Goal: Information Seeking & Learning: Learn about a topic

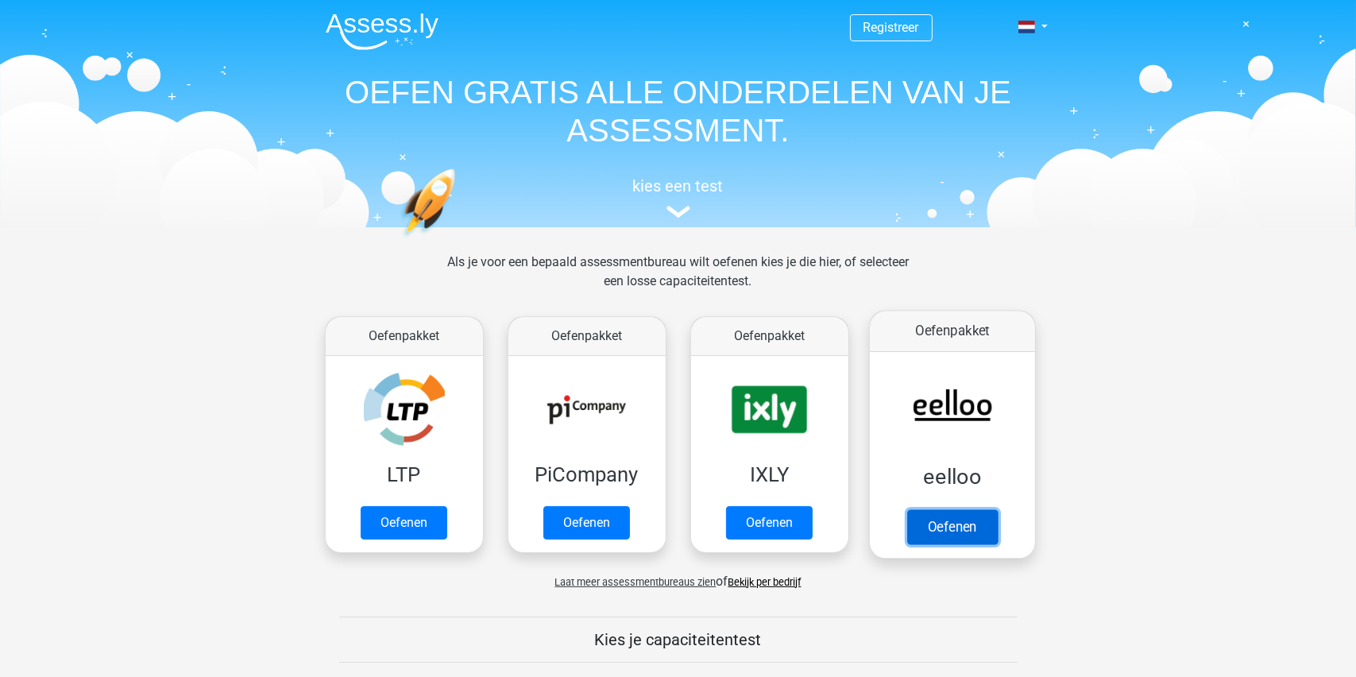
click at [957, 525] on link "Oefenen" at bounding box center [951, 526] width 91 height 35
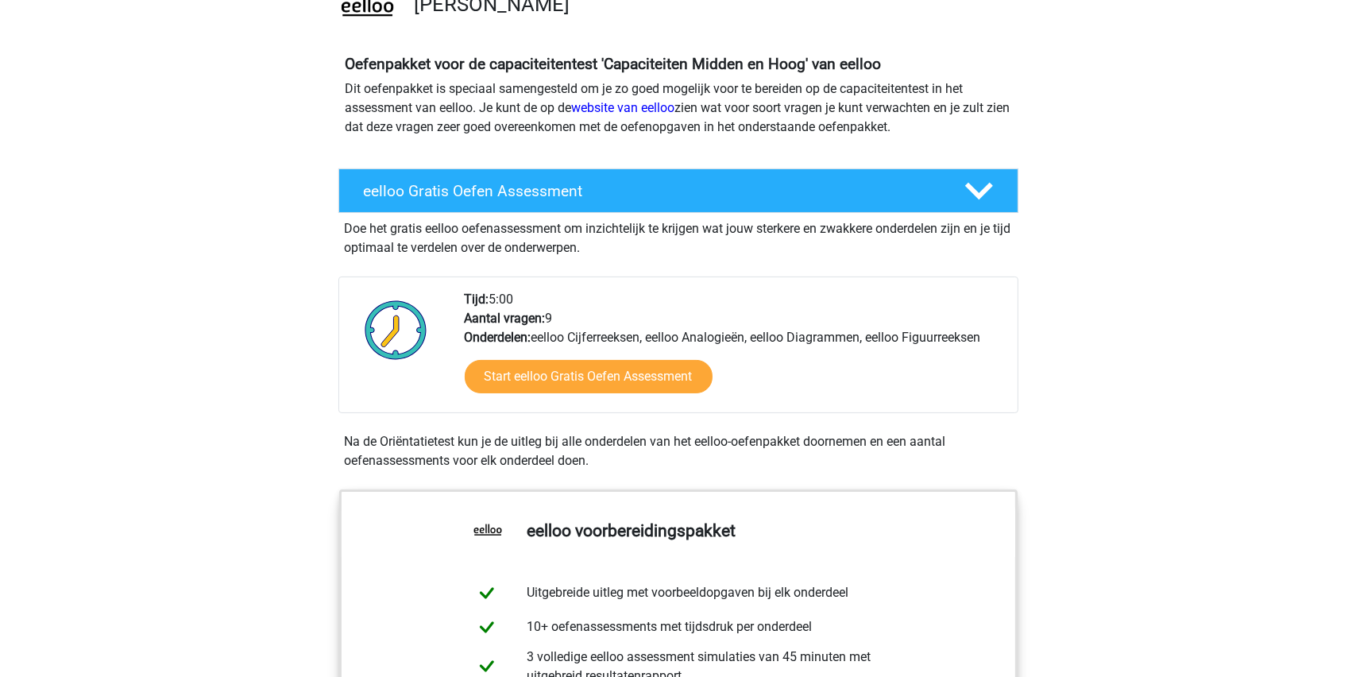
scroll to position [159, 0]
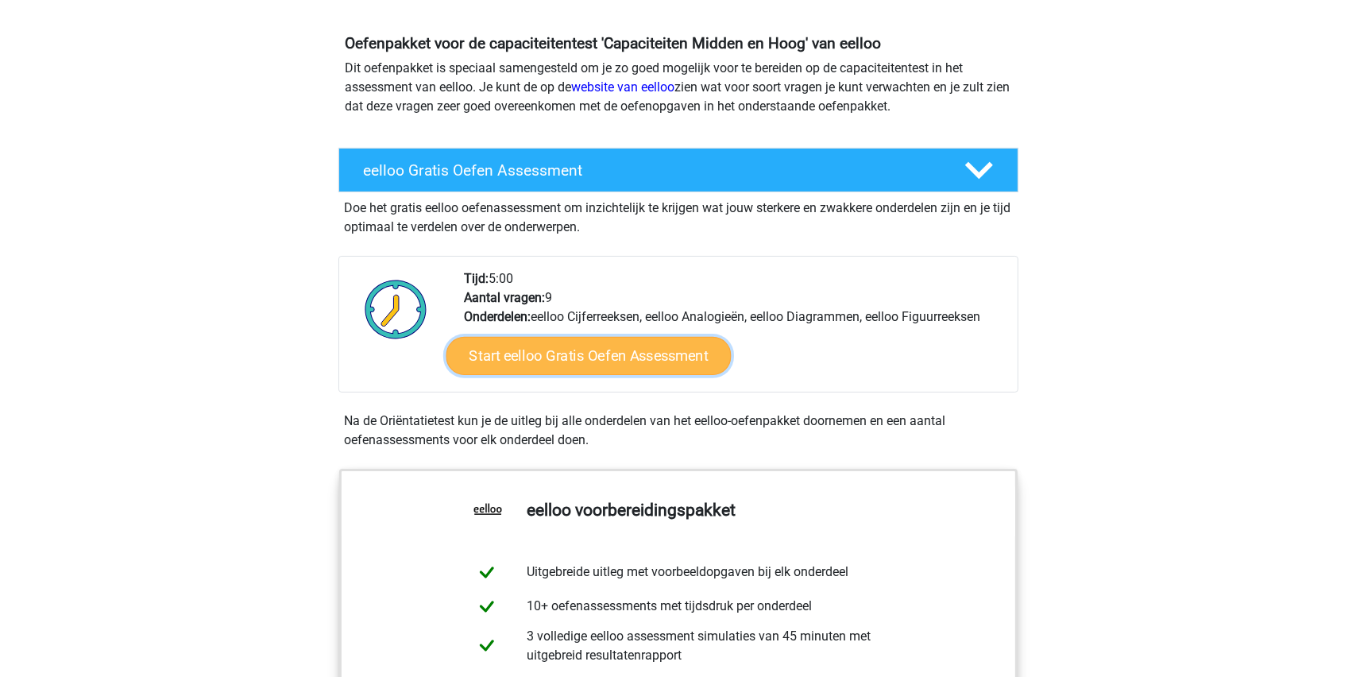
click at [595, 357] on link "Start eelloo Gratis Oefen Assessment" at bounding box center [588, 356] width 285 height 38
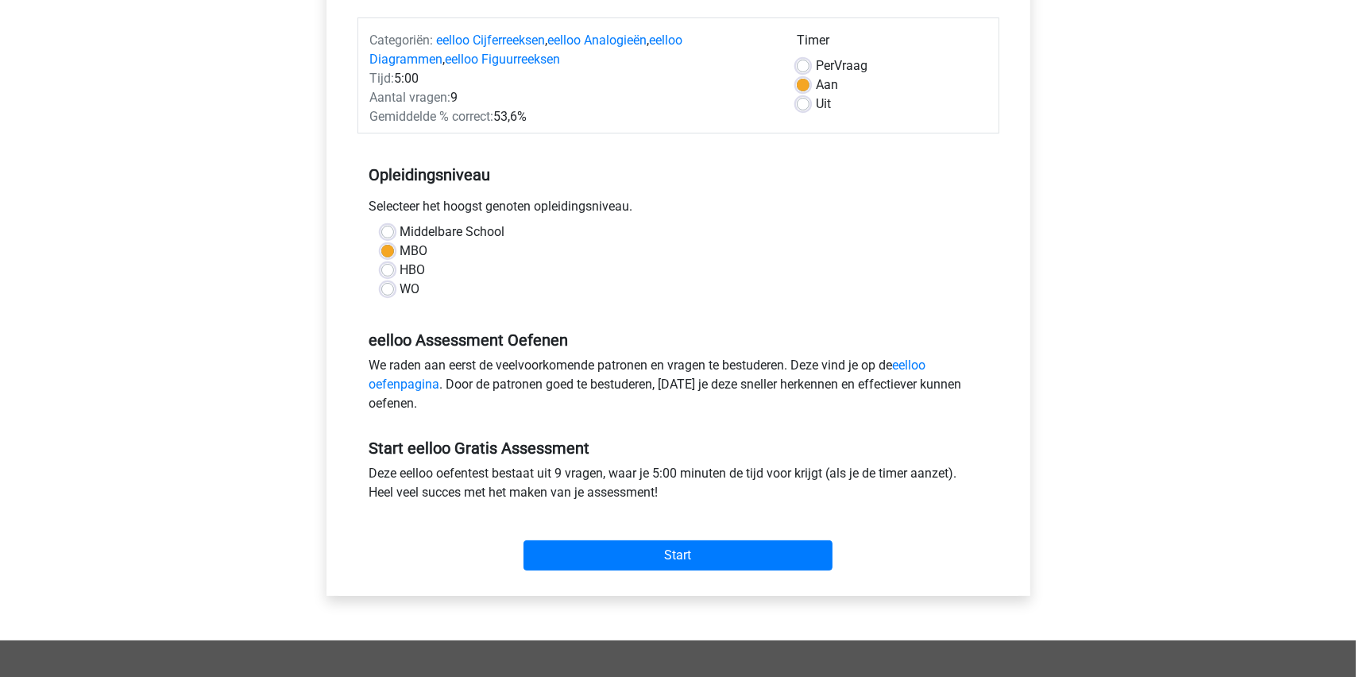
scroll to position [238, 0]
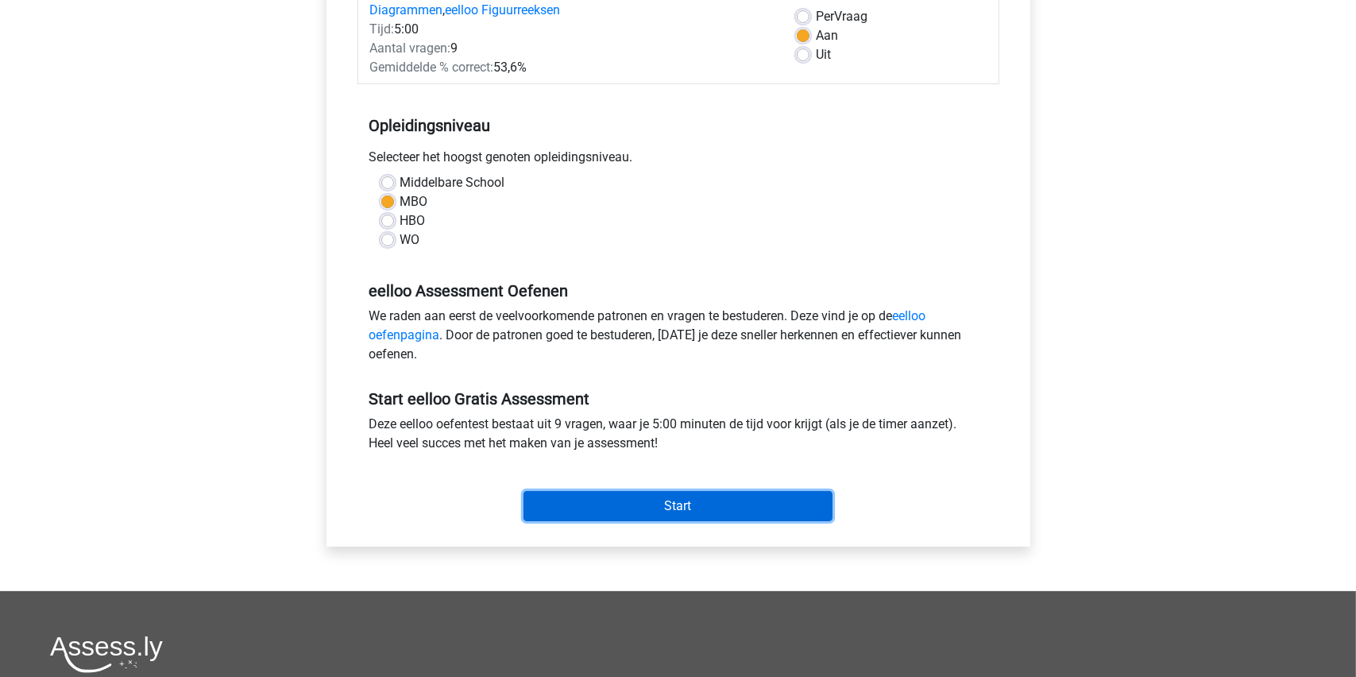
click at [674, 504] on input "Start" at bounding box center [678, 506] width 309 height 30
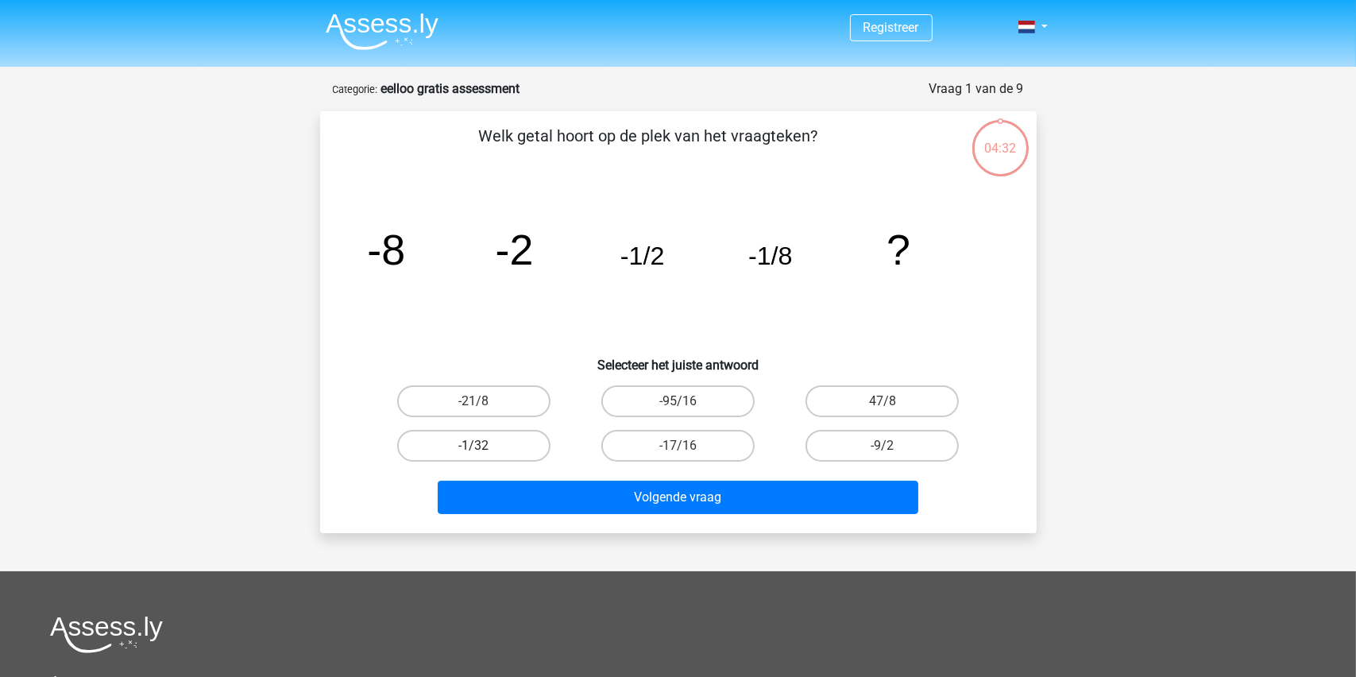
click at [462, 440] on label "-1/32" at bounding box center [473, 446] width 153 height 32
click at [473, 446] on input "-1/32" at bounding box center [478, 451] width 10 height 10
radio input "true"
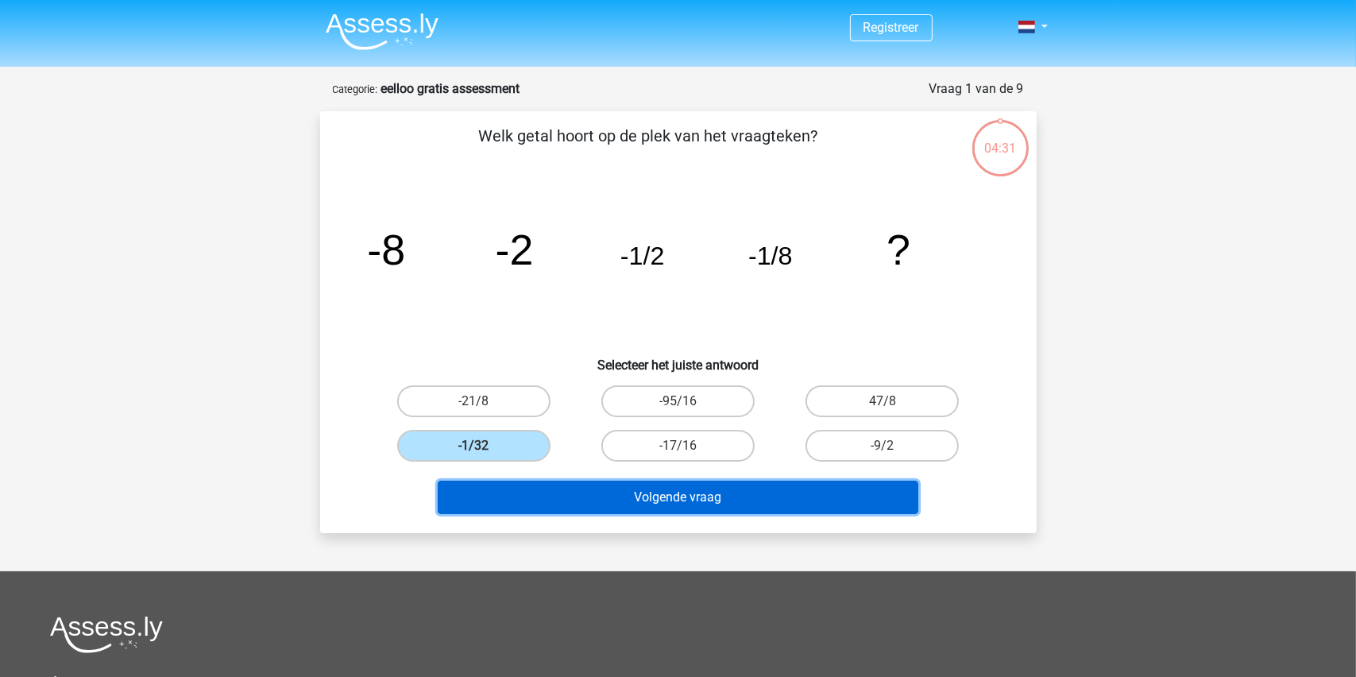
click at [643, 494] on button "Volgende vraag" at bounding box center [678, 497] width 481 height 33
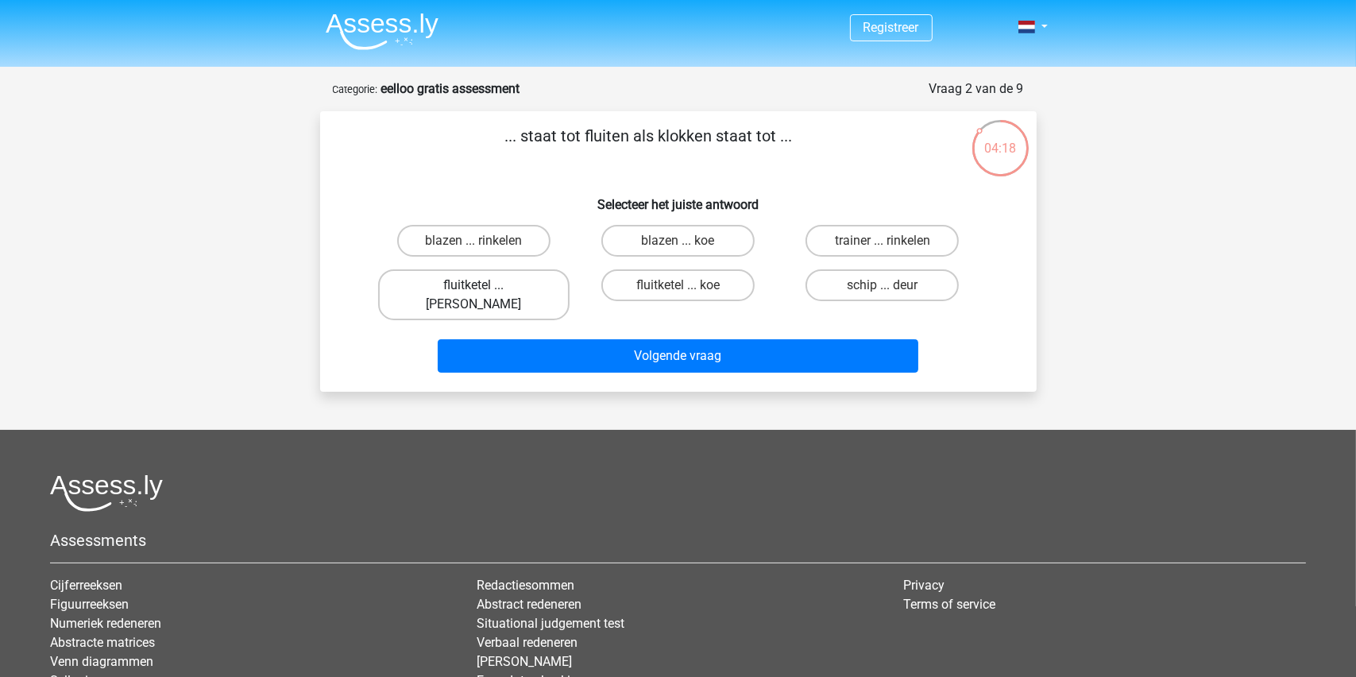
click at [476, 281] on label "fluitketel ... luiden" at bounding box center [473, 294] width 191 height 51
click at [476, 285] on input "fluitketel ... luiden" at bounding box center [478, 290] width 10 height 10
radio input "true"
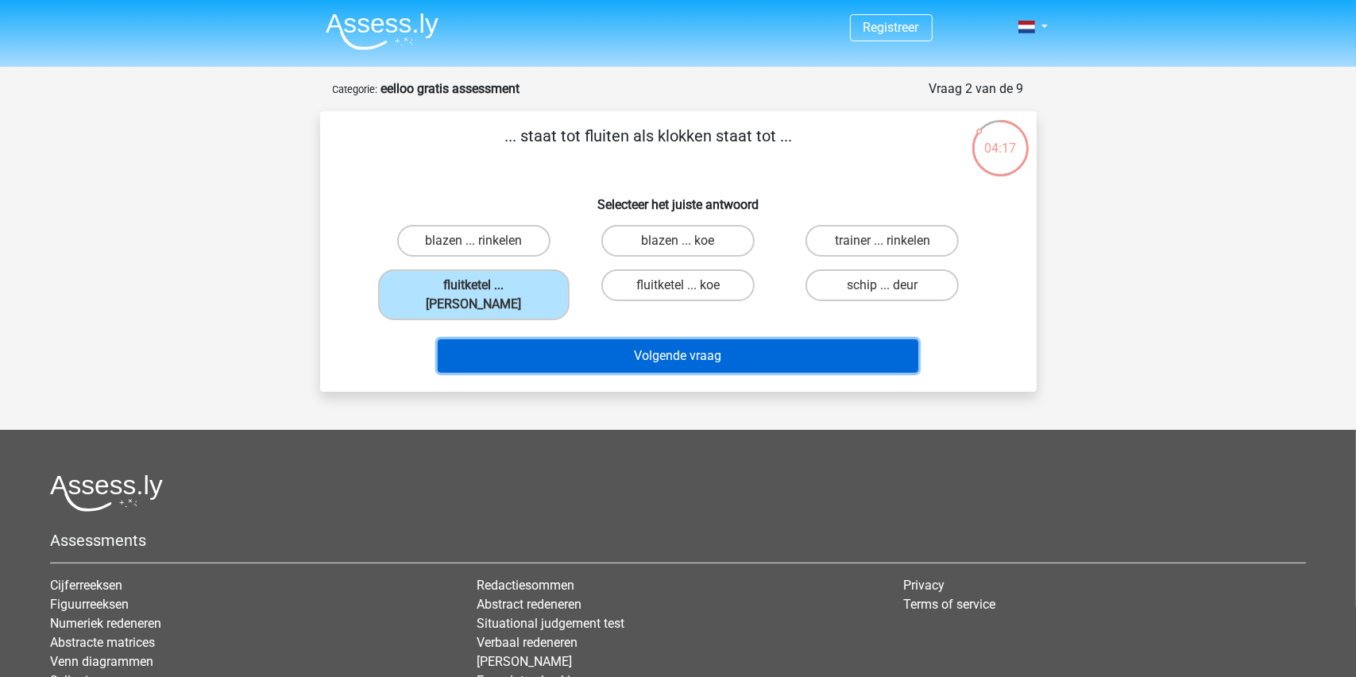
click at [680, 339] on button "Volgende vraag" at bounding box center [678, 355] width 481 height 33
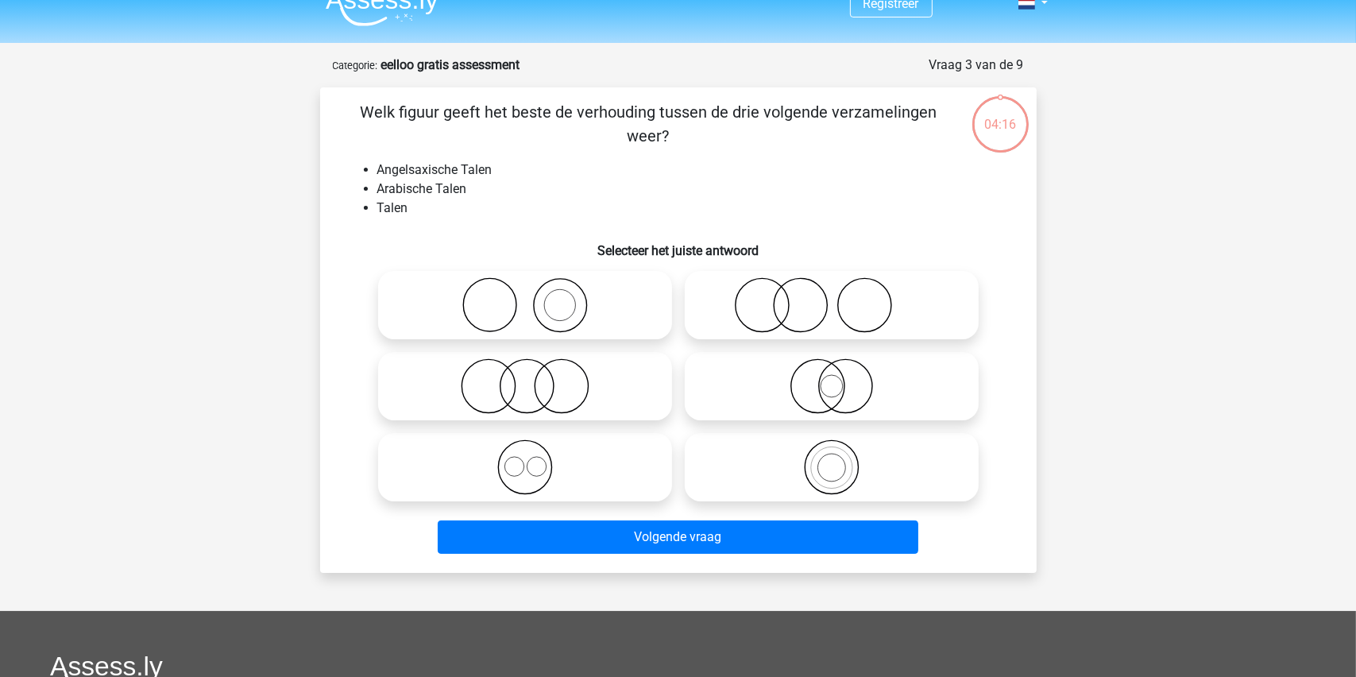
scroll to position [79, 0]
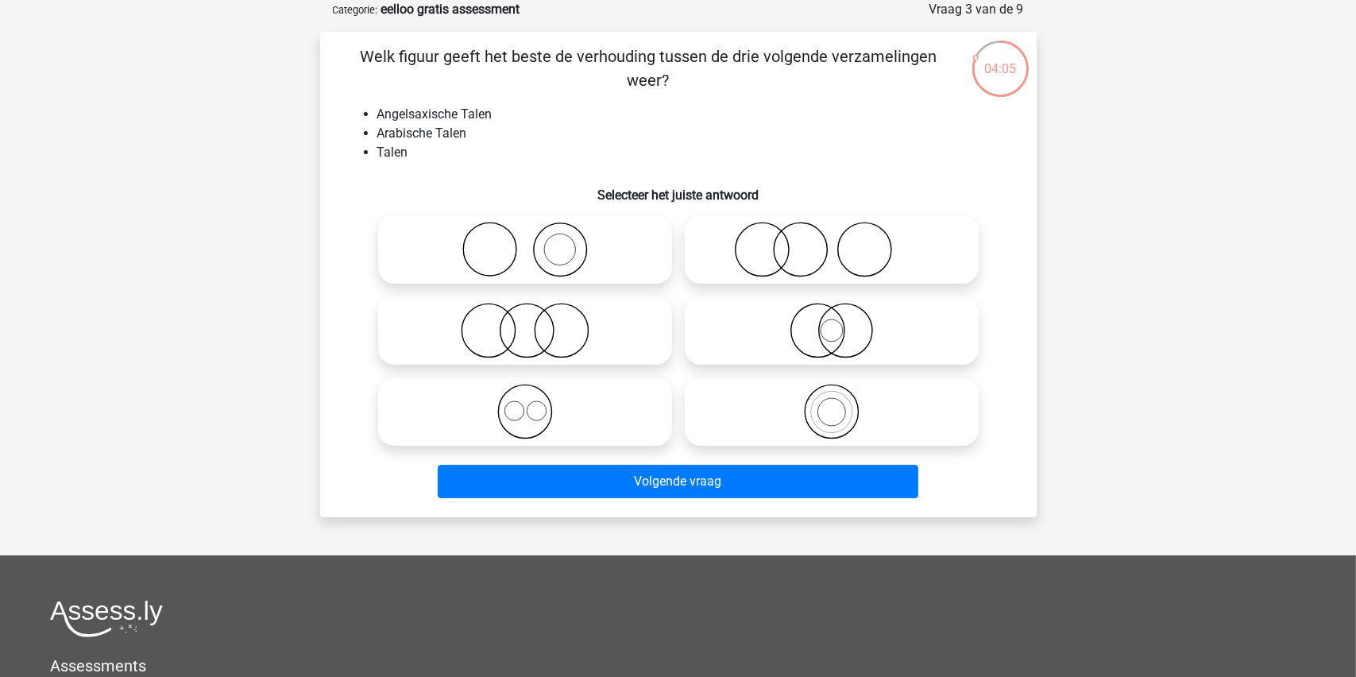
click at [523, 413] on icon at bounding box center [525, 412] width 281 height 56
click at [525, 404] on input "radio" at bounding box center [530, 398] width 10 height 10
radio input "true"
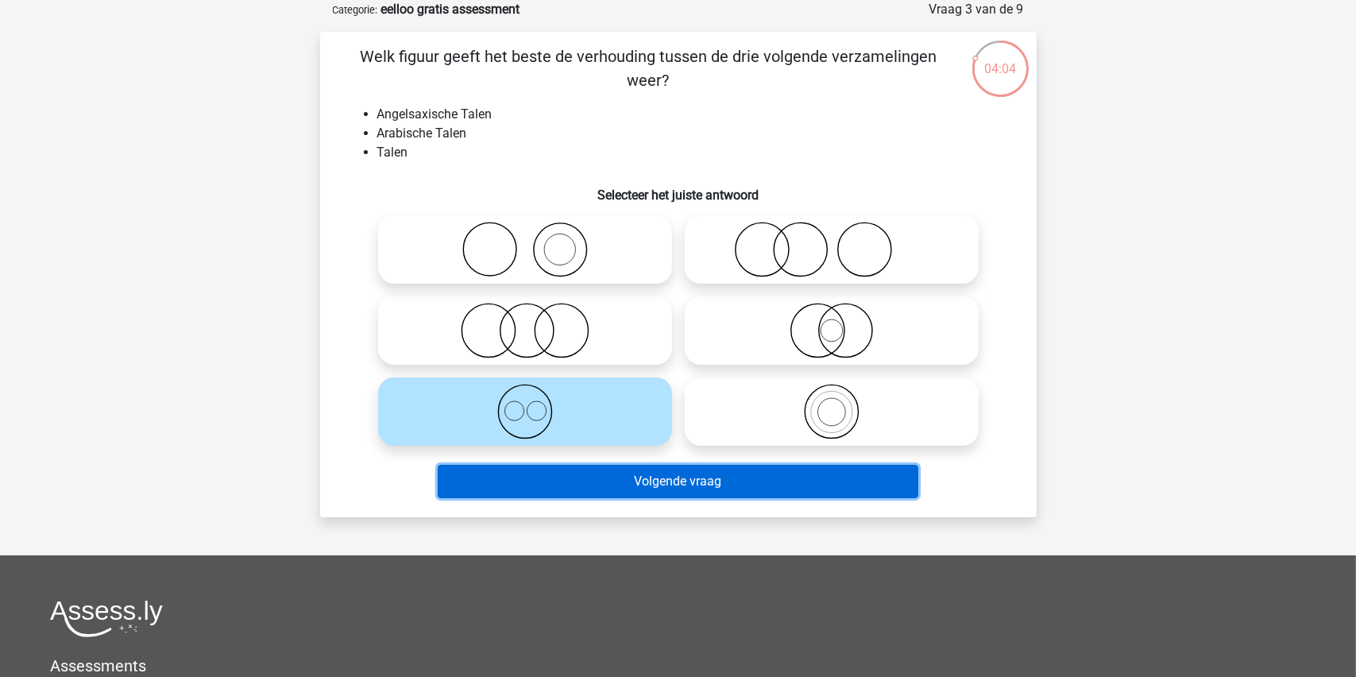
click at [691, 469] on button "Volgende vraag" at bounding box center [678, 481] width 481 height 33
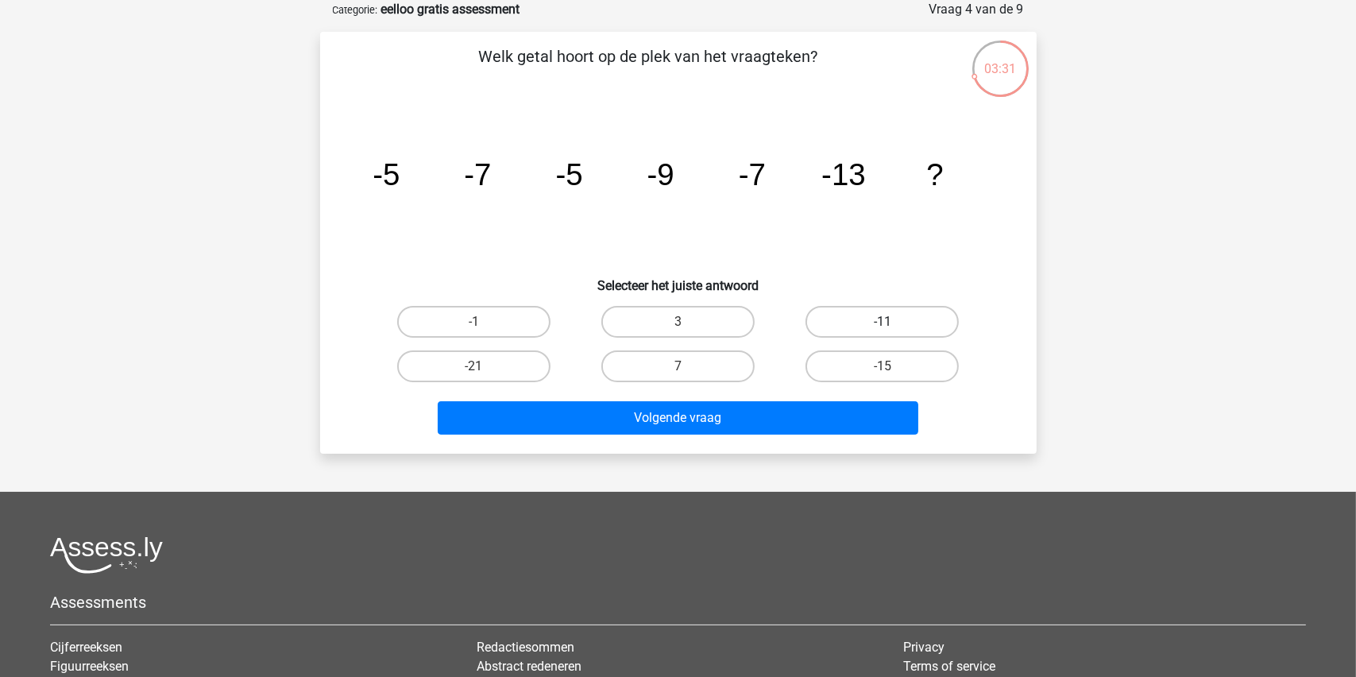
click at [875, 319] on label "-11" at bounding box center [882, 322] width 153 height 32
click at [883, 322] on input "-11" at bounding box center [888, 327] width 10 height 10
radio input "true"
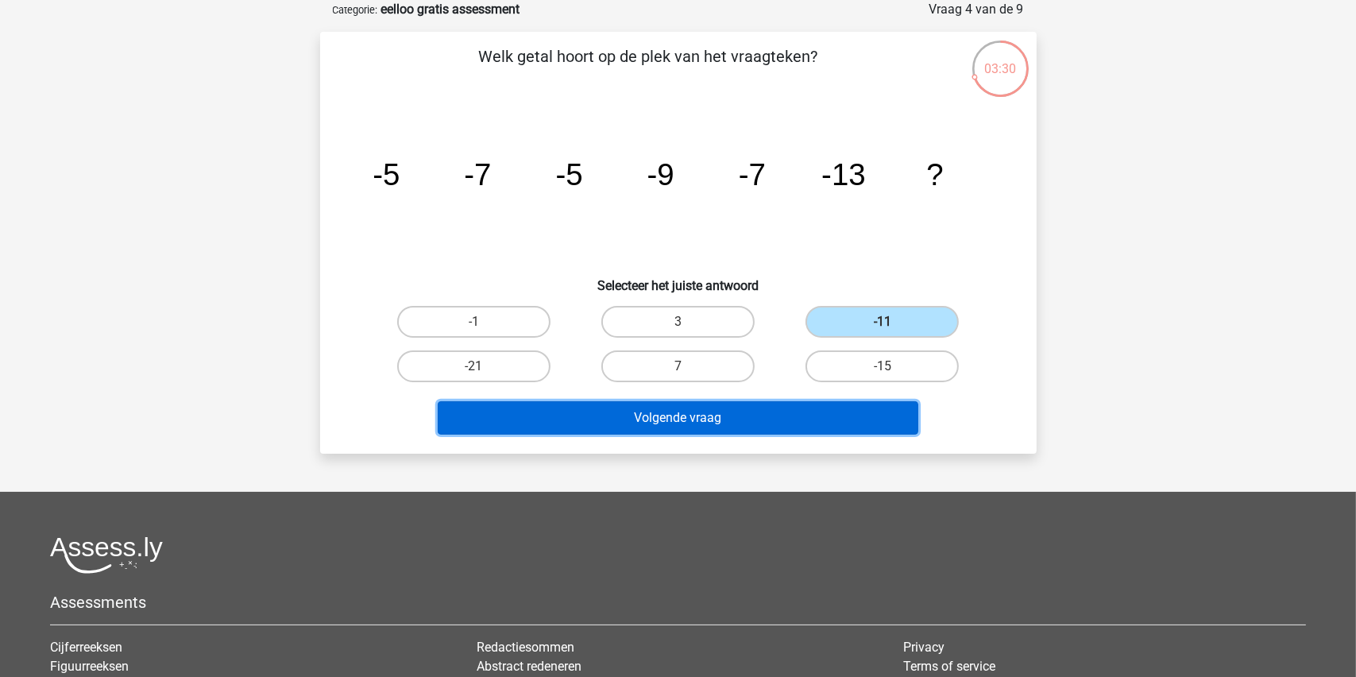
click at [713, 409] on button "Volgende vraag" at bounding box center [678, 417] width 481 height 33
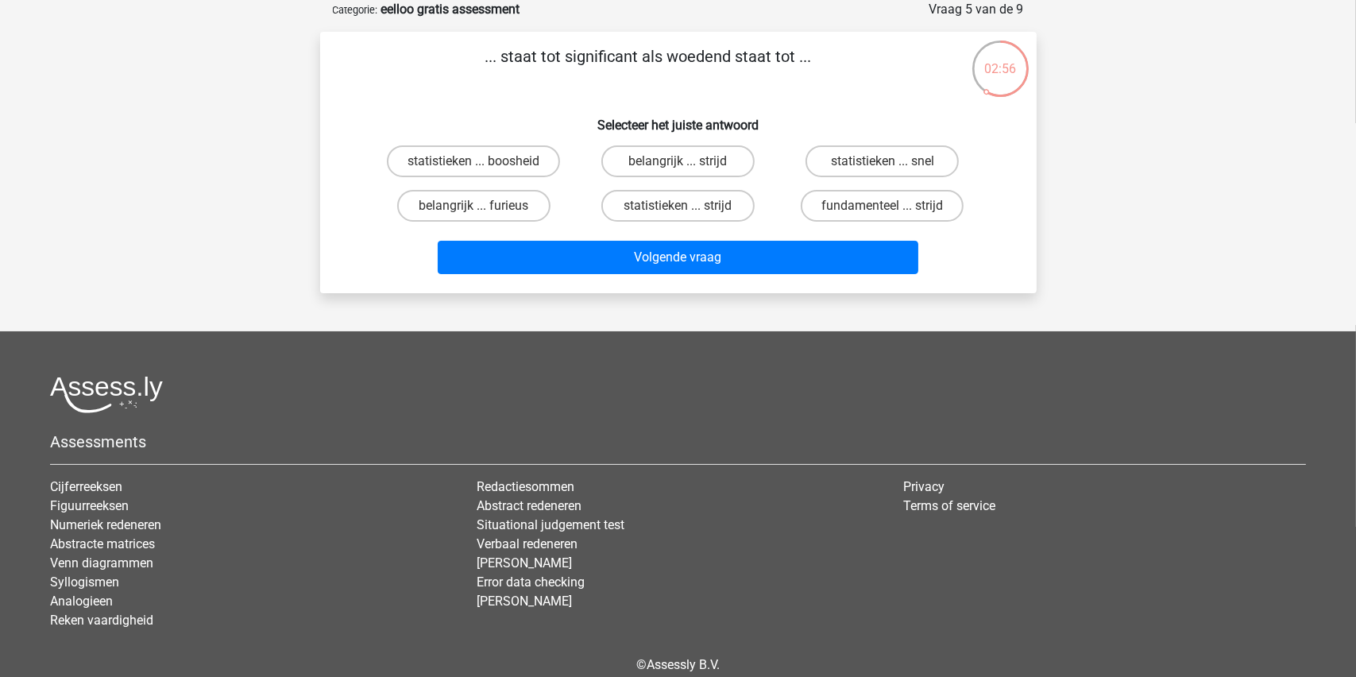
click at [482, 207] on input "belangrijk ... furieus" at bounding box center [478, 211] width 10 height 10
radio input "true"
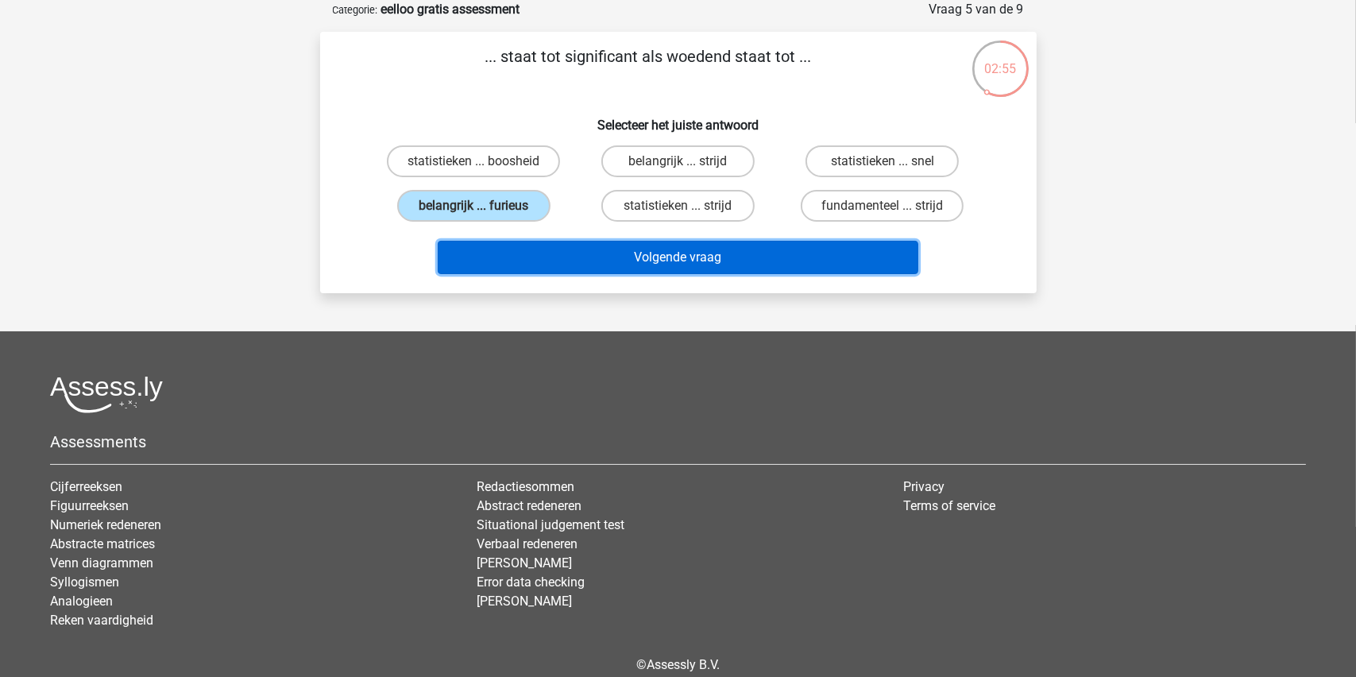
click at [665, 255] on button "Volgende vraag" at bounding box center [678, 257] width 481 height 33
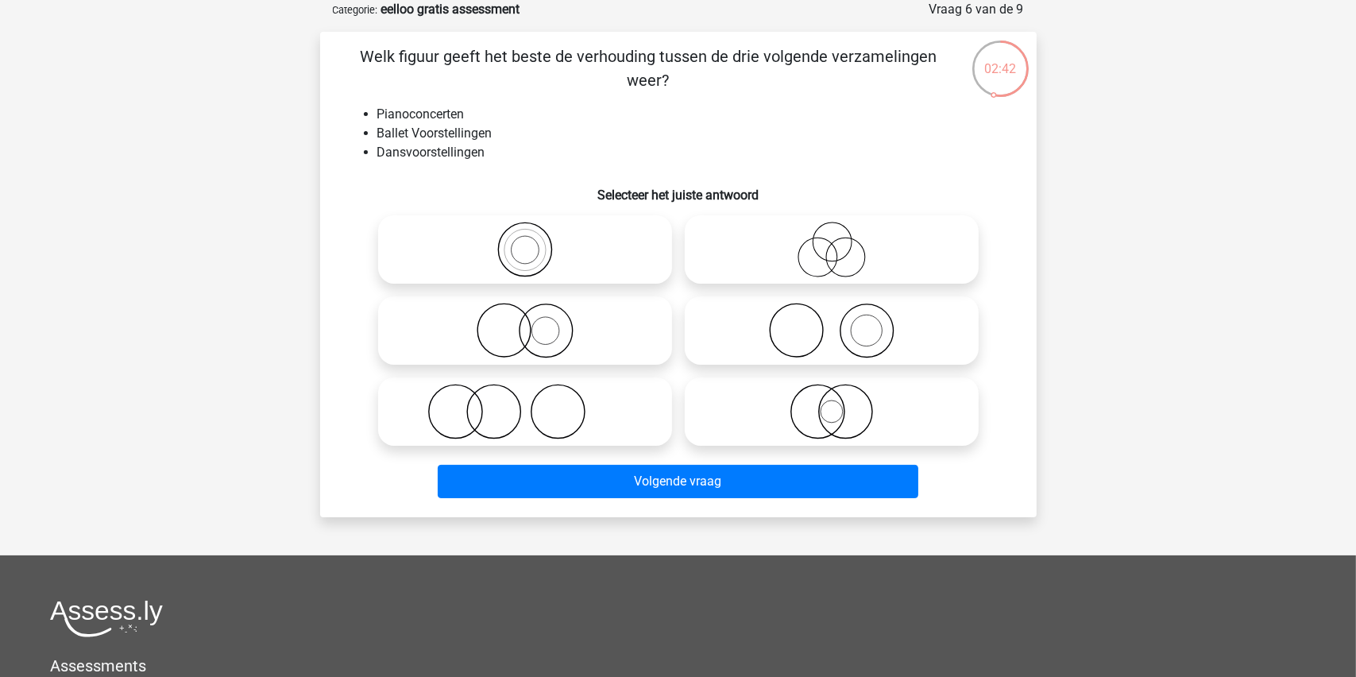
click at [836, 245] on icon at bounding box center [831, 250] width 281 height 56
click at [836, 242] on input "radio" at bounding box center [837, 236] width 10 height 10
radio input "true"
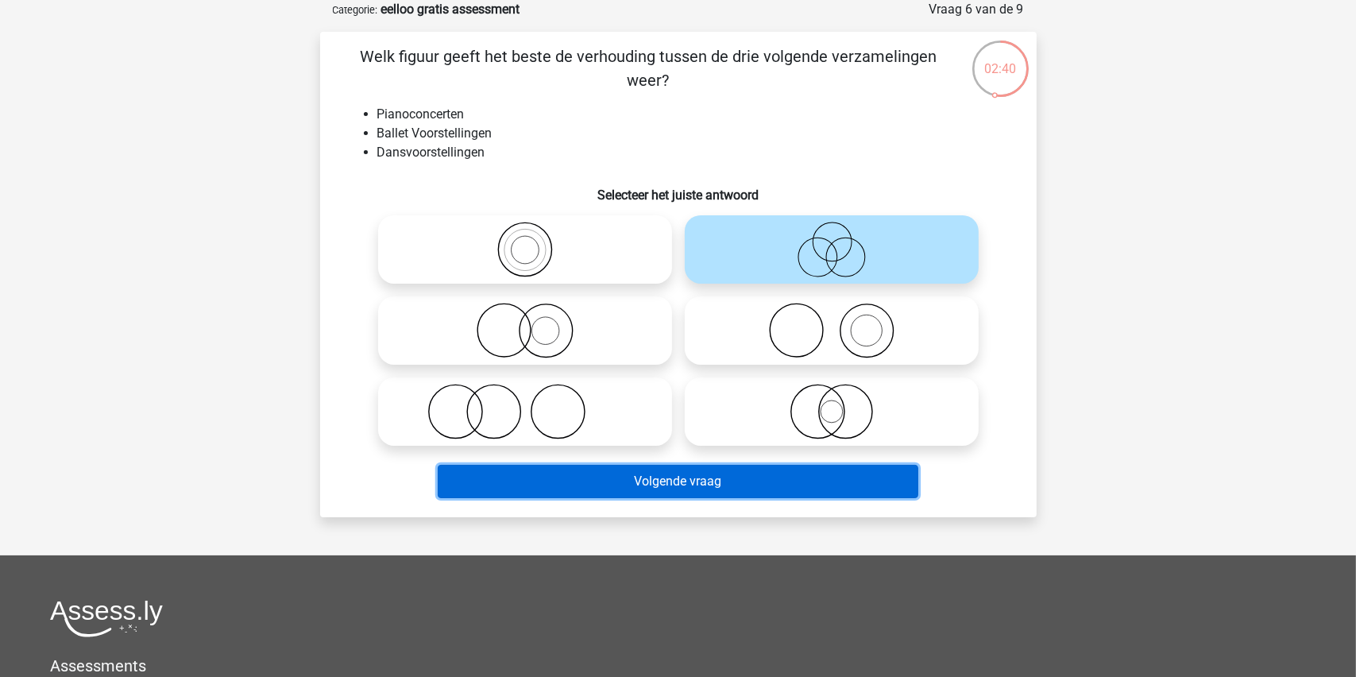
click at [670, 478] on button "Volgende vraag" at bounding box center [678, 481] width 481 height 33
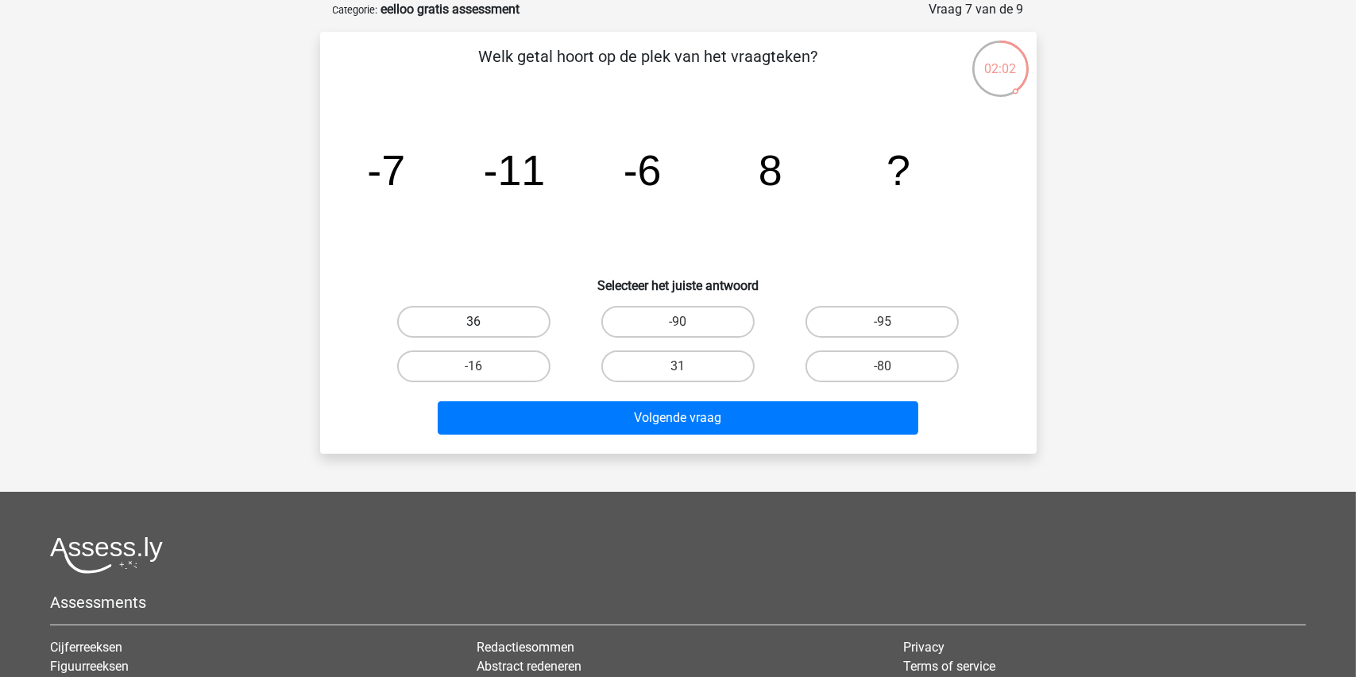
click at [471, 319] on label "36" at bounding box center [473, 322] width 153 height 32
click at [473, 322] on input "36" at bounding box center [478, 327] width 10 height 10
radio input "true"
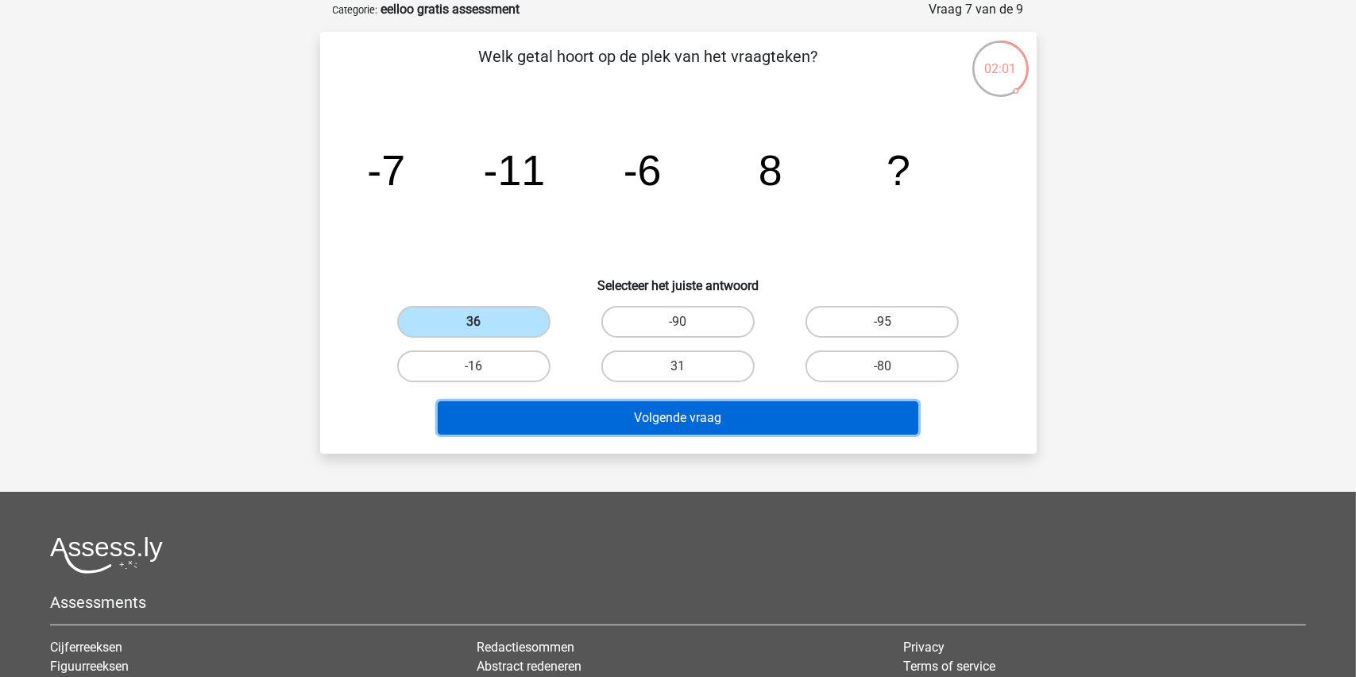
click at [678, 424] on button "Volgende vraag" at bounding box center [678, 417] width 481 height 33
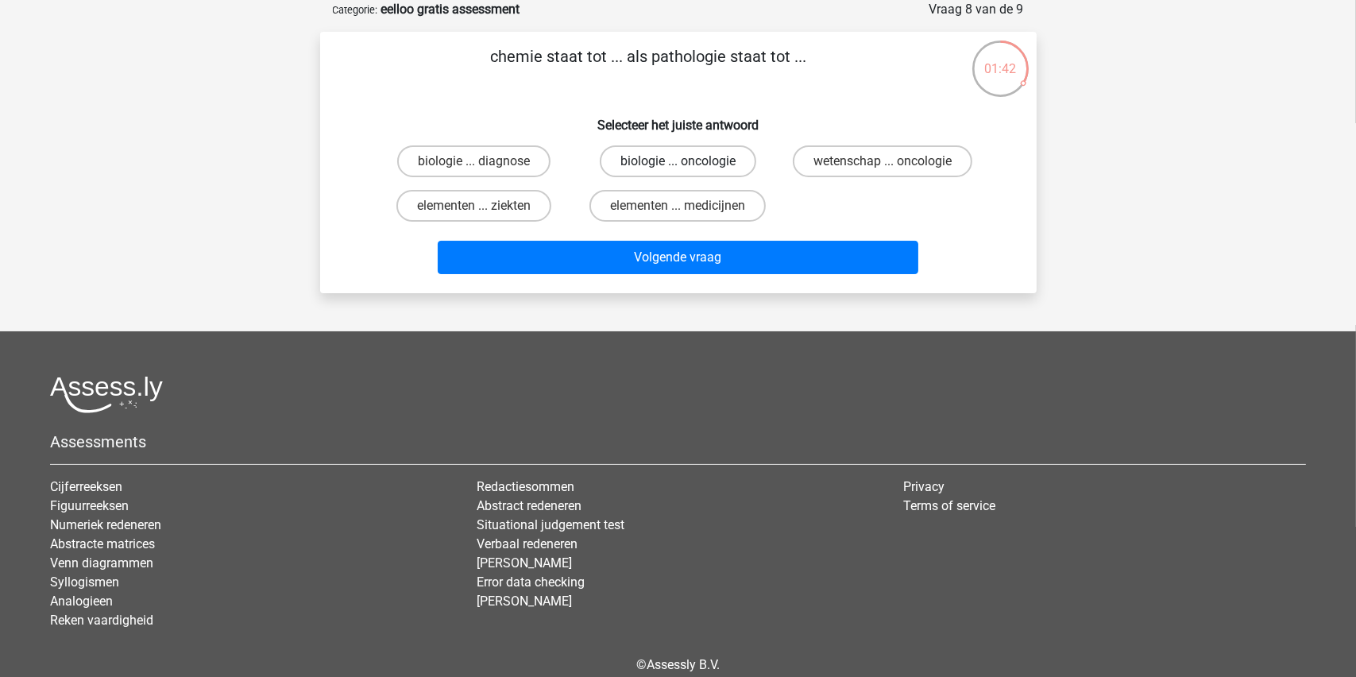
click at [677, 156] on label "biologie ... oncologie" at bounding box center [678, 161] width 157 height 32
click at [678, 161] on input "biologie ... oncologie" at bounding box center [683, 166] width 10 height 10
radio input "true"
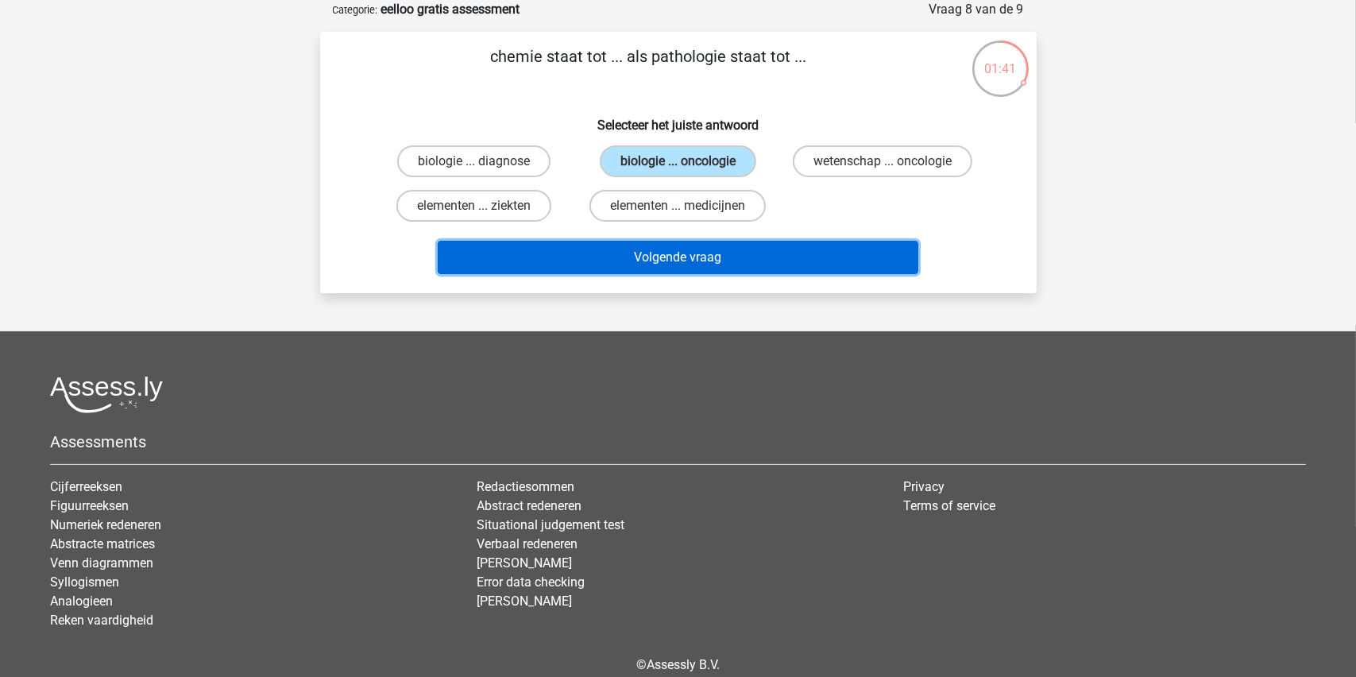
click at [680, 262] on button "Volgende vraag" at bounding box center [678, 257] width 481 height 33
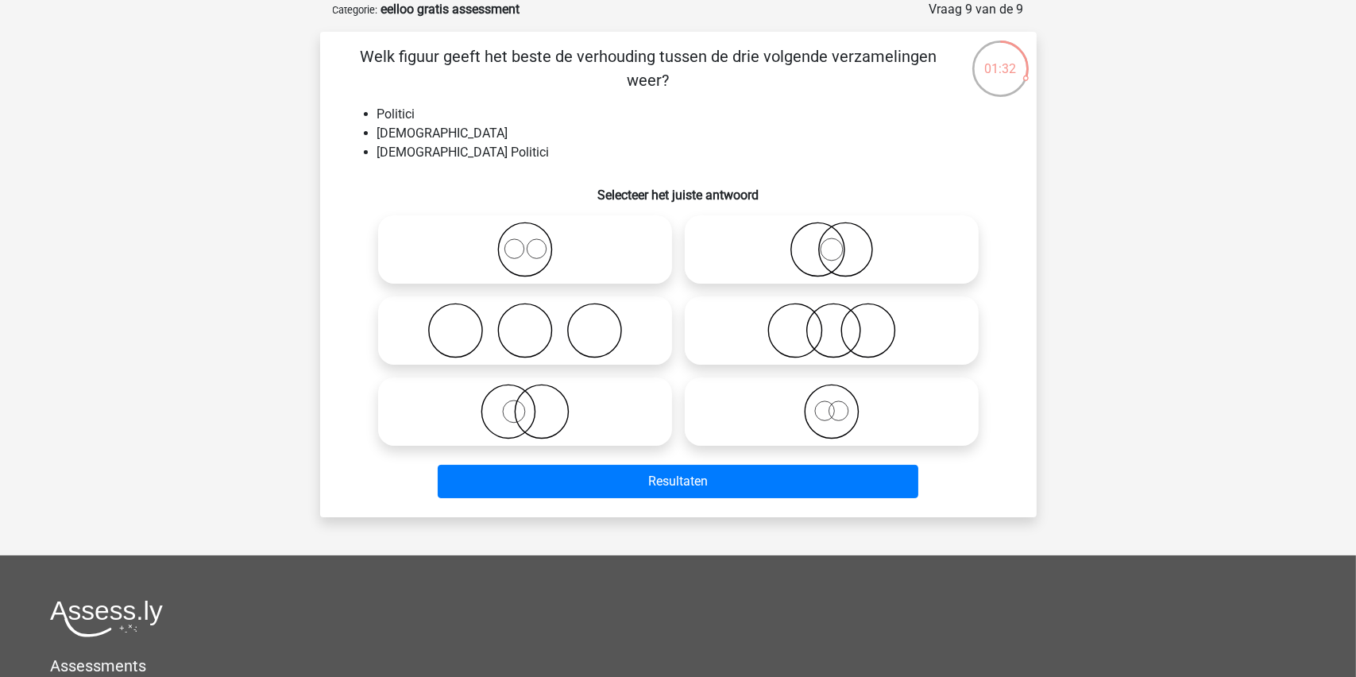
click at [837, 405] on icon at bounding box center [831, 412] width 281 height 56
click at [837, 404] on input "radio" at bounding box center [837, 398] width 10 height 10
radio input "true"
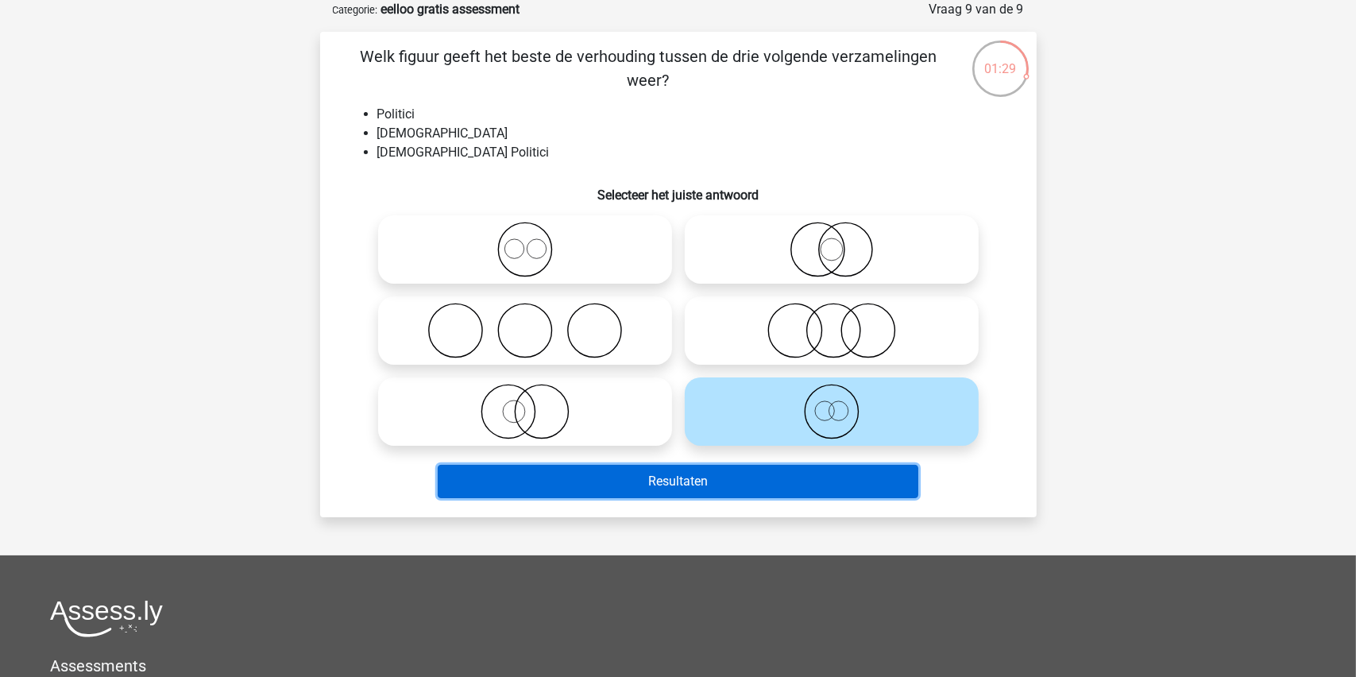
click at [660, 476] on button "Resultaten" at bounding box center [678, 481] width 481 height 33
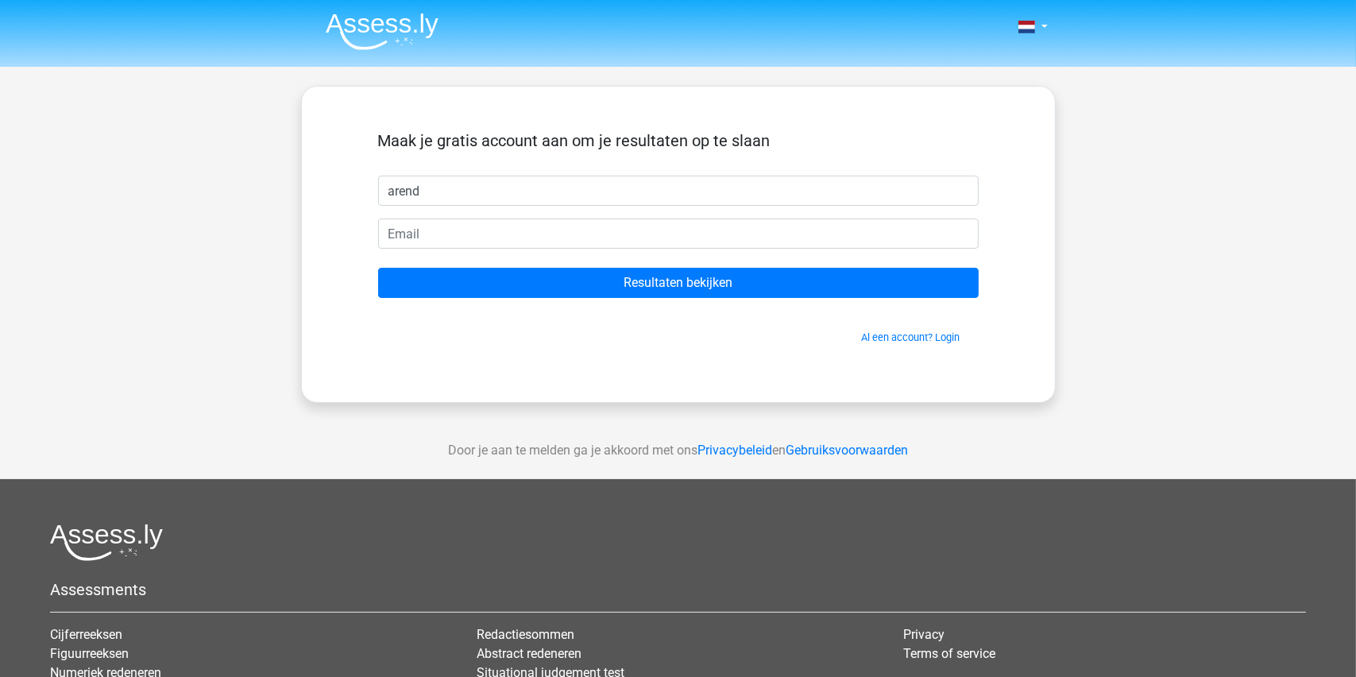
type input "arend"
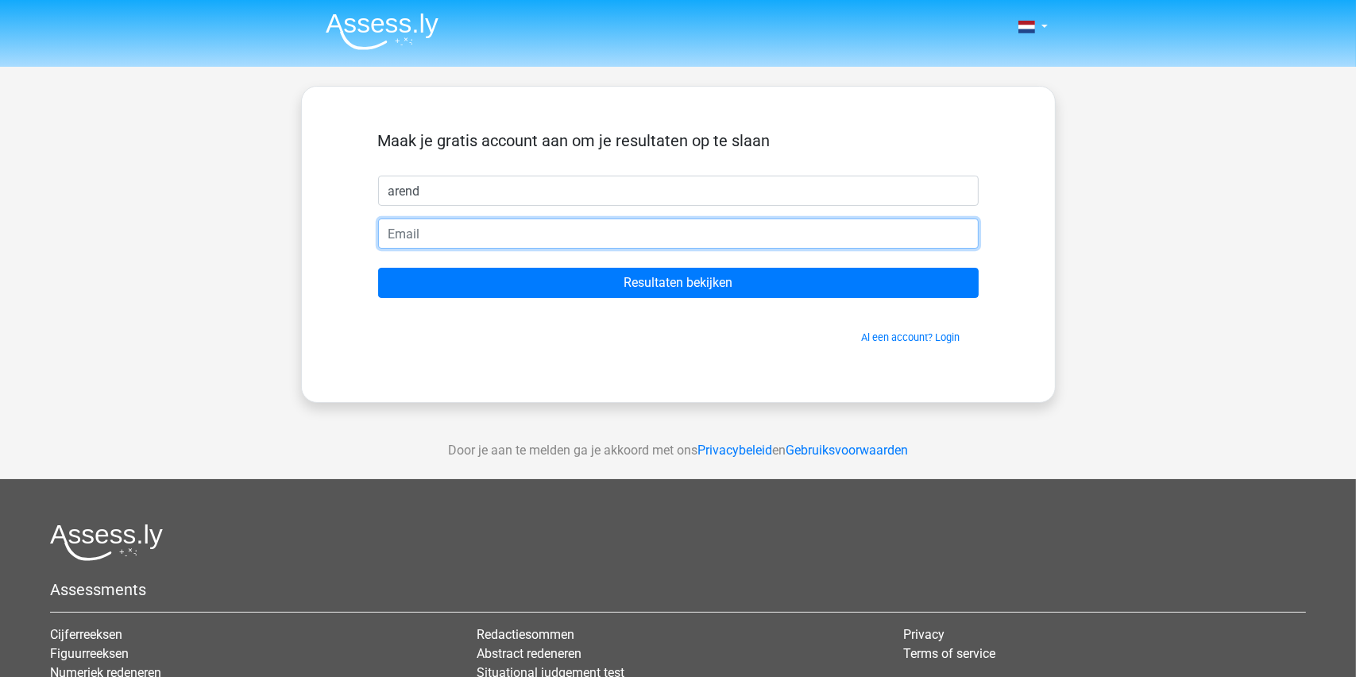
click at [429, 227] on input "email" at bounding box center [678, 233] width 601 height 30
type input "[EMAIL_ADDRESS][DOMAIN_NAME]"
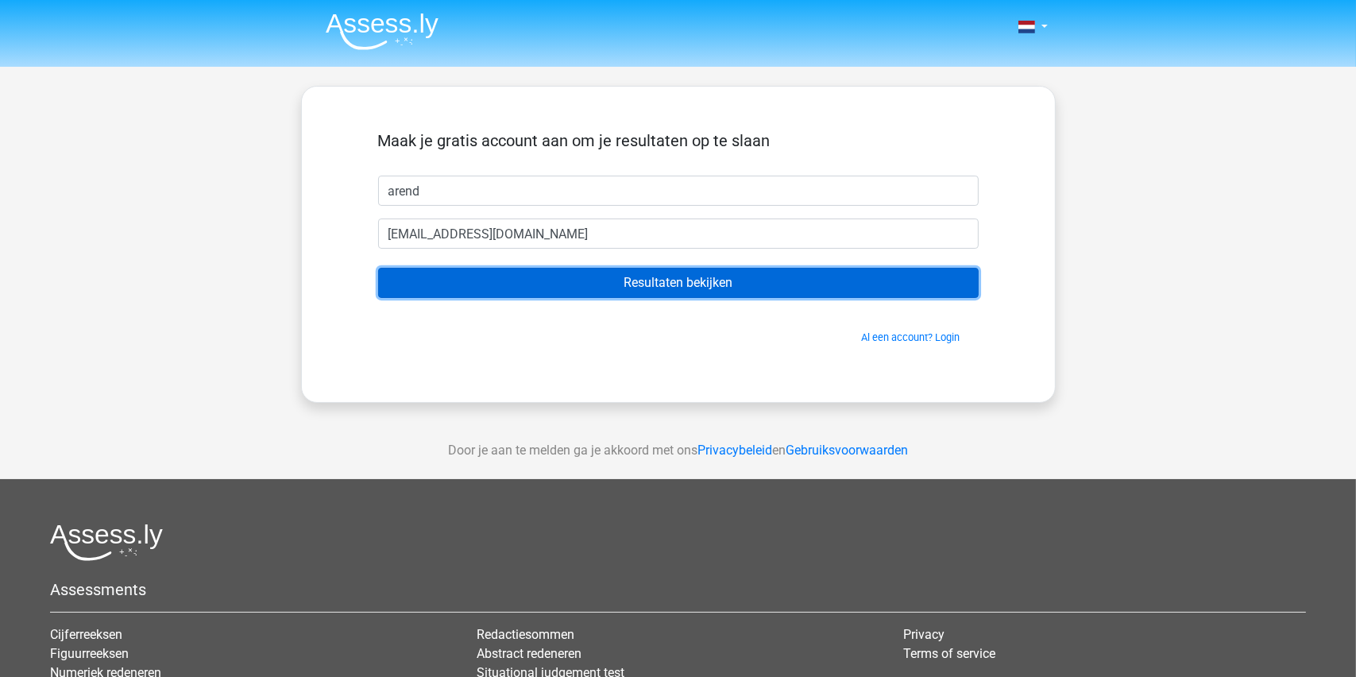
click at [650, 276] on input "Resultaten bekijken" at bounding box center [678, 283] width 601 height 30
click at [648, 272] on input "Resultaten bekijken" at bounding box center [678, 283] width 601 height 30
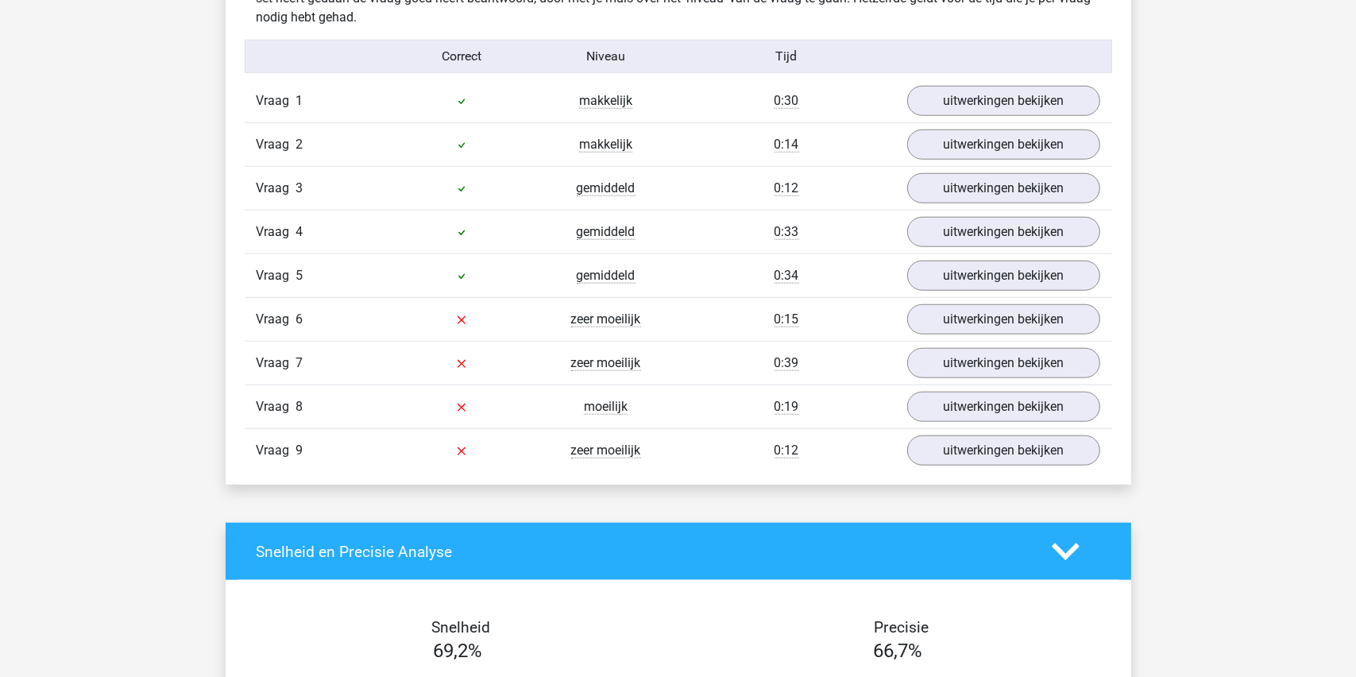
scroll to position [1707, 0]
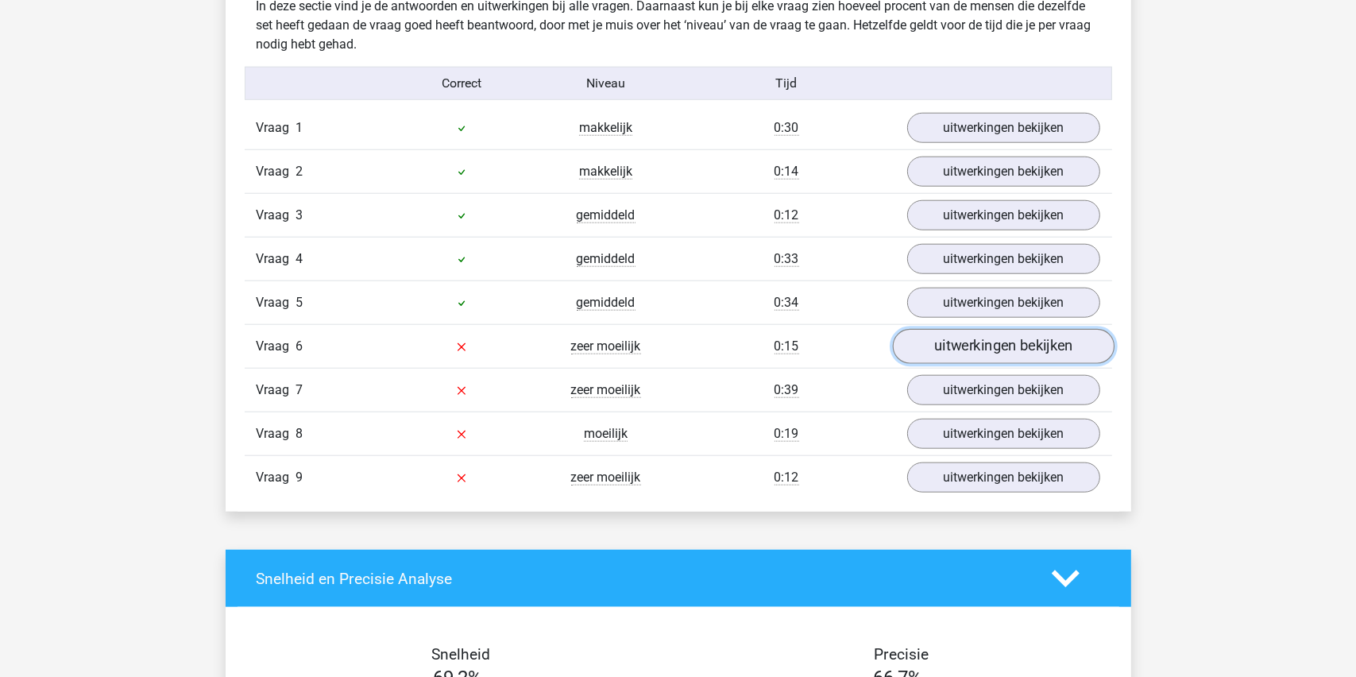
click at [986, 345] on link "uitwerkingen bekijken" at bounding box center [1003, 346] width 222 height 35
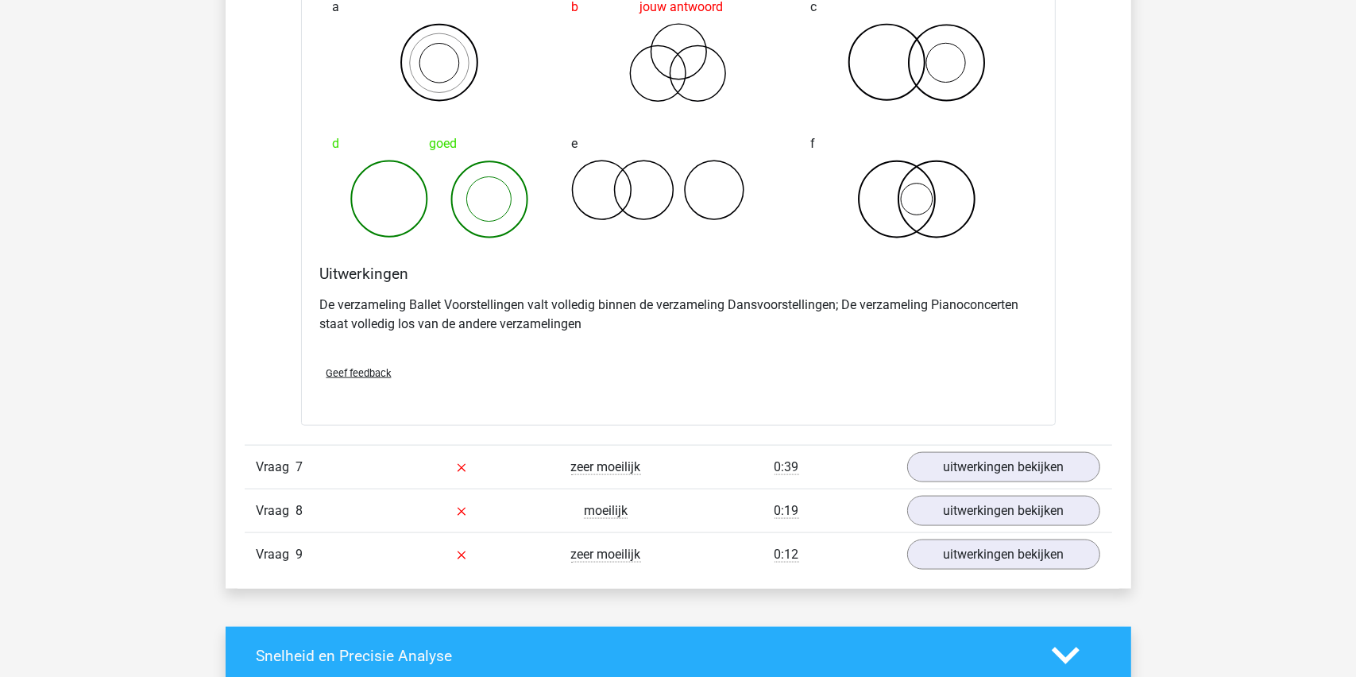
scroll to position [2263, 0]
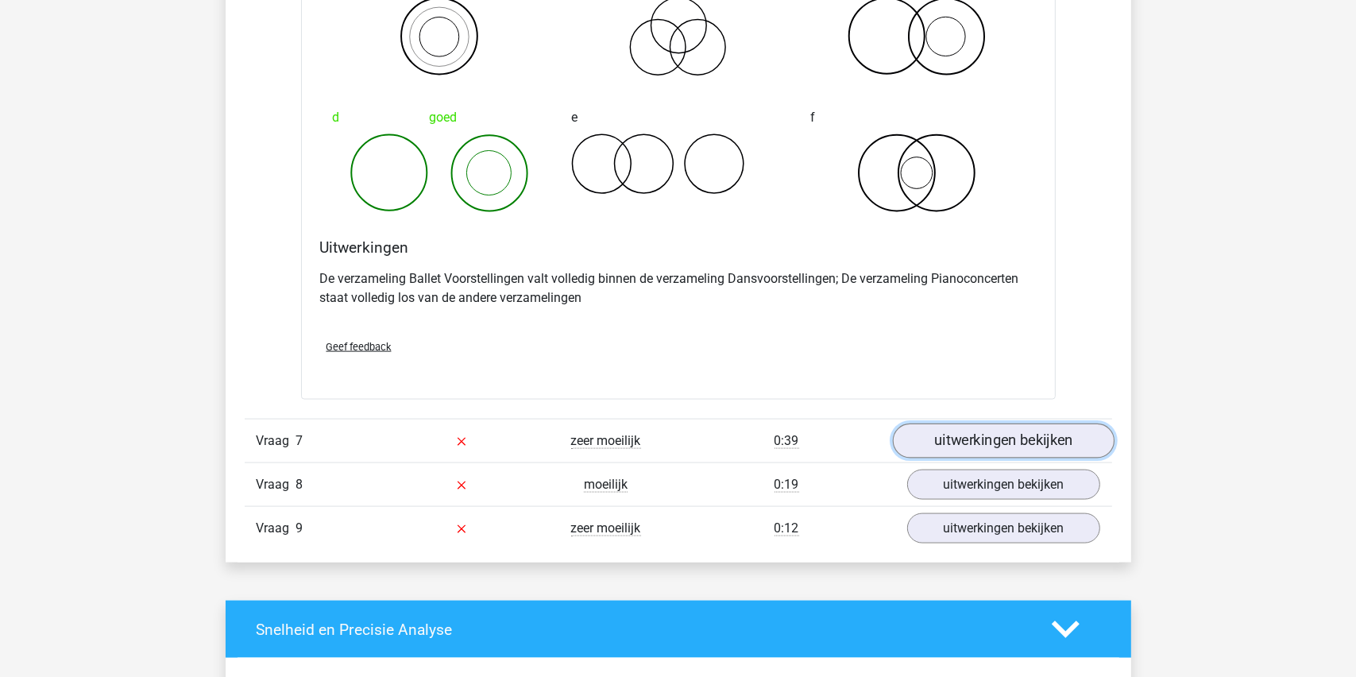
click at [968, 435] on link "uitwerkingen bekijken" at bounding box center [1003, 441] width 222 height 35
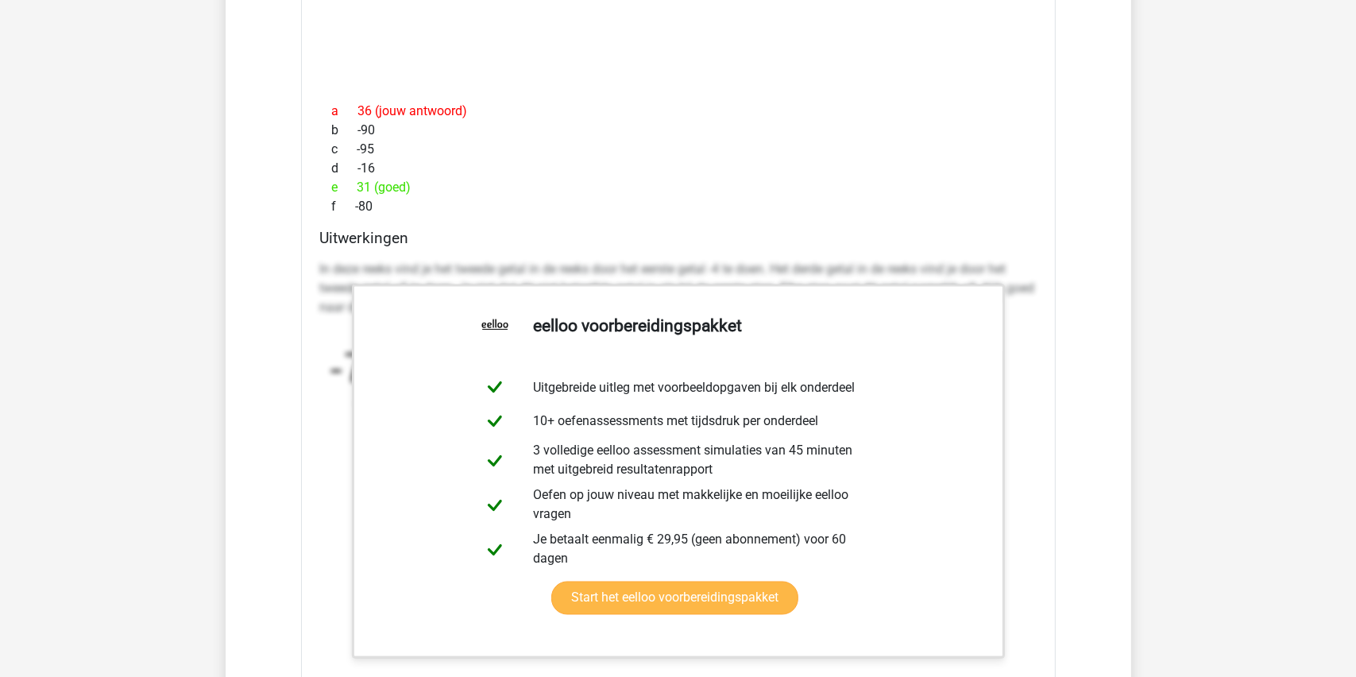
scroll to position [2899, 0]
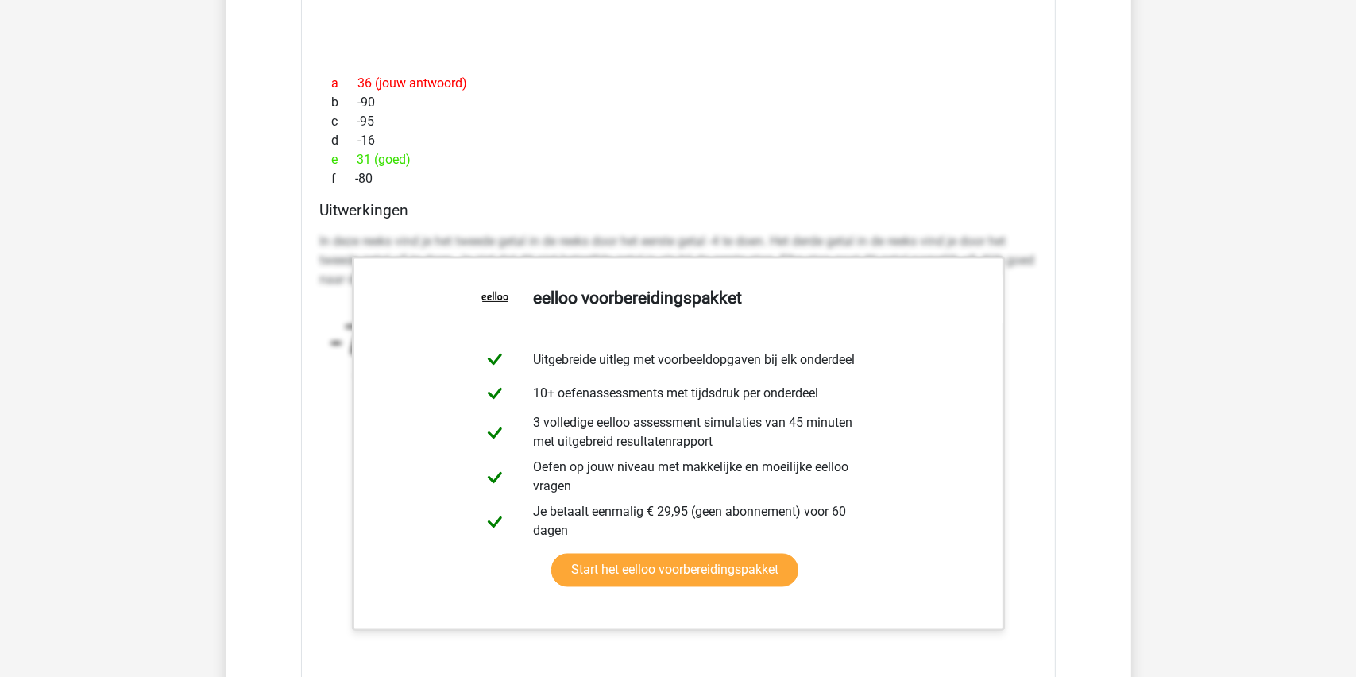
click at [859, 161] on div "e 31 (goed)" at bounding box center [678, 159] width 717 height 19
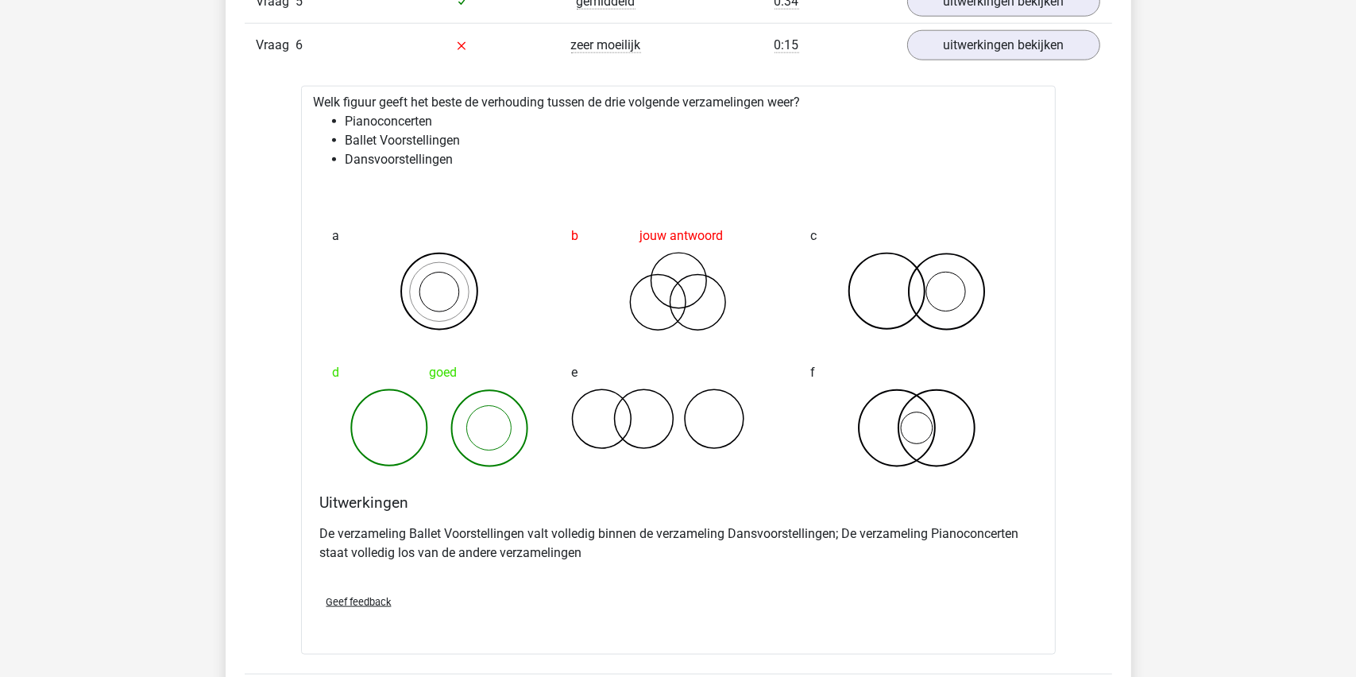
scroll to position [1866, 0]
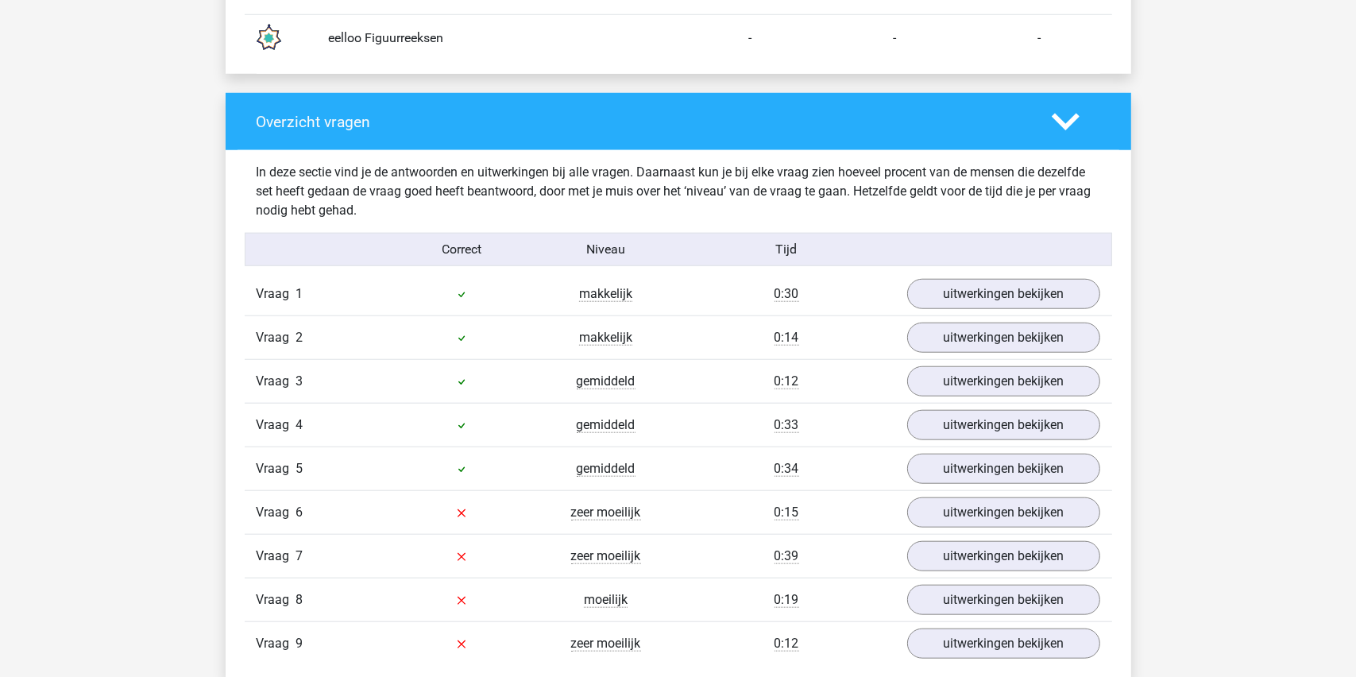
scroll to position [1748, 0]
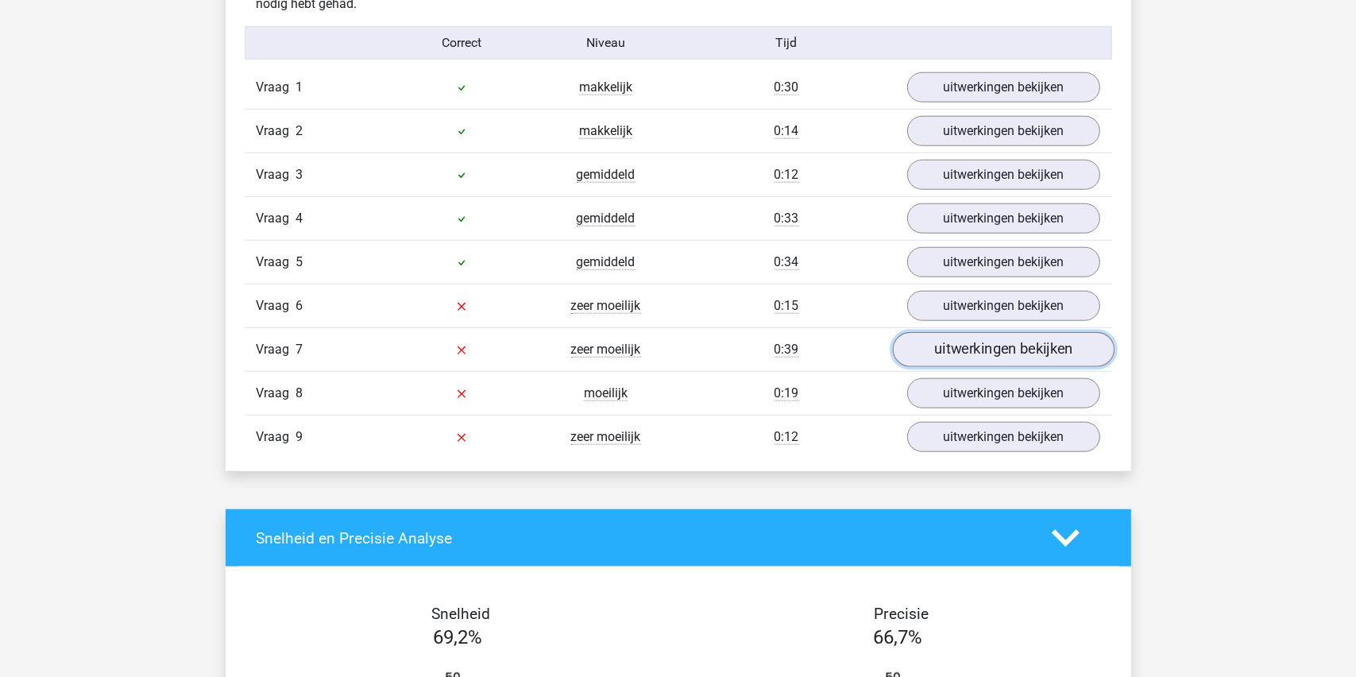
click at [981, 347] on link "uitwerkingen bekijken" at bounding box center [1003, 349] width 222 height 35
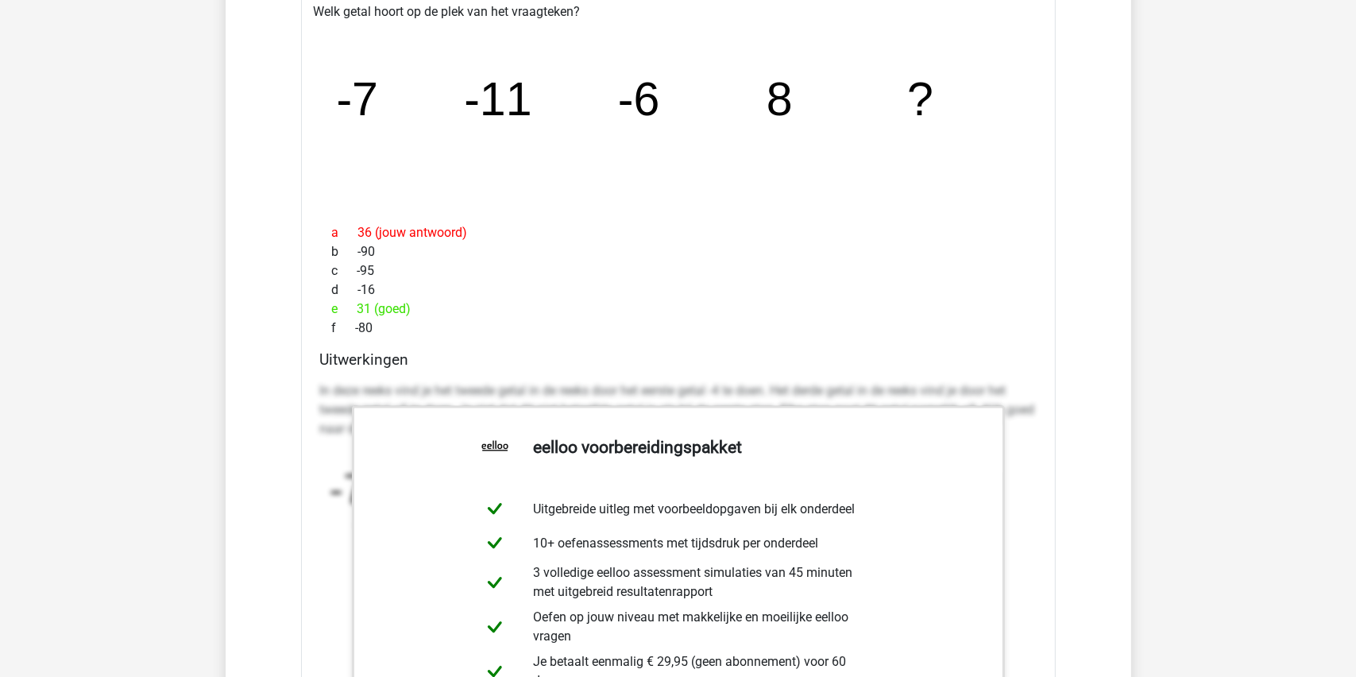
scroll to position [2145, 0]
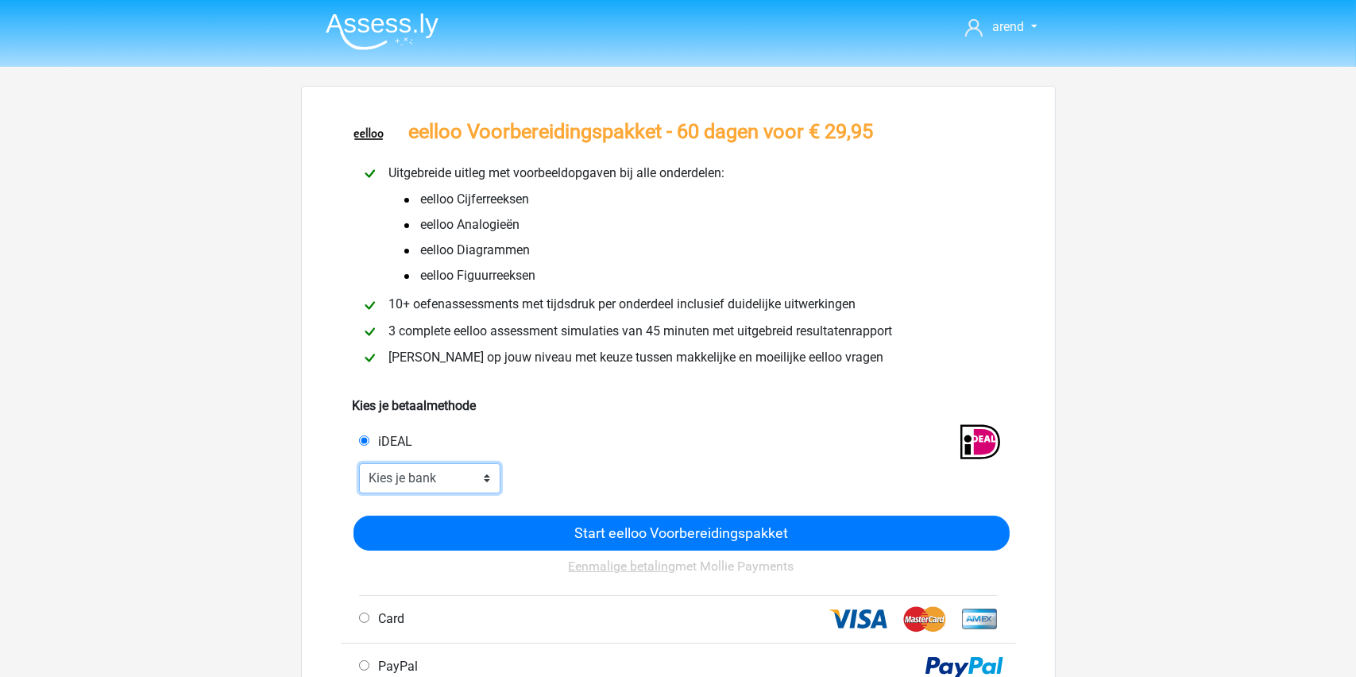
click at [451, 476] on select "Kies je bank ABN AMRO ING Rabobank ASN Bank bunq Knab N26 NN Regiobank Revolut …" at bounding box center [430, 478] width 142 height 30
select select "ideal_[SWIFT_CODE]"
click at [359, 463] on select "Kies je bank ABN AMRO ING Rabobank ASN Bank bunq Knab N26 NN Regiobank Revolut …" at bounding box center [430, 478] width 142 height 30
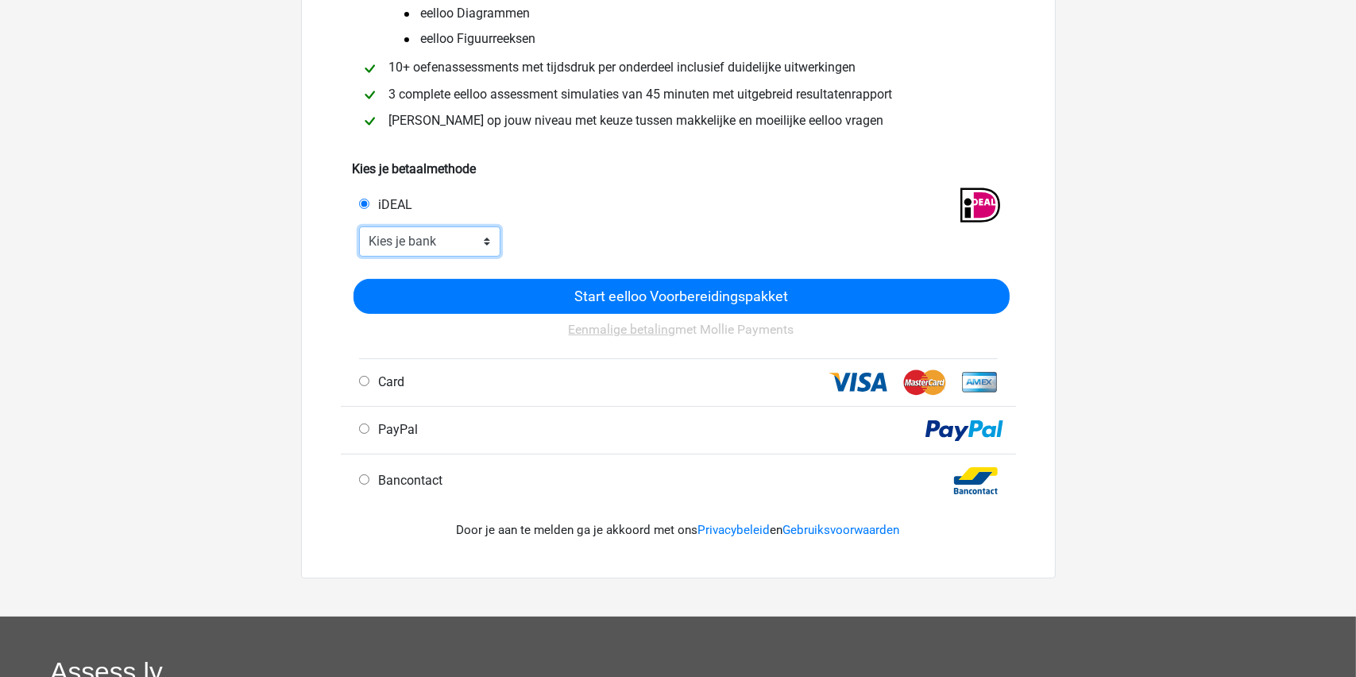
scroll to position [238, 0]
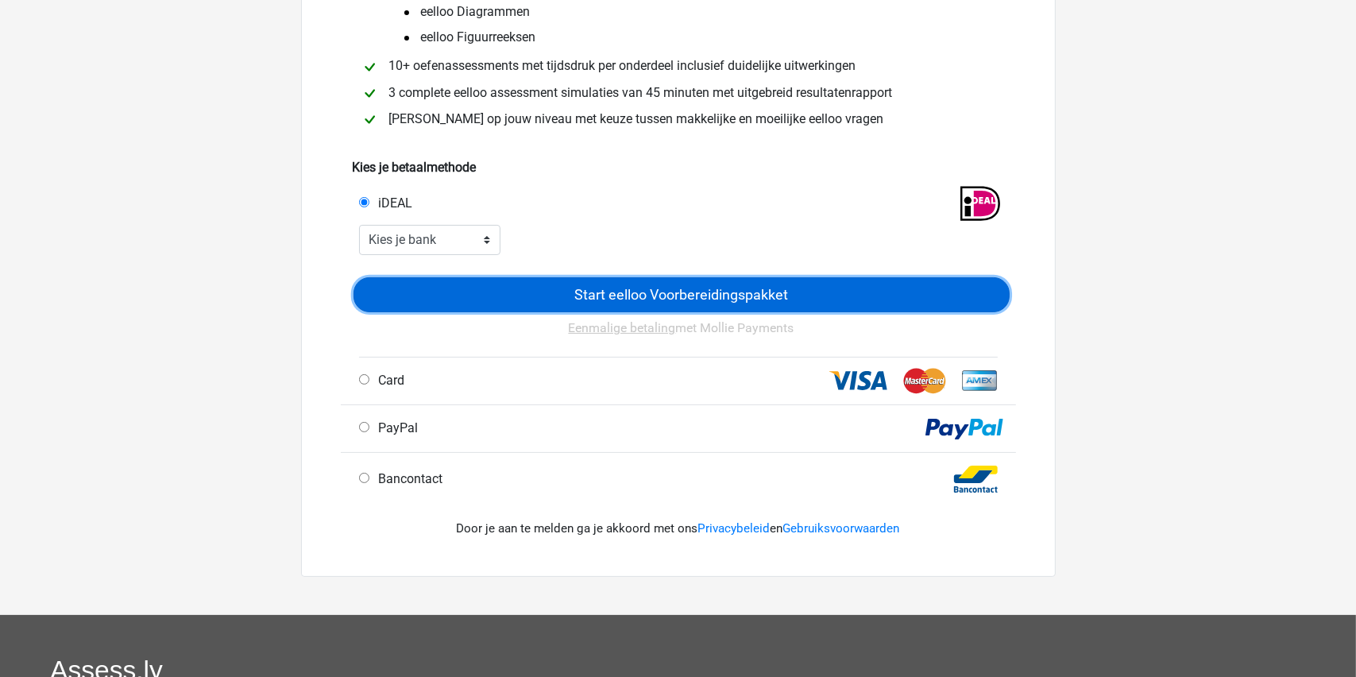
click at [633, 291] on input "Start eelloo Voorbereidingspakket" at bounding box center [682, 294] width 656 height 35
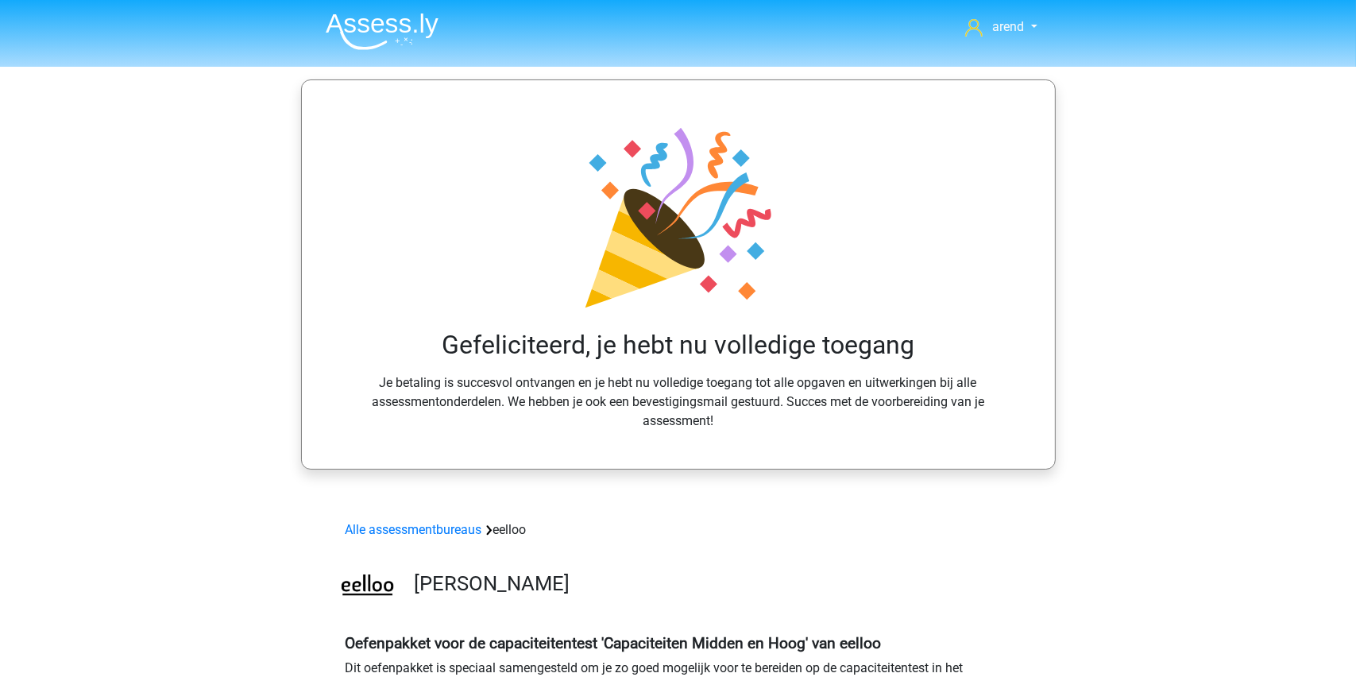
click at [848, 543] on div "Alle assessmentbureaus eelloo" at bounding box center [678, 527] width 755 height 38
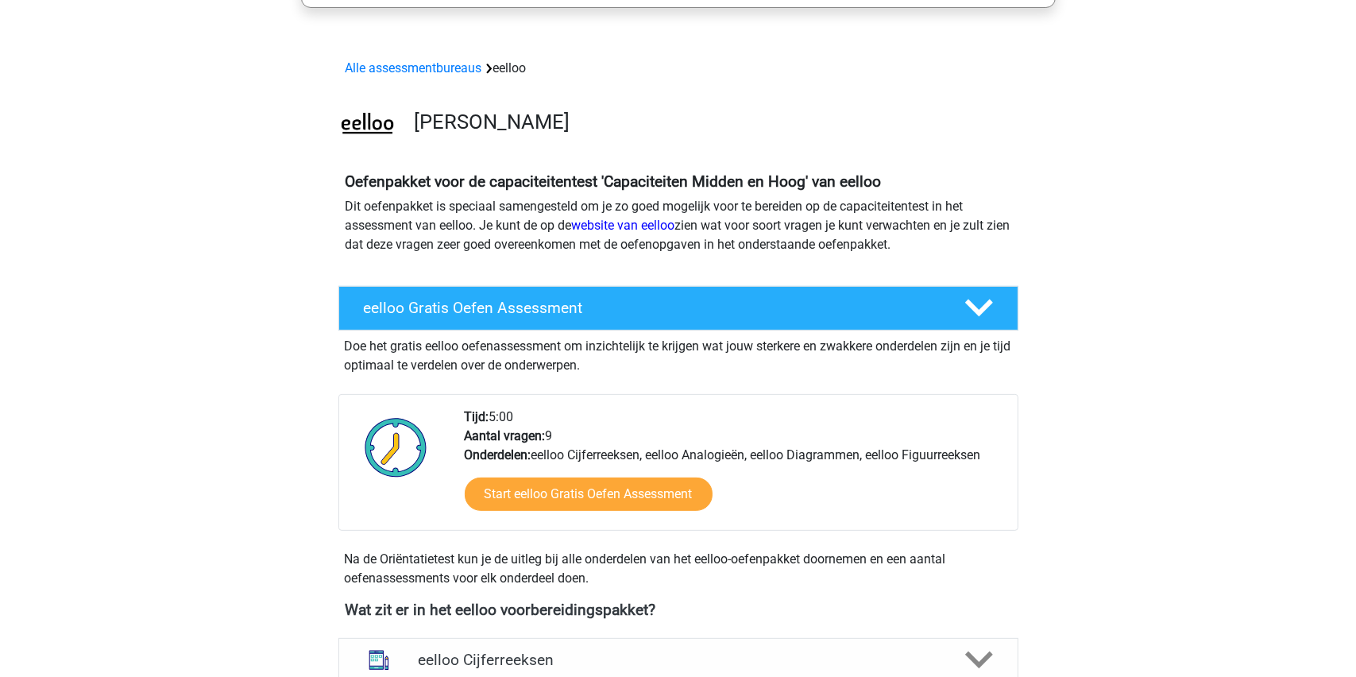
scroll to position [477, 0]
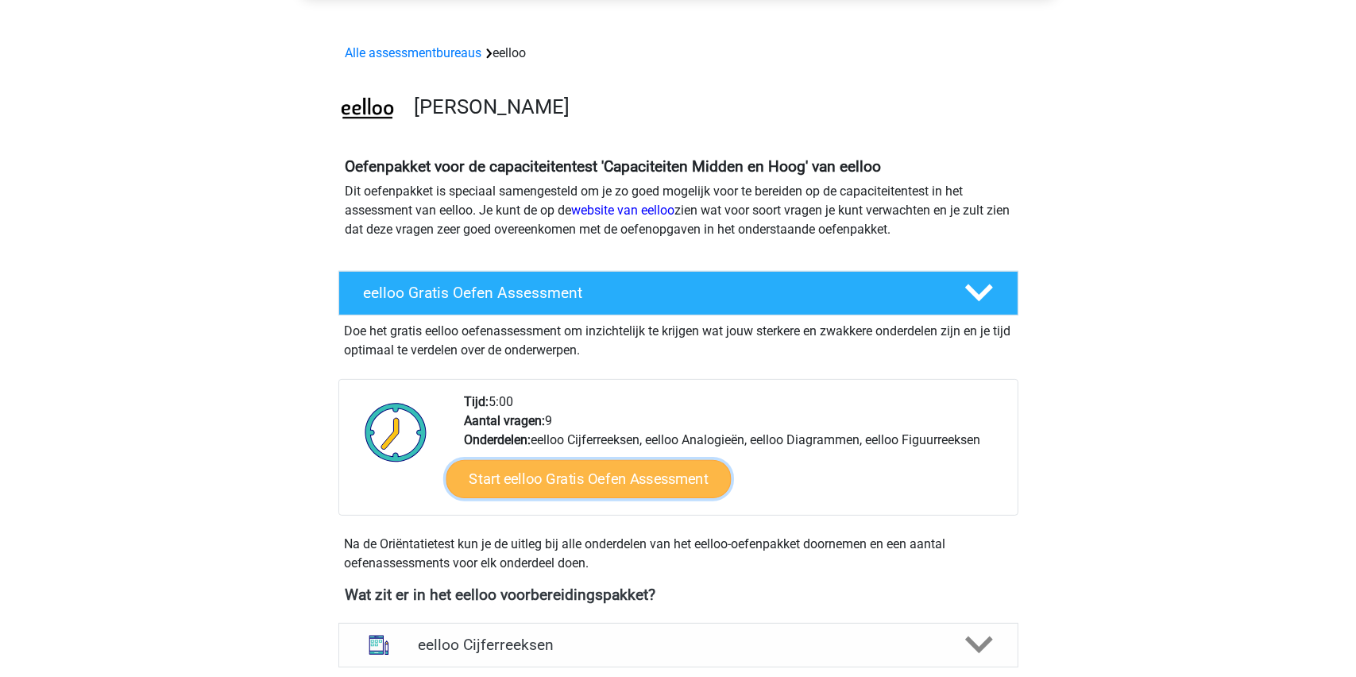
click at [569, 474] on link "Start eelloo Gratis Oefen Assessment" at bounding box center [588, 479] width 285 height 38
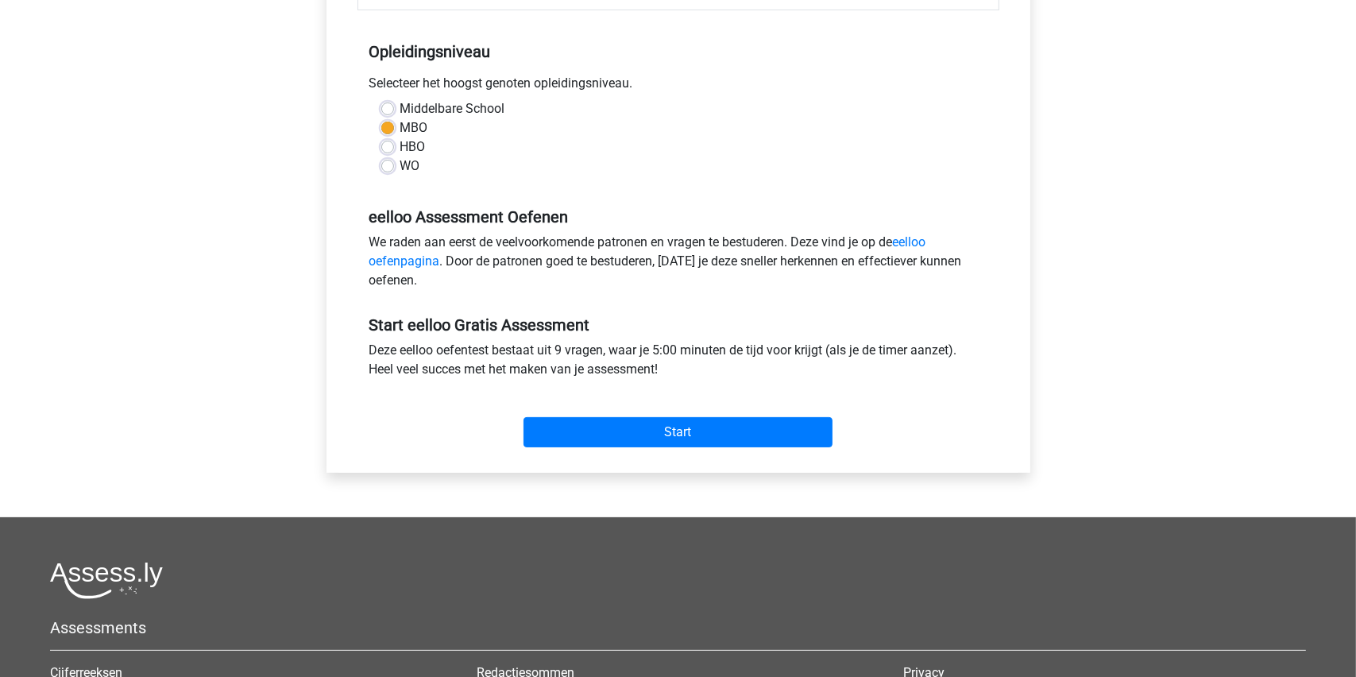
scroll to position [318, 0]
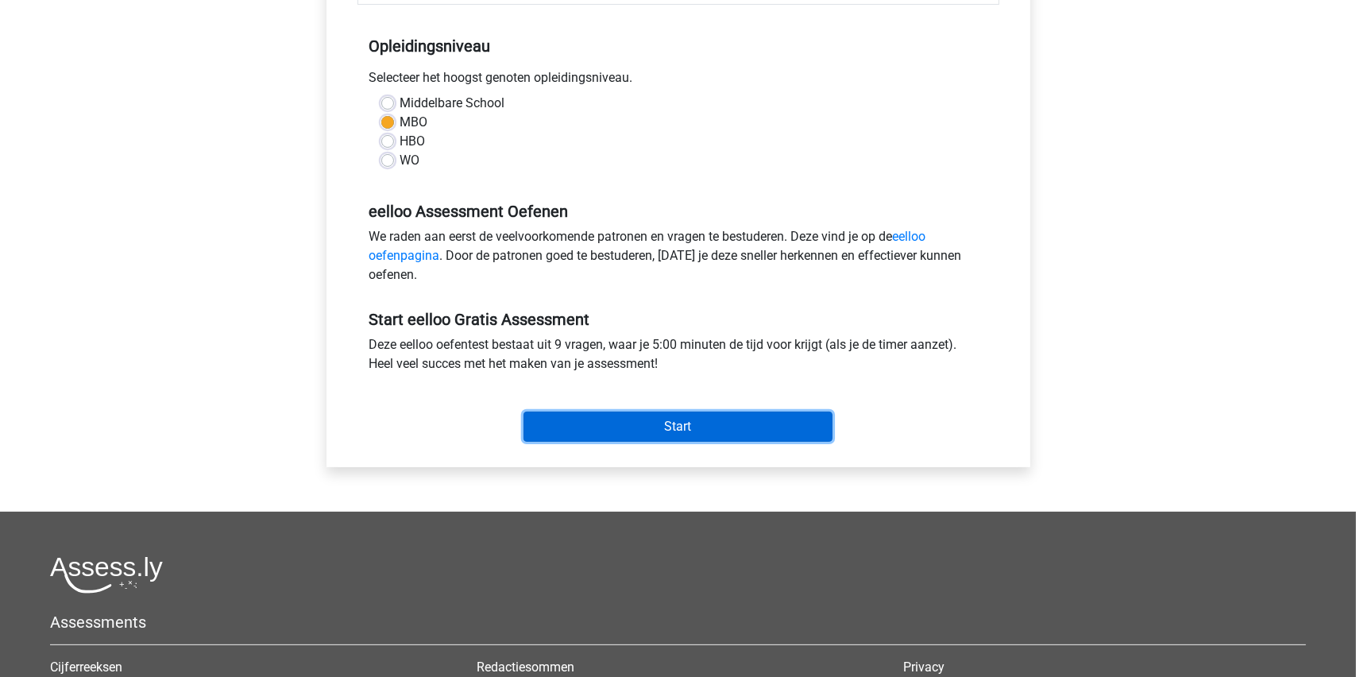
click at [667, 423] on input "Start" at bounding box center [678, 427] width 309 height 30
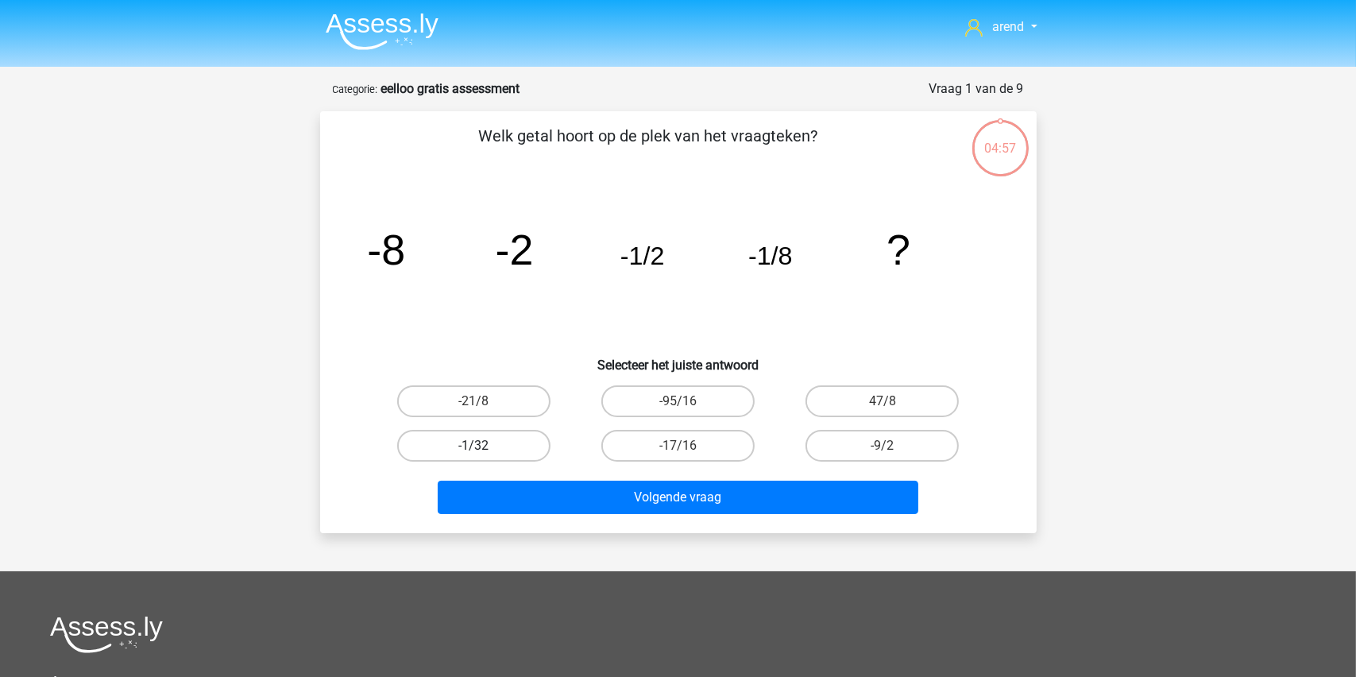
click at [481, 442] on label "-1/32" at bounding box center [473, 446] width 153 height 32
click at [481, 446] on input "-1/32" at bounding box center [478, 451] width 10 height 10
radio input "true"
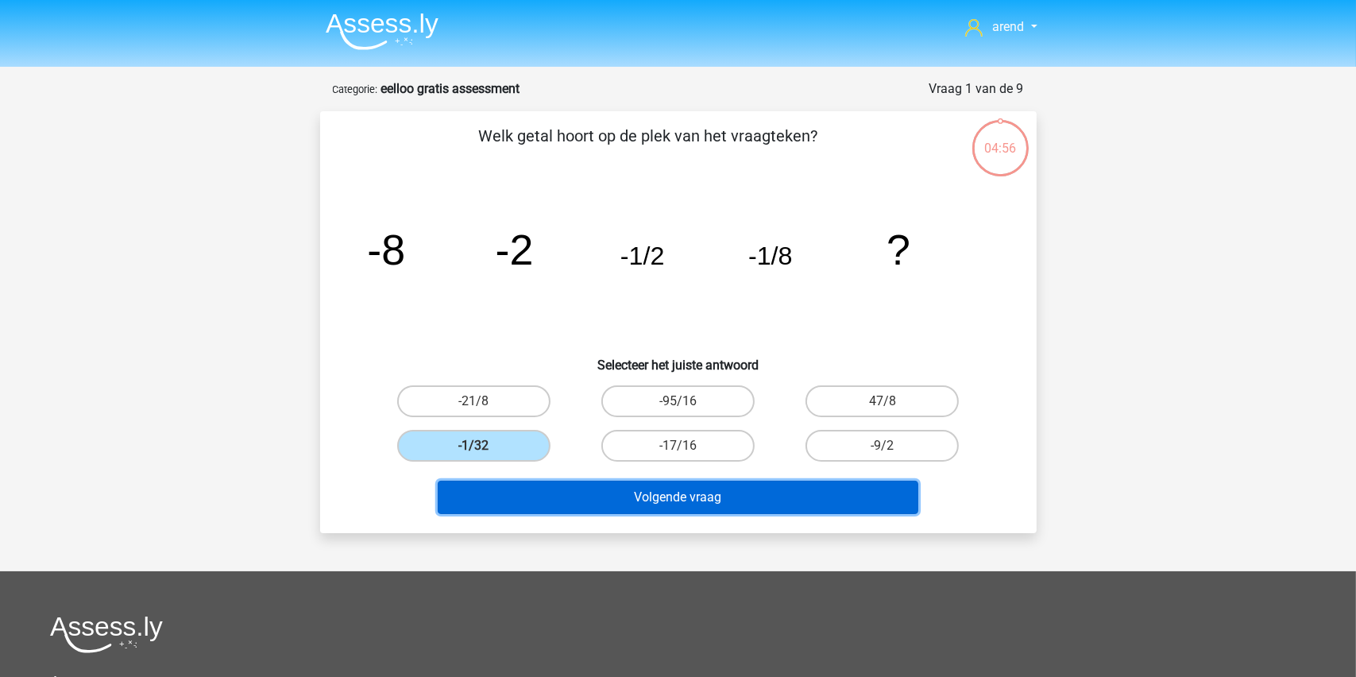
click at [661, 491] on button "Volgende vraag" at bounding box center [678, 497] width 481 height 33
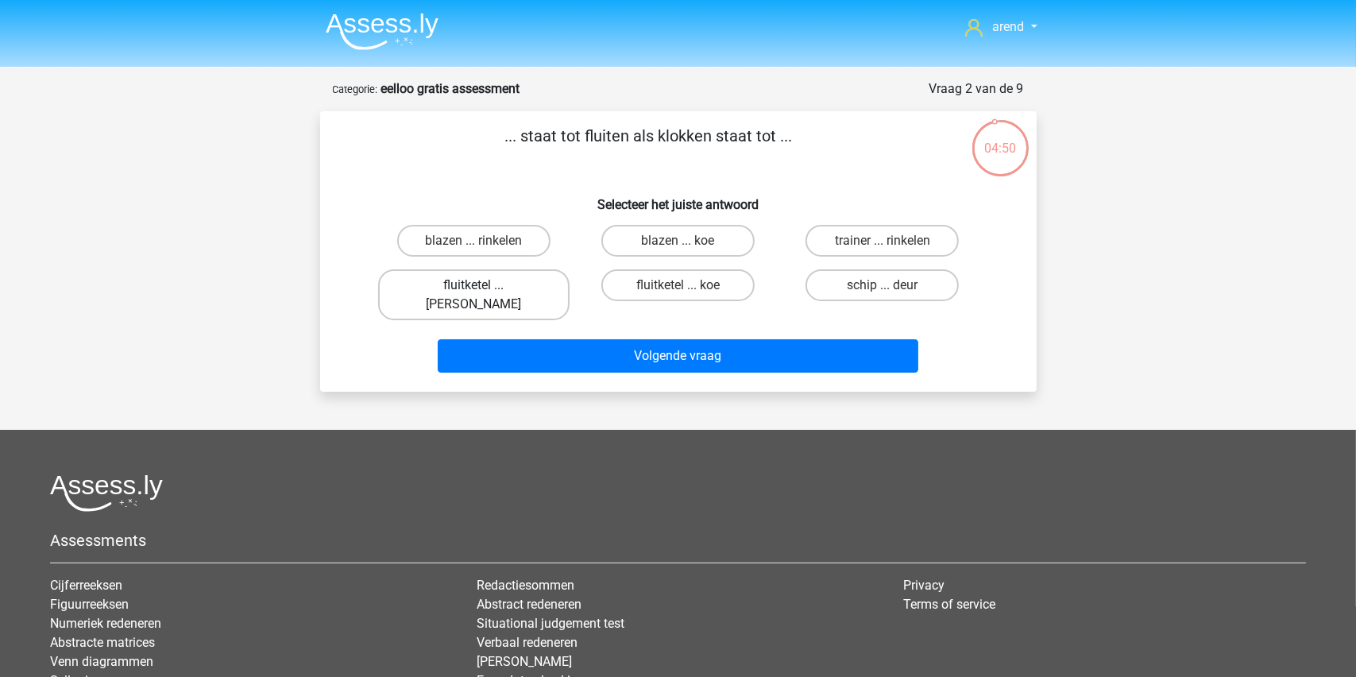
click at [470, 284] on label "fluitketel ... luiden" at bounding box center [473, 294] width 191 height 51
click at [473, 285] on input "fluitketel ... luiden" at bounding box center [478, 290] width 10 height 10
radio input "true"
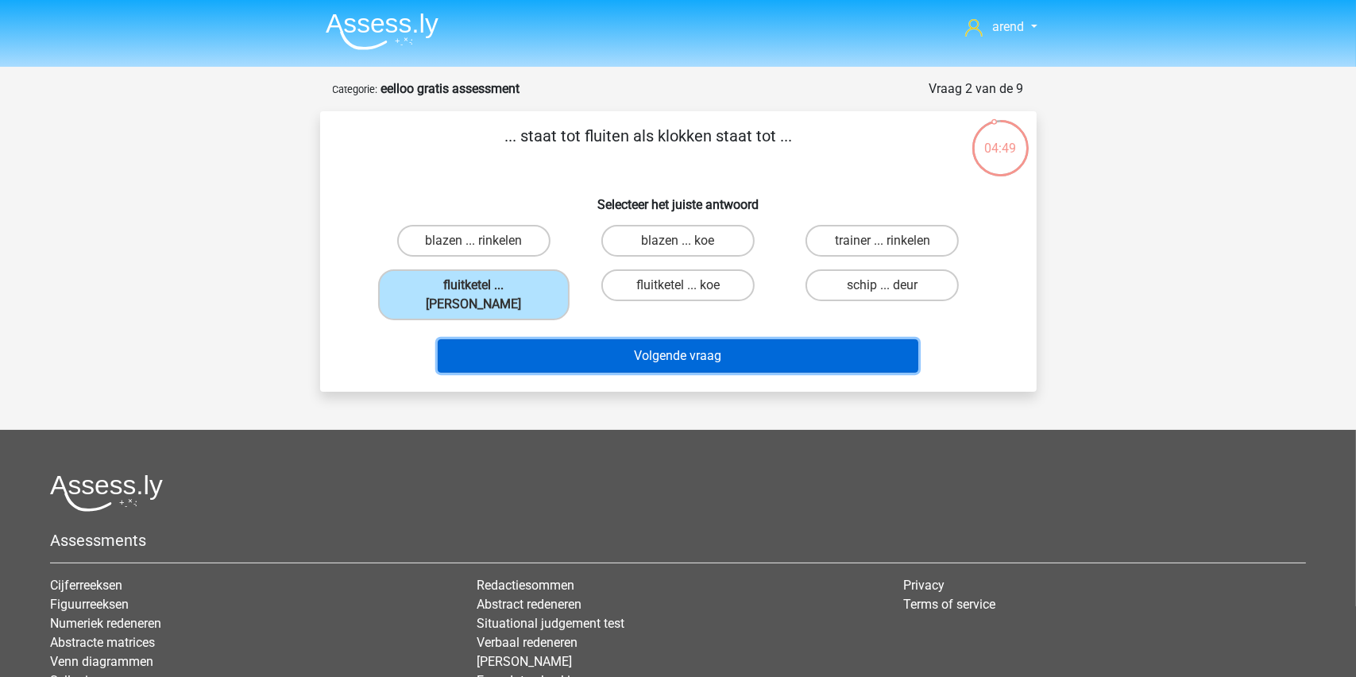
click at [664, 339] on button "Volgende vraag" at bounding box center [678, 355] width 481 height 33
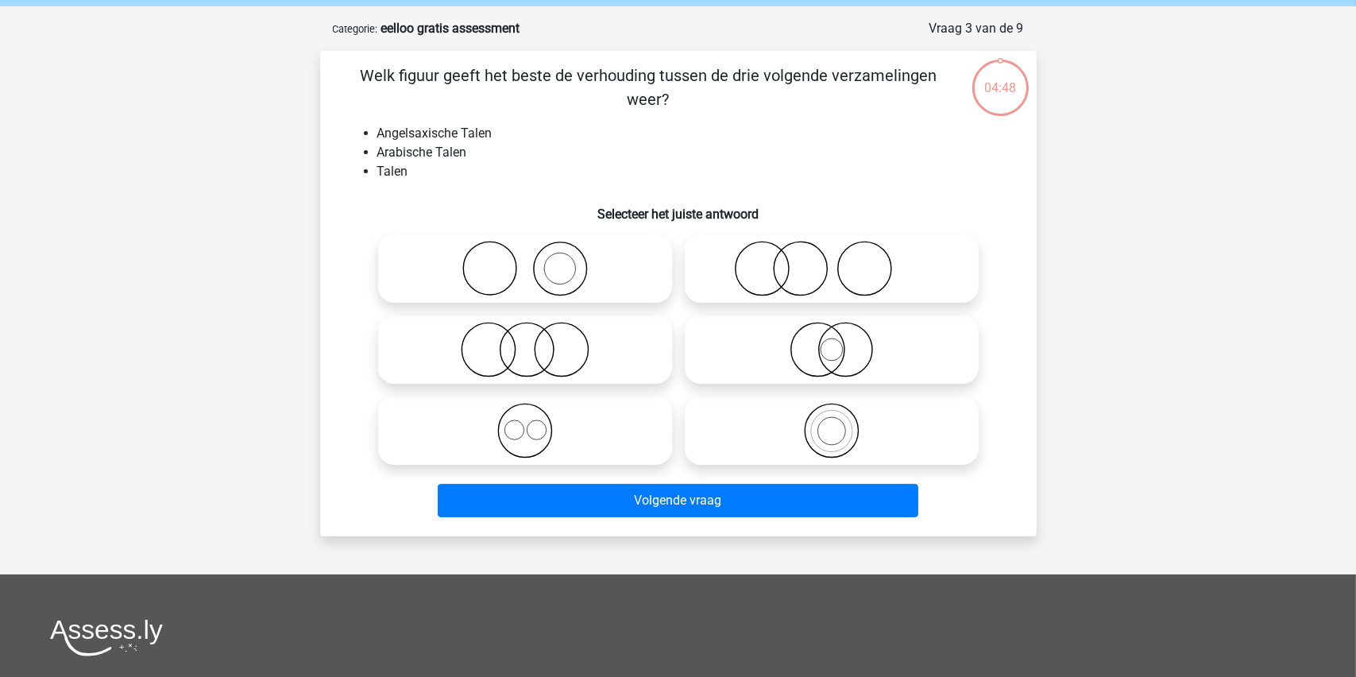
scroll to position [79, 0]
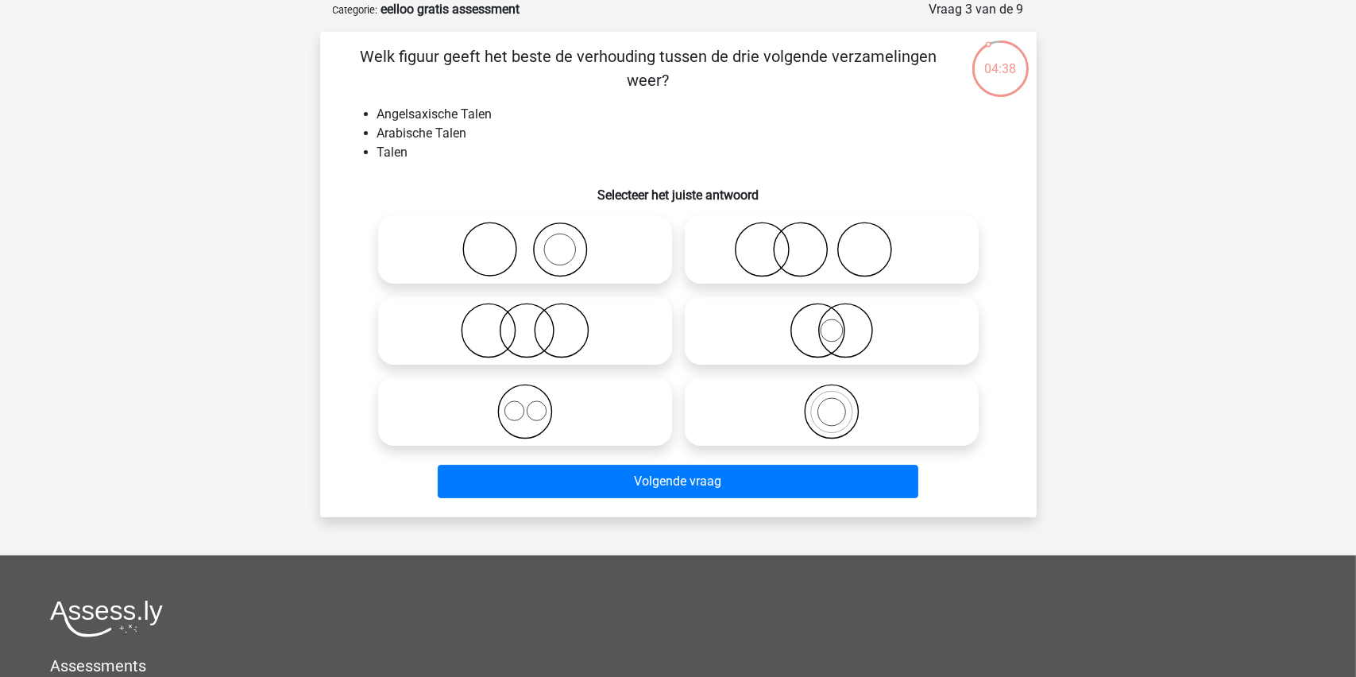
click at [520, 412] on icon at bounding box center [525, 412] width 281 height 56
click at [525, 404] on input "radio" at bounding box center [530, 398] width 10 height 10
radio input "true"
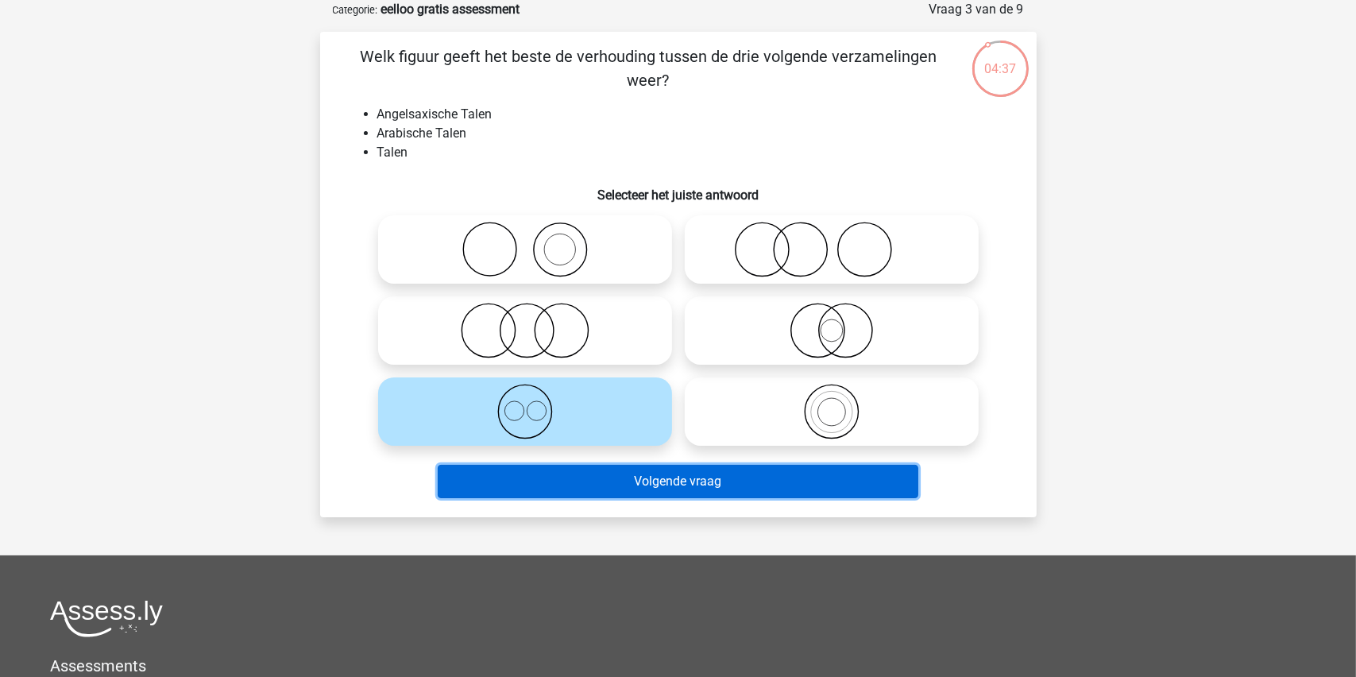
click at [659, 483] on button "Volgende vraag" at bounding box center [678, 481] width 481 height 33
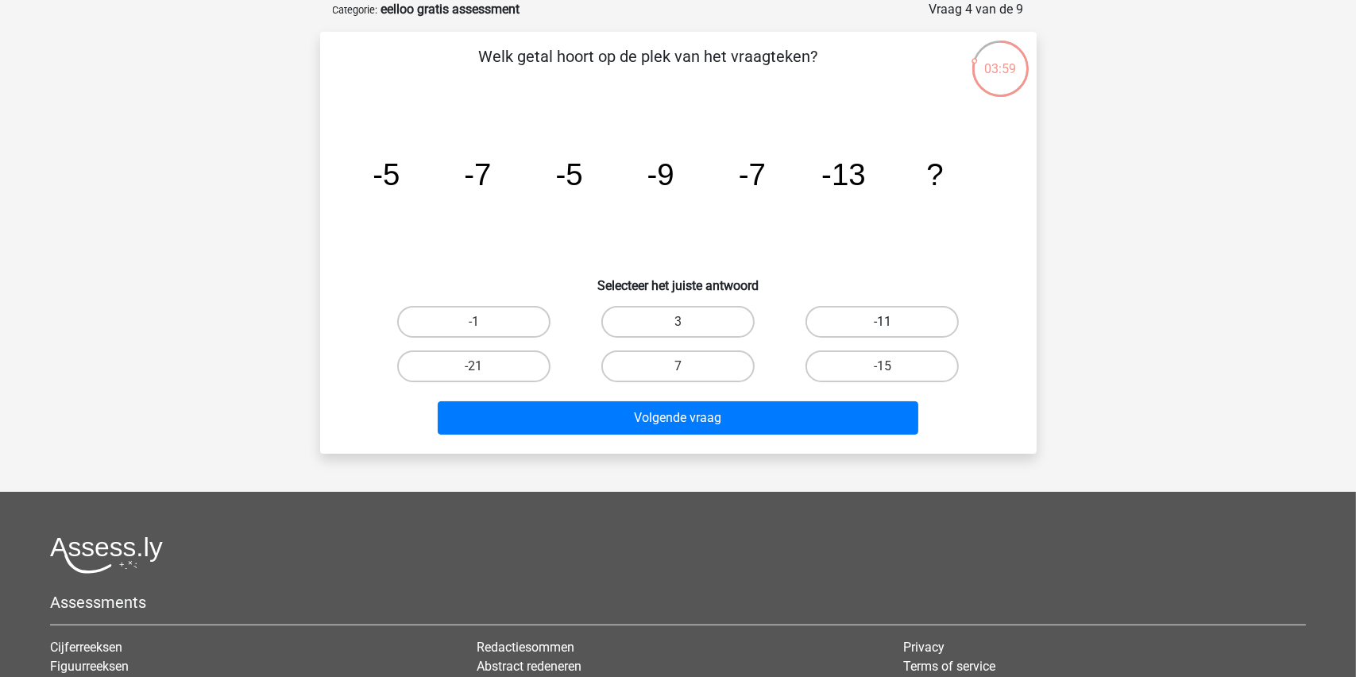
click at [871, 320] on label "-11" at bounding box center [882, 322] width 153 height 32
click at [883, 322] on input "-11" at bounding box center [888, 327] width 10 height 10
radio input "true"
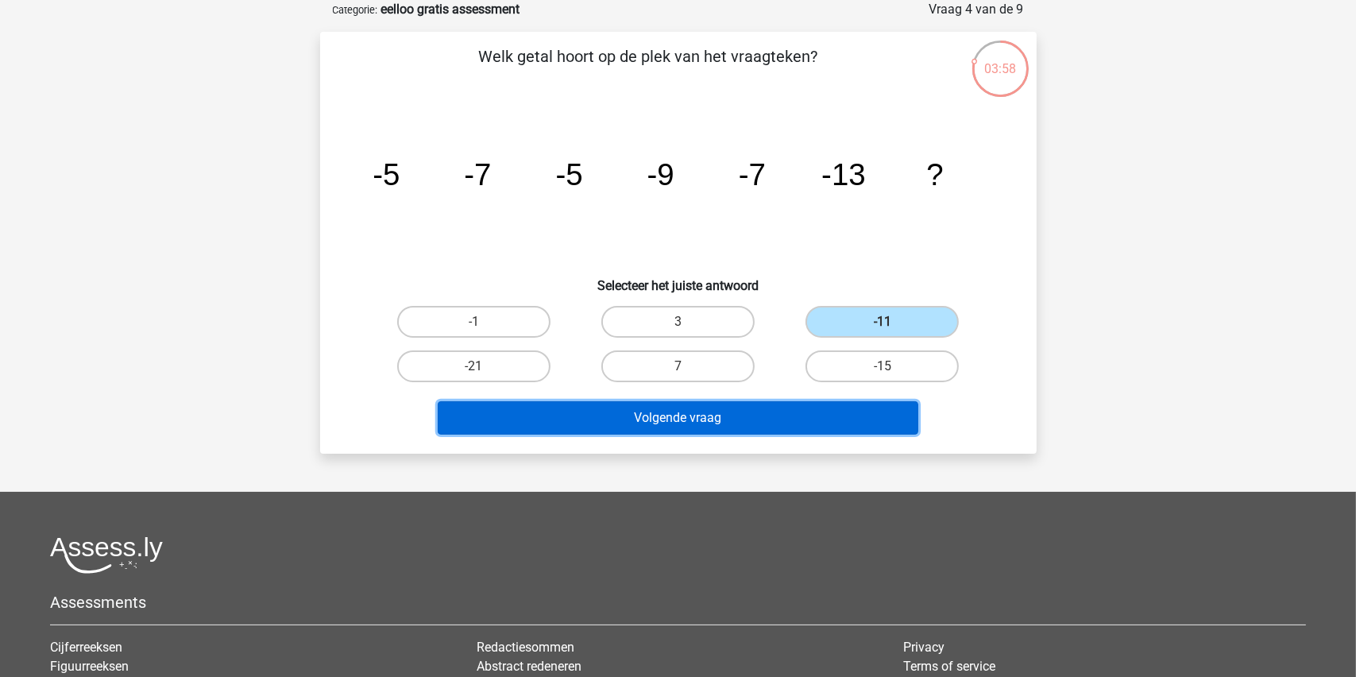
click at [684, 419] on button "Volgende vraag" at bounding box center [678, 417] width 481 height 33
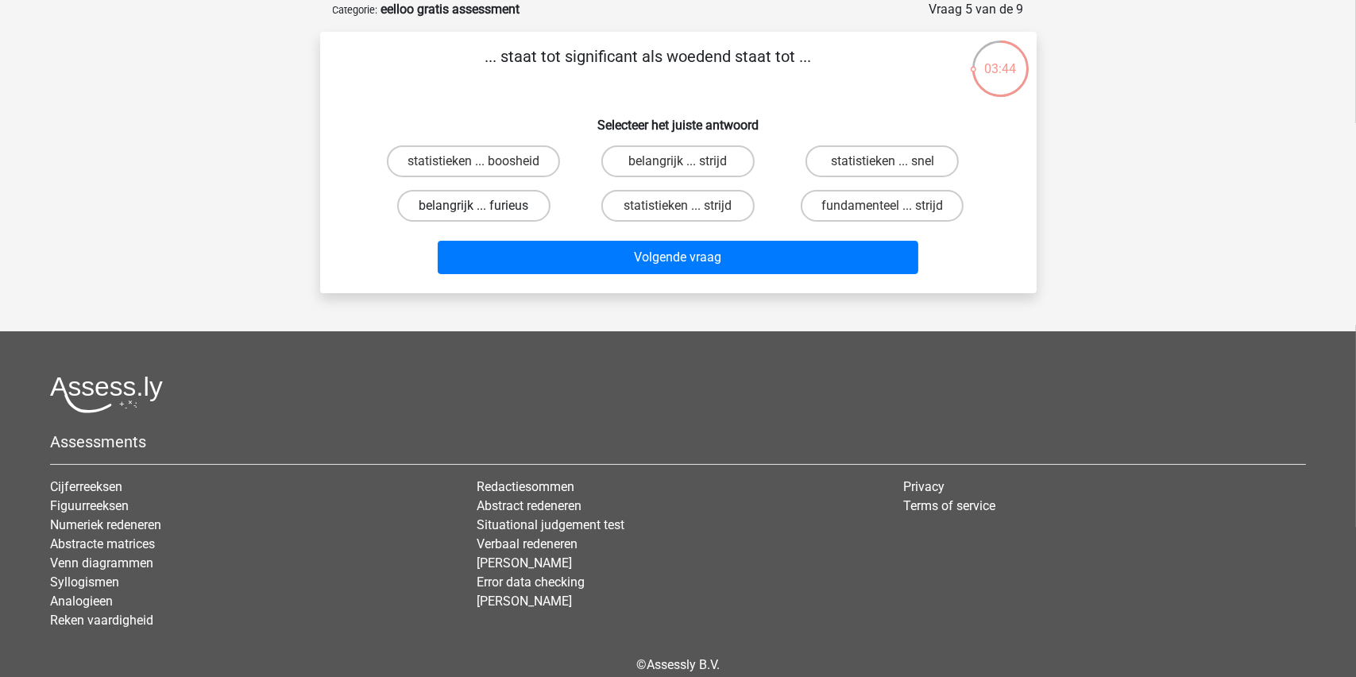
click at [474, 204] on label "belangrijk ... furieus" at bounding box center [473, 206] width 153 height 32
click at [474, 206] on input "belangrijk ... furieus" at bounding box center [478, 211] width 10 height 10
radio input "true"
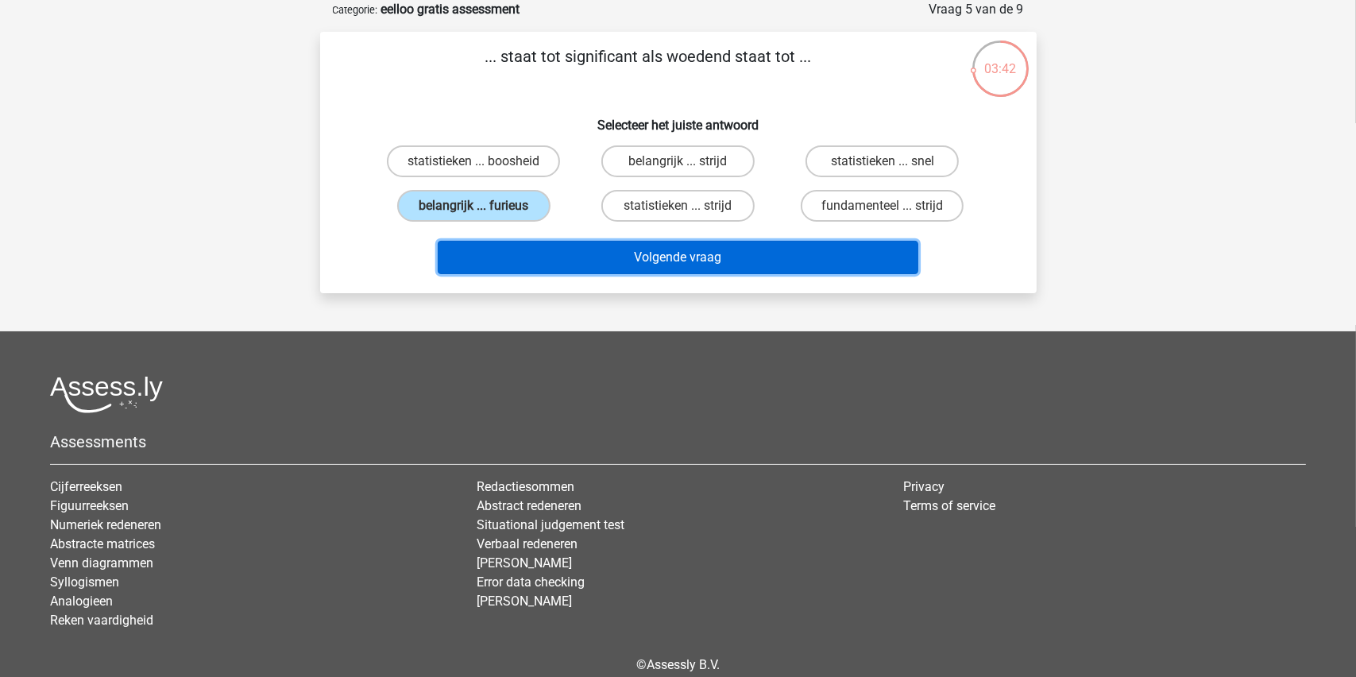
click at [675, 255] on button "Volgende vraag" at bounding box center [678, 257] width 481 height 33
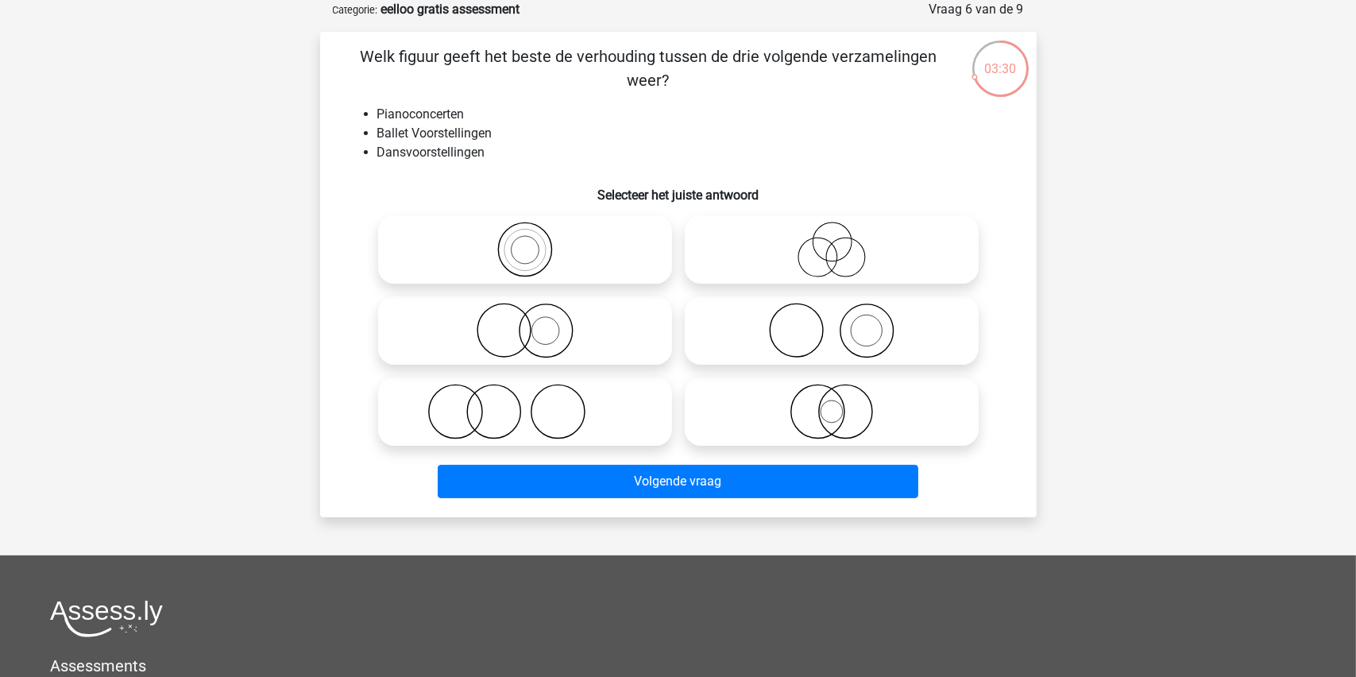
click at [859, 327] on icon at bounding box center [831, 331] width 281 height 56
click at [842, 323] on input "radio" at bounding box center [837, 317] width 10 height 10
radio input "true"
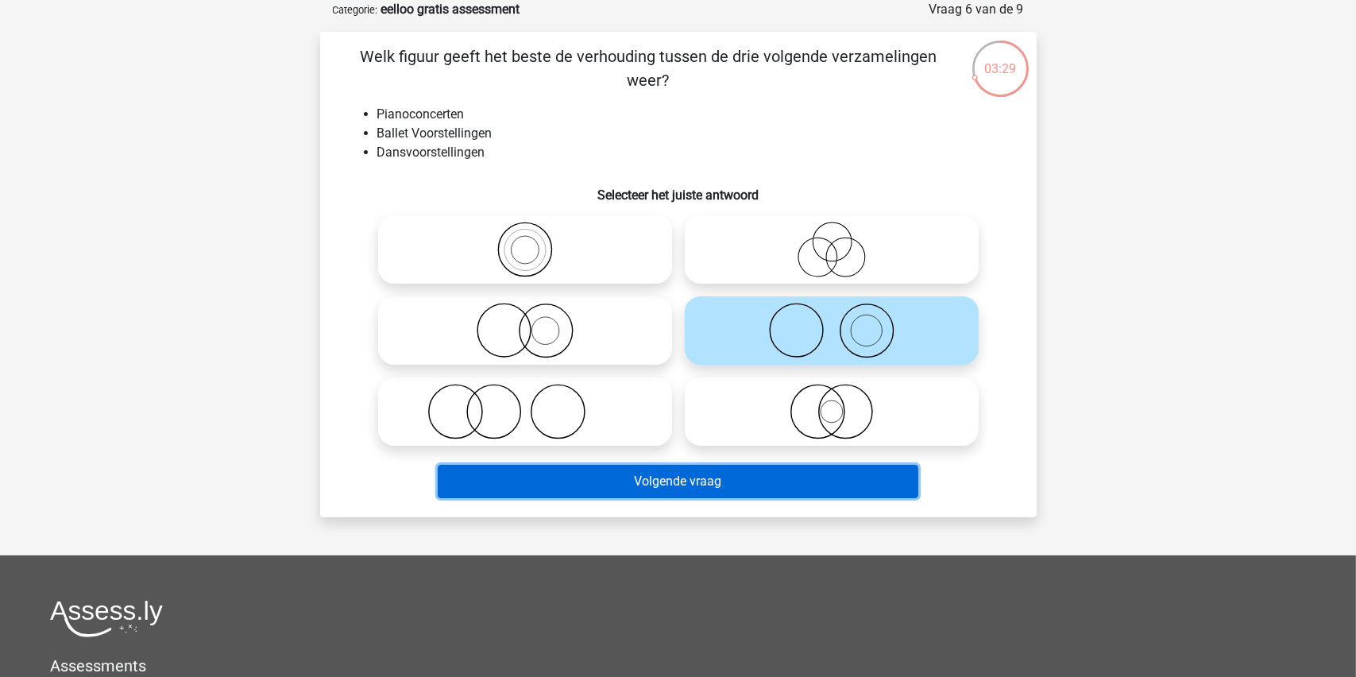
click at [670, 491] on button "Volgende vraag" at bounding box center [678, 481] width 481 height 33
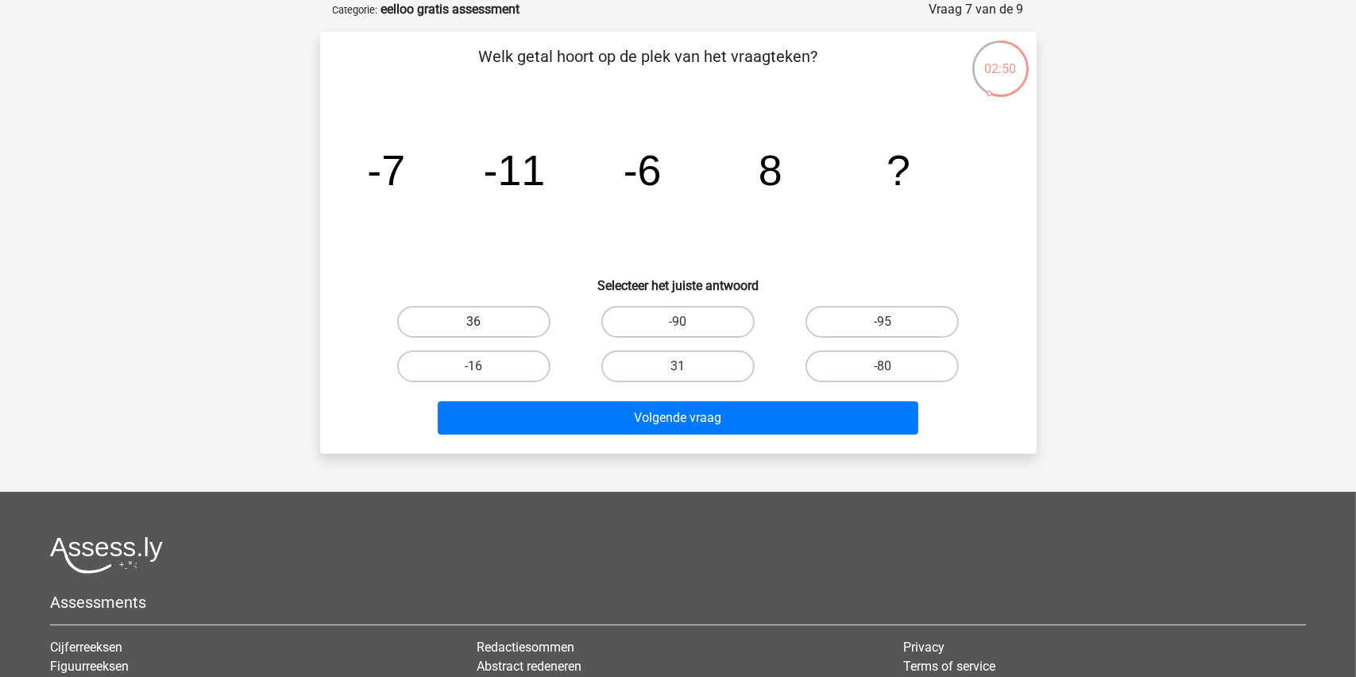
click at [474, 319] on label "36" at bounding box center [473, 322] width 153 height 32
click at [474, 322] on input "36" at bounding box center [478, 327] width 10 height 10
radio input "true"
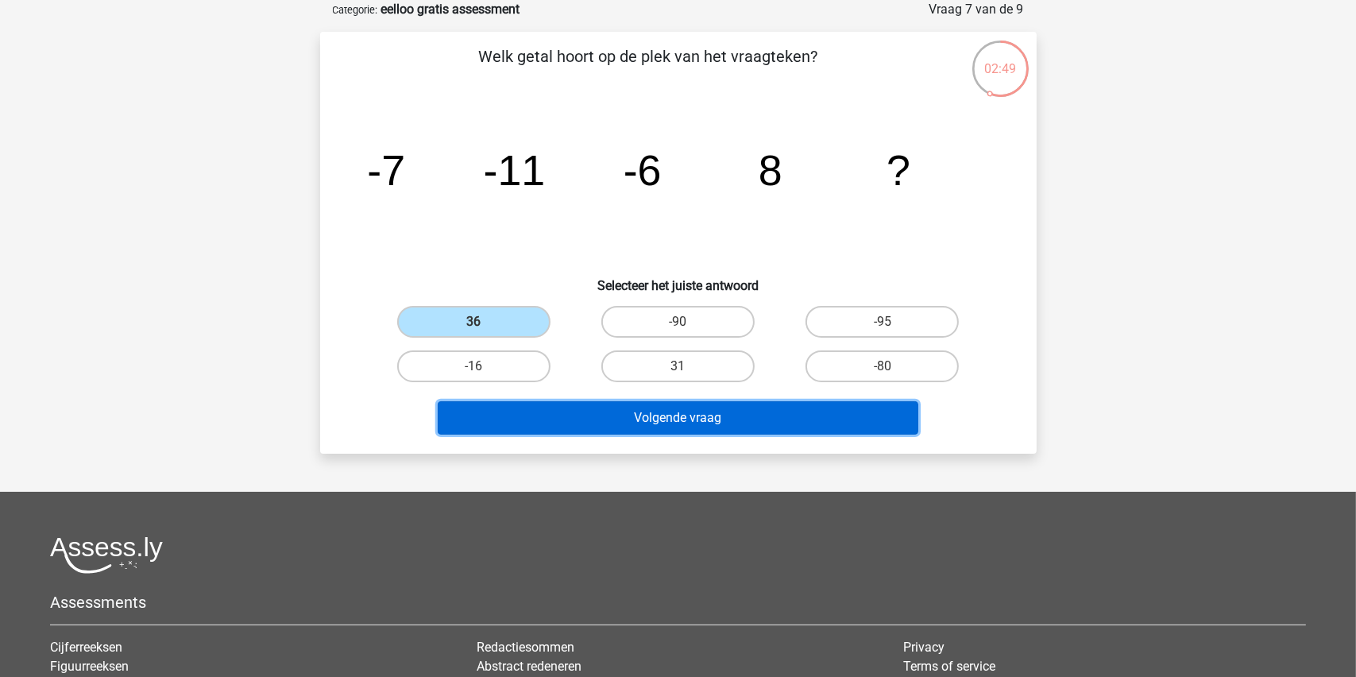
click at [659, 404] on button "Volgende vraag" at bounding box center [678, 417] width 481 height 33
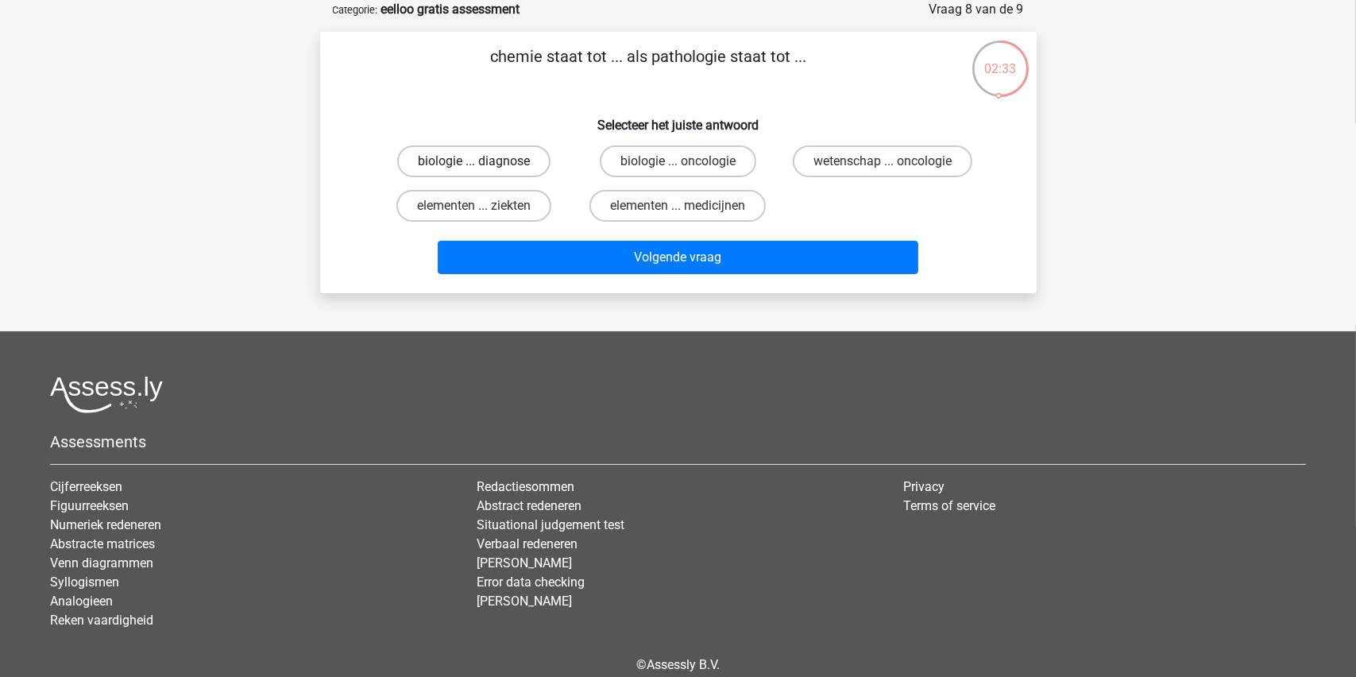
click at [459, 153] on label "biologie ... diagnose" at bounding box center [473, 161] width 153 height 32
click at [473, 161] on input "biologie ... diagnose" at bounding box center [478, 166] width 10 height 10
radio input "true"
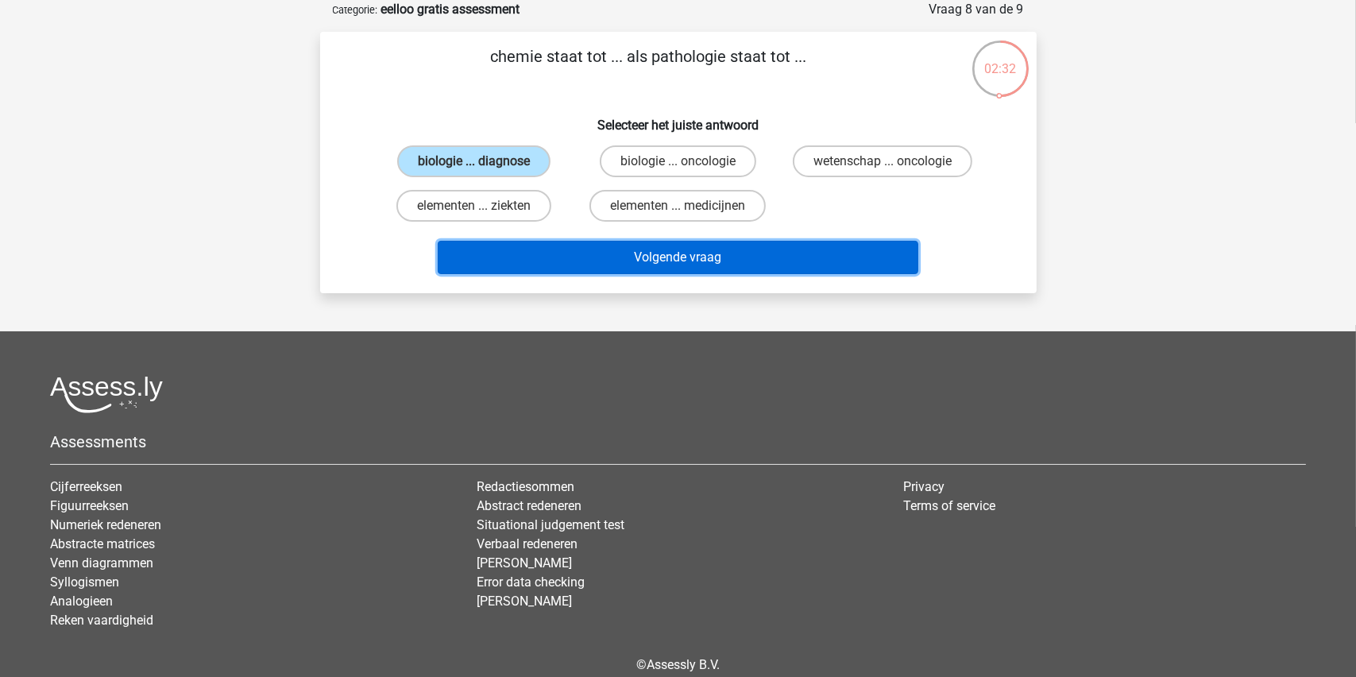
click at [647, 253] on button "Volgende vraag" at bounding box center [678, 257] width 481 height 33
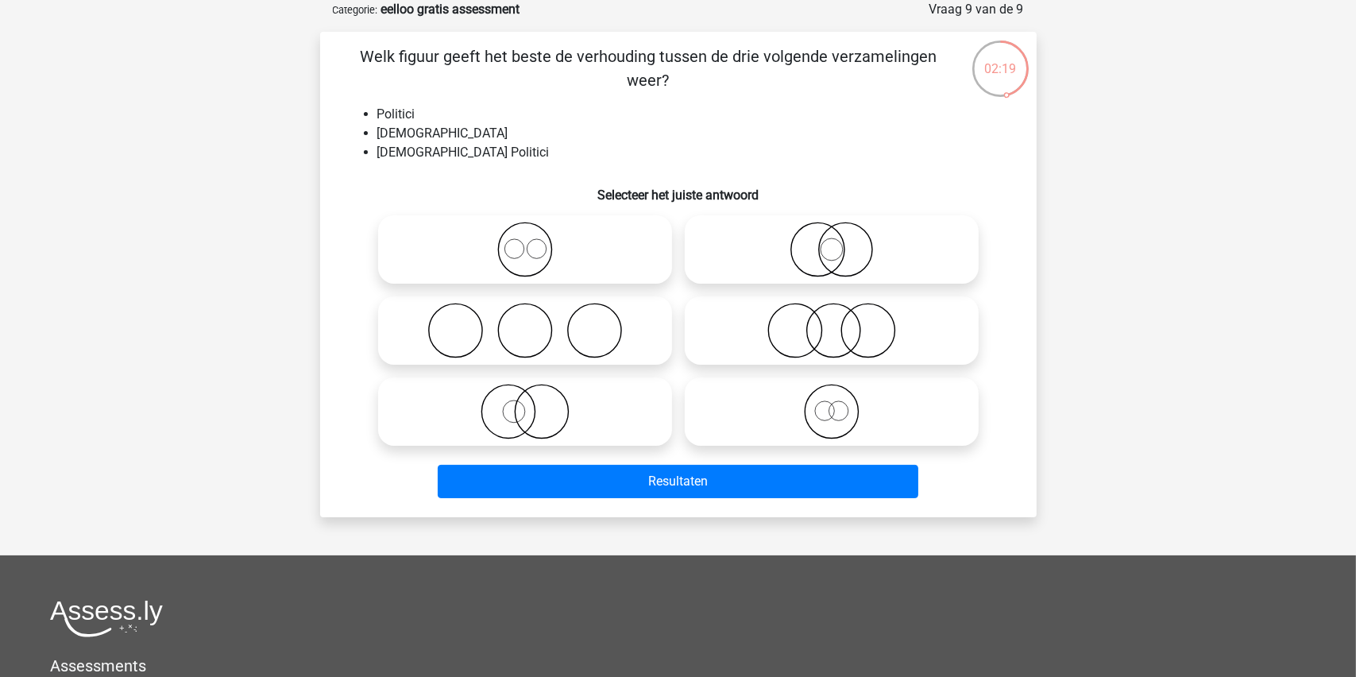
click at [527, 408] on icon at bounding box center [525, 412] width 281 height 56
click at [527, 404] on input "radio" at bounding box center [530, 398] width 10 height 10
radio input "true"
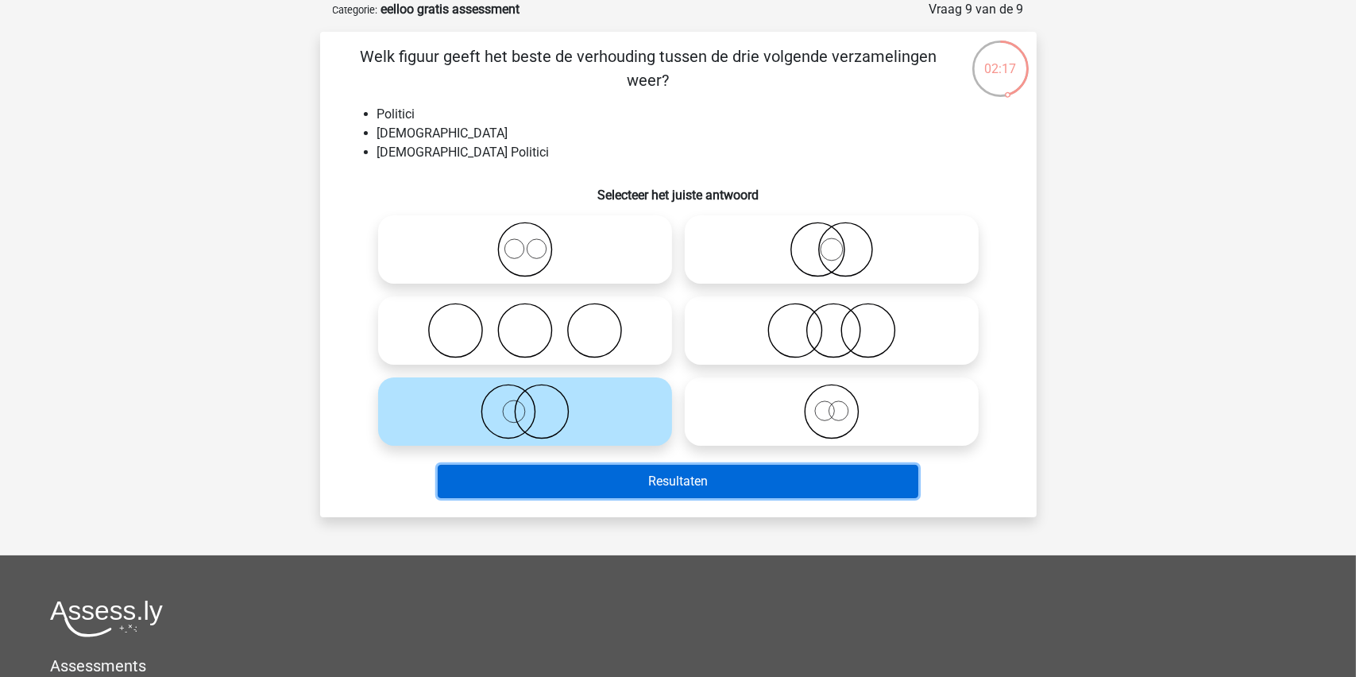
click at [643, 478] on button "Resultaten" at bounding box center [678, 481] width 481 height 33
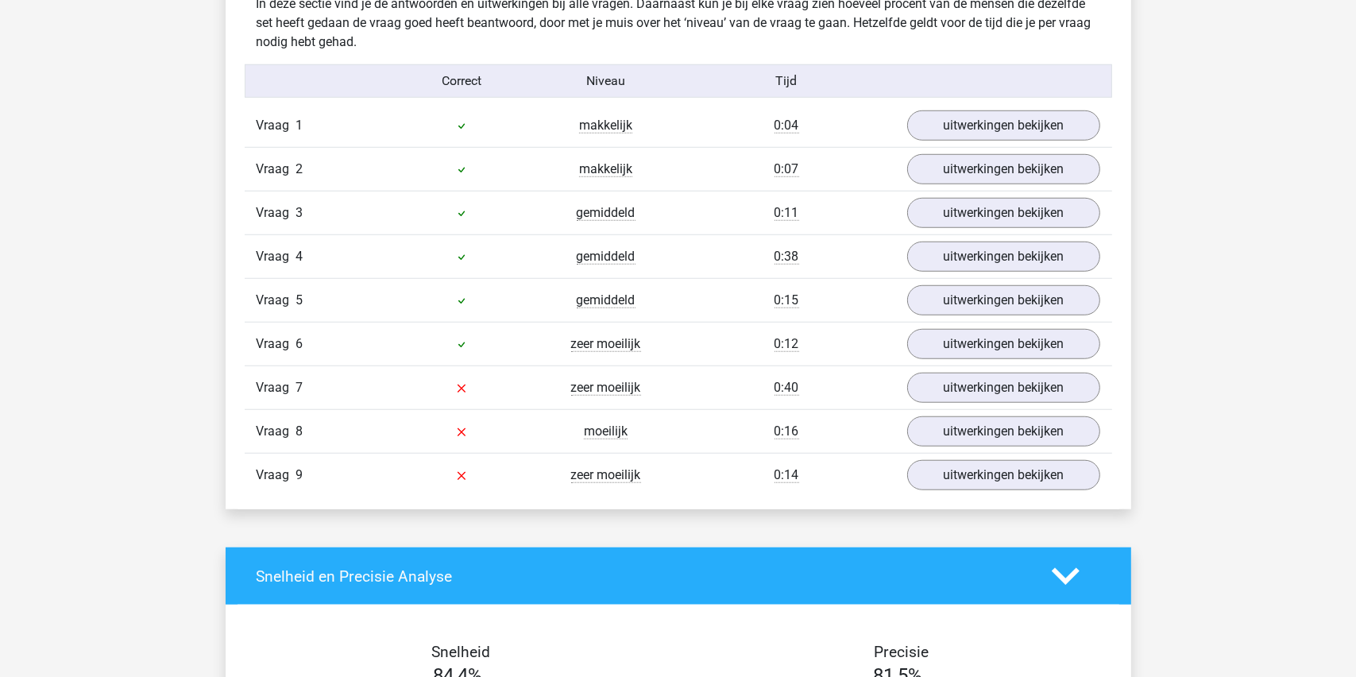
scroll to position [1351, 0]
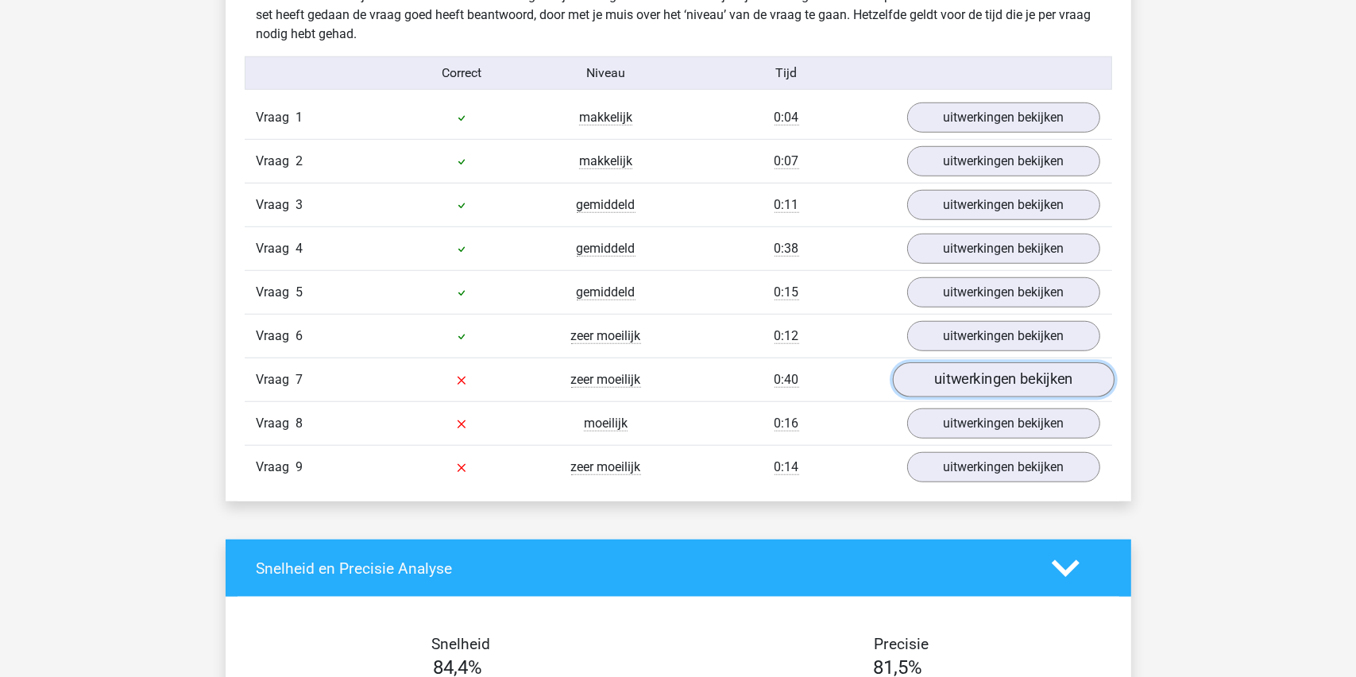
click at [1017, 380] on link "uitwerkingen bekijken" at bounding box center [1003, 379] width 222 height 35
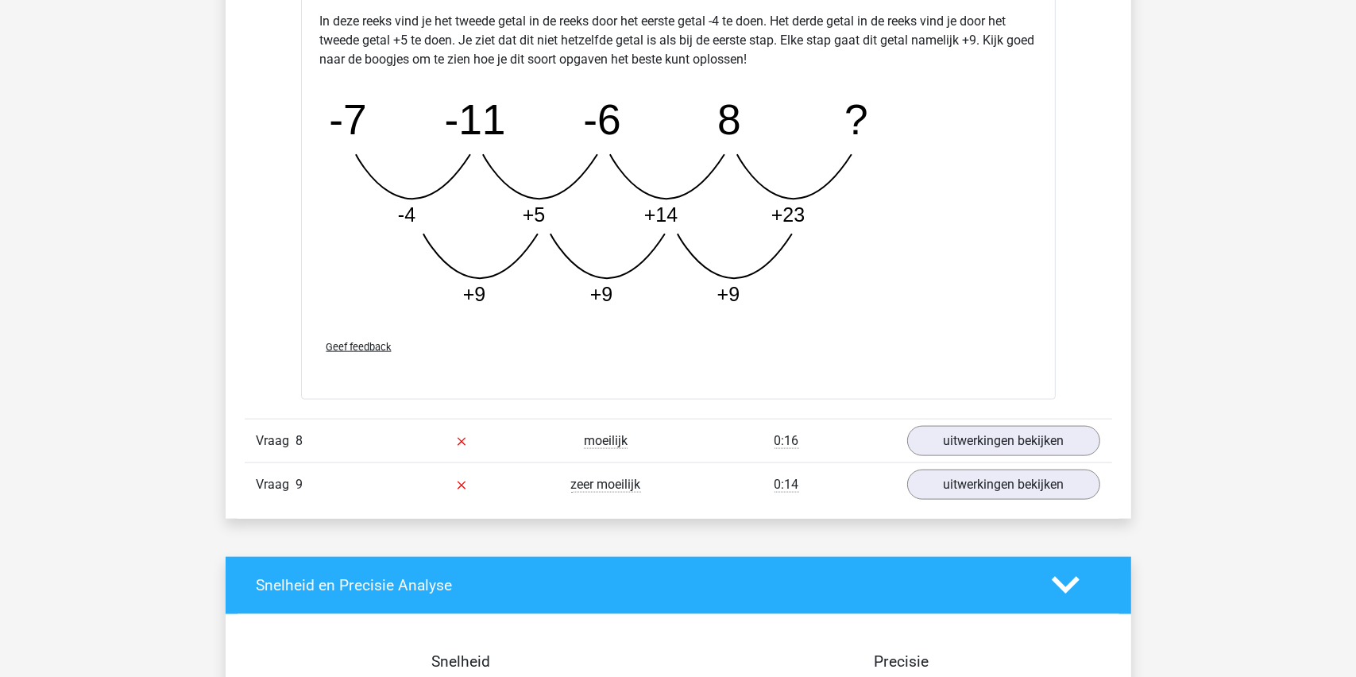
scroll to position [2224, 0]
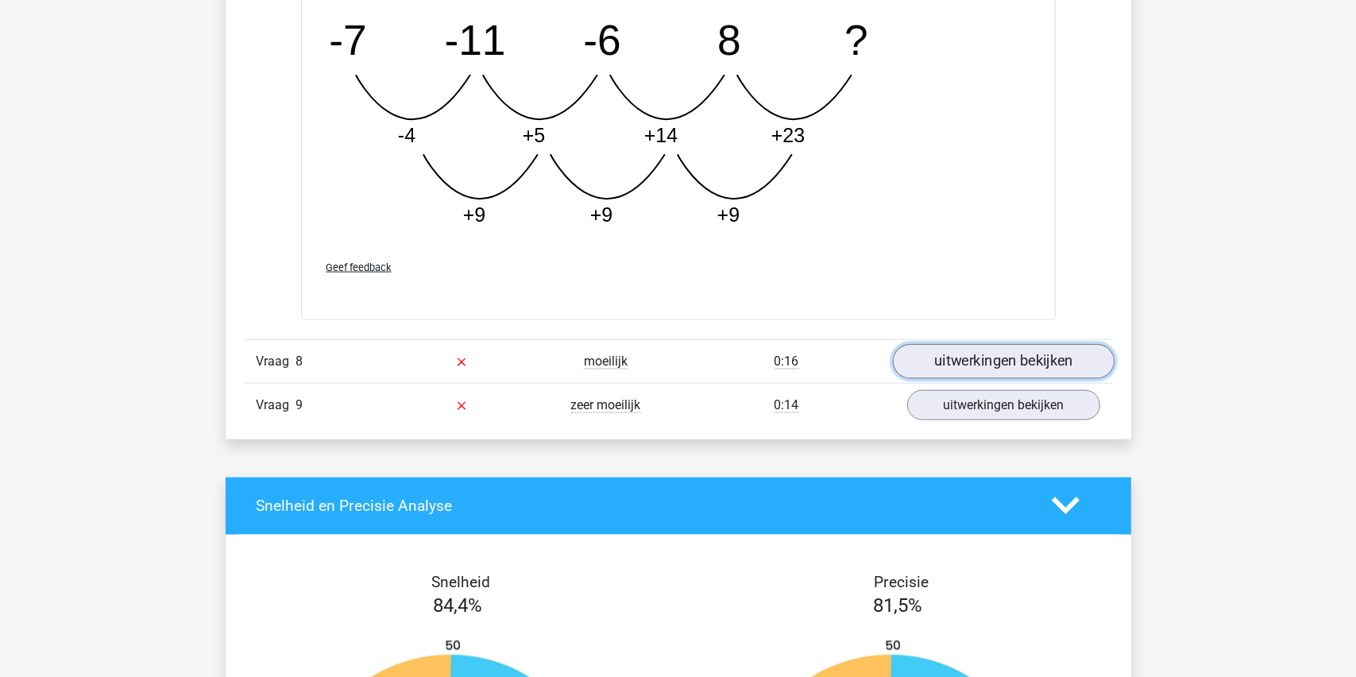
click at [990, 354] on link "uitwerkingen bekijken" at bounding box center [1003, 361] width 222 height 35
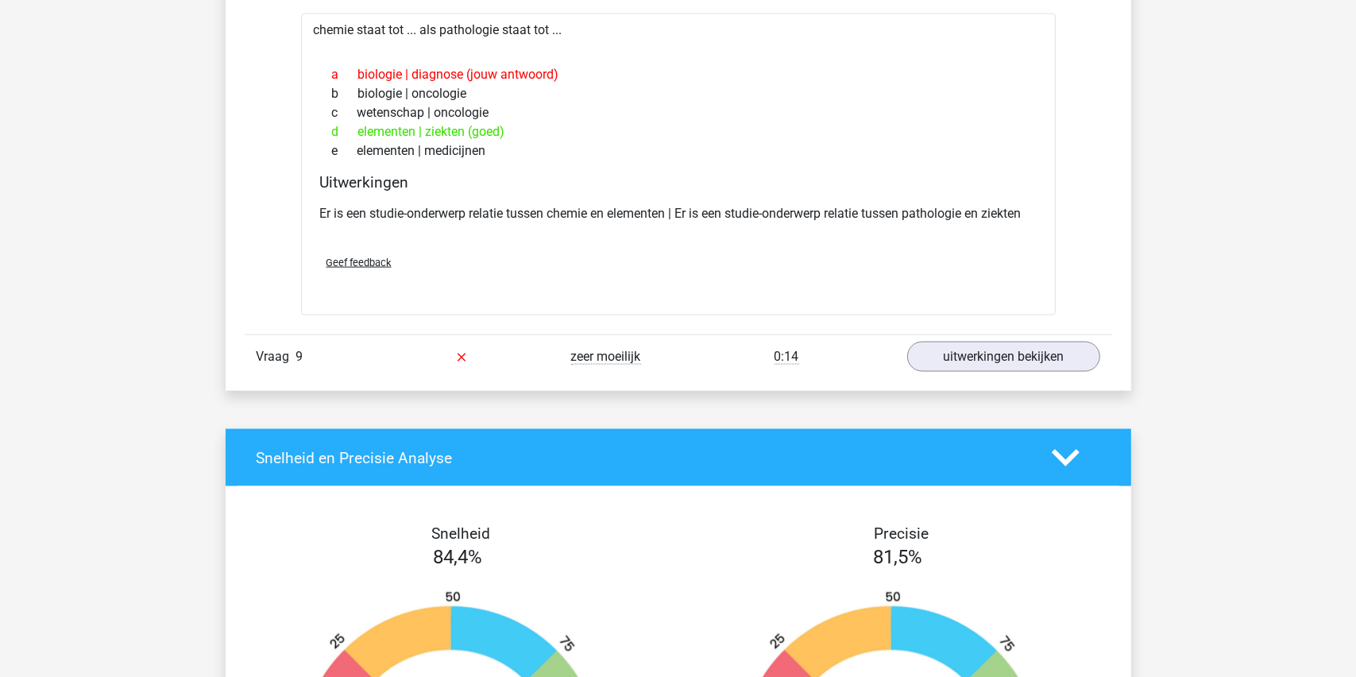
scroll to position [2622, 0]
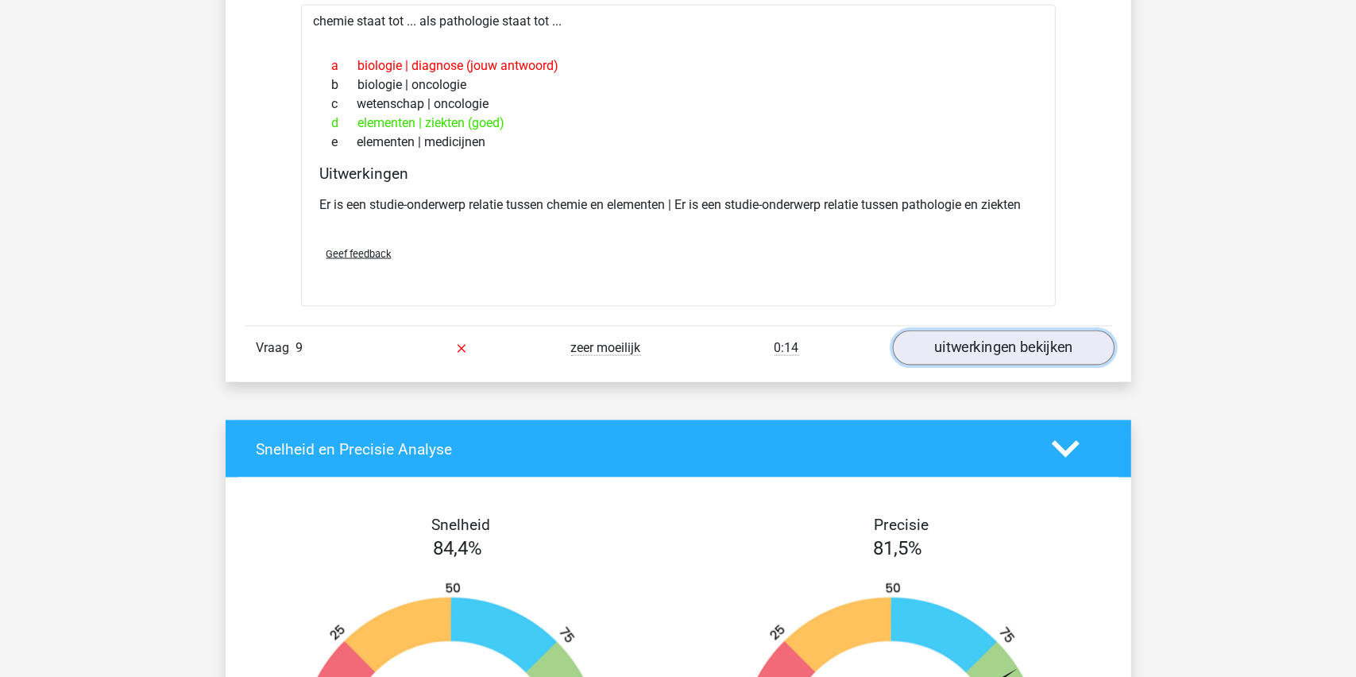
click at [976, 338] on link "uitwerkingen bekijken" at bounding box center [1003, 347] width 222 height 35
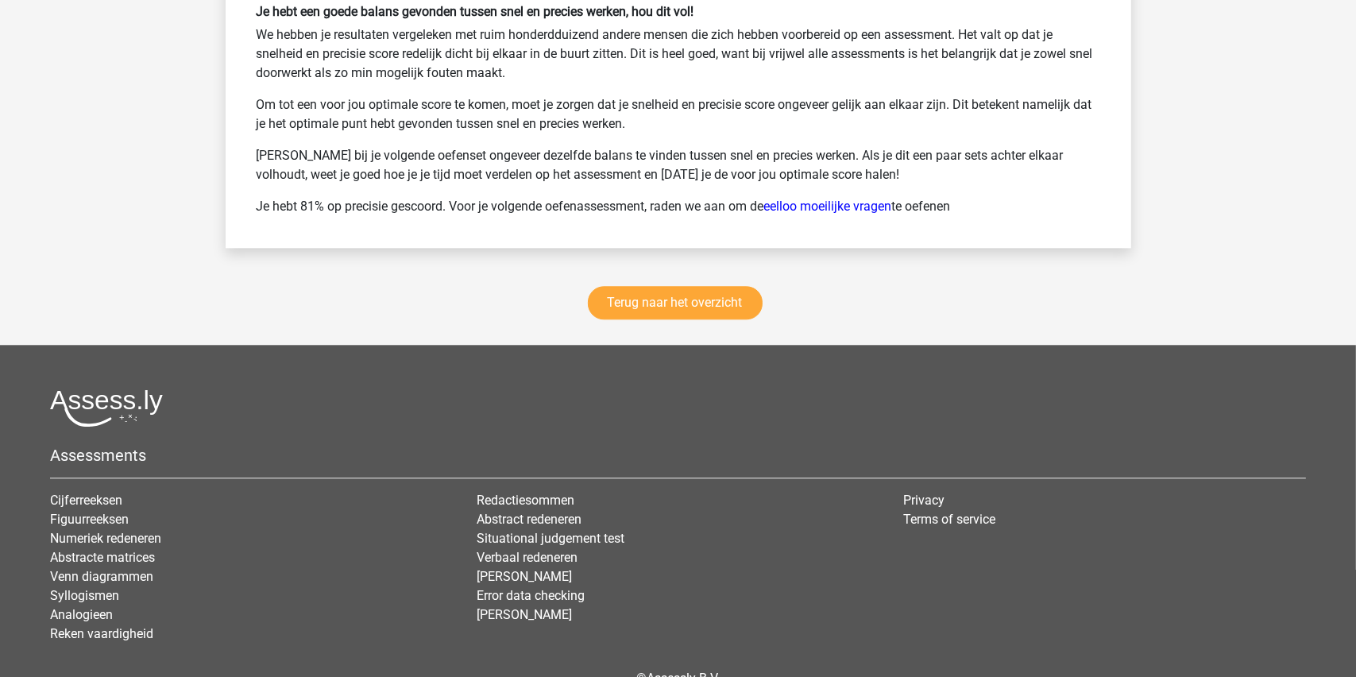
scroll to position [4290, 0]
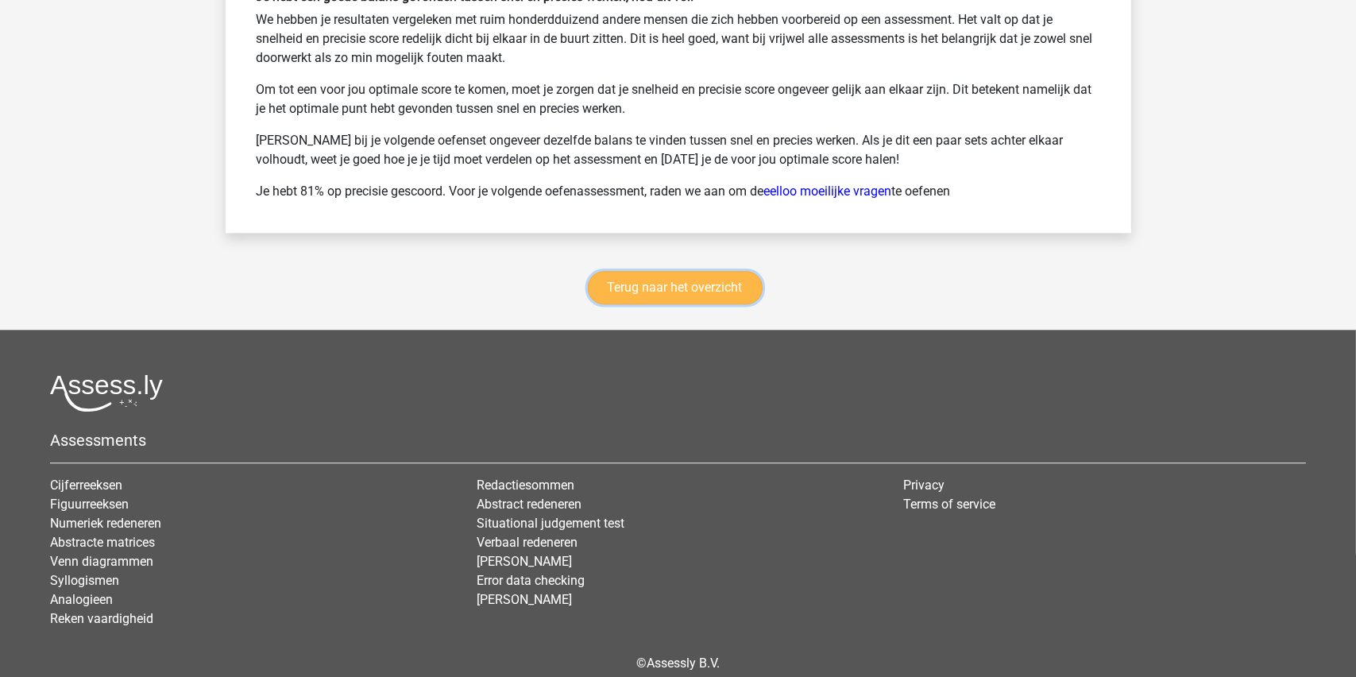
click at [660, 271] on link "Terug naar het overzicht" at bounding box center [675, 287] width 175 height 33
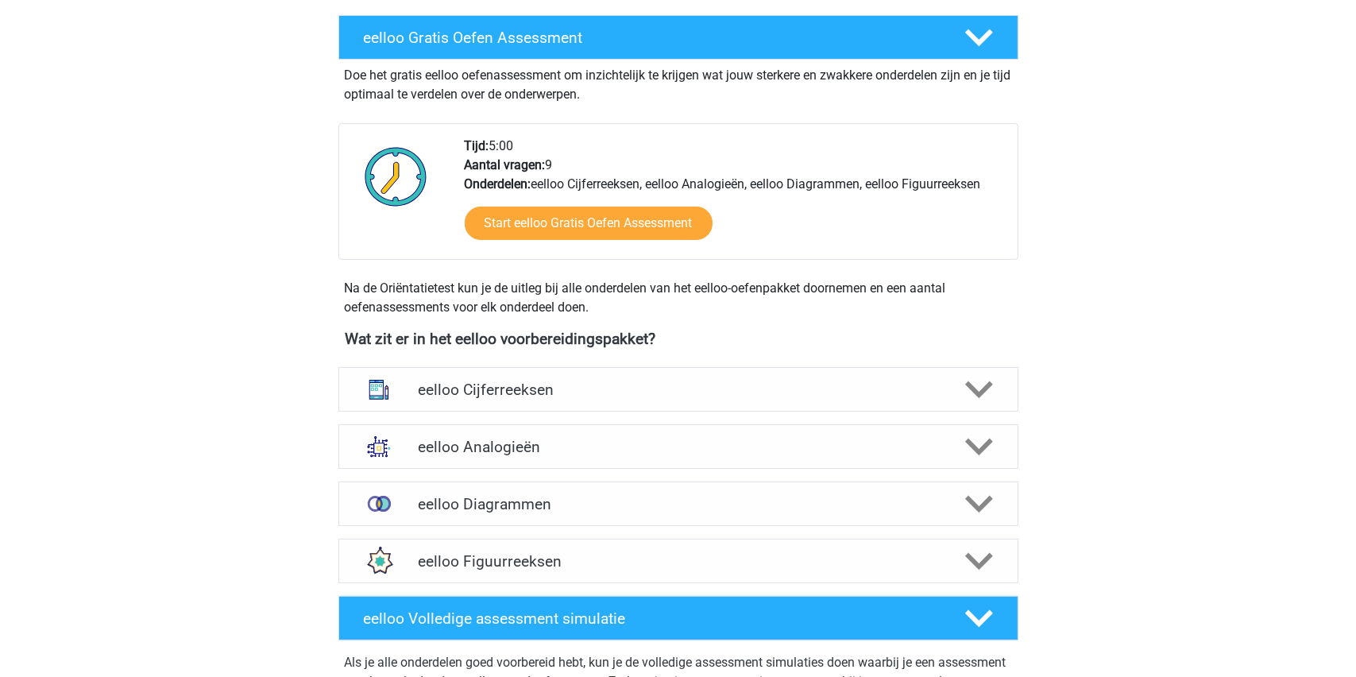
scroll to position [318, 0]
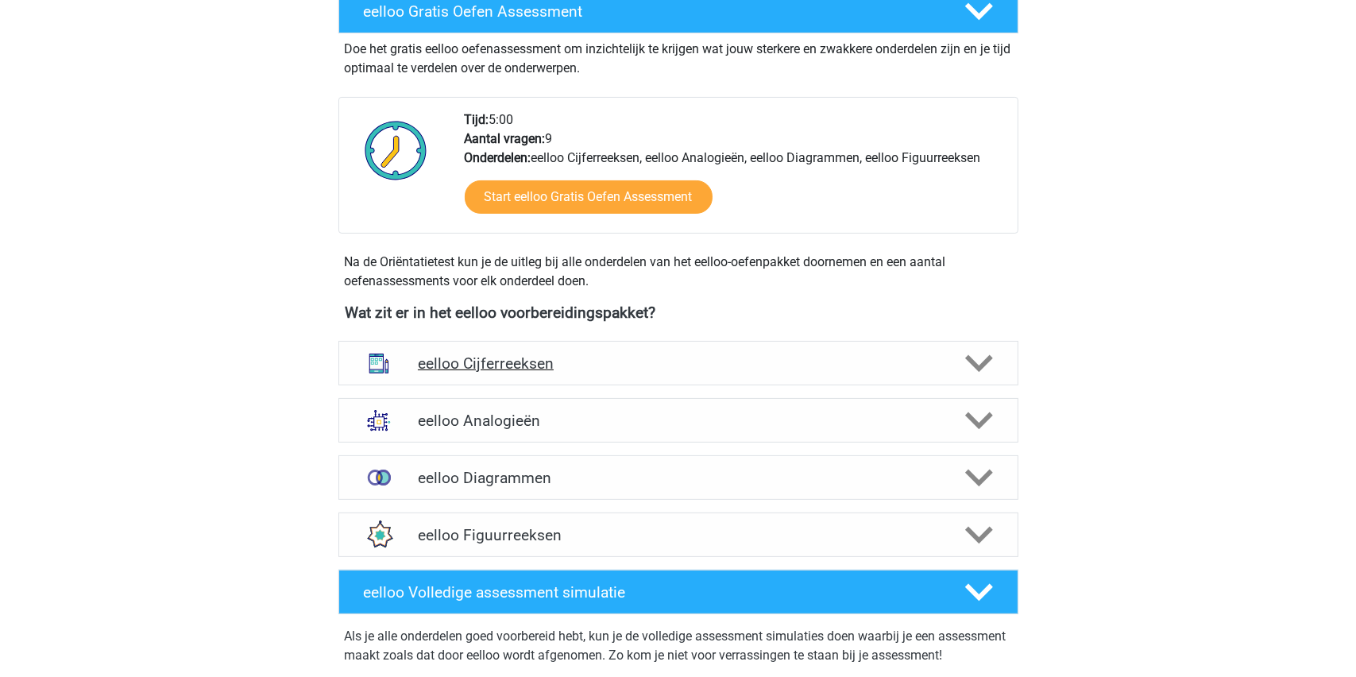
click at [538, 362] on h4 "eelloo Cijferreeksen" at bounding box center [678, 363] width 520 height 18
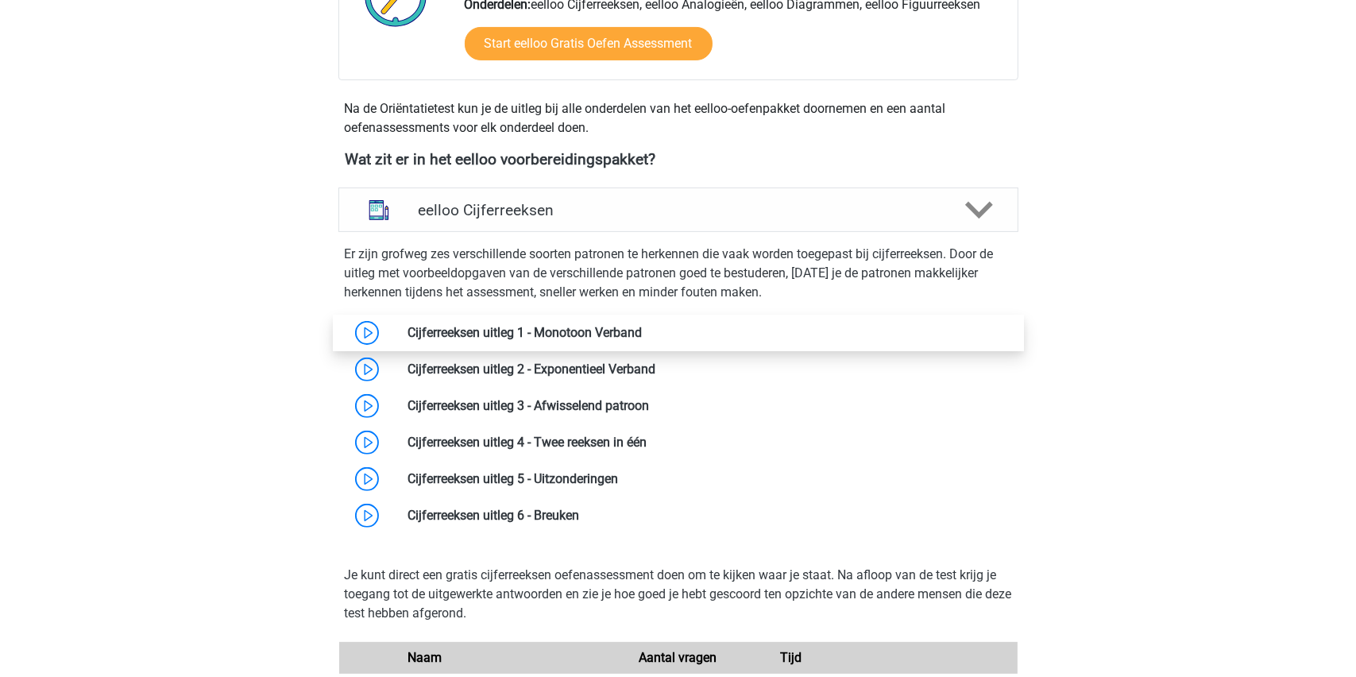
scroll to position [477, 0]
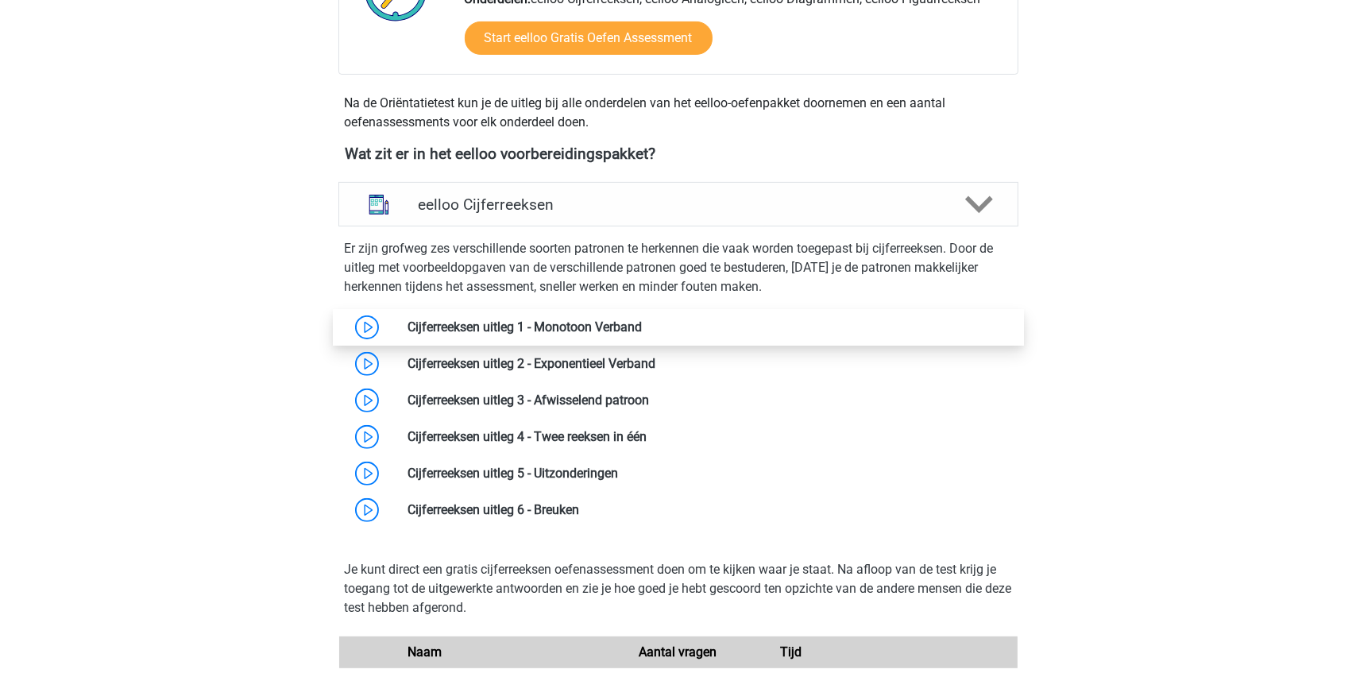
click at [642, 323] on link at bounding box center [642, 326] width 0 height 15
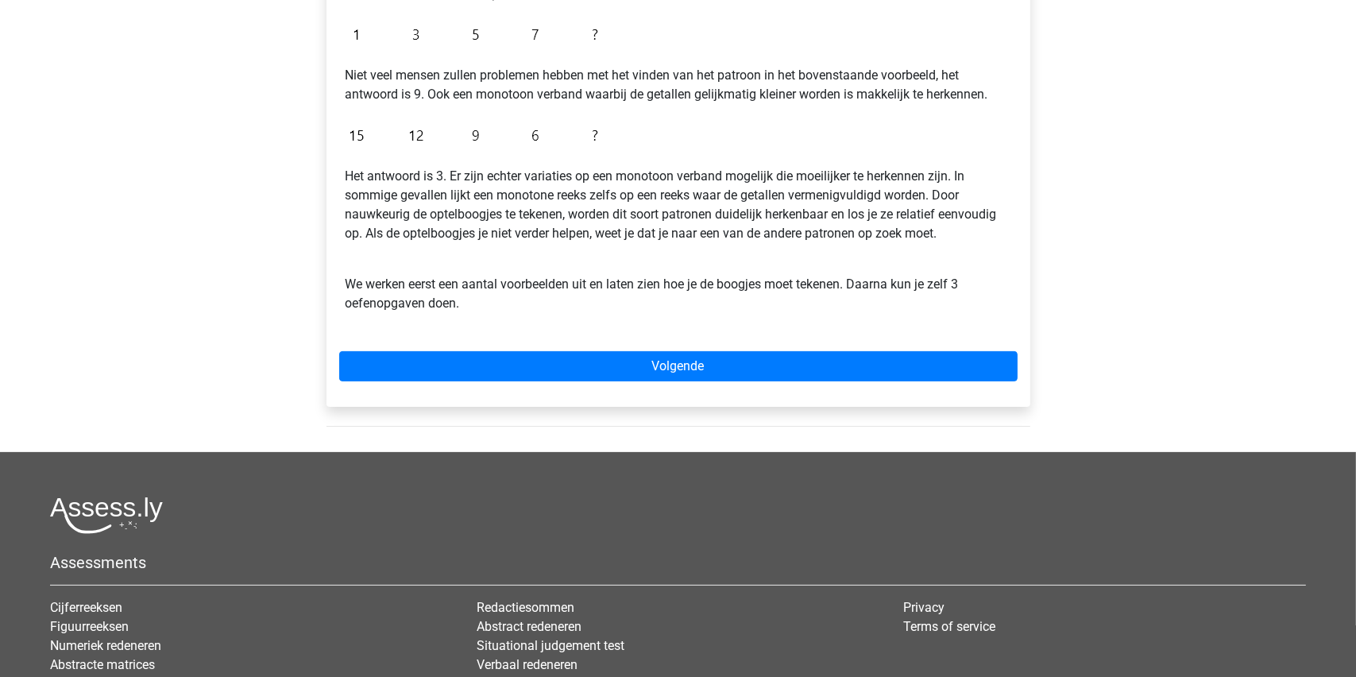
scroll to position [397, 0]
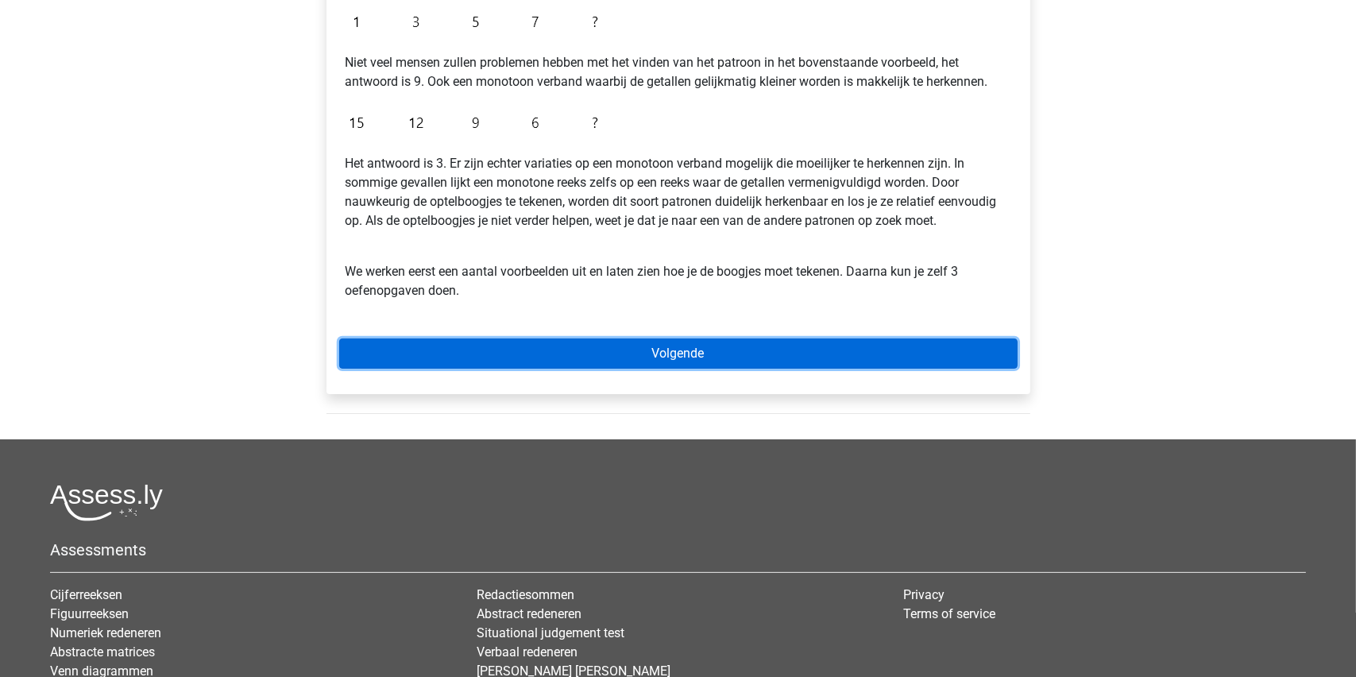
click at [678, 350] on link "Volgende" at bounding box center [678, 353] width 678 height 30
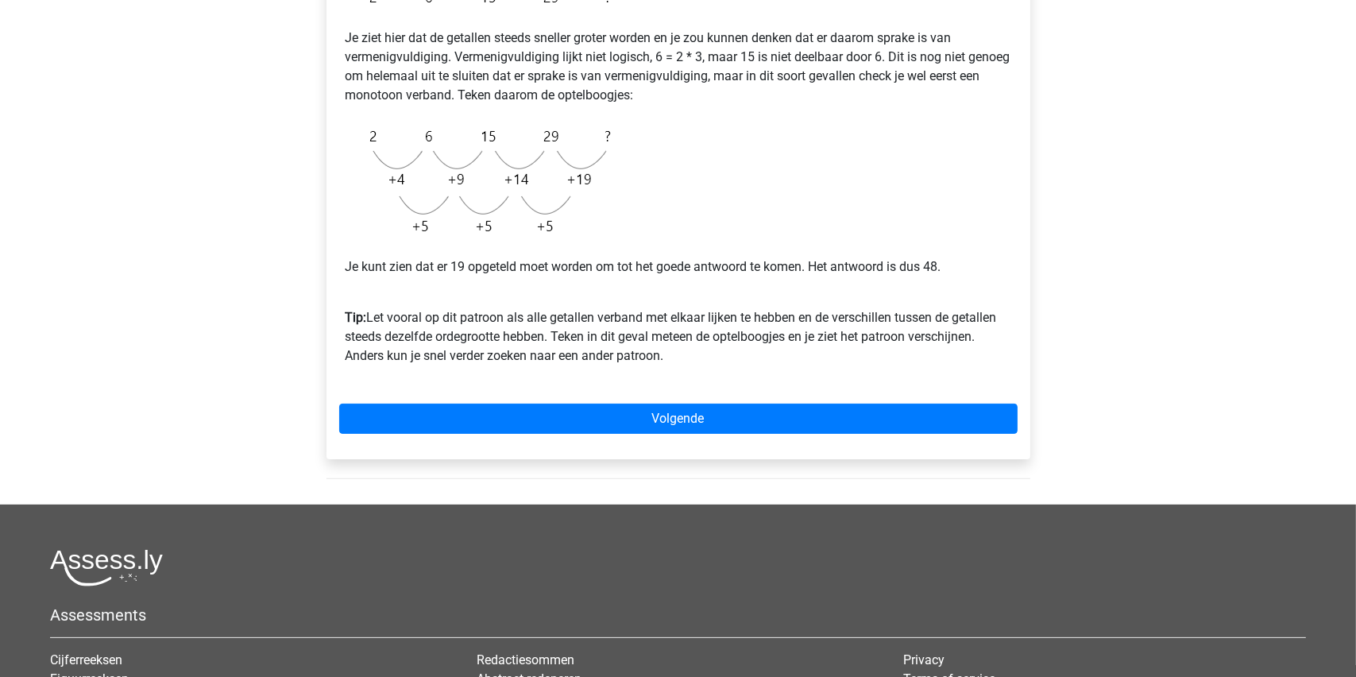
scroll to position [318, 0]
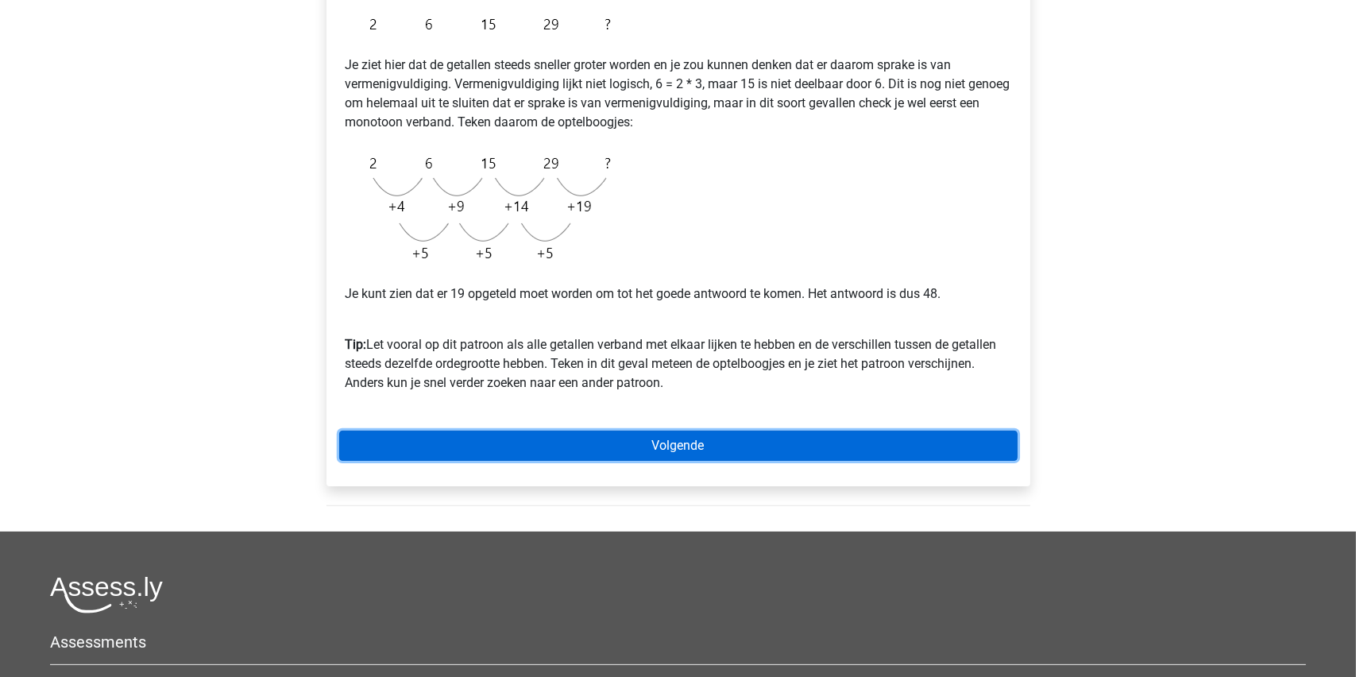
click at [663, 442] on link "Volgende" at bounding box center [678, 446] width 678 height 30
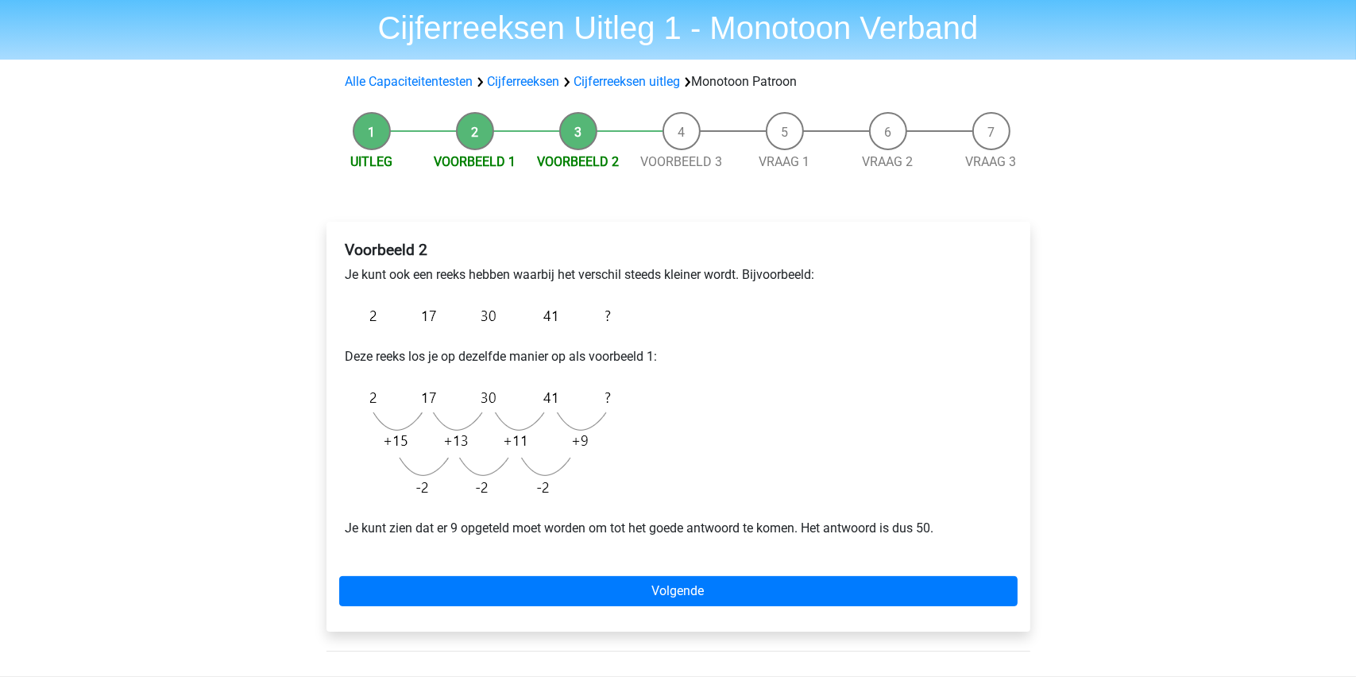
scroll to position [79, 0]
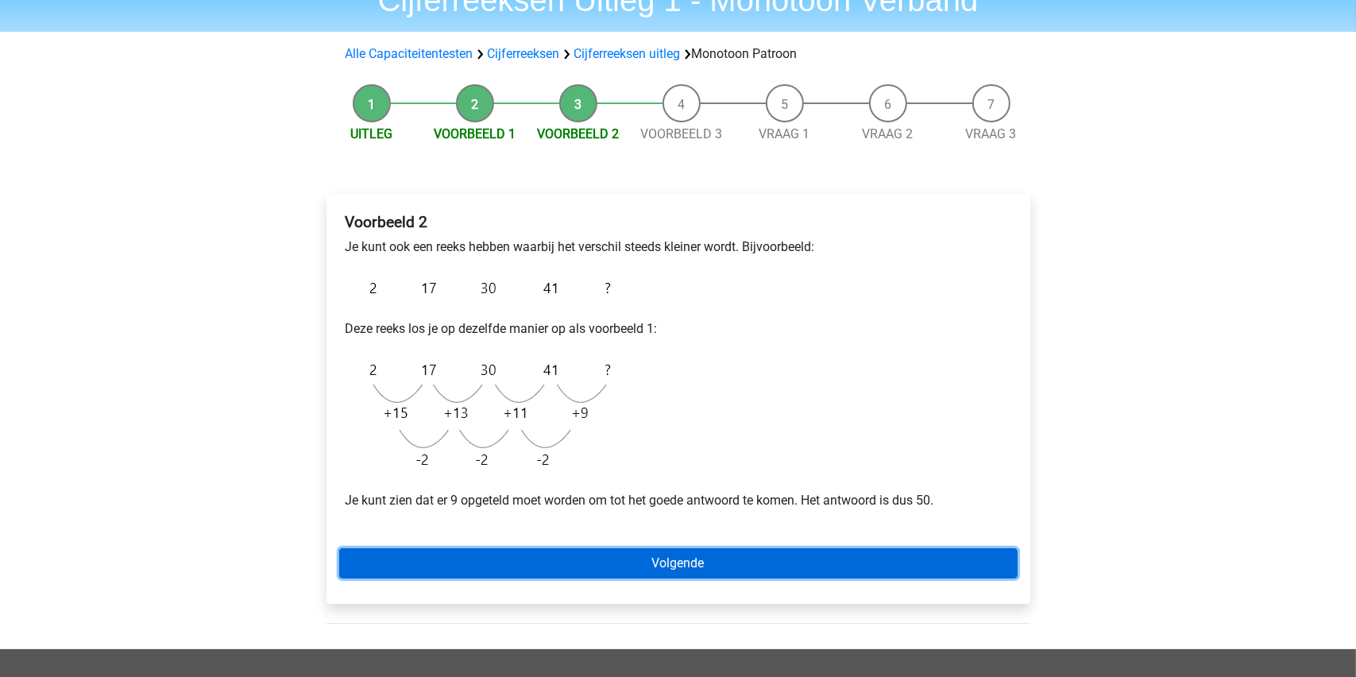
click at [674, 556] on link "Volgende" at bounding box center [678, 563] width 678 height 30
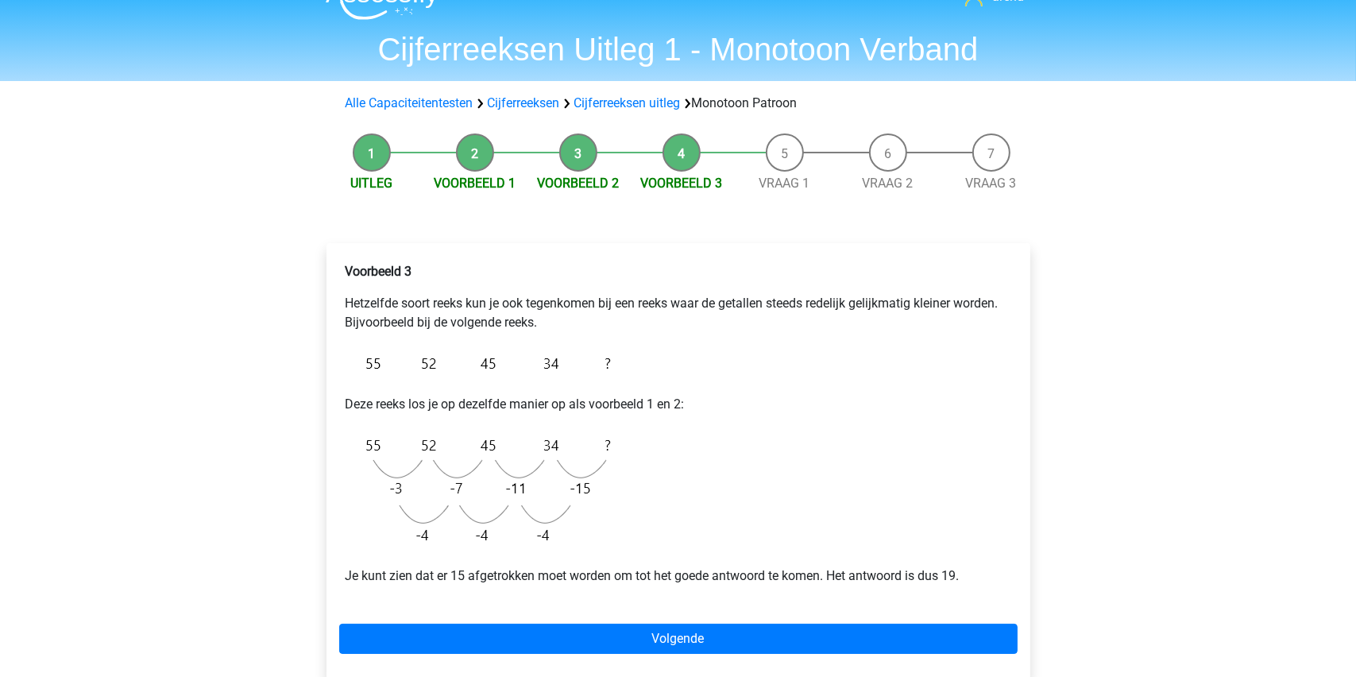
scroll to position [79, 0]
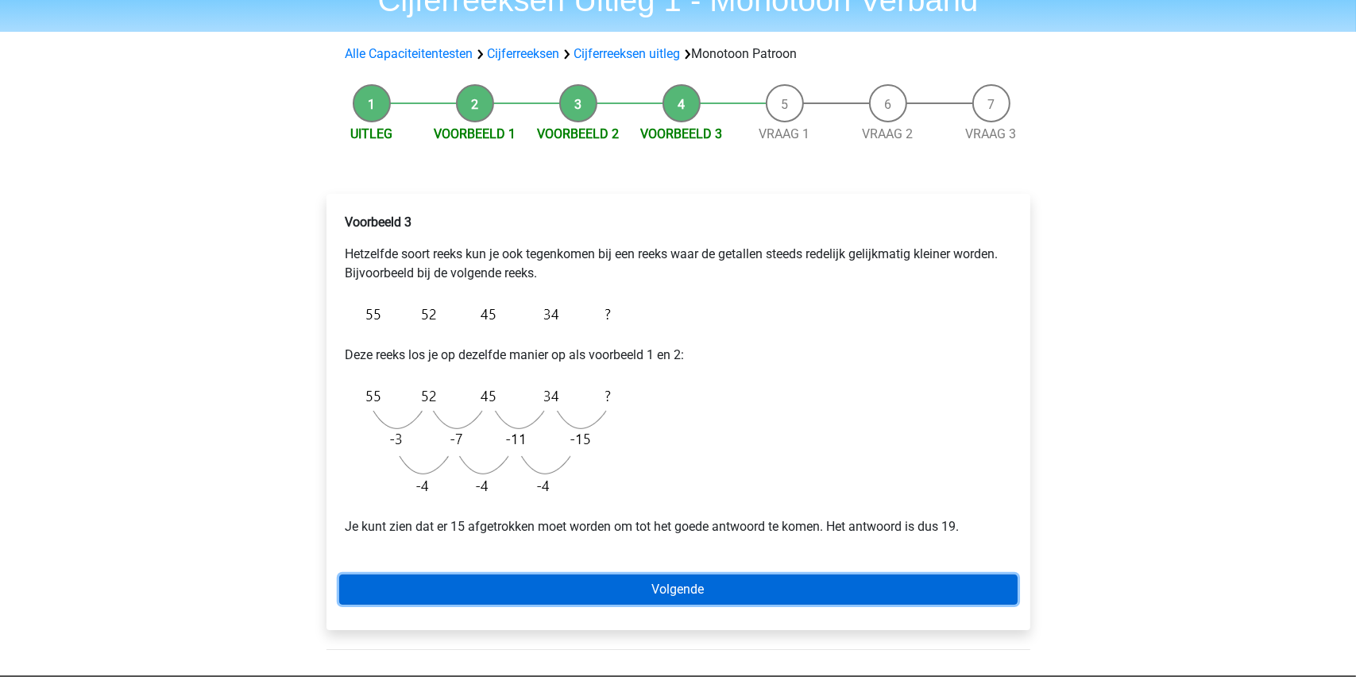
click at [663, 589] on link "Volgende" at bounding box center [678, 589] width 678 height 30
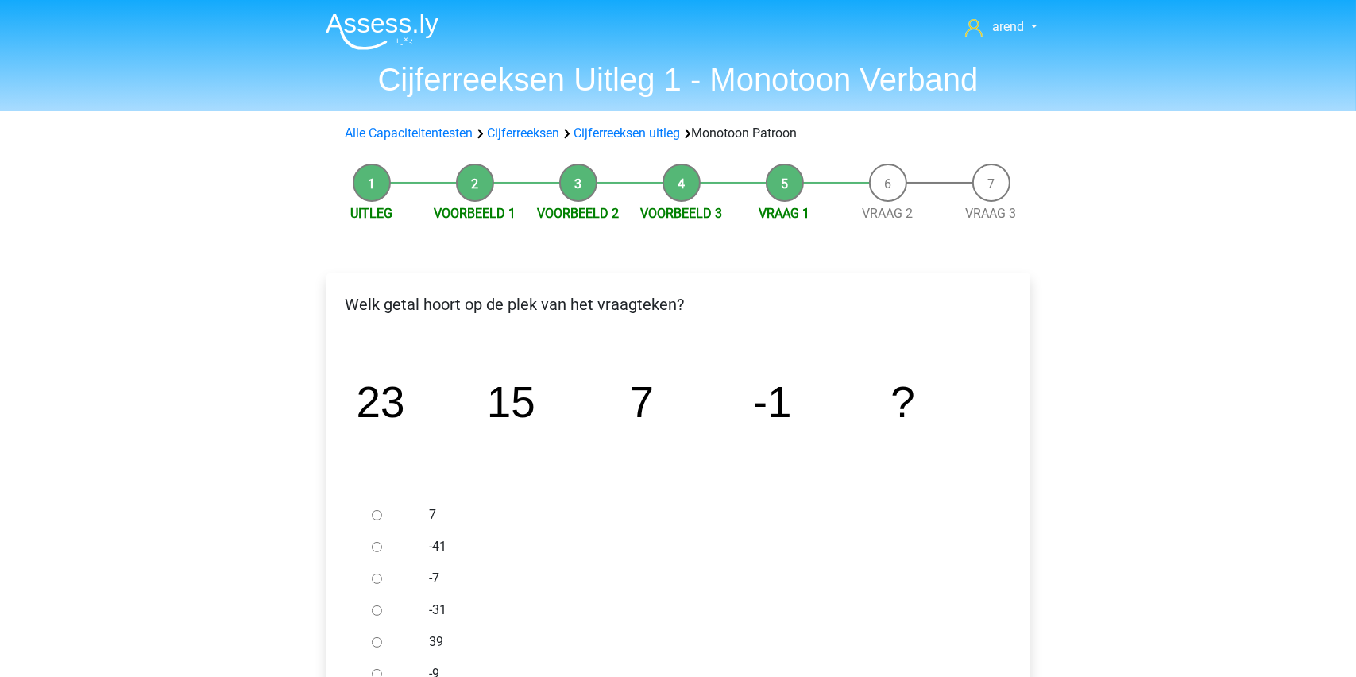
scroll to position [159, 0]
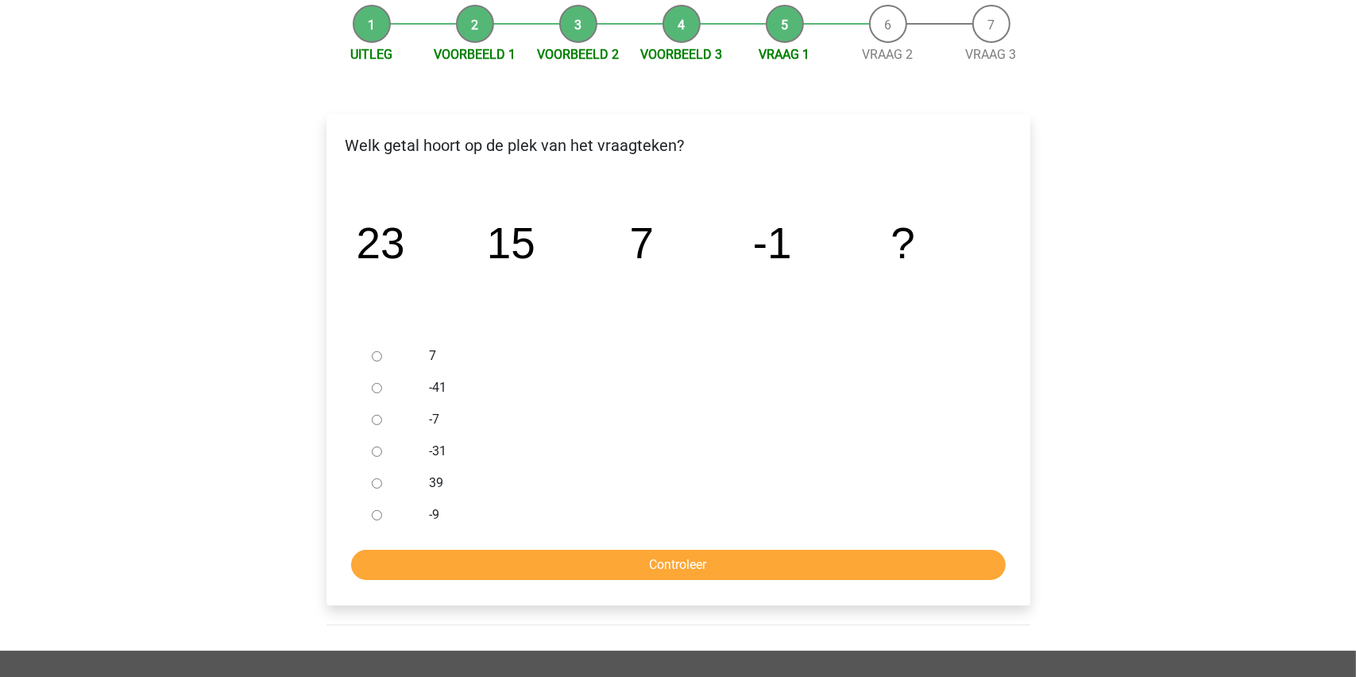
click at [373, 513] on input "-9" at bounding box center [377, 515] width 10 height 10
radio input "true"
click at [672, 559] on input "Controleer" at bounding box center [678, 565] width 655 height 30
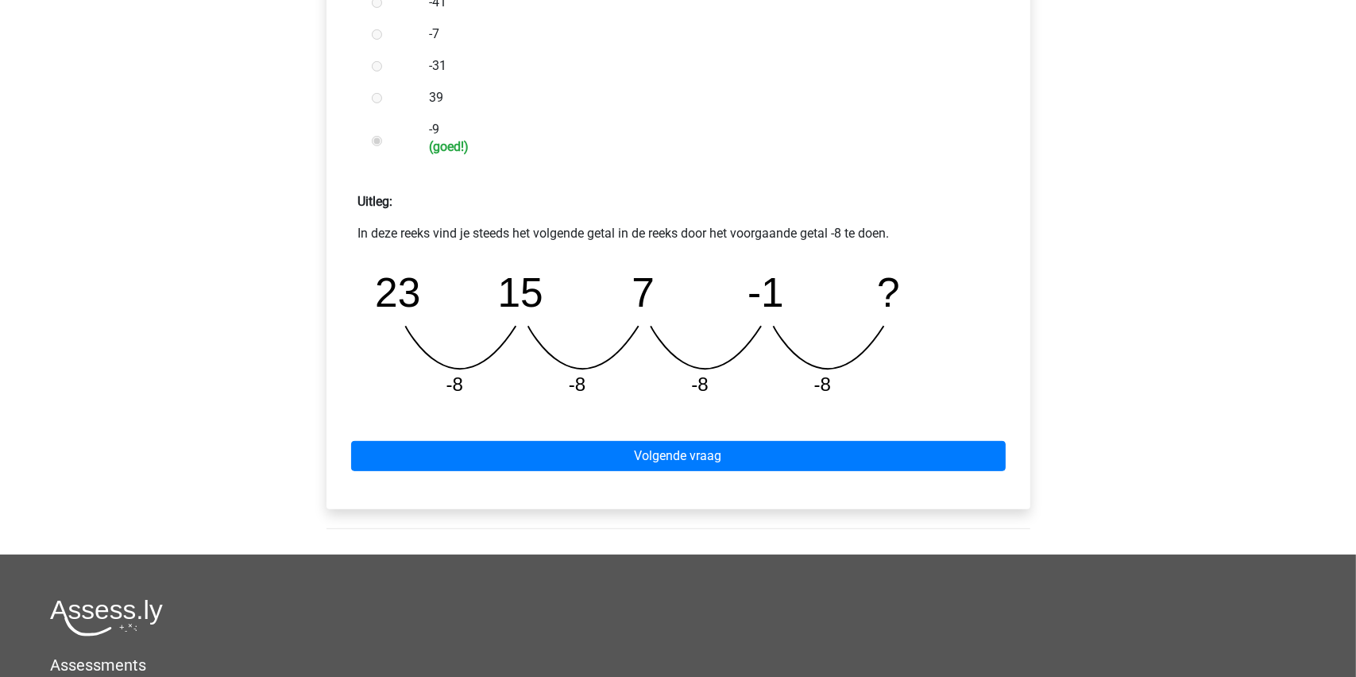
scroll to position [556, 0]
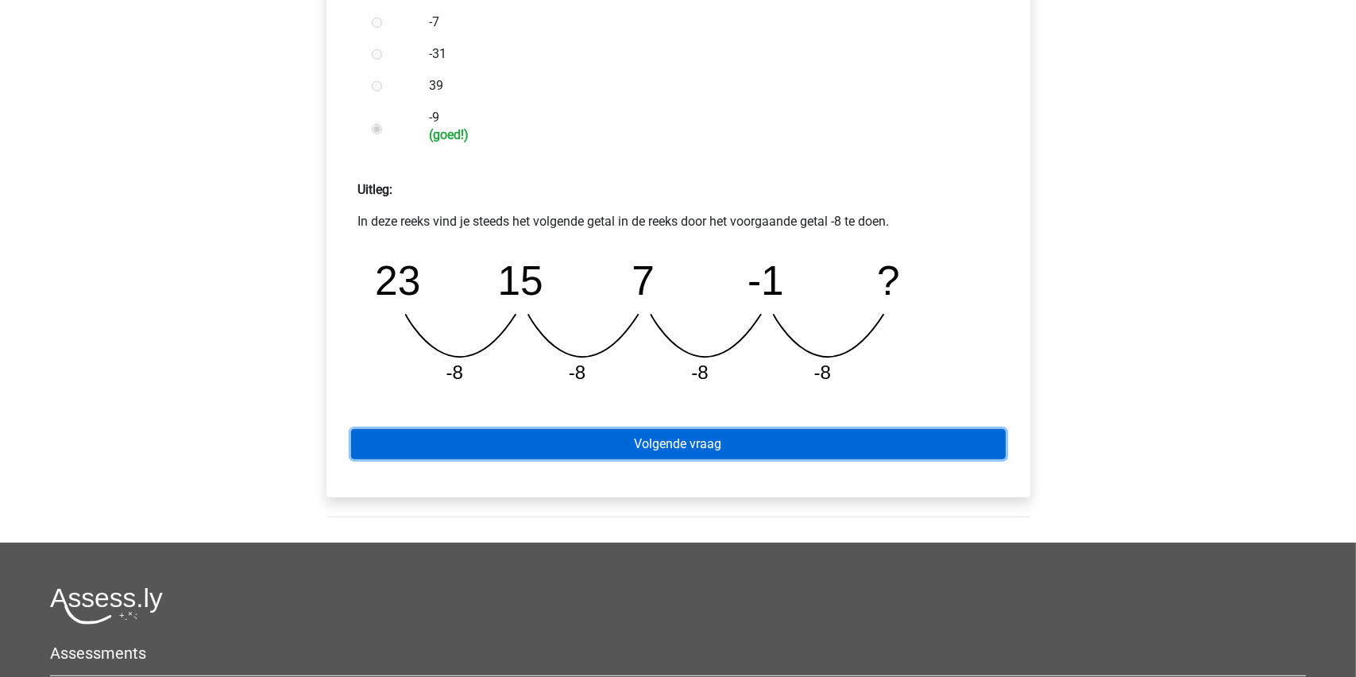
click at [675, 446] on link "Volgende vraag" at bounding box center [678, 444] width 655 height 30
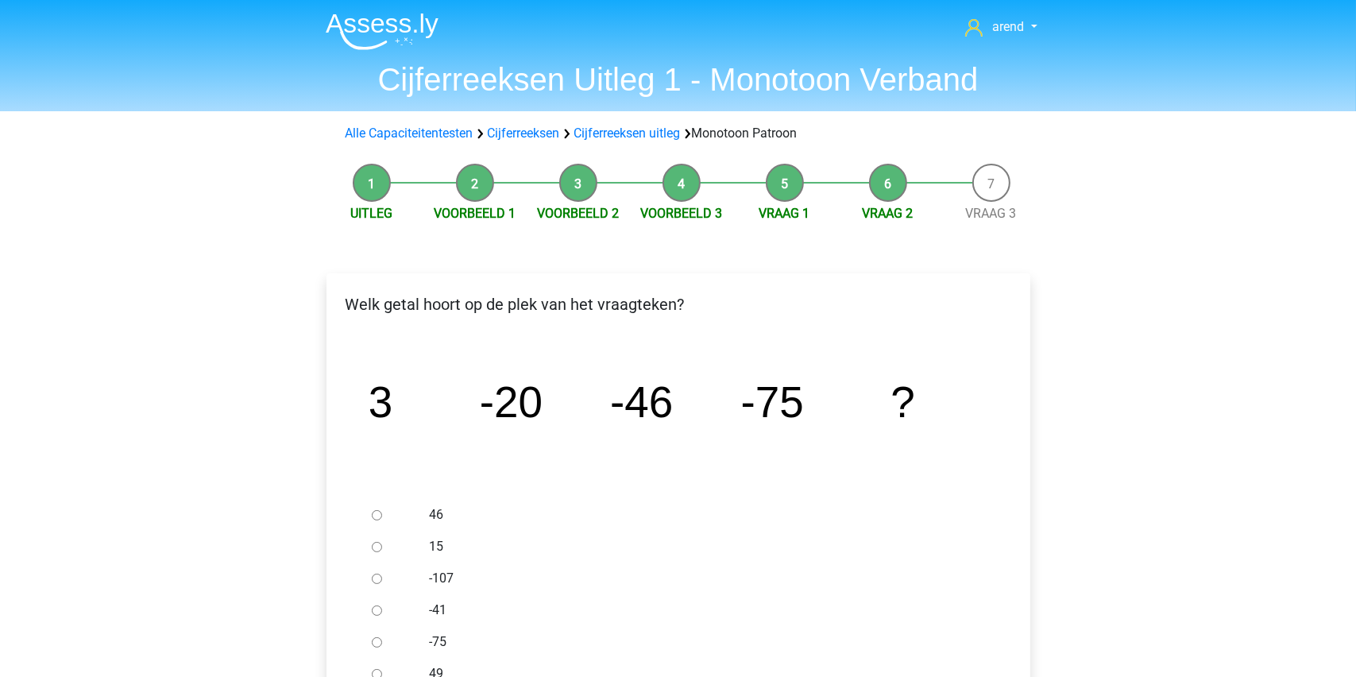
click at [375, 574] on input "-107" at bounding box center [377, 579] width 10 height 10
radio input "true"
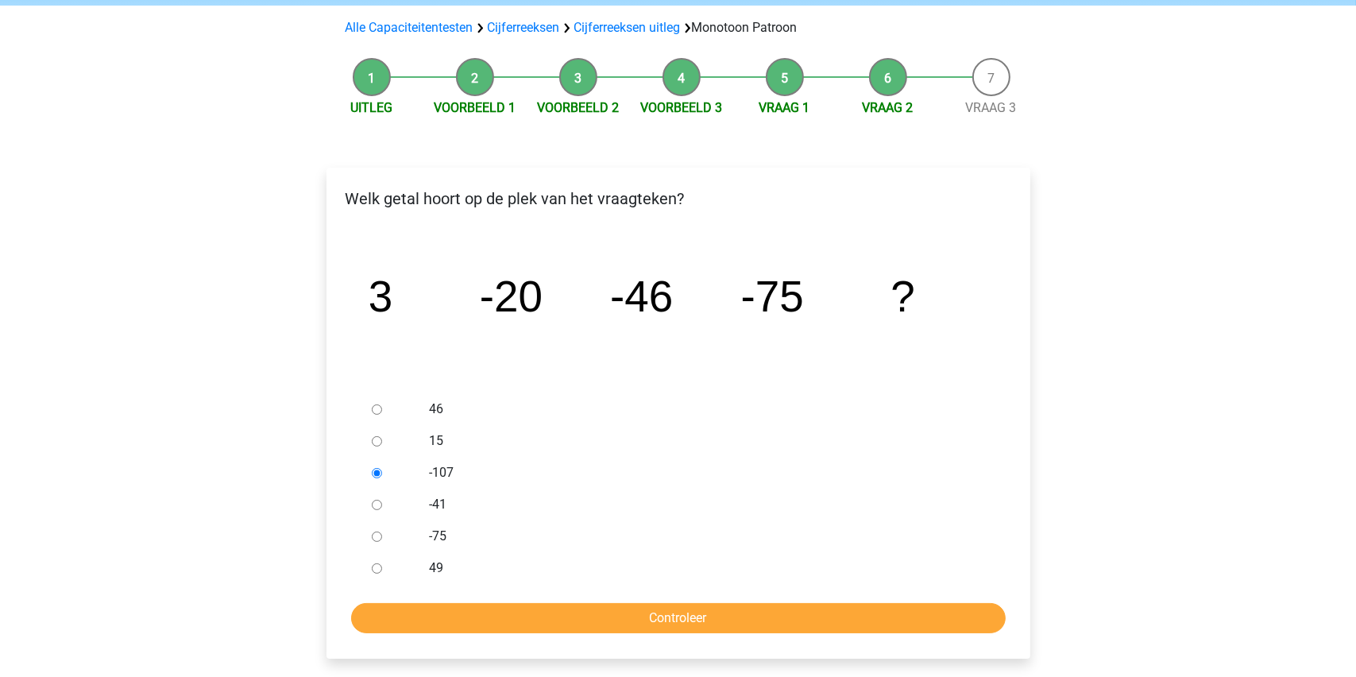
scroll to position [238, 0]
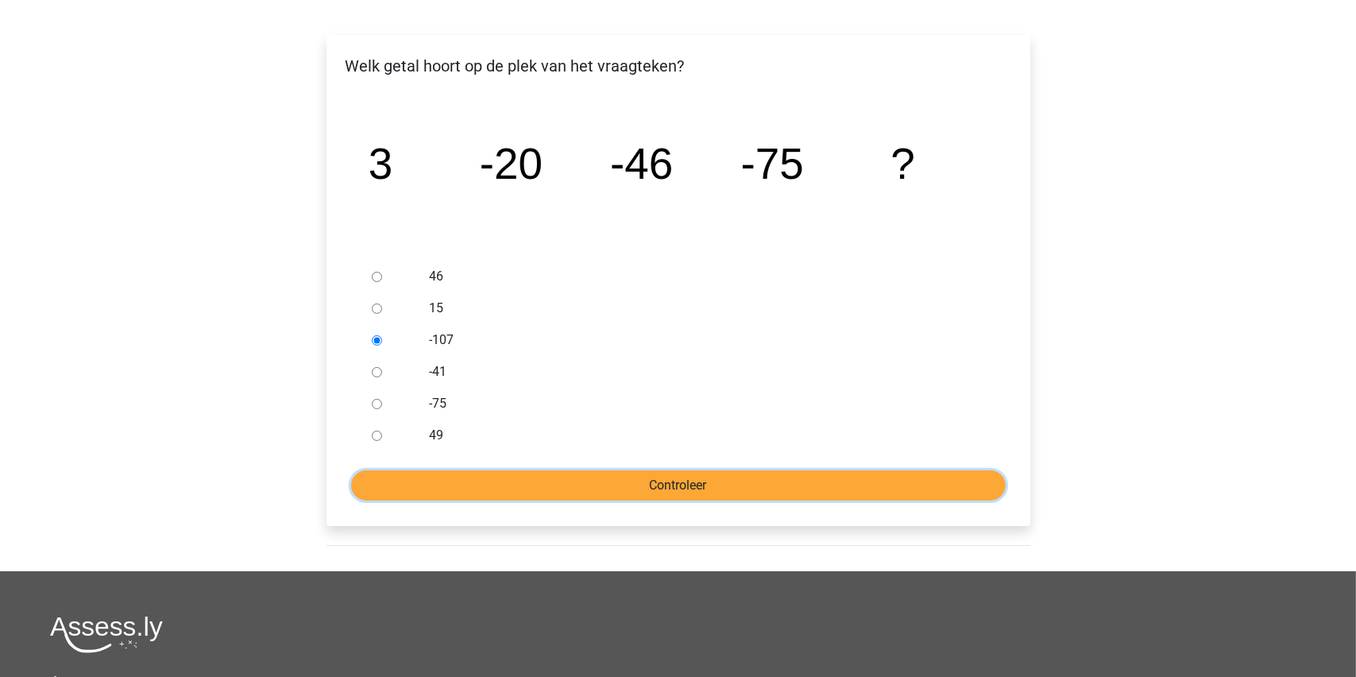
click at [686, 471] on input "Controleer" at bounding box center [678, 485] width 655 height 30
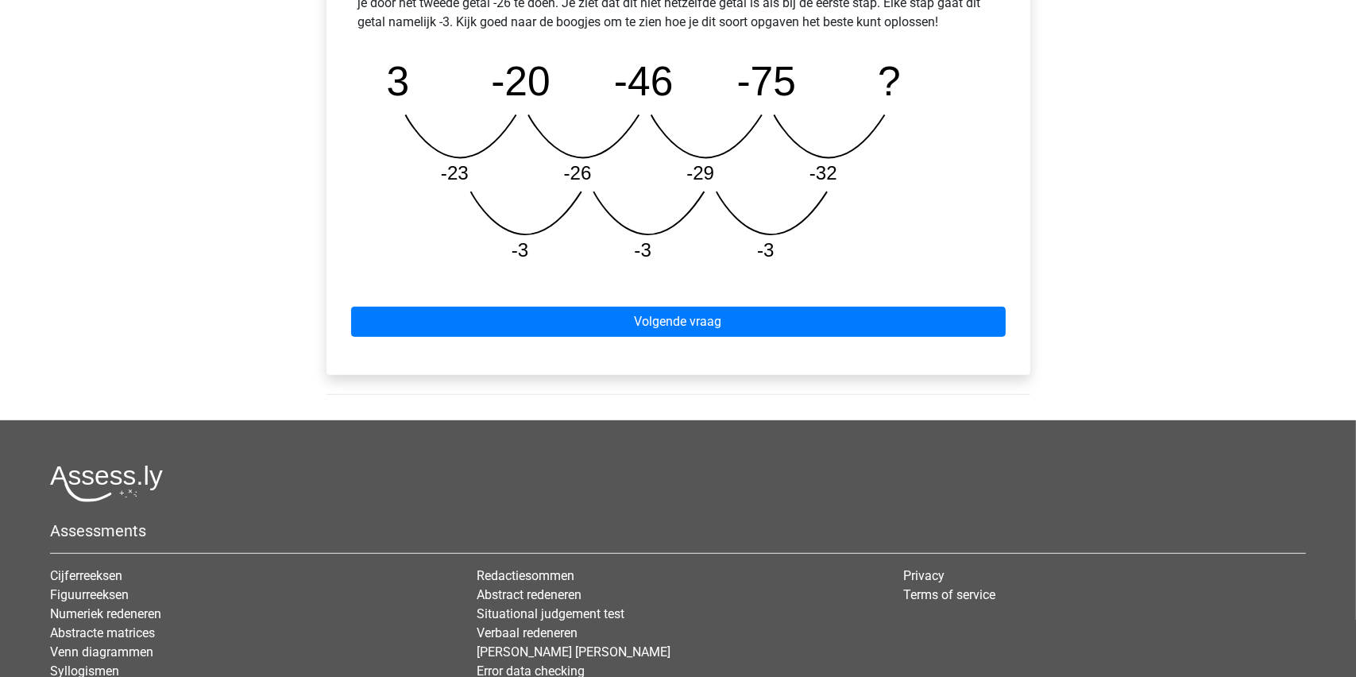
scroll to position [794, 0]
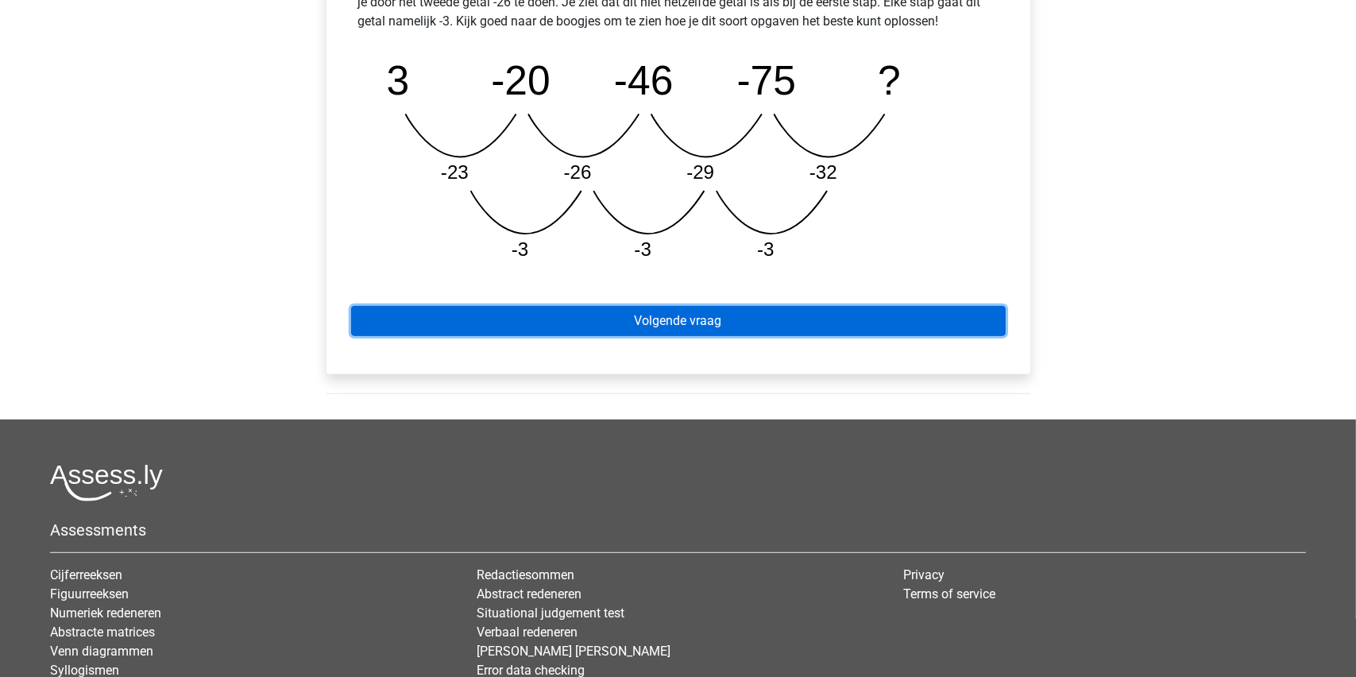
click at [663, 315] on link "Volgende vraag" at bounding box center [678, 321] width 655 height 30
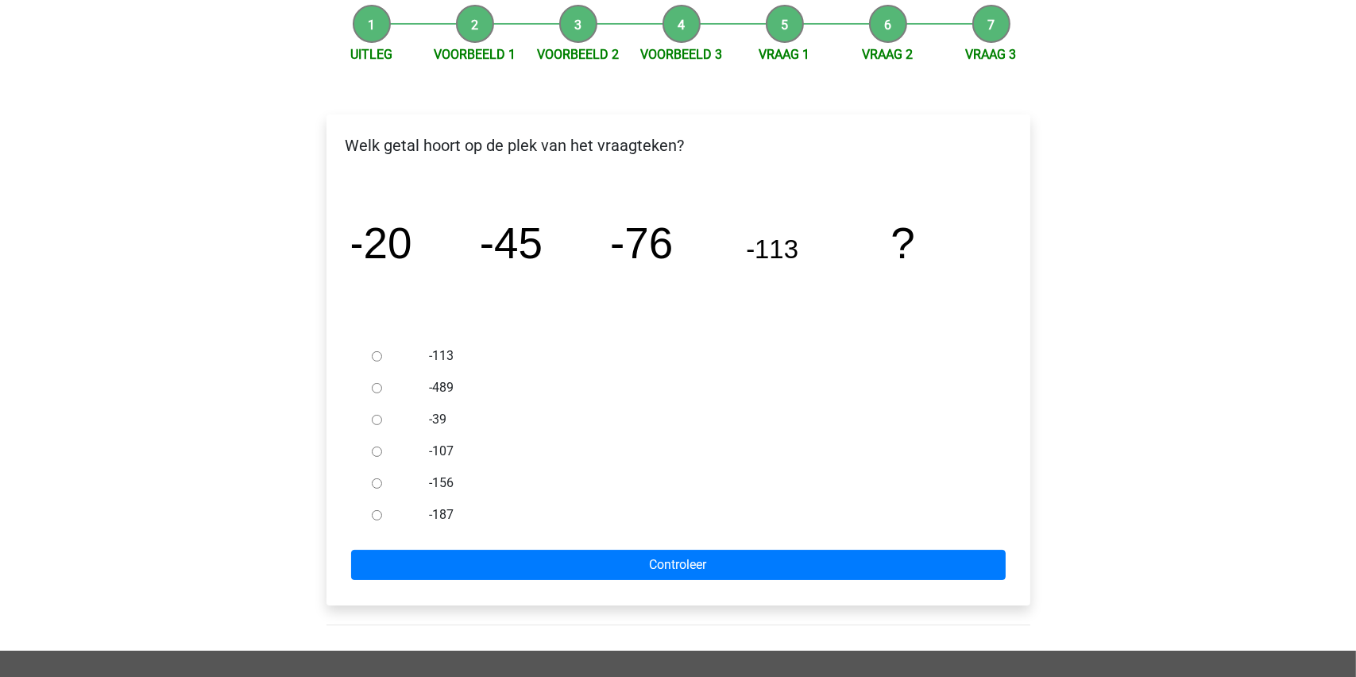
scroll to position [79, 0]
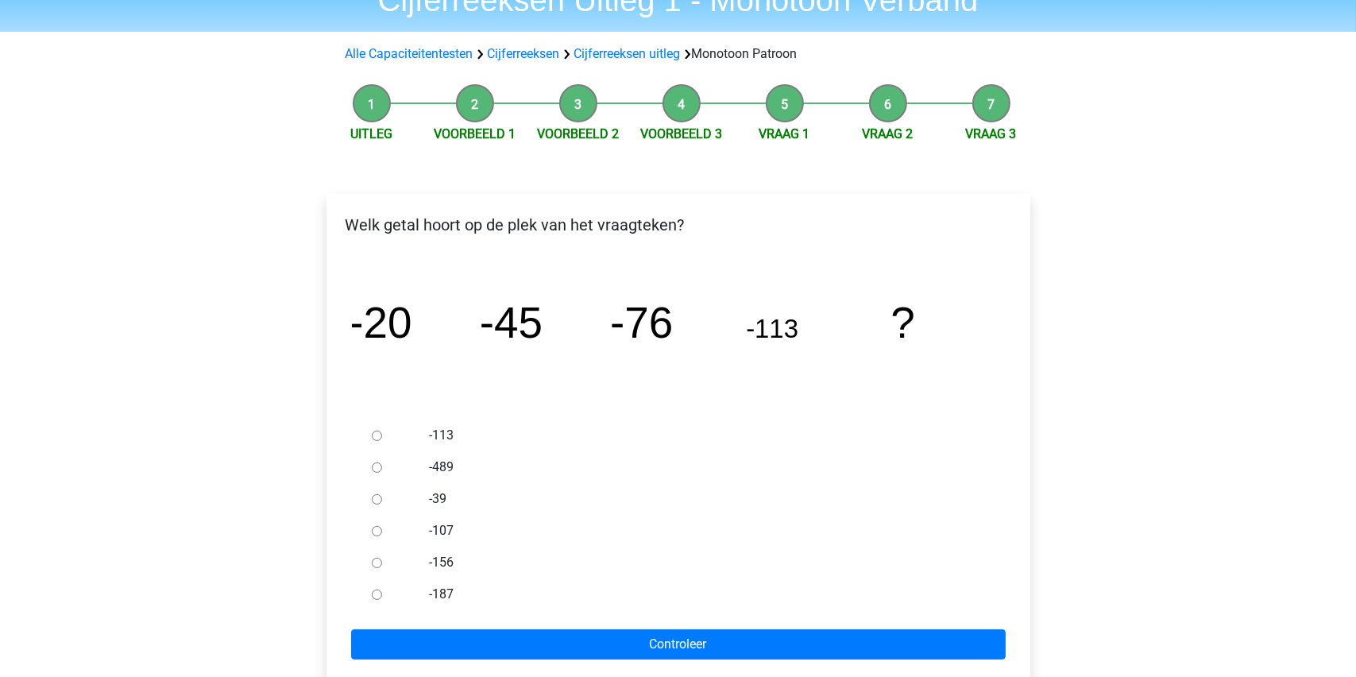
click at [454, 560] on label "-156" at bounding box center [704, 562] width 550 height 19
click at [382, 560] on input "-156" at bounding box center [377, 563] width 10 height 10
radio input "true"
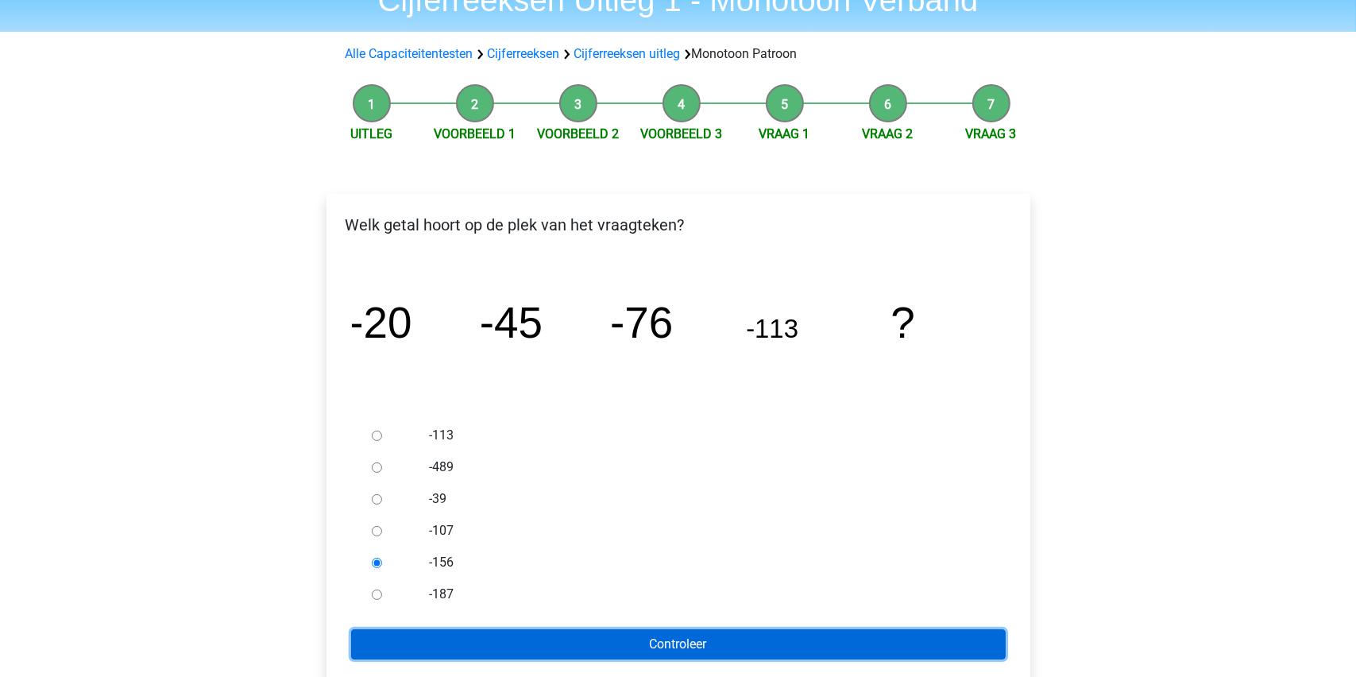
click at [601, 657] on input "Controleer" at bounding box center [678, 644] width 655 height 30
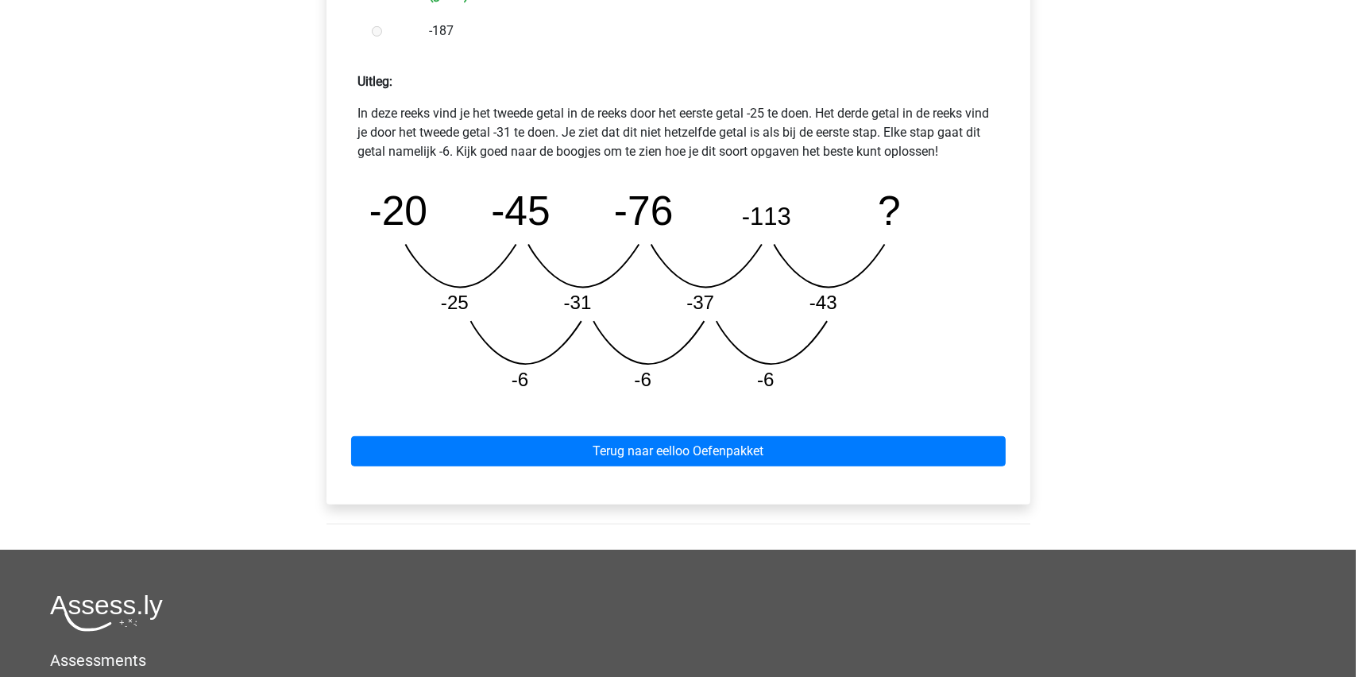
scroll to position [715, 0]
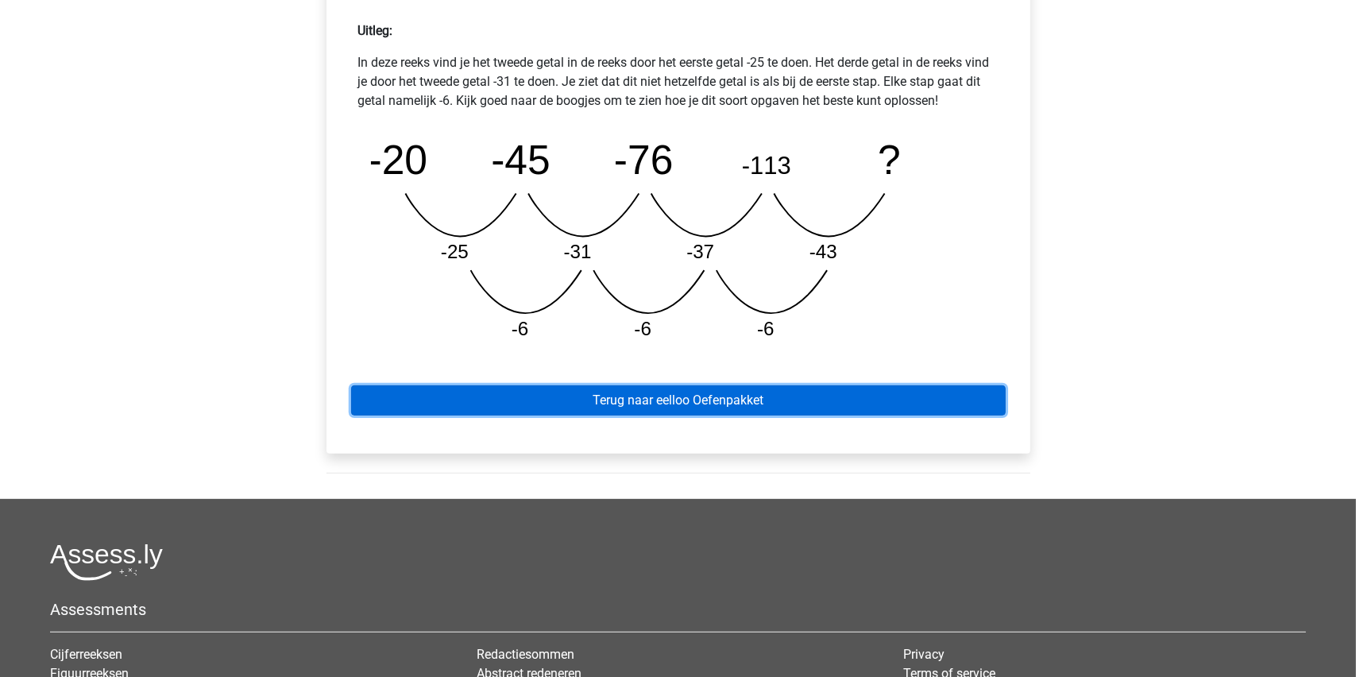
click at [654, 396] on link "Terug naar eelloo Oefenpakket" at bounding box center [678, 400] width 655 height 30
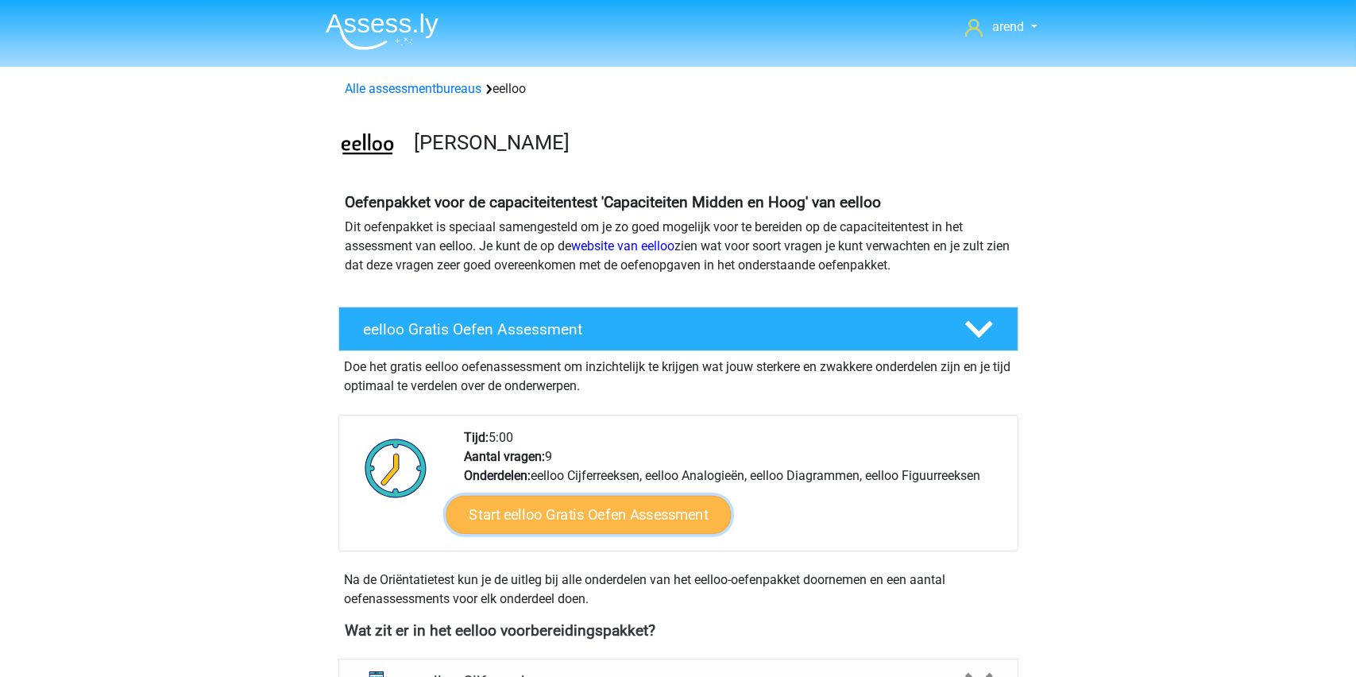
click at [547, 512] on link "Start eelloo Gratis Oefen Assessment" at bounding box center [588, 515] width 285 height 38
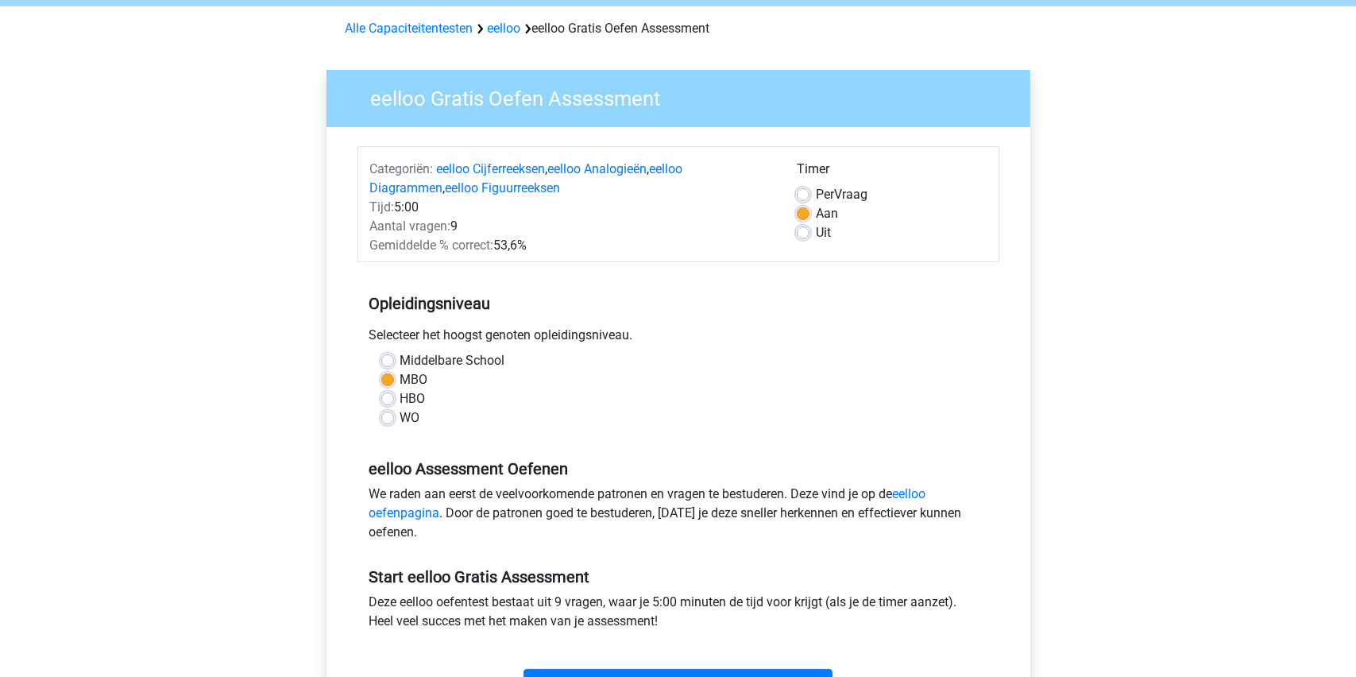
scroll to position [159, 0]
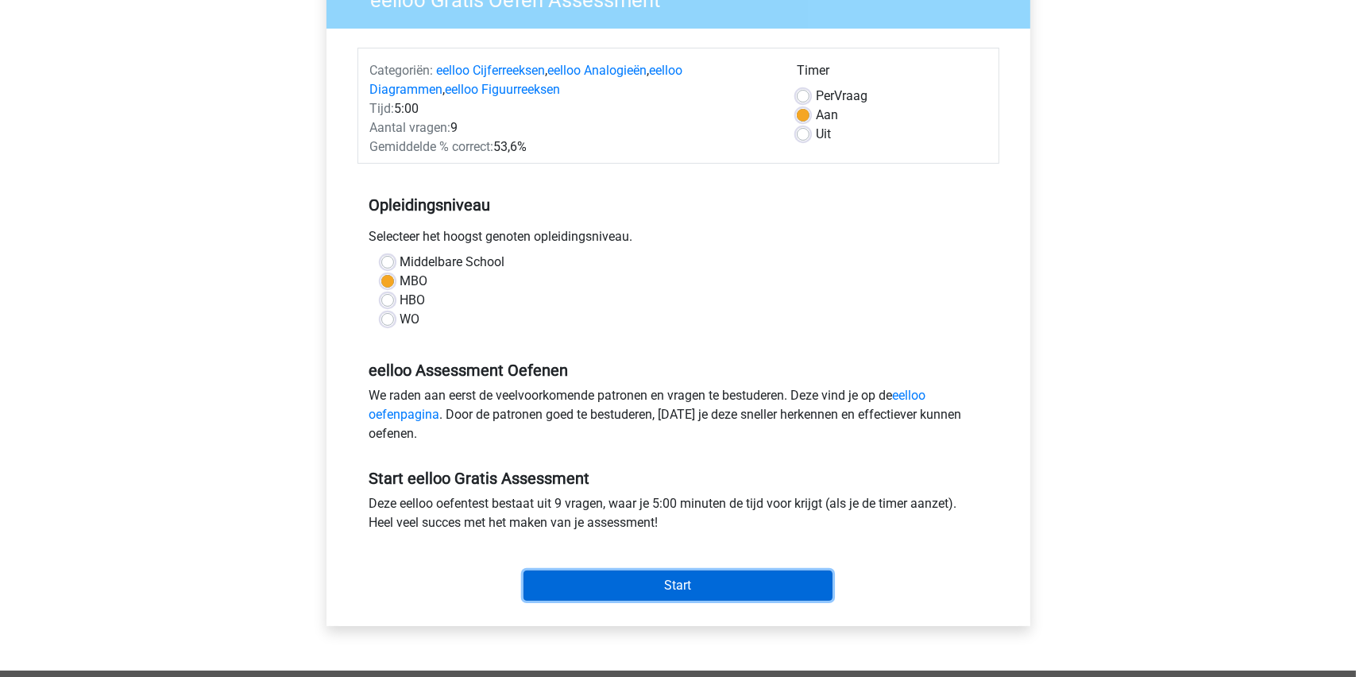
click at [674, 584] on input "Start" at bounding box center [678, 585] width 309 height 30
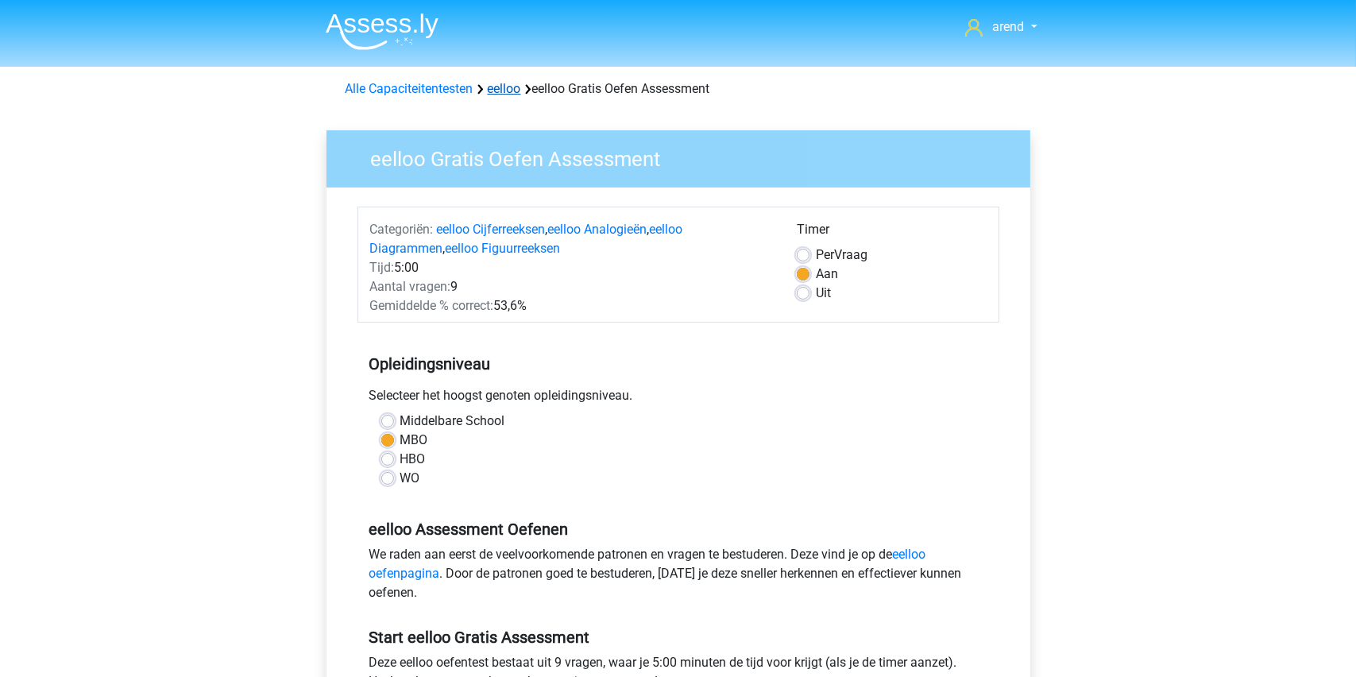
click at [506, 83] on link "eelloo" at bounding box center [504, 88] width 33 height 15
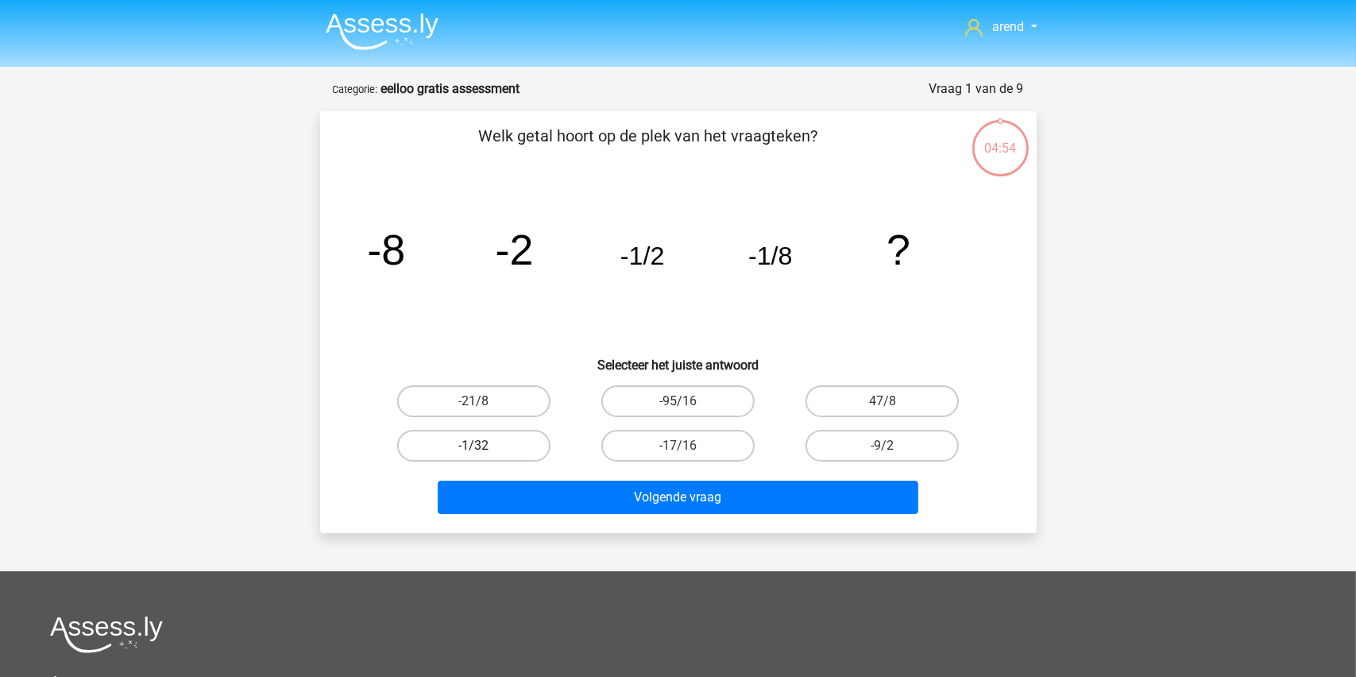
click at [496, 442] on label "-1/32" at bounding box center [473, 446] width 153 height 32
click at [484, 446] on input "-1/32" at bounding box center [478, 451] width 10 height 10
radio input "true"
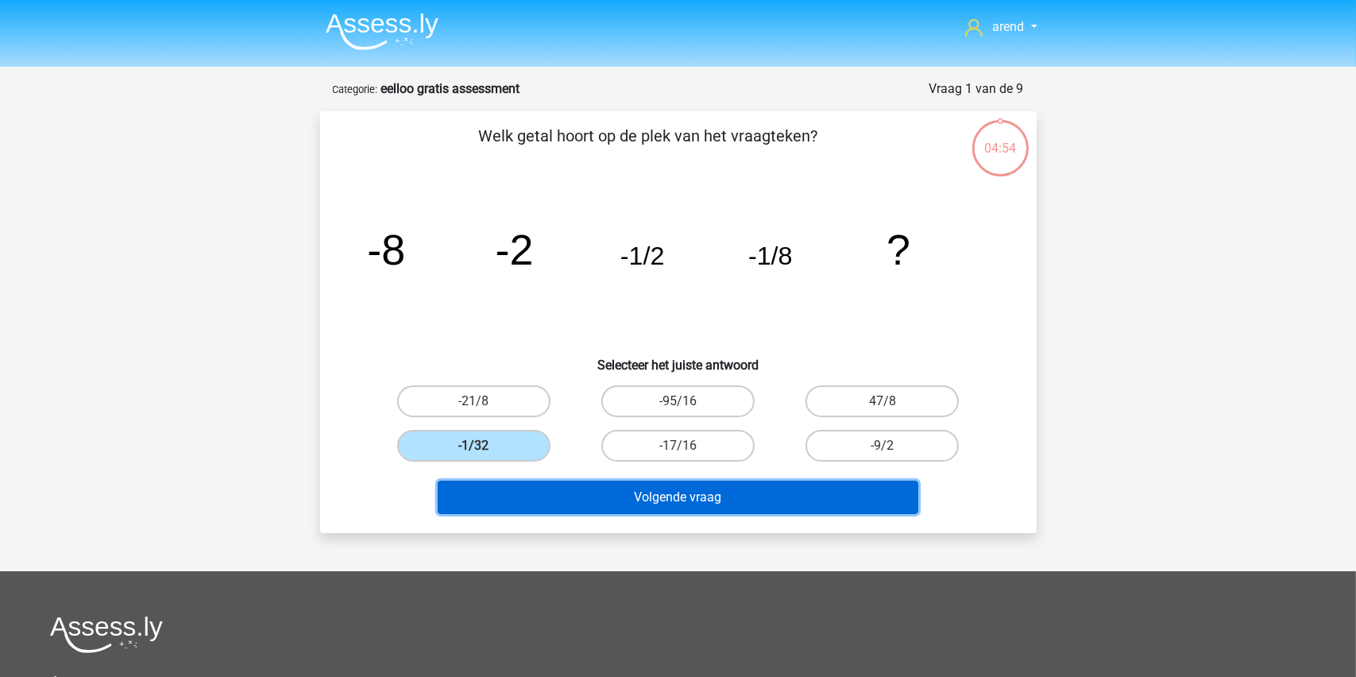
click at [634, 502] on button "Volgende vraag" at bounding box center [678, 497] width 481 height 33
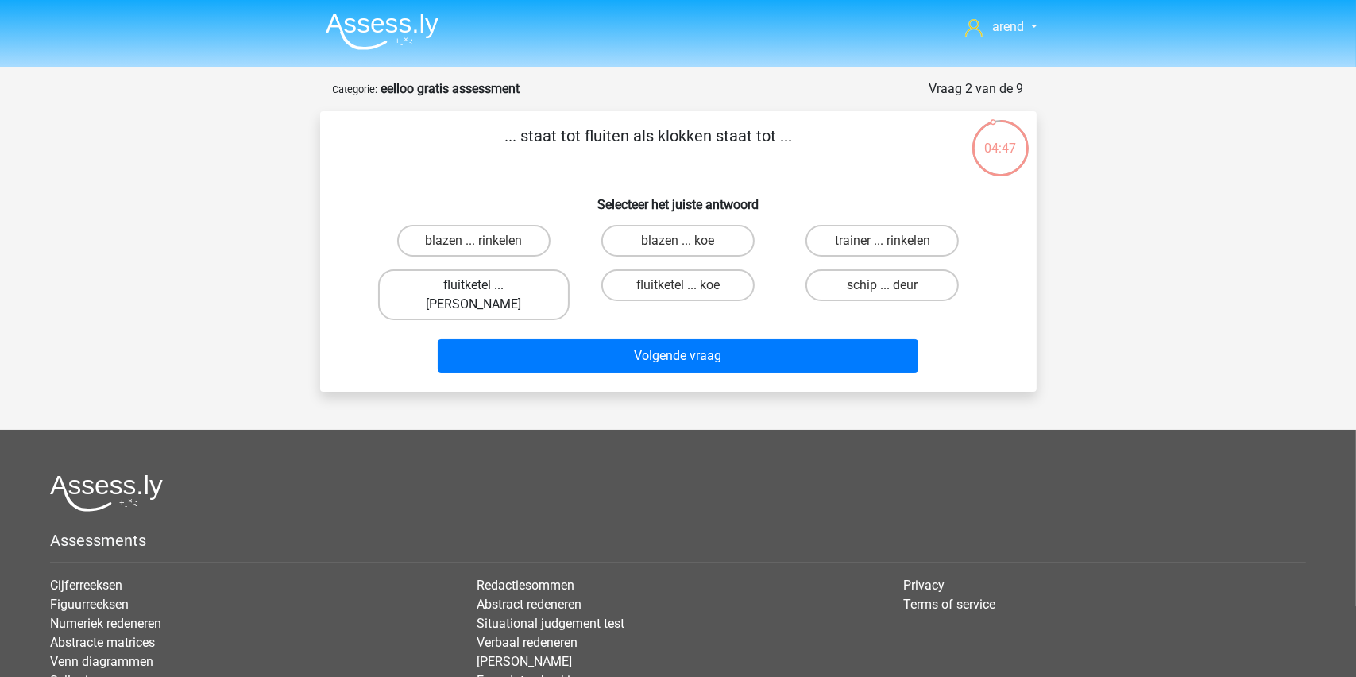
click at [480, 269] on label "fluitketel ... luiden" at bounding box center [473, 294] width 191 height 51
click at [480, 285] on input "fluitketel ... luiden" at bounding box center [478, 290] width 10 height 10
radio input "true"
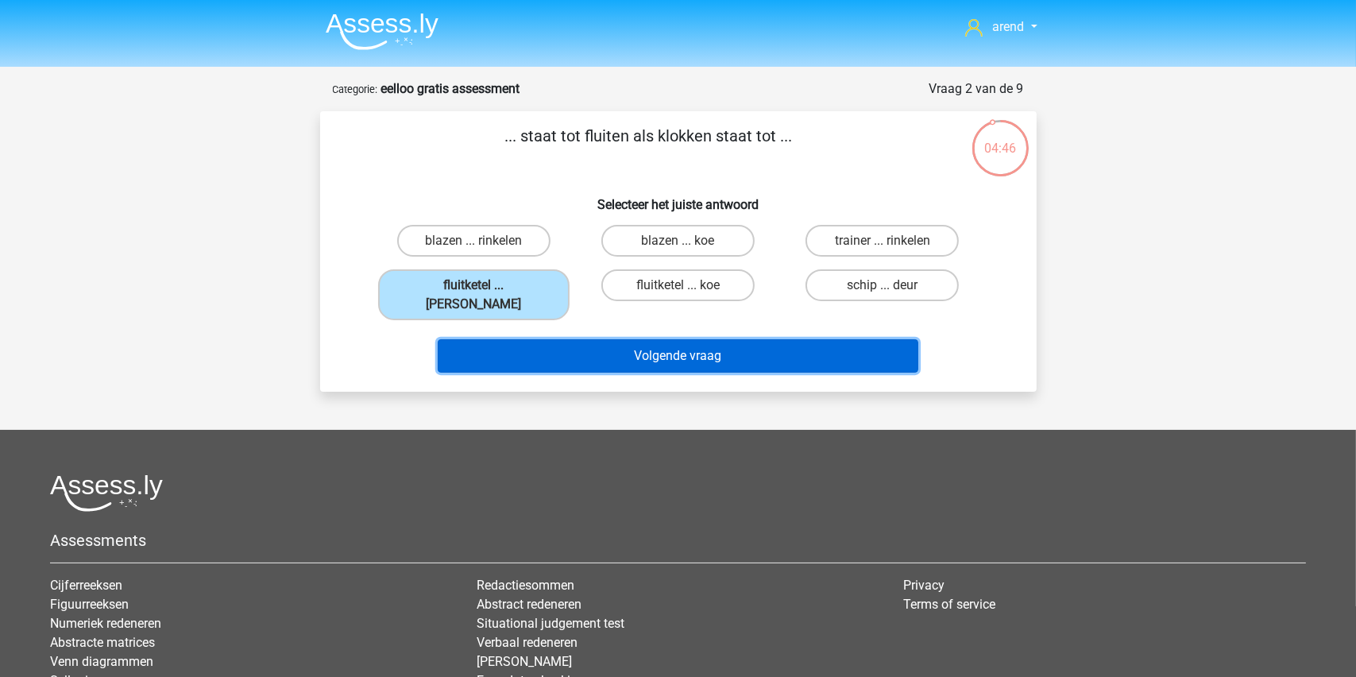
click at [589, 339] on button "Volgende vraag" at bounding box center [678, 355] width 481 height 33
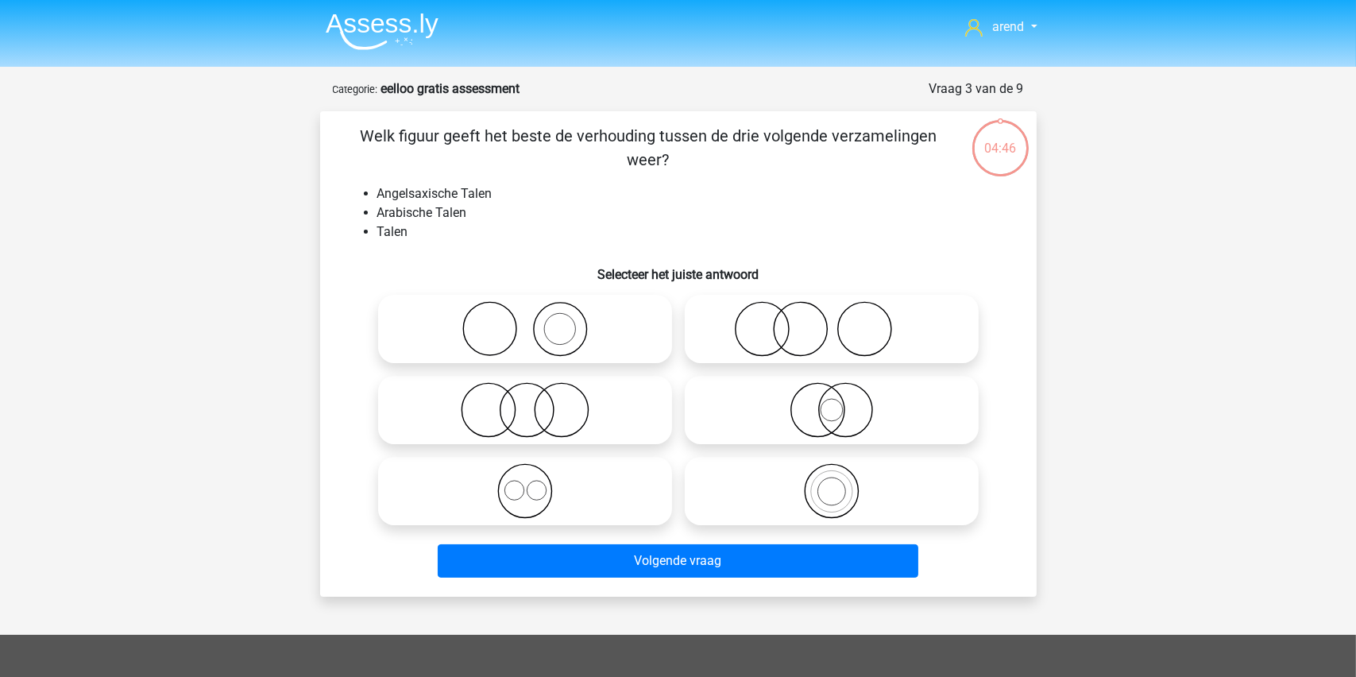
scroll to position [79, 0]
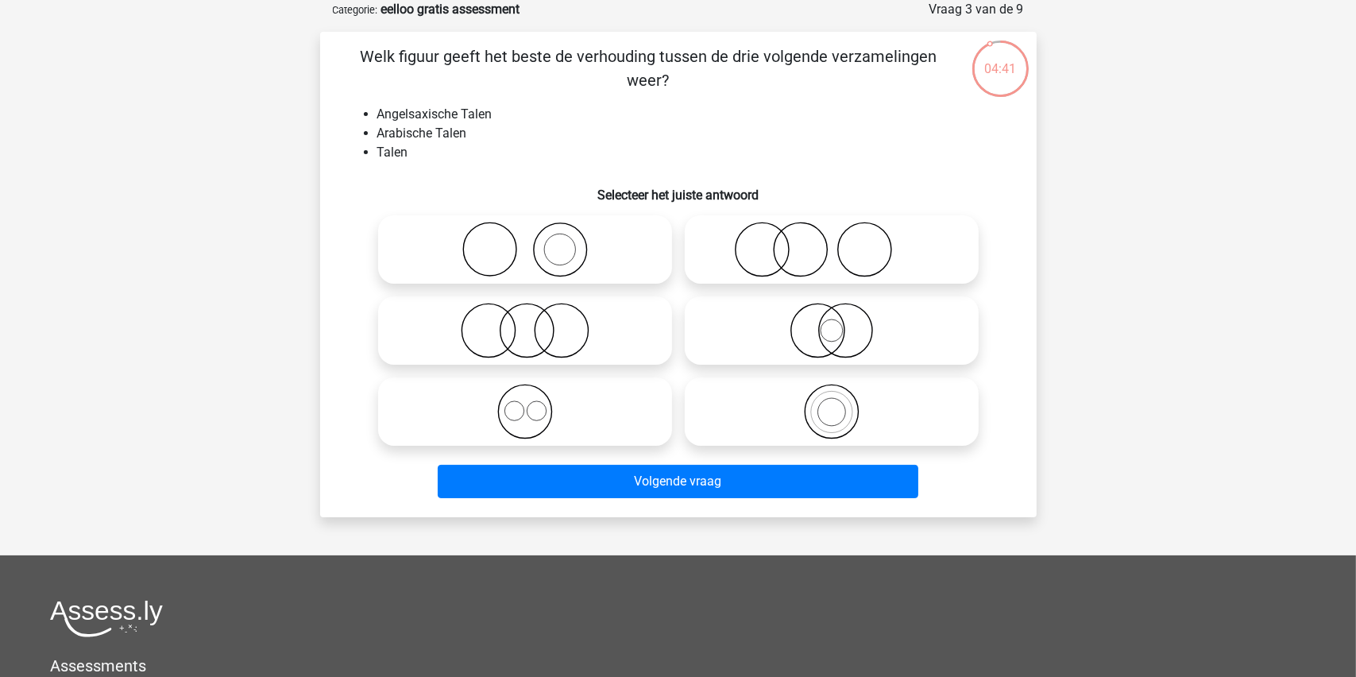
click at [513, 408] on icon at bounding box center [525, 412] width 281 height 56
click at [525, 404] on input "radio" at bounding box center [530, 398] width 10 height 10
radio input "true"
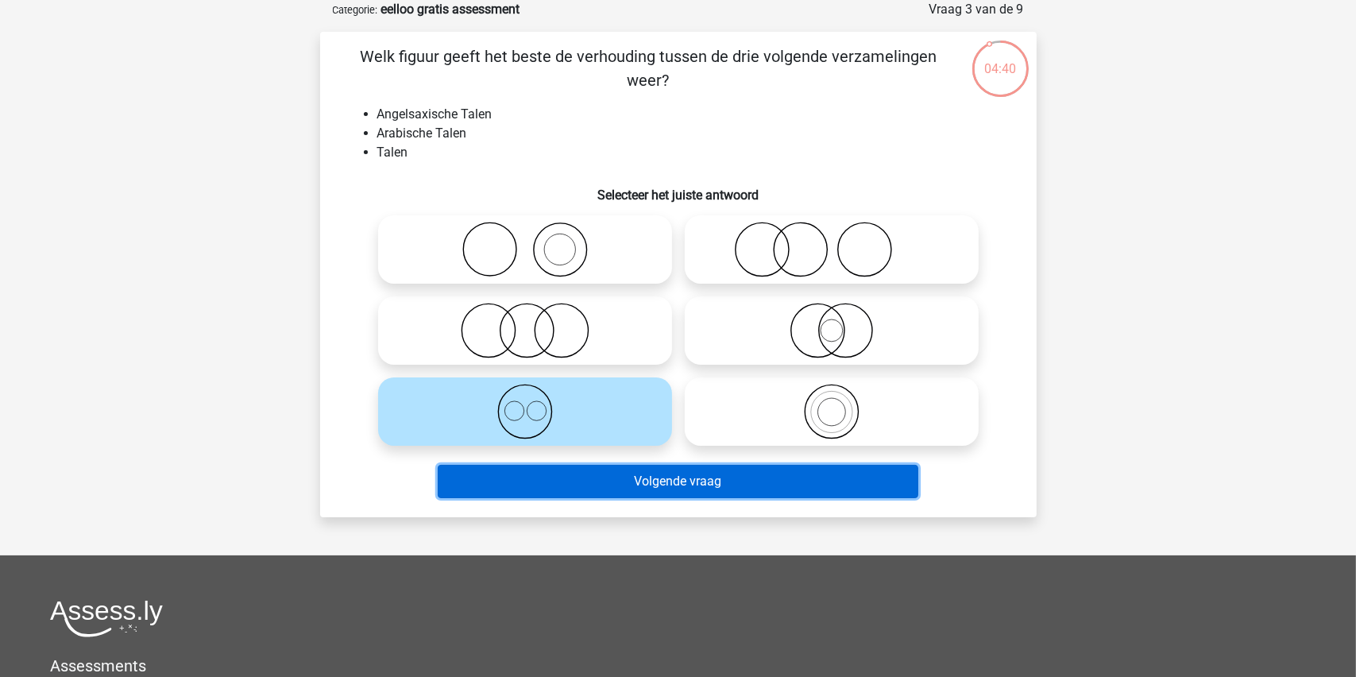
click at [677, 481] on button "Volgende vraag" at bounding box center [678, 481] width 481 height 33
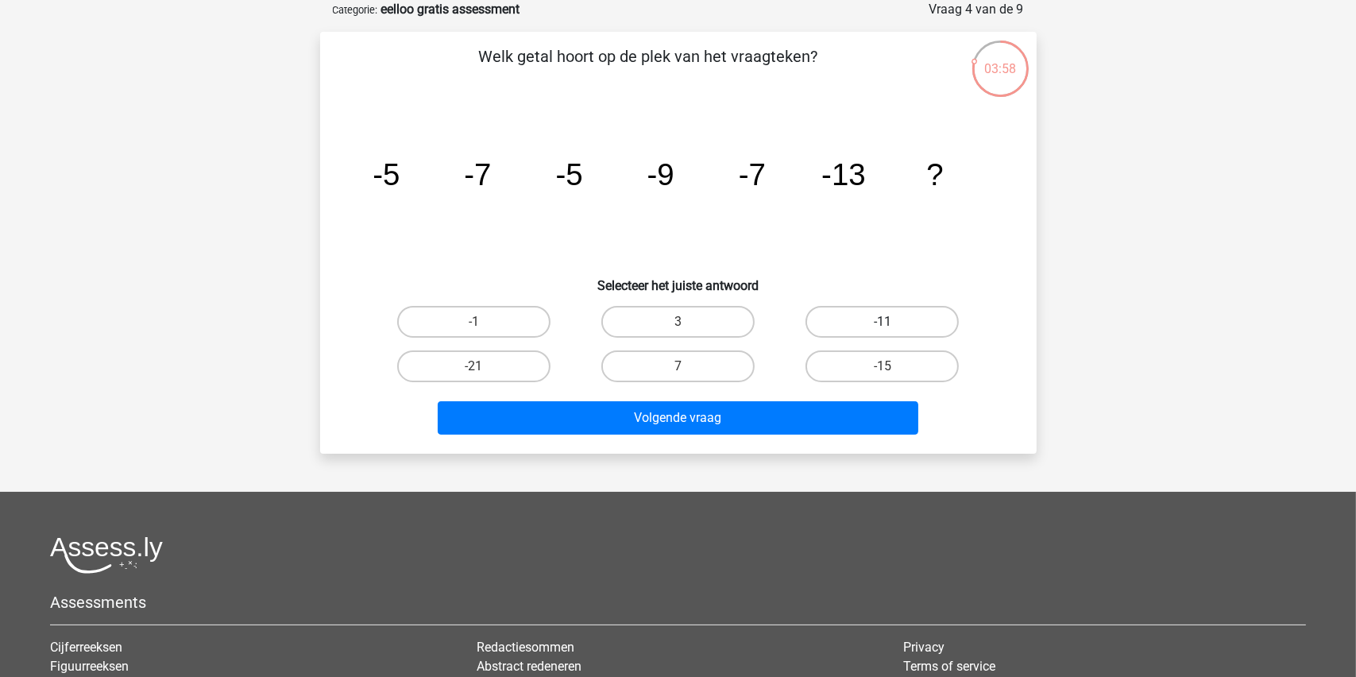
click at [852, 326] on label "-11" at bounding box center [882, 322] width 153 height 32
click at [883, 326] on input "-11" at bounding box center [888, 327] width 10 height 10
radio input "true"
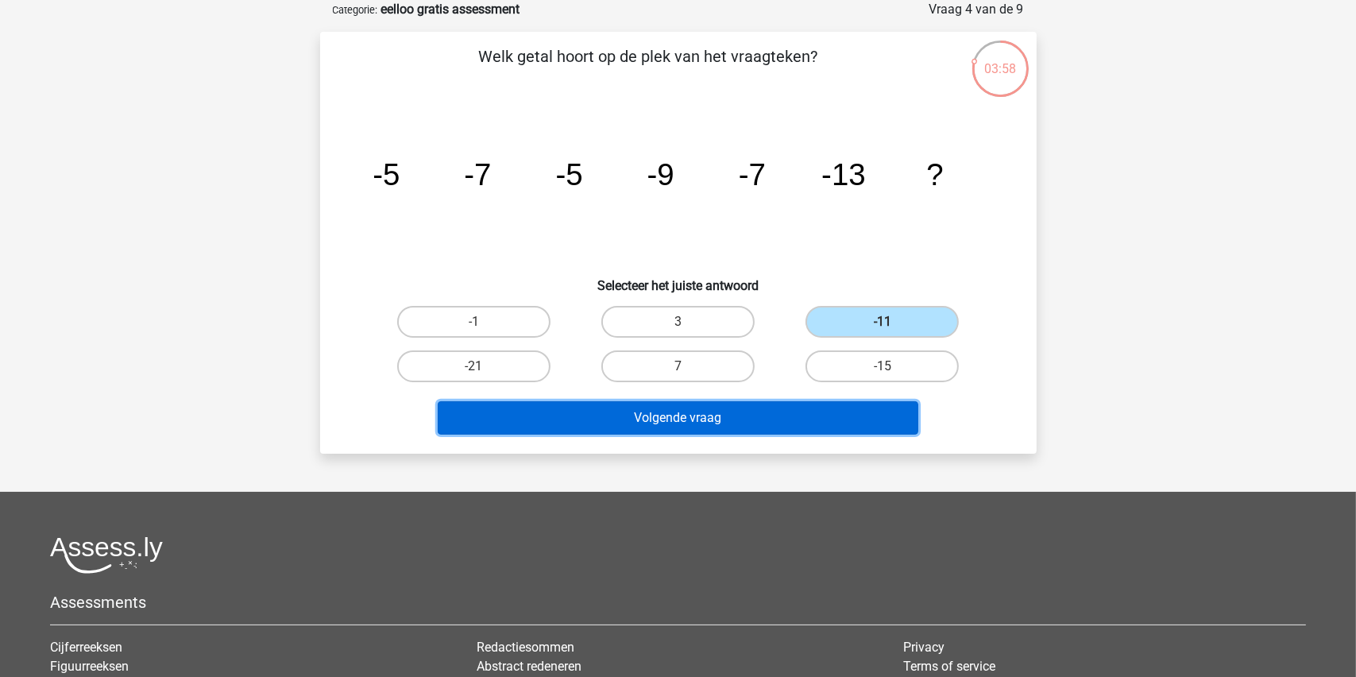
click at [677, 408] on button "Volgende vraag" at bounding box center [678, 417] width 481 height 33
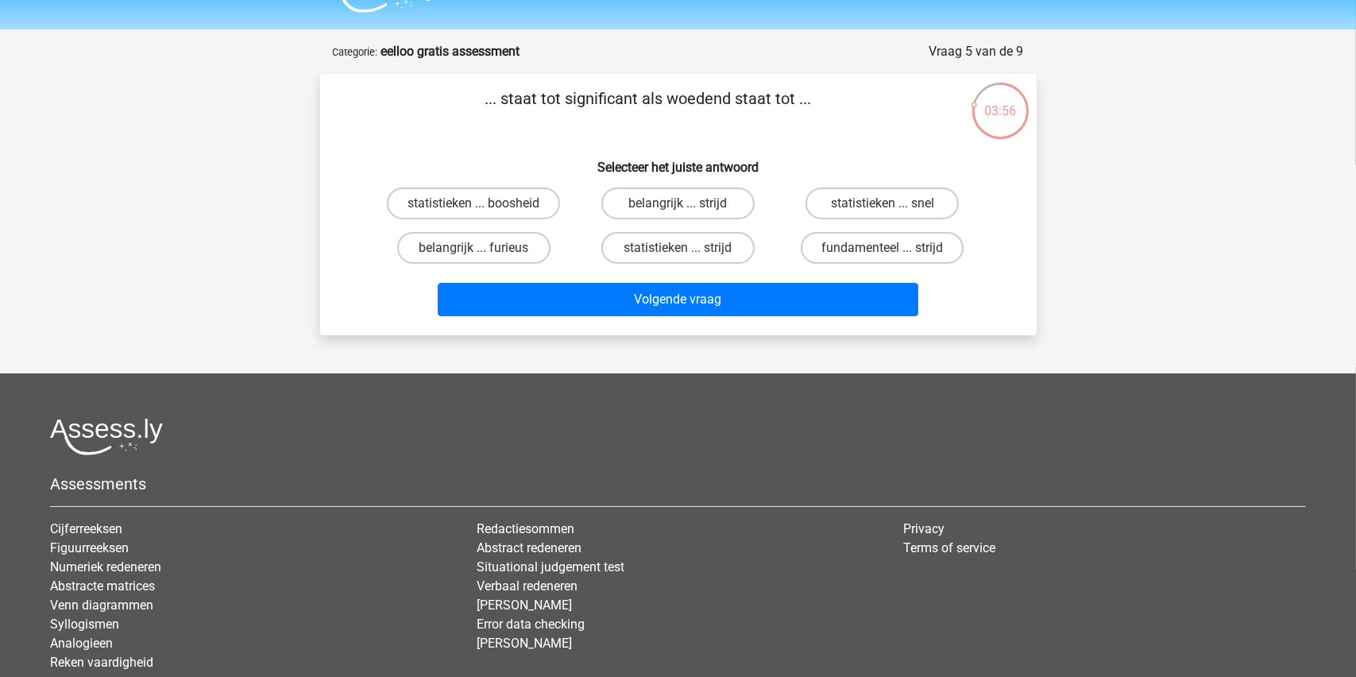
scroll to position [0, 0]
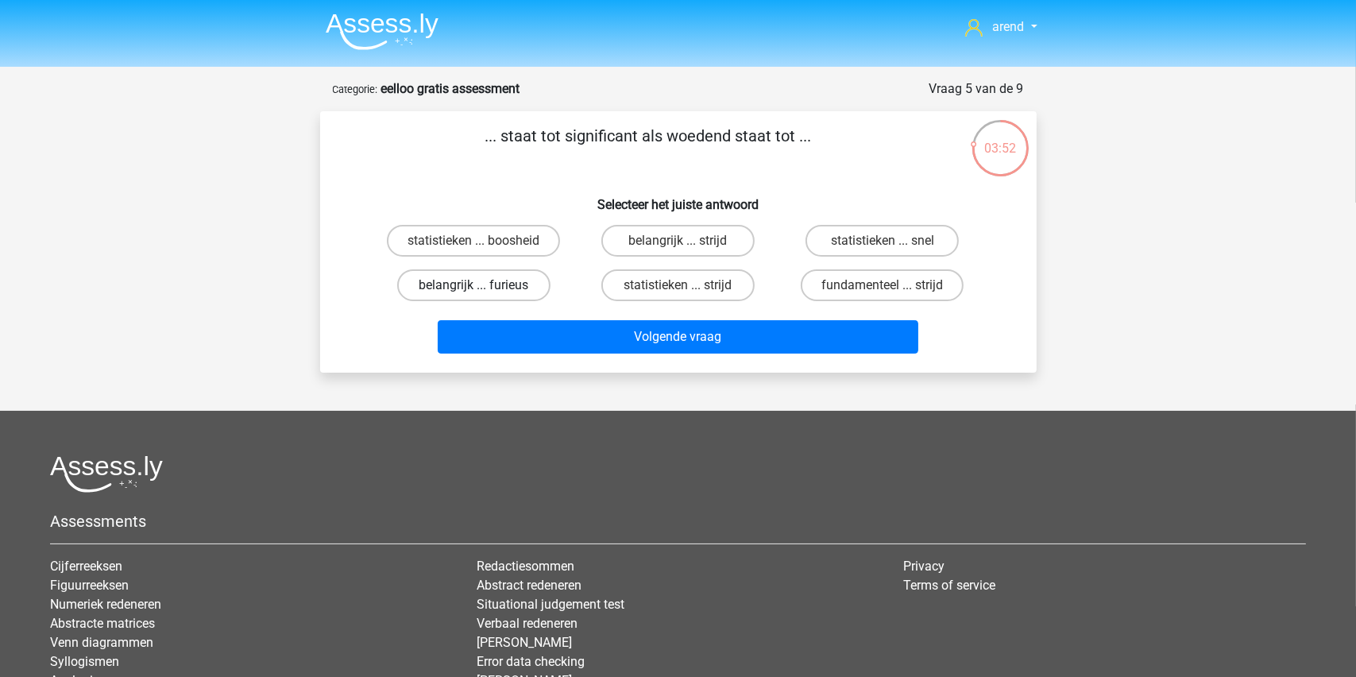
click at [450, 284] on label "belangrijk ... furieus" at bounding box center [473, 285] width 153 height 32
click at [473, 285] on input "belangrijk ... furieus" at bounding box center [478, 290] width 10 height 10
radio input "true"
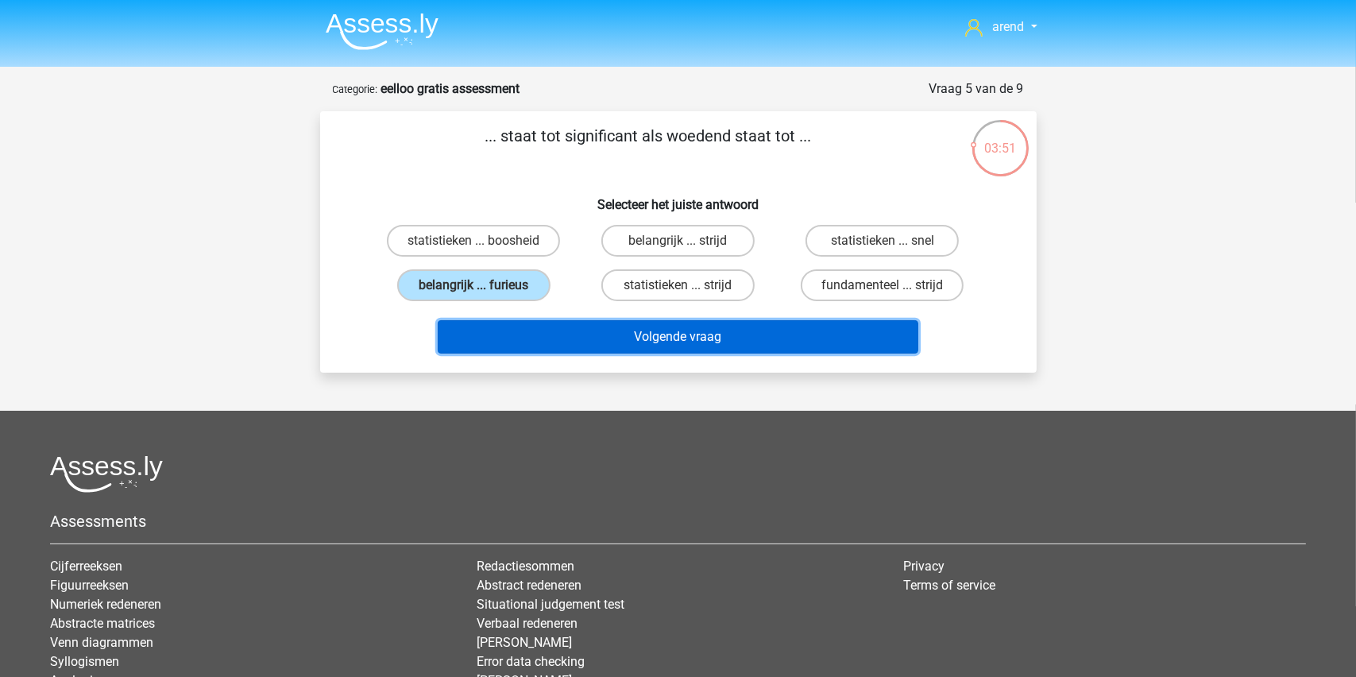
click at [604, 343] on button "Volgende vraag" at bounding box center [678, 336] width 481 height 33
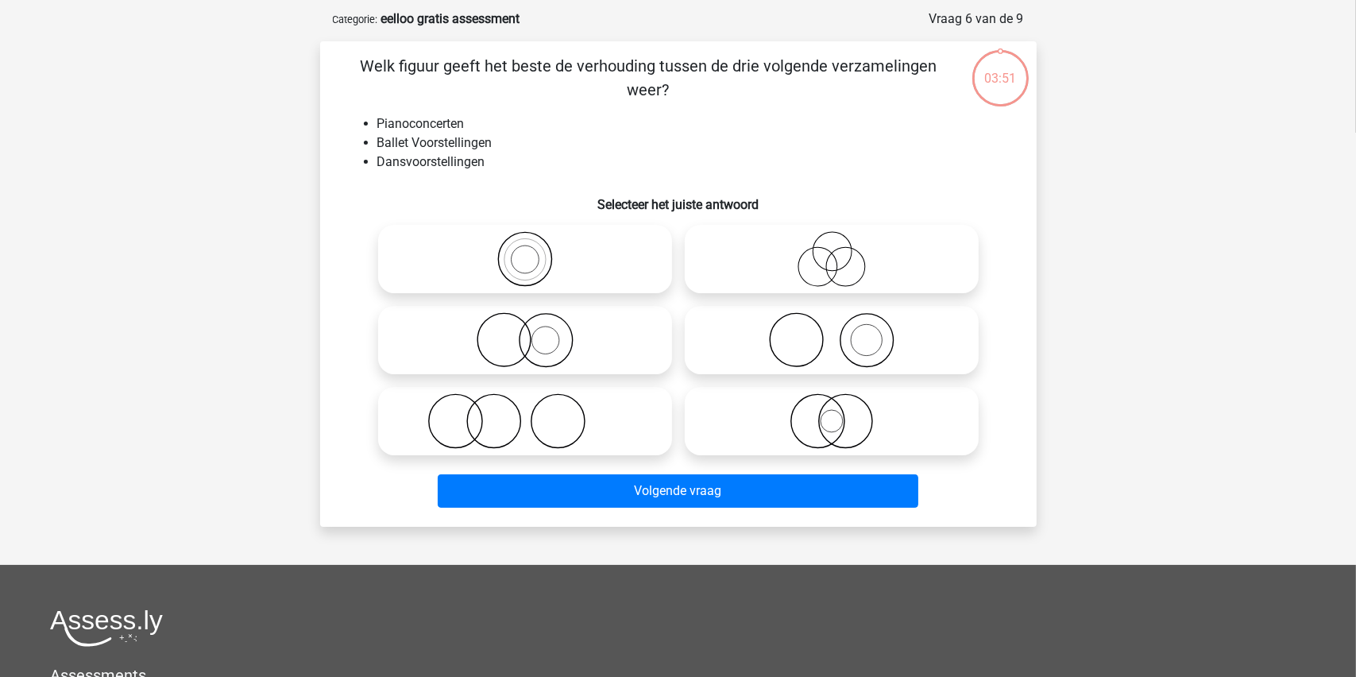
scroll to position [79, 0]
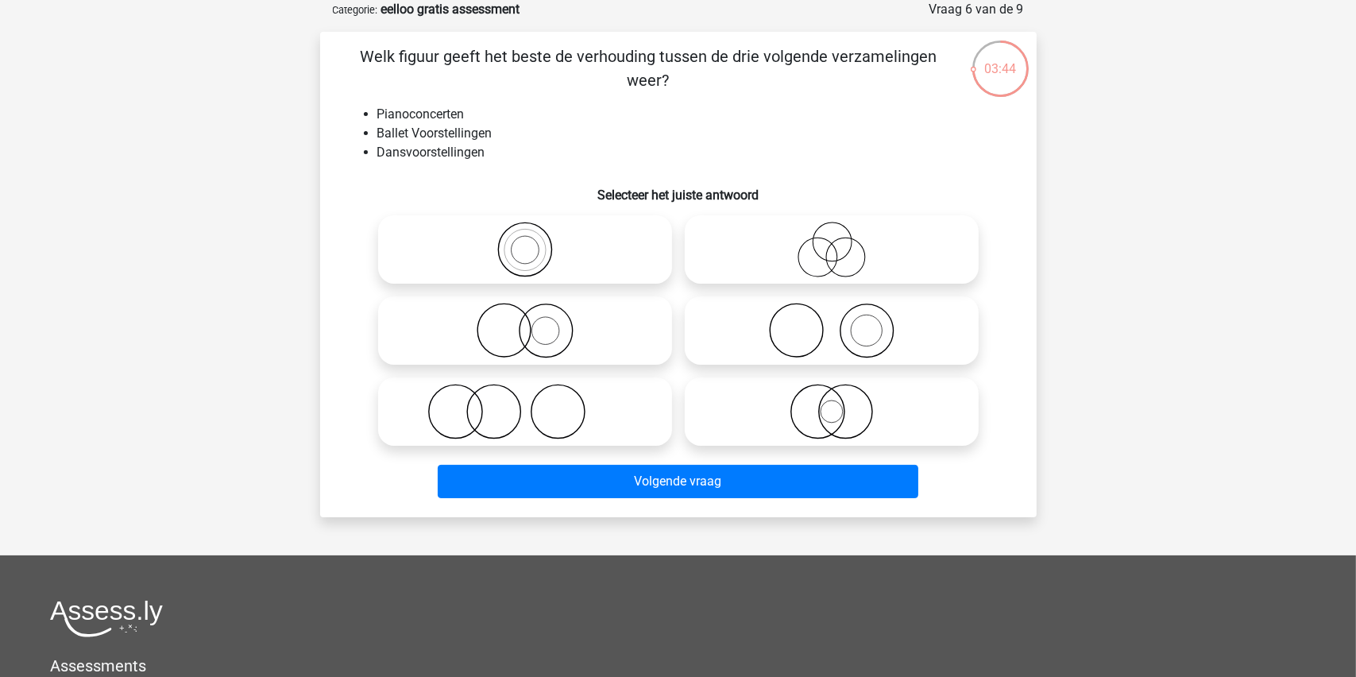
click at [826, 334] on icon at bounding box center [831, 331] width 281 height 56
click at [832, 323] on input "radio" at bounding box center [837, 317] width 10 height 10
radio input "true"
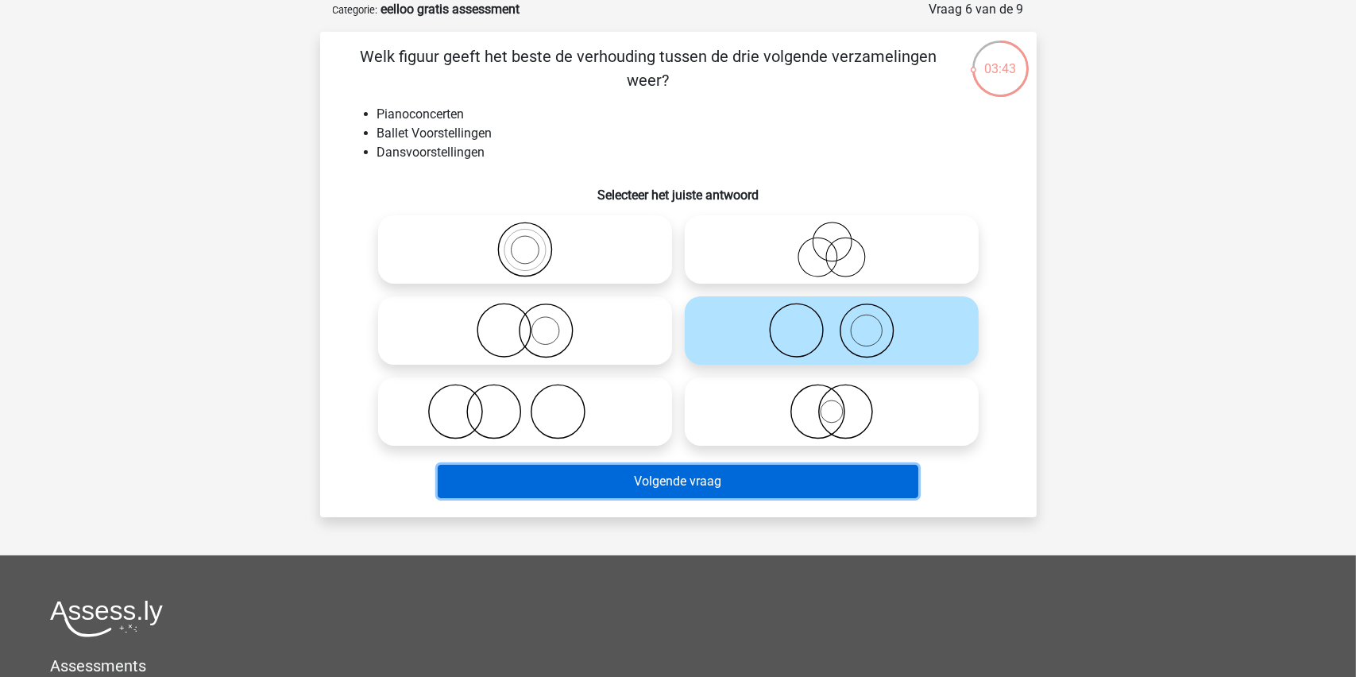
click at [649, 482] on button "Volgende vraag" at bounding box center [678, 481] width 481 height 33
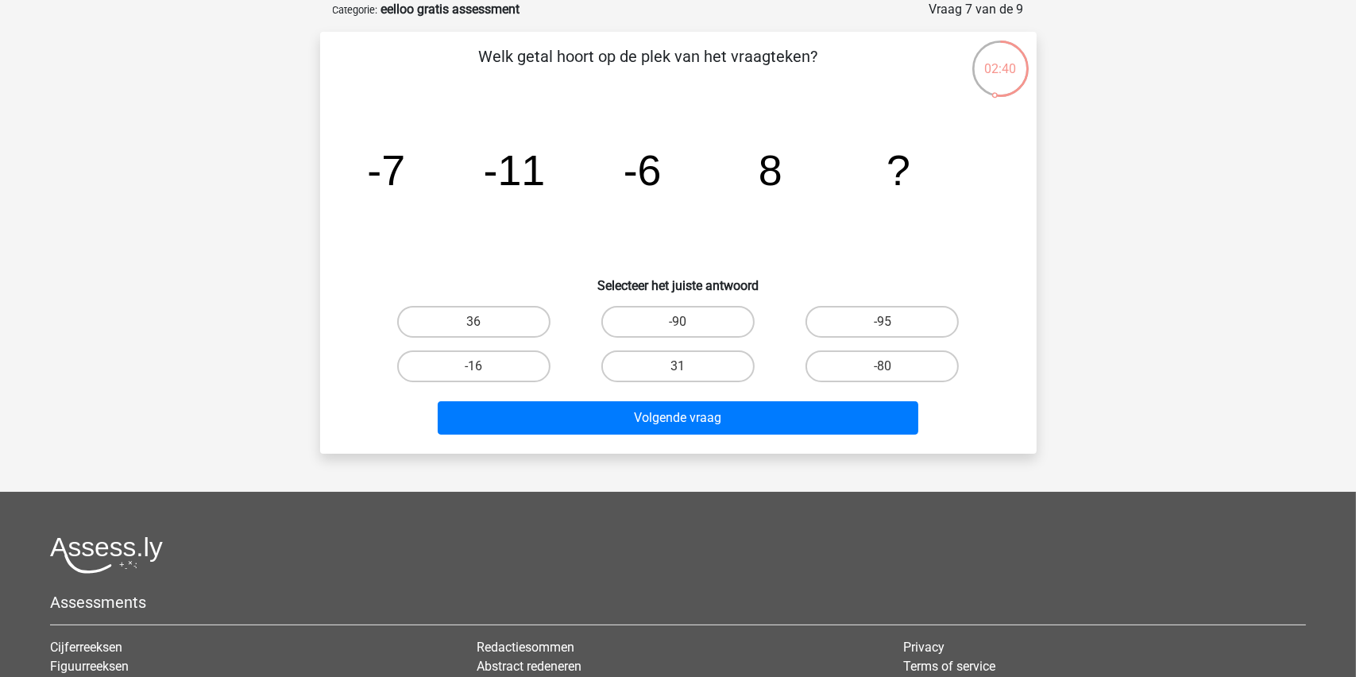
click at [678, 345] on div "31" at bounding box center [678, 366] width 204 height 44
click at [672, 357] on label "31" at bounding box center [677, 366] width 153 height 32
click at [678, 366] on input "31" at bounding box center [683, 371] width 10 height 10
radio input "true"
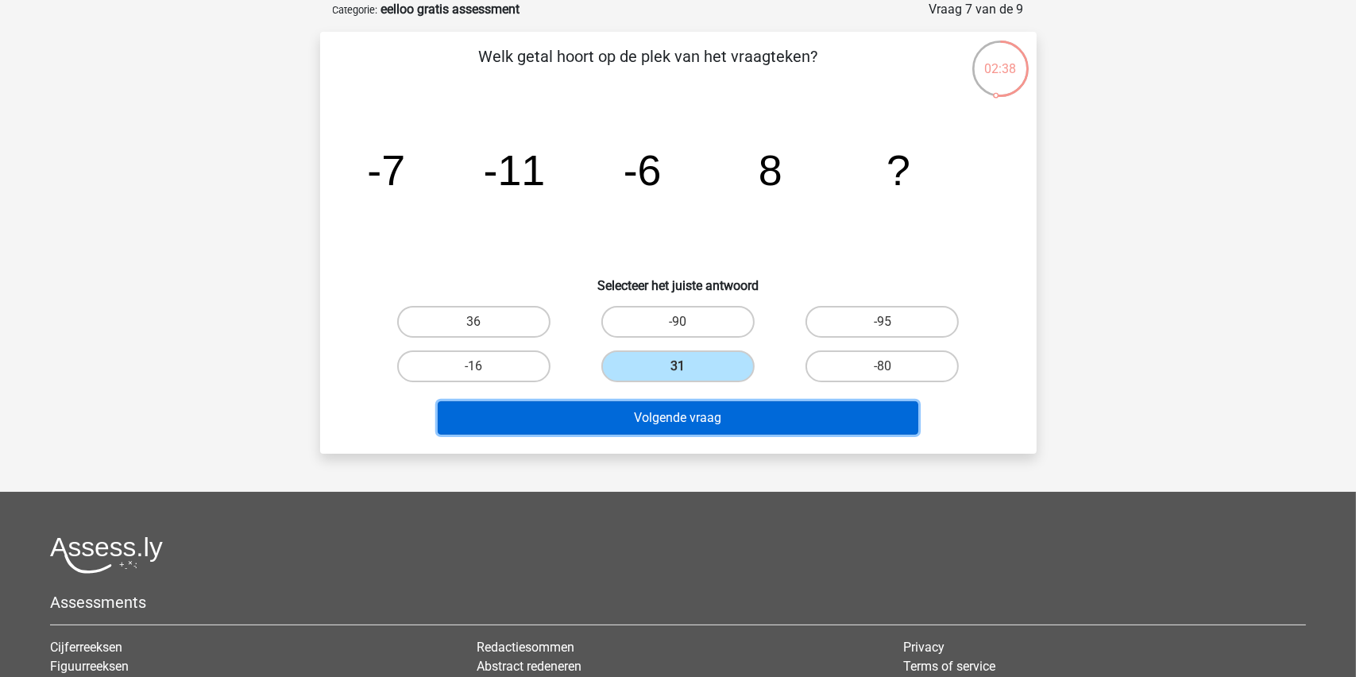
click at [652, 413] on button "Volgende vraag" at bounding box center [678, 417] width 481 height 33
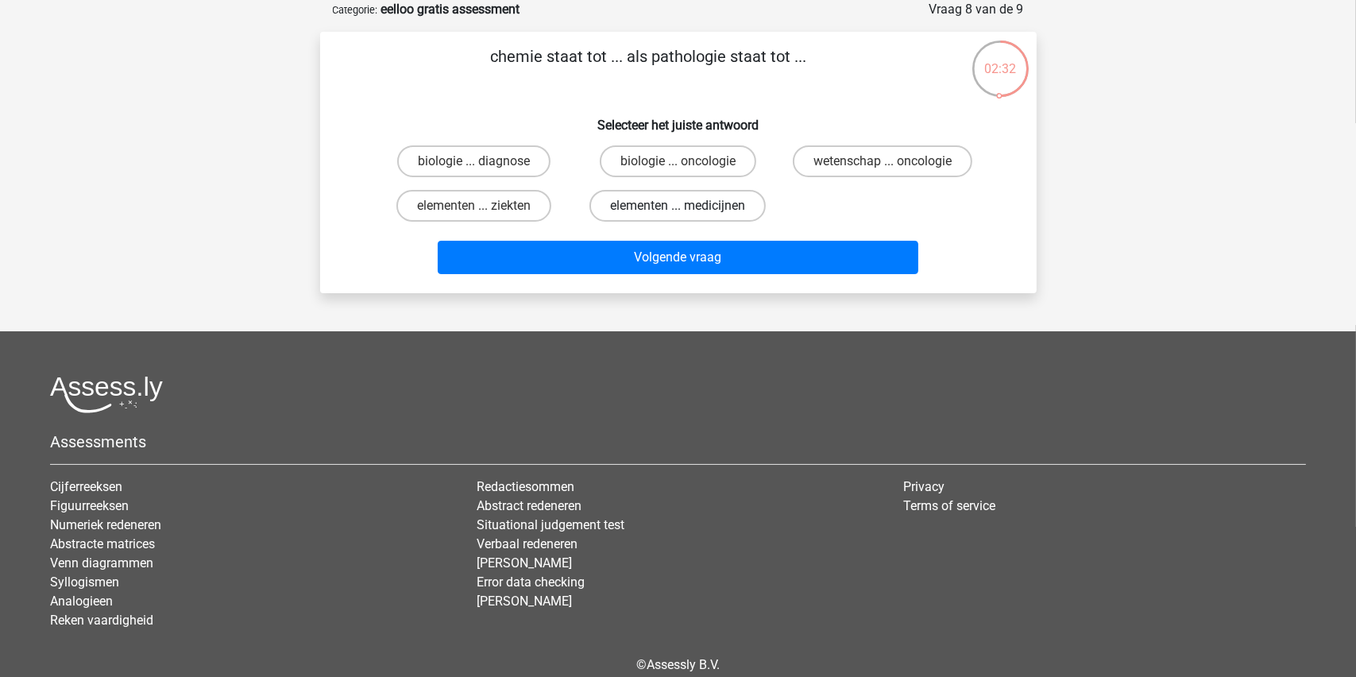
click at [682, 202] on label "elementen ... medicijnen" at bounding box center [677, 206] width 176 height 32
click at [682, 206] on input "elementen ... medicijnen" at bounding box center [683, 211] width 10 height 10
radio input "true"
click at [494, 201] on label "elementen ... ziekten" at bounding box center [473, 206] width 155 height 32
click at [484, 206] on input "elementen ... ziekten" at bounding box center [478, 211] width 10 height 10
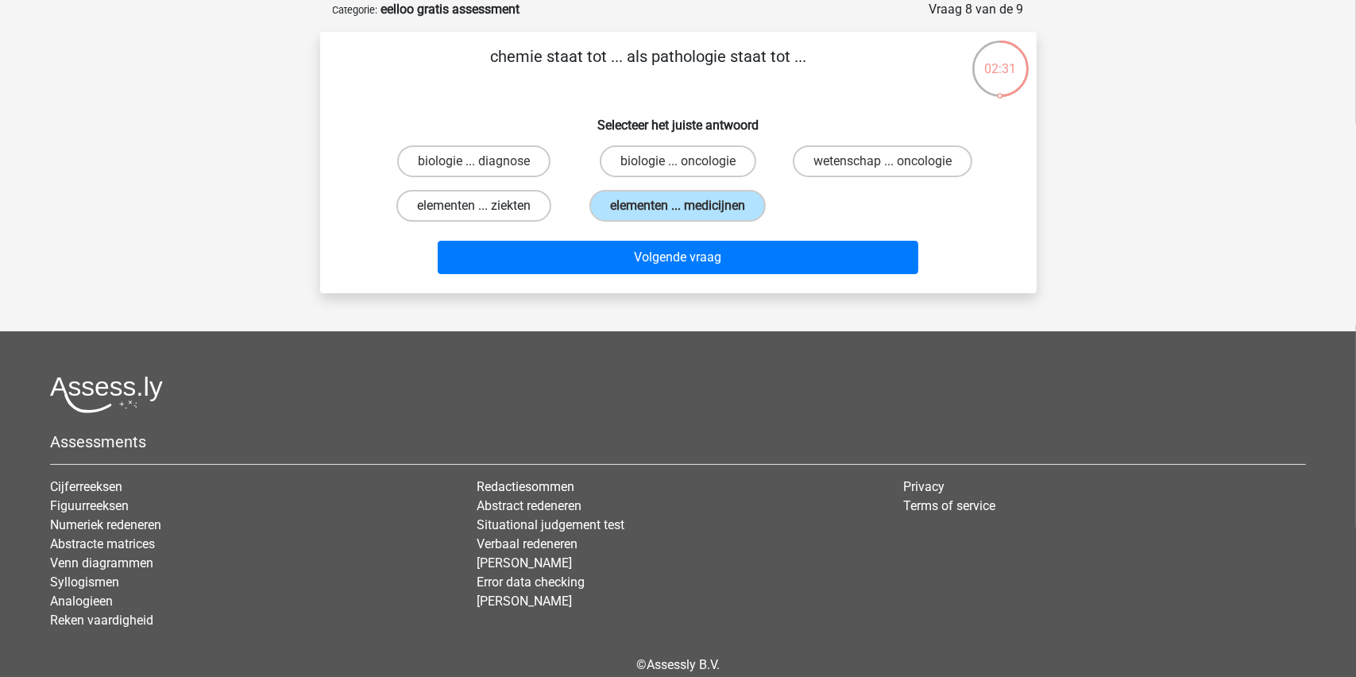
radio input "true"
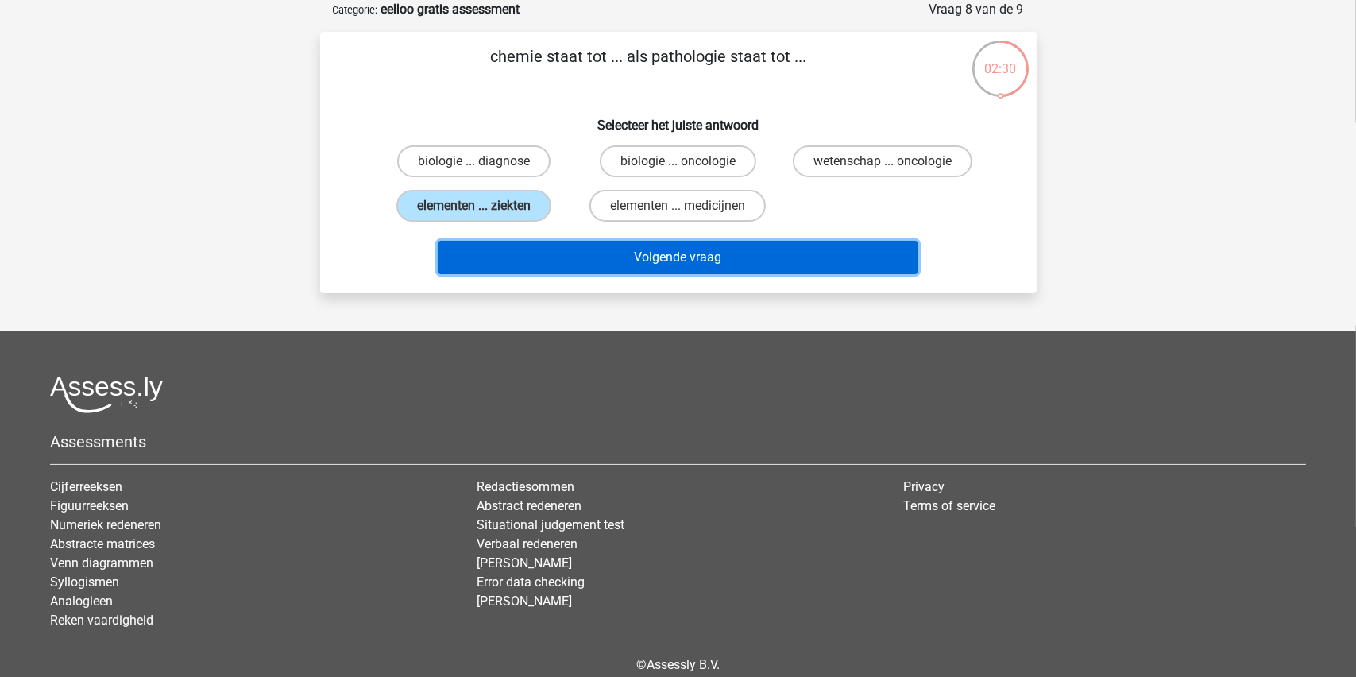
click at [624, 250] on button "Volgende vraag" at bounding box center [678, 257] width 481 height 33
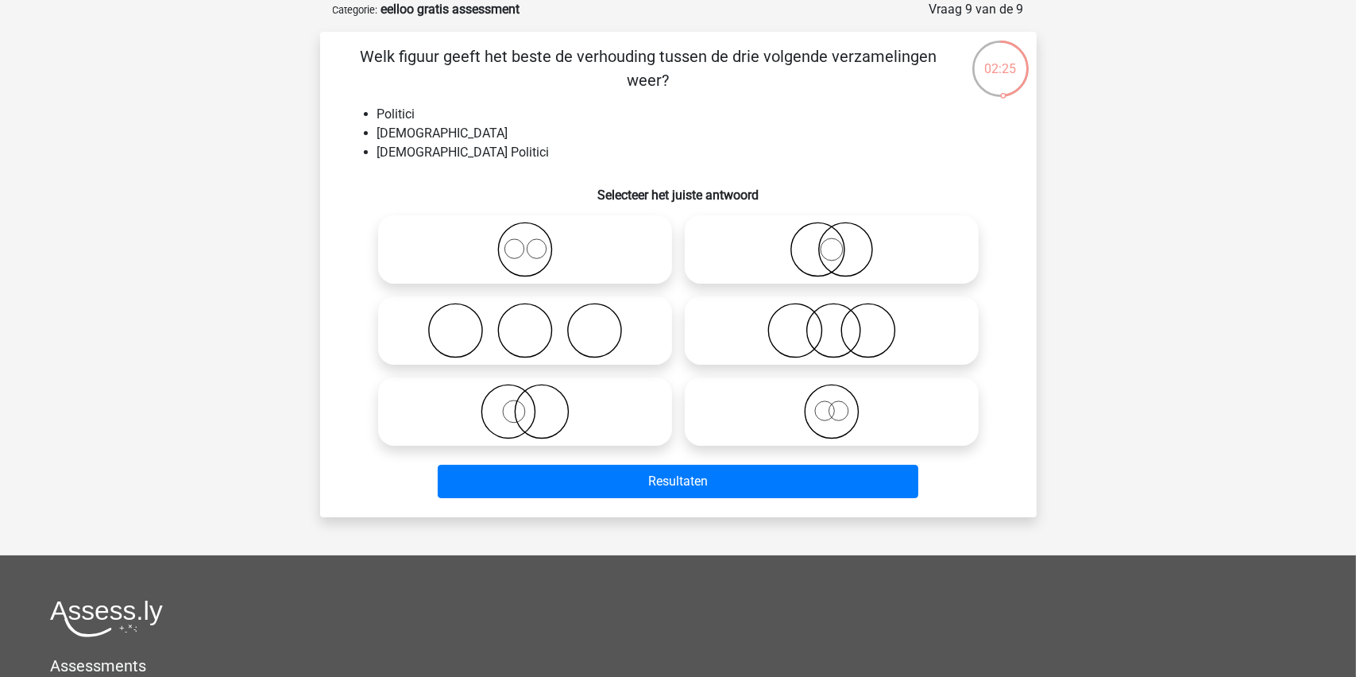
click at [527, 406] on icon at bounding box center [525, 412] width 281 height 56
click at [527, 404] on input "radio" at bounding box center [530, 398] width 10 height 10
radio input "true"
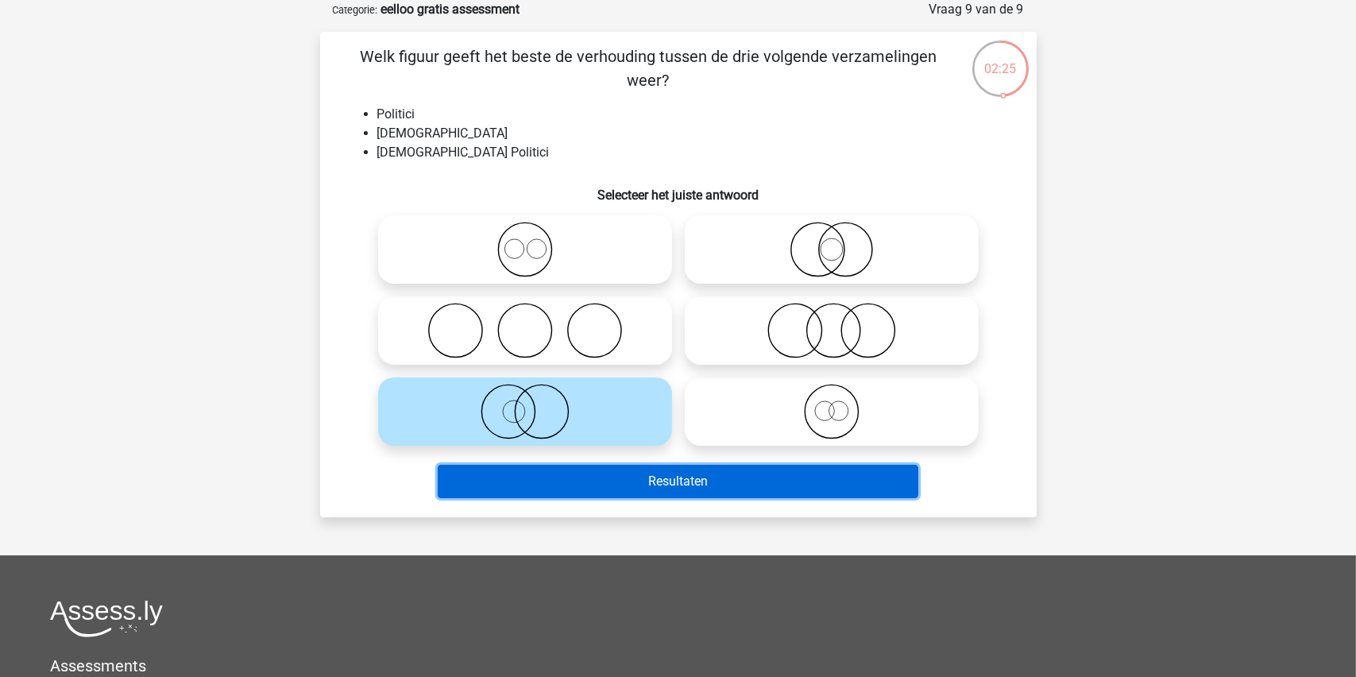
click at [674, 484] on button "Resultaten" at bounding box center [678, 481] width 481 height 33
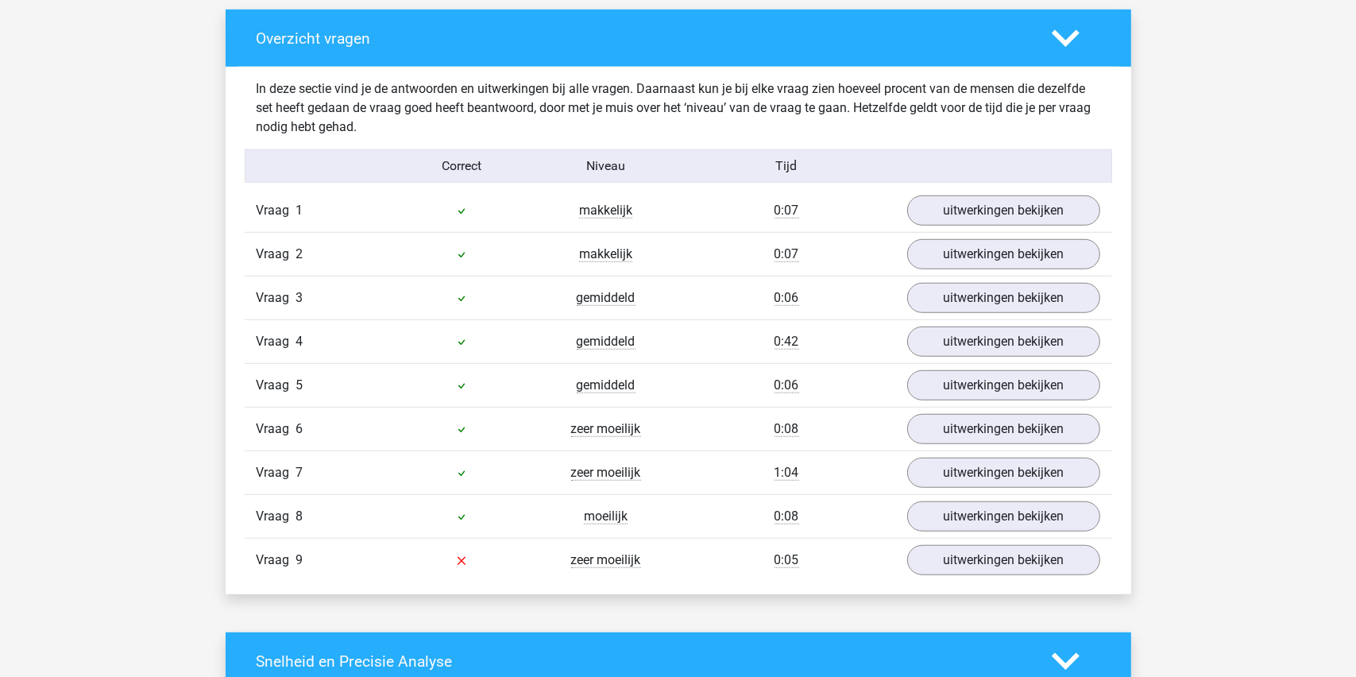
scroll to position [1351, 0]
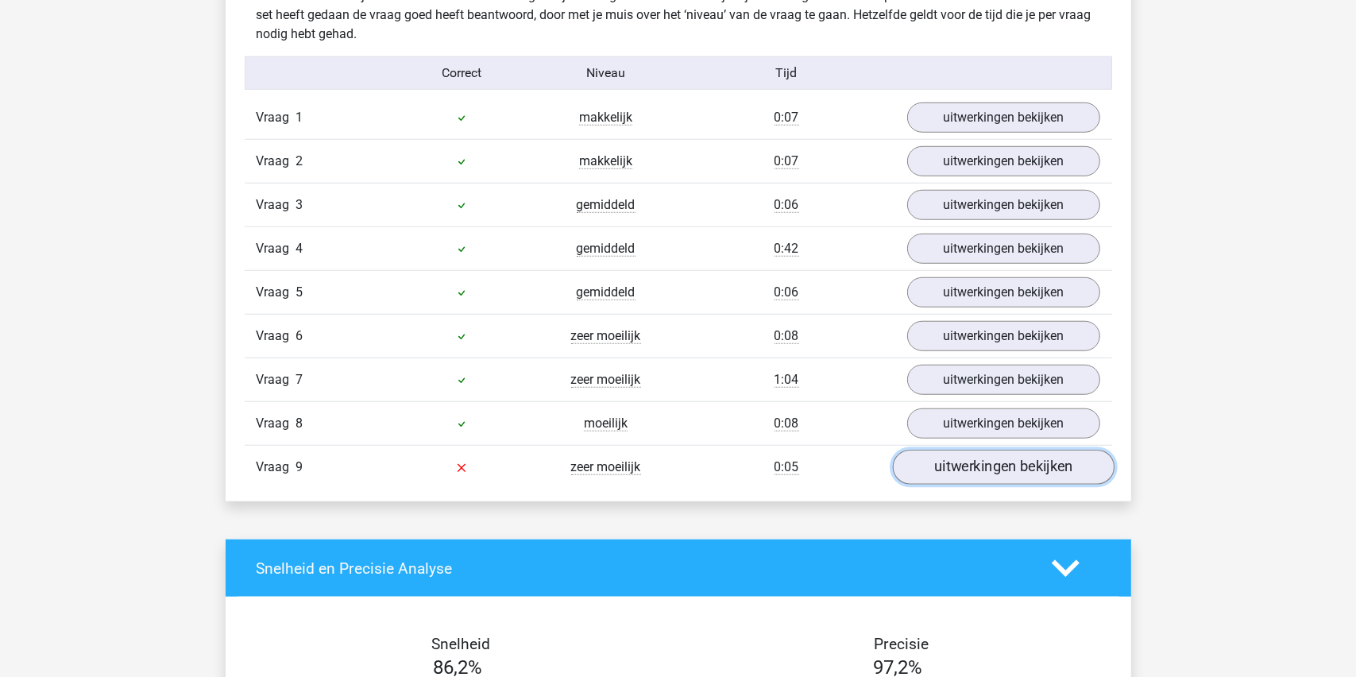
click at [979, 460] on link "uitwerkingen bekijken" at bounding box center [1003, 467] width 222 height 35
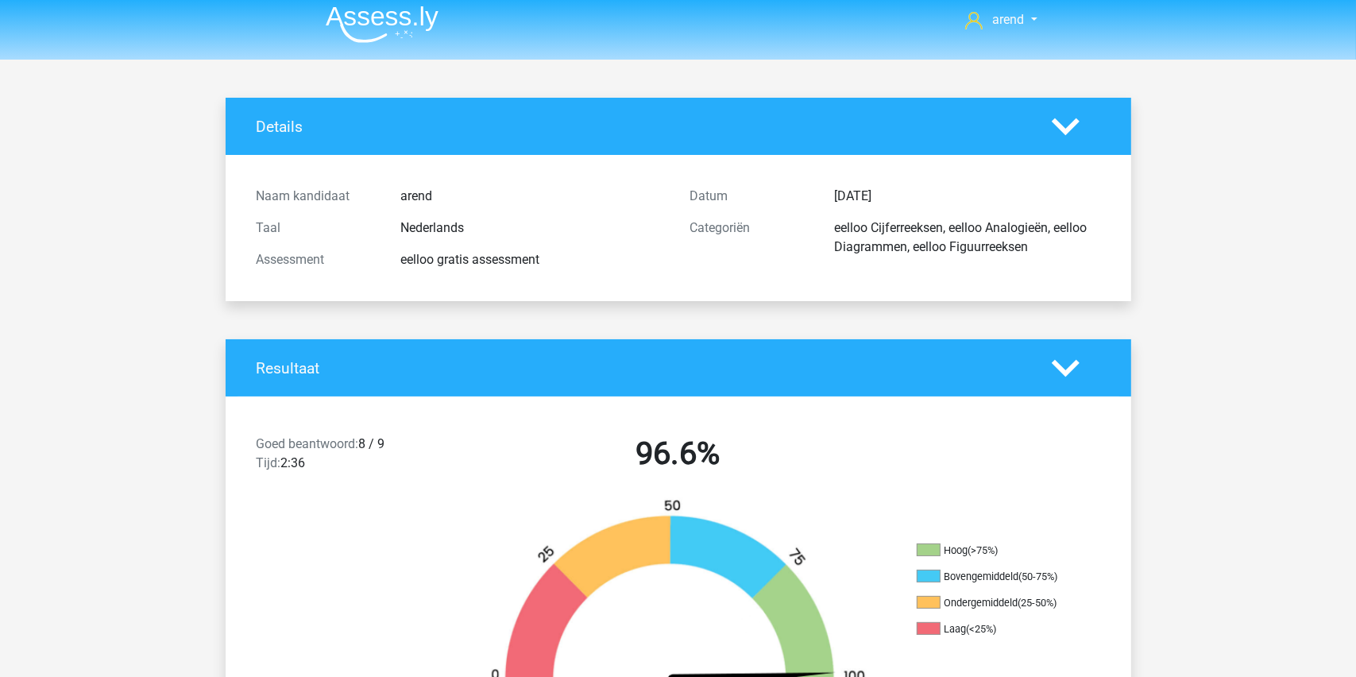
scroll to position [0, 0]
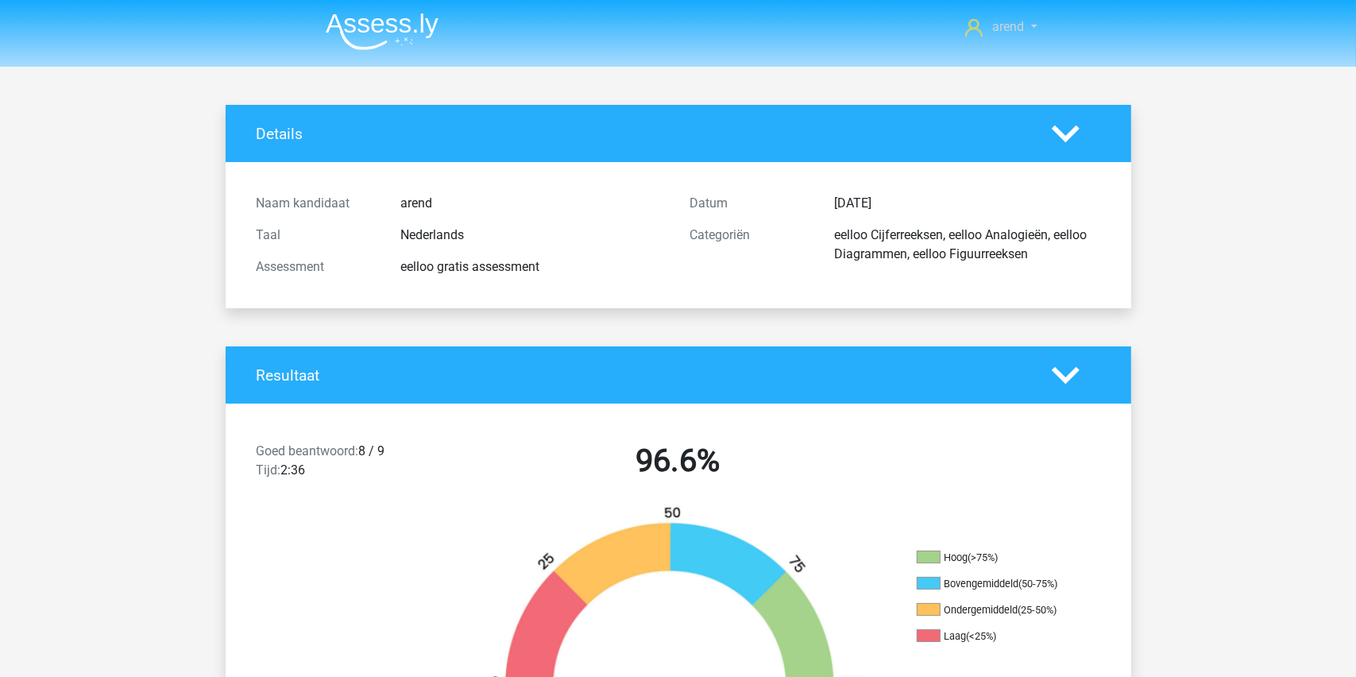
click at [1011, 29] on span "arend" at bounding box center [1008, 26] width 32 height 15
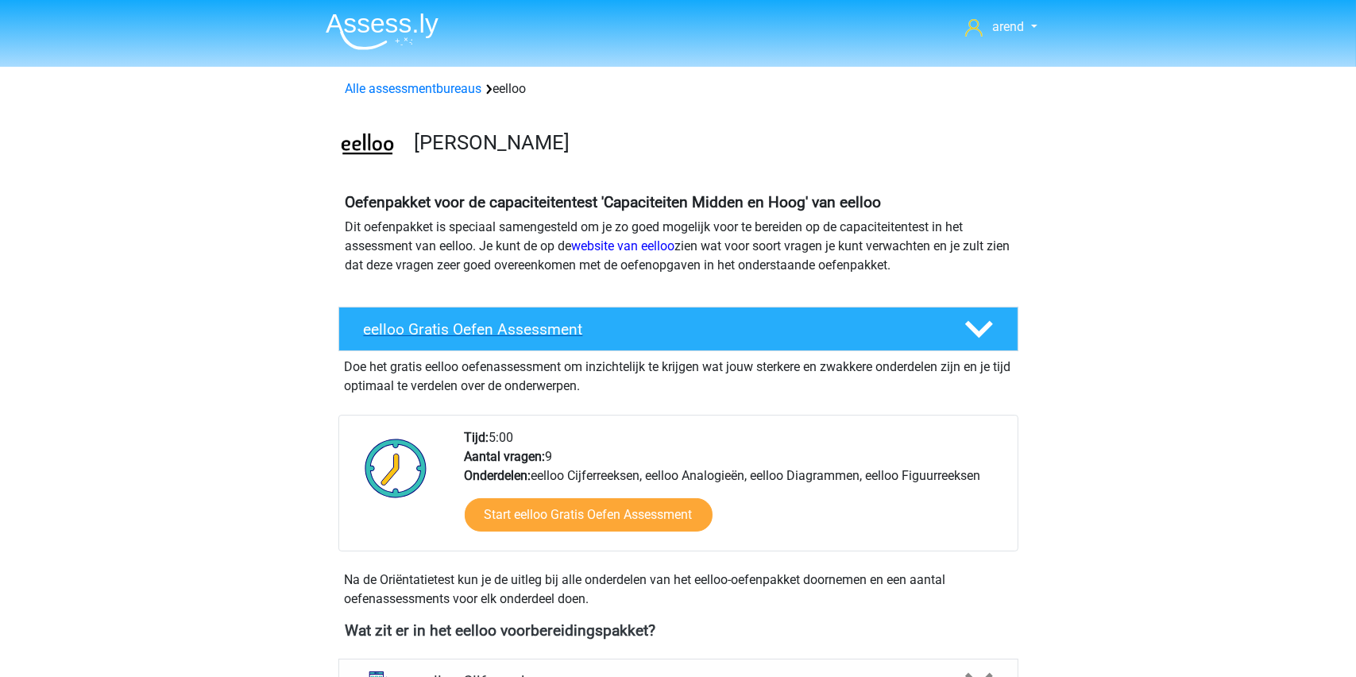
click at [984, 323] on icon at bounding box center [979, 329] width 28 height 28
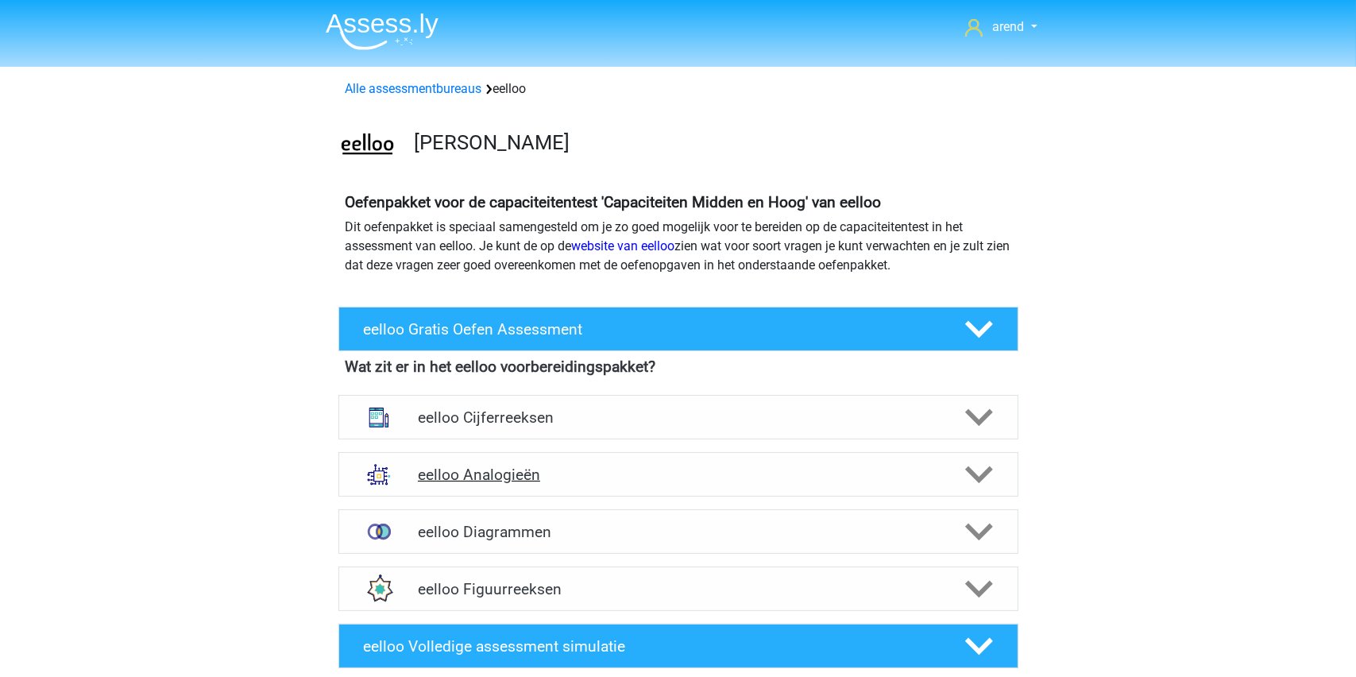
click at [547, 475] on h4 "eelloo Analogieën" at bounding box center [678, 475] width 520 height 18
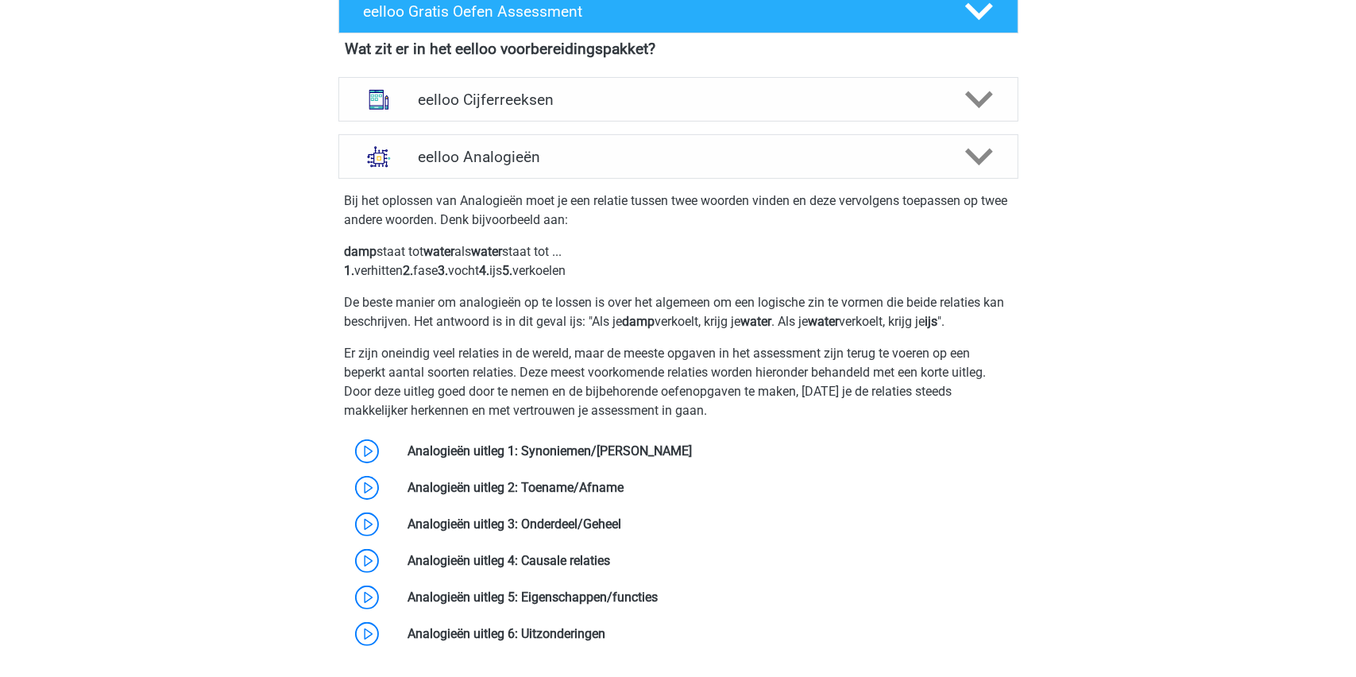
scroll to position [397, 0]
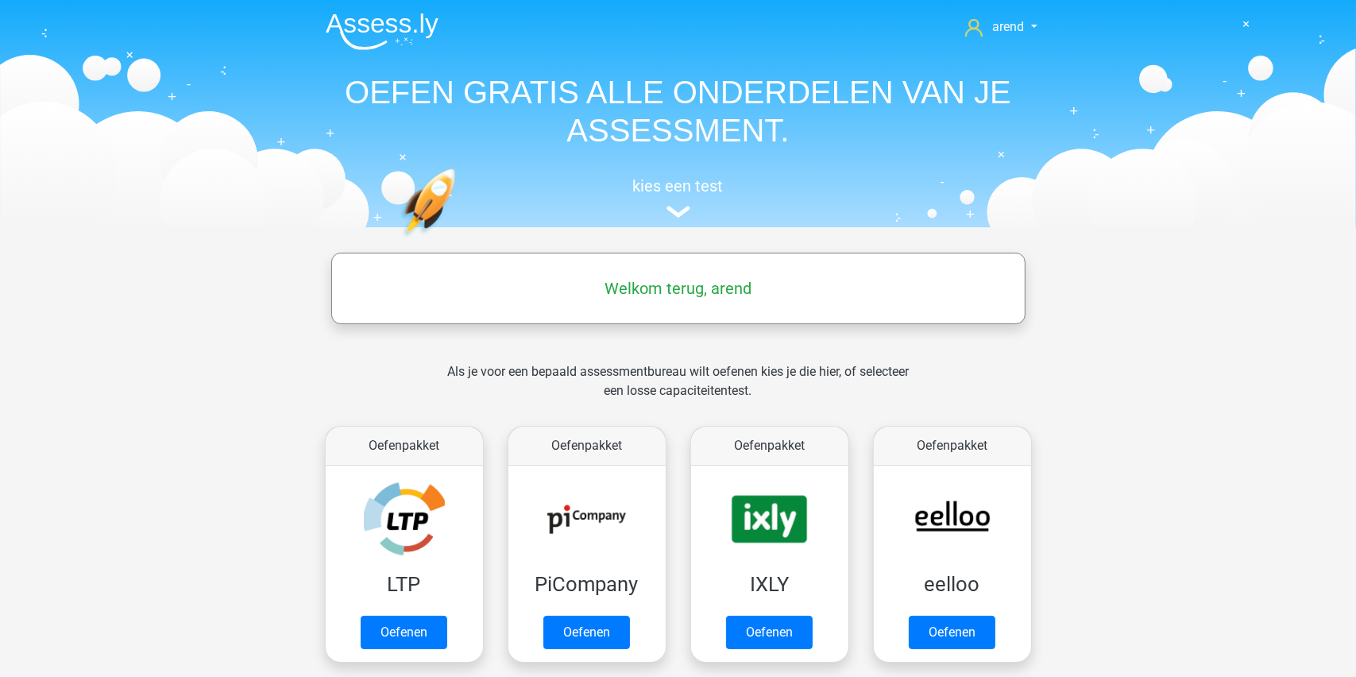
scroll to position [79, 0]
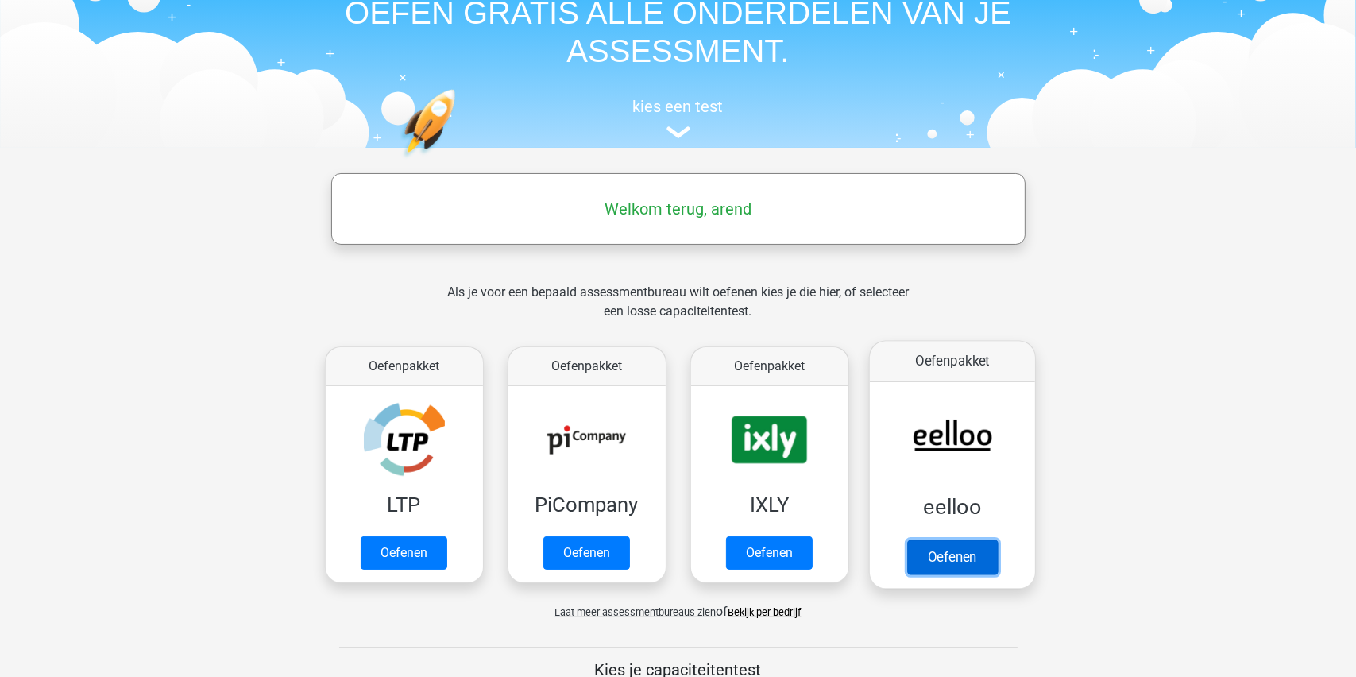
click at [944, 559] on link "Oefenen" at bounding box center [951, 556] width 91 height 35
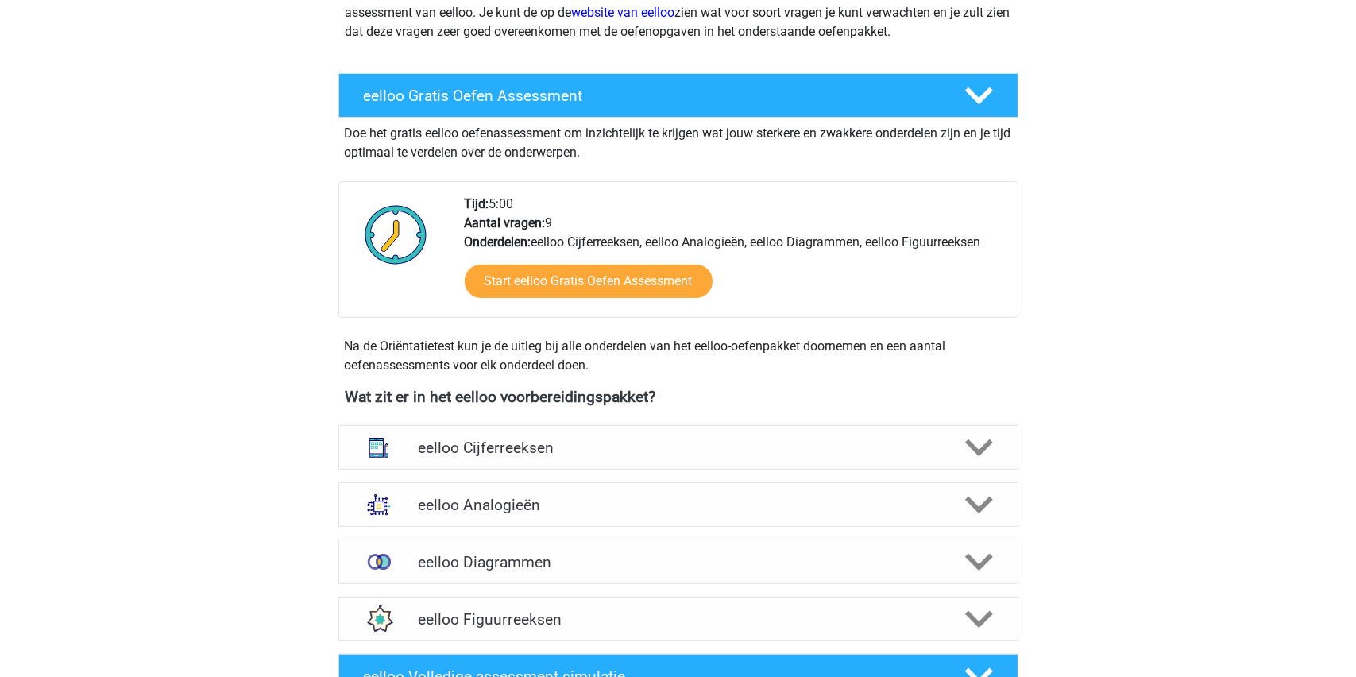
scroll to position [238, 0]
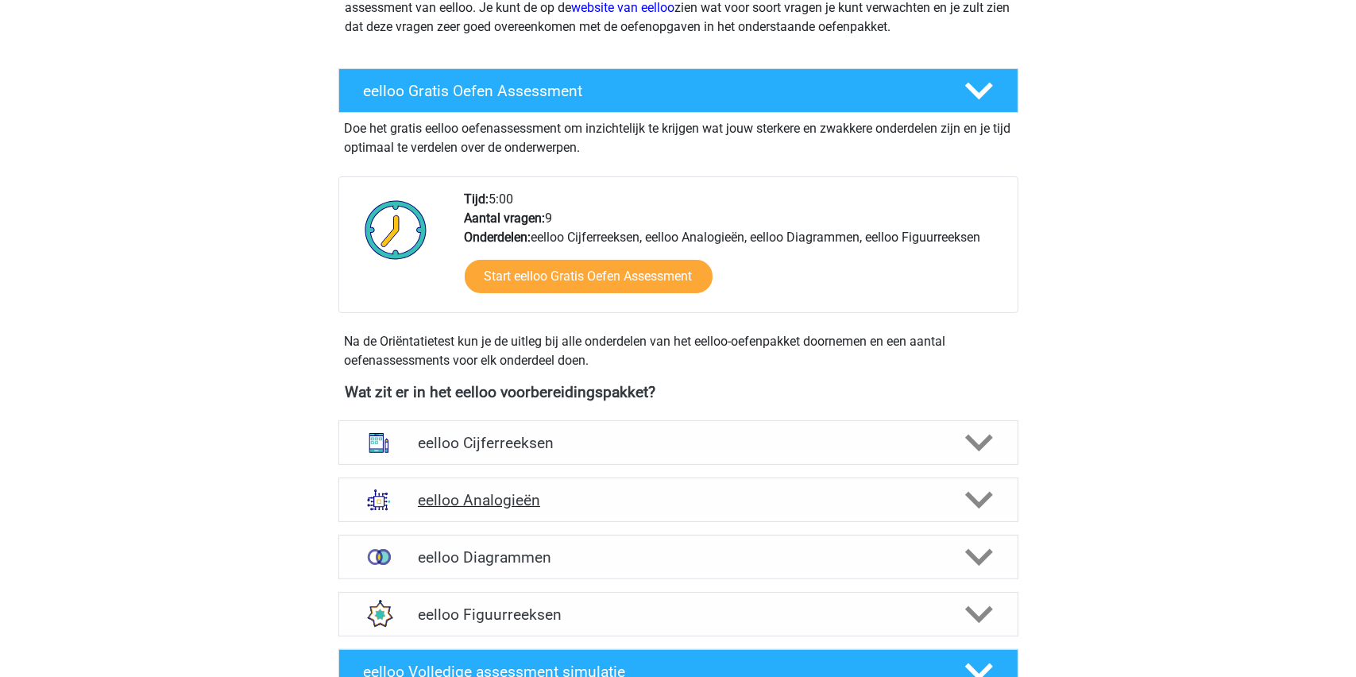
click at [745, 503] on h4 "eelloo Analogieën" at bounding box center [678, 500] width 520 height 18
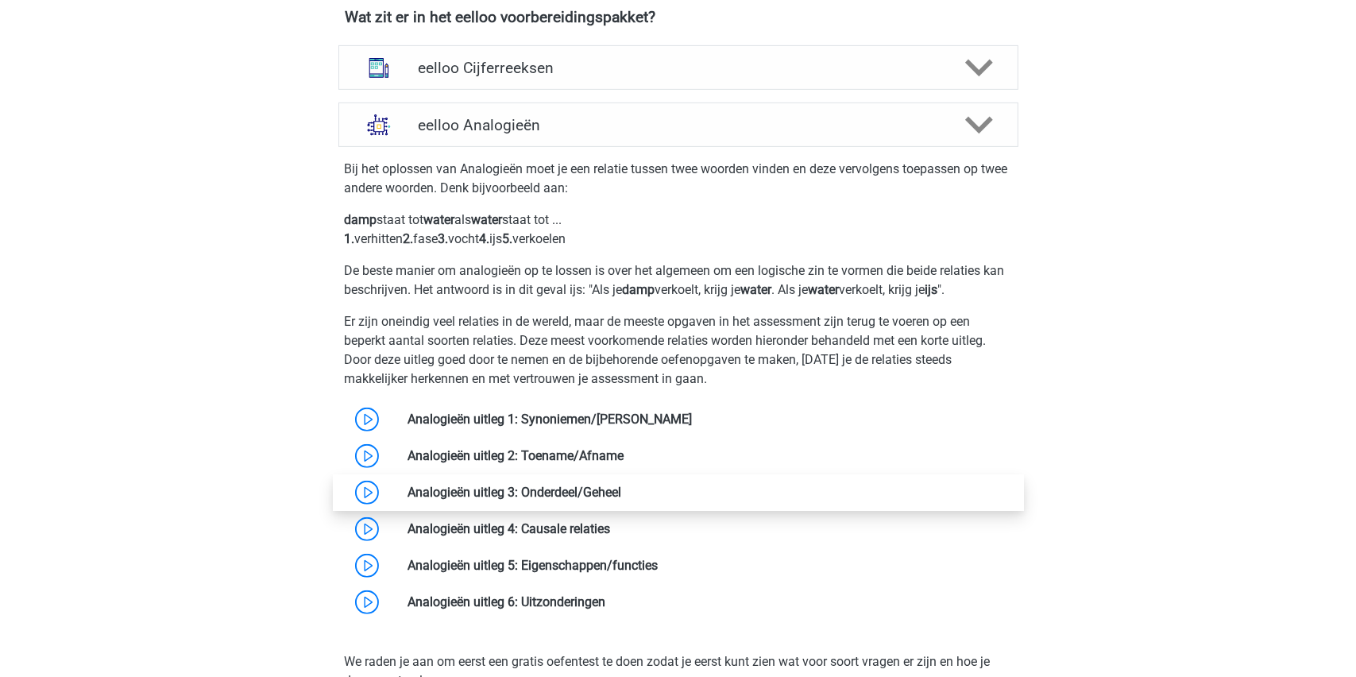
scroll to position [636, 0]
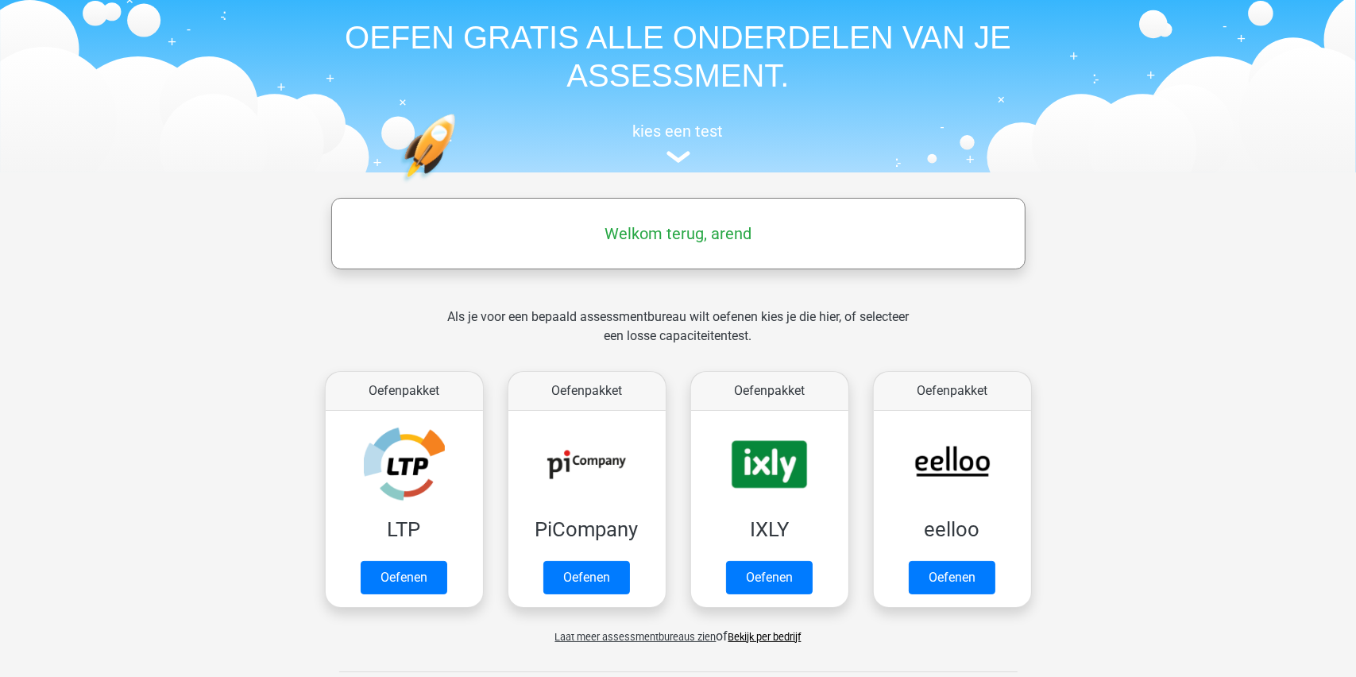
scroll to position [79, 0]
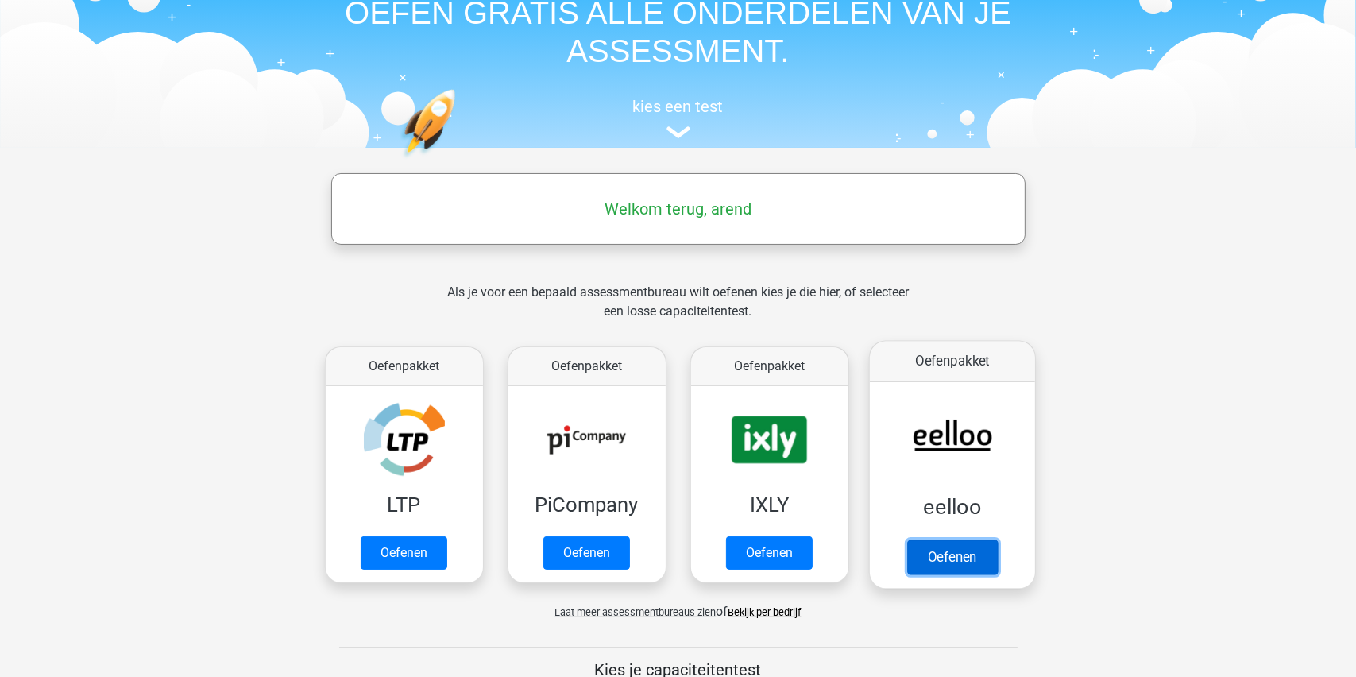
click at [948, 554] on link "Oefenen" at bounding box center [951, 556] width 91 height 35
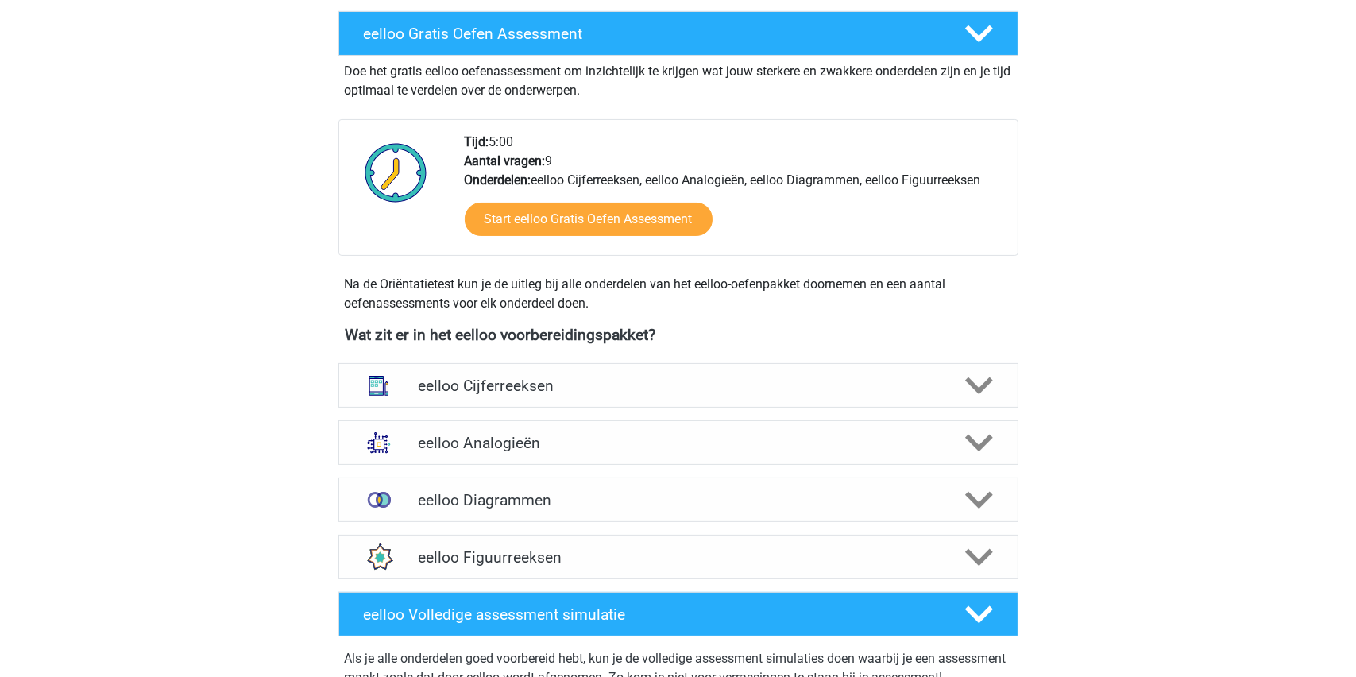
scroll to position [397, 0]
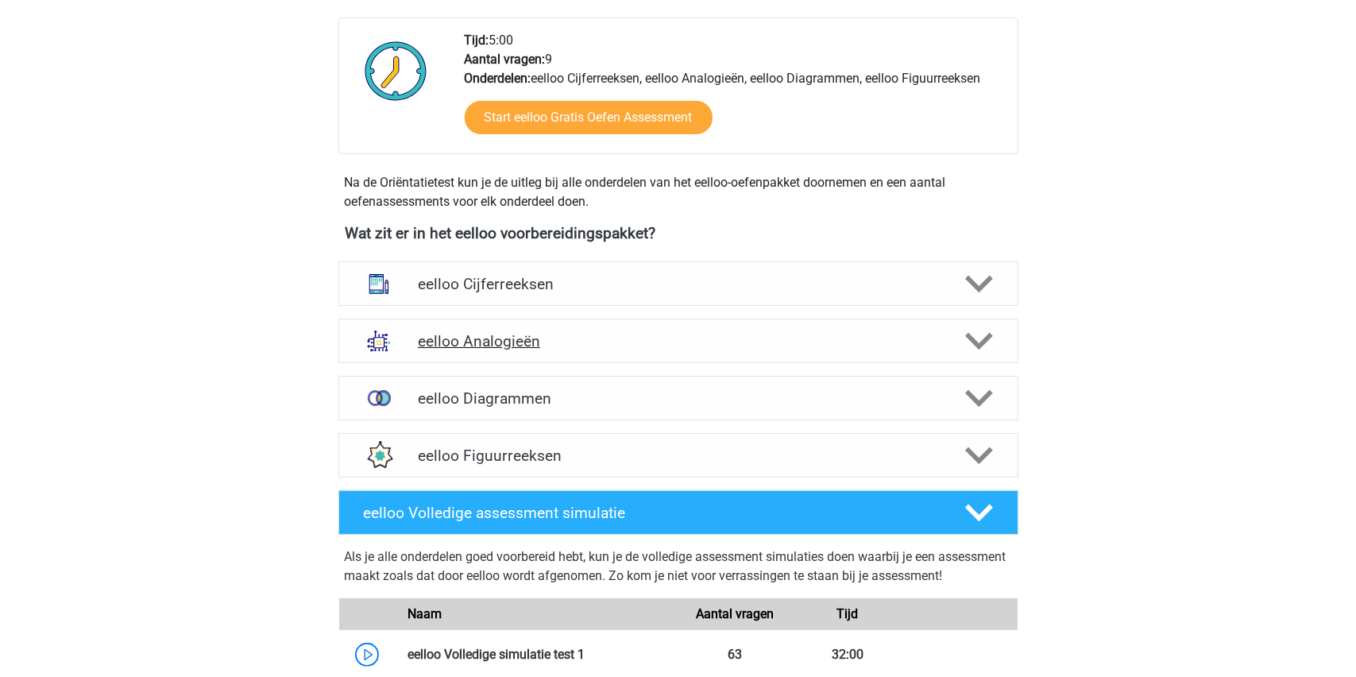
click at [763, 342] on h4 "eelloo Analogieën" at bounding box center [678, 341] width 520 height 18
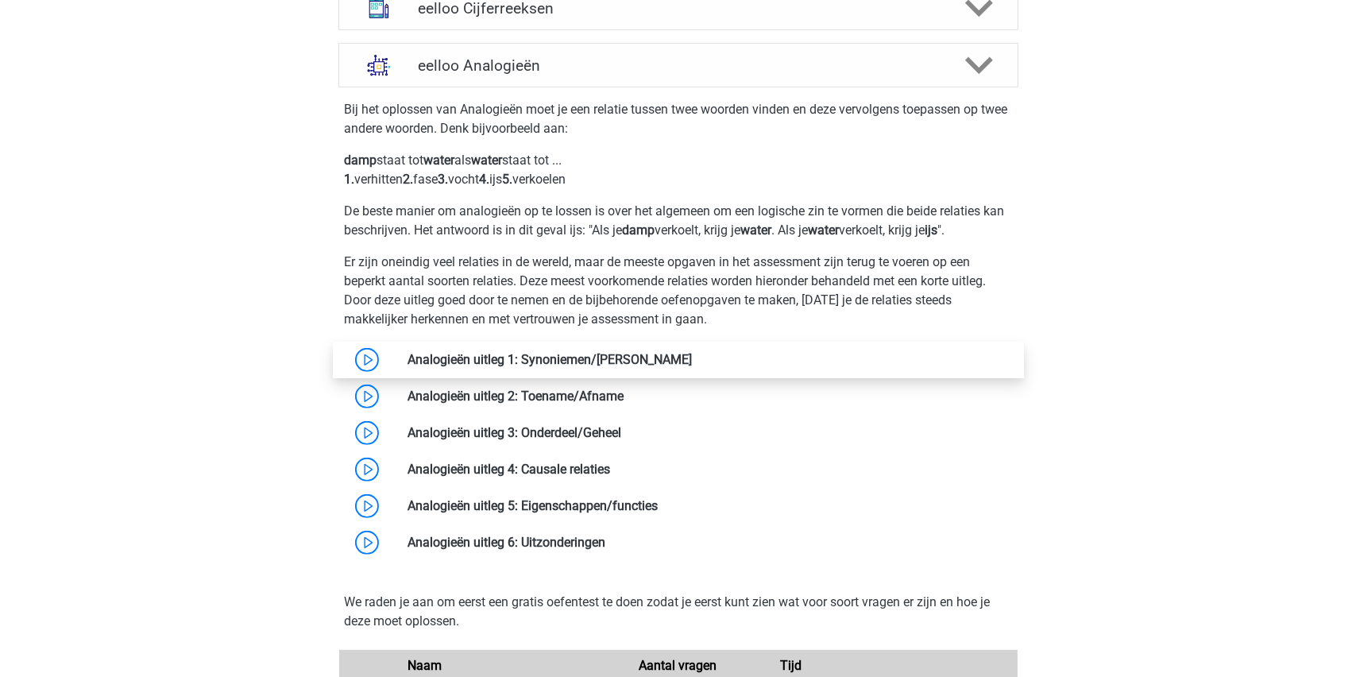
scroll to position [715, 0]
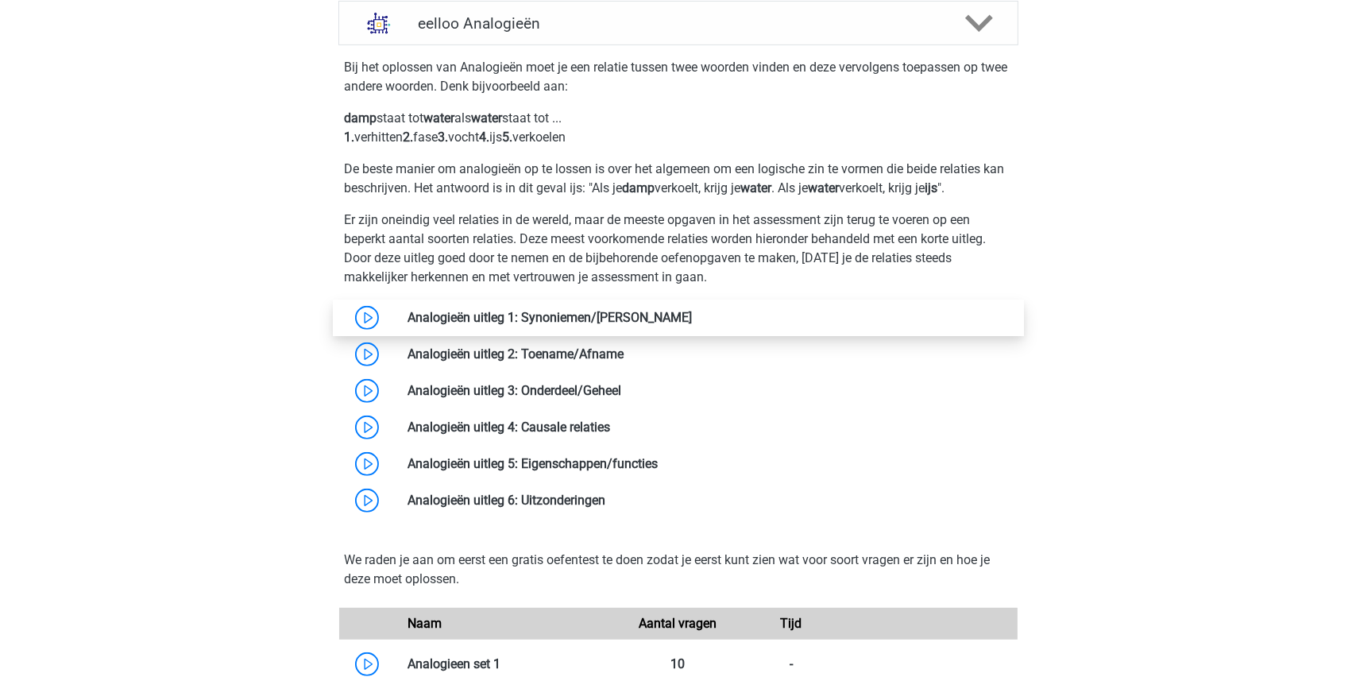
click at [692, 319] on link at bounding box center [692, 317] width 0 height 15
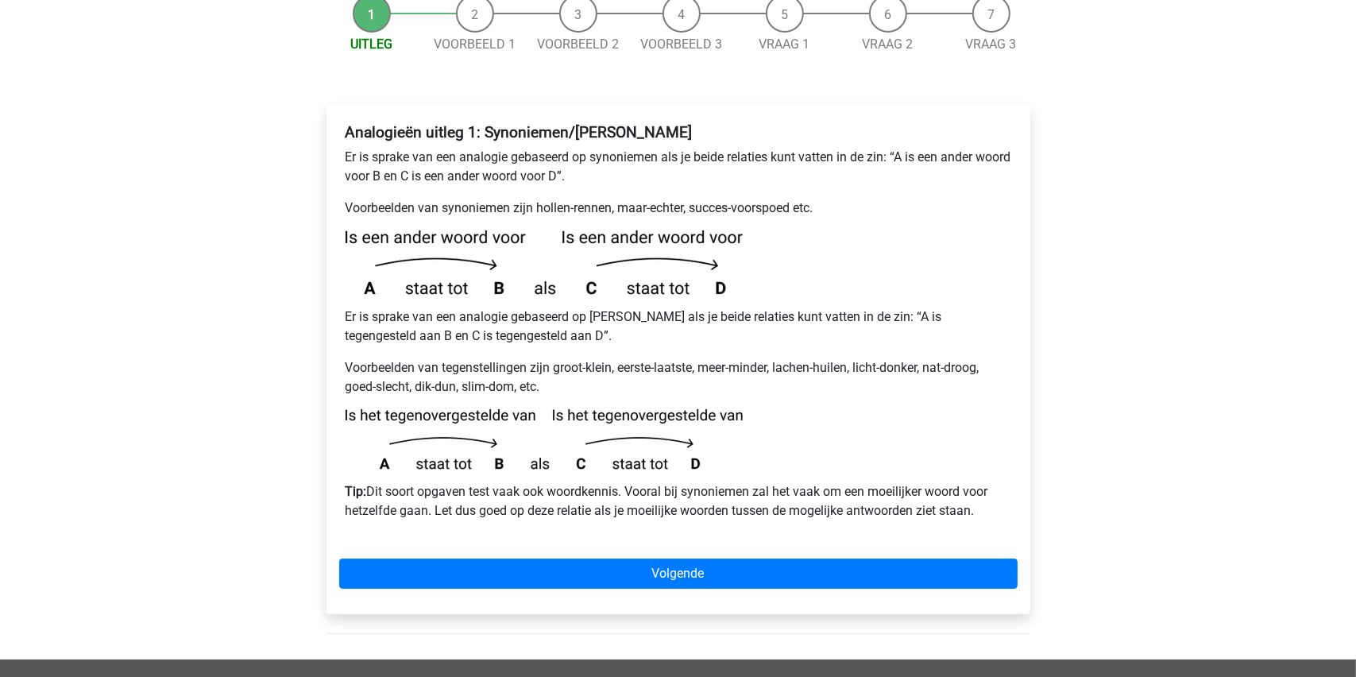
scroll to position [238, 0]
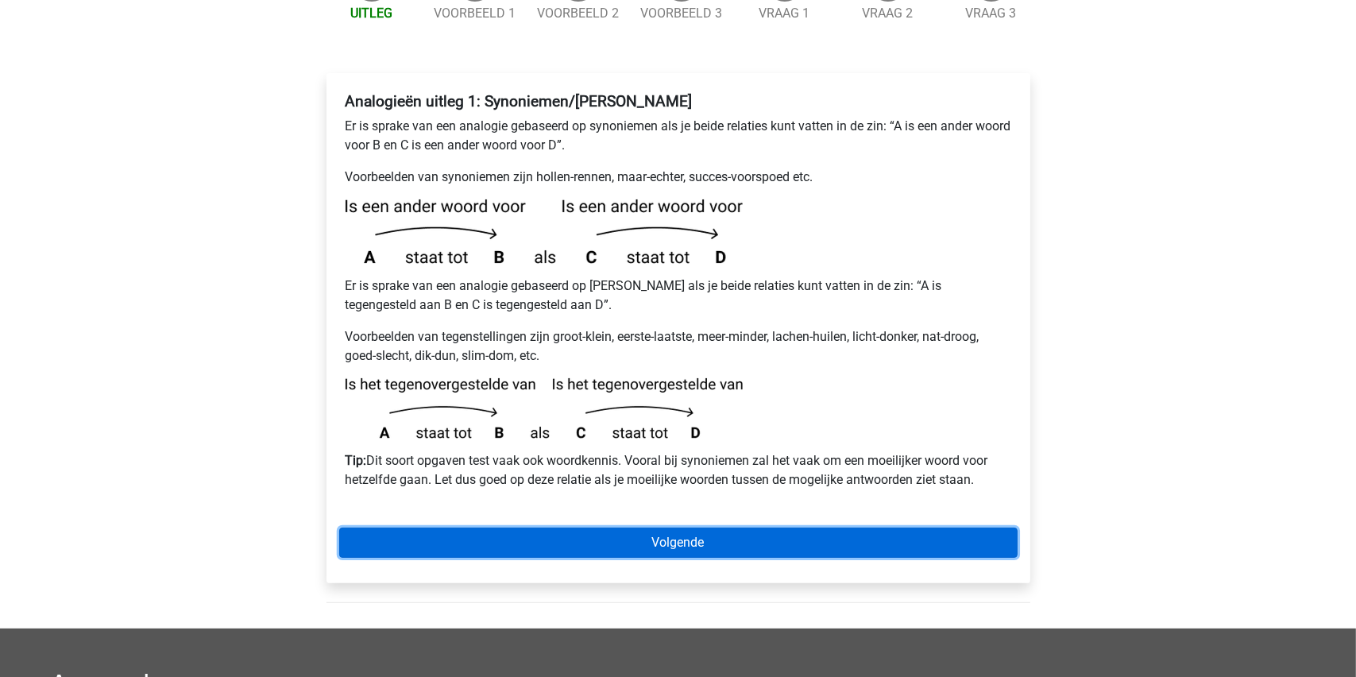
click at [682, 527] on link "Volgende" at bounding box center [678, 542] width 678 height 30
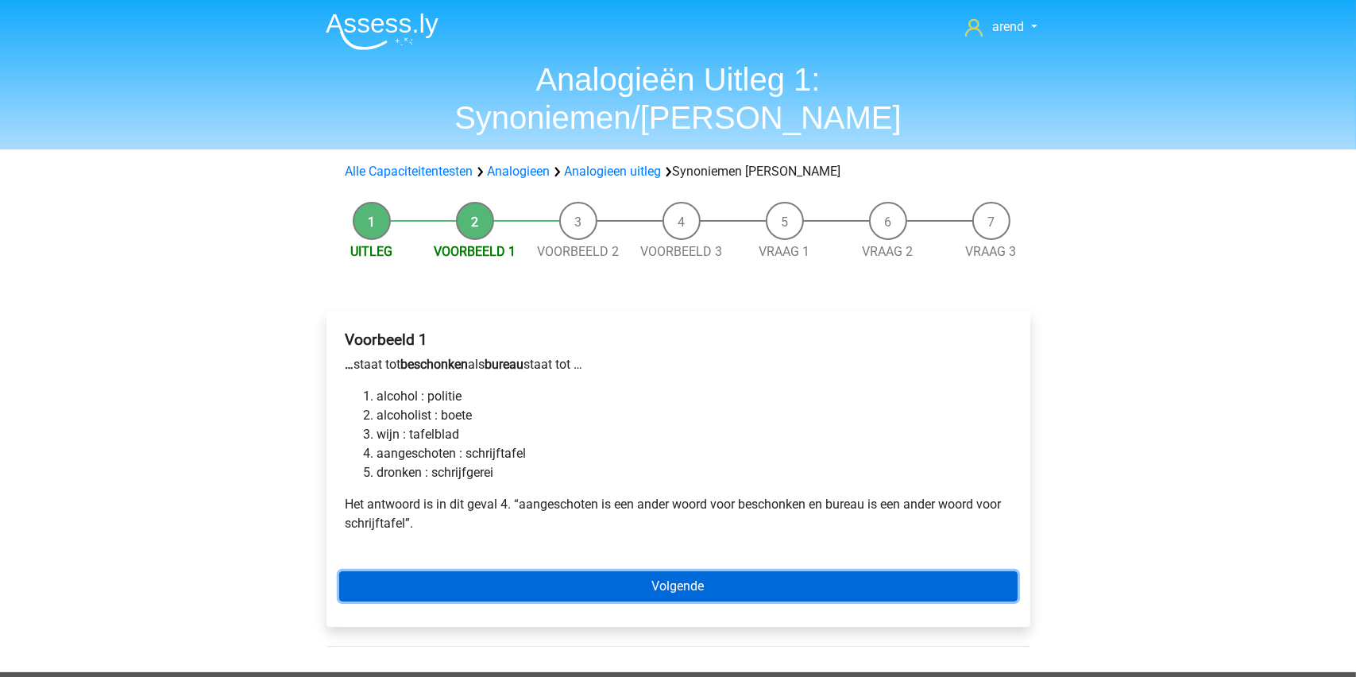
click at [675, 571] on link "Volgende" at bounding box center [678, 586] width 678 height 30
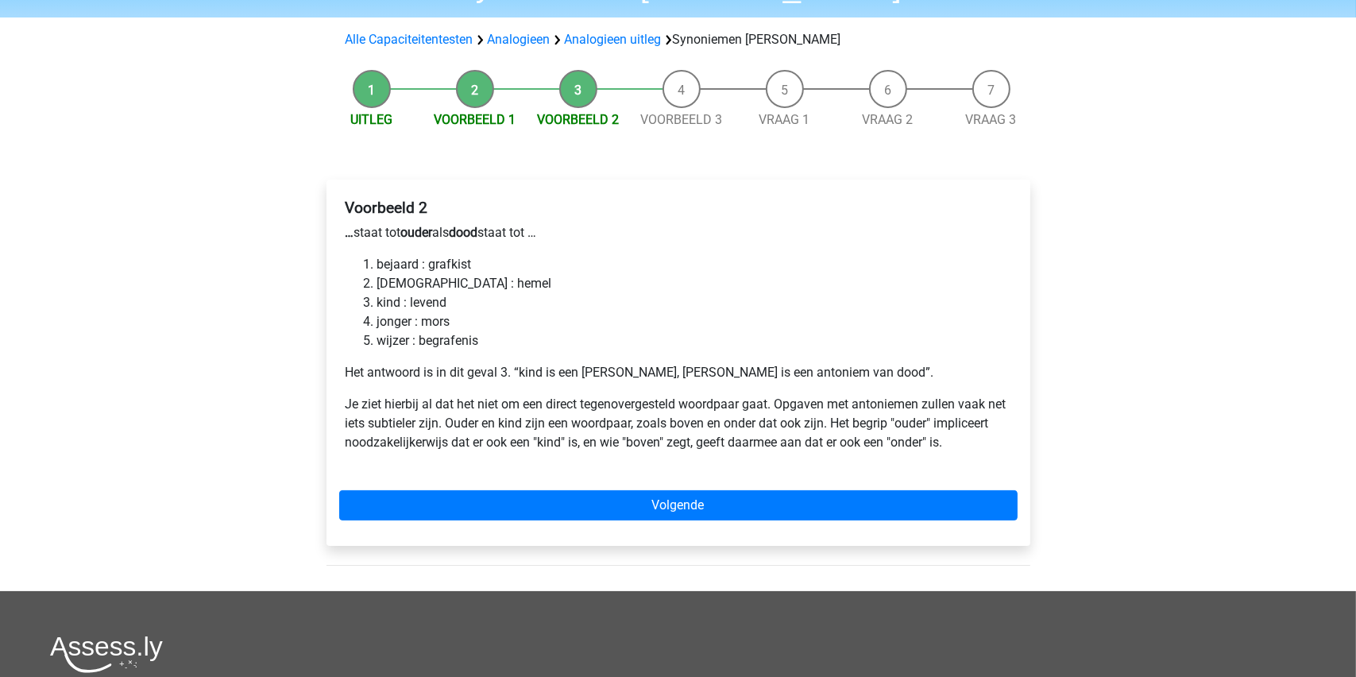
scroll to position [159, 0]
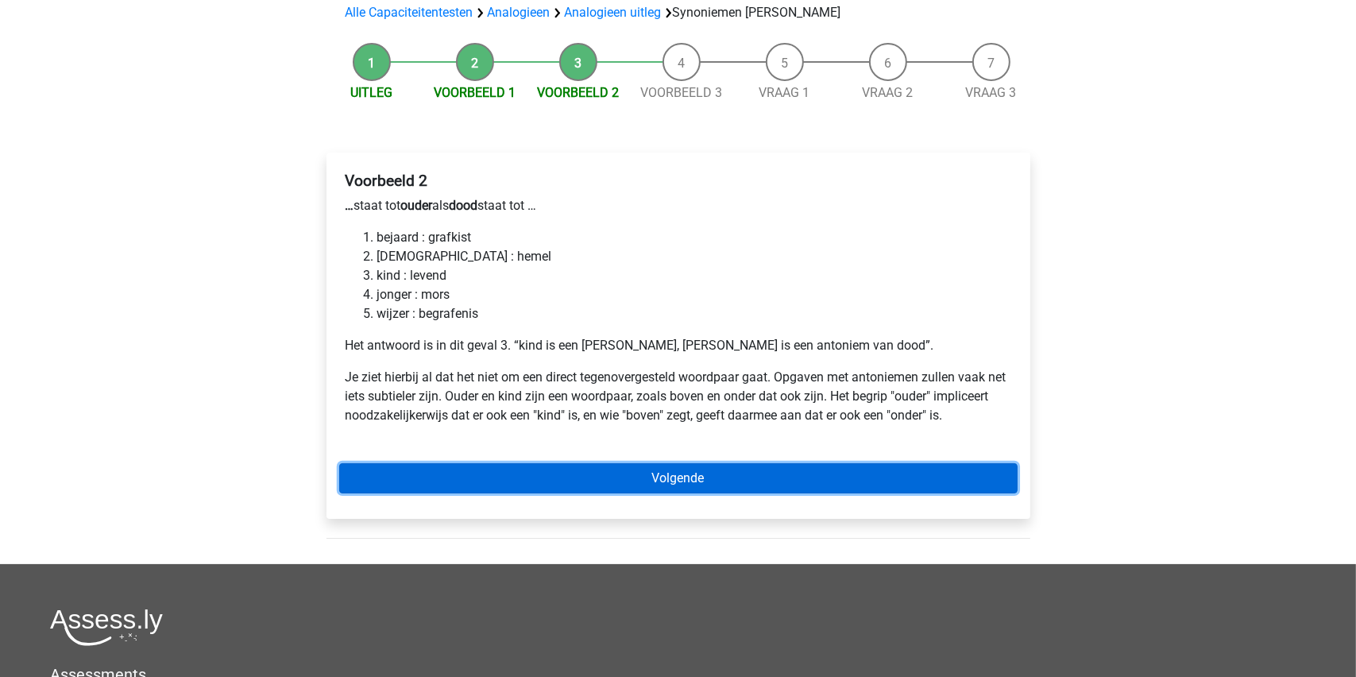
click at [657, 463] on link "Volgende" at bounding box center [678, 478] width 678 height 30
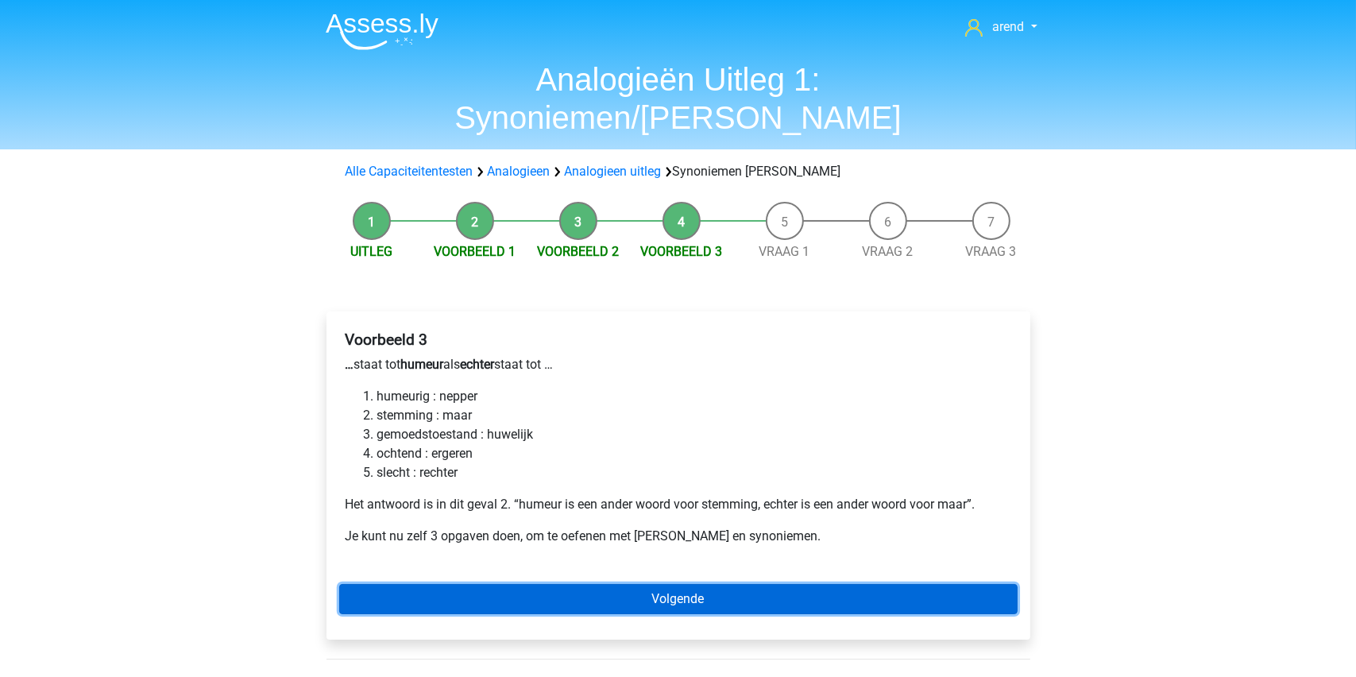
click at [666, 584] on link "Volgende" at bounding box center [678, 599] width 678 height 30
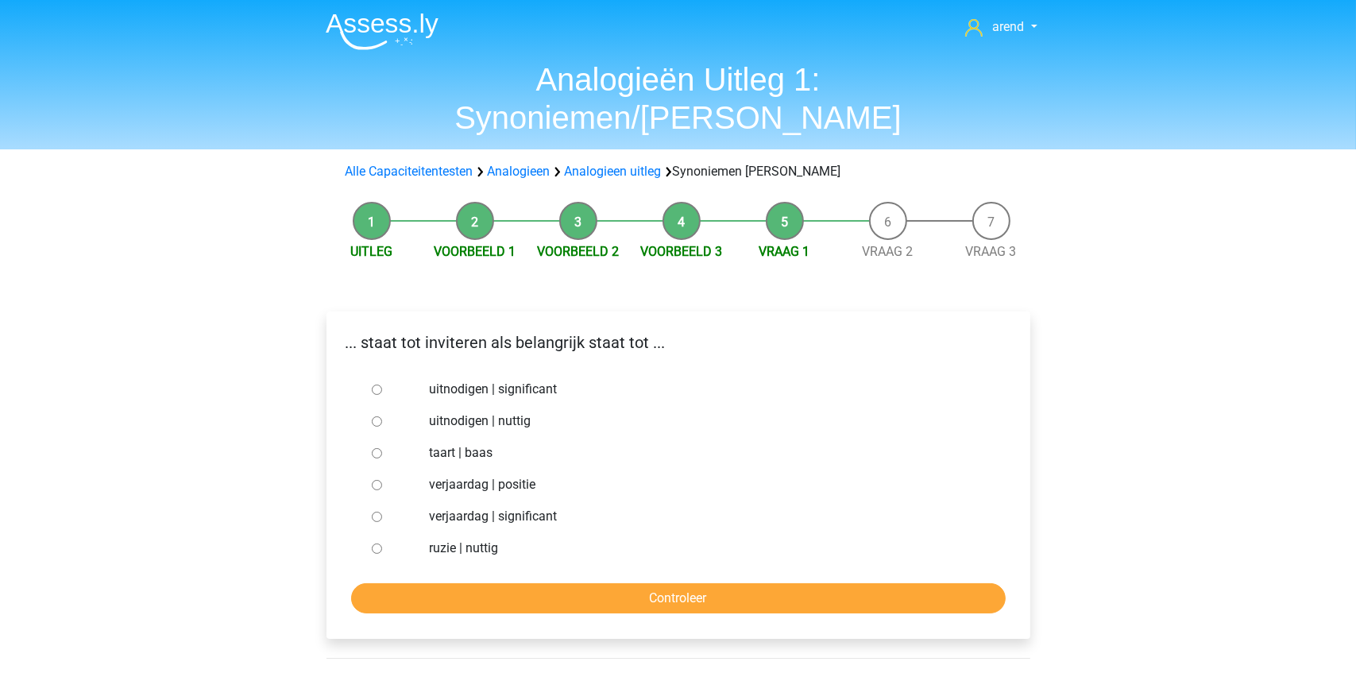
click at [378, 416] on input "uitnodigen | nuttig" at bounding box center [377, 421] width 10 height 10
radio input "true"
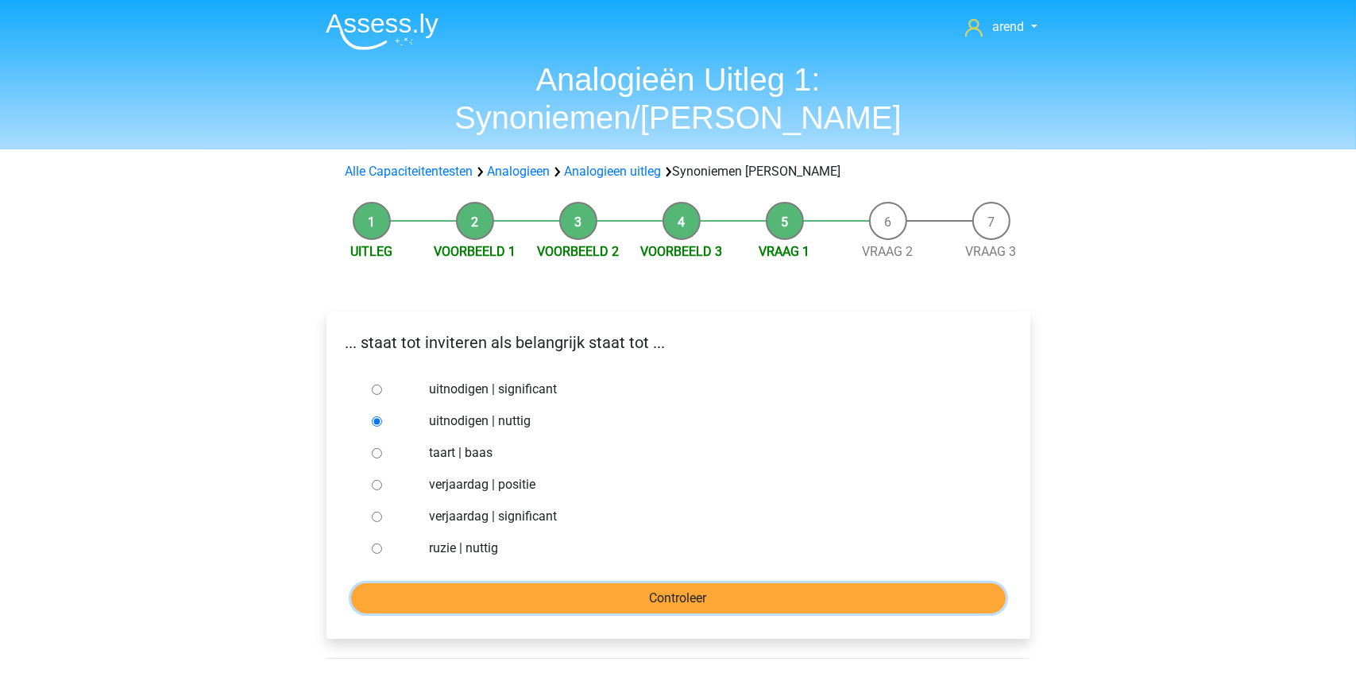
click at [641, 583] on input "Controleer" at bounding box center [678, 598] width 655 height 30
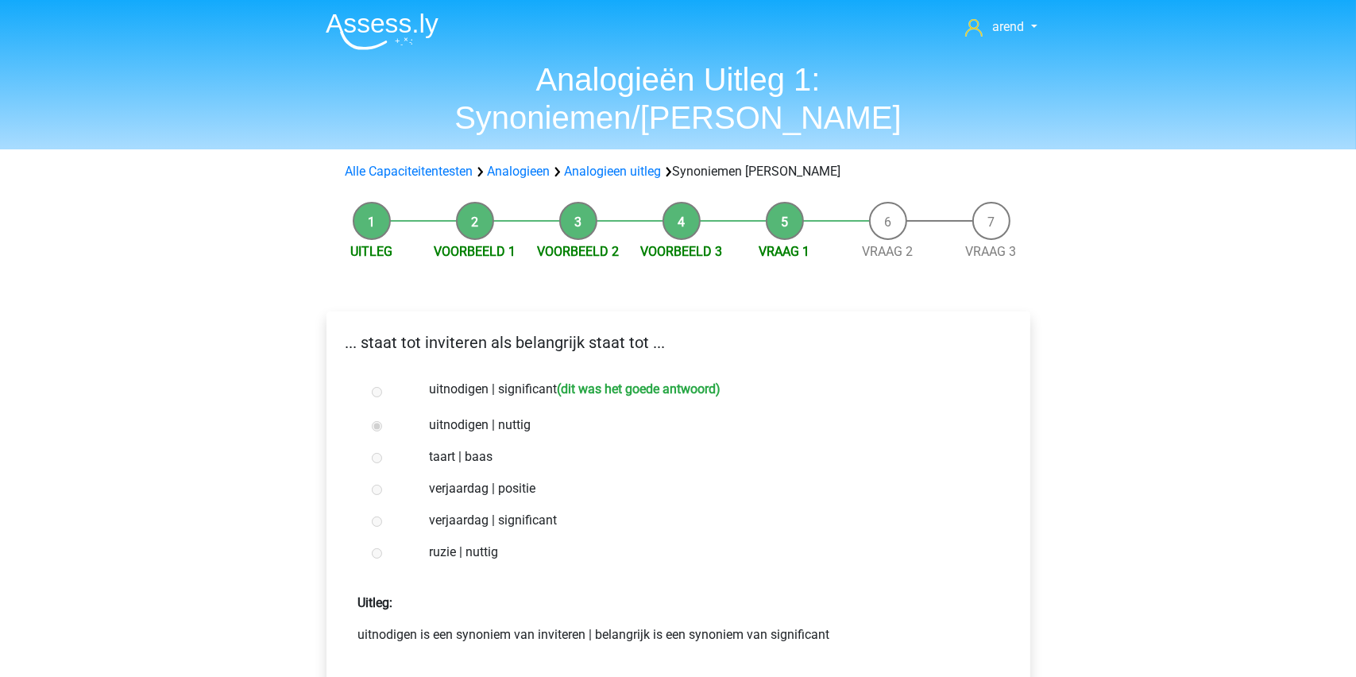
scroll to position [79, 0]
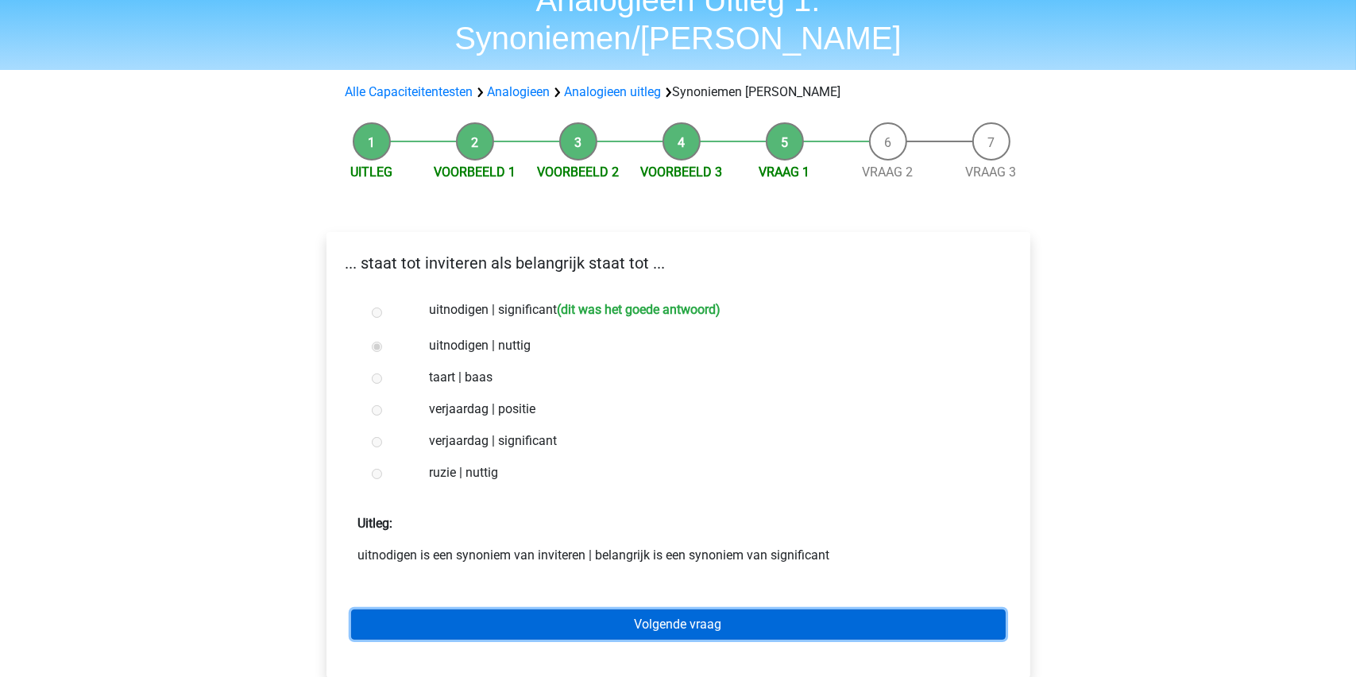
click at [643, 609] on link "Volgende vraag" at bounding box center [678, 624] width 655 height 30
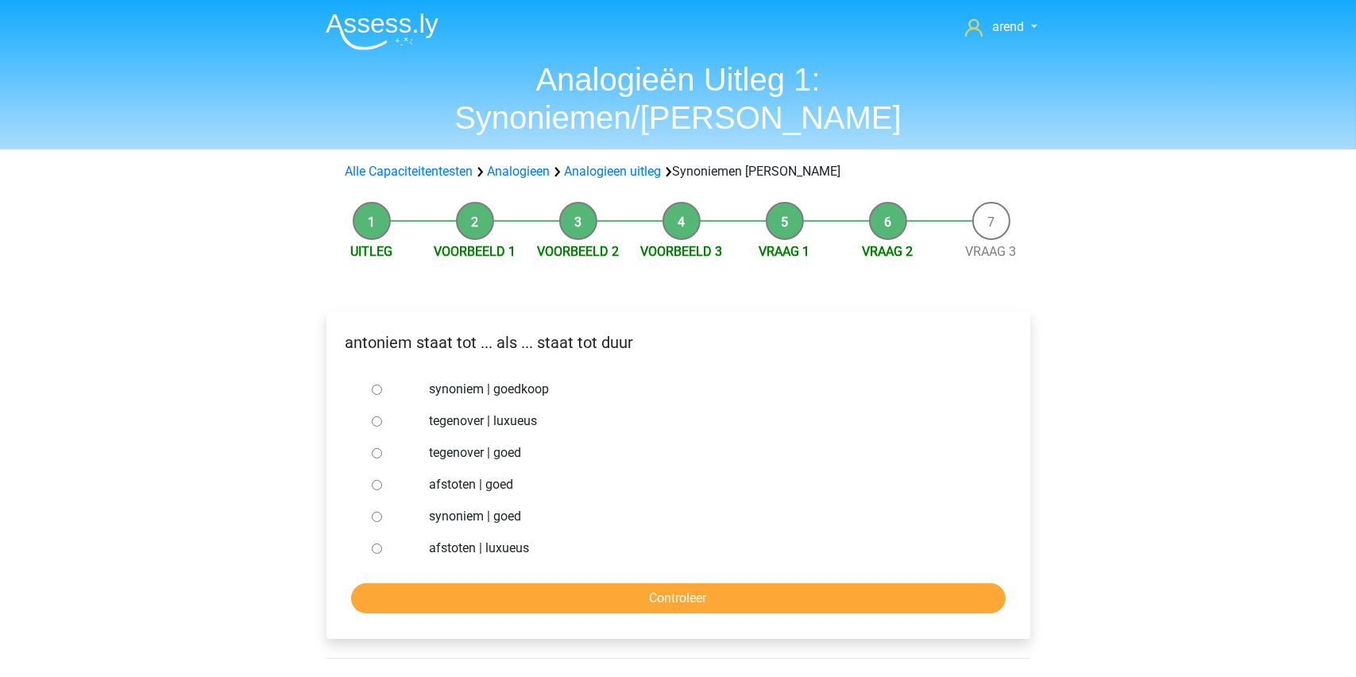
click at [373, 416] on input "tegenover | luxueus" at bounding box center [377, 421] width 10 height 10
radio input "true"
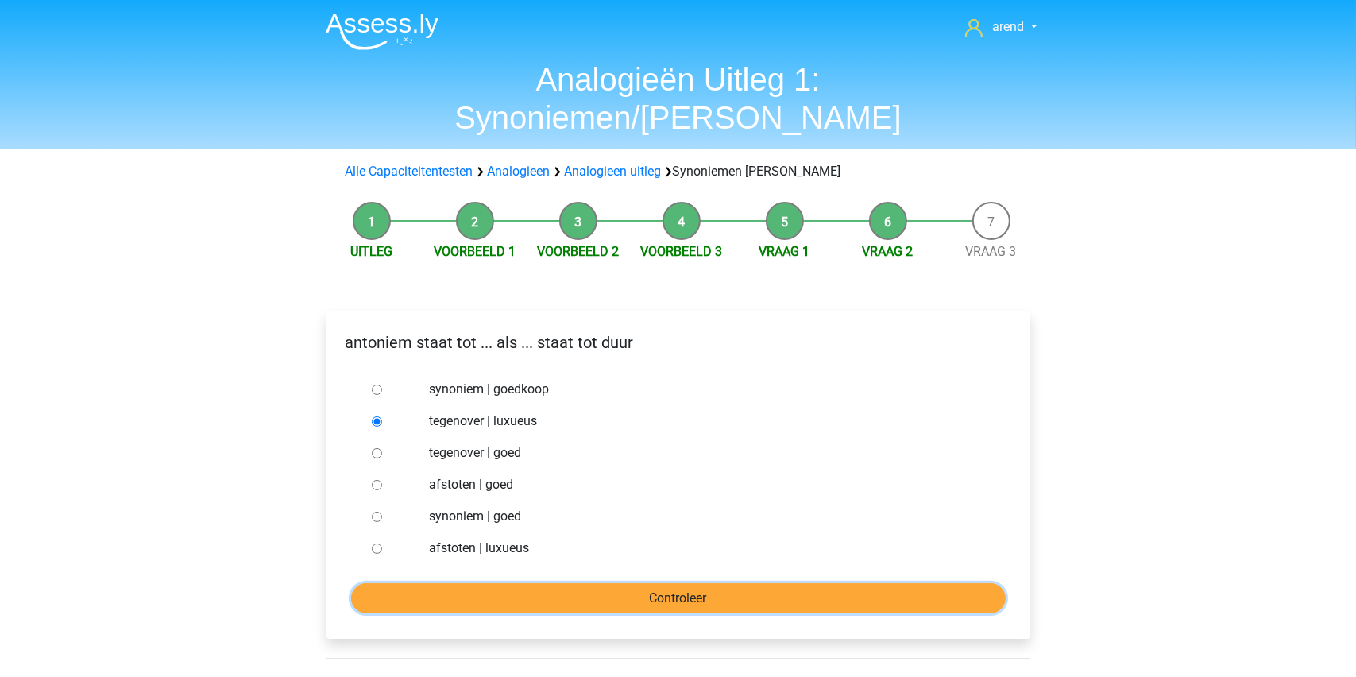
click at [578, 583] on input "Controleer" at bounding box center [678, 598] width 655 height 30
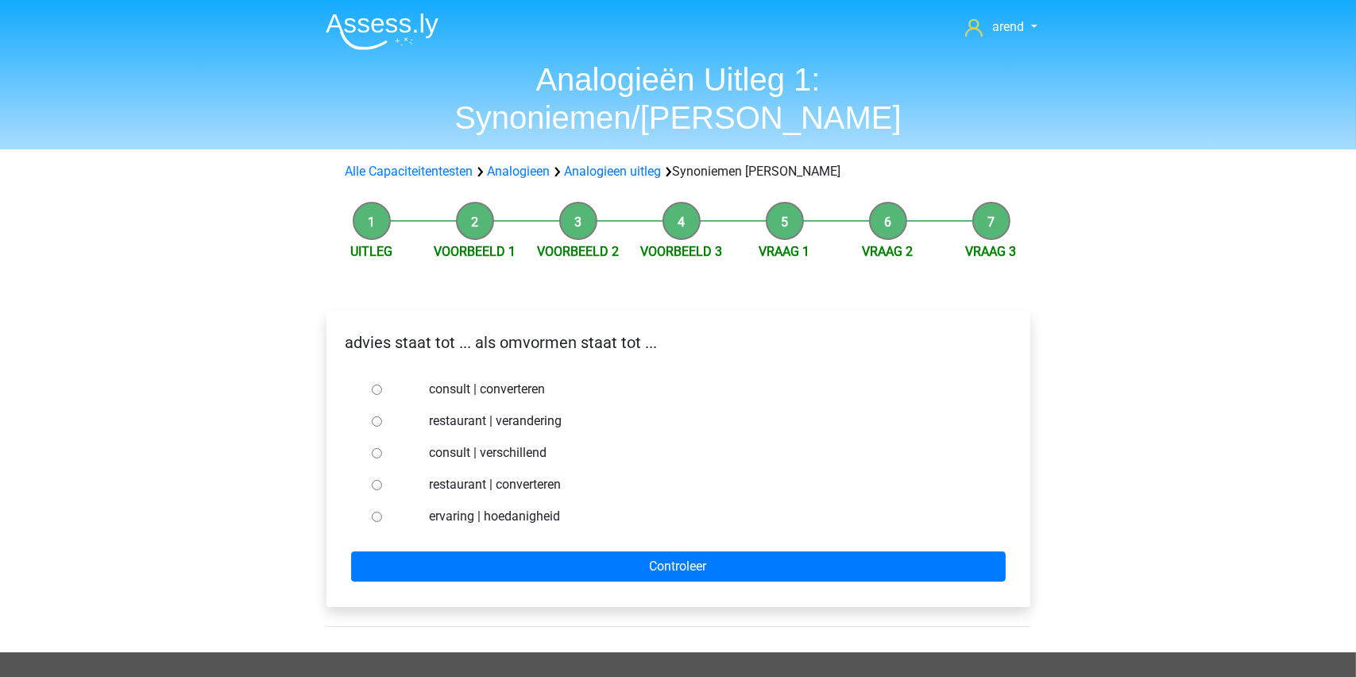
click at [441, 443] on label "consult | verschillend" at bounding box center [704, 452] width 550 height 19
click at [382, 448] on input "consult | verschillend" at bounding box center [377, 453] width 10 height 10
radio input "true"
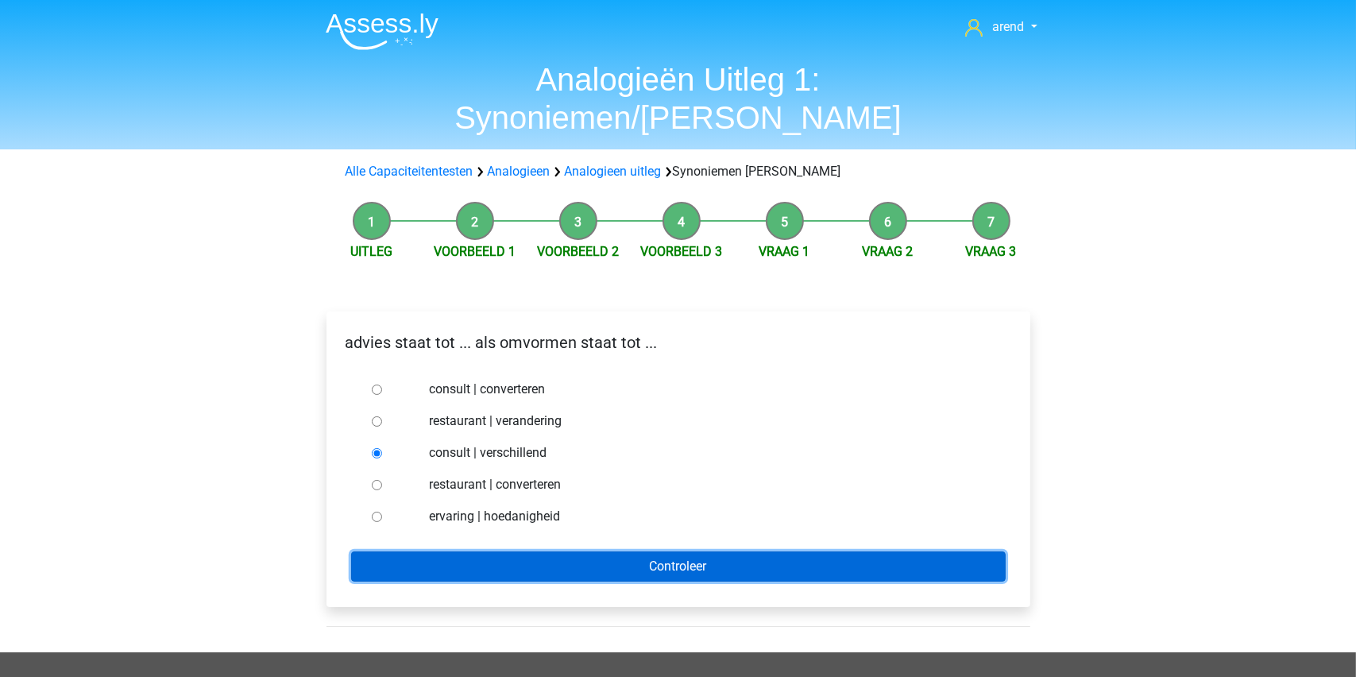
click at [579, 551] on input "Controleer" at bounding box center [678, 566] width 655 height 30
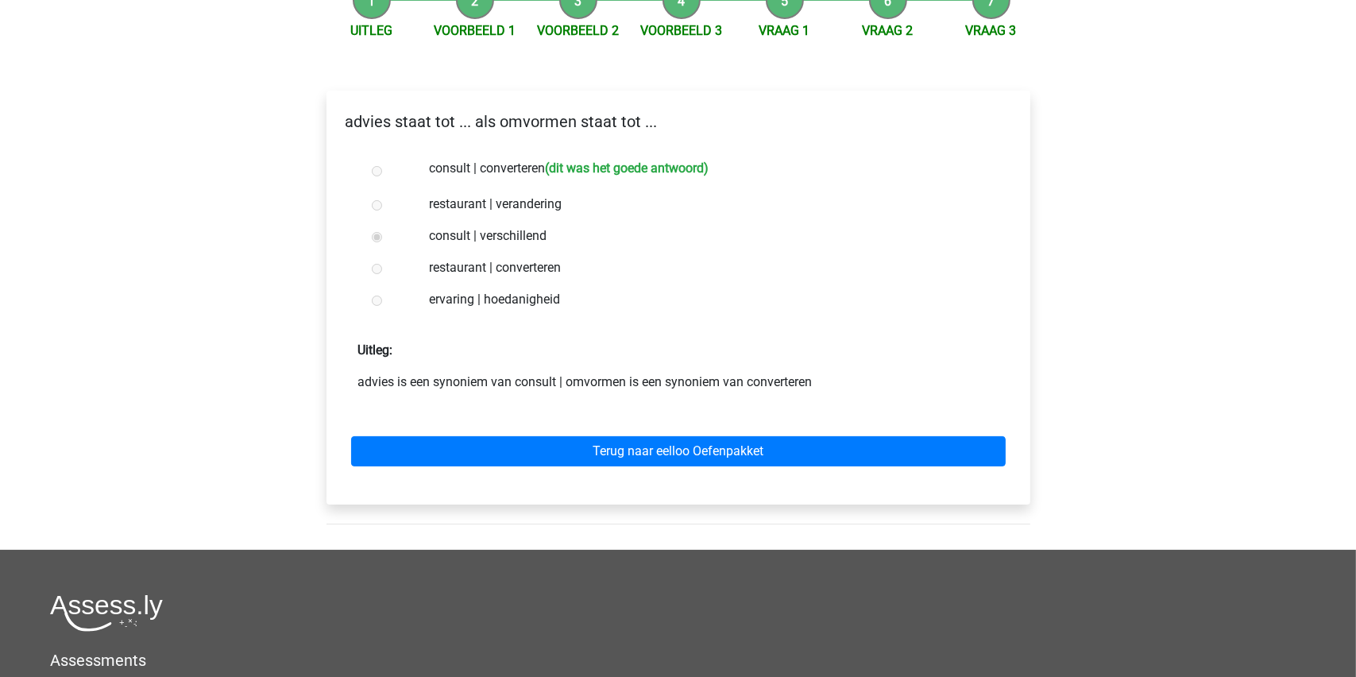
scroll to position [238, 0]
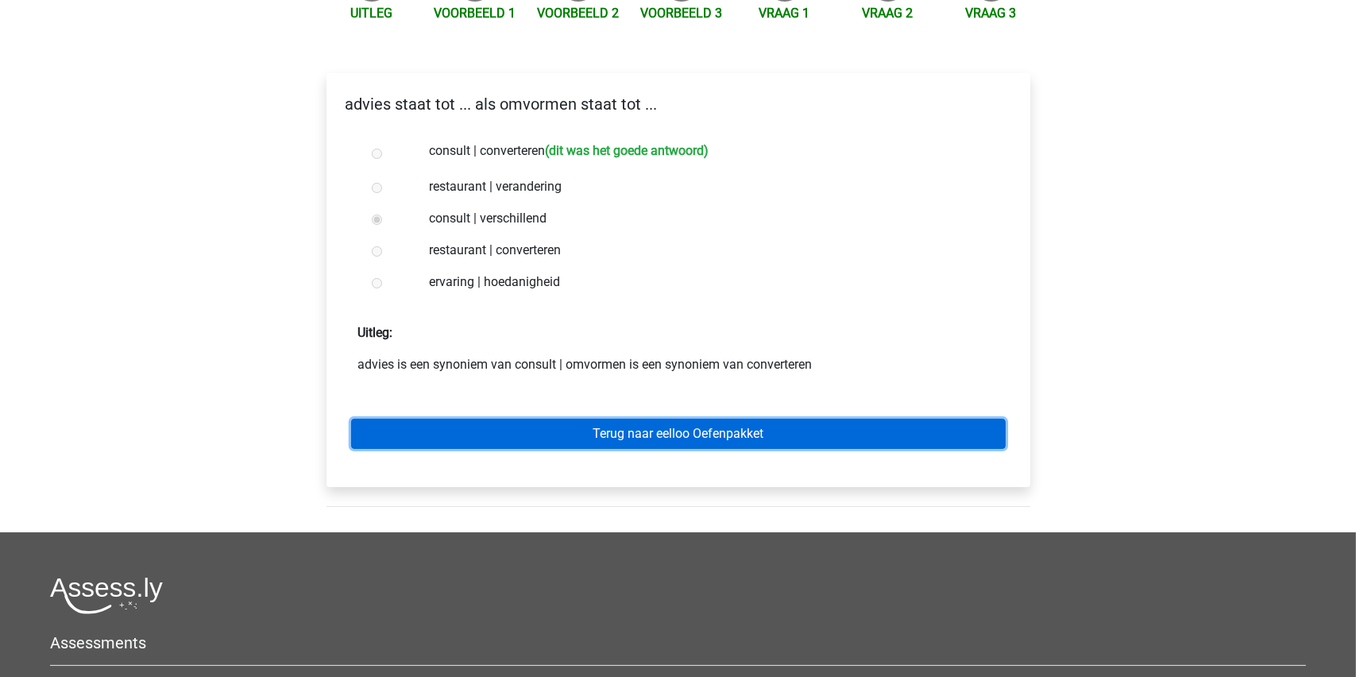
click at [640, 419] on link "Terug naar eelloo Oefenpakket" at bounding box center [678, 434] width 655 height 30
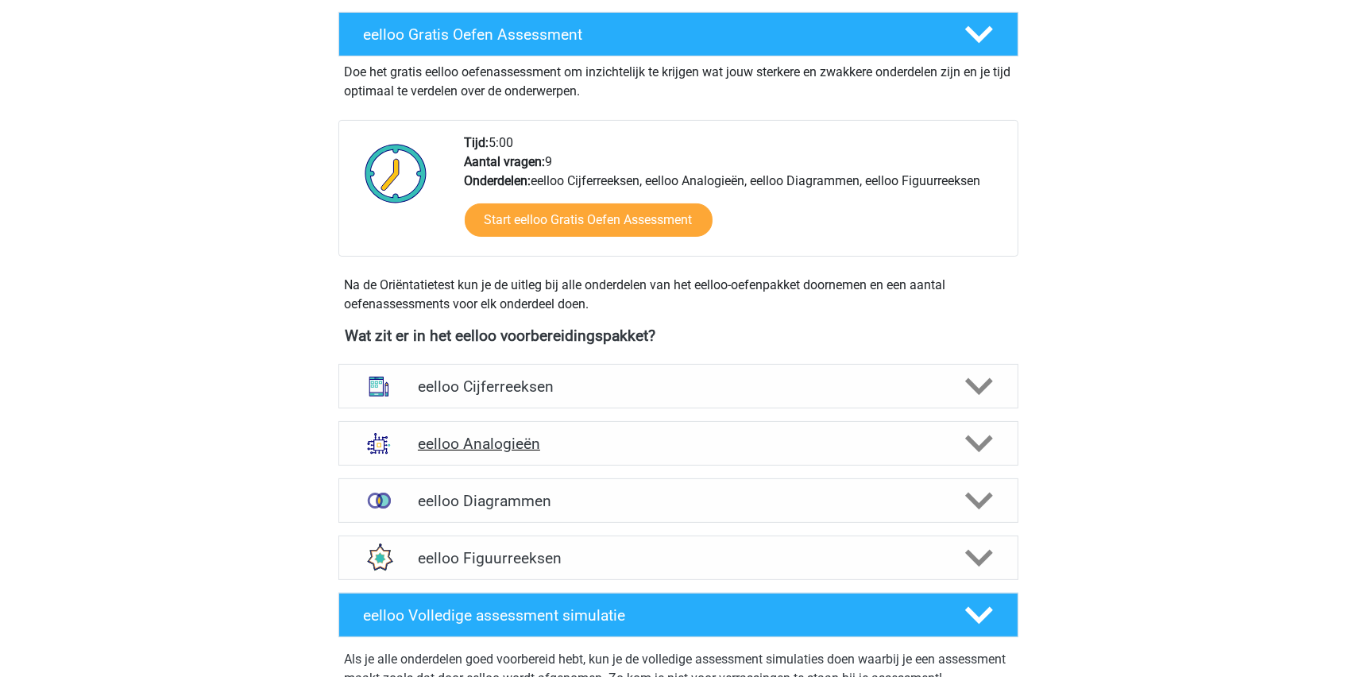
scroll to position [397, 0]
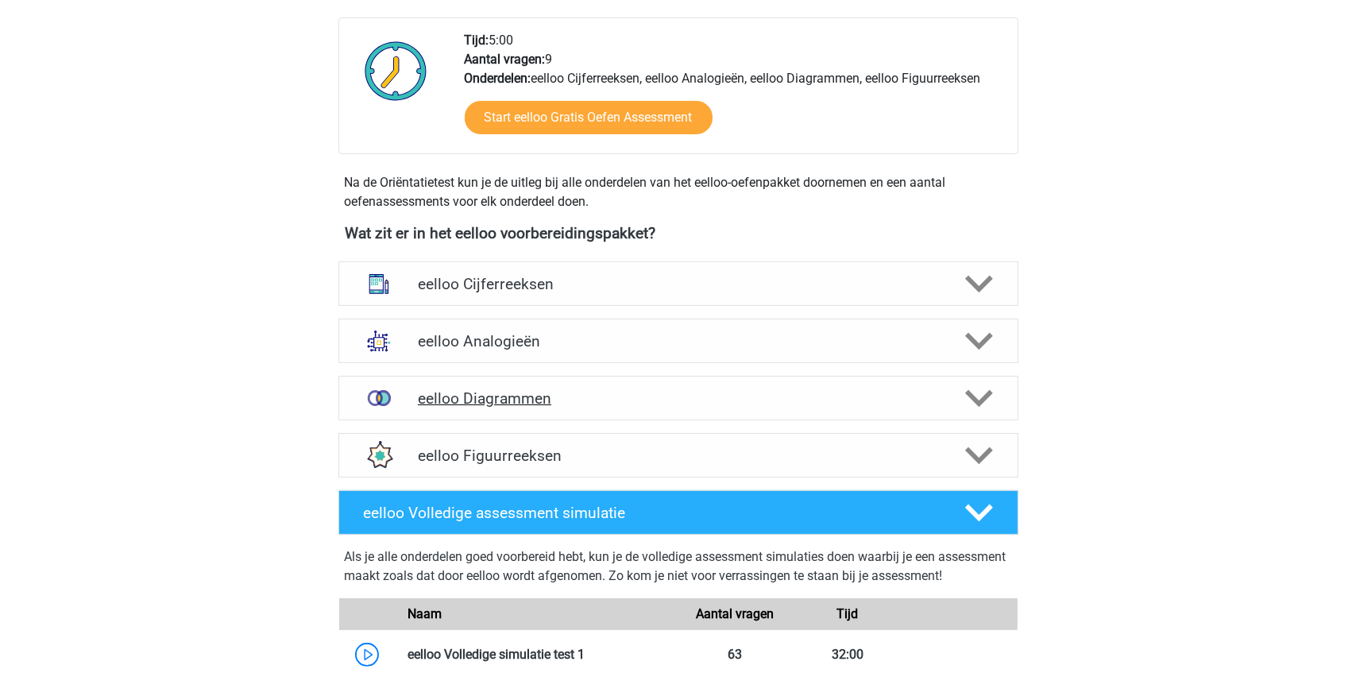
click at [526, 396] on h4 "eelloo Diagrammen" at bounding box center [678, 398] width 520 height 18
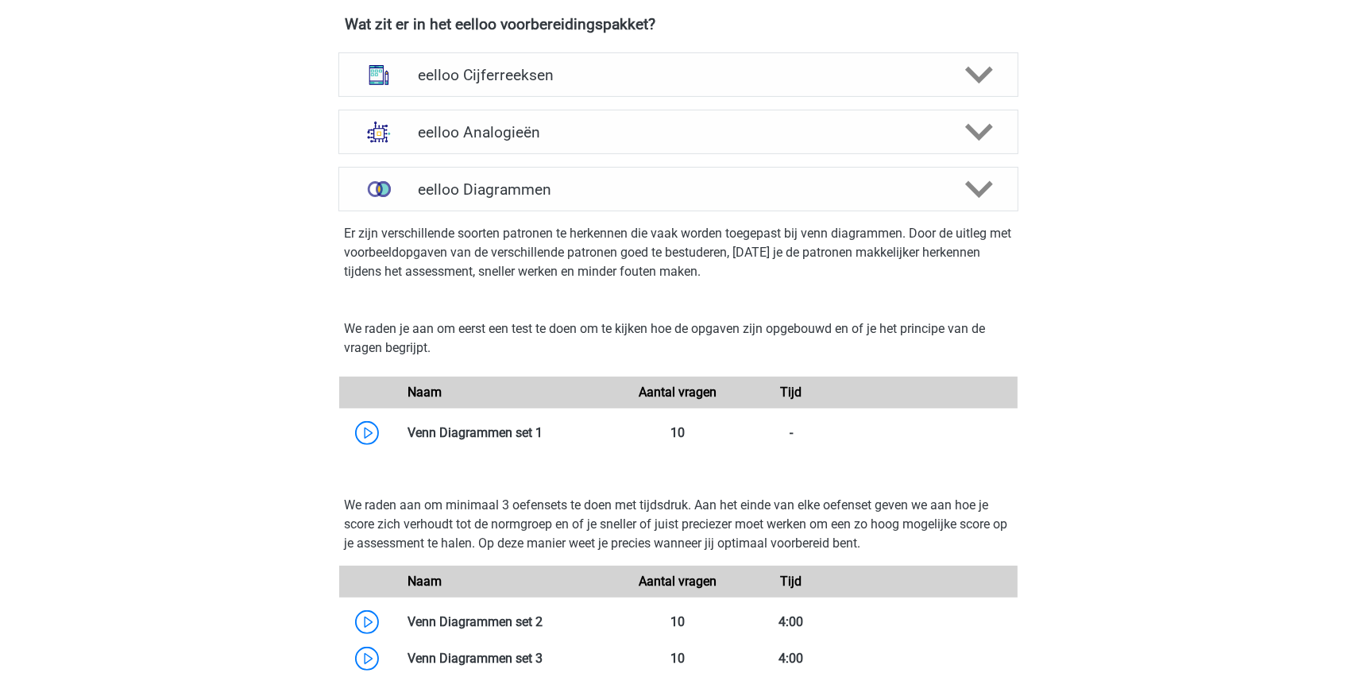
scroll to position [636, 0]
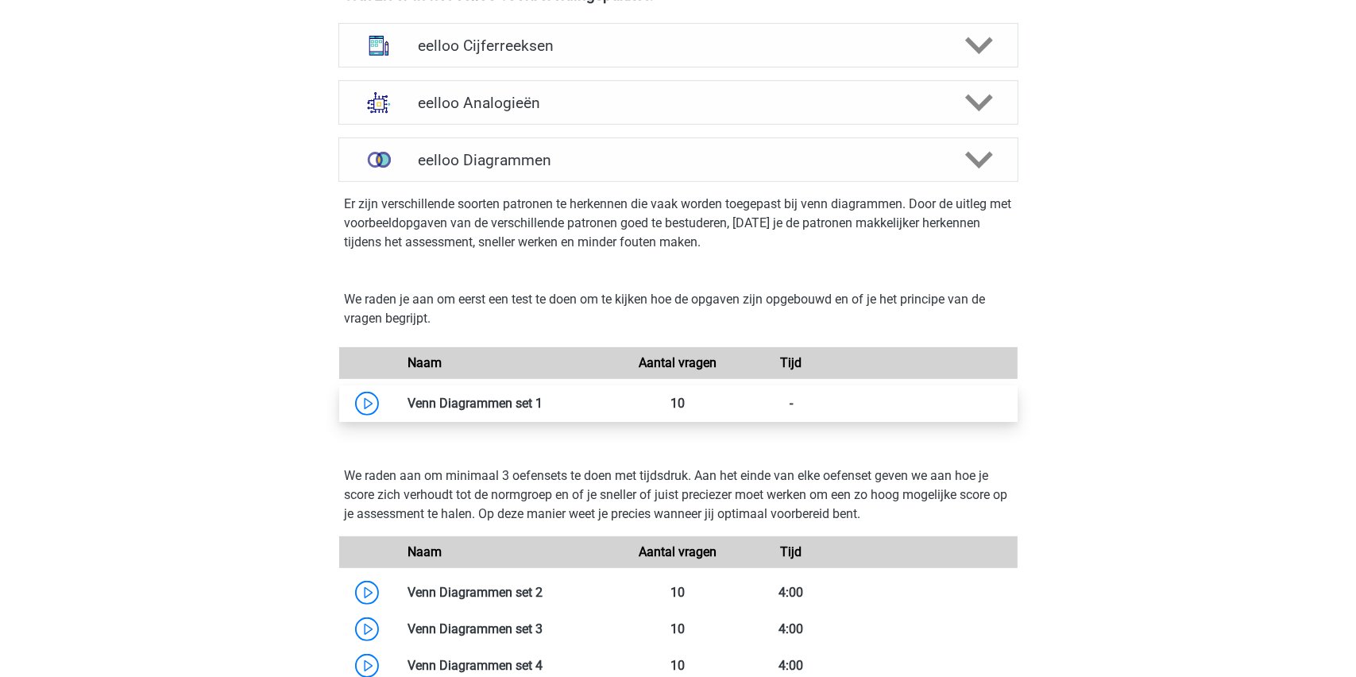
click at [543, 404] on link at bounding box center [543, 403] width 0 height 15
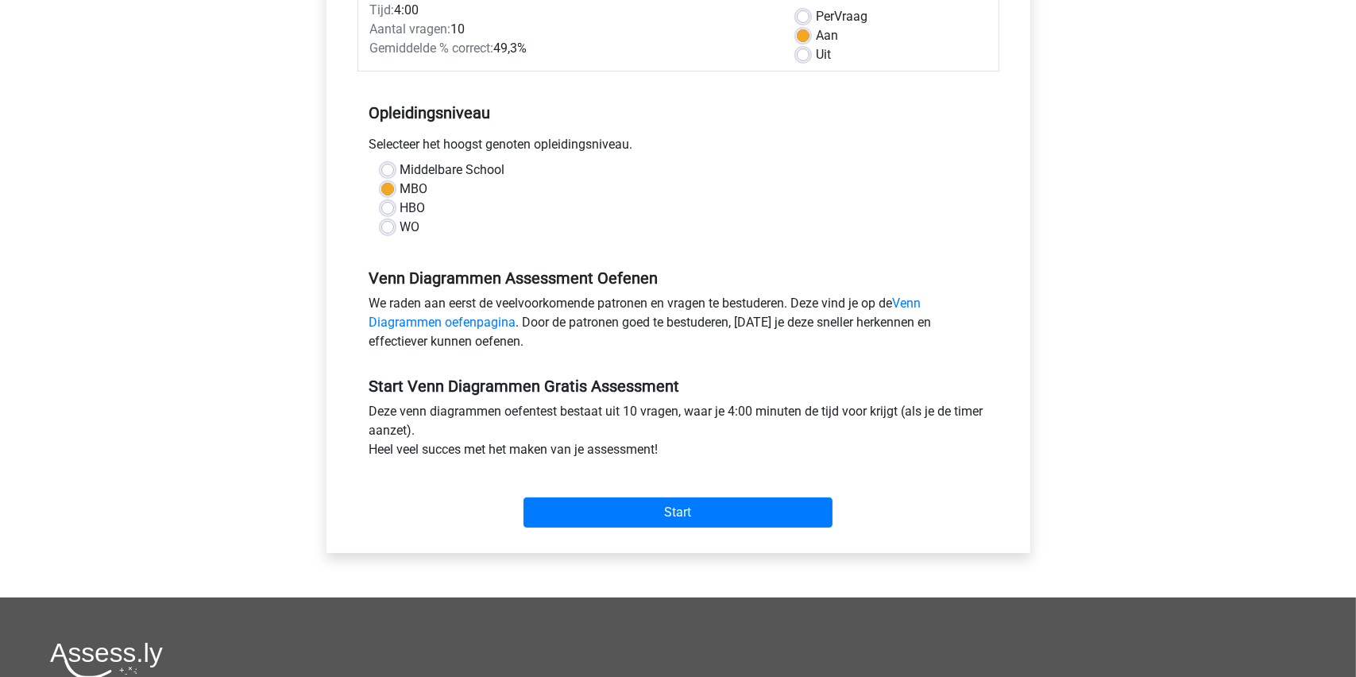
scroll to position [159, 0]
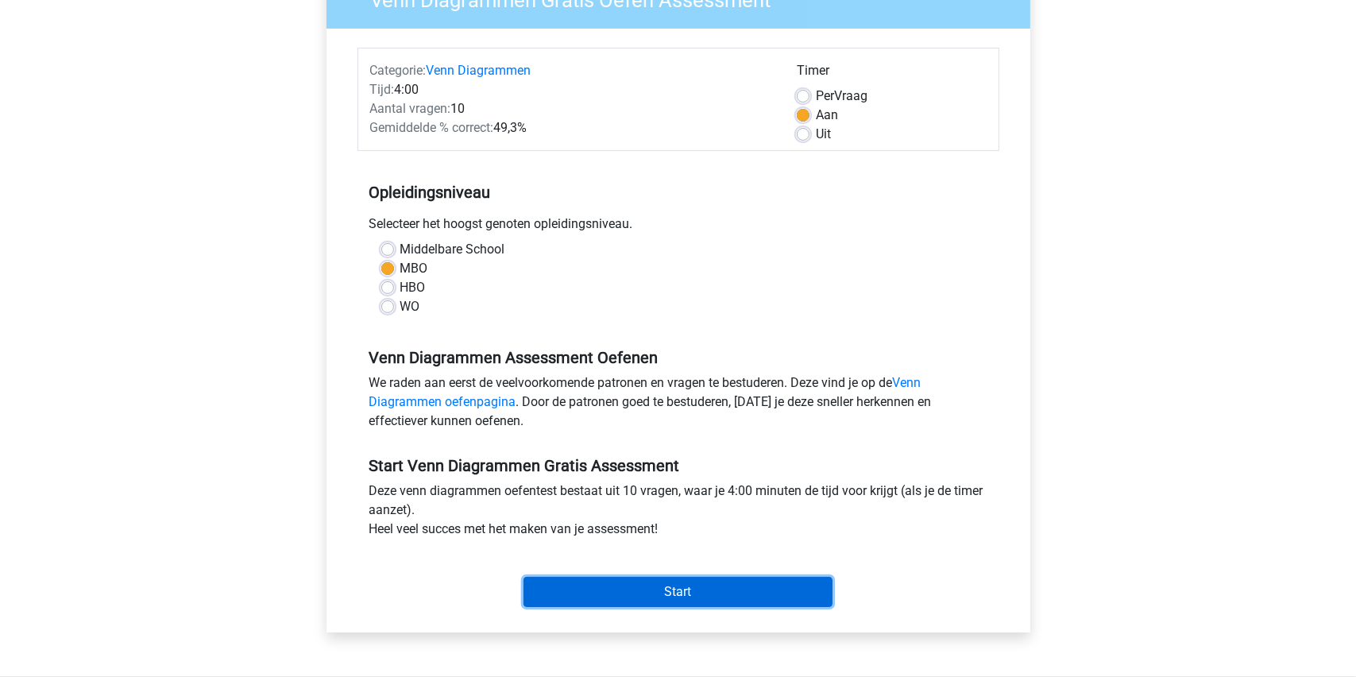
click at [674, 588] on input "Start" at bounding box center [678, 592] width 309 height 30
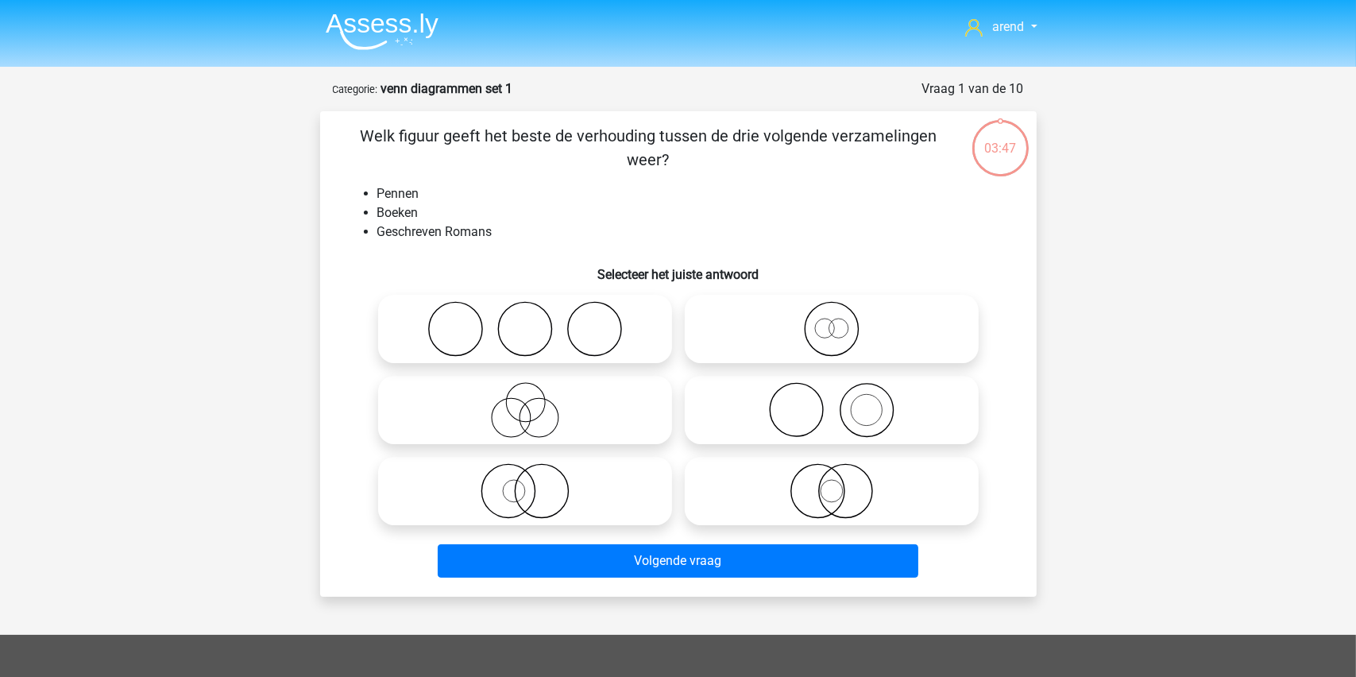
click at [828, 406] on icon at bounding box center [831, 410] width 281 height 56
click at [832, 402] on input "radio" at bounding box center [837, 397] width 10 height 10
radio input "true"
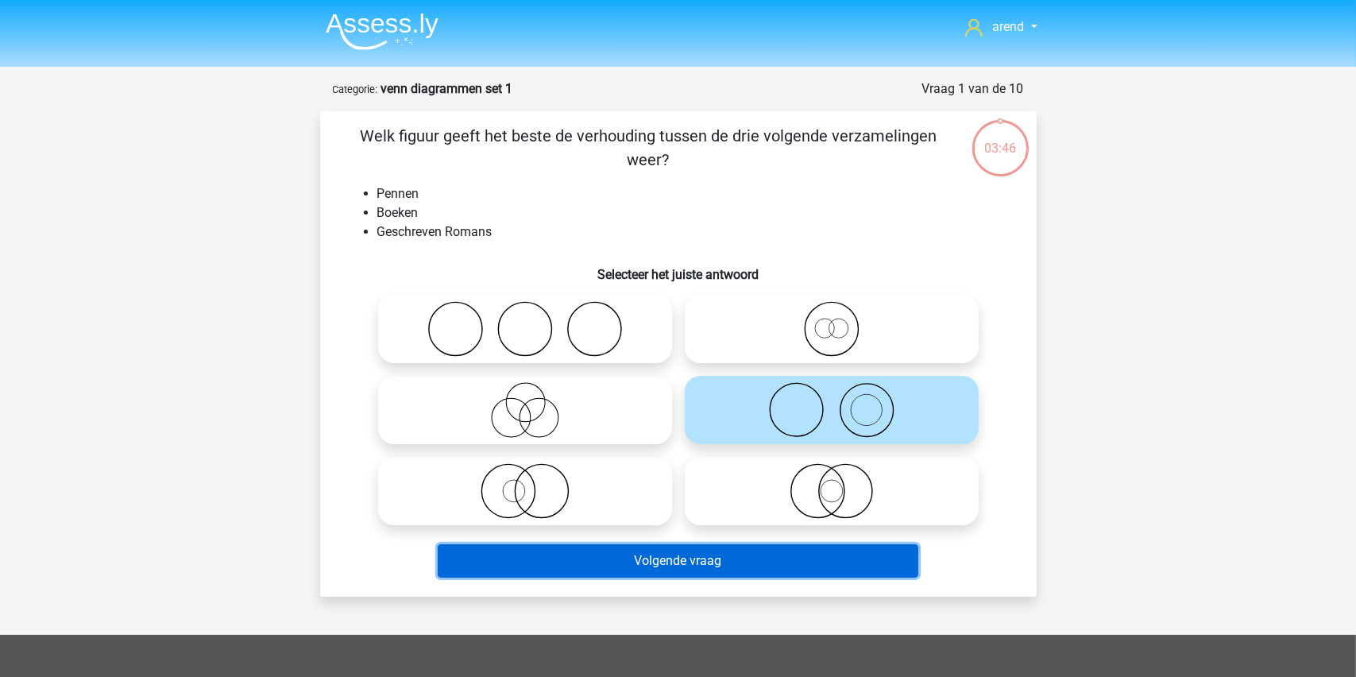
click at [647, 555] on button "Volgende vraag" at bounding box center [678, 560] width 481 height 33
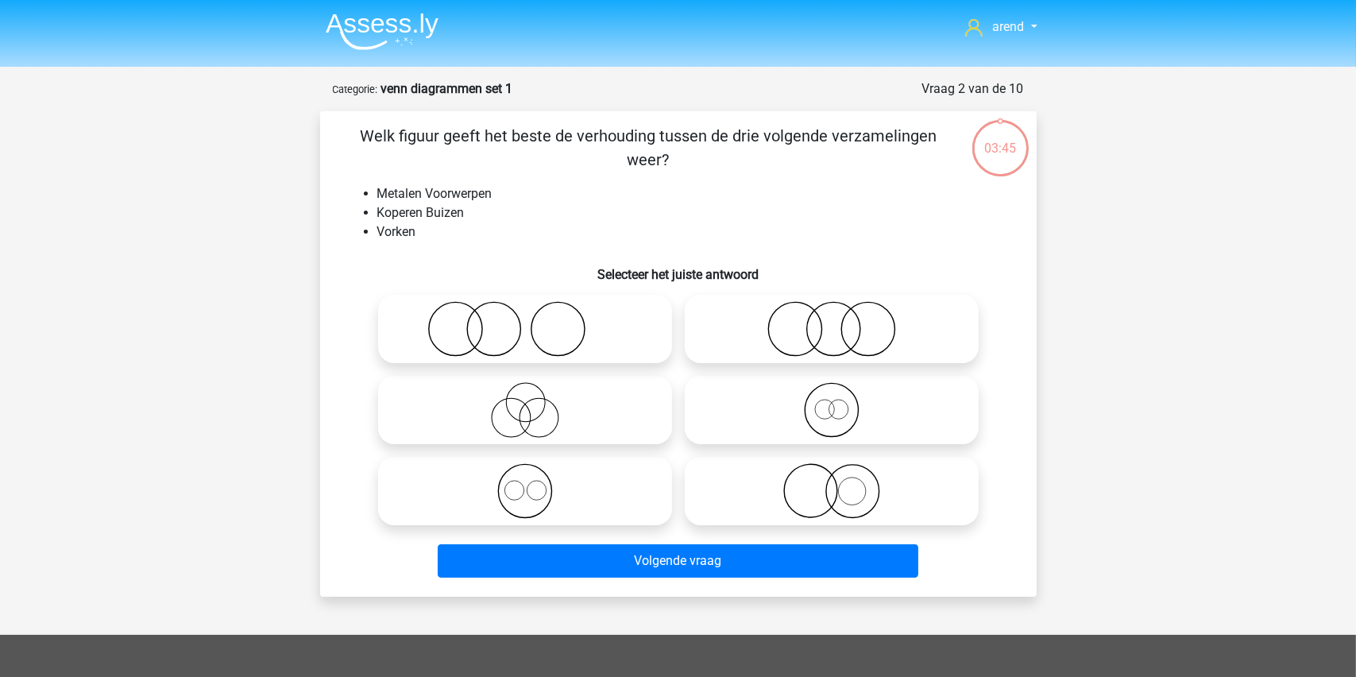
scroll to position [79, 0]
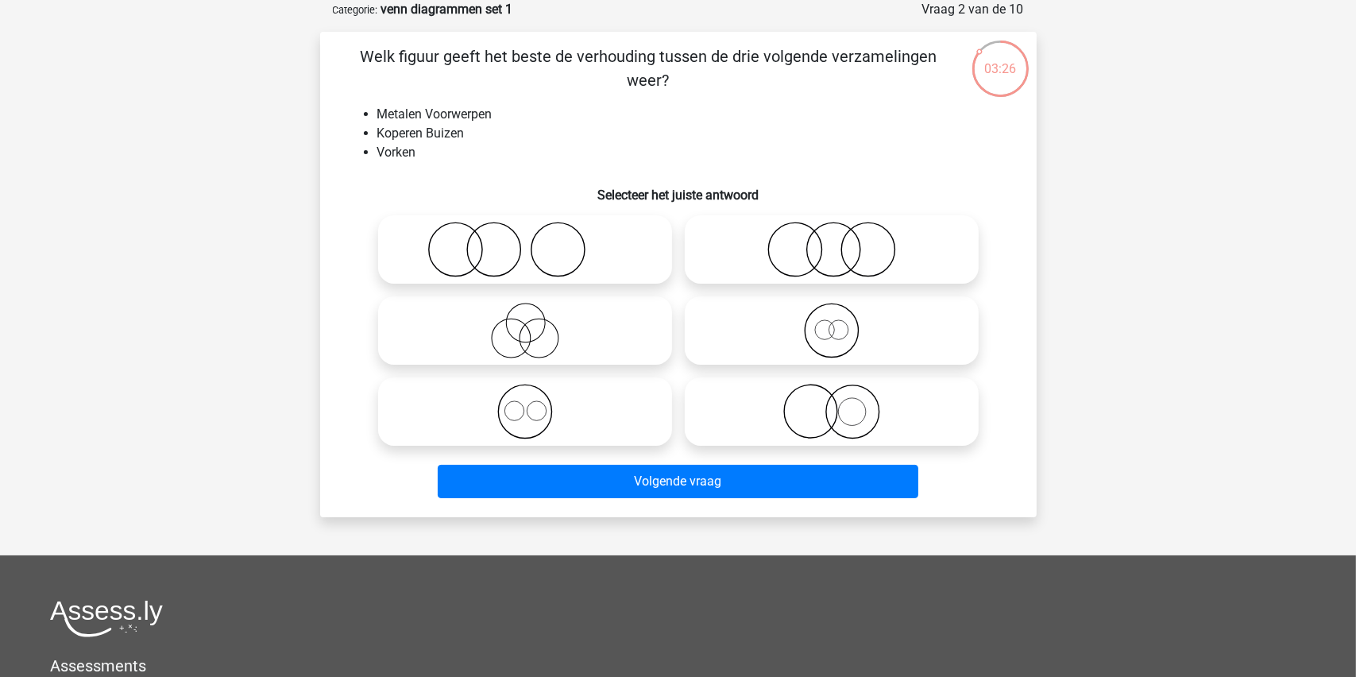
click at [833, 408] on icon at bounding box center [831, 412] width 281 height 56
click at [833, 404] on input "radio" at bounding box center [837, 398] width 10 height 10
radio input "true"
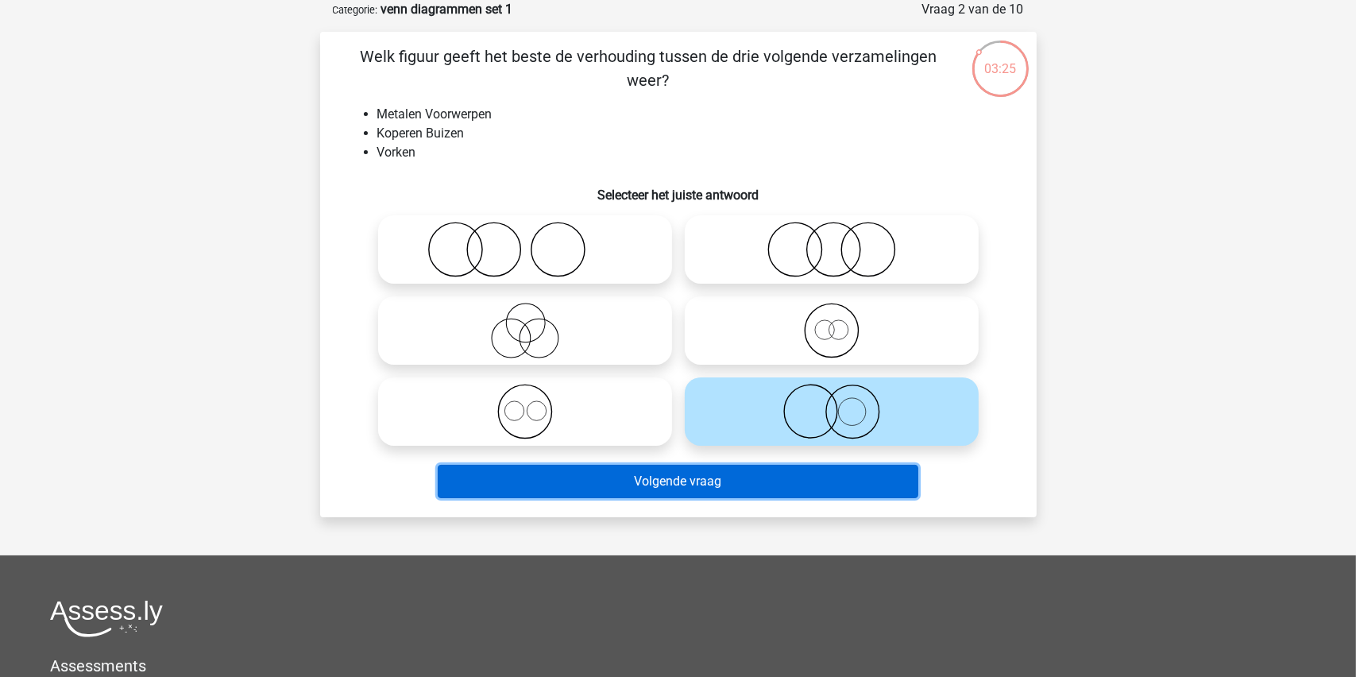
click at [673, 485] on button "Volgende vraag" at bounding box center [678, 481] width 481 height 33
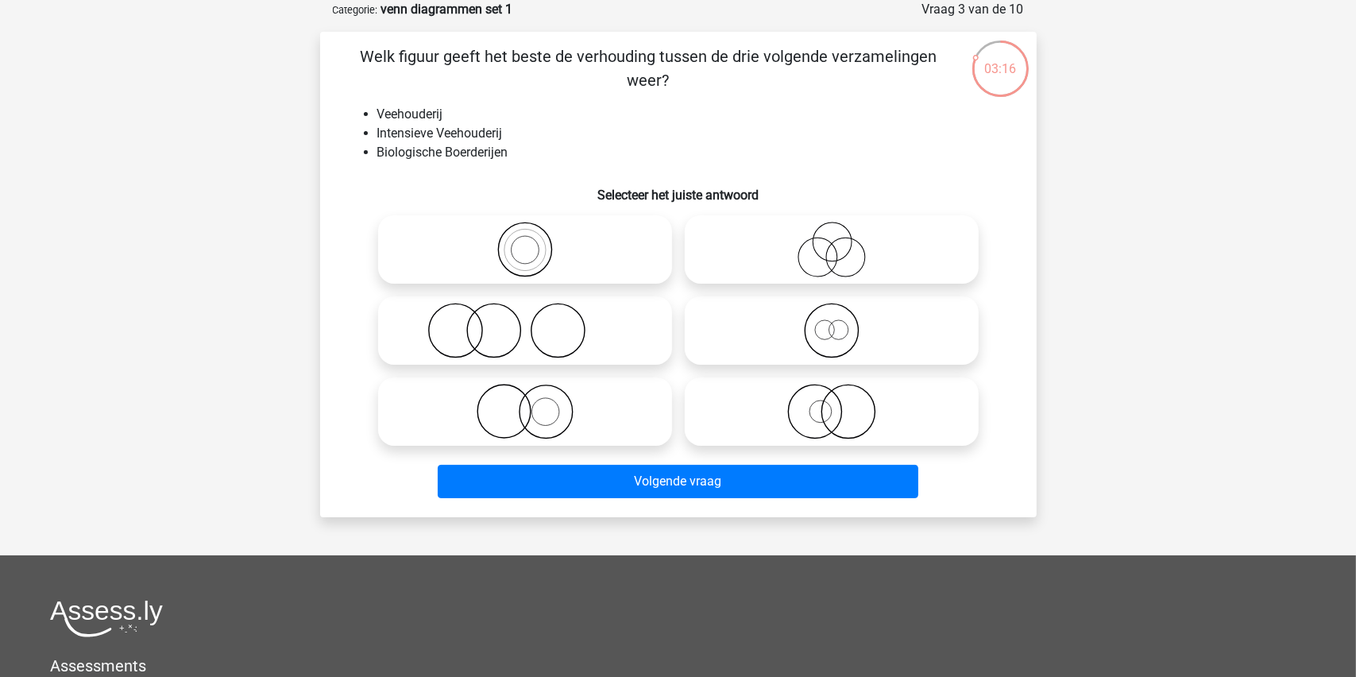
click at [519, 238] on icon at bounding box center [525, 250] width 281 height 56
click at [525, 238] on input "radio" at bounding box center [530, 236] width 10 height 10
radio input "true"
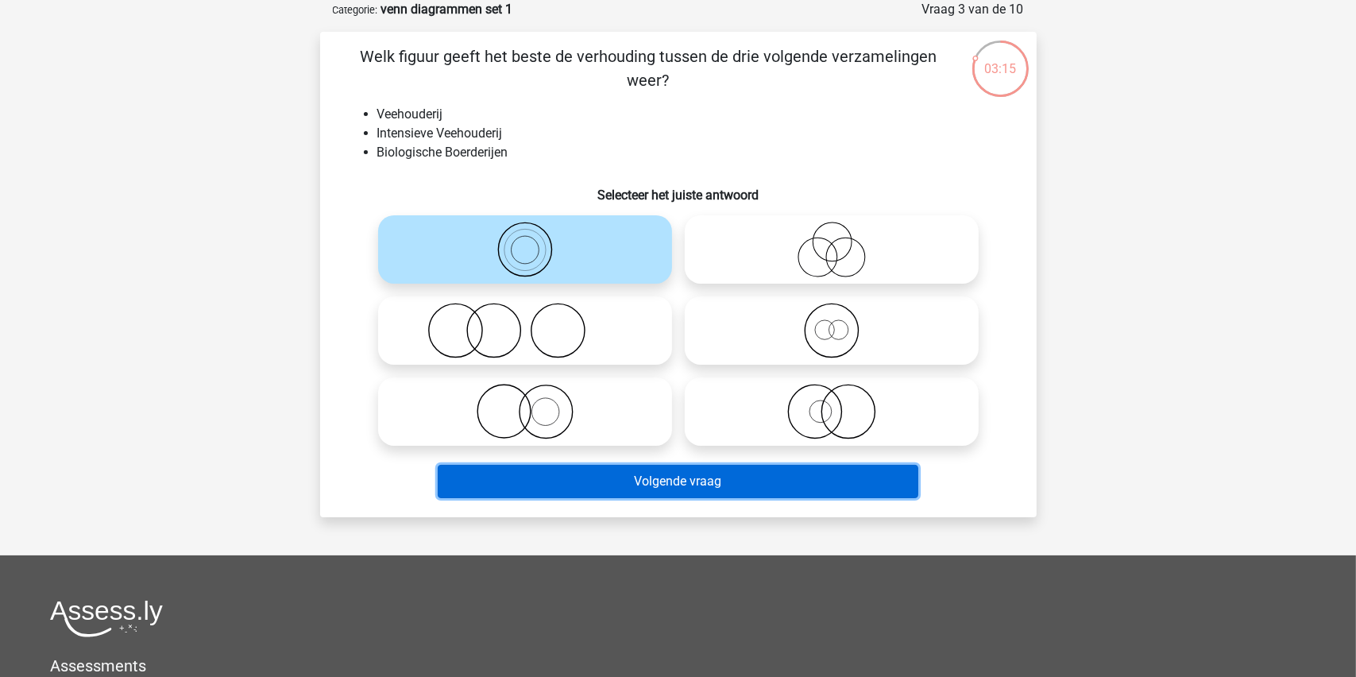
click at [651, 484] on button "Volgende vraag" at bounding box center [678, 481] width 481 height 33
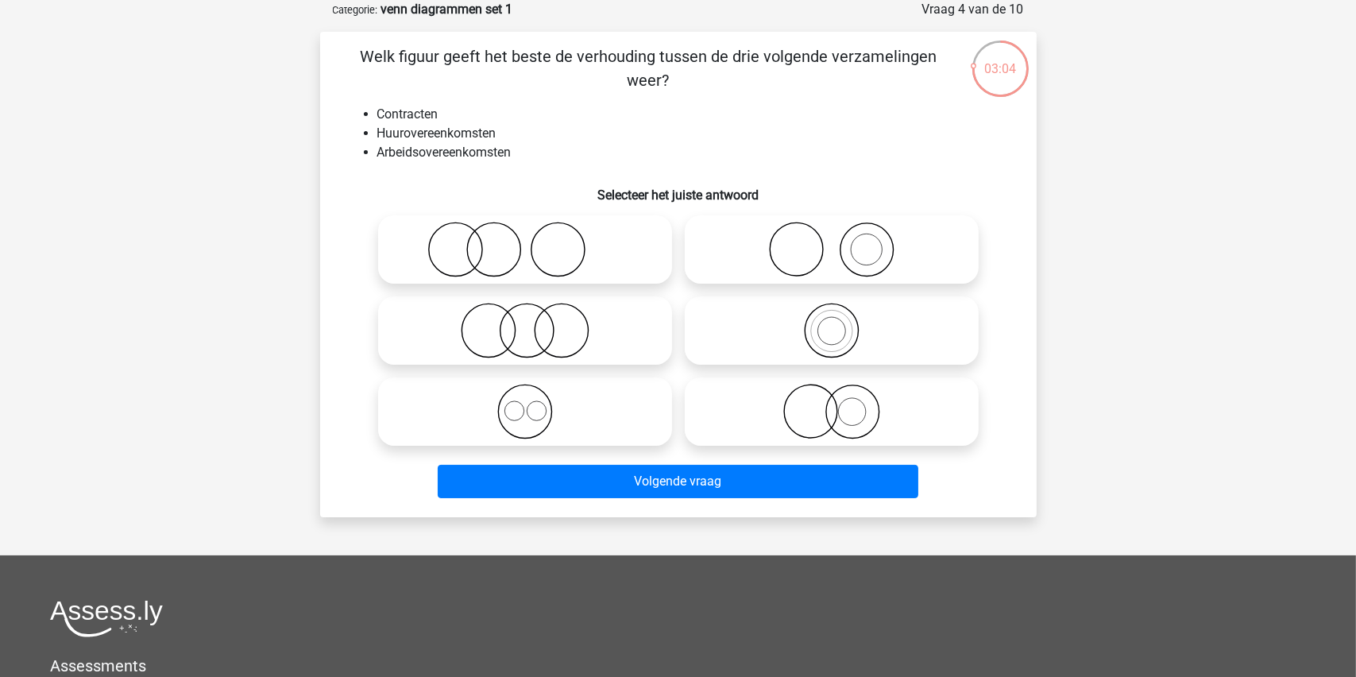
click at [828, 416] on icon at bounding box center [831, 412] width 281 height 56
click at [832, 404] on input "radio" at bounding box center [837, 398] width 10 height 10
radio input "true"
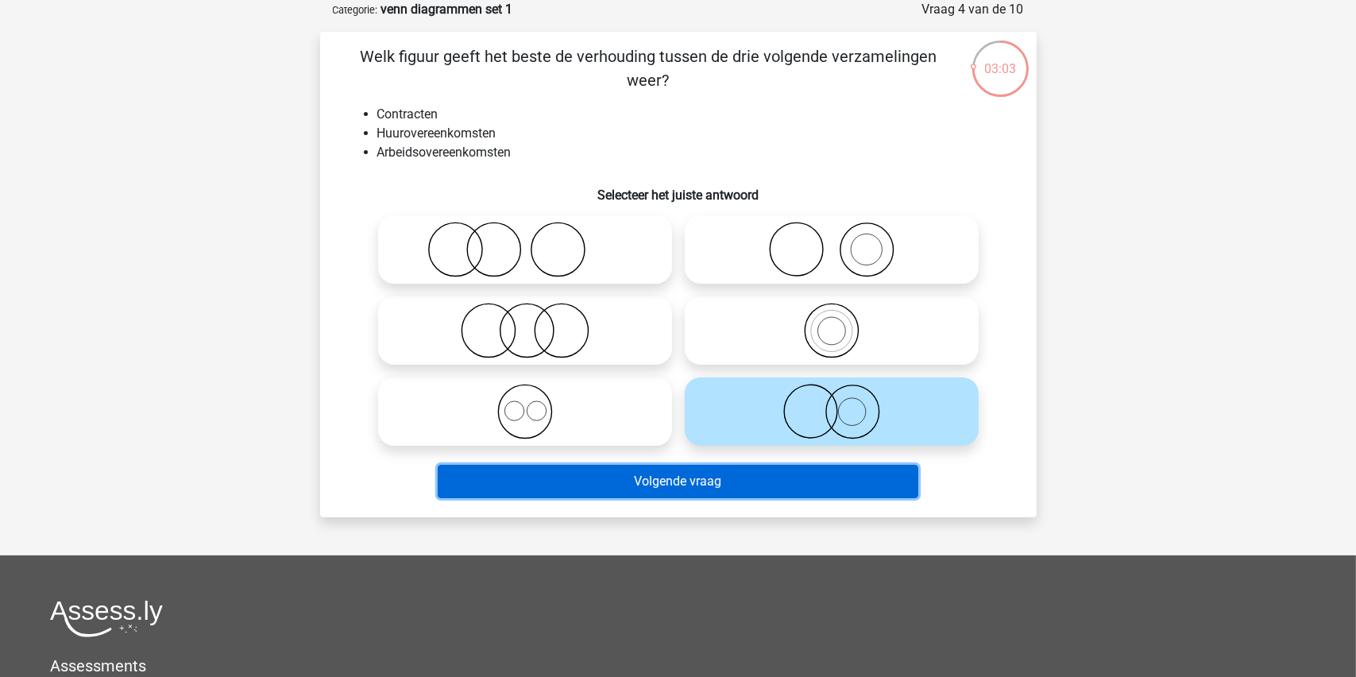
click at [684, 477] on button "Volgende vraag" at bounding box center [678, 481] width 481 height 33
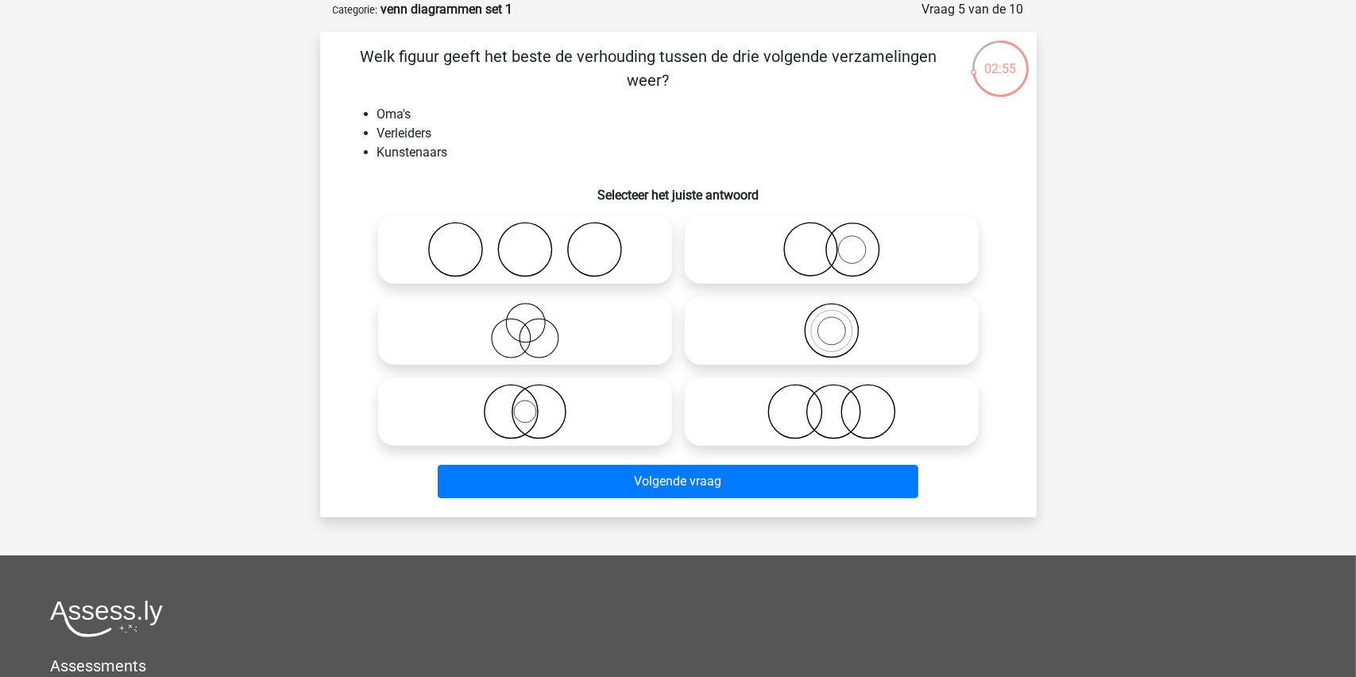
click at [505, 243] on icon at bounding box center [525, 250] width 281 height 56
click at [525, 242] on input "radio" at bounding box center [530, 236] width 10 height 10
radio input "true"
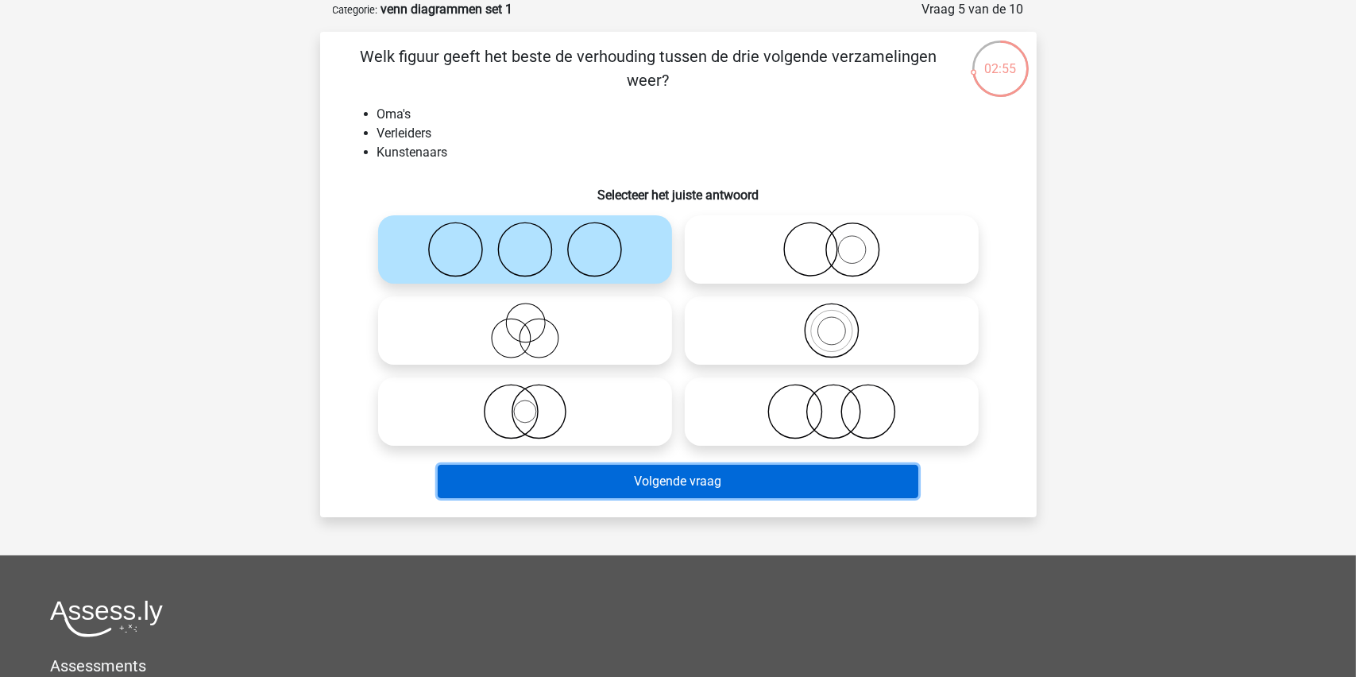
click at [676, 482] on button "Volgende vraag" at bounding box center [678, 481] width 481 height 33
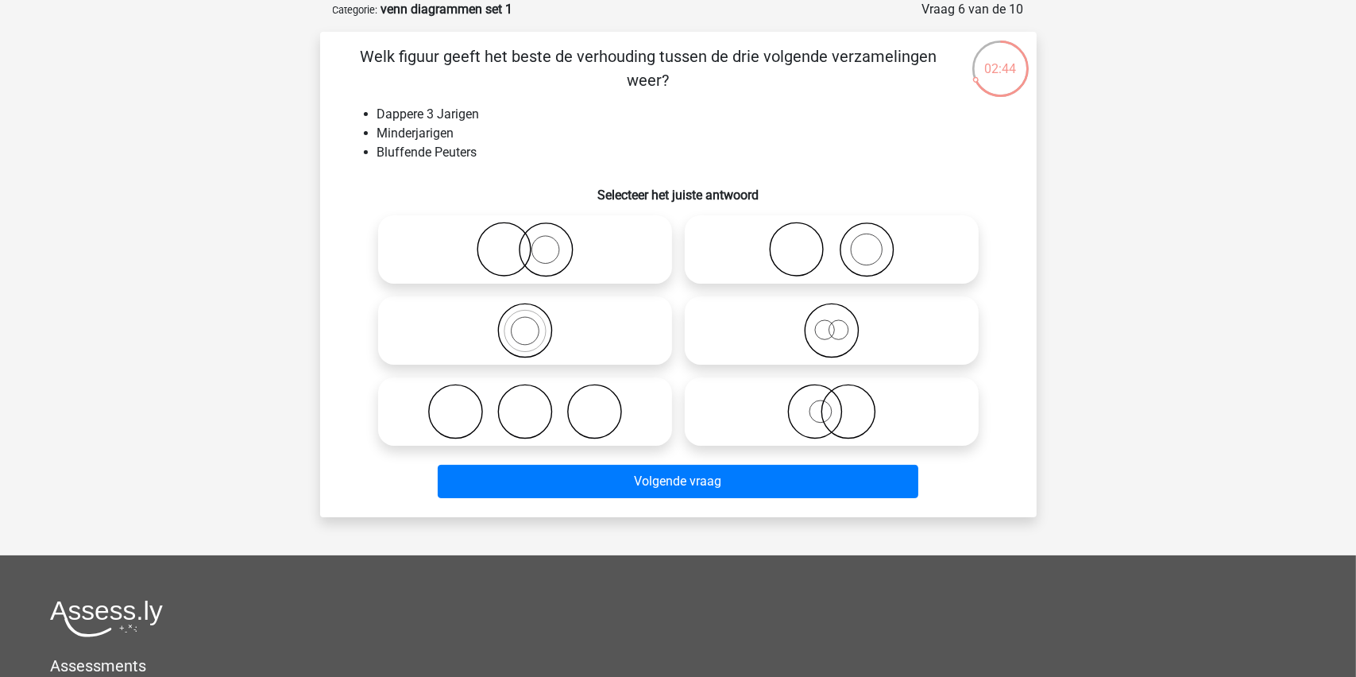
click at [530, 326] on icon at bounding box center [525, 331] width 281 height 56
click at [530, 323] on input "radio" at bounding box center [530, 317] width 10 height 10
radio input "true"
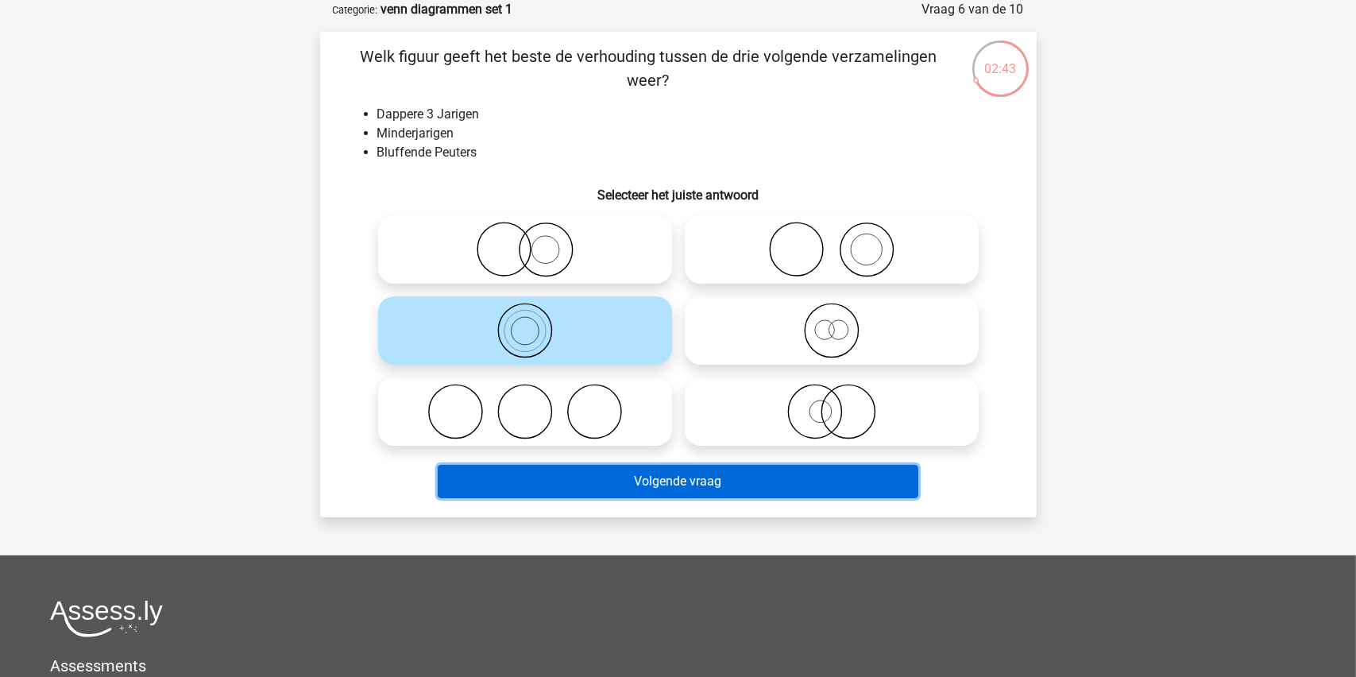
click at [621, 482] on button "Volgende vraag" at bounding box center [678, 481] width 481 height 33
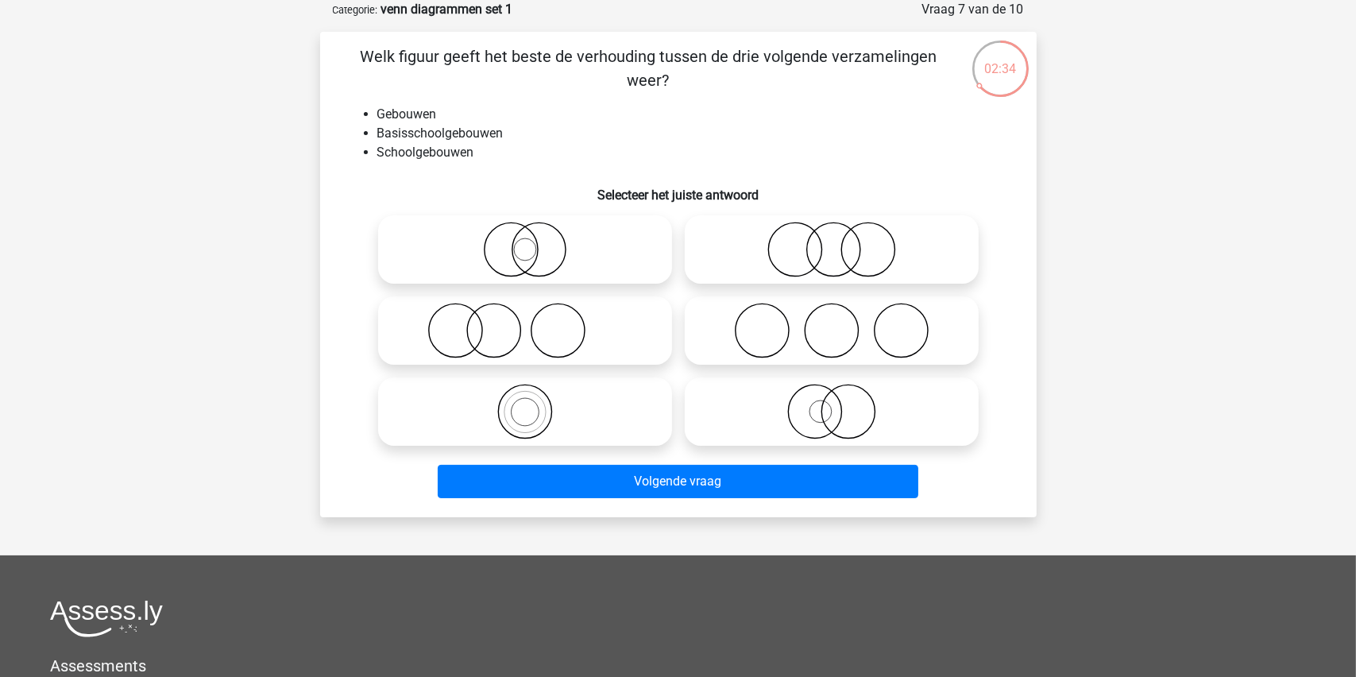
click at [497, 415] on icon at bounding box center [525, 412] width 281 height 56
click at [525, 404] on input "radio" at bounding box center [530, 398] width 10 height 10
radio input "true"
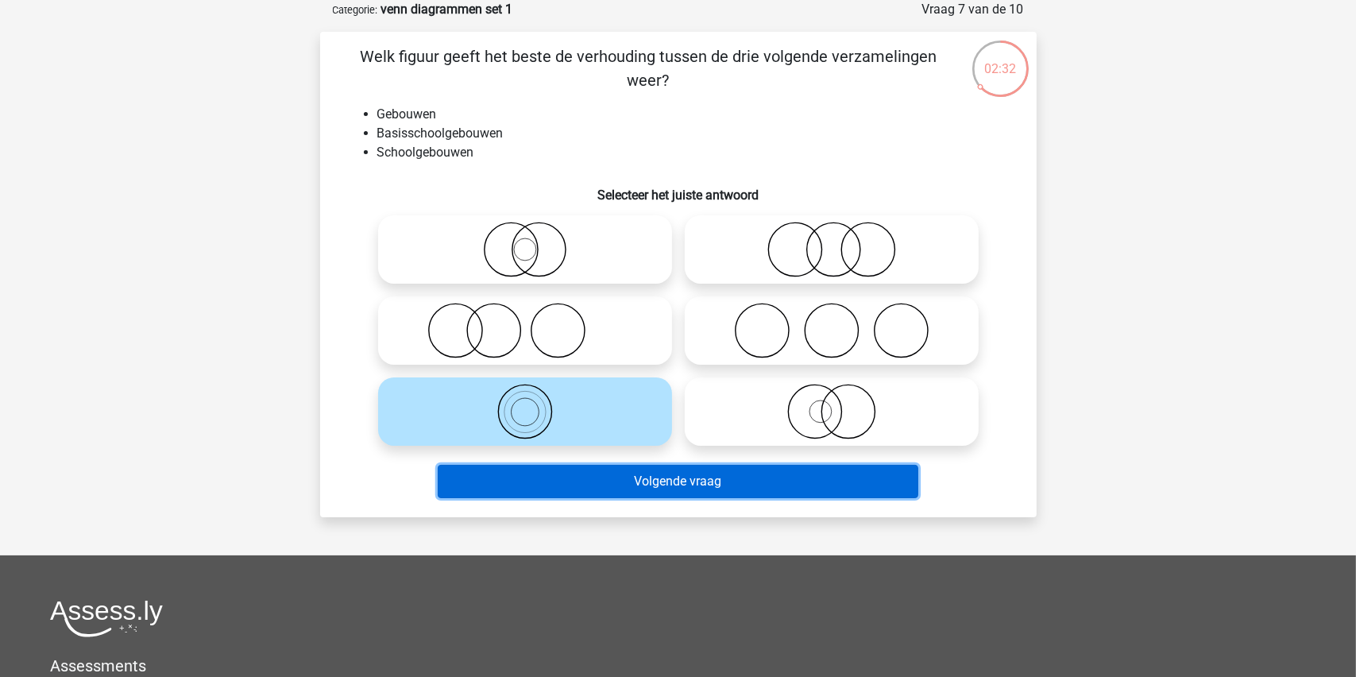
click at [600, 487] on button "Volgende vraag" at bounding box center [678, 481] width 481 height 33
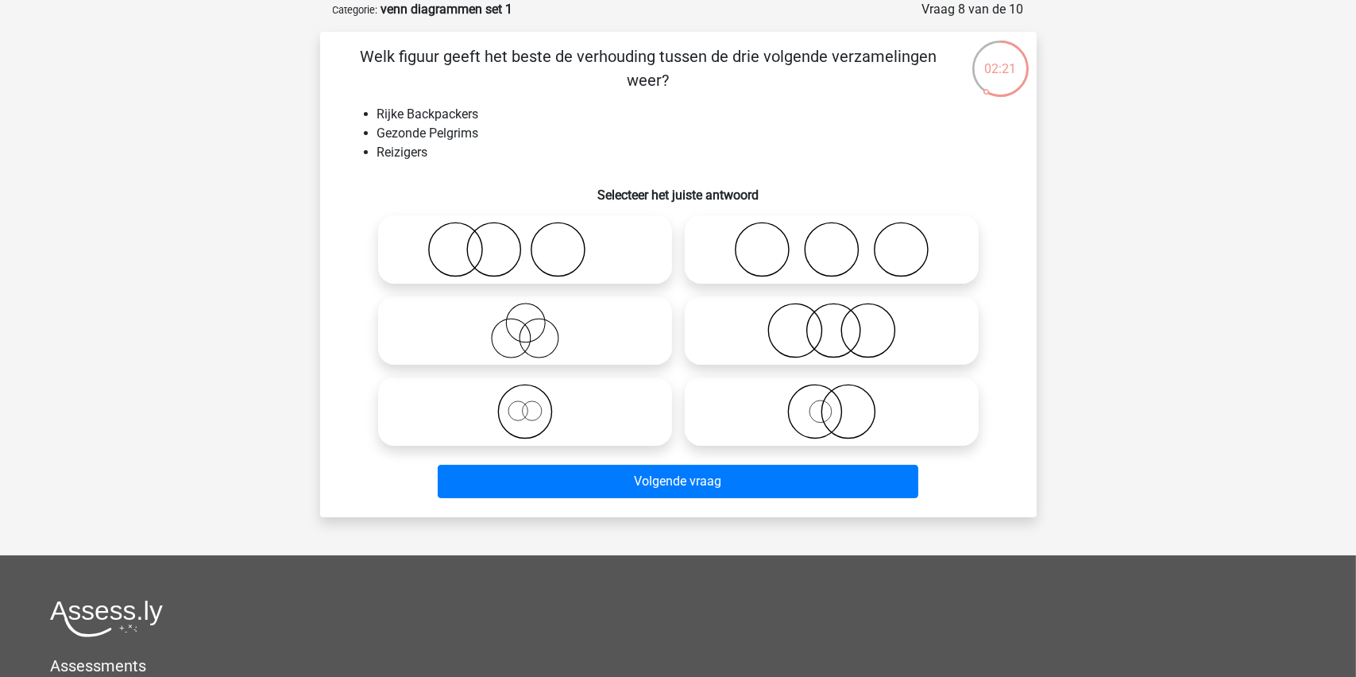
click at [517, 329] on icon at bounding box center [525, 331] width 281 height 56
click at [525, 323] on input "radio" at bounding box center [530, 317] width 10 height 10
radio input "true"
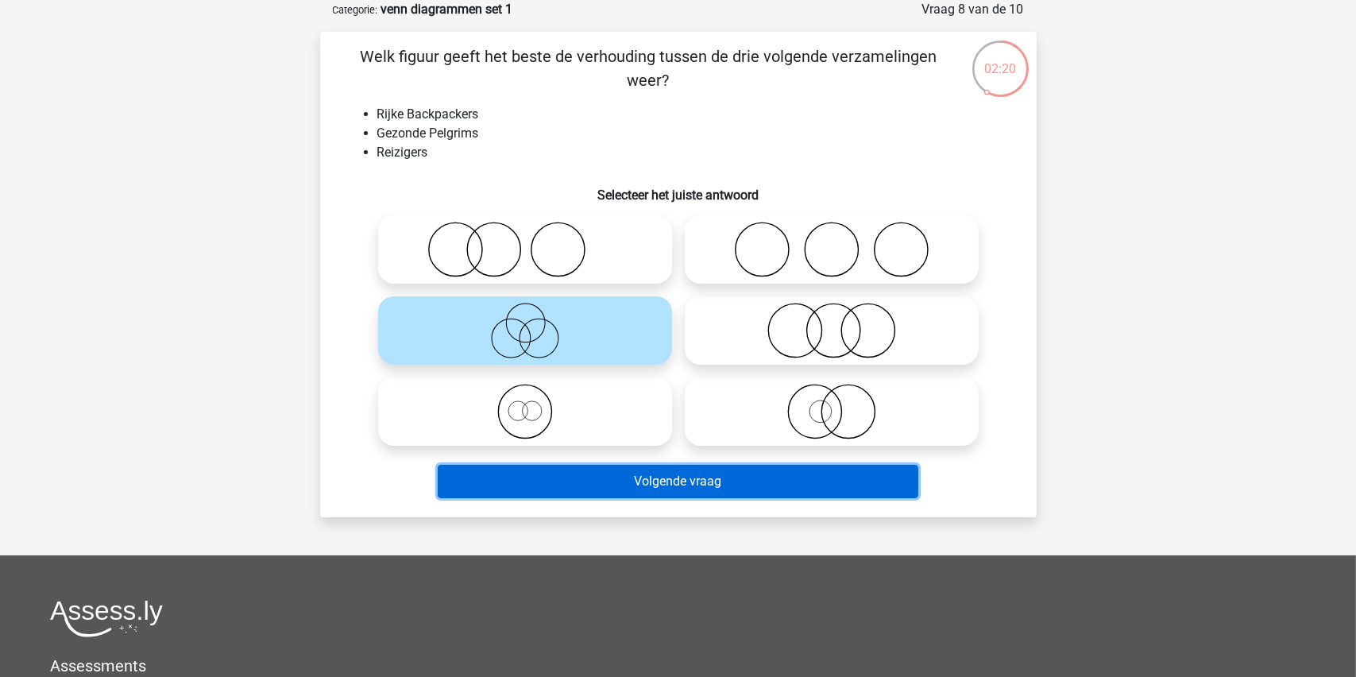
click at [616, 485] on button "Volgende vraag" at bounding box center [678, 481] width 481 height 33
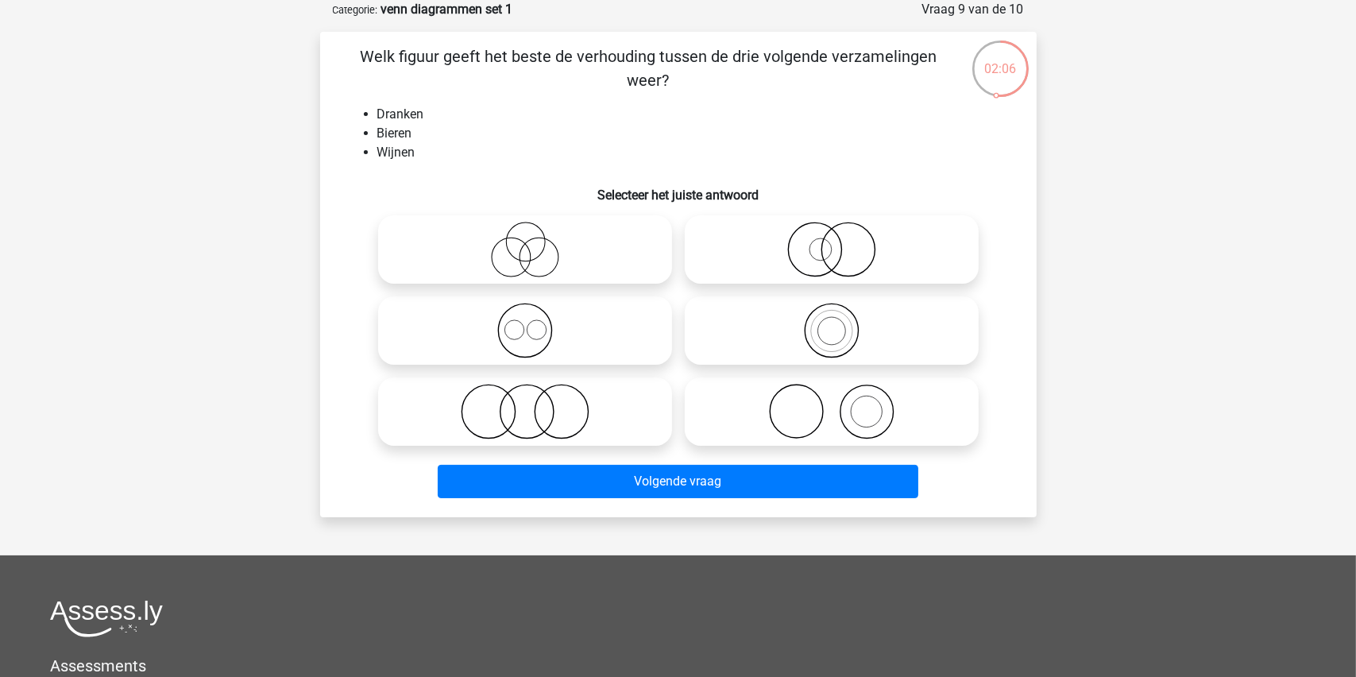
click at [519, 413] on icon at bounding box center [525, 412] width 281 height 56
click at [525, 404] on input "radio" at bounding box center [530, 398] width 10 height 10
radio input "true"
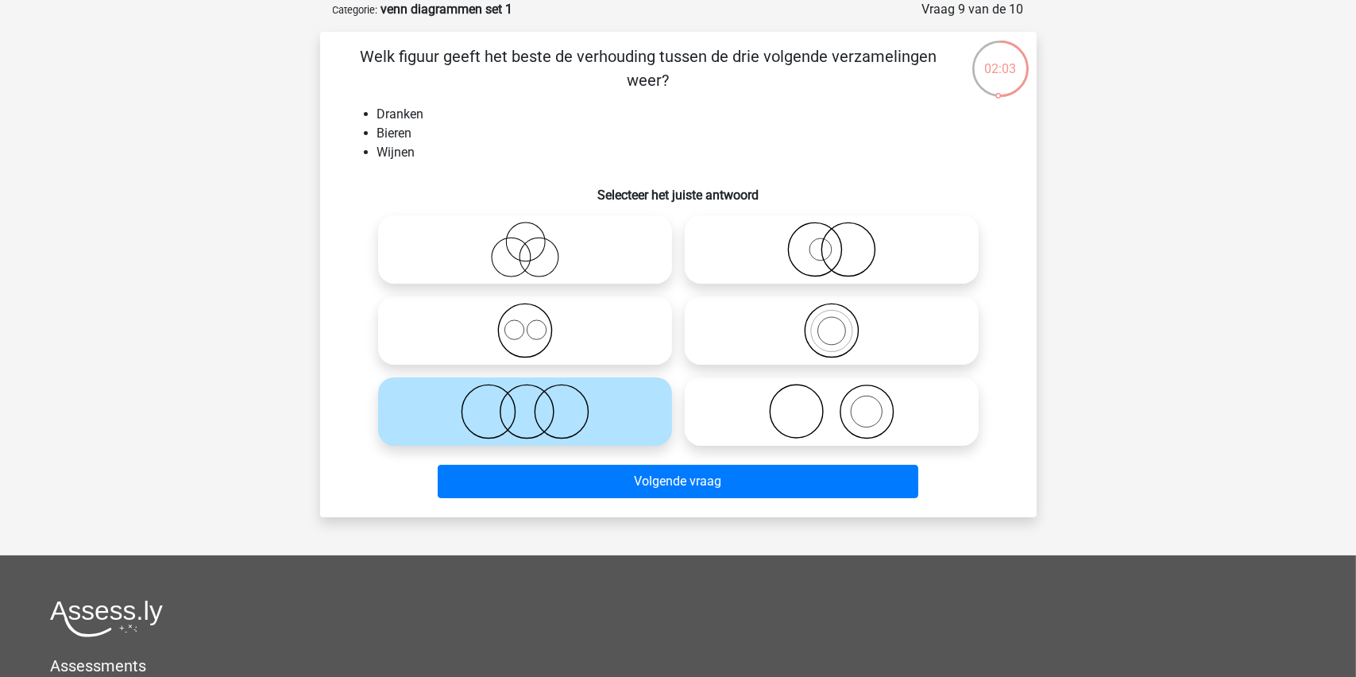
click at [814, 330] on icon at bounding box center [831, 331] width 281 height 56
click at [832, 323] on input "radio" at bounding box center [837, 317] width 10 height 10
radio input "true"
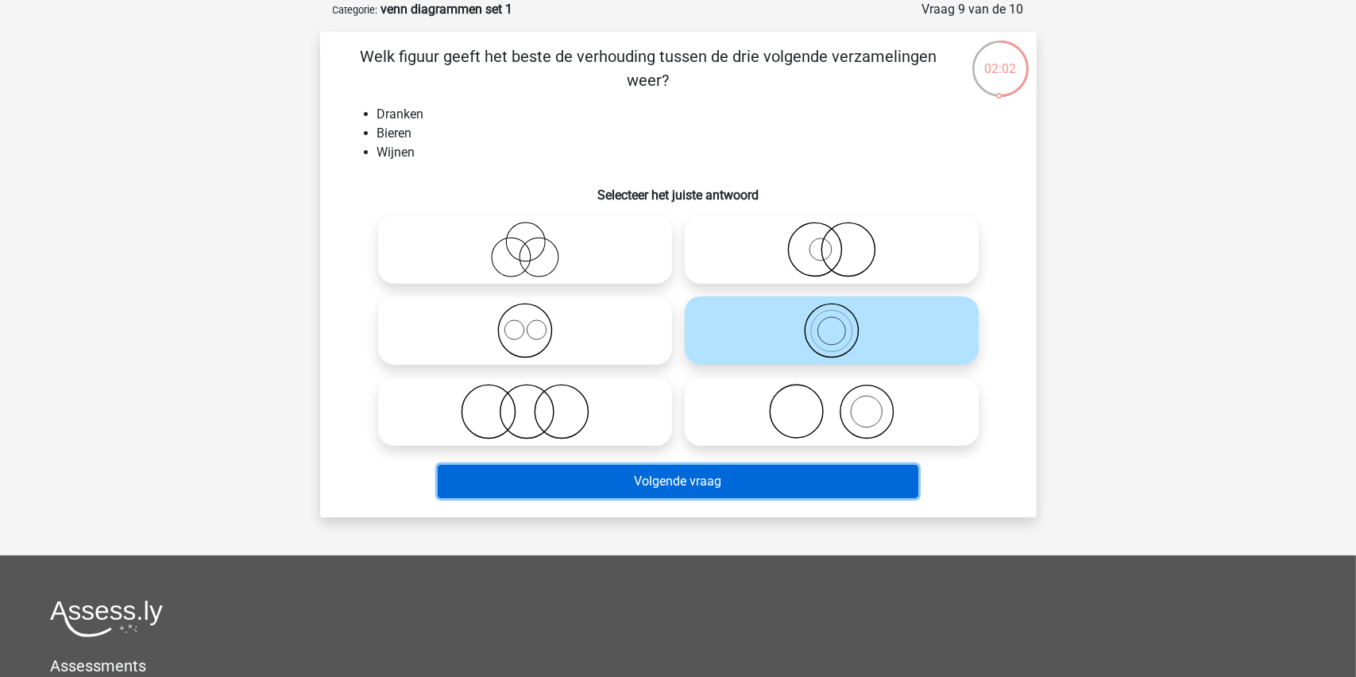
click at [664, 482] on button "Volgende vraag" at bounding box center [678, 481] width 481 height 33
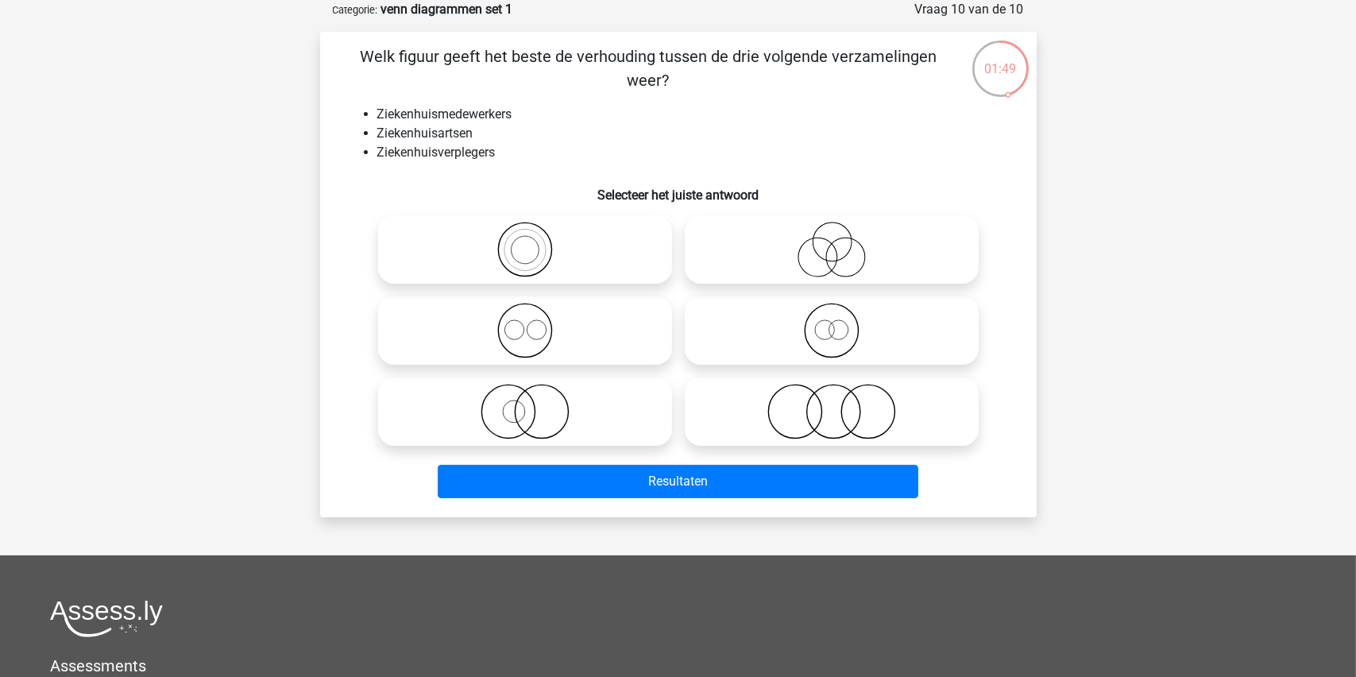
click at [825, 245] on icon at bounding box center [831, 250] width 281 height 56
click at [832, 242] on input "radio" at bounding box center [837, 236] width 10 height 10
radio input "true"
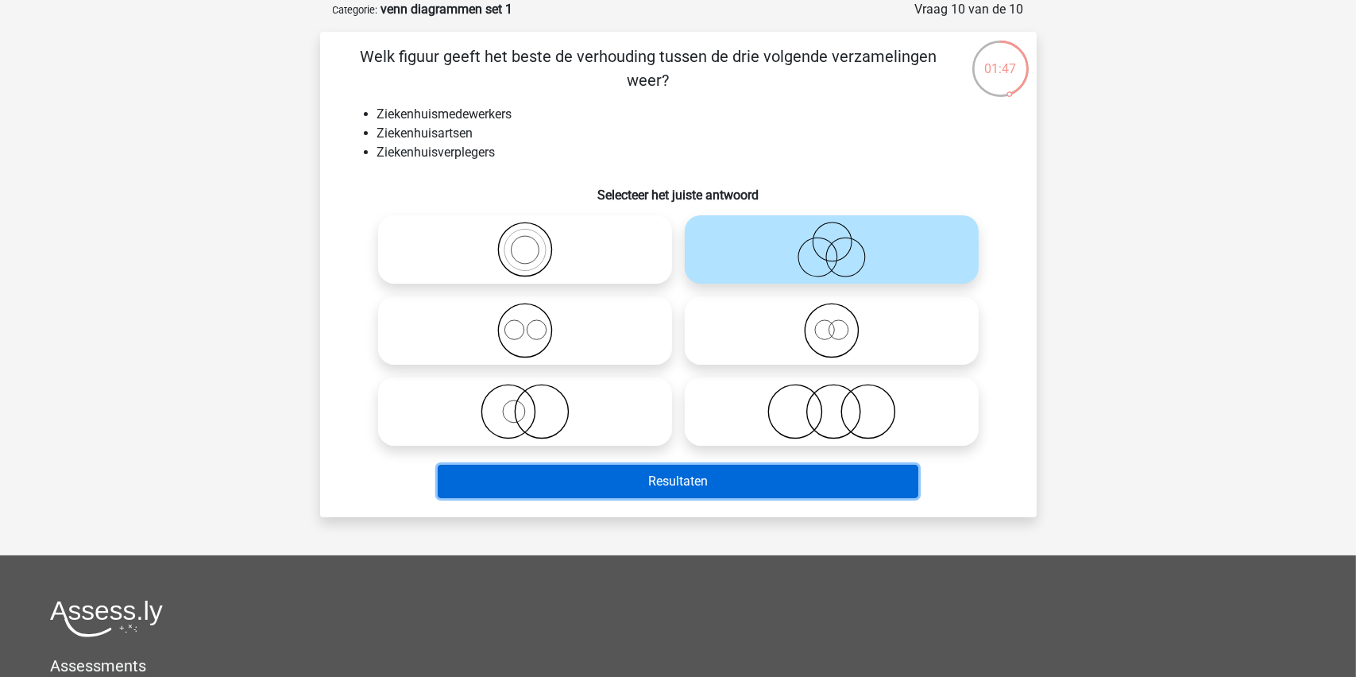
click at [662, 476] on button "Resultaten" at bounding box center [678, 481] width 481 height 33
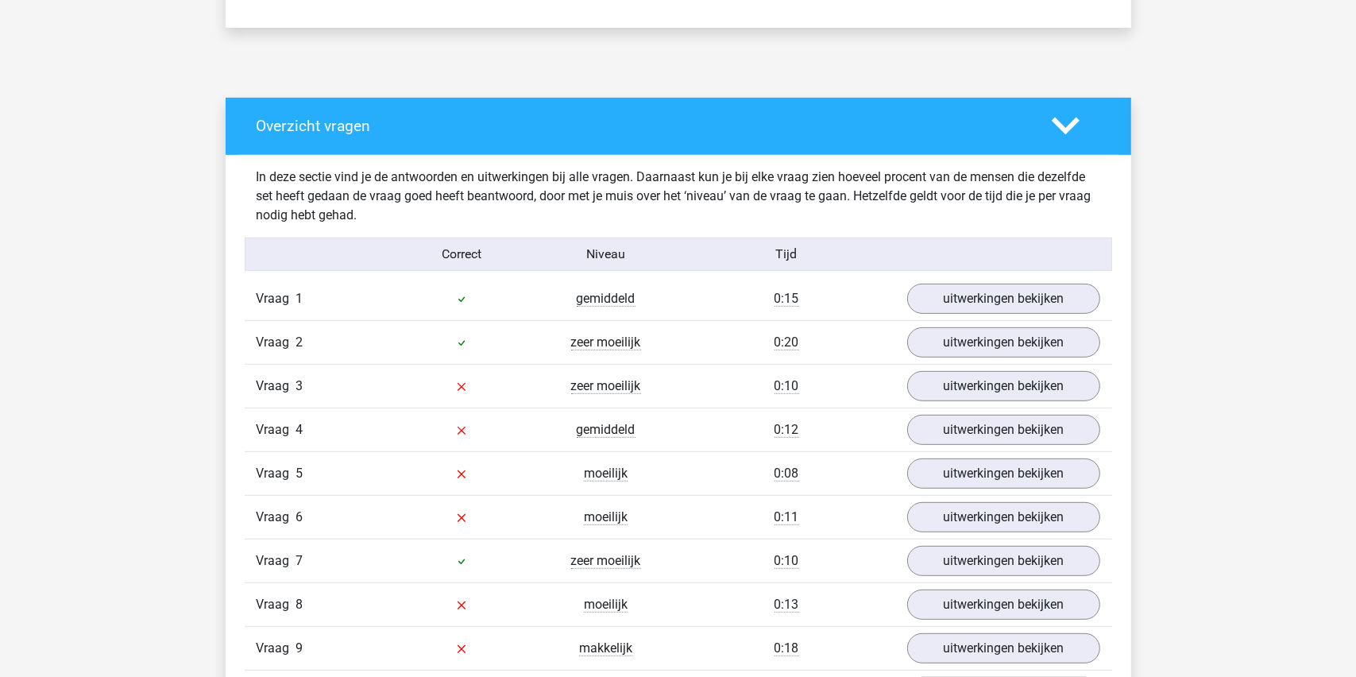
scroll to position [794, 0]
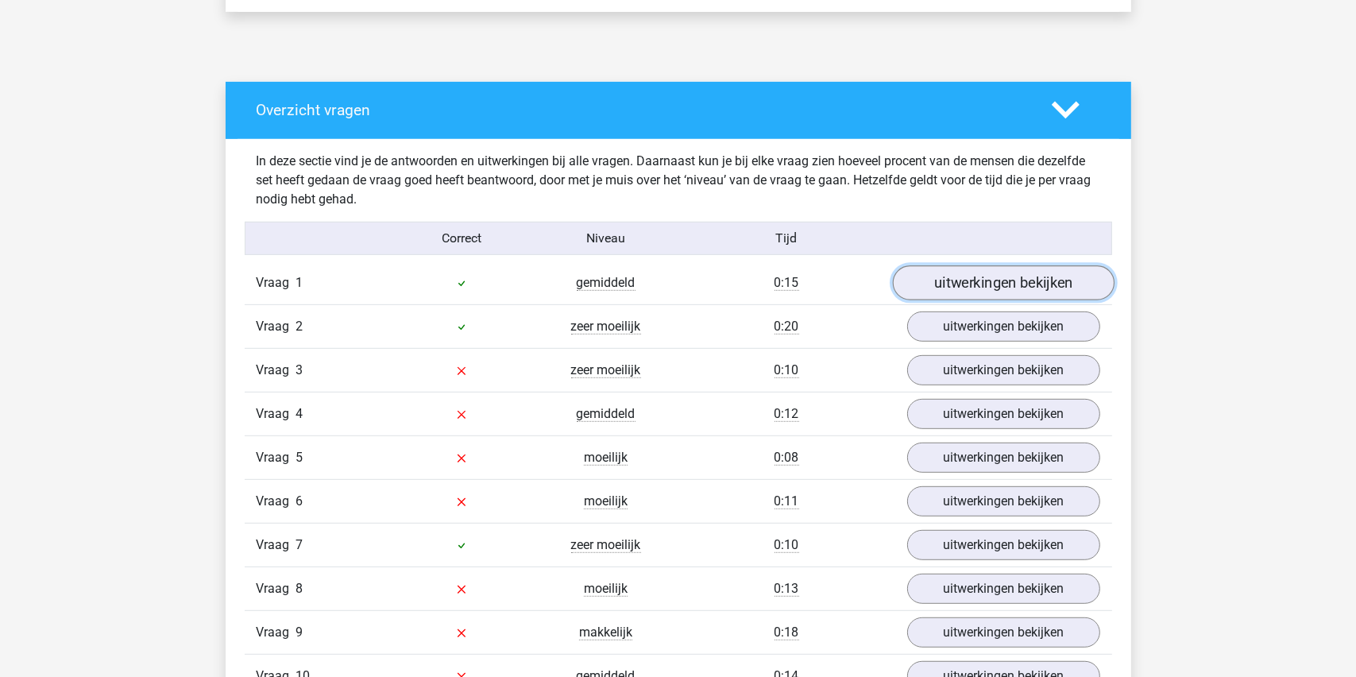
click at [975, 278] on link "uitwerkingen bekijken" at bounding box center [1003, 282] width 222 height 35
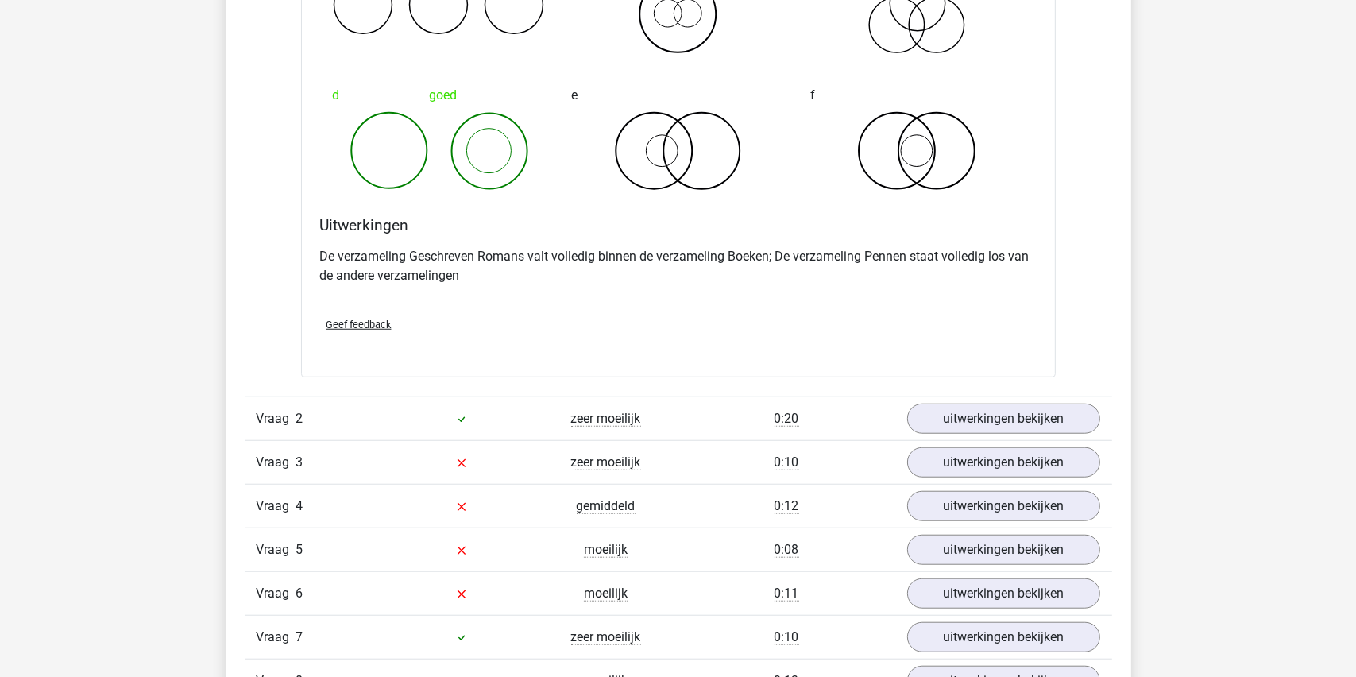
scroll to position [1351, 0]
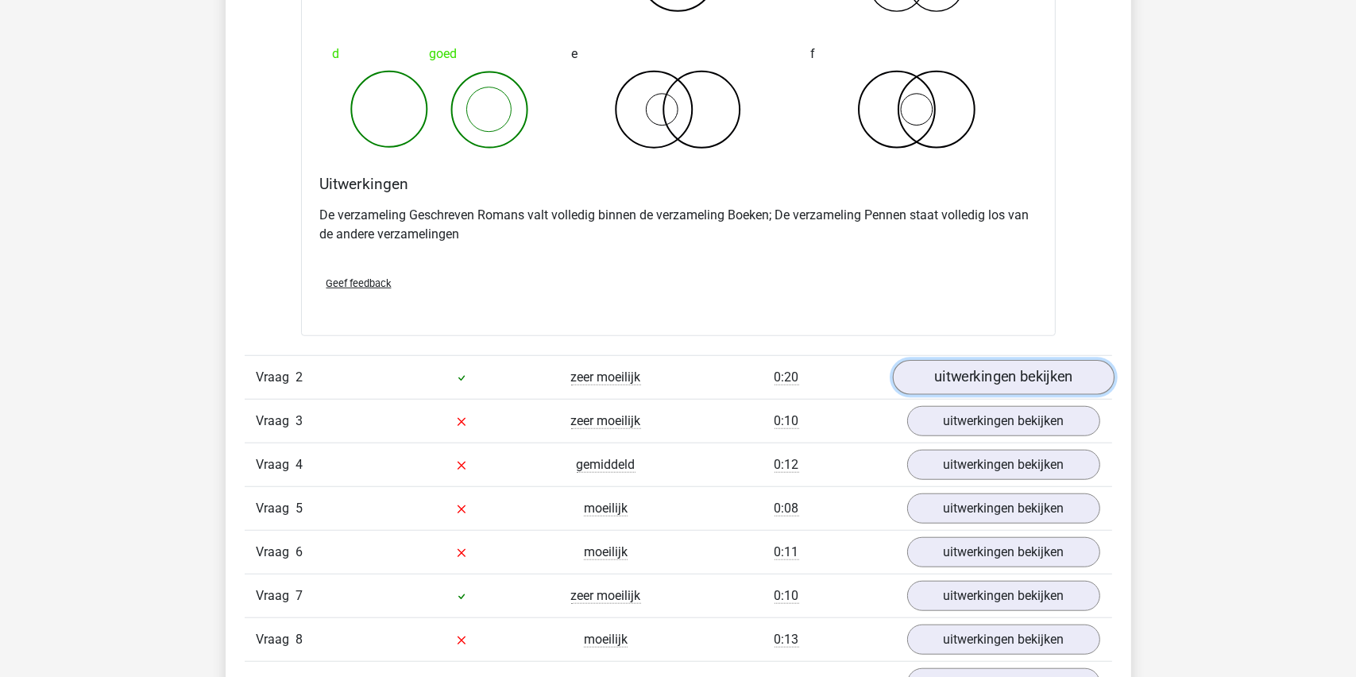
click at [963, 378] on link "uitwerkingen bekijken" at bounding box center [1003, 377] width 222 height 35
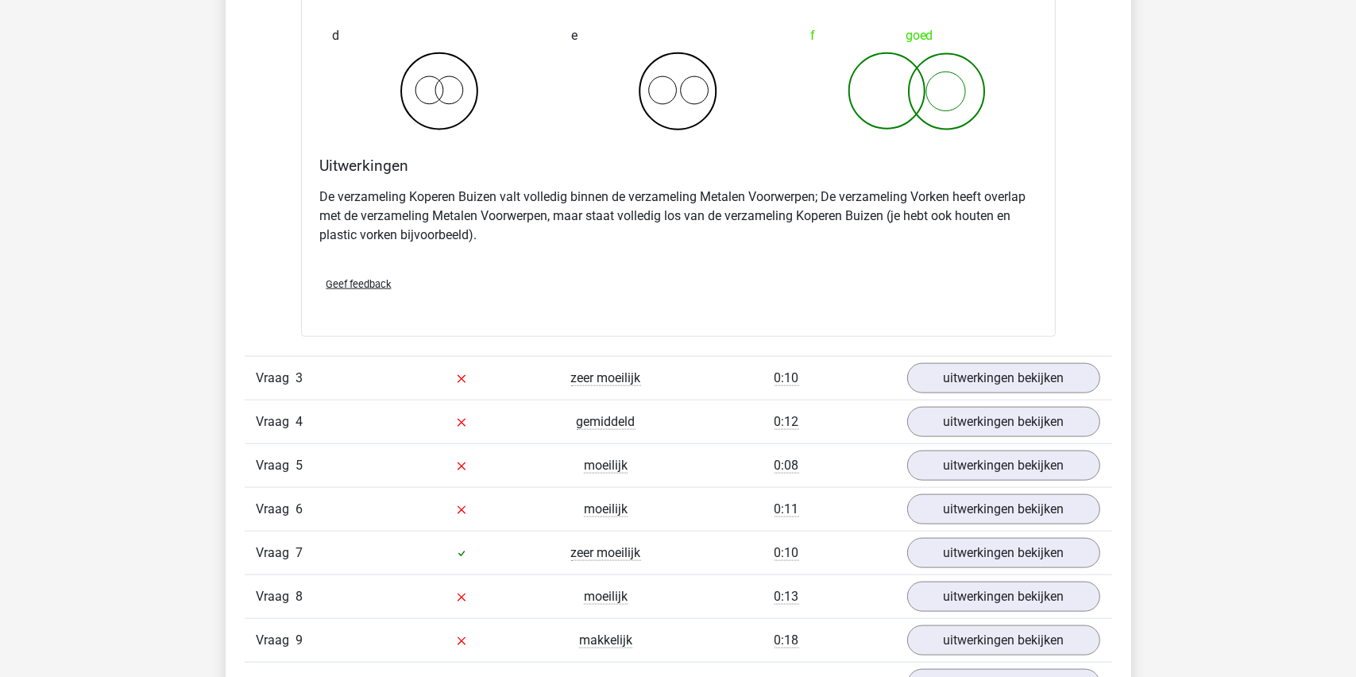
scroll to position [2066, 0]
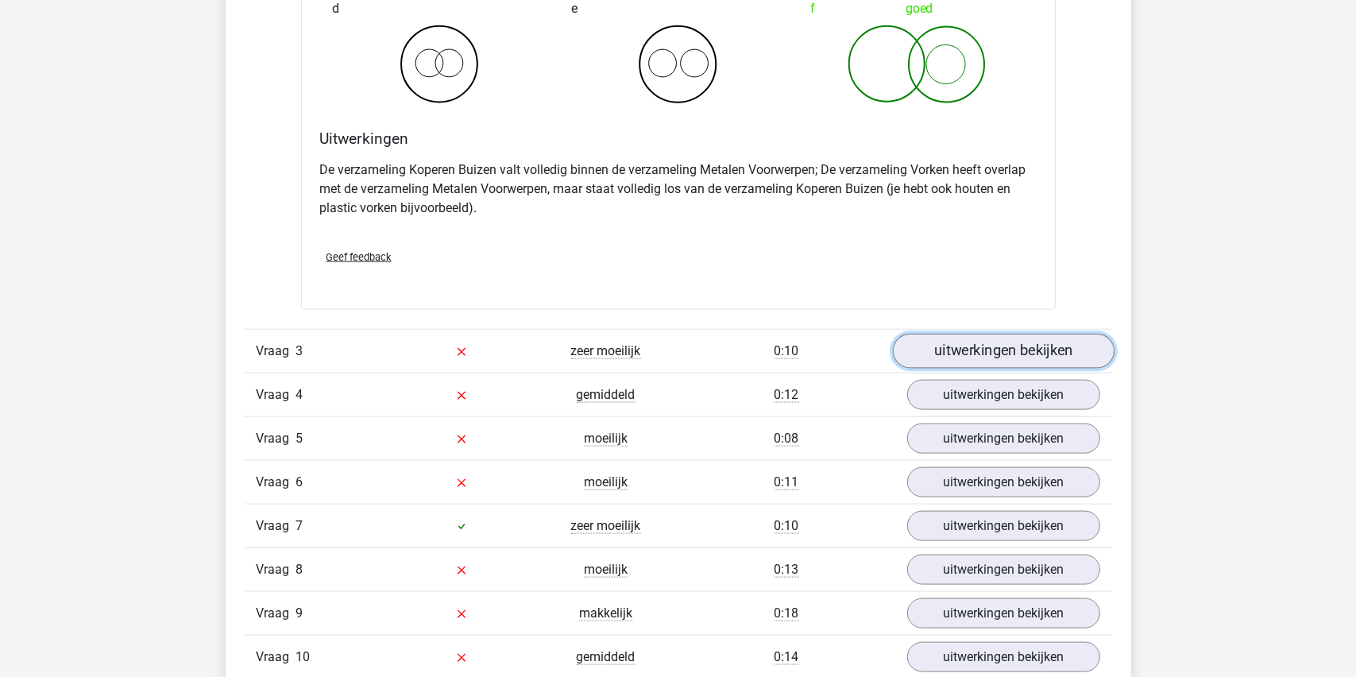
click at [1002, 346] on link "uitwerkingen bekijken" at bounding box center [1003, 351] width 222 height 35
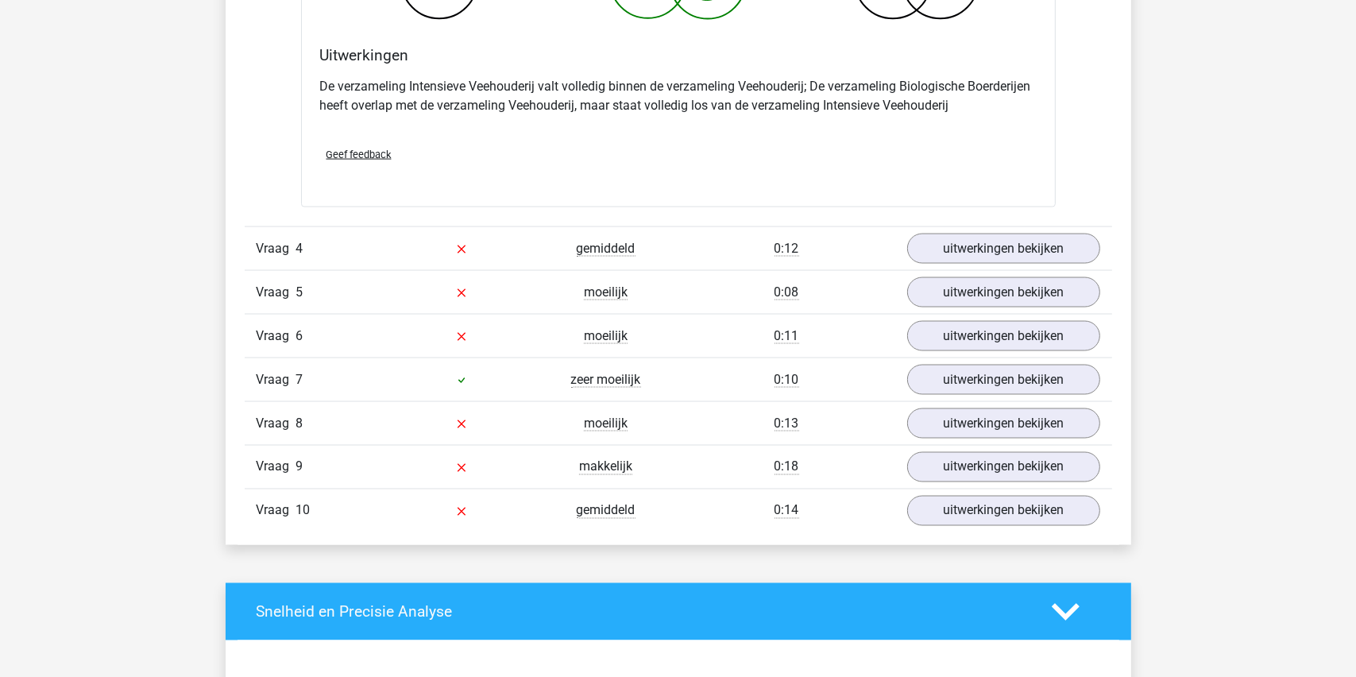
scroll to position [2860, 0]
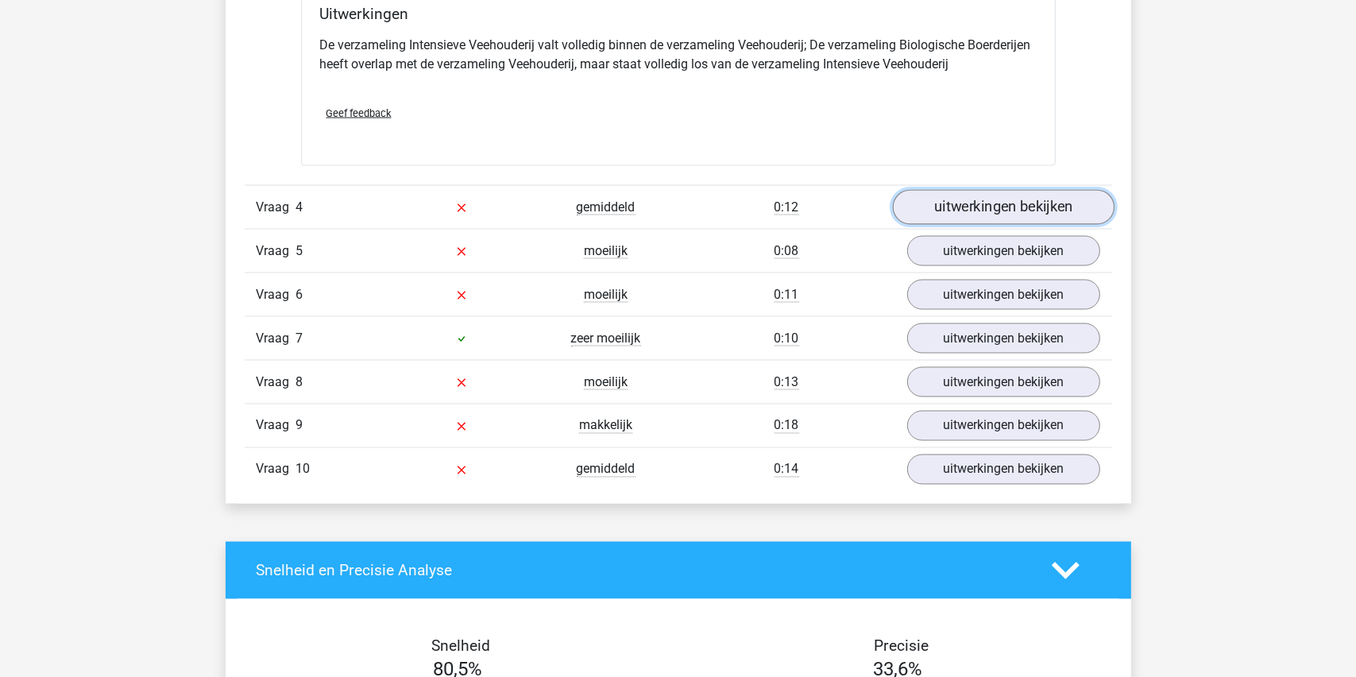
click at [986, 207] on link "uitwerkingen bekijken" at bounding box center [1003, 208] width 222 height 35
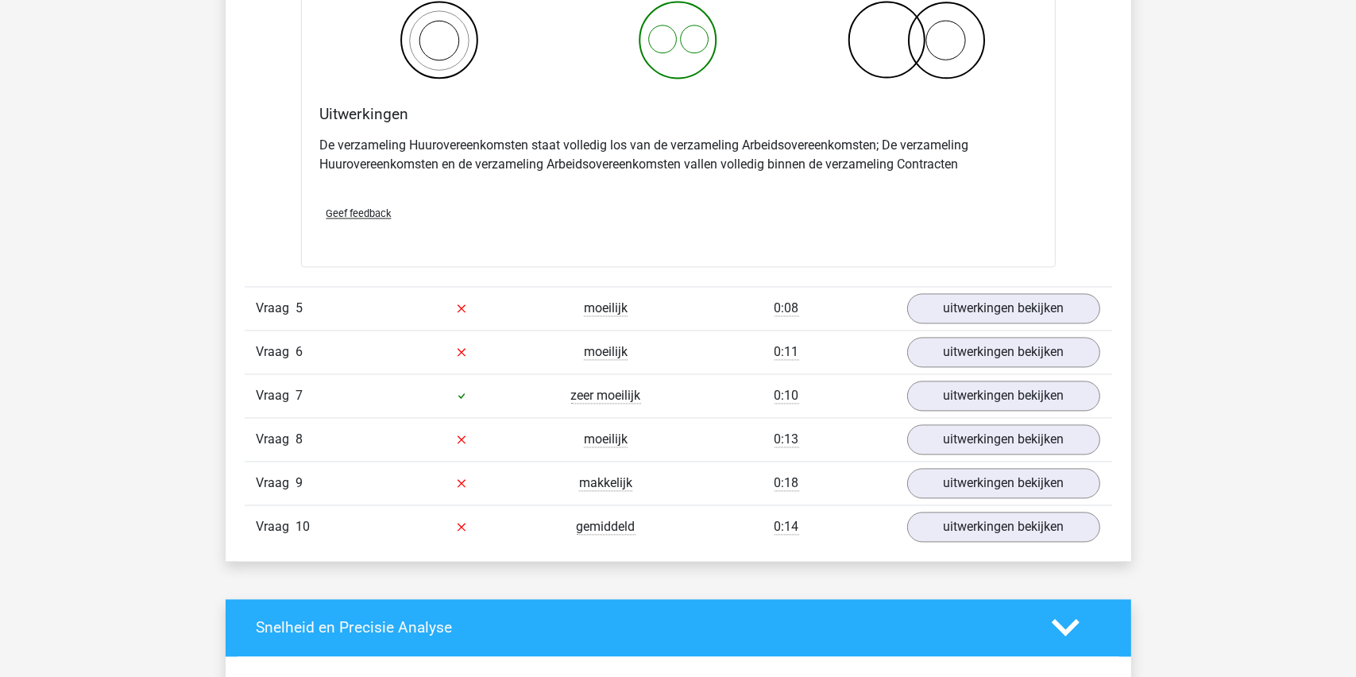
scroll to position [3416, 0]
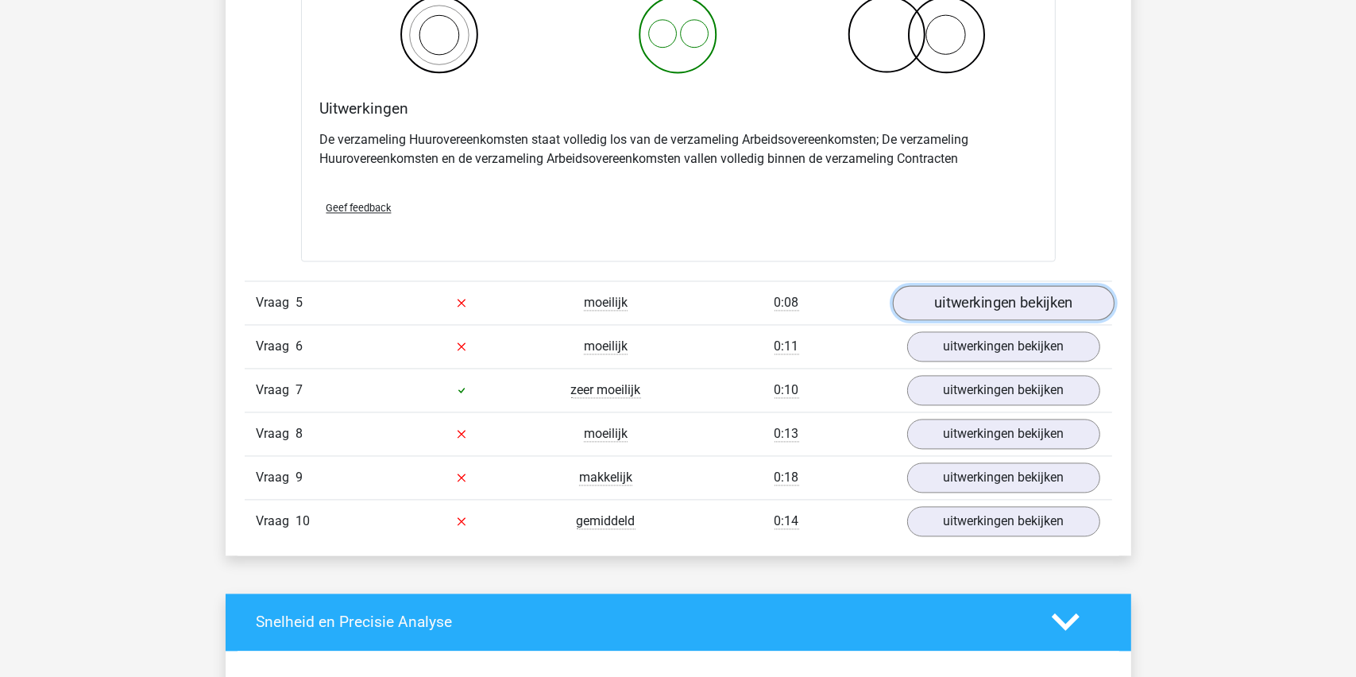
click at [993, 296] on link "uitwerkingen bekijken" at bounding box center [1003, 302] width 222 height 35
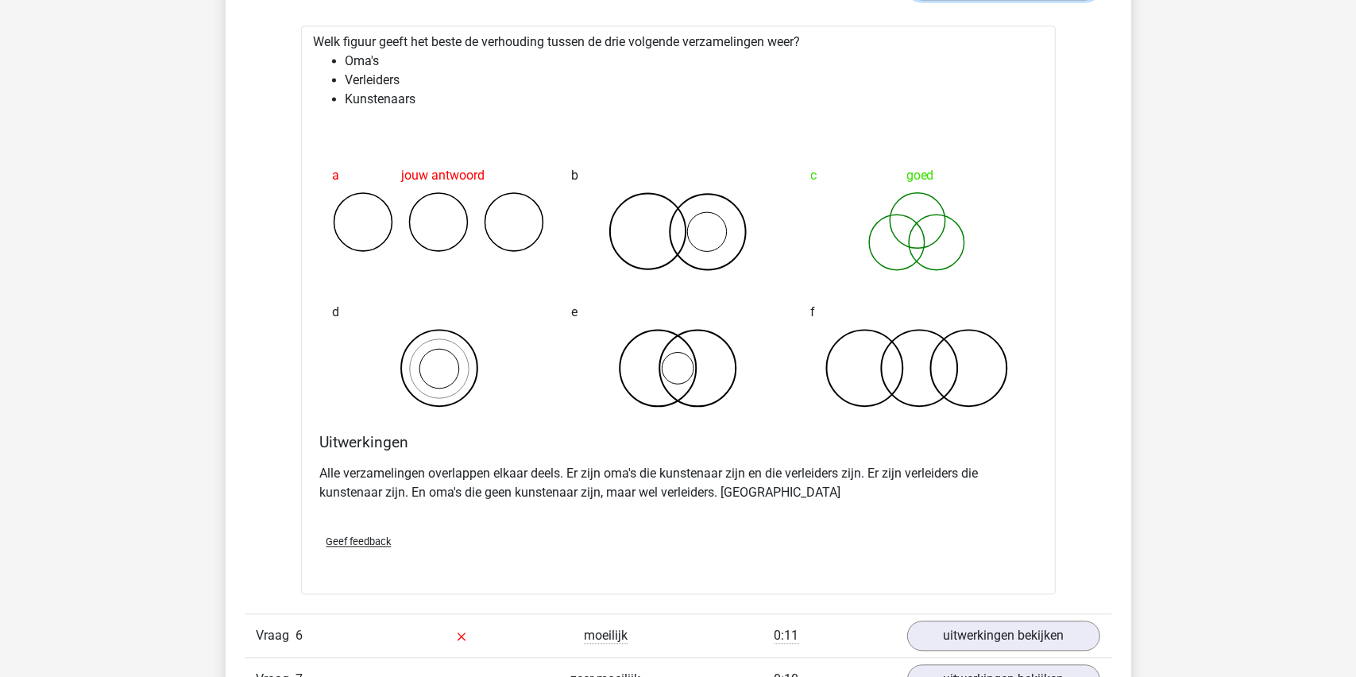
scroll to position [3972, 0]
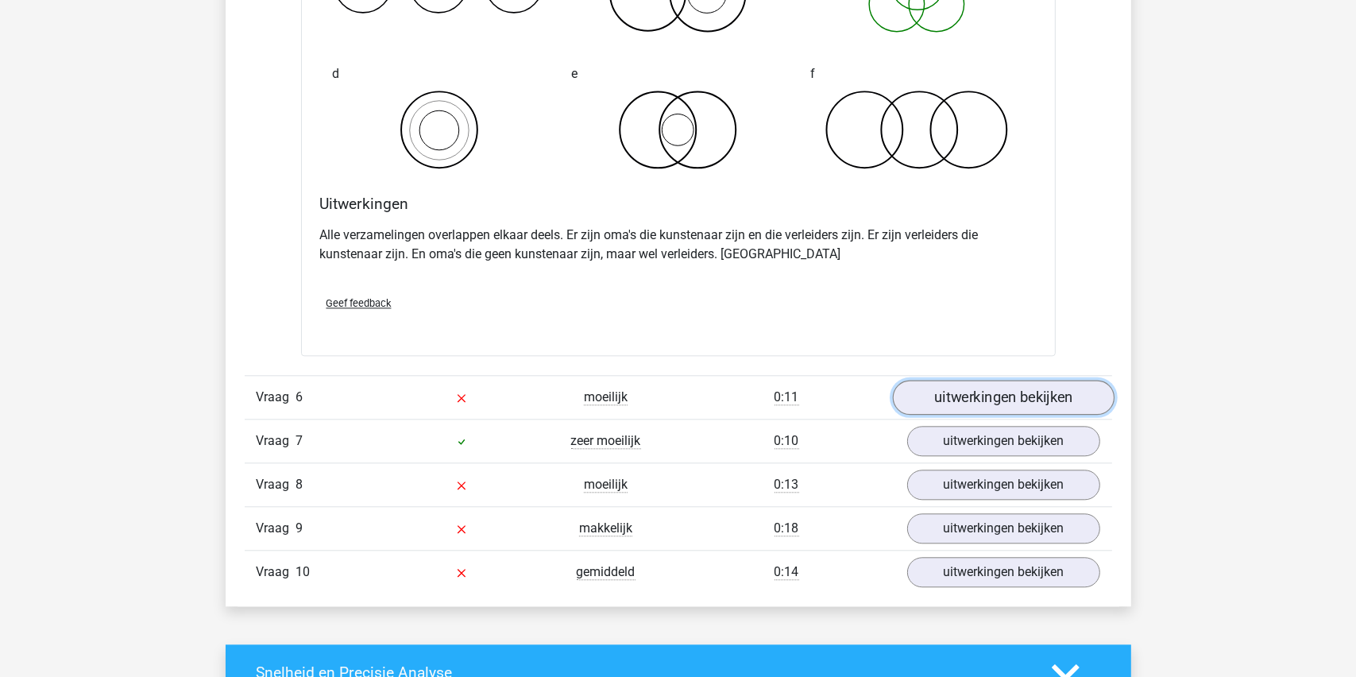
click at [983, 390] on link "uitwerkingen bekijken" at bounding box center [1003, 397] width 222 height 35
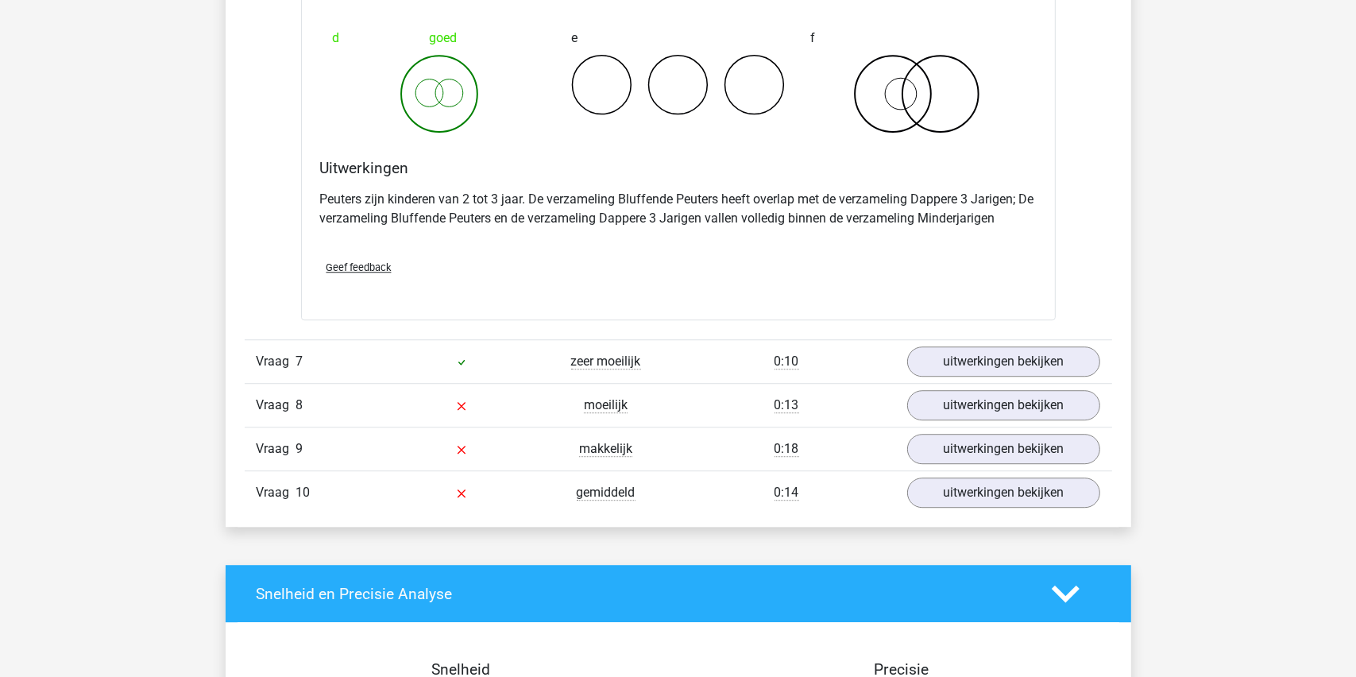
scroll to position [4687, 0]
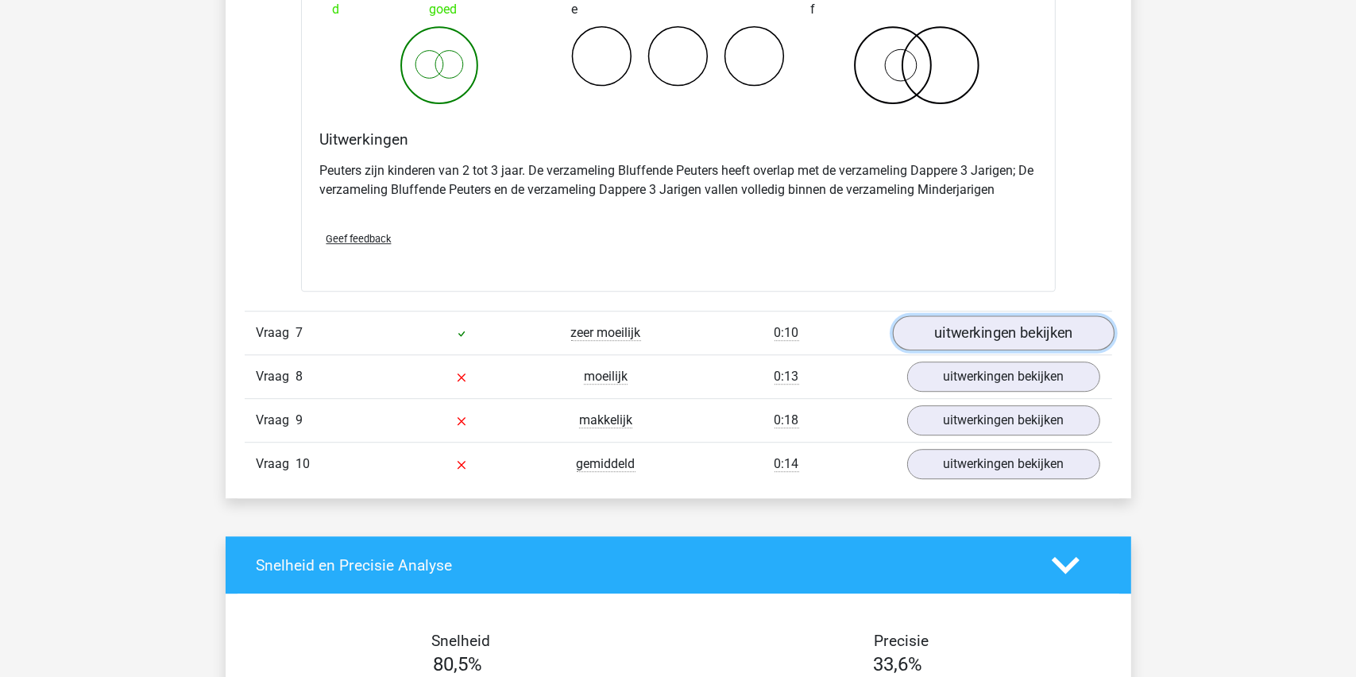
click at [981, 330] on link "uitwerkingen bekijken" at bounding box center [1003, 332] width 222 height 35
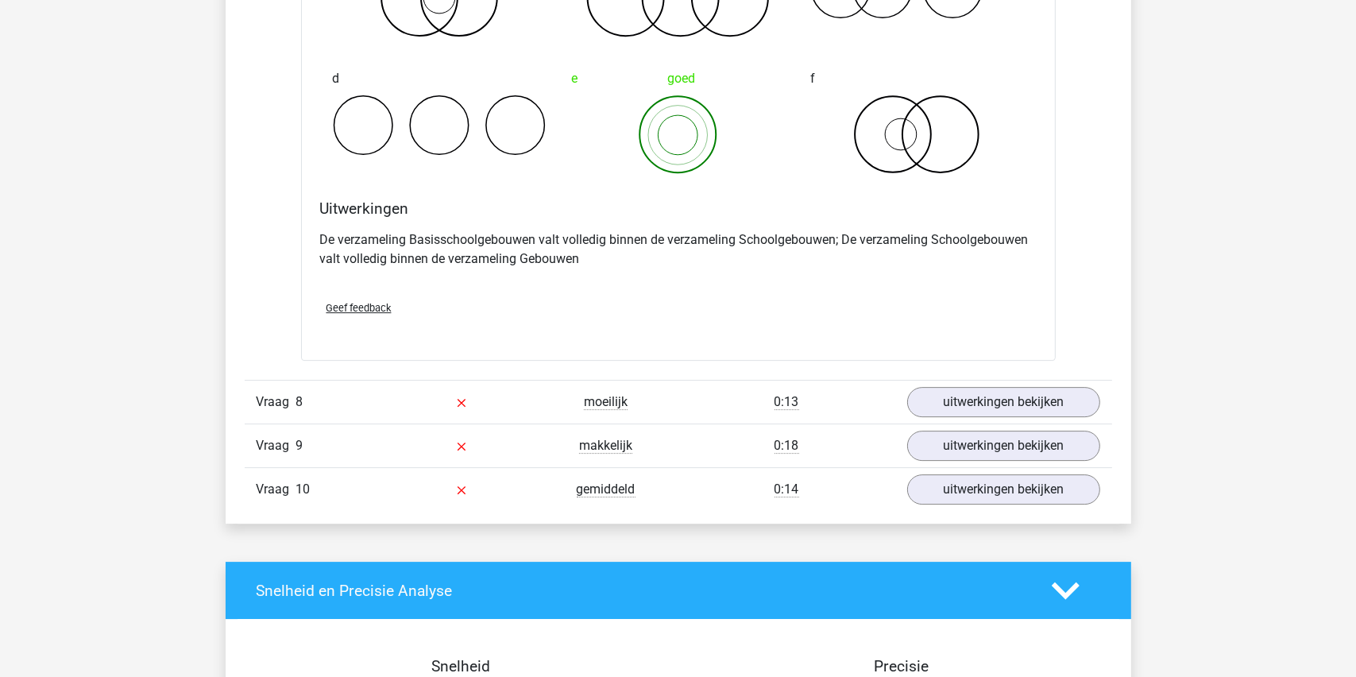
scroll to position [5323, 0]
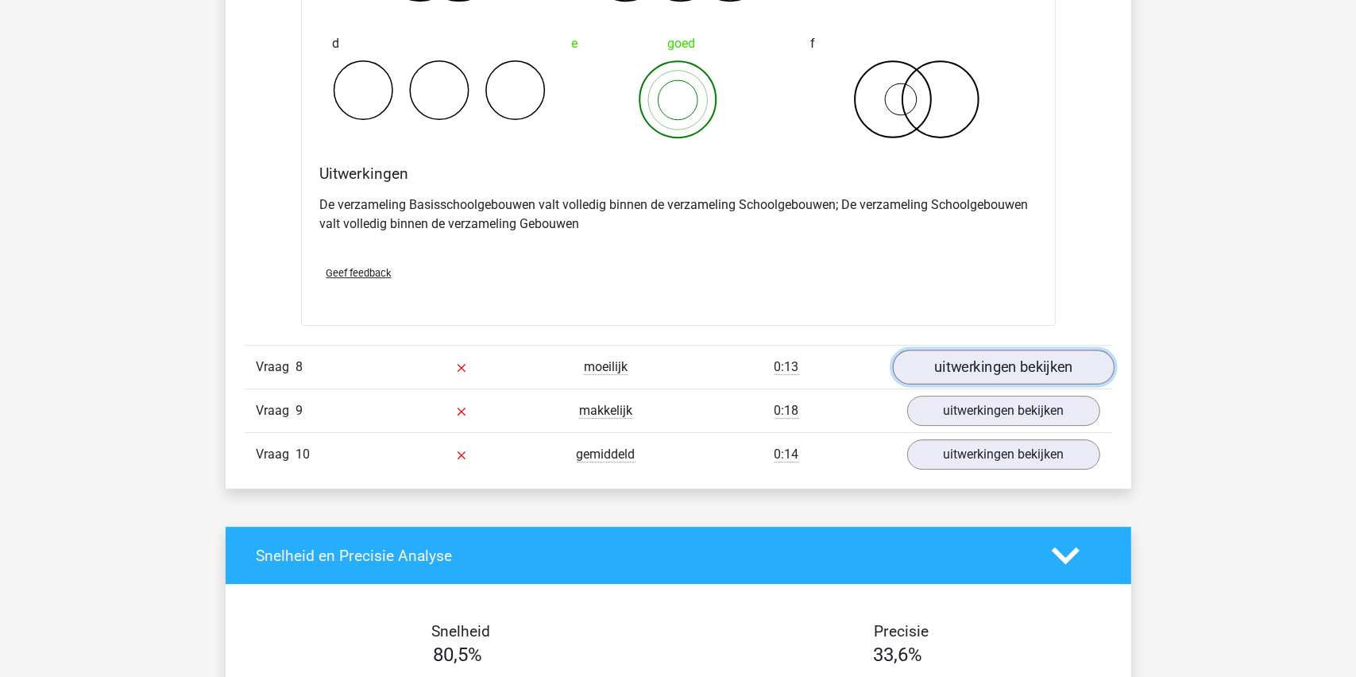
click at [995, 359] on link "uitwerkingen bekijken" at bounding box center [1003, 367] width 222 height 35
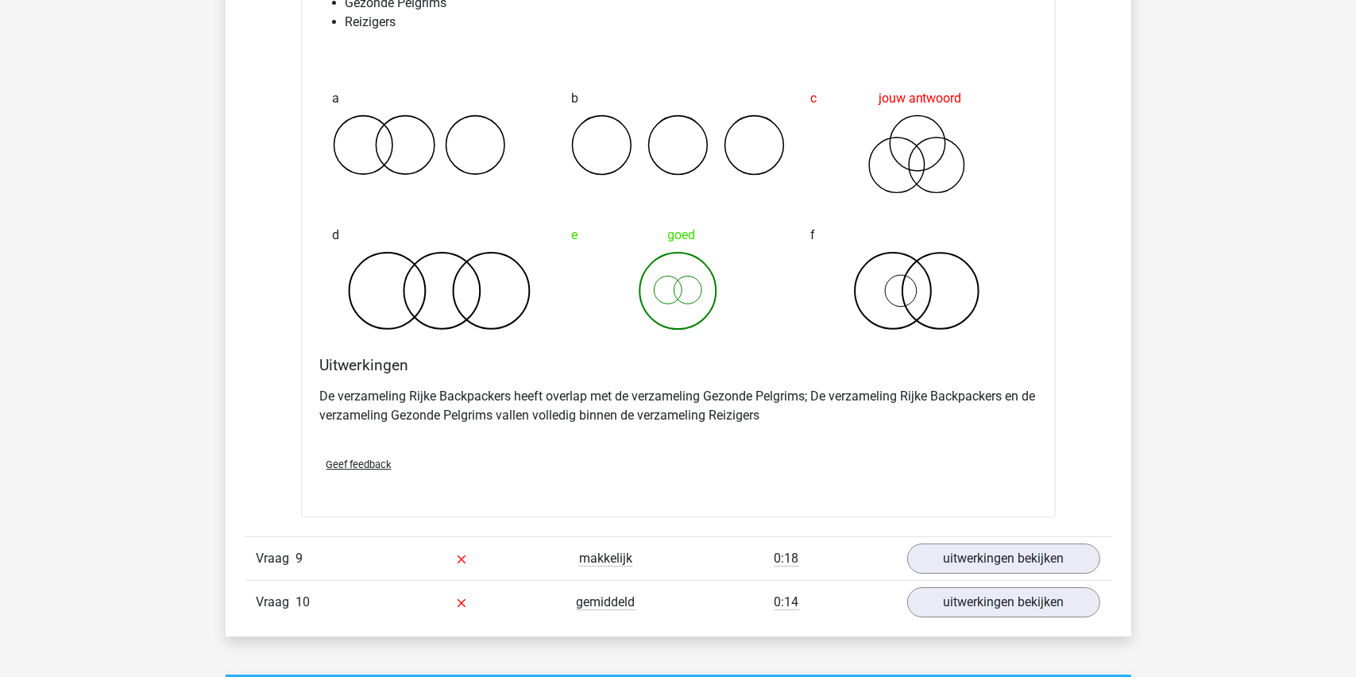
scroll to position [5879, 0]
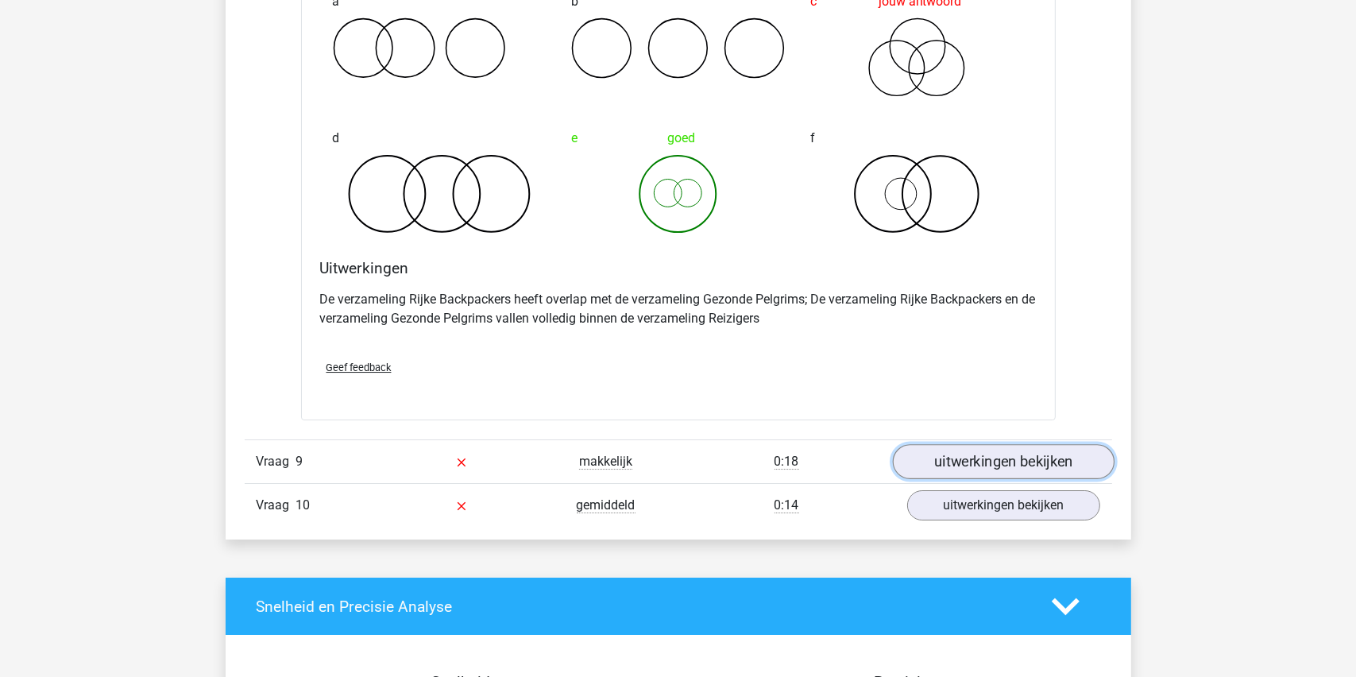
click at [980, 454] on link "uitwerkingen bekijken" at bounding box center [1003, 462] width 222 height 35
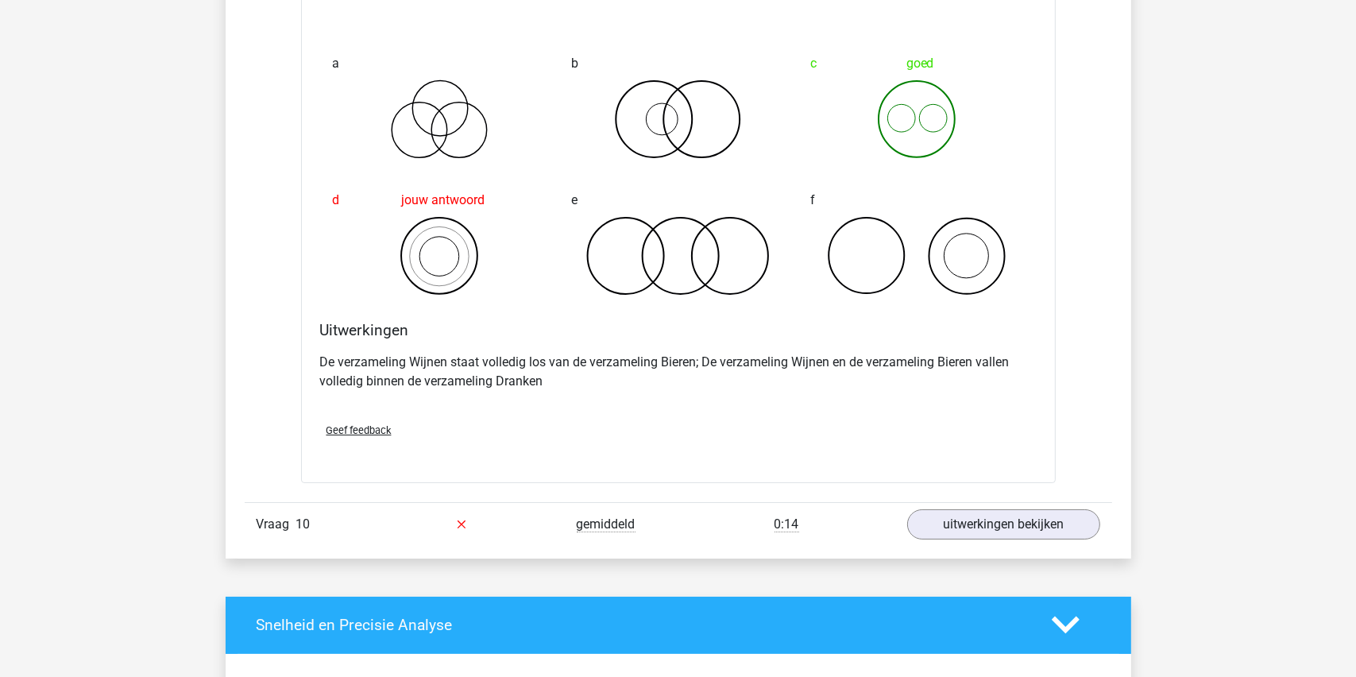
scroll to position [6514, 0]
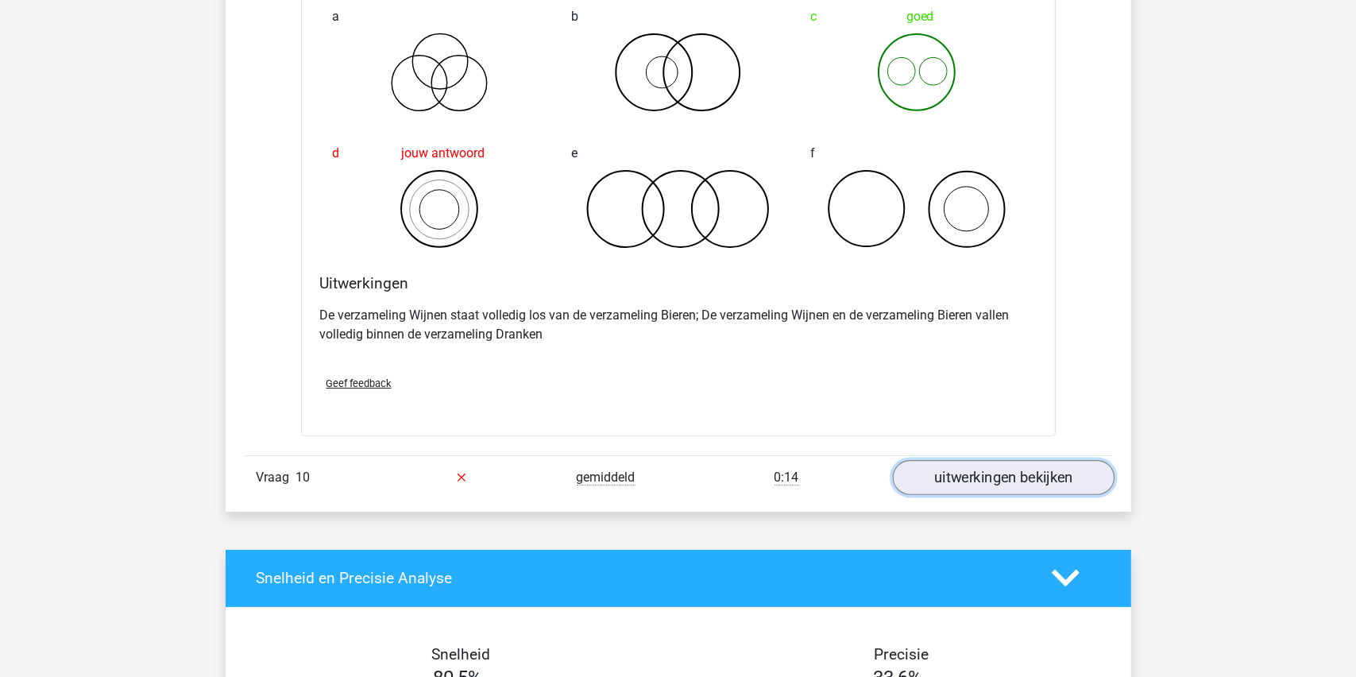
click at [985, 481] on link "uitwerkingen bekijken" at bounding box center [1003, 477] width 222 height 35
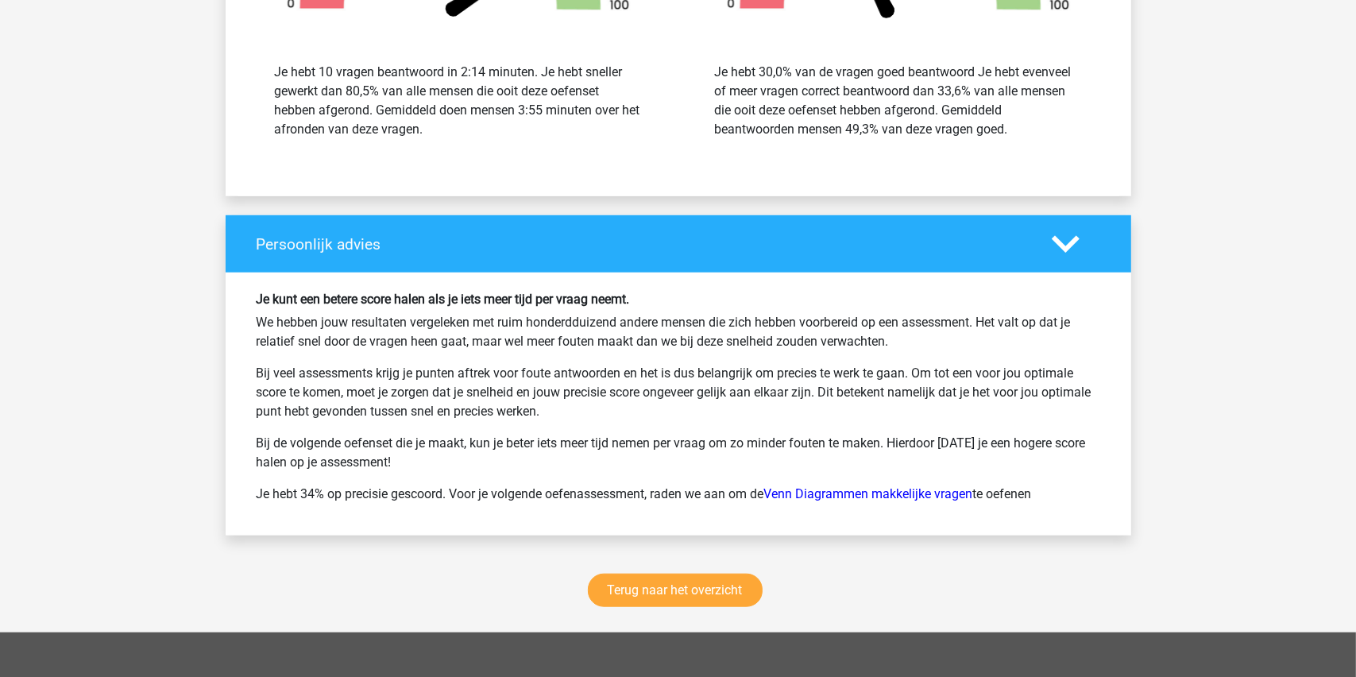
scroll to position [8024, 0]
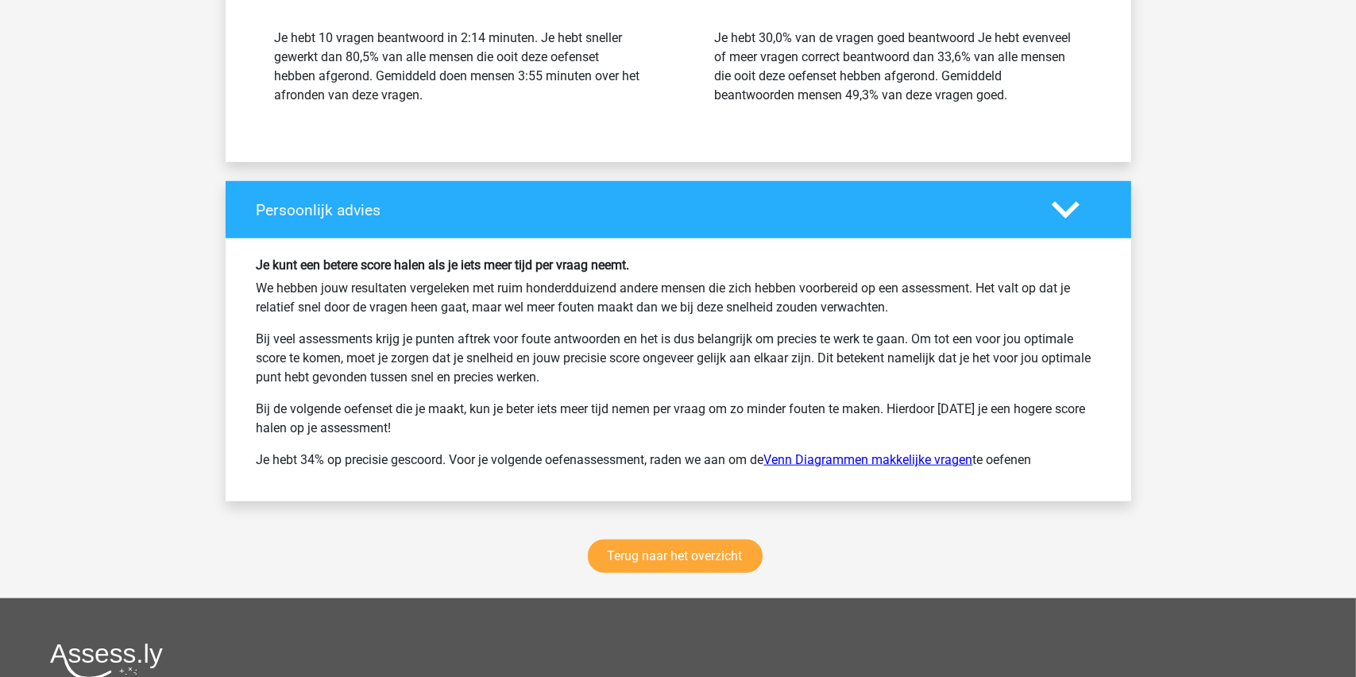
click at [837, 453] on link "Venn Diagrammen makkelijke vragen" at bounding box center [868, 459] width 209 height 15
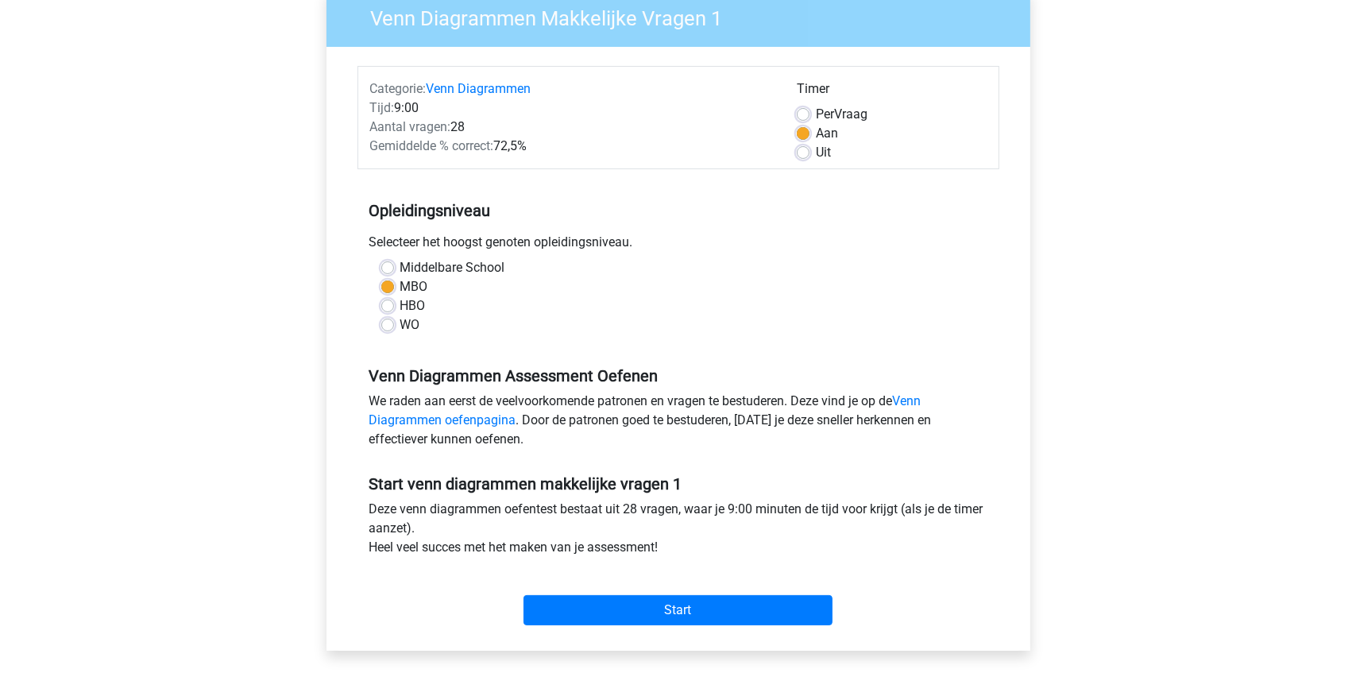
scroll to position [238, 0]
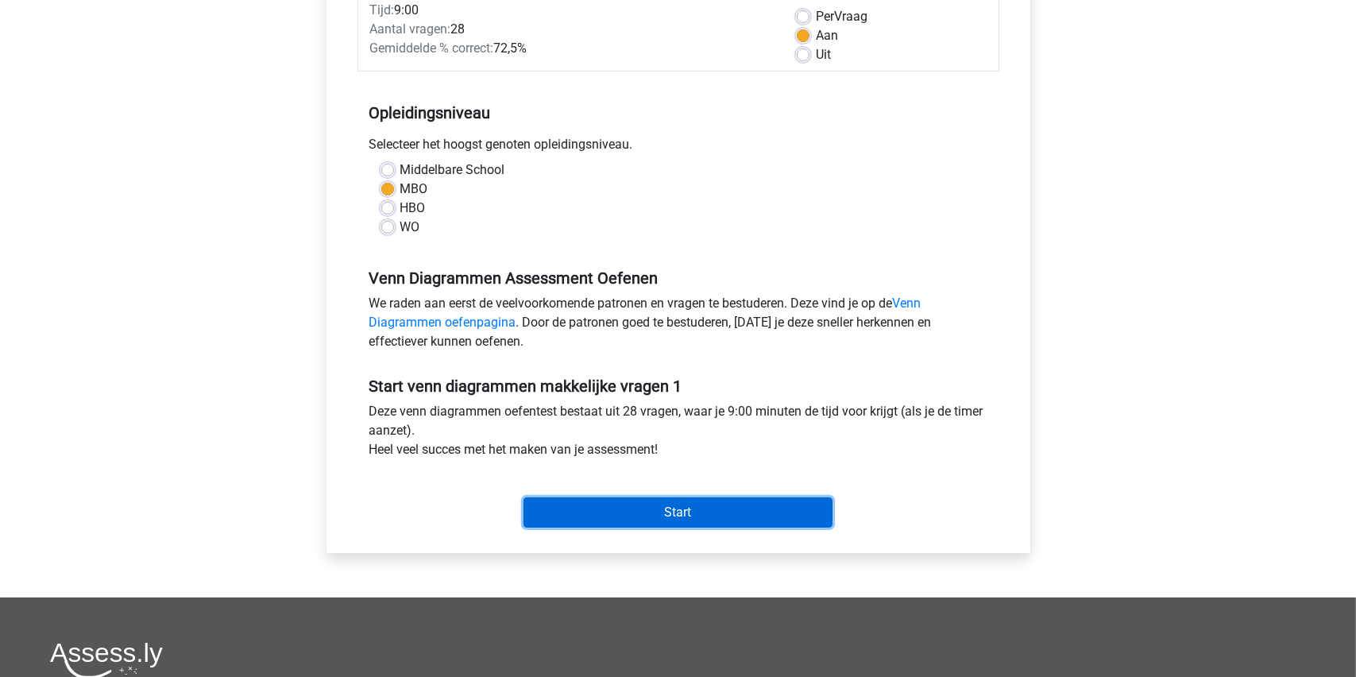
click at [674, 514] on input "Start" at bounding box center [678, 512] width 309 height 30
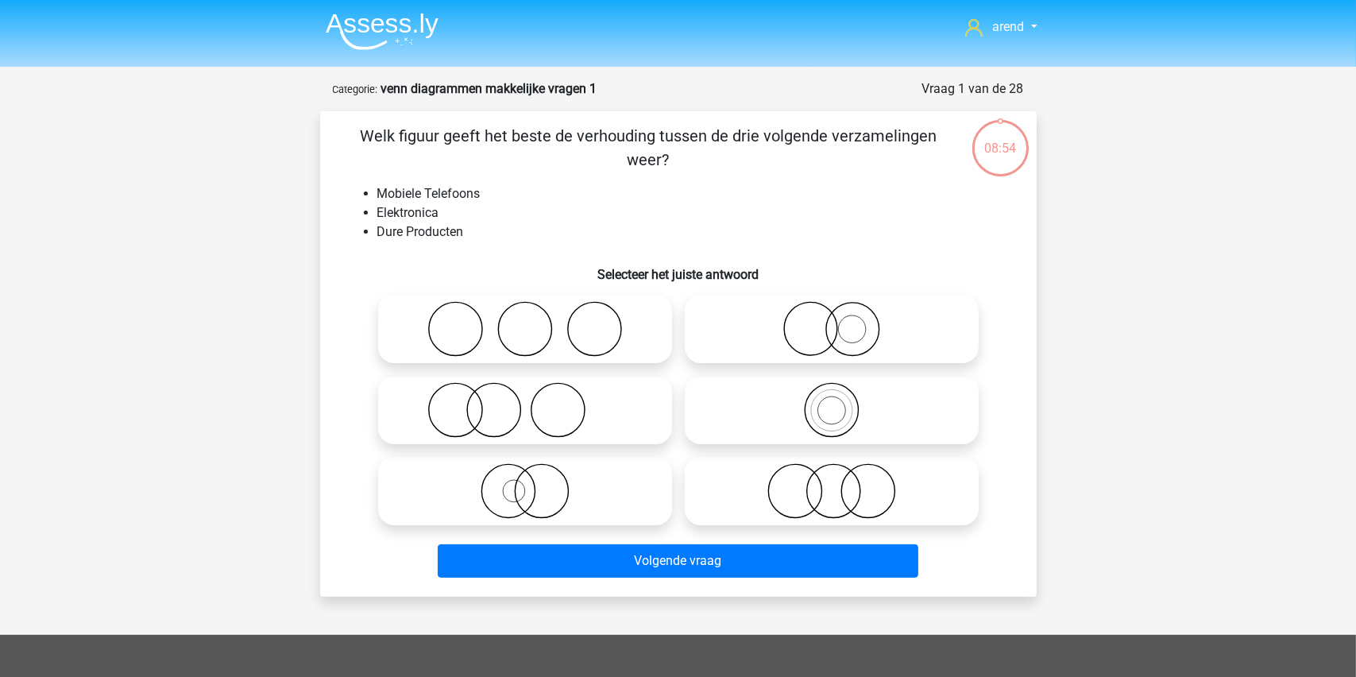
click at [514, 330] on icon at bounding box center [525, 329] width 281 height 56
click at [525, 321] on input "radio" at bounding box center [530, 316] width 10 height 10
radio input "true"
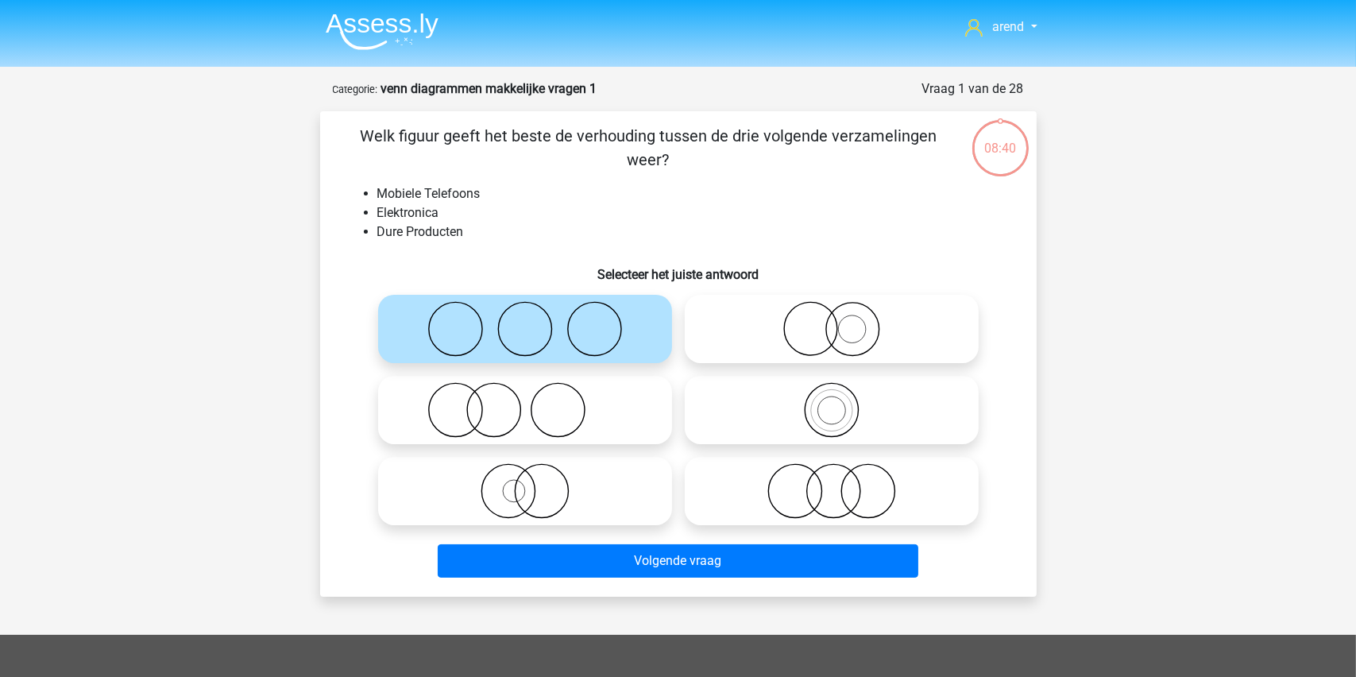
click at [491, 405] on icon at bounding box center [525, 410] width 281 height 56
click at [525, 402] on input "radio" at bounding box center [530, 397] width 10 height 10
radio input "true"
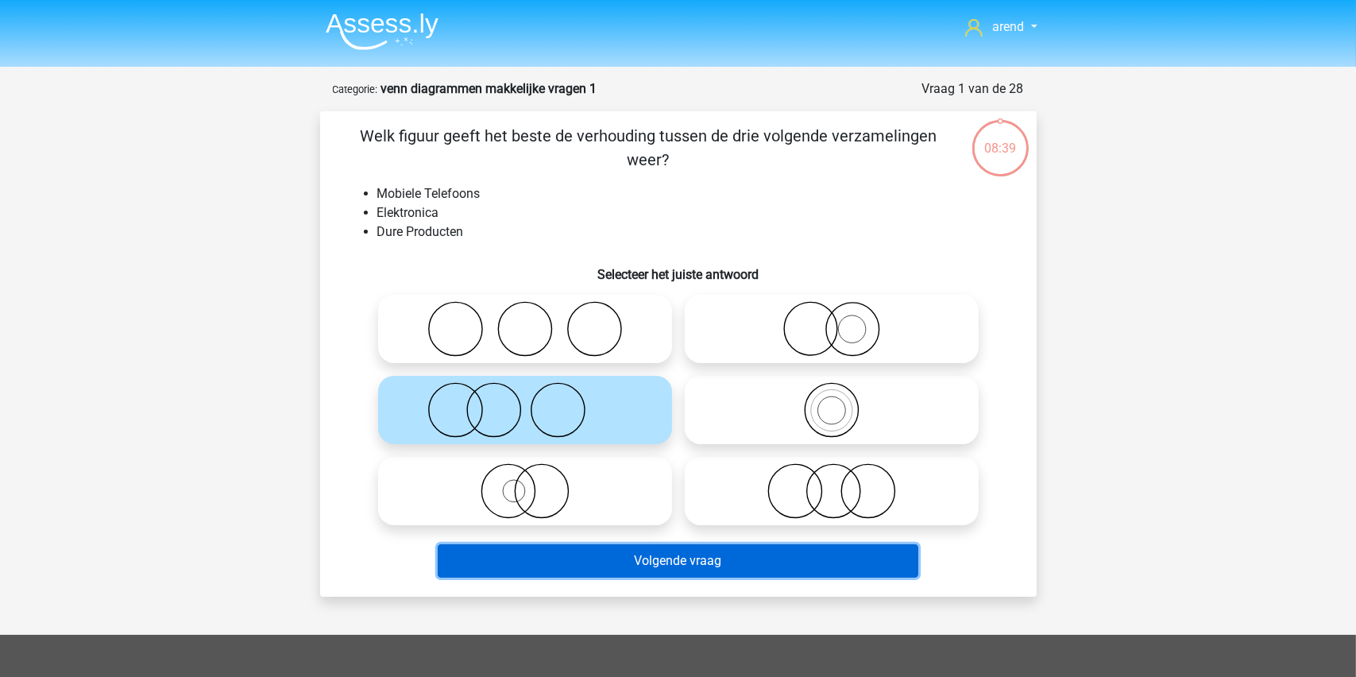
click at [653, 563] on button "Volgende vraag" at bounding box center [678, 560] width 481 height 33
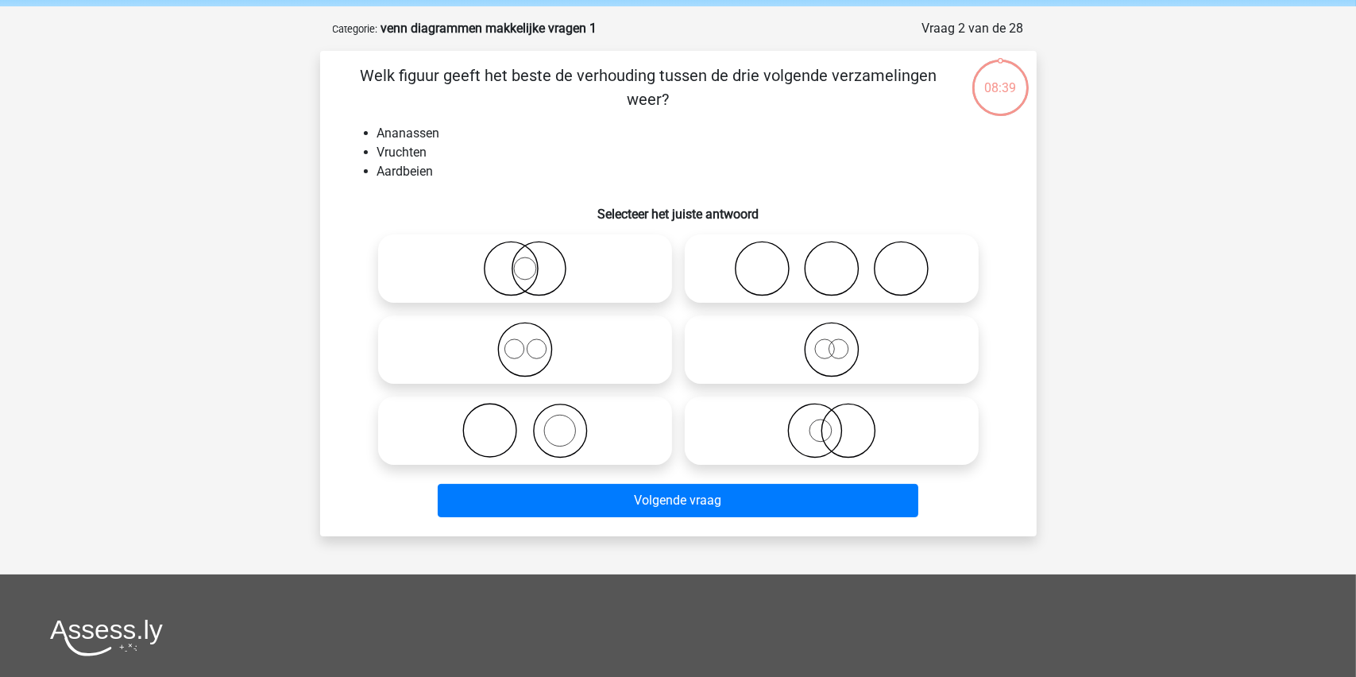
scroll to position [79, 0]
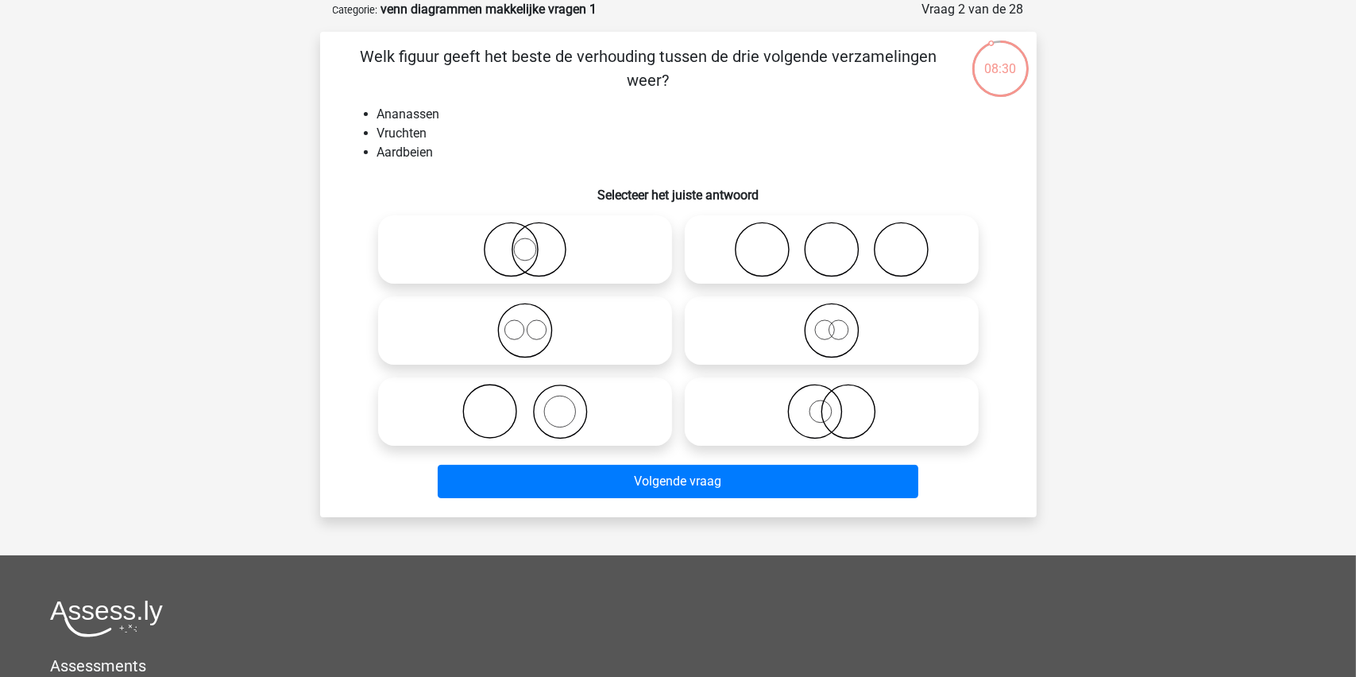
click at [509, 338] on icon at bounding box center [525, 331] width 281 height 56
click at [525, 323] on input "radio" at bounding box center [530, 317] width 10 height 10
radio input "true"
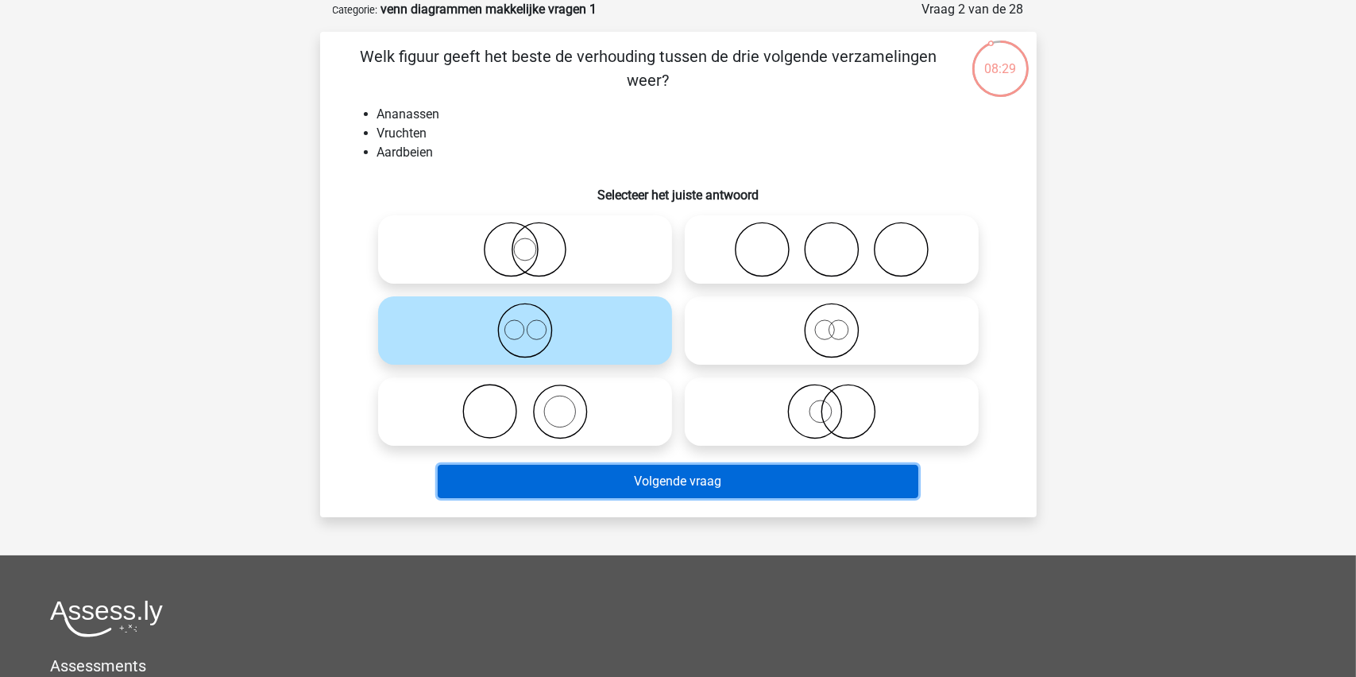
click at [672, 483] on button "Volgende vraag" at bounding box center [678, 481] width 481 height 33
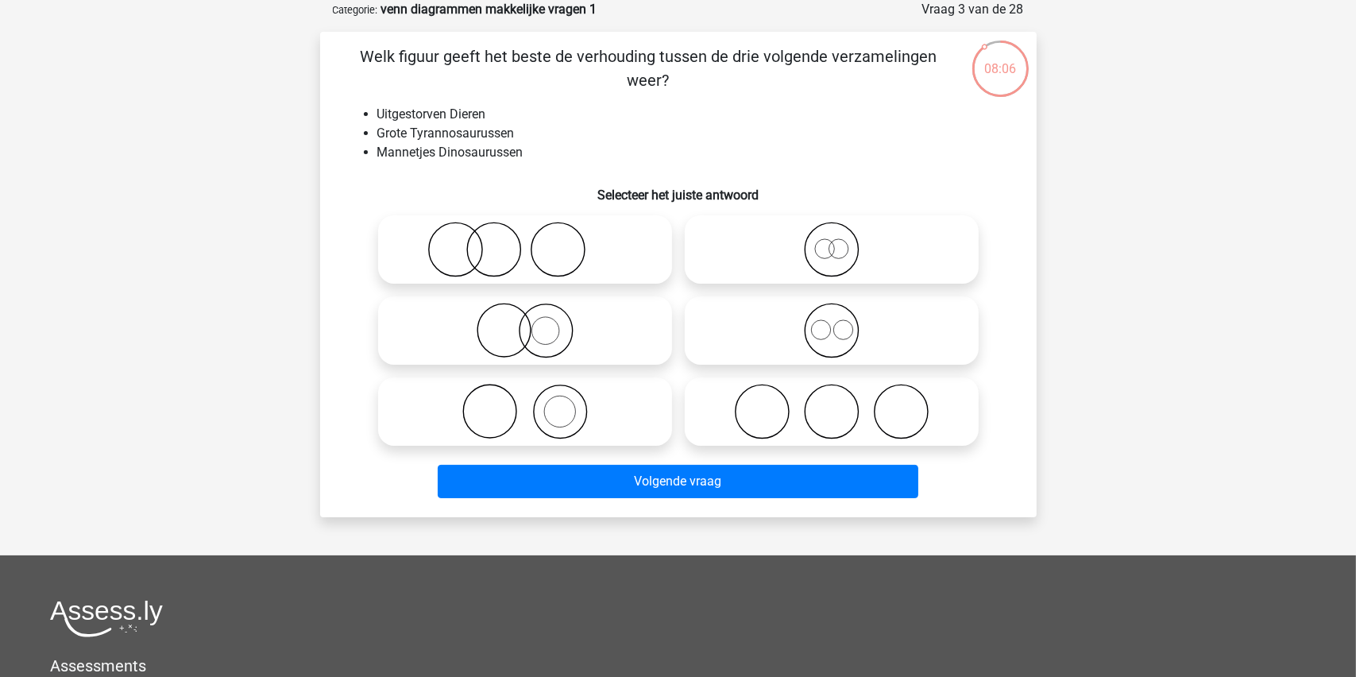
click at [840, 243] on icon at bounding box center [831, 250] width 281 height 56
click at [840, 242] on input "radio" at bounding box center [837, 236] width 10 height 10
radio input "true"
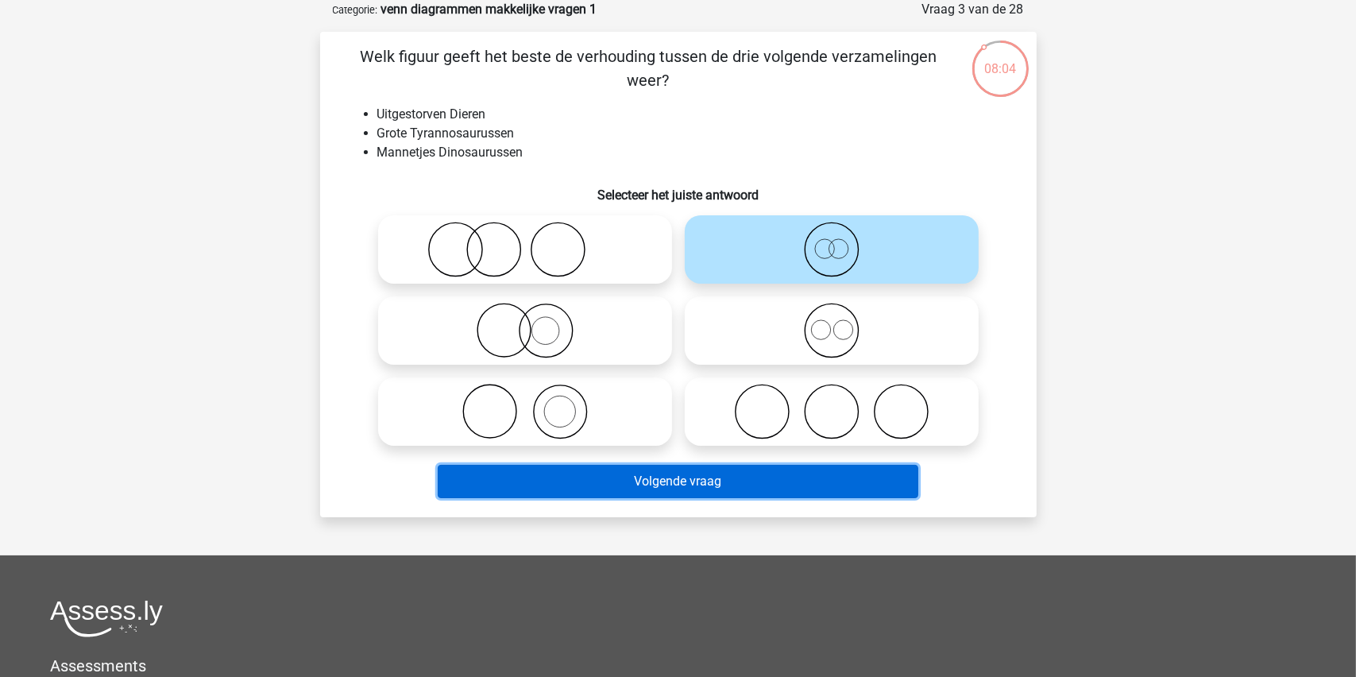
click at [642, 478] on button "Volgende vraag" at bounding box center [678, 481] width 481 height 33
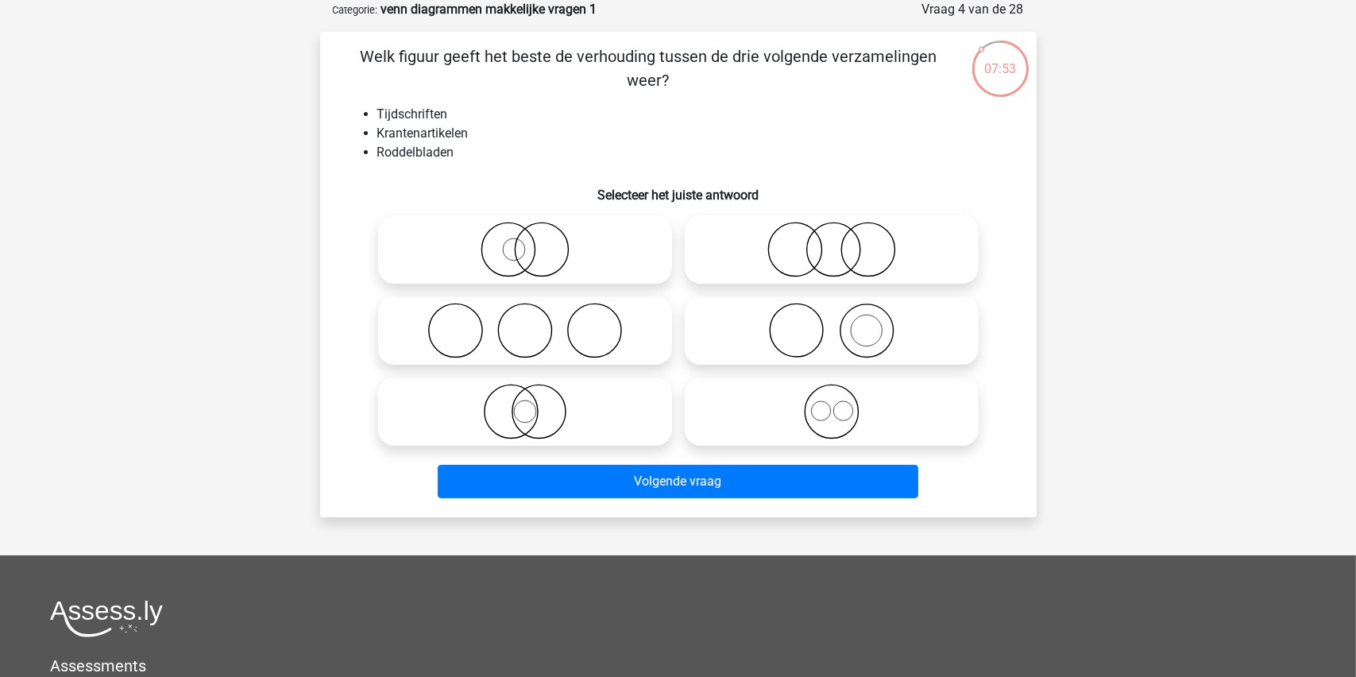
click at [829, 330] on icon at bounding box center [831, 331] width 281 height 56
click at [832, 323] on input "radio" at bounding box center [837, 317] width 10 height 10
radio input "true"
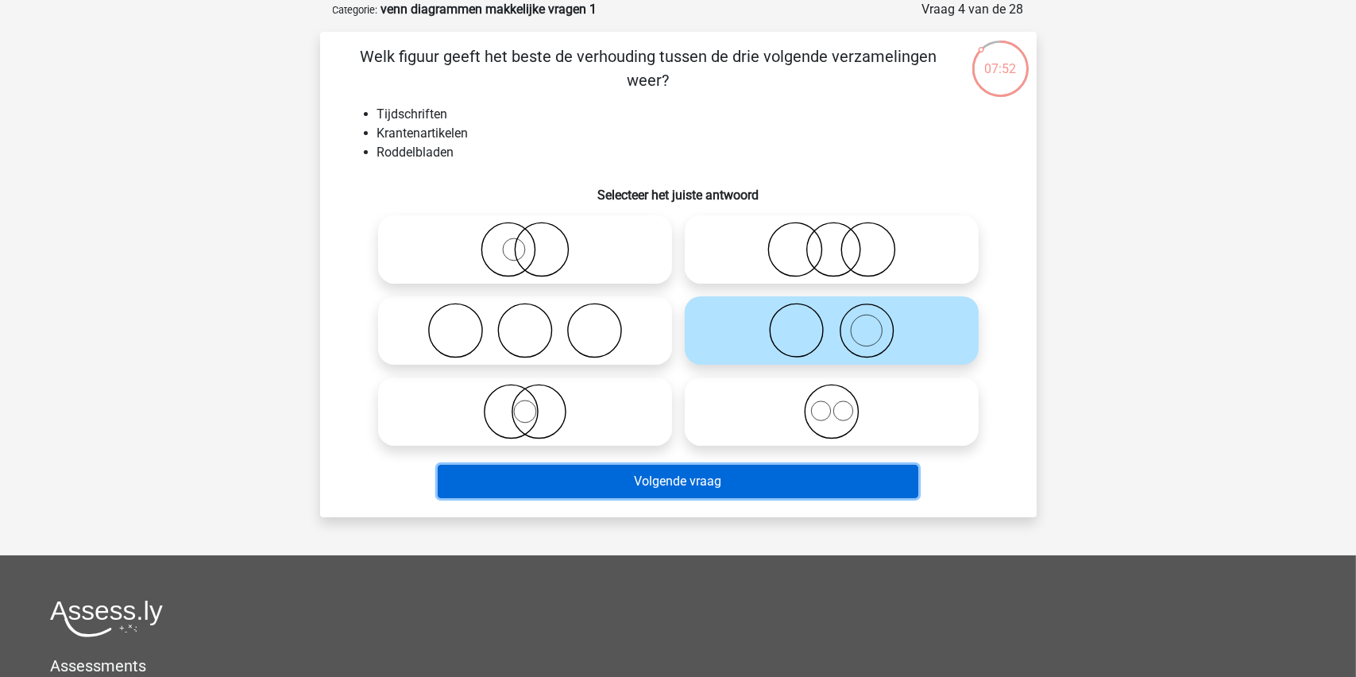
click at [675, 475] on button "Volgende vraag" at bounding box center [678, 481] width 481 height 33
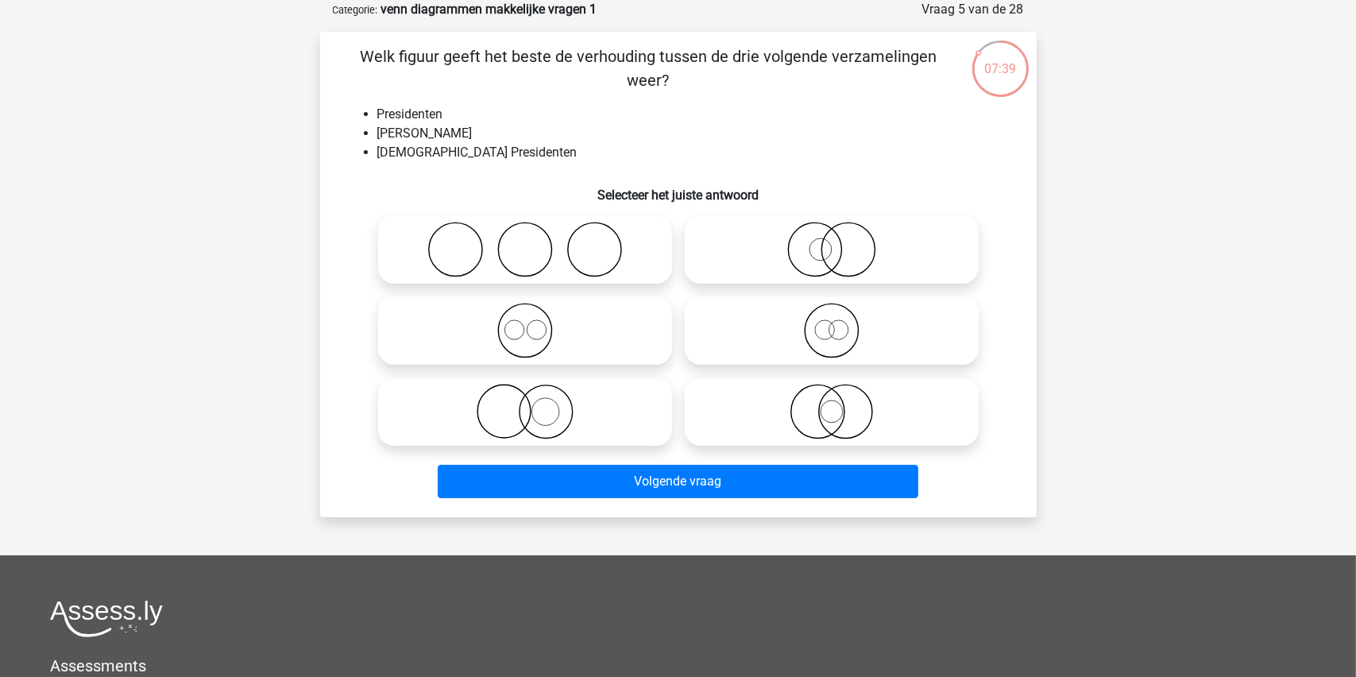
click at [530, 411] on circle at bounding box center [503, 411] width 53 height 53
click at [530, 404] on input "radio" at bounding box center [530, 398] width 10 height 10
radio input "true"
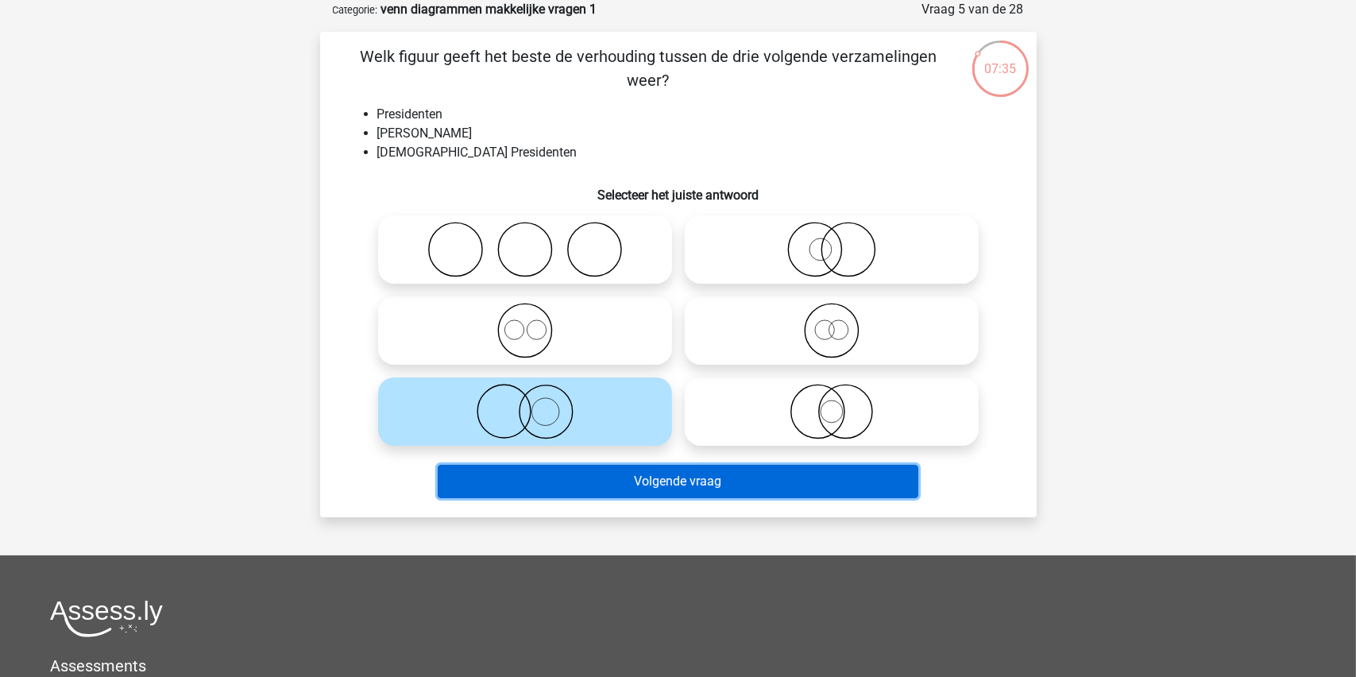
click at [666, 475] on button "Volgende vraag" at bounding box center [678, 481] width 481 height 33
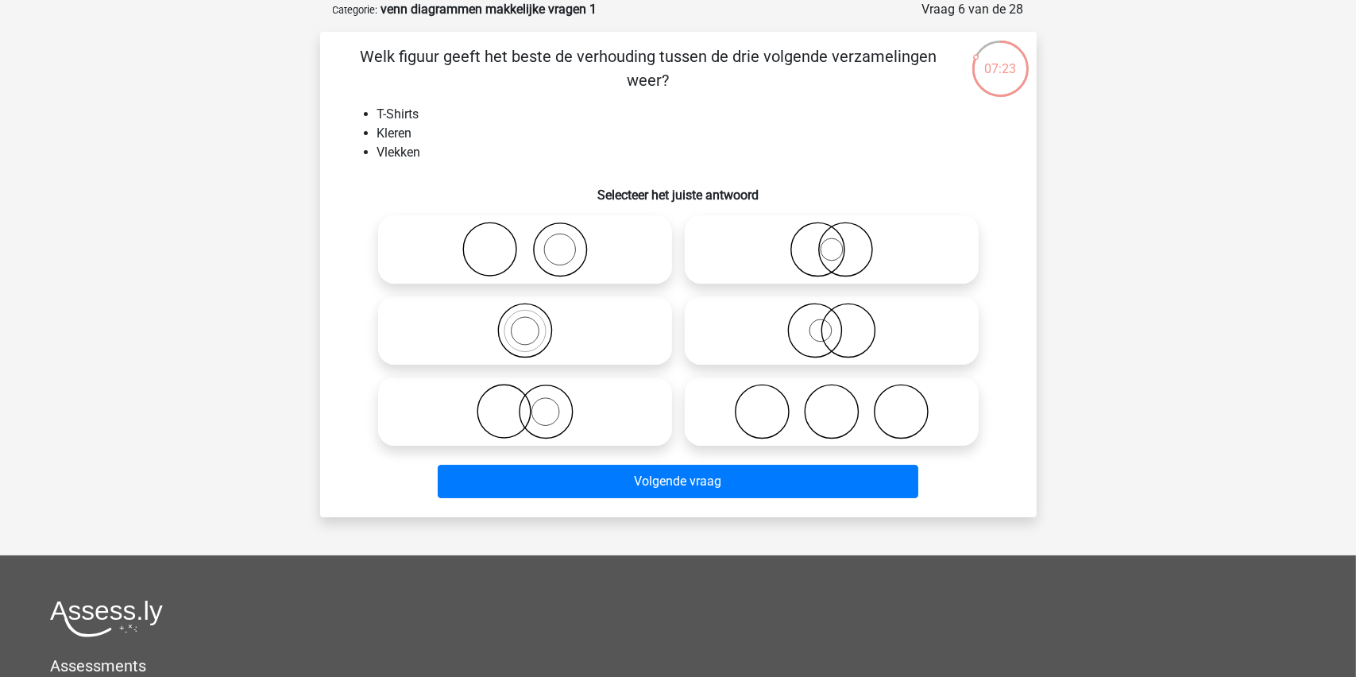
click at [545, 240] on icon at bounding box center [525, 250] width 281 height 56
click at [535, 240] on input "radio" at bounding box center [530, 236] width 10 height 10
radio input "true"
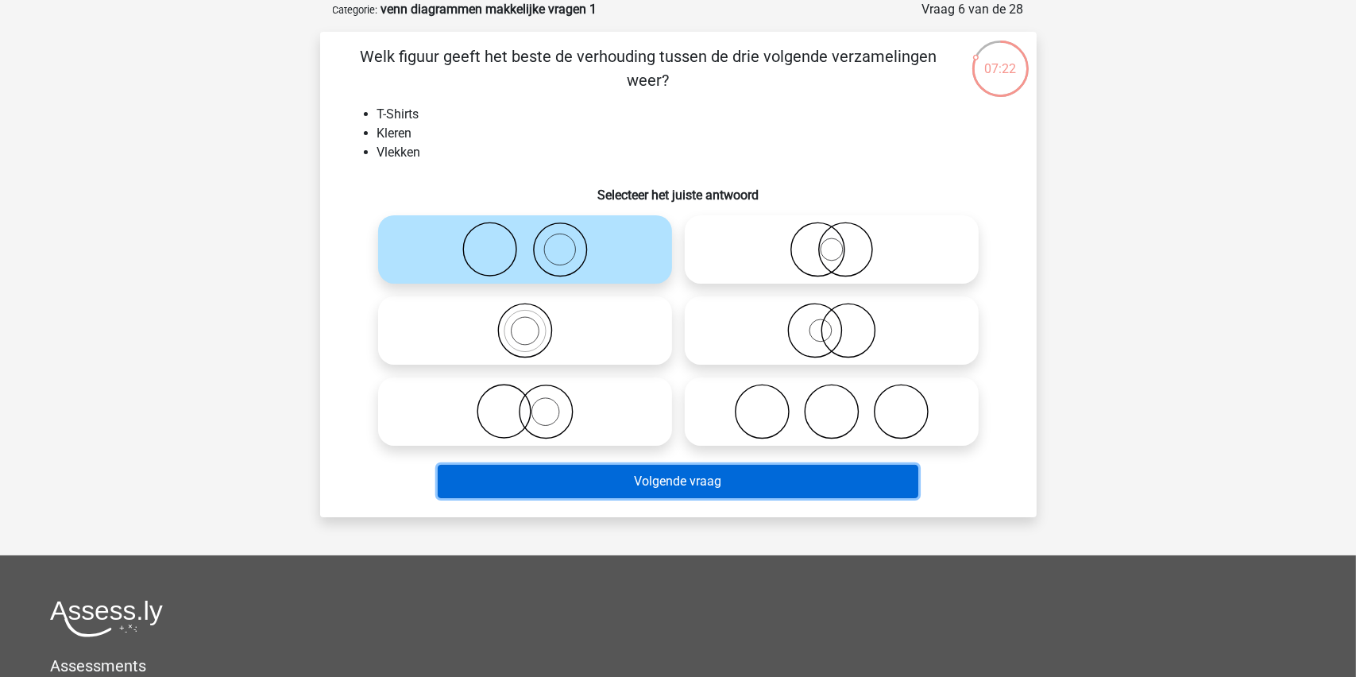
click at [643, 479] on button "Volgende vraag" at bounding box center [678, 481] width 481 height 33
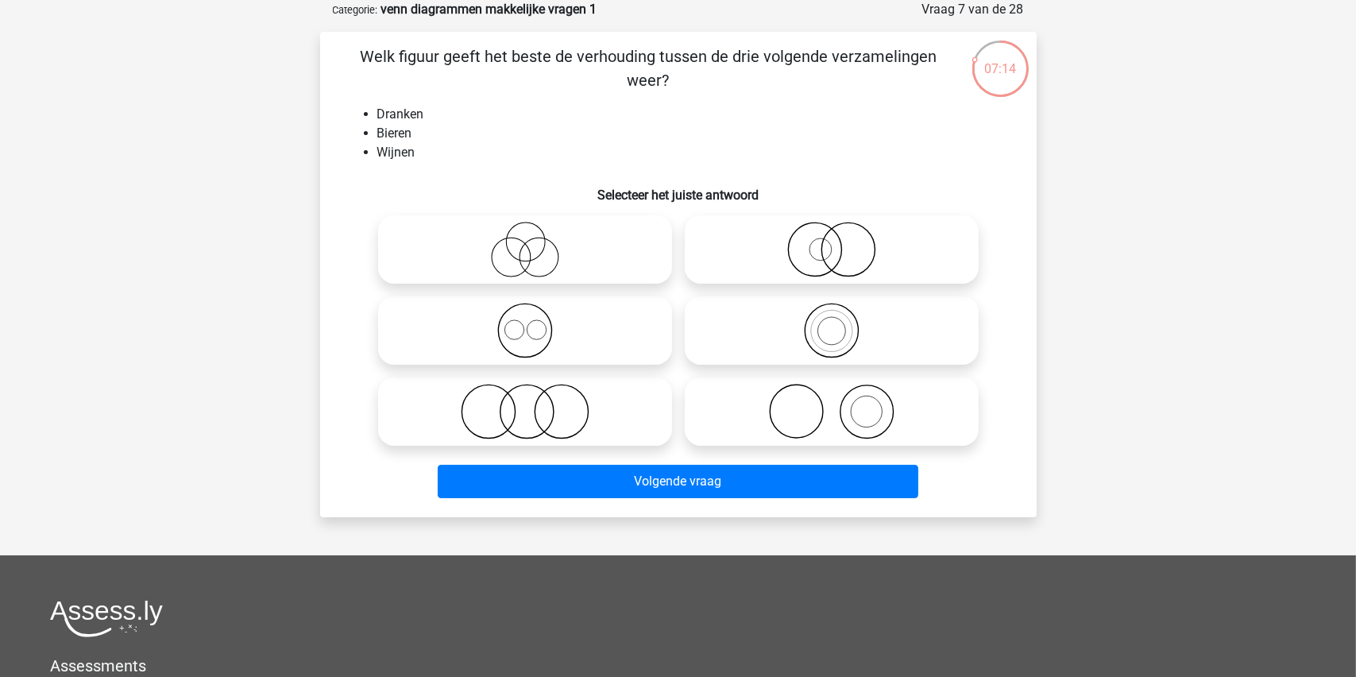
click at [524, 332] on icon at bounding box center [525, 331] width 281 height 56
click at [525, 323] on input "radio" at bounding box center [530, 317] width 10 height 10
radio input "true"
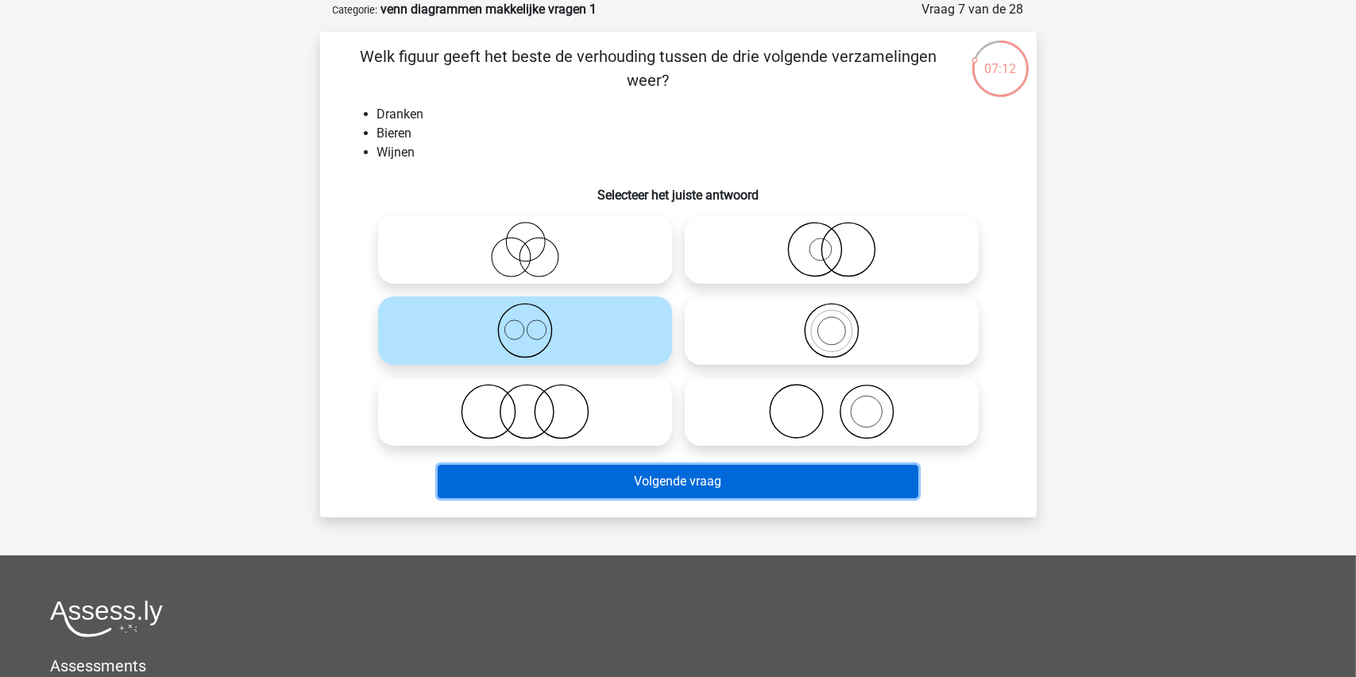
click at [628, 474] on button "Volgende vraag" at bounding box center [678, 481] width 481 height 33
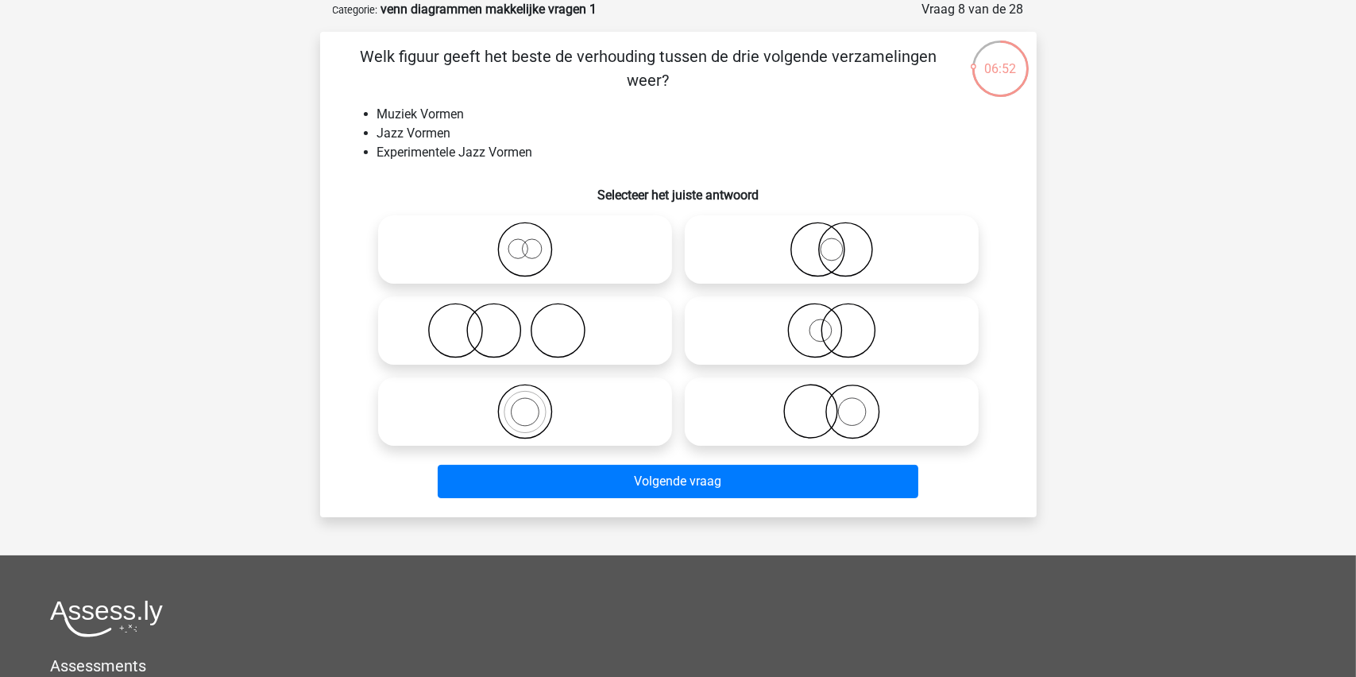
click at [828, 330] on icon at bounding box center [831, 331] width 281 height 56
click at [832, 323] on input "radio" at bounding box center [837, 317] width 10 height 10
radio input "true"
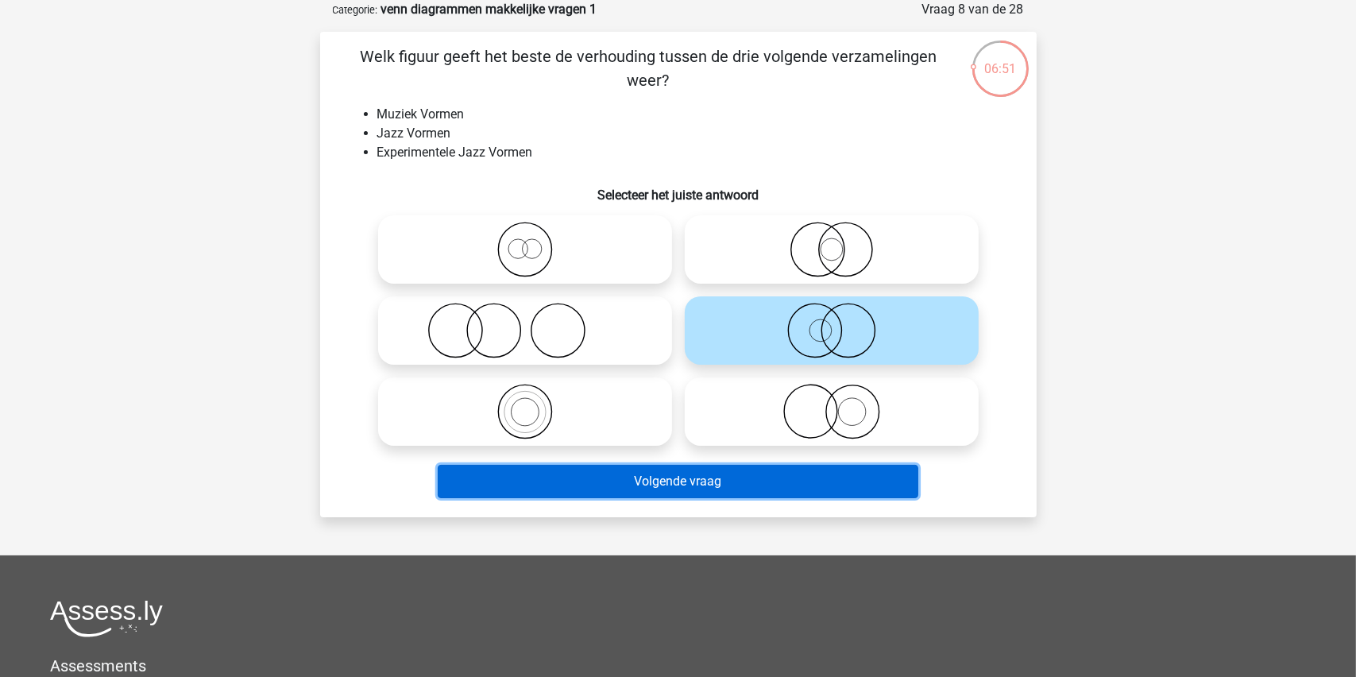
click at [660, 474] on button "Volgende vraag" at bounding box center [678, 481] width 481 height 33
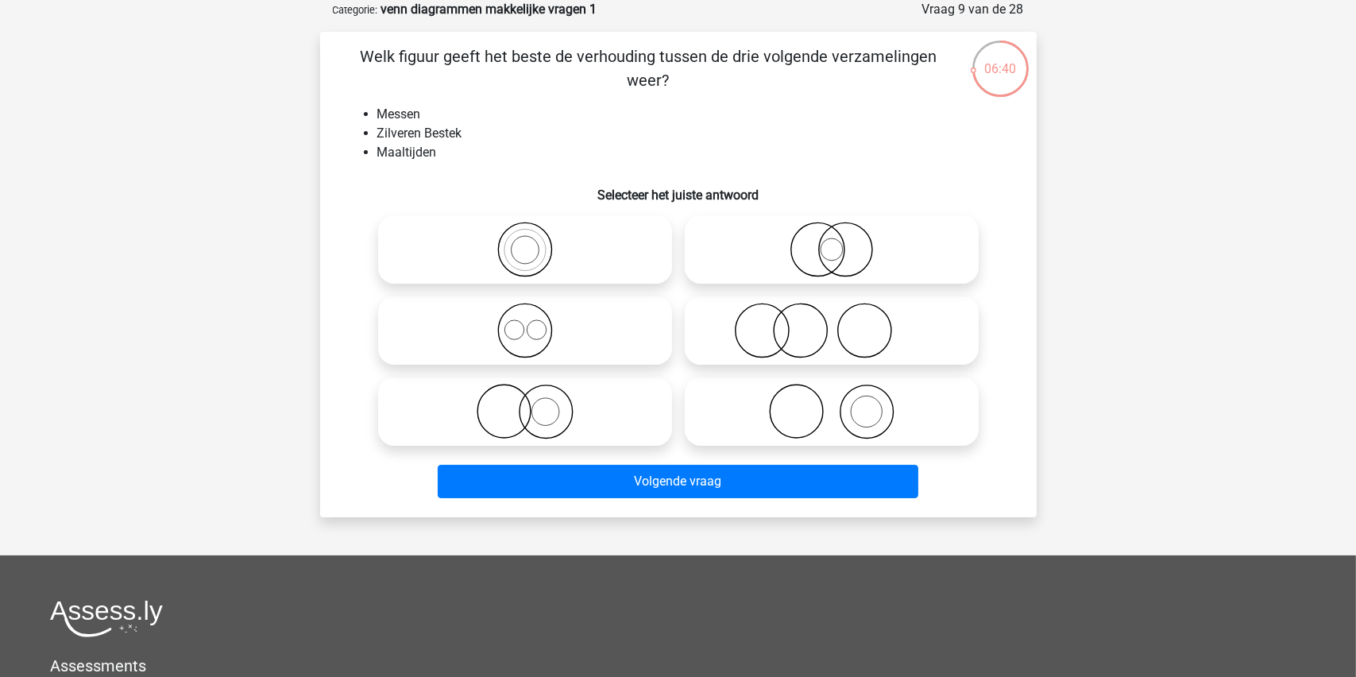
click at [796, 332] on icon at bounding box center [831, 331] width 281 height 56
click at [832, 323] on input "radio" at bounding box center [837, 317] width 10 height 10
radio input "true"
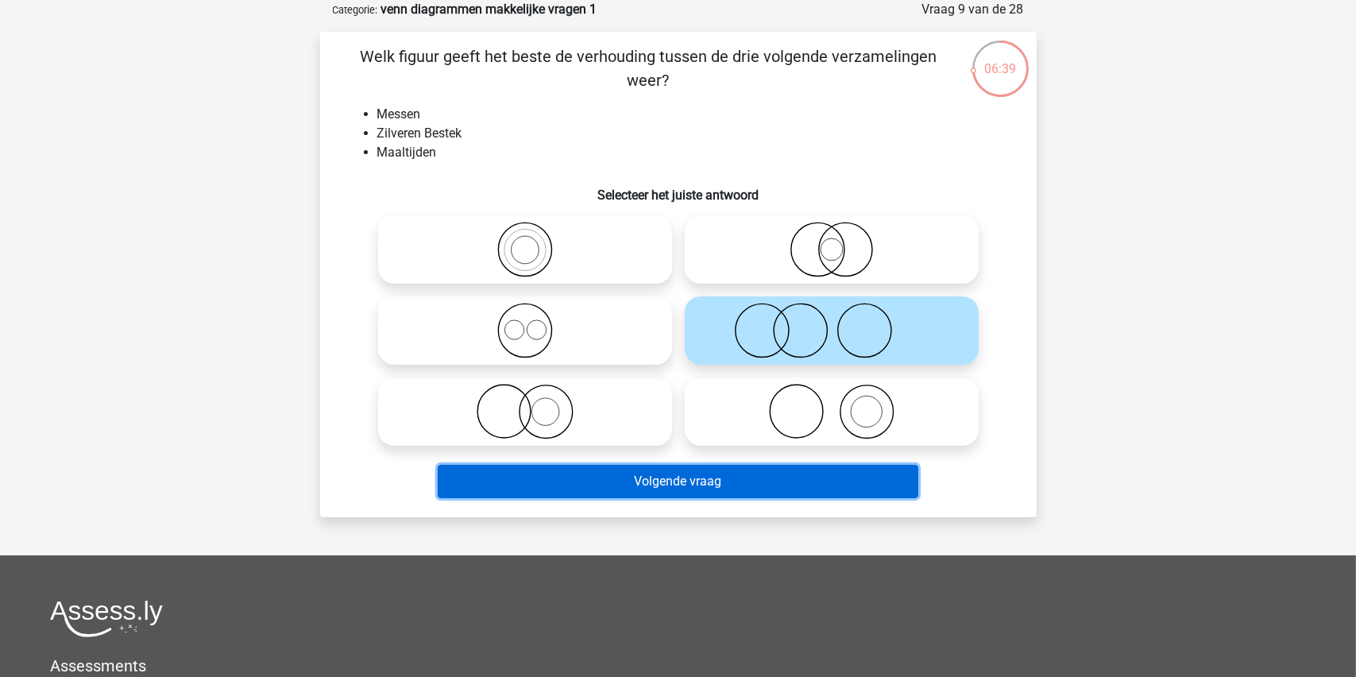
click at [666, 481] on button "Volgende vraag" at bounding box center [678, 481] width 481 height 33
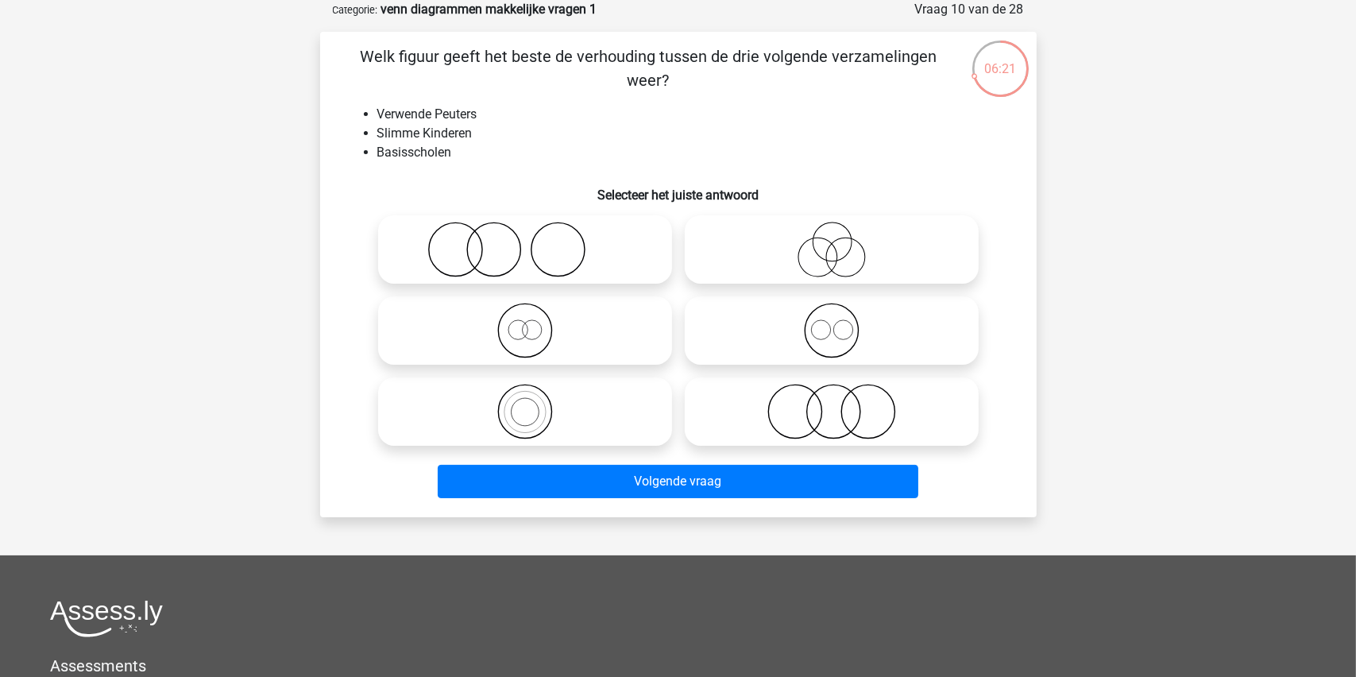
click at [503, 245] on icon at bounding box center [525, 250] width 281 height 56
click at [525, 242] on input "radio" at bounding box center [530, 236] width 10 height 10
radio input "true"
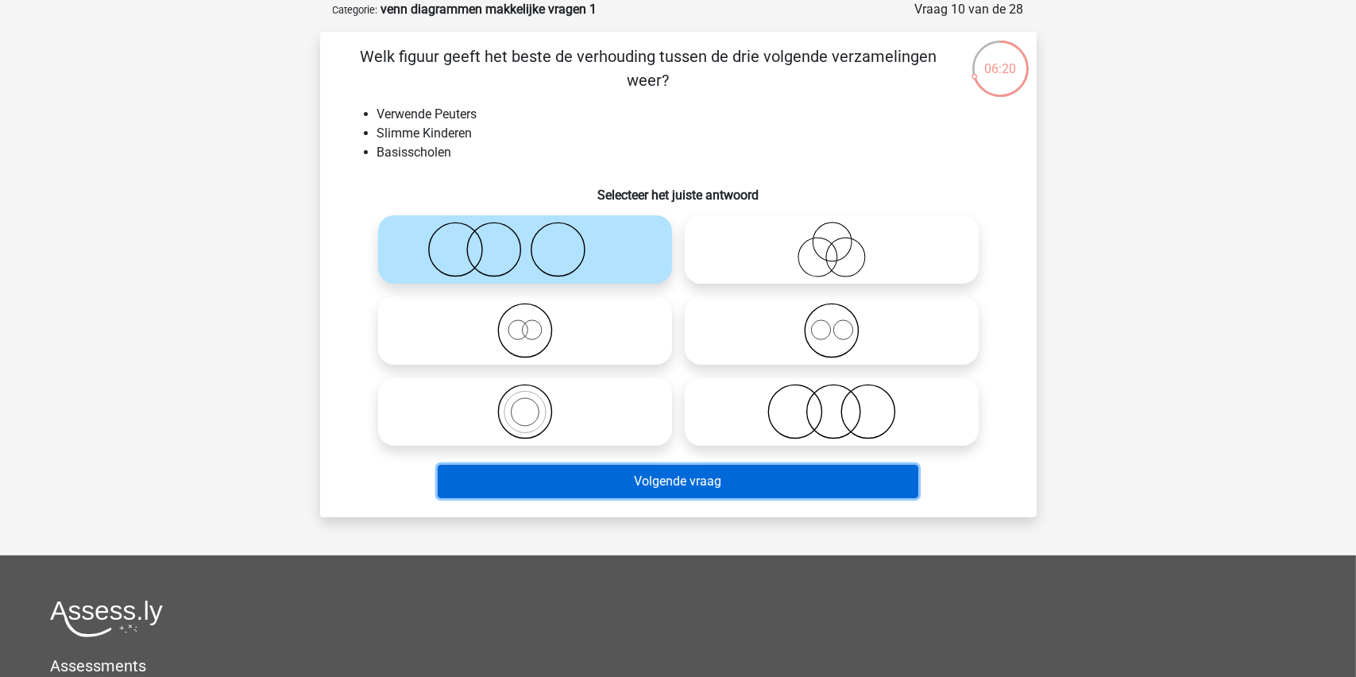
click at [653, 475] on button "Volgende vraag" at bounding box center [678, 481] width 481 height 33
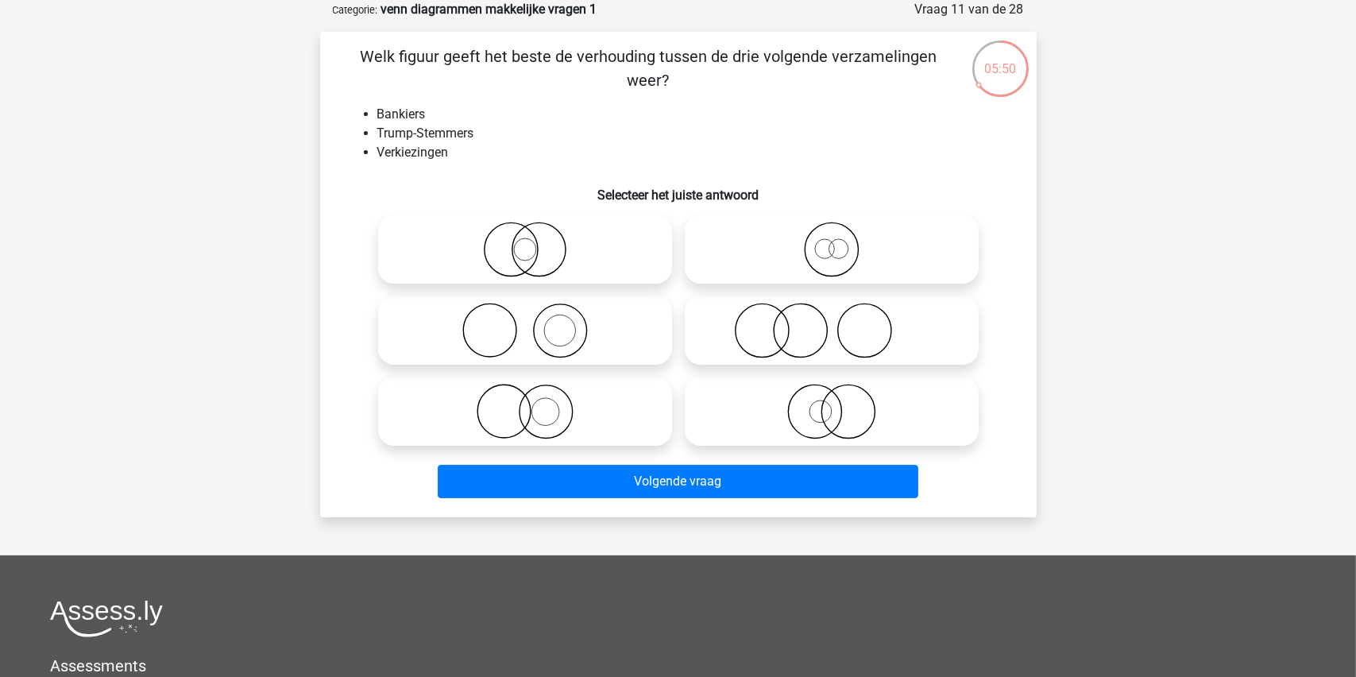
click at [827, 247] on icon at bounding box center [831, 250] width 281 height 56
click at [832, 242] on input "radio" at bounding box center [837, 236] width 10 height 10
radio input "true"
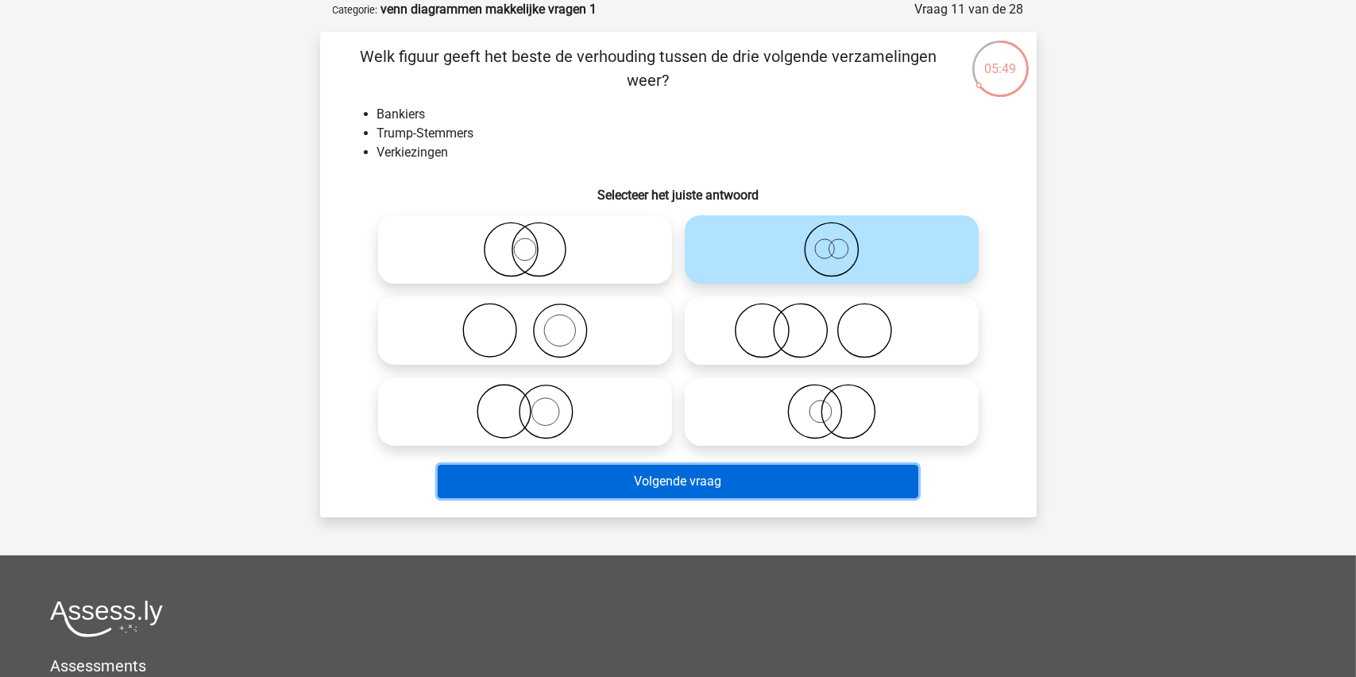
click at [686, 477] on button "Volgende vraag" at bounding box center [678, 481] width 481 height 33
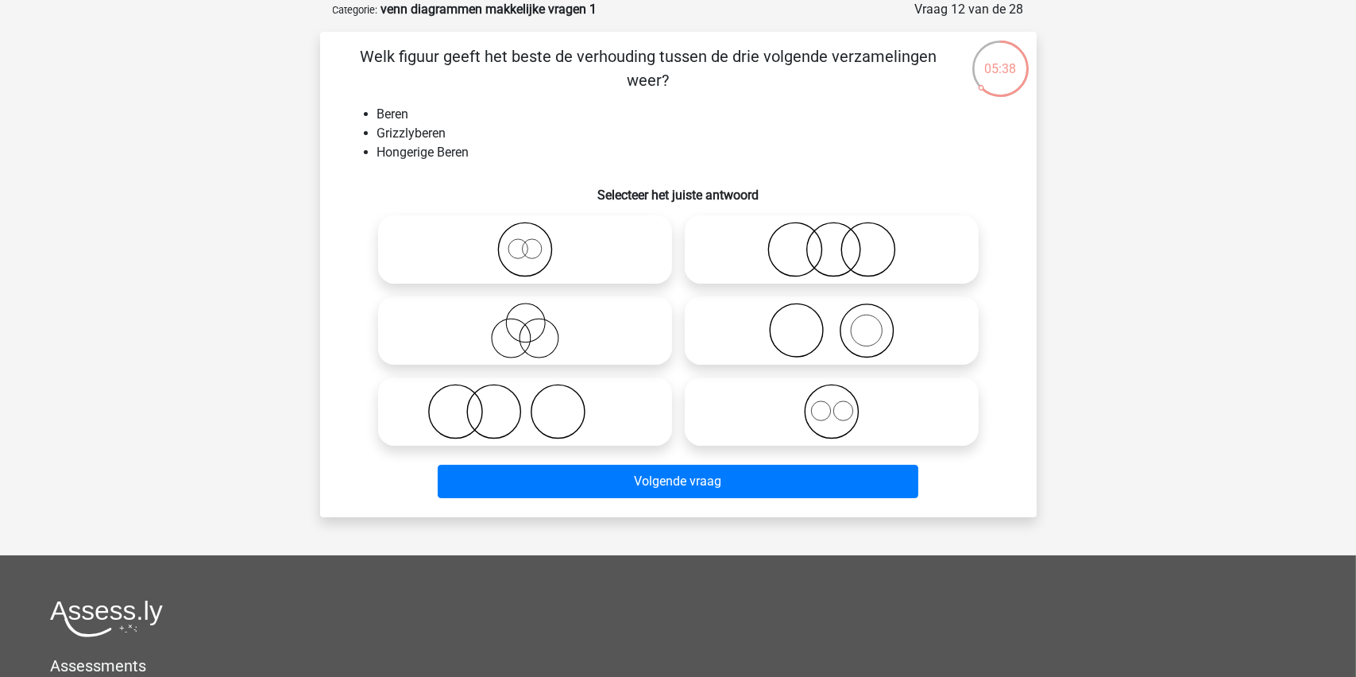
click at [848, 338] on icon at bounding box center [831, 331] width 281 height 56
click at [842, 323] on input "radio" at bounding box center [837, 317] width 10 height 10
radio input "true"
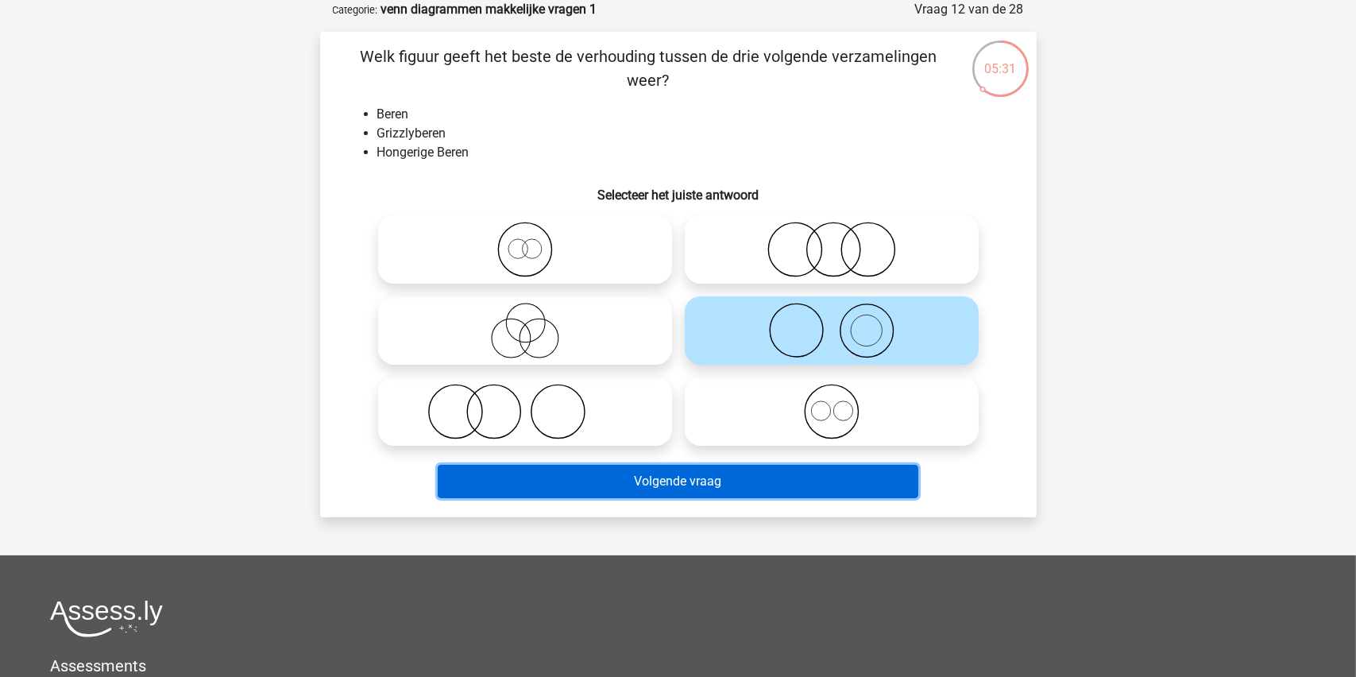
click at [675, 478] on button "Volgende vraag" at bounding box center [678, 481] width 481 height 33
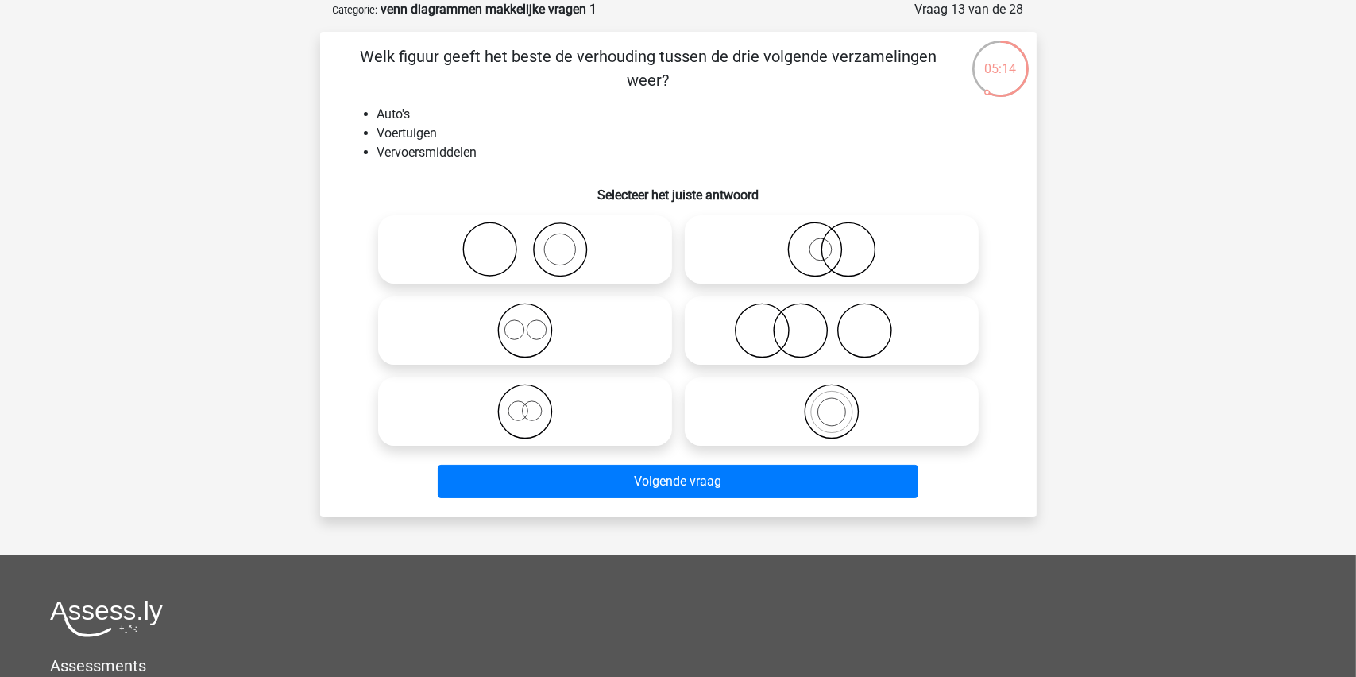
click at [825, 404] on icon at bounding box center [831, 412] width 281 height 56
click at [832, 404] on input "radio" at bounding box center [837, 398] width 10 height 10
radio input "true"
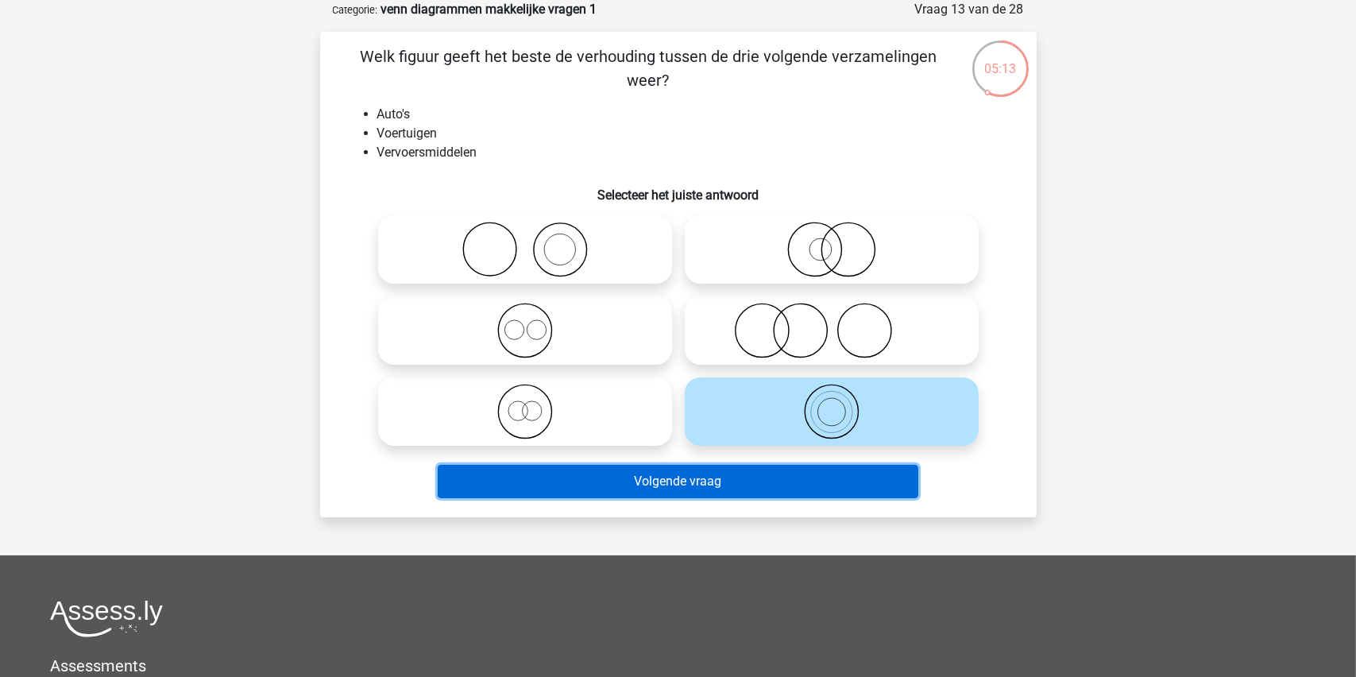
click at [661, 479] on button "Volgende vraag" at bounding box center [678, 481] width 481 height 33
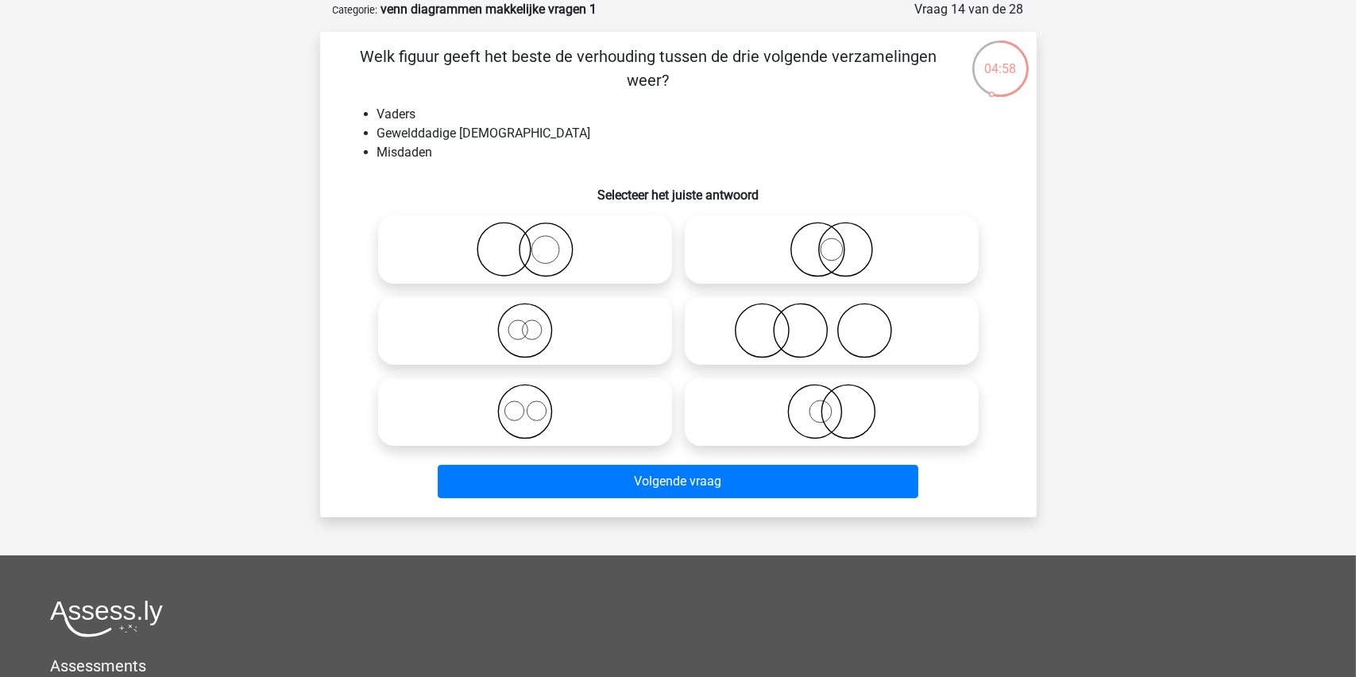
click at [821, 333] on icon at bounding box center [831, 331] width 281 height 56
click at [832, 323] on input "radio" at bounding box center [837, 317] width 10 height 10
radio input "true"
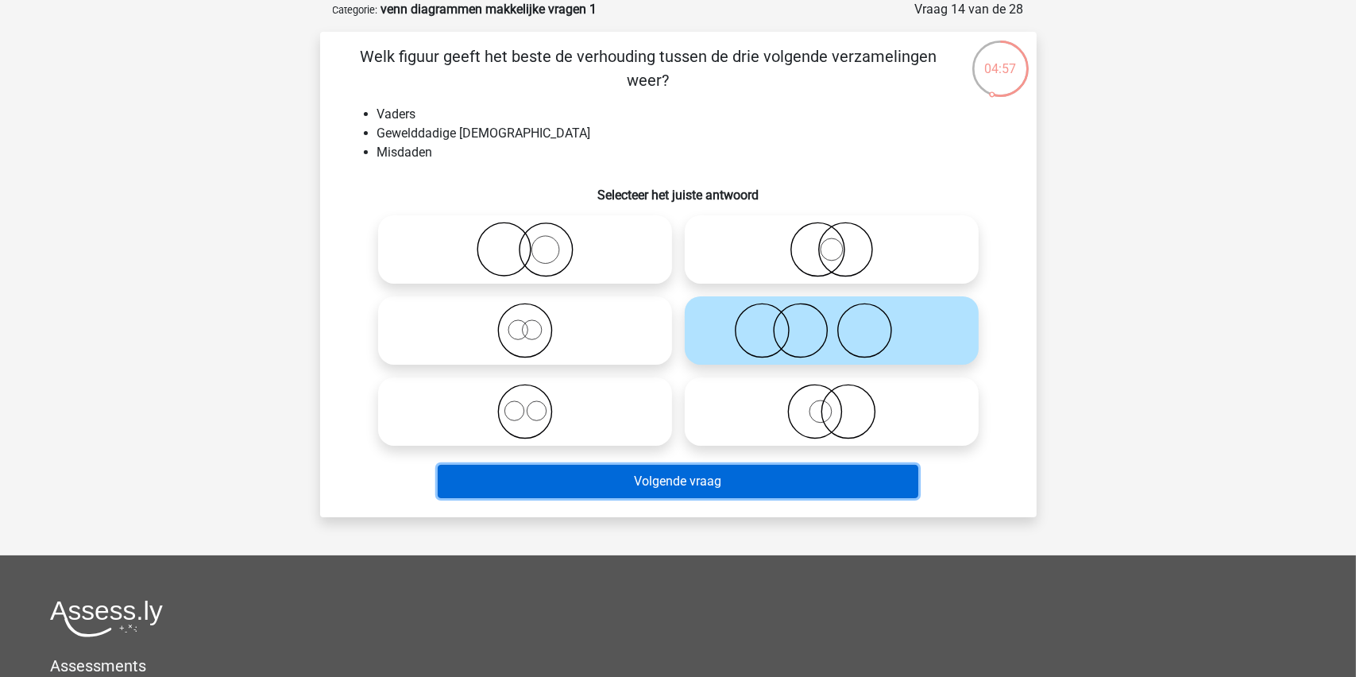
click at [642, 484] on button "Volgende vraag" at bounding box center [678, 481] width 481 height 33
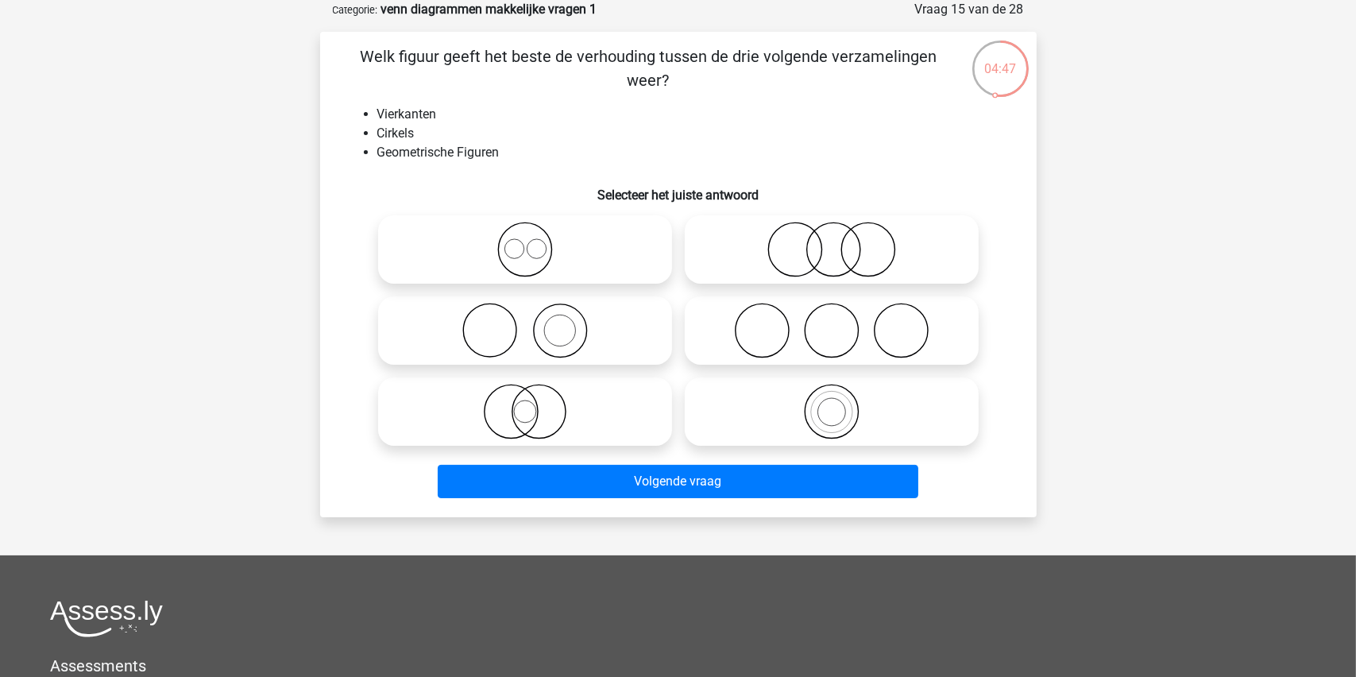
click at [833, 333] on icon at bounding box center [831, 331] width 281 height 56
click at [833, 323] on input "radio" at bounding box center [837, 317] width 10 height 10
radio input "true"
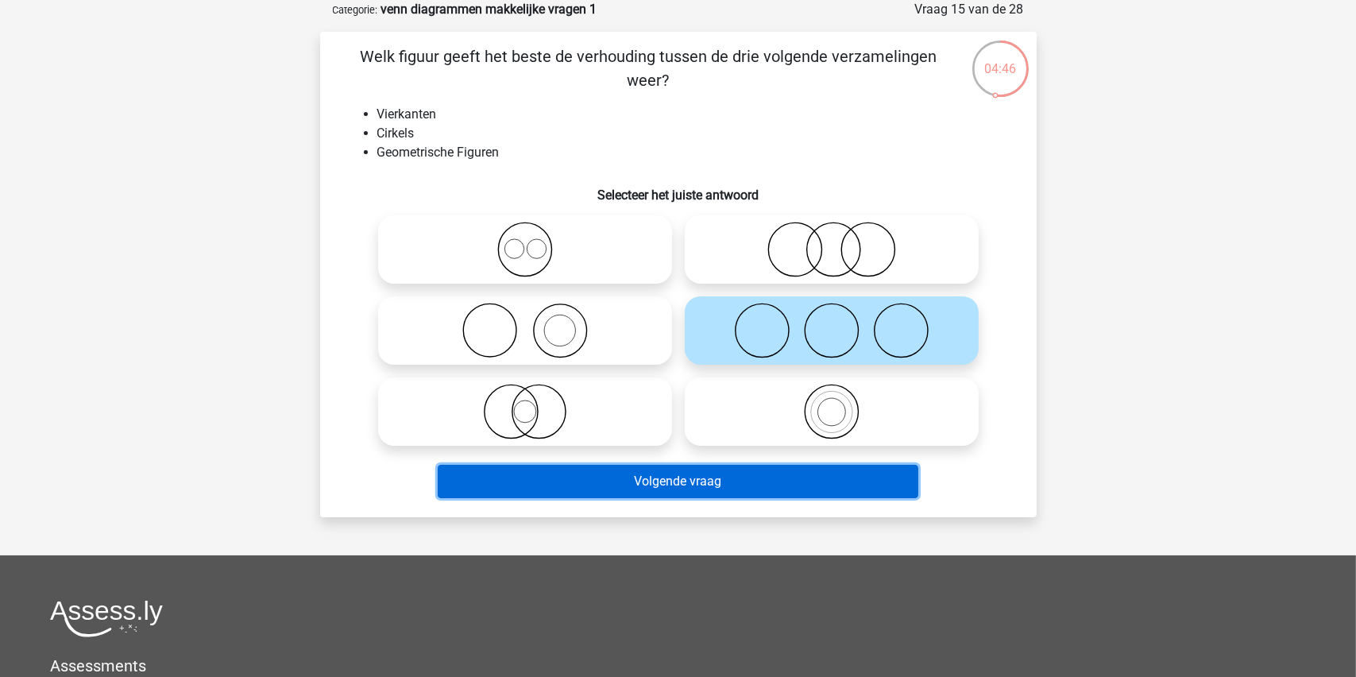
click at [654, 479] on button "Volgende vraag" at bounding box center [678, 481] width 481 height 33
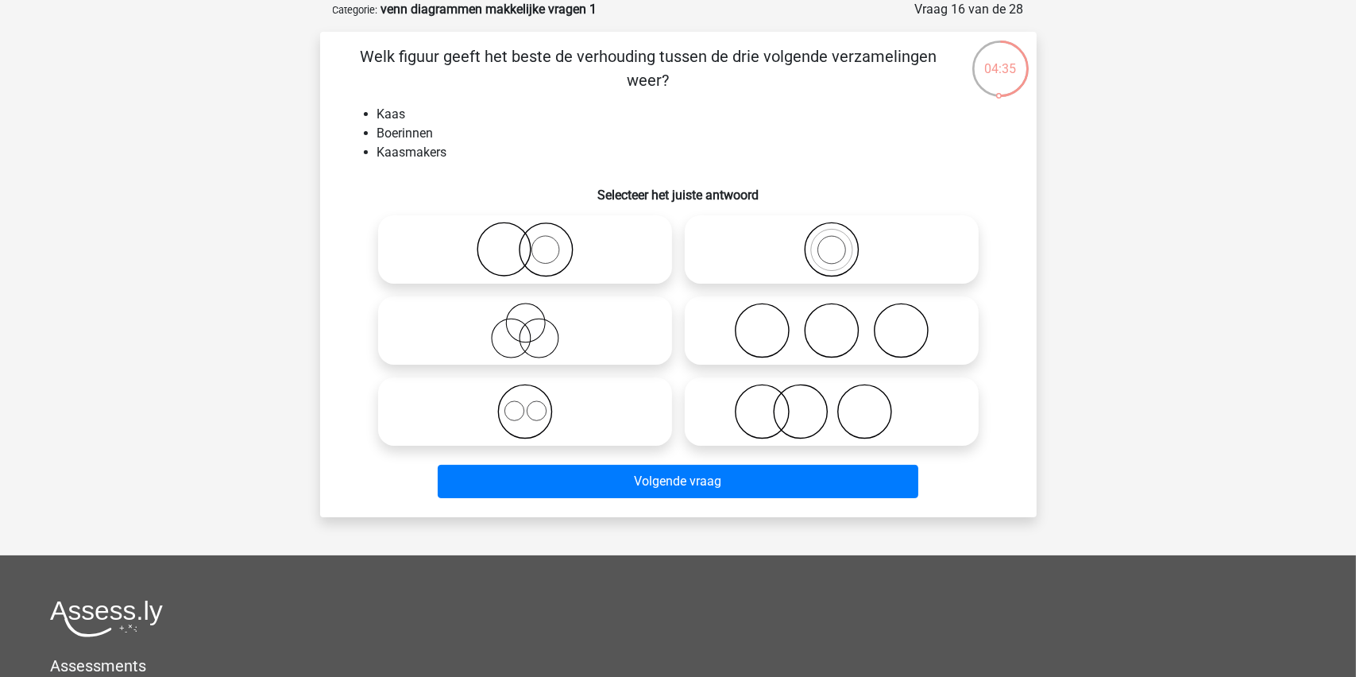
click at [543, 250] on icon at bounding box center [525, 250] width 281 height 56
click at [535, 242] on input "radio" at bounding box center [530, 236] width 10 height 10
radio input "true"
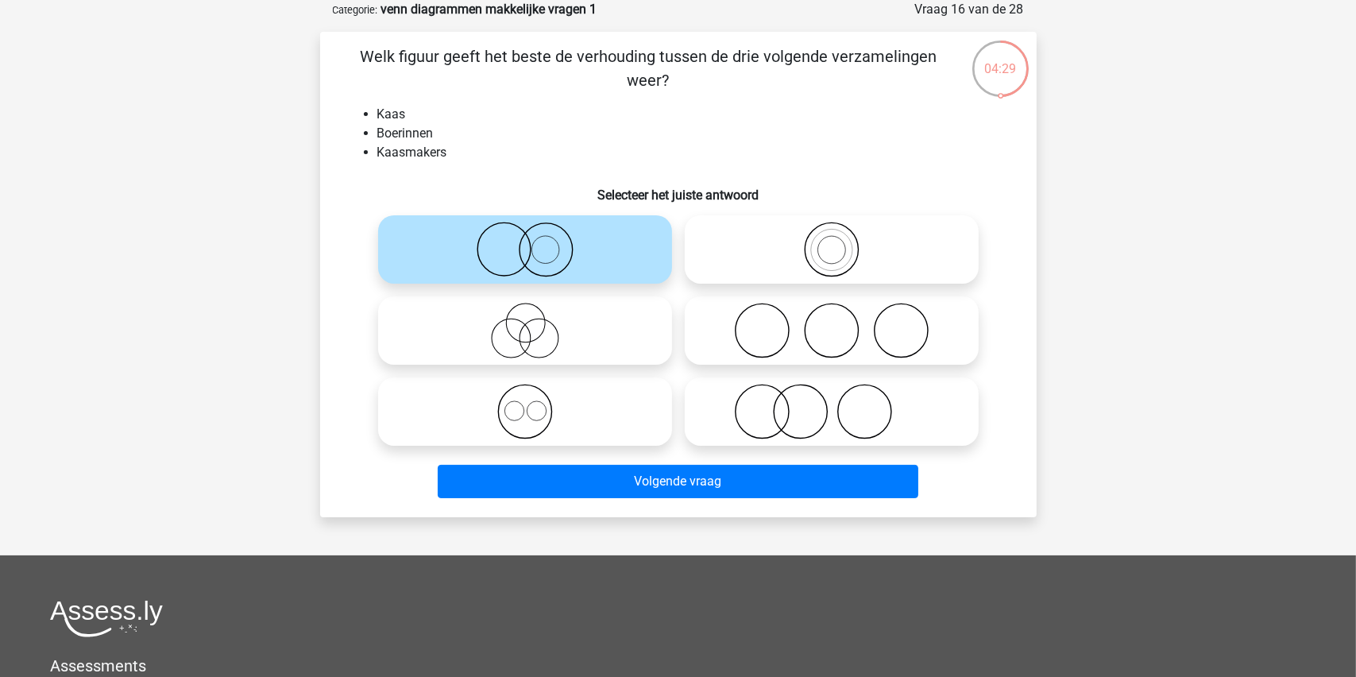
click at [533, 330] on icon at bounding box center [525, 331] width 281 height 56
click at [533, 323] on input "radio" at bounding box center [530, 317] width 10 height 10
radio input "true"
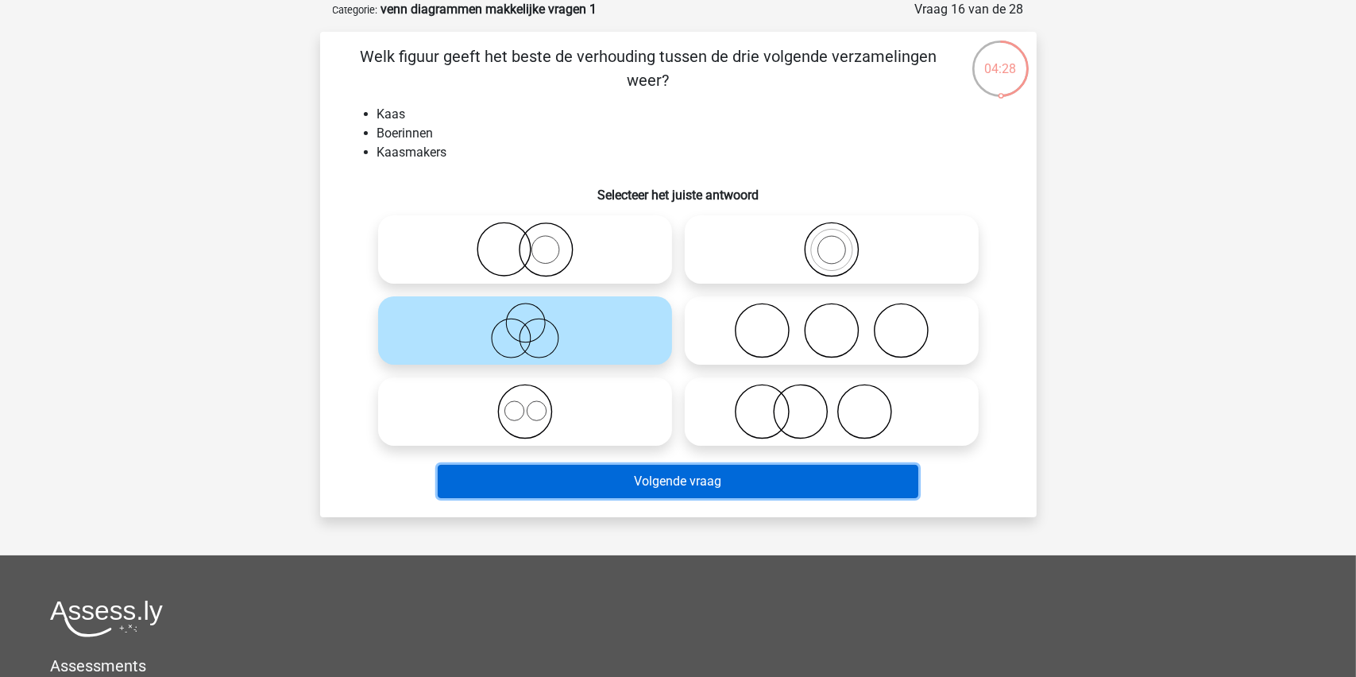
click at [649, 481] on button "Volgende vraag" at bounding box center [678, 481] width 481 height 33
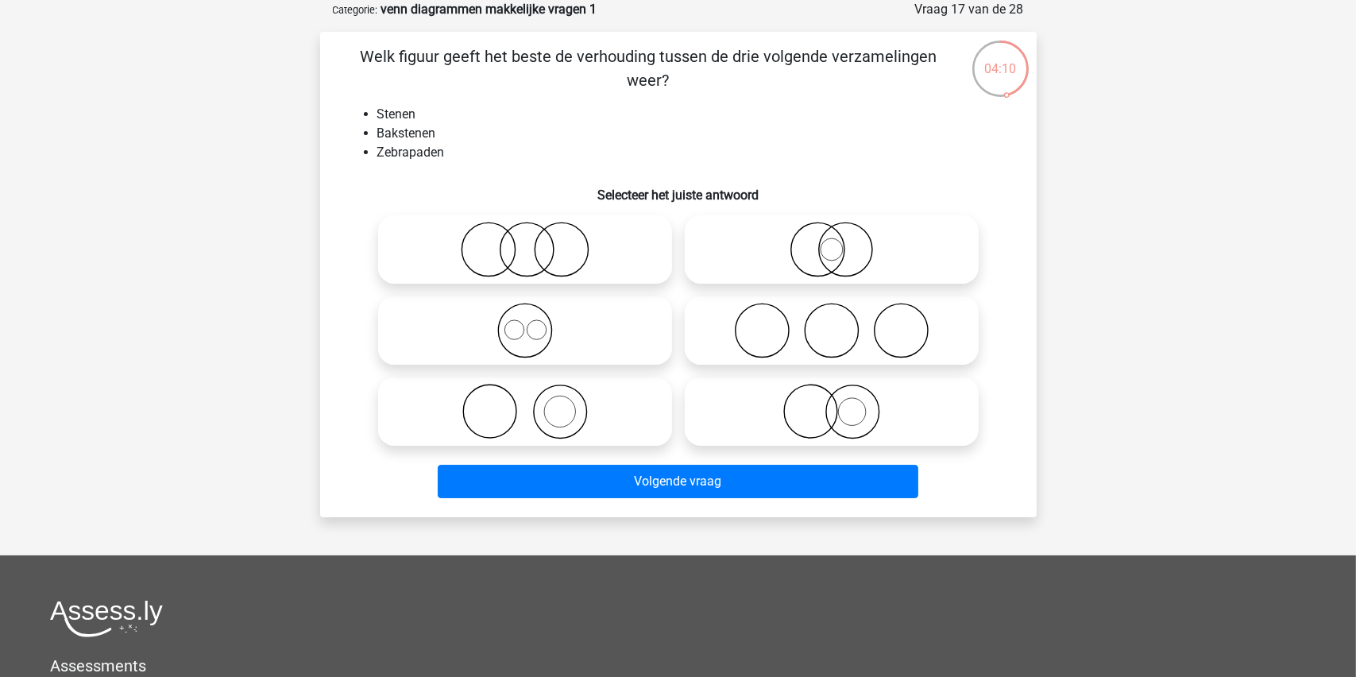
click at [551, 408] on icon at bounding box center [525, 412] width 281 height 56
click at [535, 404] on input "radio" at bounding box center [530, 398] width 10 height 10
radio input "true"
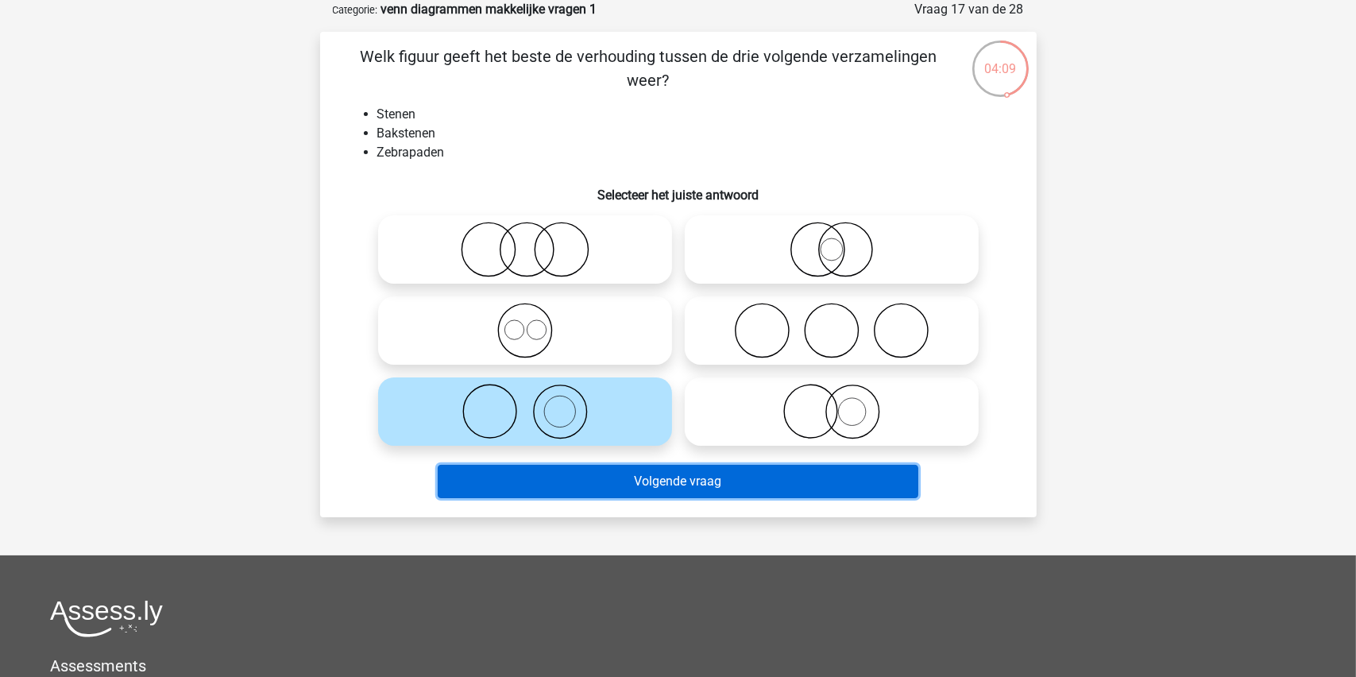
click at [606, 479] on button "Volgende vraag" at bounding box center [678, 481] width 481 height 33
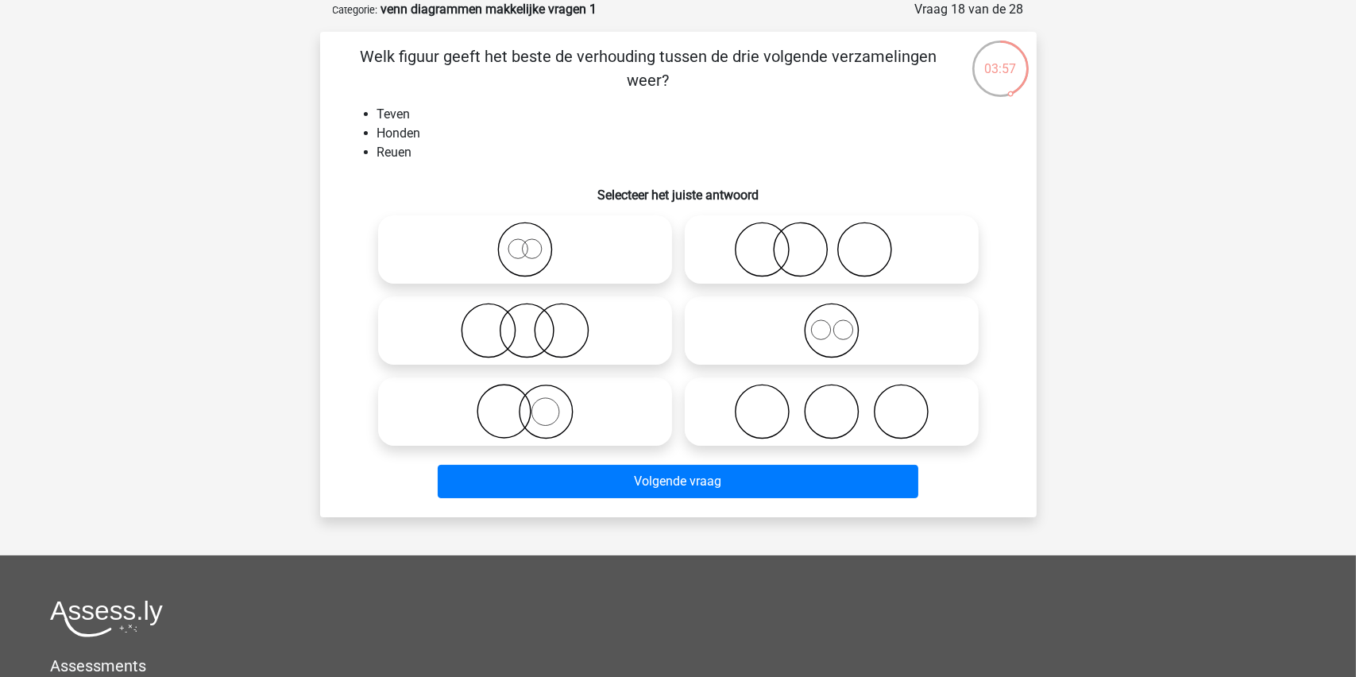
click at [534, 420] on icon at bounding box center [525, 412] width 281 height 56
click at [534, 404] on input "radio" at bounding box center [530, 398] width 10 height 10
radio input "true"
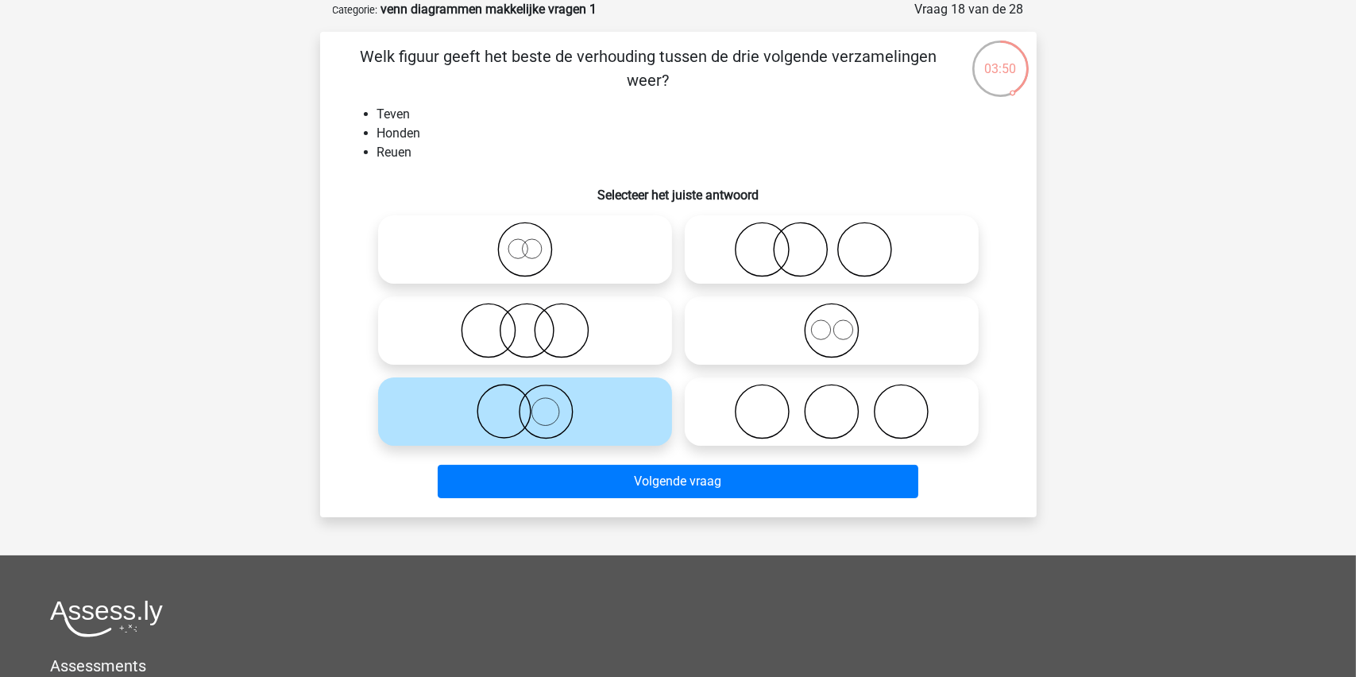
click at [830, 330] on circle at bounding box center [820, 329] width 19 height 19
click at [832, 323] on input "radio" at bounding box center [837, 317] width 10 height 10
radio input "true"
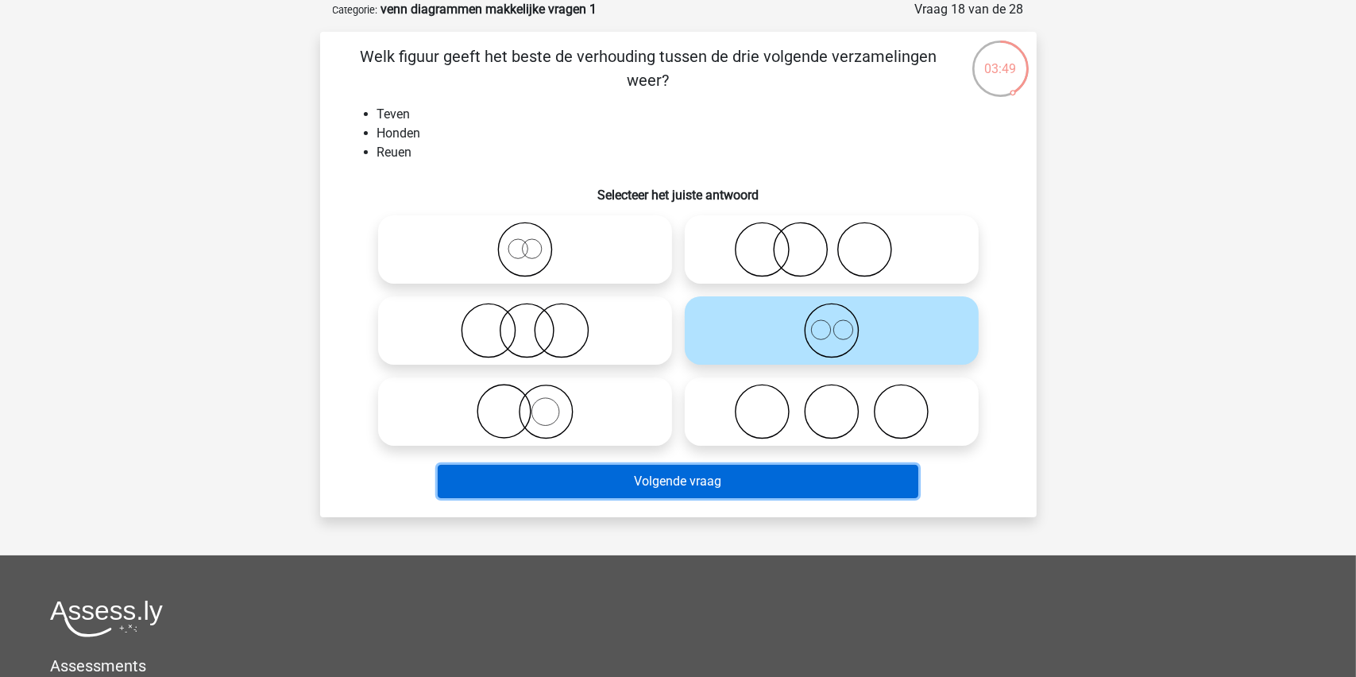
click at [686, 479] on button "Volgende vraag" at bounding box center [678, 481] width 481 height 33
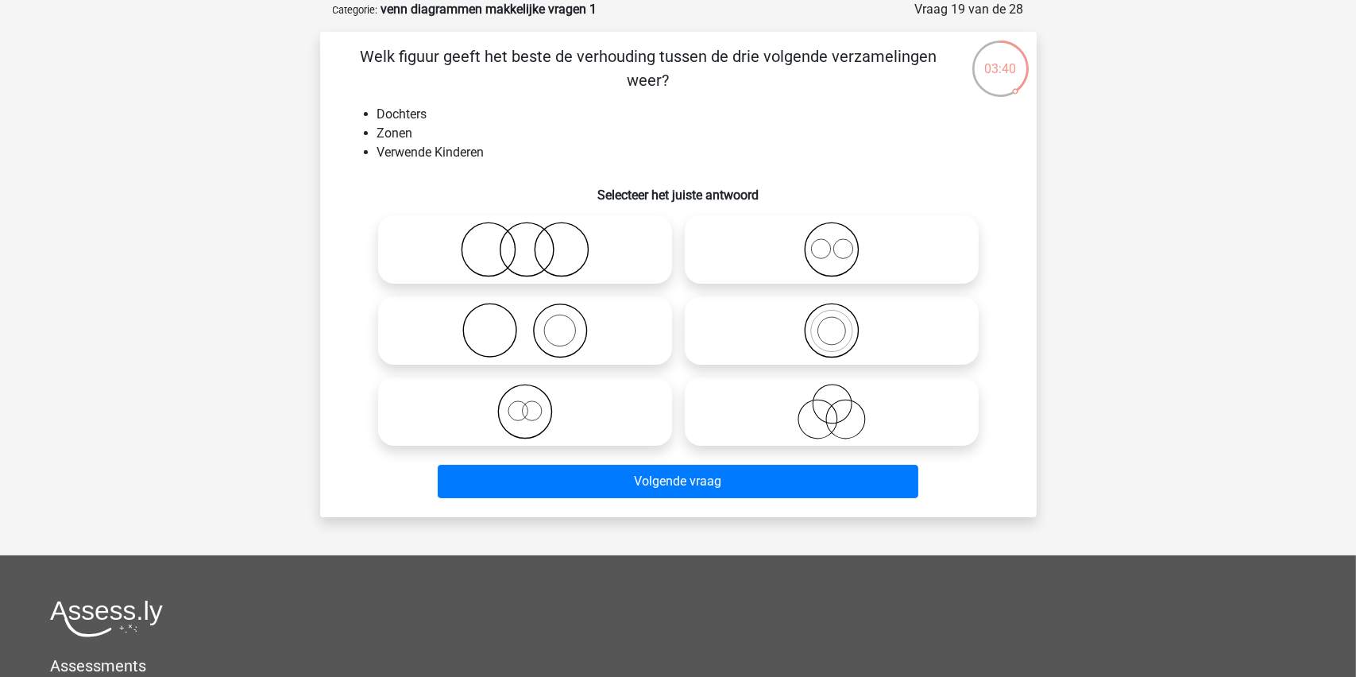
click at [530, 249] on icon at bounding box center [525, 250] width 281 height 56
click at [530, 242] on input "radio" at bounding box center [530, 236] width 10 height 10
radio input "true"
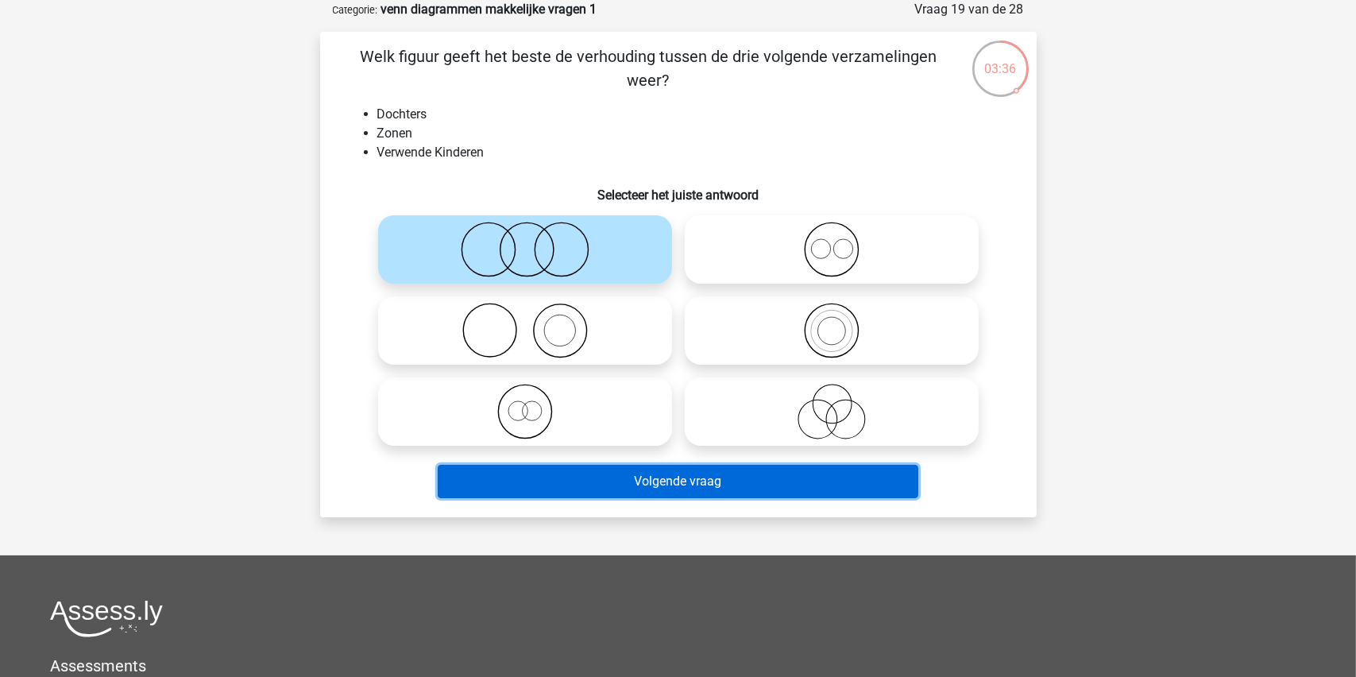
click at [634, 475] on button "Volgende vraag" at bounding box center [678, 481] width 481 height 33
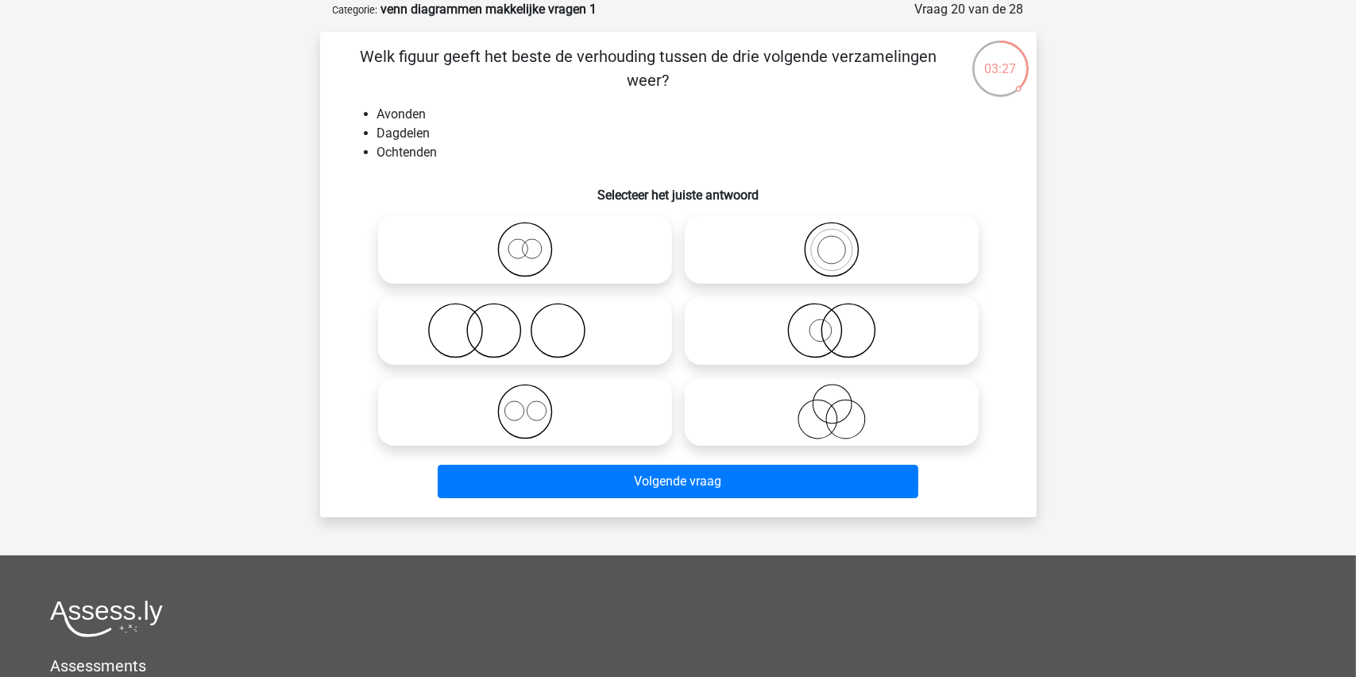
click at [531, 410] on icon at bounding box center [525, 412] width 281 height 56
click at [531, 404] on input "radio" at bounding box center [530, 398] width 10 height 10
radio input "true"
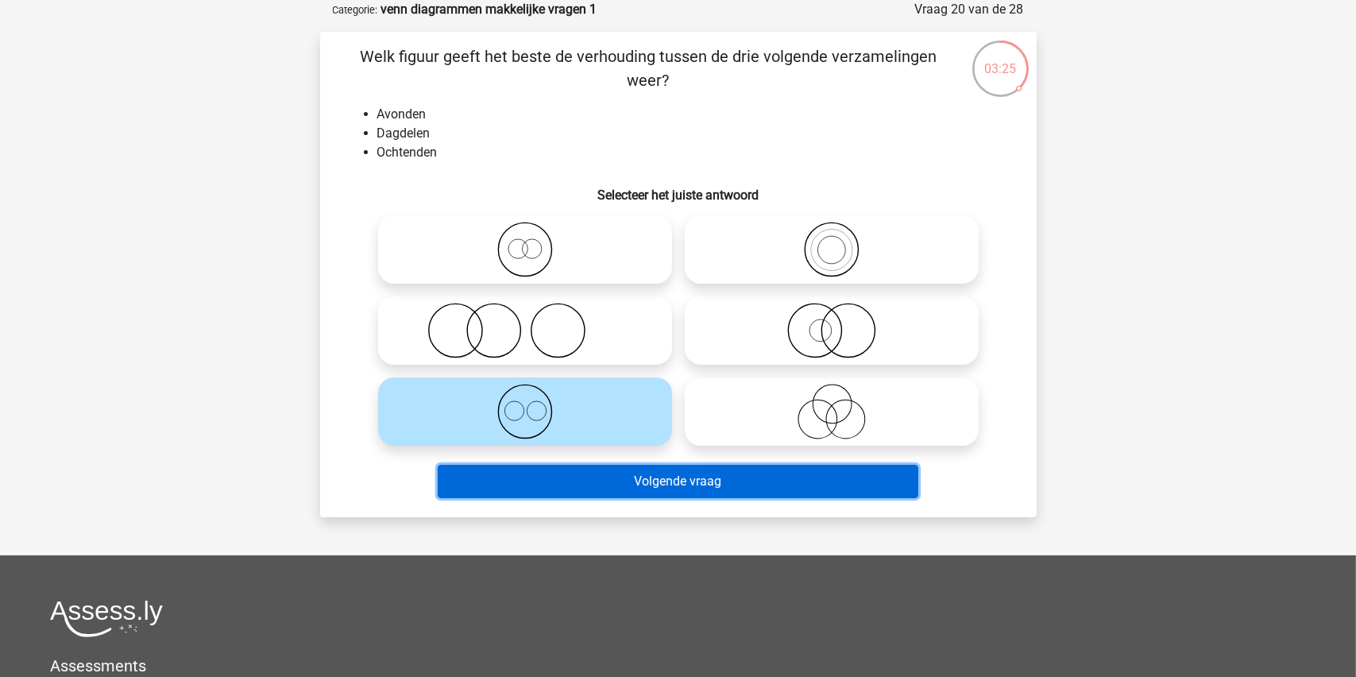
click at [662, 474] on button "Volgende vraag" at bounding box center [678, 481] width 481 height 33
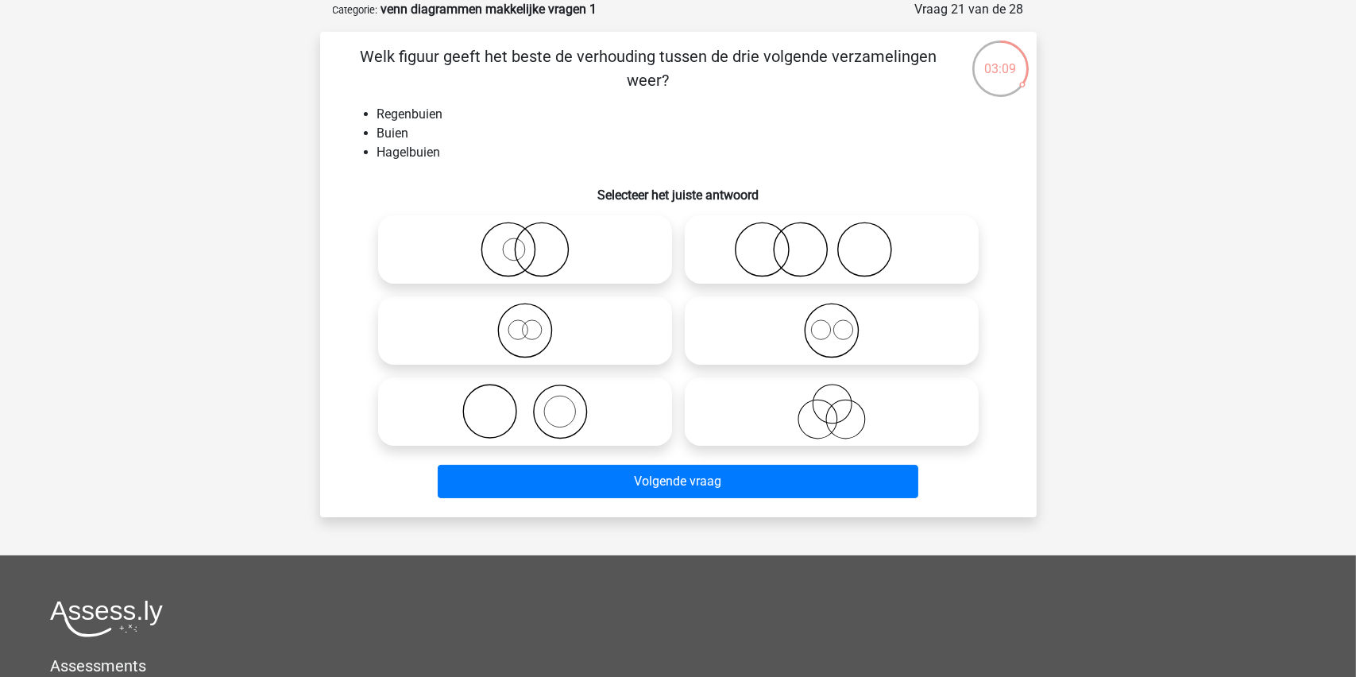
click at [562, 408] on icon at bounding box center [525, 412] width 281 height 56
click at [535, 404] on input "radio" at bounding box center [530, 398] width 10 height 10
radio input "true"
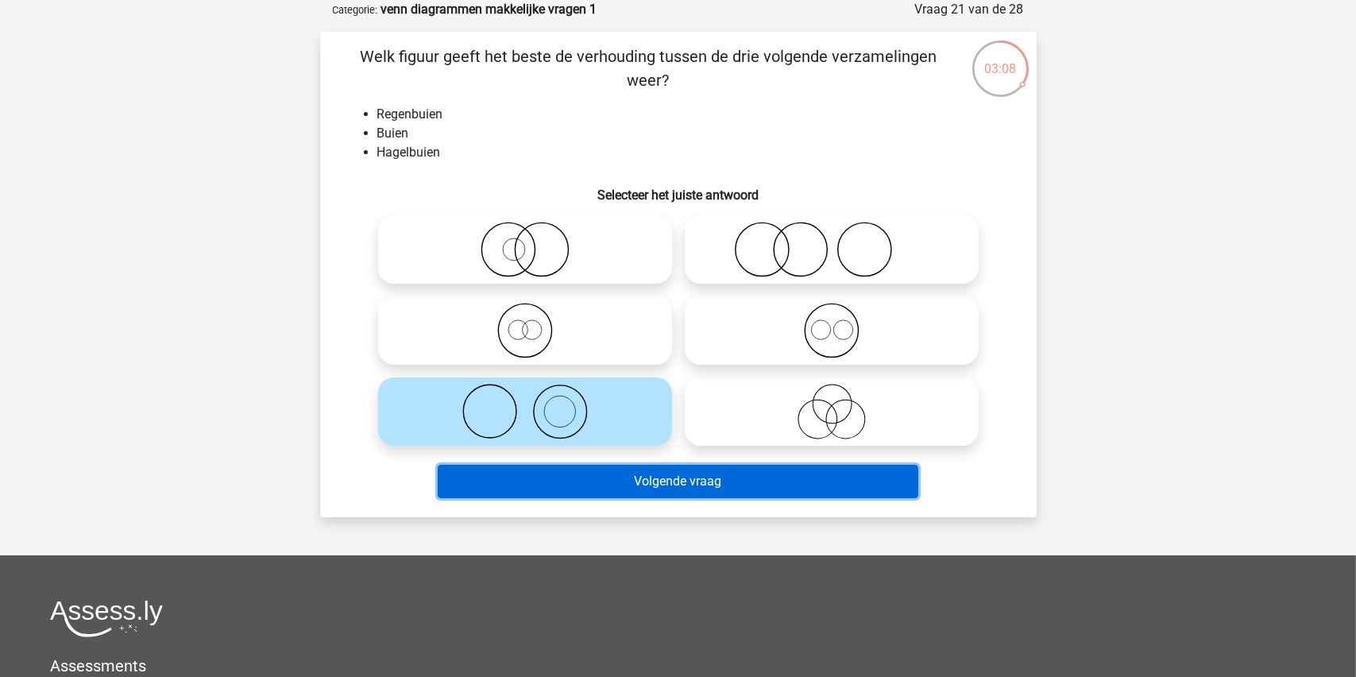
click at [637, 482] on button "Volgende vraag" at bounding box center [678, 481] width 481 height 33
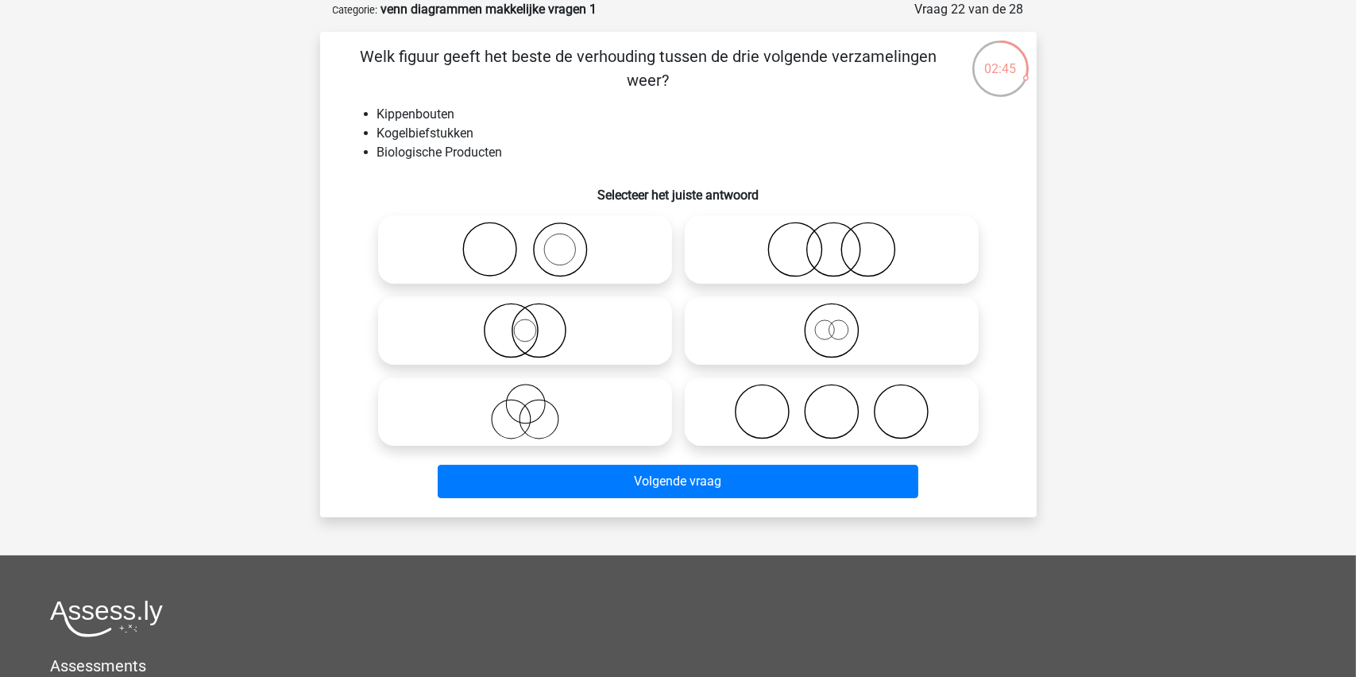
click at [840, 246] on icon at bounding box center [831, 250] width 281 height 56
click at [840, 242] on input "radio" at bounding box center [837, 236] width 10 height 10
radio input "true"
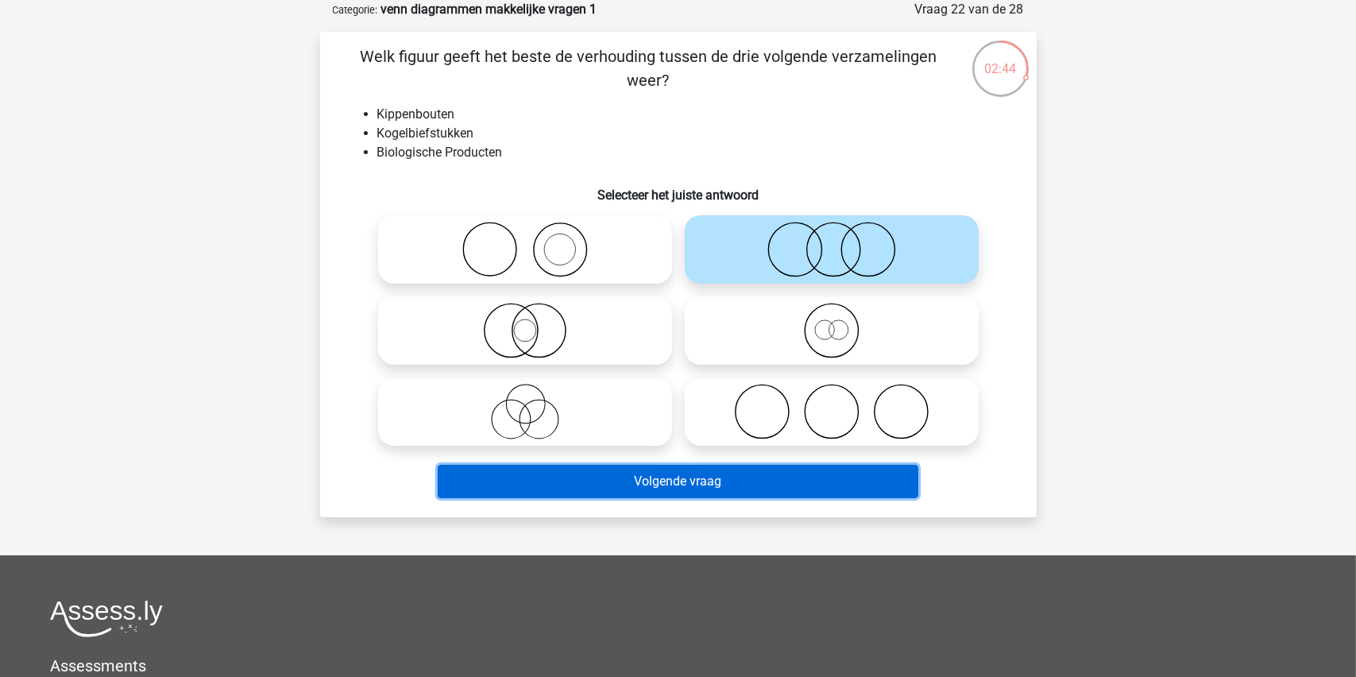
click at [674, 477] on button "Volgende vraag" at bounding box center [678, 481] width 481 height 33
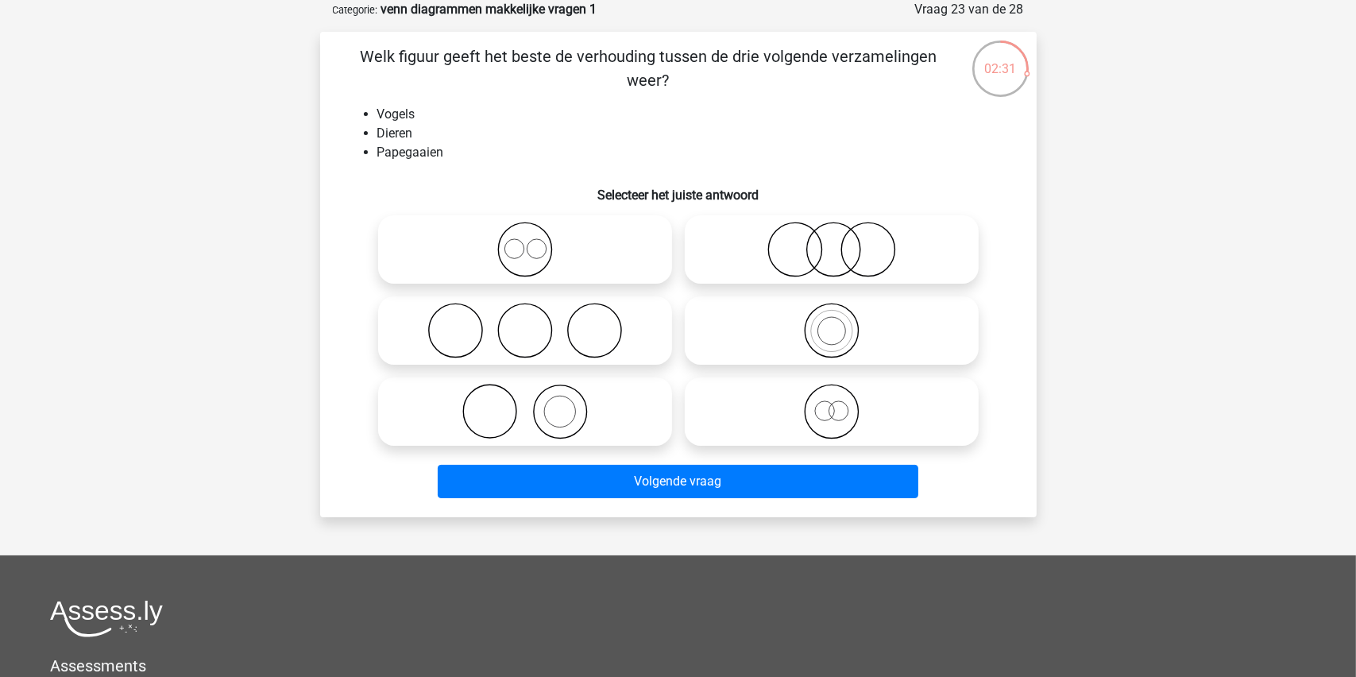
click at [832, 334] on icon at bounding box center [831, 331] width 281 height 56
click at [832, 323] on input "radio" at bounding box center [837, 317] width 10 height 10
radio input "true"
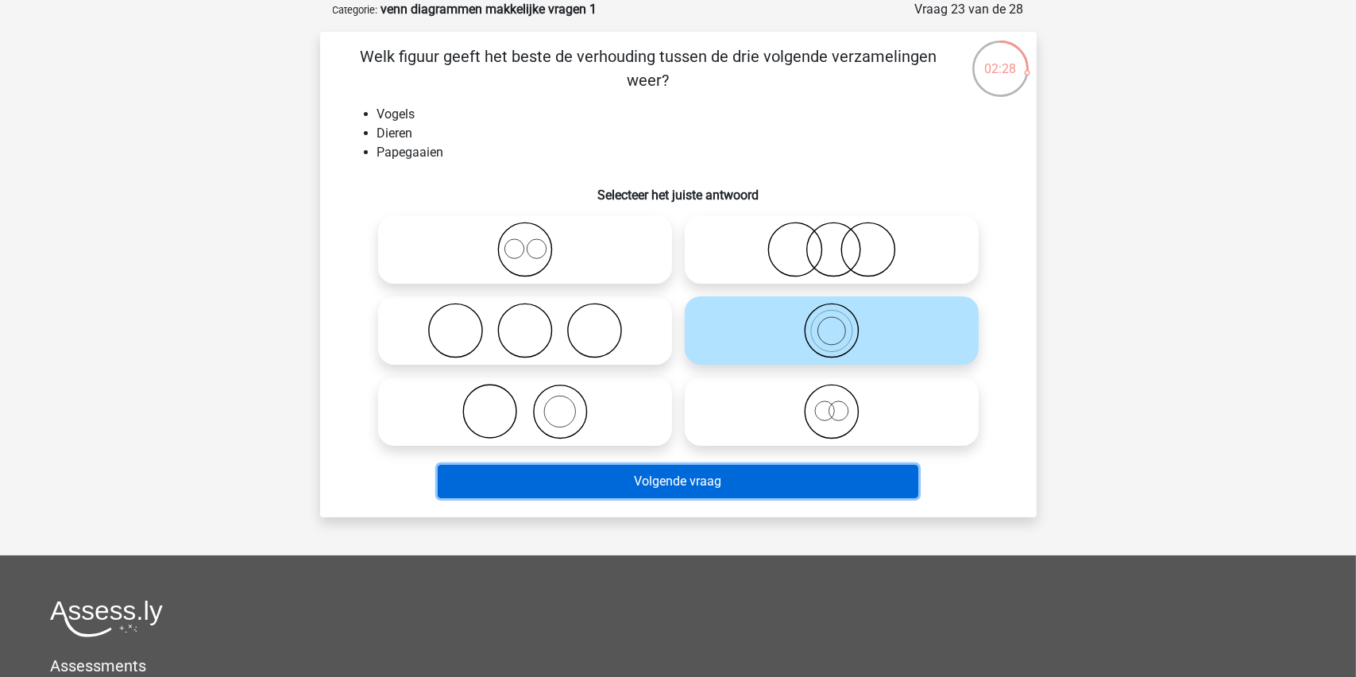
click at [661, 486] on button "Volgende vraag" at bounding box center [678, 481] width 481 height 33
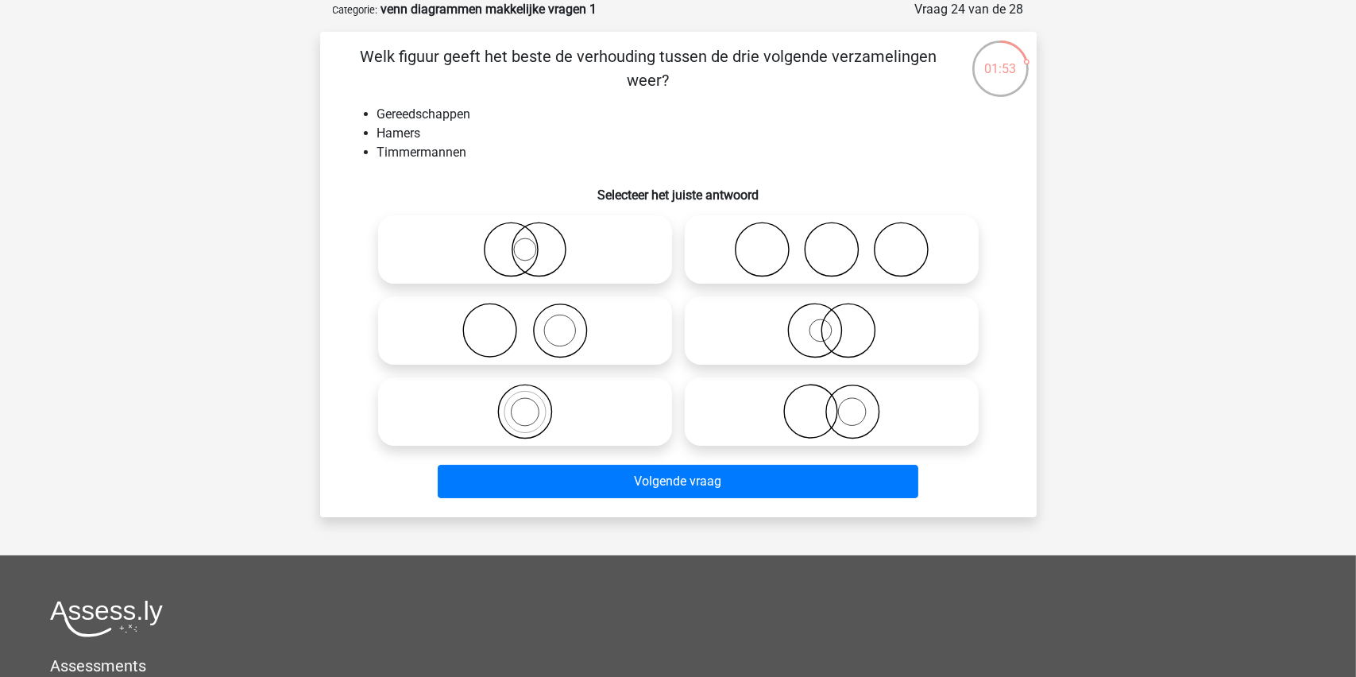
click at [813, 330] on icon at bounding box center [831, 331] width 281 height 56
click at [832, 323] on input "radio" at bounding box center [837, 317] width 10 height 10
radio input "true"
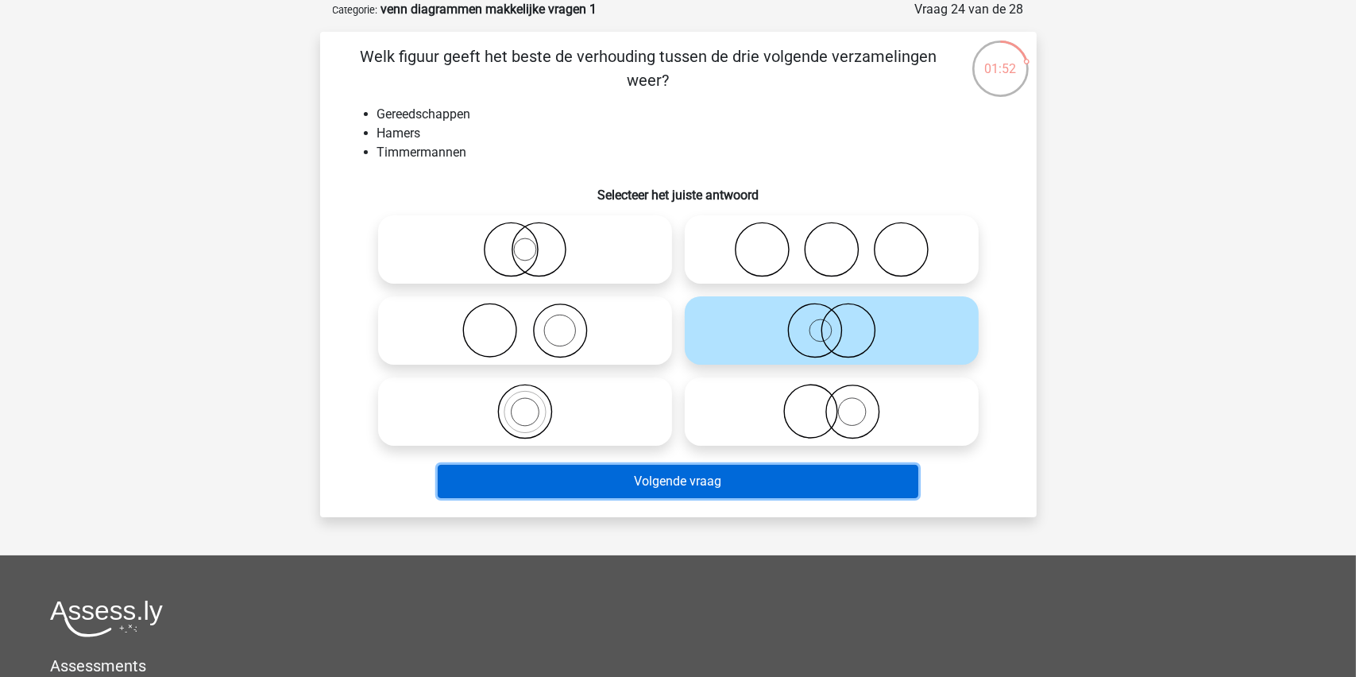
click at [694, 478] on button "Volgende vraag" at bounding box center [678, 481] width 481 height 33
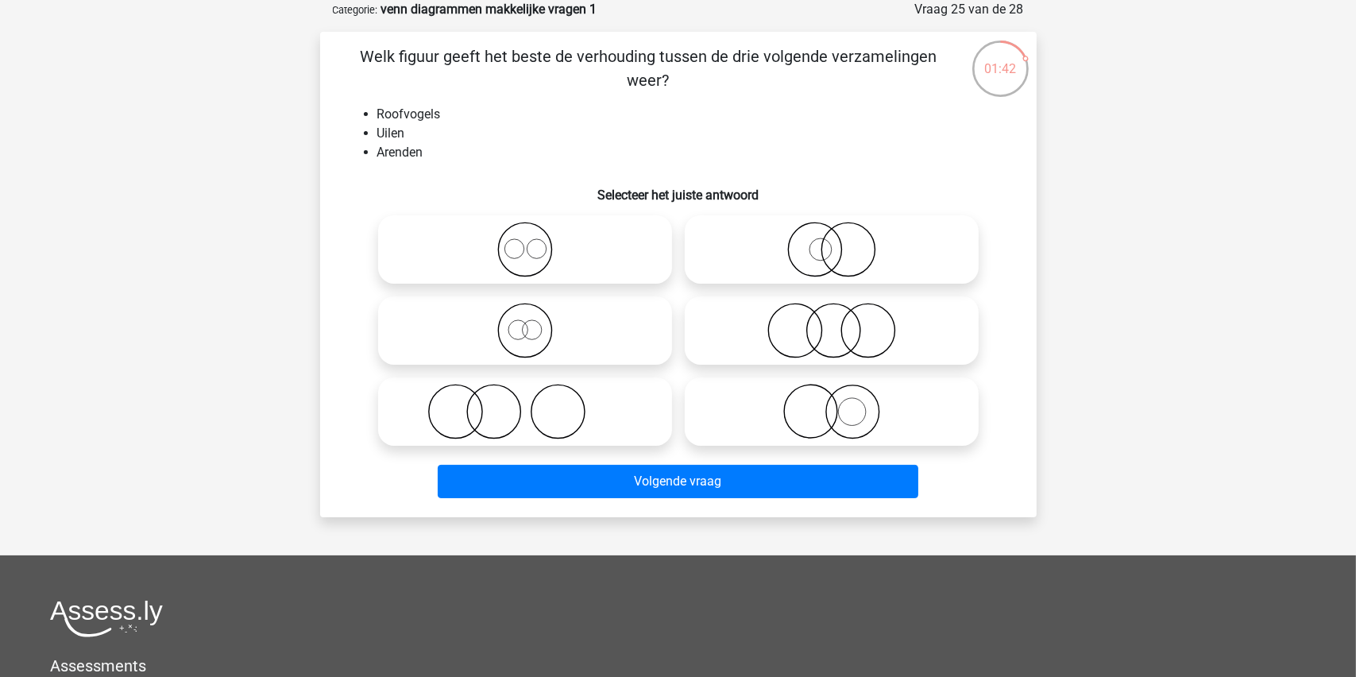
click at [526, 248] on icon at bounding box center [525, 250] width 281 height 56
click at [526, 242] on input "radio" at bounding box center [530, 236] width 10 height 10
radio input "true"
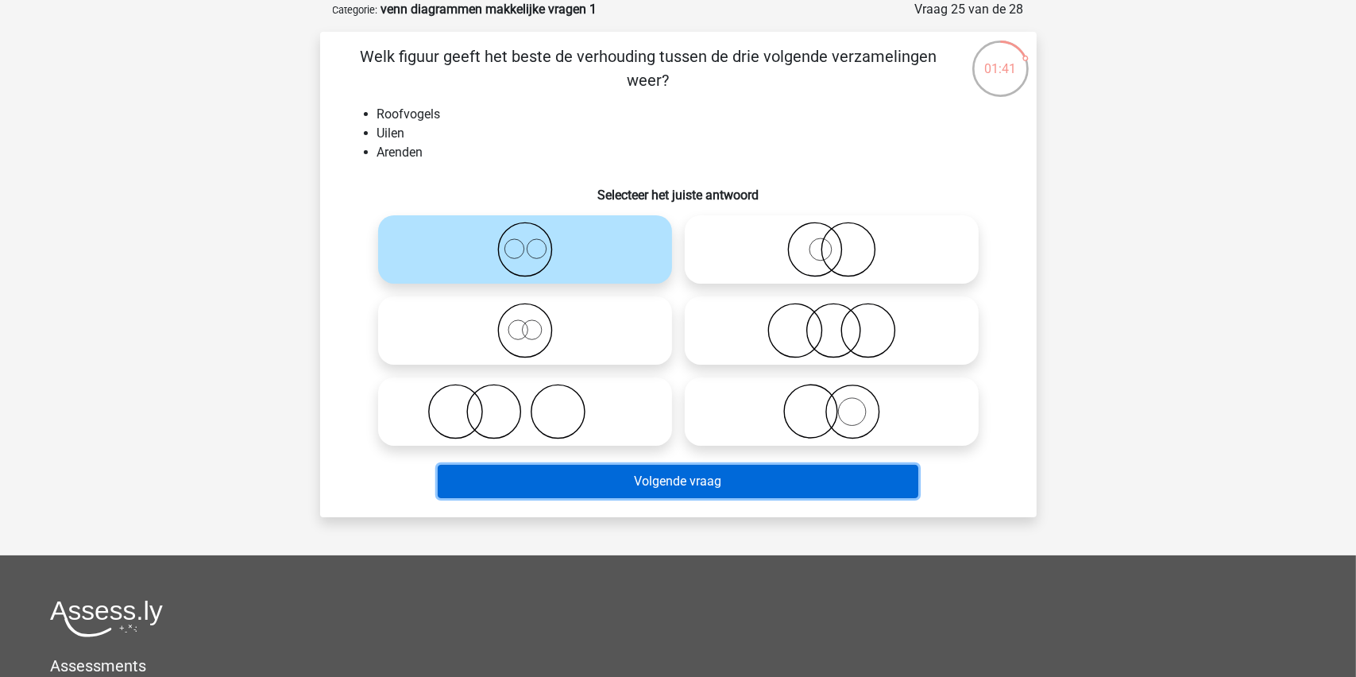
click at [638, 481] on button "Volgende vraag" at bounding box center [678, 481] width 481 height 33
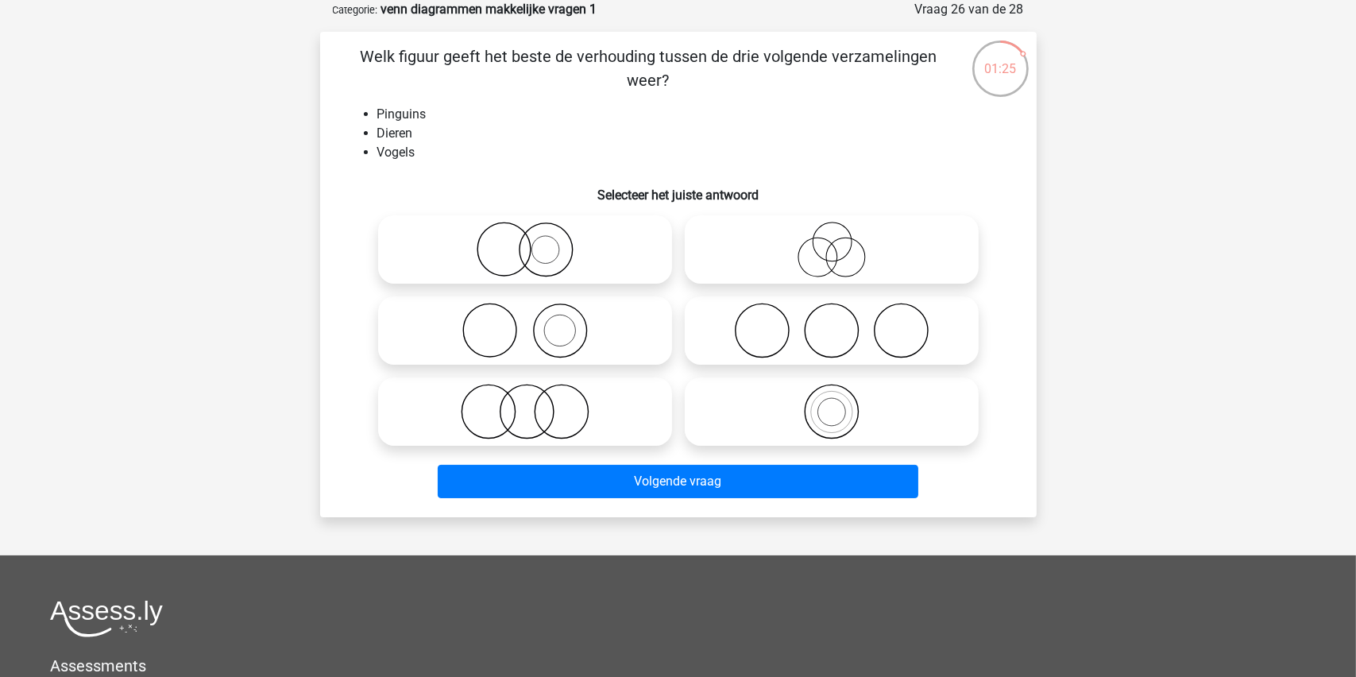
click at [554, 323] on icon at bounding box center [525, 331] width 281 height 56
click at [535, 323] on input "radio" at bounding box center [530, 317] width 10 height 10
radio input "true"
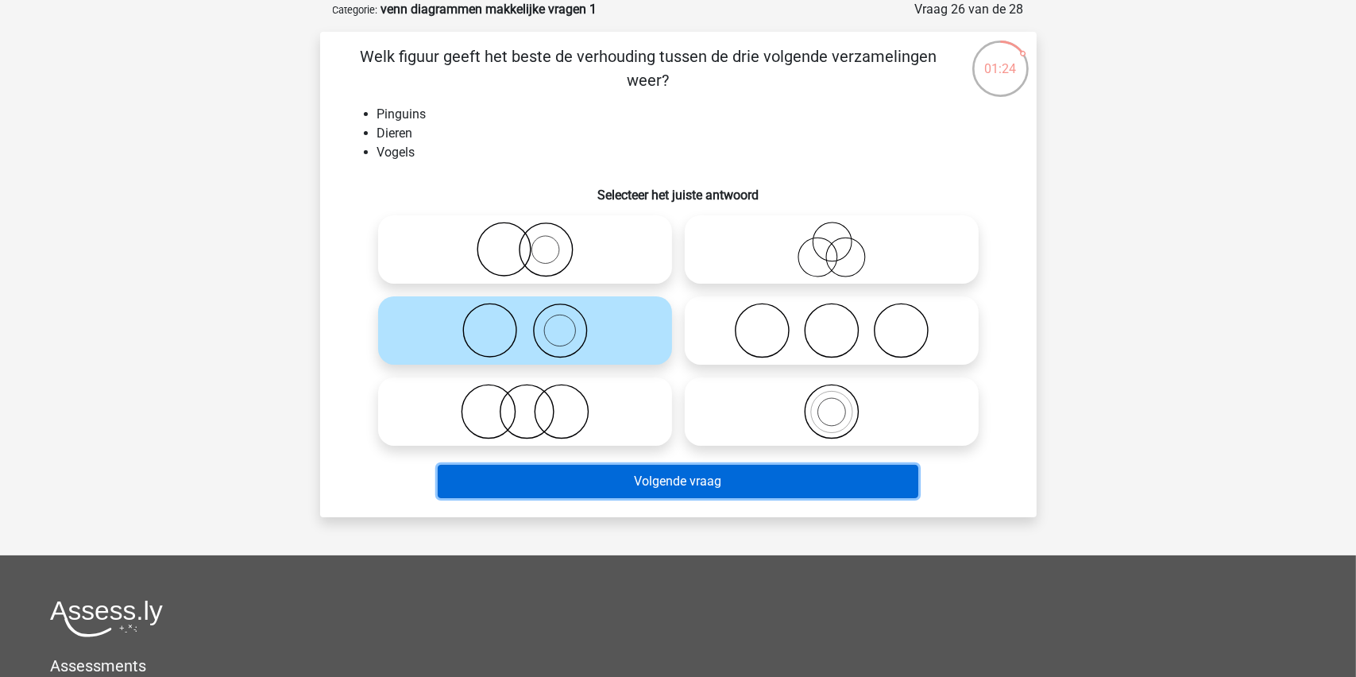
click at [643, 477] on button "Volgende vraag" at bounding box center [678, 481] width 481 height 33
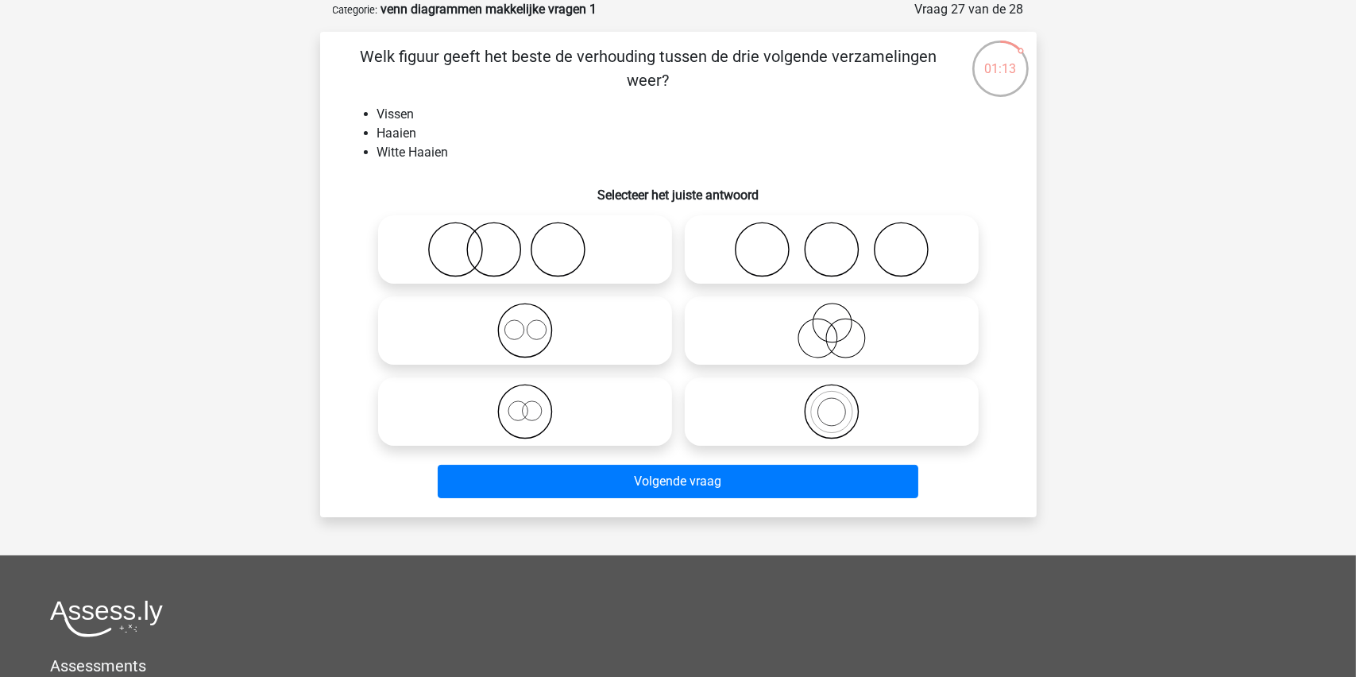
click at [841, 336] on icon at bounding box center [831, 331] width 281 height 56
click at [841, 323] on input "radio" at bounding box center [837, 317] width 10 height 10
radio input "true"
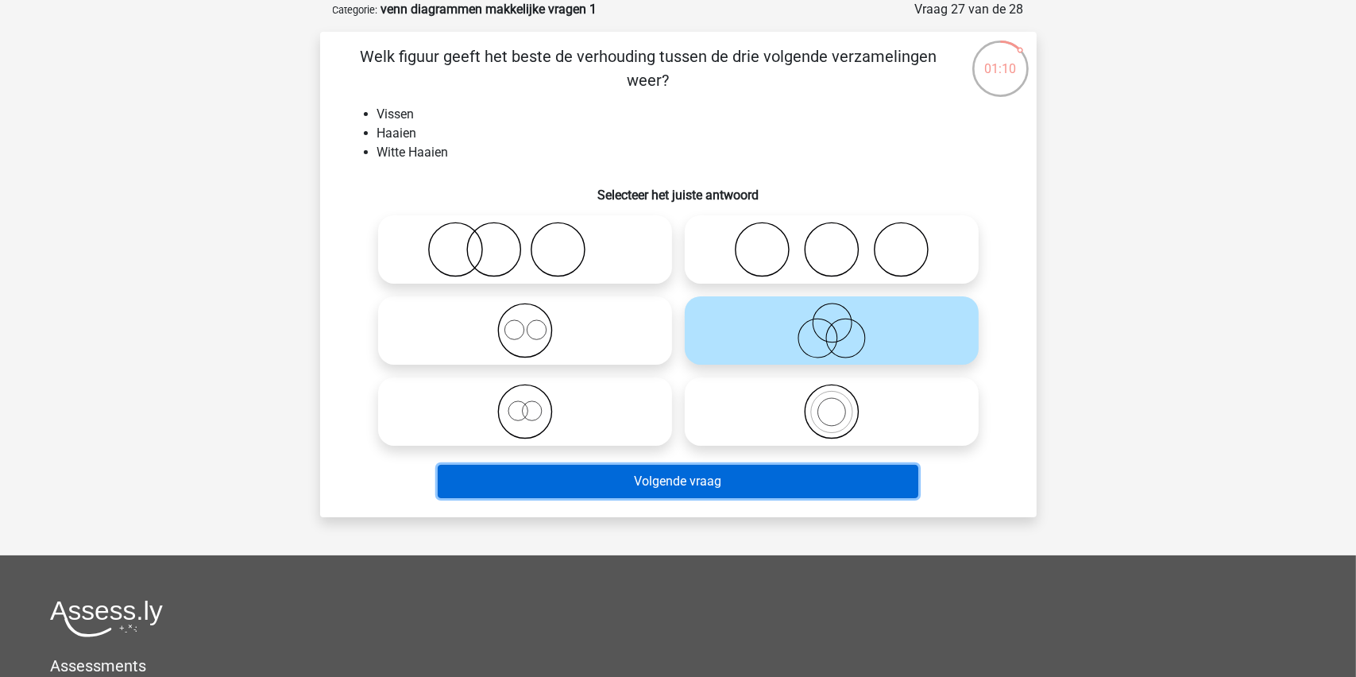
click at [675, 479] on button "Volgende vraag" at bounding box center [678, 481] width 481 height 33
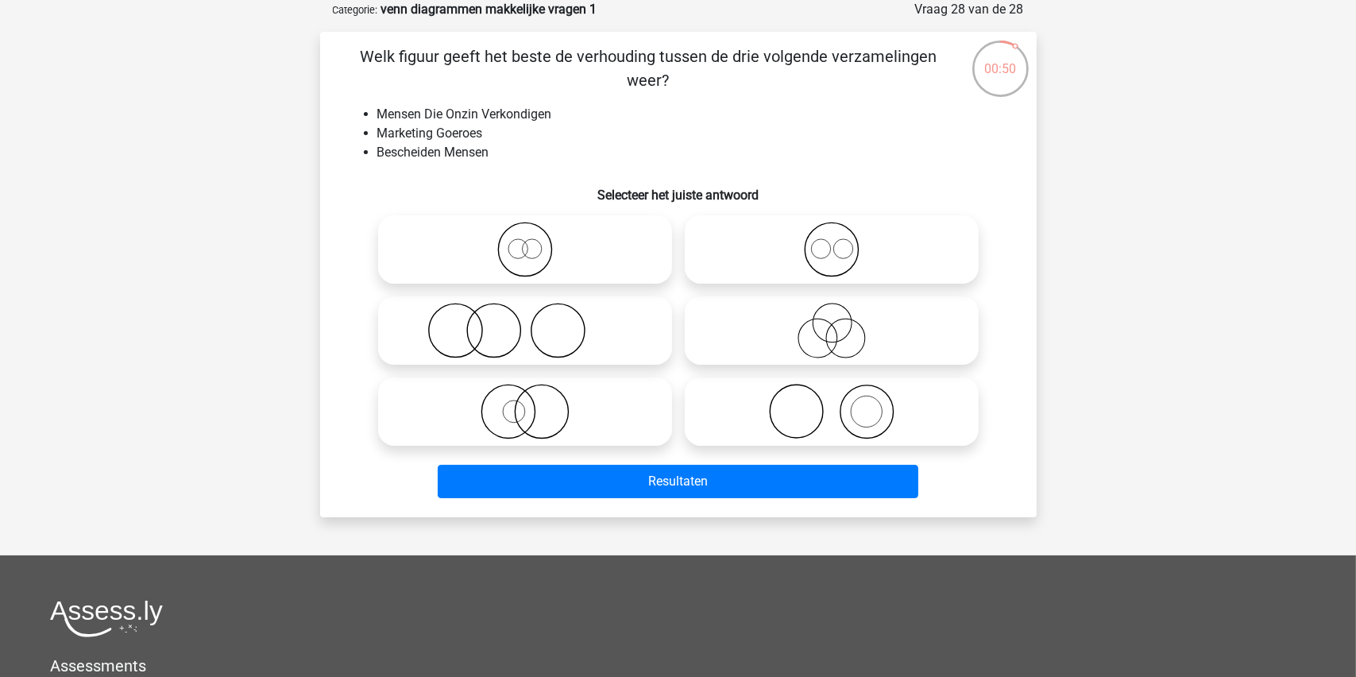
click at [827, 334] on icon at bounding box center [831, 331] width 281 height 56
click at [832, 323] on input "radio" at bounding box center [837, 317] width 10 height 10
radio input "true"
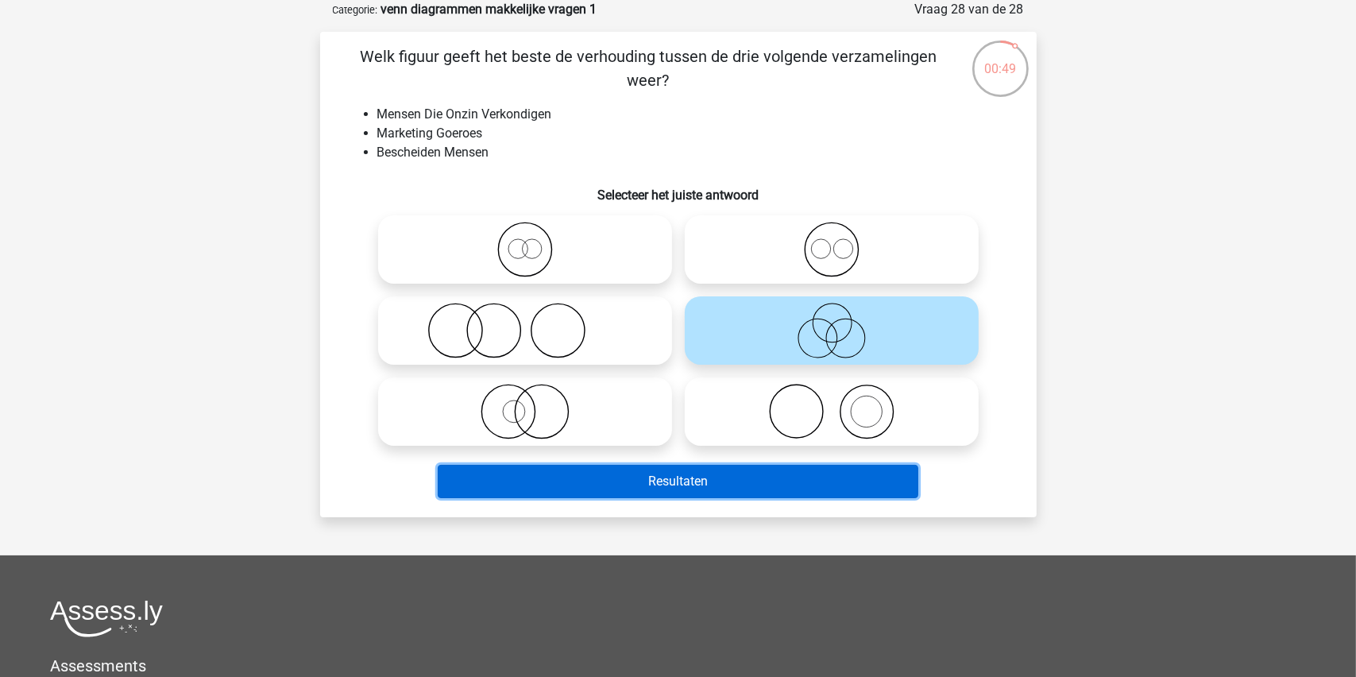
click at [659, 486] on button "Resultaten" at bounding box center [678, 481] width 481 height 33
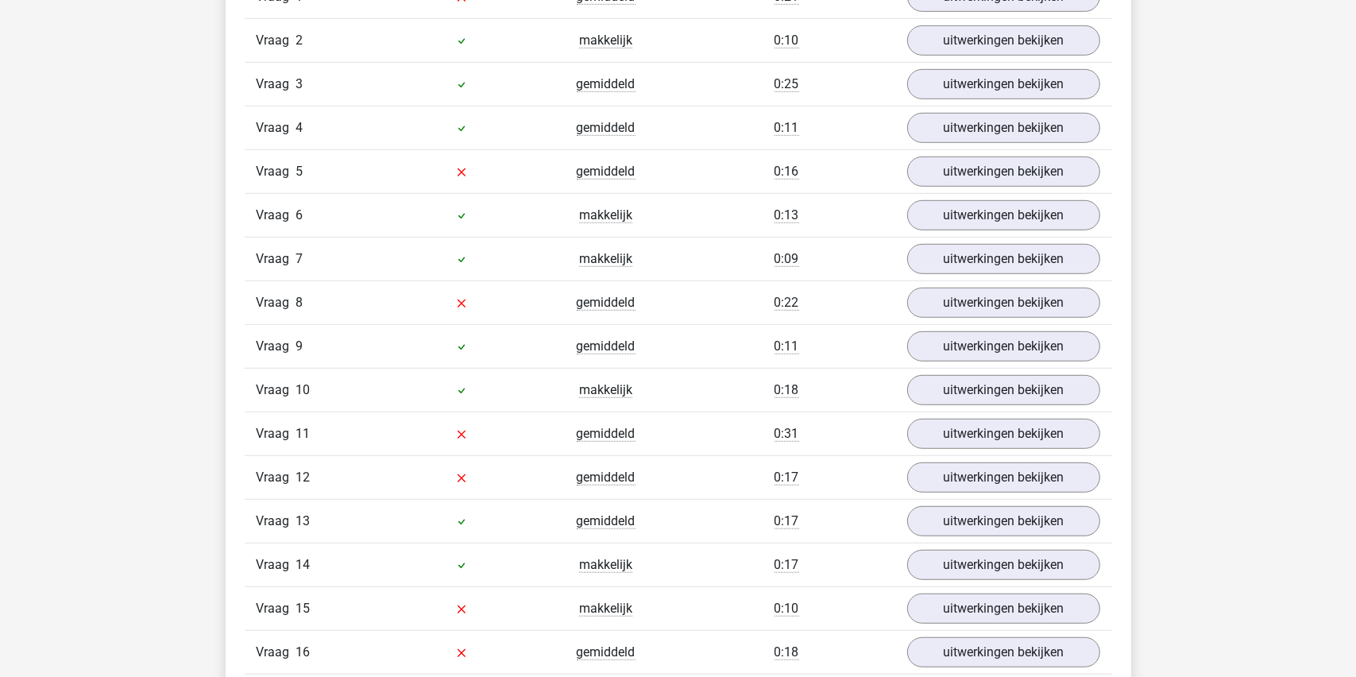
scroll to position [953, 0]
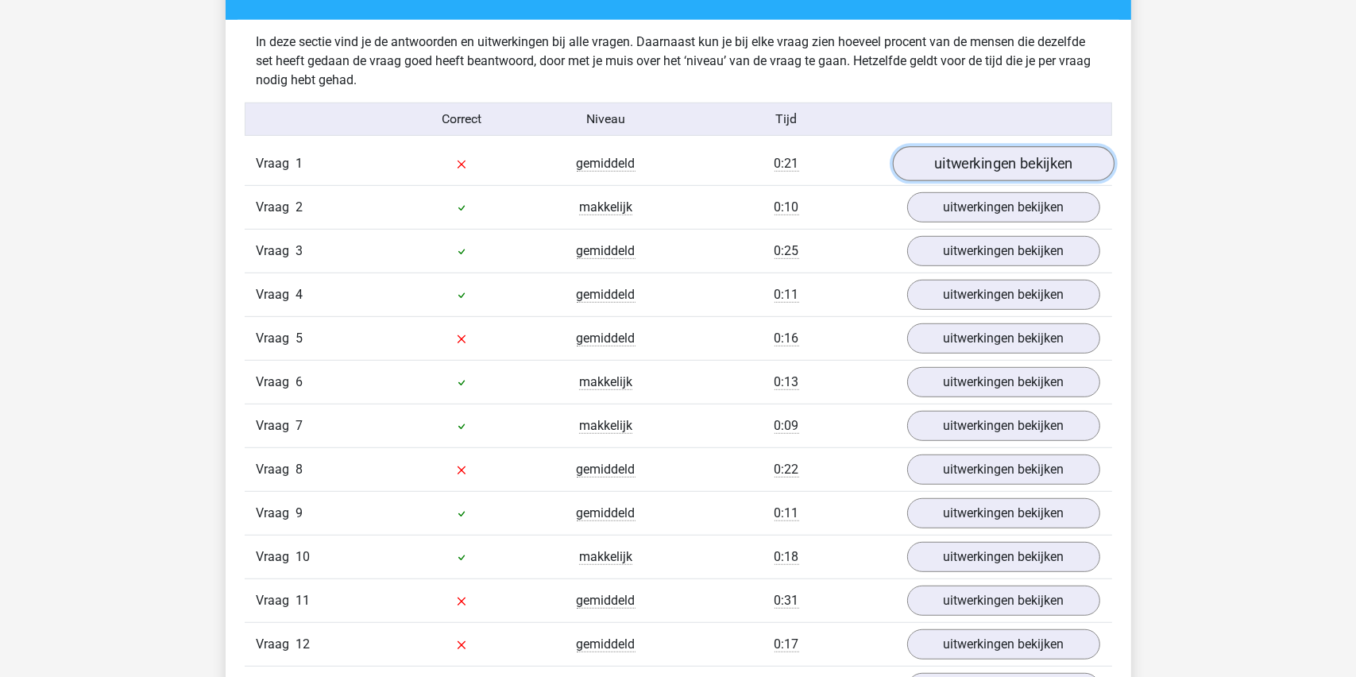
click at [1005, 162] on link "uitwerkingen bekijken" at bounding box center [1003, 163] width 222 height 35
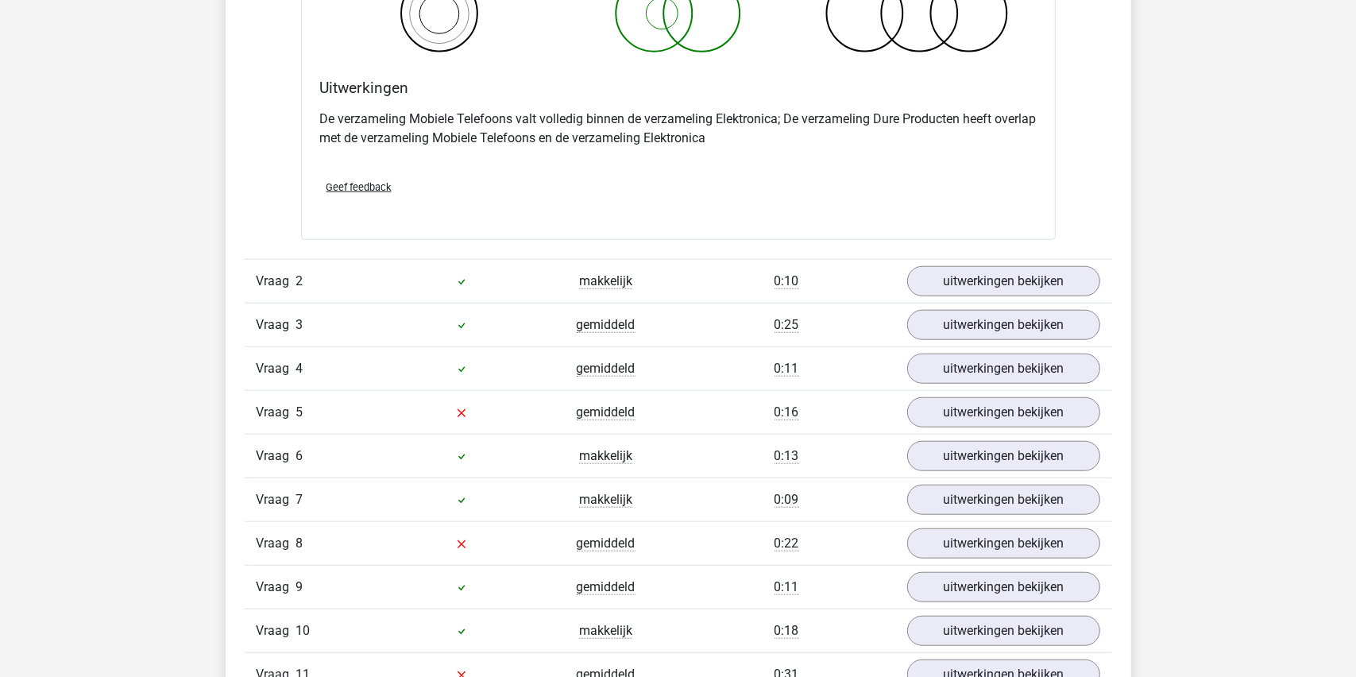
scroll to position [1509, 0]
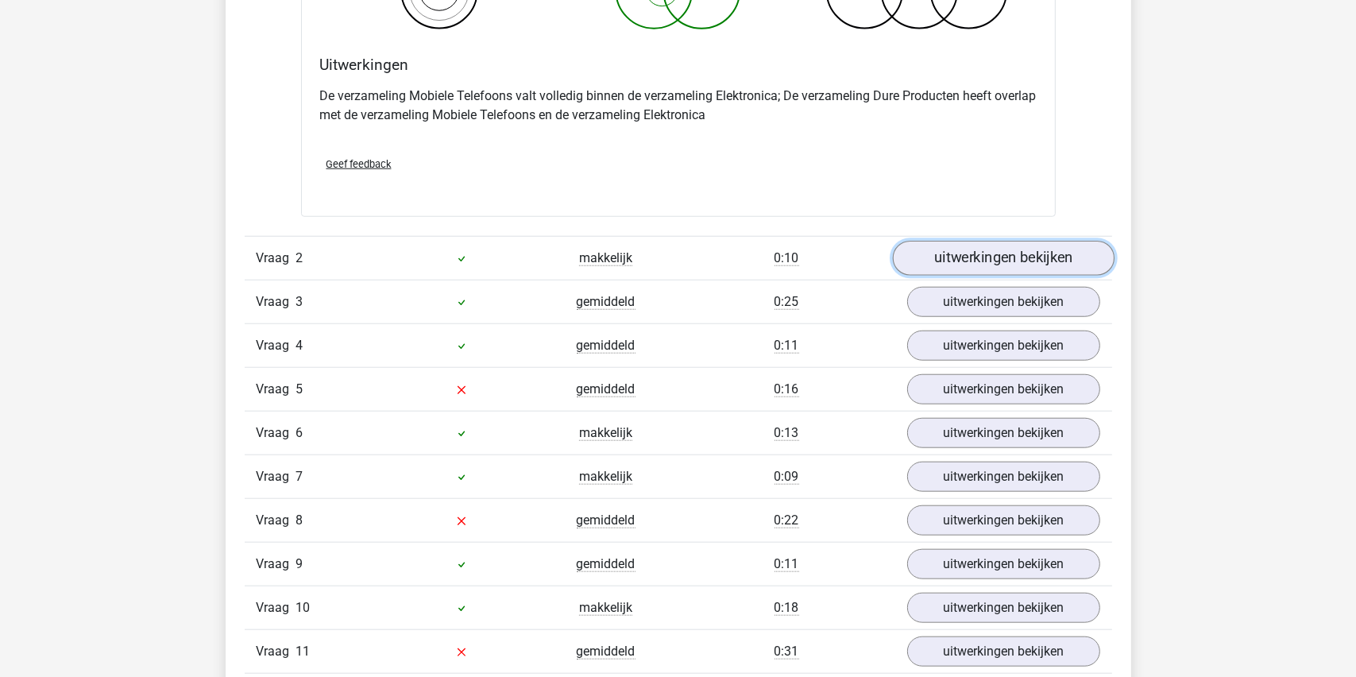
click at [994, 257] on link "uitwerkingen bekijken" at bounding box center [1003, 258] width 222 height 35
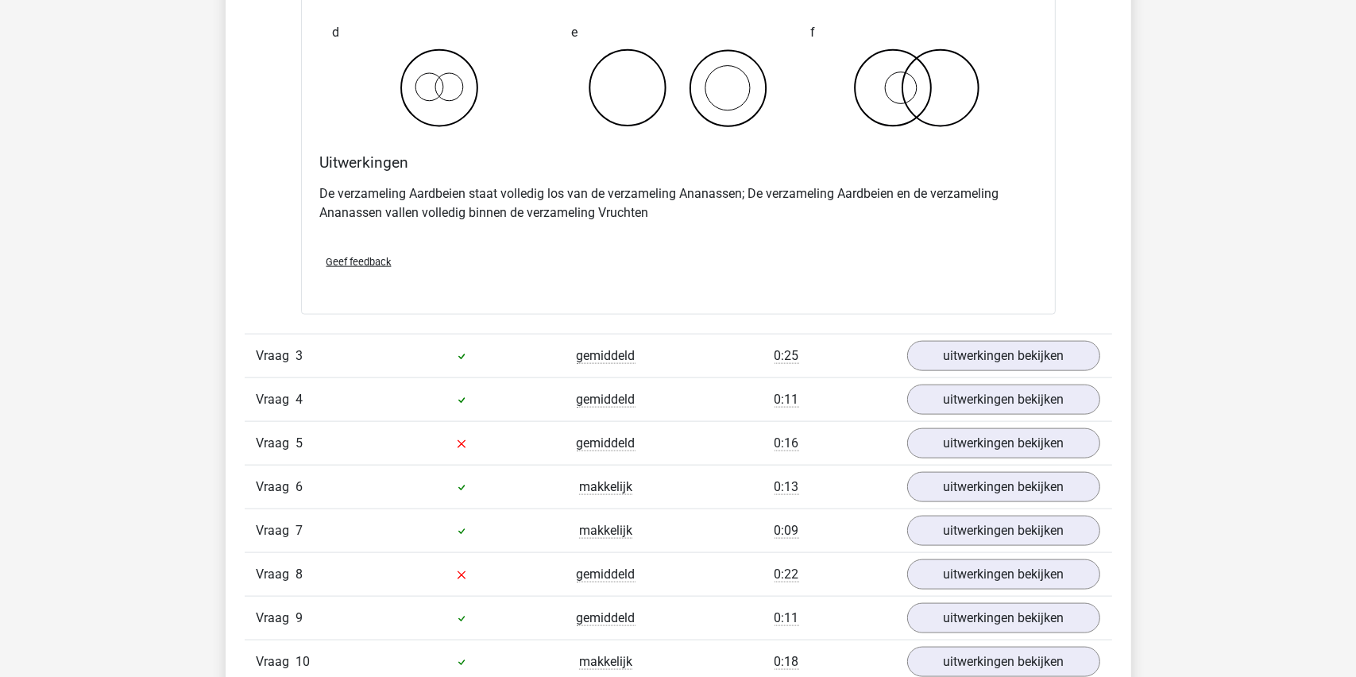
scroll to position [2066, 0]
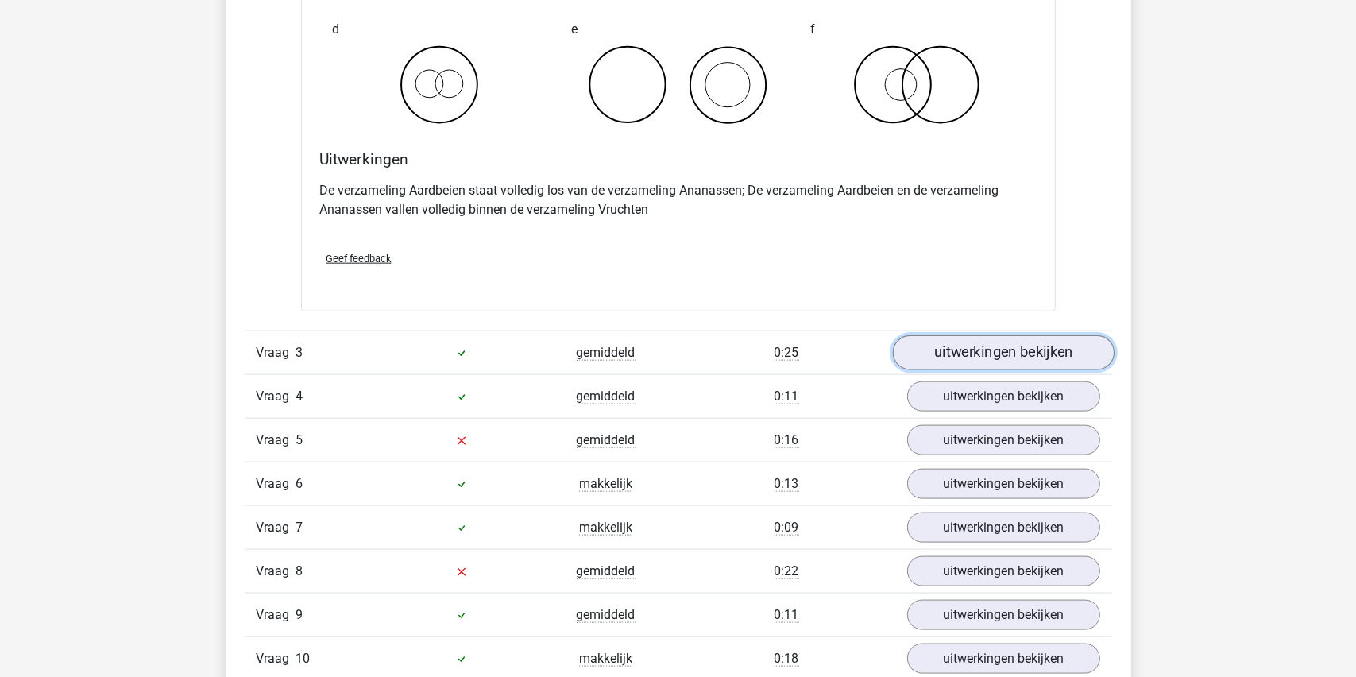
click at [979, 353] on link "uitwerkingen bekijken" at bounding box center [1003, 352] width 222 height 35
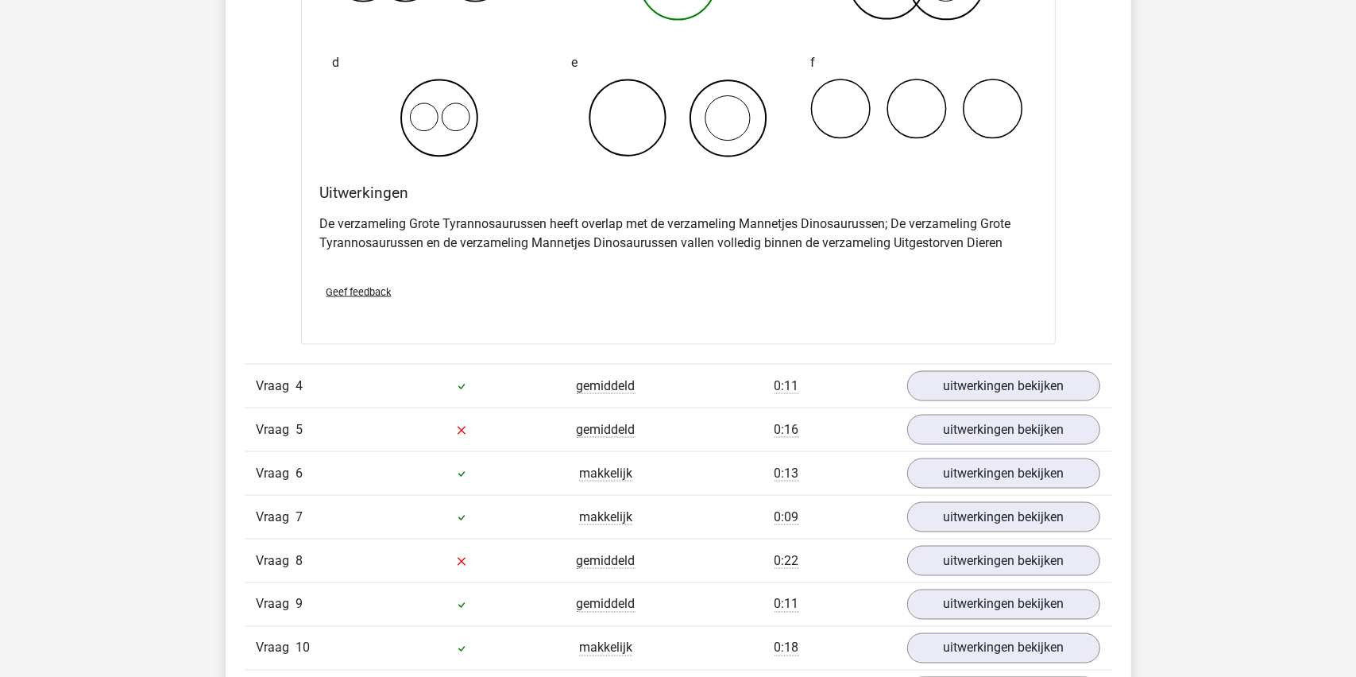
scroll to position [2860, 0]
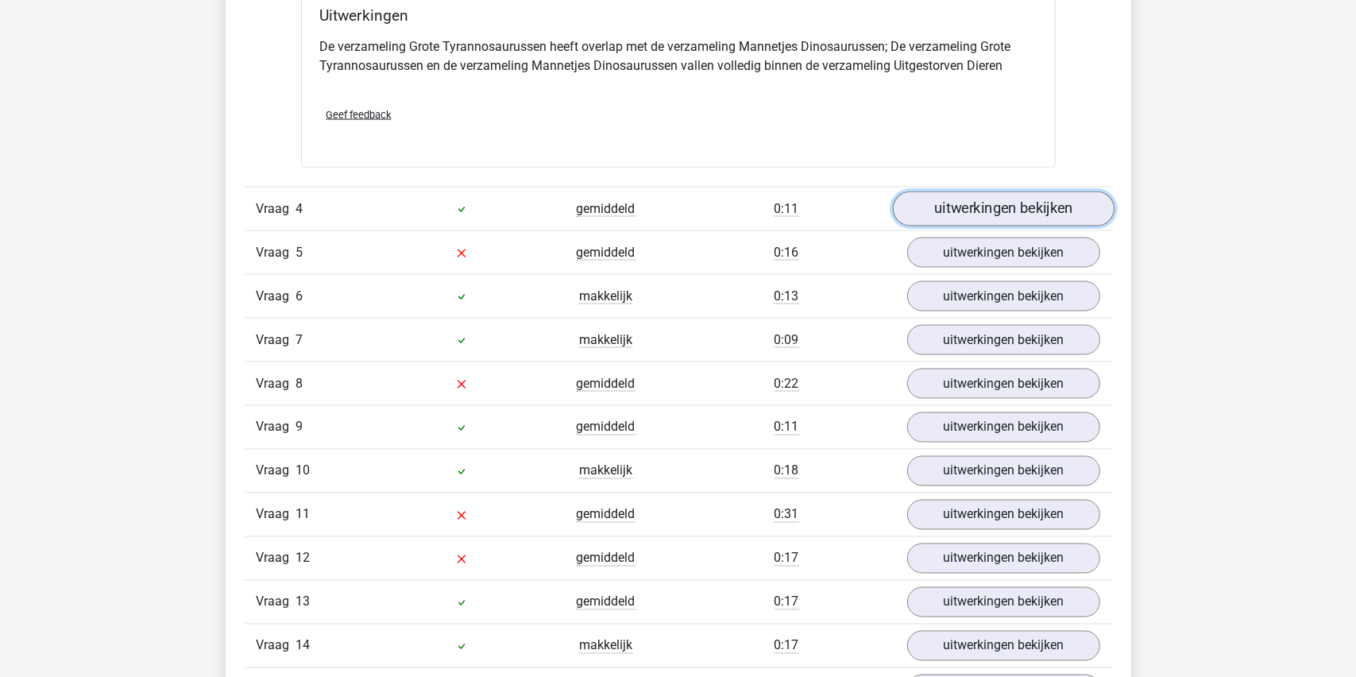
click at [992, 206] on link "uitwerkingen bekijken" at bounding box center [1003, 209] width 222 height 35
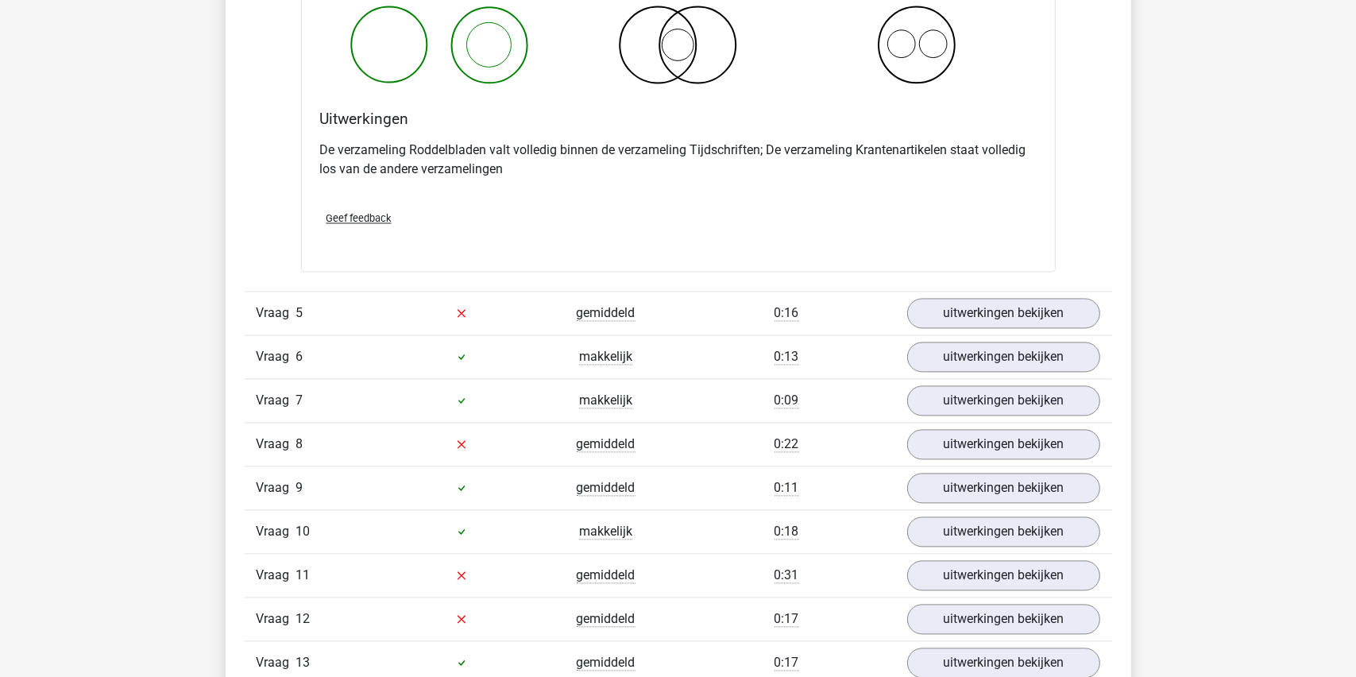
scroll to position [3416, 0]
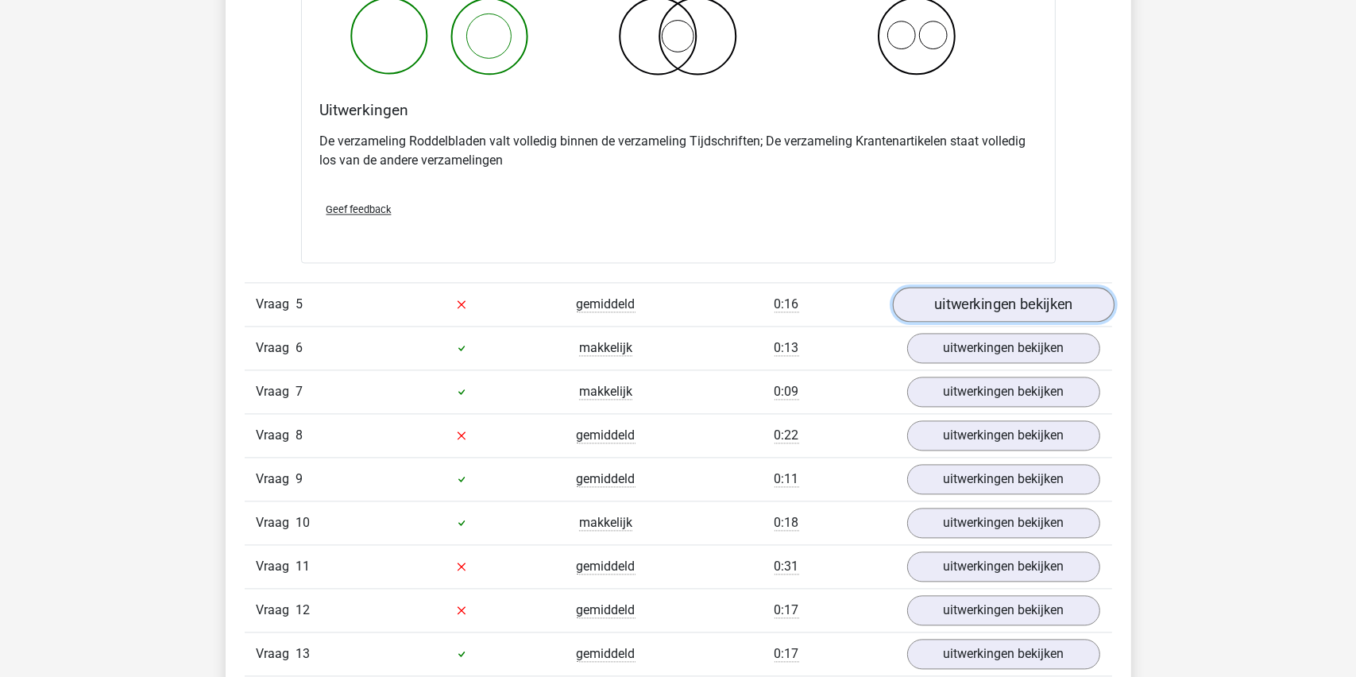
click at [974, 300] on link "uitwerkingen bekijken" at bounding box center [1003, 304] width 222 height 35
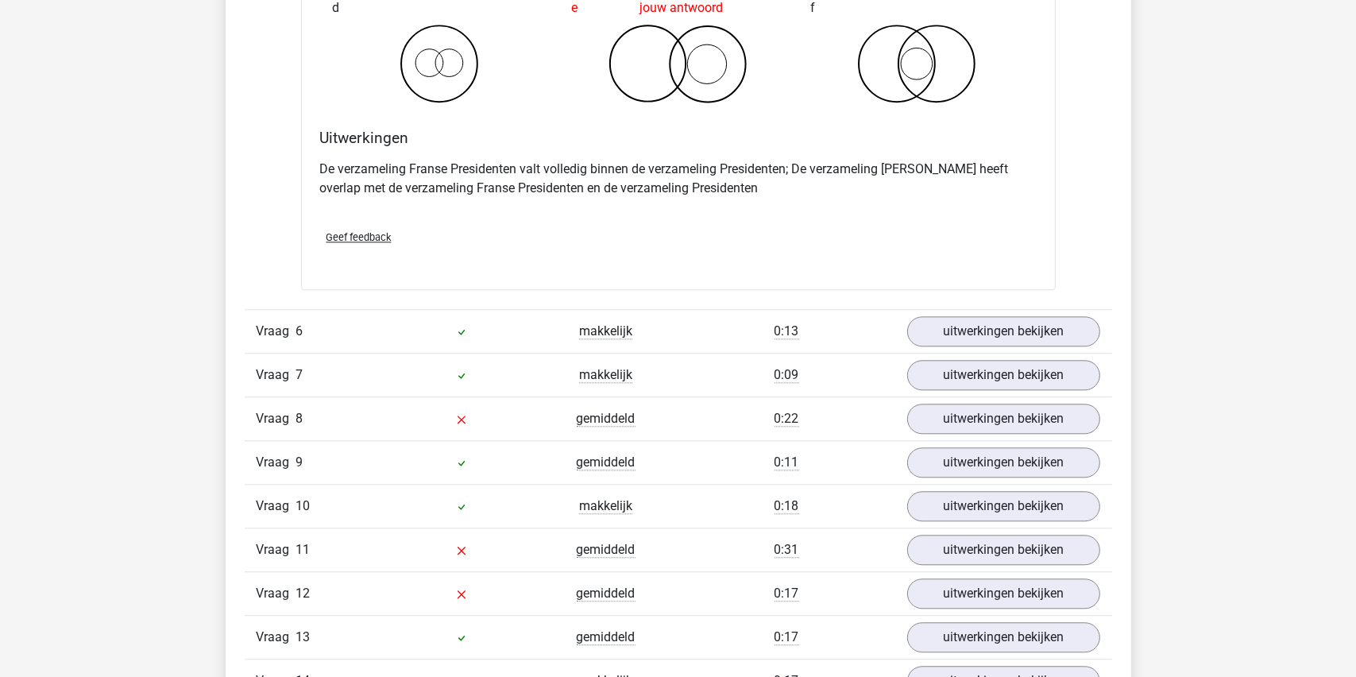
scroll to position [4052, 0]
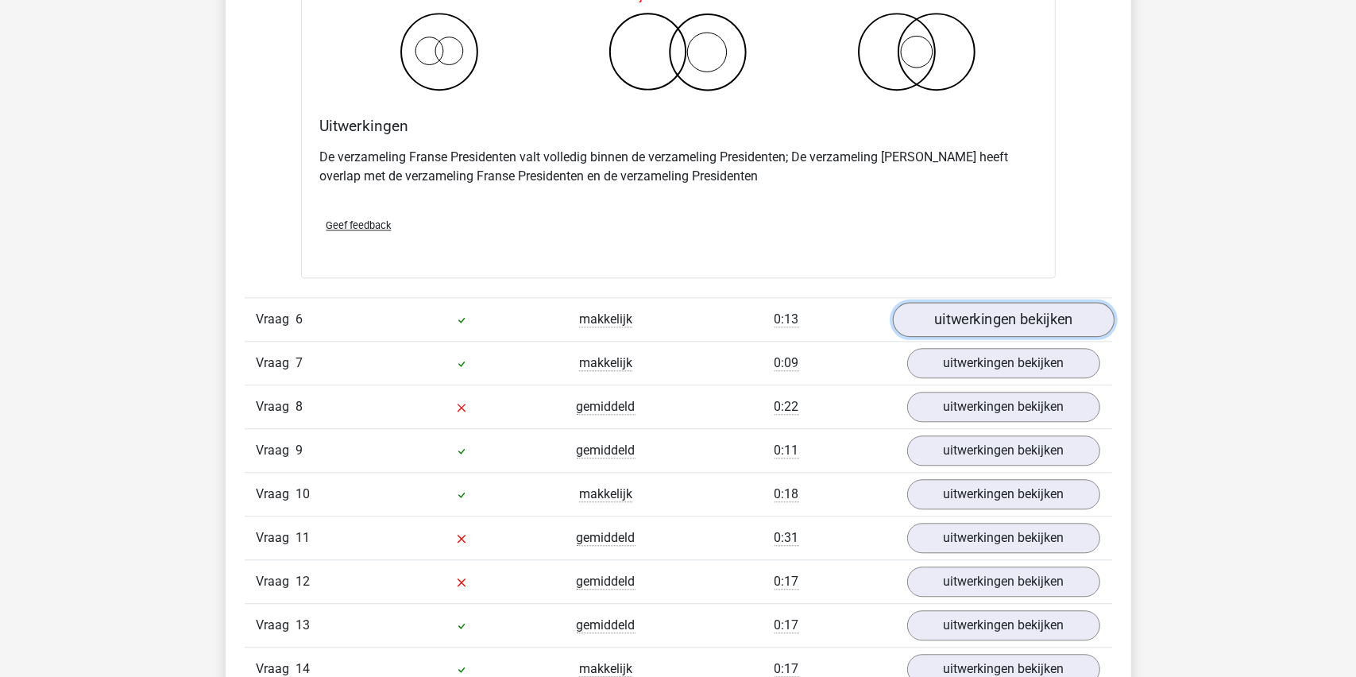
click at [988, 319] on link "uitwerkingen bekijken" at bounding box center [1003, 319] width 222 height 35
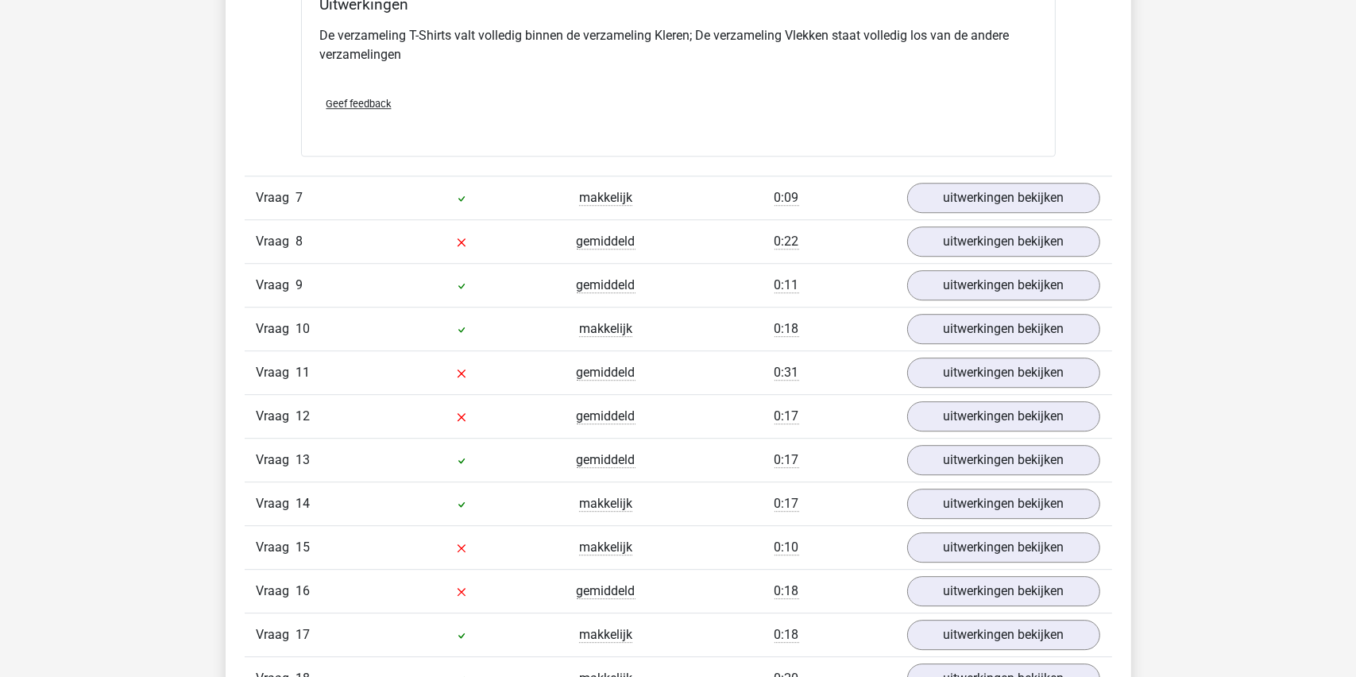
scroll to position [4846, 0]
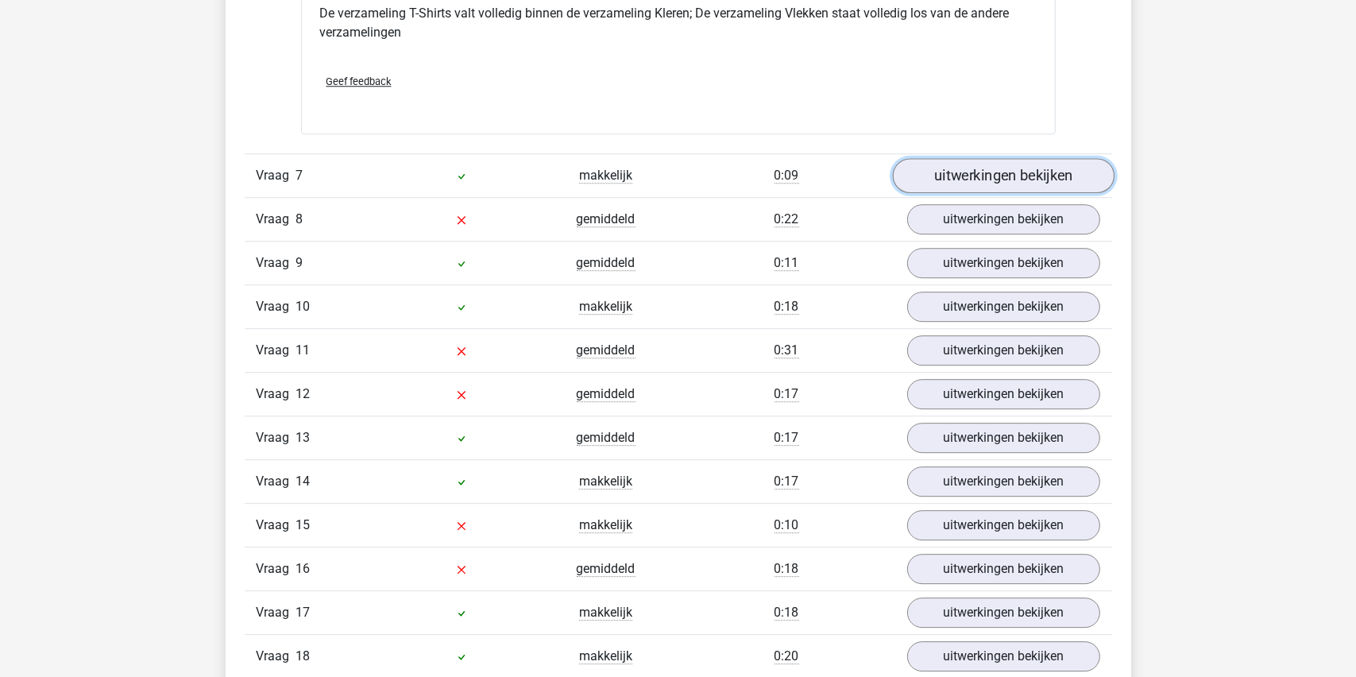
click at [993, 172] on link "uitwerkingen bekijken" at bounding box center [1003, 175] width 222 height 35
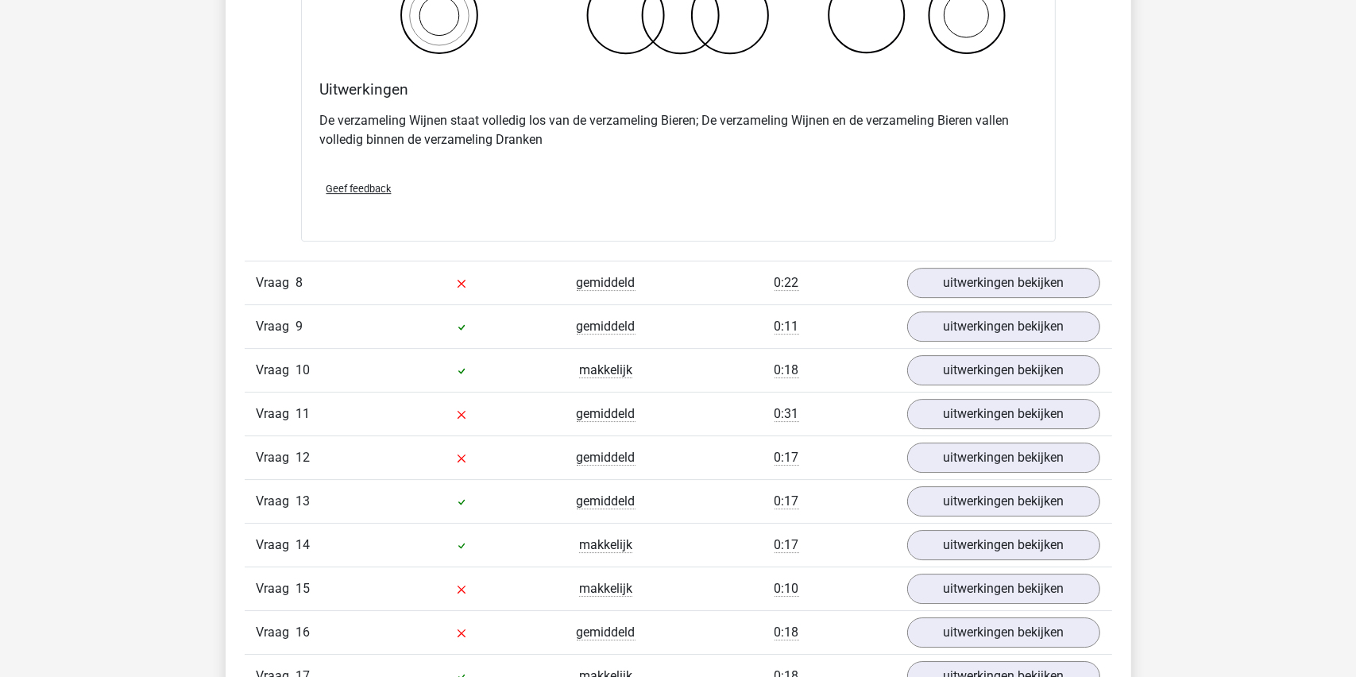
scroll to position [5402, 0]
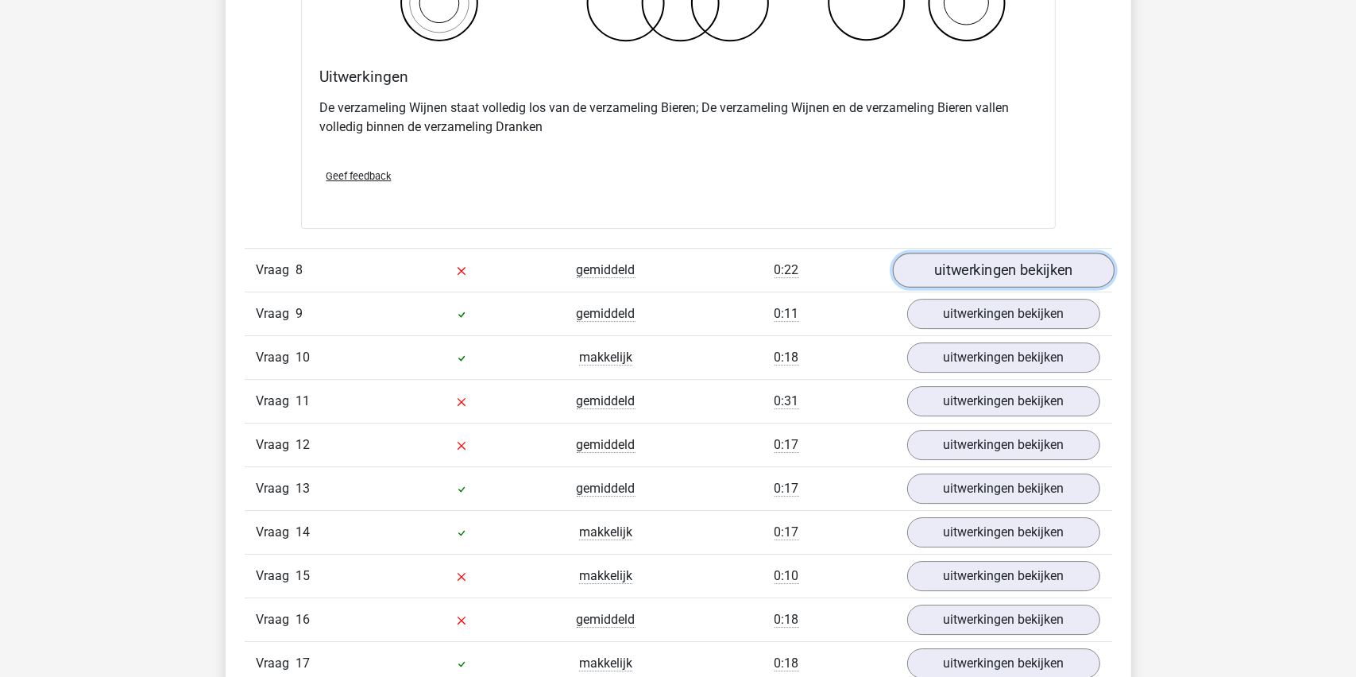
click at [988, 266] on link "uitwerkingen bekijken" at bounding box center [1003, 270] width 222 height 35
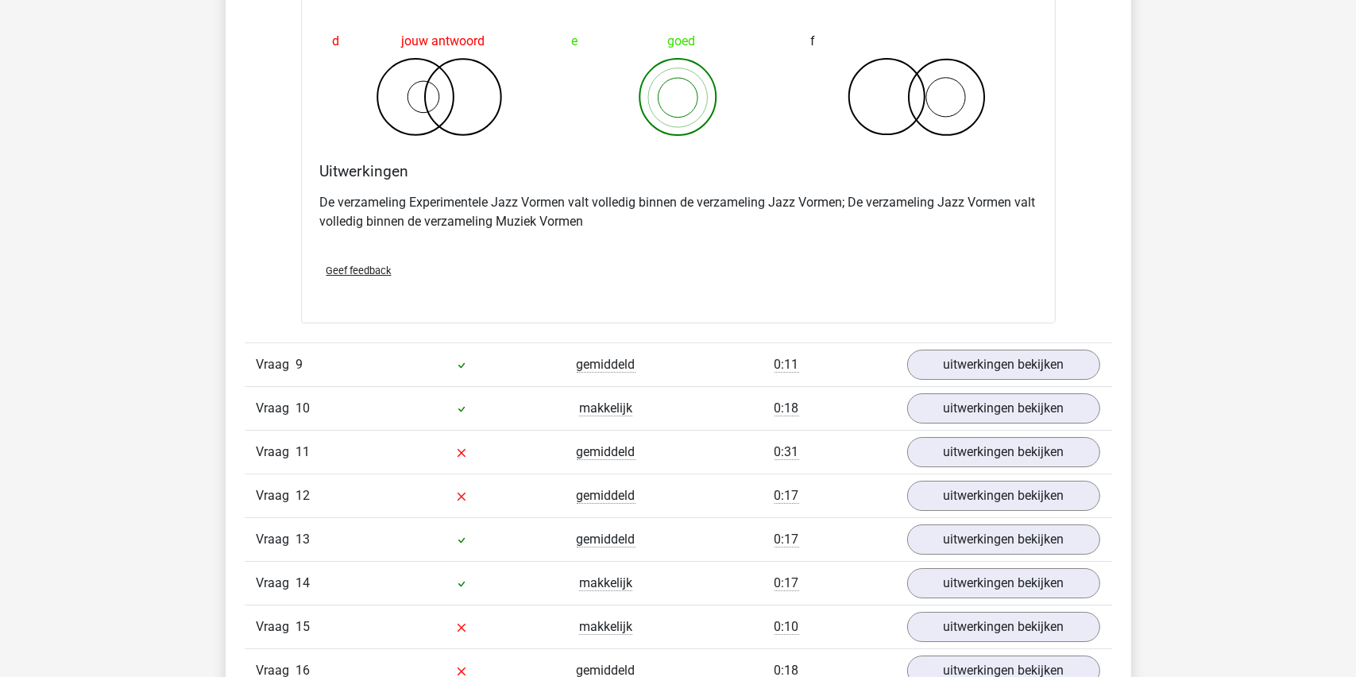
scroll to position [6117, 0]
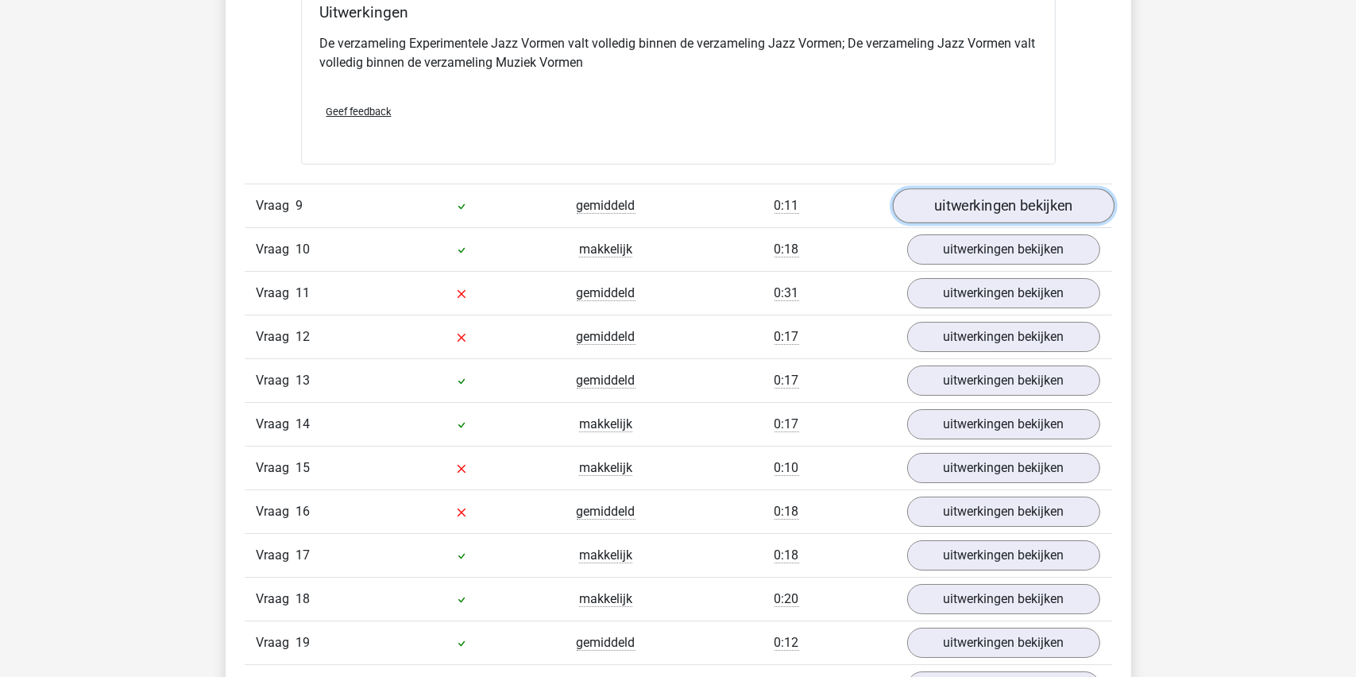
click at [960, 201] on link "uitwerkingen bekijken" at bounding box center [1003, 206] width 222 height 35
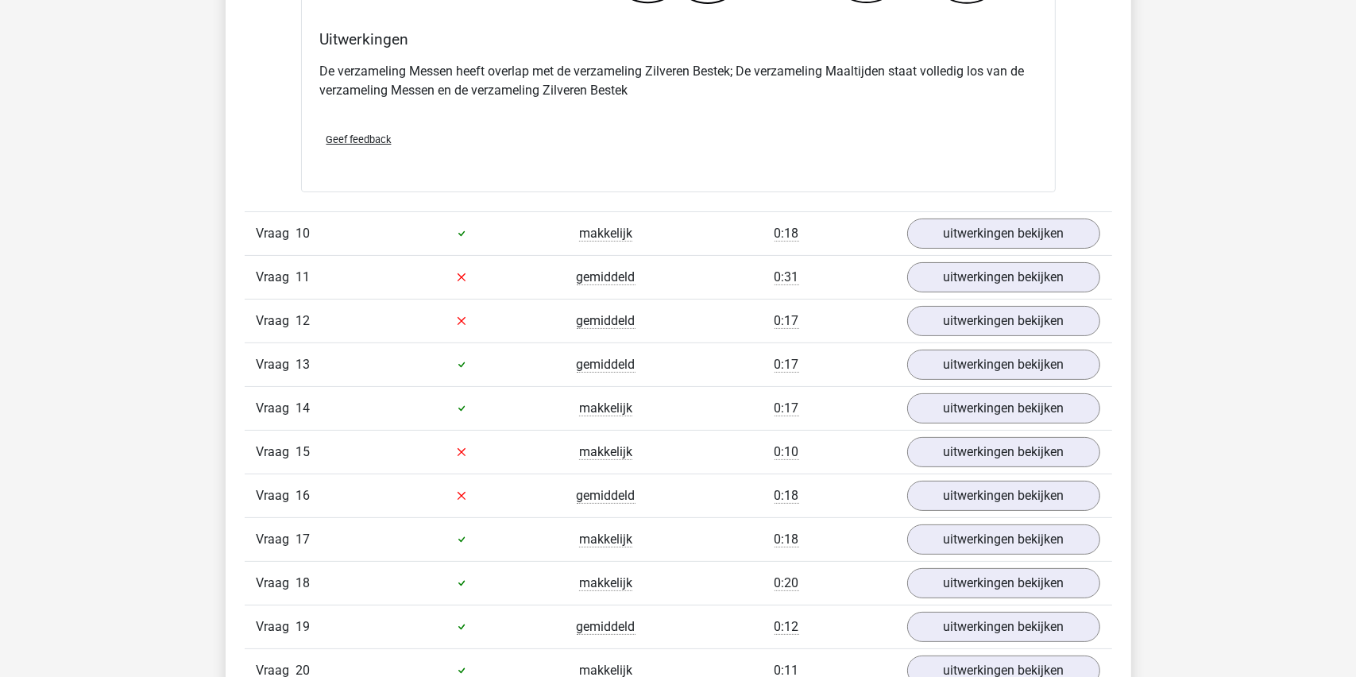
scroll to position [6753, 0]
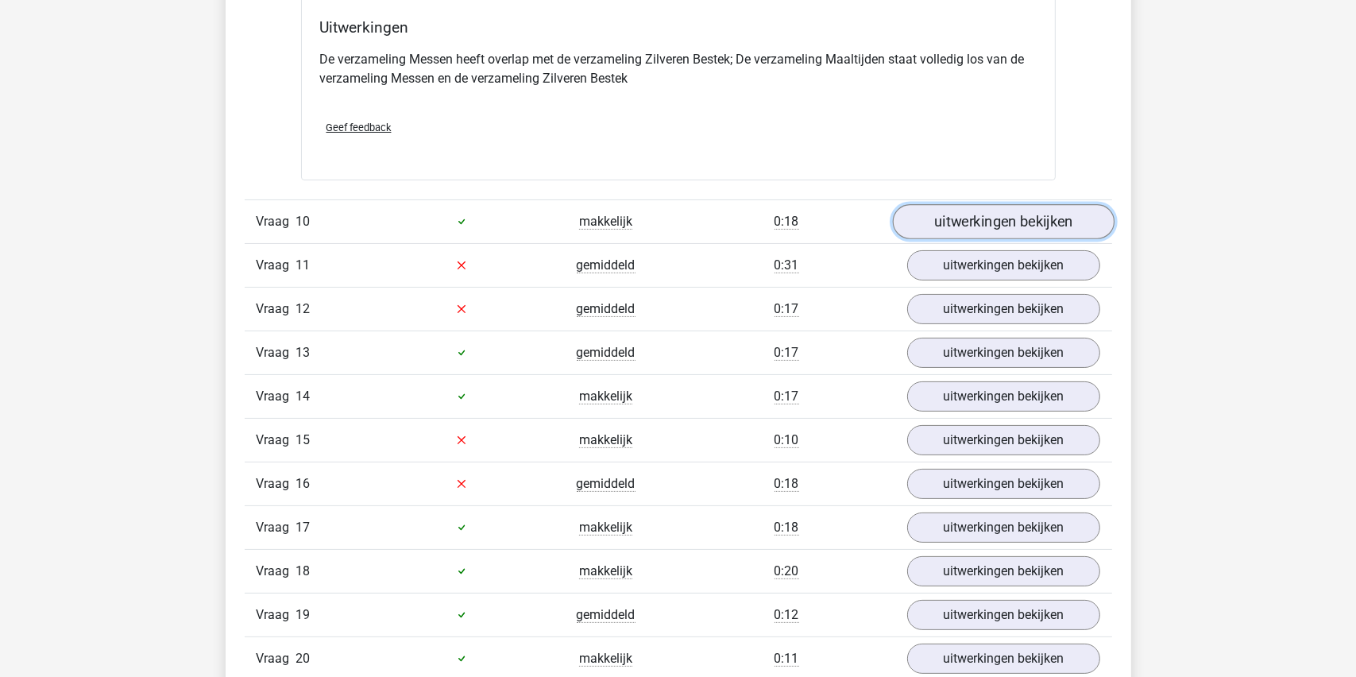
click at [986, 212] on link "uitwerkingen bekijken" at bounding box center [1003, 221] width 222 height 35
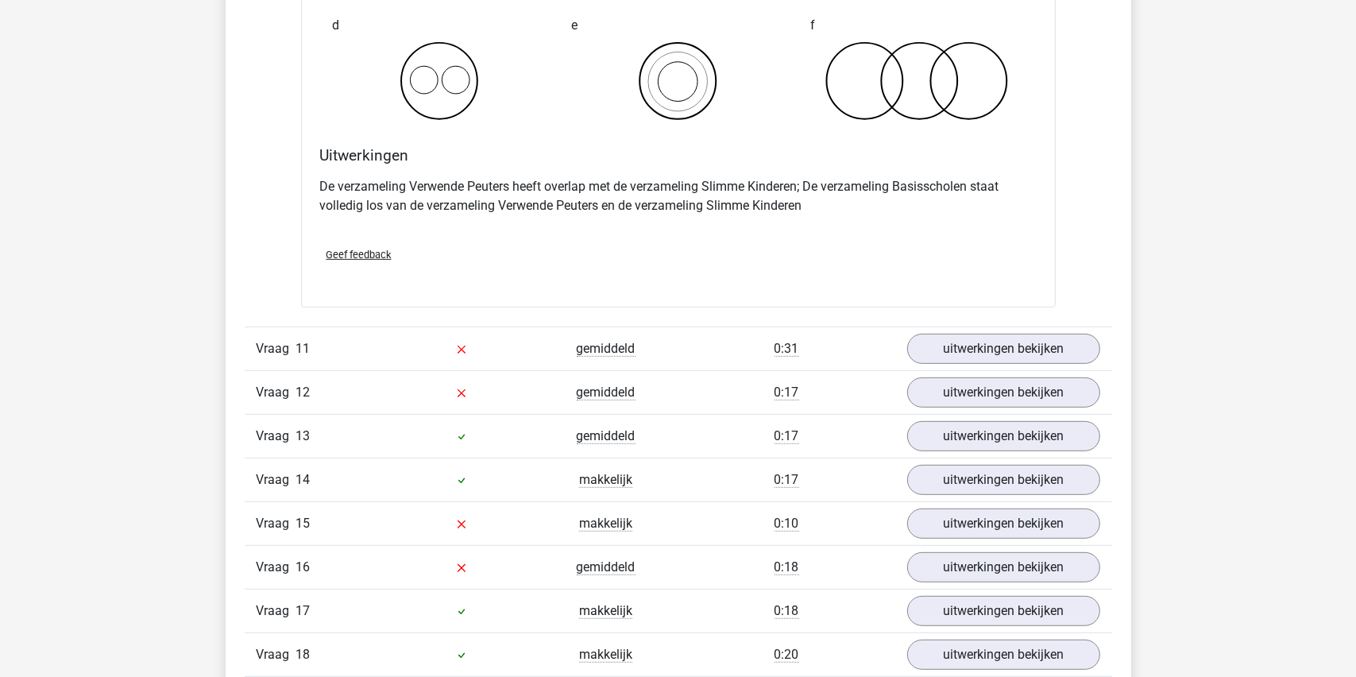
scroll to position [7309, 0]
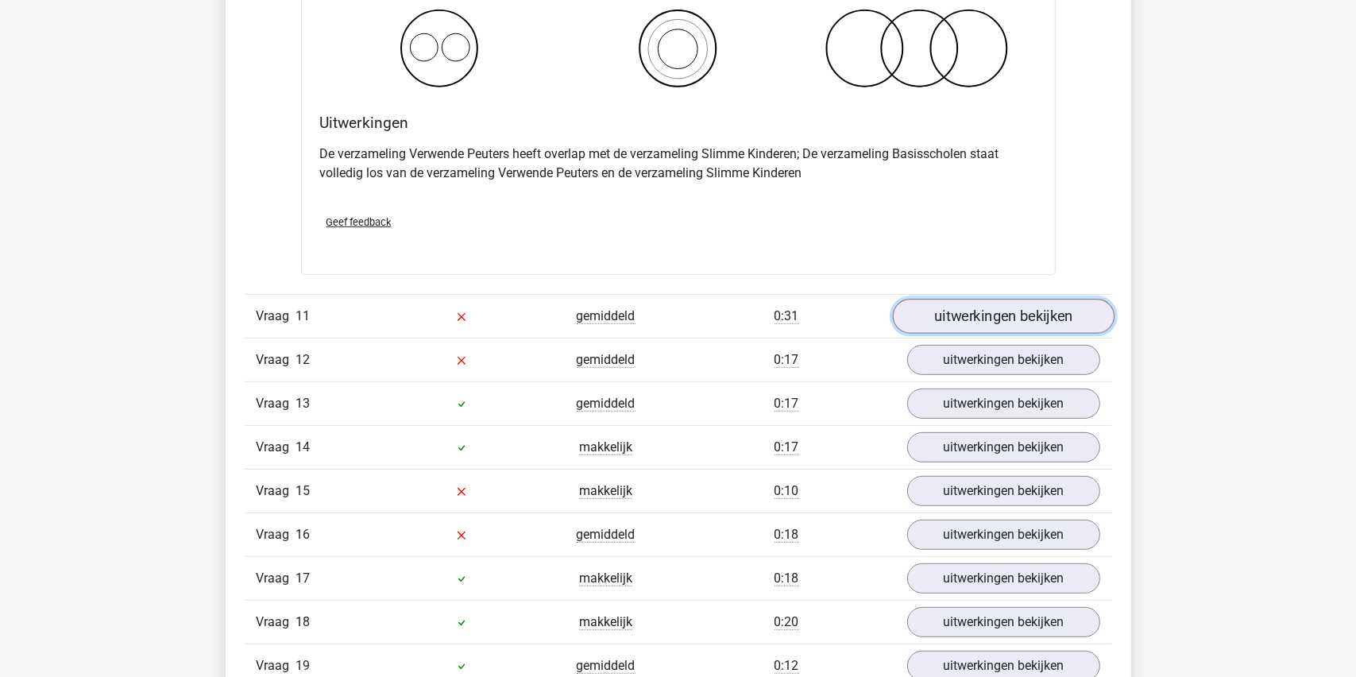
click at [1007, 308] on link "uitwerkingen bekijken" at bounding box center [1003, 316] width 222 height 35
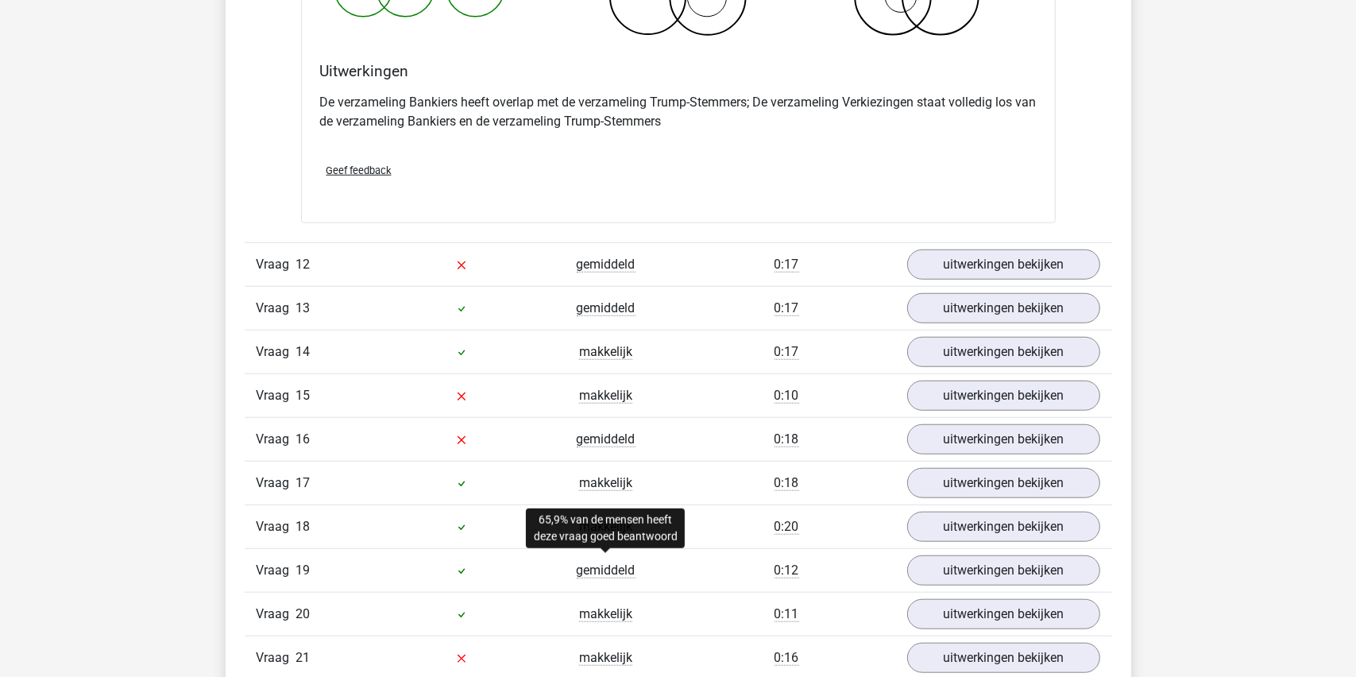
scroll to position [8024, 0]
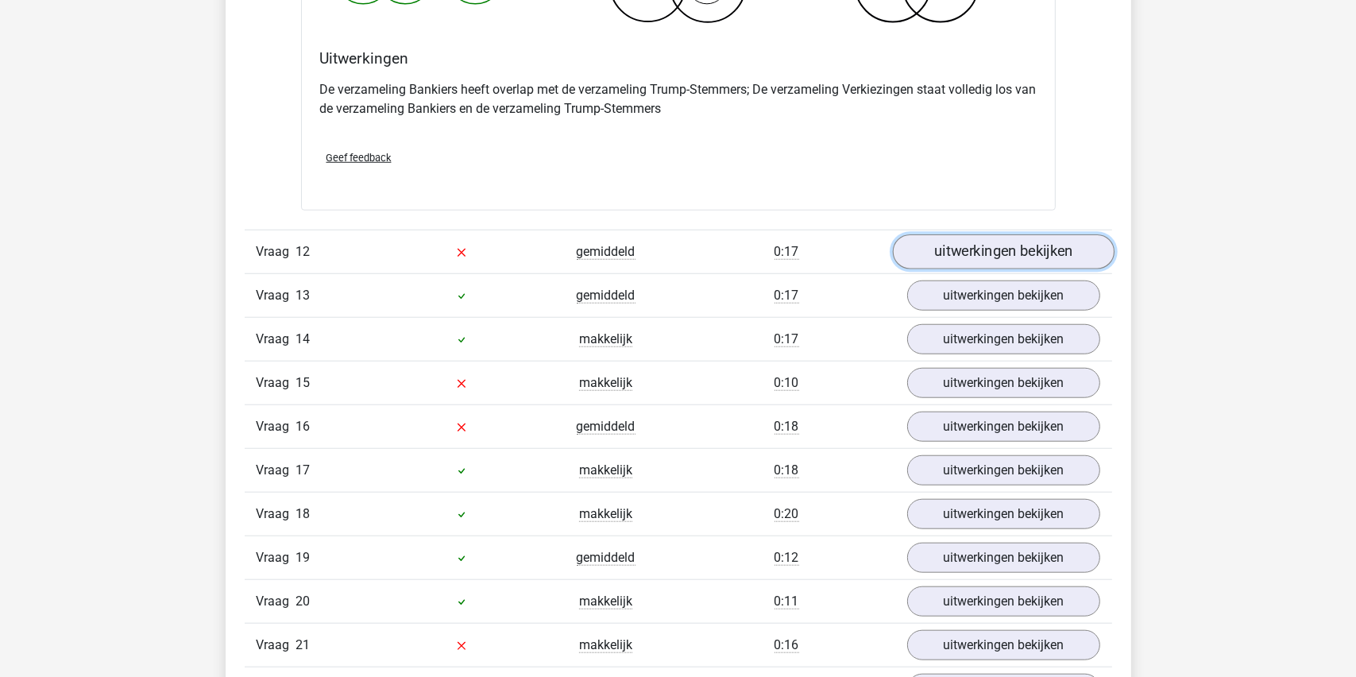
click at [980, 242] on link "uitwerkingen bekijken" at bounding box center [1003, 251] width 222 height 35
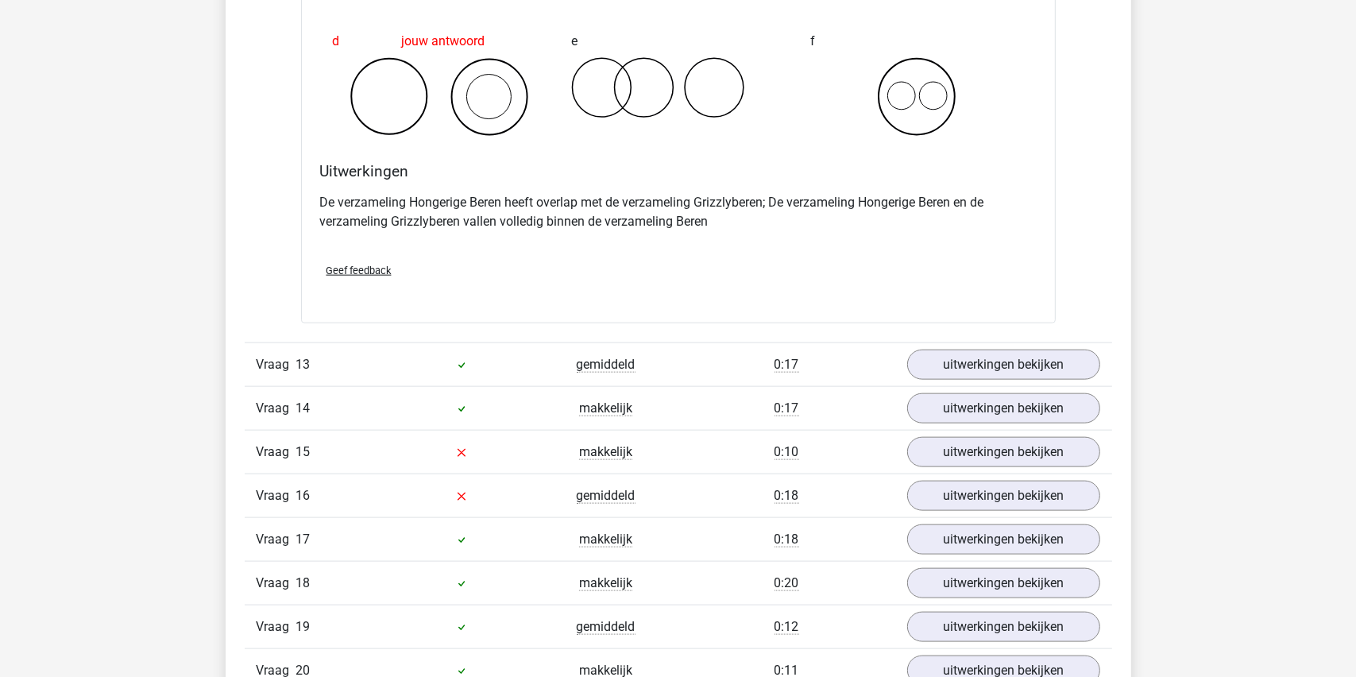
scroll to position [8580, 0]
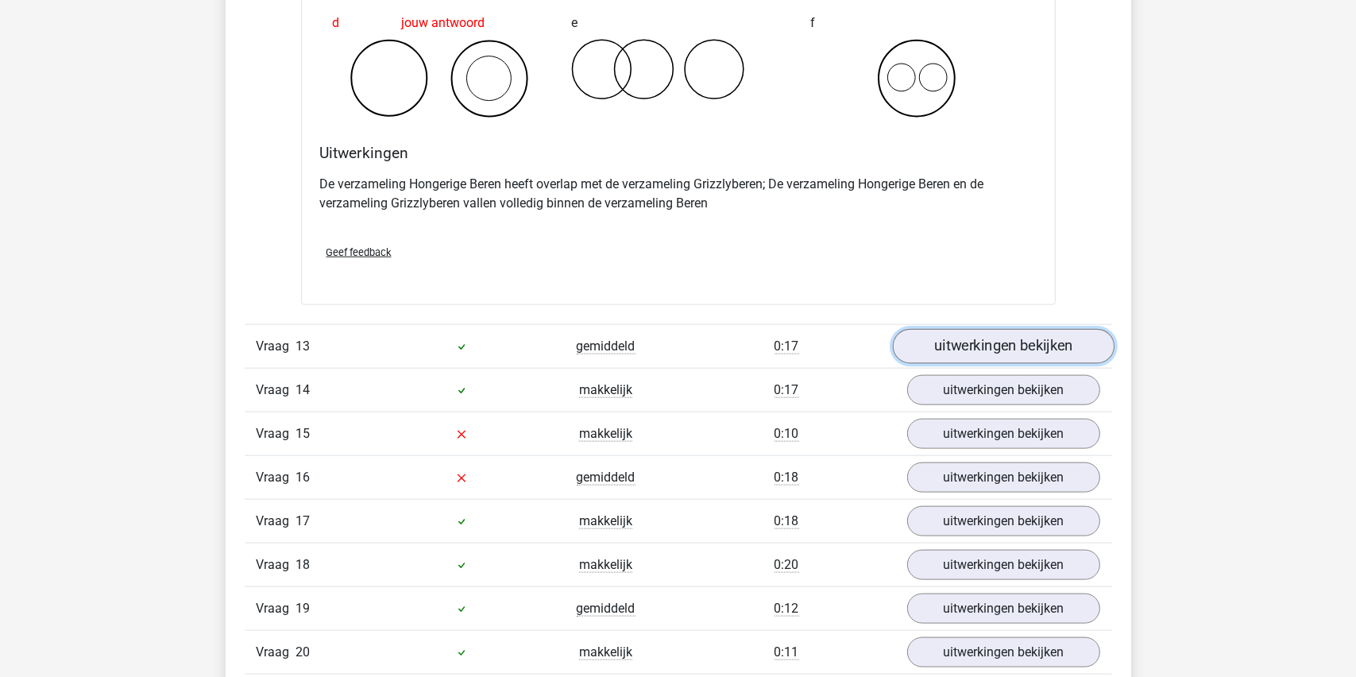
click at [967, 338] on link "uitwerkingen bekijken" at bounding box center [1003, 347] width 222 height 35
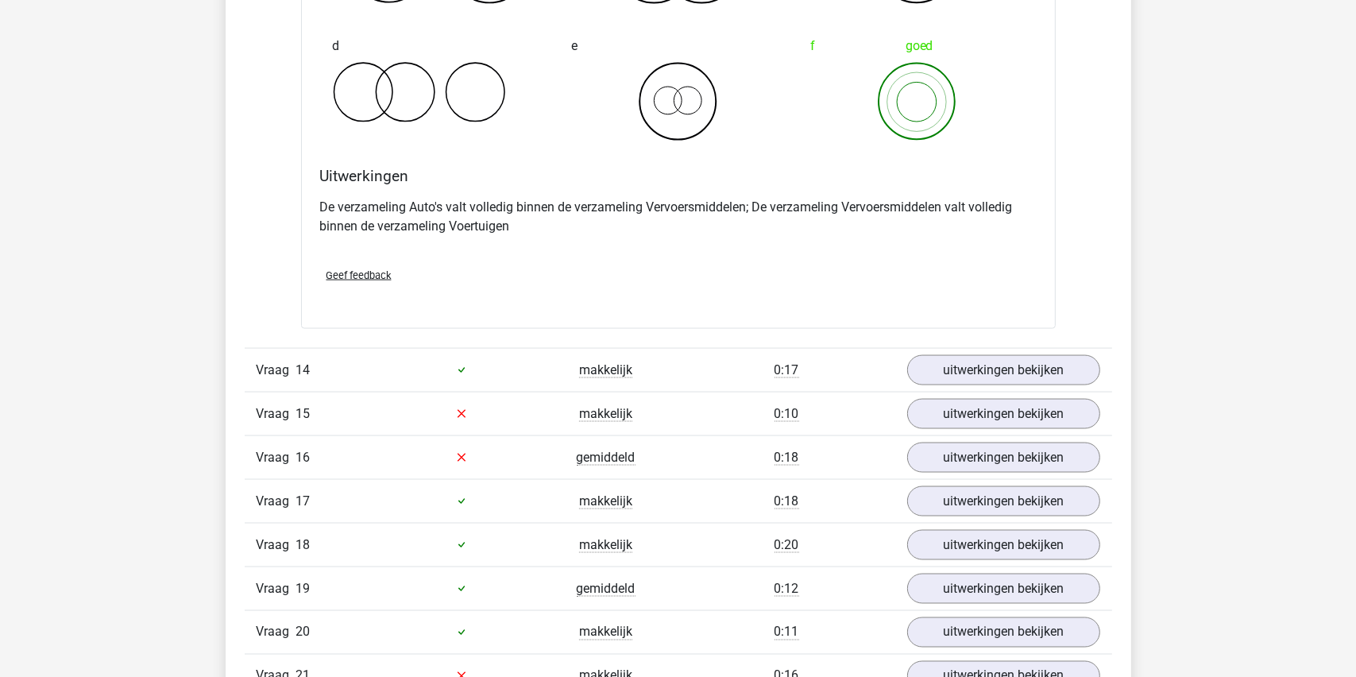
scroll to position [9215, 0]
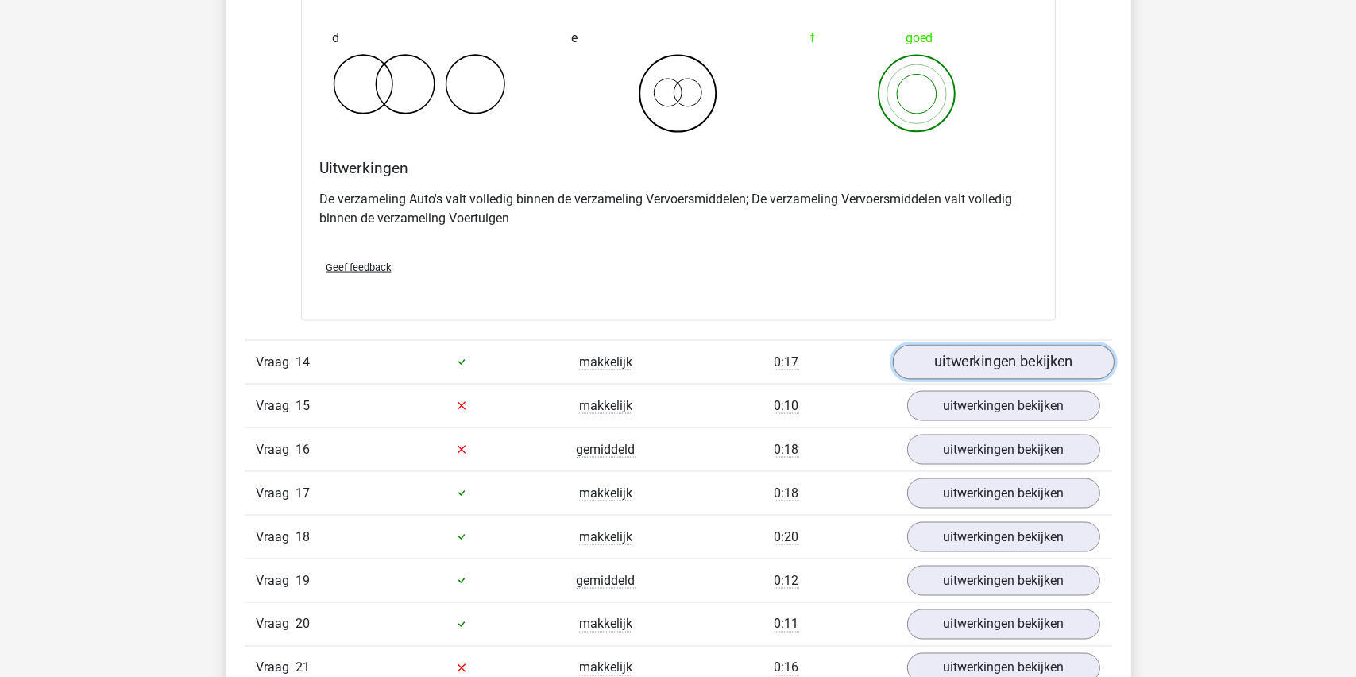
click at [980, 362] on link "uitwerkingen bekijken" at bounding box center [1003, 362] width 222 height 35
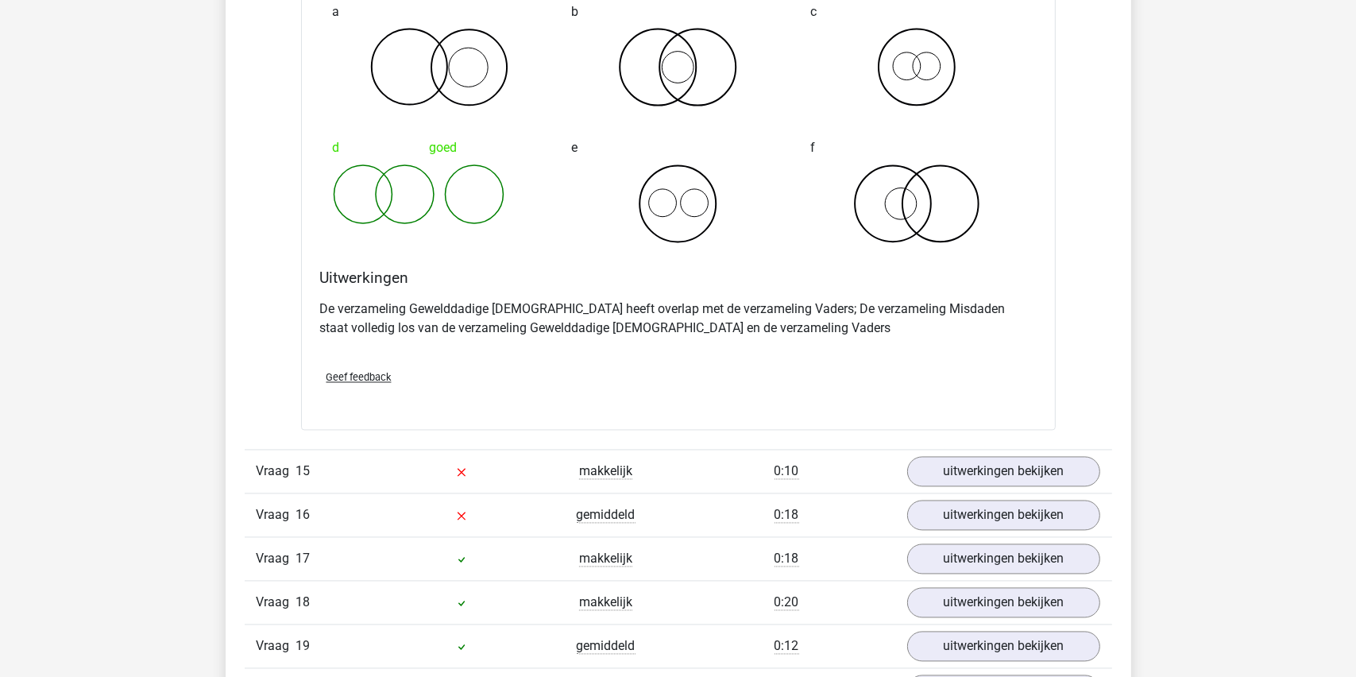
scroll to position [9851, 0]
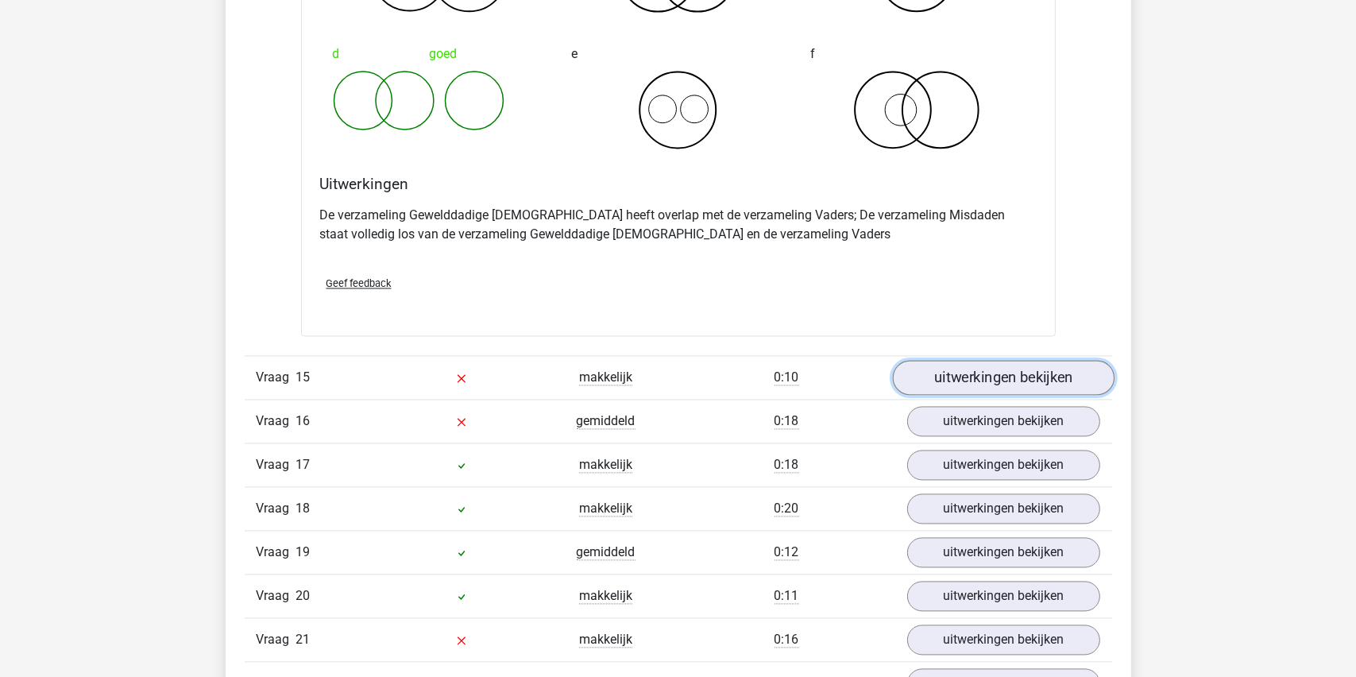
click at [1007, 362] on link "uitwerkingen bekijken" at bounding box center [1003, 377] width 222 height 35
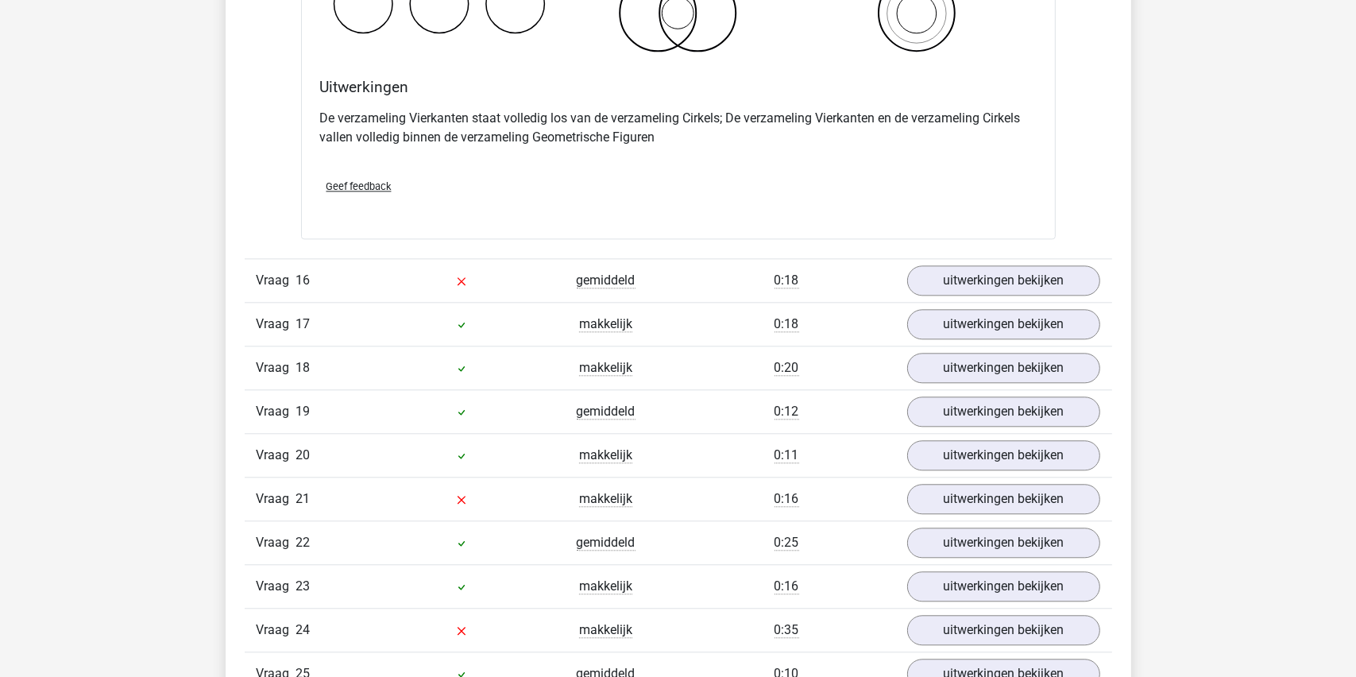
scroll to position [10645, 0]
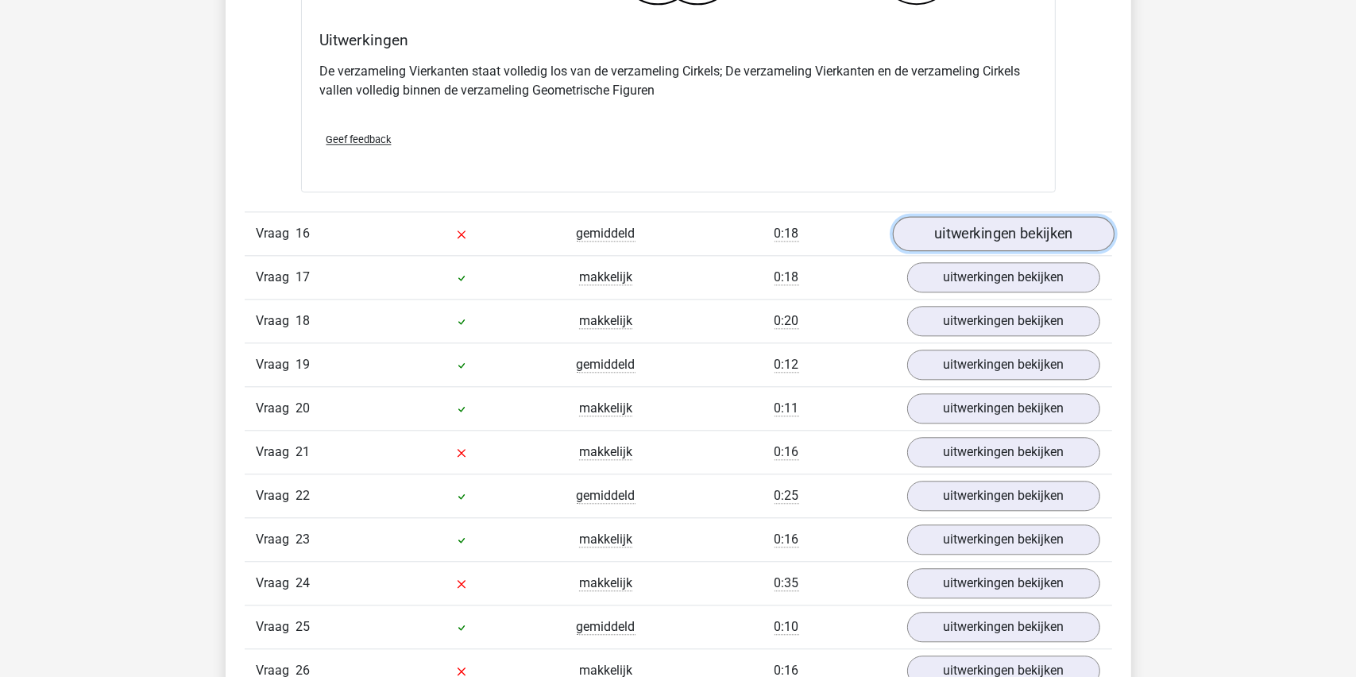
click at [976, 222] on link "uitwerkingen bekijken" at bounding box center [1003, 233] width 222 height 35
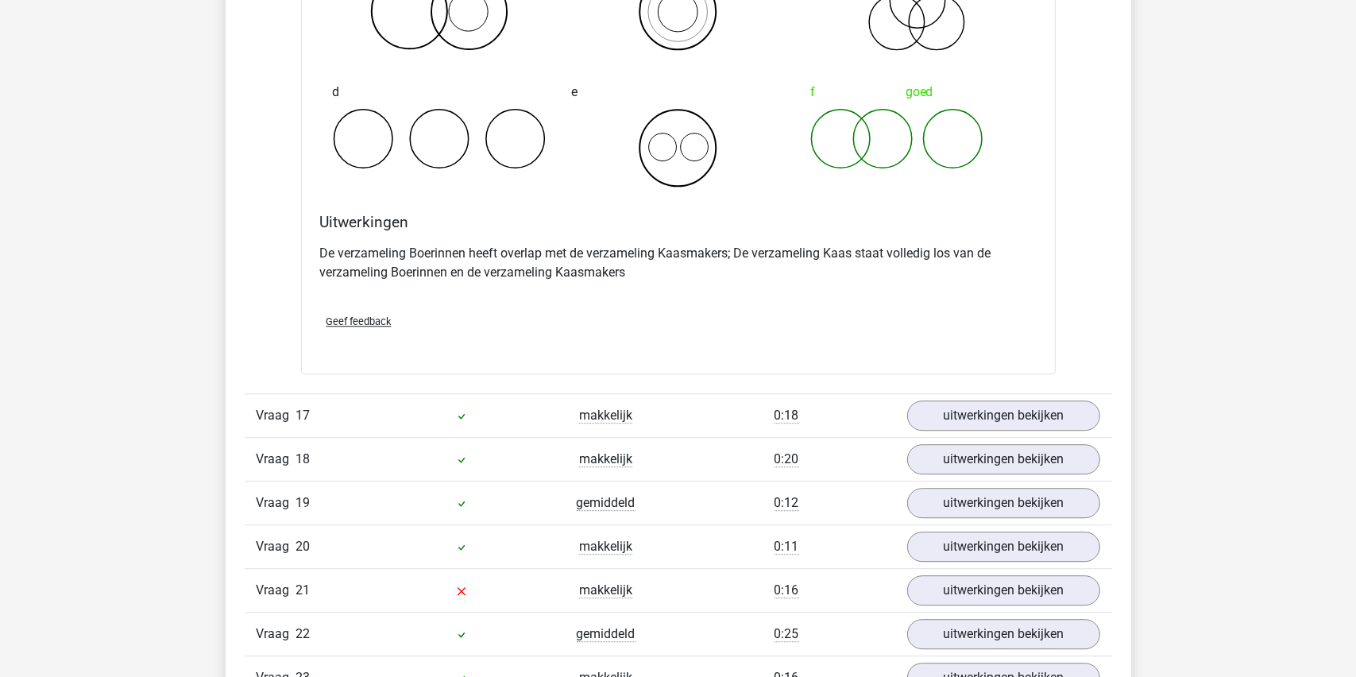
scroll to position [11122, 0]
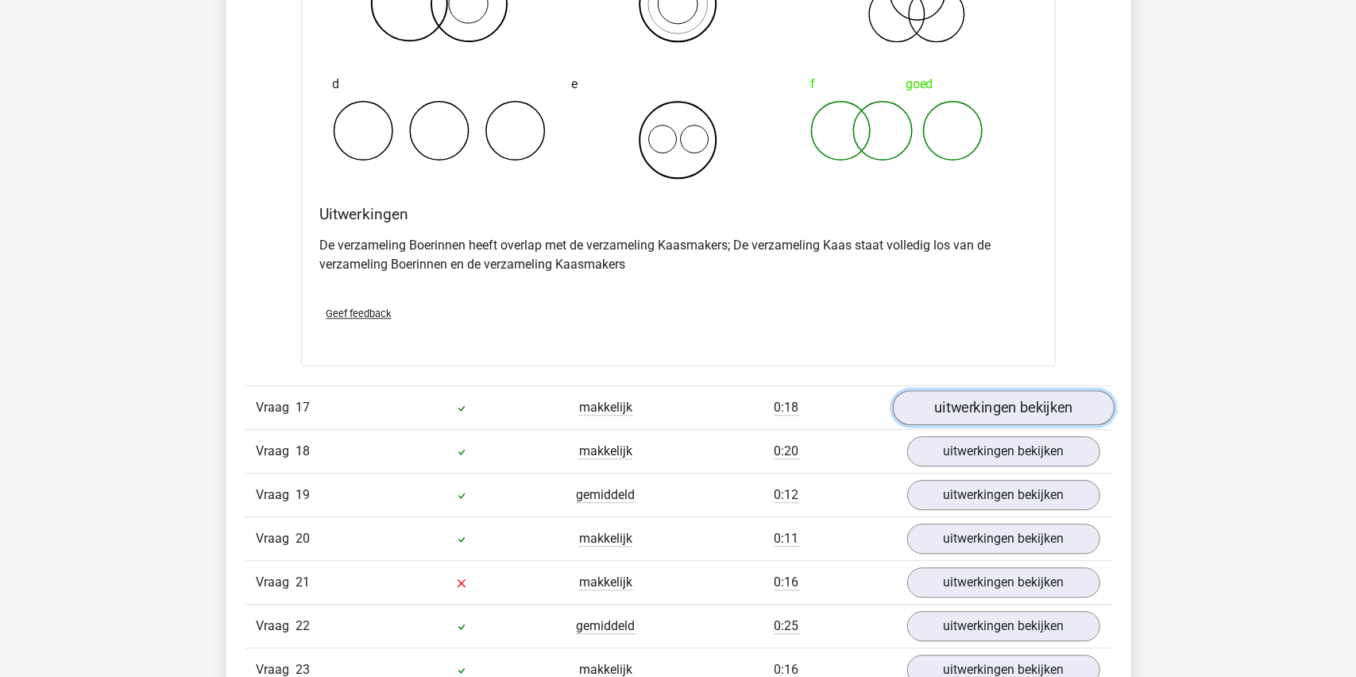
click at [973, 398] on link "uitwerkingen bekijken" at bounding box center [1003, 407] width 222 height 35
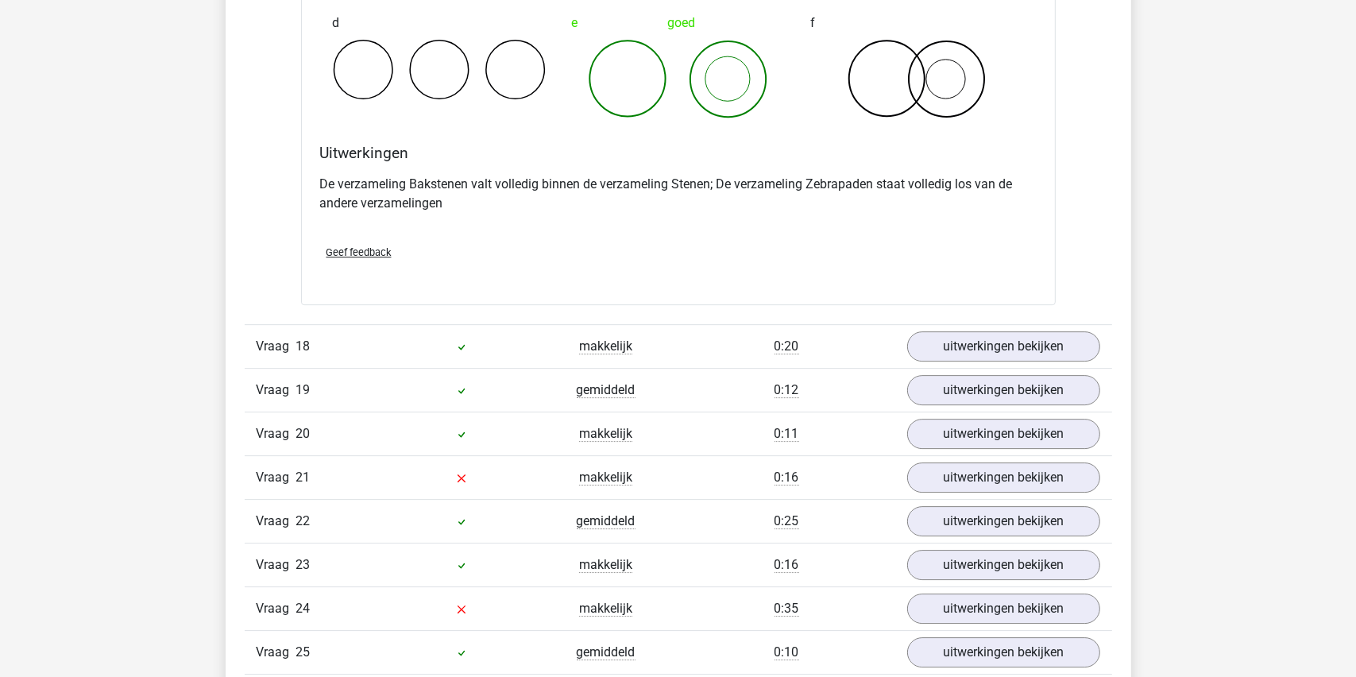
scroll to position [11837, 0]
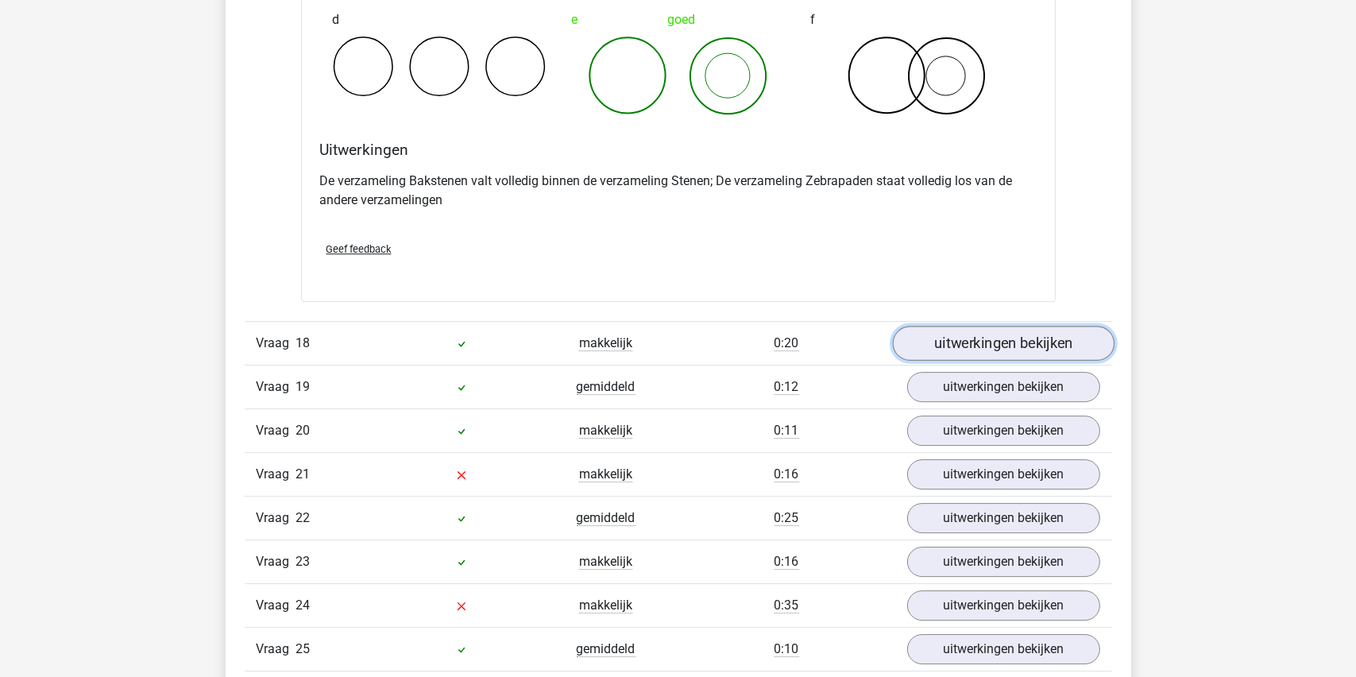
click at [974, 334] on link "uitwerkingen bekijken" at bounding box center [1003, 344] width 222 height 35
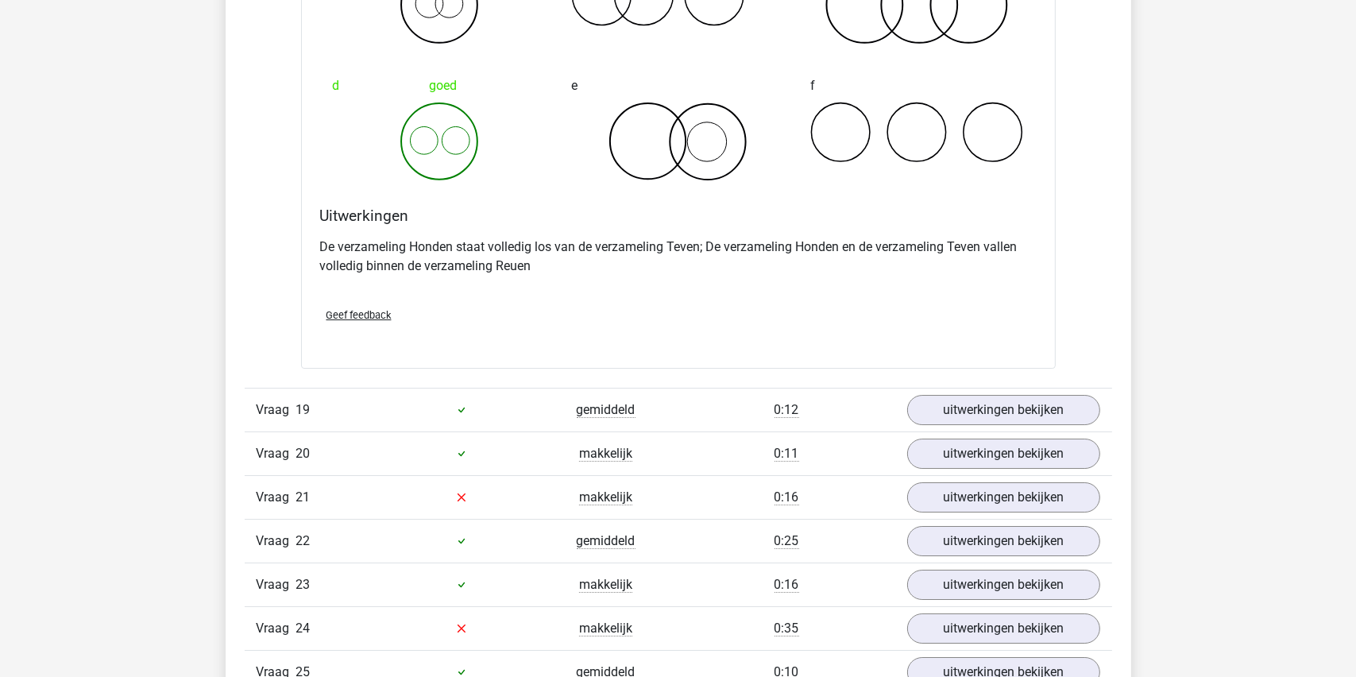
scroll to position [12473, 0]
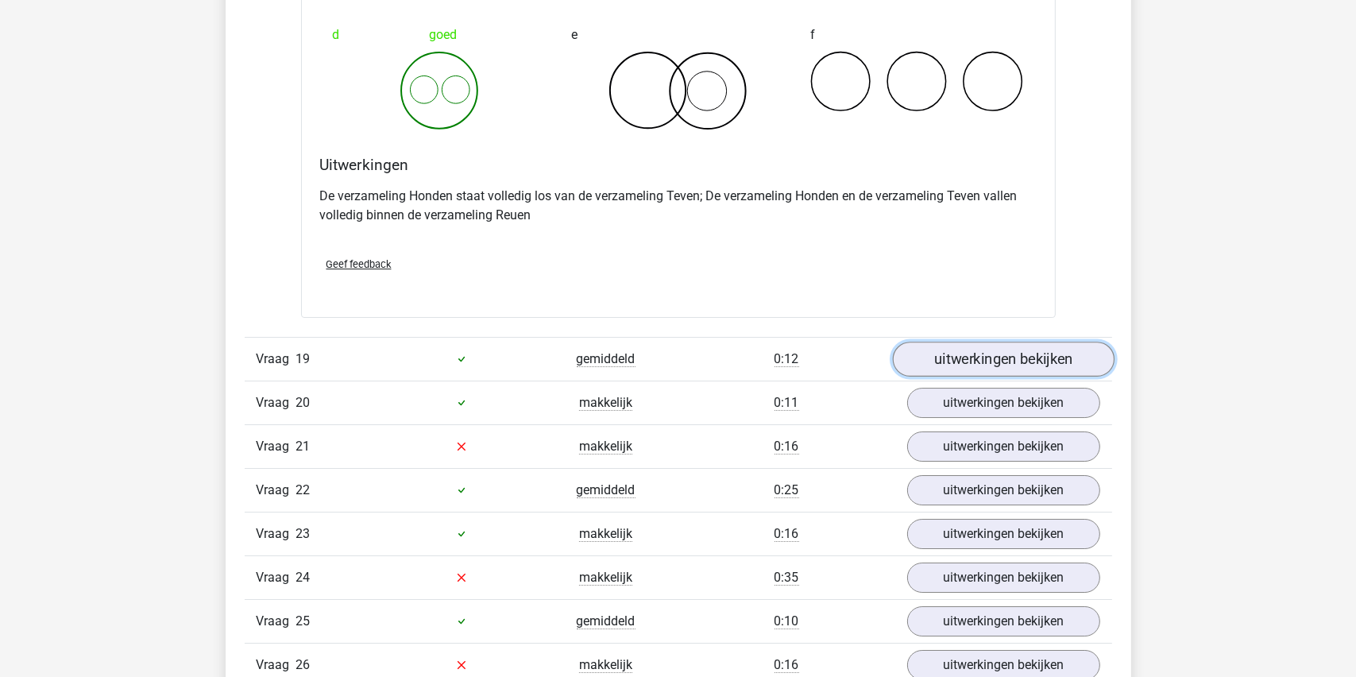
click at [993, 346] on link "uitwerkingen bekijken" at bounding box center [1003, 359] width 222 height 35
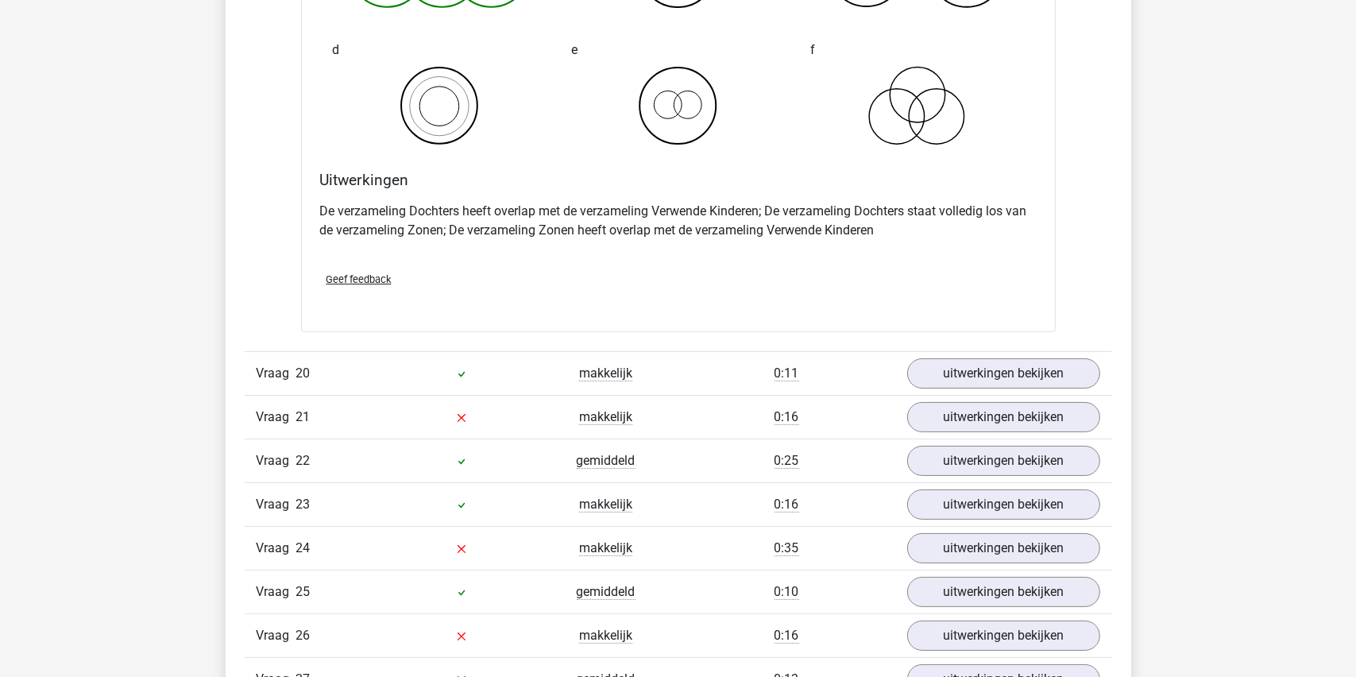
scroll to position [13187, 0]
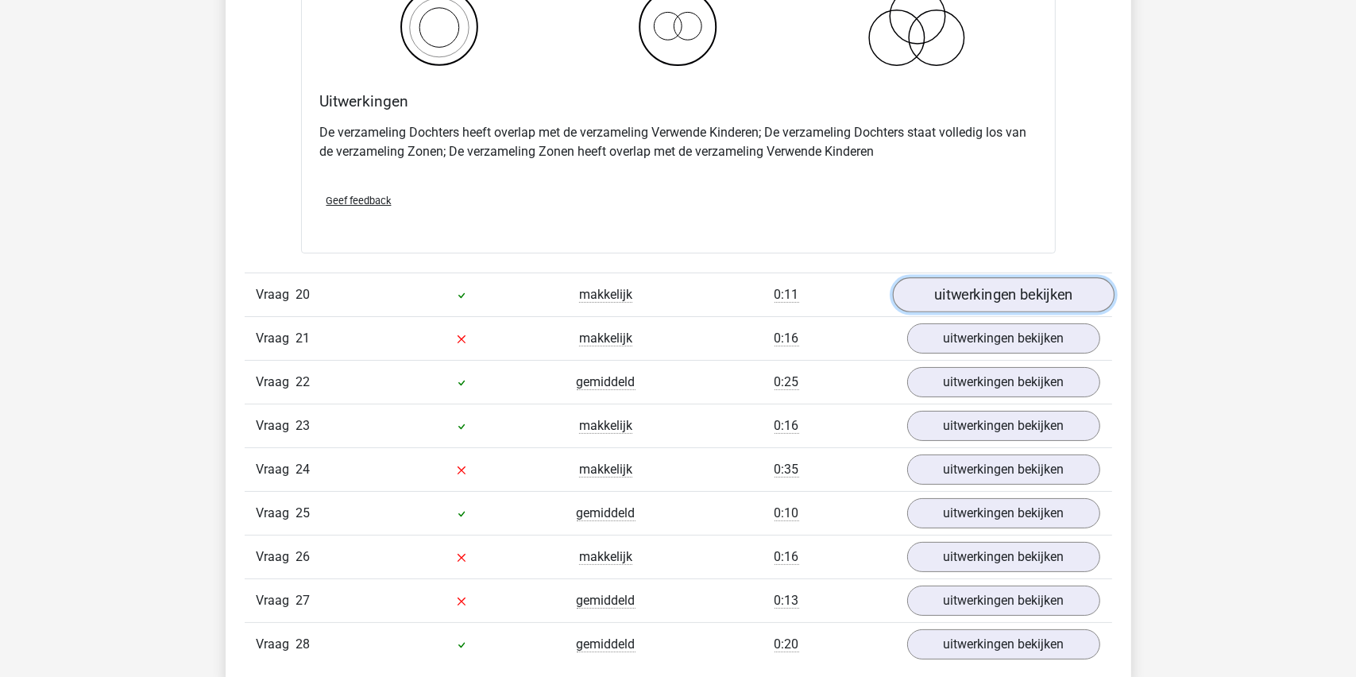
click at [983, 283] on link "uitwerkingen bekijken" at bounding box center [1003, 294] width 222 height 35
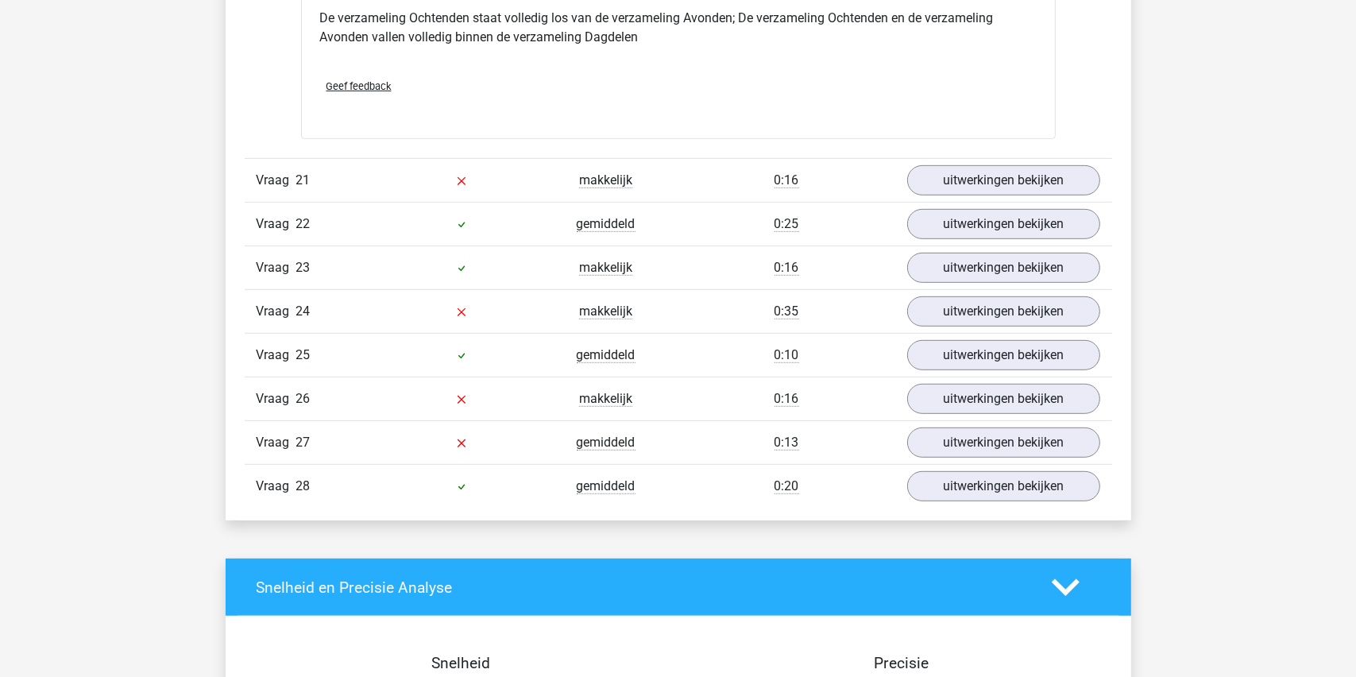
scroll to position [13982, 0]
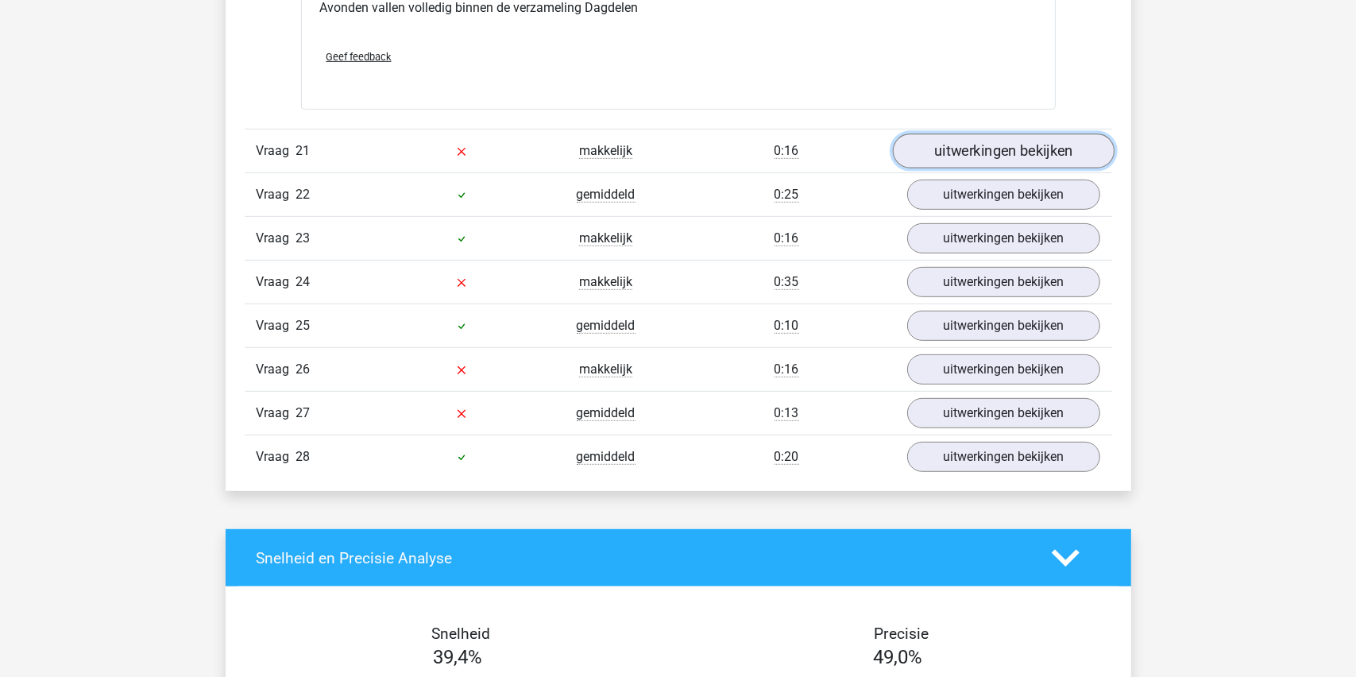
click at [1018, 142] on link "uitwerkingen bekijken" at bounding box center [1003, 150] width 222 height 35
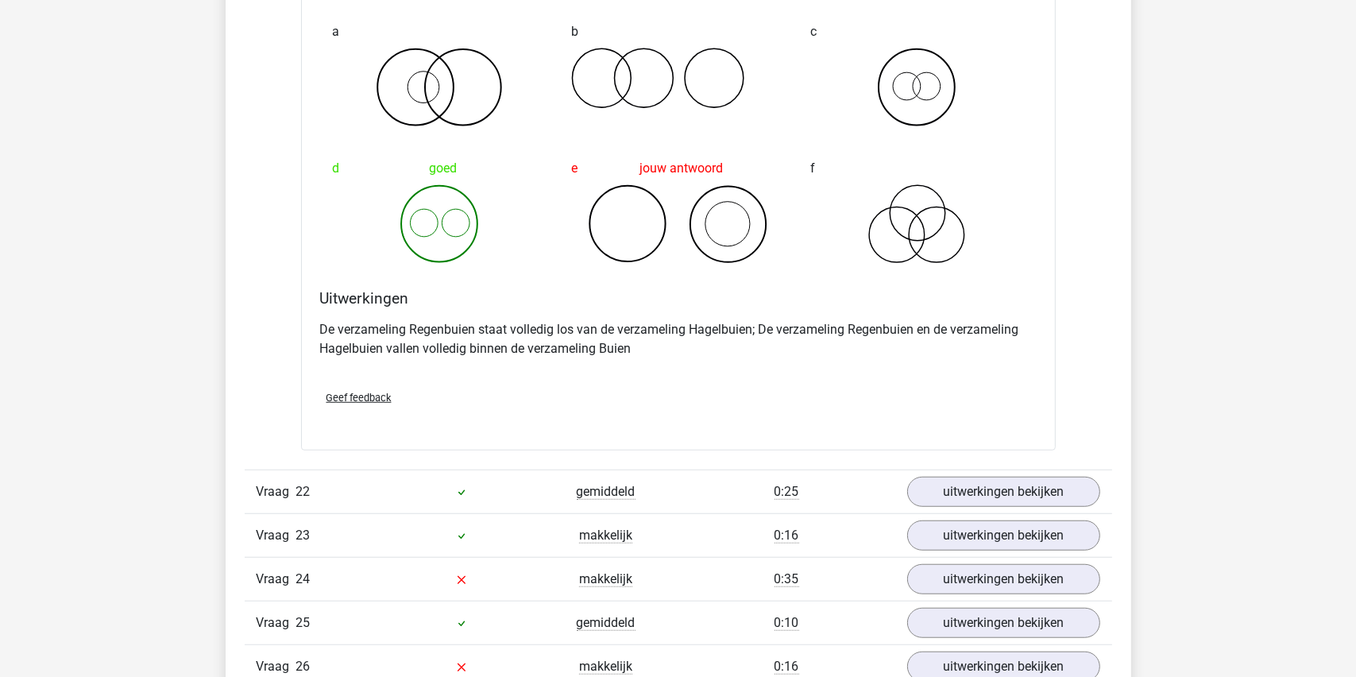
scroll to position [14379, 0]
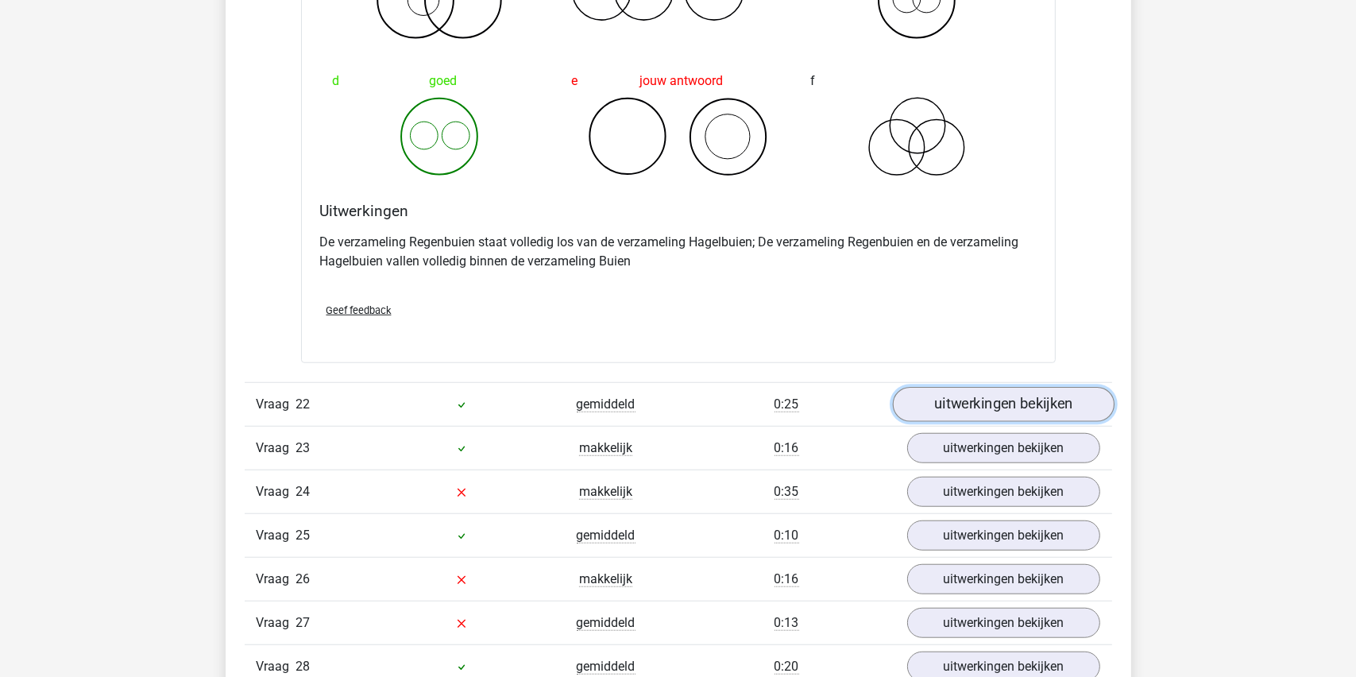
click at [981, 387] on link "uitwerkingen bekijken" at bounding box center [1003, 404] width 222 height 35
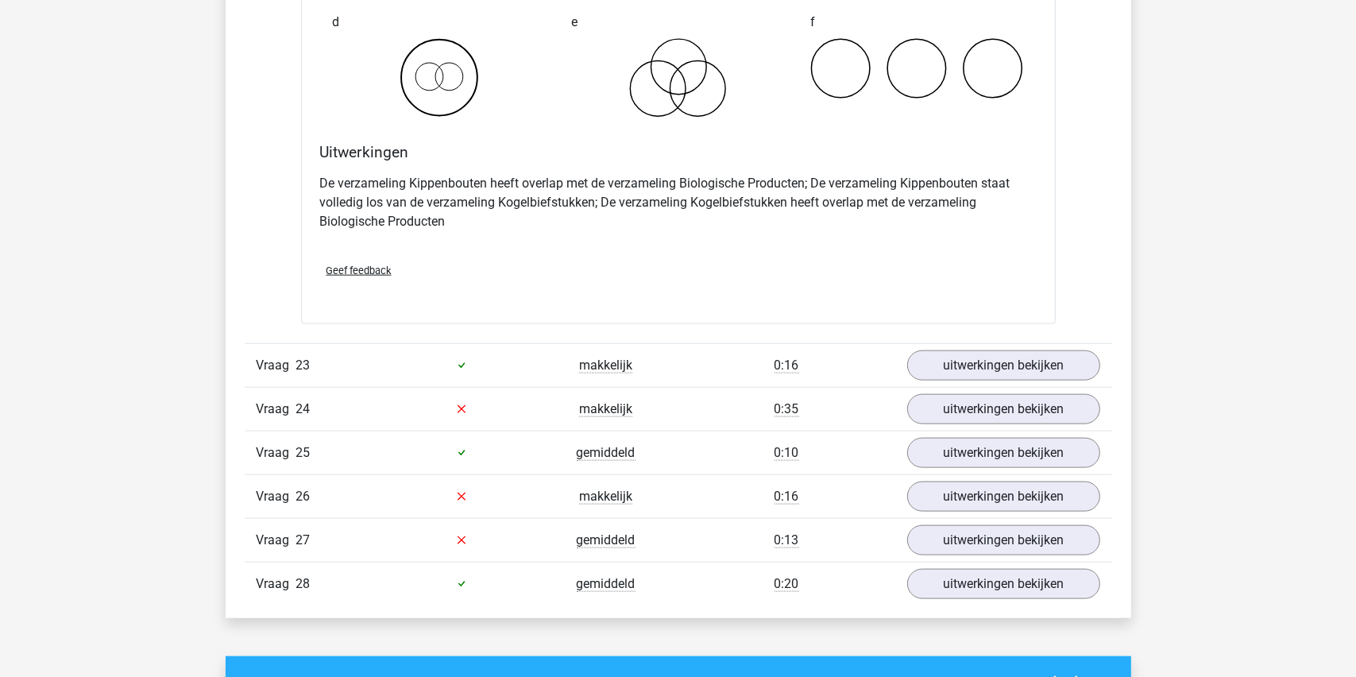
scroll to position [15094, 0]
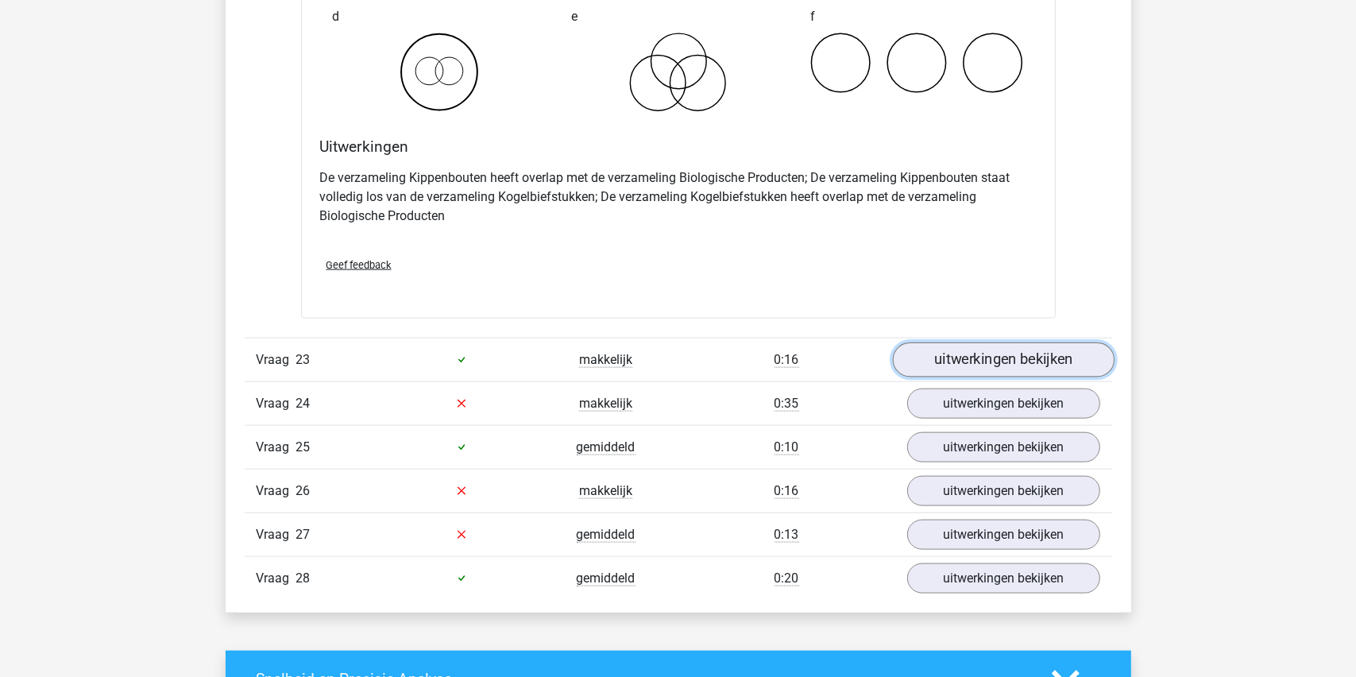
click at [995, 345] on link "uitwerkingen bekijken" at bounding box center [1003, 359] width 222 height 35
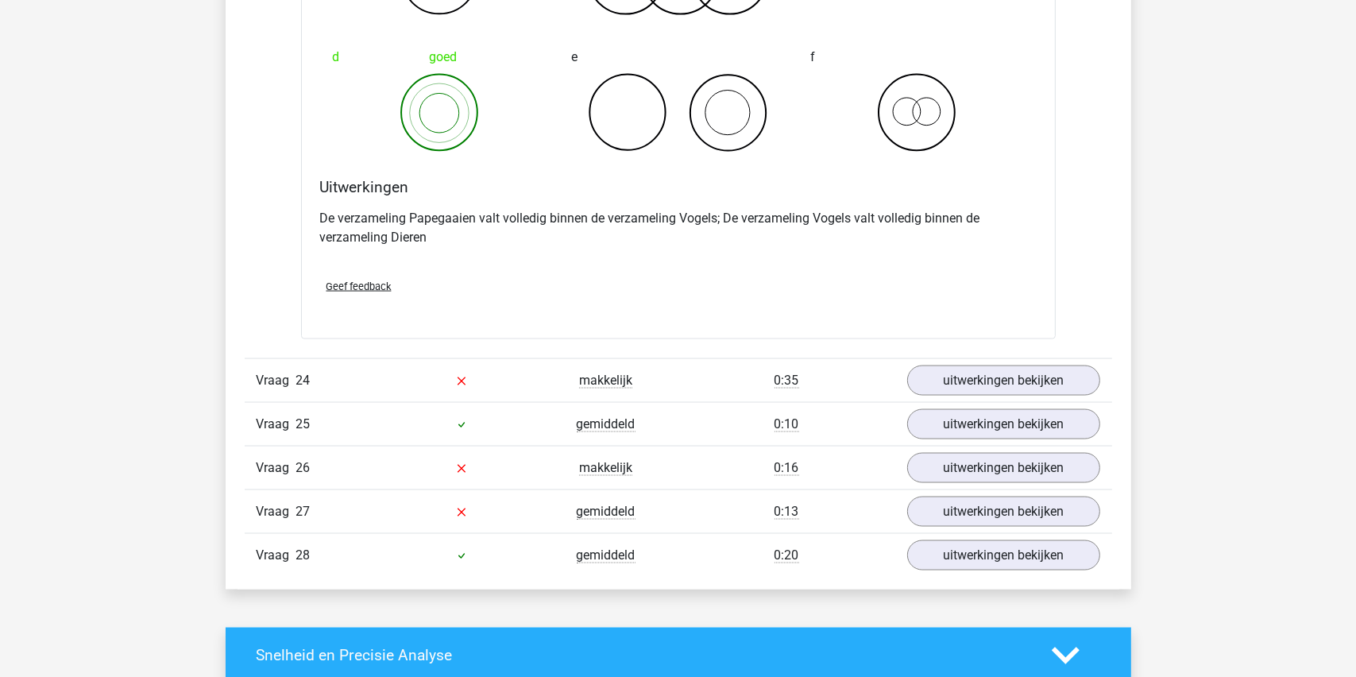
scroll to position [15730, 0]
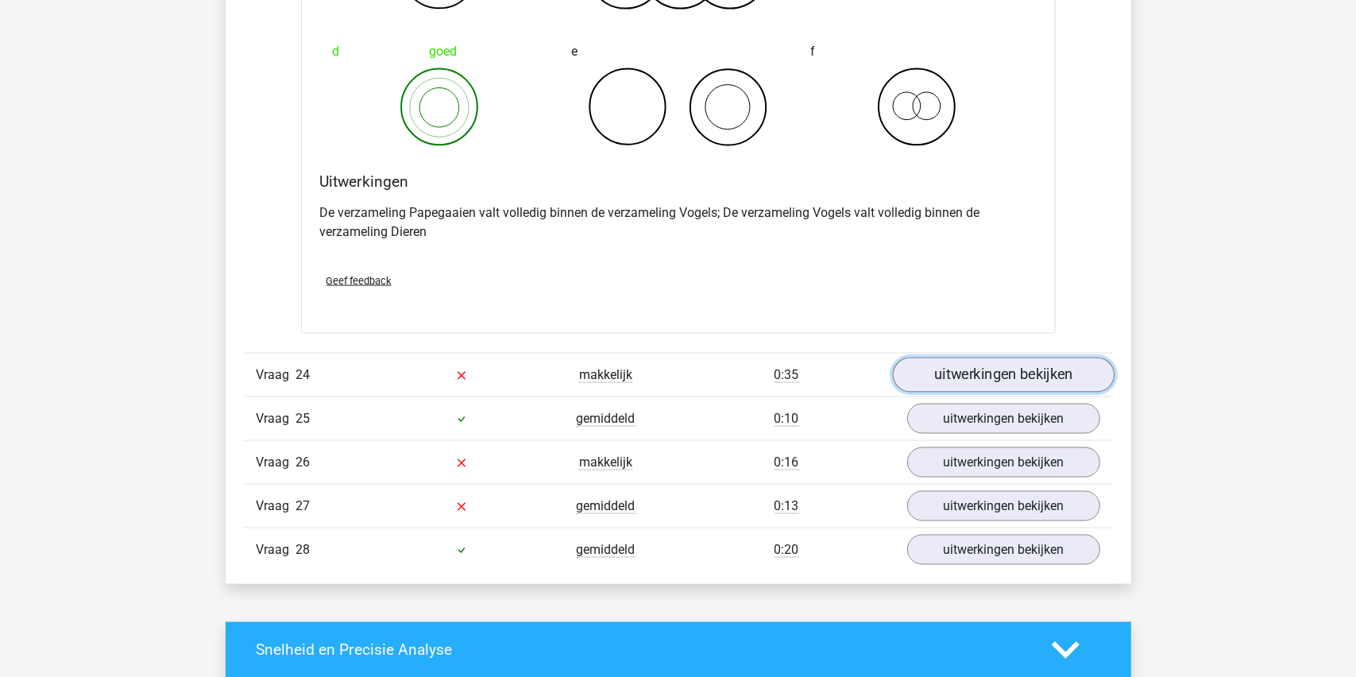
click at [991, 360] on link "uitwerkingen bekijken" at bounding box center [1003, 374] width 222 height 35
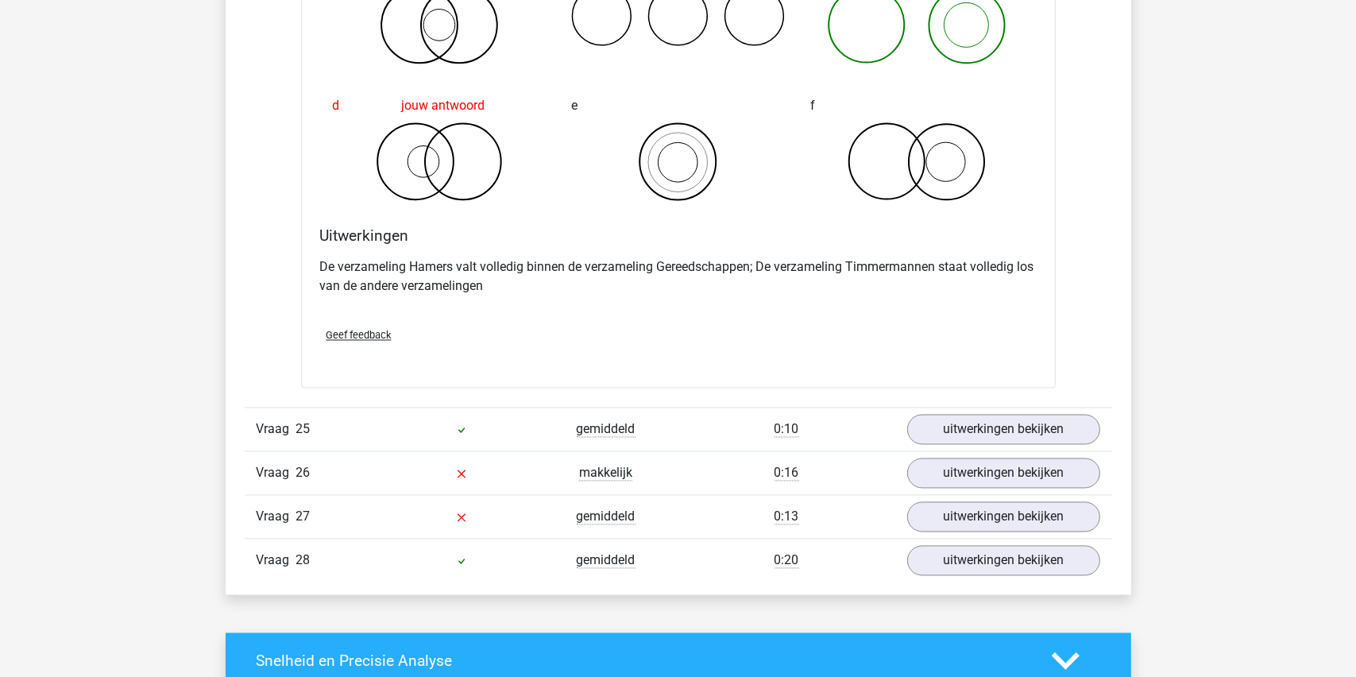
scroll to position [16365, 0]
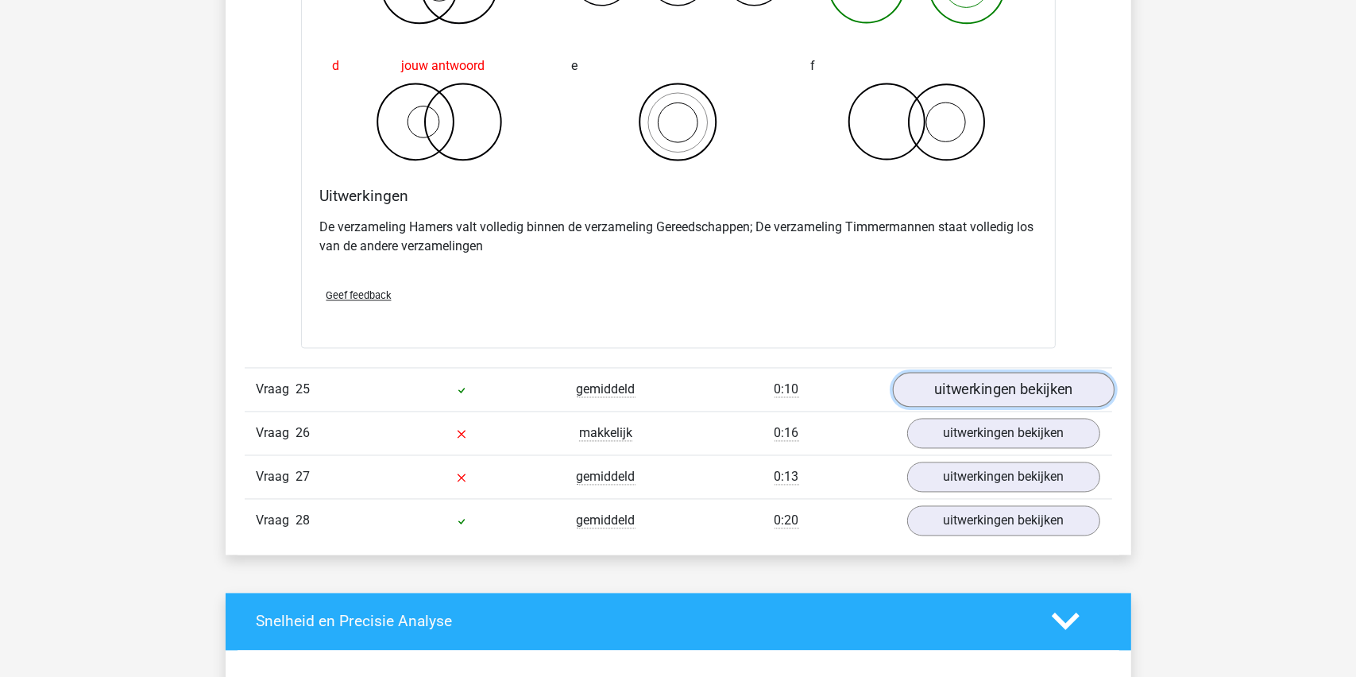
click at [993, 376] on link "uitwerkingen bekijken" at bounding box center [1003, 390] width 222 height 35
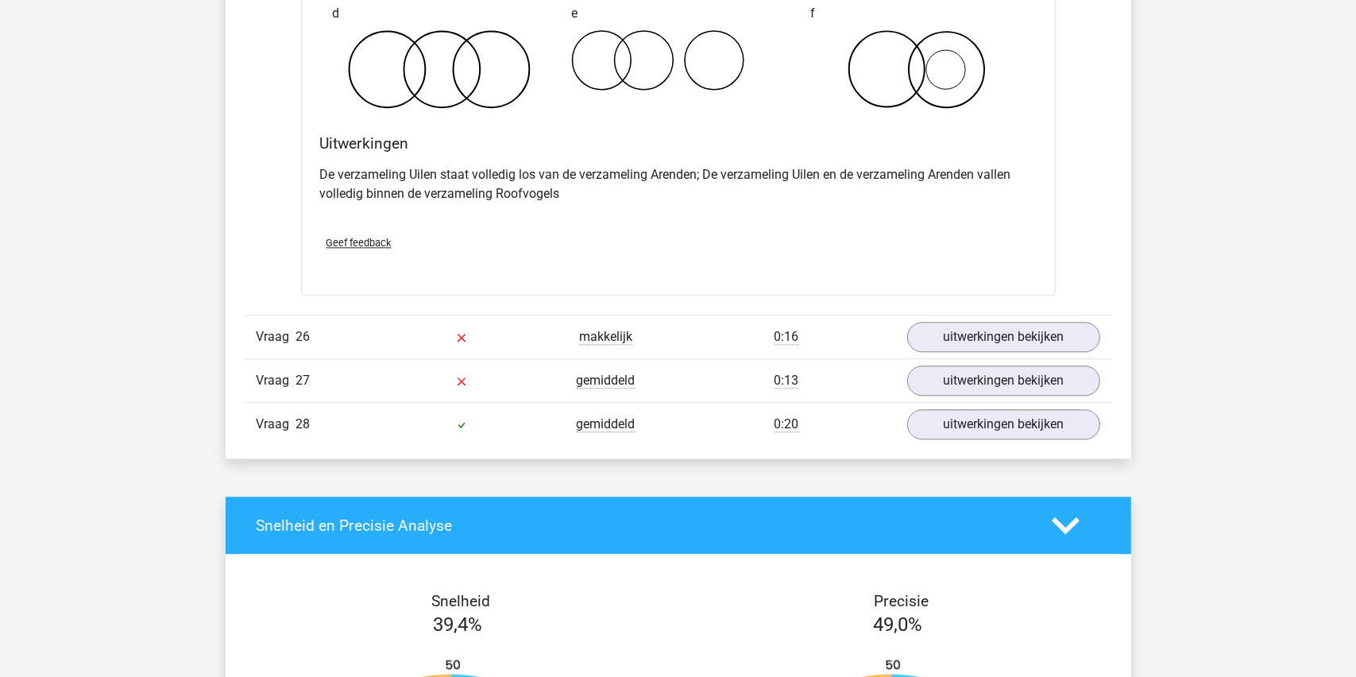
scroll to position [17080, 0]
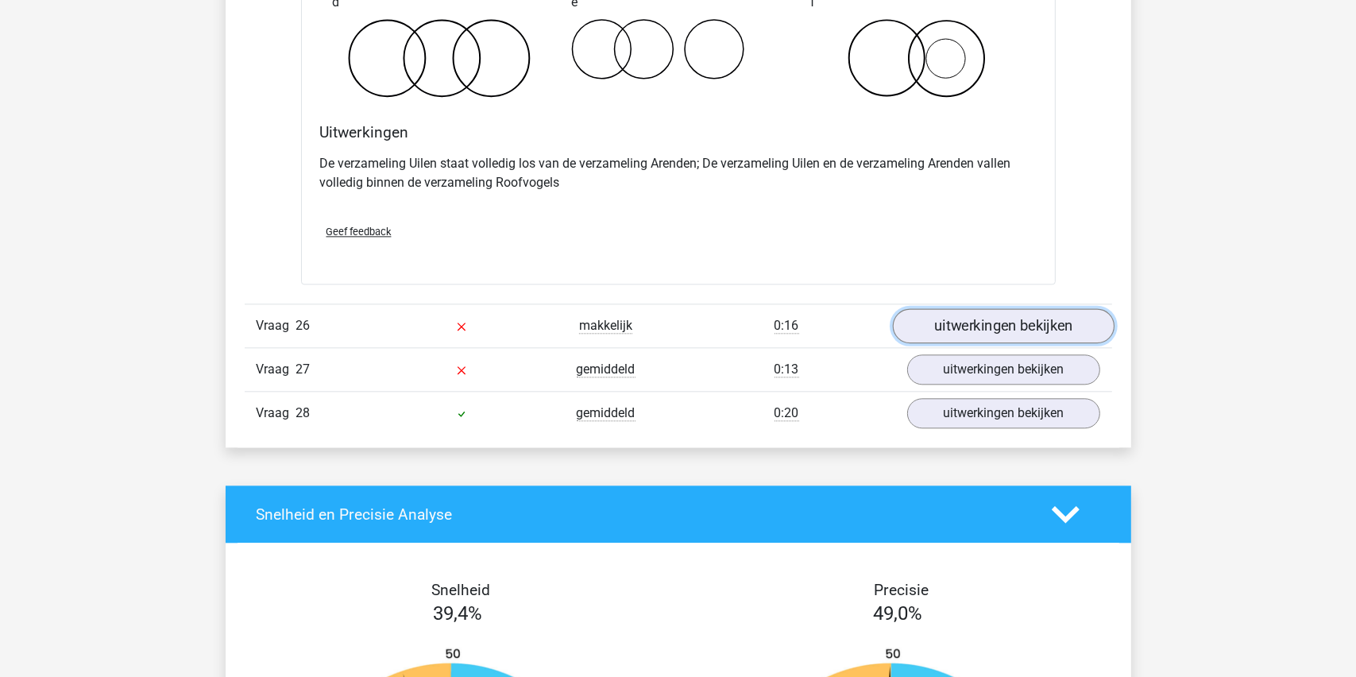
click at [985, 311] on link "uitwerkingen bekijken" at bounding box center [1003, 325] width 222 height 35
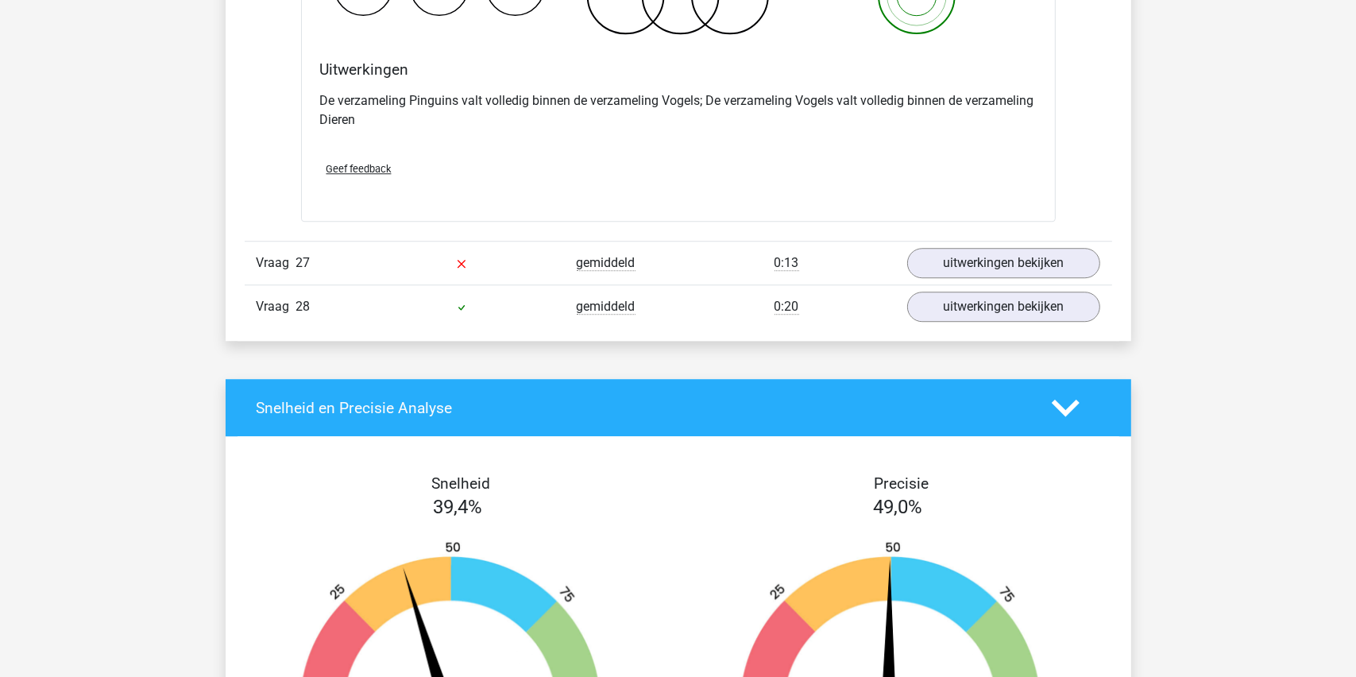
scroll to position [17795, 0]
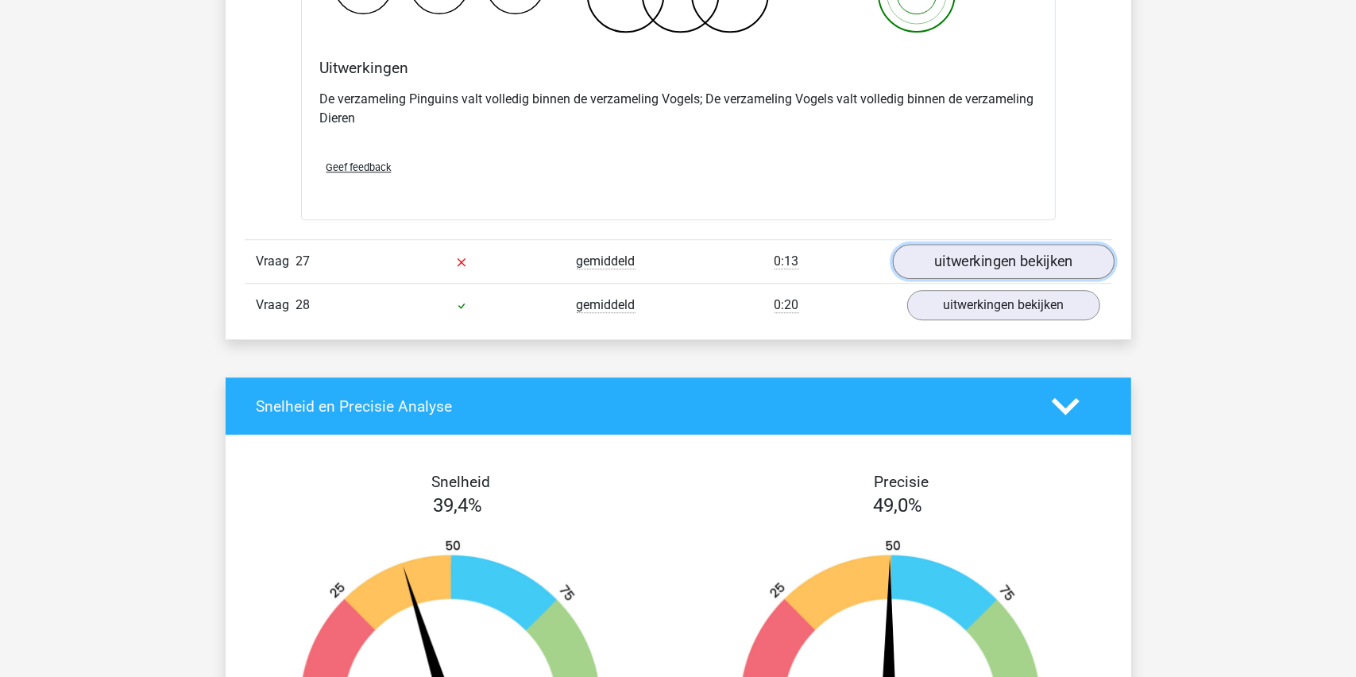
click at [988, 248] on link "uitwerkingen bekijken" at bounding box center [1003, 262] width 222 height 35
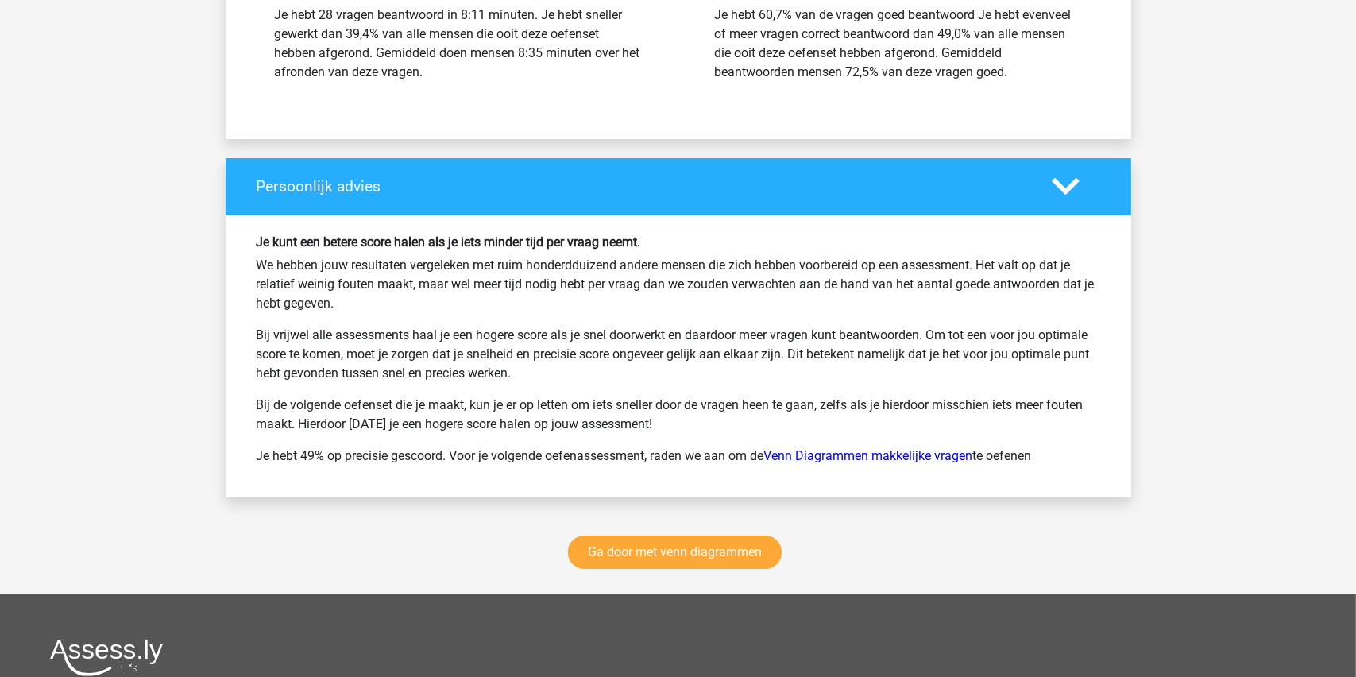
scroll to position [19217, 0]
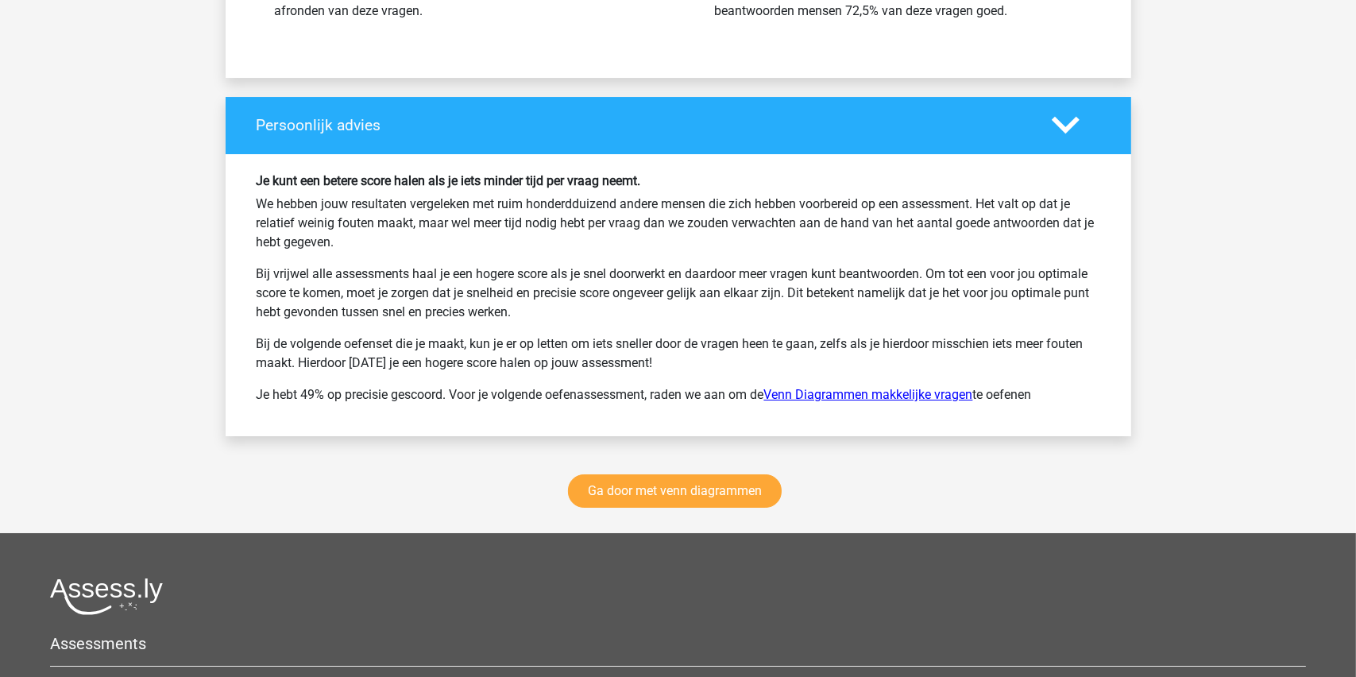
click at [821, 387] on link "Venn Diagrammen makkelijke vragen" at bounding box center [868, 394] width 209 height 15
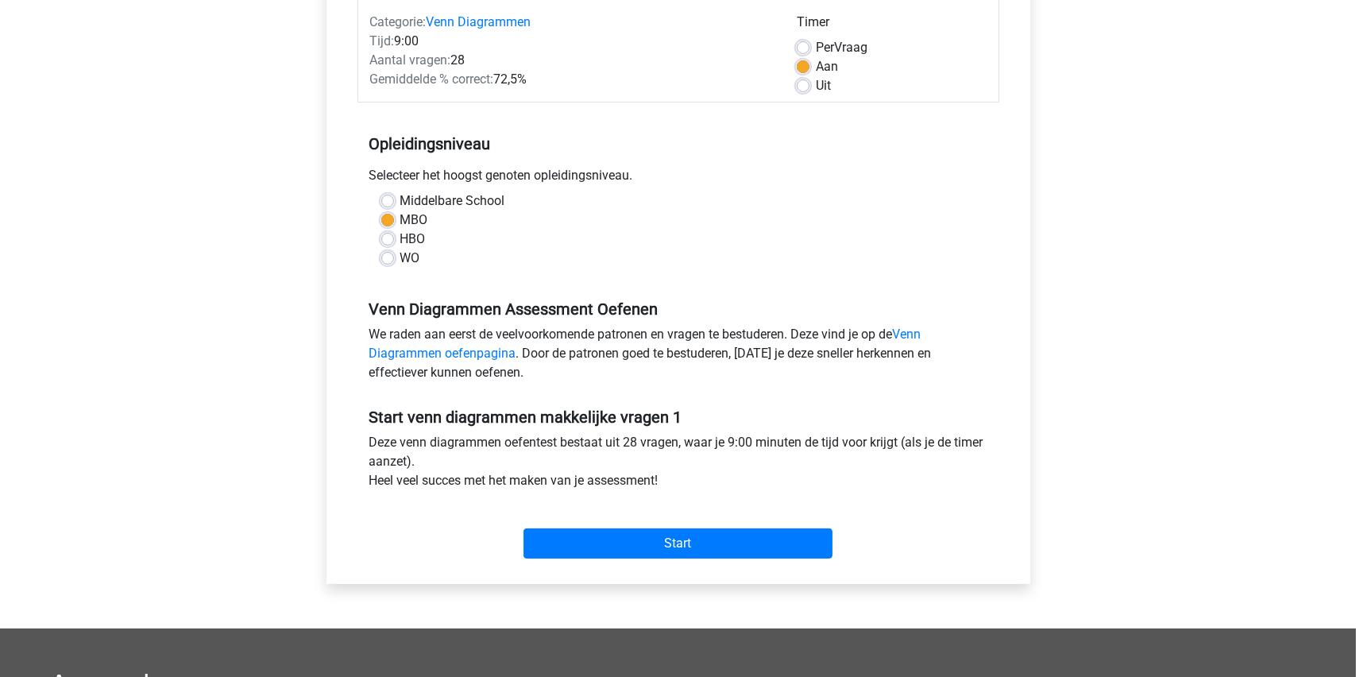
scroll to position [238, 0]
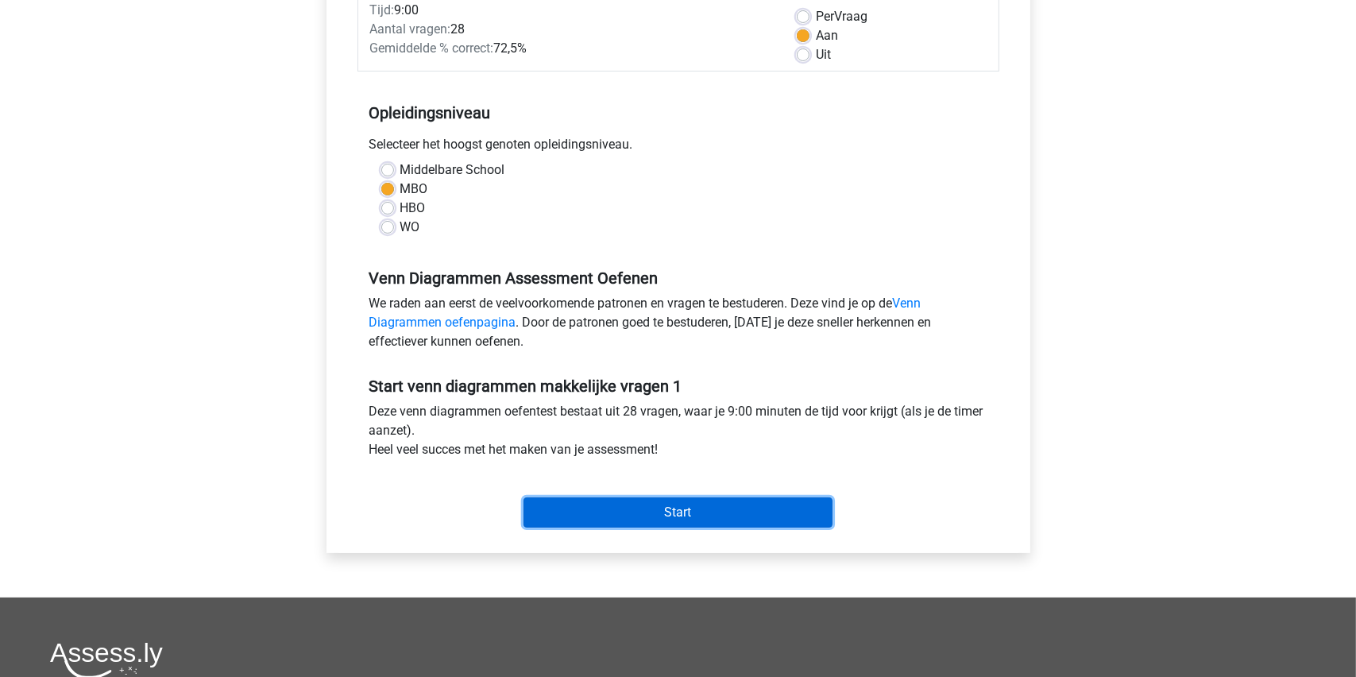
click at [660, 515] on input "Start" at bounding box center [678, 512] width 309 height 30
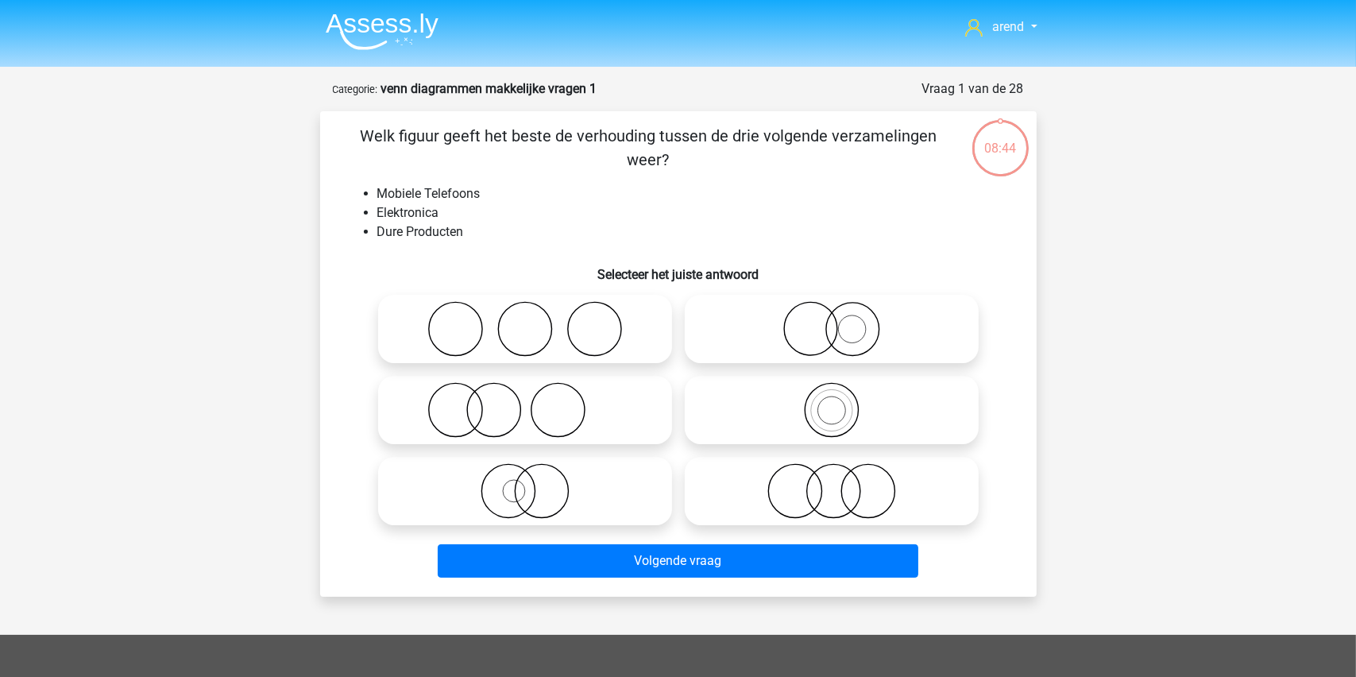
click at [839, 337] on icon at bounding box center [831, 329] width 281 height 56
click at [839, 321] on input "radio" at bounding box center [837, 316] width 10 height 10
radio input "true"
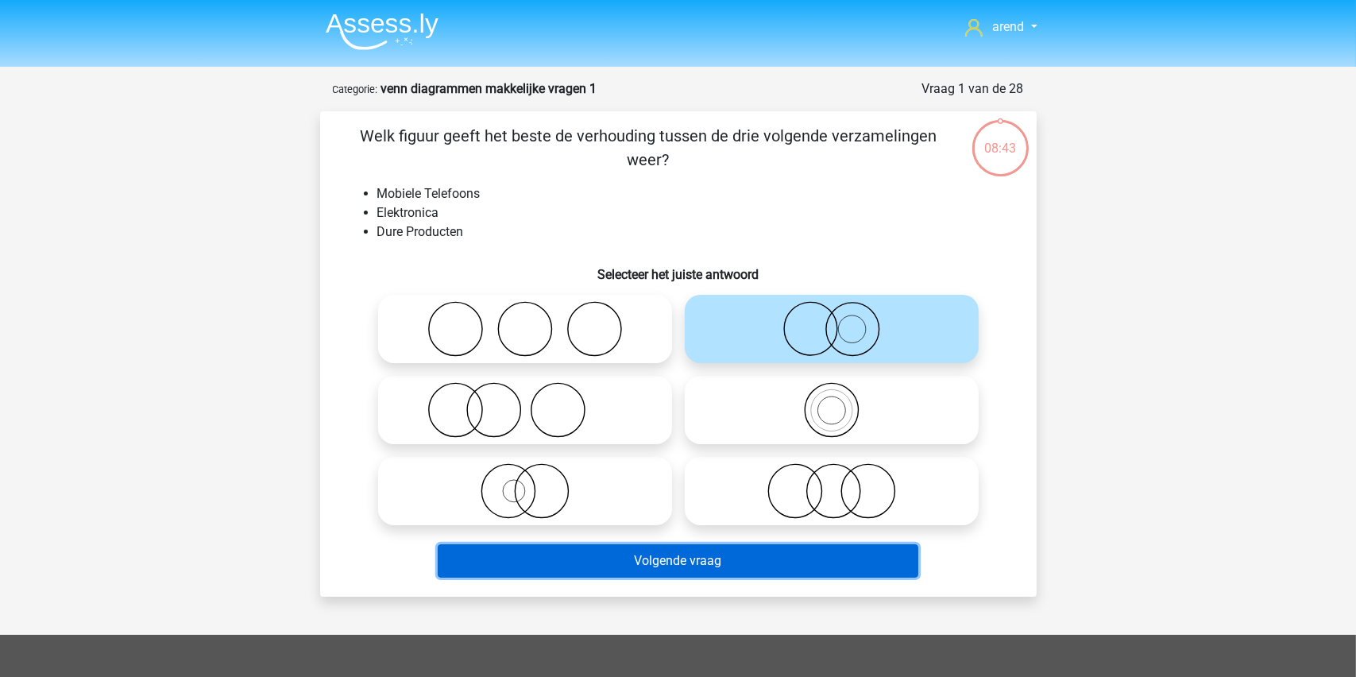
click at [651, 562] on button "Volgende vraag" at bounding box center [678, 560] width 481 height 33
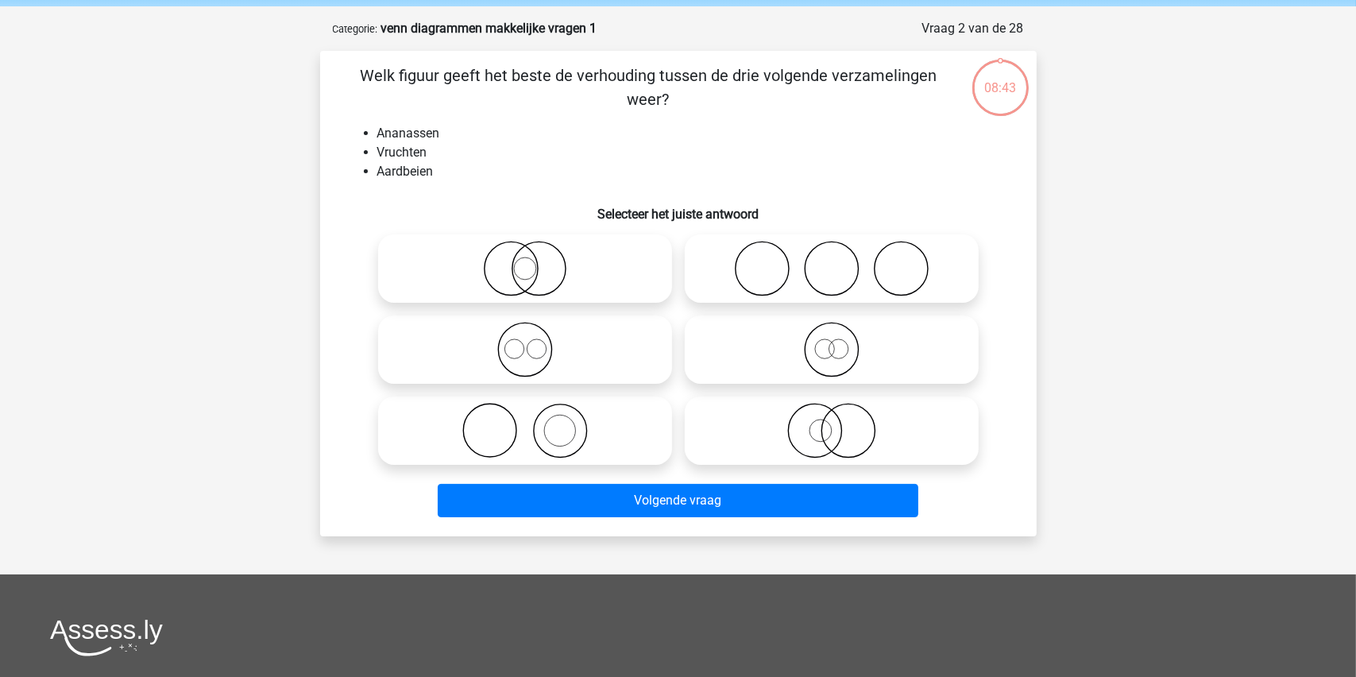
scroll to position [79, 0]
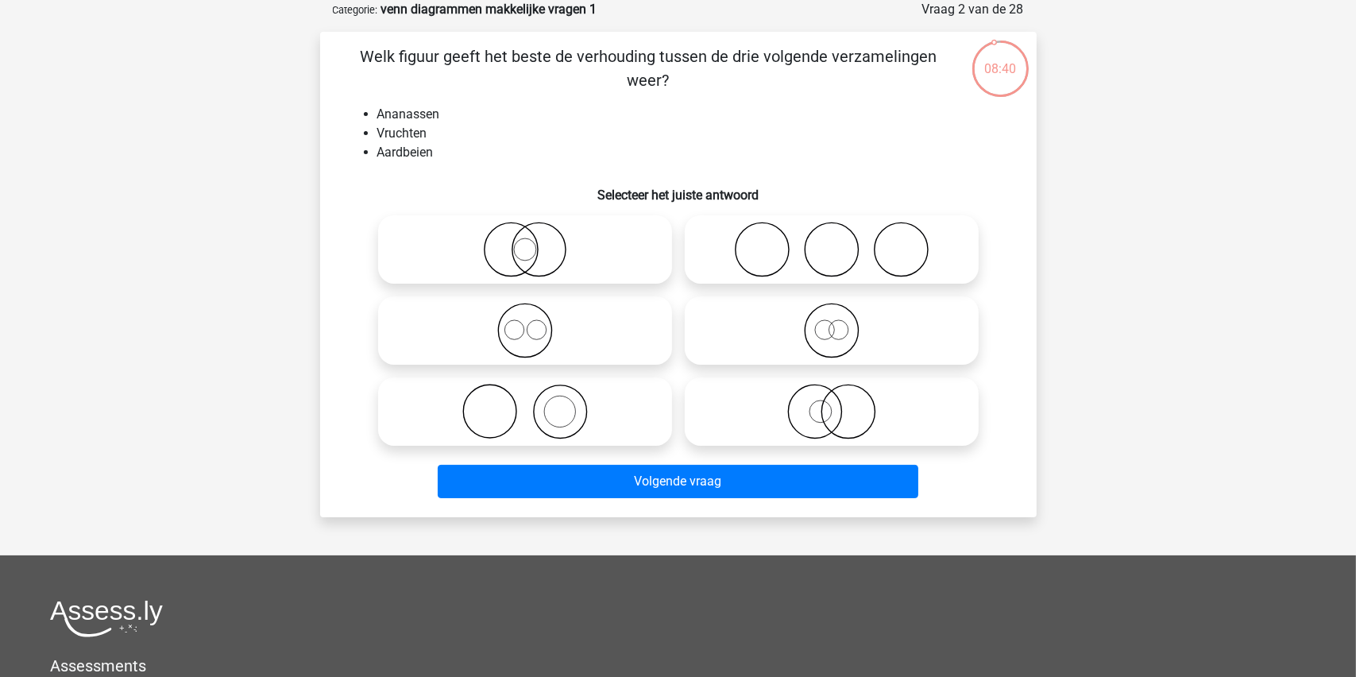
click at [534, 323] on icon at bounding box center [525, 331] width 281 height 56
click at [534, 323] on input "radio" at bounding box center [530, 317] width 10 height 10
radio input "true"
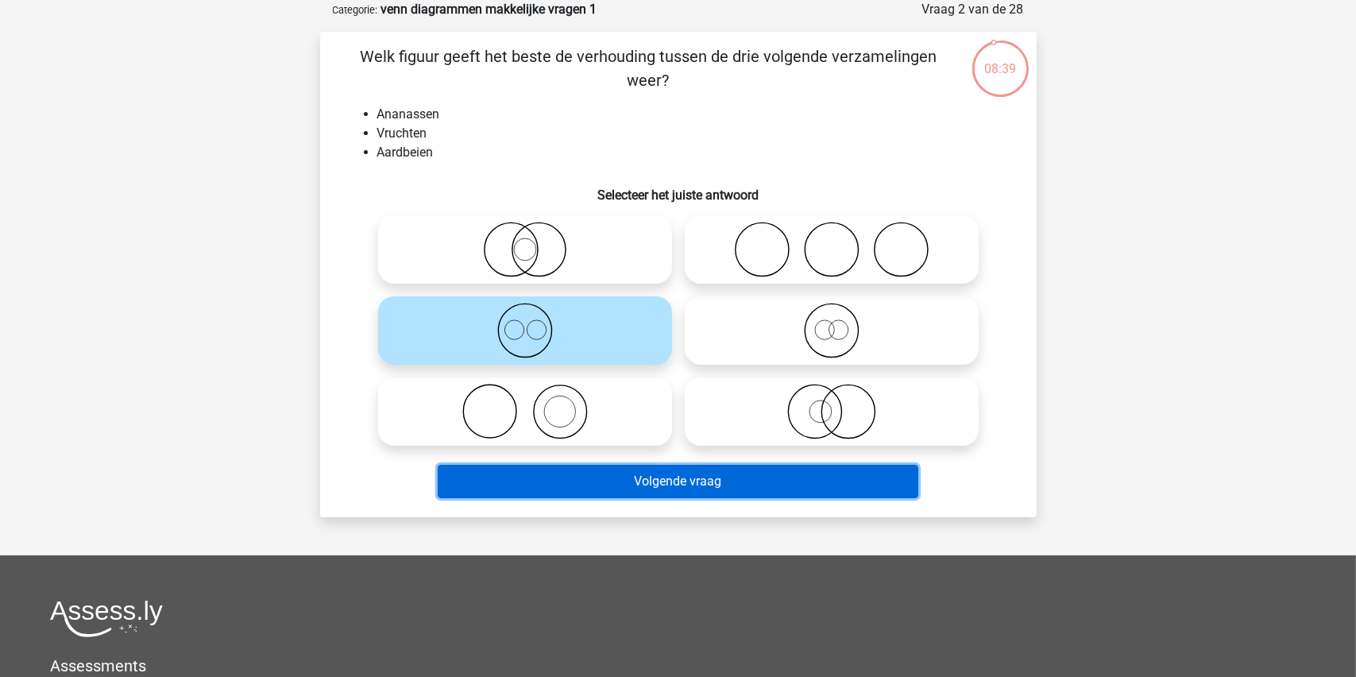
click at [628, 473] on button "Volgende vraag" at bounding box center [678, 481] width 481 height 33
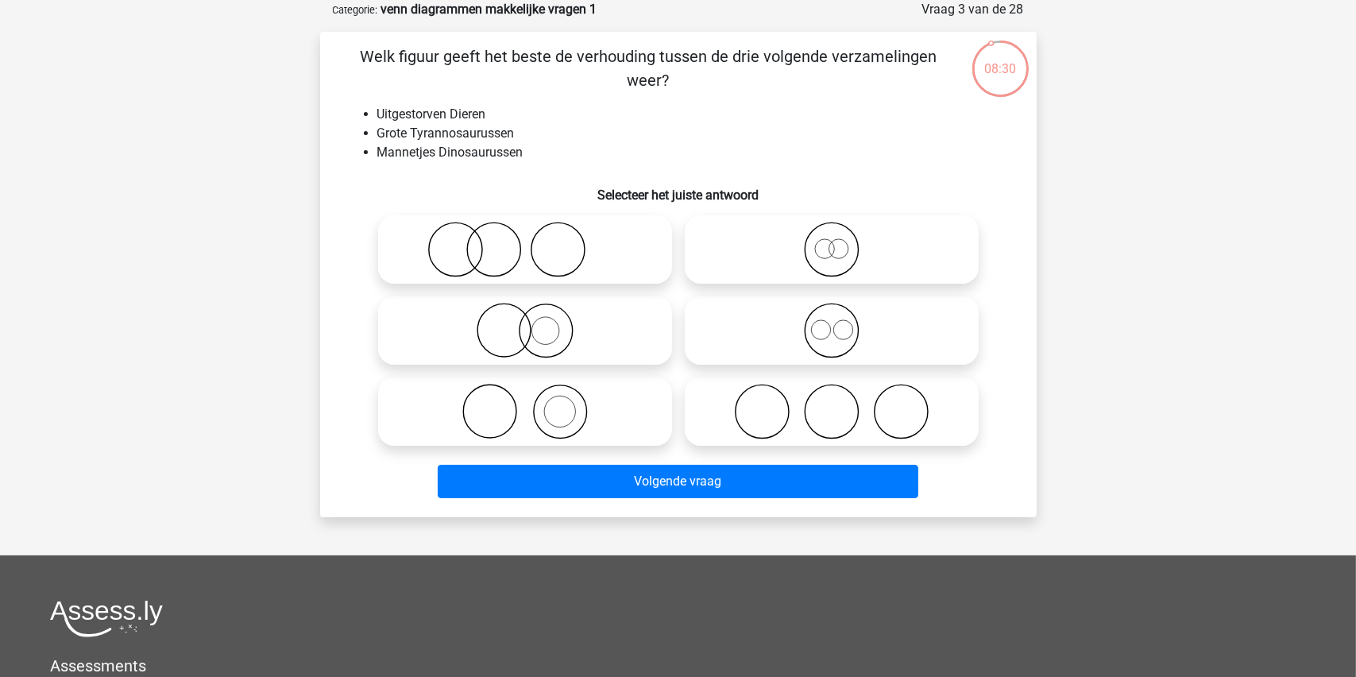
click at [826, 252] on icon at bounding box center [831, 250] width 281 height 56
click at [832, 242] on input "radio" at bounding box center [837, 236] width 10 height 10
radio input "true"
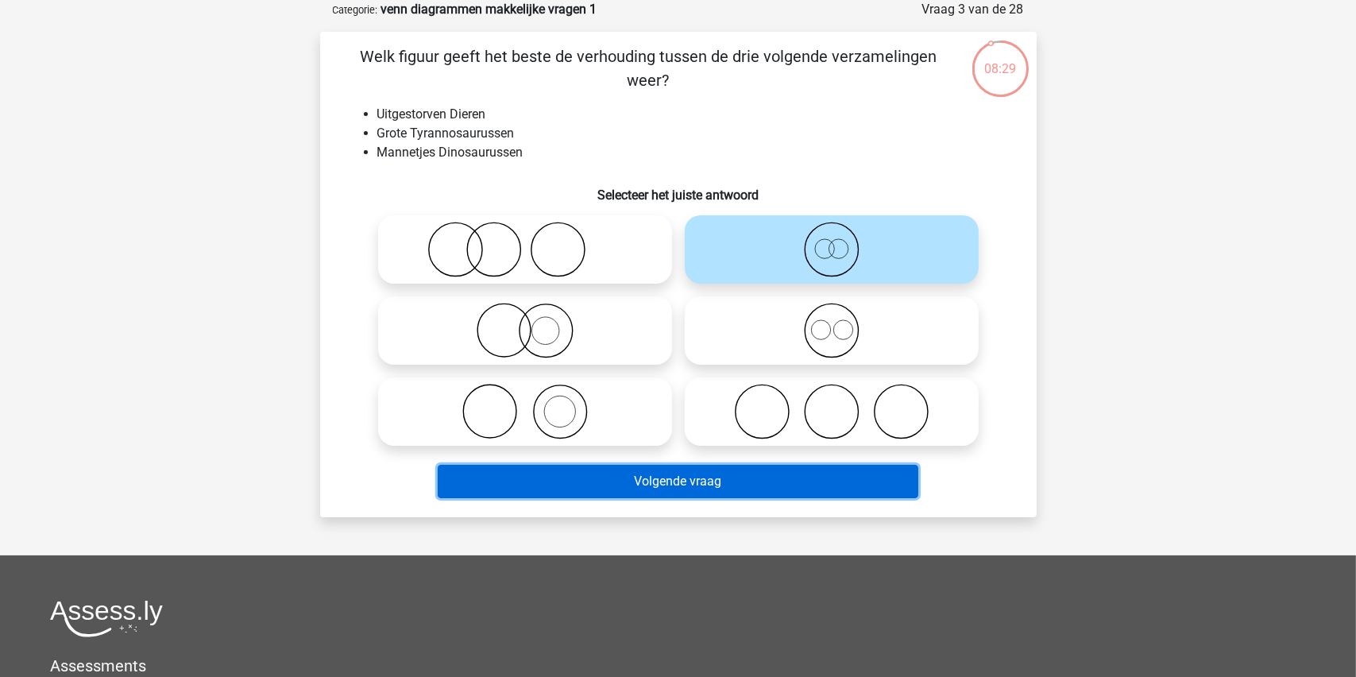
click at [663, 478] on button "Volgende vraag" at bounding box center [678, 481] width 481 height 33
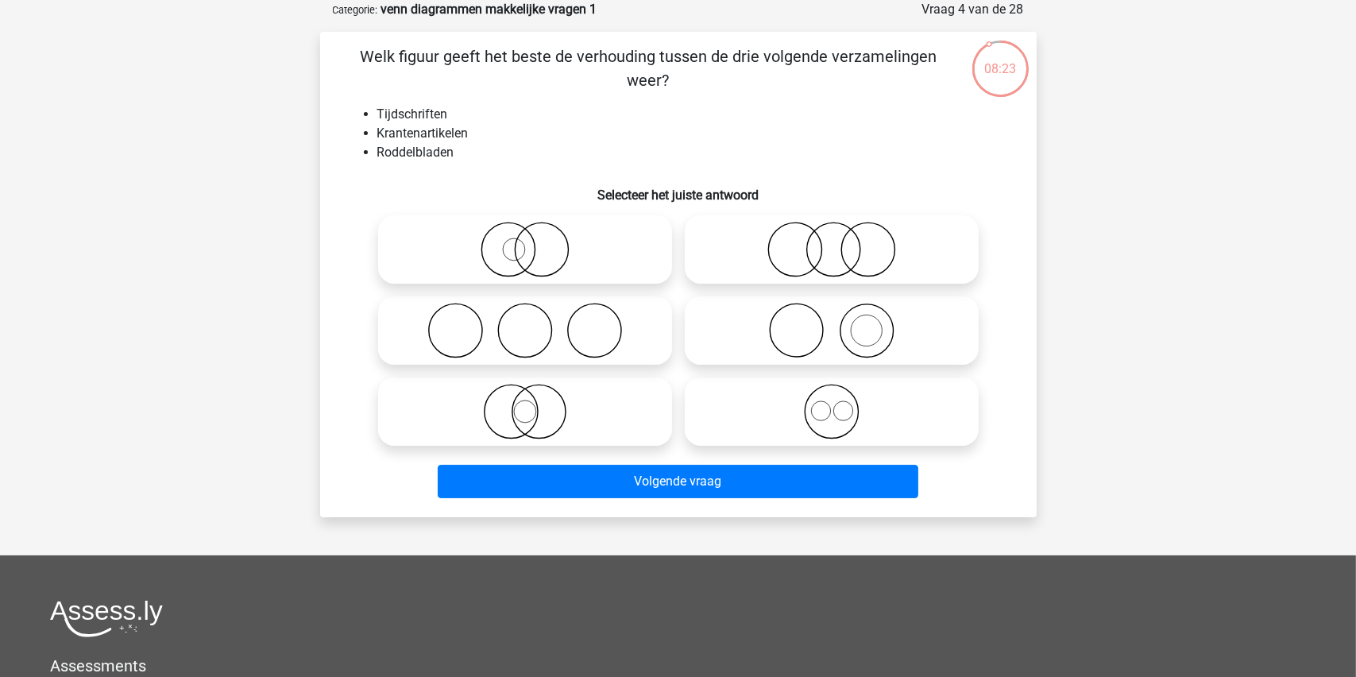
click at [833, 325] on icon at bounding box center [831, 331] width 281 height 56
click at [833, 323] on input "radio" at bounding box center [837, 317] width 10 height 10
radio input "true"
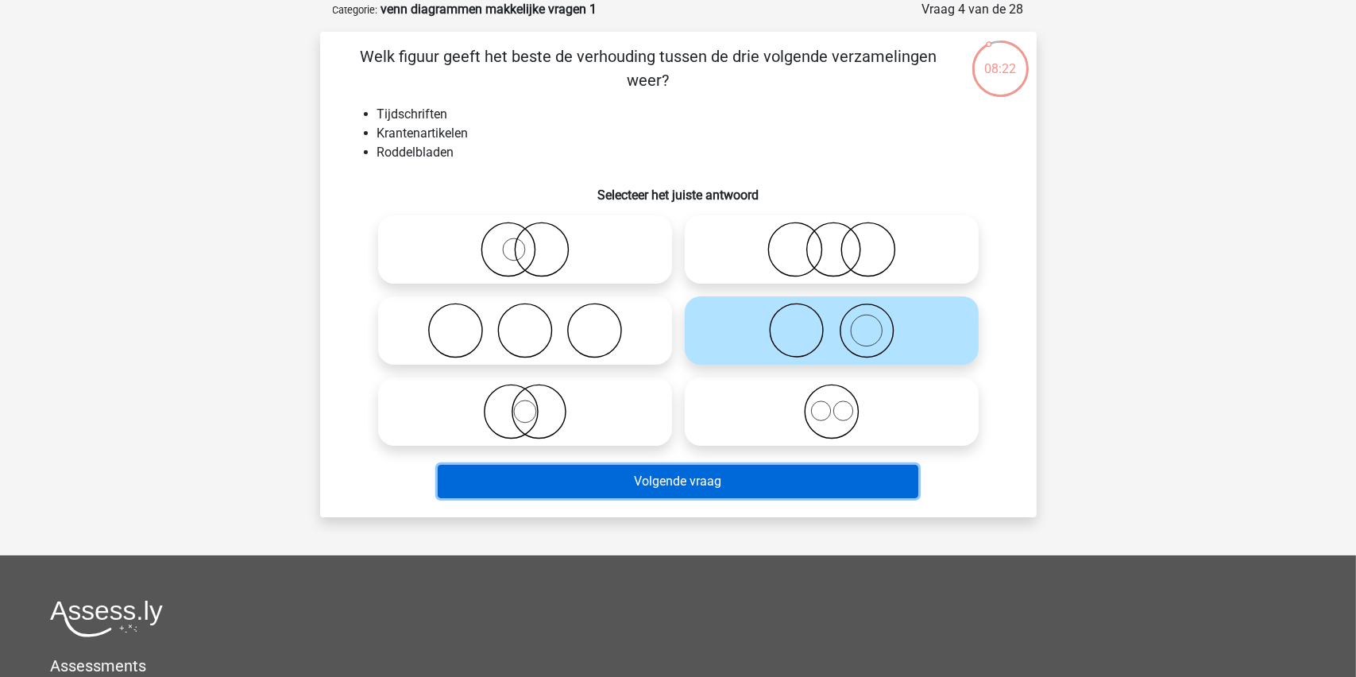
click at [665, 474] on button "Volgende vraag" at bounding box center [678, 481] width 481 height 33
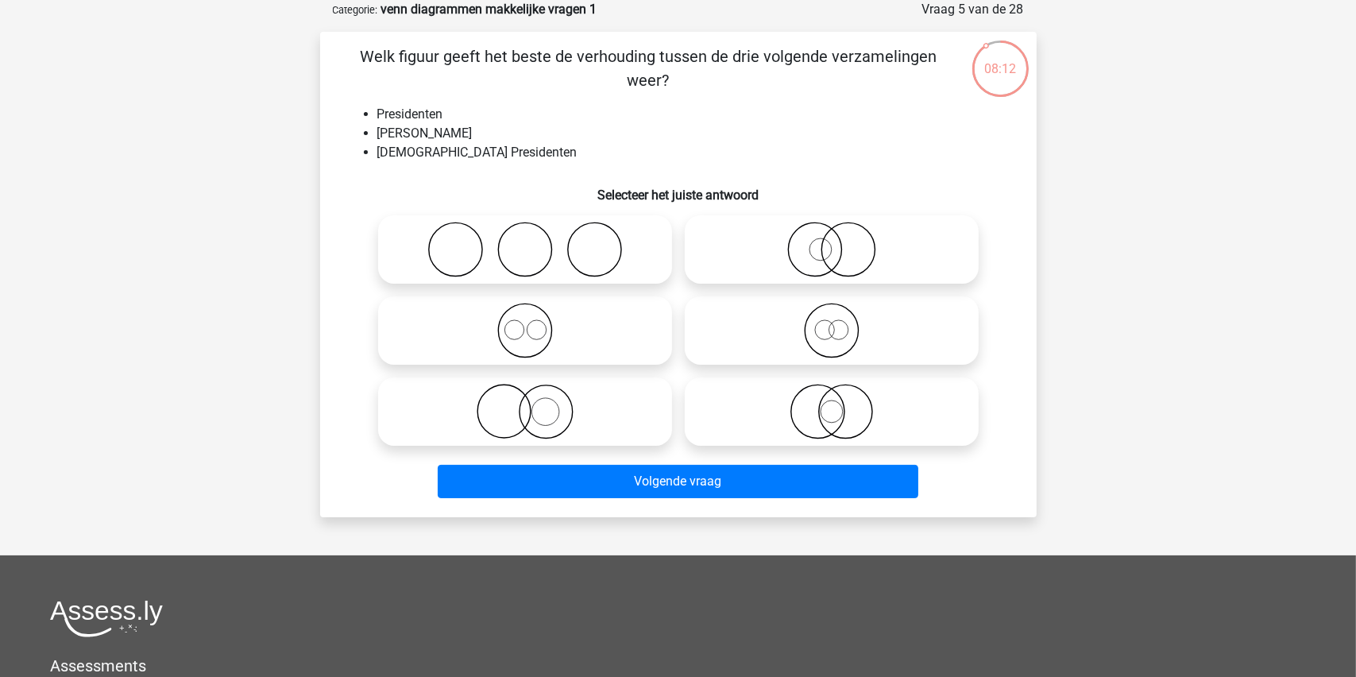
click at [802, 250] on icon at bounding box center [831, 250] width 281 height 56
click at [832, 242] on input "radio" at bounding box center [837, 236] width 10 height 10
radio input "true"
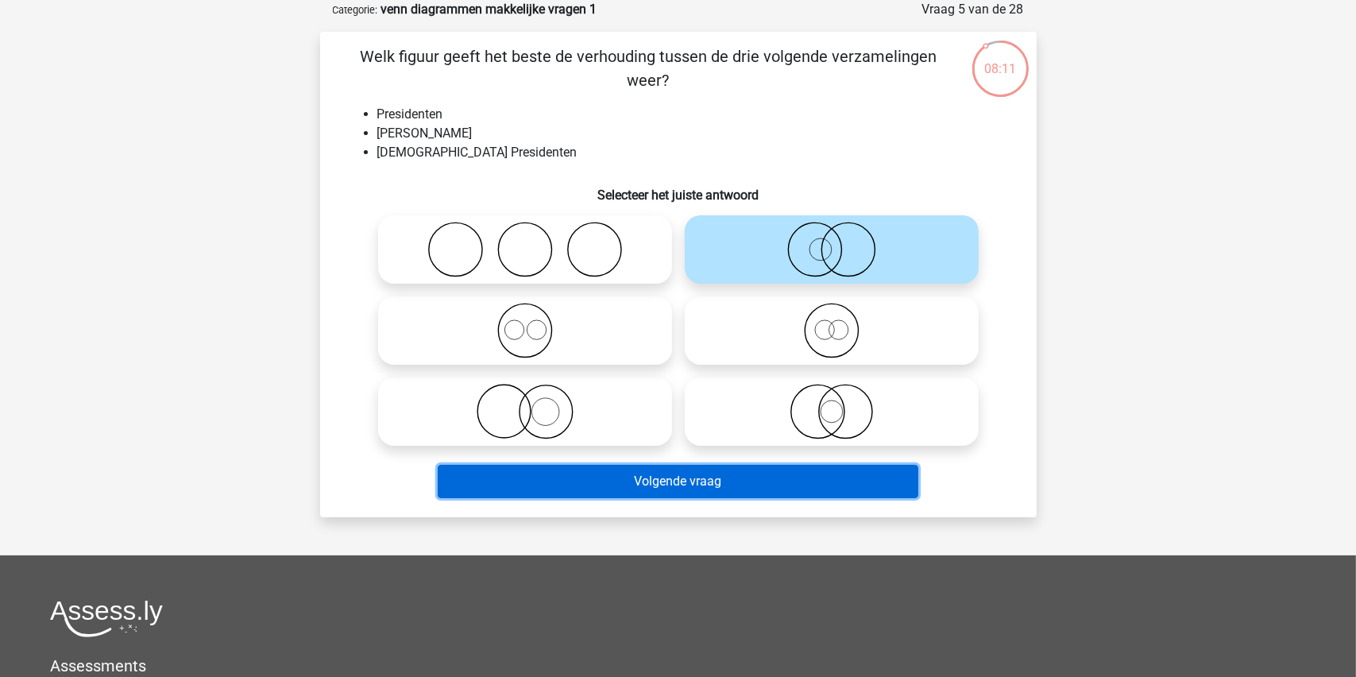
click at [648, 485] on button "Volgende vraag" at bounding box center [678, 481] width 481 height 33
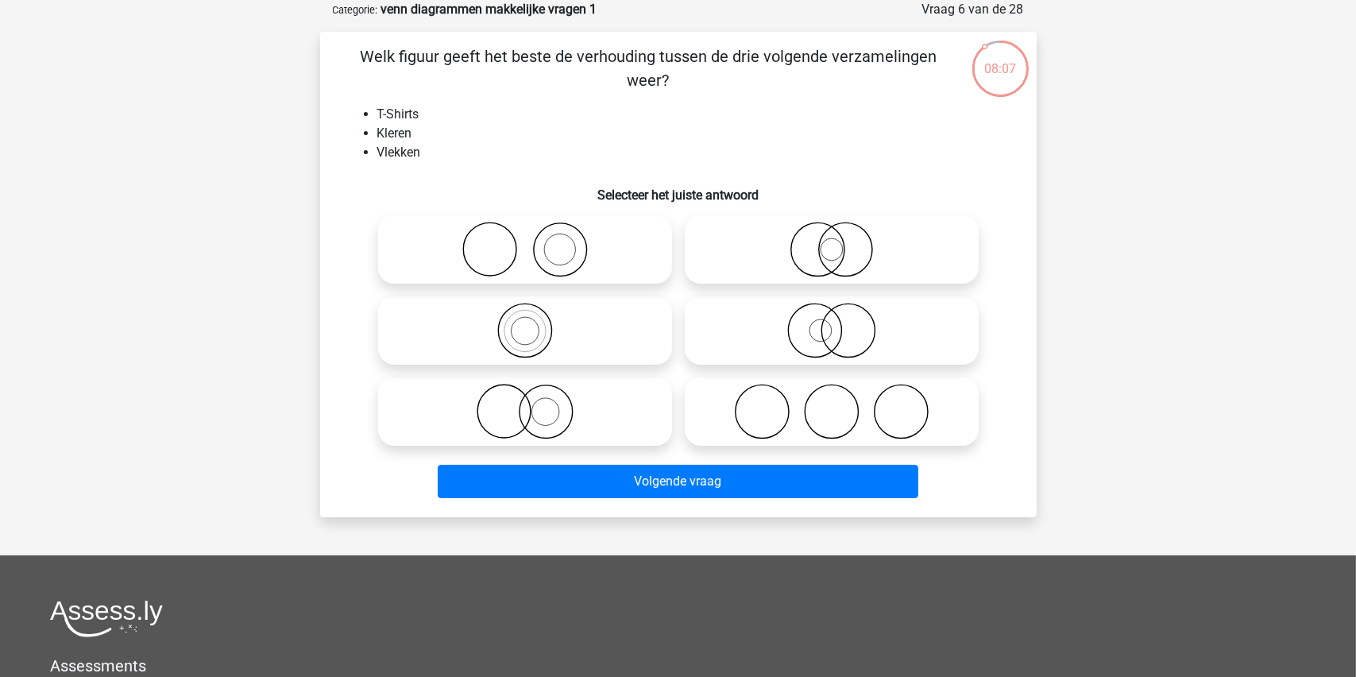
click at [548, 250] on icon at bounding box center [525, 250] width 281 height 56
click at [535, 242] on input "radio" at bounding box center [530, 236] width 10 height 10
radio input "true"
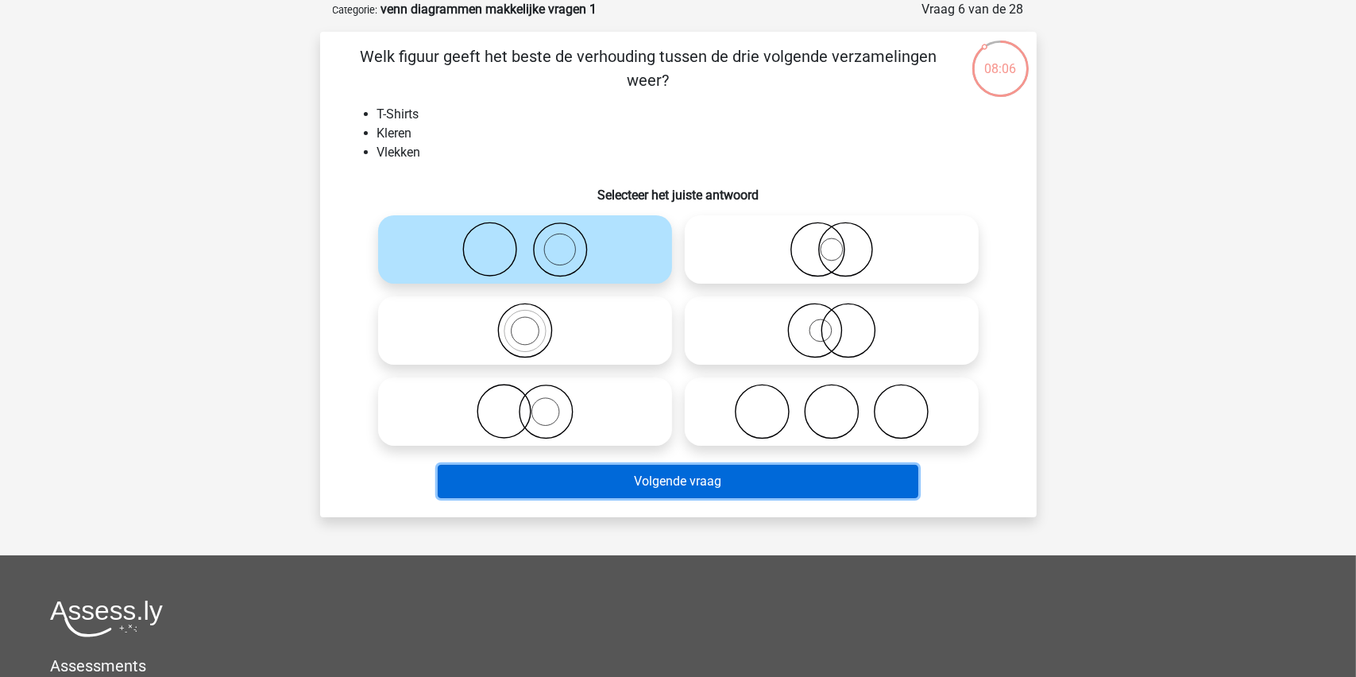
click at [638, 482] on button "Volgende vraag" at bounding box center [678, 481] width 481 height 33
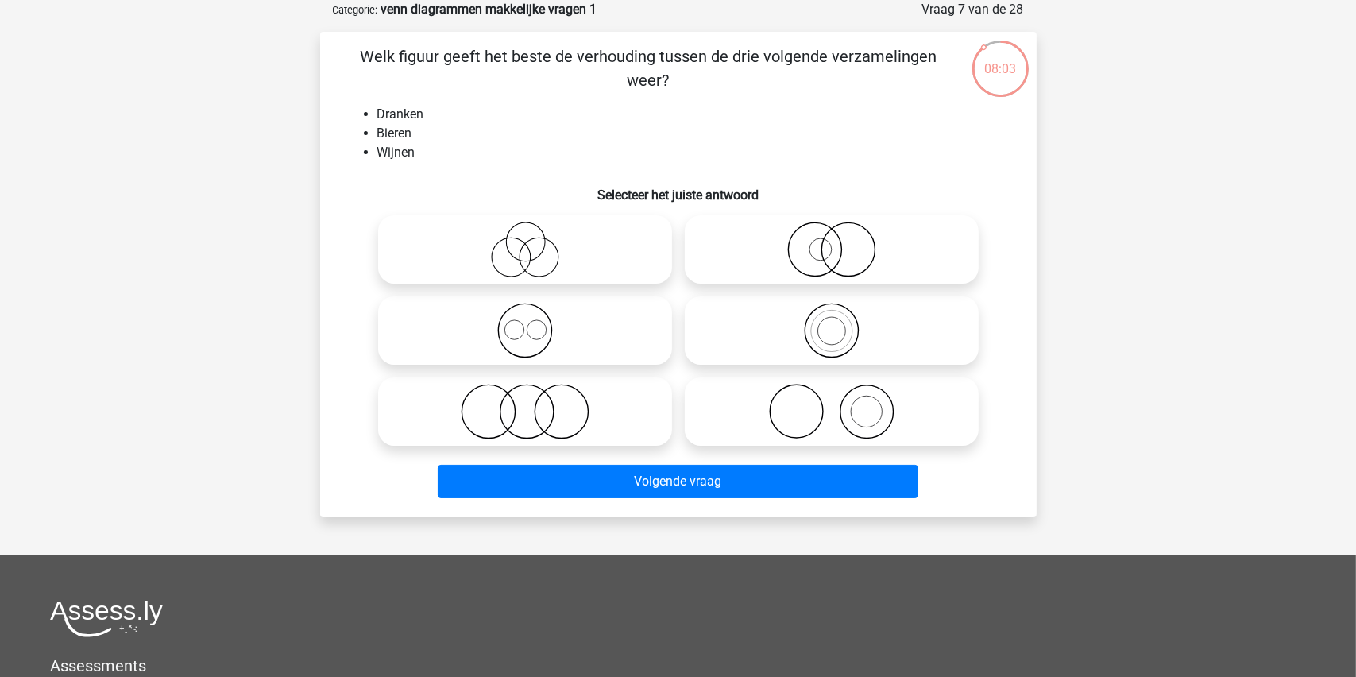
click at [531, 320] on input "radio" at bounding box center [530, 317] width 10 height 10
radio input "true"
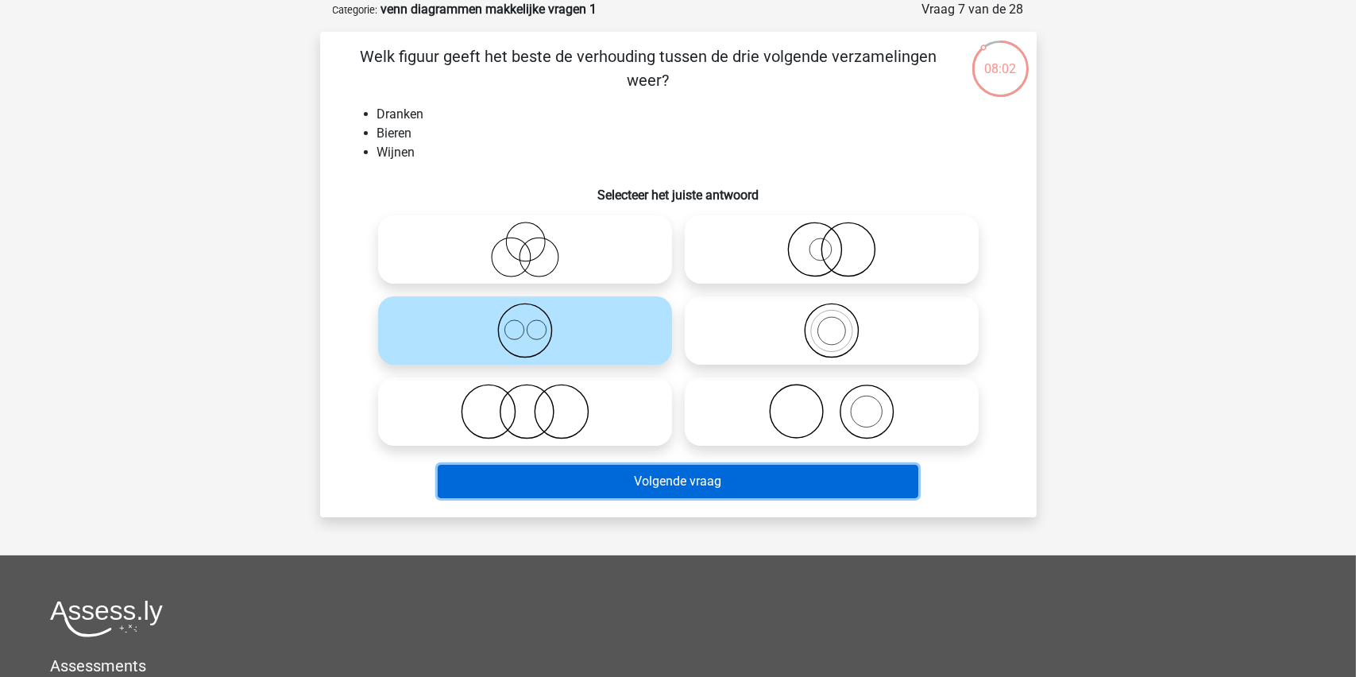
click at [632, 483] on button "Volgende vraag" at bounding box center [678, 481] width 481 height 33
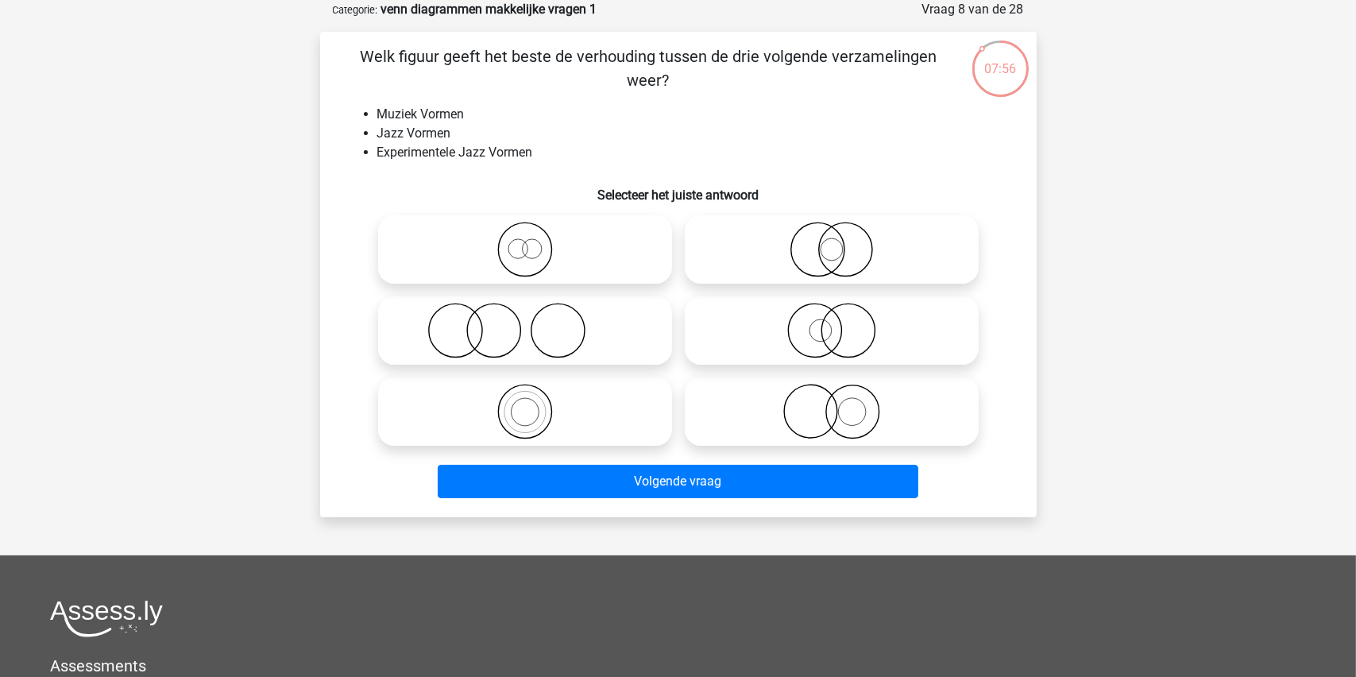
click at [531, 410] on icon at bounding box center [525, 412] width 281 height 56
click at [531, 404] on input "radio" at bounding box center [530, 398] width 10 height 10
radio input "true"
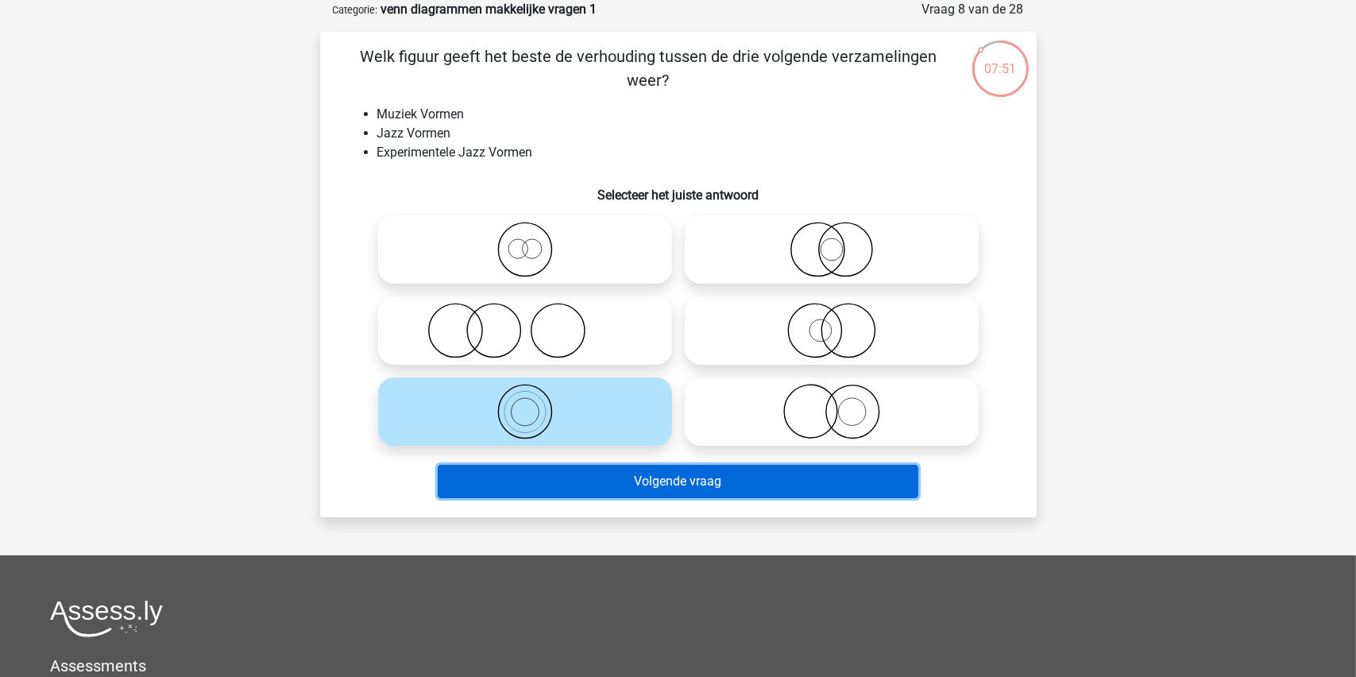
click at [663, 476] on button "Volgende vraag" at bounding box center [678, 481] width 481 height 33
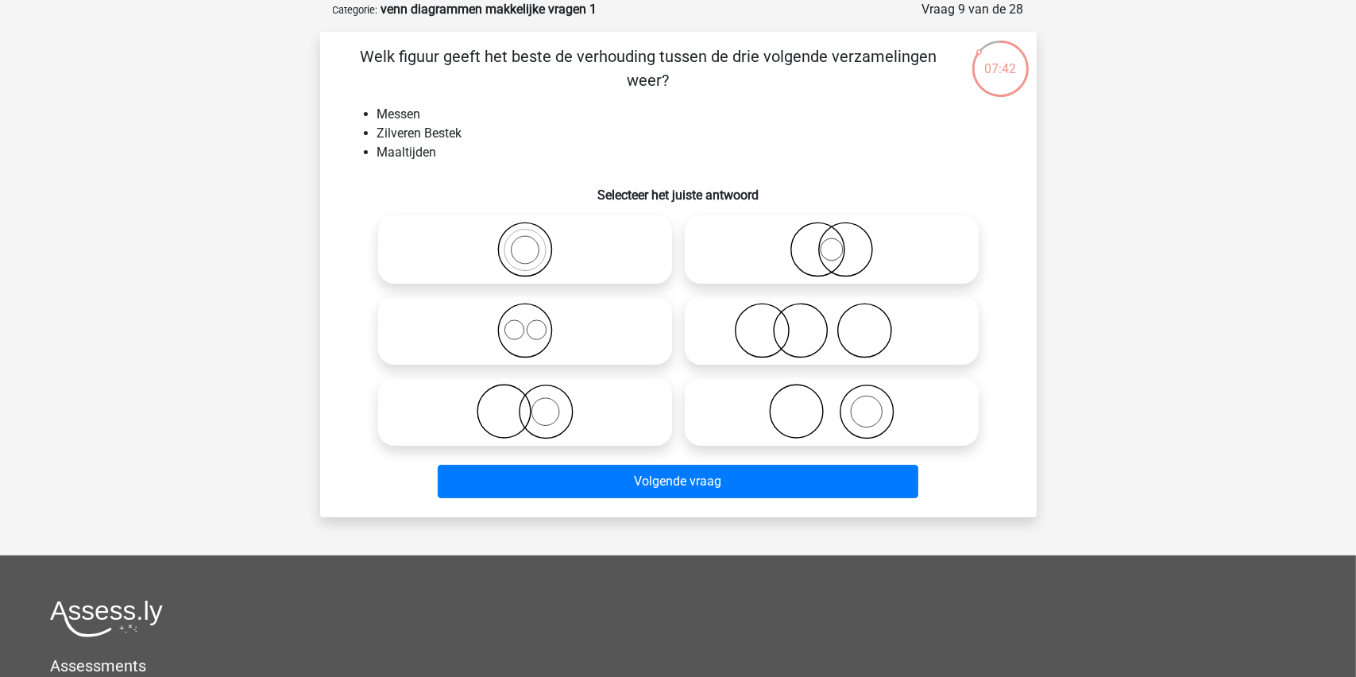
click at [836, 412] on icon at bounding box center [831, 412] width 281 height 56
click at [836, 404] on input "radio" at bounding box center [837, 398] width 10 height 10
radio input "true"
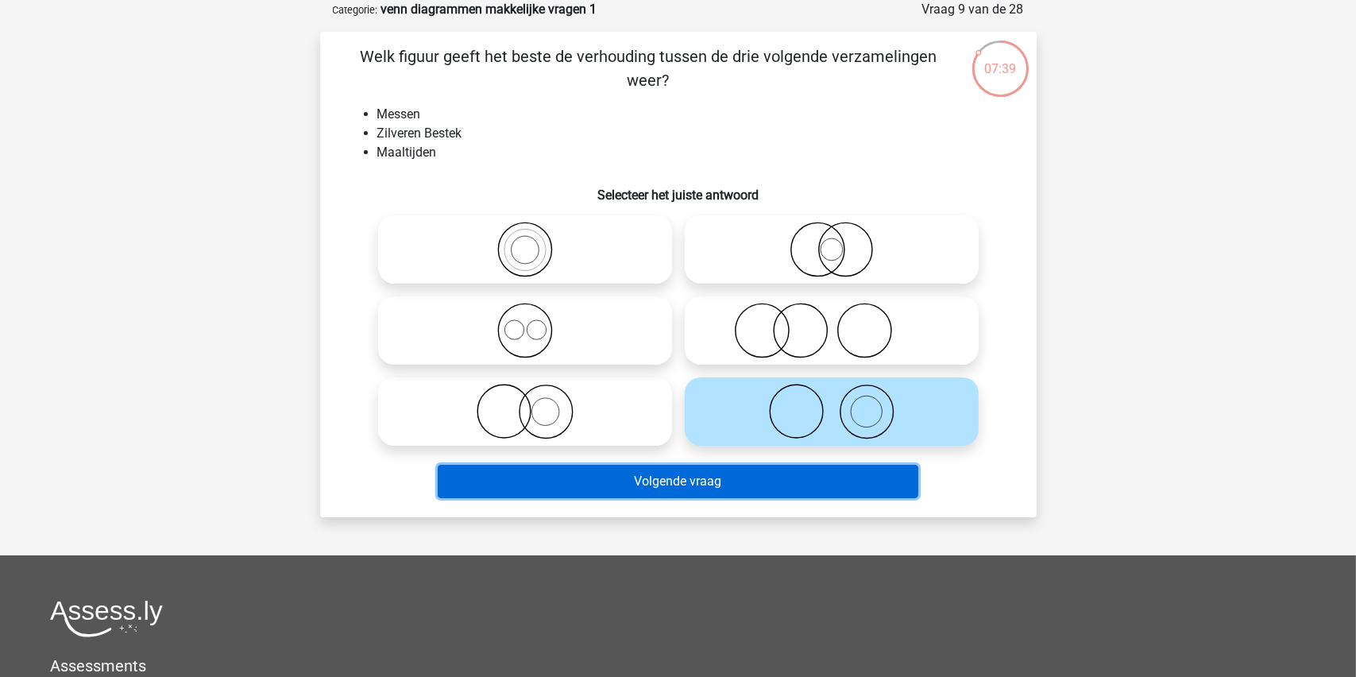
click at [628, 477] on button "Volgende vraag" at bounding box center [678, 481] width 481 height 33
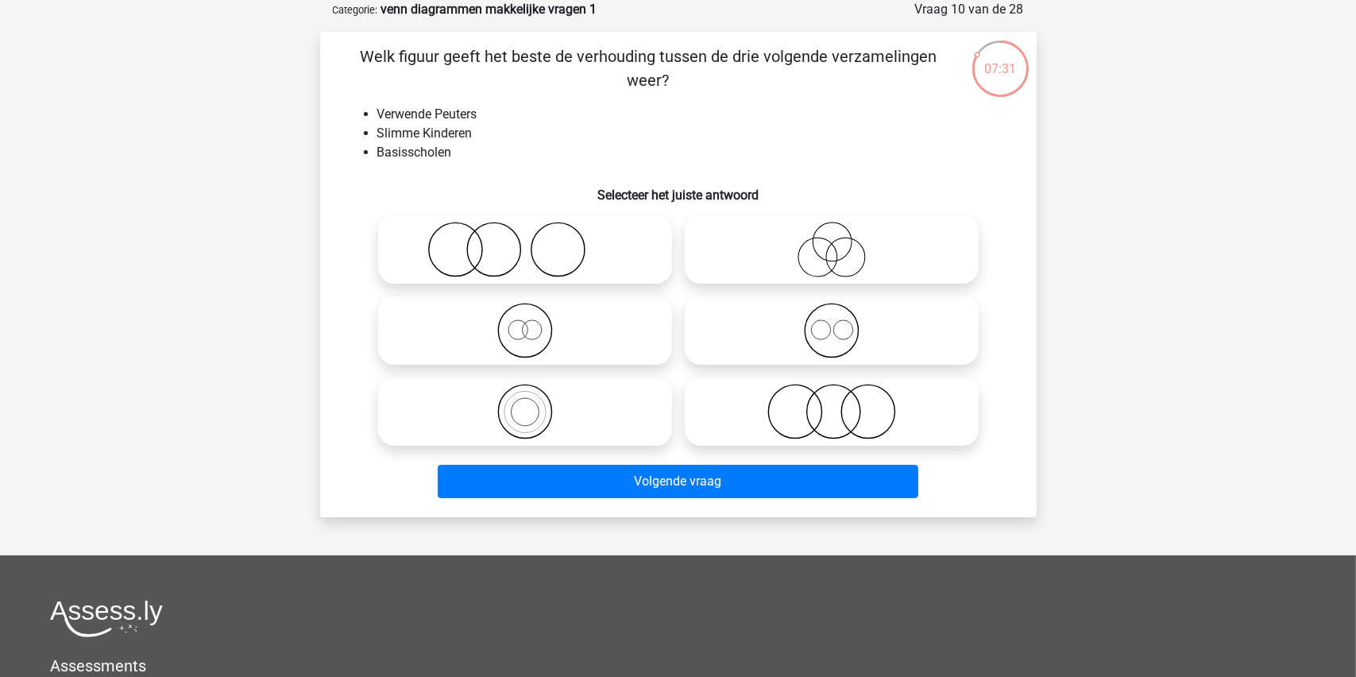
click at [482, 237] on icon at bounding box center [525, 250] width 281 height 56
click at [525, 237] on input "radio" at bounding box center [530, 236] width 10 height 10
radio input "true"
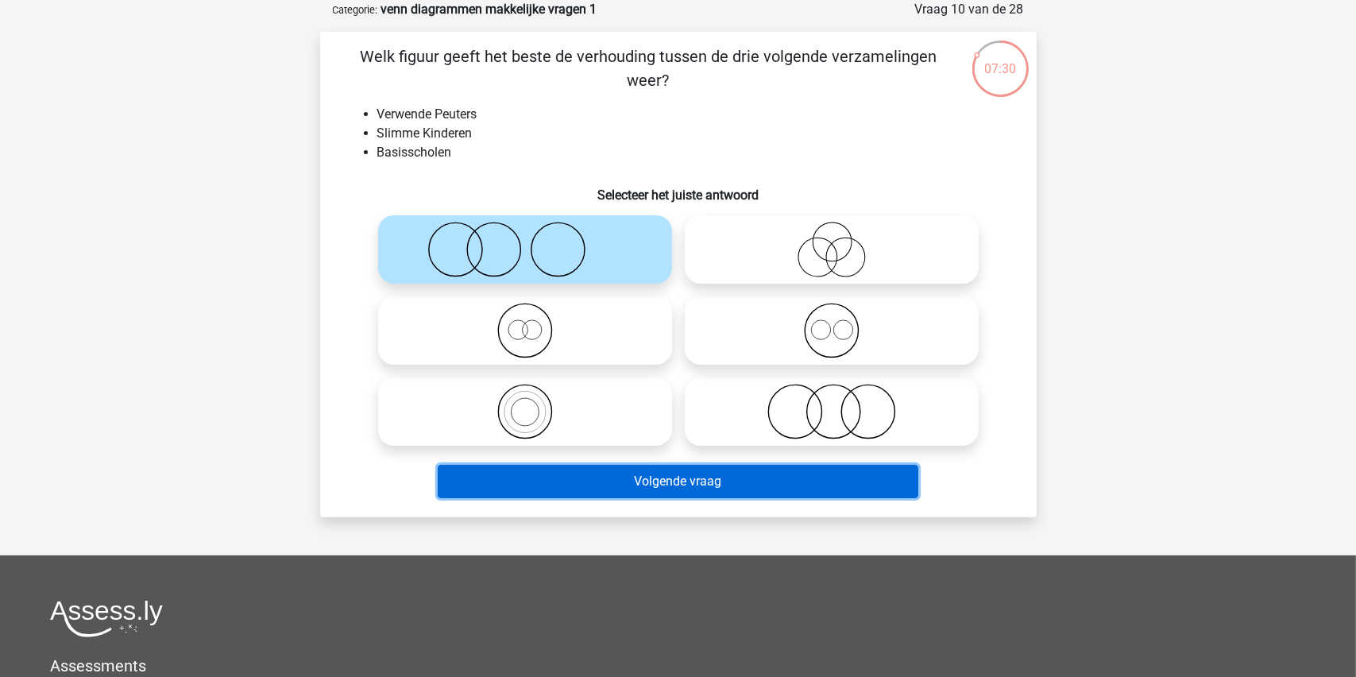
click at [659, 477] on button "Volgende vraag" at bounding box center [678, 481] width 481 height 33
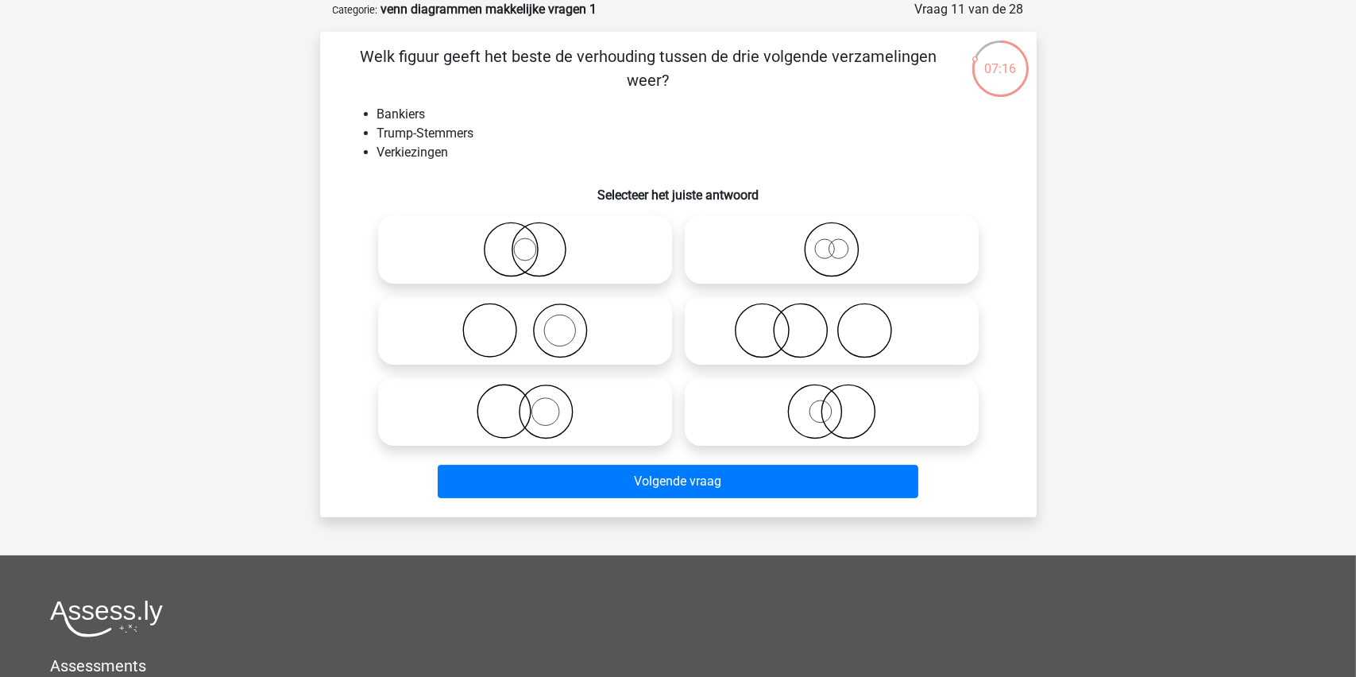
click at [786, 325] on icon at bounding box center [831, 331] width 281 height 56
click at [832, 323] on input "radio" at bounding box center [837, 317] width 10 height 10
radio input "true"
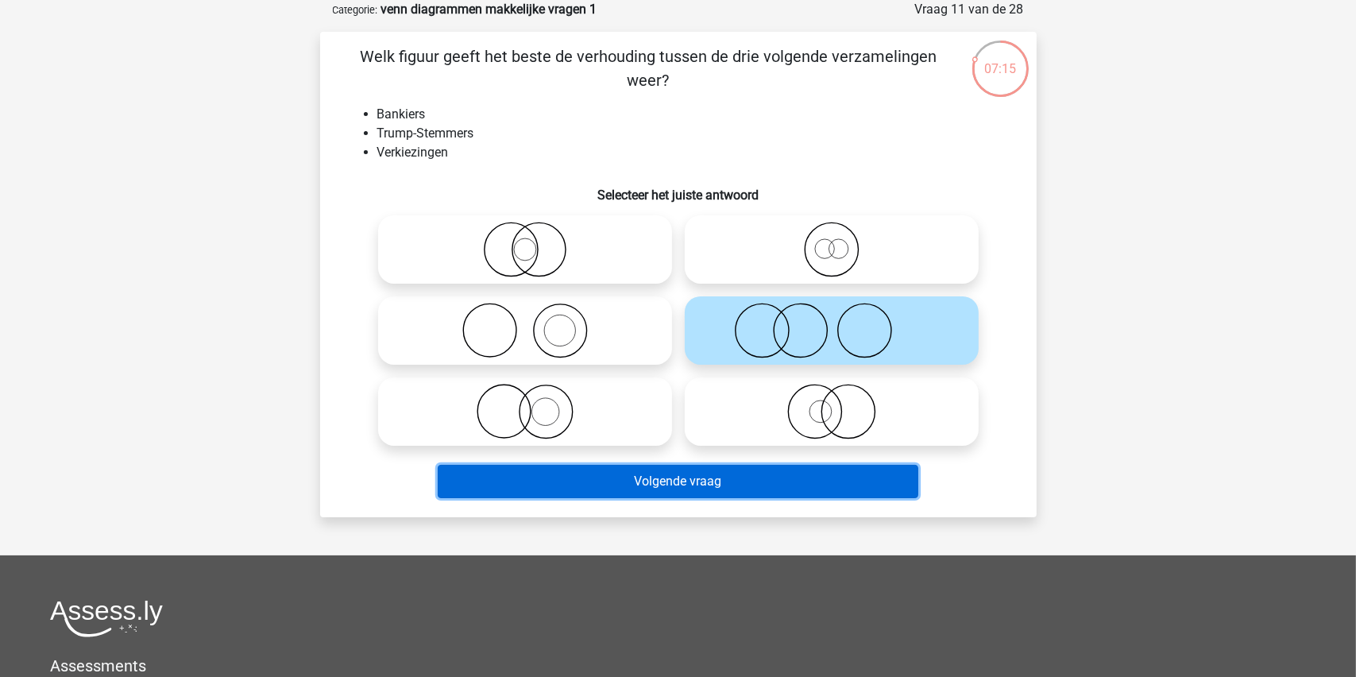
click at [690, 474] on button "Volgende vraag" at bounding box center [678, 481] width 481 height 33
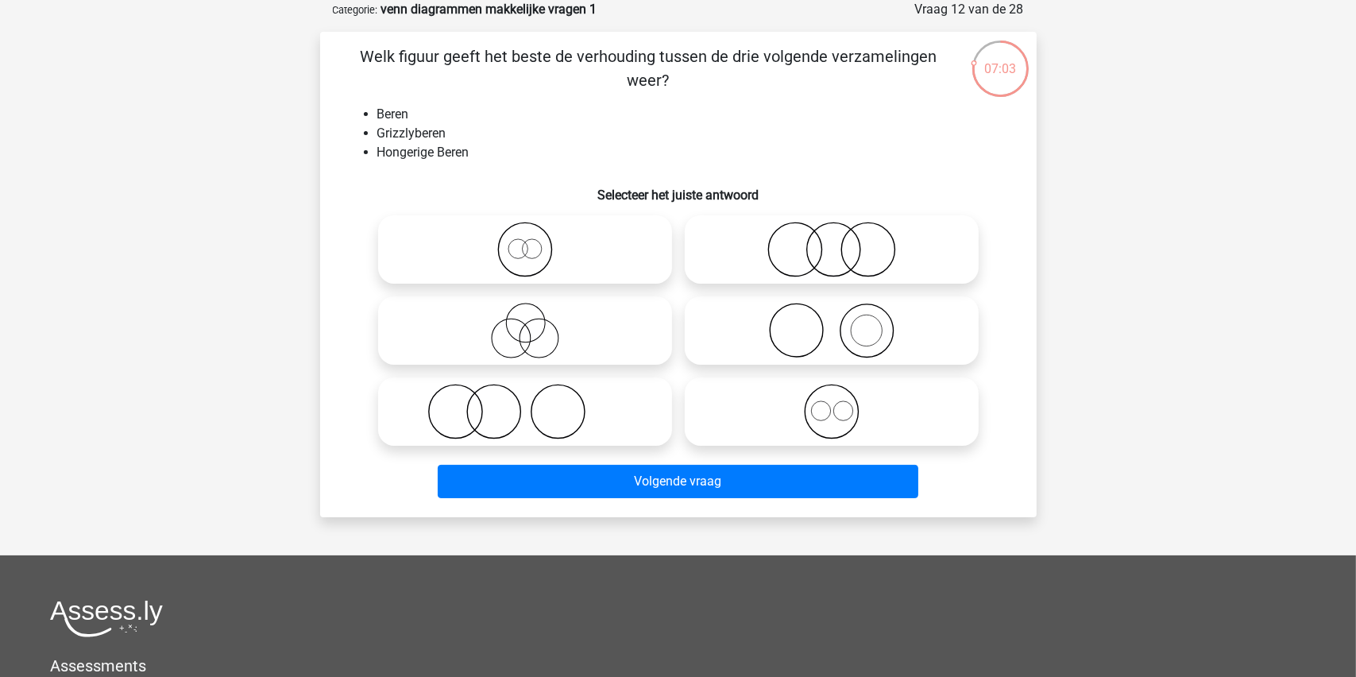
click at [524, 259] on icon at bounding box center [525, 250] width 281 height 56
click at [525, 242] on input "radio" at bounding box center [530, 236] width 10 height 10
radio input "true"
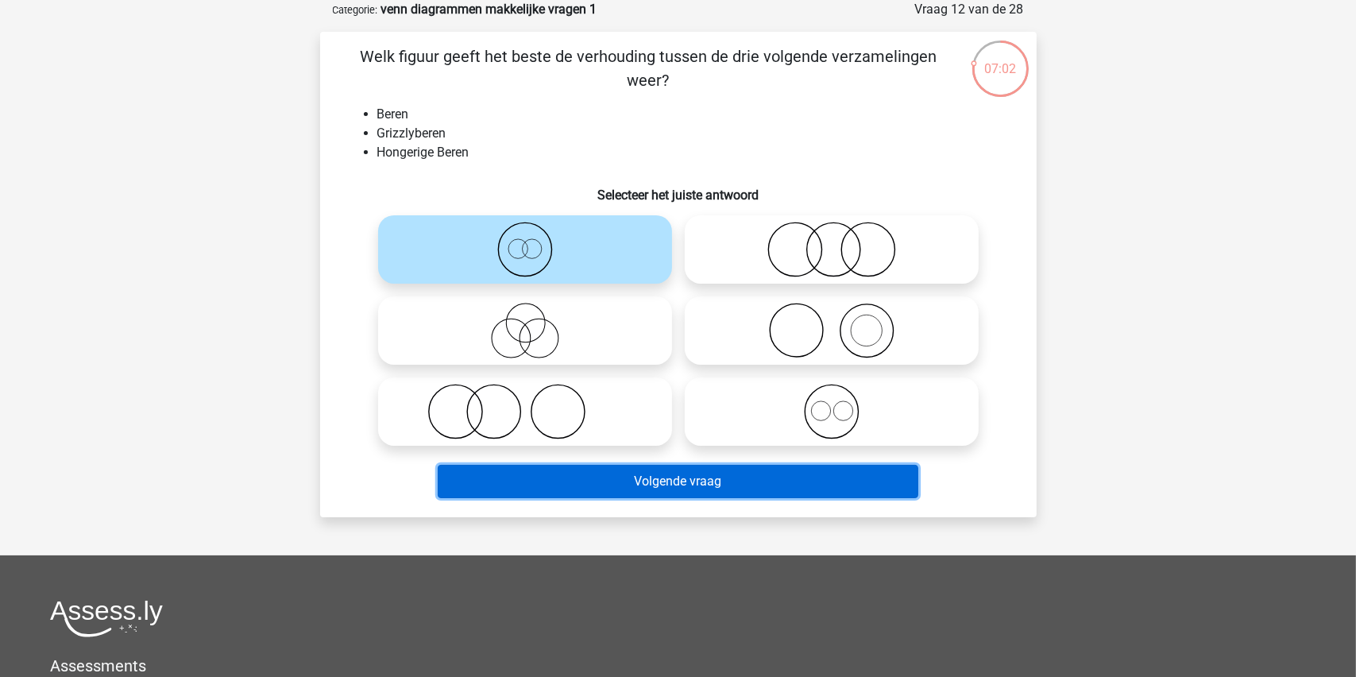
click at [682, 477] on button "Volgende vraag" at bounding box center [678, 481] width 481 height 33
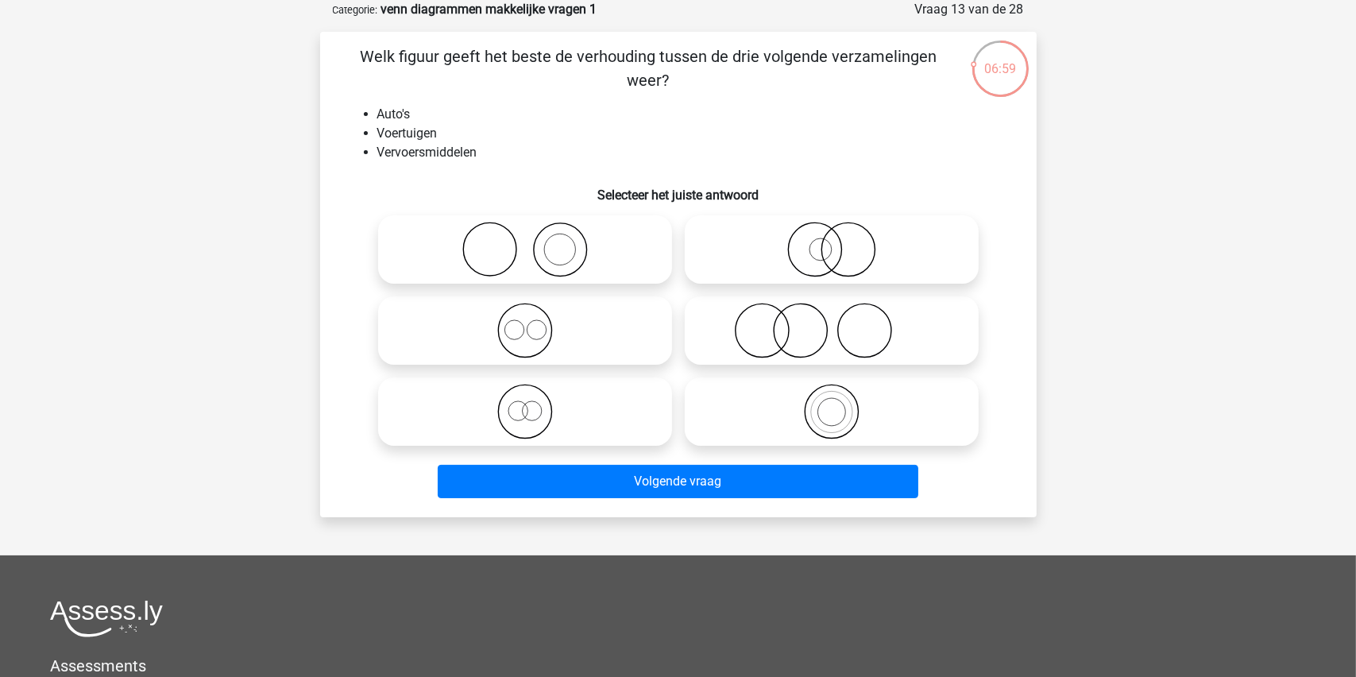
click at [829, 410] on icon at bounding box center [831, 412] width 281 height 56
click at [832, 404] on input "radio" at bounding box center [837, 398] width 10 height 10
radio input "true"
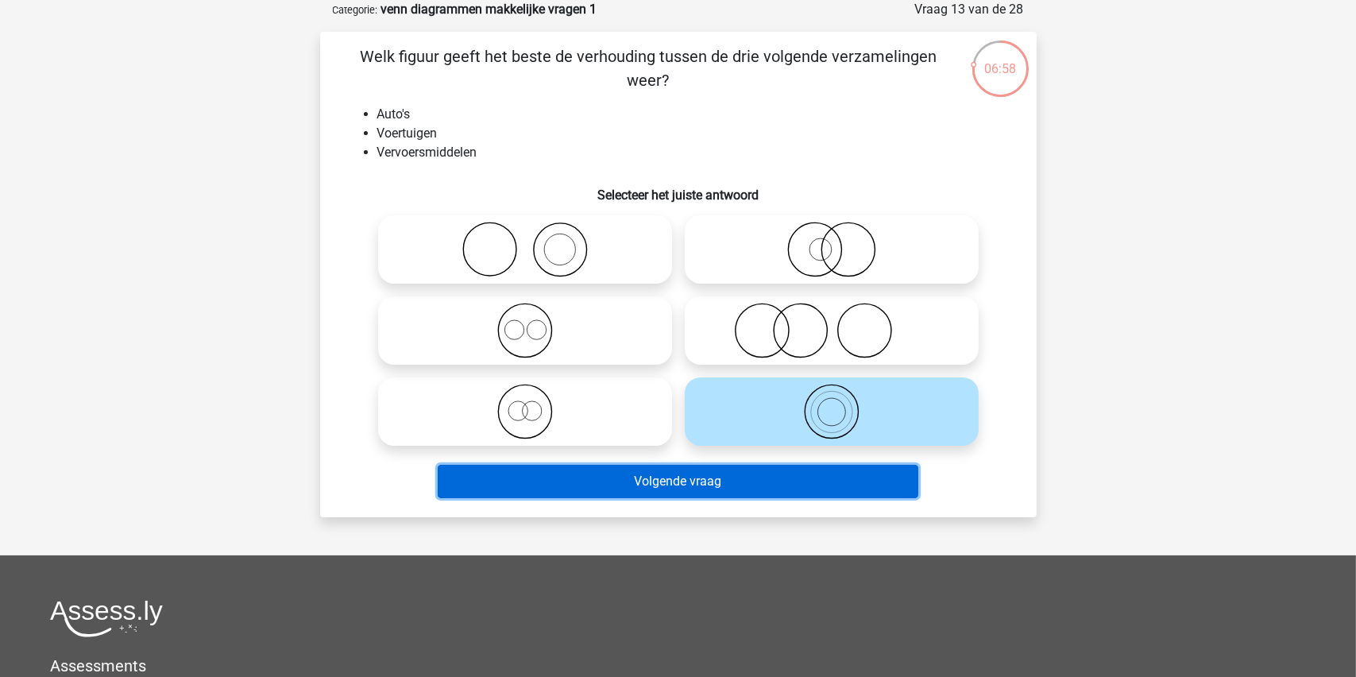
click at [656, 470] on button "Volgende vraag" at bounding box center [678, 481] width 481 height 33
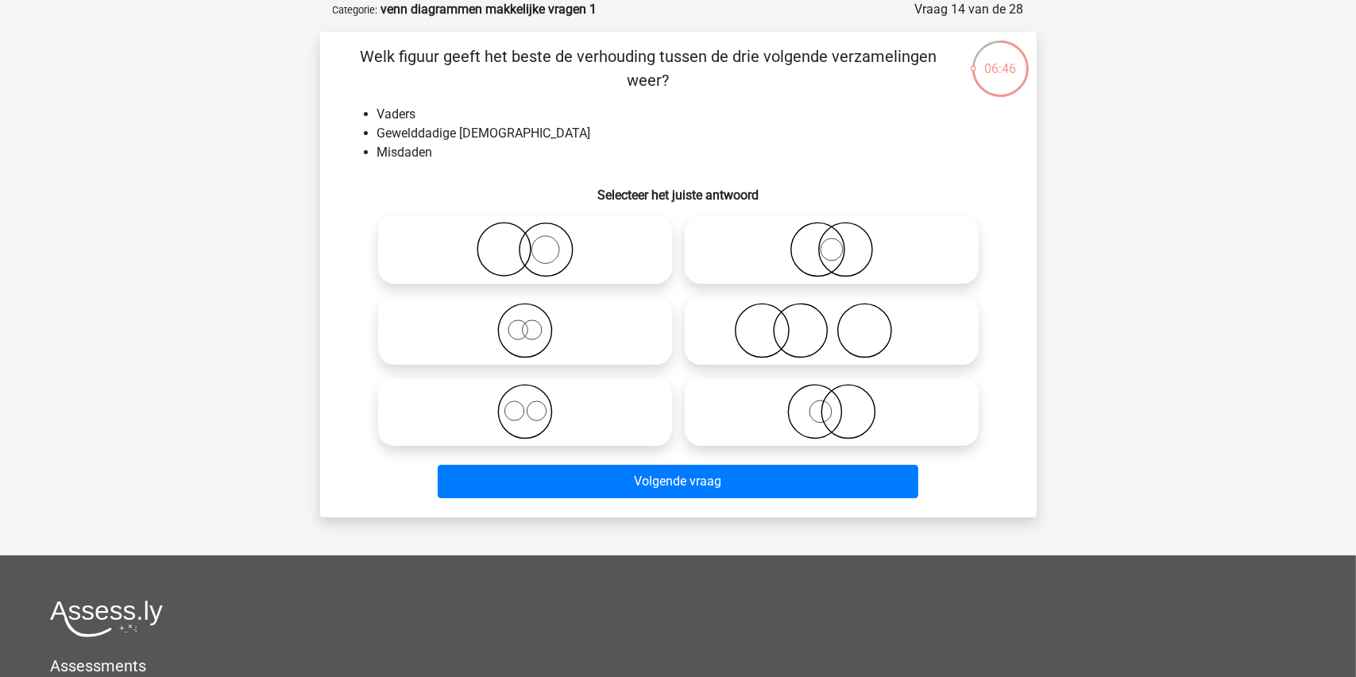
click at [790, 326] on icon at bounding box center [831, 331] width 281 height 56
click at [832, 323] on input "radio" at bounding box center [837, 317] width 10 height 10
radio input "true"
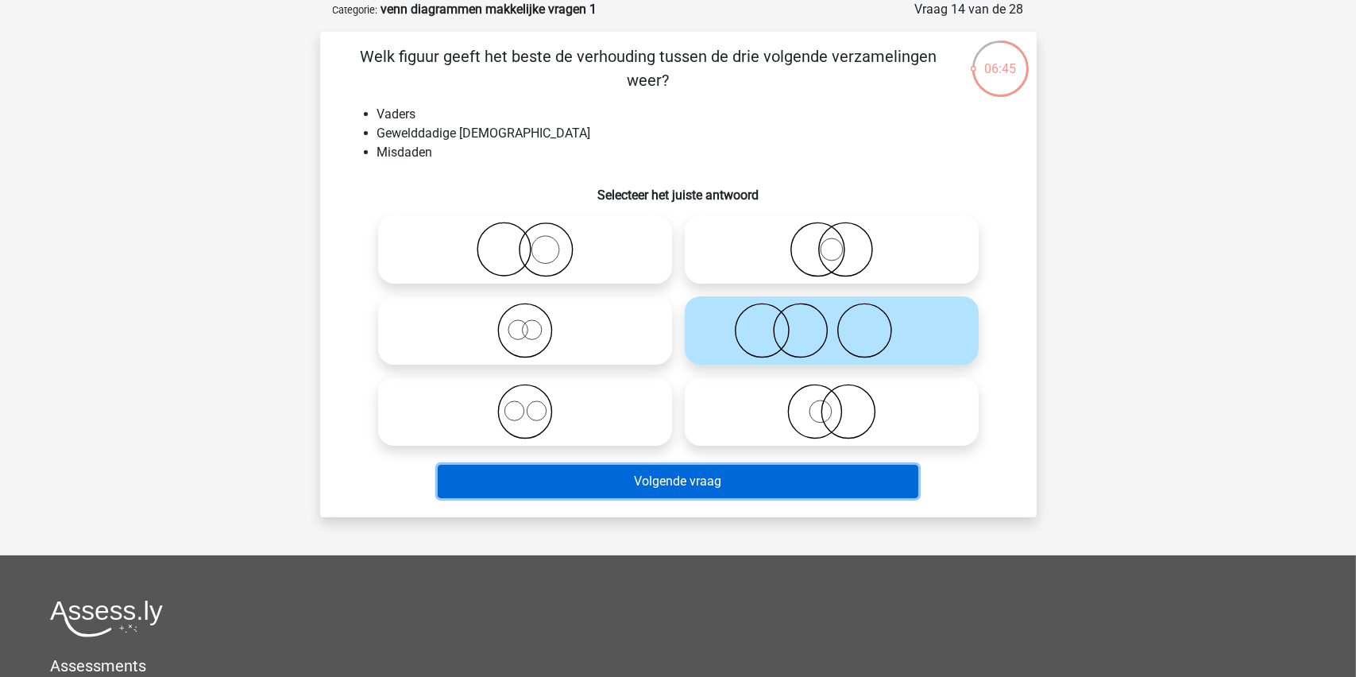
click at [680, 473] on button "Volgende vraag" at bounding box center [678, 481] width 481 height 33
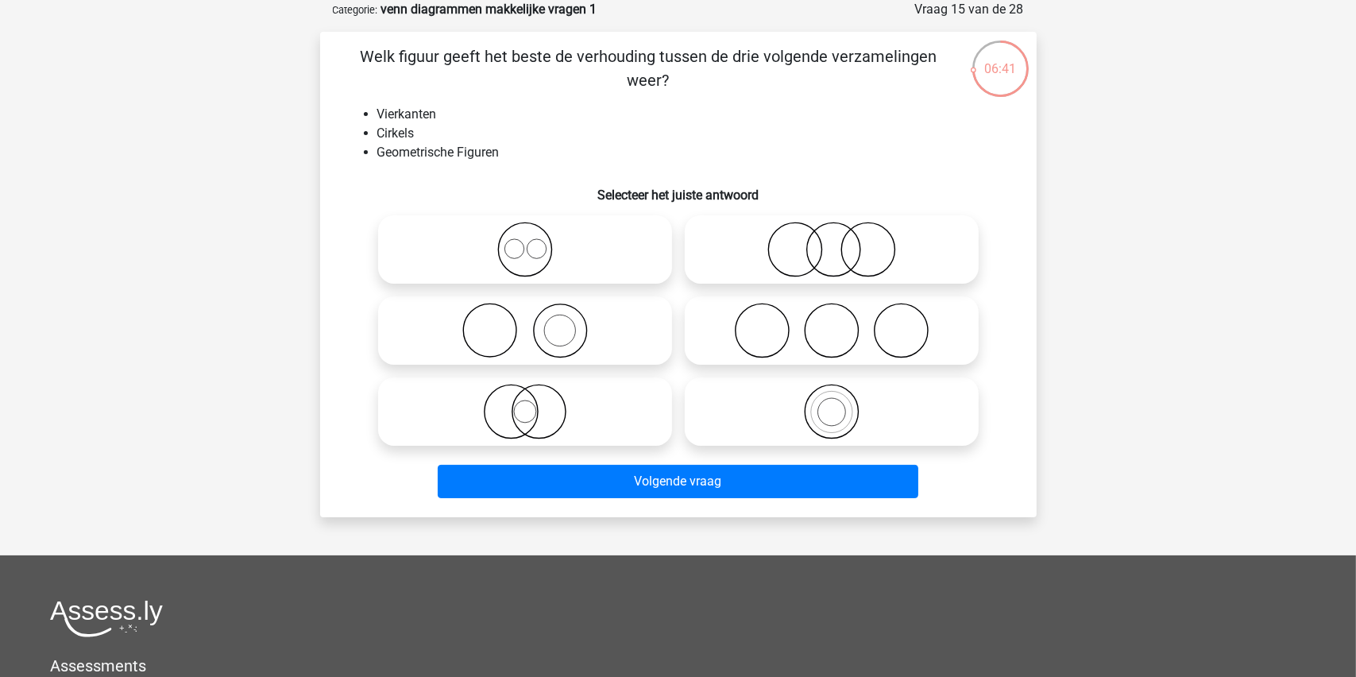
click at [516, 245] on icon at bounding box center [525, 250] width 281 height 56
click at [525, 242] on input "radio" at bounding box center [530, 236] width 10 height 10
radio input "true"
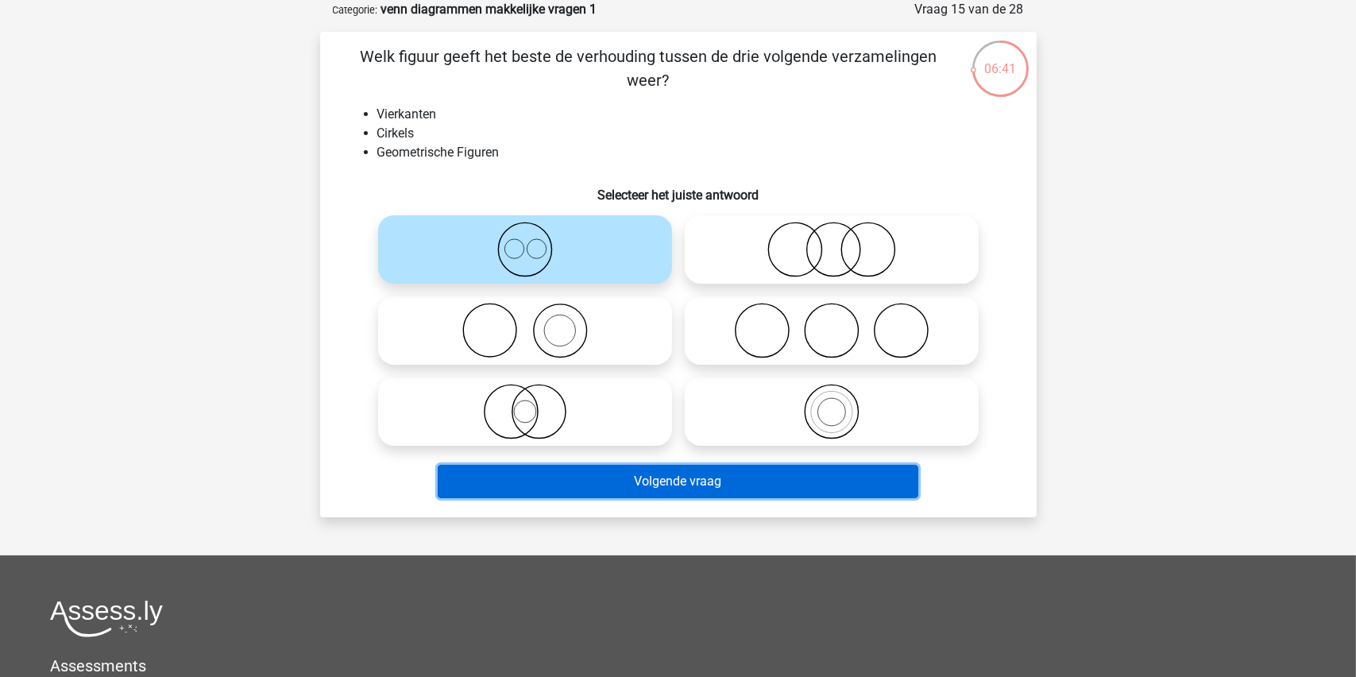
click at [663, 474] on button "Volgende vraag" at bounding box center [678, 481] width 481 height 33
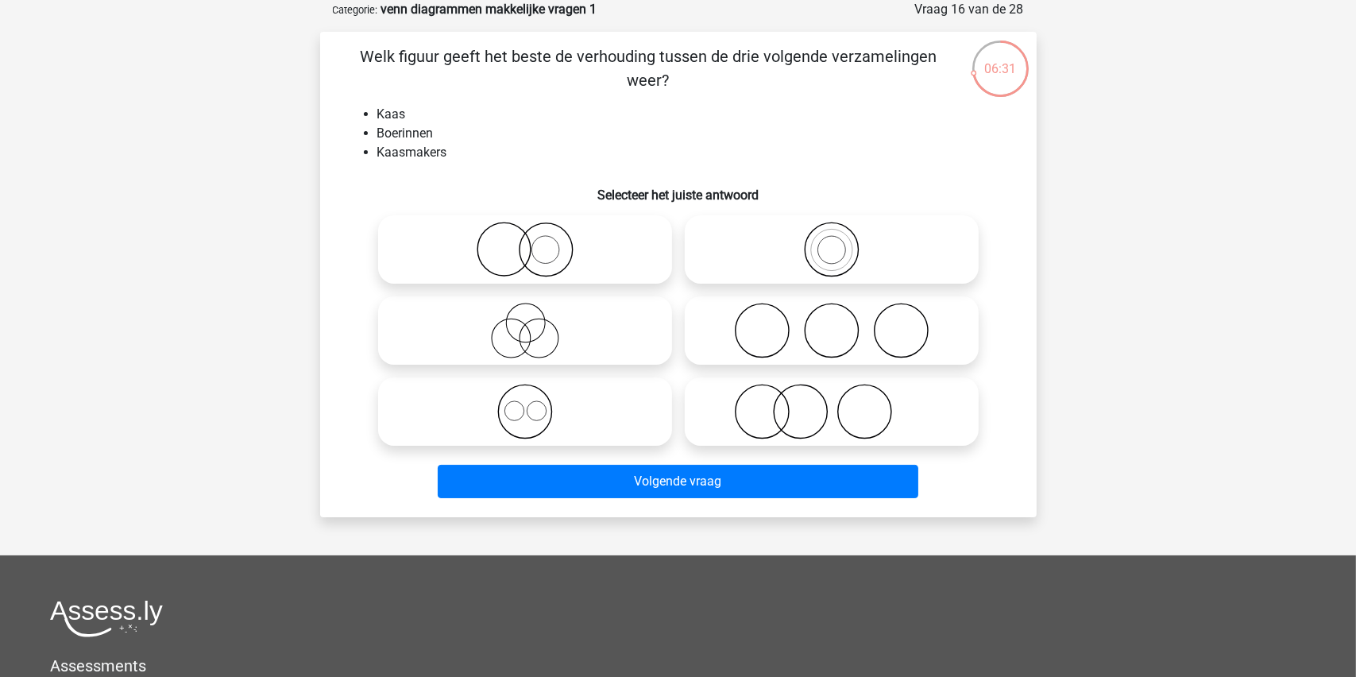
click at [804, 410] on icon at bounding box center [831, 412] width 281 height 56
click at [832, 404] on input "radio" at bounding box center [837, 398] width 10 height 10
radio input "true"
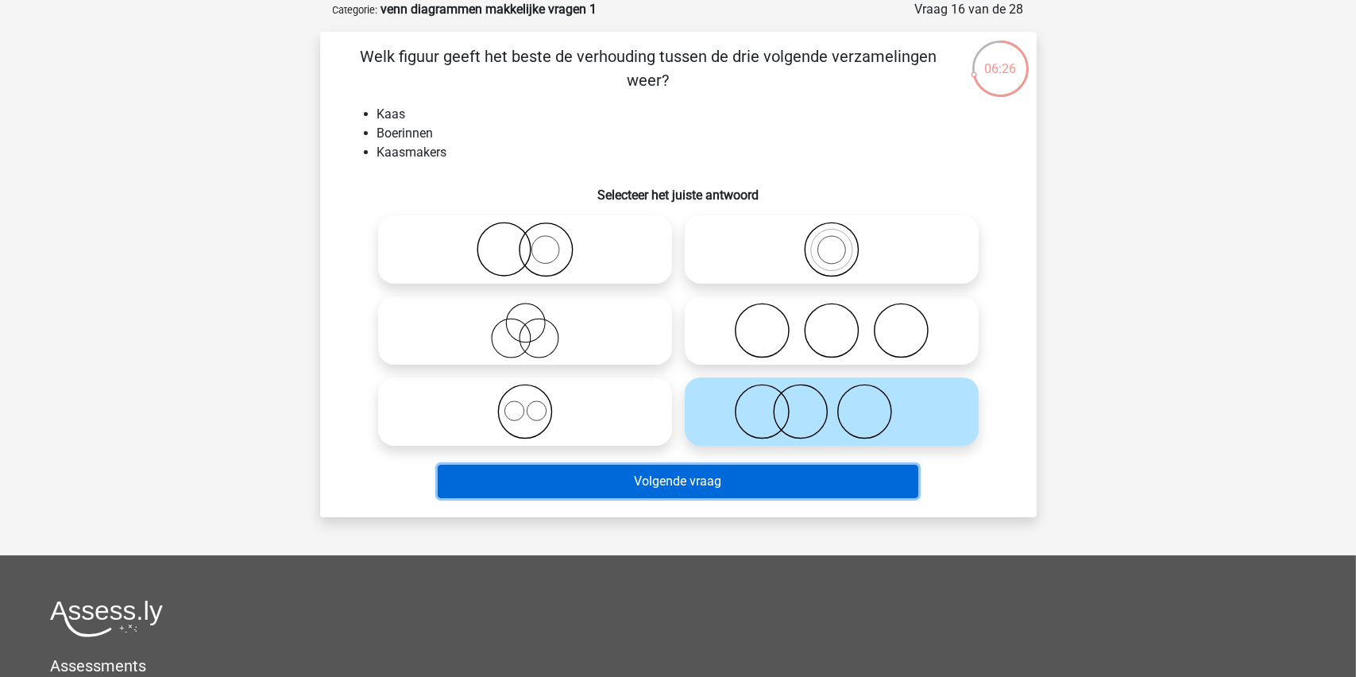
click at [655, 473] on button "Volgende vraag" at bounding box center [678, 481] width 481 height 33
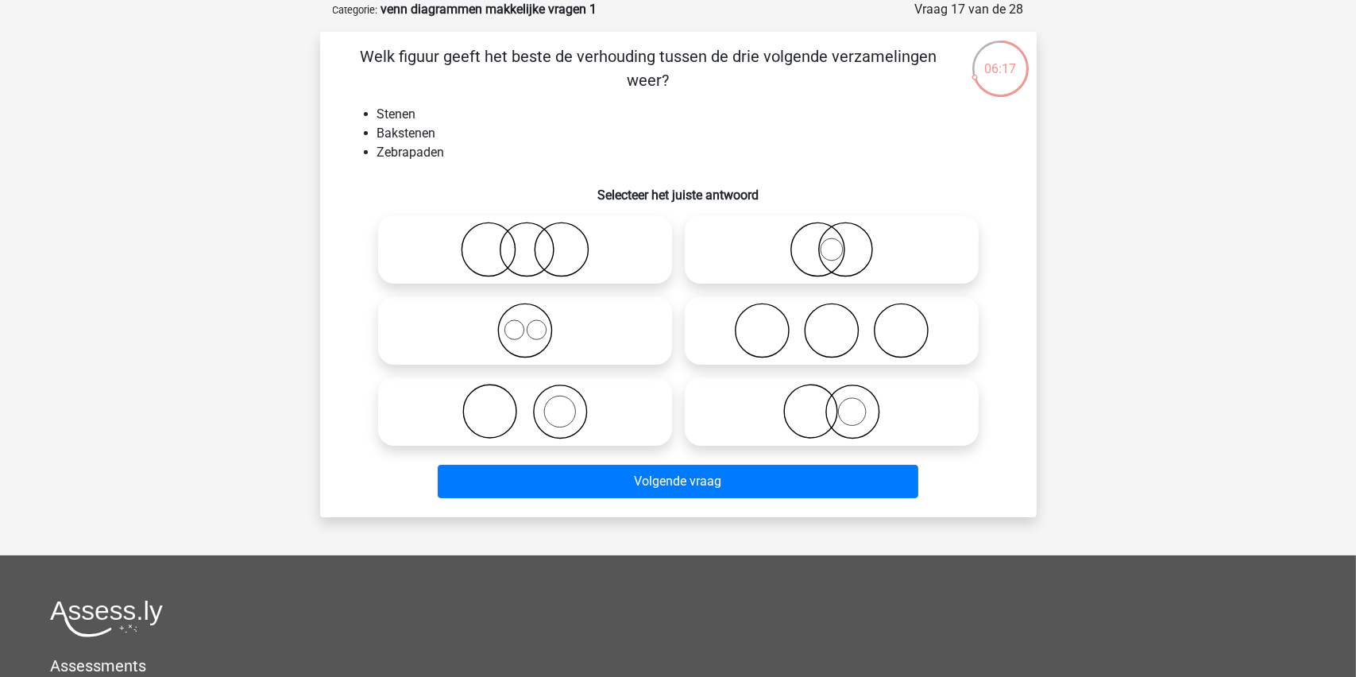
click at [537, 403] on icon at bounding box center [525, 412] width 281 height 56
click at [535, 403] on input "radio" at bounding box center [530, 398] width 10 height 10
radio input "true"
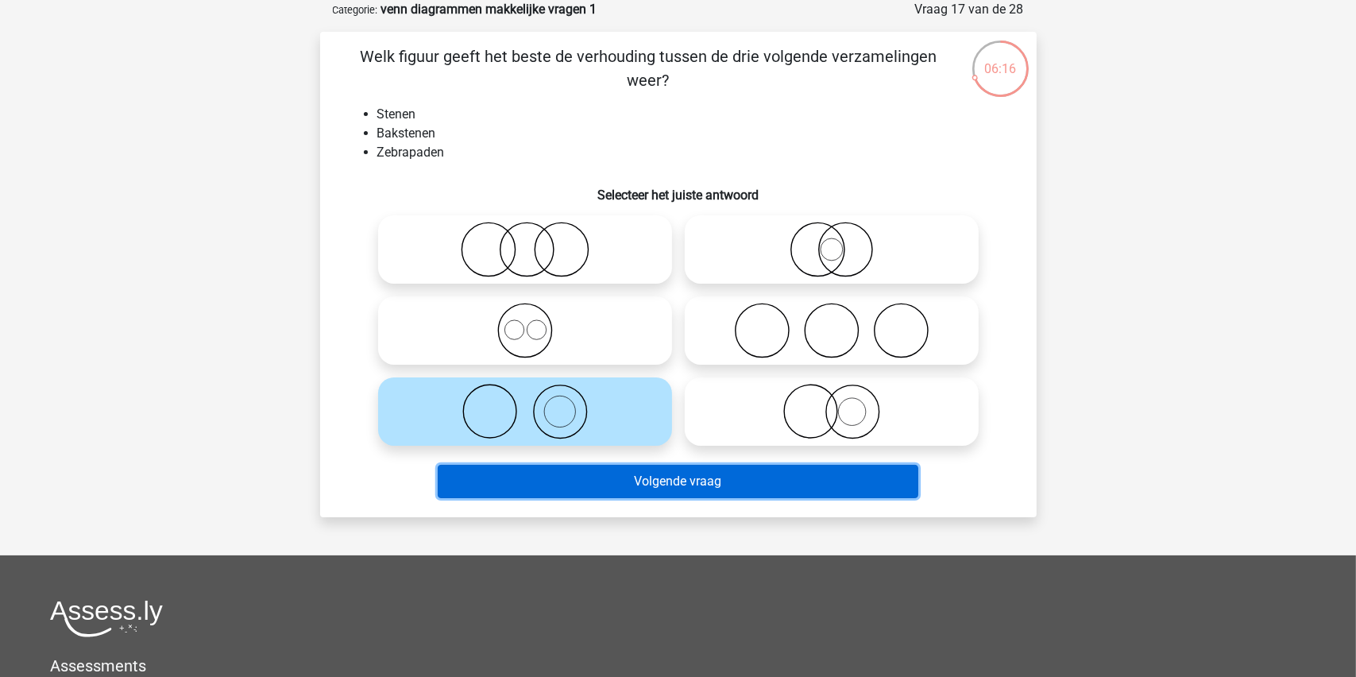
click at [666, 483] on button "Volgende vraag" at bounding box center [678, 481] width 481 height 33
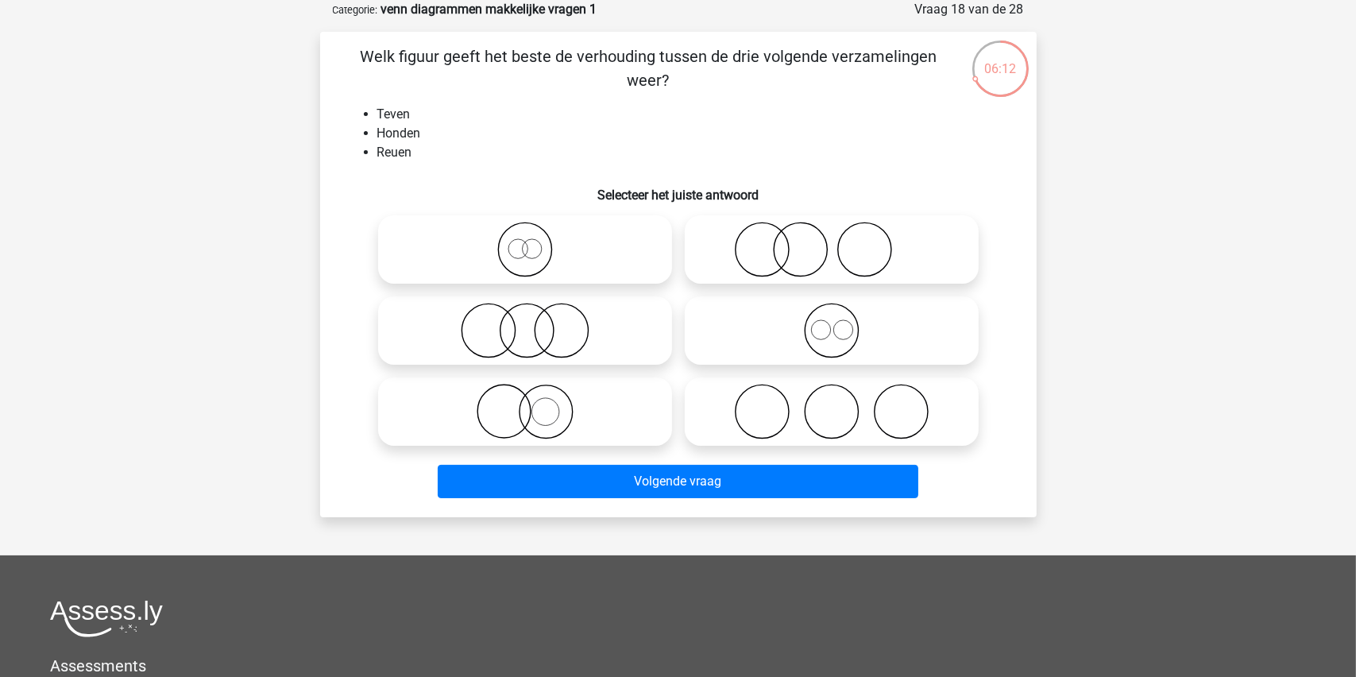
click at [526, 330] on icon at bounding box center [525, 331] width 281 height 56
click at [526, 323] on input "radio" at bounding box center [530, 317] width 10 height 10
radio input "true"
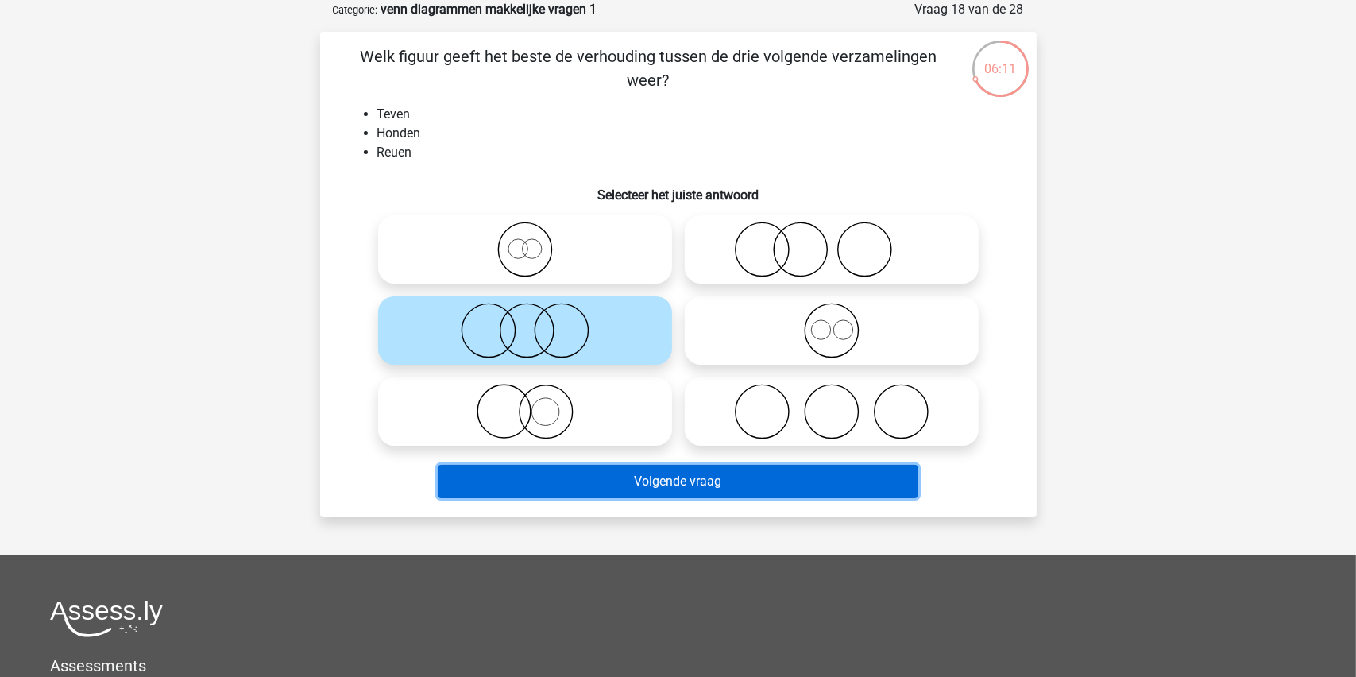
click at [643, 482] on button "Volgende vraag" at bounding box center [678, 481] width 481 height 33
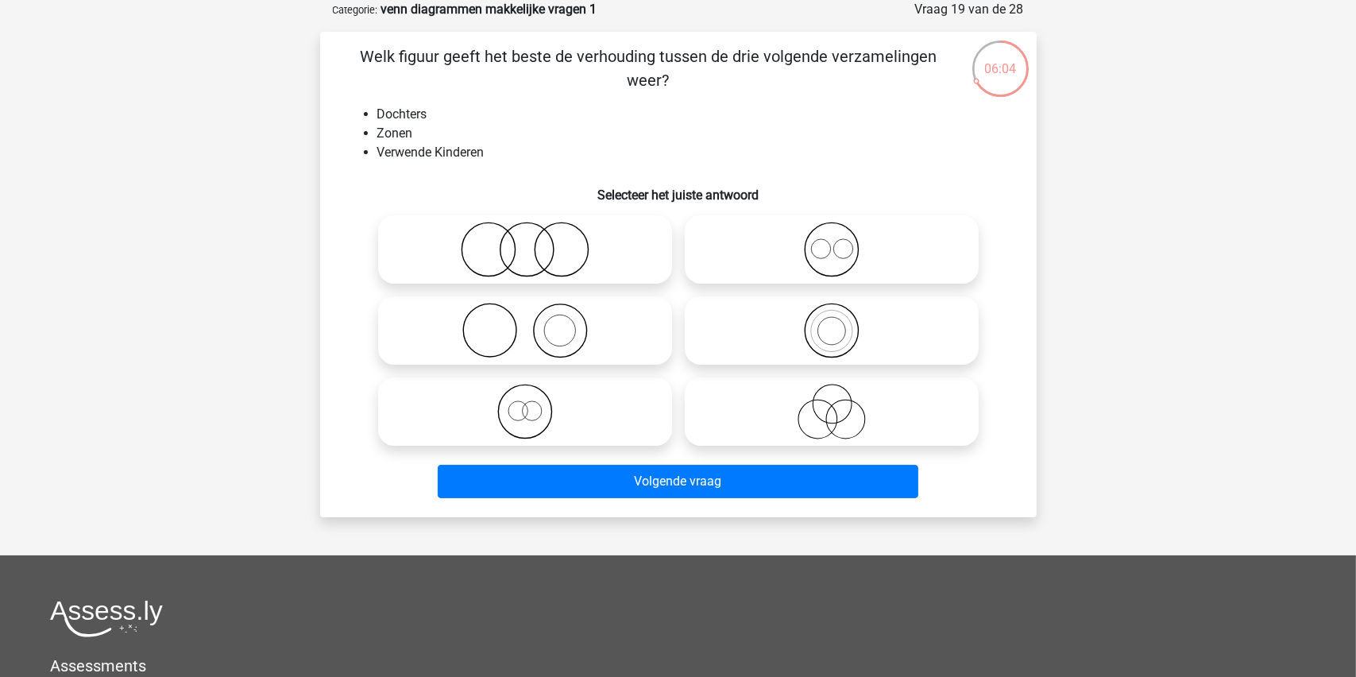
click at [520, 253] on icon at bounding box center [525, 250] width 281 height 56
click at [525, 242] on input "radio" at bounding box center [530, 236] width 10 height 10
radio input "true"
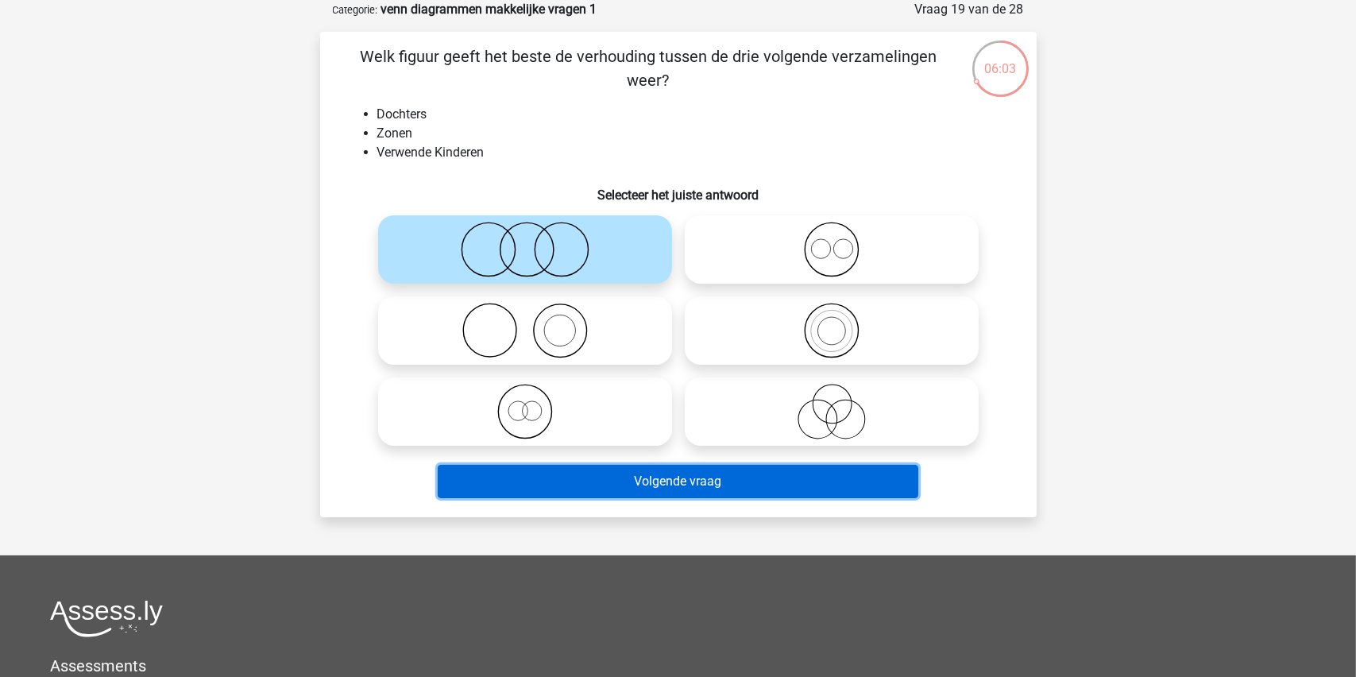
click at [655, 481] on button "Volgende vraag" at bounding box center [678, 481] width 481 height 33
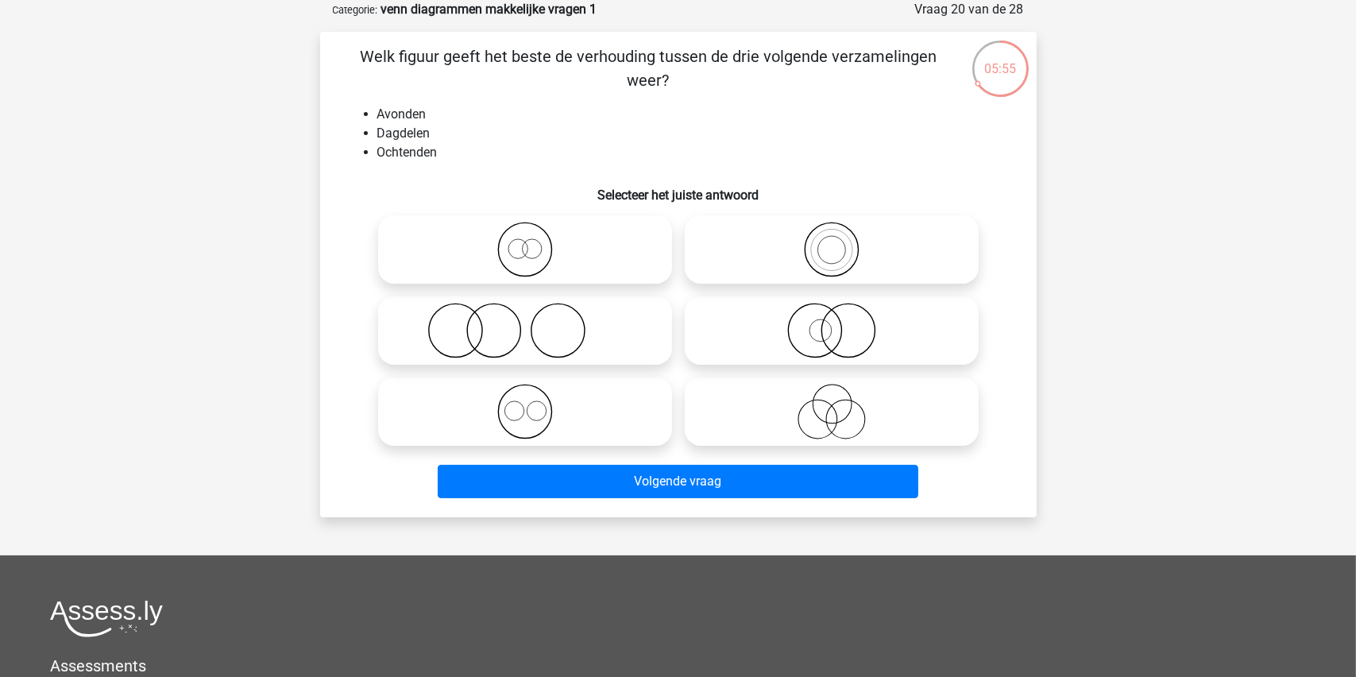
click at [523, 415] on circle at bounding box center [513, 410] width 19 height 19
click at [525, 404] on input "radio" at bounding box center [530, 398] width 10 height 10
radio input "true"
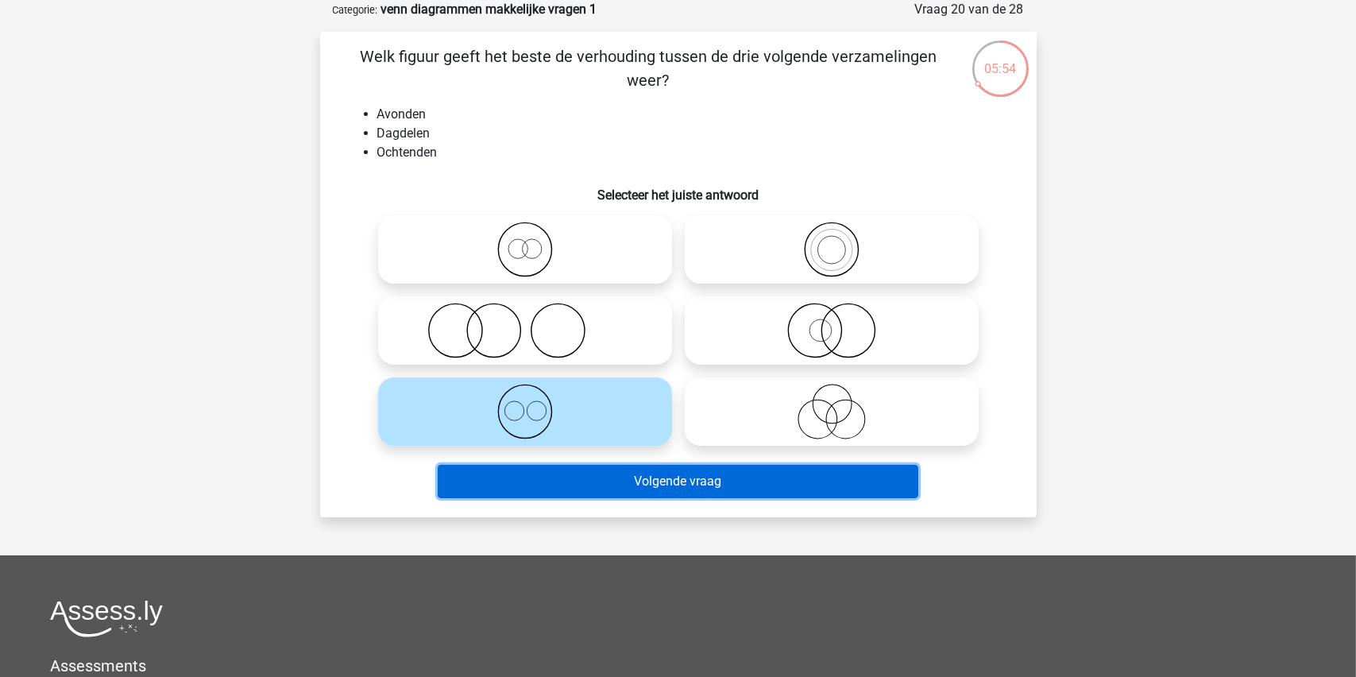
click at [643, 477] on button "Volgende vraag" at bounding box center [678, 481] width 481 height 33
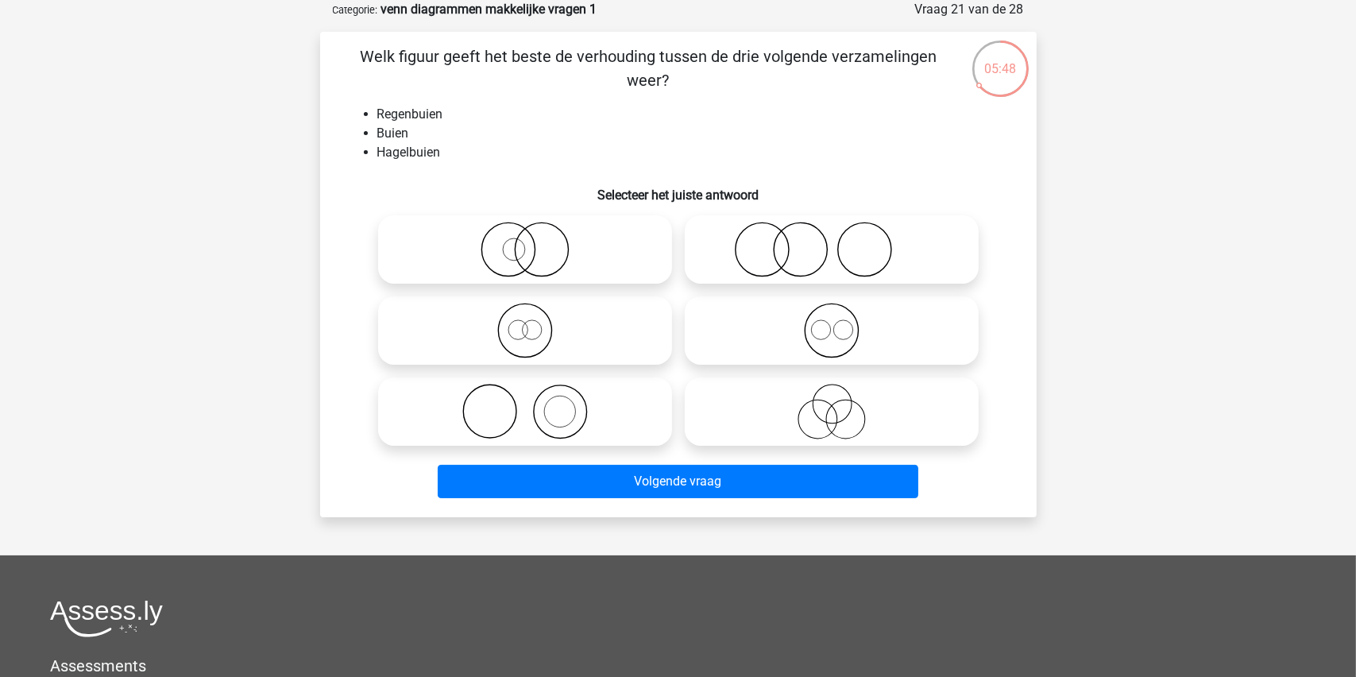
click at [823, 330] on icon at bounding box center [831, 331] width 281 height 56
click at [832, 323] on input "radio" at bounding box center [837, 317] width 10 height 10
radio input "true"
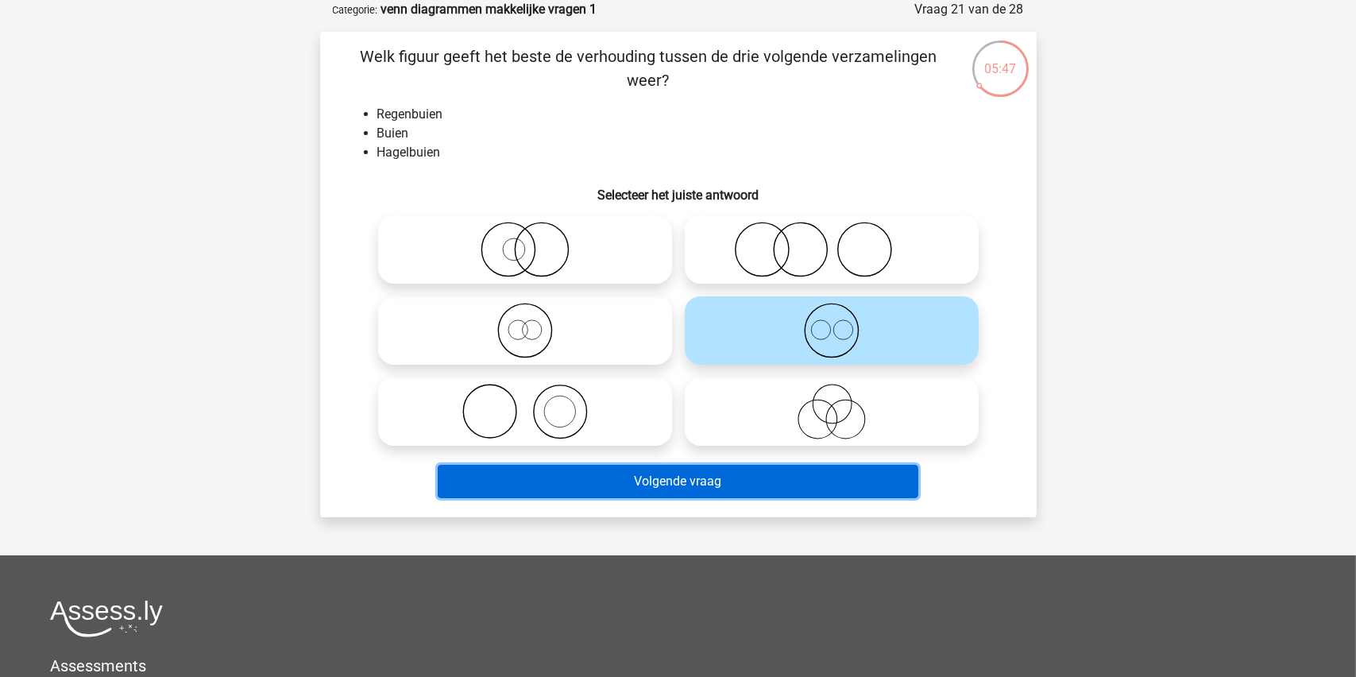
click at [655, 474] on button "Volgende vraag" at bounding box center [678, 481] width 481 height 33
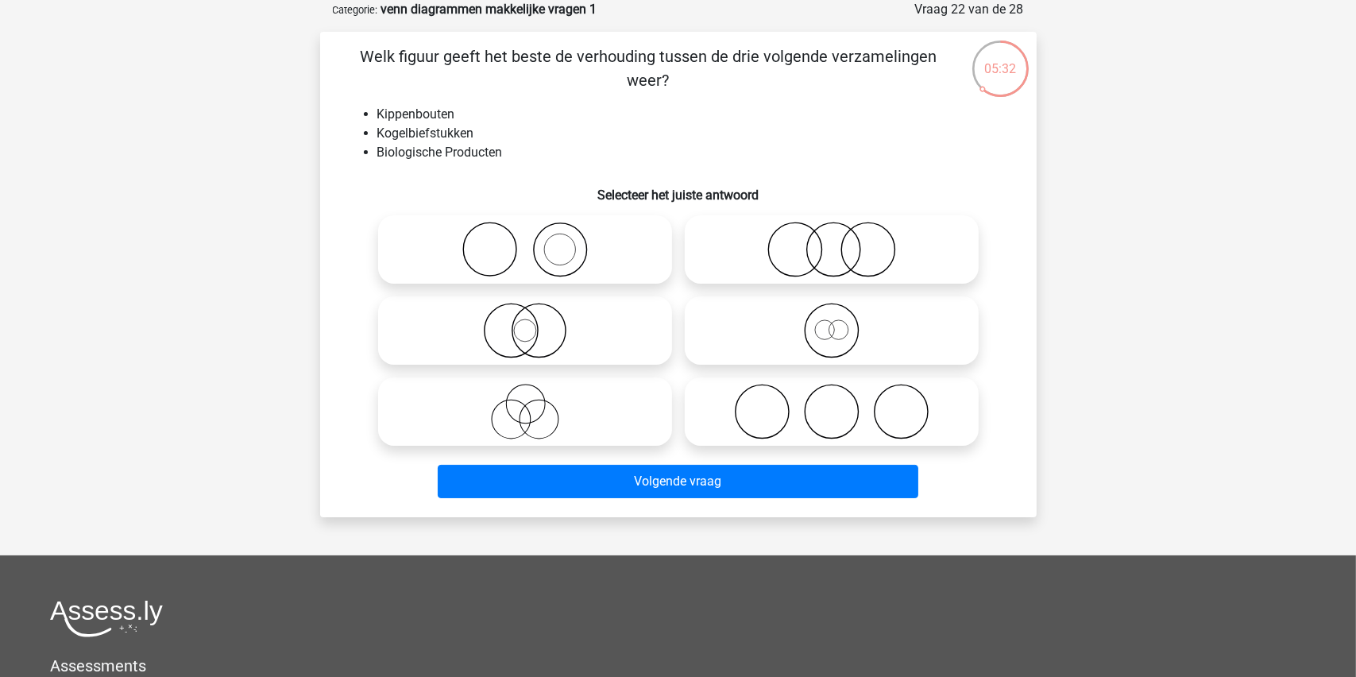
click at [829, 248] on icon at bounding box center [831, 250] width 281 height 56
click at [832, 242] on input "radio" at bounding box center [837, 236] width 10 height 10
radio input "true"
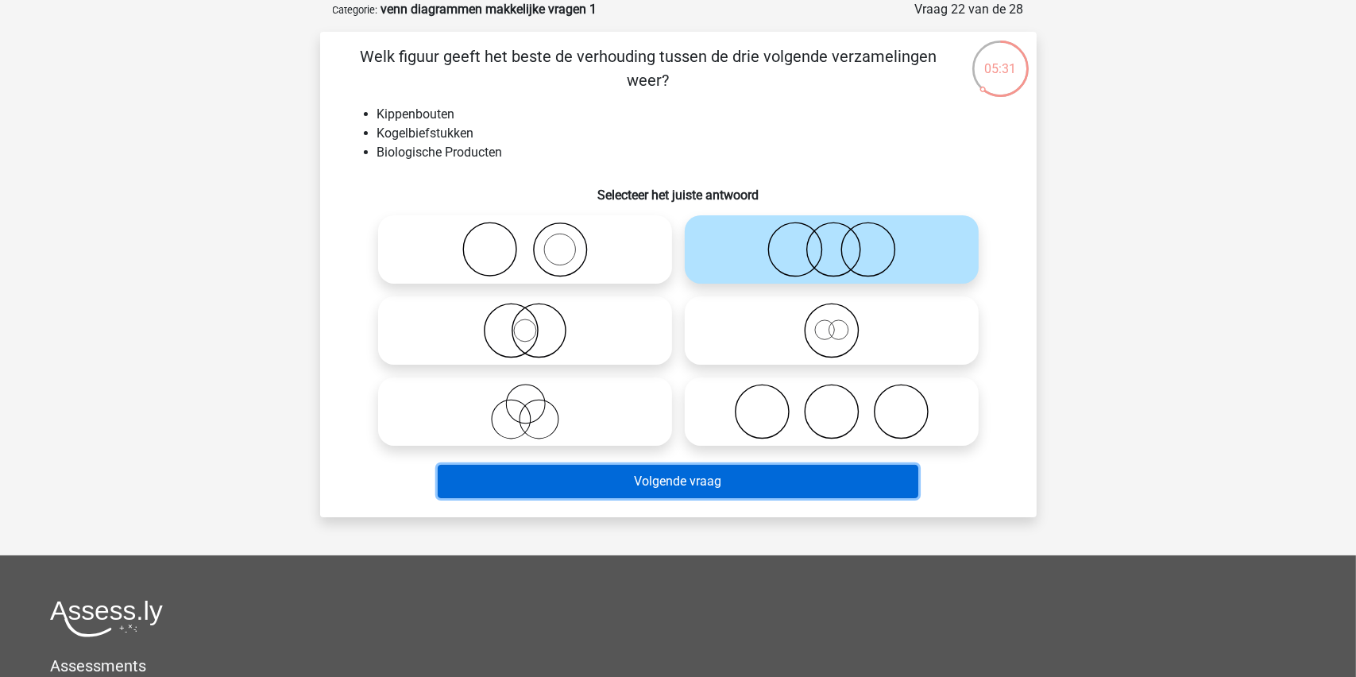
click at [661, 477] on button "Volgende vraag" at bounding box center [678, 481] width 481 height 33
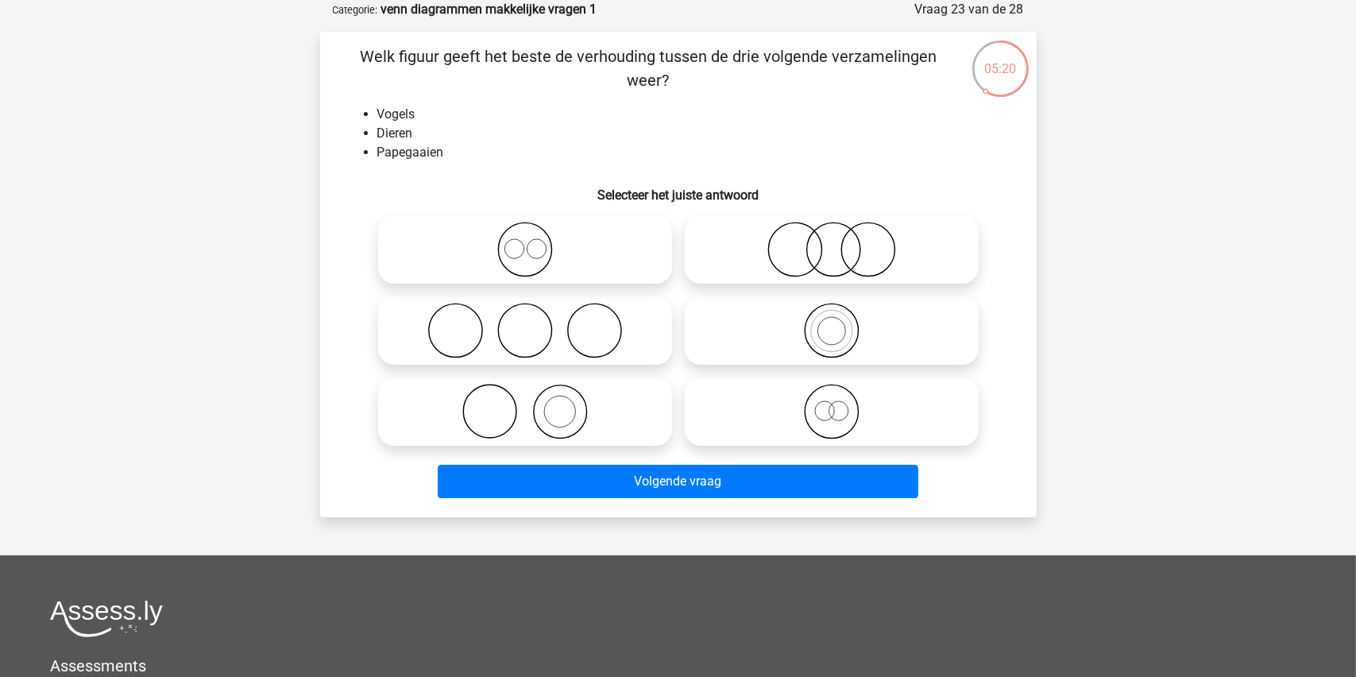
click at [828, 329] on icon at bounding box center [831, 331] width 281 height 56
click at [832, 323] on input "radio" at bounding box center [837, 317] width 10 height 10
radio input "true"
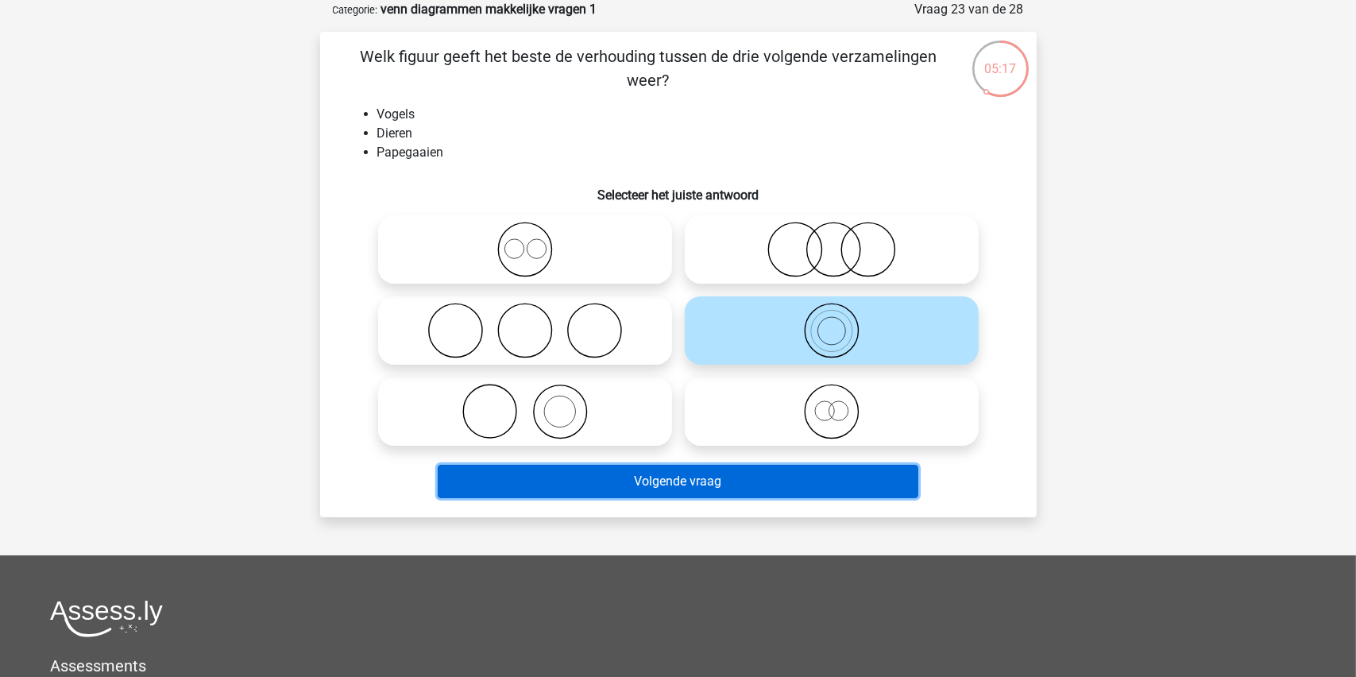
click at [664, 475] on button "Volgende vraag" at bounding box center [678, 481] width 481 height 33
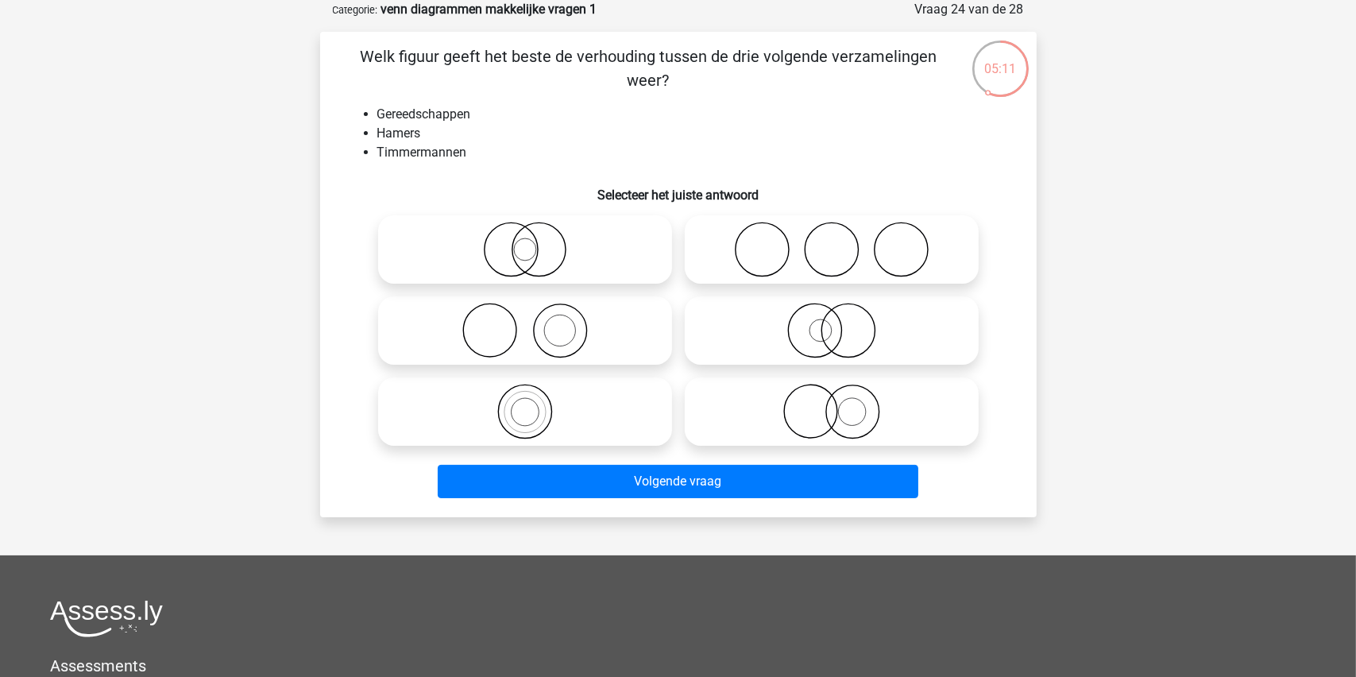
click at [553, 335] on icon at bounding box center [525, 331] width 281 height 56
click at [535, 323] on input "radio" at bounding box center [530, 317] width 10 height 10
radio input "true"
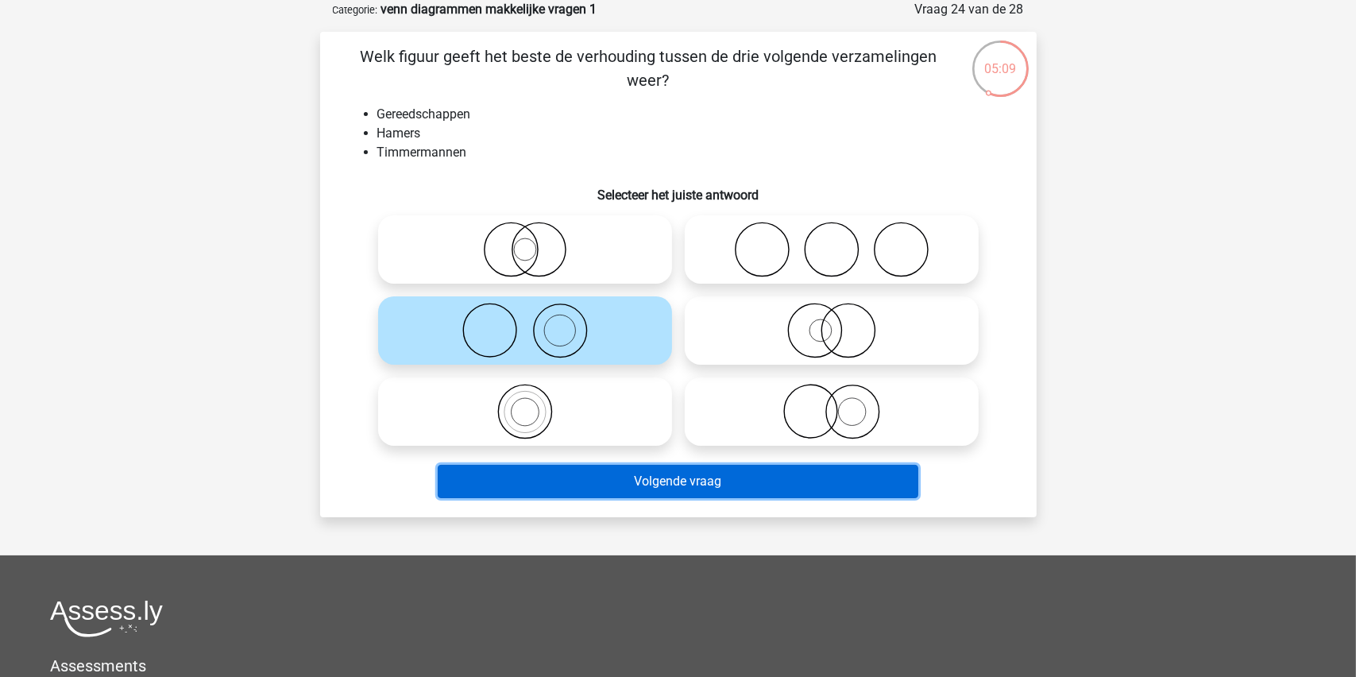
click at [654, 484] on button "Volgende vraag" at bounding box center [678, 481] width 481 height 33
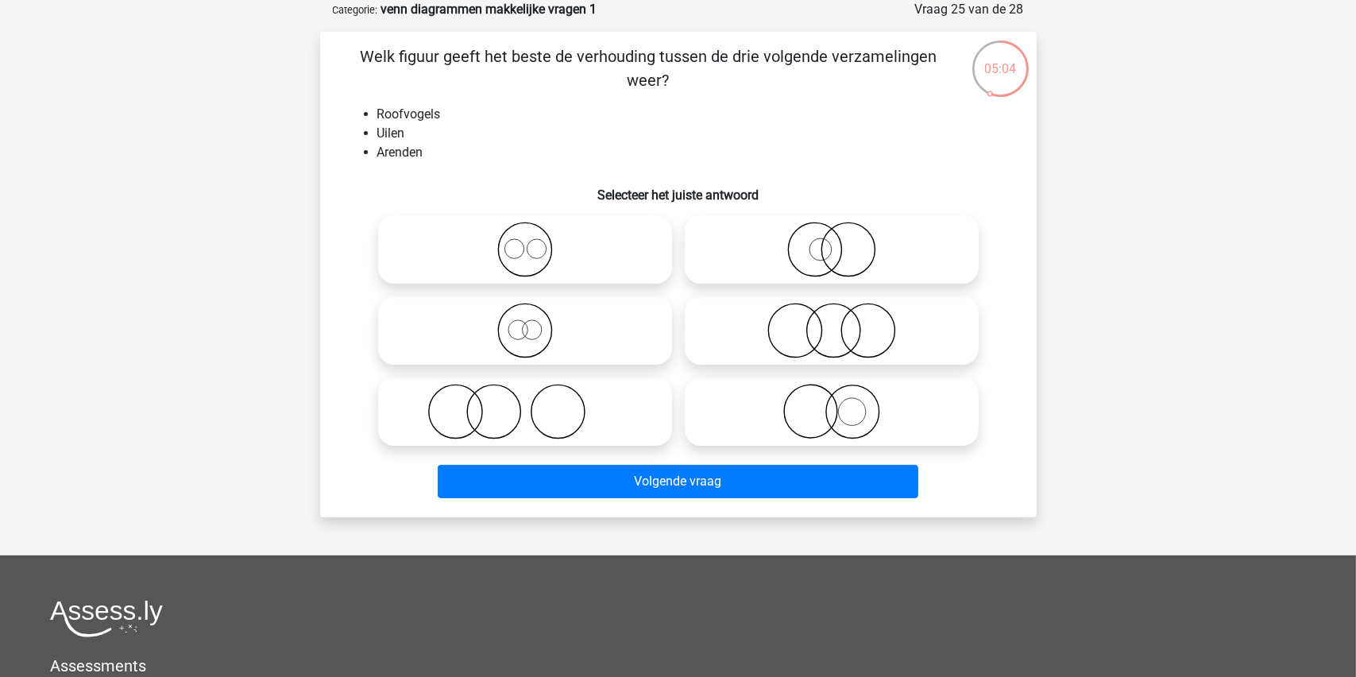
click at [521, 231] on icon at bounding box center [525, 250] width 281 height 56
click at [525, 231] on input "radio" at bounding box center [530, 236] width 10 height 10
radio input "true"
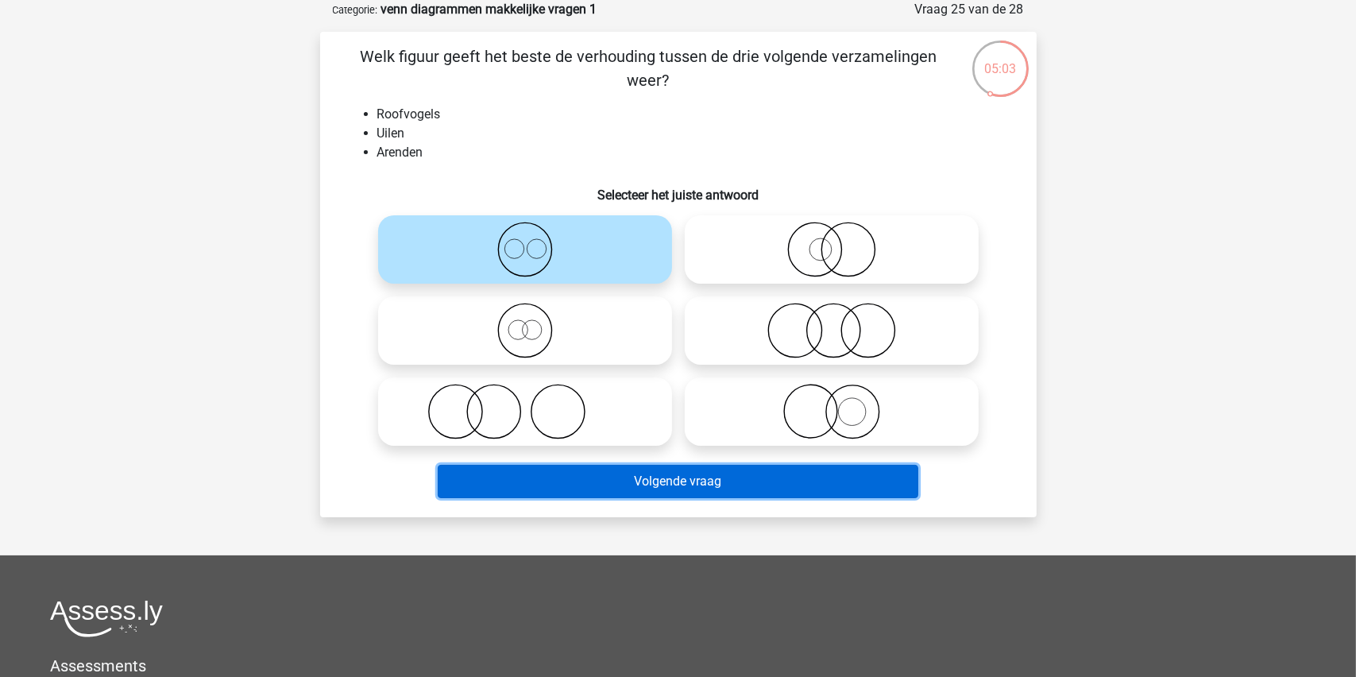
click at [647, 480] on button "Volgende vraag" at bounding box center [678, 481] width 481 height 33
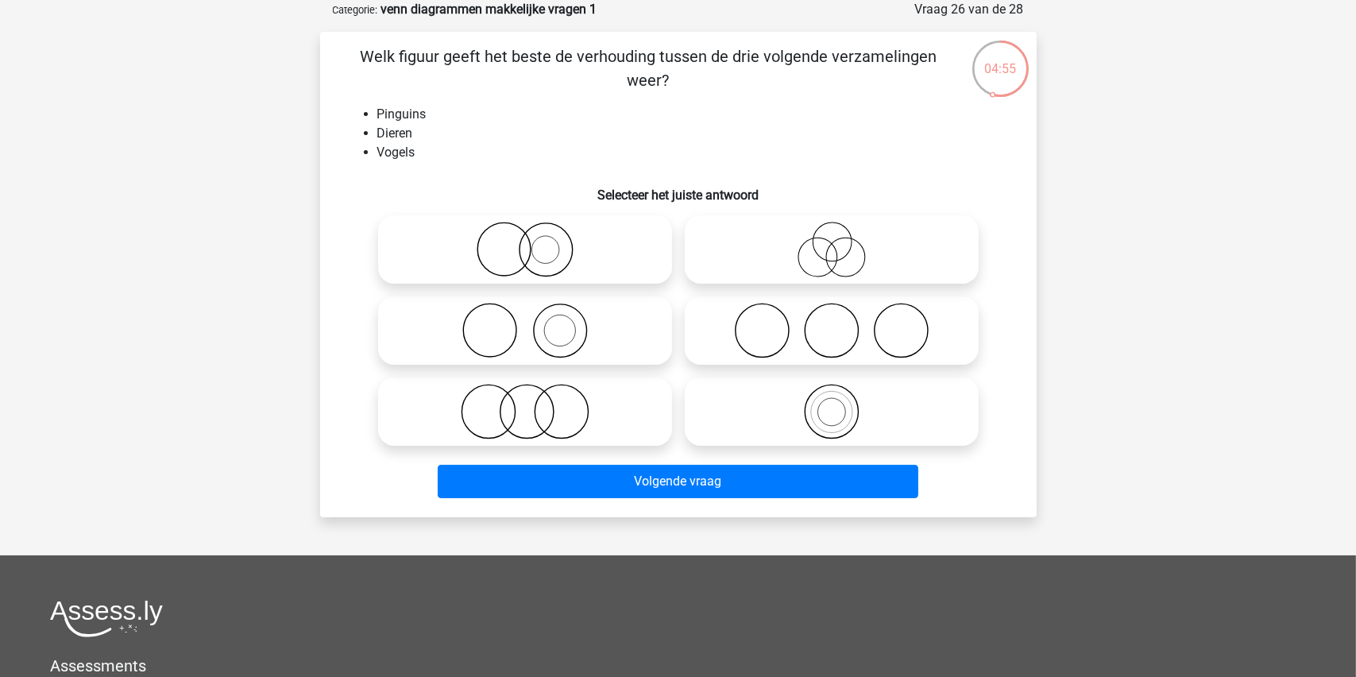
click at [825, 406] on icon at bounding box center [831, 412] width 281 height 56
click at [832, 404] on input "radio" at bounding box center [837, 398] width 10 height 10
radio input "true"
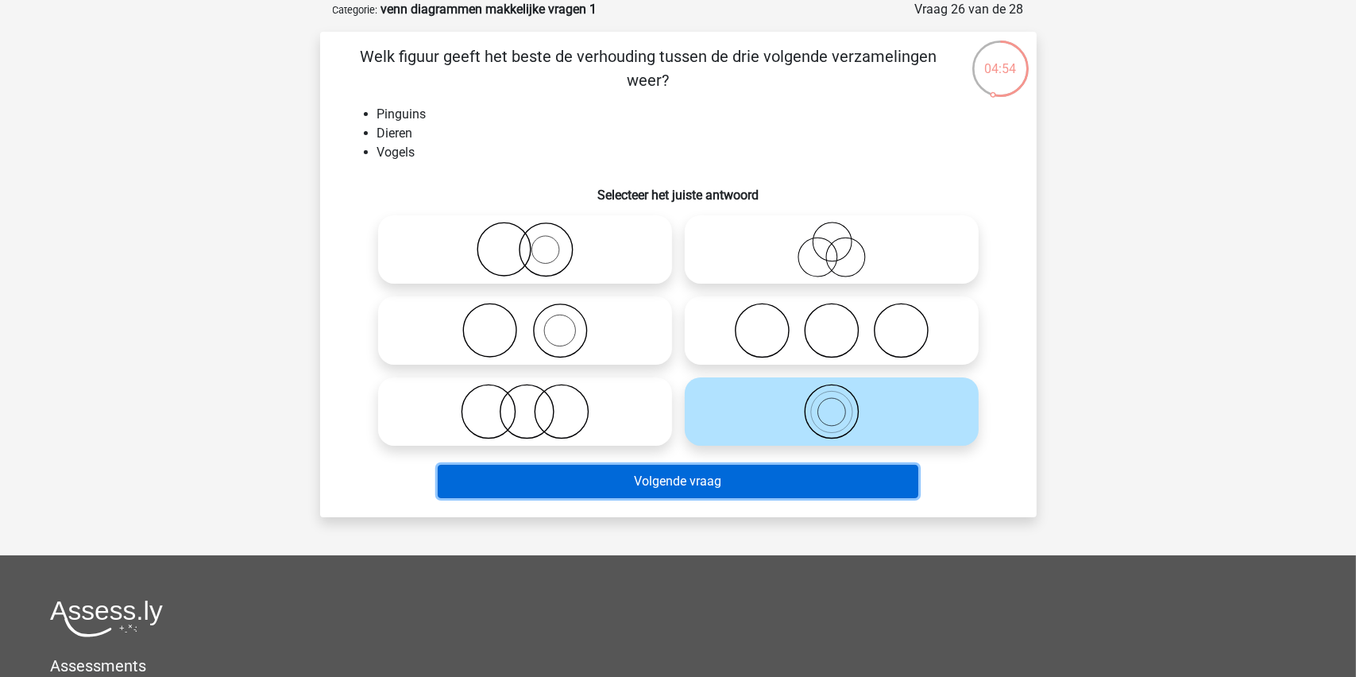
click at [644, 480] on button "Volgende vraag" at bounding box center [678, 481] width 481 height 33
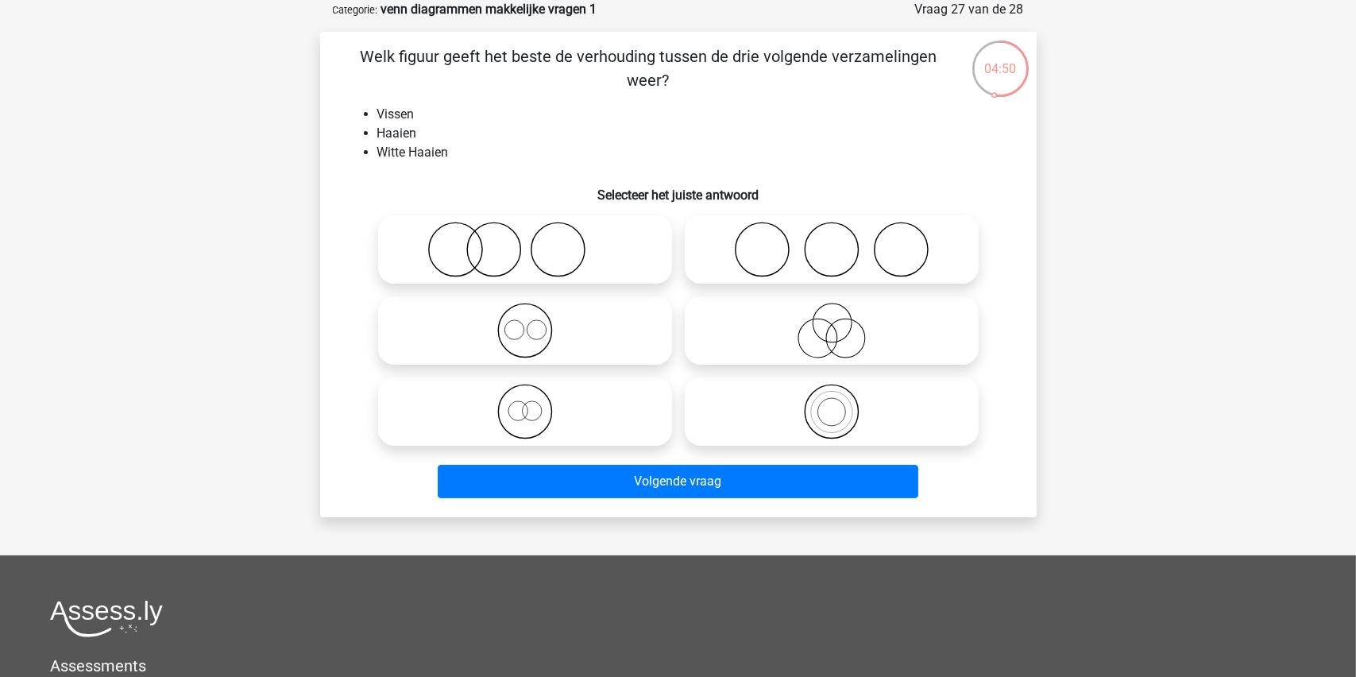
click at [831, 410] on icon at bounding box center [831, 412] width 281 height 56
click at [832, 404] on input "radio" at bounding box center [837, 398] width 10 height 10
radio input "true"
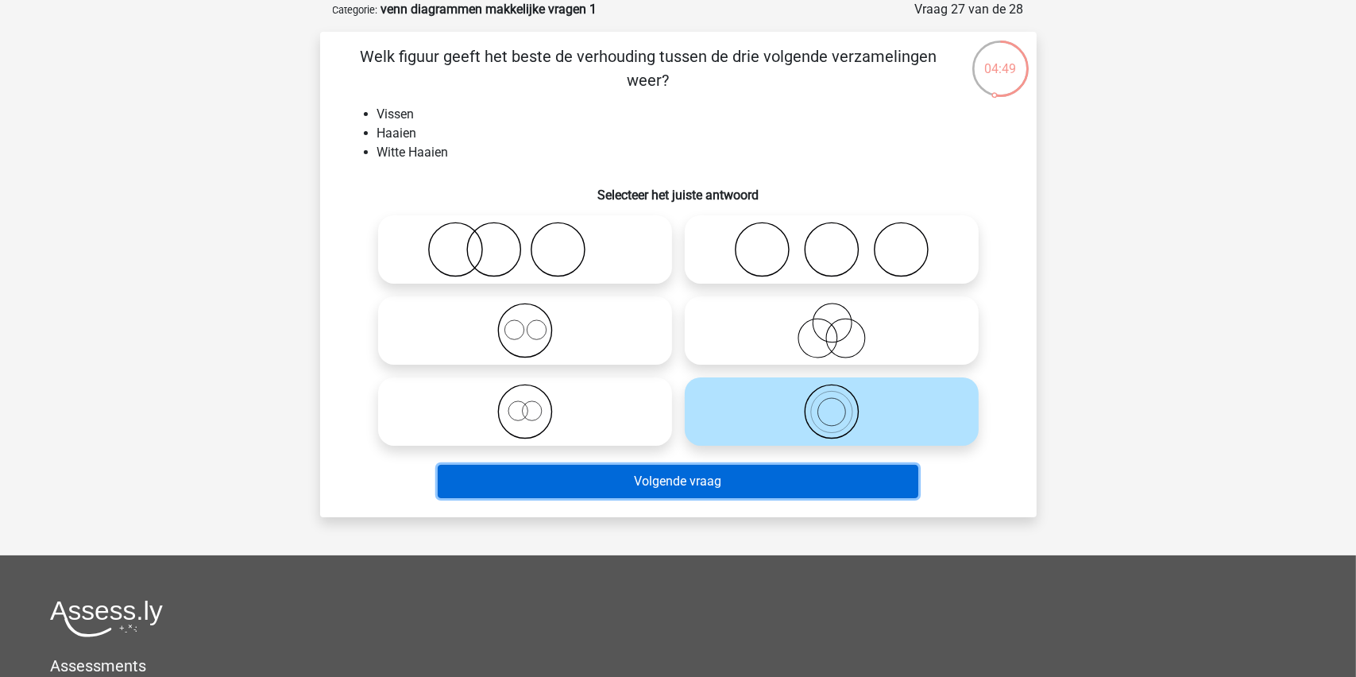
click at [678, 489] on button "Volgende vraag" at bounding box center [678, 481] width 481 height 33
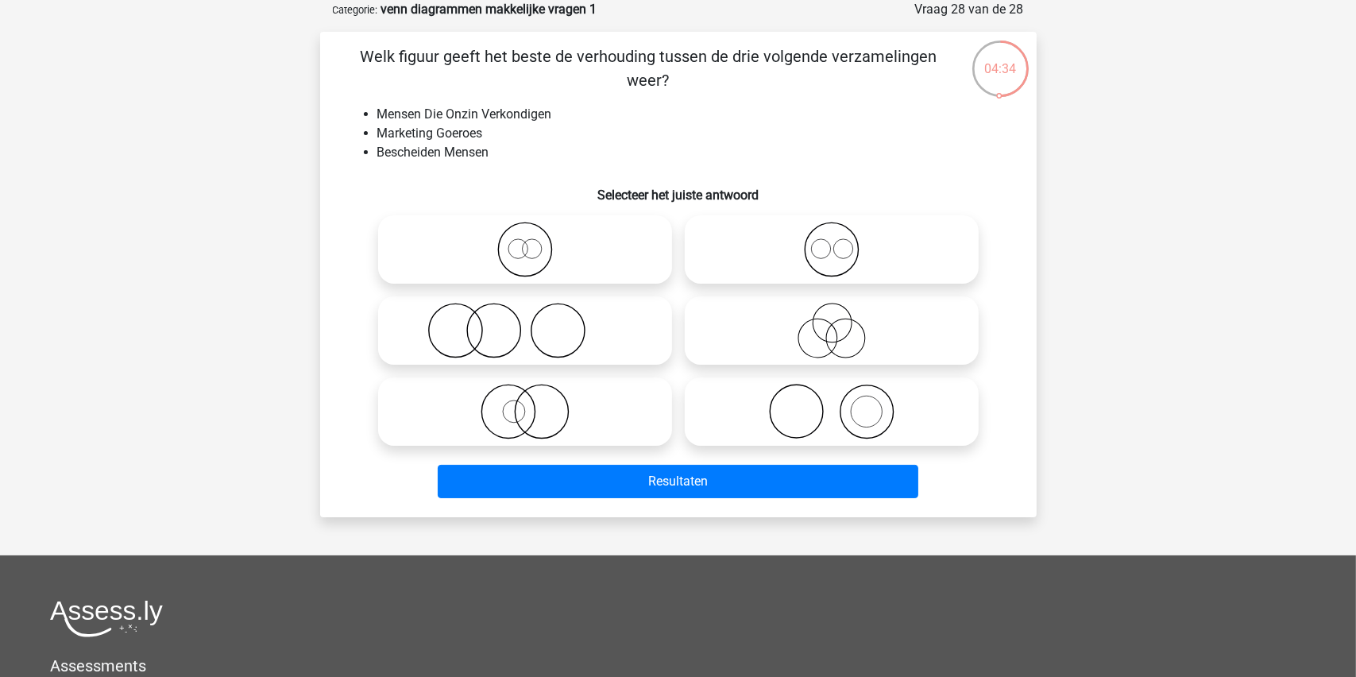
click at [520, 253] on icon at bounding box center [525, 250] width 281 height 56
click at [525, 242] on input "radio" at bounding box center [530, 236] width 10 height 10
radio input "true"
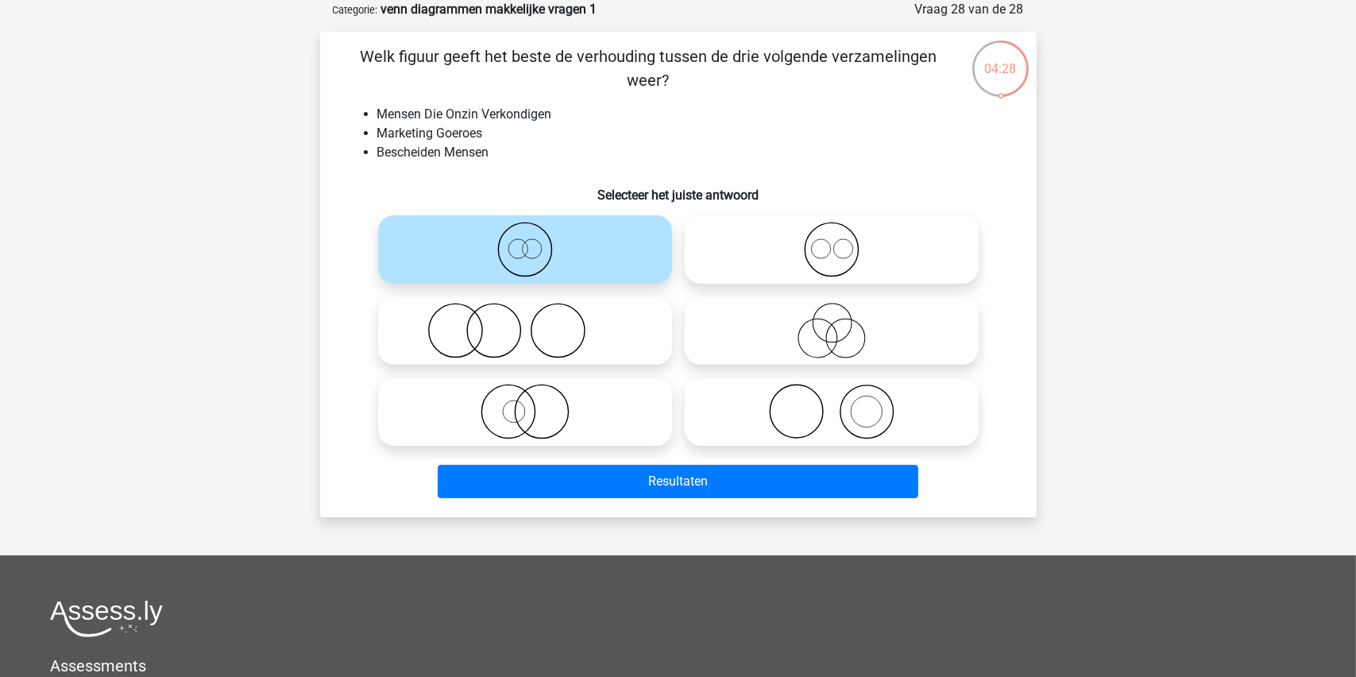
click at [845, 241] on icon at bounding box center [831, 250] width 281 height 56
click at [842, 241] on input "radio" at bounding box center [837, 236] width 10 height 10
radio input "true"
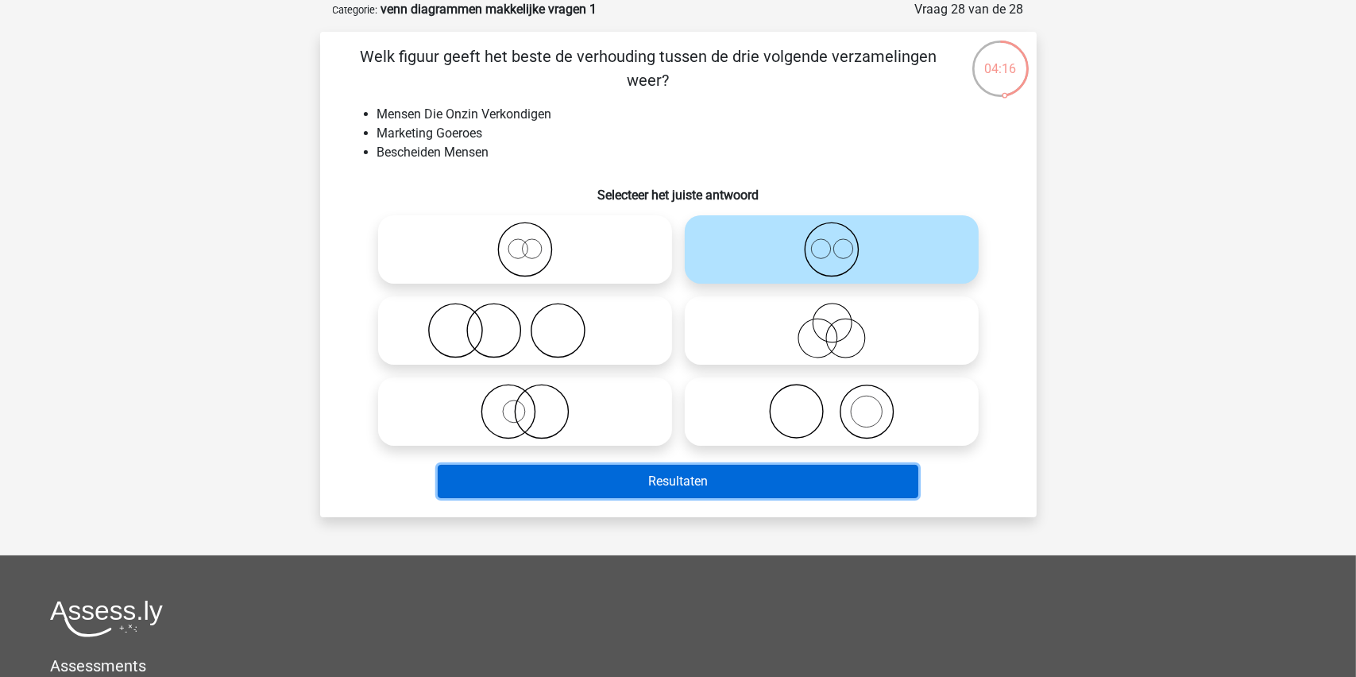
click at [667, 470] on button "Resultaten" at bounding box center [678, 481] width 481 height 33
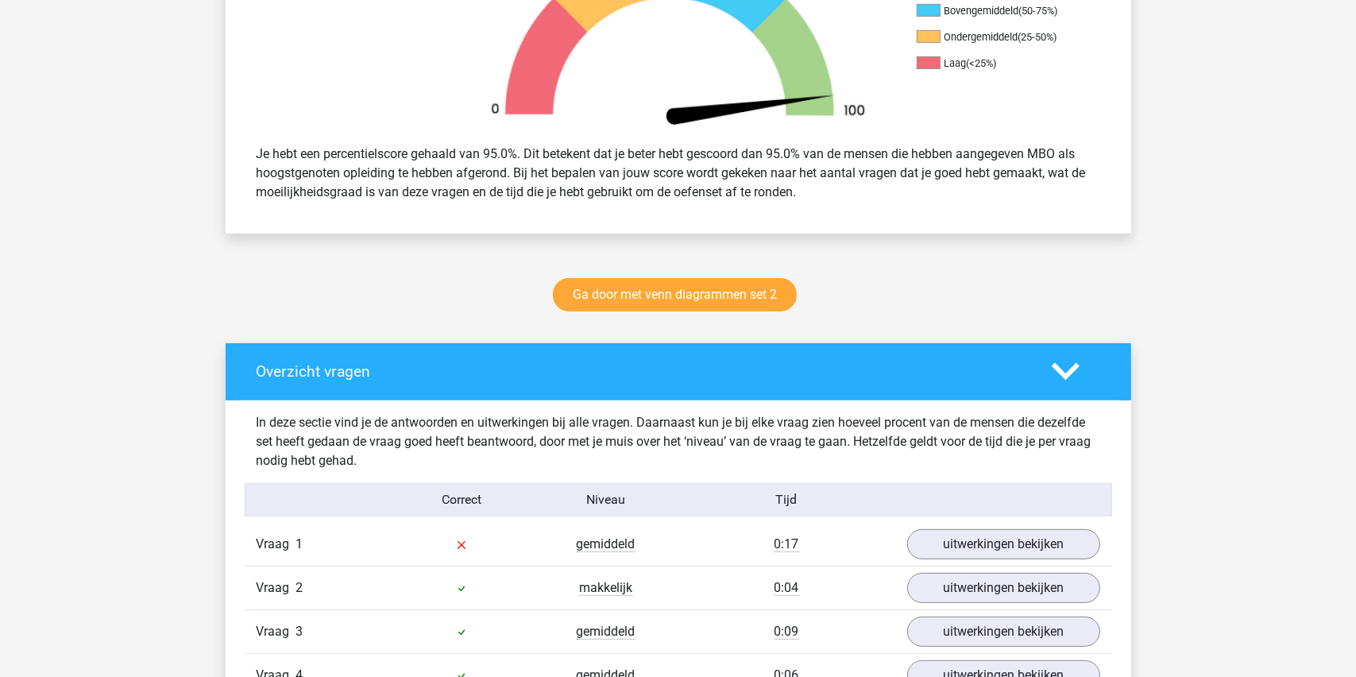
scroll to position [636, 0]
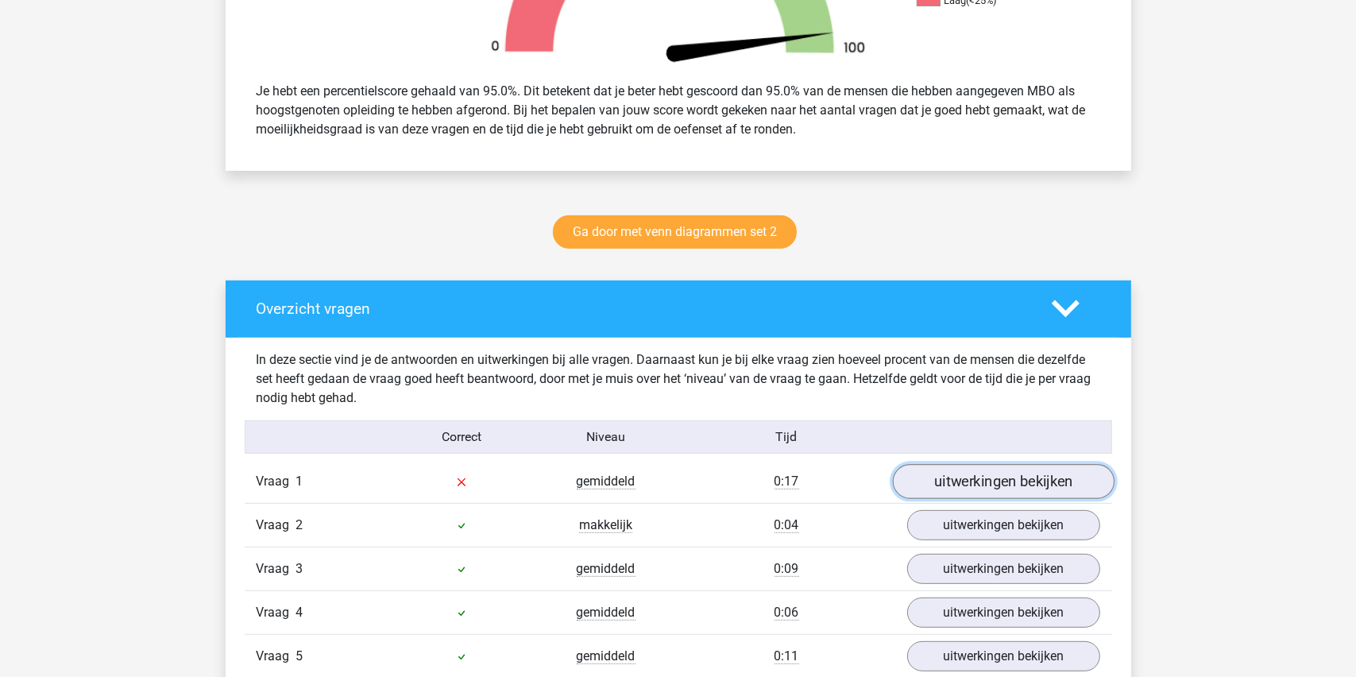
click at [982, 476] on link "uitwerkingen bekijken" at bounding box center [1003, 481] width 222 height 35
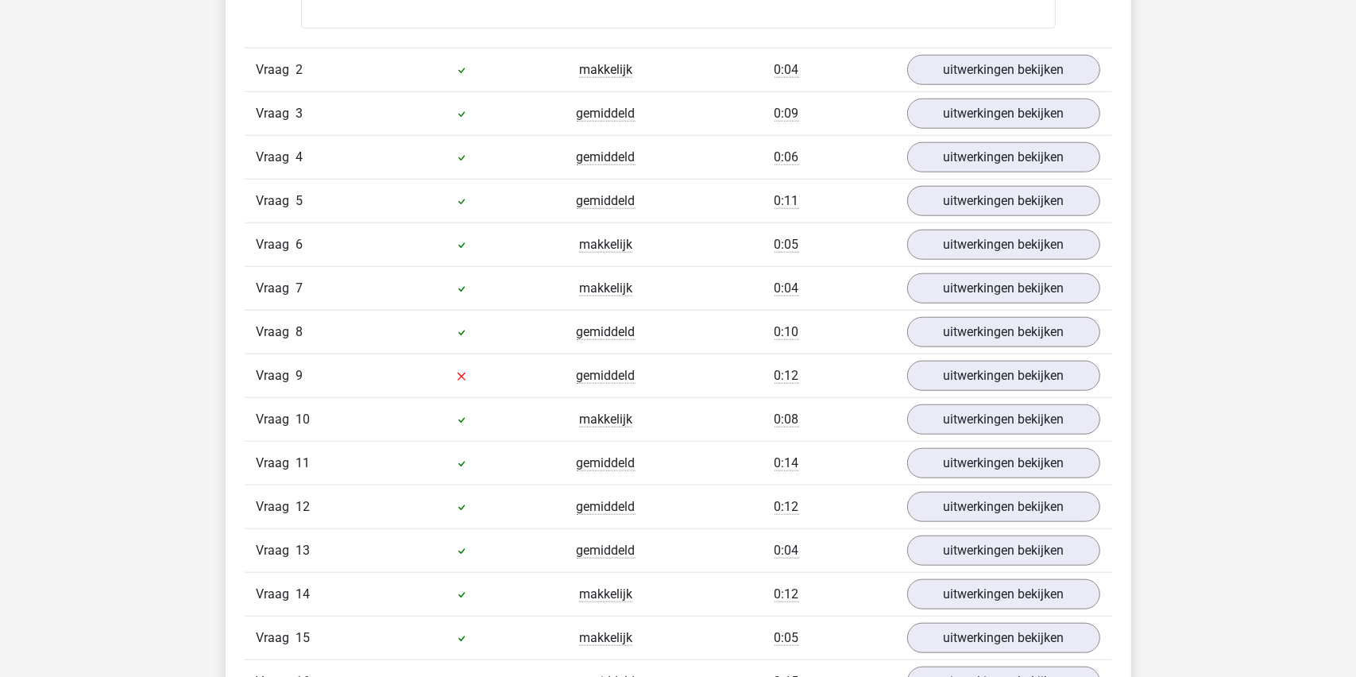
scroll to position [1748, 0]
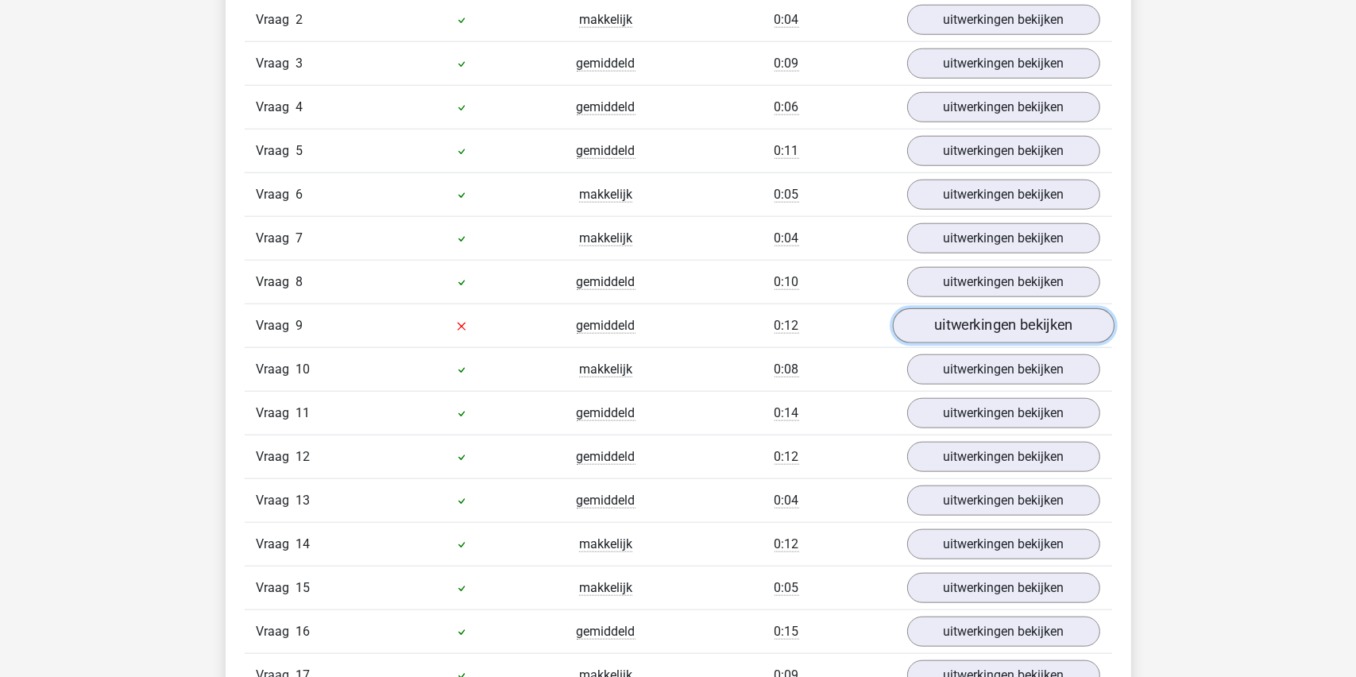
click at [968, 321] on link "uitwerkingen bekijken" at bounding box center [1003, 325] width 222 height 35
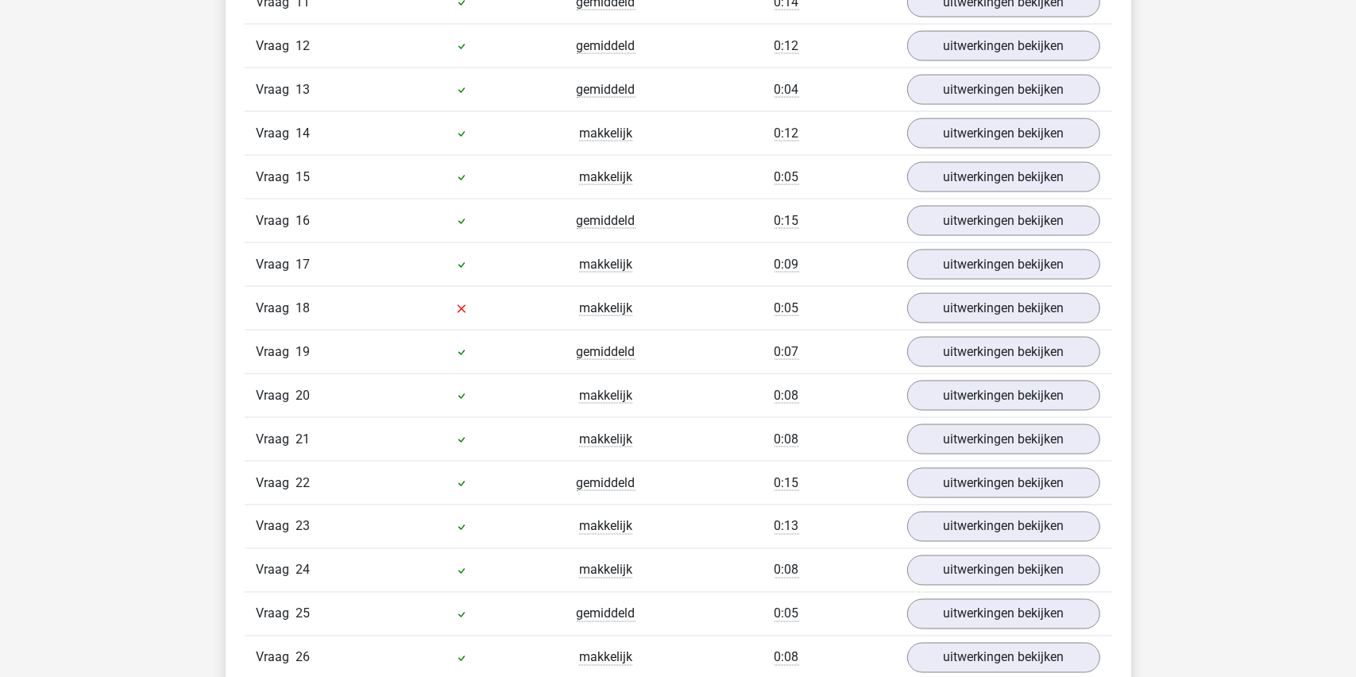
scroll to position [2780, 0]
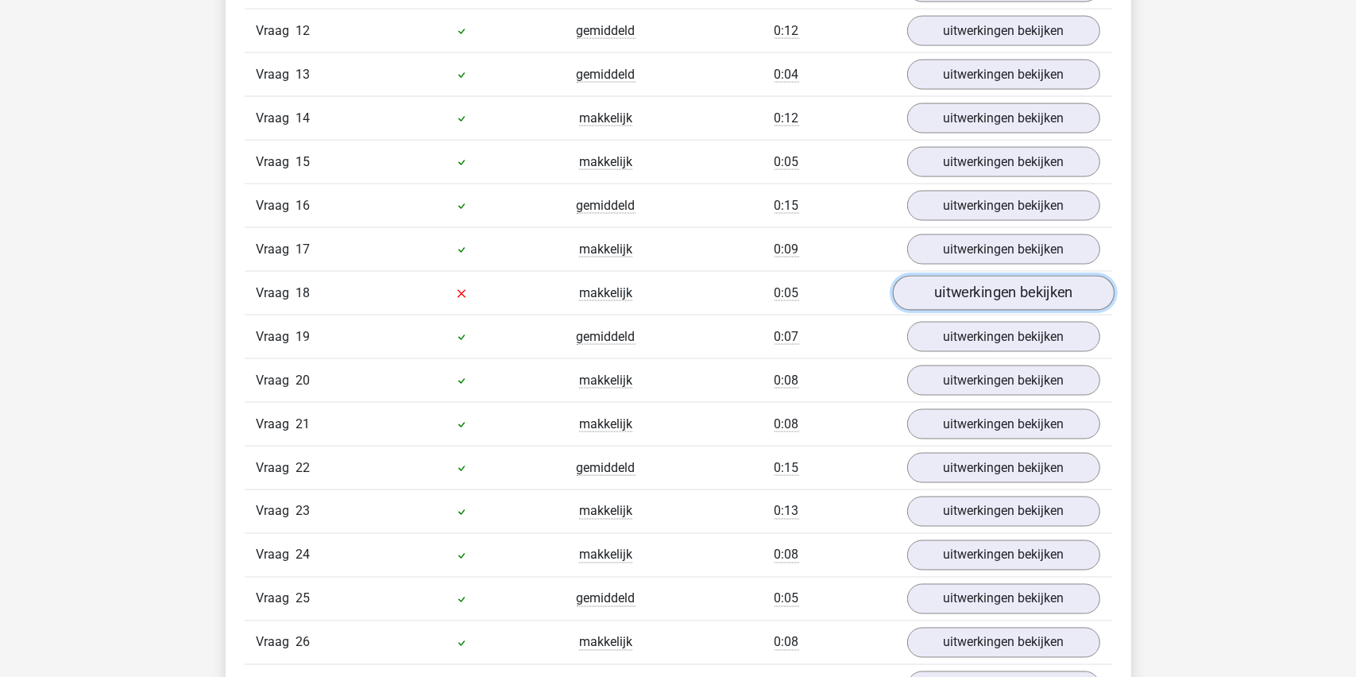
click at [991, 294] on link "uitwerkingen bekijken" at bounding box center [1003, 293] width 222 height 35
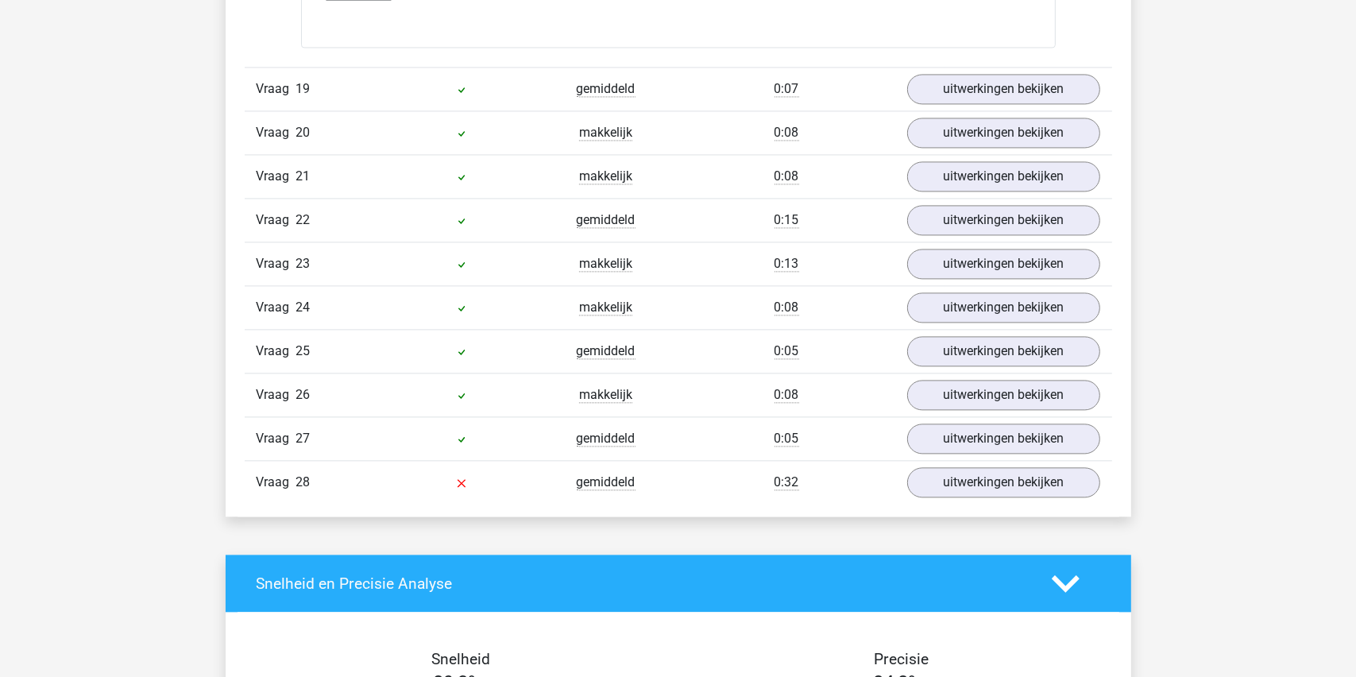
scroll to position [3654, 0]
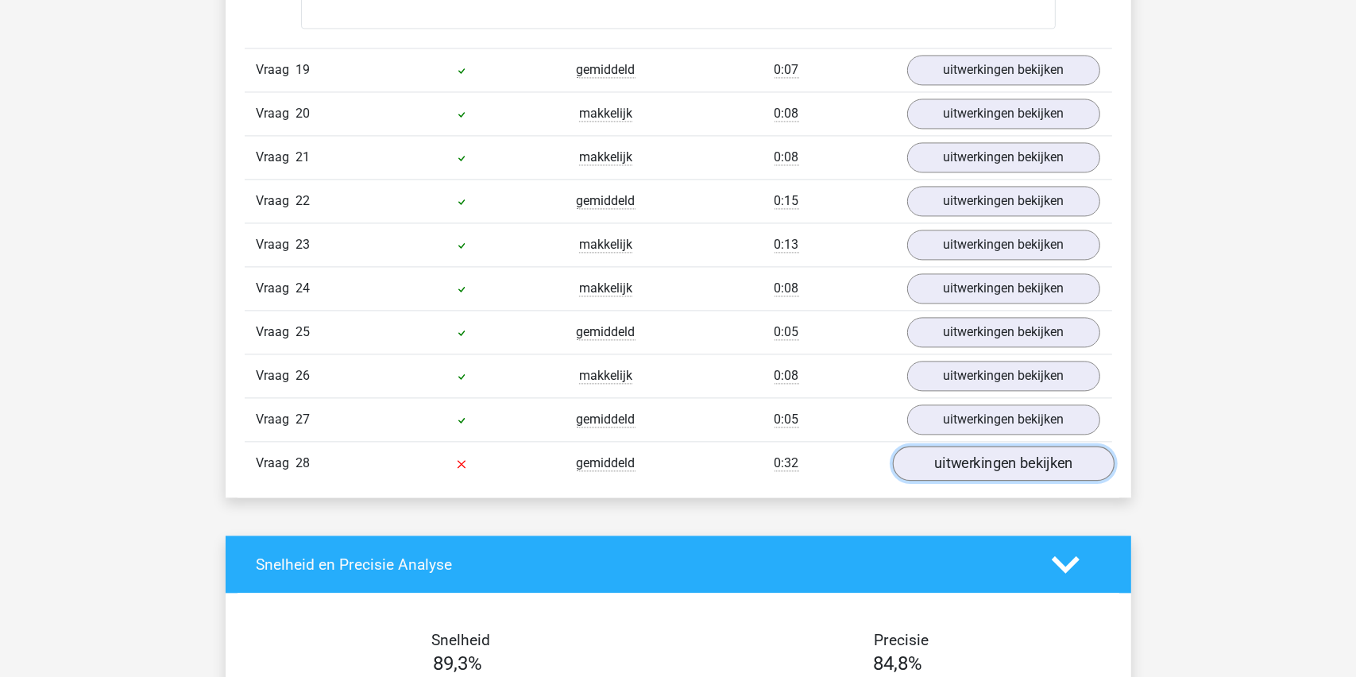
click at [995, 454] on link "uitwerkingen bekijken" at bounding box center [1003, 463] width 222 height 35
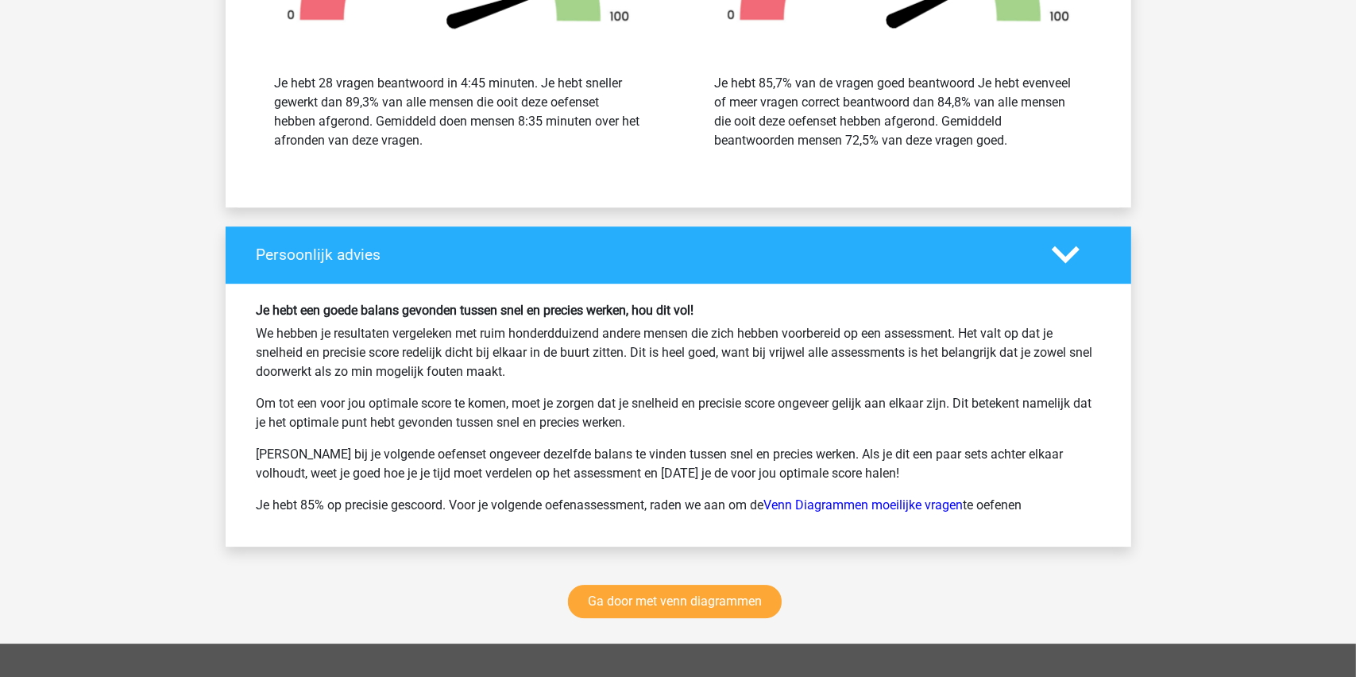
scroll to position [5164, 0]
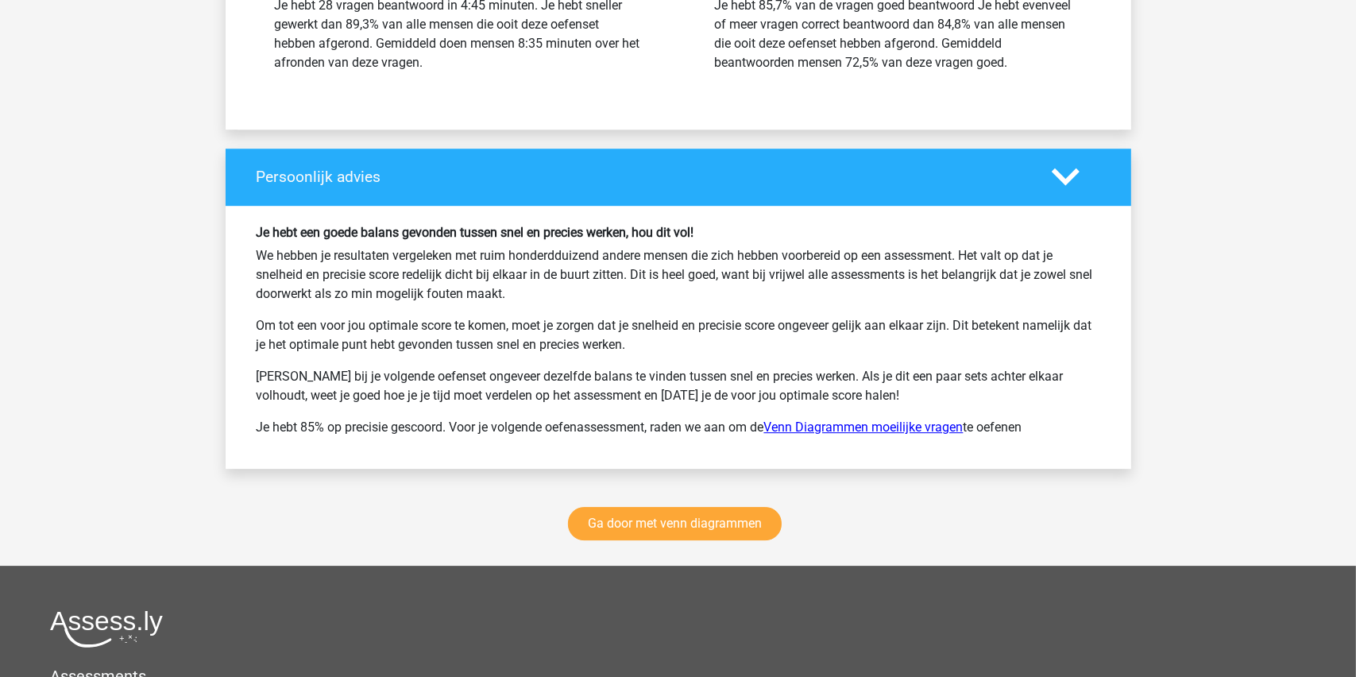
click at [853, 419] on link "Venn Diagrammen moeilijke vragen" at bounding box center [863, 426] width 199 height 15
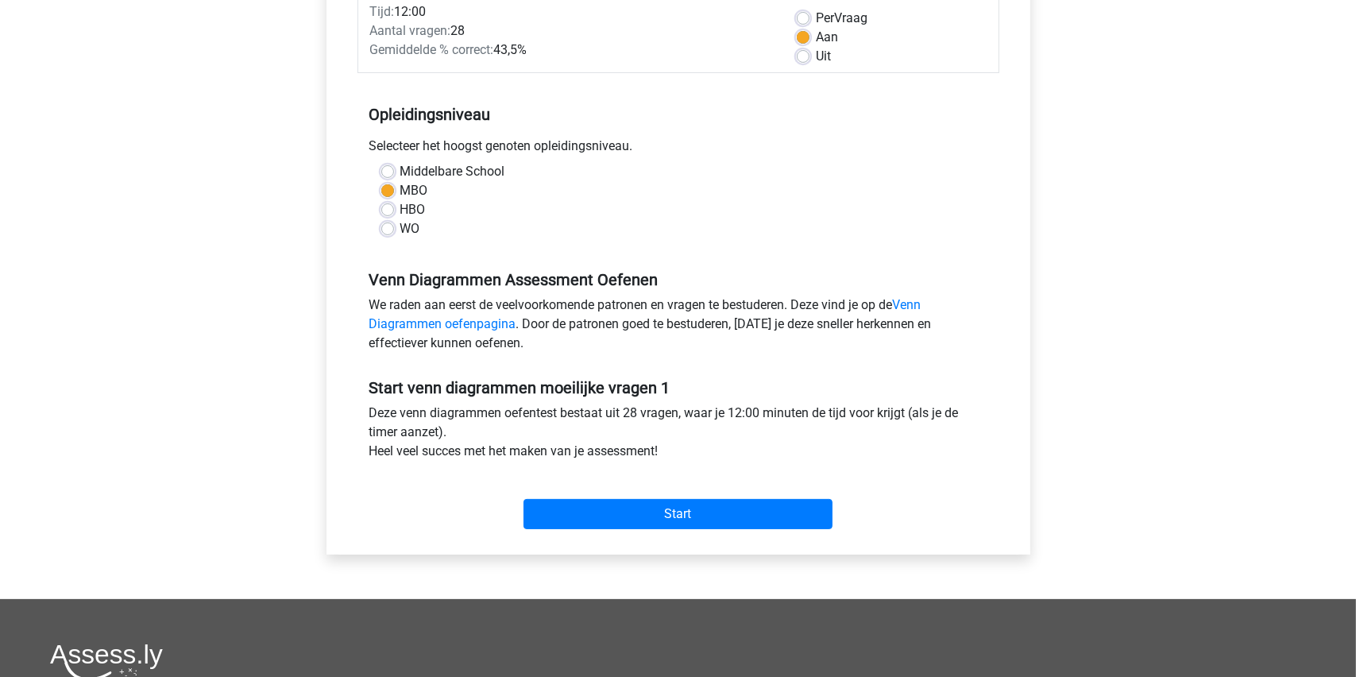
scroll to position [238, 0]
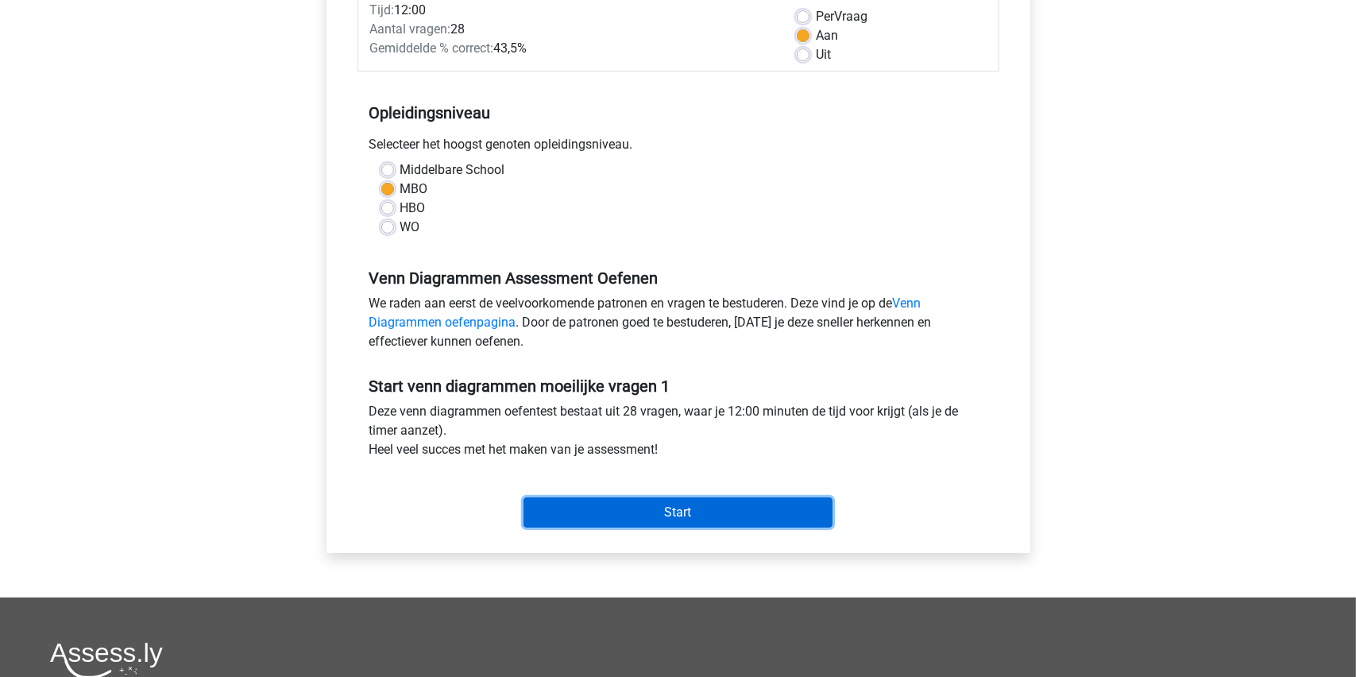
click at [677, 508] on input "Start" at bounding box center [678, 512] width 309 height 30
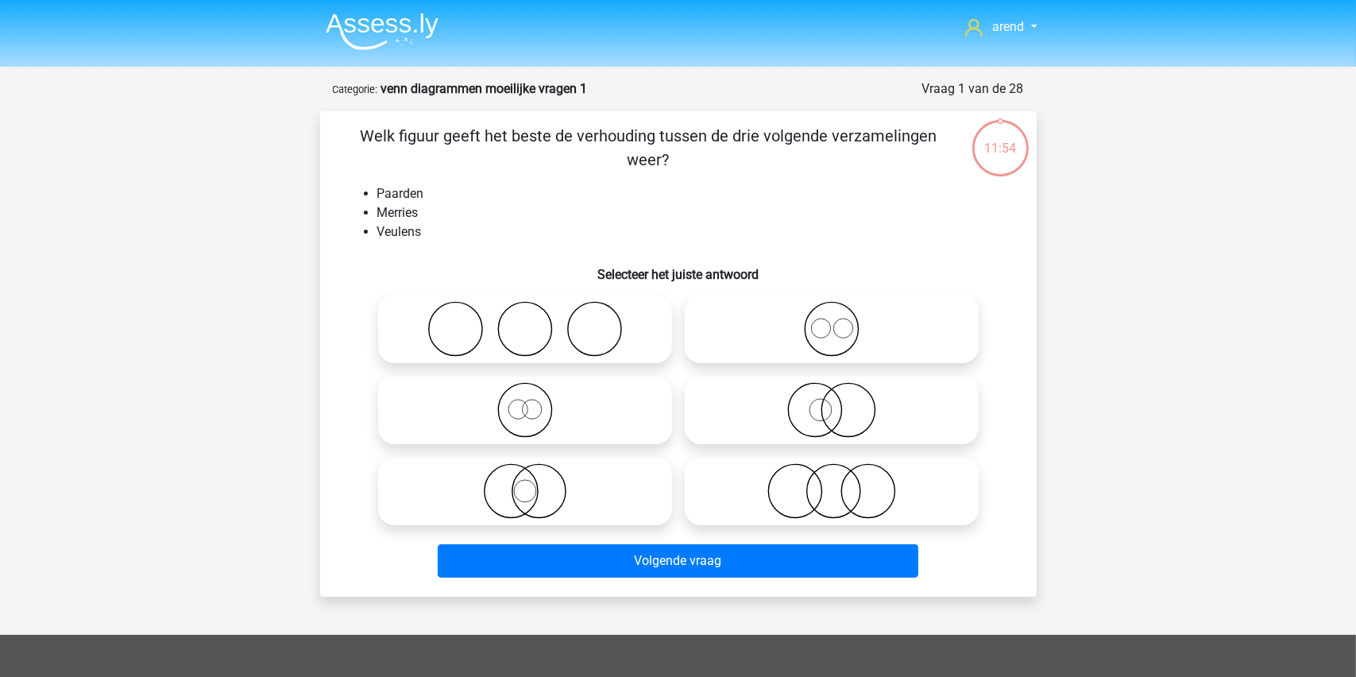
click at [832, 330] on icon at bounding box center [831, 329] width 281 height 56
click at [832, 321] on input "radio" at bounding box center [837, 316] width 10 height 10
radio input "true"
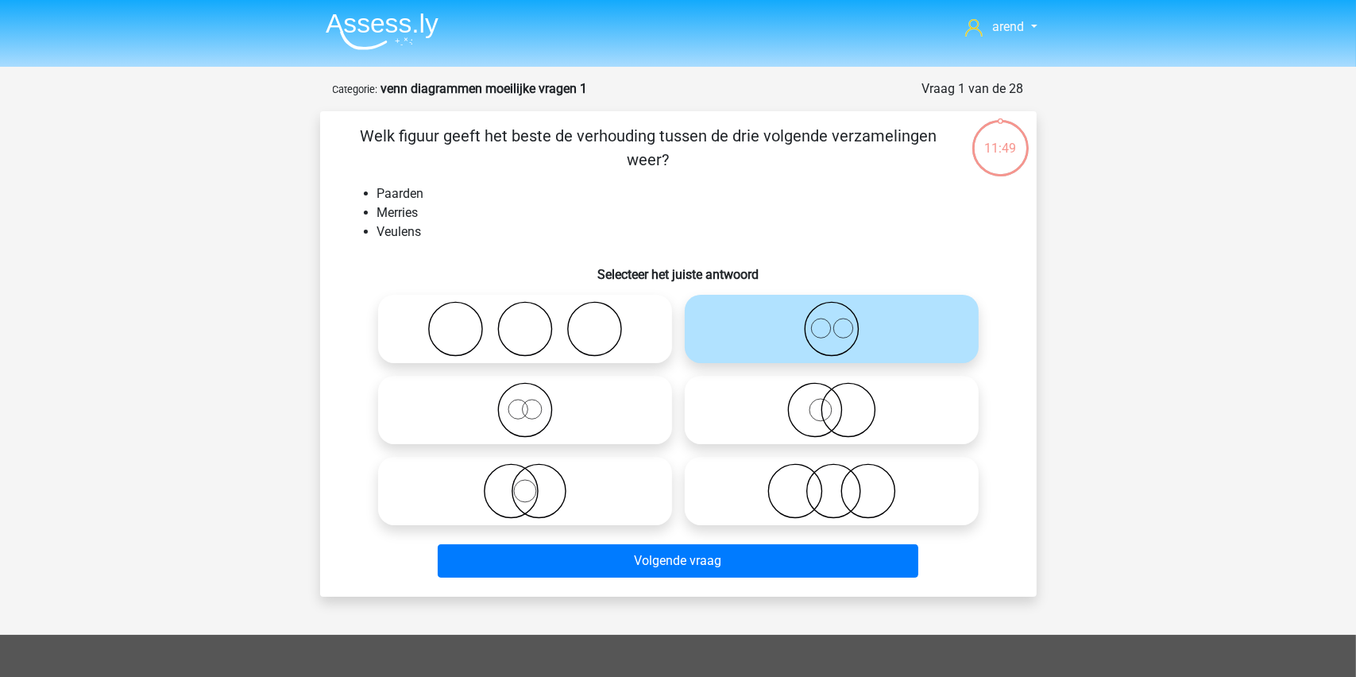
click at [512, 411] on icon at bounding box center [525, 410] width 281 height 56
click at [525, 402] on input "radio" at bounding box center [530, 397] width 10 height 10
radio input "true"
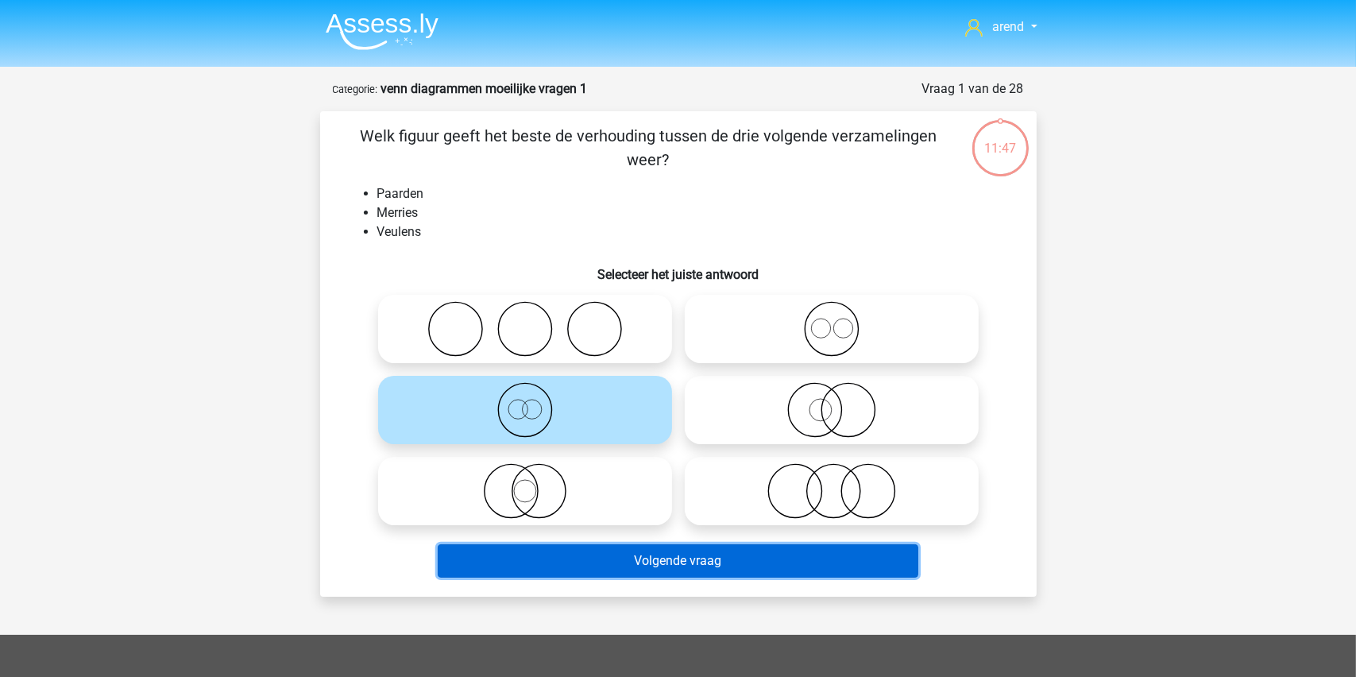
click at [647, 560] on button "Volgende vraag" at bounding box center [678, 560] width 481 height 33
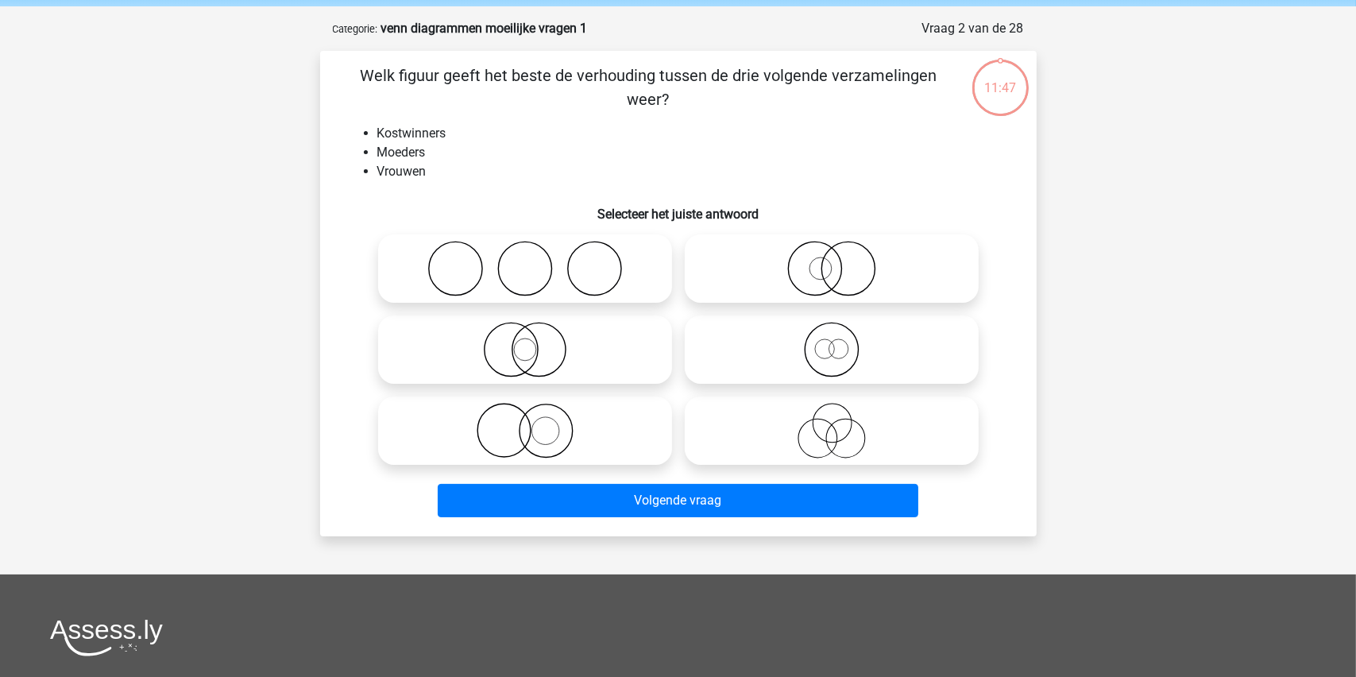
scroll to position [79, 0]
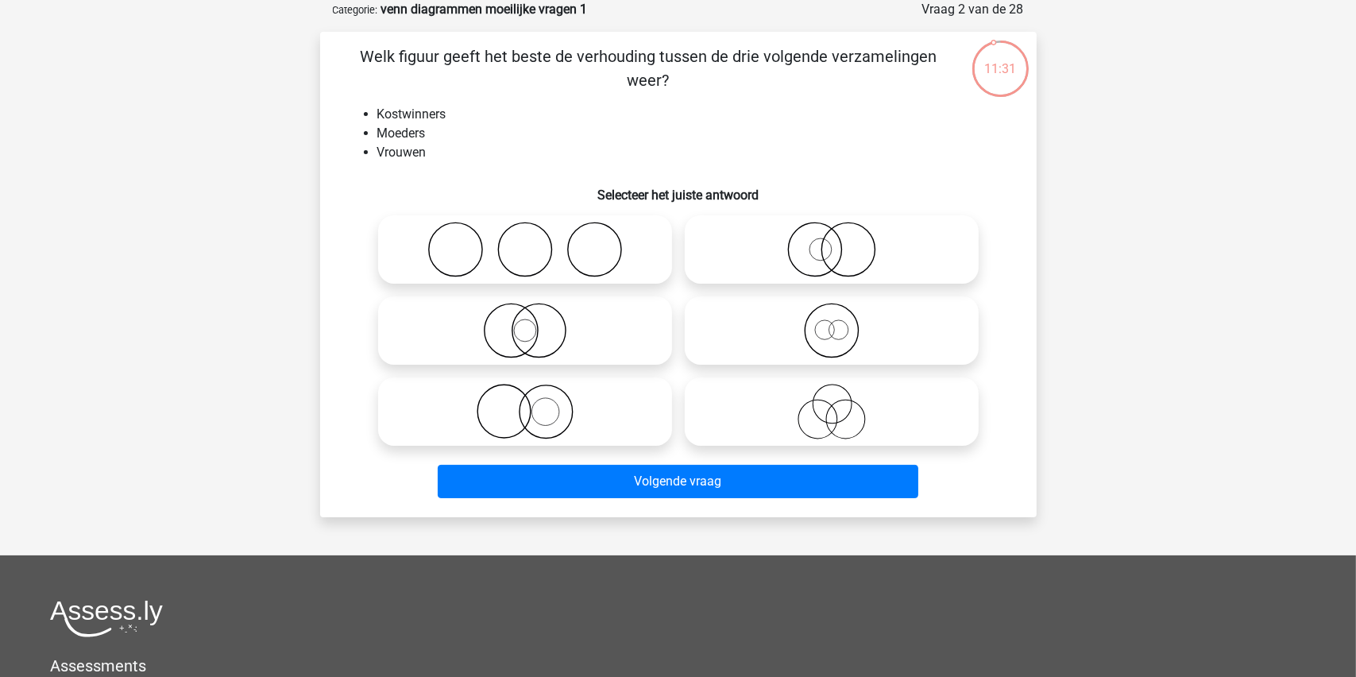
click at [834, 410] on circle at bounding box center [817, 419] width 39 height 39
click at [834, 404] on input "radio" at bounding box center [837, 398] width 10 height 10
radio input "true"
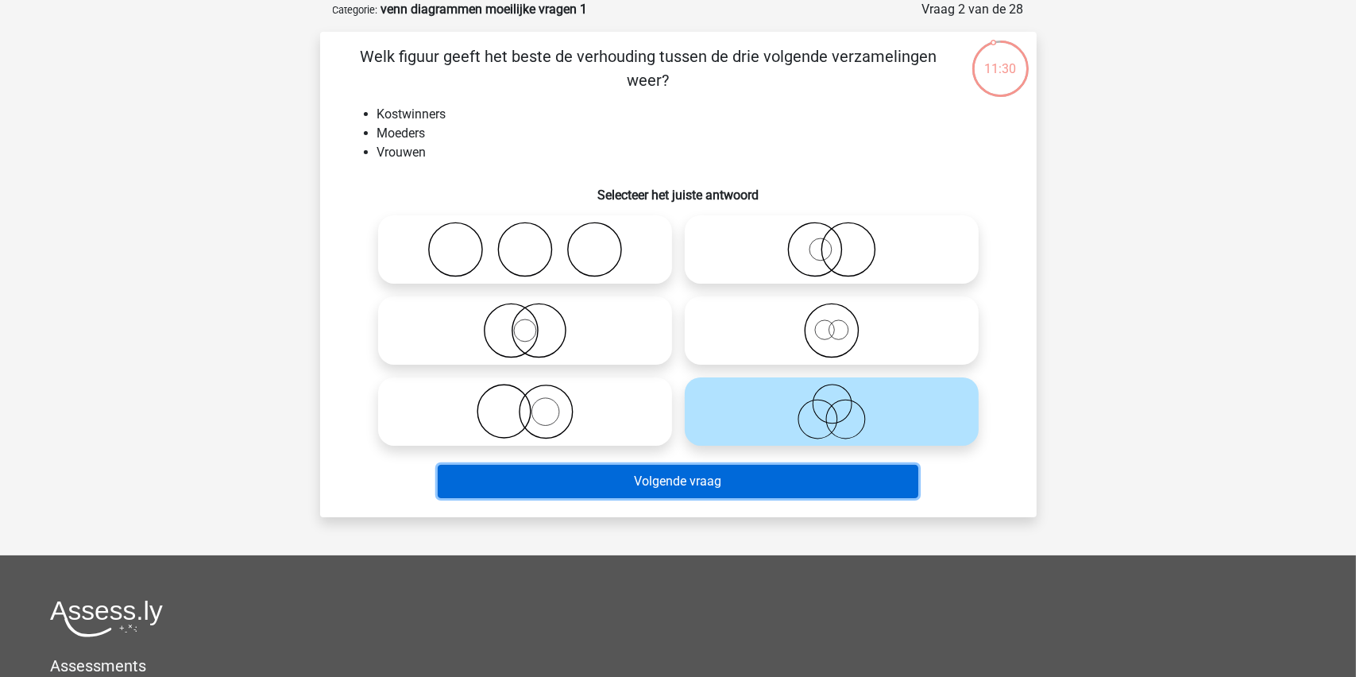
click at [643, 482] on button "Volgende vraag" at bounding box center [678, 481] width 481 height 33
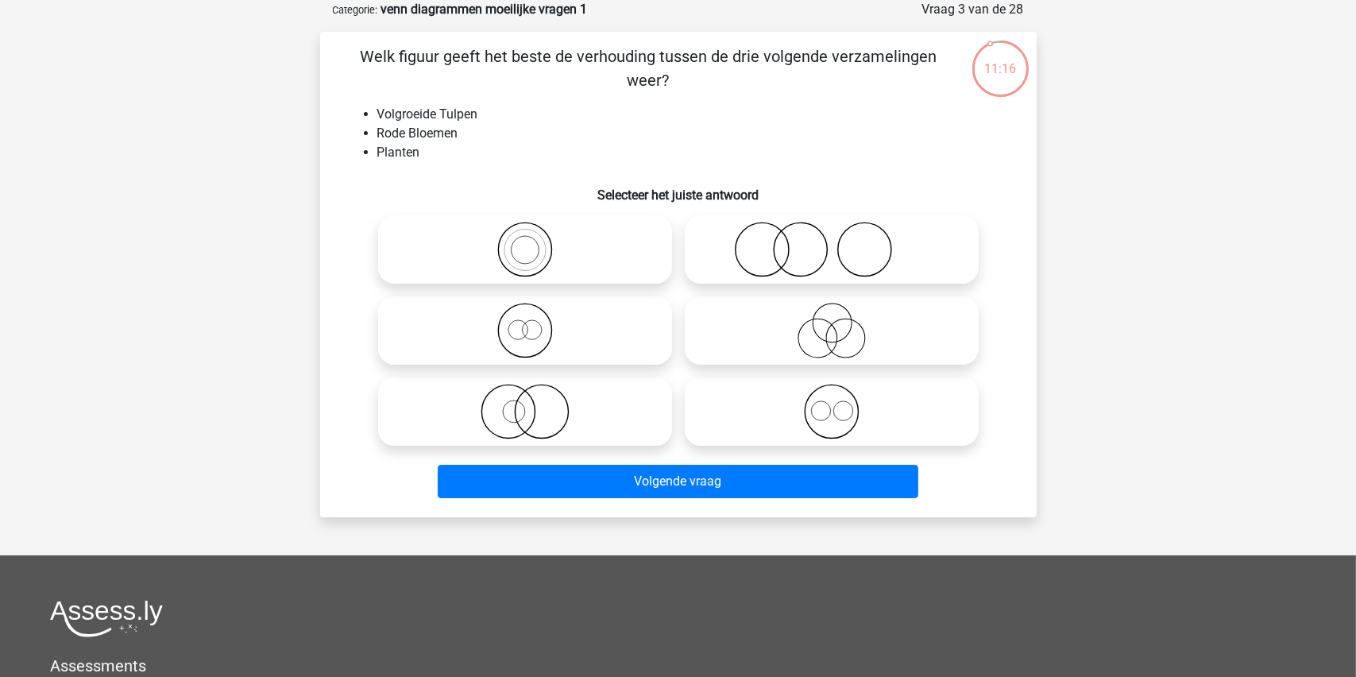
click at [827, 412] on icon at bounding box center [831, 412] width 281 height 56
click at [832, 404] on input "radio" at bounding box center [837, 398] width 10 height 10
radio input "true"
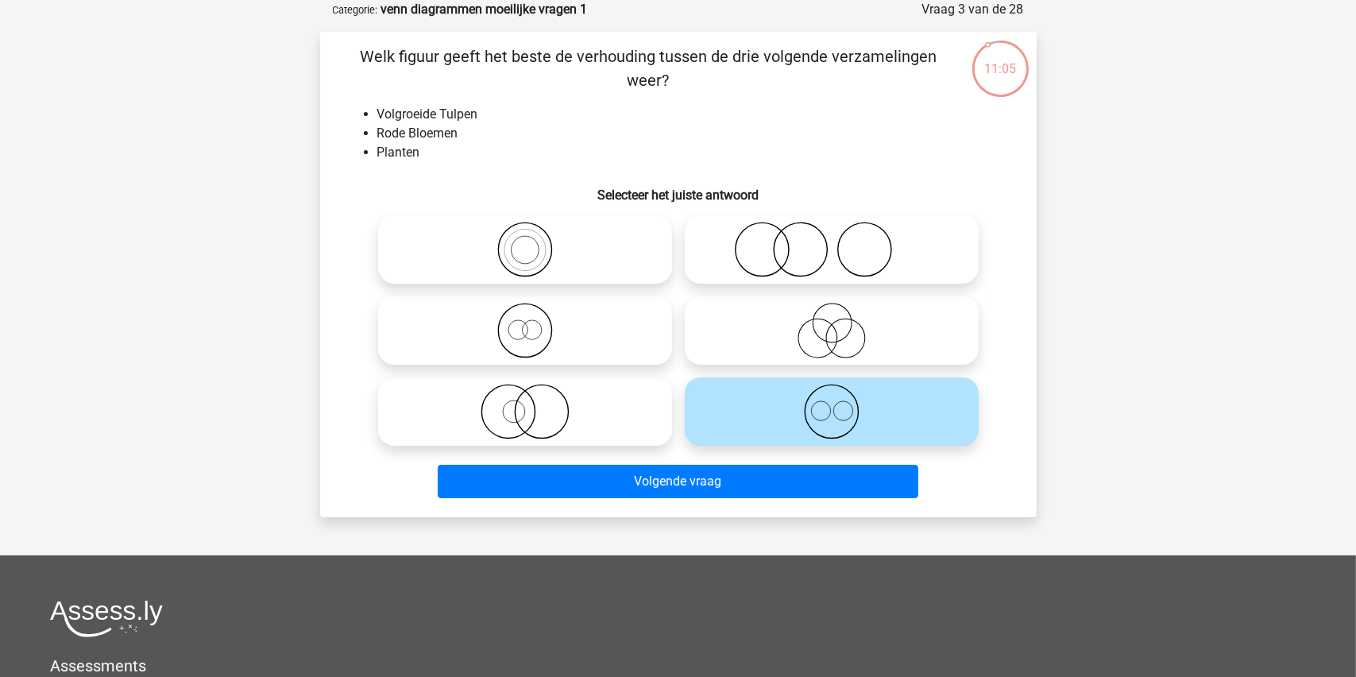
click at [529, 327] on icon at bounding box center [525, 331] width 281 height 56
click at [529, 323] on input "radio" at bounding box center [530, 317] width 10 height 10
radio input "true"
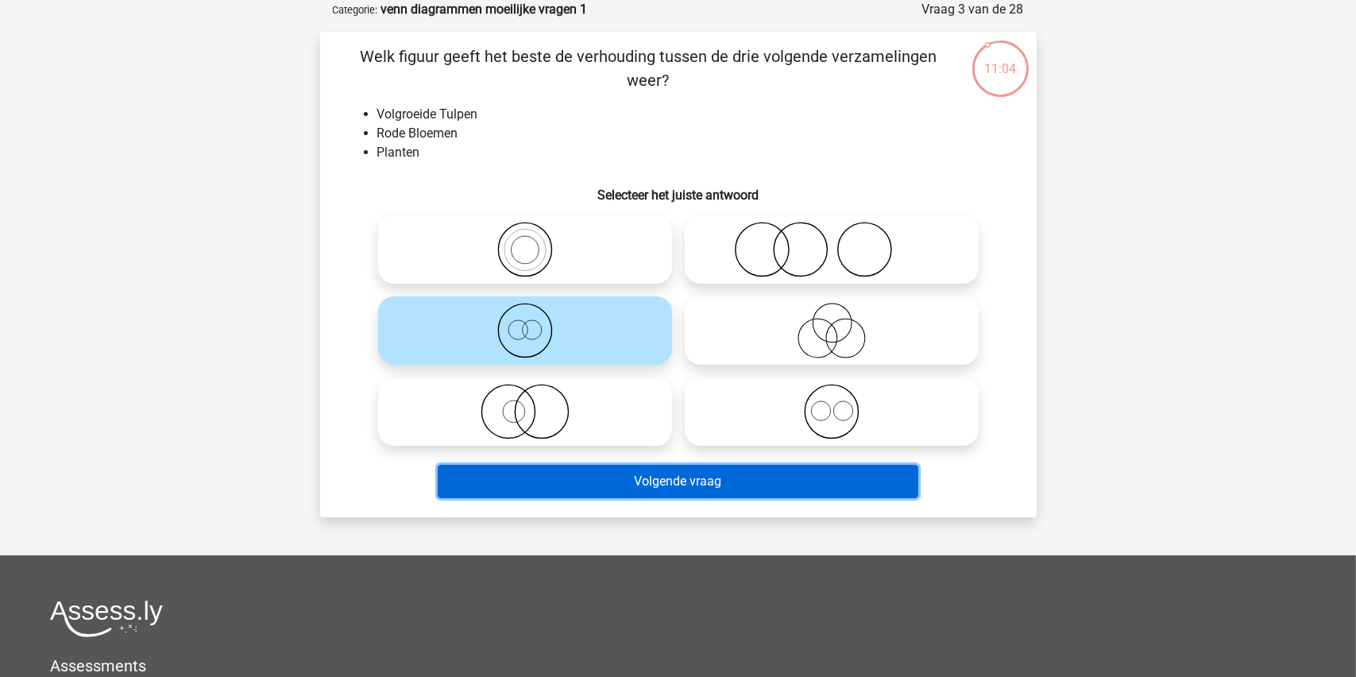
click at [577, 478] on button "Volgende vraag" at bounding box center [678, 481] width 481 height 33
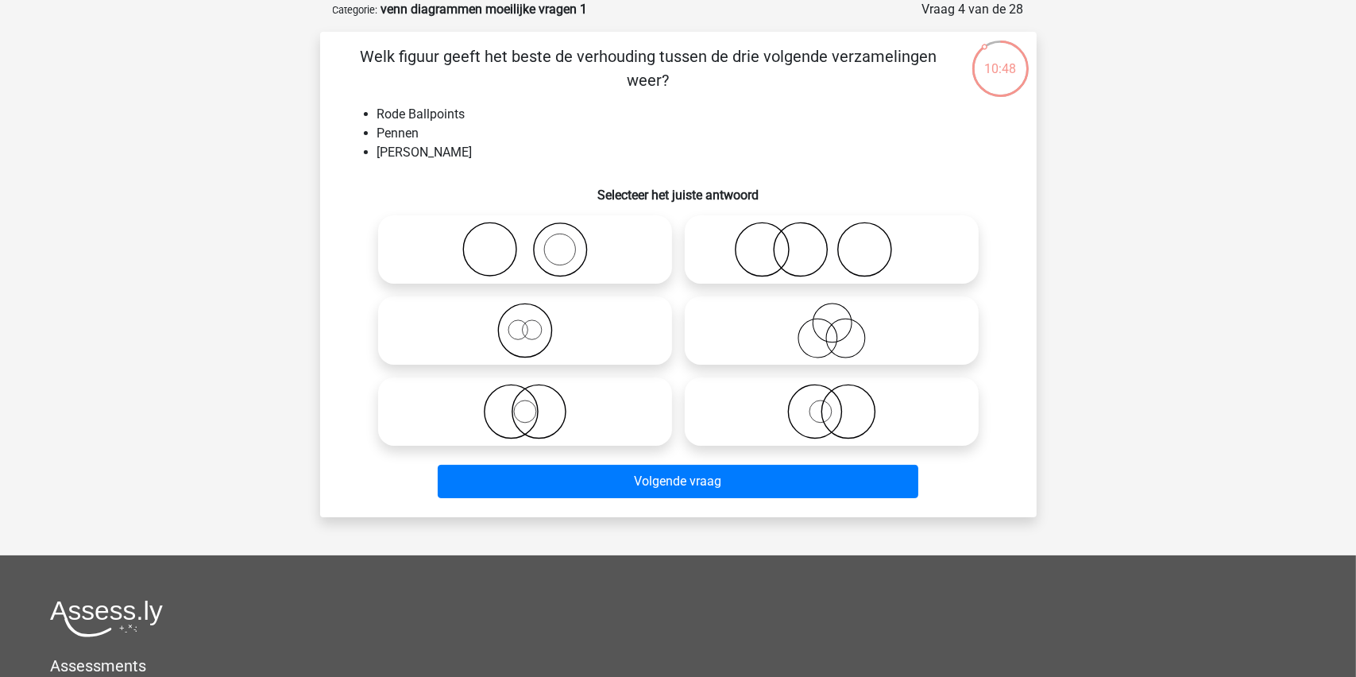
click at [803, 401] on icon at bounding box center [831, 412] width 281 height 56
click at [832, 401] on input "radio" at bounding box center [837, 398] width 10 height 10
radio input "true"
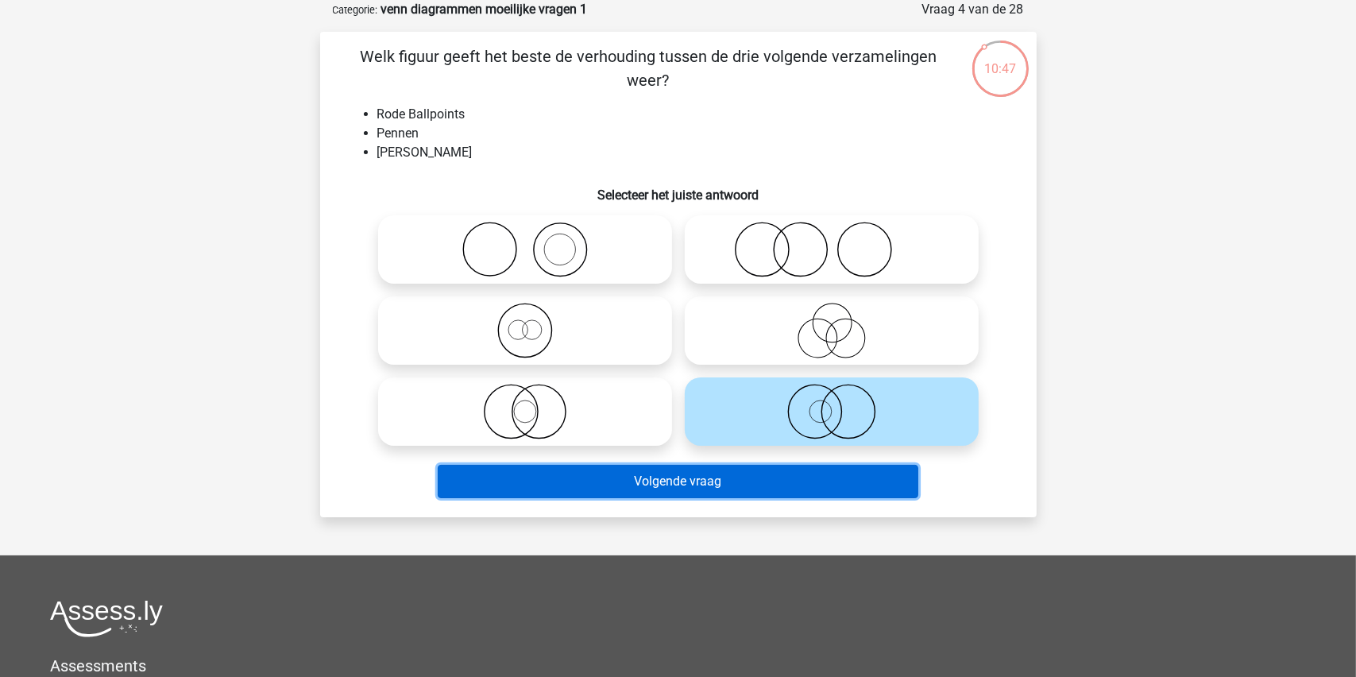
click at [678, 479] on button "Volgende vraag" at bounding box center [678, 481] width 481 height 33
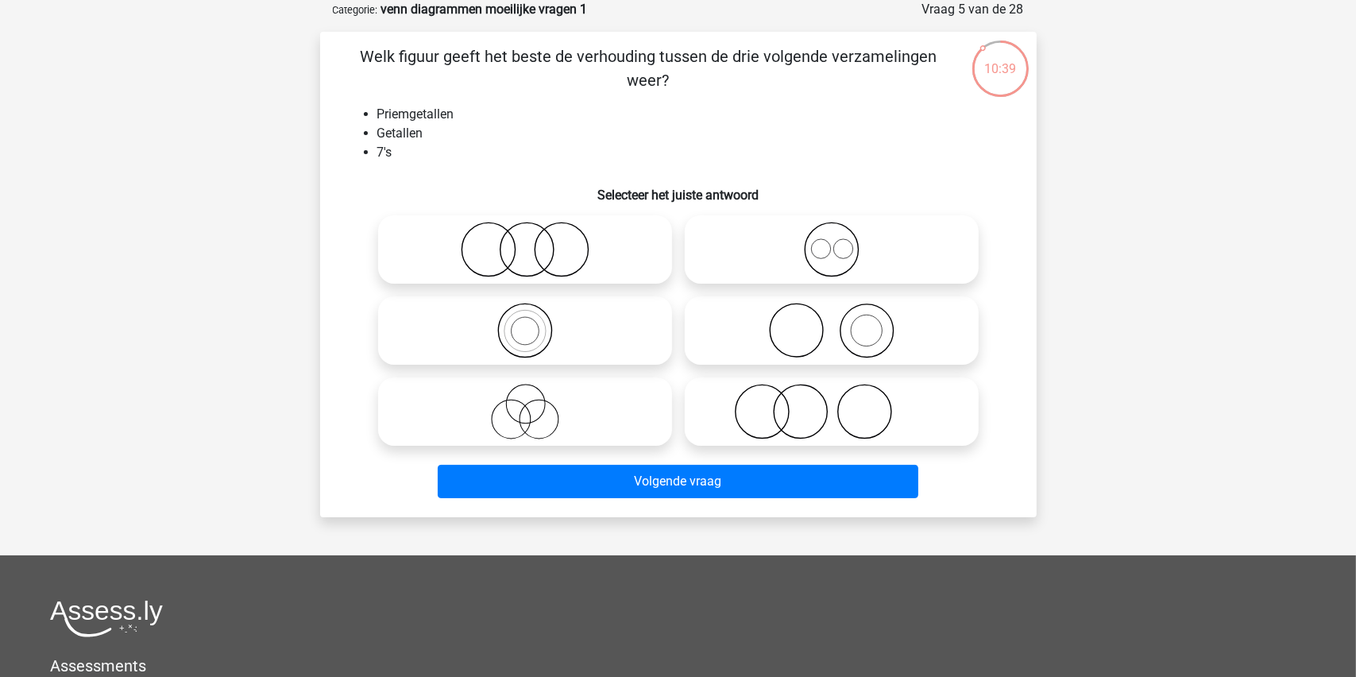
click at [840, 327] on circle at bounding box center [866, 330] width 53 height 53
click at [840, 323] on input "radio" at bounding box center [837, 317] width 10 height 10
radio input "true"
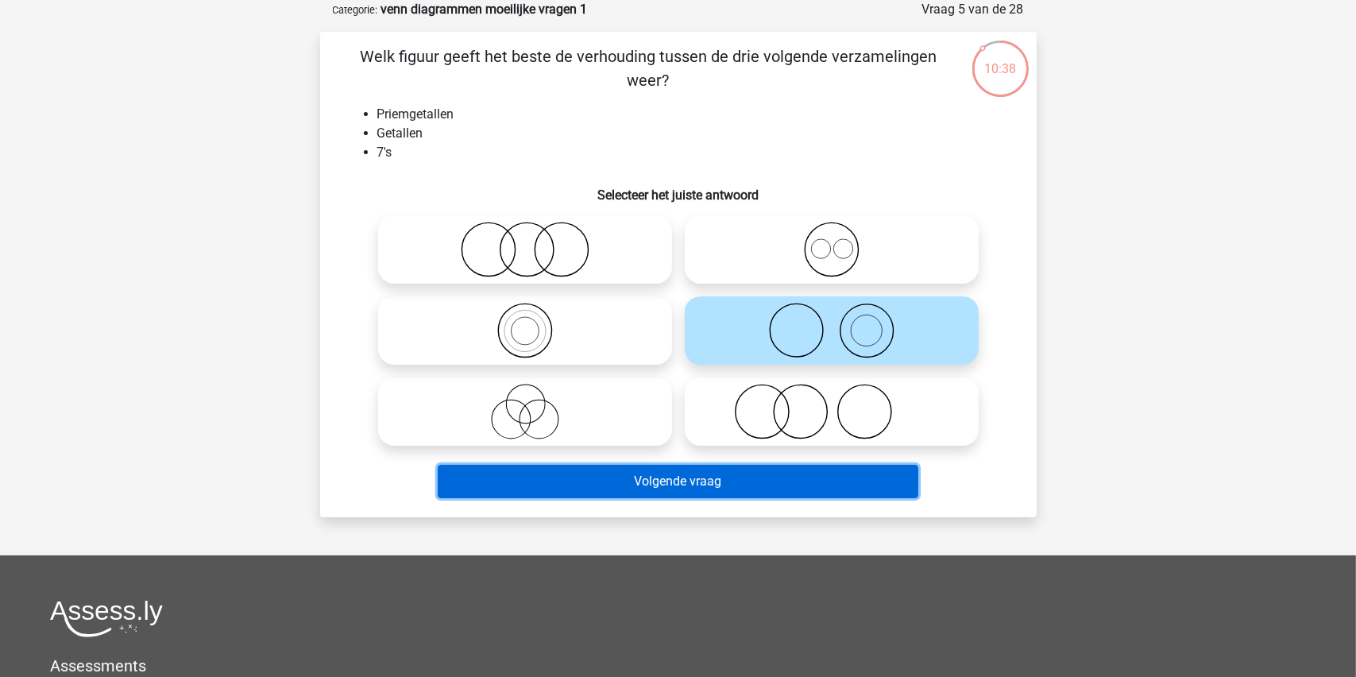
click at [680, 481] on button "Volgende vraag" at bounding box center [678, 481] width 481 height 33
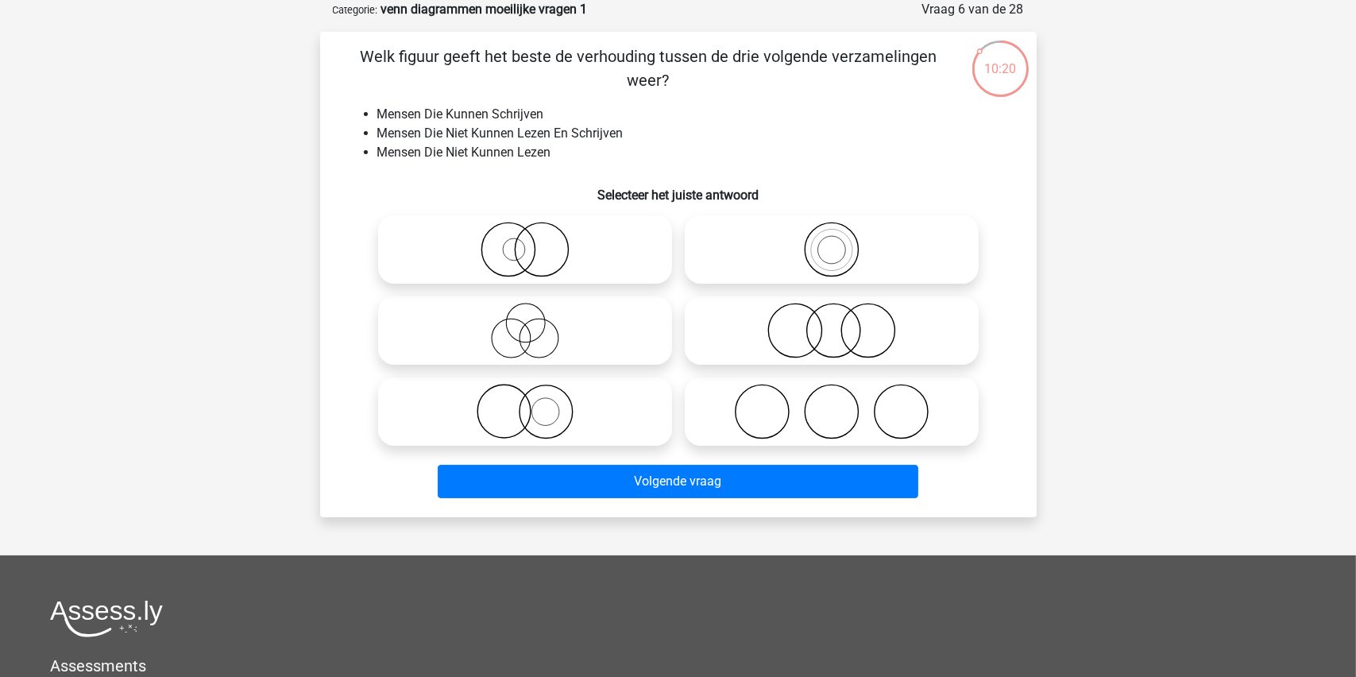
click at [825, 415] on icon at bounding box center [831, 412] width 281 height 56
click at [832, 404] on input "radio" at bounding box center [837, 398] width 10 height 10
radio input "true"
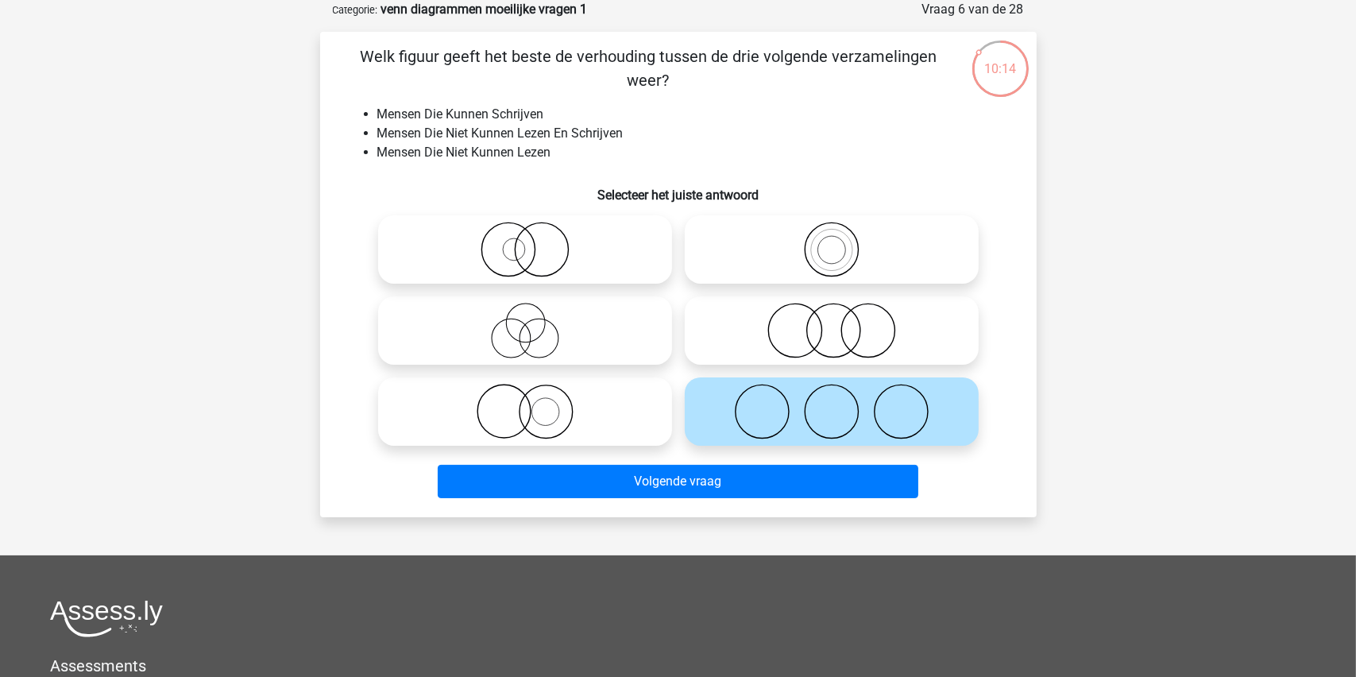
click at [522, 410] on icon at bounding box center [525, 412] width 281 height 56
click at [525, 404] on input "radio" at bounding box center [530, 398] width 10 height 10
radio input "true"
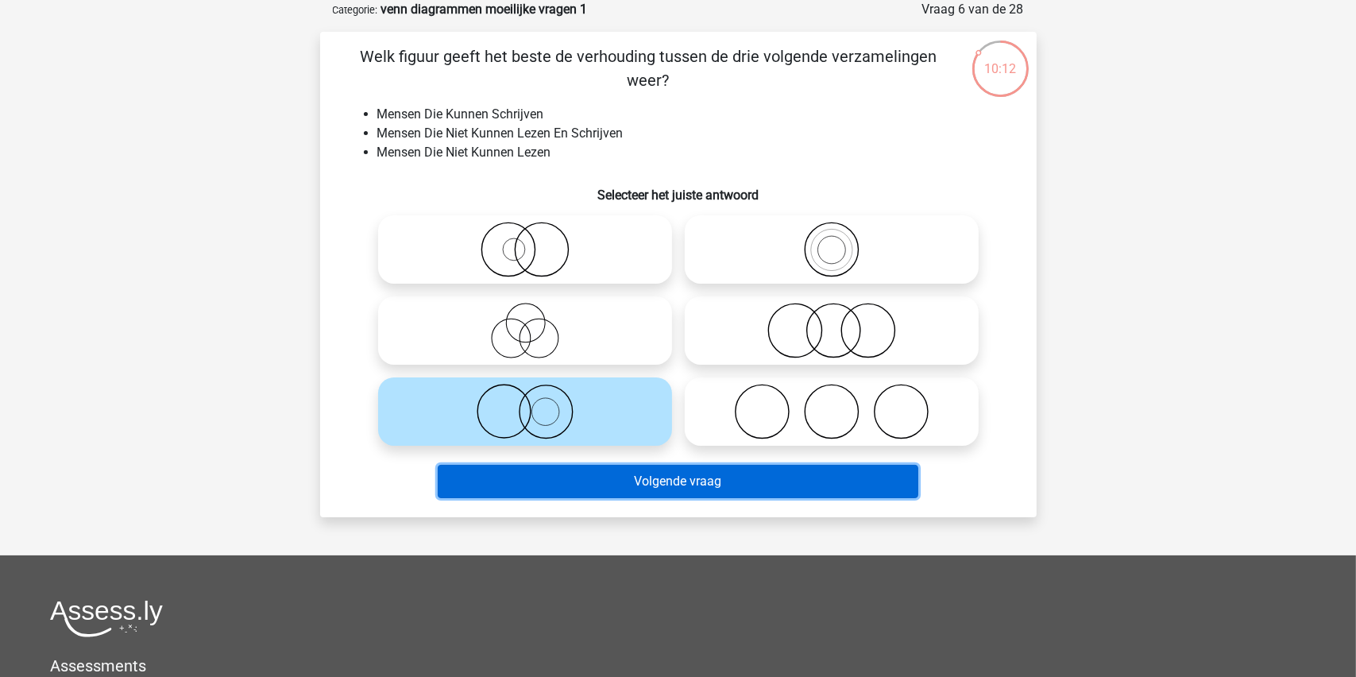
click at [621, 477] on button "Volgende vraag" at bounding box center [678, 481] width 481 height 33
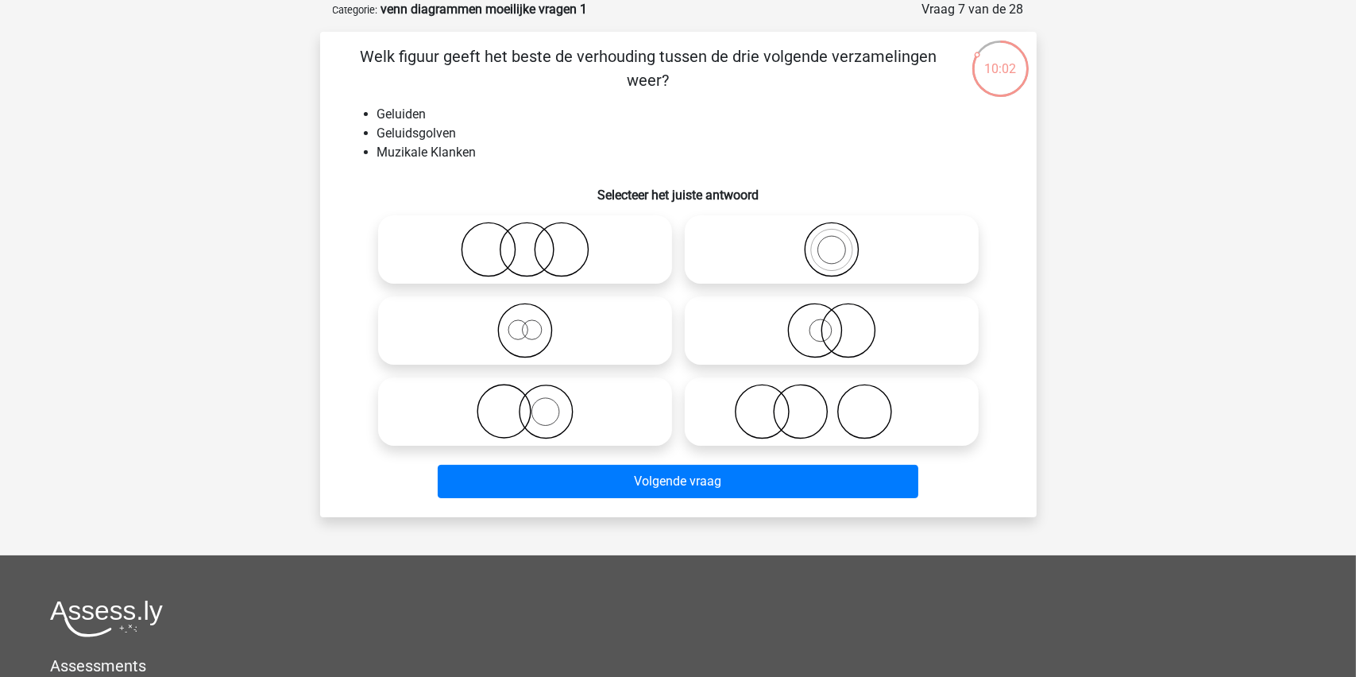
click at [829, 247] on icon at bounding box center [831, 250] width 281 height 56
click at [832, 242] on input "radio" at bounding box center [837, 236] width 10 height 10
radio input "true"
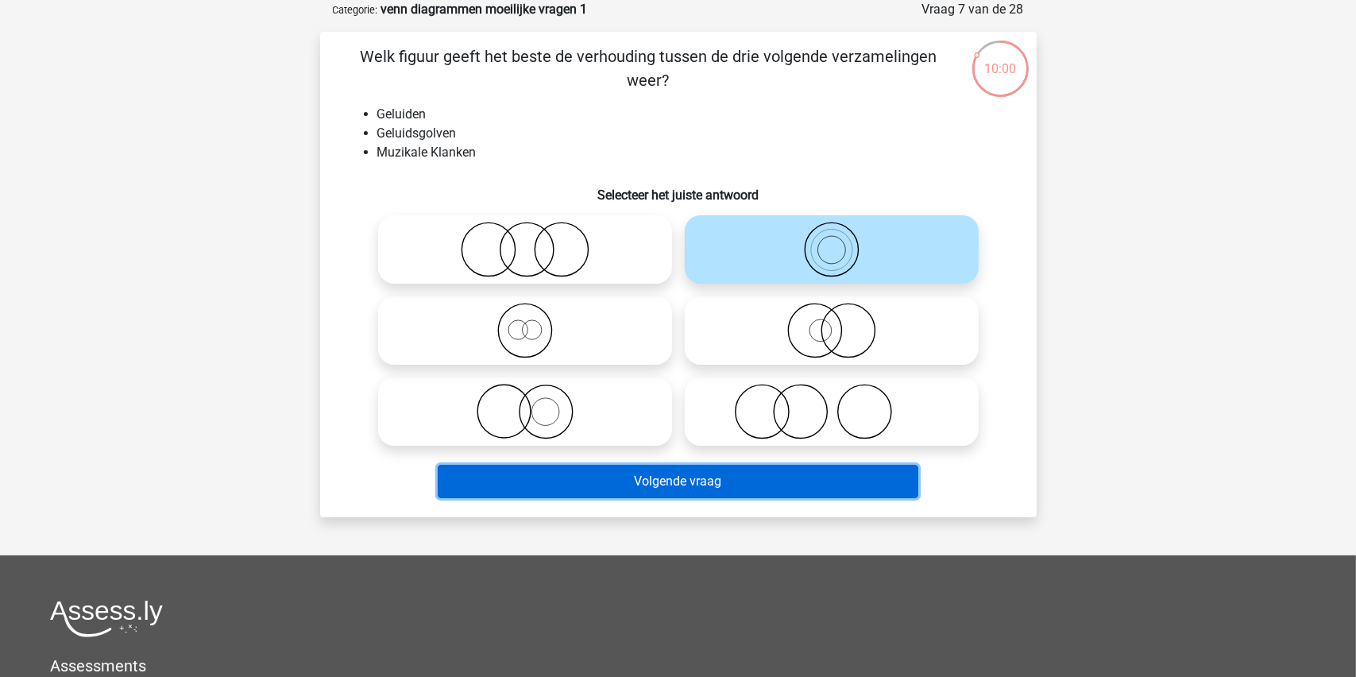
click at [670, 476] on button "Volgende vraag" at bounding box center [678, 481] width 481 height 33
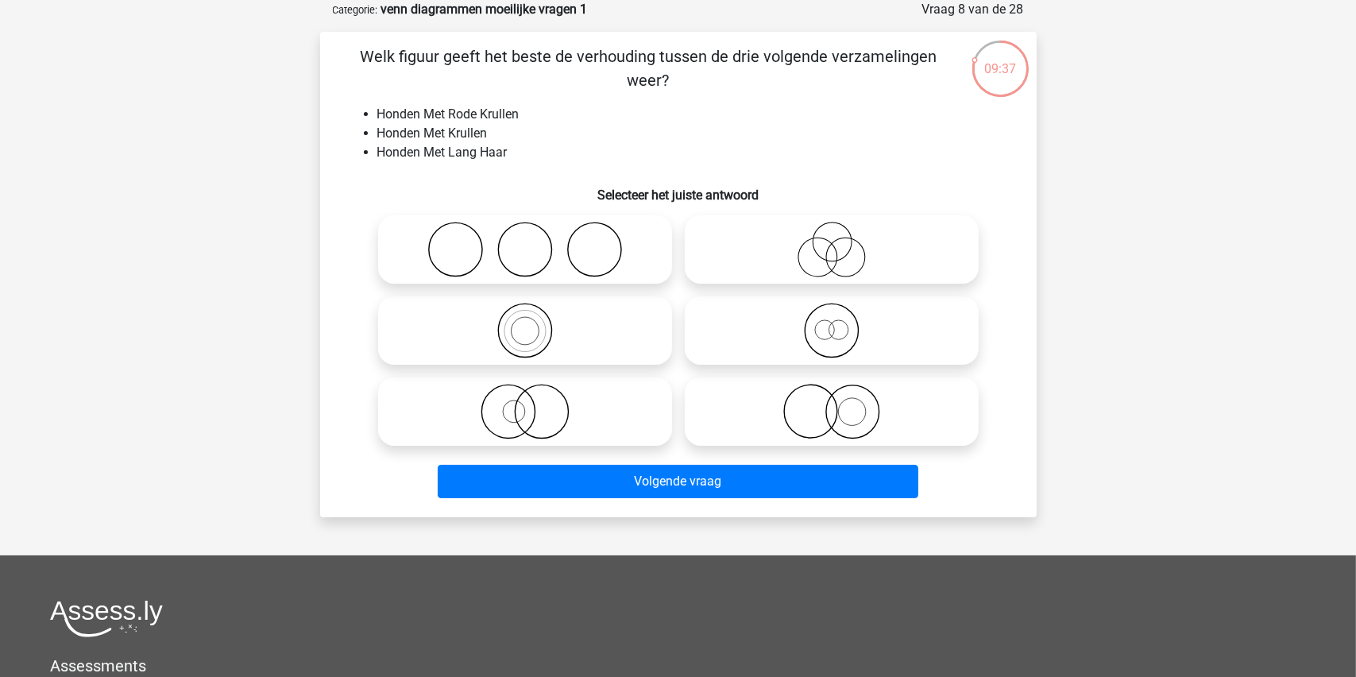
click at [822, 412] on icon at bounding box center [831, 412] width 281 height 56
click at [832, 404] on input "radio" at bounding box center [837, 398] width 10 height 10
radio input "true"
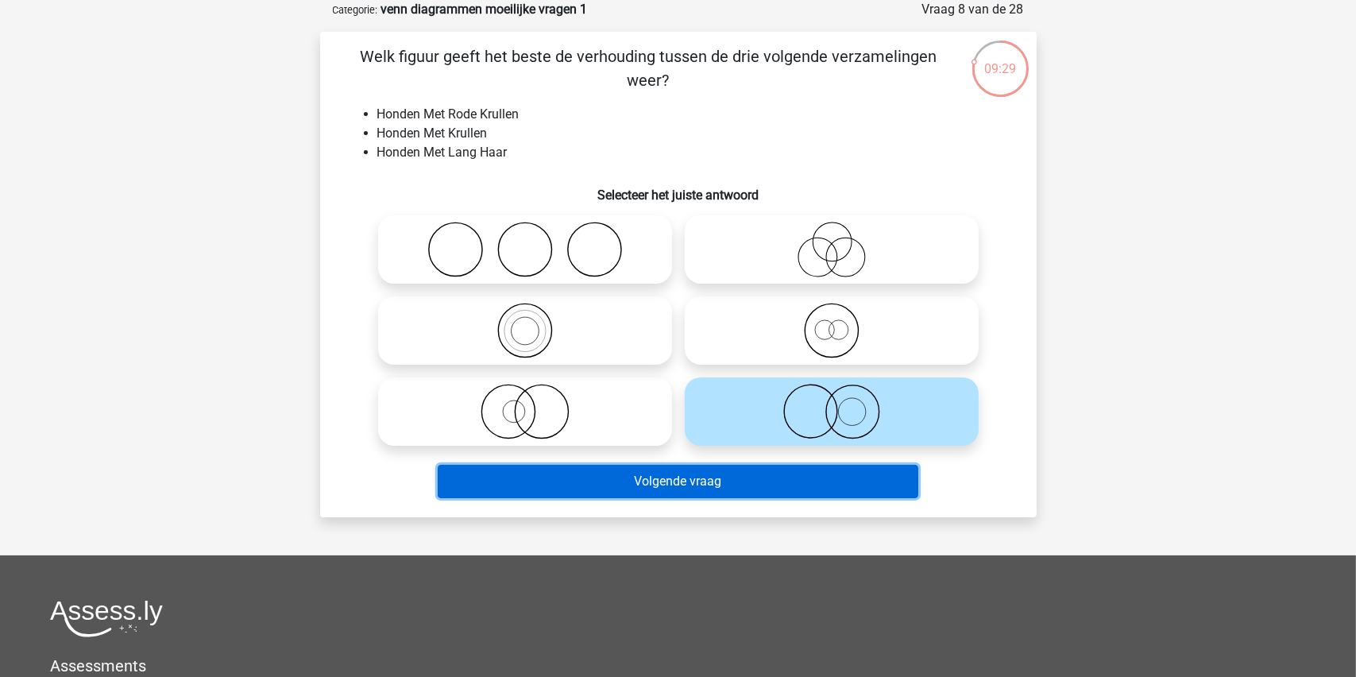
click at [691, 481] on button "Volgende vraag" at bounding box center [678, 481] width 481 height 33
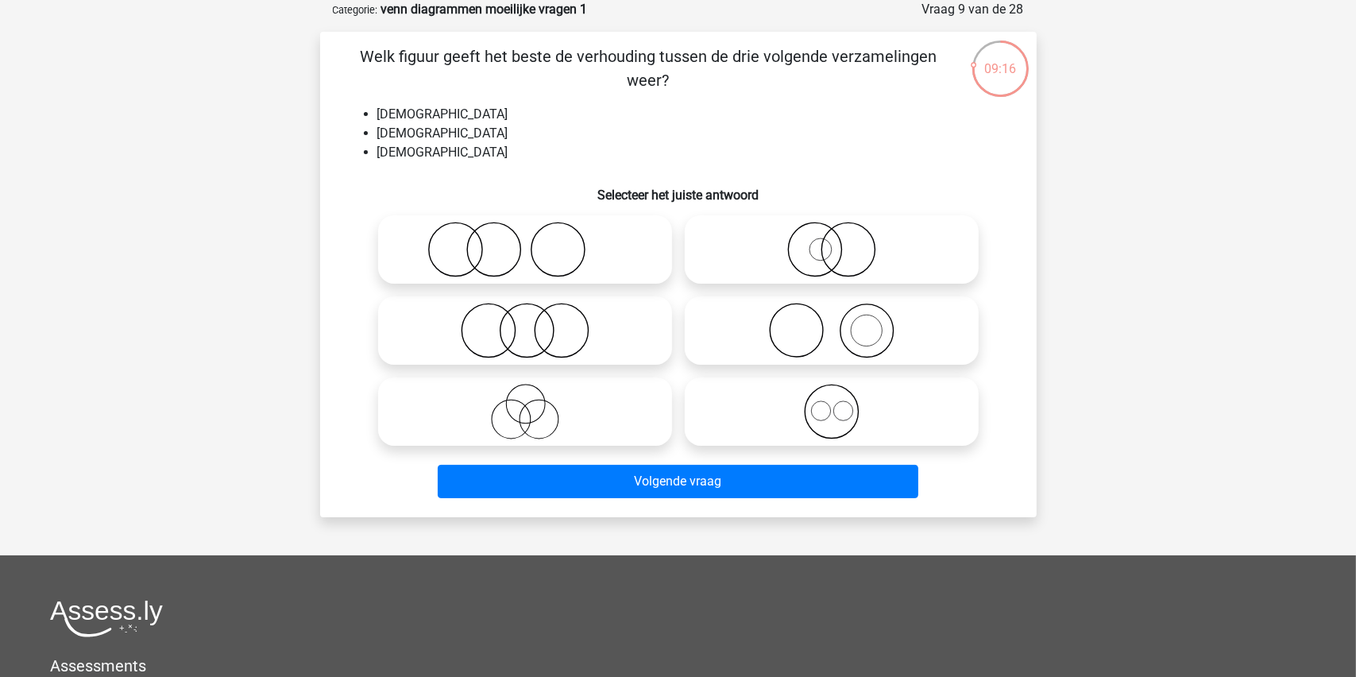
click at [527, 331] on icon at bounding box center [525, 331] width 281 height 56
click at [527, 323] on input "radio" at bounding box center [530, 317] width 10 height 10
radio input "true"
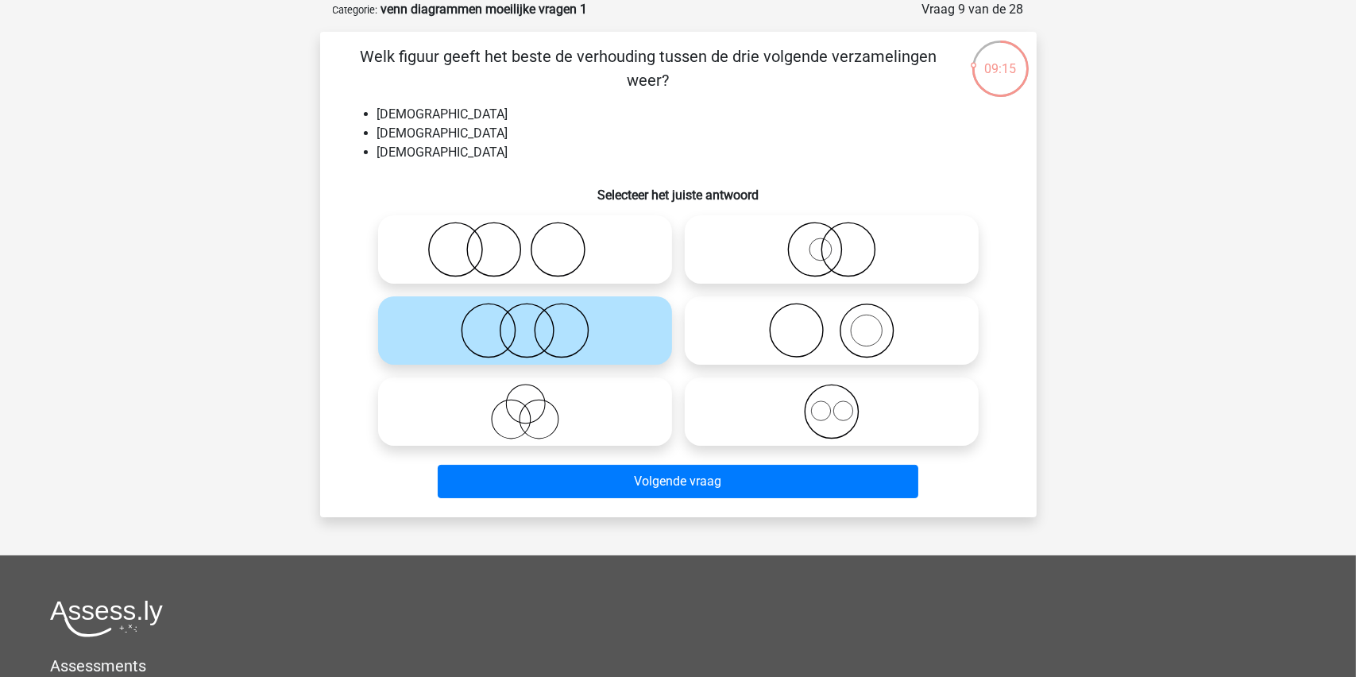
click at [530, 408] on icon at bounding box center [525, 412] width 281 height 56
click at [530, 404] on input "radio" at bounding box center [530, 398] width 10 height 10
radio input "true"
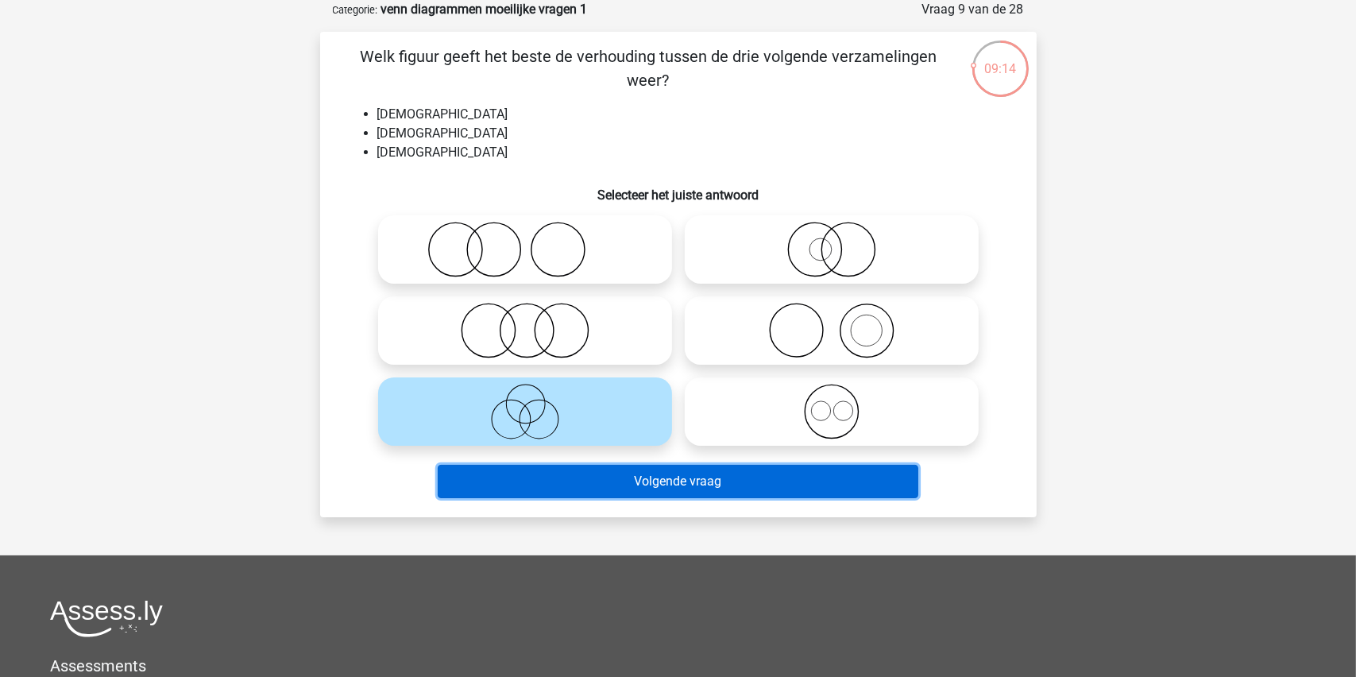
click at [638, 479] on button "Volgende vraag" at bounding box center [678, 481] width 481 height 33
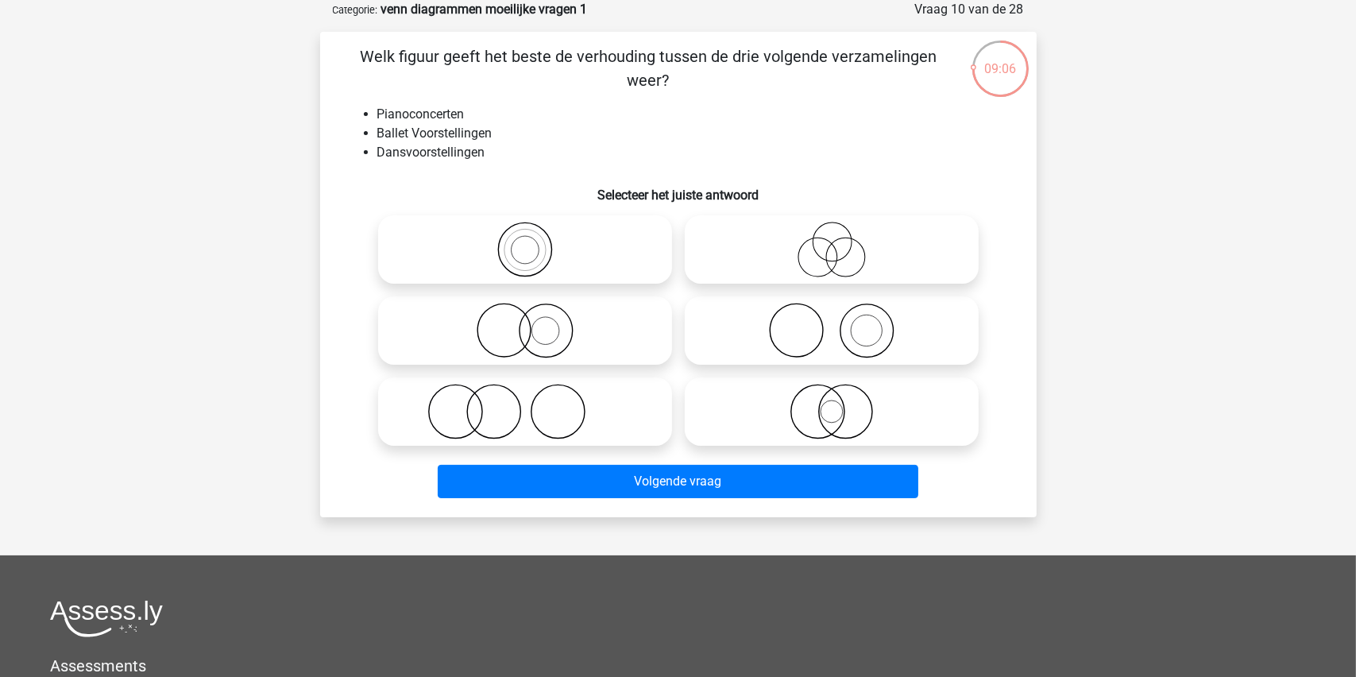
click at [854, 327] on icon at bounding box center [831, 331] width 281 height 56
click at [842, 323] on input "radio" at bounding box center [837, 317] width 10 height 10
radio input "true"
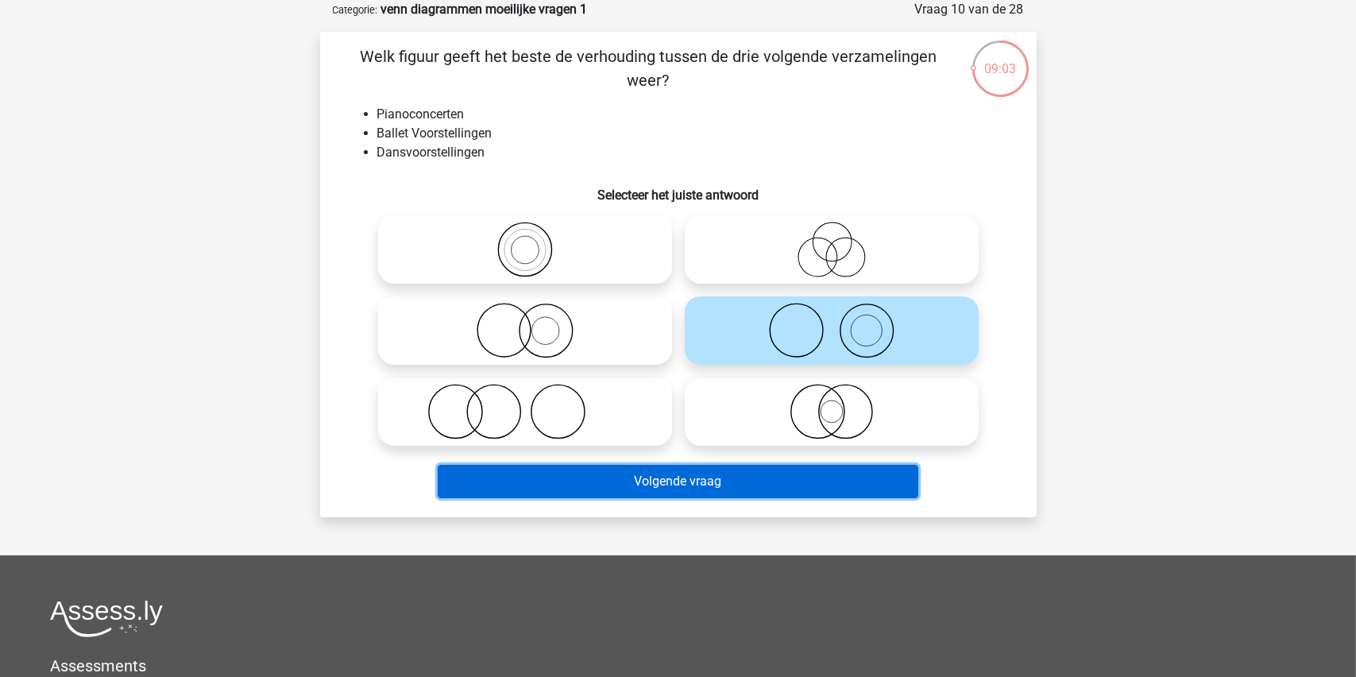
click at [674, 477] on button "Volgende vraag" at bounding box center [678, 481] width 481 height 33
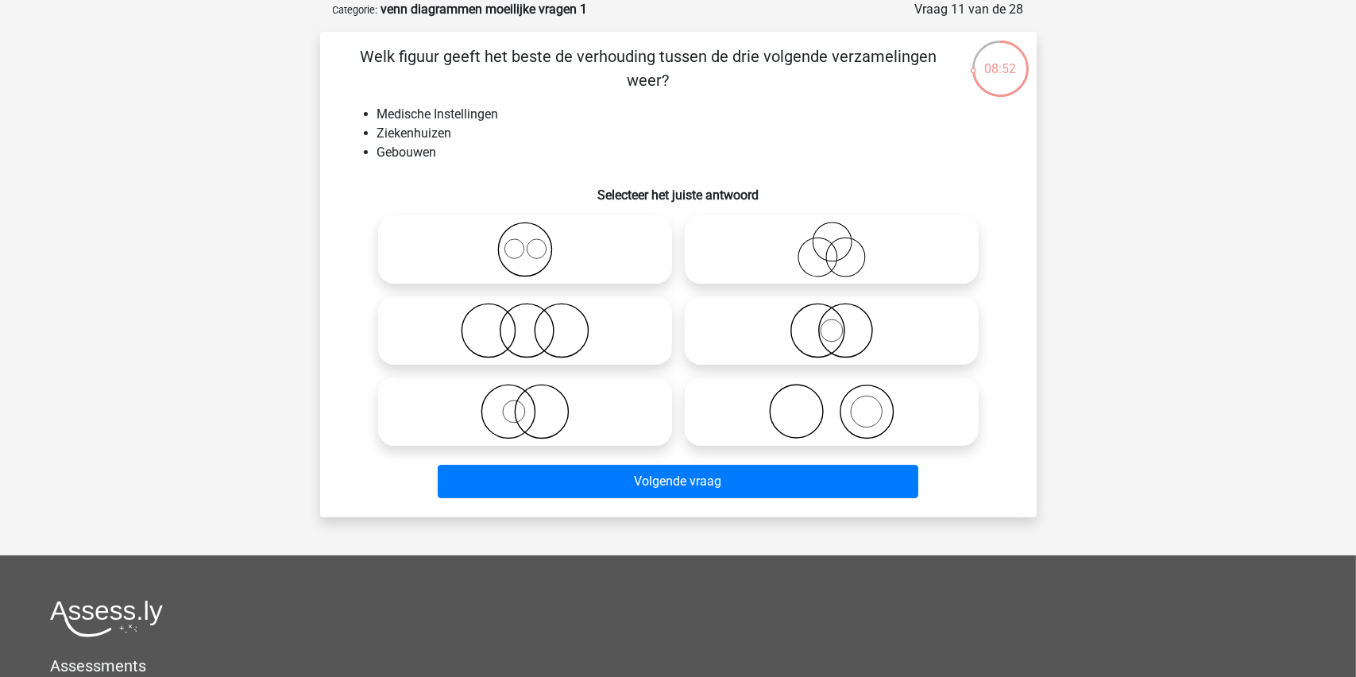
click at [842, 412] on icon at bounding box center [831, 412] width 281 height 56
click at [842, 404] on input "radio" at bounding box center [837, 398] width 10 height 10
radio input "true"
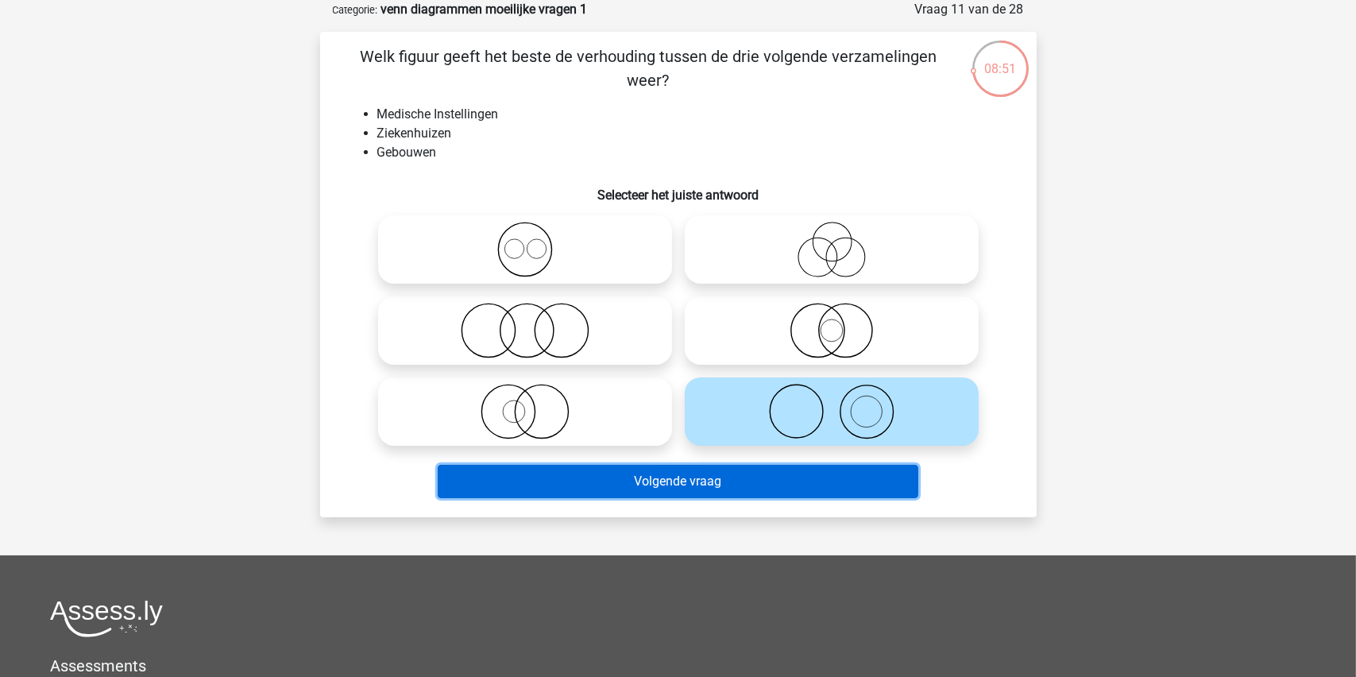
click at [651, 477] on button "Volgende vraag" at bounding box center [678, 481] width 481 height 33
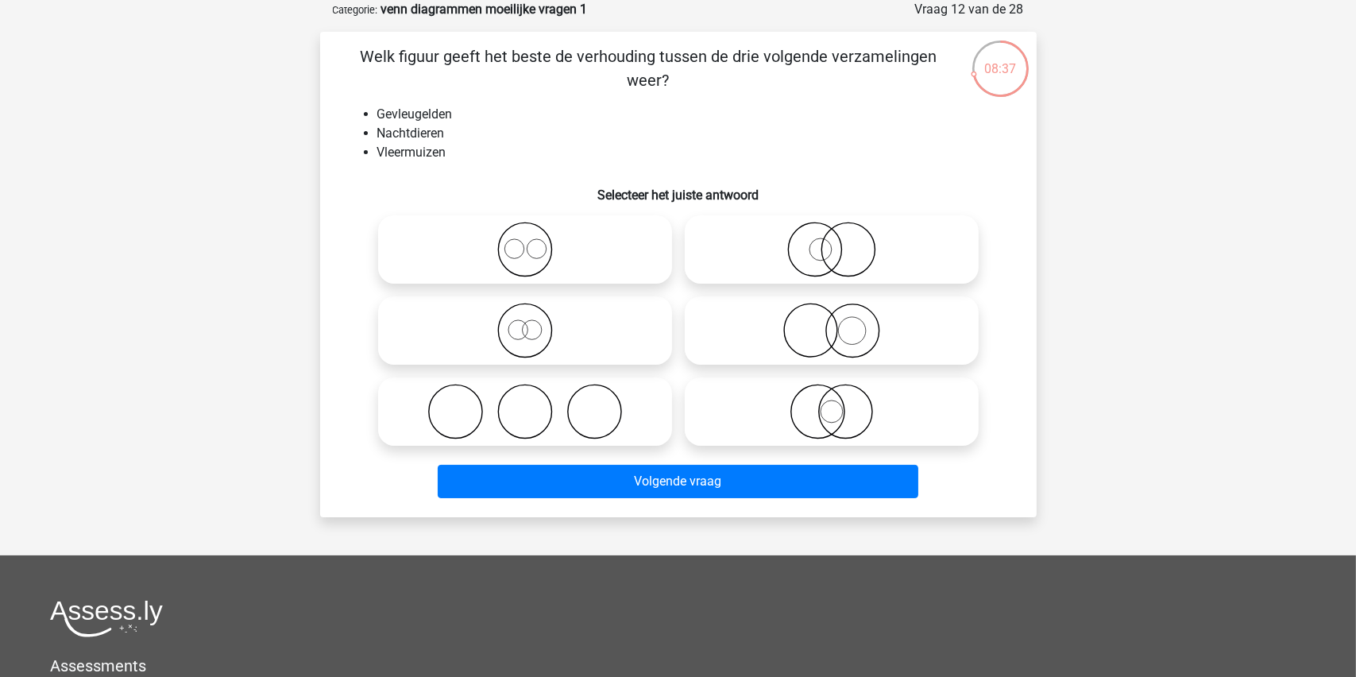
click at [829, 412] on icon at bounding box center [831, 412] width 281 height 56
click at [832, 404] on input "radio" at bounding box center [837, 398] width 10 height 10
radio input "true"
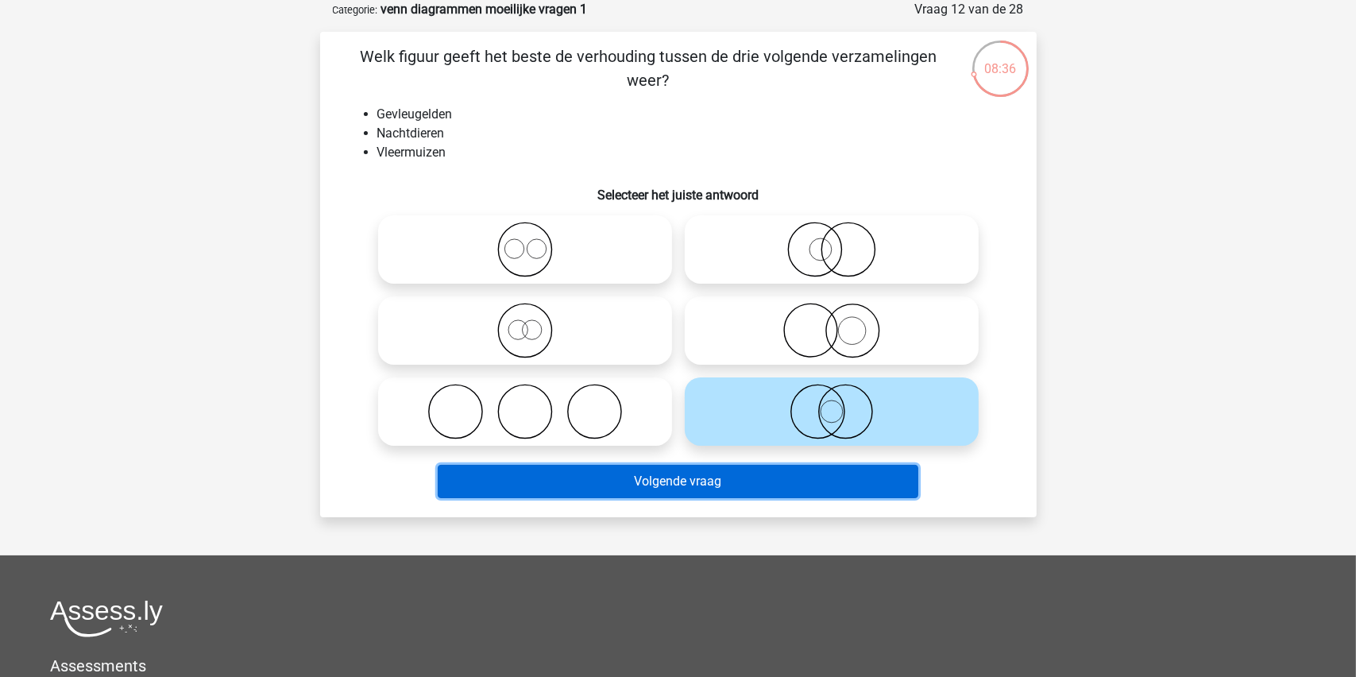
click at [661, 481] on button "Volgende vraag" at bounding box center [678, 481] width 481 height 33
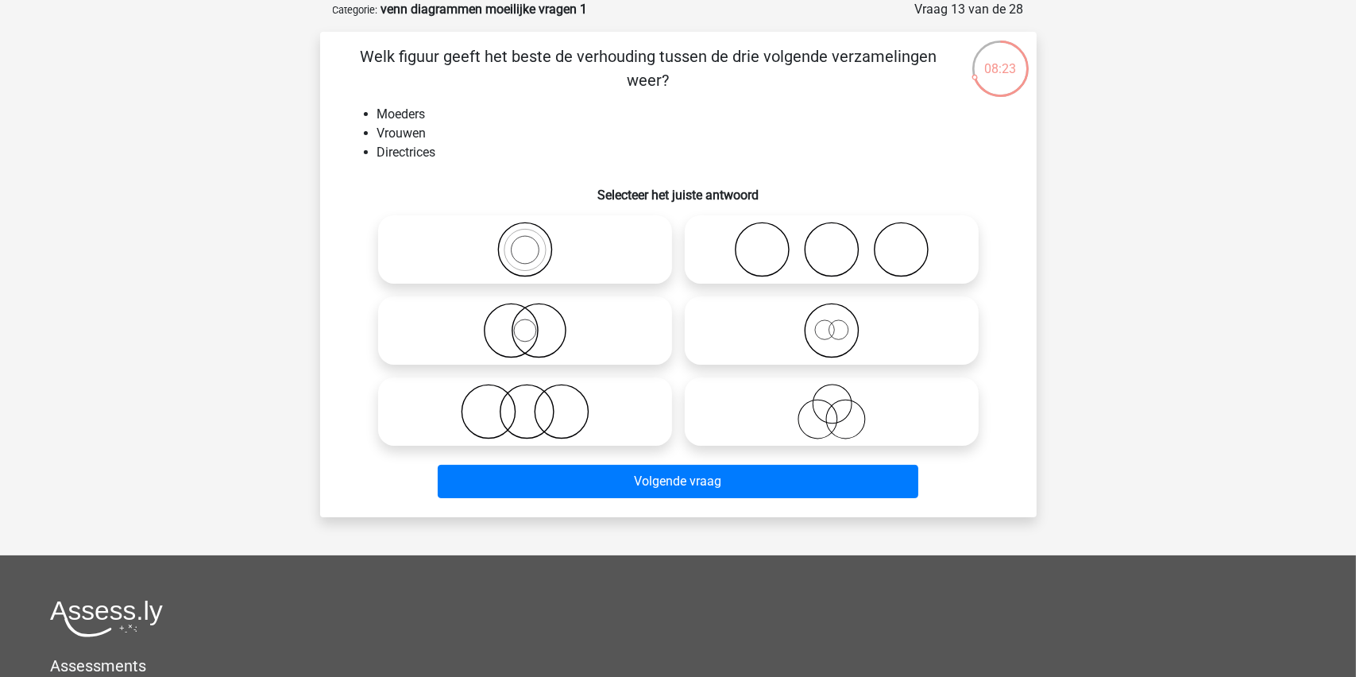
click at [830, 339] on icon at bounding box center [831, 331] width 281 height 56
click at [832, 323] on input "radio" at bounding box center [837, 317] width 10 height 10
radio input "true"
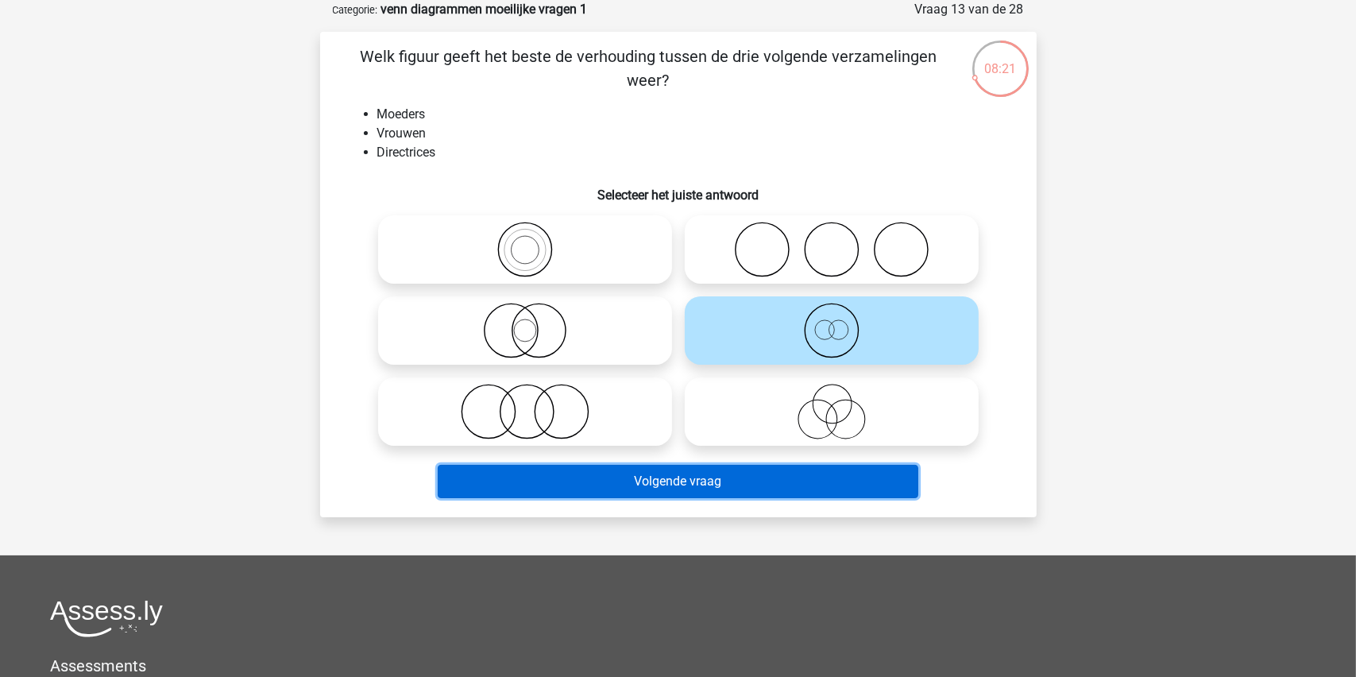
click at [674, 480] on button "Volgende vraag" at bounding box center [678, 481] width 481 height 33
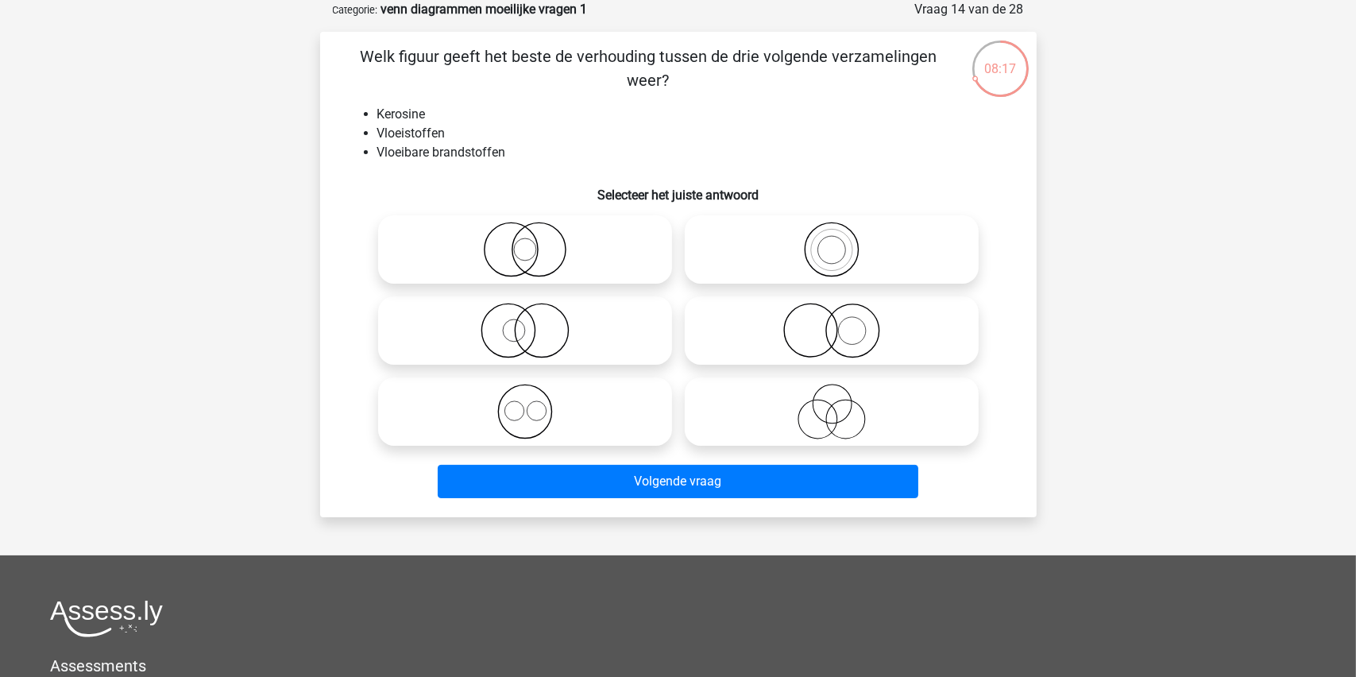
click at [835, 252] on icon at bounding box center [831, 250] width 281 height 56
click at [835, 242] on input "radio" at bounding box center [837, 236] width 10 height 10
radio input "true"
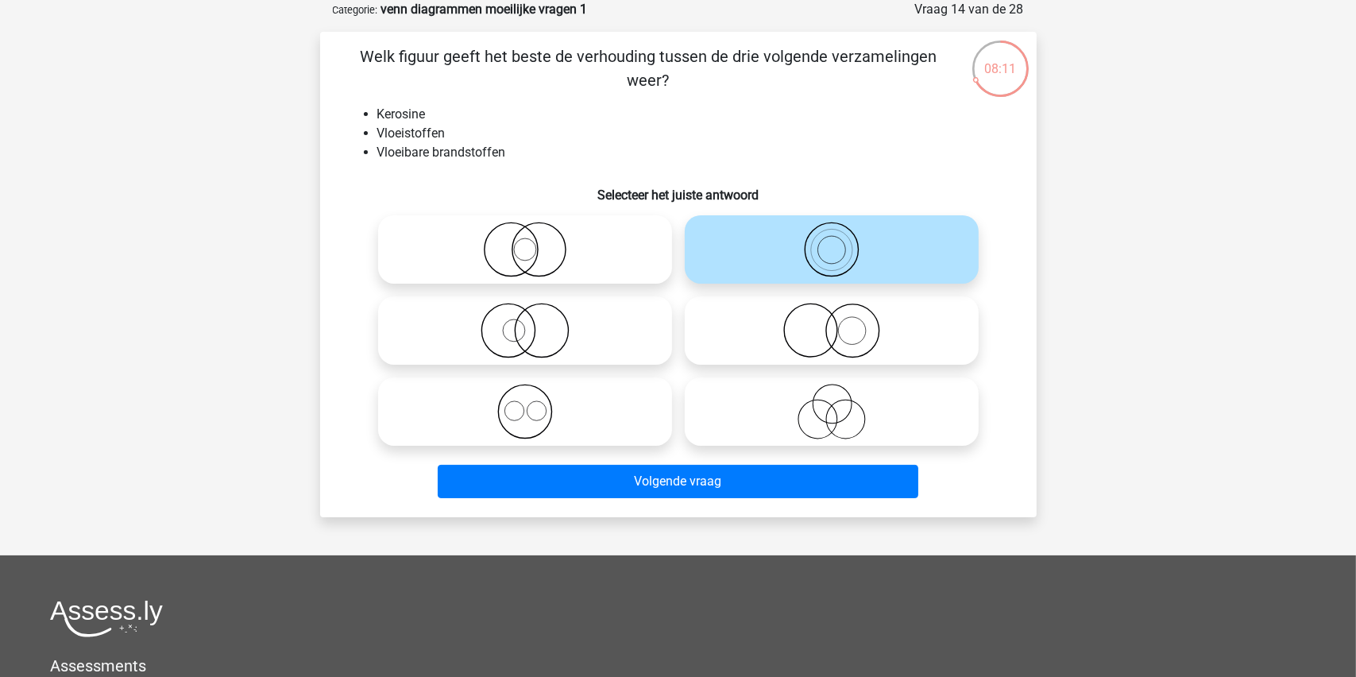
click at [846, 334] on icon at bounding box center [831, 331] width 281 height 56
click at [842, 323] on input "radio" at bounding box center [837, 317] width 10 height 10
radio input "true"
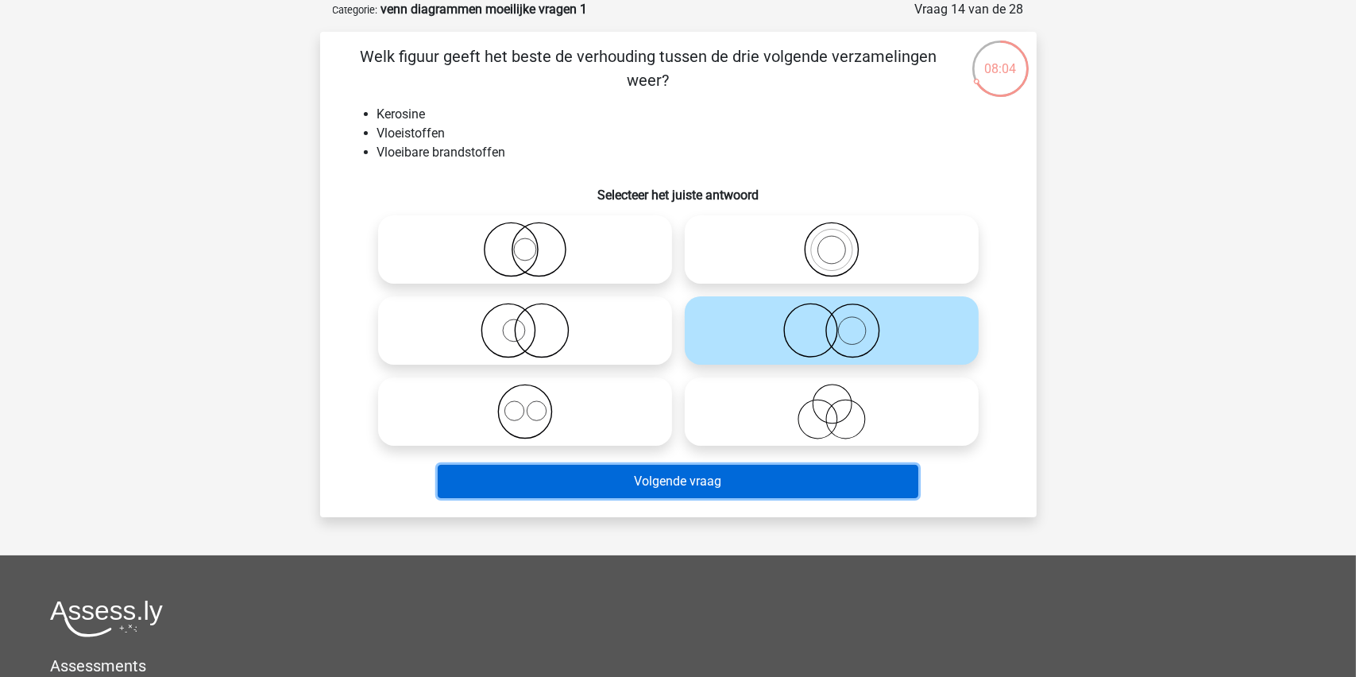
click at [657, 471] on button "Volgende vraag" at bounding box center [678, 481] width 481 height 33
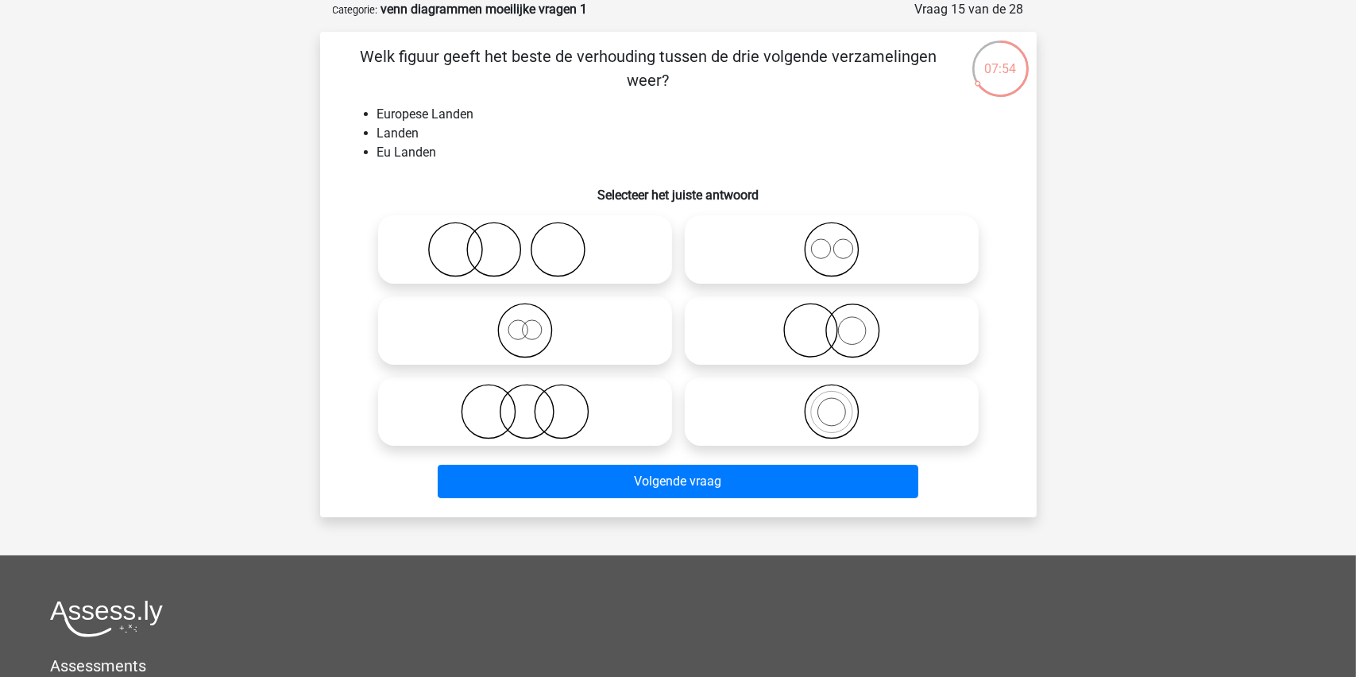
click at [834, 326] on icon at bounding box center [831, 331] width 281 height 56
click at [834, 323] on input "radio" at bounding box center [837, 317] width 10 height 10
radio input "true"
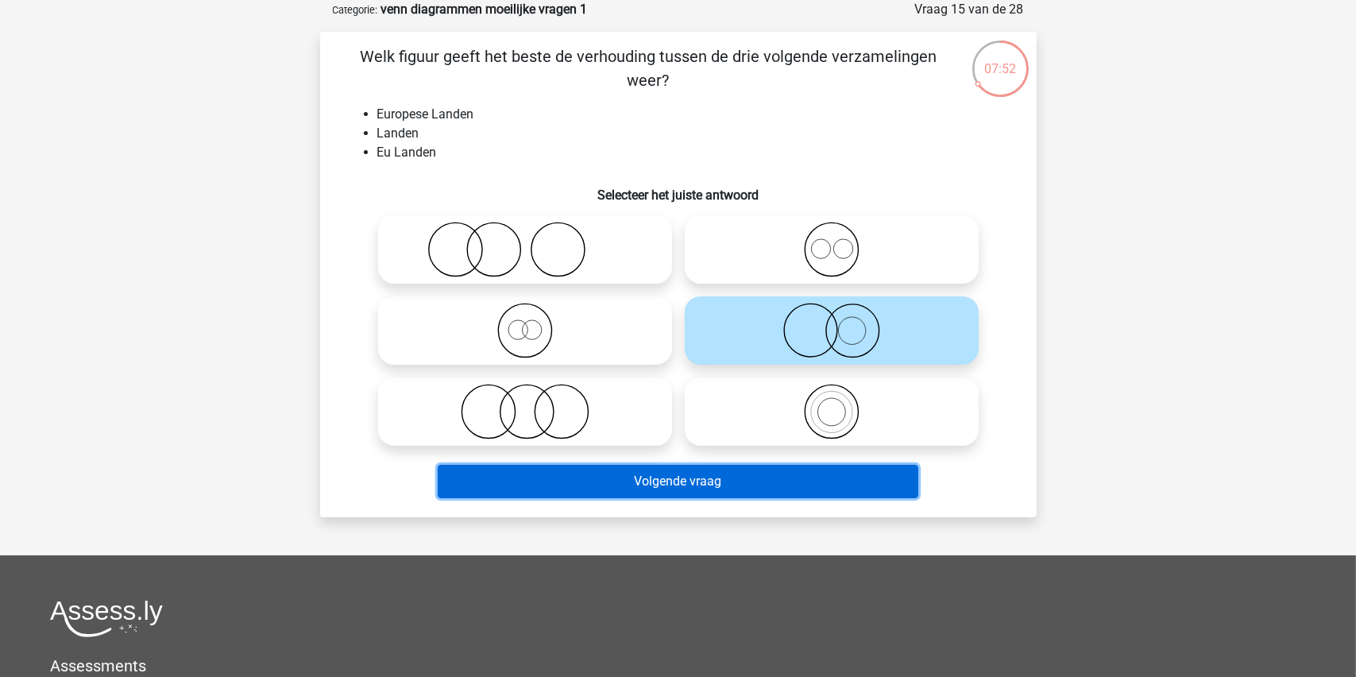
click at [661, 477] on button "Volgende vraag" at bounding box center [678, 481] width 481 height 33
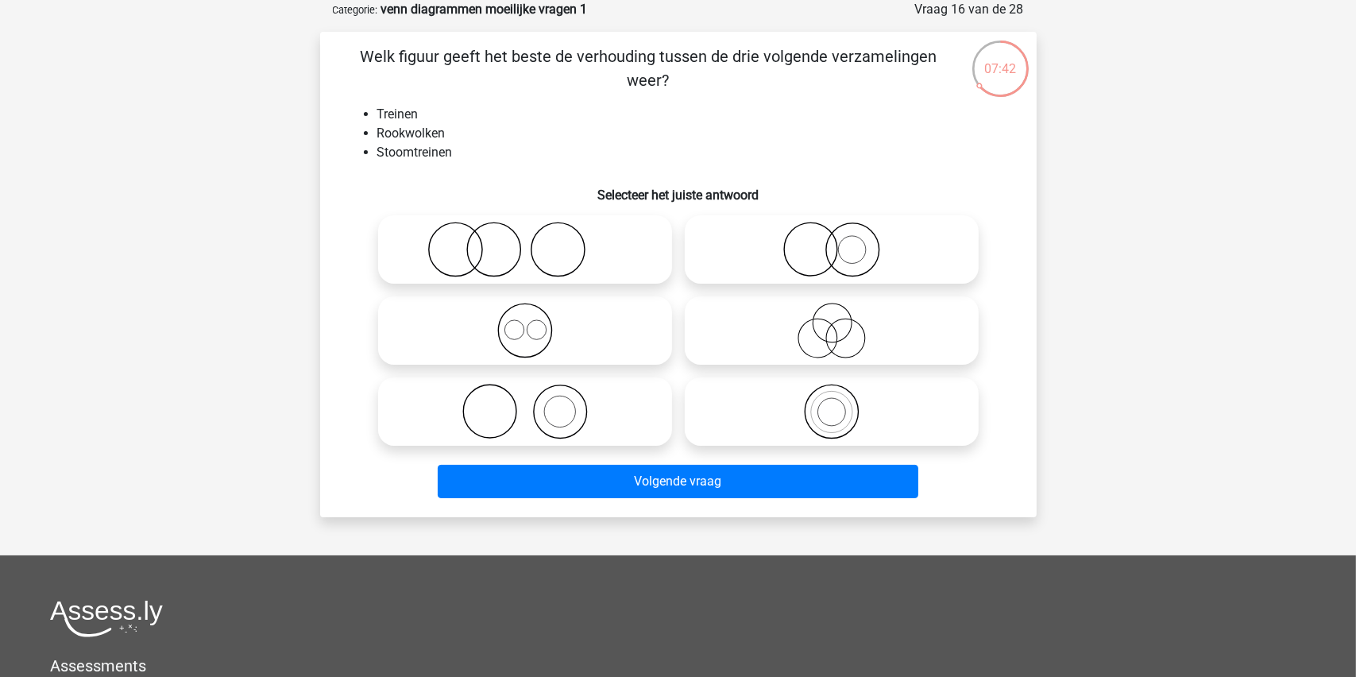
click at [487, 242] on icon at bounding box center [525, 250] width 281 height 56
click at [525, 242] on input "radio" at bounding box center [530, 236] width 10 height 10
radio input "true"
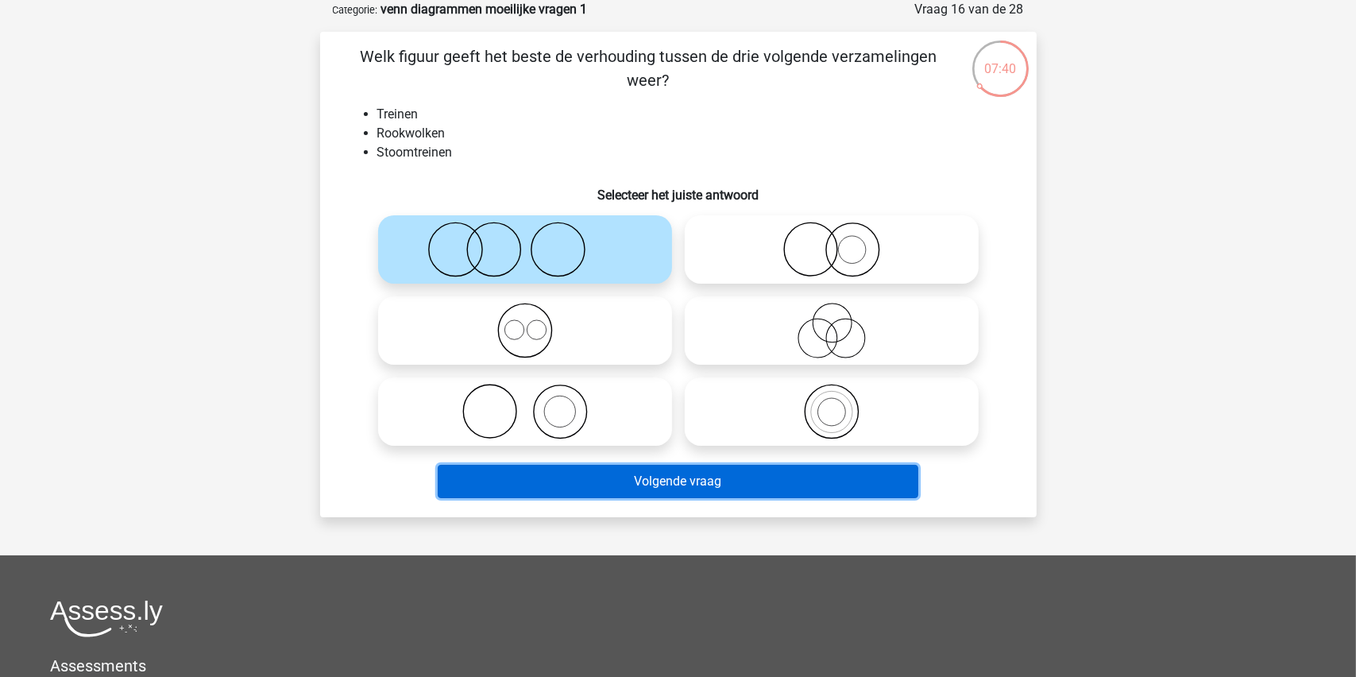
click at [648, 472] on button "Volgende vraag" at bounding box center [678, 481] width 481 height 33
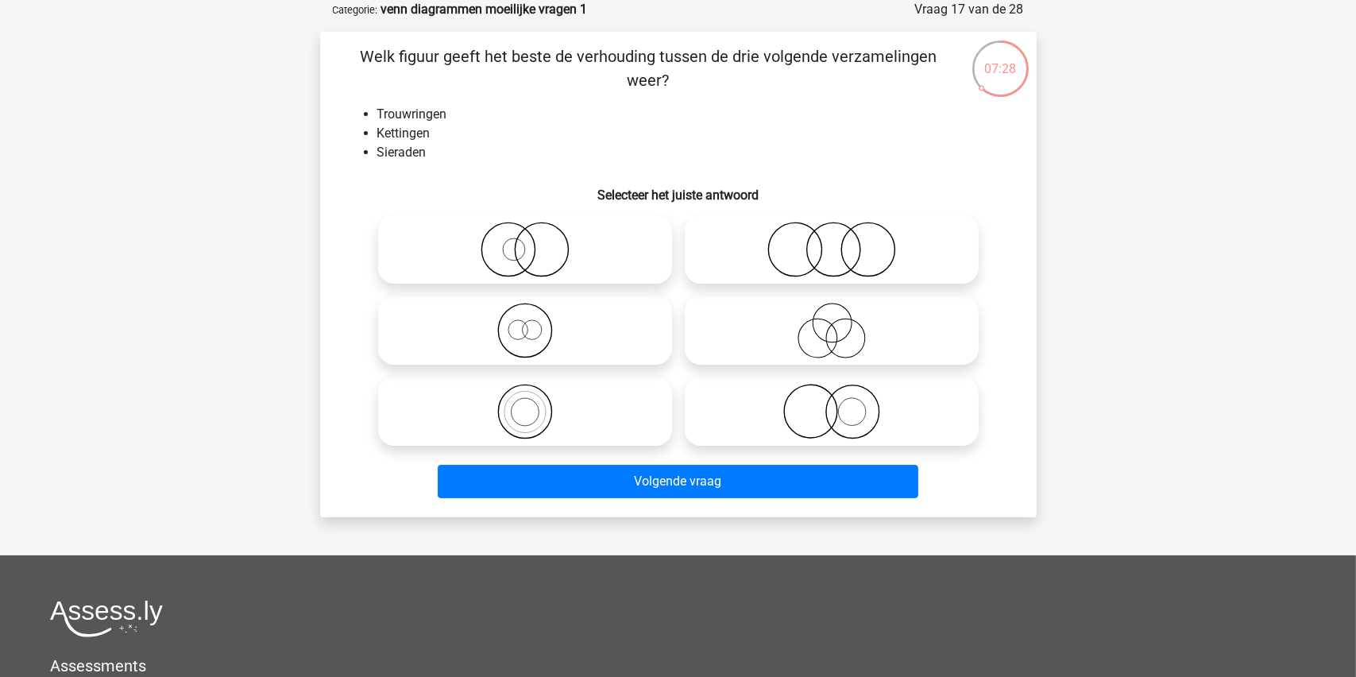
click at [840, 408] on icon at bounding box center [831, 412] width 281 height 56
click at [840, 404] on input "radio" at bounding box center [837, 398] width 10 height 10
radio input "true"
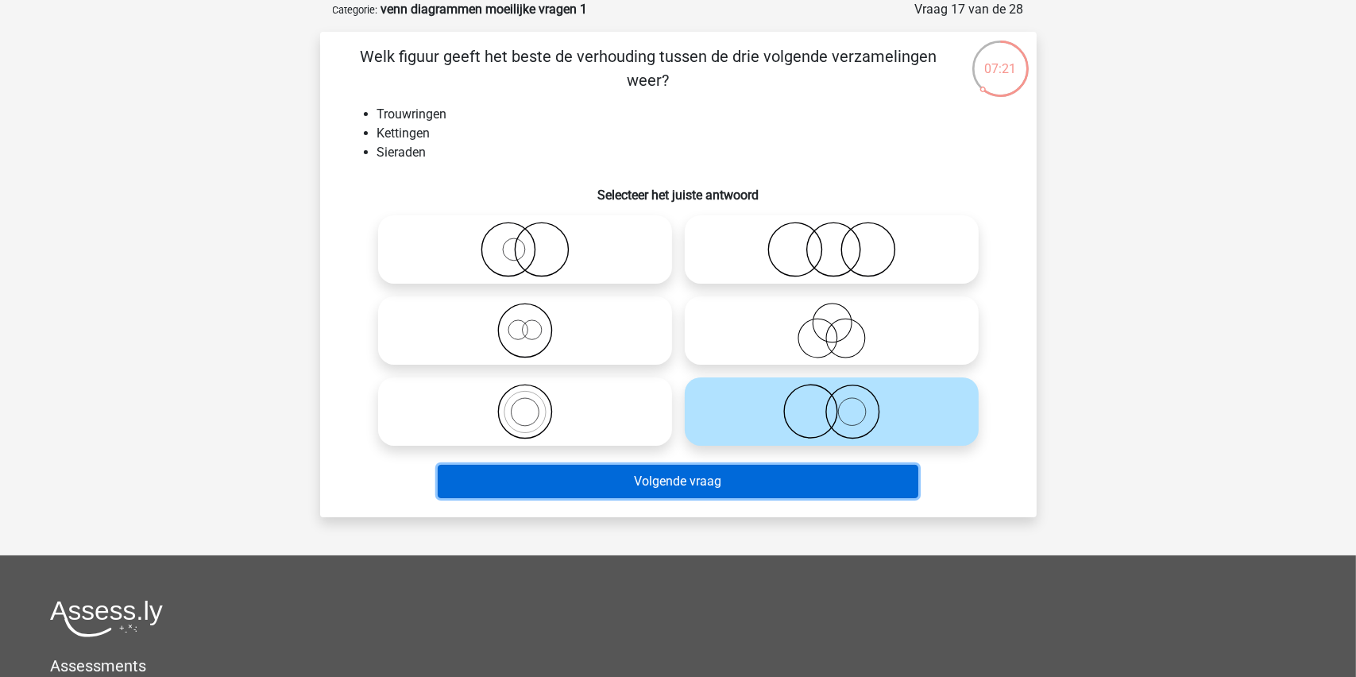
click at [667, 475] on button "Volgende vraag" at bounding box center [678, 481] width 481 height 33
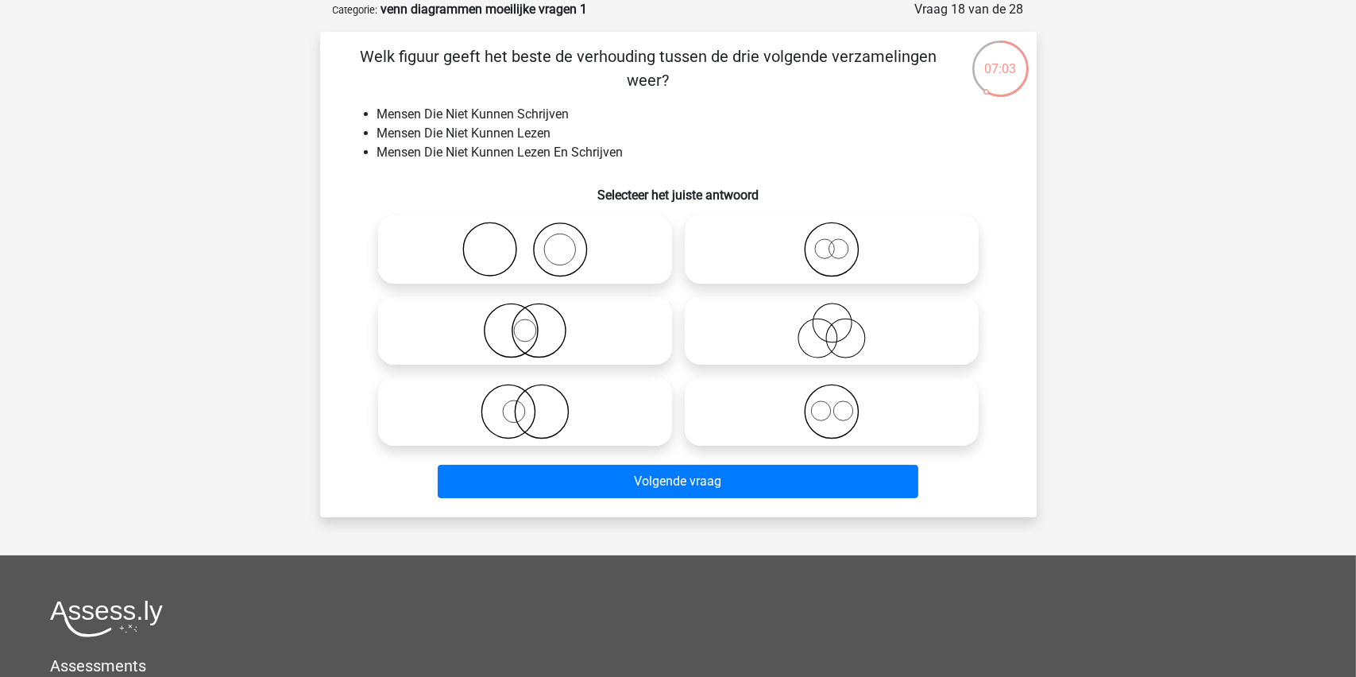
click at [832, 403] on input "radio" at bounding box center [837, 398] width 10 height 10
radio input "true"
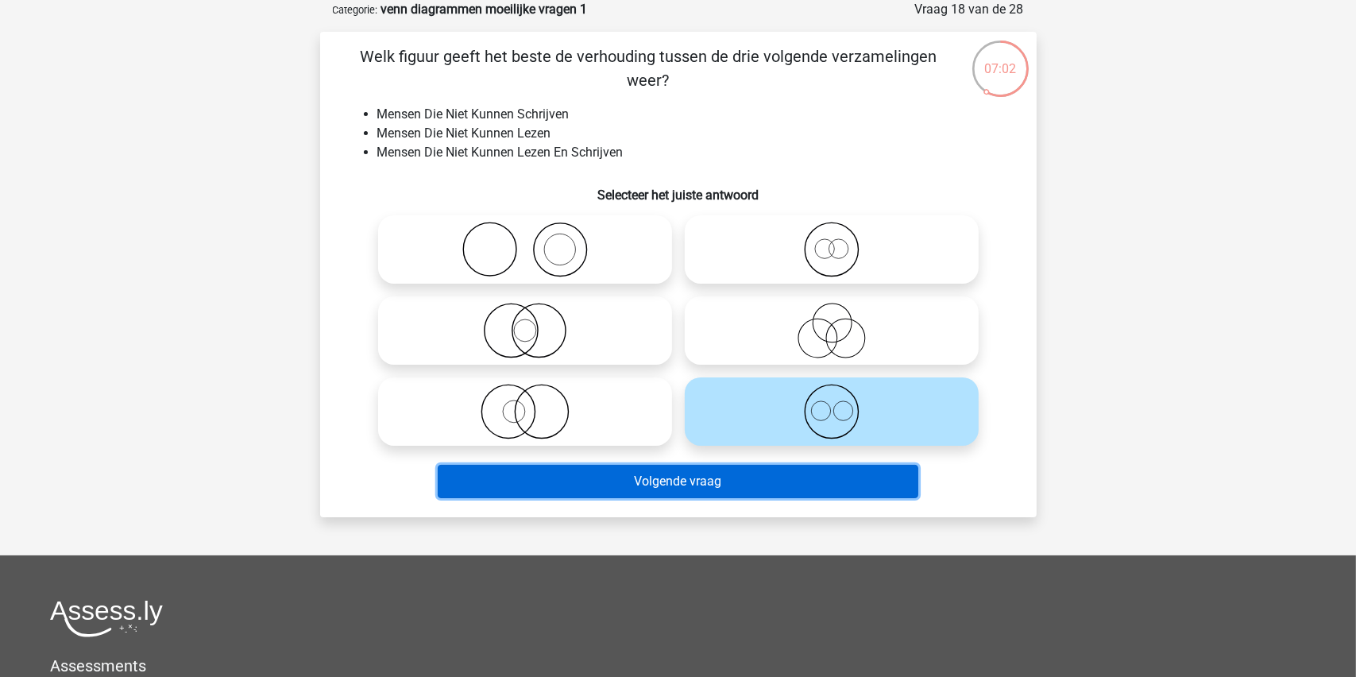
click at [663, 478] on button "Volgende vraag" at bounding box center [678, 481] width 481 height 33
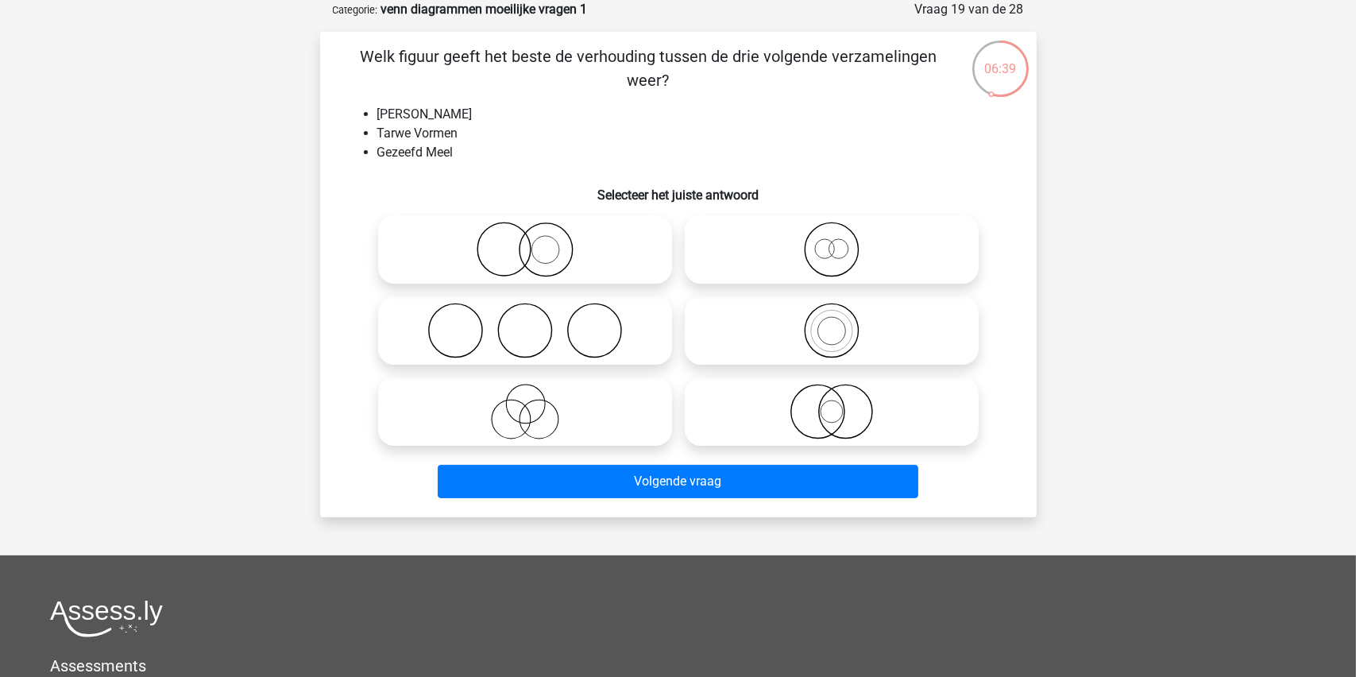
click at [831, 415] on icon at bounding box center [831, 412] width 281 height 56
click at [832, 404] on input "radio" at bounding box center [837, 398] width 10 height 10
radio input "true"
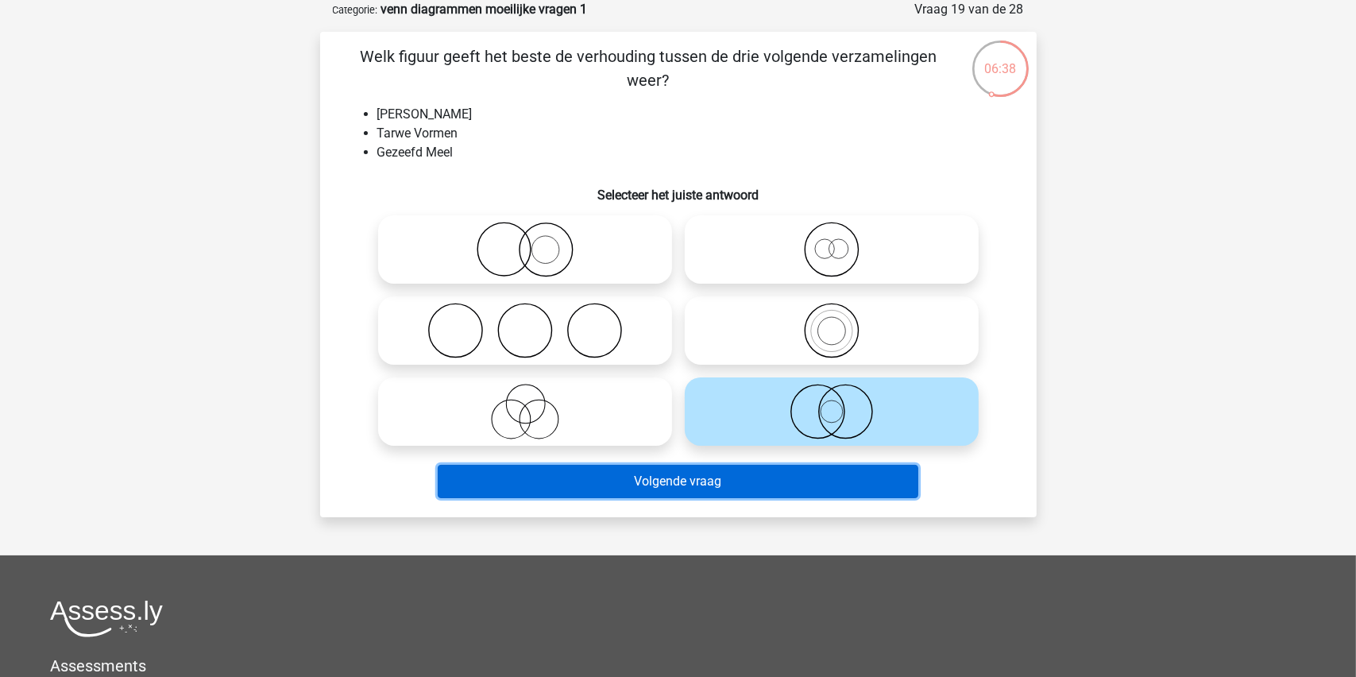
click at [668, 481] on button "Volgende vraag" at bounding box center [678, 481] width 481 height 33
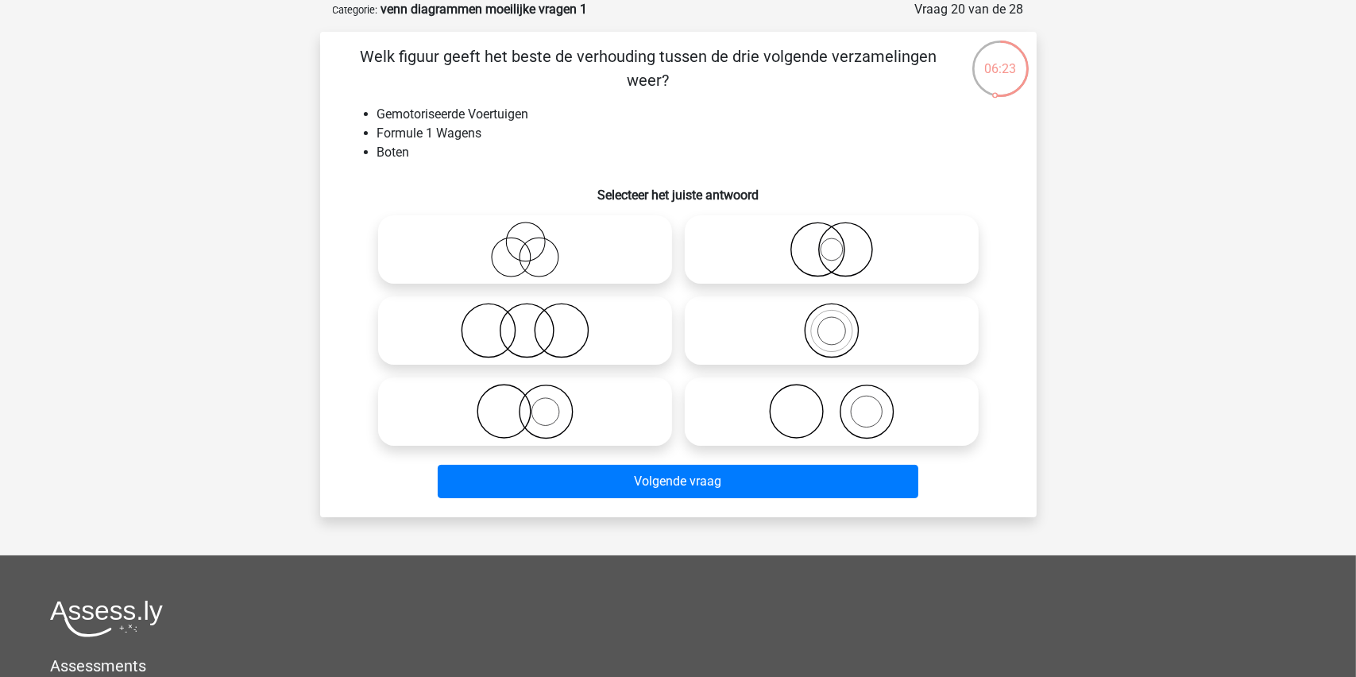
click at [535, 413] on icon at bounding box center [525, 412] width 281 height 56
click at [535, 404] on input "radio" at bounding box center [530, 398] width 10 height 10
radio input "true"
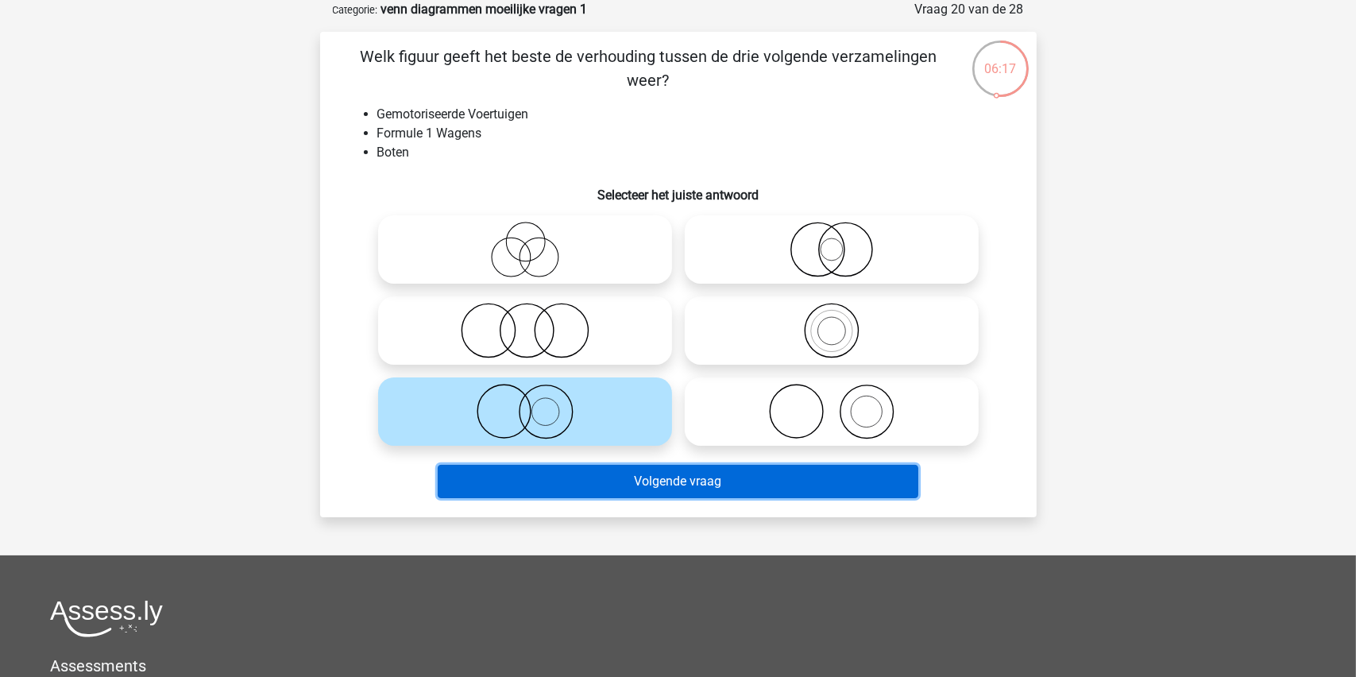
click at [631, 484] on button "Volgende vraag" at bounding box center [678, 481] width 481 height 33
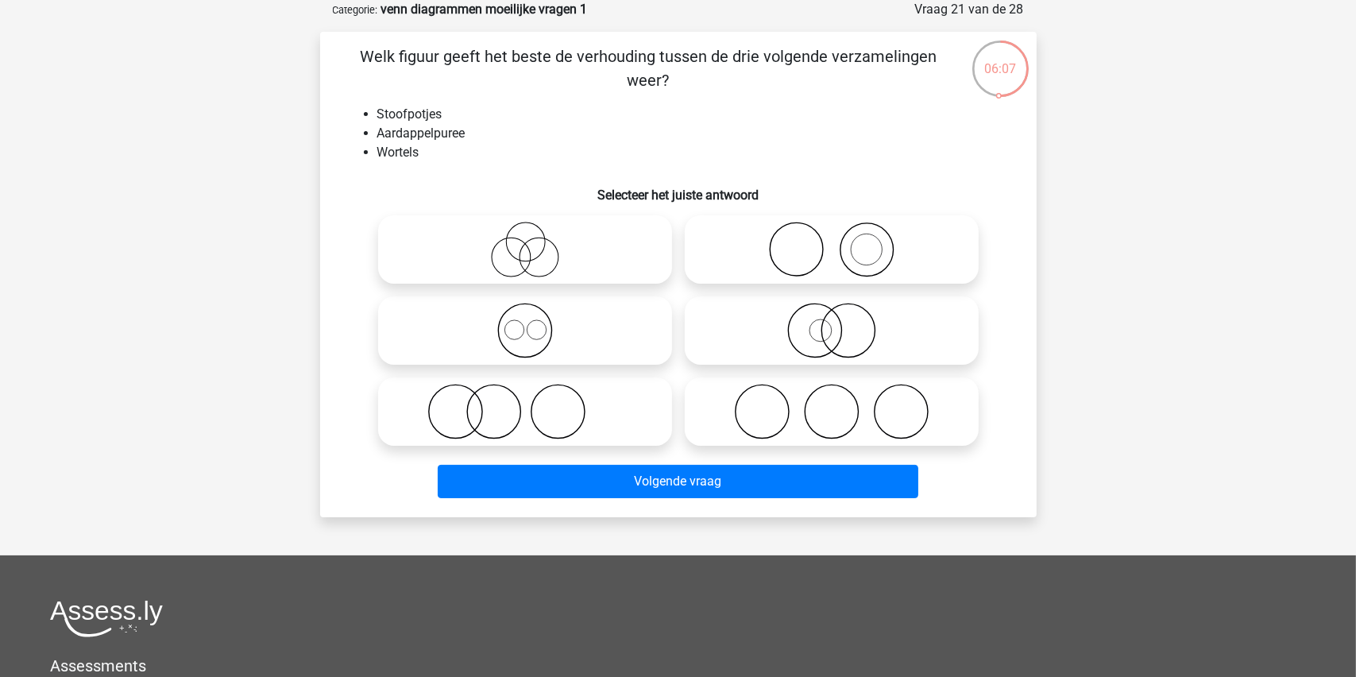
click at [842, 425] on icon at bounding box center [831, 412] width 281 height 56
click at [842, 404] on input "radio" at bounding box center [837, 398] width 10 height 10
radio input "true"
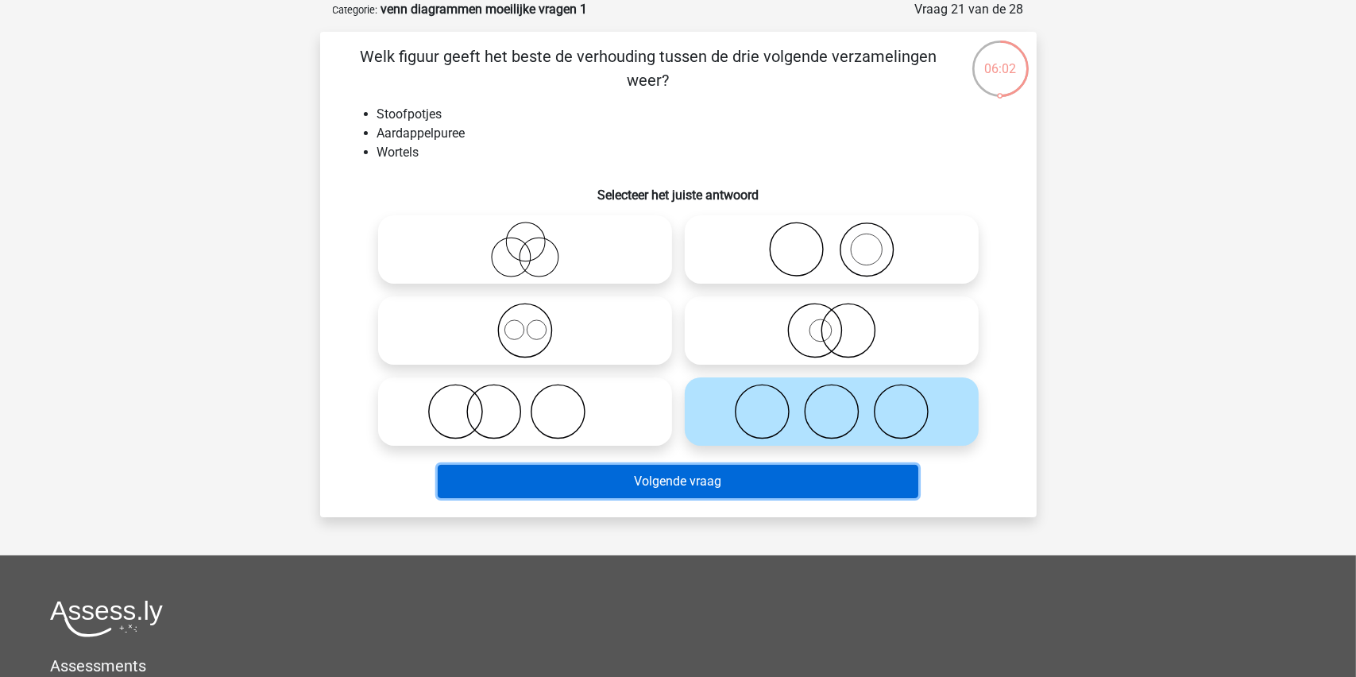
click at [664, 477] on button "Volgende vraag" at bounding box center [678, 481] width 481 height 33
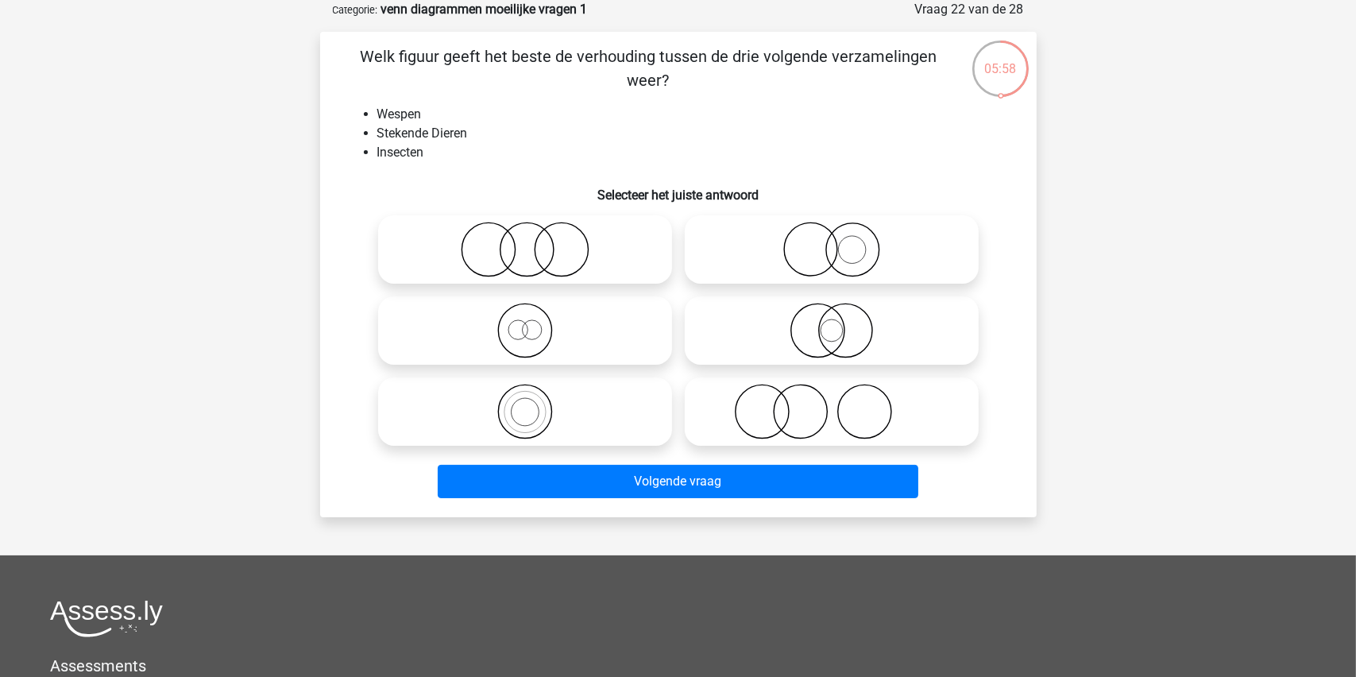
click at [529, 411] on icon at bounding box center [525, 412] width 281 height 56
click at [529, 404] on input "radio" at bounding box center [530, 398] width 10 height 10
radio input "true"
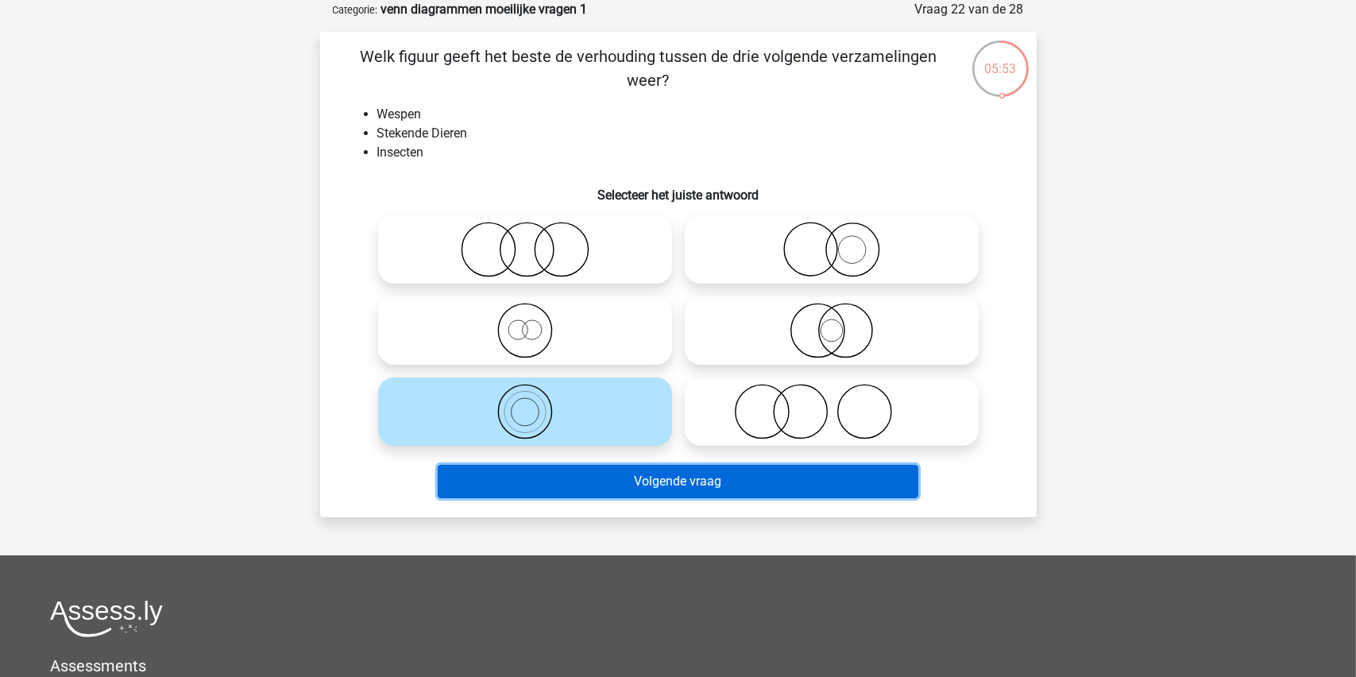
click at [635, 481] on button "Volgende vraag" at bounding box center [678, 481] width 481 height 33
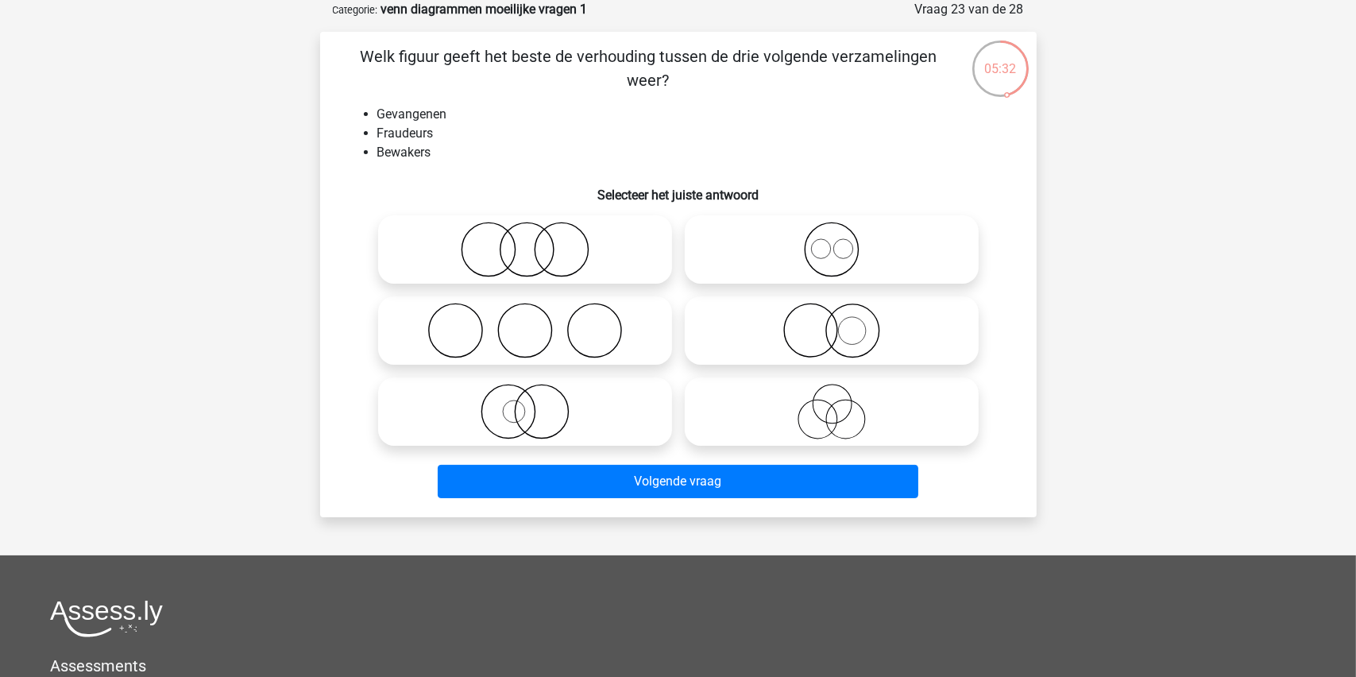
click at [535, 330] on icon at bounding box center [525, 331] width 281 height 56
click at [535, 323] on input "radio" at bounding box center [530, 317] width 10 height 10
radio input "true"
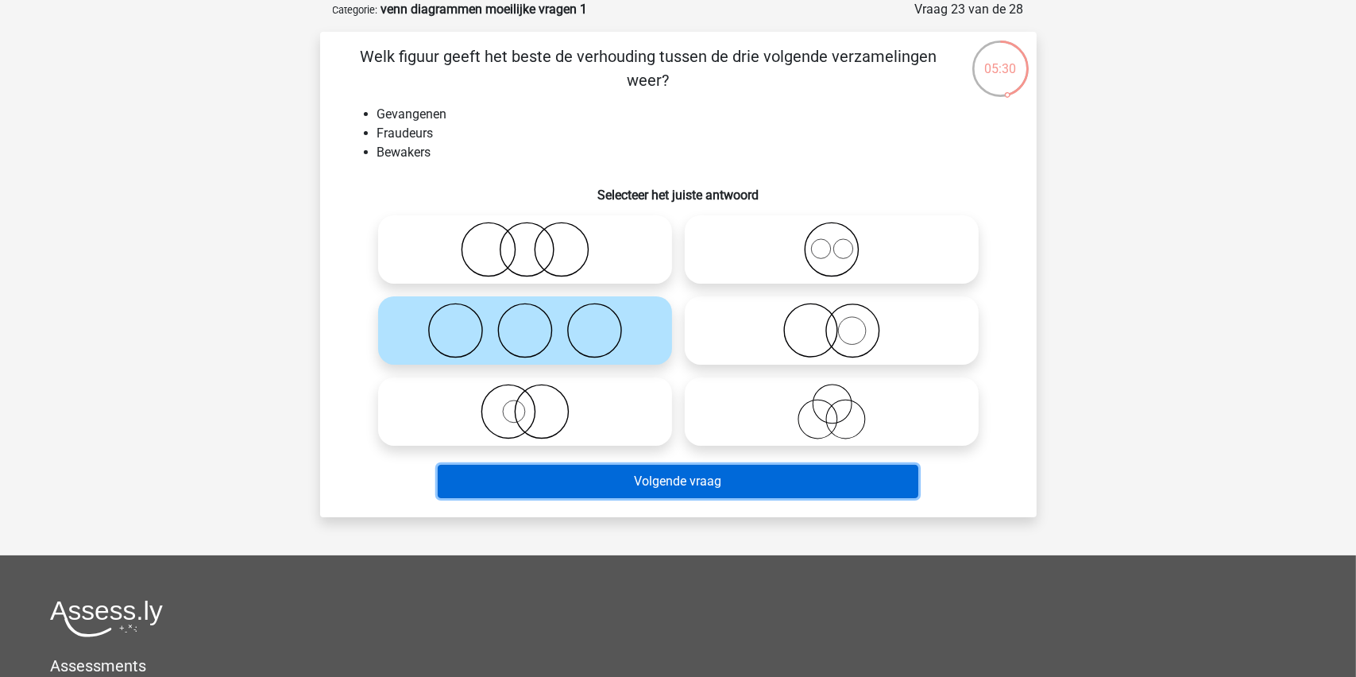
click at [647, 483] on button "Volgende vraag" at bounding box center [678, 481] width 481 height 33
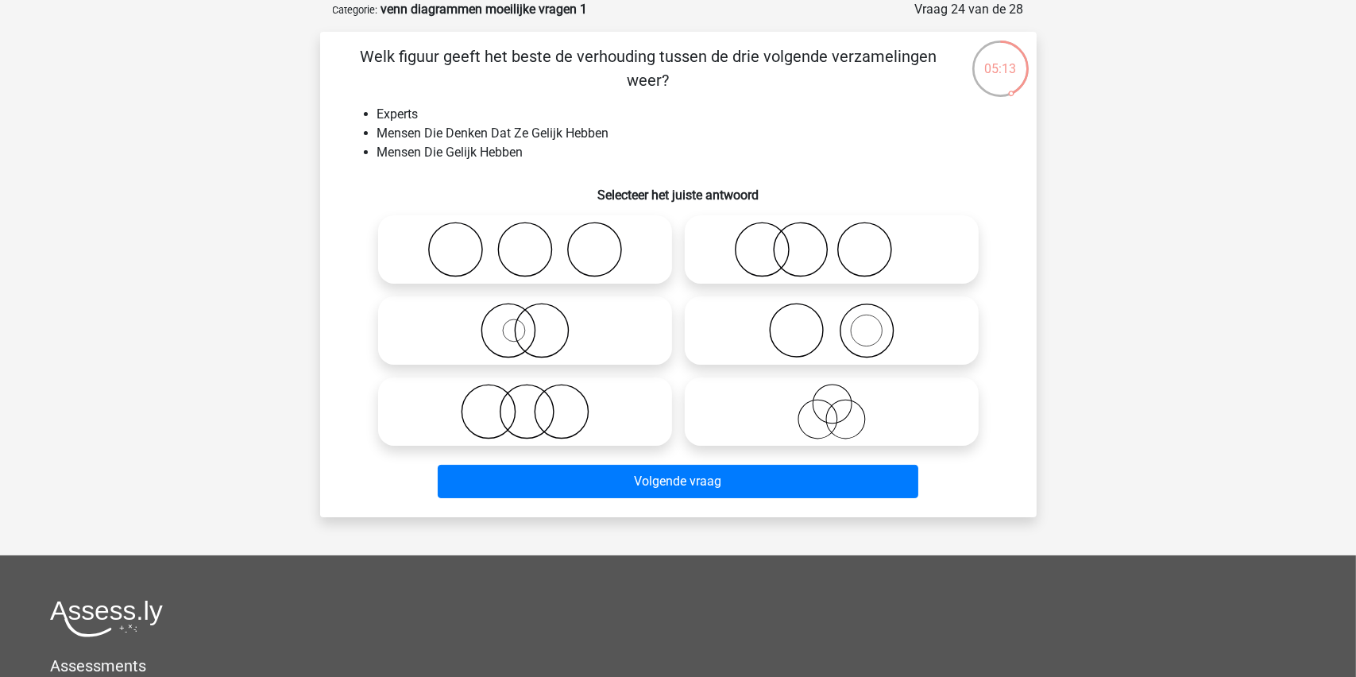
click at [531, 418] on icon at bounding box center [525, 412] width 281 height 56
click at [531, 404] on input "radio" at bounding box center [530, 398] width 10 height 10
radio input "true"
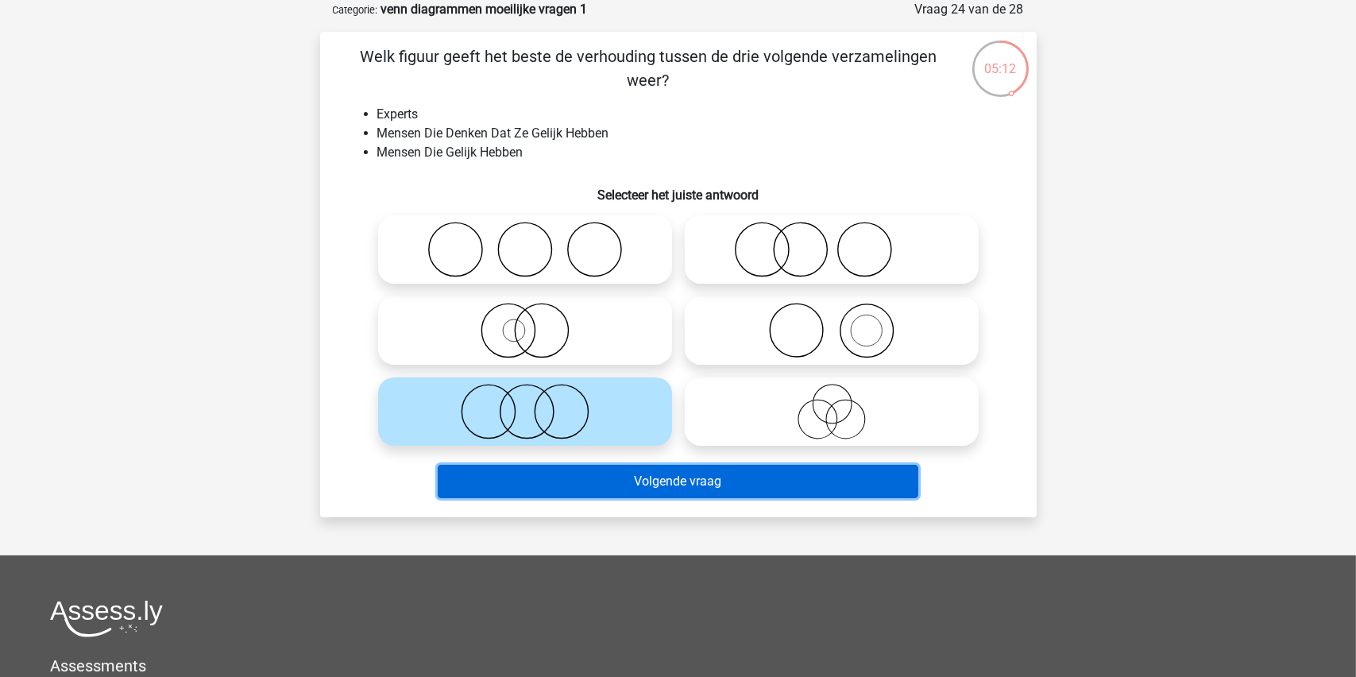
click at [663, 478] on button "Volgende vraag" at bounding box center [678, 481] width 481 height 33
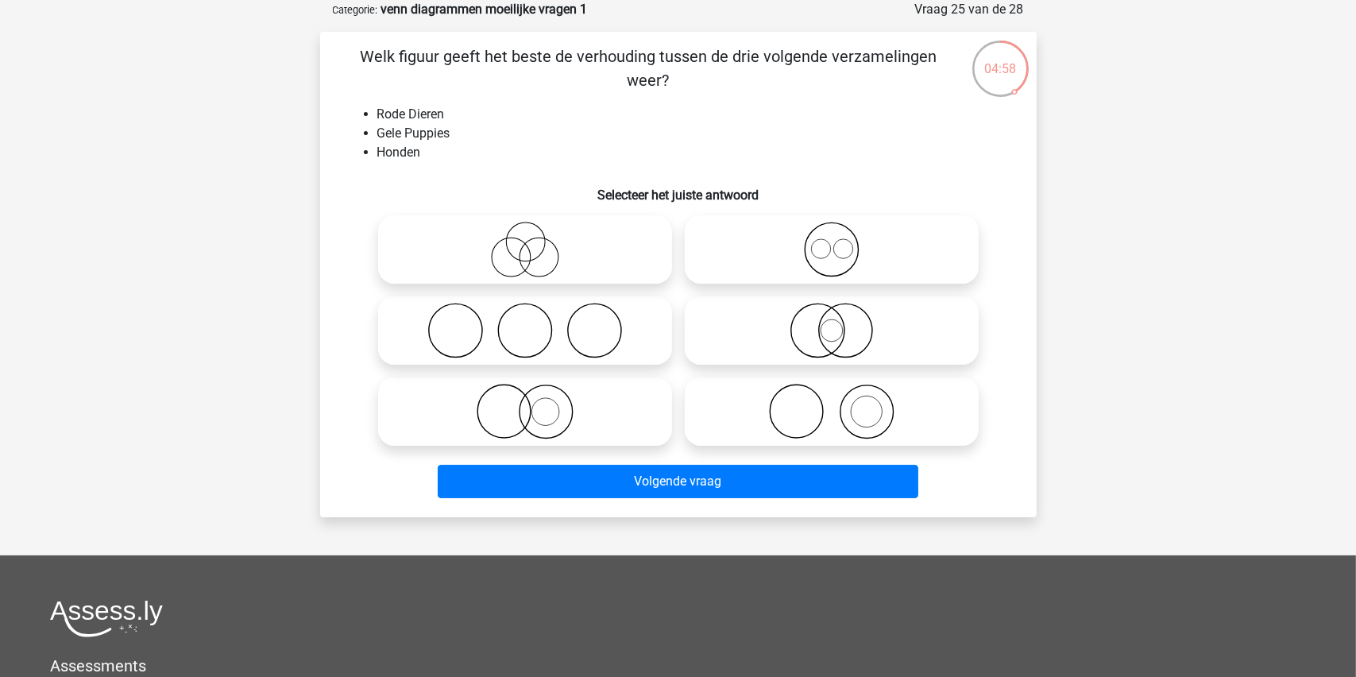
click at [549, 418] on icon at bounding box center [525, 412] width 281 height 56
click at [535, 404] on input "radio" at bounding box center [530, 398] width 10 height 10
radio input "true"
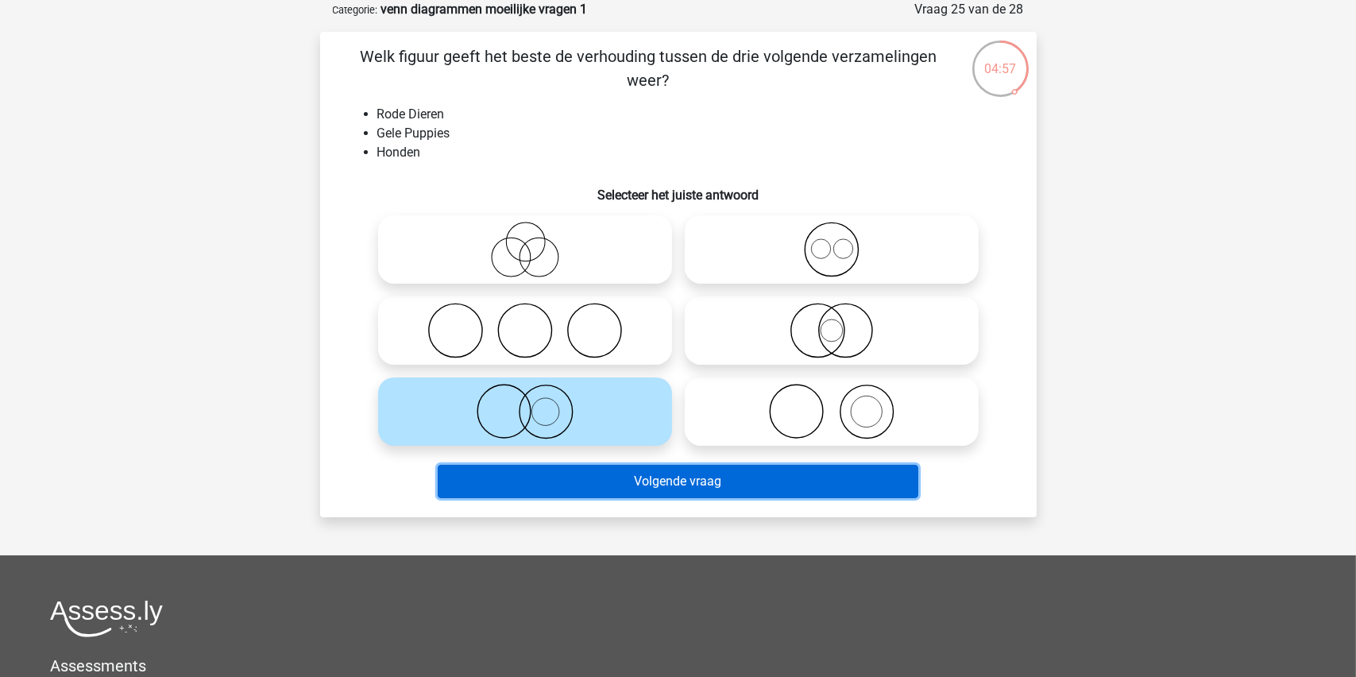
click at [629, 482] on button "Volgende vraag" at bounding box center [678, 481] width 481 height 33
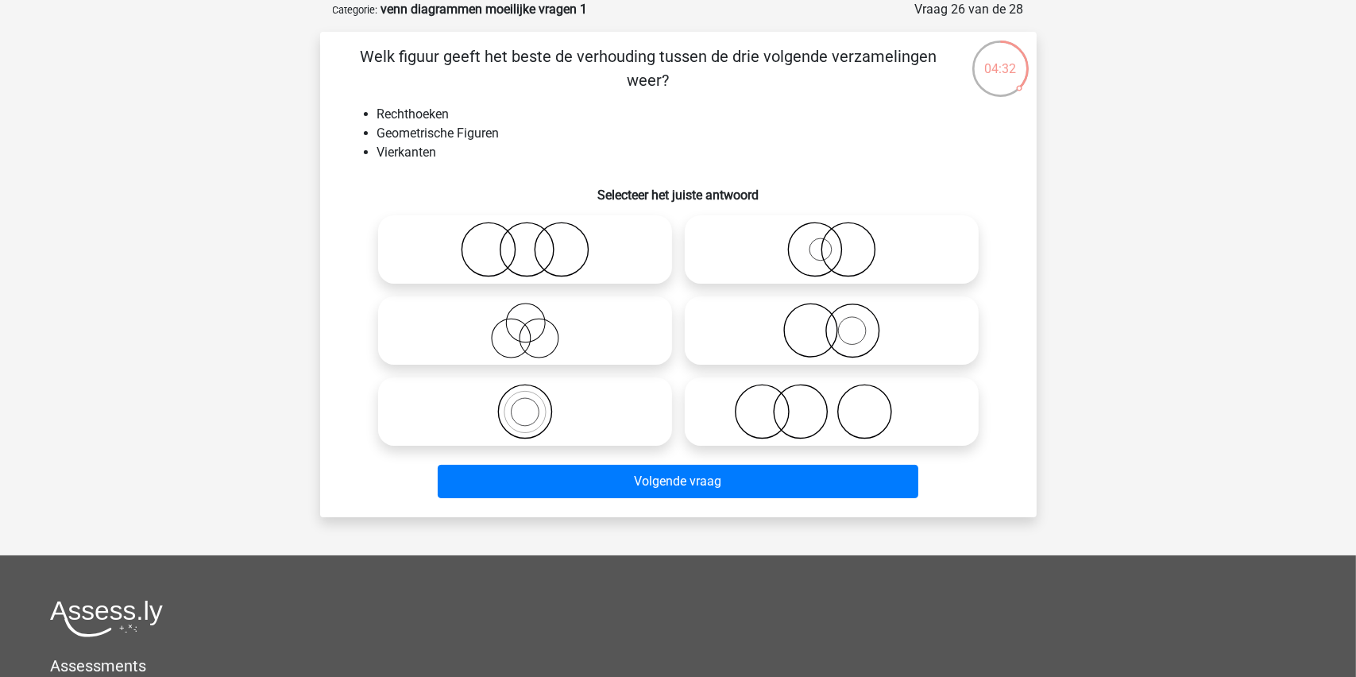
click at [841, 333] on icon at bounding box center [831, 331] width 281 height 56
click at [841, 323] on input "radio" at bounding box center [837, 317] width 10 height 10
radio input "true"
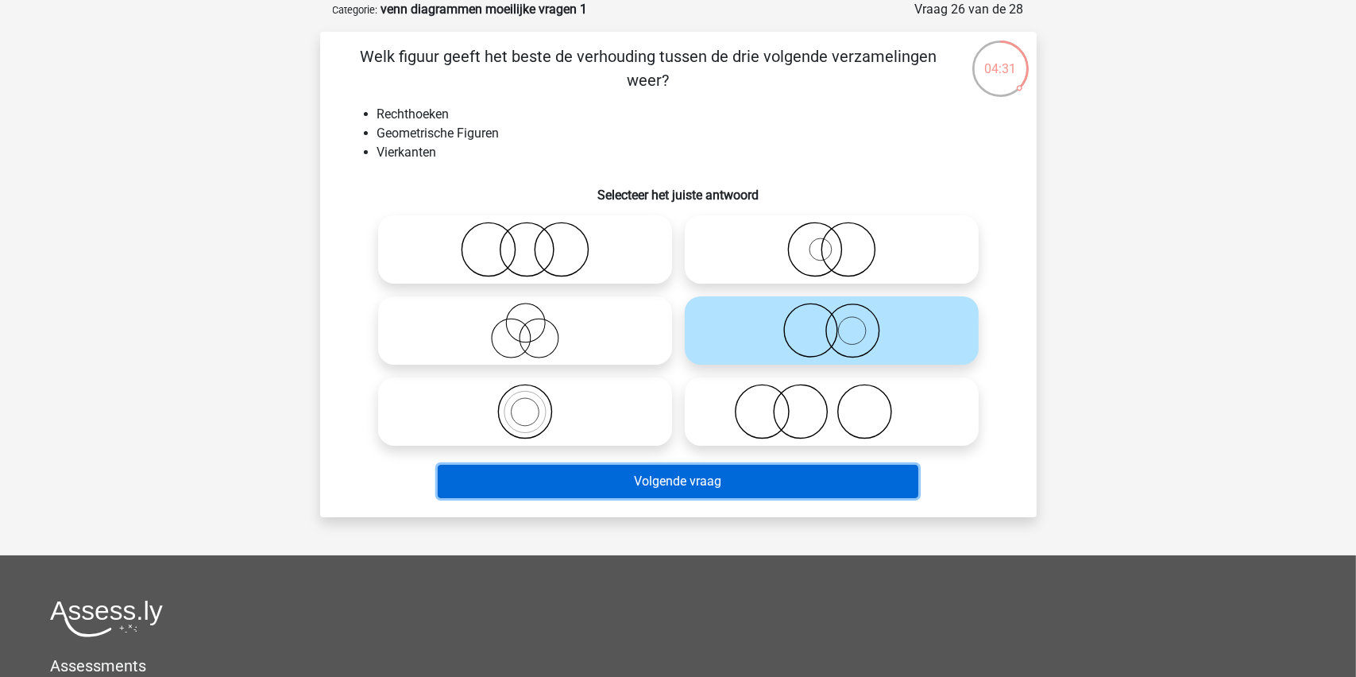
click at [686, 477] on button "Volgende vraag" at bounding box center [678, 481] width 481 height 33
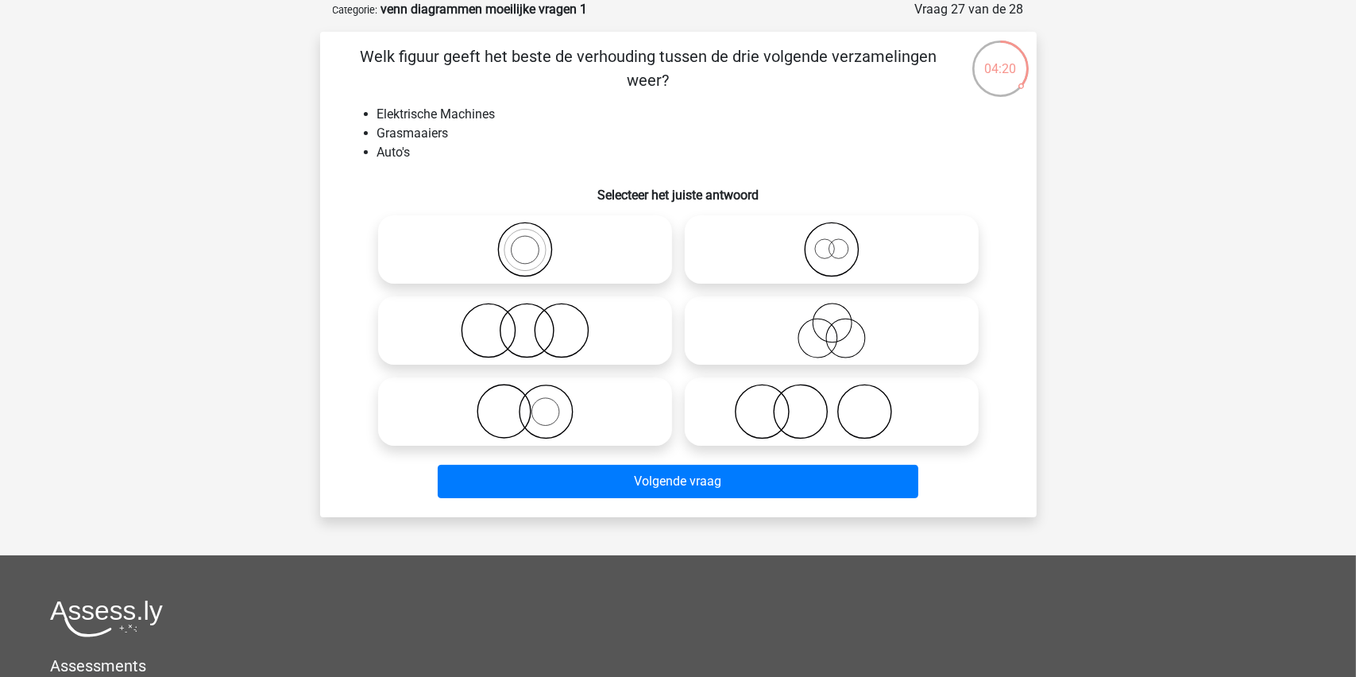
click at [546, 410] on icon at bounding box center [525, 412] width 281 height 56
click at [535, 404] on input "radio" at bounding box center [530, 398] width 10 height 10
radio input "true"
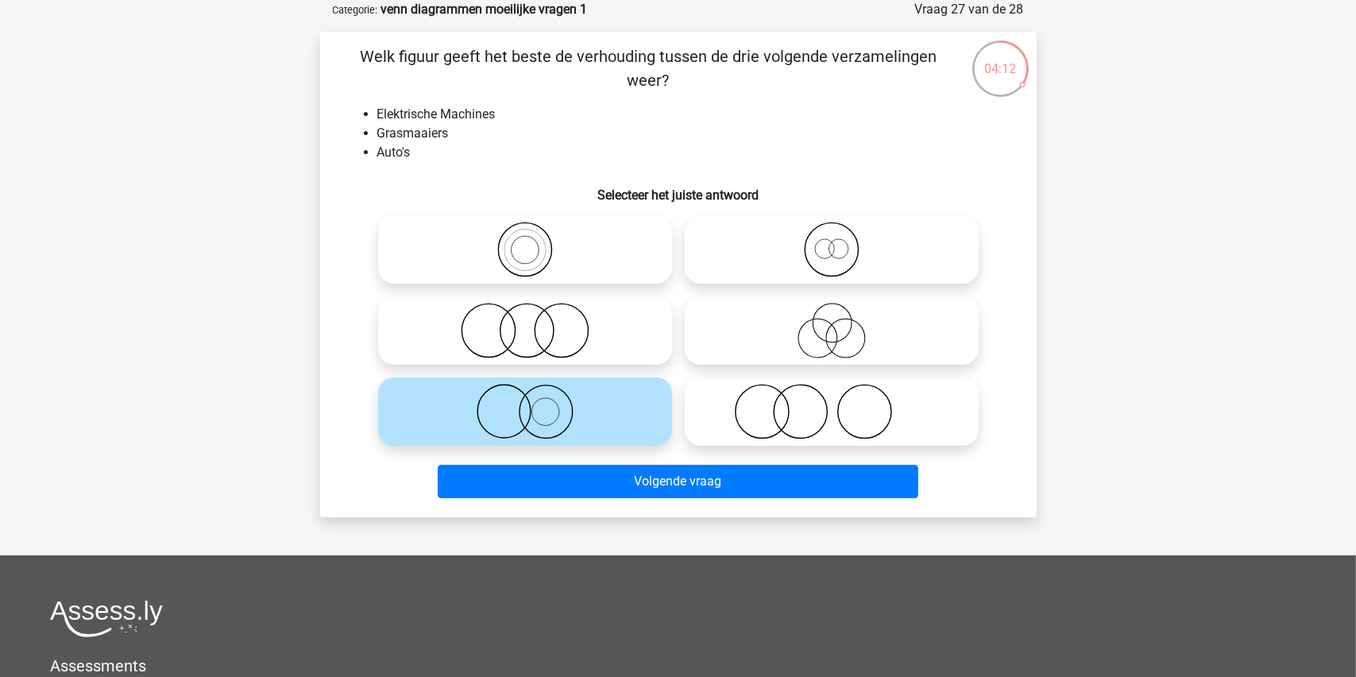
click at [820, 403] on icon at bounding box center [831, 412] width 281 height 56
click at [832, 403] on input "radio" at bounding box center [837, 398] width 10 height 10
radio input "true"
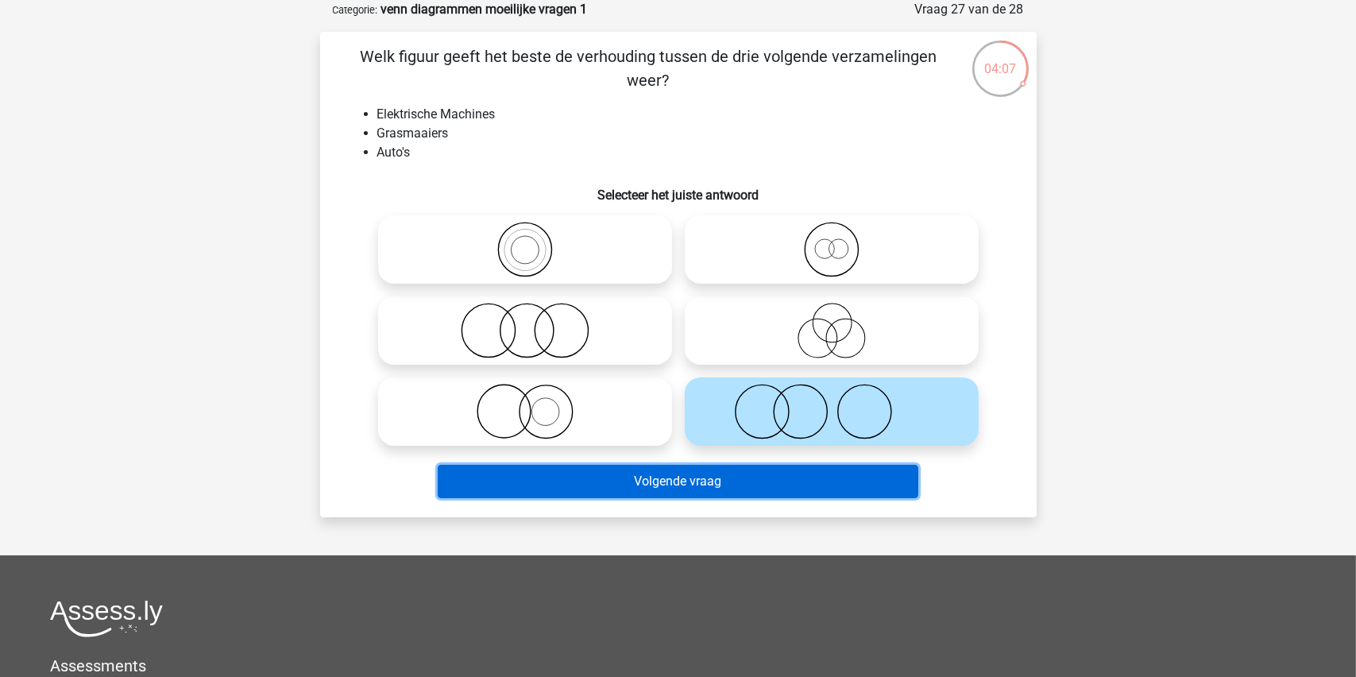
click at [648, 484] on button "Volgende vraag" at bounding box center [678, 481] width 481 height 33
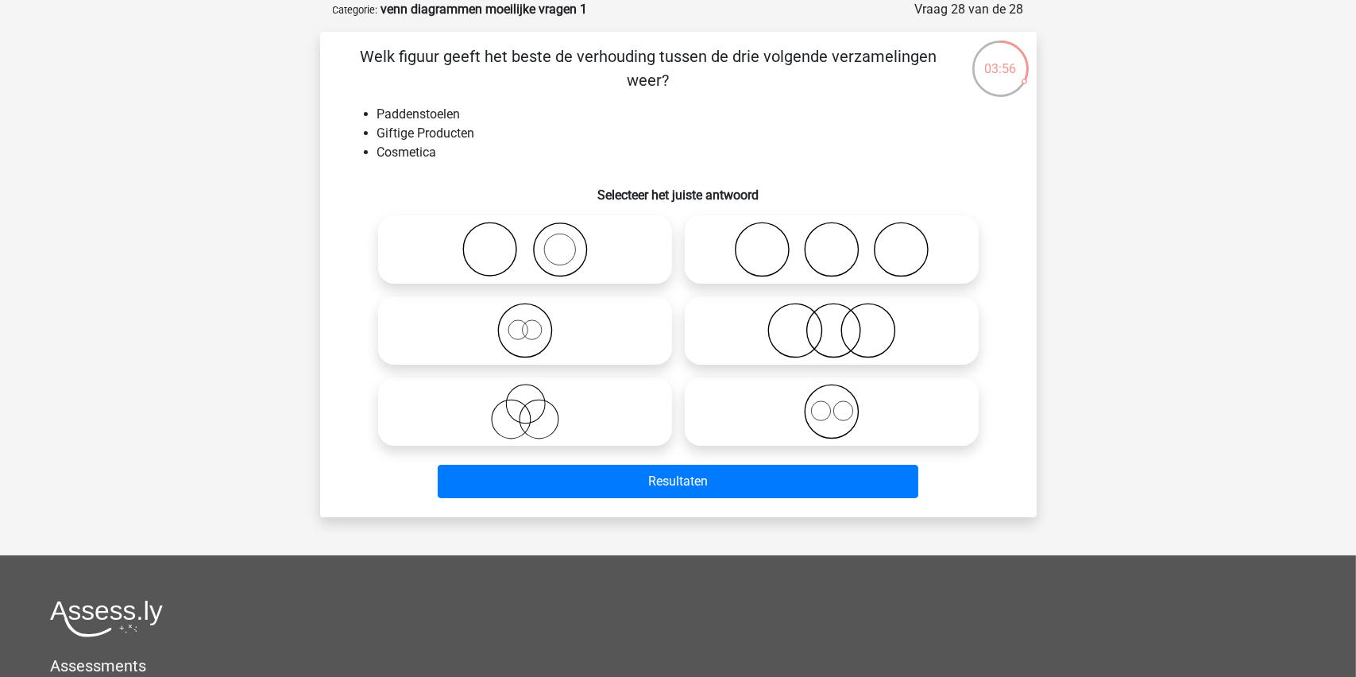
click at [543, 249] on icon at bounding box center [525, 250] width 281 height 56
click at [535, 242] on input "radio" at bounding box center [530, 236] width 10 height 10
radio input "true"
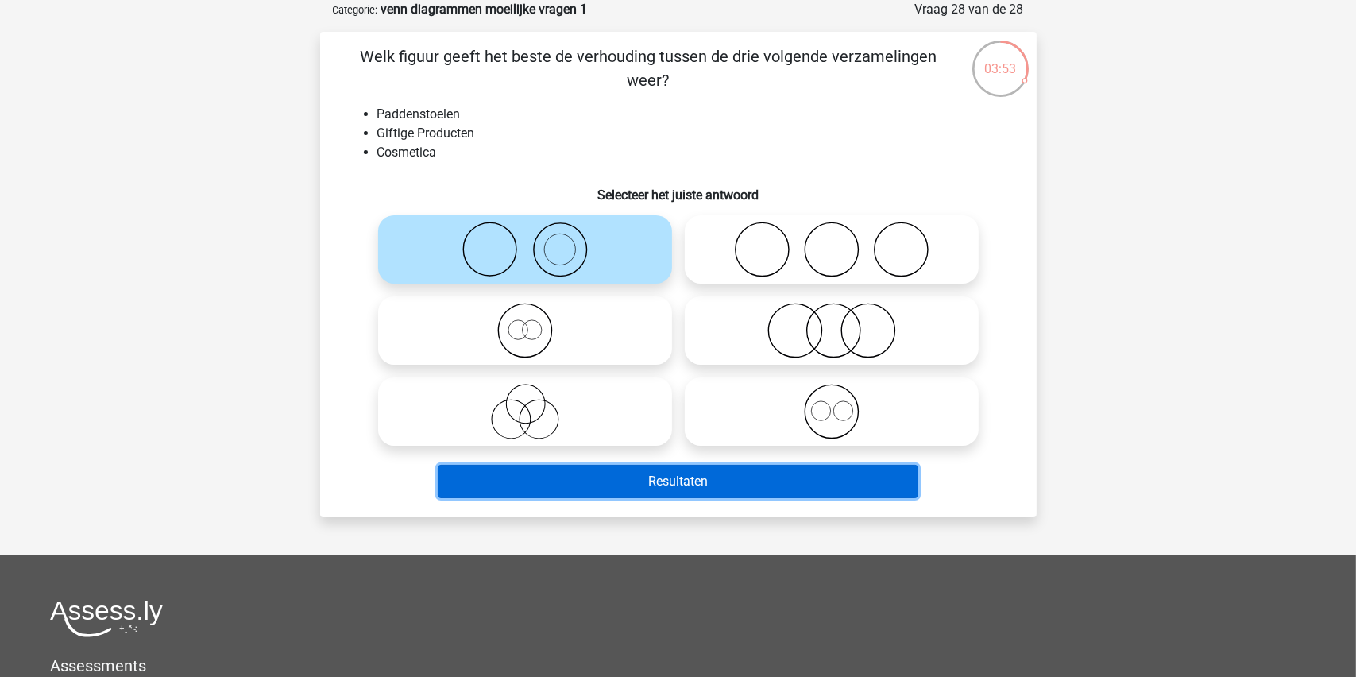
click at [660, 482] on button "Resultaten" at bounding box center [678, 481] width 481 height 33
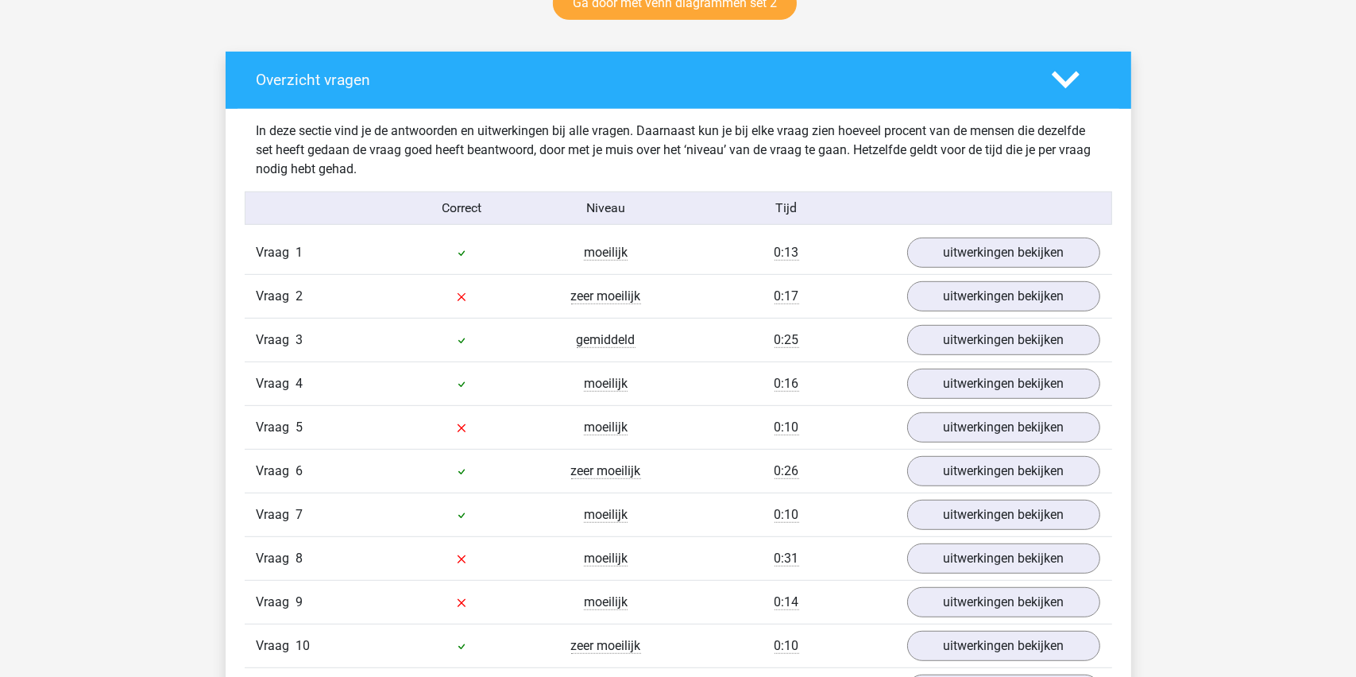
scroll to position [794, 0]
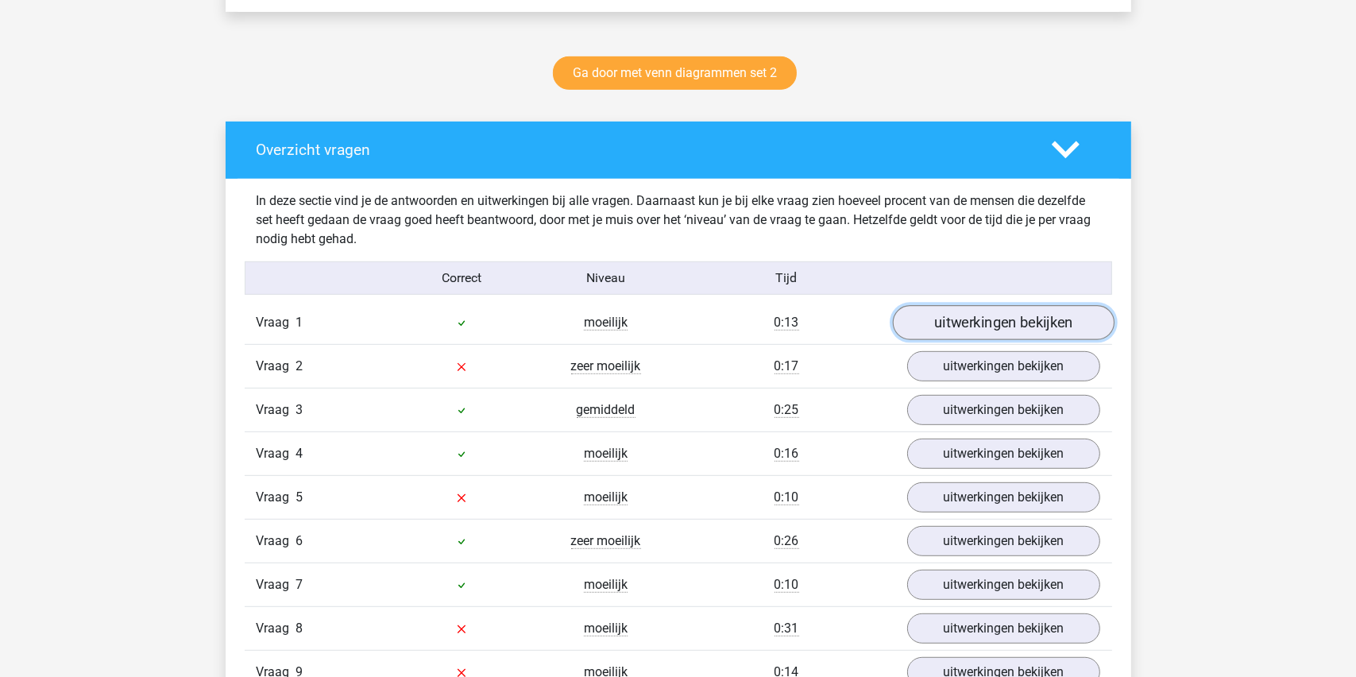
click at [955, 319] on link "uitwerkingen bekijken" at bounding box center [1003, 322] width 222 height 35
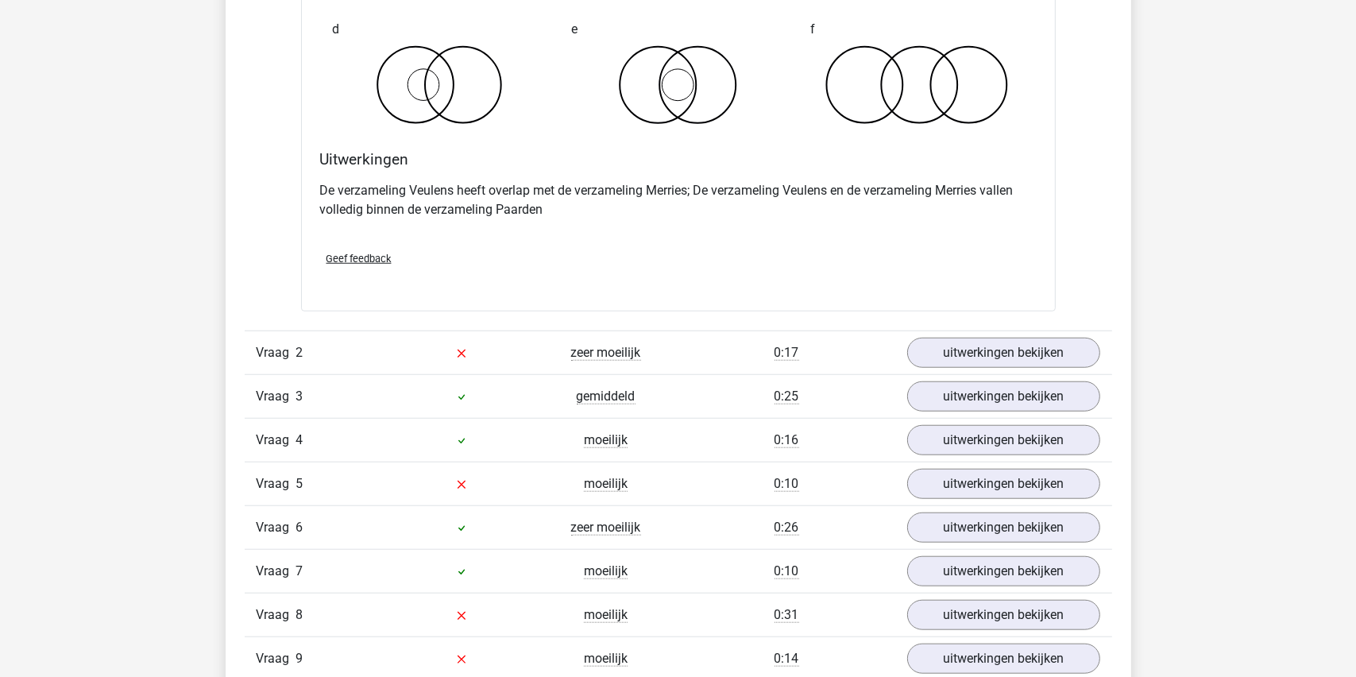
scroll to position [1509, 0]
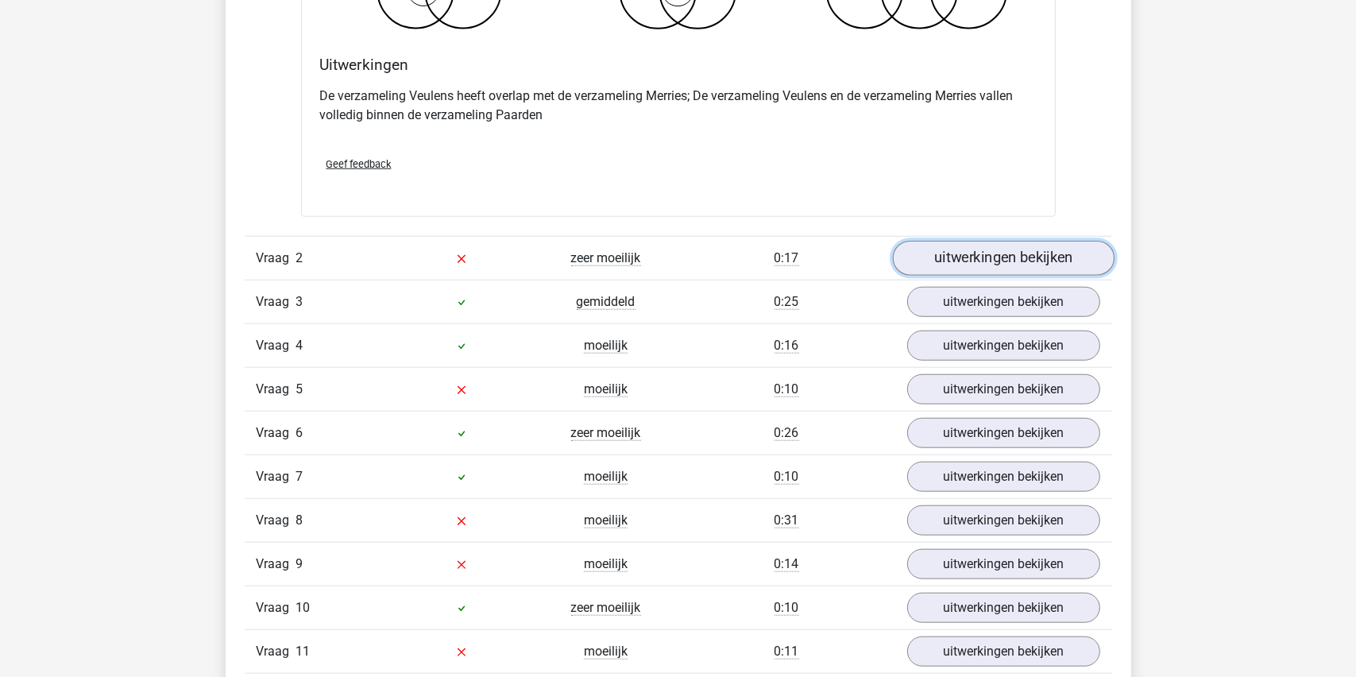
click at [984, 254] on link "uitwerkingen bekijken" at bounding box center [1003, 258] width 222 height 35
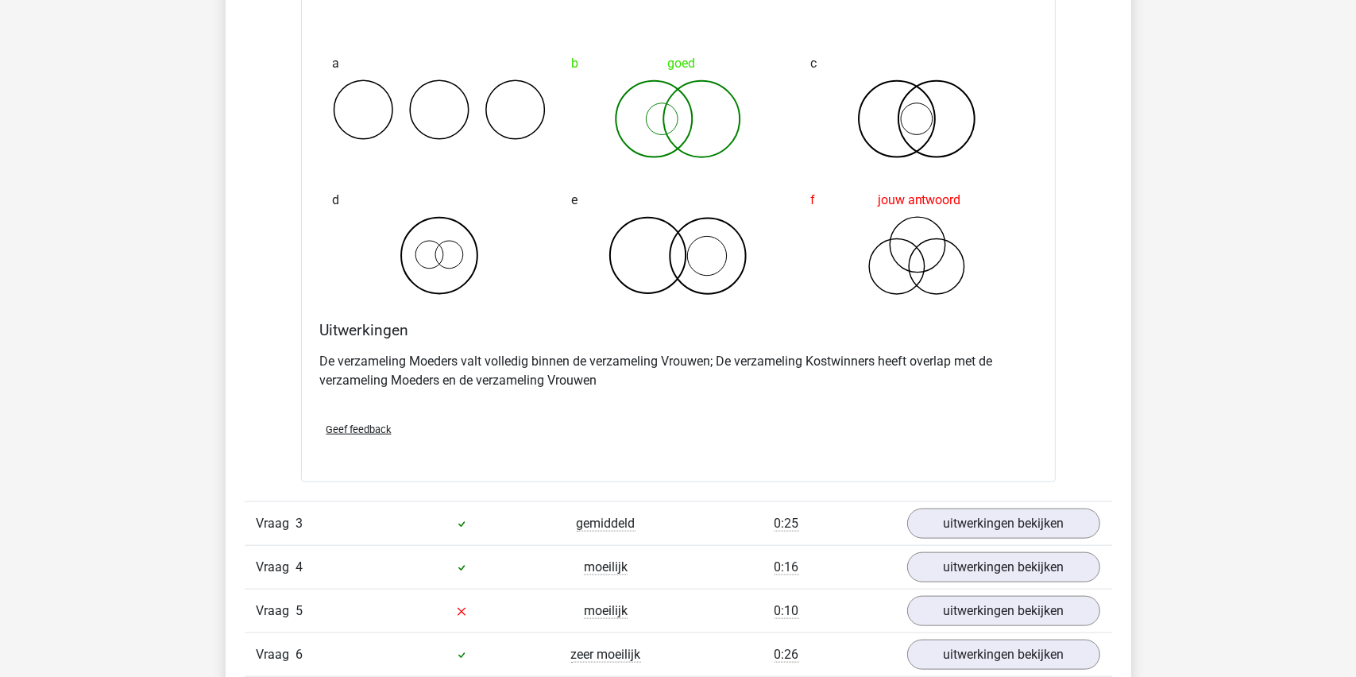
scroll to position [1827, 0]
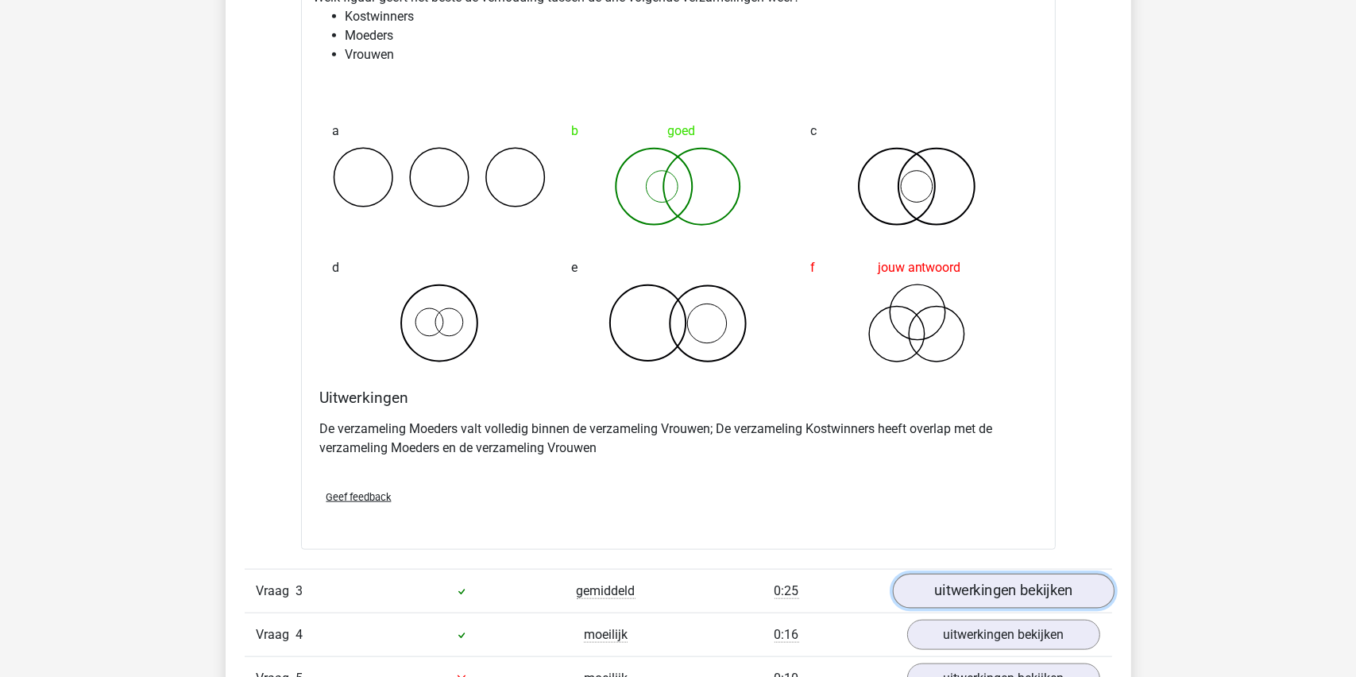
click at [977, 589] on link "uitwerkingen bekijken" at bounding box center [1003, 591] width 222 height 35
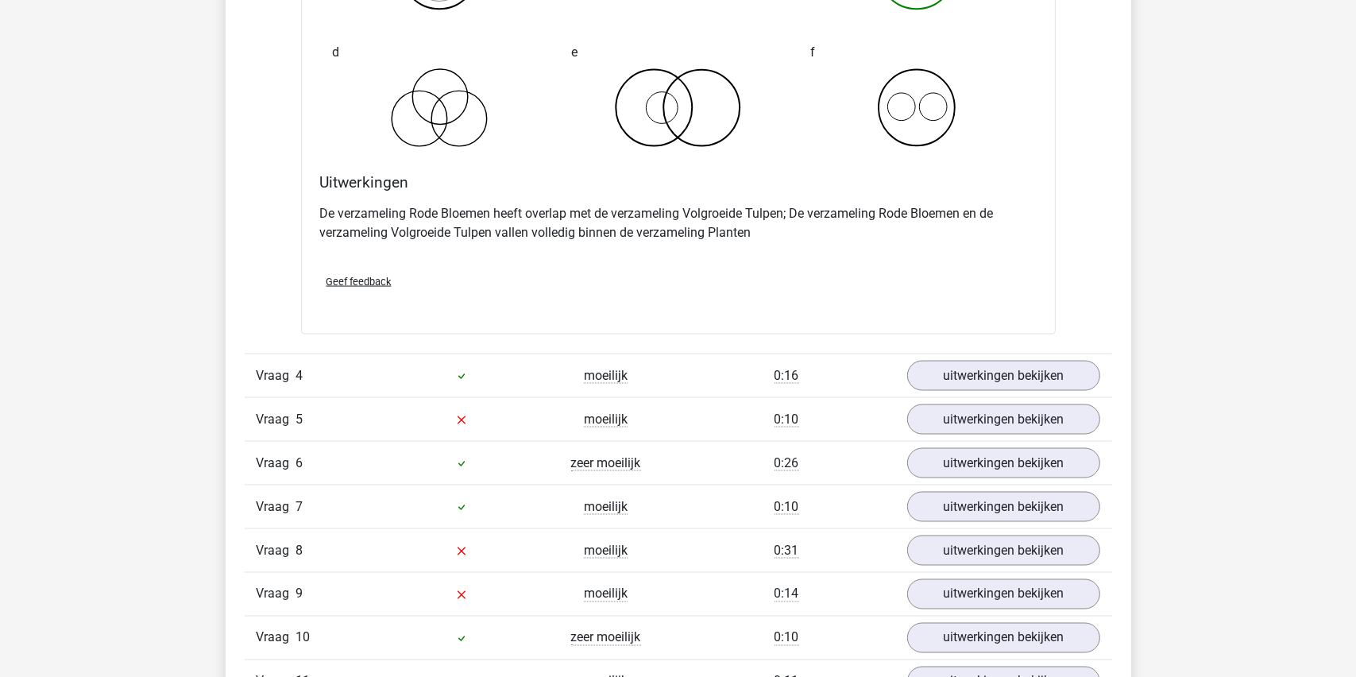
scroll to position [2701, 0]
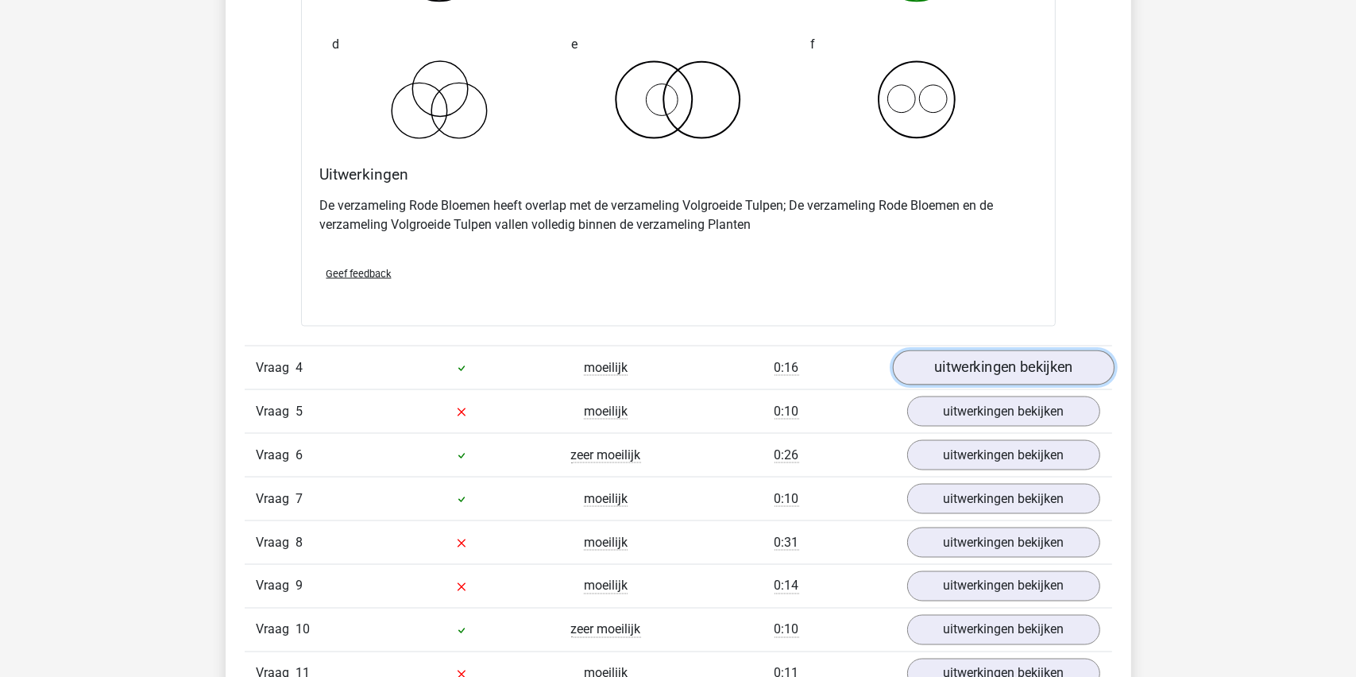
click at [996, 366] on link "uitwerkingen bekijken" at bounding box center [1003, 368] width 222 height 35
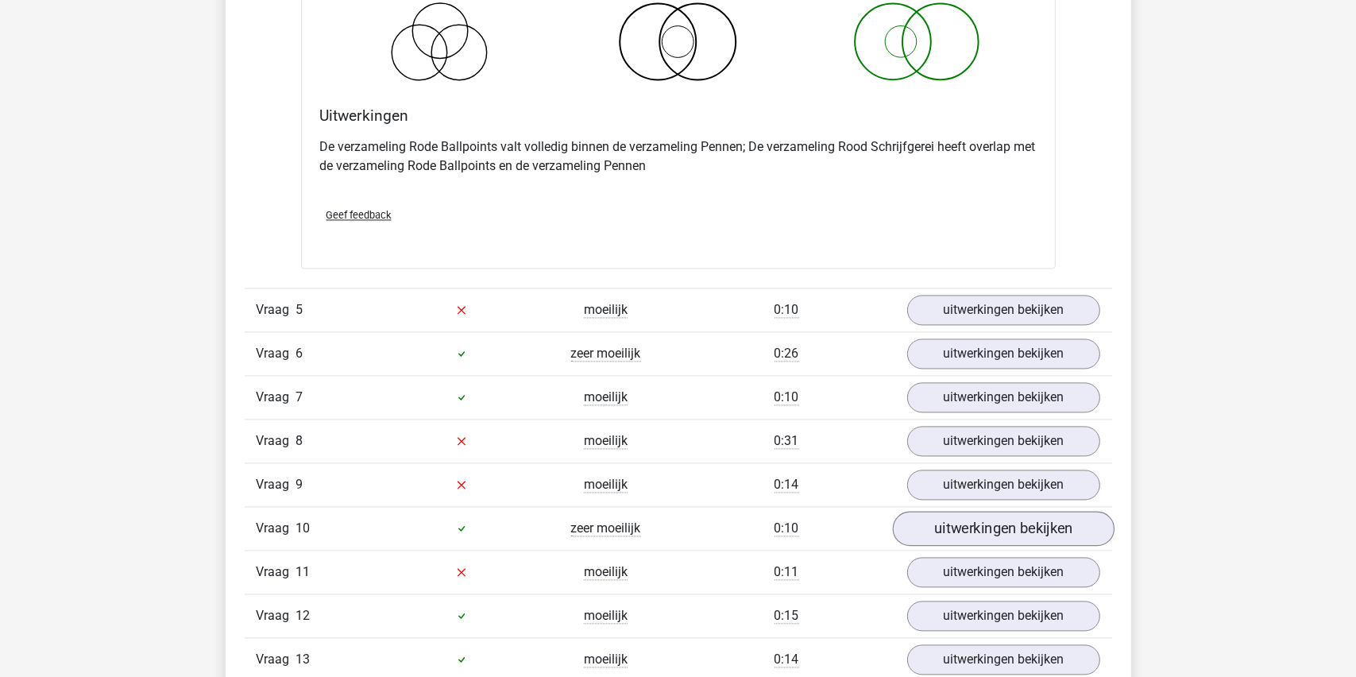
scroll to position [3416, 0]
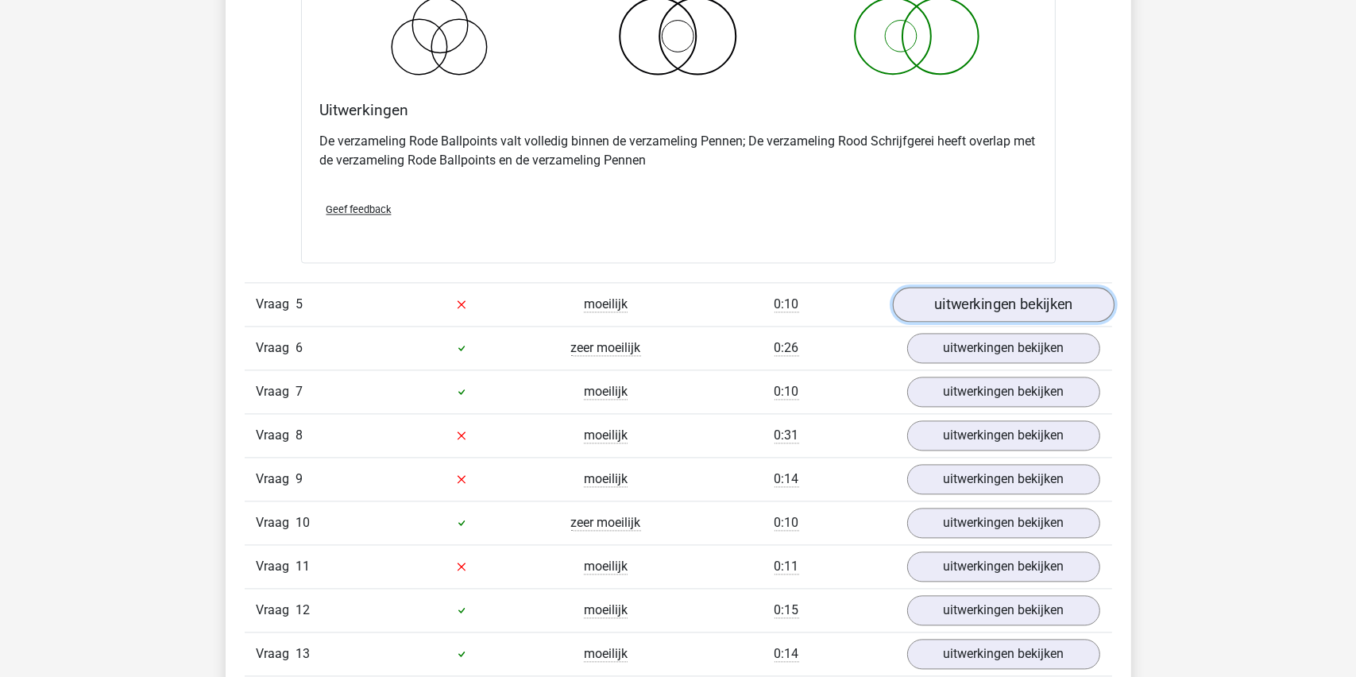
click at [984, 292] on link "uitwerkingen bekijken" at bounding box center [1003, 304] width 222 height 35
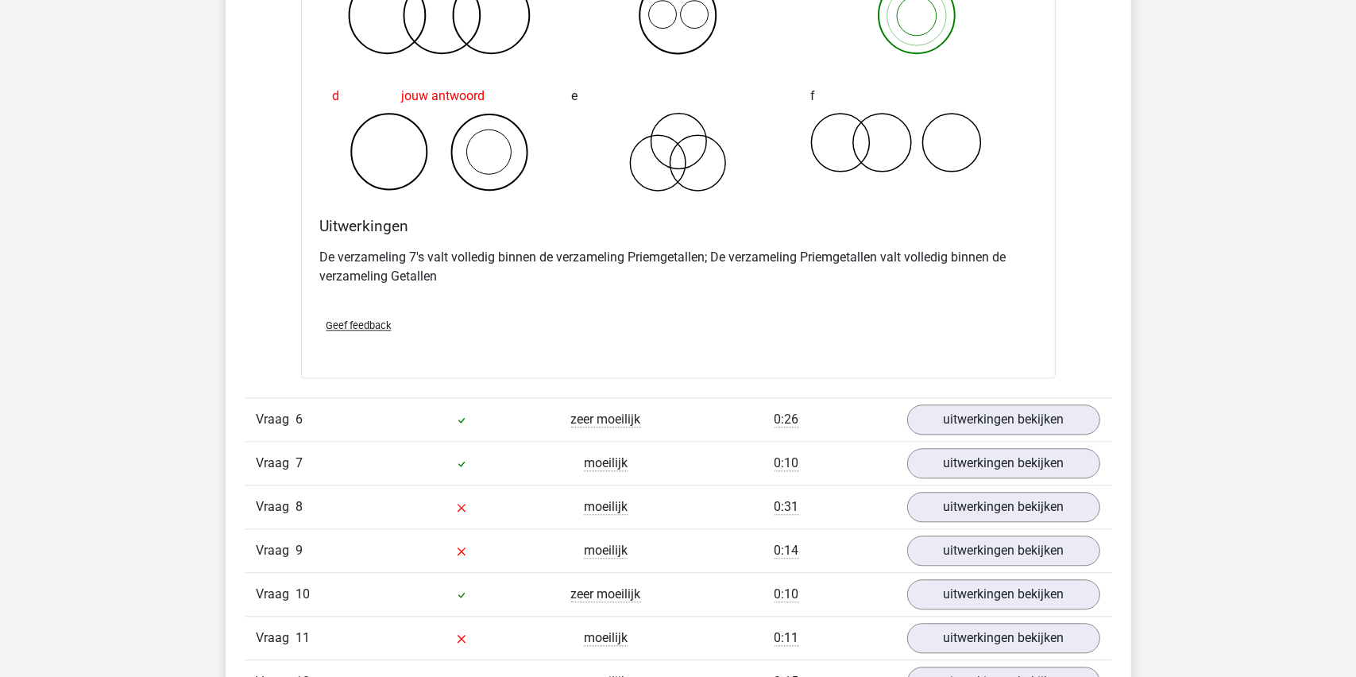
scroll to position [3972, 0]
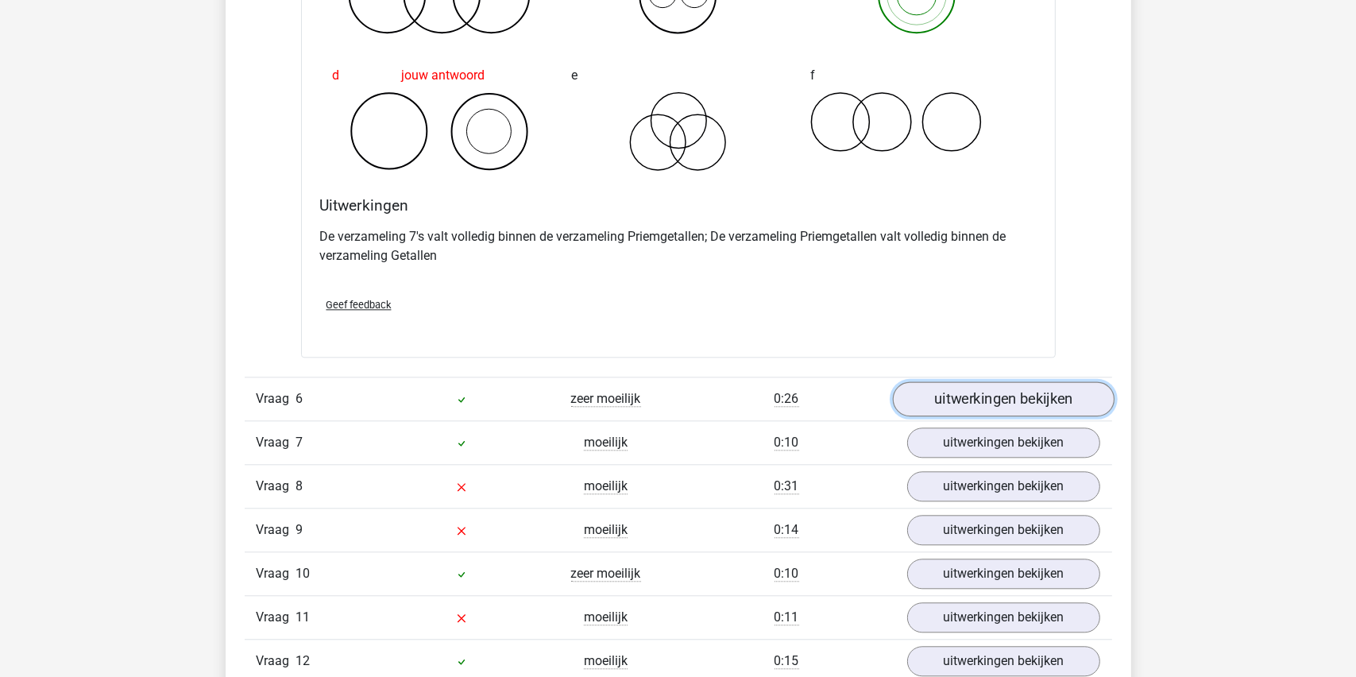
click at [995, 395] on link "uitwerkingen bekijken" at bounding box center [1003, 398] width 222 height 35
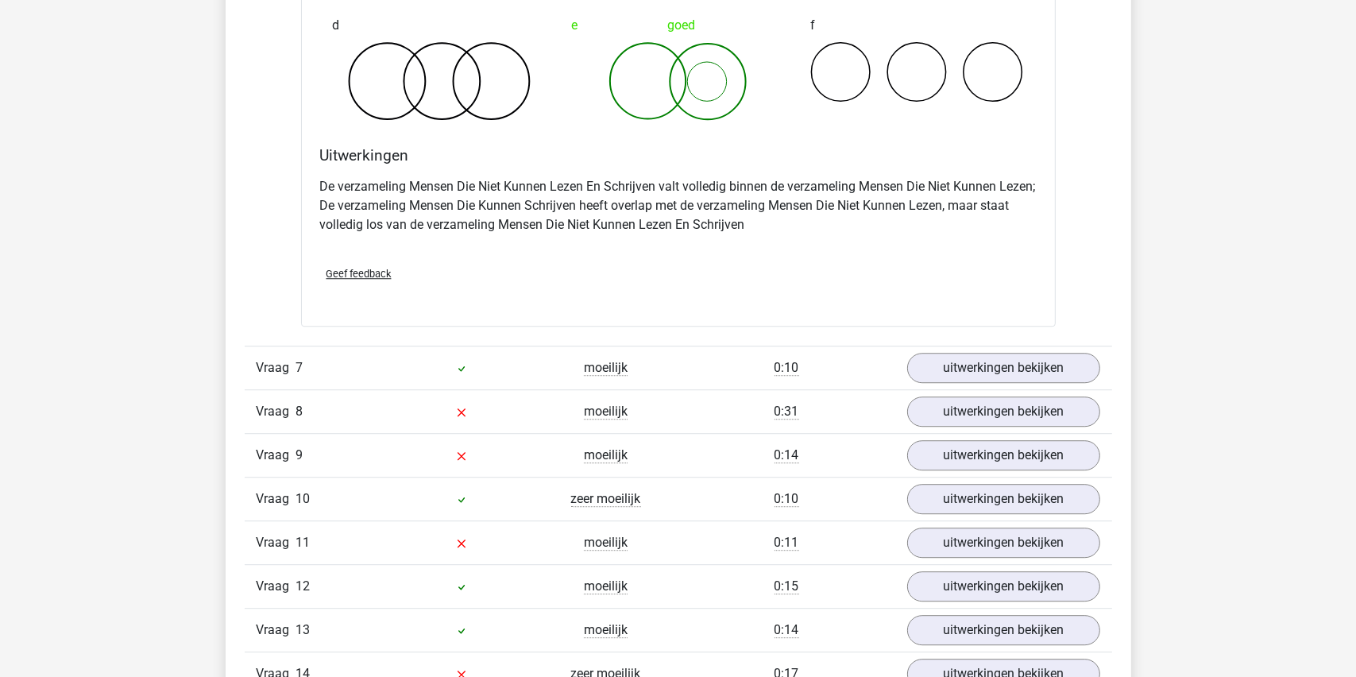
scroll to position [4767, 0]
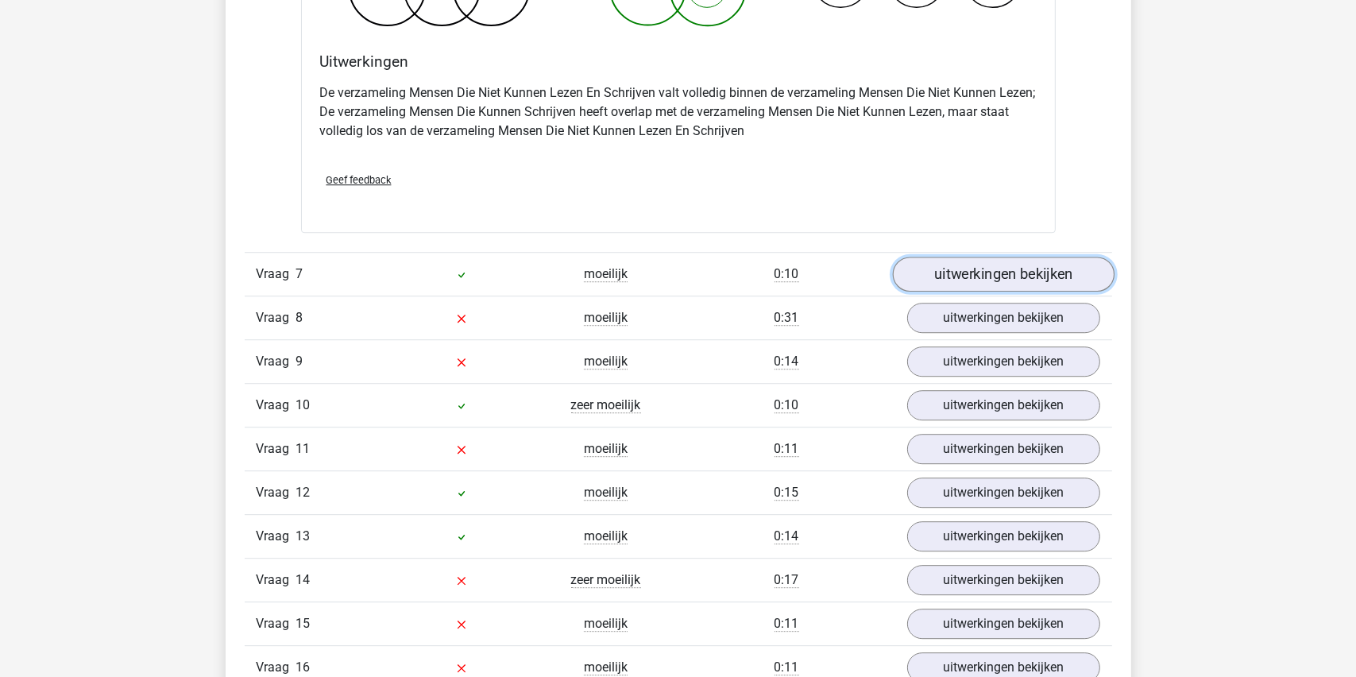
click at [978, 270] on link "uitwerkingen bekijken" at bounding box center [1003, 274] width 222 height 35
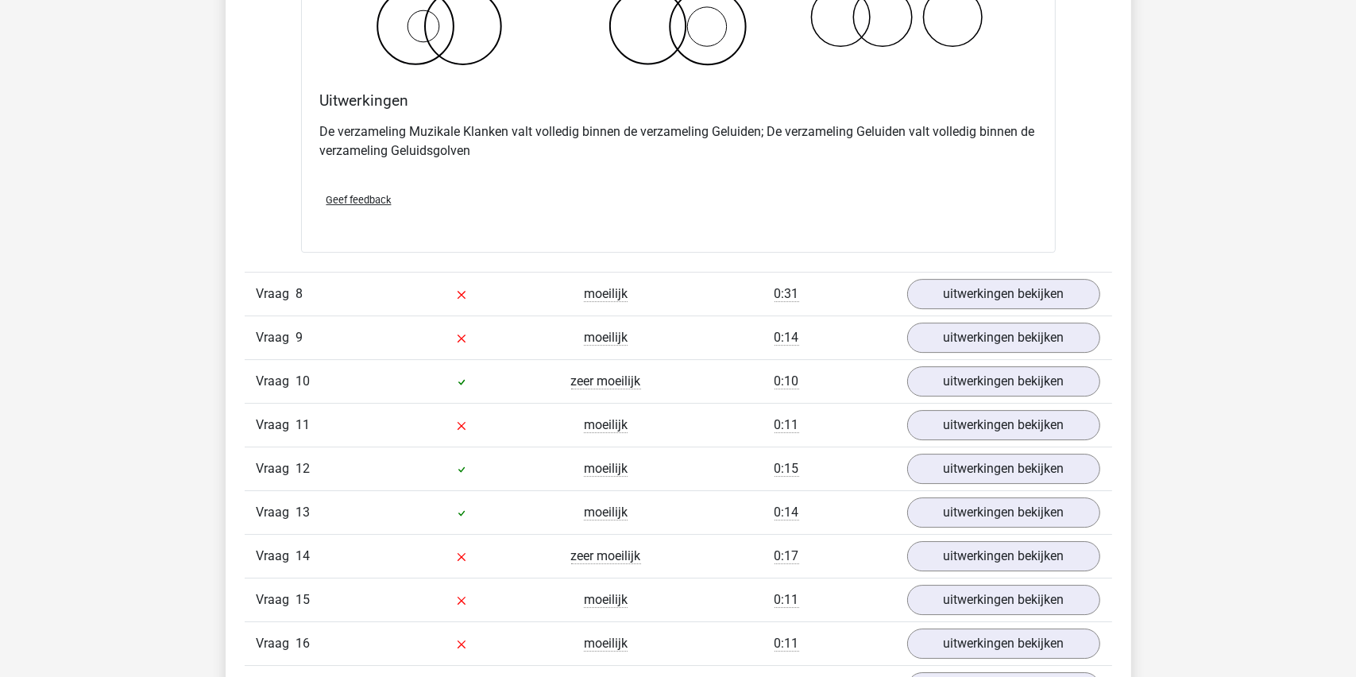
scroll to position [5402, 0]
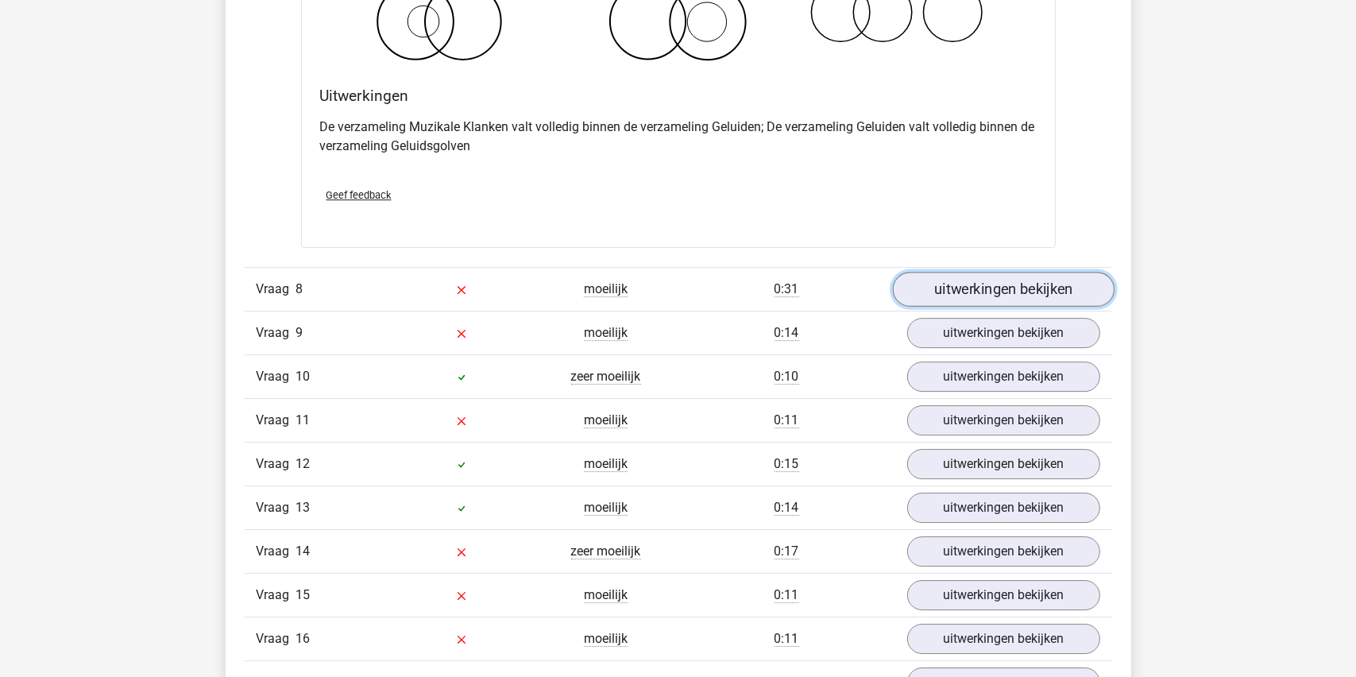
click at [971, 288] on link "uitwerkingen bekijken" at bounding box center [1003, 289] width 222 height 35
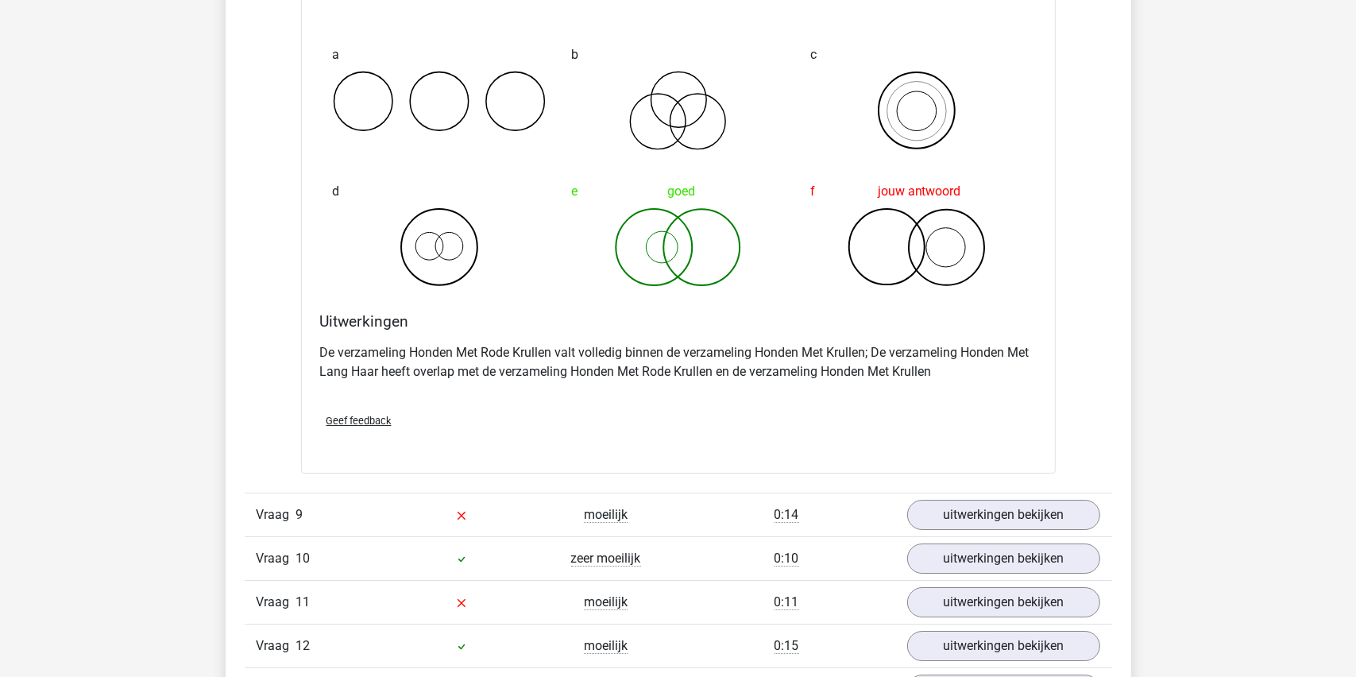
scroll to position [5799, 0]
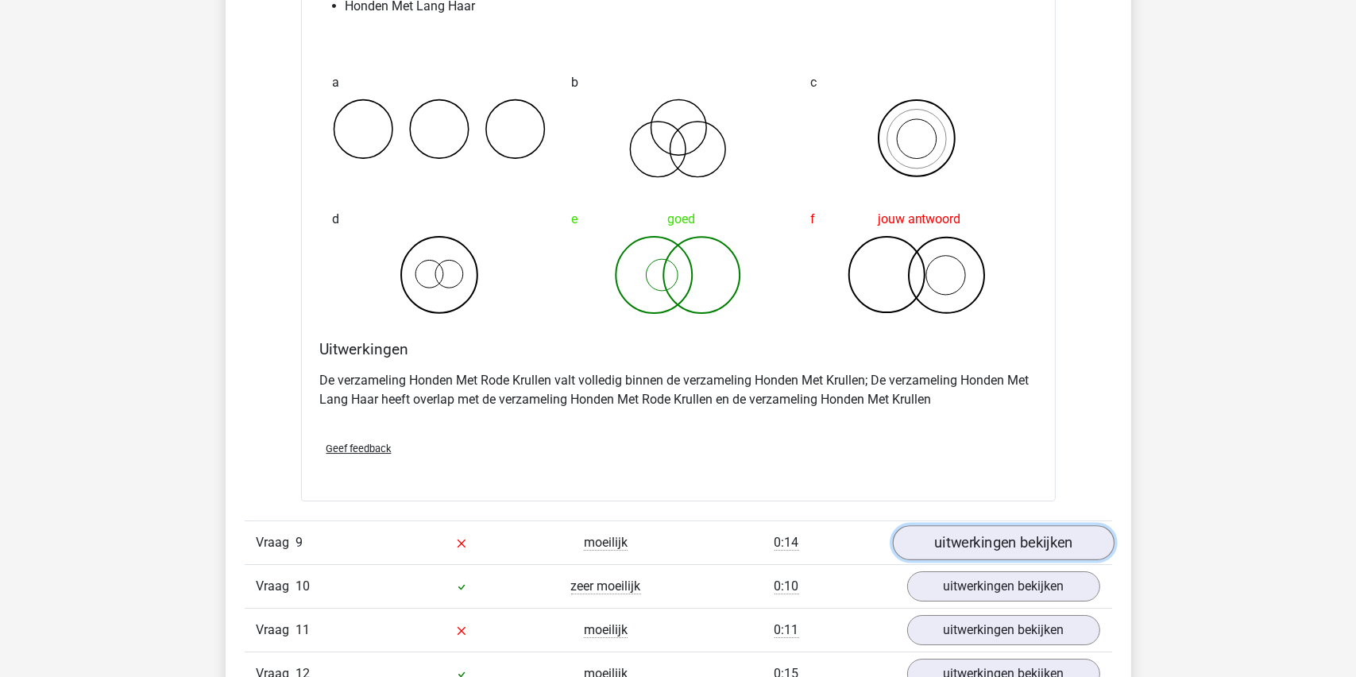
click at [980, 533] on link "uitwerkingen bekijken" at bounding box center [1003, 543] width 222 height 35
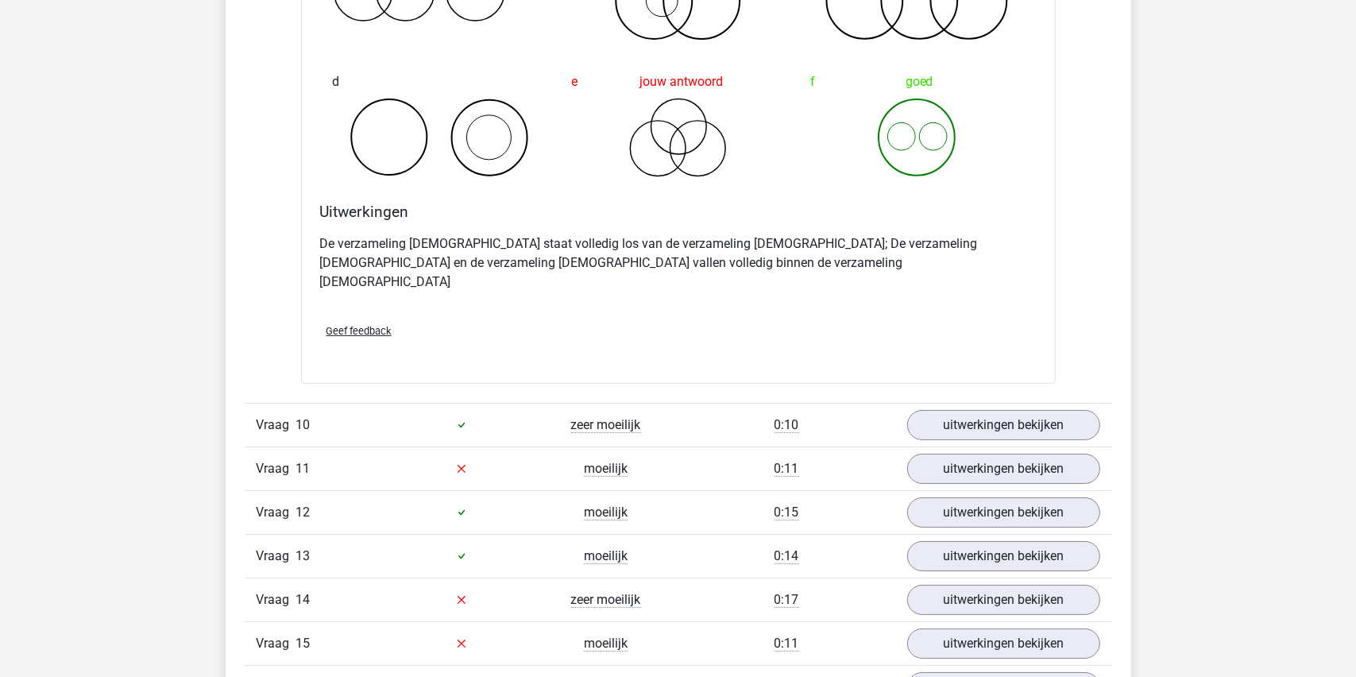
scroll to position [6594, 0]
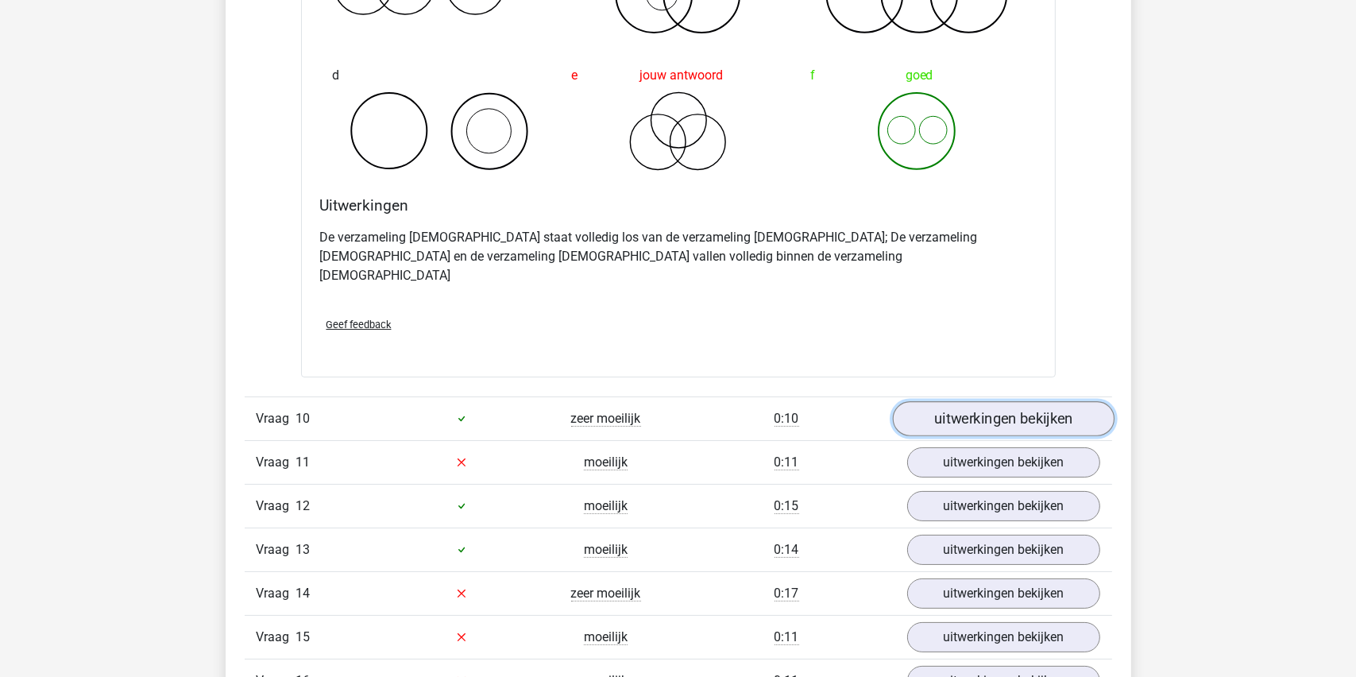
click at [1005, 401] on link "uitwerkingen bekijken" at bounding box center [1003, 418] width 222 height 35
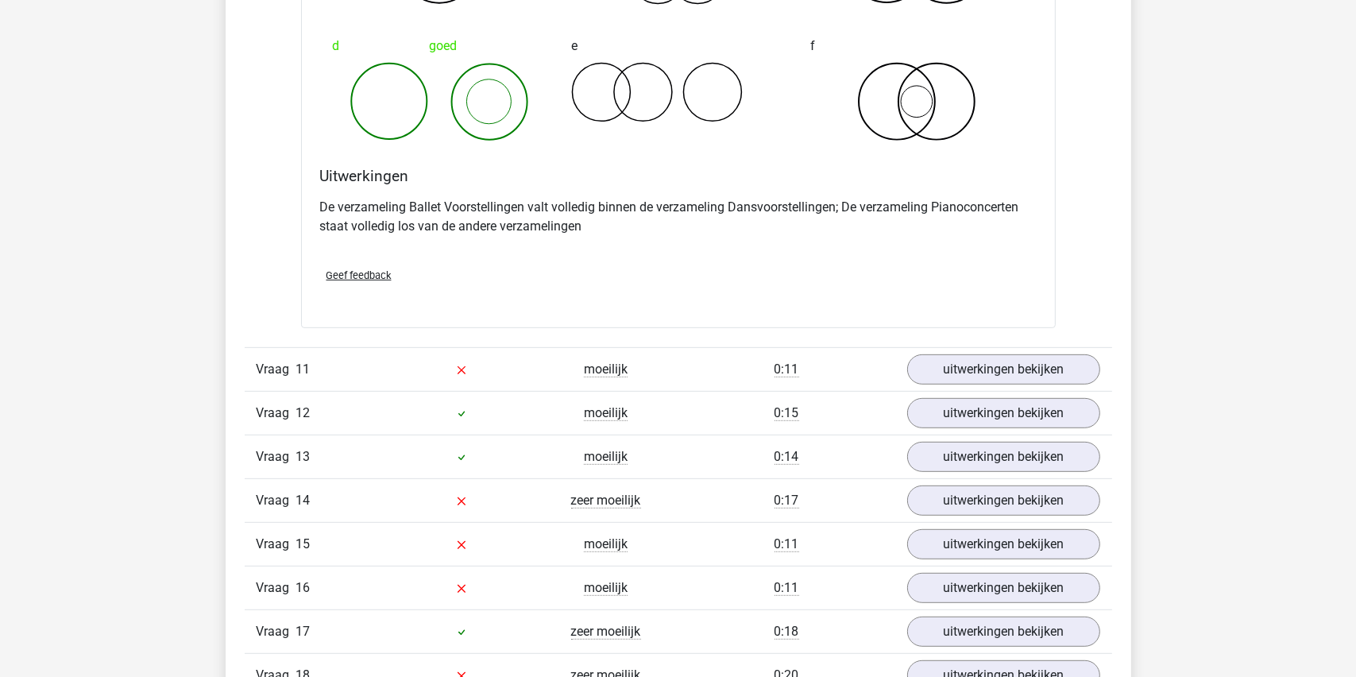
scroll to position [7309, 0]
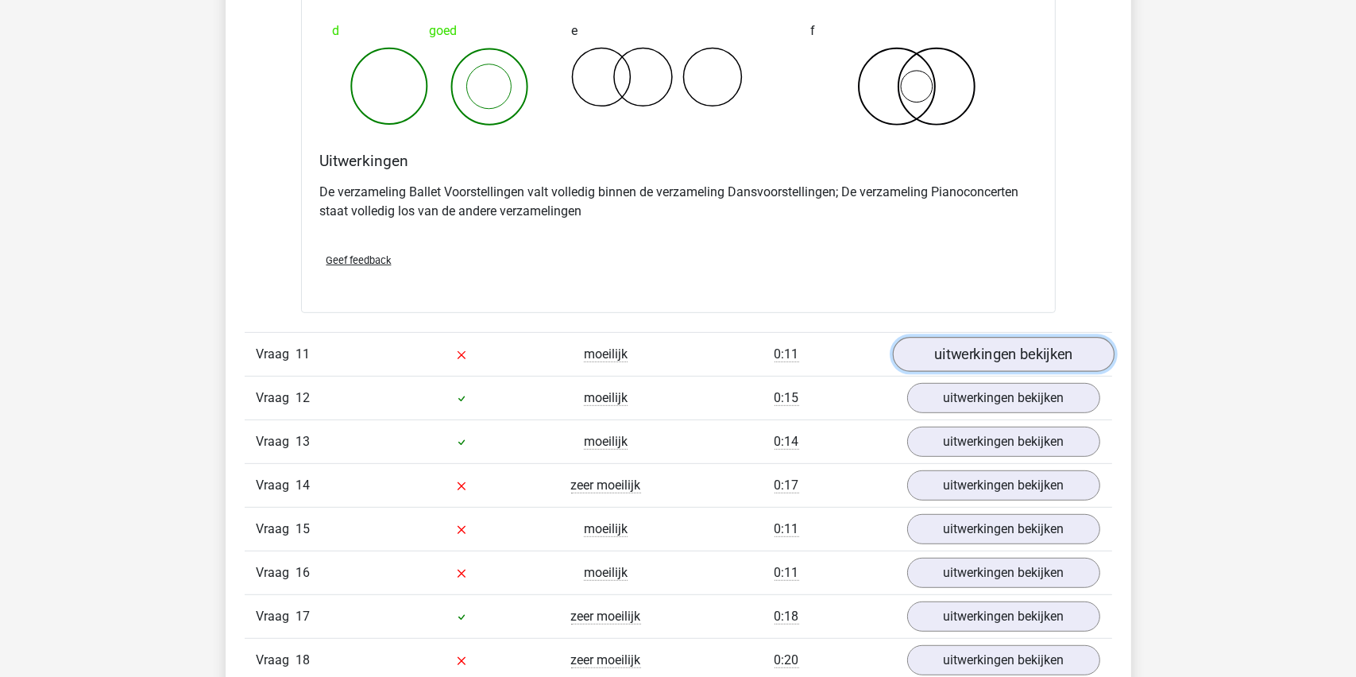
click at [968, 337] on link "uitwerkingen bekijken" at bounding box center [1003, 354] width 222 height 35
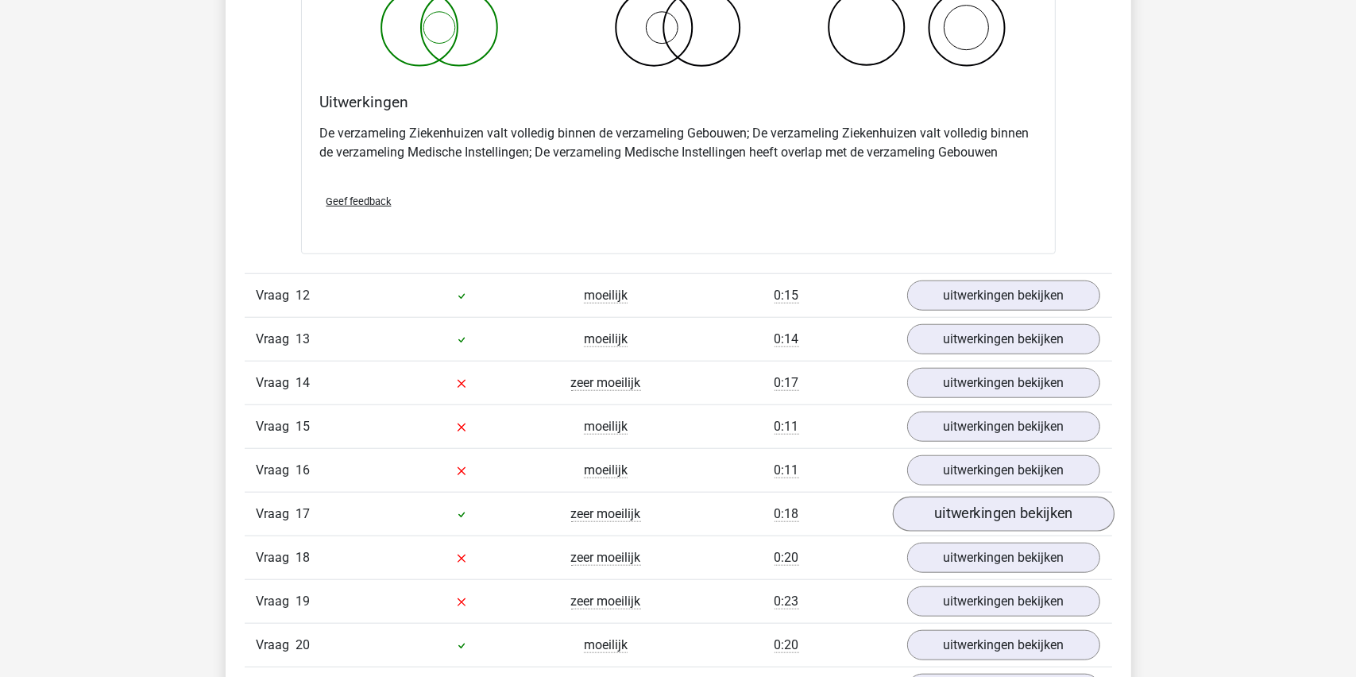
scroll to position [8024, 0]
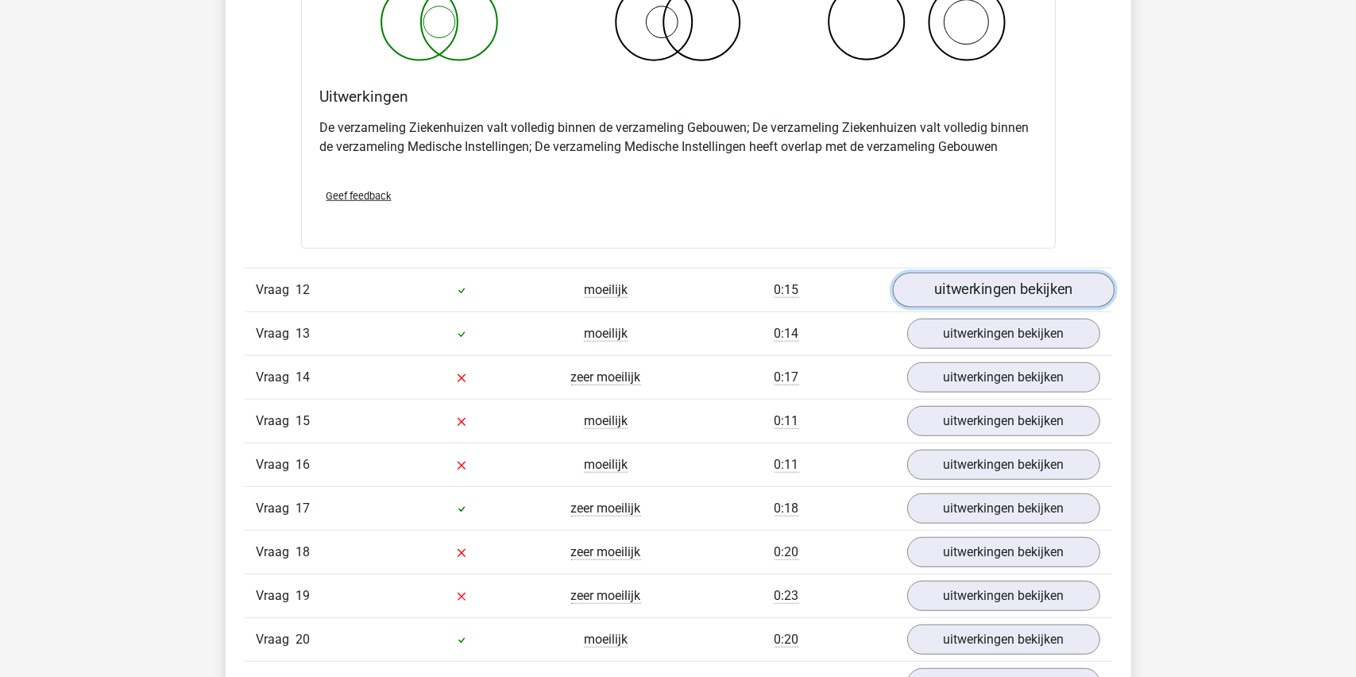
click at [978, 272] on link "uitwerkingen bekijken" at bounding box center [1003, 289] width 222 height 35
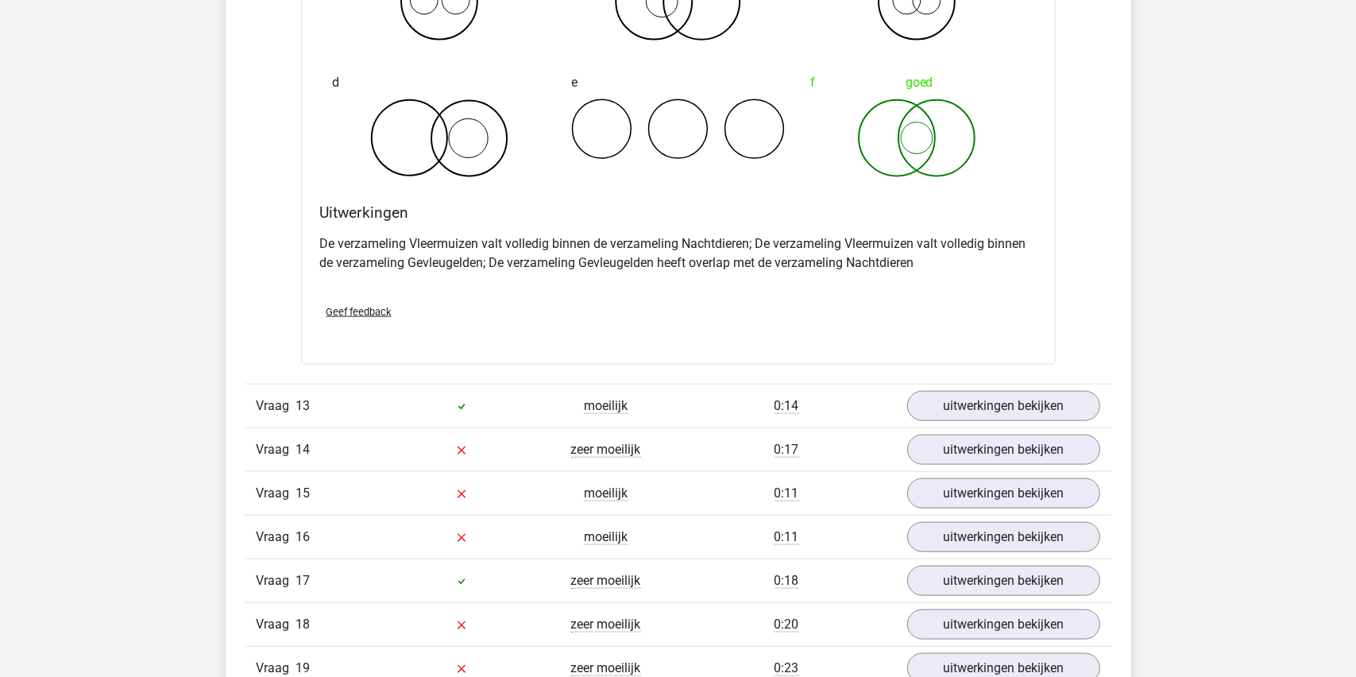
scroll to position [8580, 0]
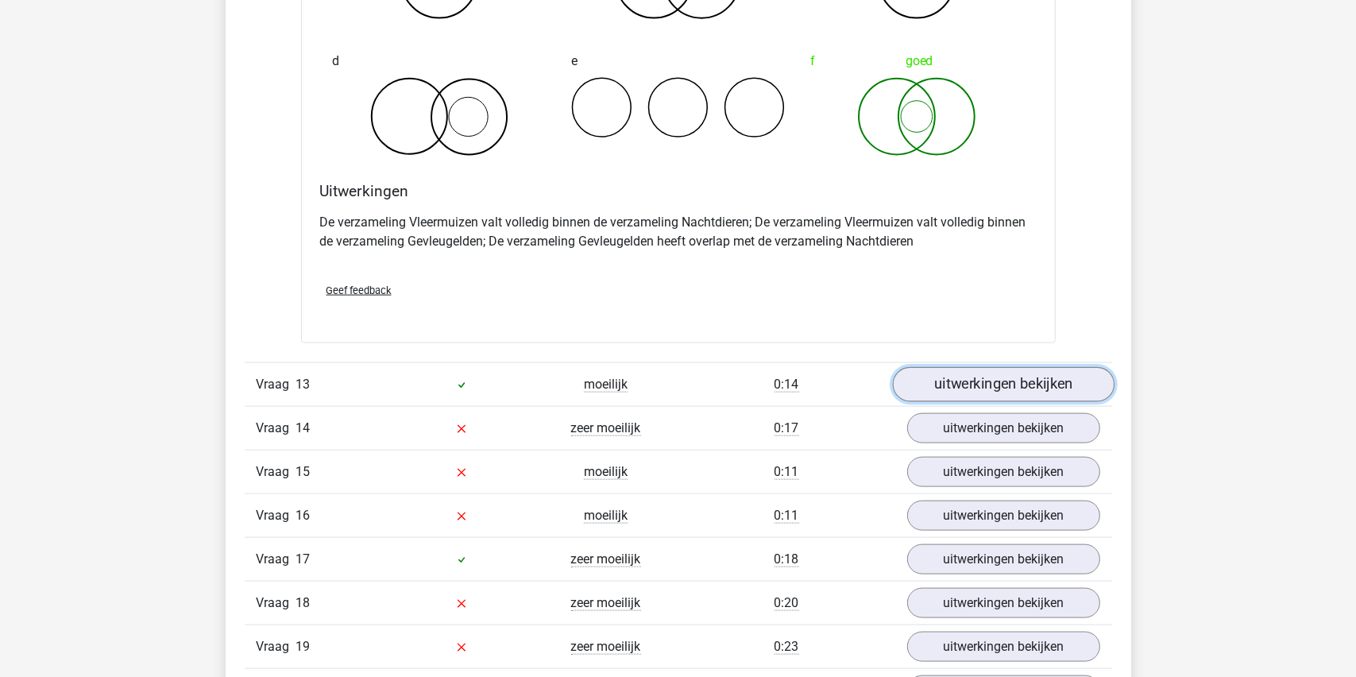
click at [990, 368] on link "uitwerkingen bekijken" at bounding box center [1003, 385] width 222 height 35
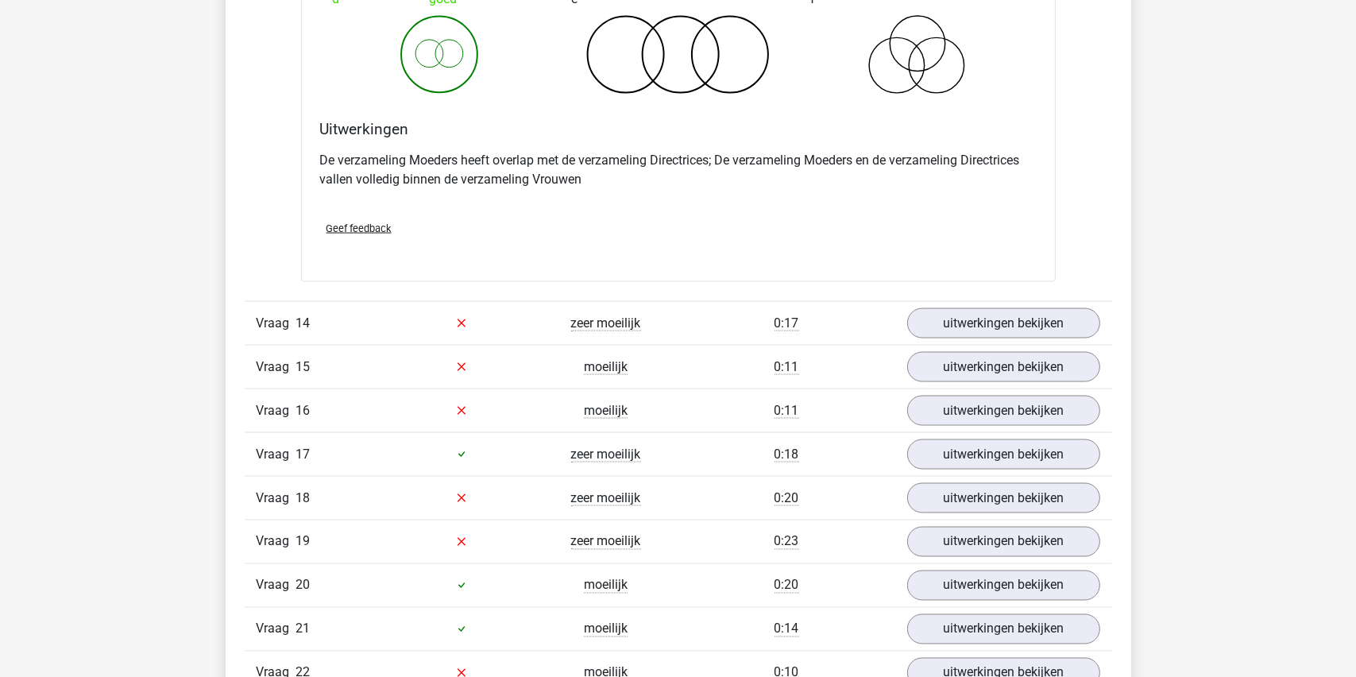
scroll to position [9295, 0]
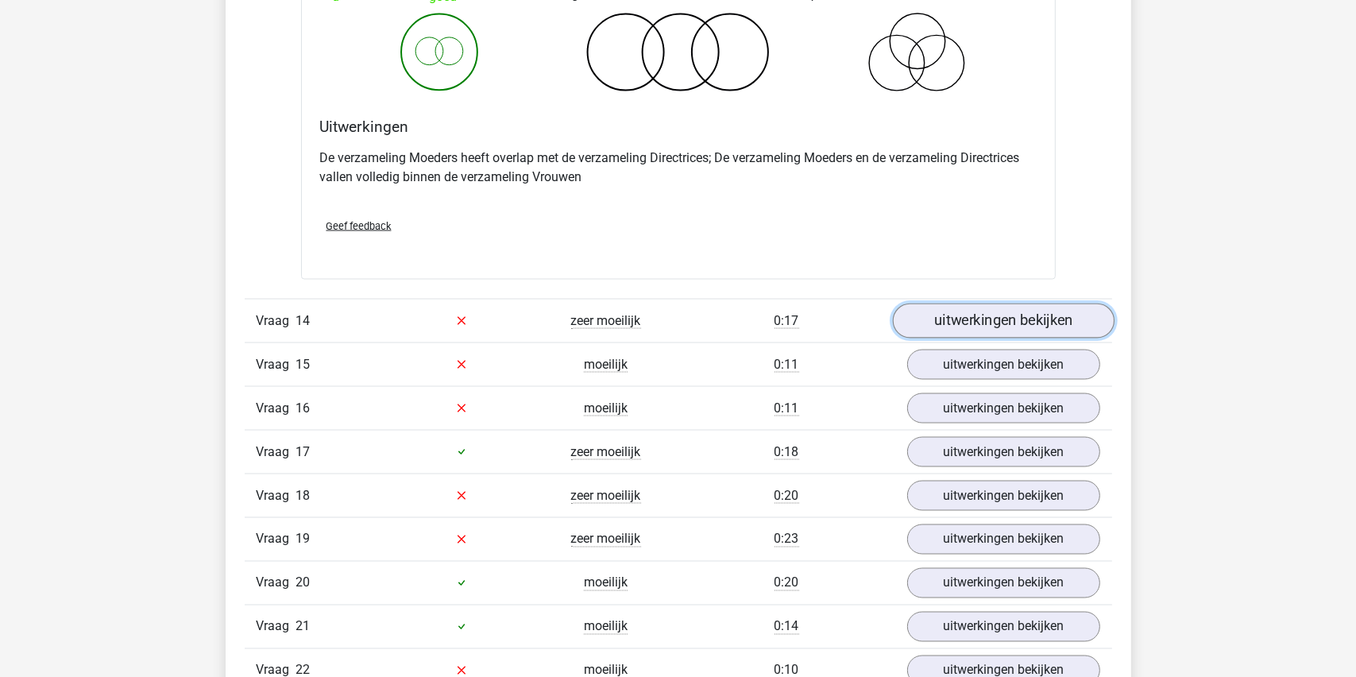
click at [985, 303] on link "uitwerkingen bekijken" at bounding box center [1003, 320] width 222 height 35
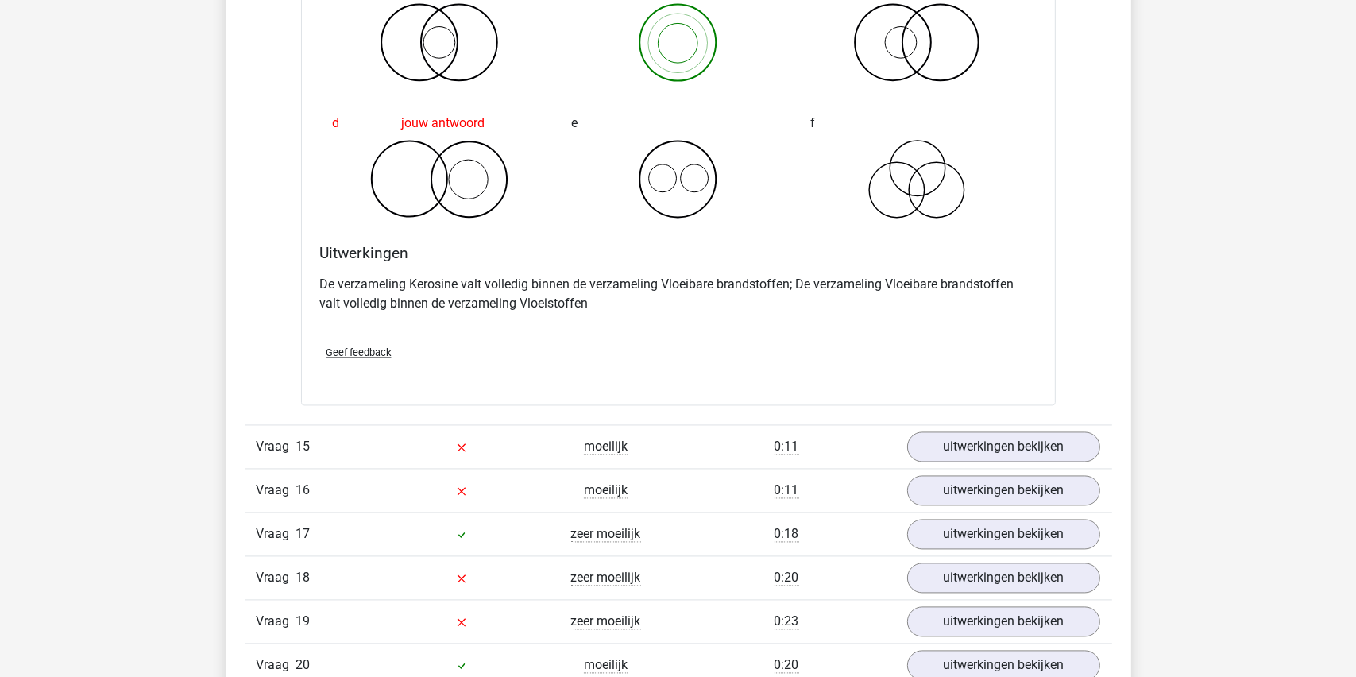
scroll to position [9851, 0]
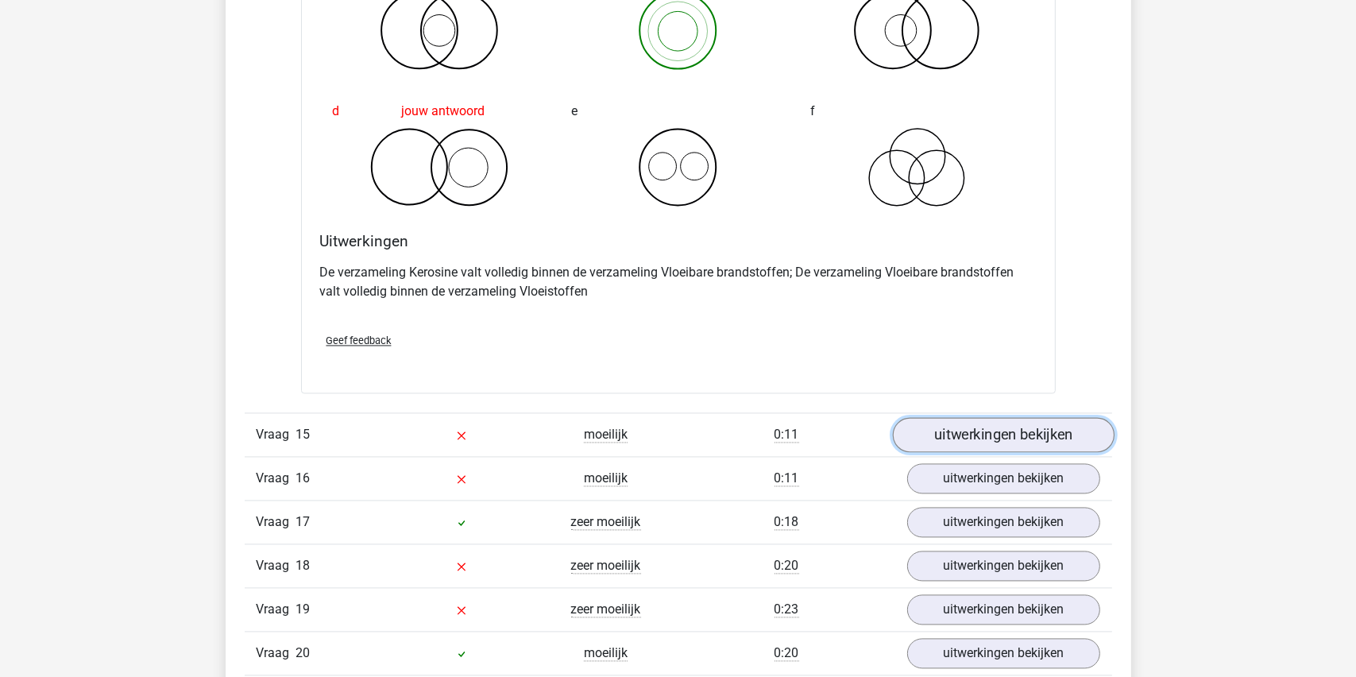
click at [979, 417] on link "uitwerkingen bekijken" at bounding box center [1003, 434] width 222 height 35
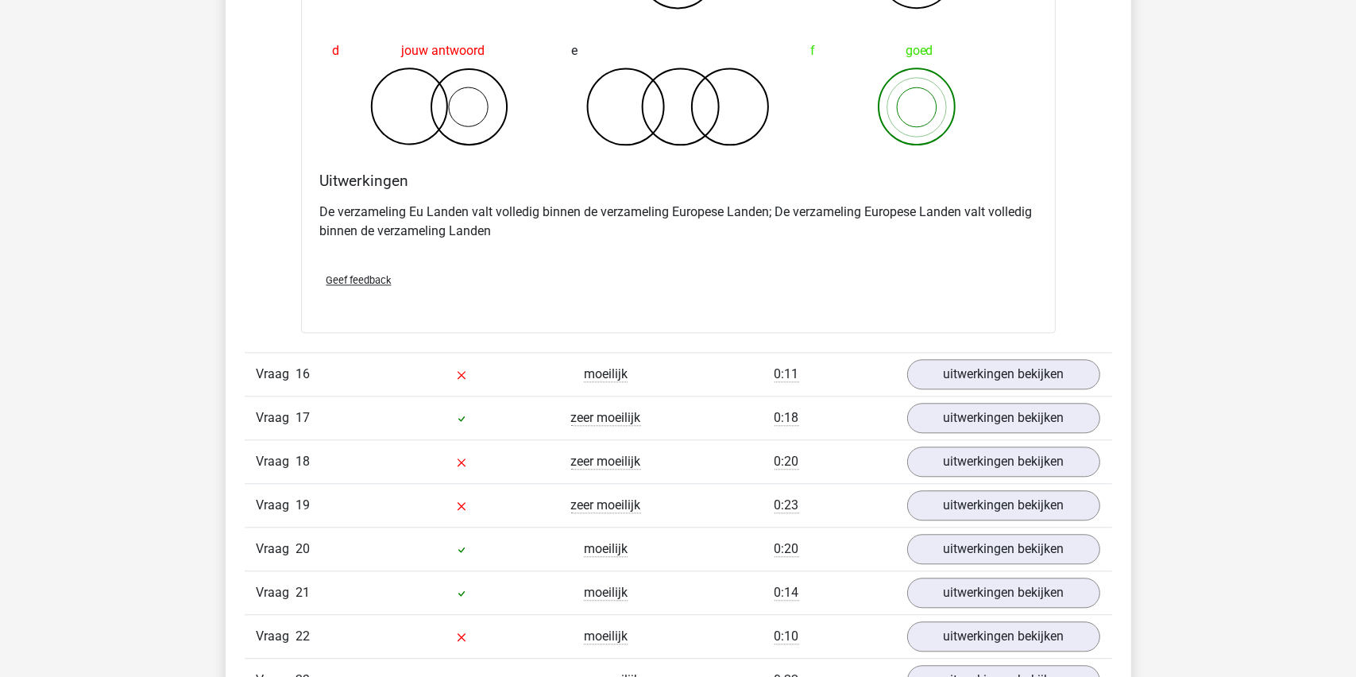
scroll to position [10566, 0]
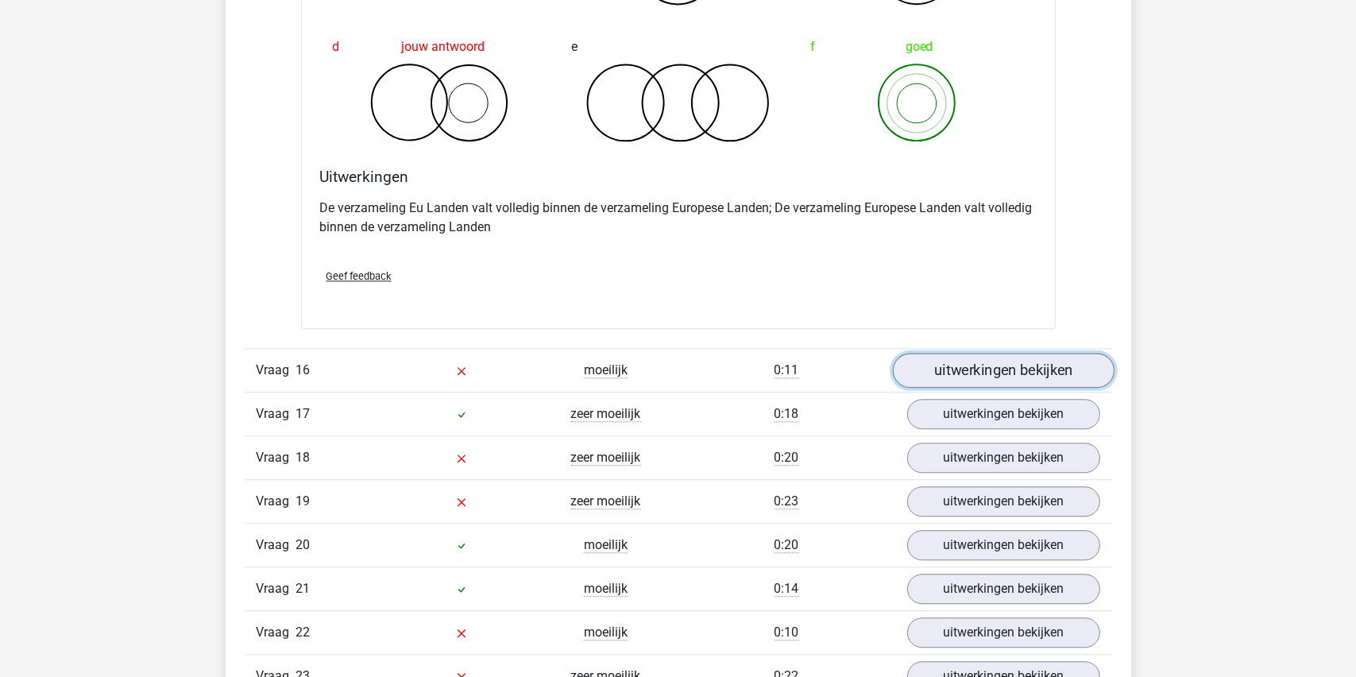
click at [984, 353] on link "uitwerkingen bekijken" at bounding box center [1003, 370] width 222 height 35
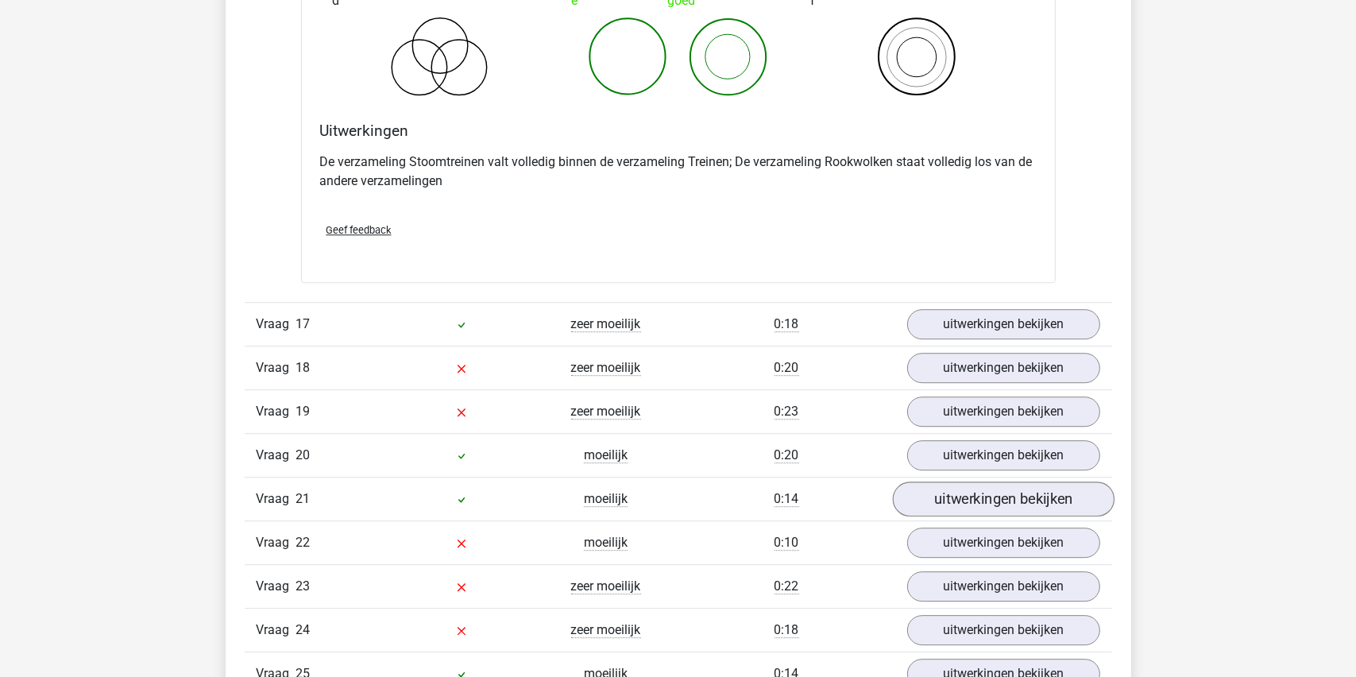
scroll to position [11281, 0]
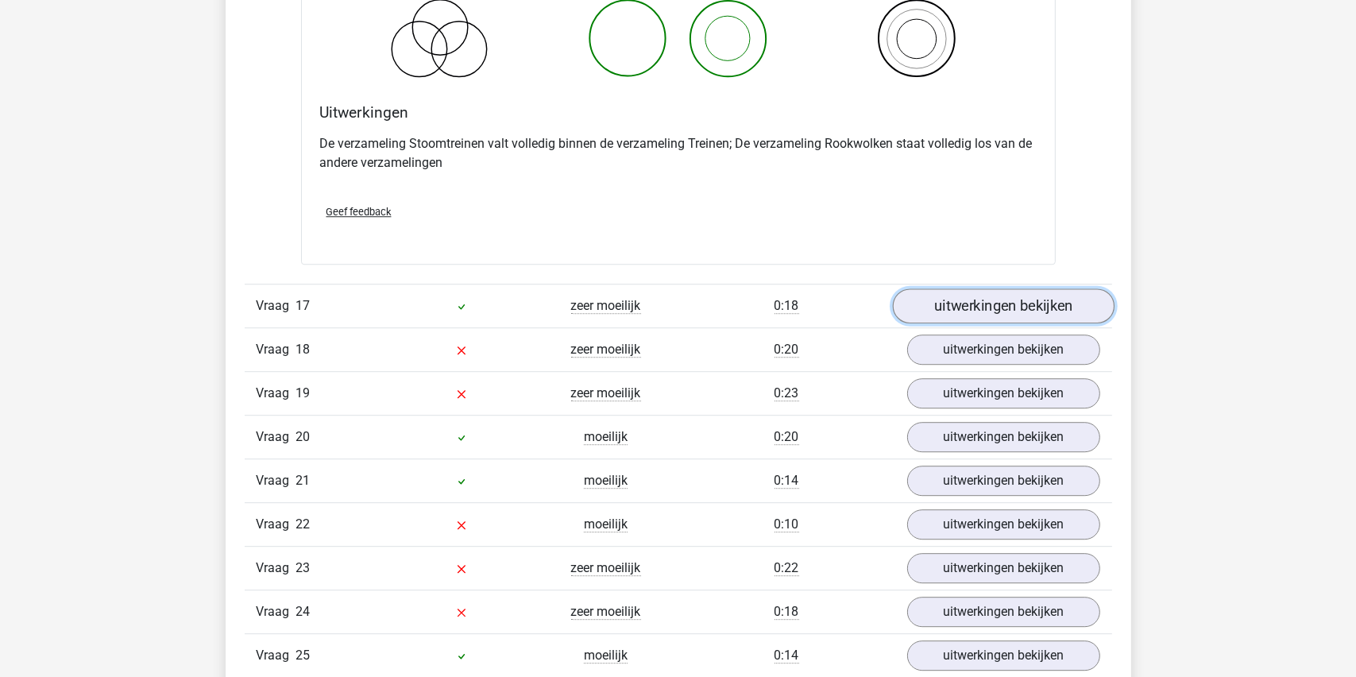
click at [1000, 288] on link "uitwerkingen bekijken" at bounding box center [1003, 305] width 222 height 35
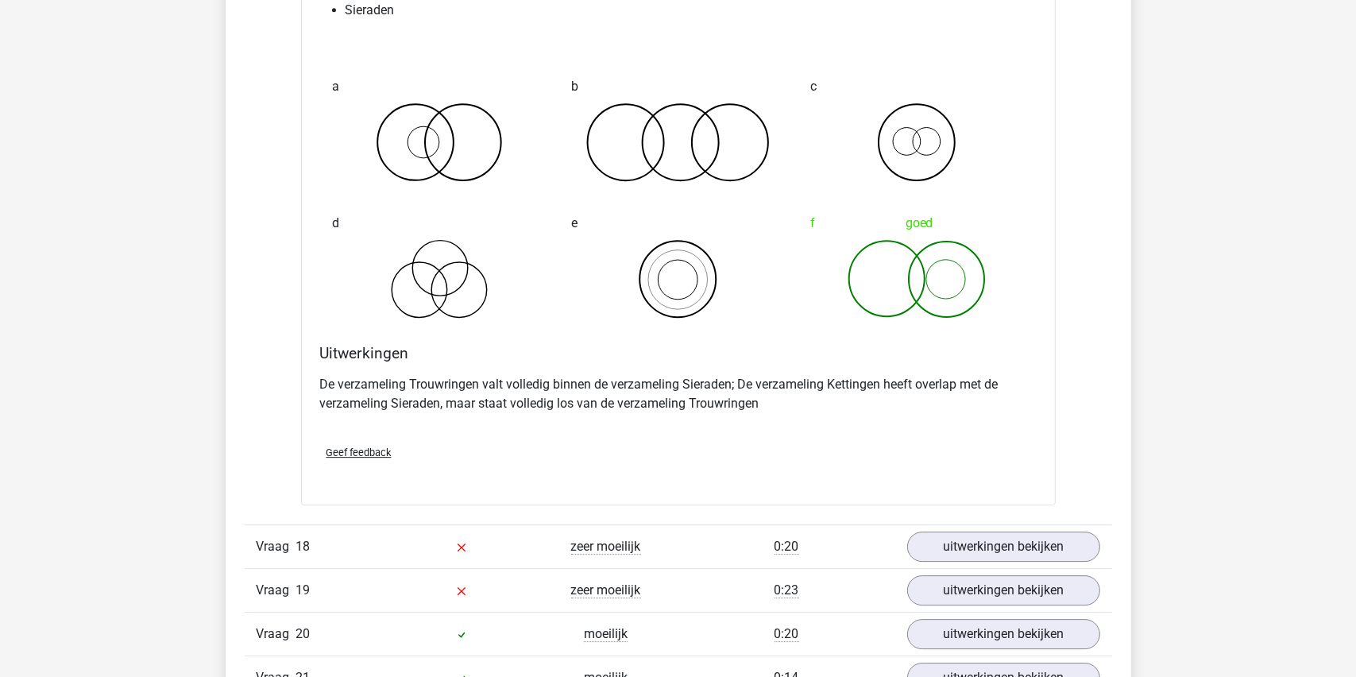
scroll to position [11758, 0]
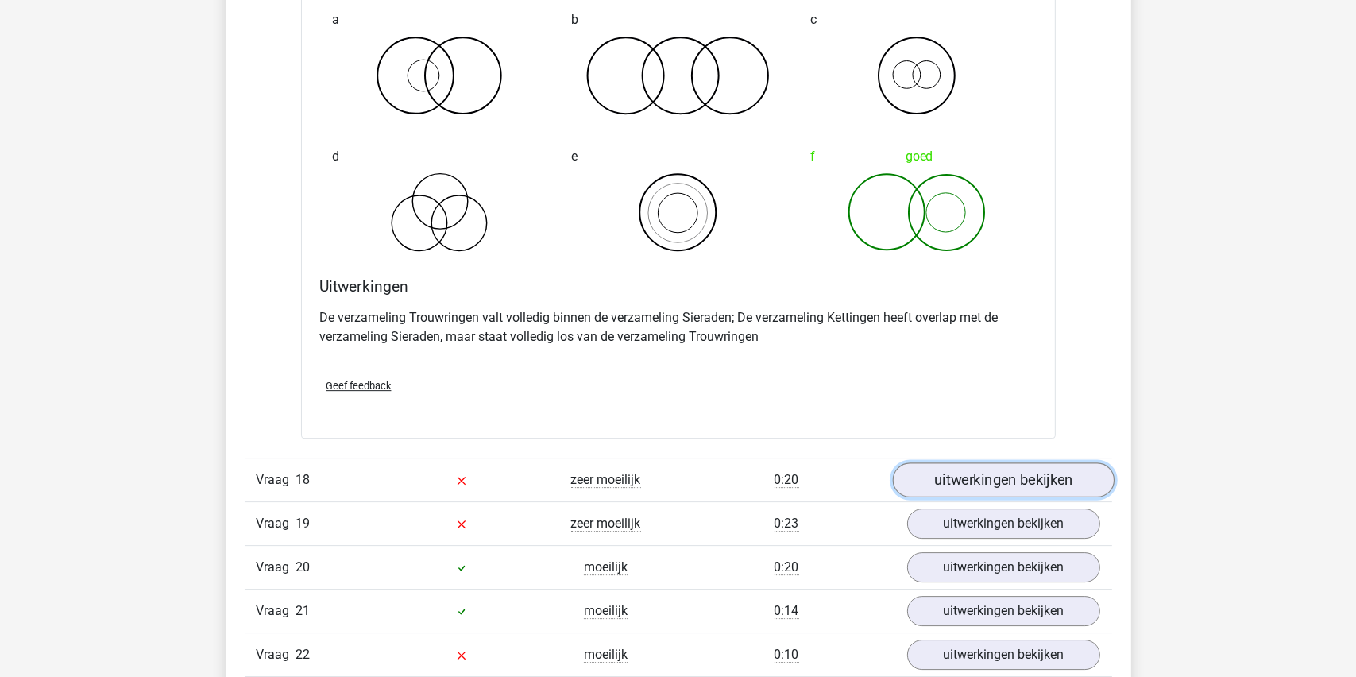
click at [1023, 463] on link "uitwerkingen bekijken" at bounding box center [1003, 480] width 222 height 35
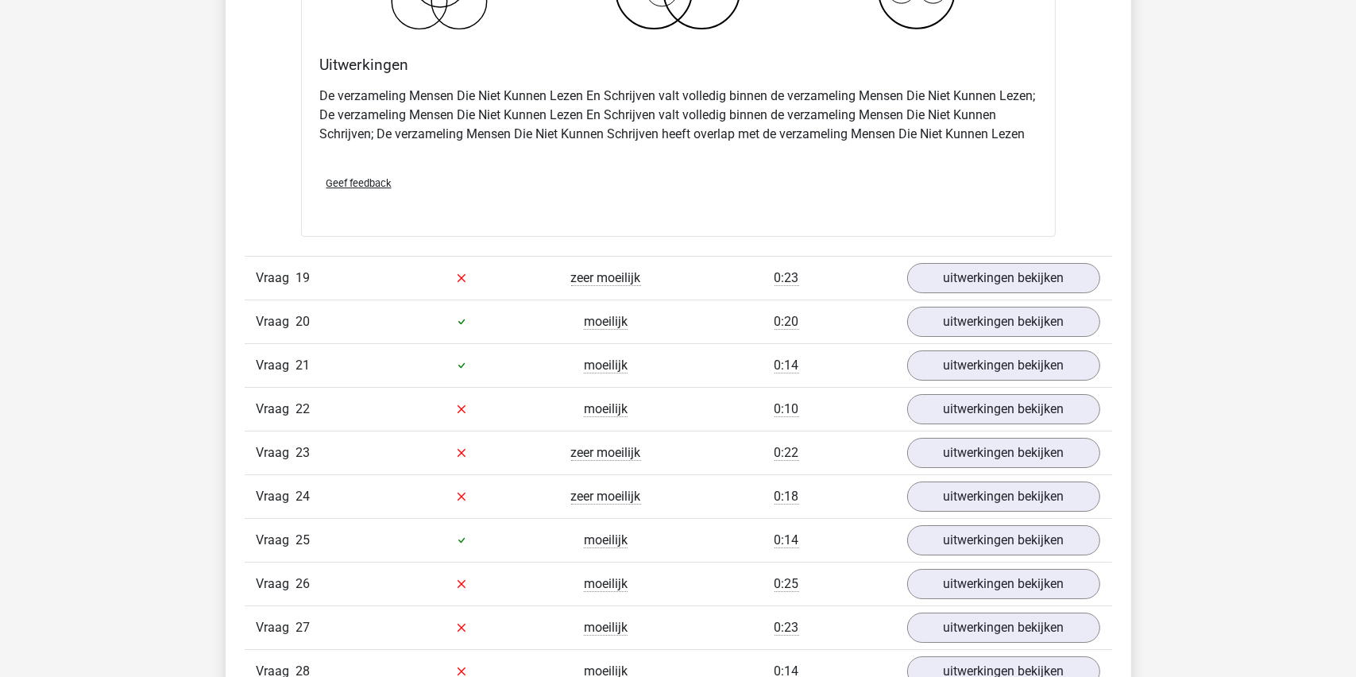
scroll to position [12631, 0]
click at [958, 265] on link "uitwerkingen bekijken" at bounding box center [1003, 276] width 222 height 35
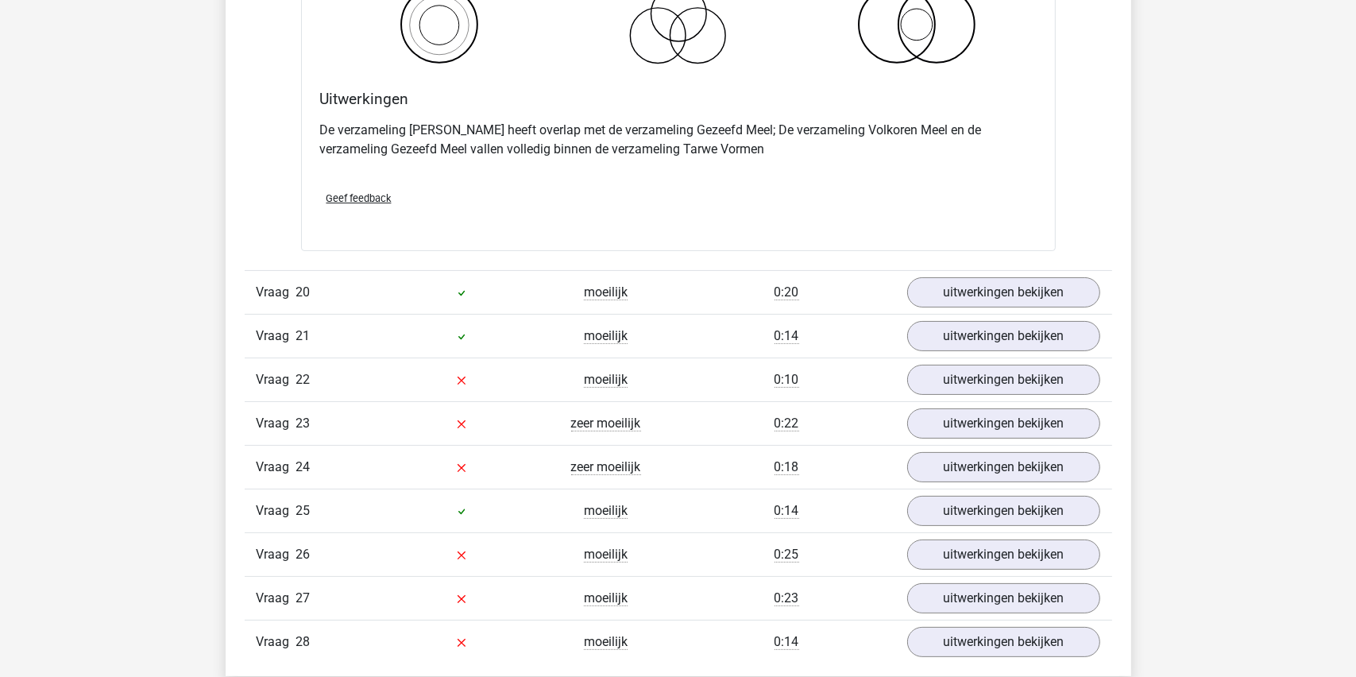
scroll to position [13267, 0]
click at [987, 280] on link "uitwerkingen bekijken" at bounding box center [1003, 291] width 222 height 35
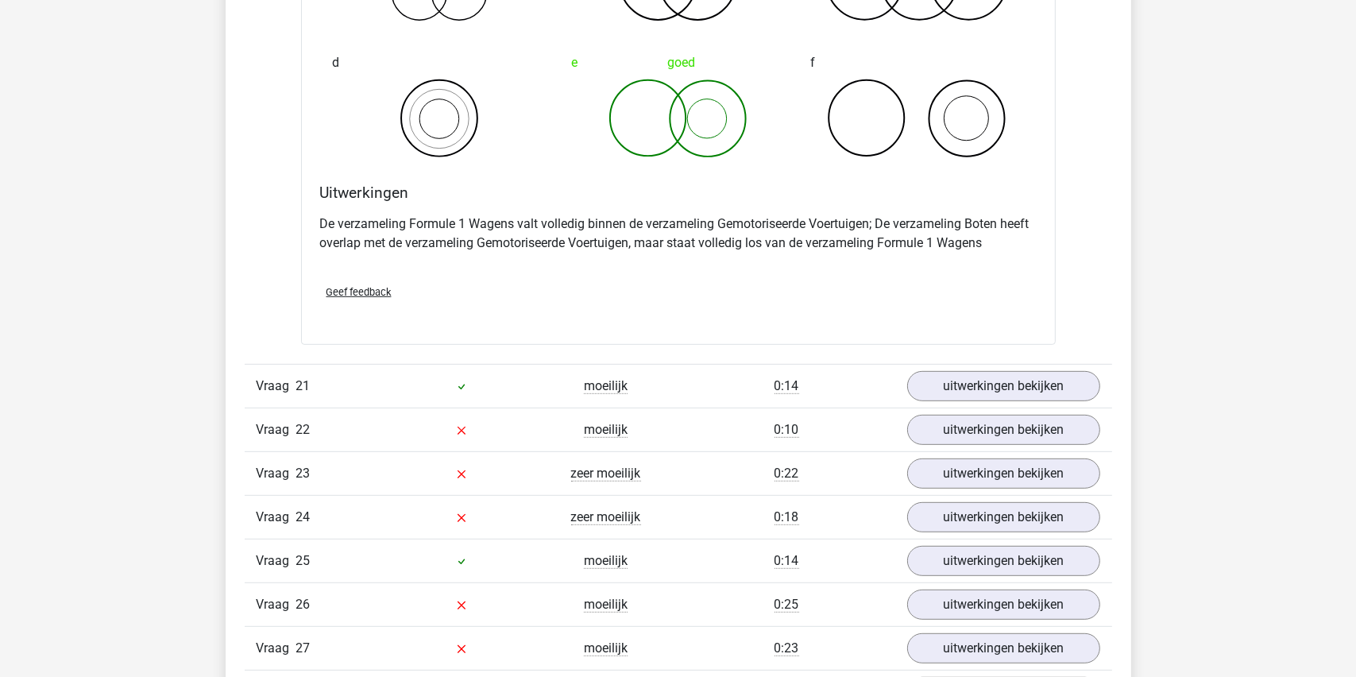
scroll to position [13902, 0]
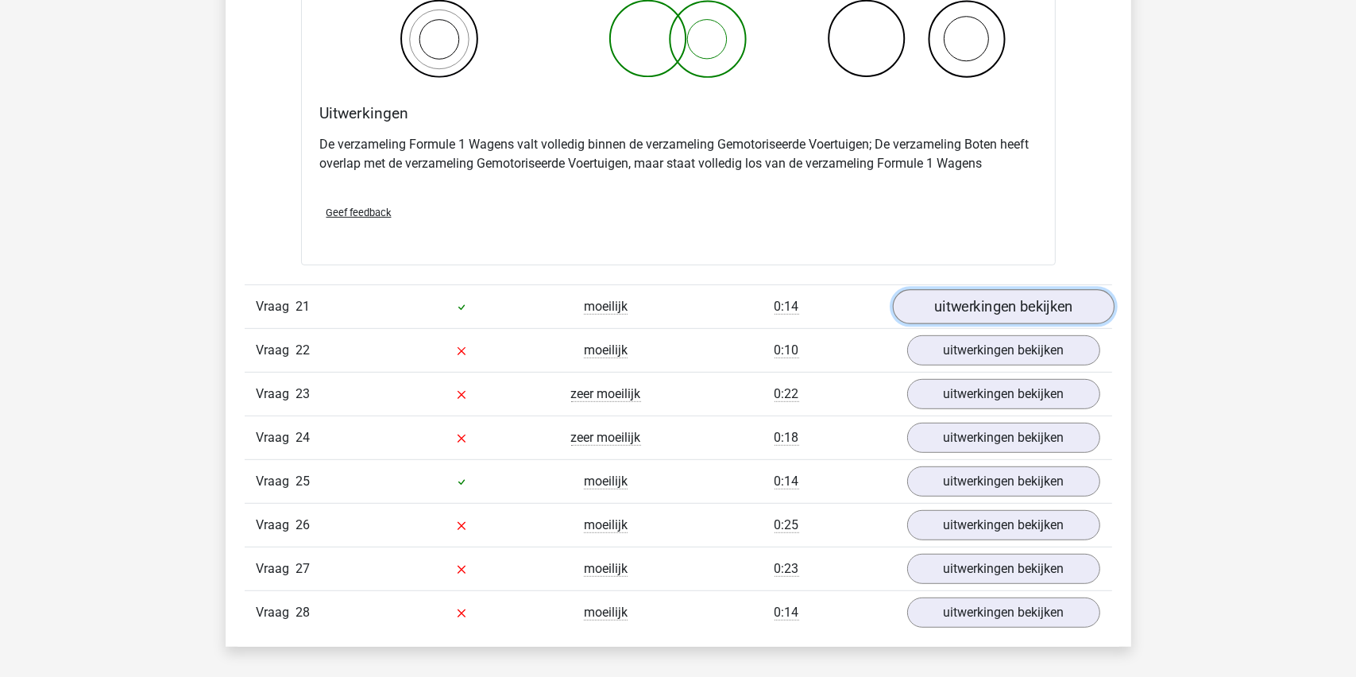
click at [986, 295] on link "uitwerkingen bekijken" at bounding box center [1003, 306] width 222 height 35
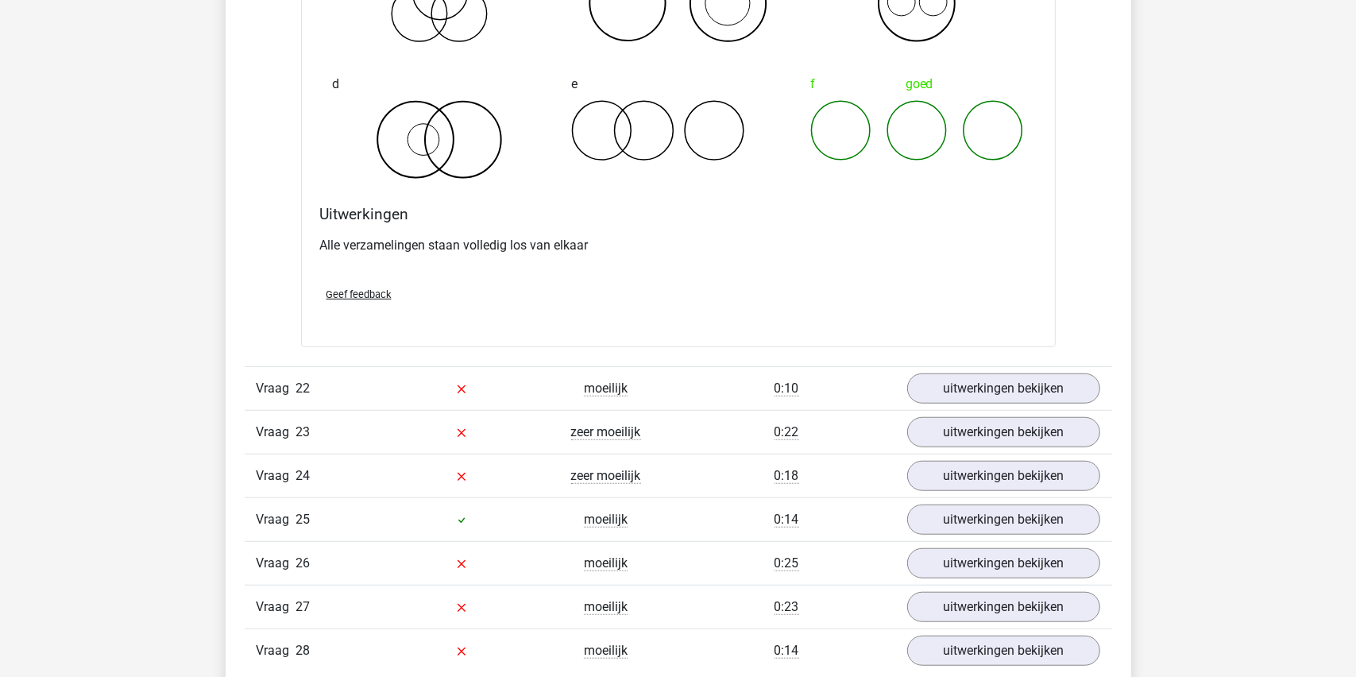
scroll to position [14459, 0]
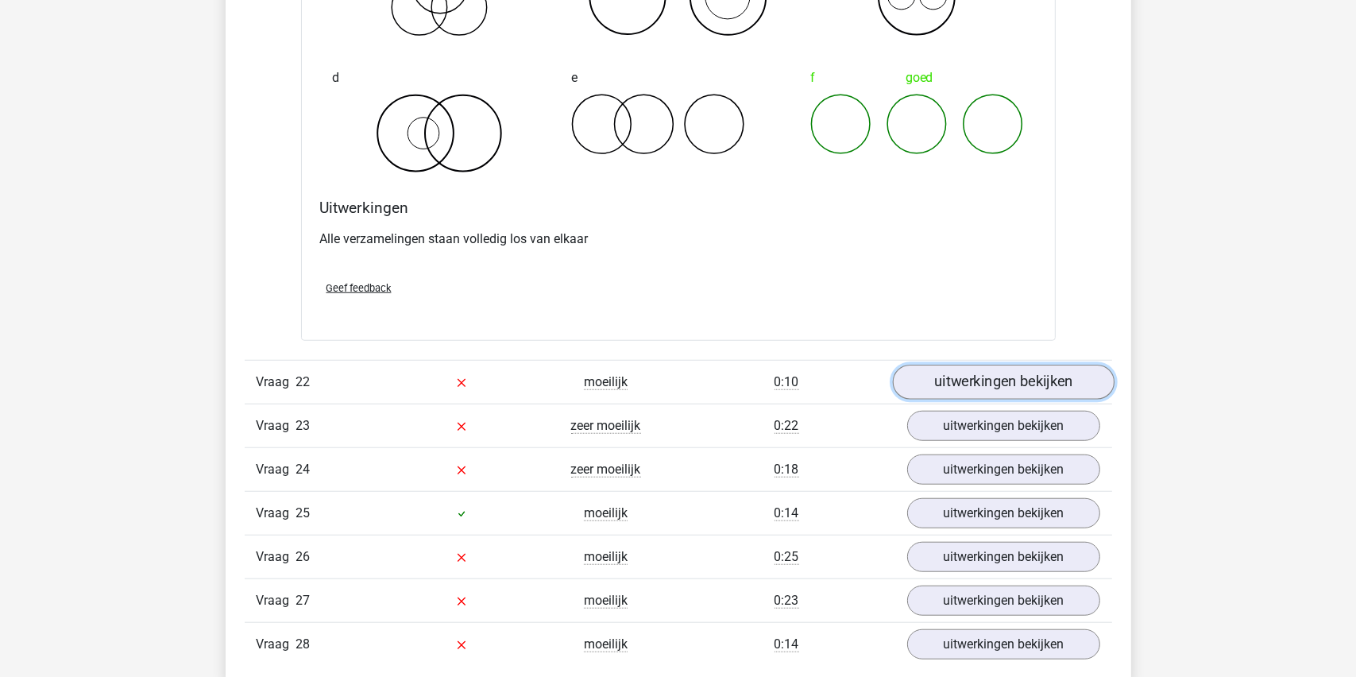
click at [980, 374] on link "uitwerkingen bekijken" at bounding box center [1003, 382] width 222 height 35
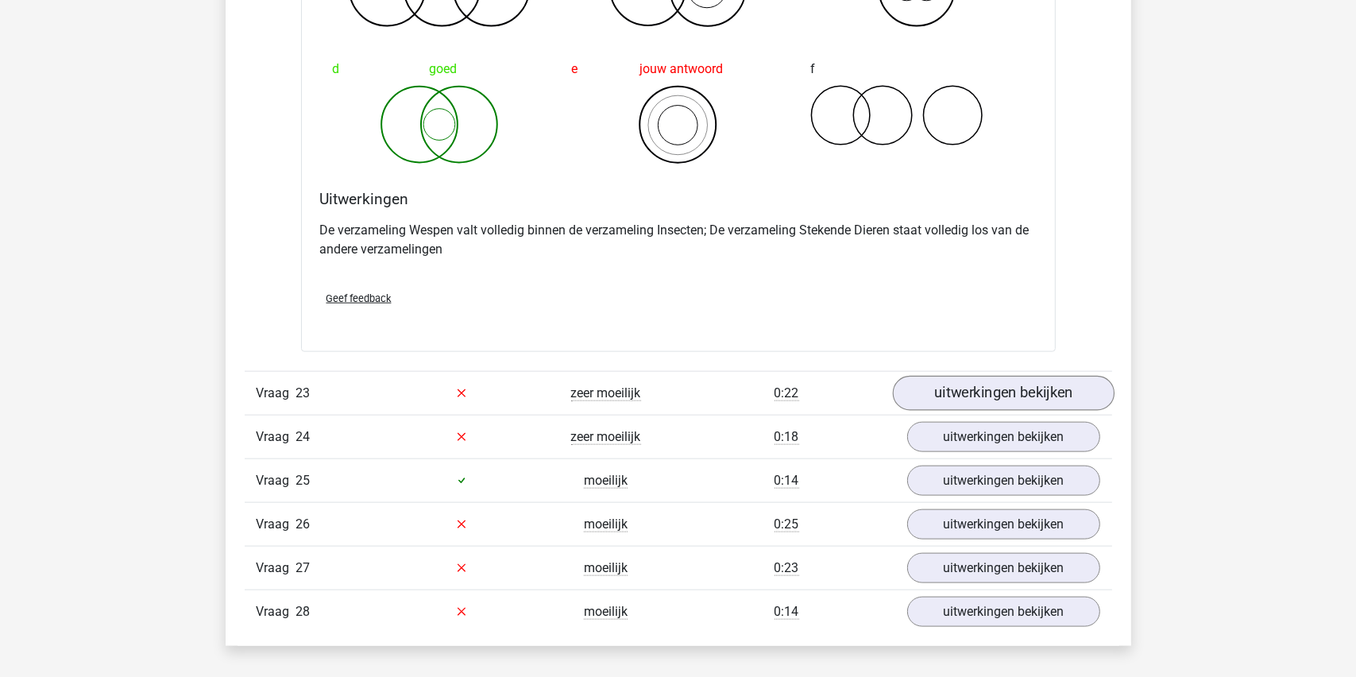
scroll to position [15174, 0]
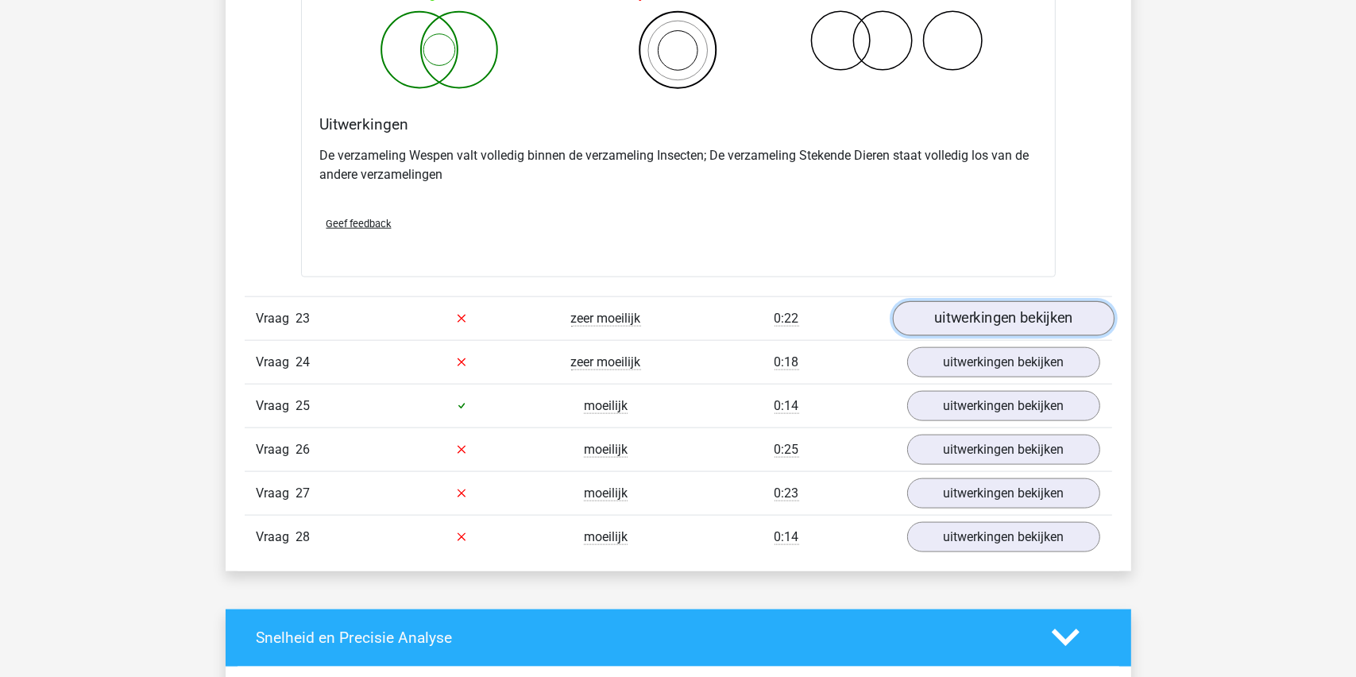
click at [986, 301] on link "uitwerkingen bekijken" at bounding box center [1003, 318] width 222 height 35
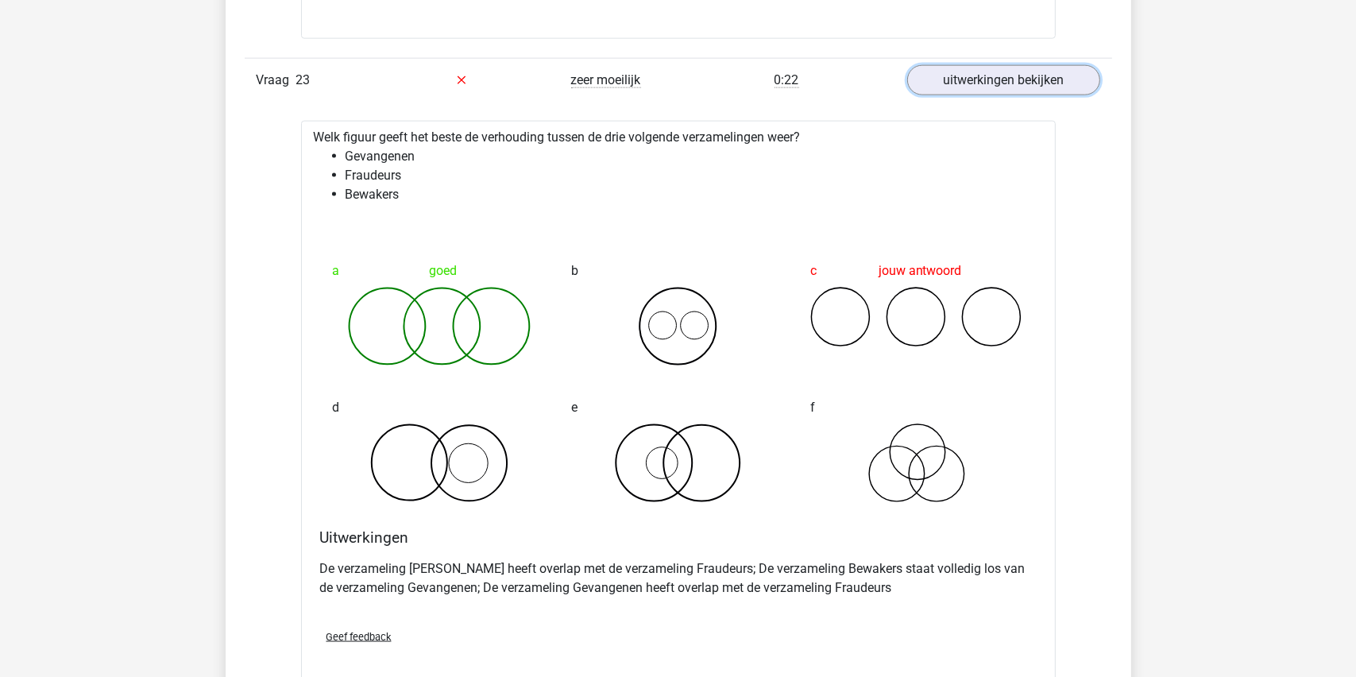
scroll to position [15730, 0]
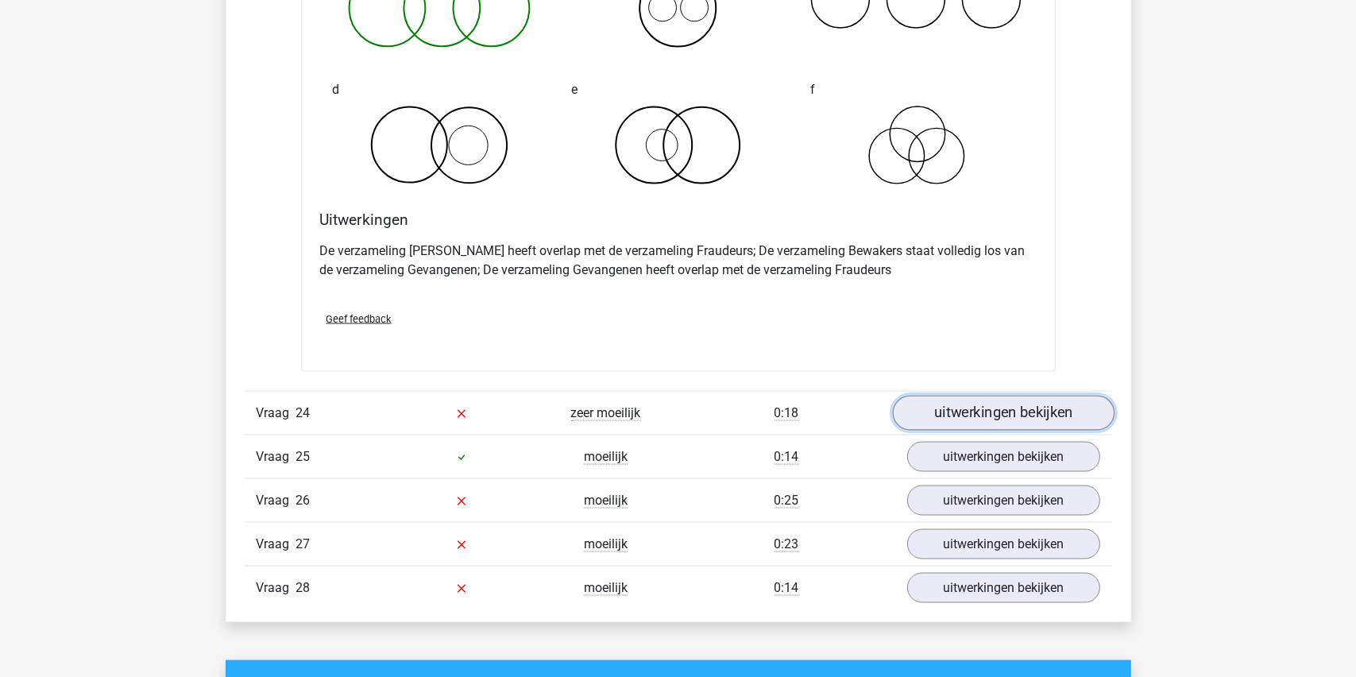
click at [964, 397] on link "uitwerkingen bekijken" at bounding box center [1003, 413] width 222 height 35
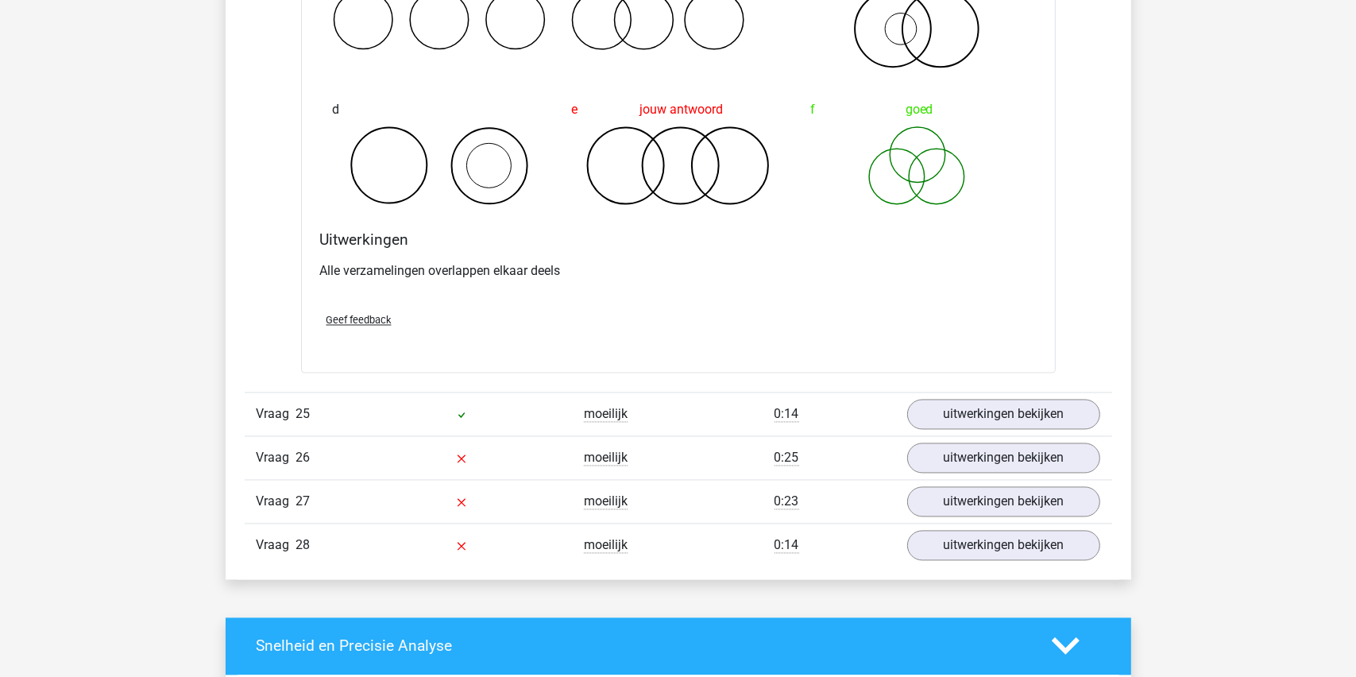
scroll to position [16365, 0]
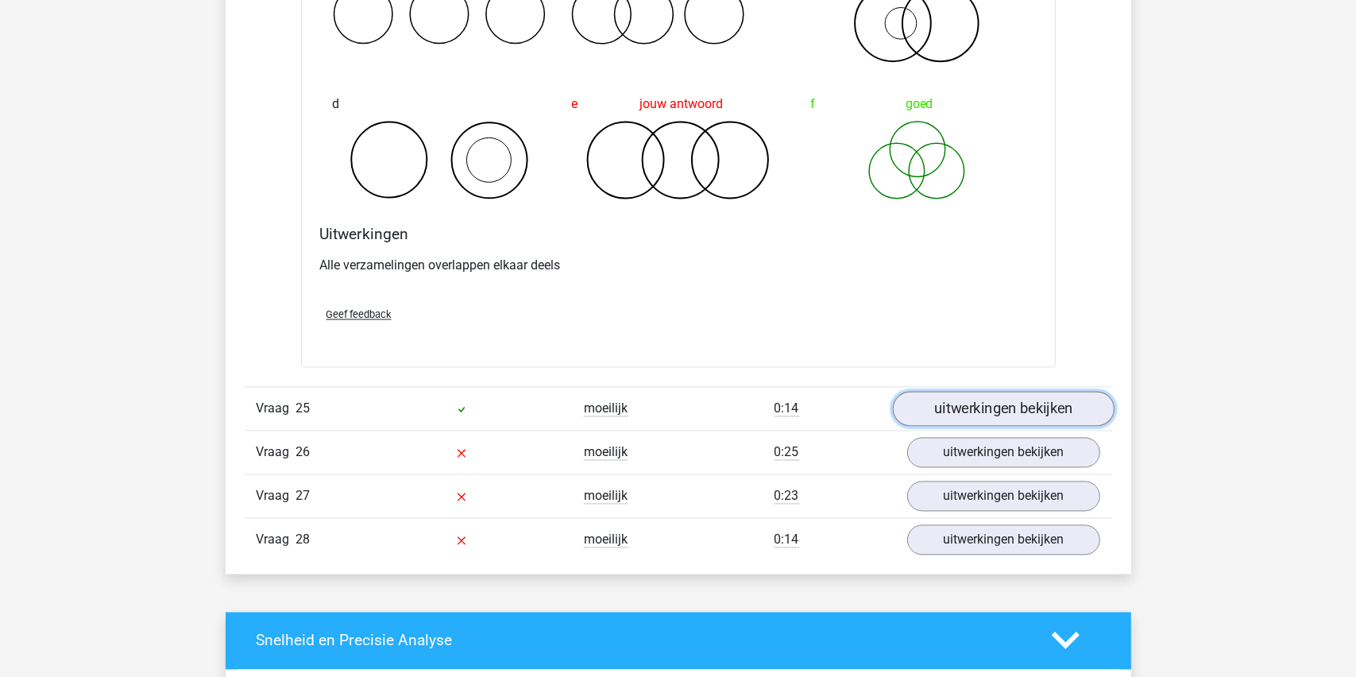
click at [1008, 392] on link "uitwerkingen bekijken" at bounding box center [1003, 409] width 222 height 35
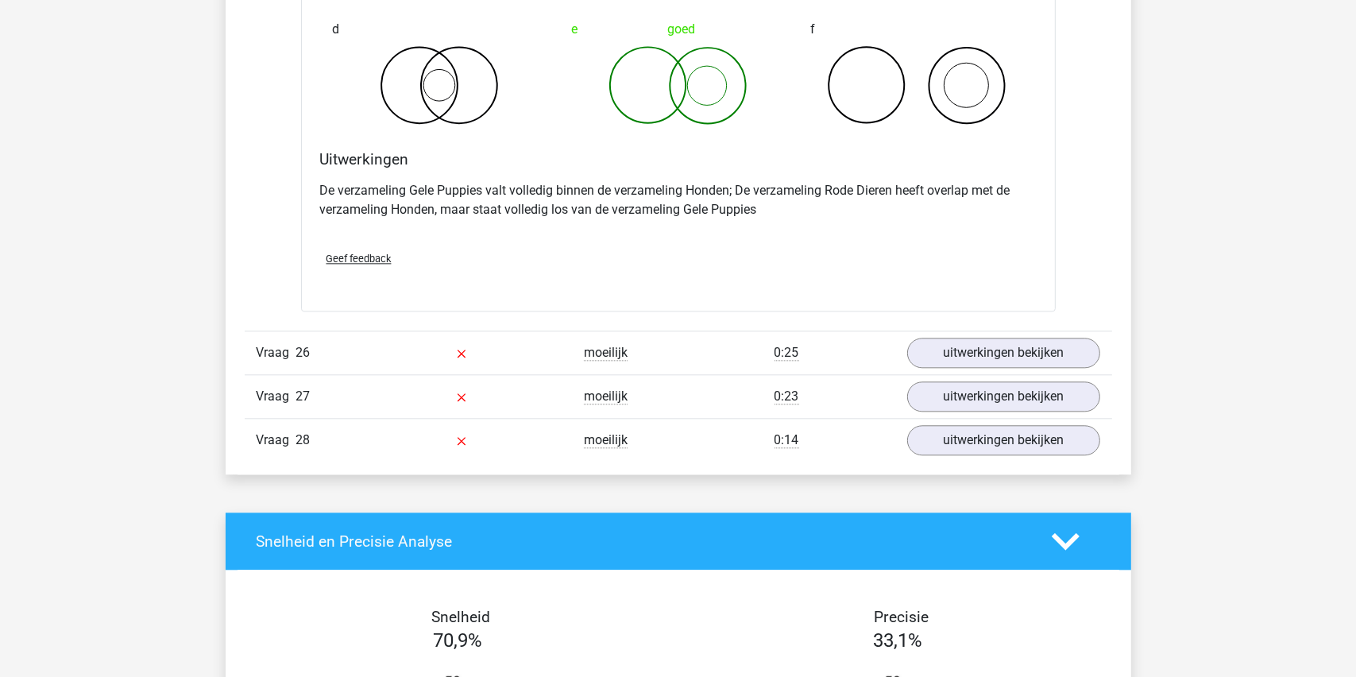
scroll to position [17080, 0]
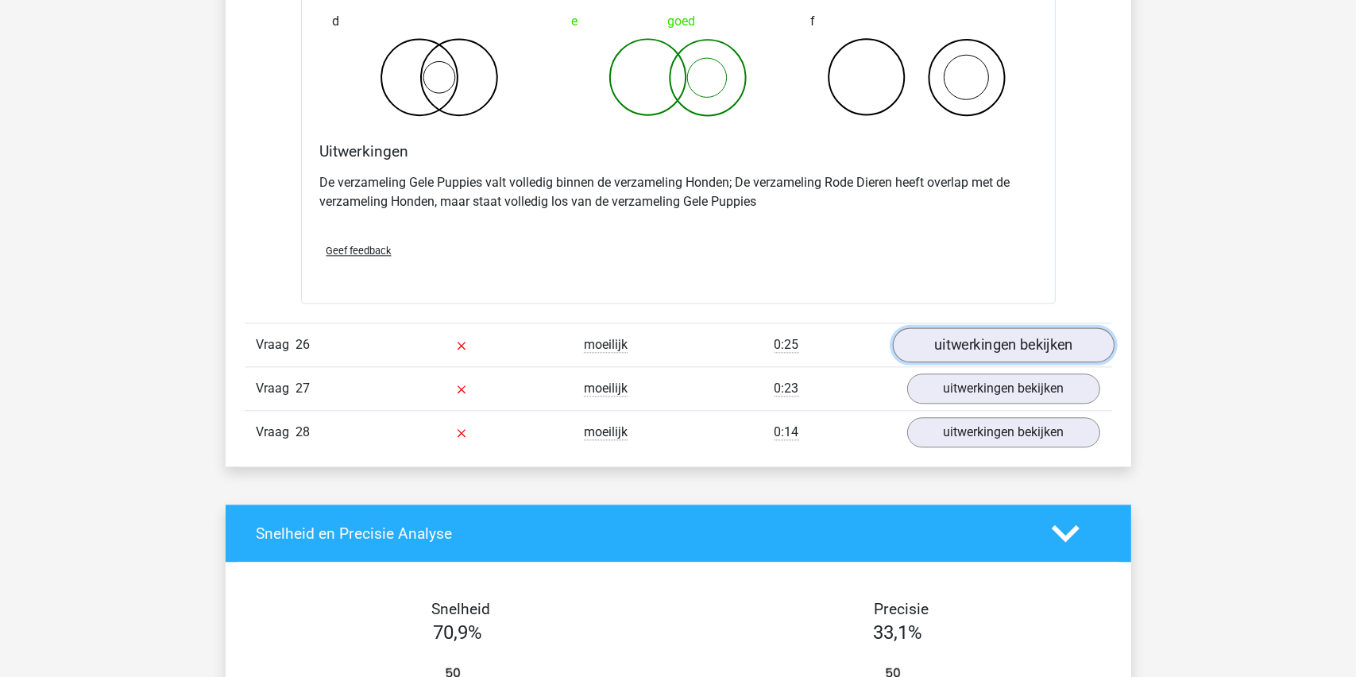
click at [973, 330] on link "uitwerkingen bekijken" at bounding box center [1003, 344] width 222 height 35
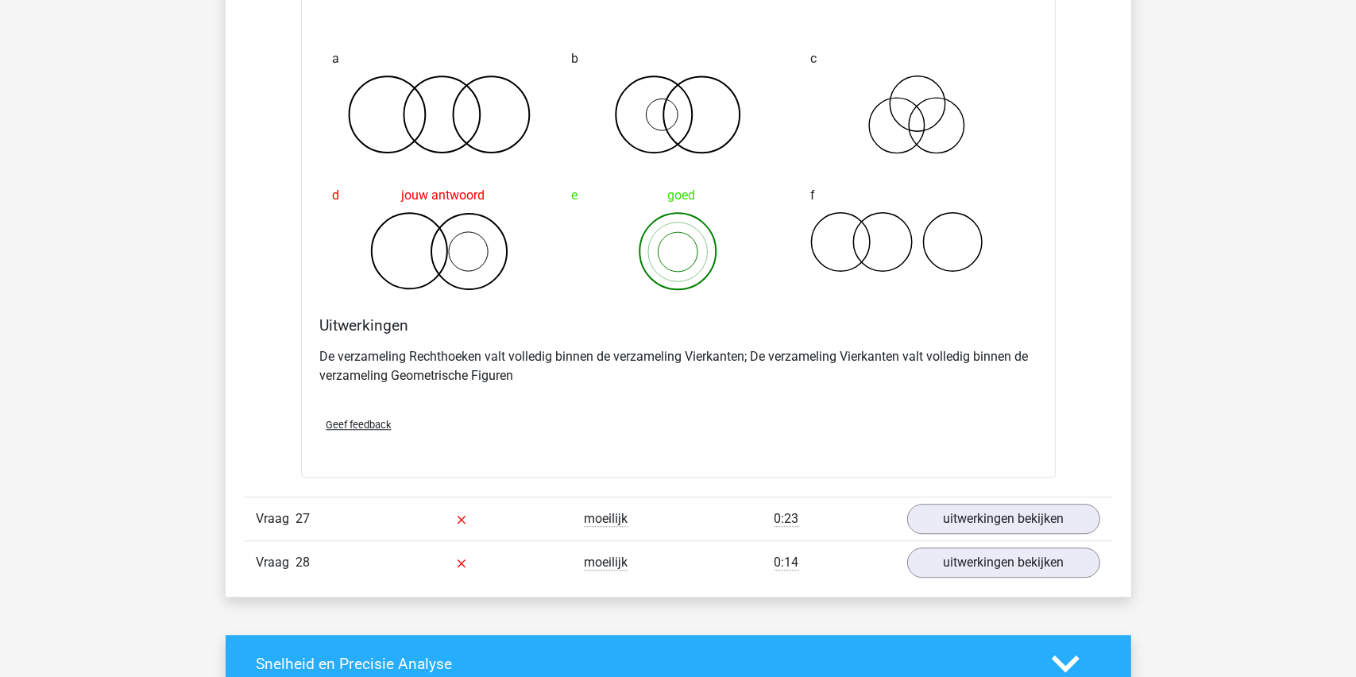
scroll to position [17716, 0]
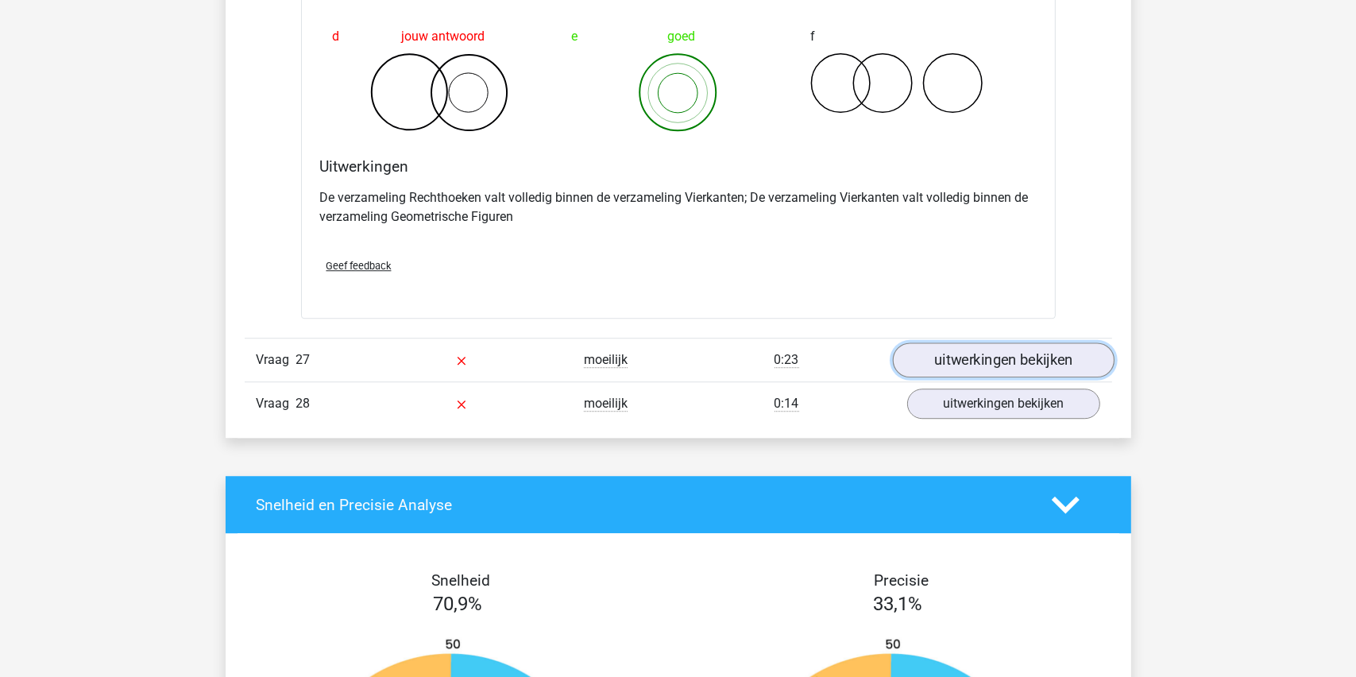
click at [947, 343] on link "uitwerkingen bekijken" at bounding box center [1003, 360] width 222 height 35
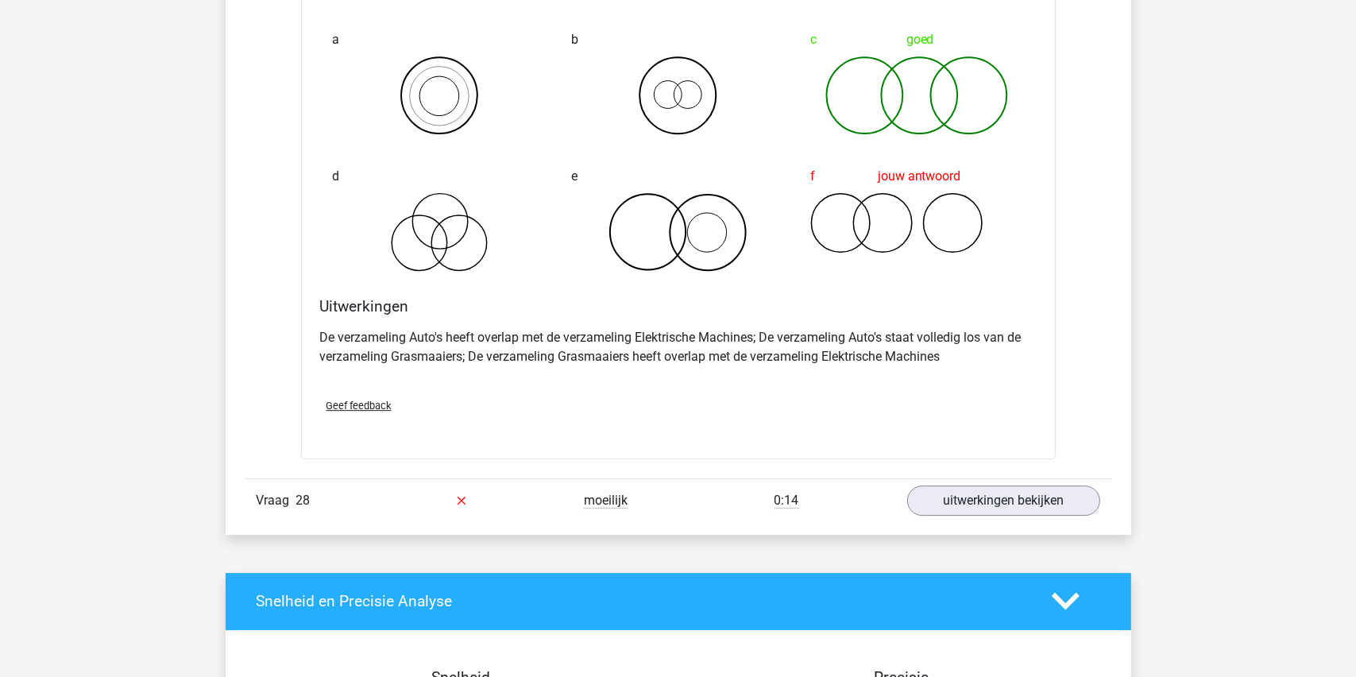
scroll to position [18272, 0]
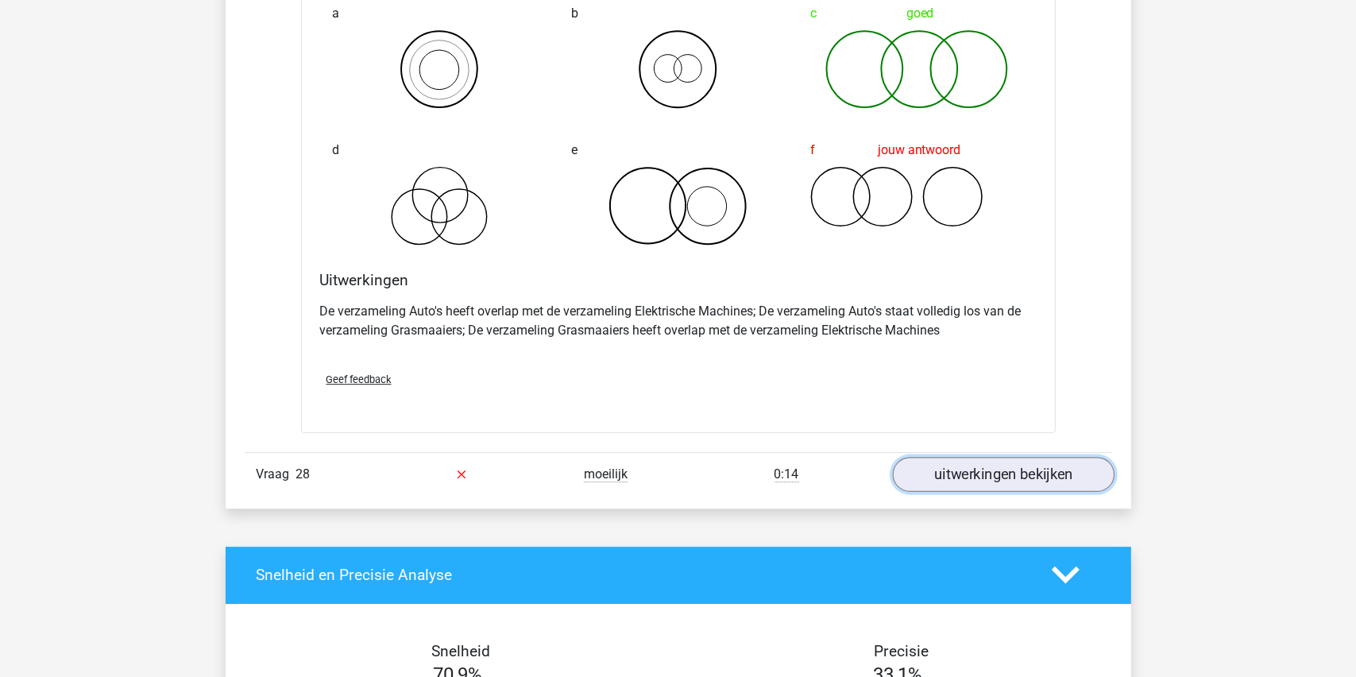
click at [986, 457] on link "uitwerkingen bekijken" at bounding box center [1003, 474] width 222 height 35
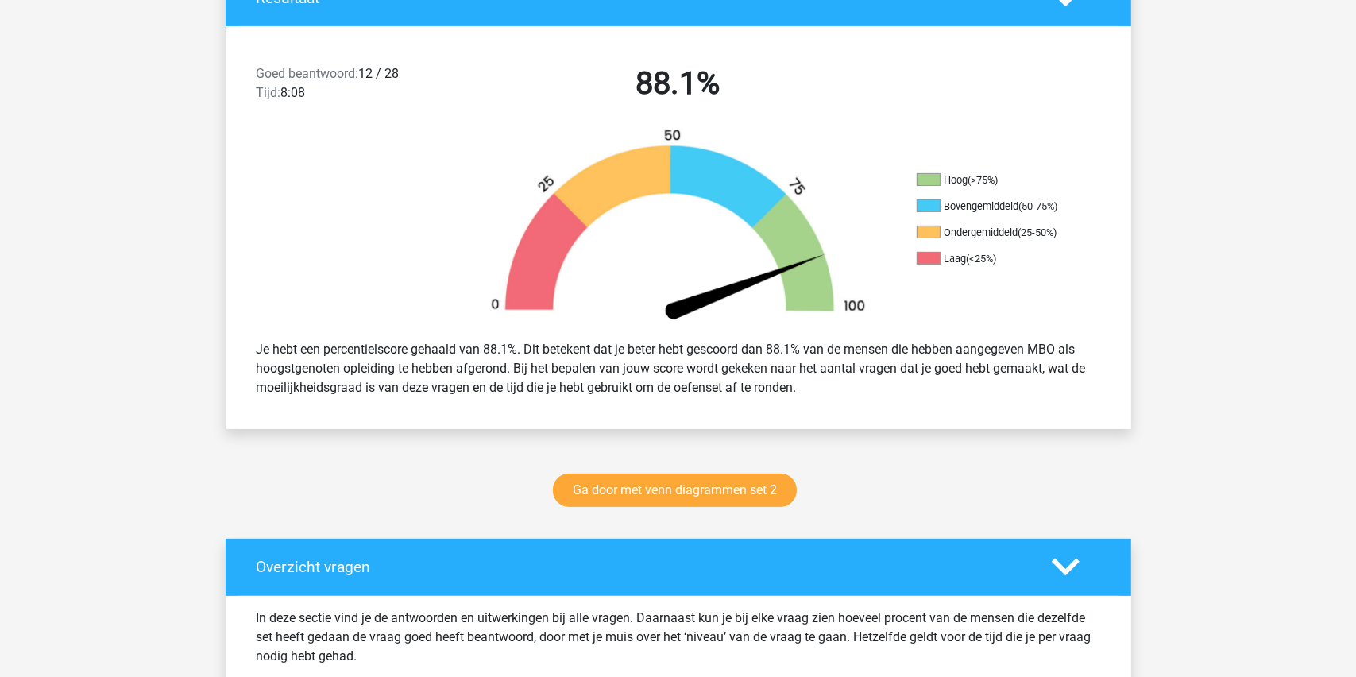
scroll to position [0, 0]
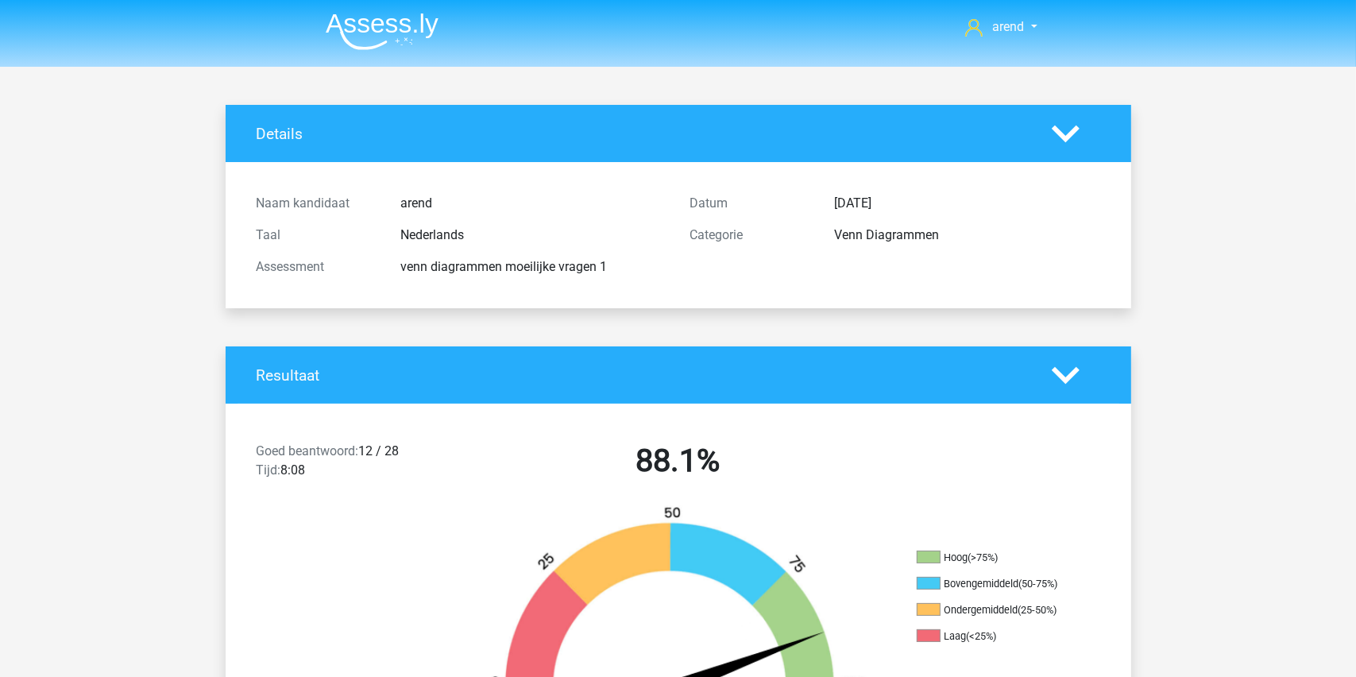
click at [1065, 122] on icon at bounding box center [1066, 134] width 28 height 28
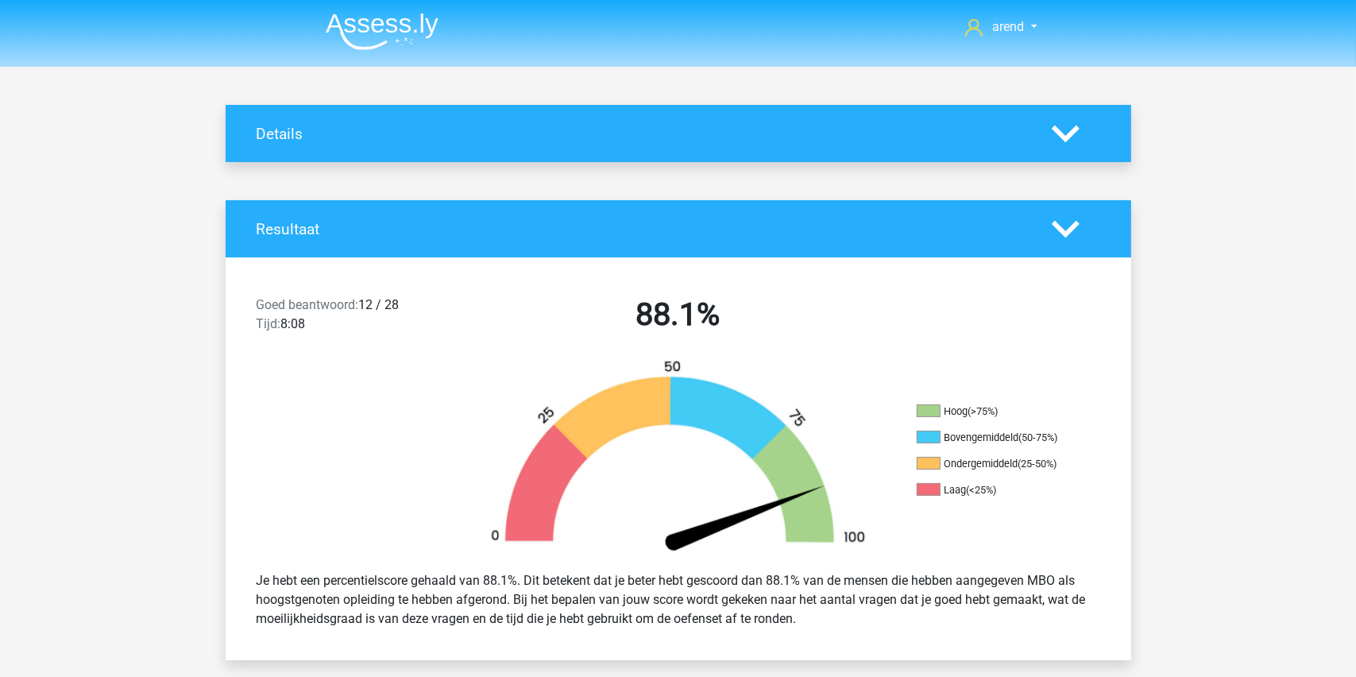
click at [1054, 234] on icon at bounding box center [1066, 229] width 28 height 28
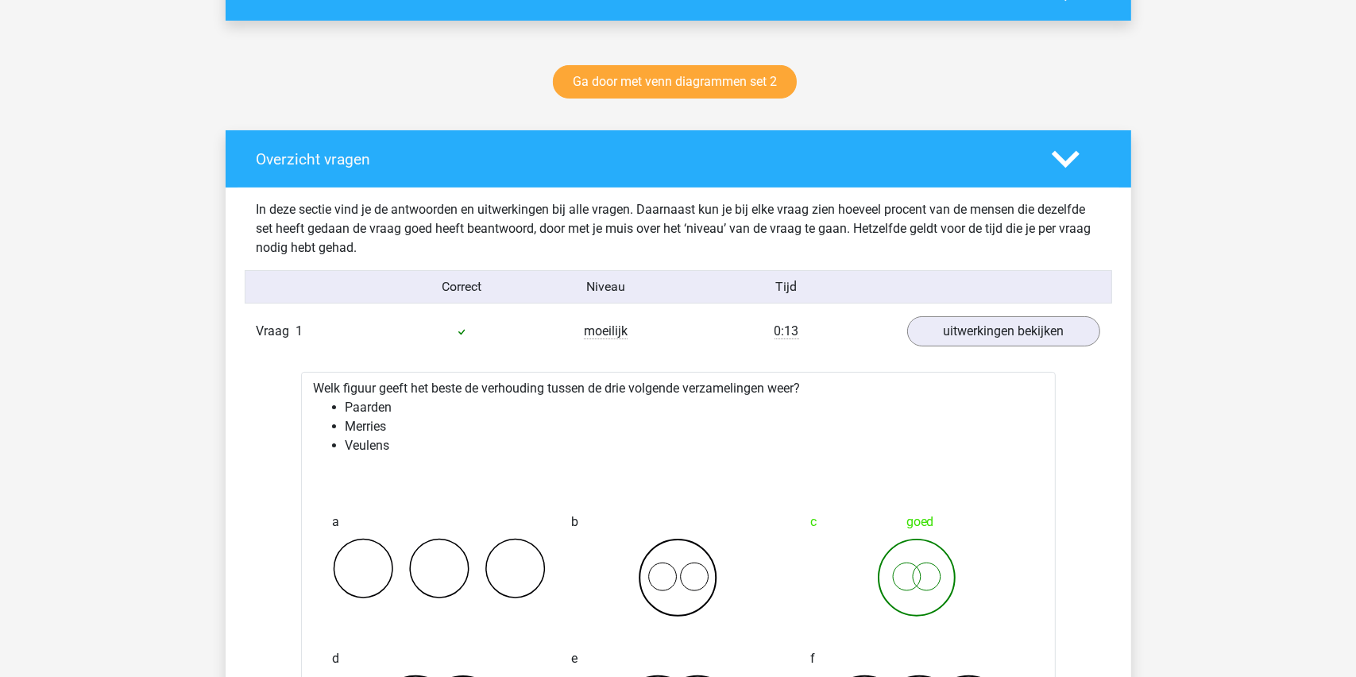
scroll to position [238, 0]
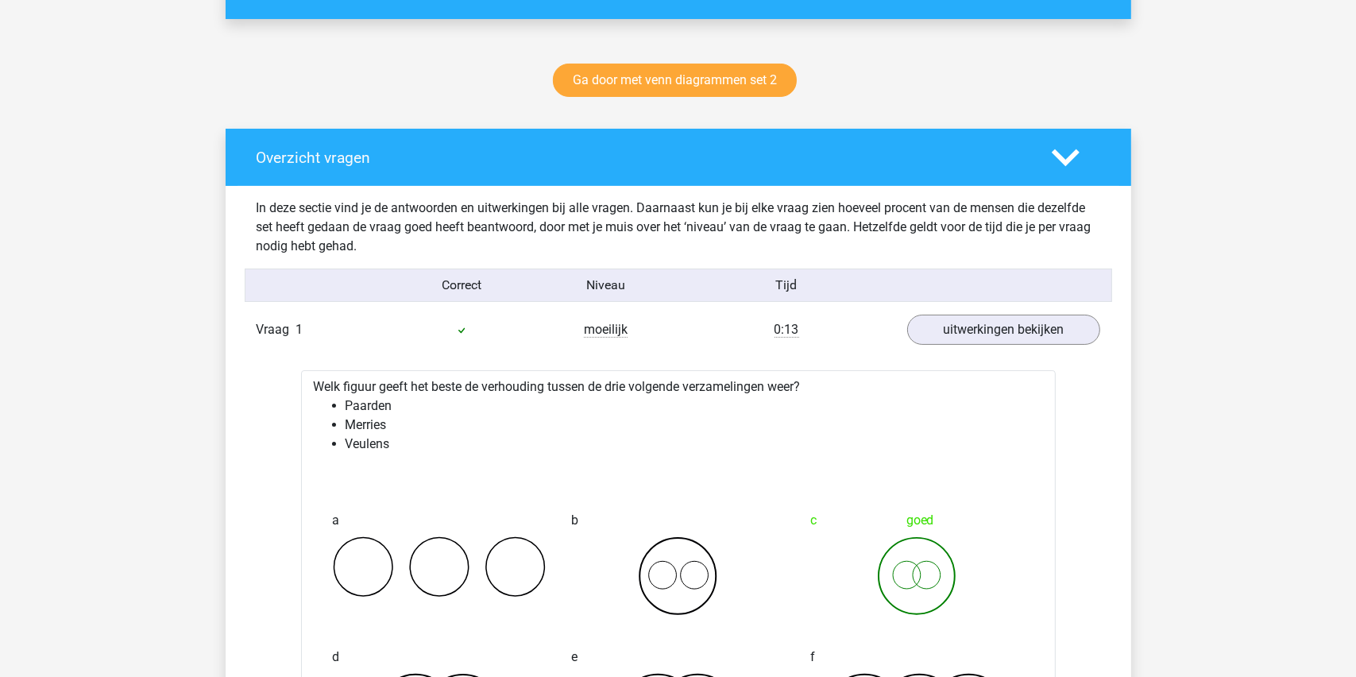
click at [1065, 157] on icon at bounding box center [1066, 158] width 28 height 28
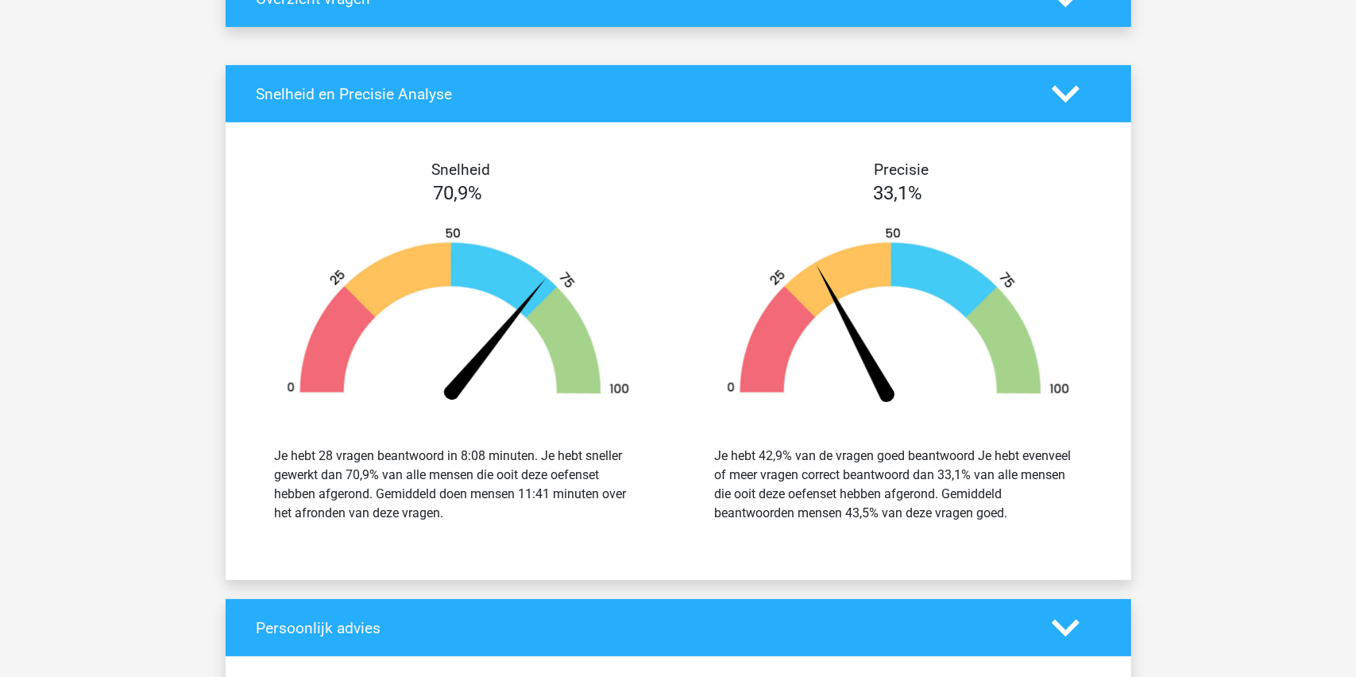
scroll to position [0, 0]
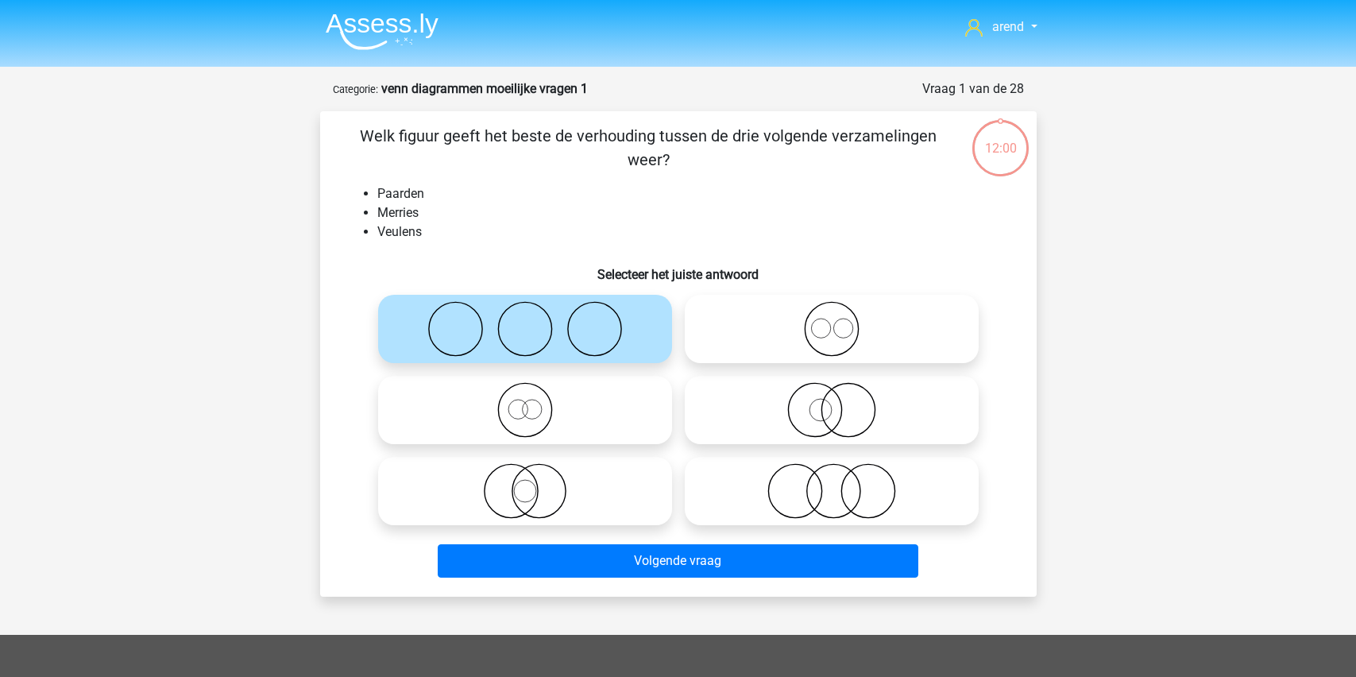
scroll to position [79, 0]
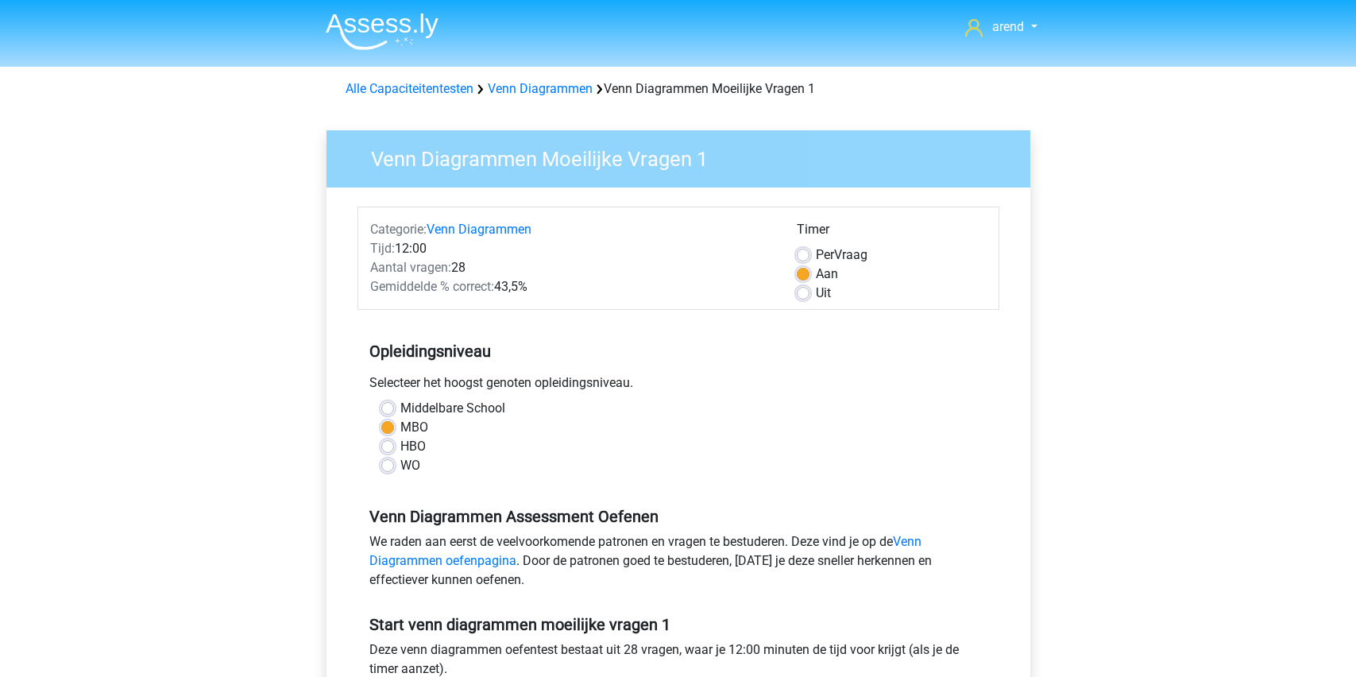
scroll to position [238, 0]
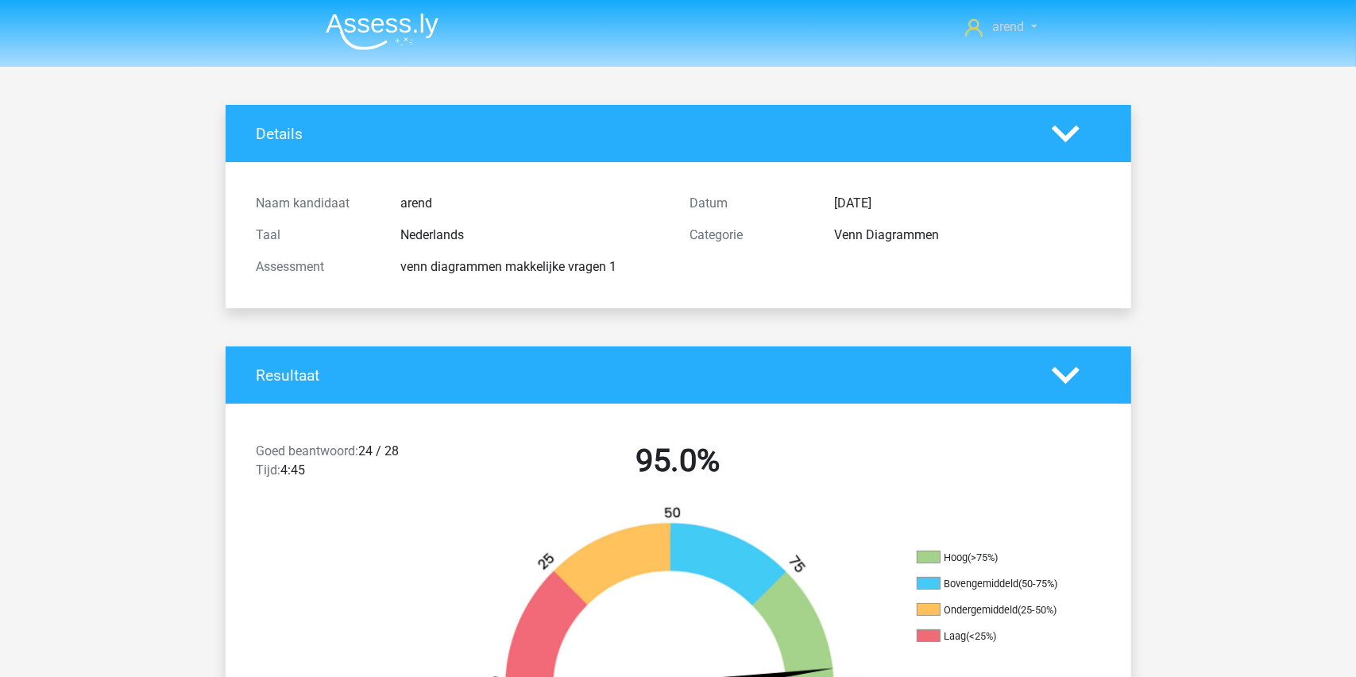
click at [1030, 25] on link "arend" at bounding box center [1001, 26] width 84 height 19
click at [1063, 140] on icon at bounding box center [1066, 134] width 28 height 28
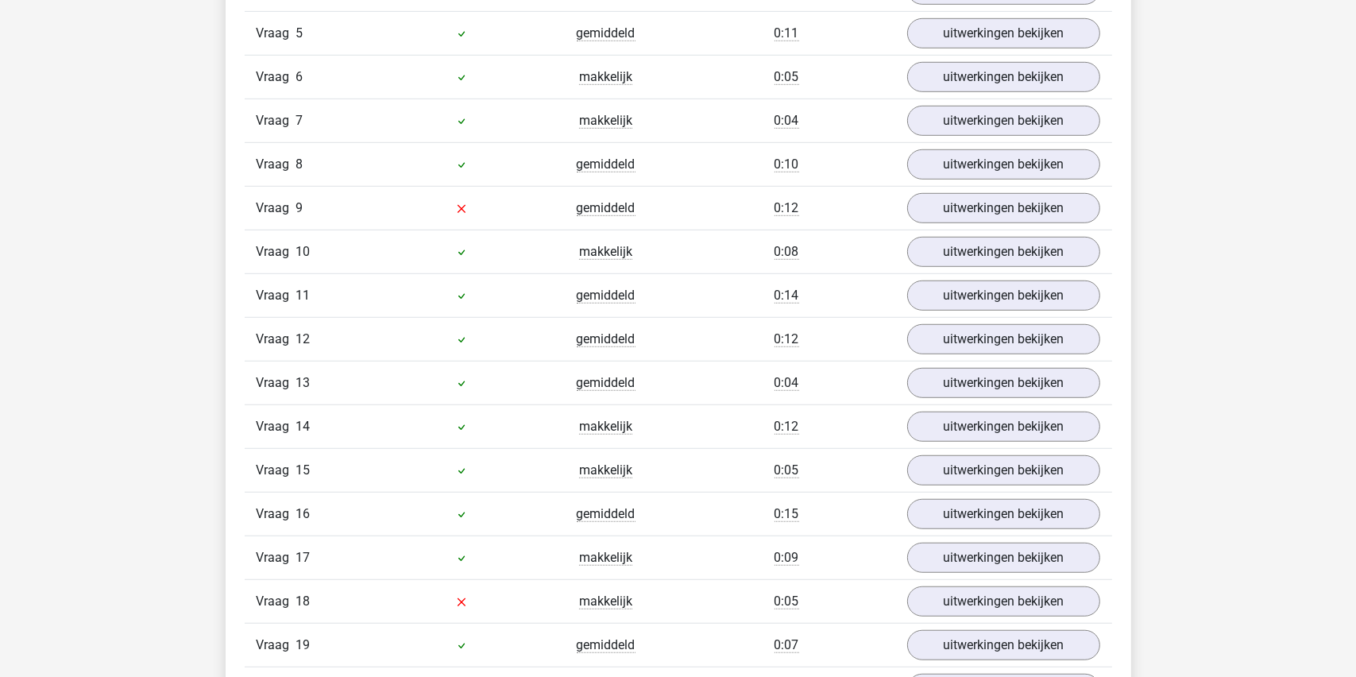
scroll to position [636, 0]
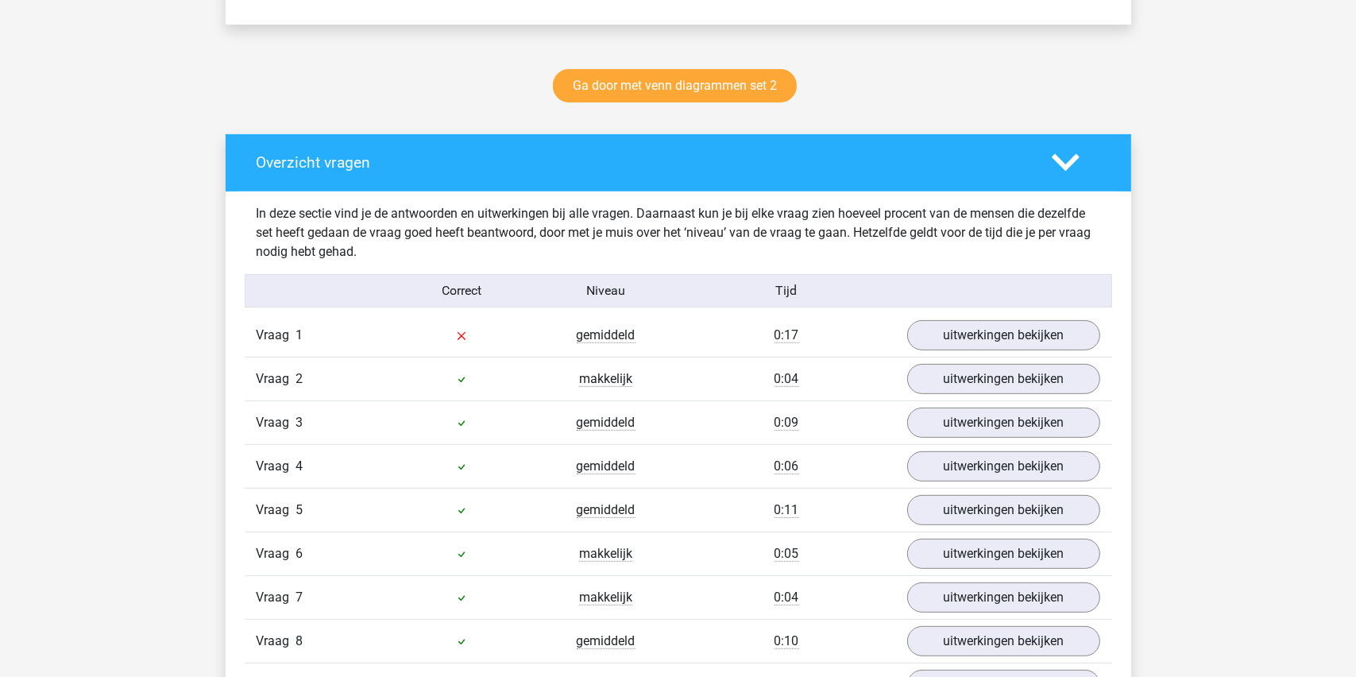
click at [1069, 157] on icon at bounding box center [1066, 163] width 28 height 28
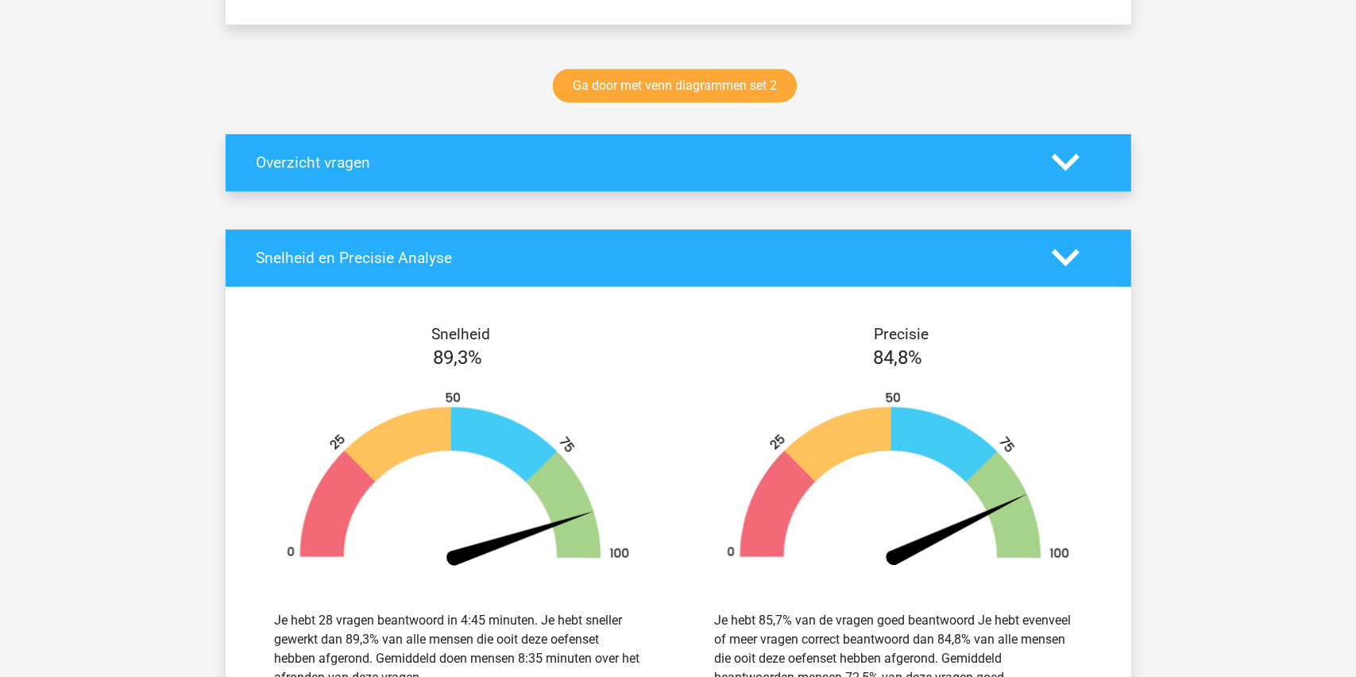
click at [1066, 257] on icon at bounding box center [1066, 258] width 28 height 28
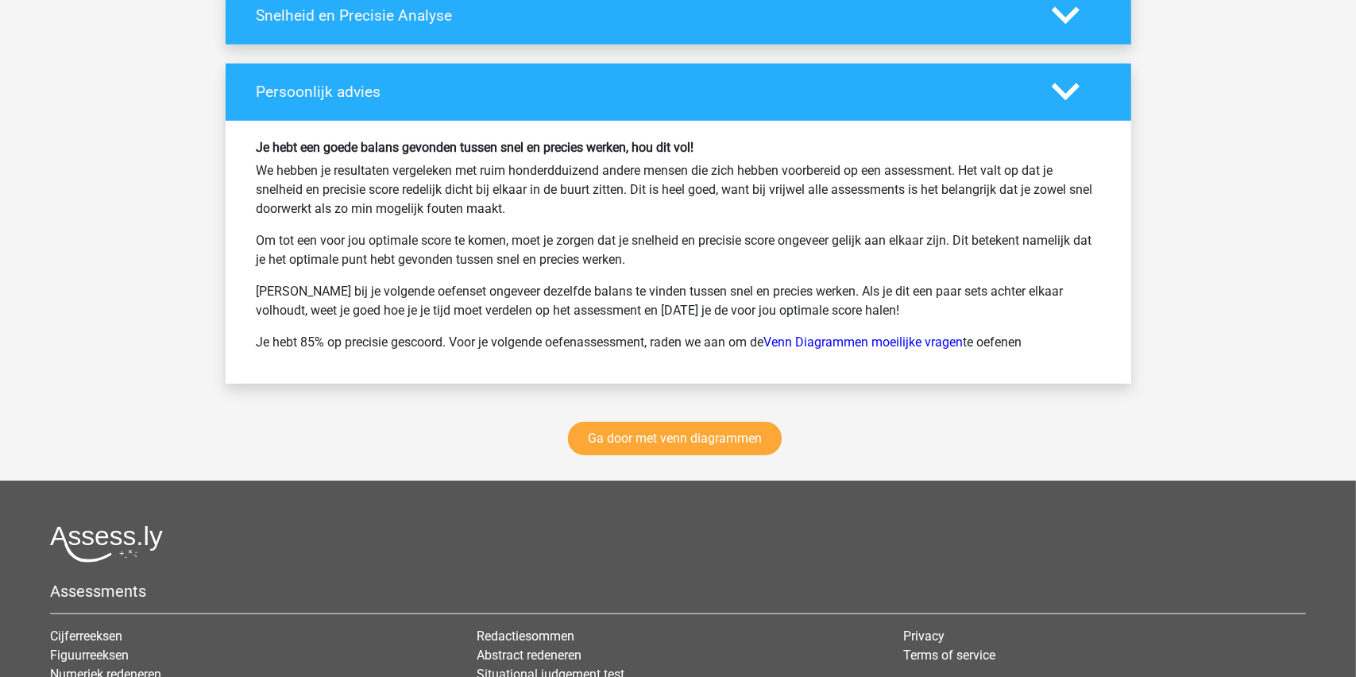
scroll to position [1033, 0]
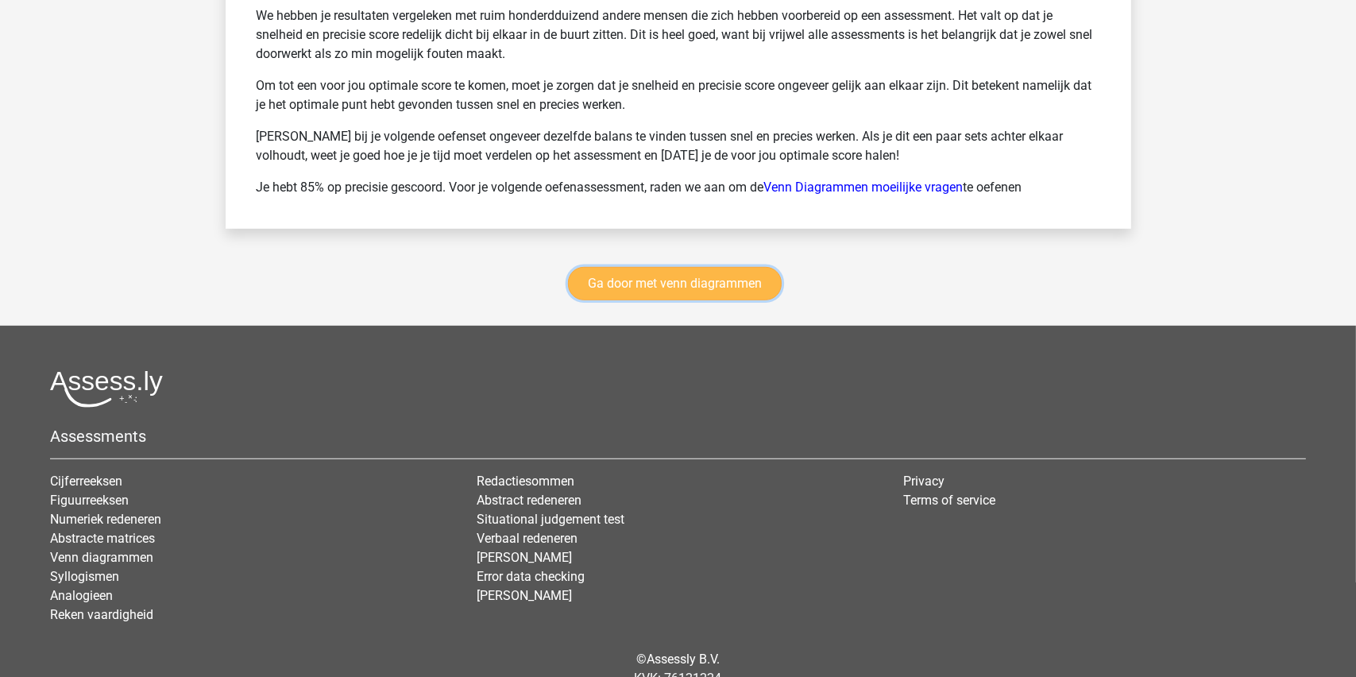
click at [667, 273] on link "Ga door met venn diagrammen" at bounding box center [675, 283] width 214 height 33
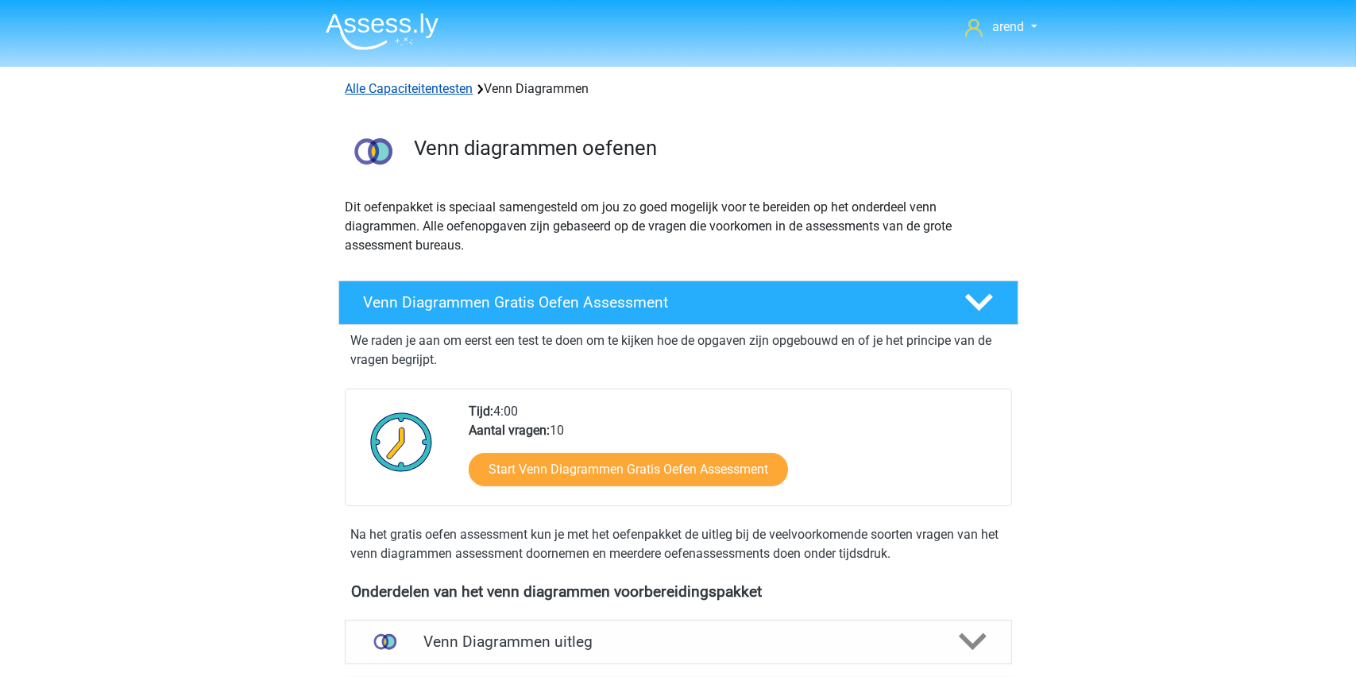
click at [417, 90] on link "Alle Capaciteitentesten" at bounding box center [410, 88] width 128 height 15
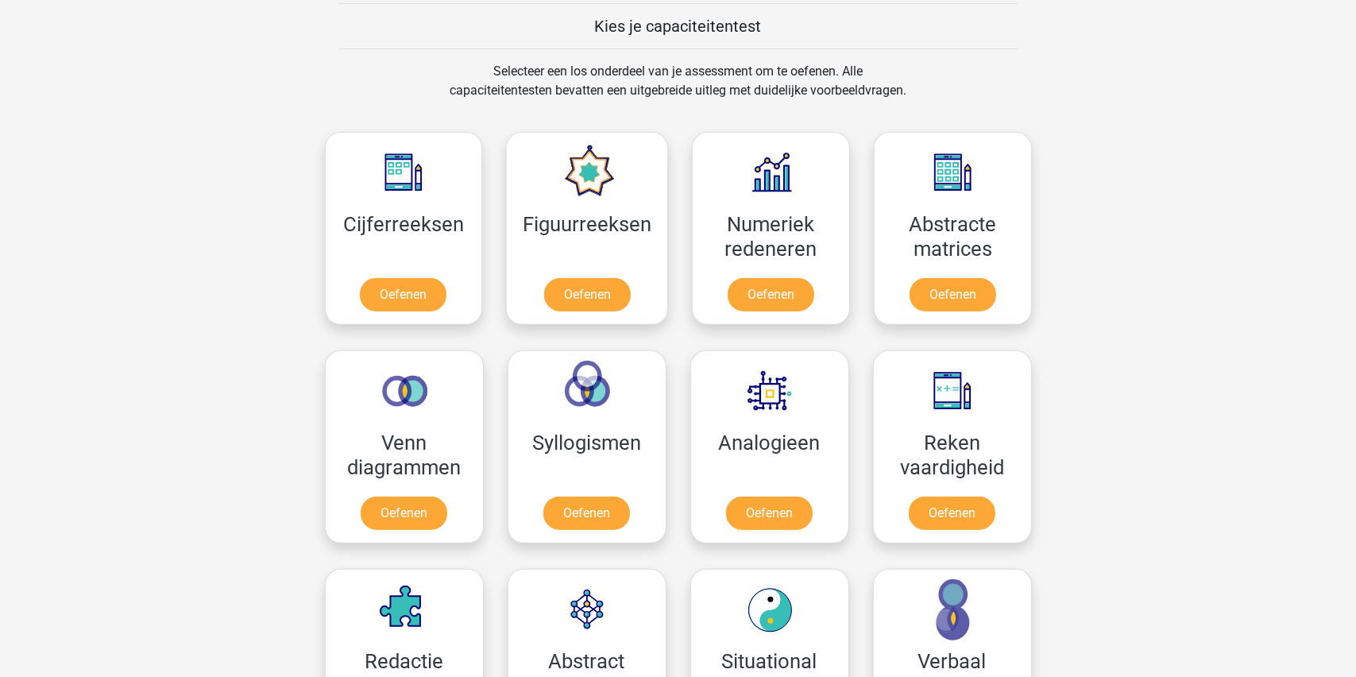
scroll to position [595, 0]
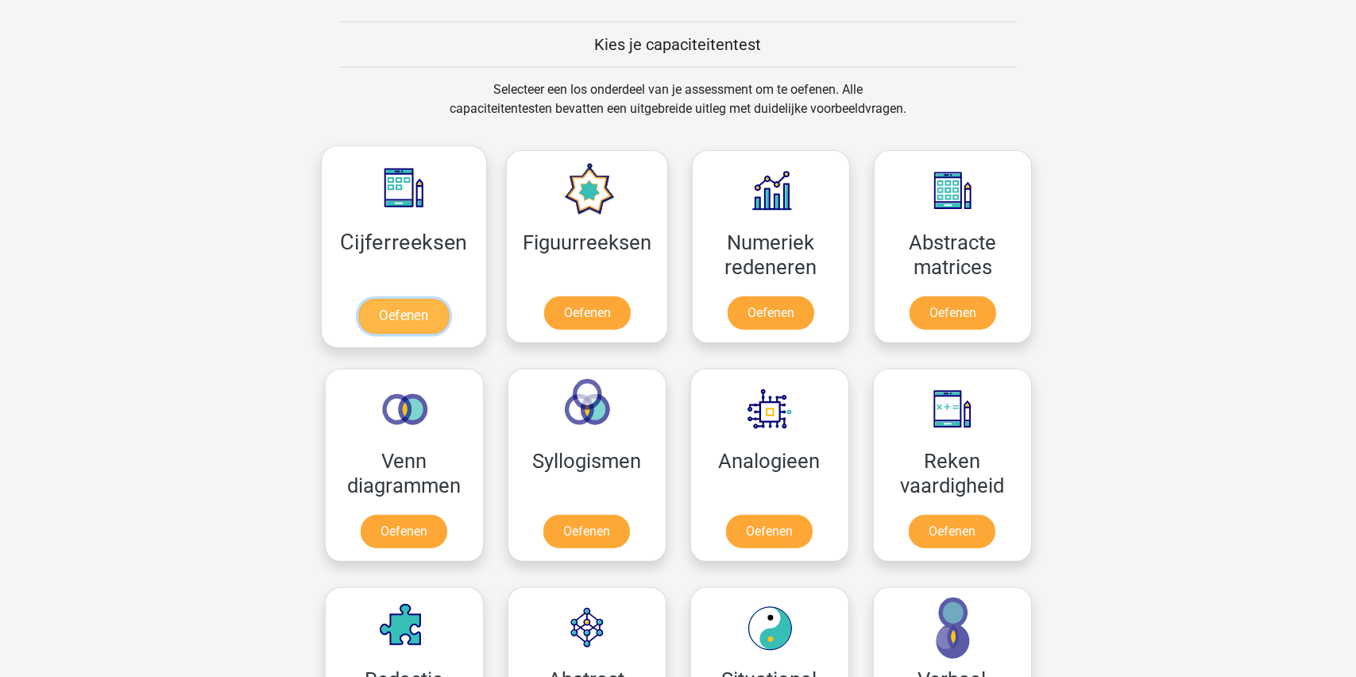
click at [418, 299] on link "Oefenen" at bounding box center [403, 316] width 91 height 35
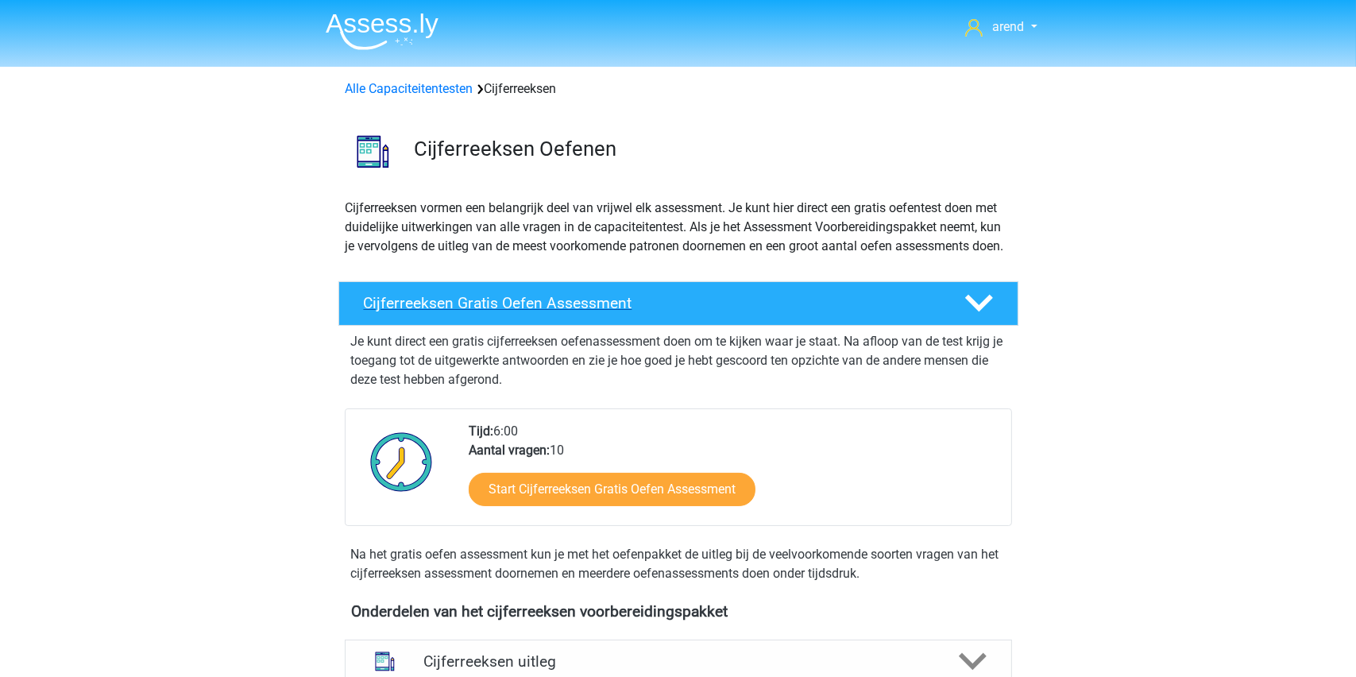
click at [978, 317] on icon at bounding box center [979, 303] width 28 height 28
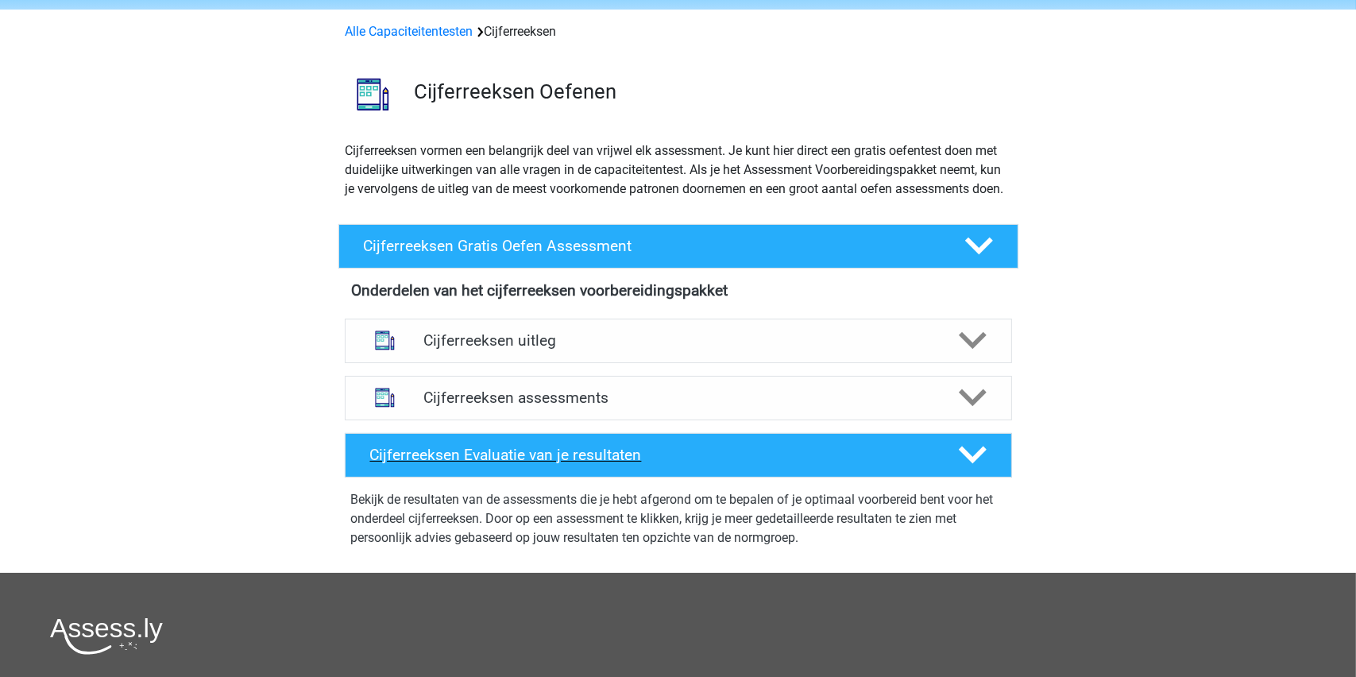
scroll to position [159, 0]
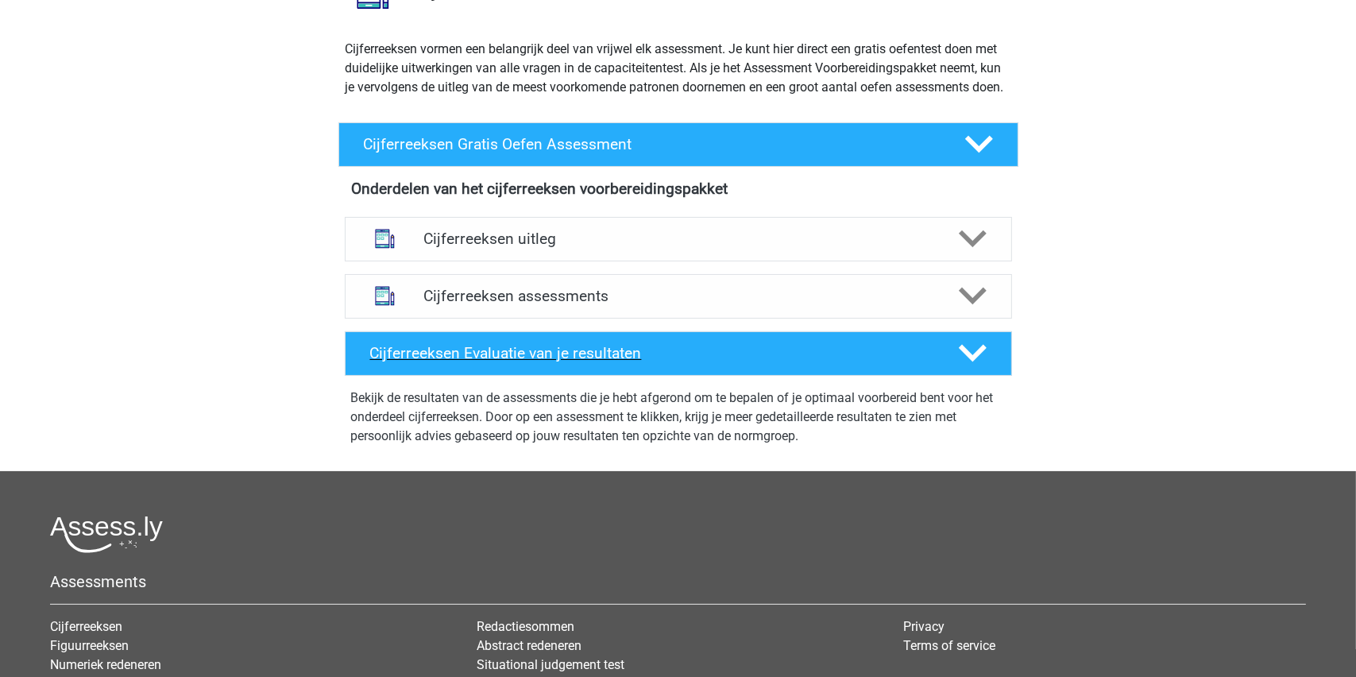
click at [974, 362] on polygon at bounding box center [973, 353] width 28 height 17
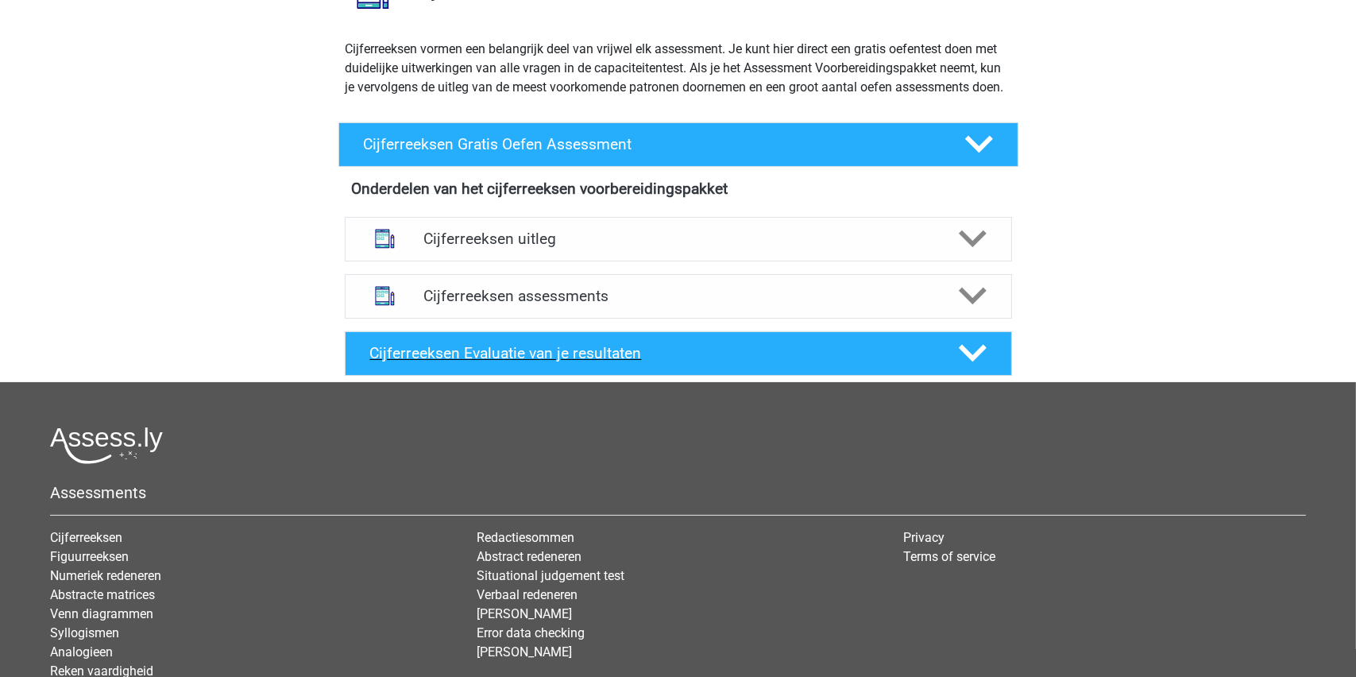
click at [974, 362] on polygon at bounding box center [973, 353] width 28 height 17
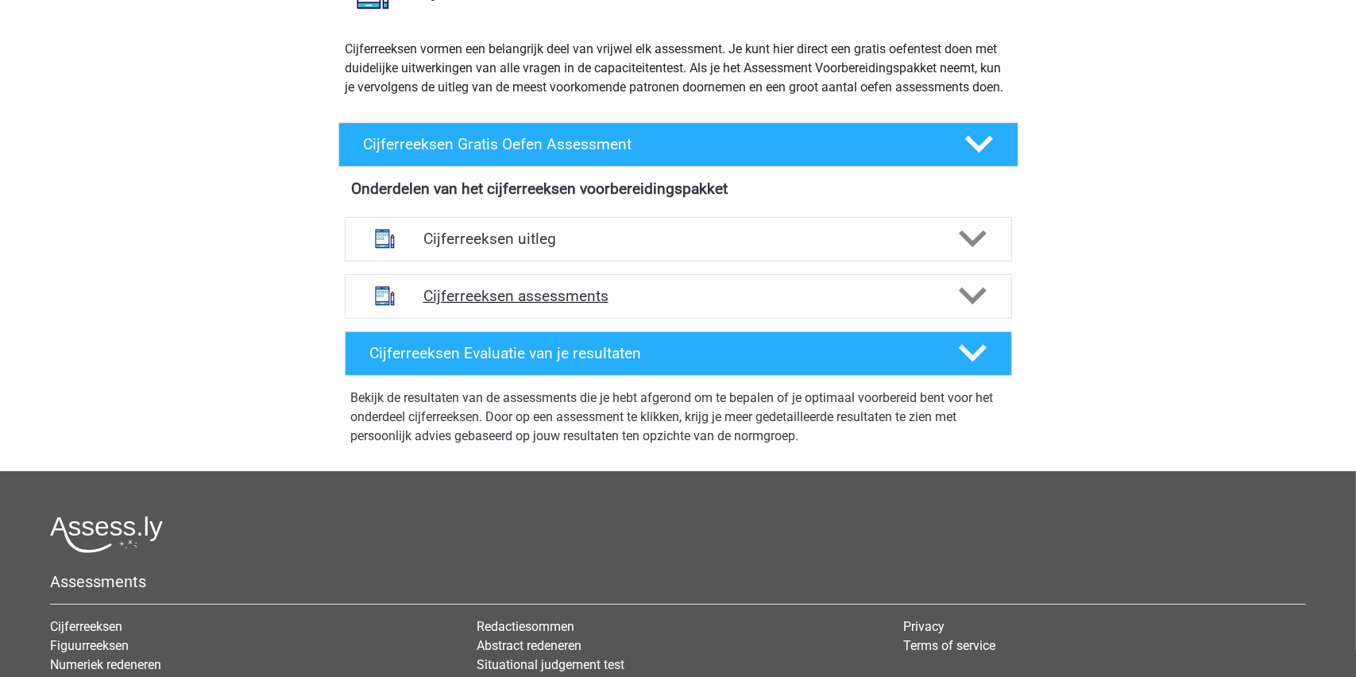
click at [978, 305] on polygon at bounding box center [973, 296] width 28 height 17
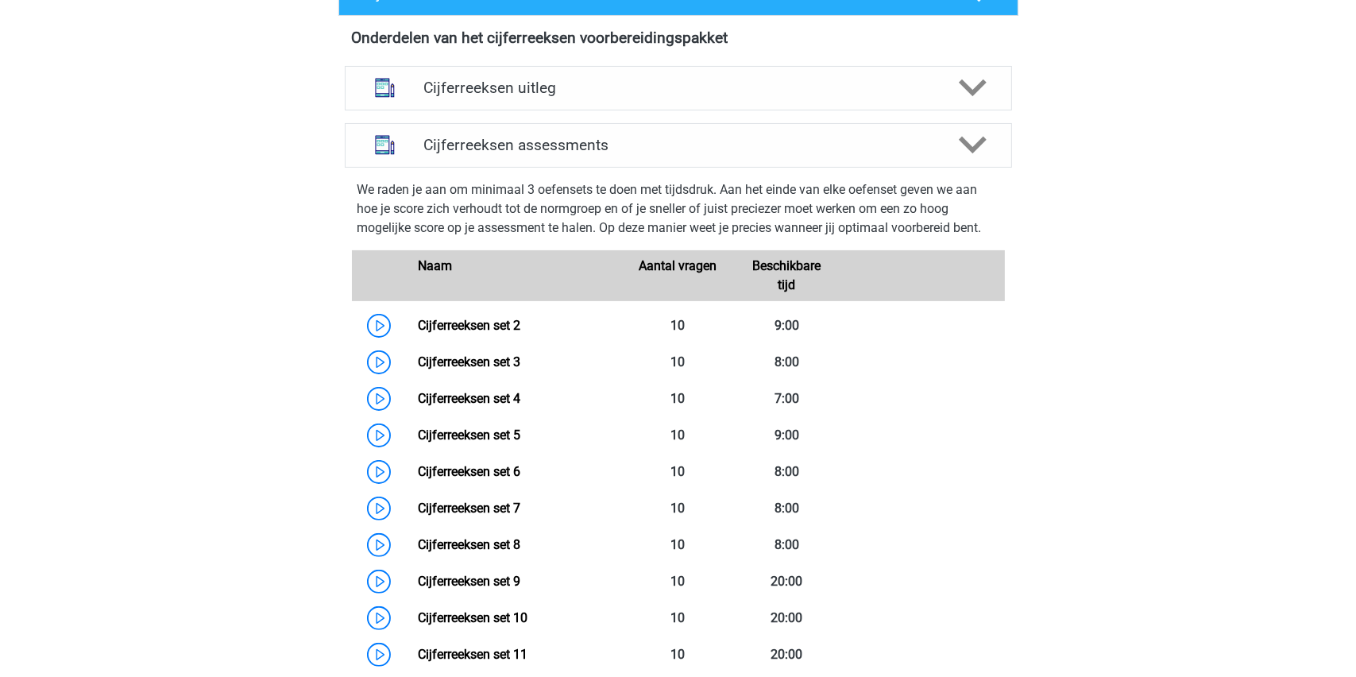
scroll to position [318, 0]
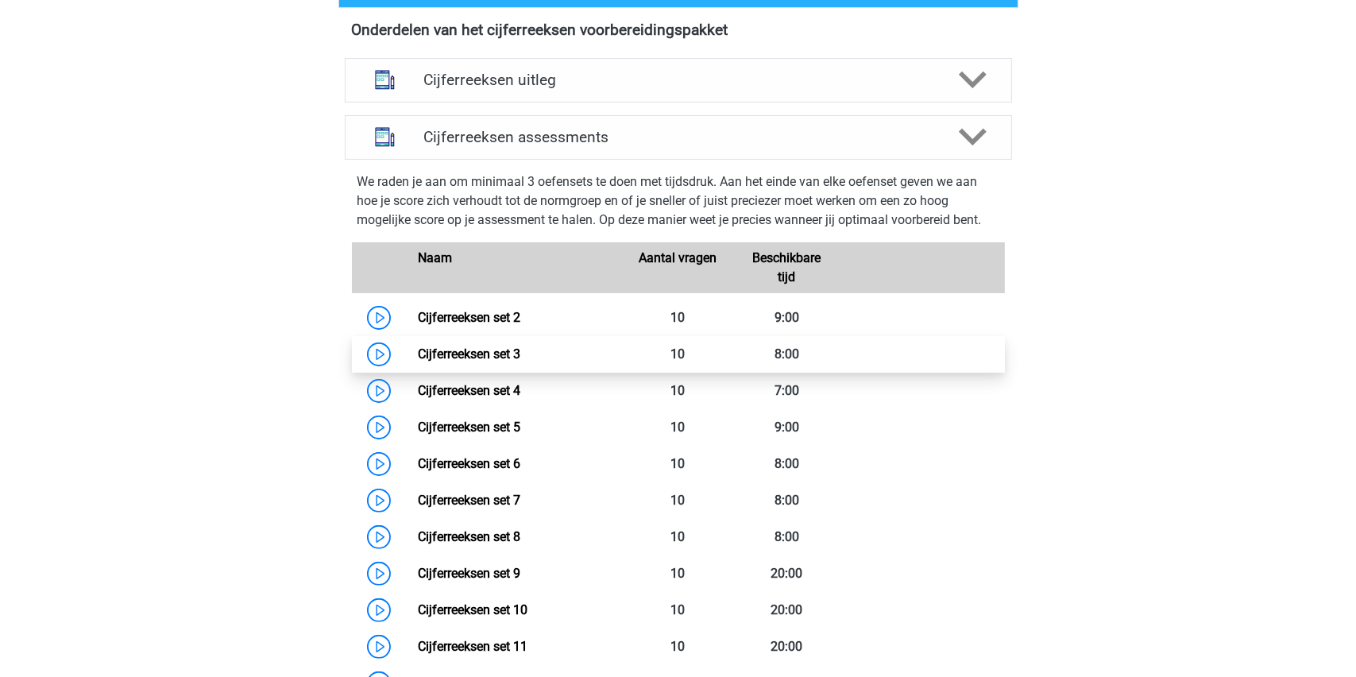
click at [520, 361] on link "Cijferreeksen set 3" at bounding box center [469, 353] width 102 height 15
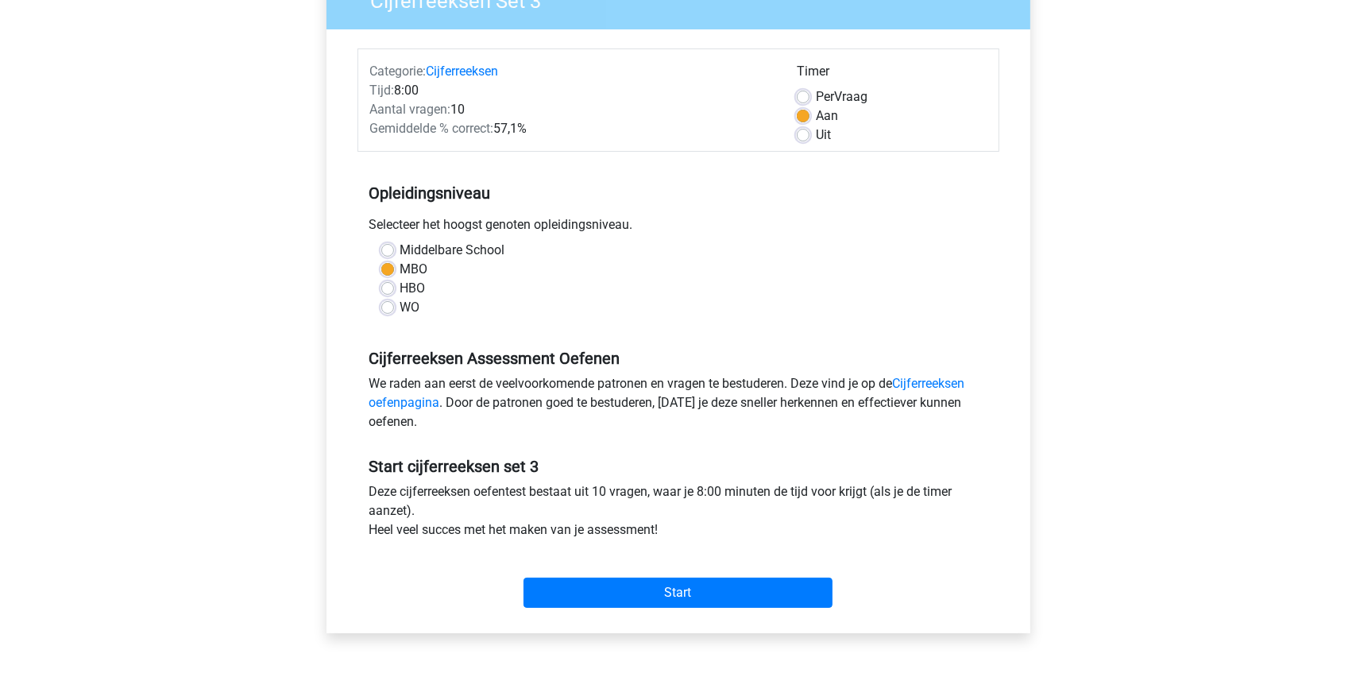
scroll to position [238, 0]
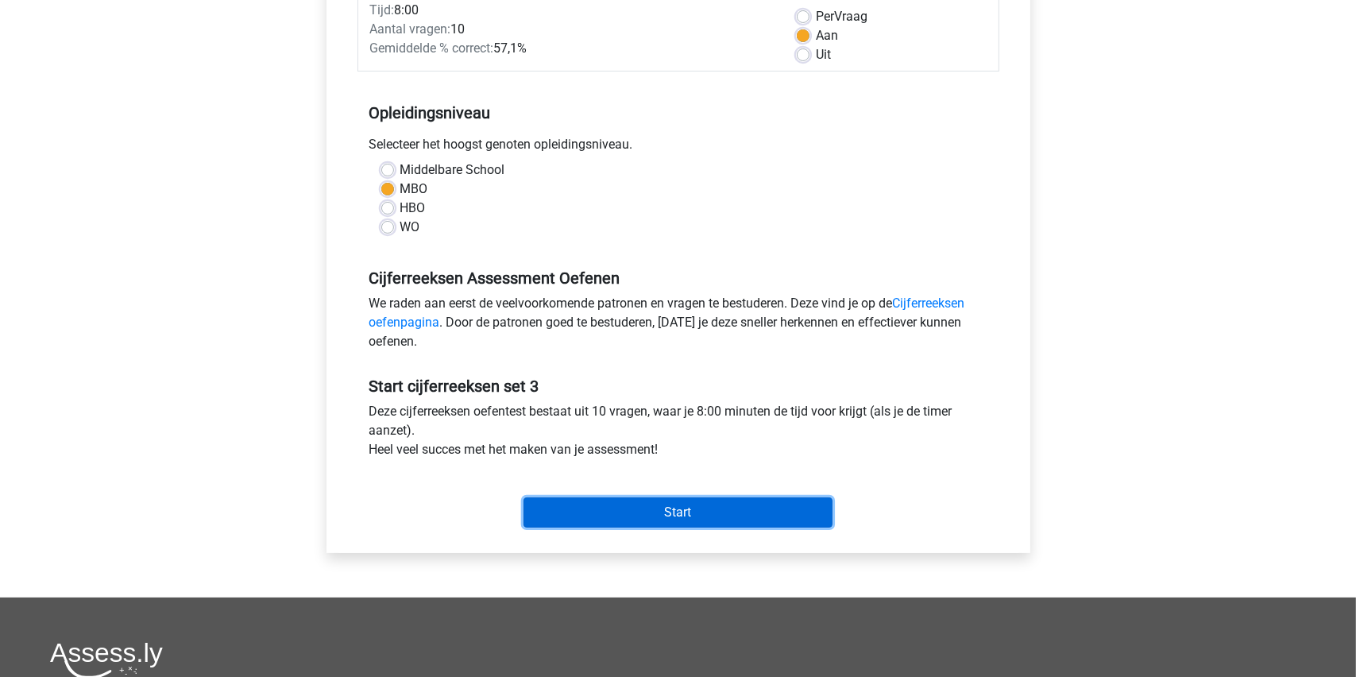
click at [684, 508] on input "Start" at bounding box center [678, 512] width 309 height 30
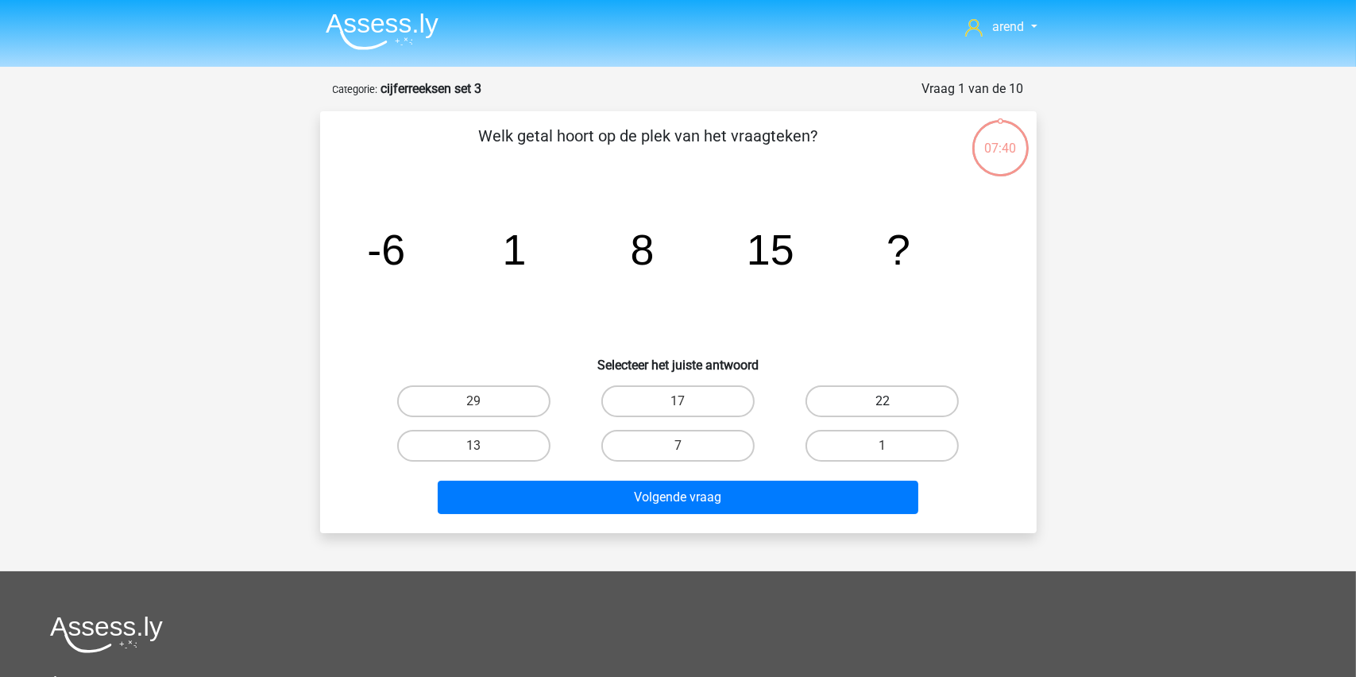
click at [874, 401] on label "22" at bounding box center [882, 401] width 153 height 32
click at [883, 401] on input "22" at bounding box center [888, 406] width 10 height 10
radio input "true"
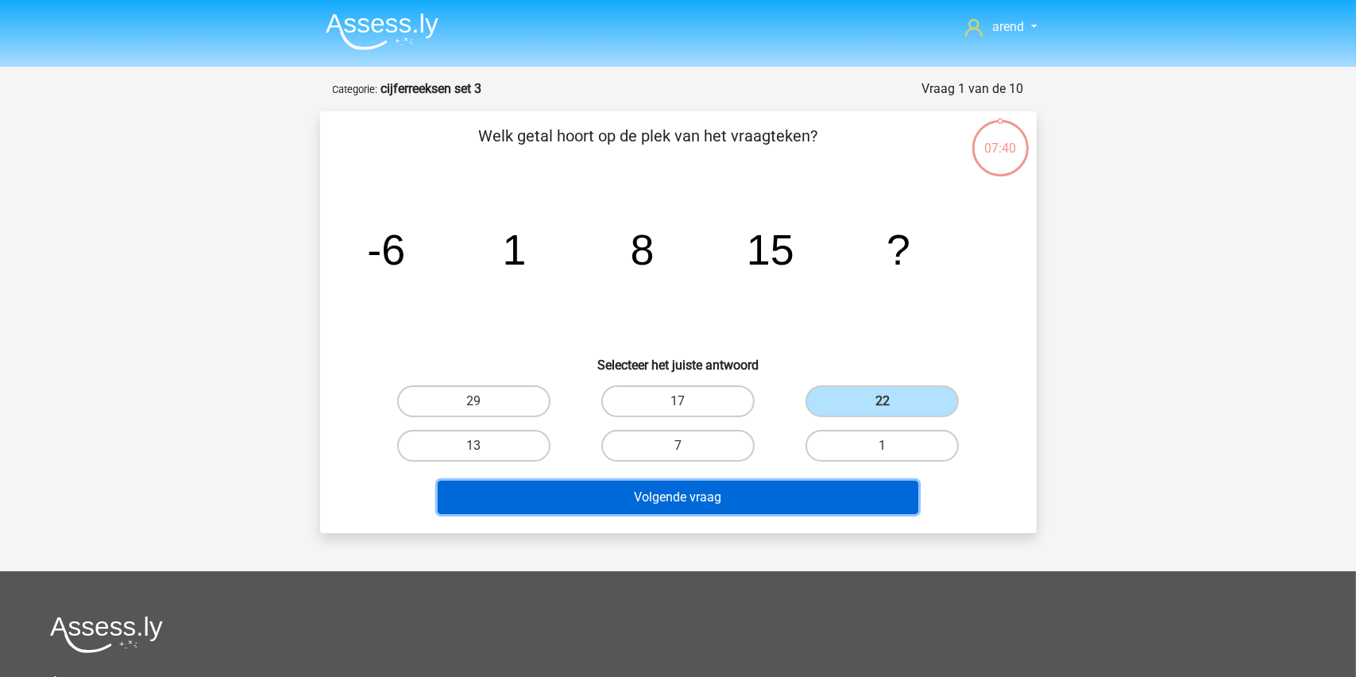
click at [672, 489] on button "Volgende vraag" at bounding box center [678, 497] width 481 height 33
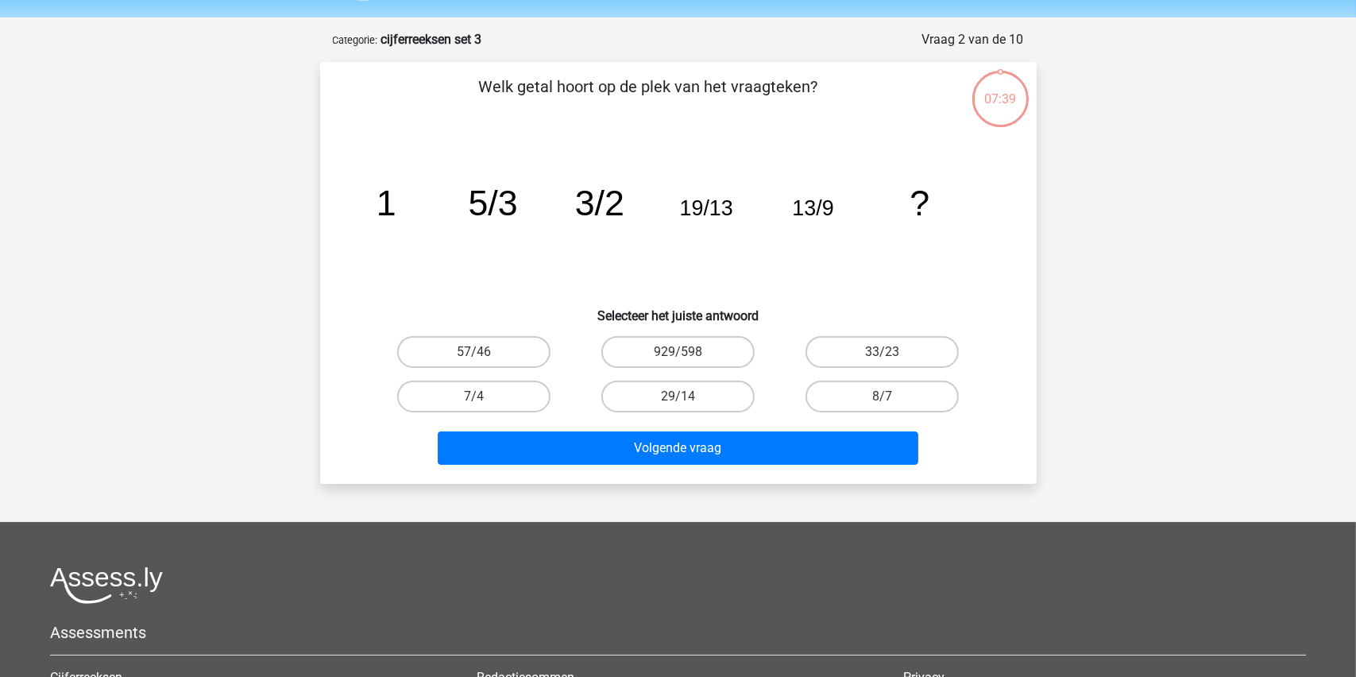
scroll to position [79, 0]
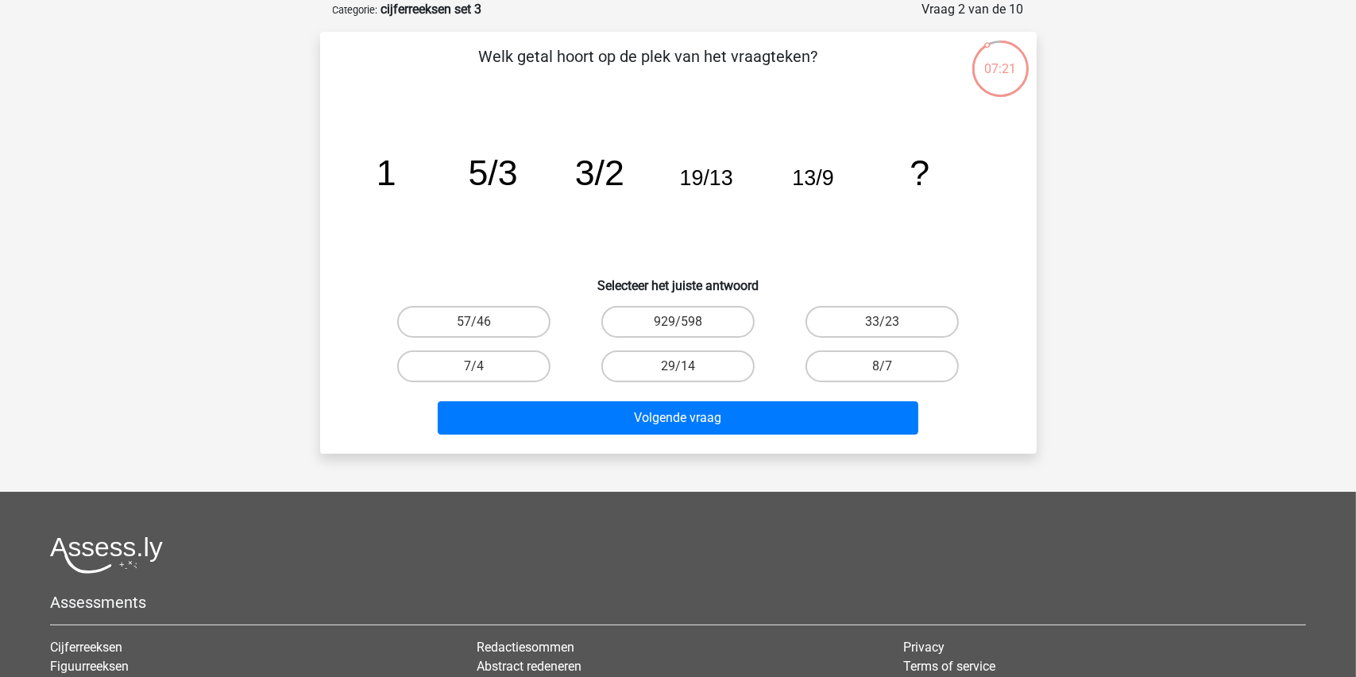
click at [890, 373] on input "8/7" at bounding box center [888, 371] width 10 height 10
radio input "true"
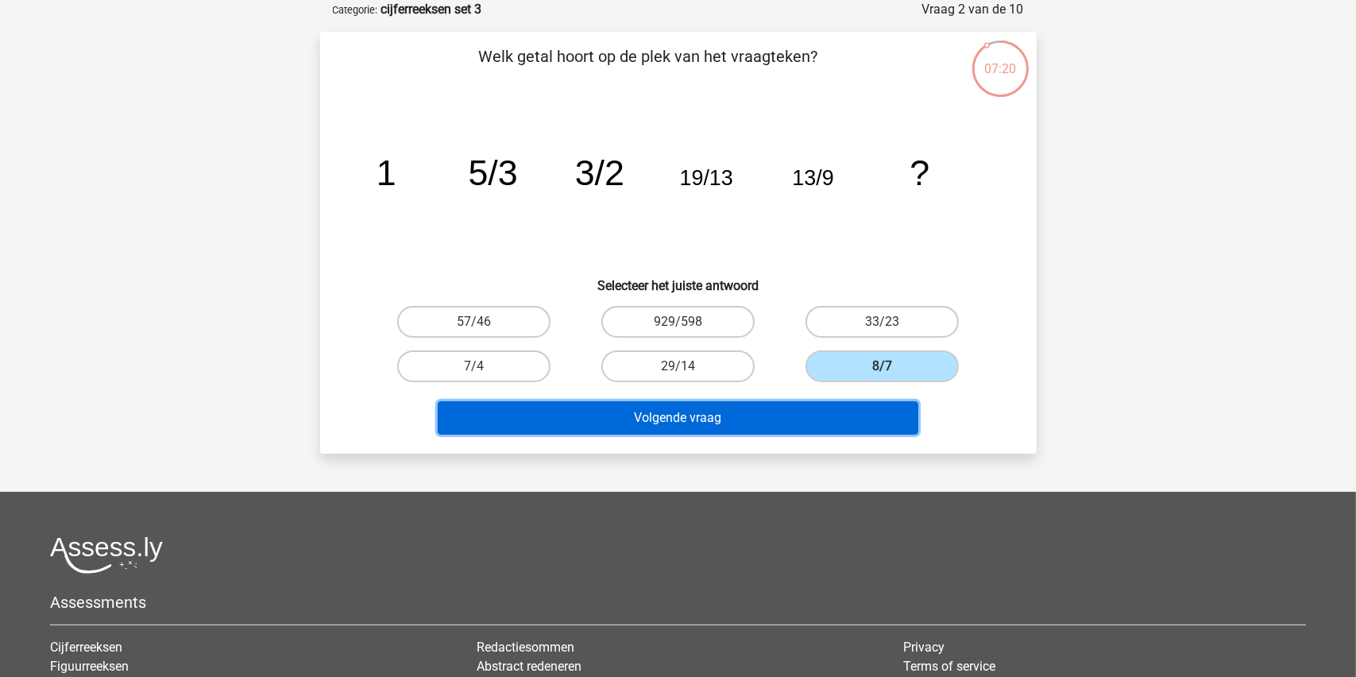
click at [680, 418] on button "Volgende vraag" at bounding box center [678, 417] width 481 height 33
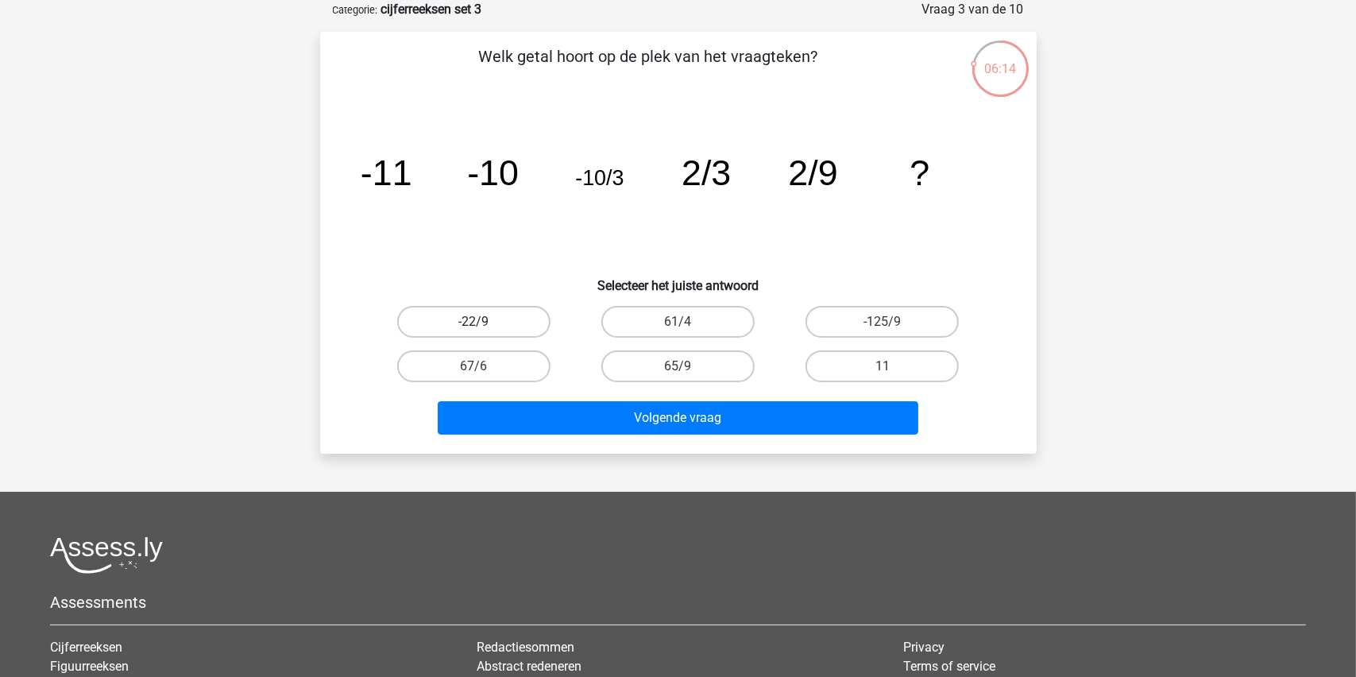
click at [479, 316] on label "-22/9" at bounding box center [473, 322] width 153 height 32
click at [479, 322] on input "-22/9" at bounding box center [478, 327] width 10 height 10
radio input "true"
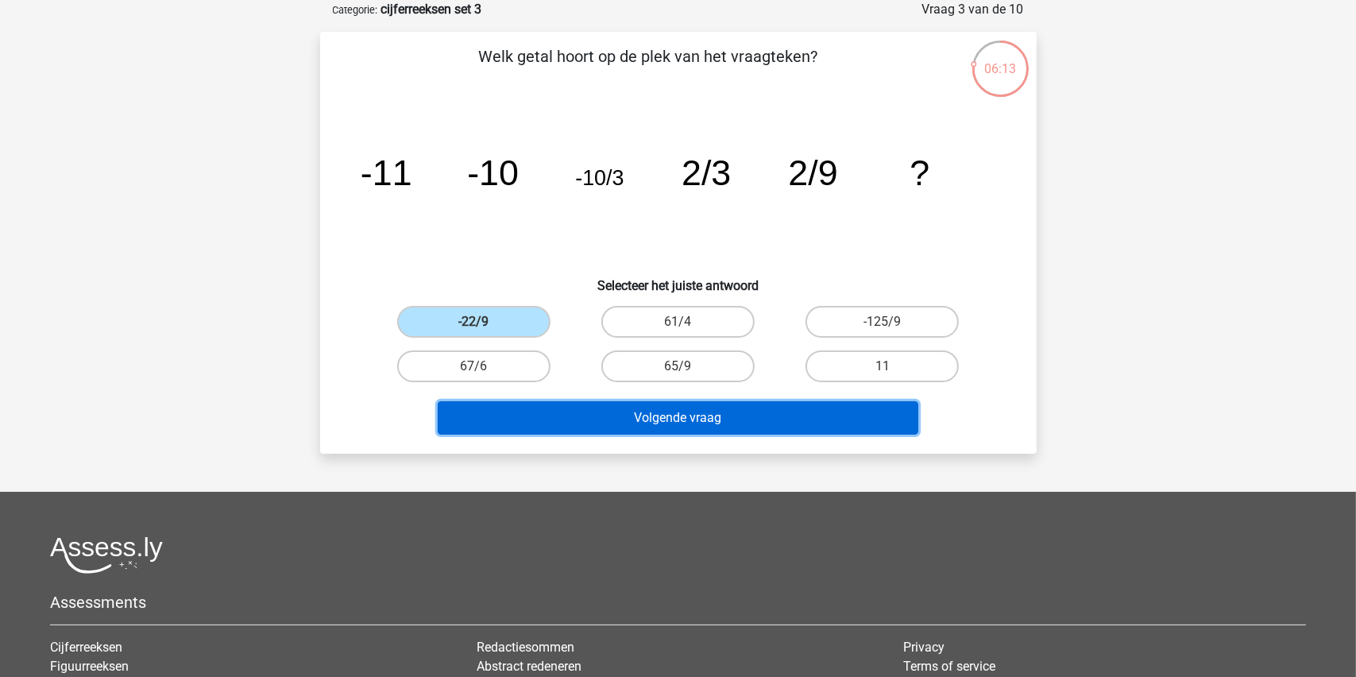
click at [645, 415] on button "Volgende vraag" at bounding box center [678, 417] width 481 height 33
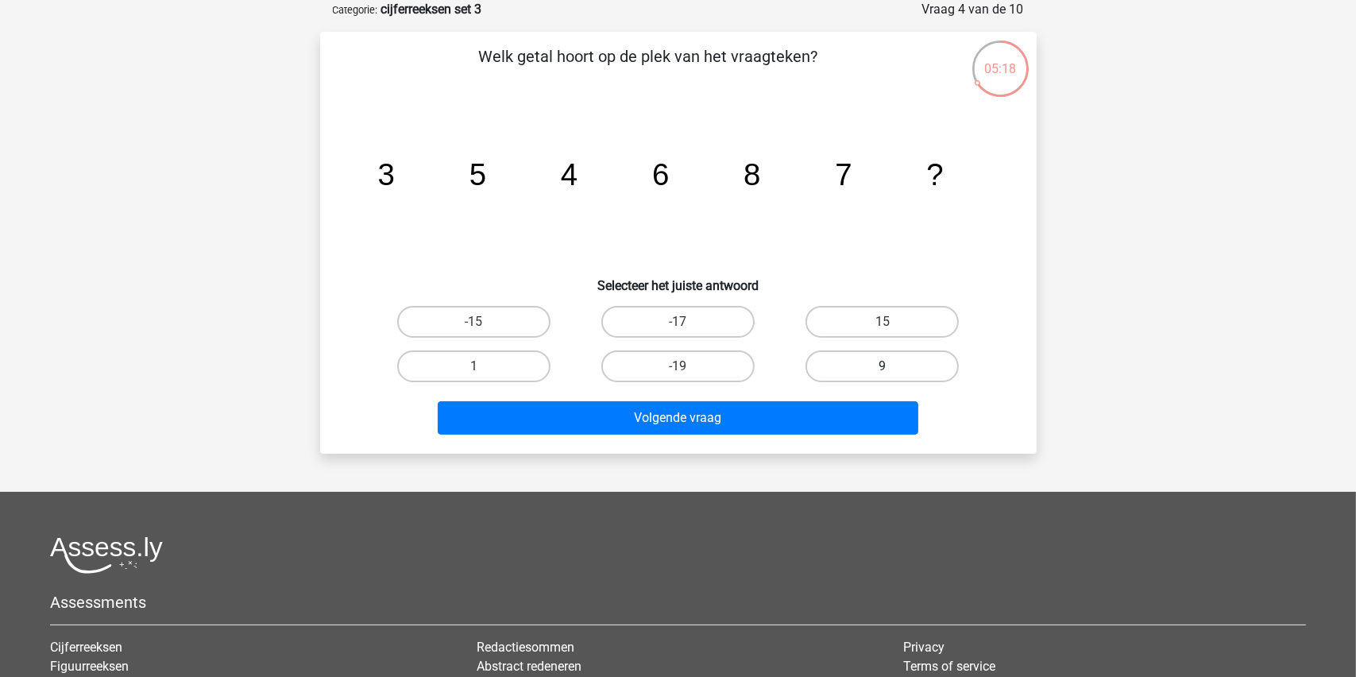
click at [851, 380] on div "9" at bounding box center [882, 366] width 204 height 44
click at [872, 361] on label "9" at bounding box center [882, 366] width 153 height 32
click at [883, 366] on input "9" at bounding box center [888, 371] width 10 height 10
radio input "true"
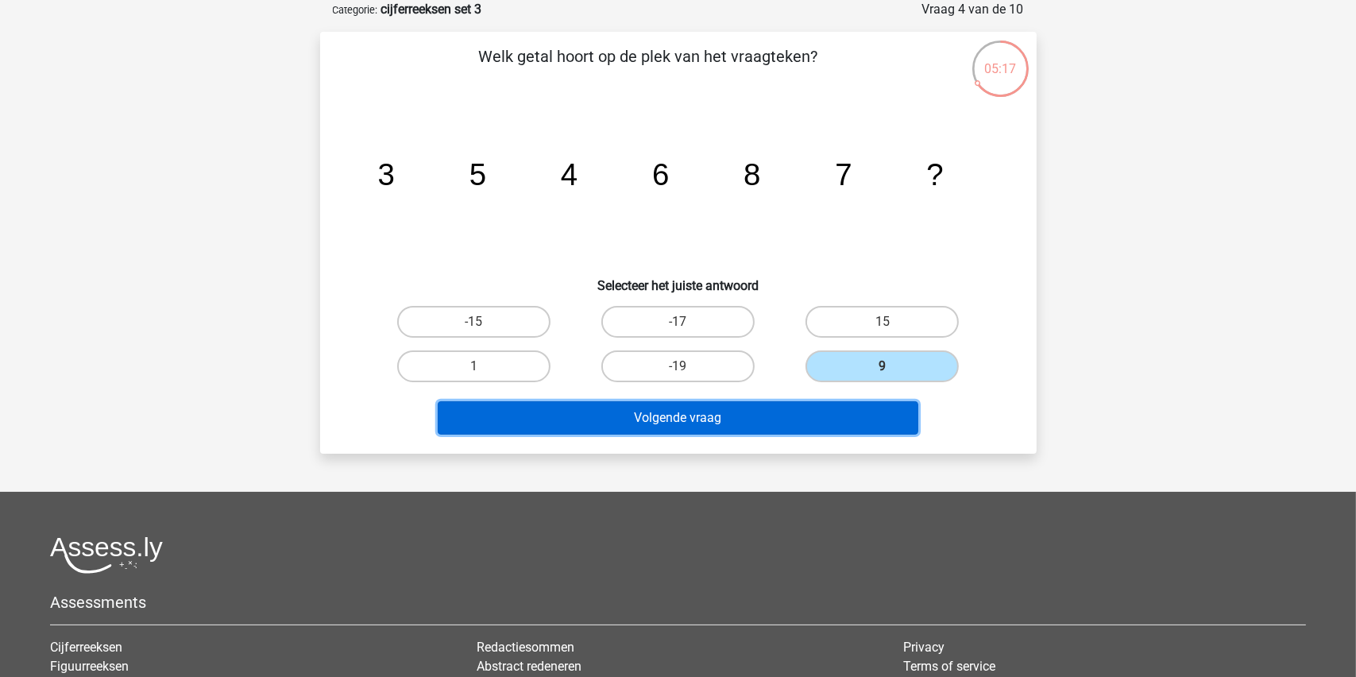
click at [675, 411] on button "Volgende vraag" at bounding box center [678, 417] width 481 height 33
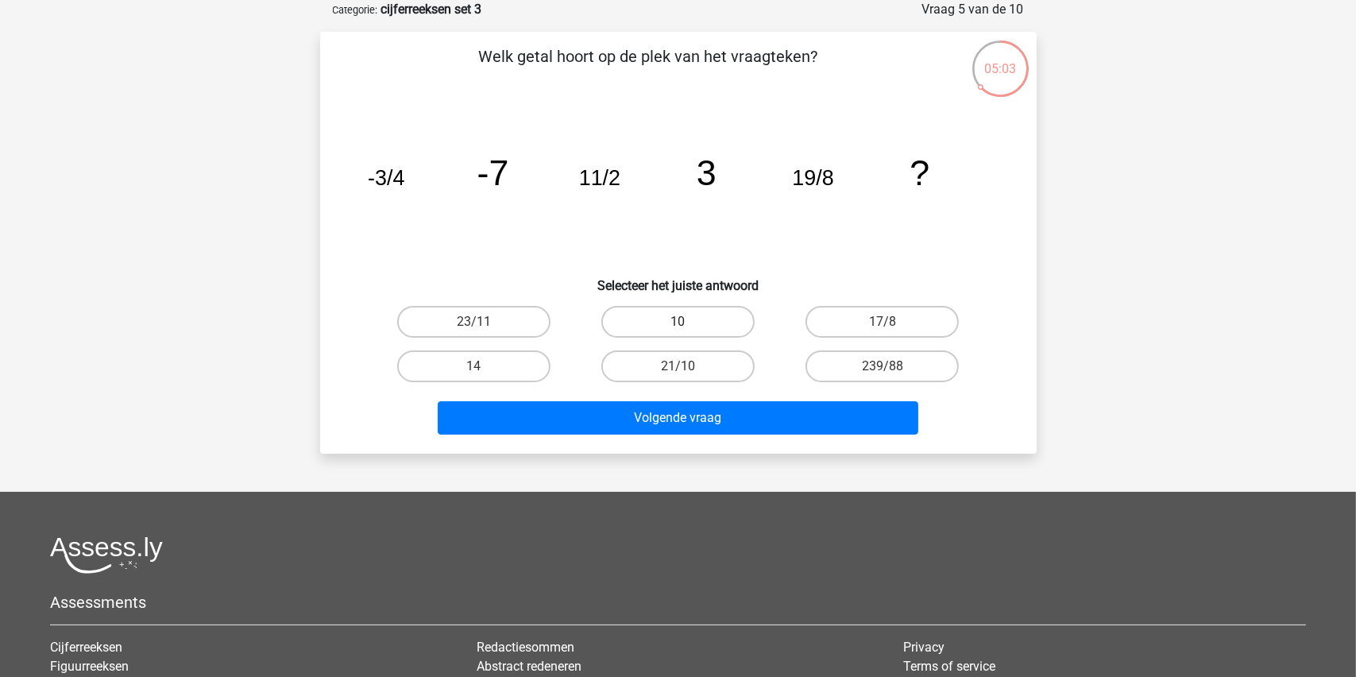
click at [685, 315] on label "10" at bounding box center [677, 322] width 153 height 32
click at [685, 322] on input "10" at bounding box center [683, 327] width 10 height 10
radio input "true"
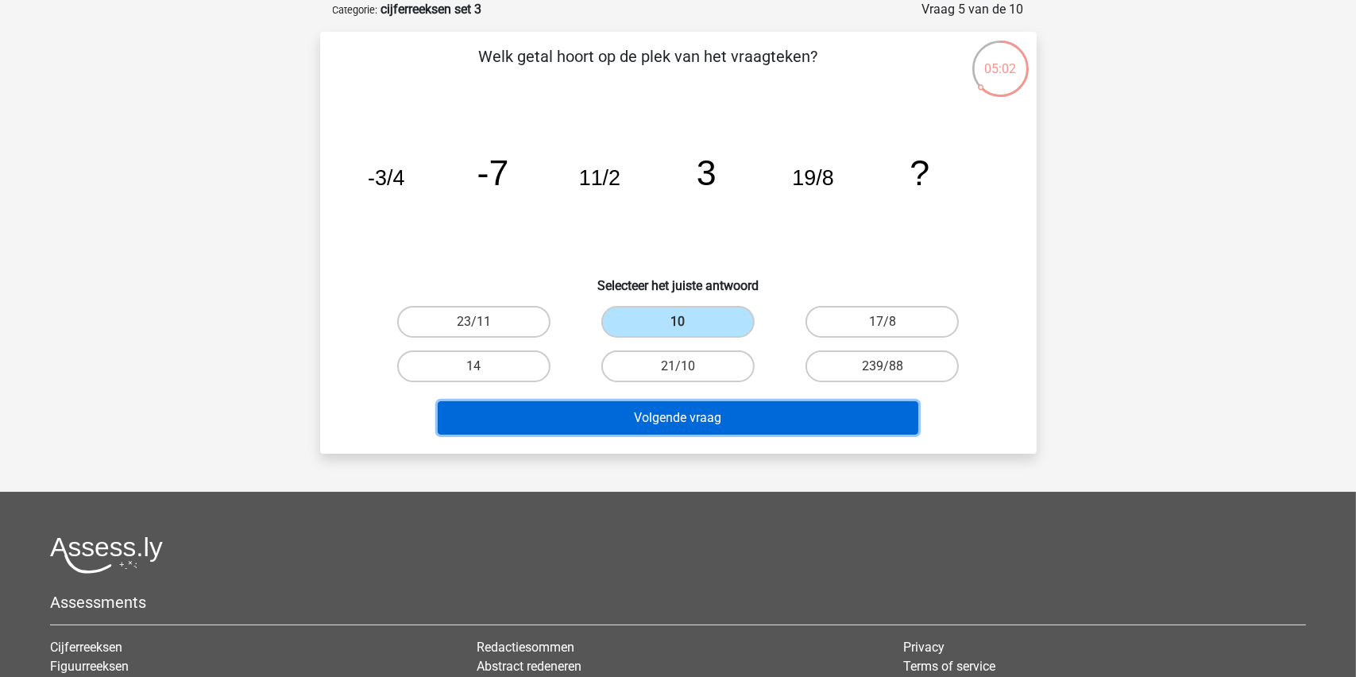
click at [663, 408] on button "Volgende vraag" at bounding box center [678, 417] width 481 height 33
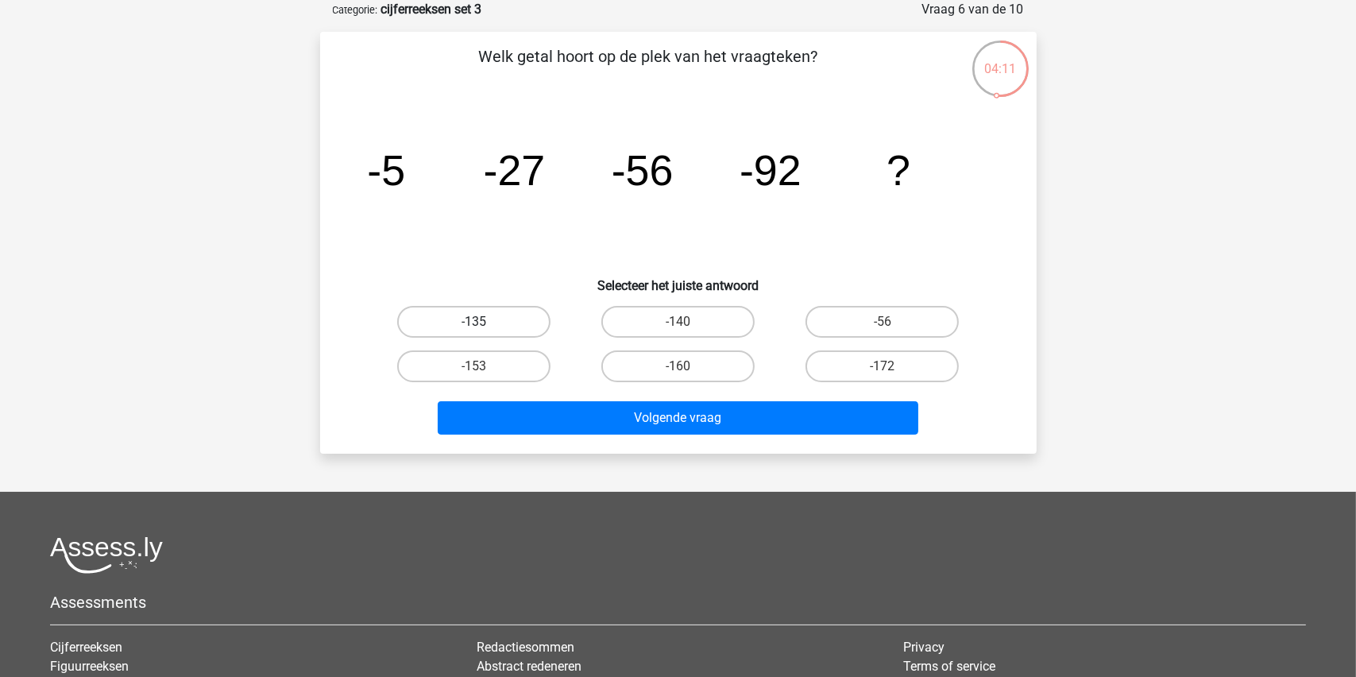
click at [466, 322] on label "-135" at bounding box center [473, 322] width 153 height 32
click at [473, 322] on input "-135" at bounding box center [478, 327] width 10 height 10
radio input "true"
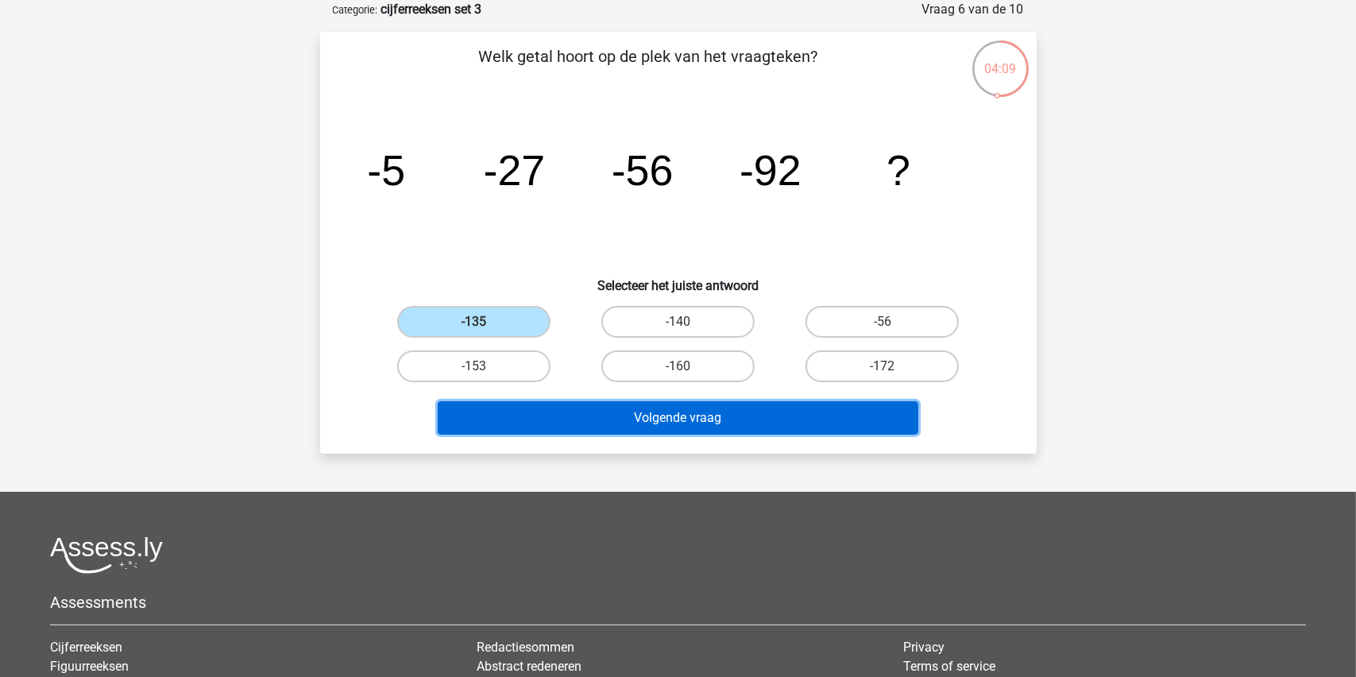
click at [647, 423] on button "Volgende vraag" at bounding box center [678, 417] width 481 height 33
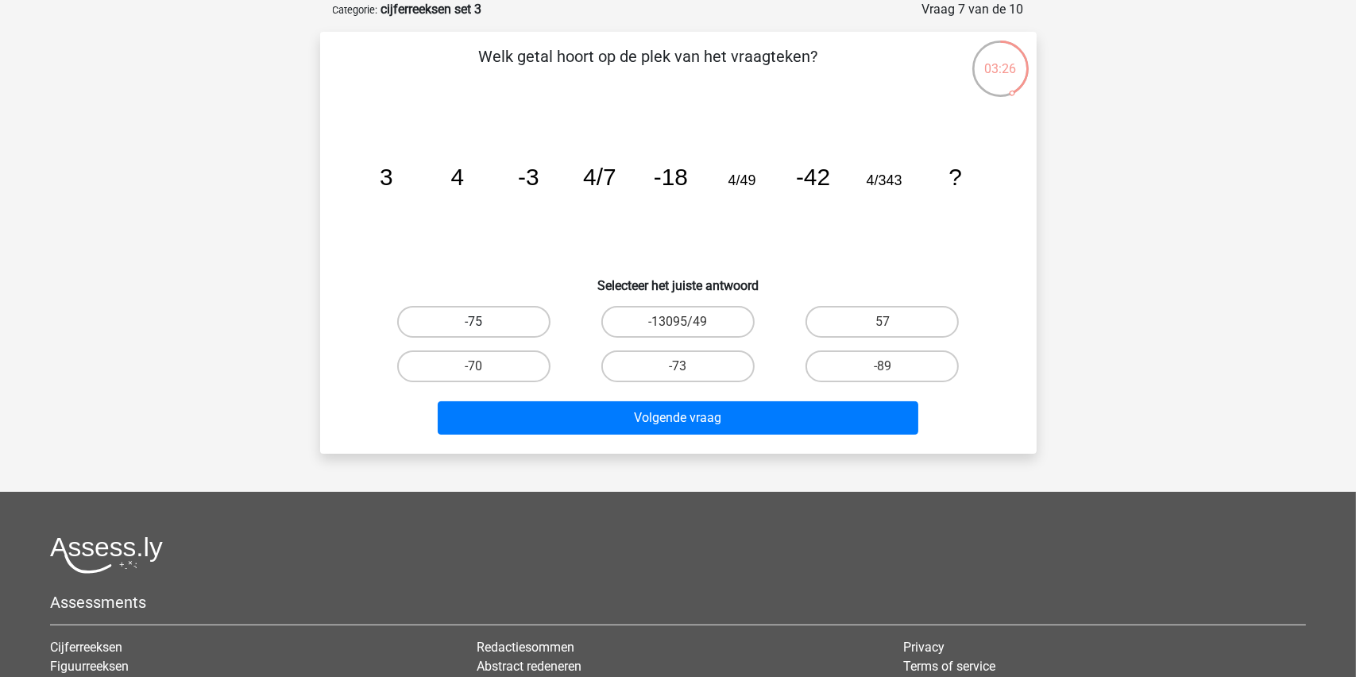
click at [470, 316] on label "-75" at bounding box center [473, 322] width 153 height 32
click at [473, 322] on input "-75" at bounding box center [478, 327] width 10 height 10
radio input "true"
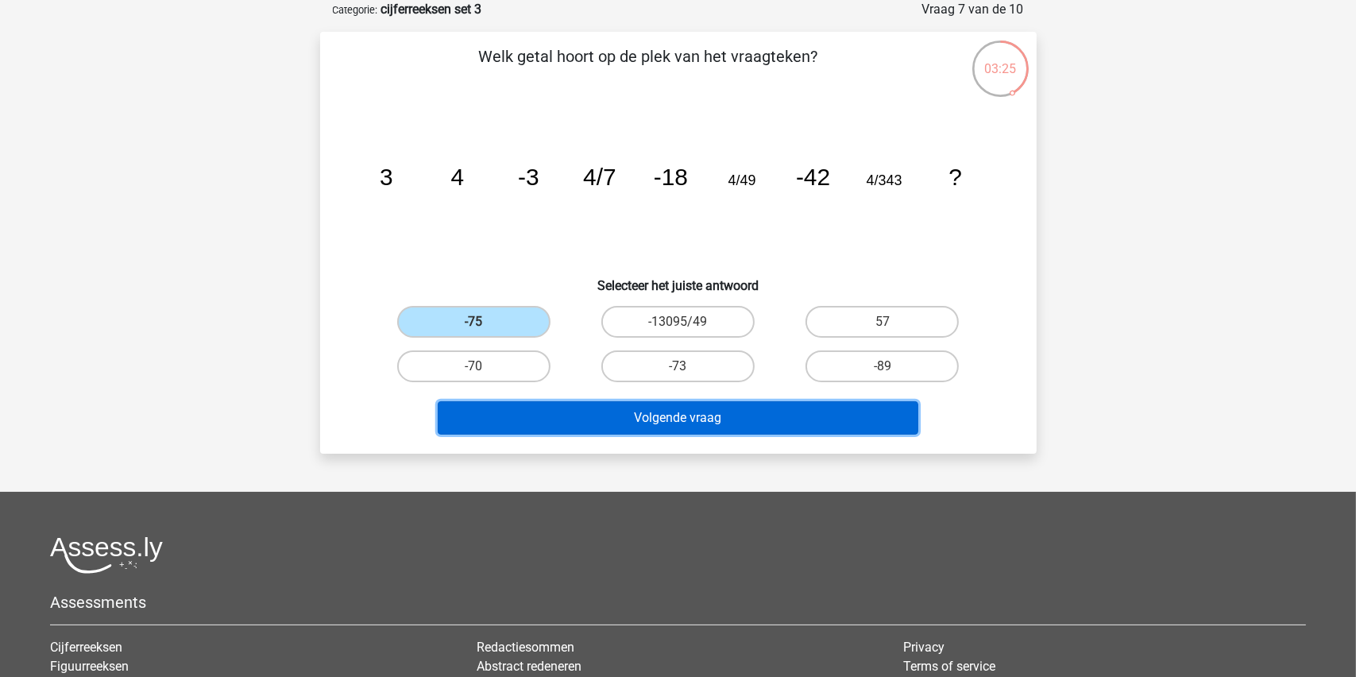
click at [651, 412] on button "Volgende vraag" at bounding box center [678, 417] width 481 height 33
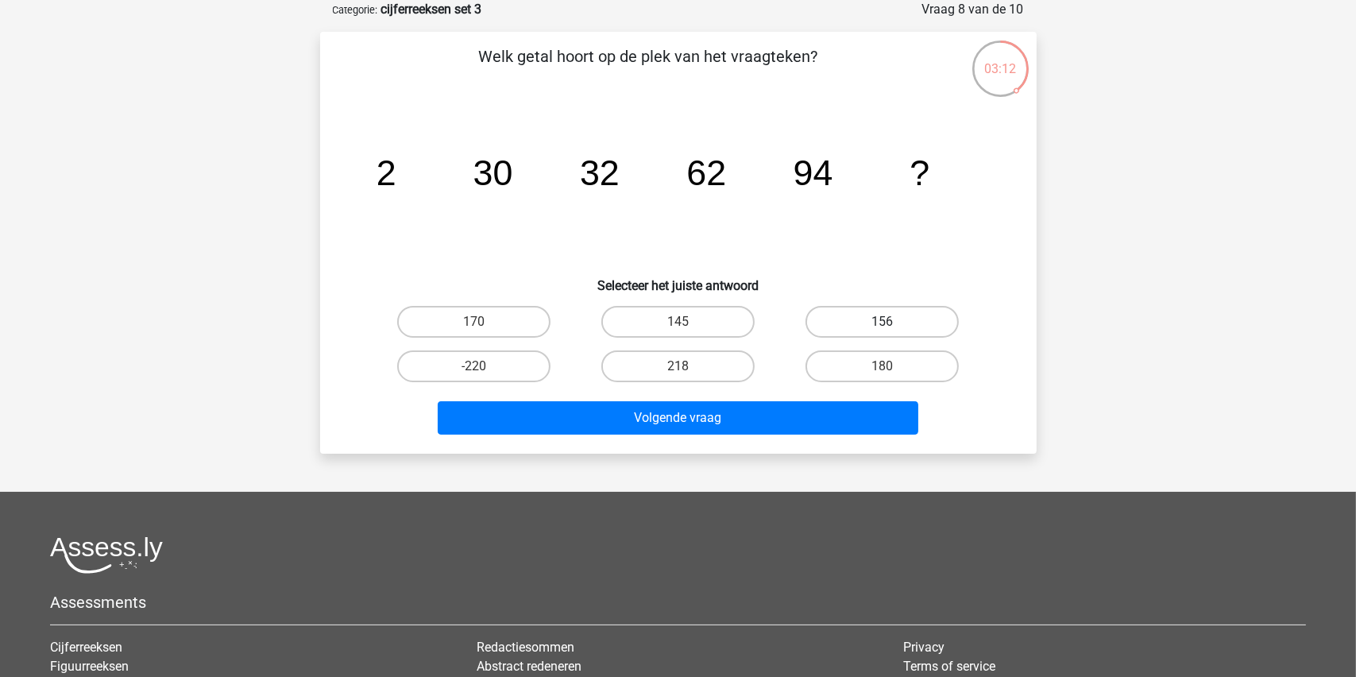
click at [875, 315] on label "156" at bounding box center [882, 322] width 153 height 32
click at [883, 322] on input "156" at bounding box center [888, 327] width 10 height 10
radio input "true"
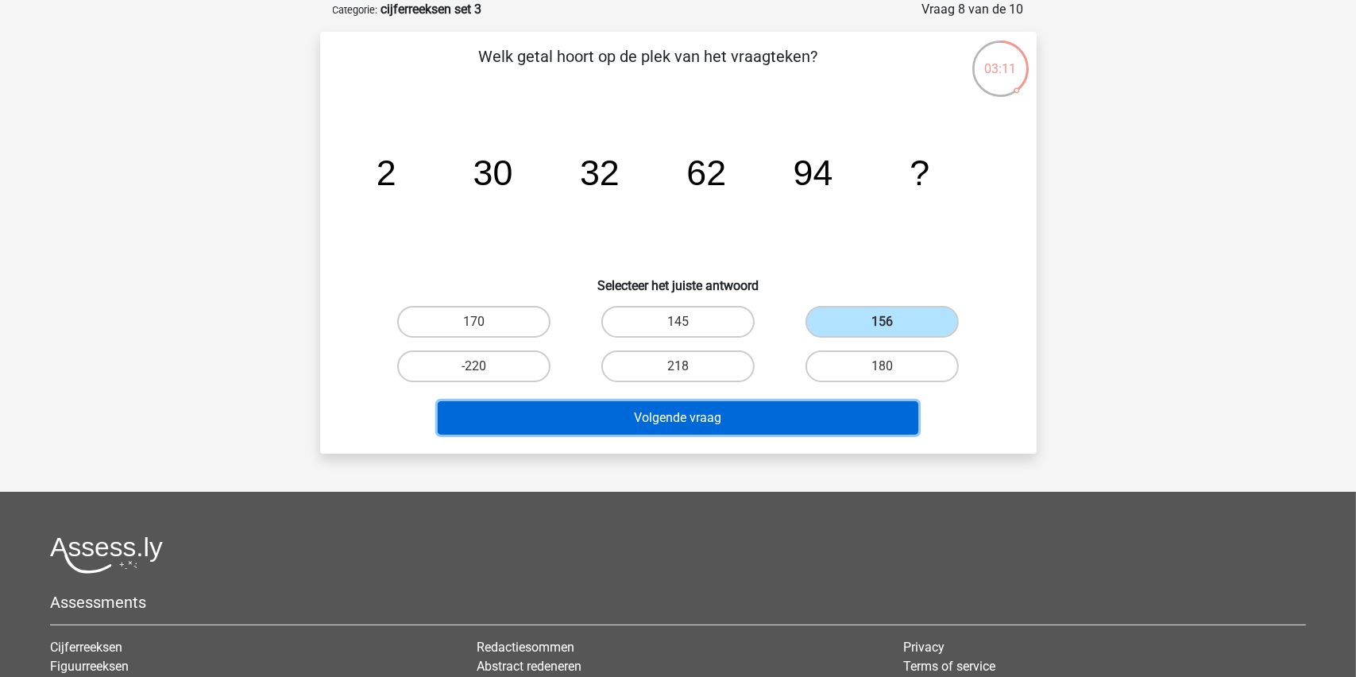
click at [693, 419] on button "Volgende vraag" at bounding box center [678, 417] width 481 height 33
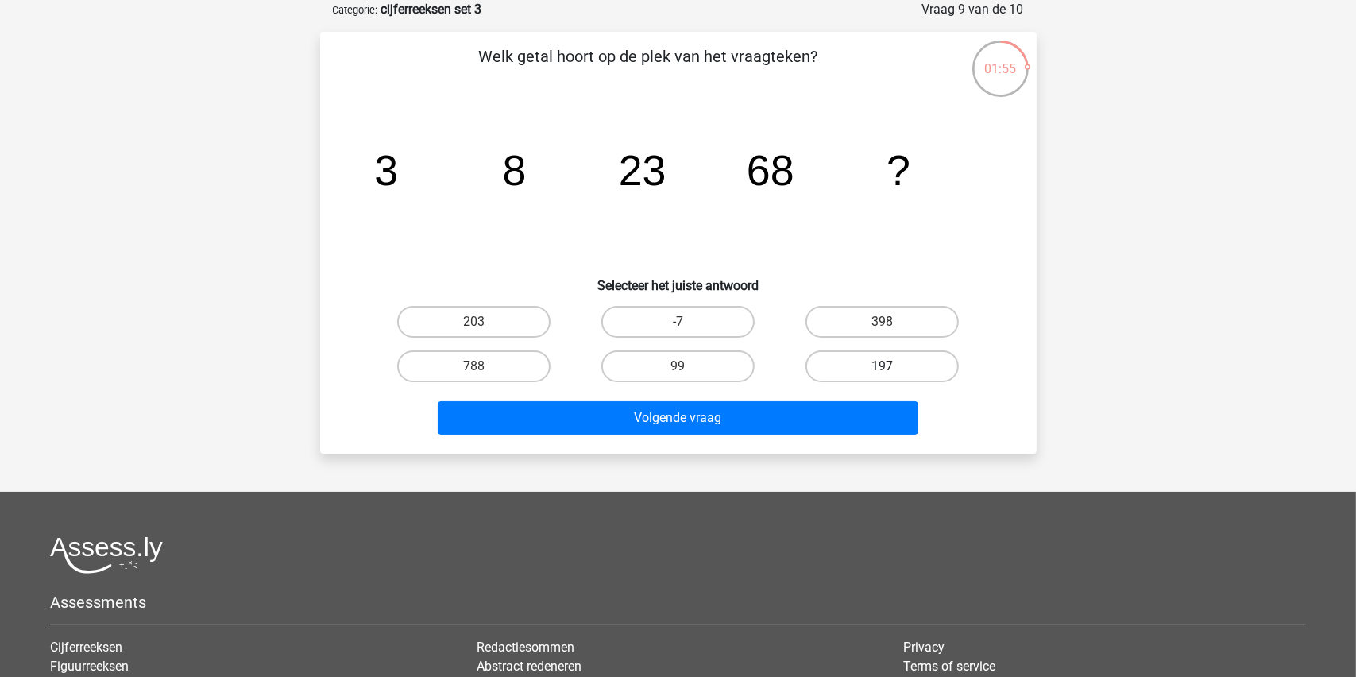
click at [888, 360] on label "197" at bounding box center [882, 366] width 153 height 32
click at [888, 366] on input "197" at bounding box center [888, 371] width 10 height 10
radio input "true"
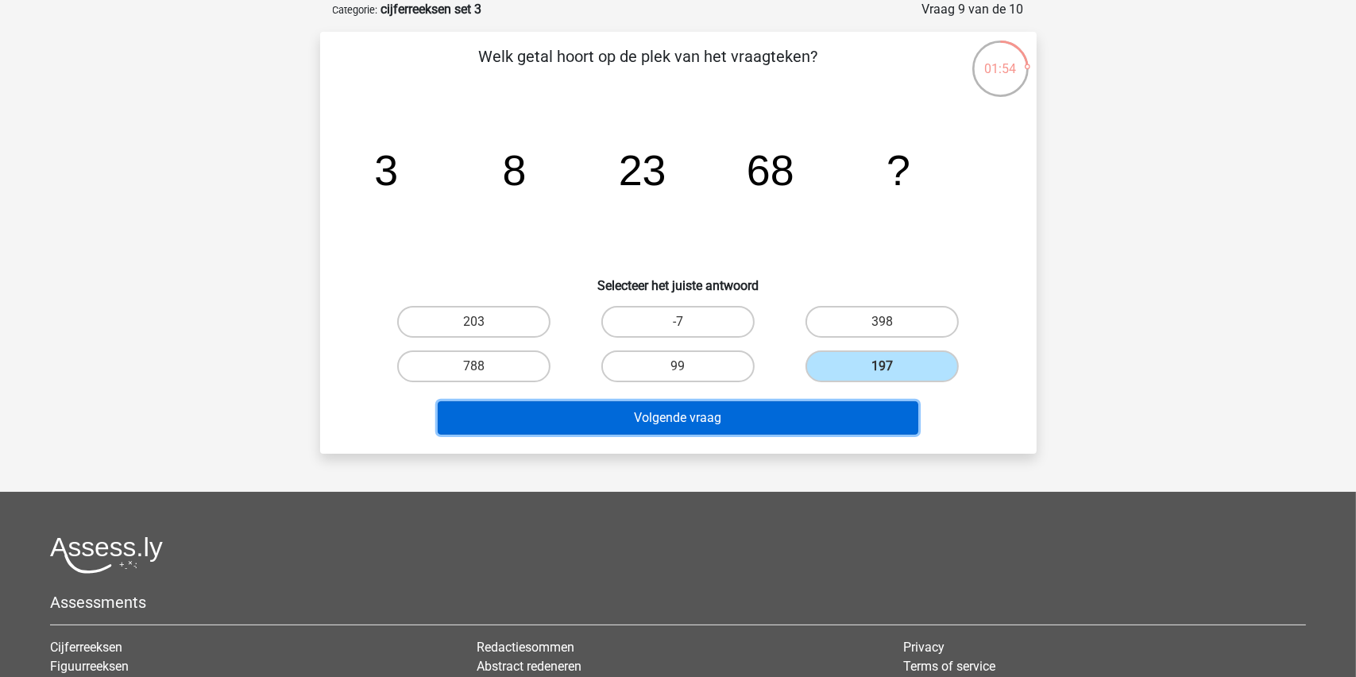
click at [675, 415] on button "Volgende vraag" at bounding box center [678, 417] width 481 height 33
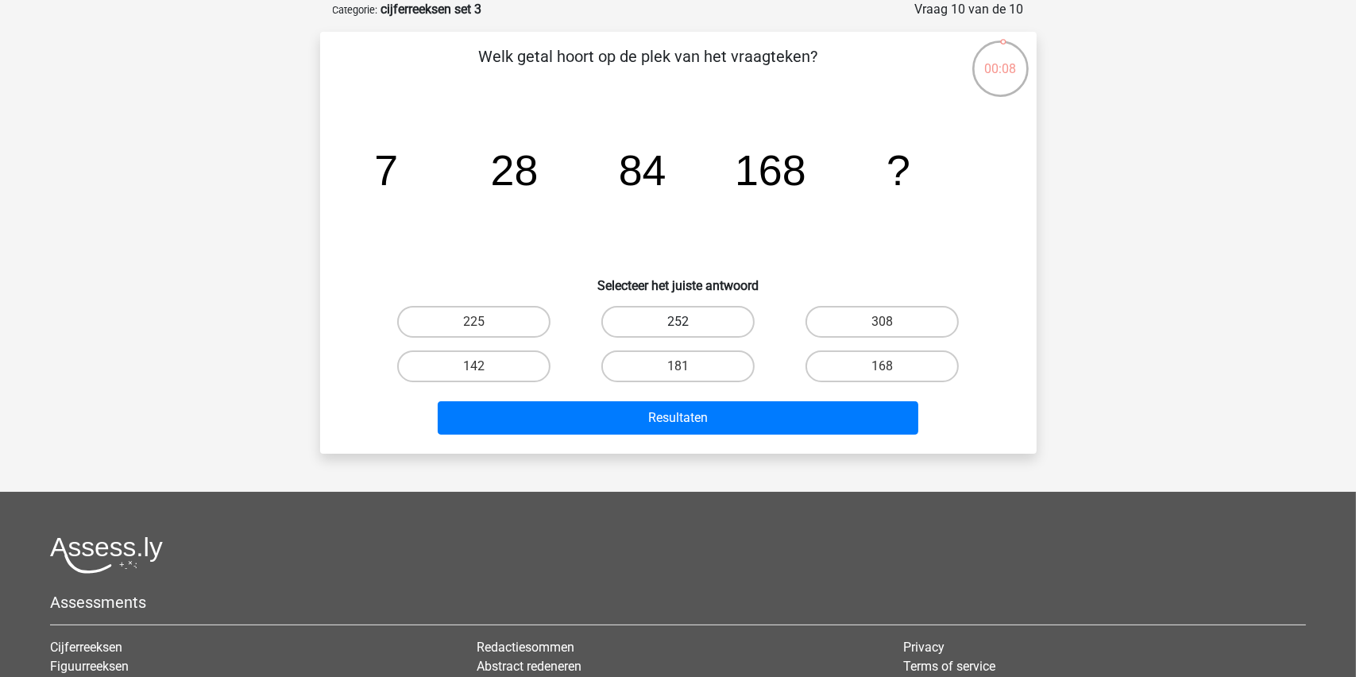
click at [674, 323] on label "252" at bounding box center [677, 322] width 153 height 32
click at [678, 323] on input "252" at bounding box center [683, 327] width 10 height 10
radio input "true"
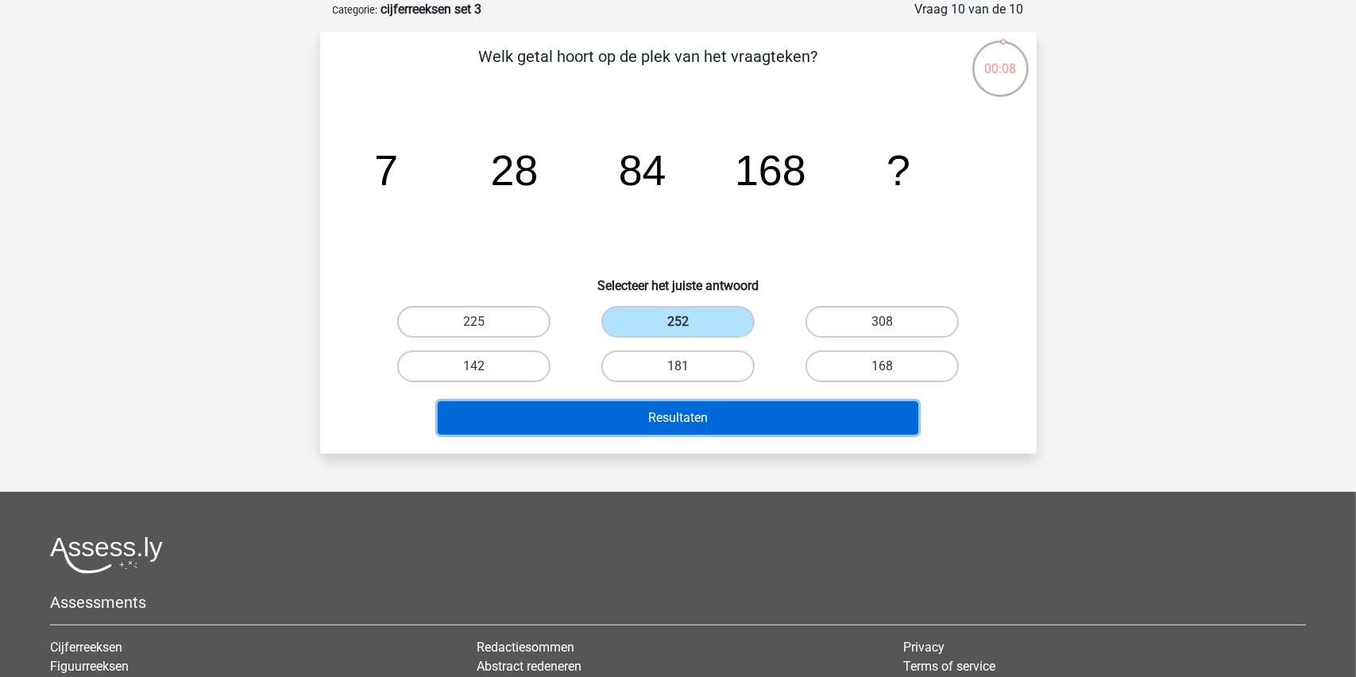
click at [688, 431] on button "Resultaten" at bounding box center [678, 417] width 481 height 33
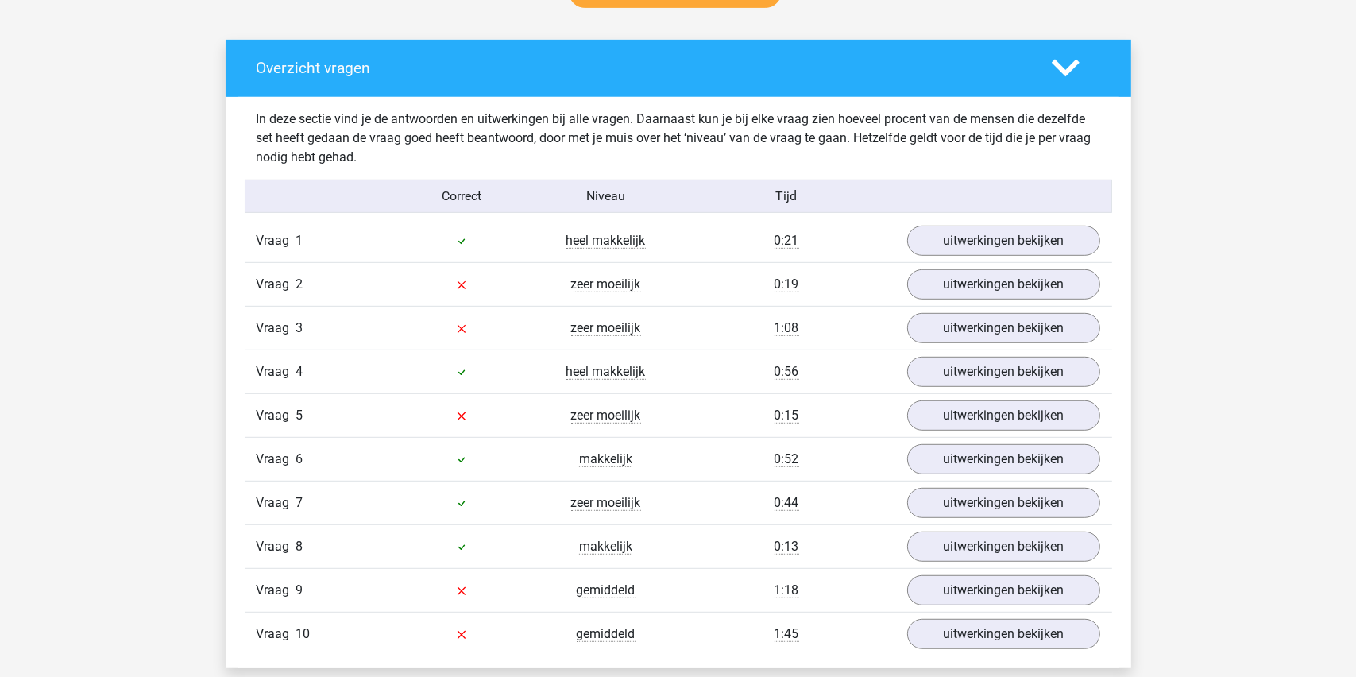
scroll to position [794, 0]
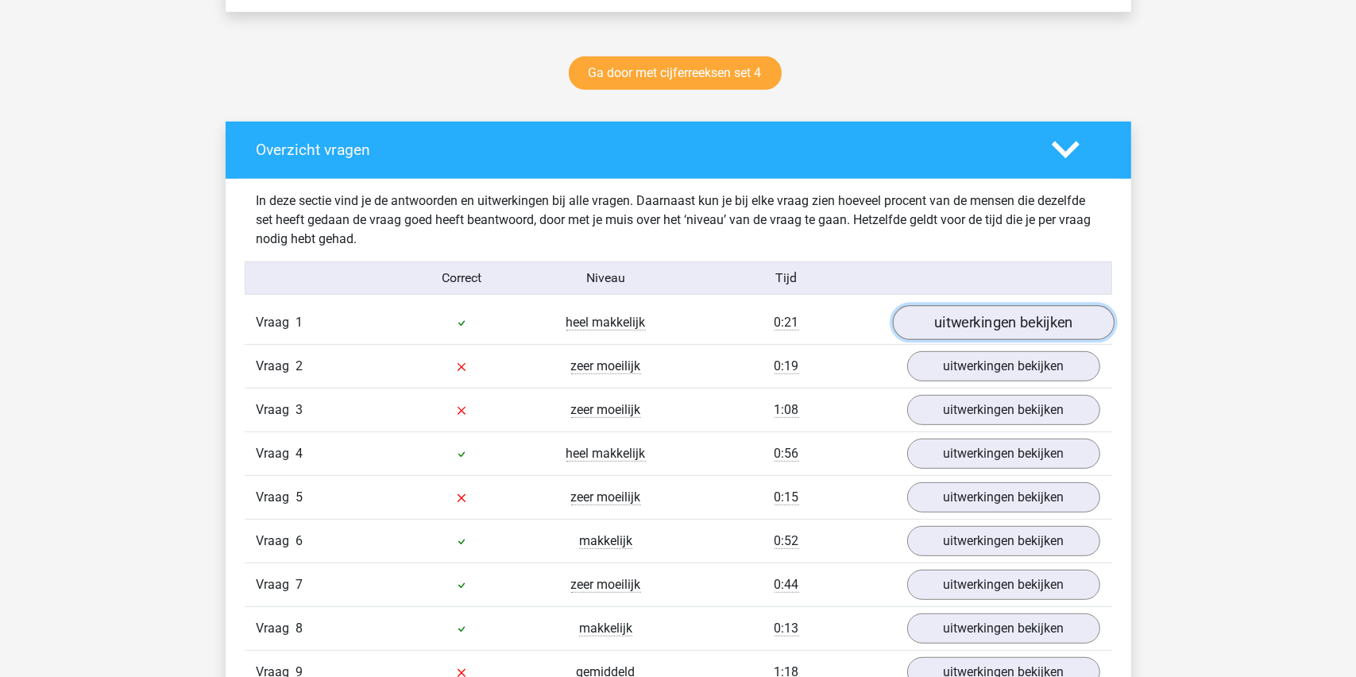
click at [969, 322] on link "uitwerkingen bekijken" at bounding box center [1003, 322] width 222 height 35
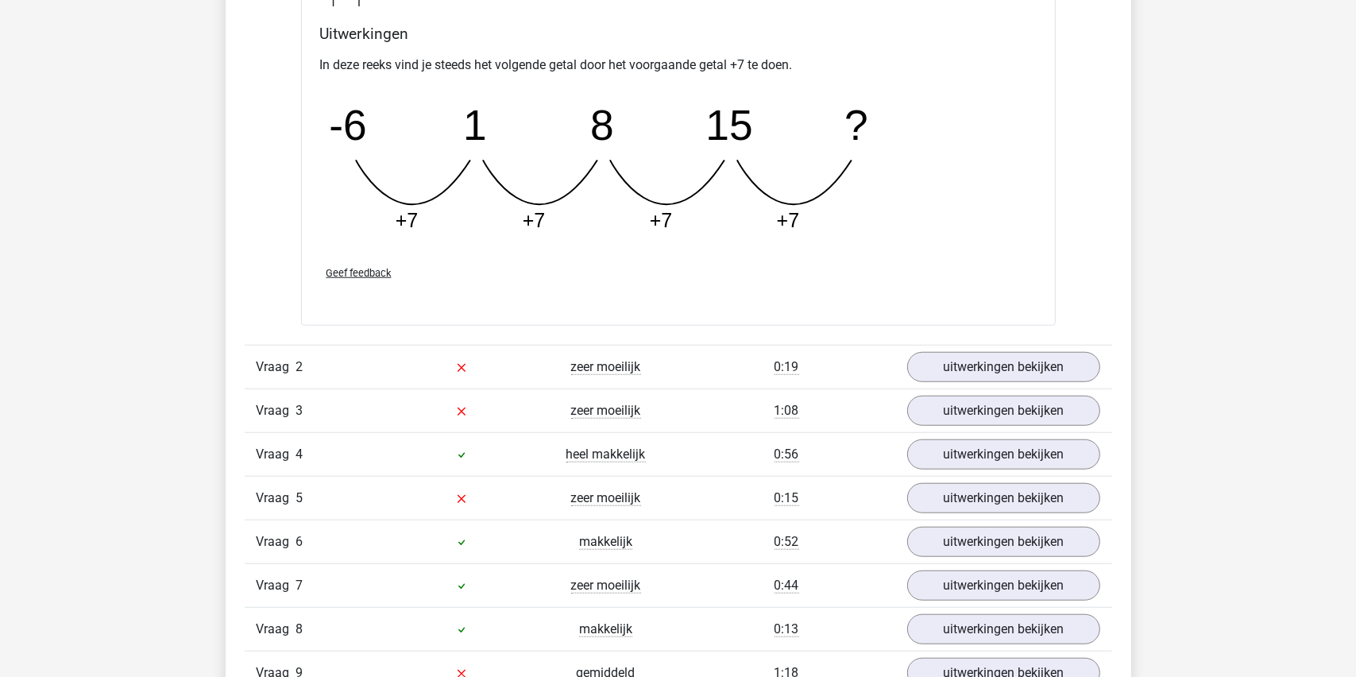
scroll to position [1509, 0]
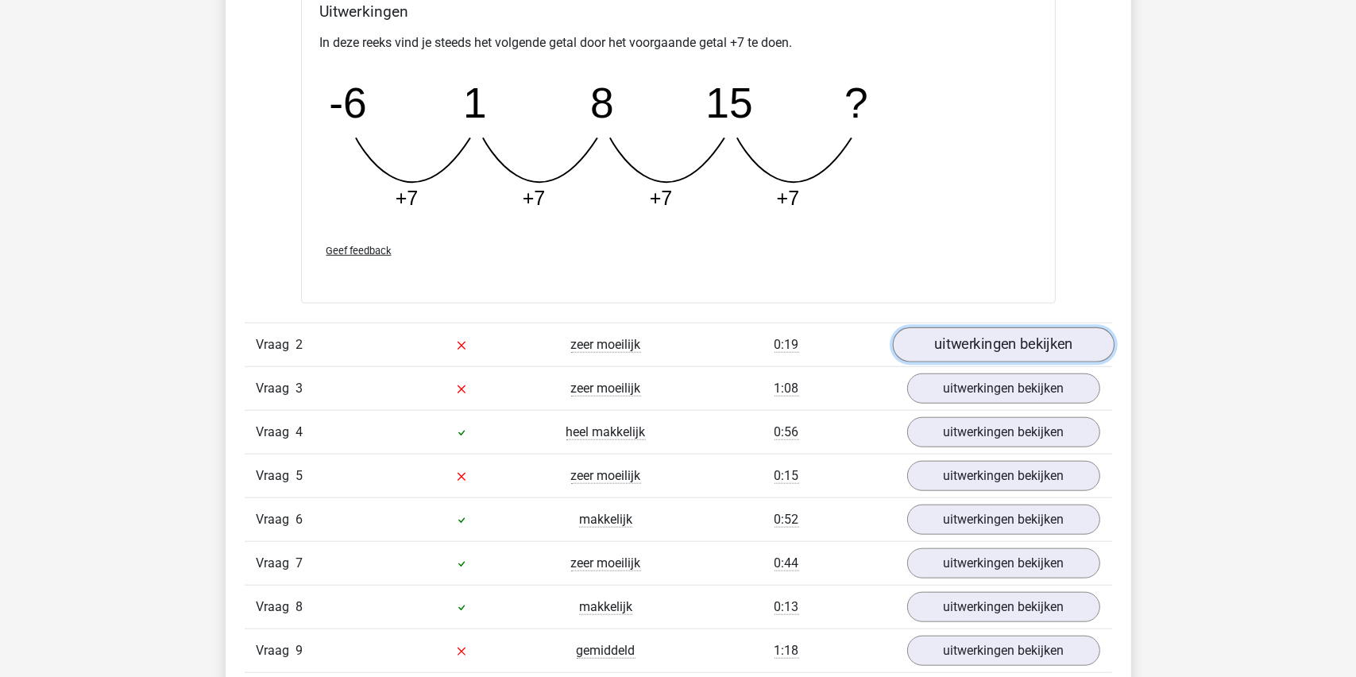
click at [965, 346] on link "uitwerkingen bekijken" at bounding box center [1003, 345] width 222 height 35
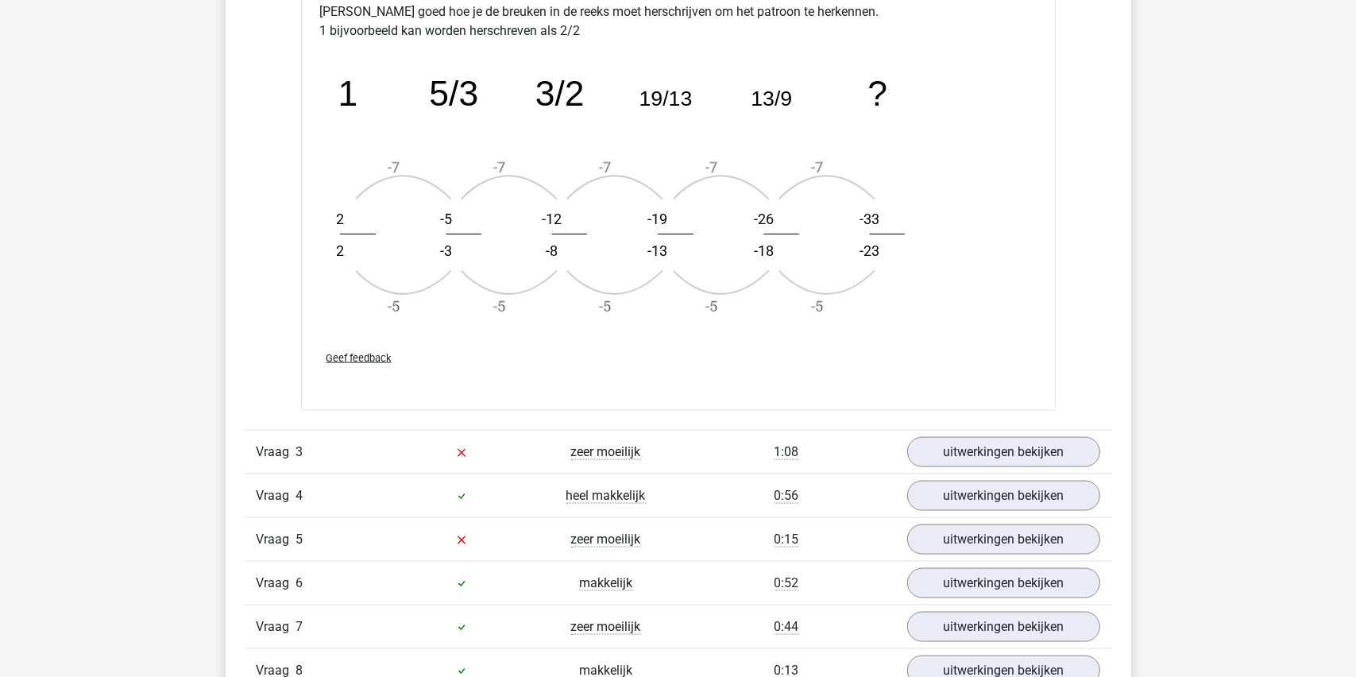
scroll to position [2463, 0]
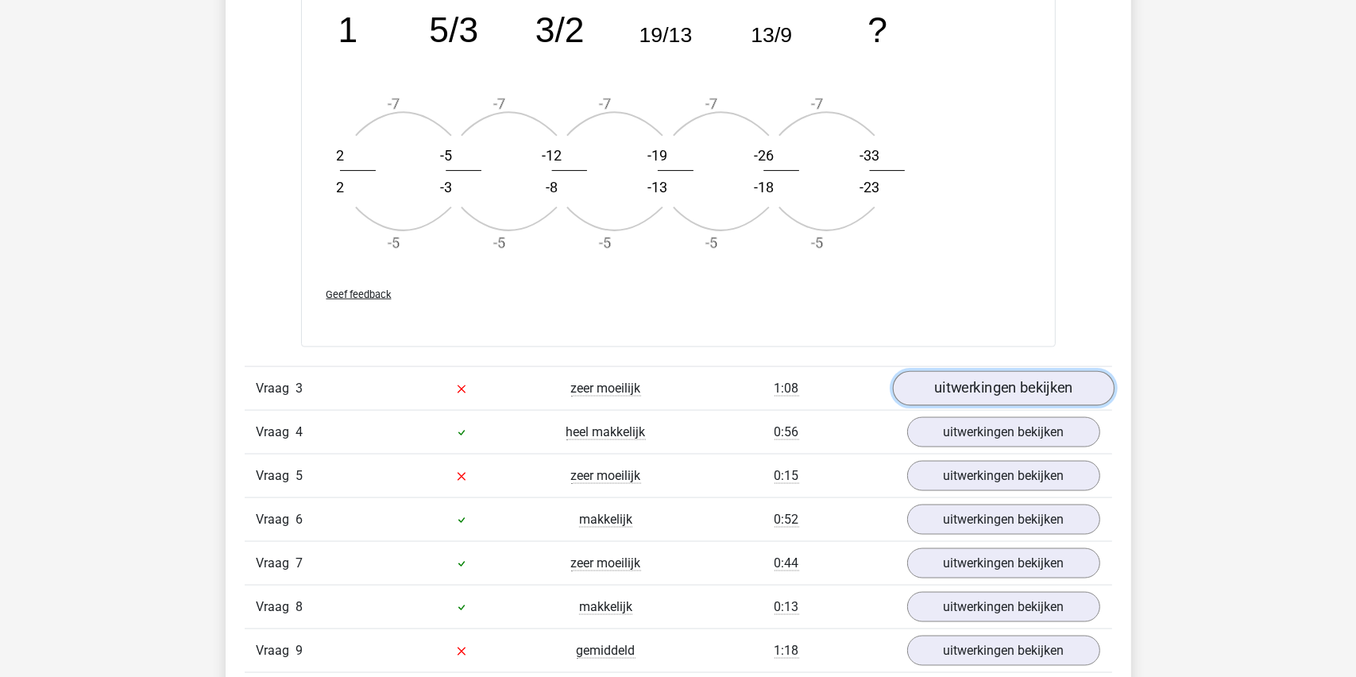
click at [1017, 389] on link "uitwerkingen bekijken" at bounding box center [1003, 388] width 222 height 35
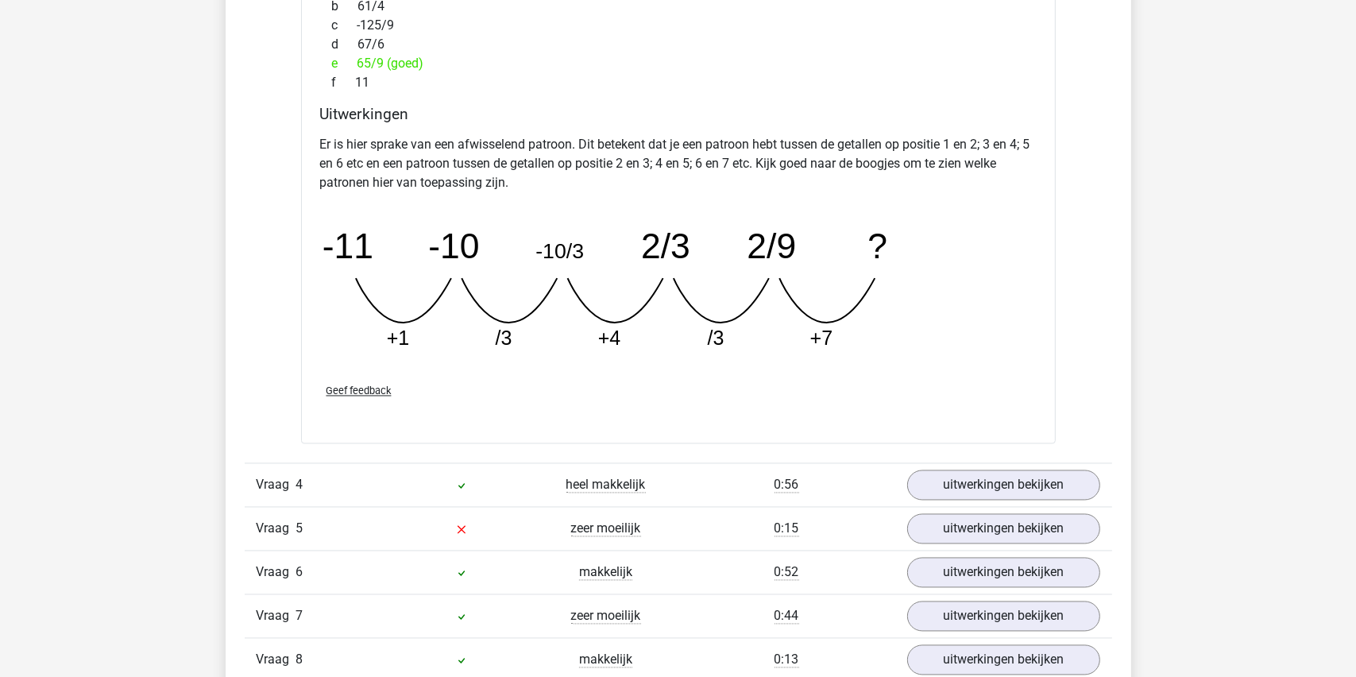
scroll to position [3337, 0]
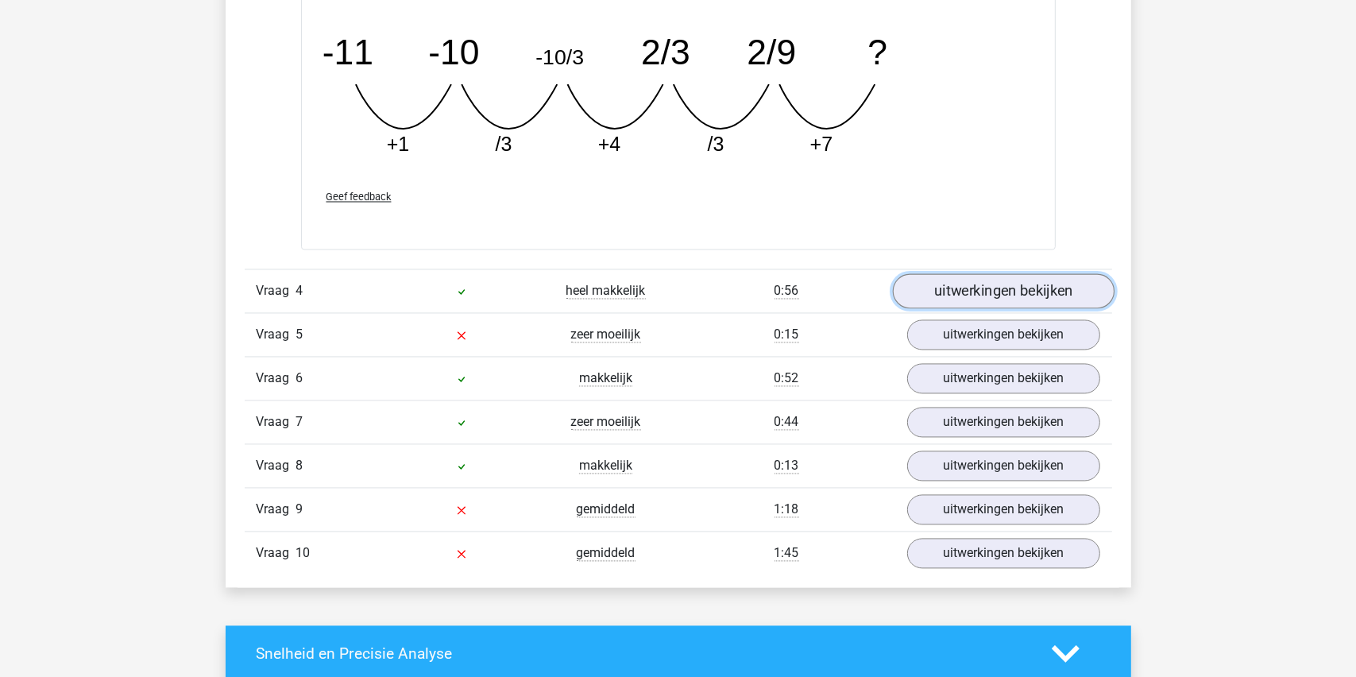
click at [1025, 285] on link "uitwerkingen bekijken" at bounding box center [1003, 290] width 222 height 35
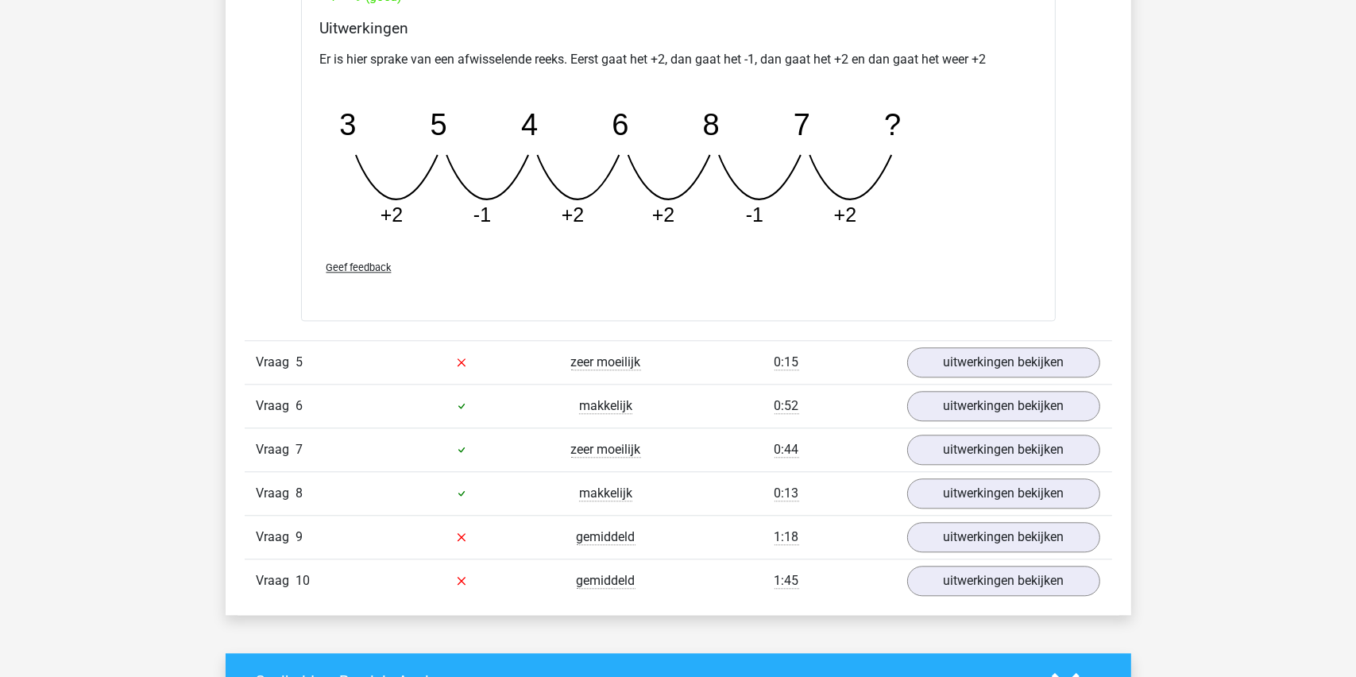
scroll to position [4052, 0]
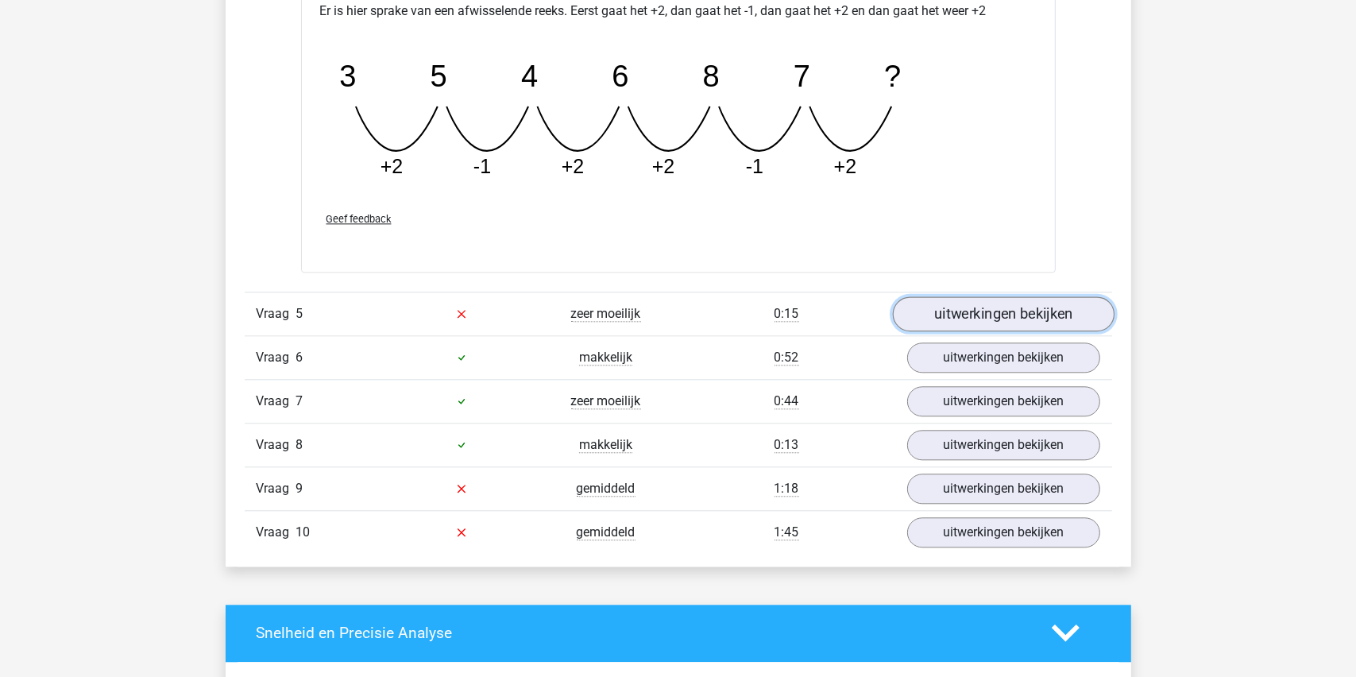
click at [1022, 313] on link "uitwerkingen bekijken" at bounding box center [1003, 313] width 222 height 35
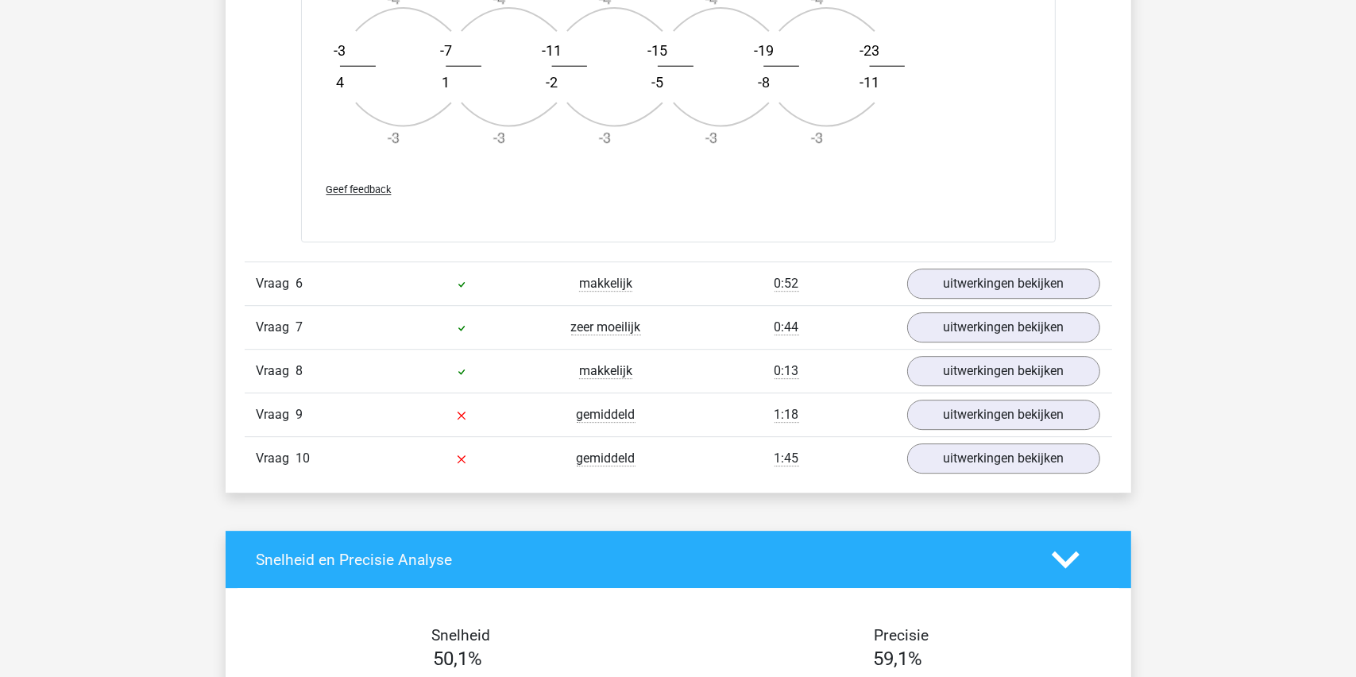
scroll to position [5084, 0]
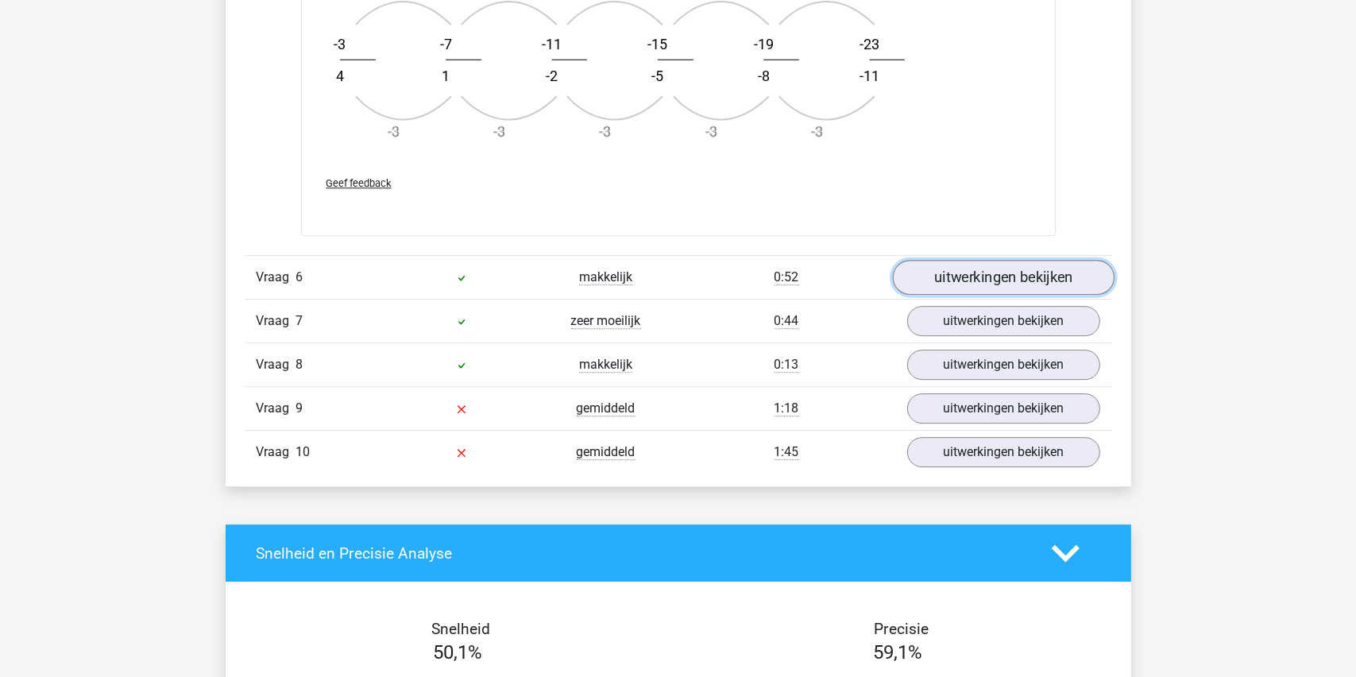
click at [987, 272] on link "uitwerkingen bekijken" at bounding box center [1003, 277] width 222 height 35
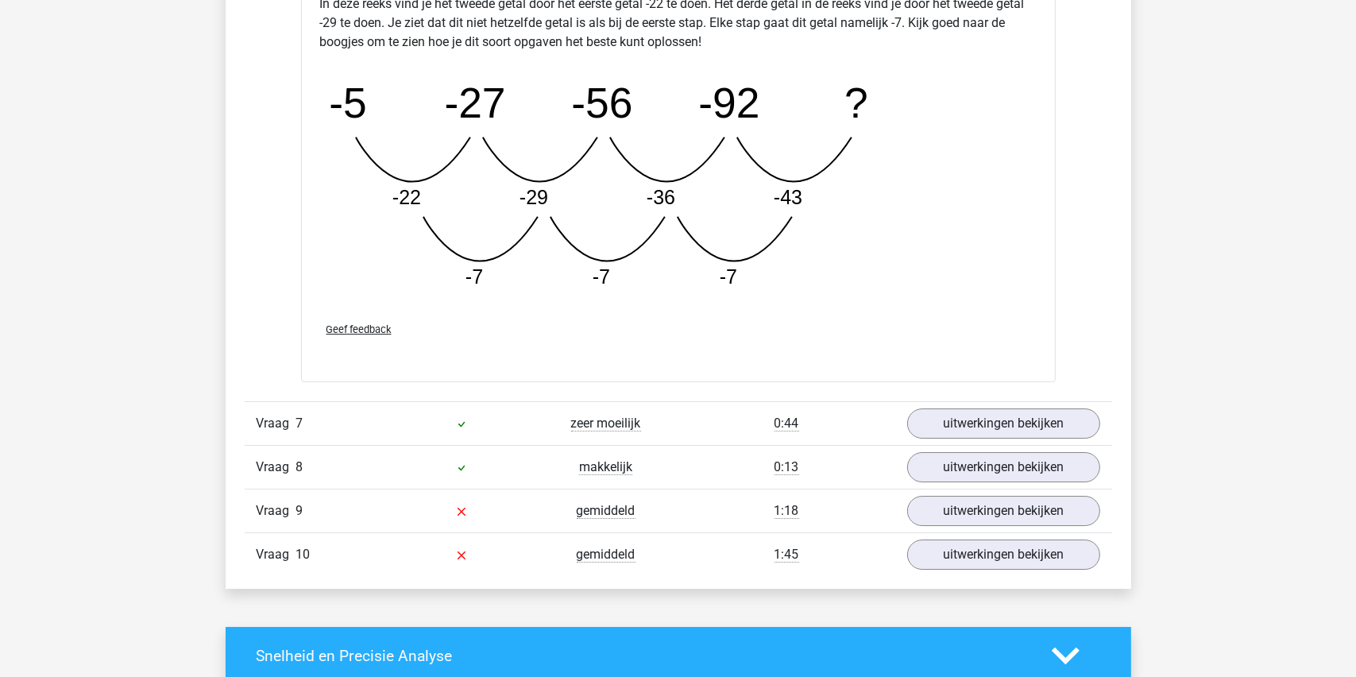
scroll to position [5799, 0]
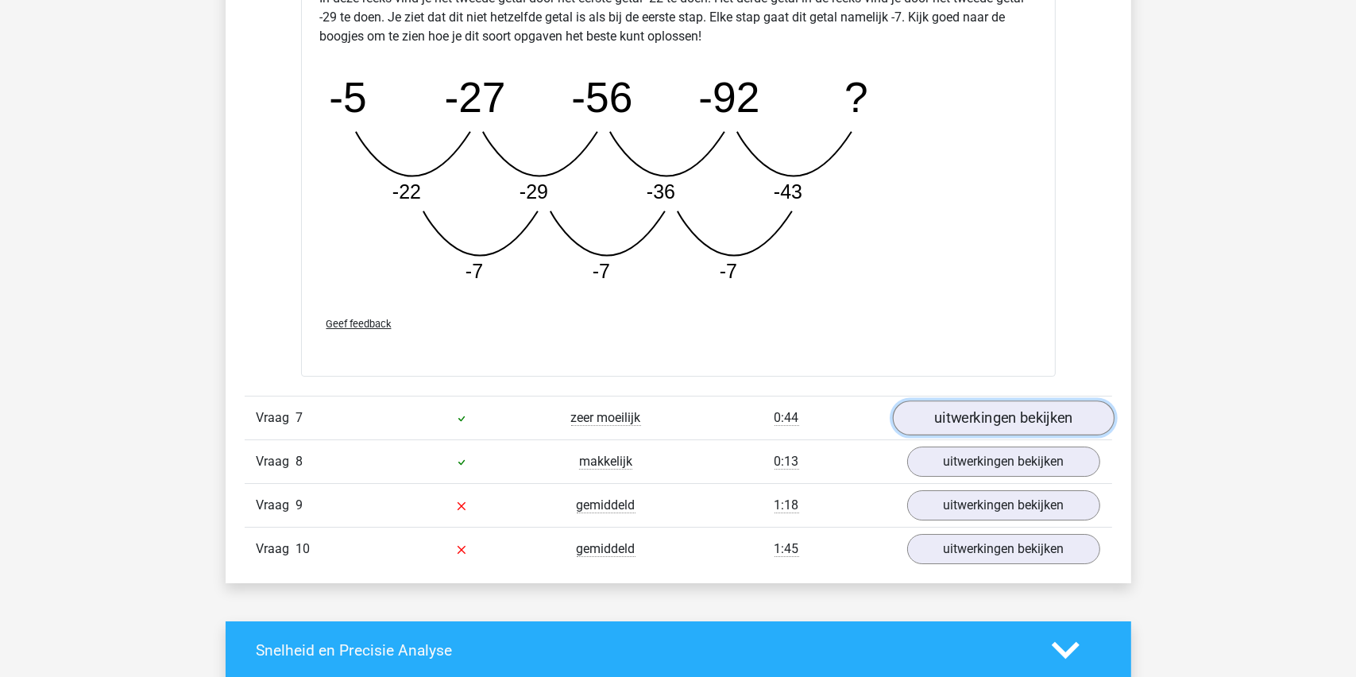
click at [987, 415] on link "uitwerkingen bekijken" at bounding box center [1003, 417] width 222 height 35
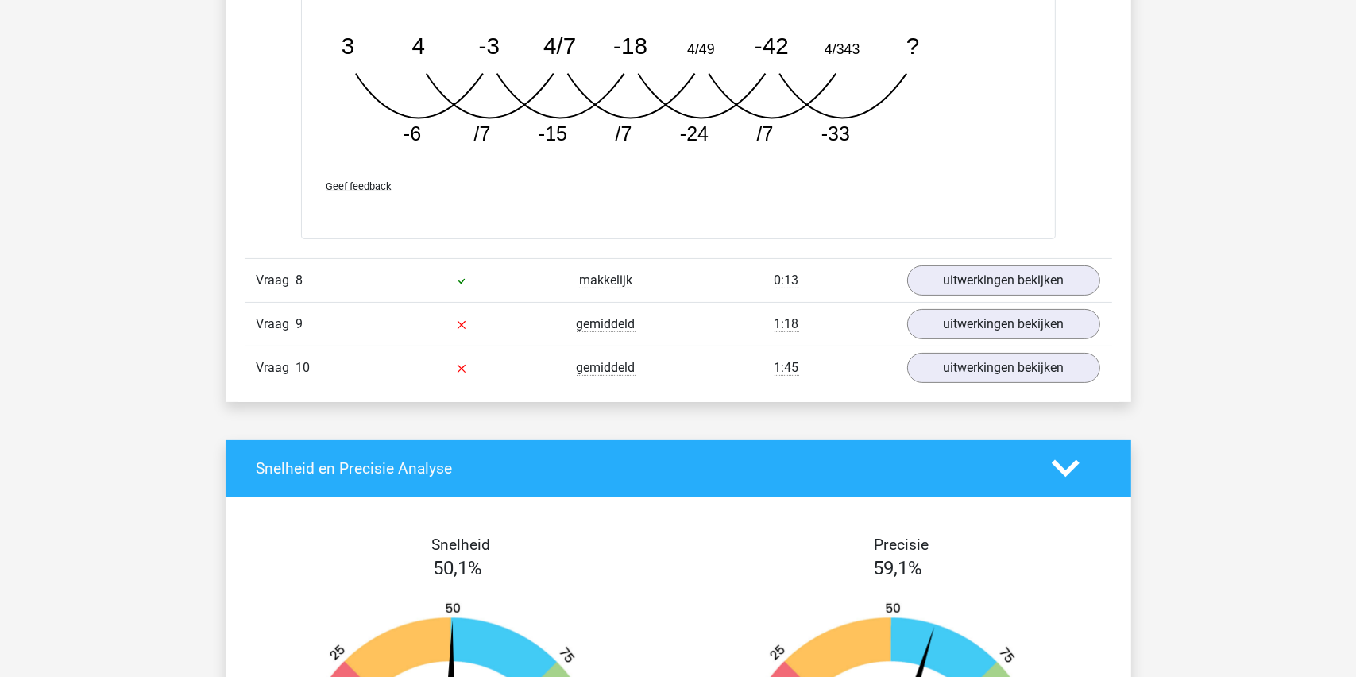
scroll to position [6832, 0]
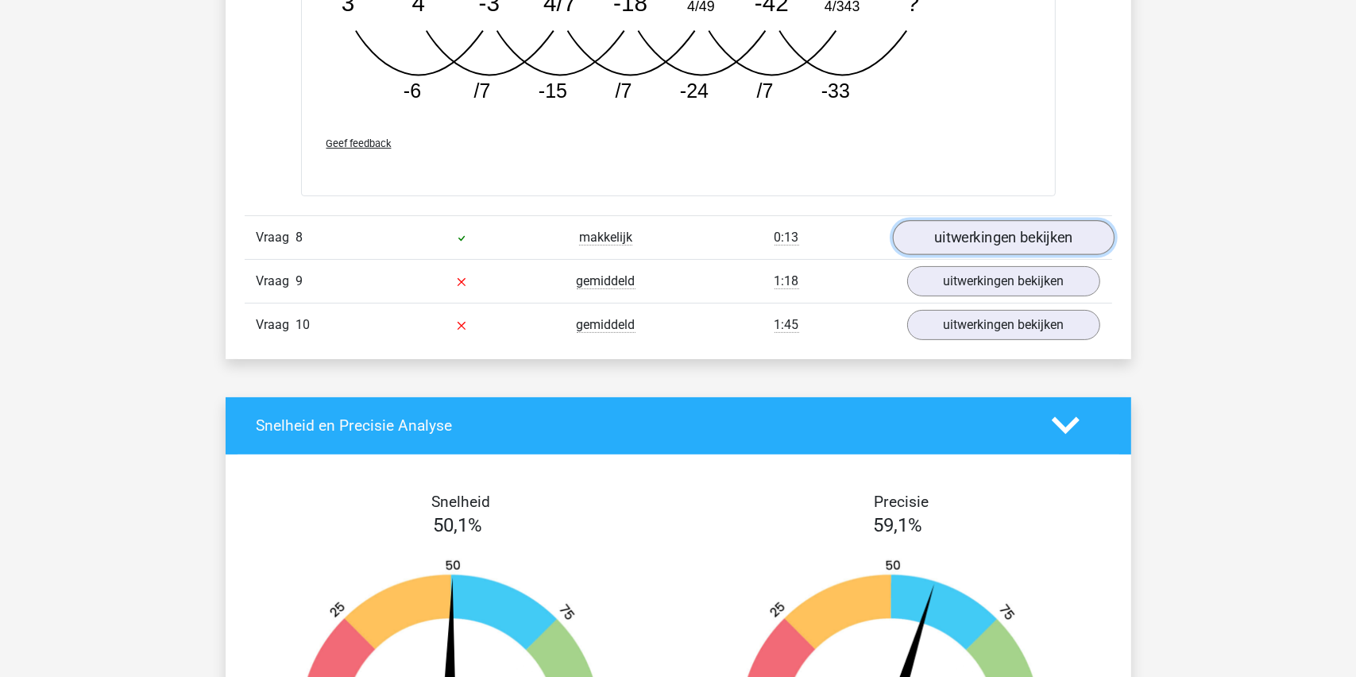
click at [960, 234] on link "uitwerkingen bekijken" at bounding box center [1003, 237] width 222 height 35
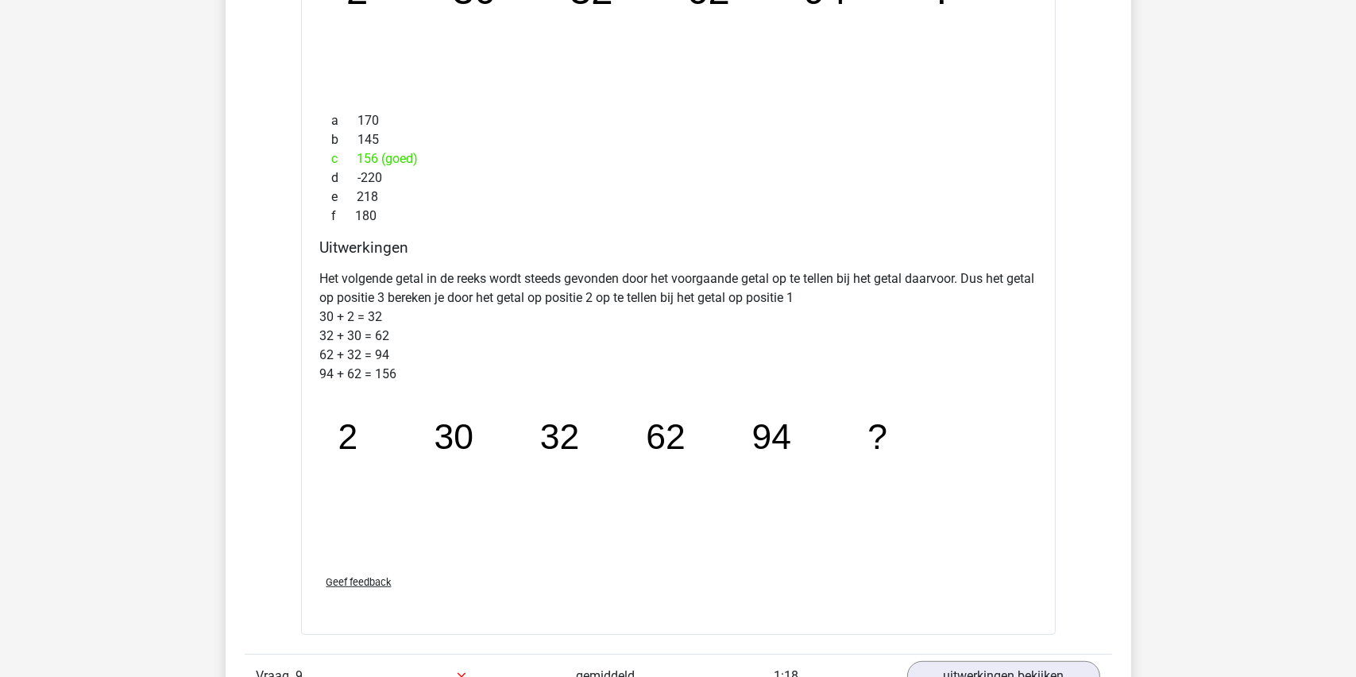
scroll to position [7468, 0]
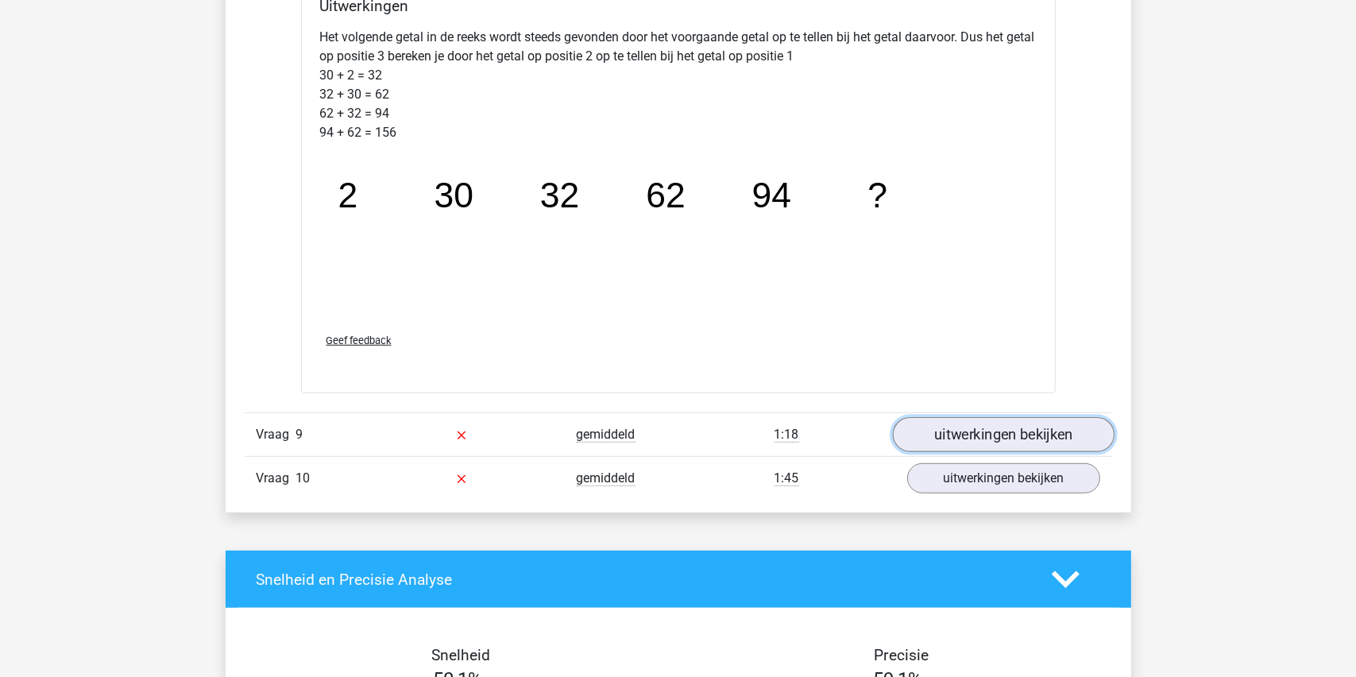
click at [958, 432] on link "uitwerkingen bekijken" at bounding box center [1003, 435] width 222 height 35
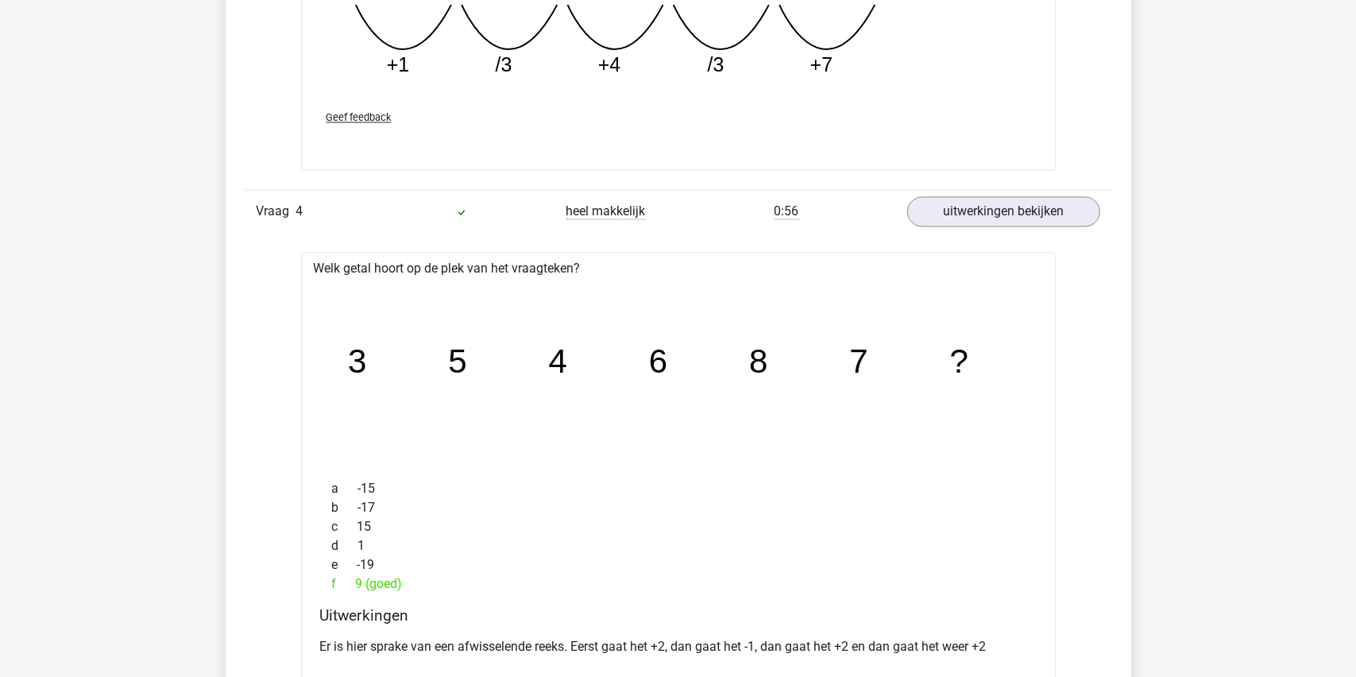
scroll to position [3019, 0]
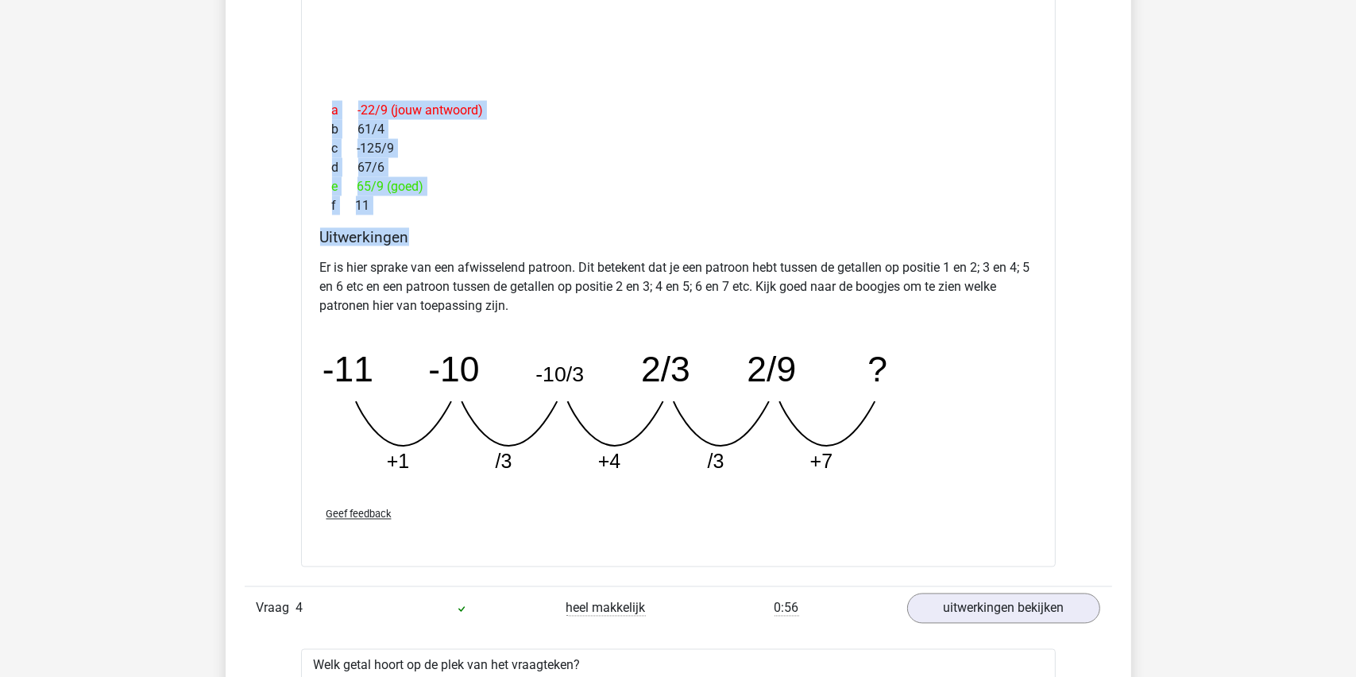
drag, startPoint x: 1354, startPoint y: 226, endPoint x: 1367, endPoint y: 50, distance: 176.0
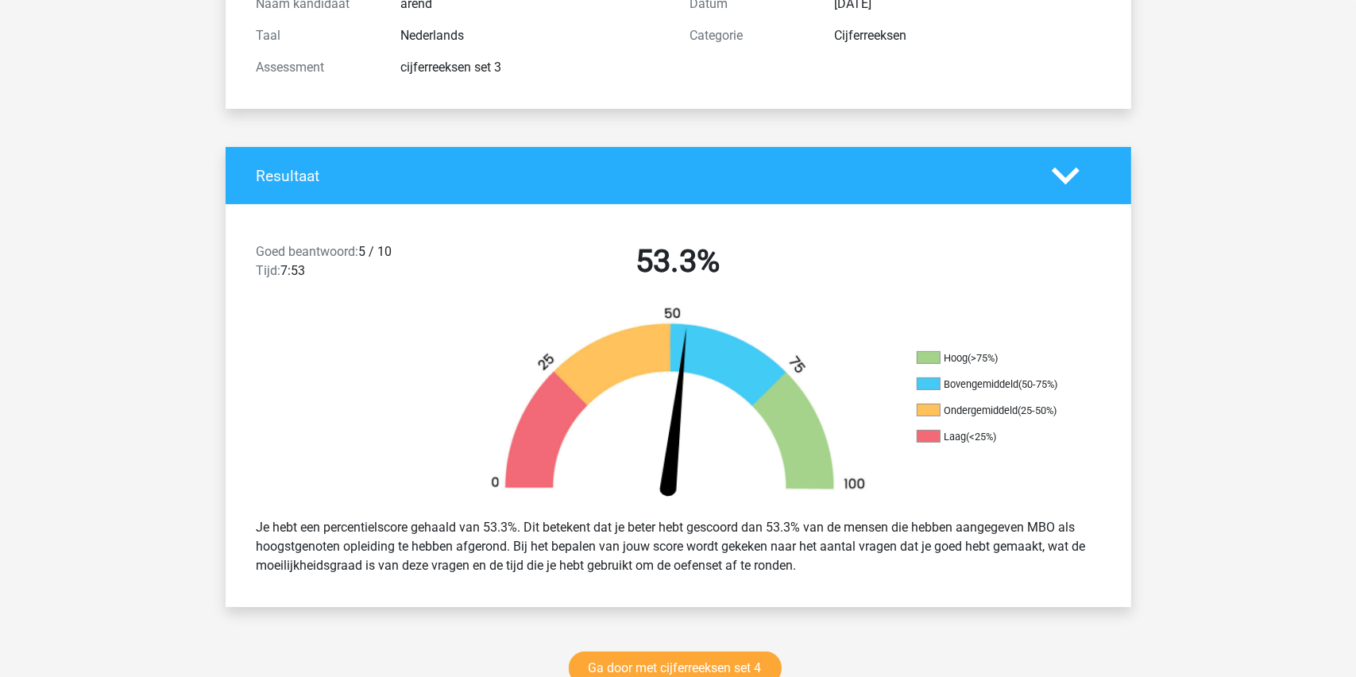
scroll to position [0, 0]
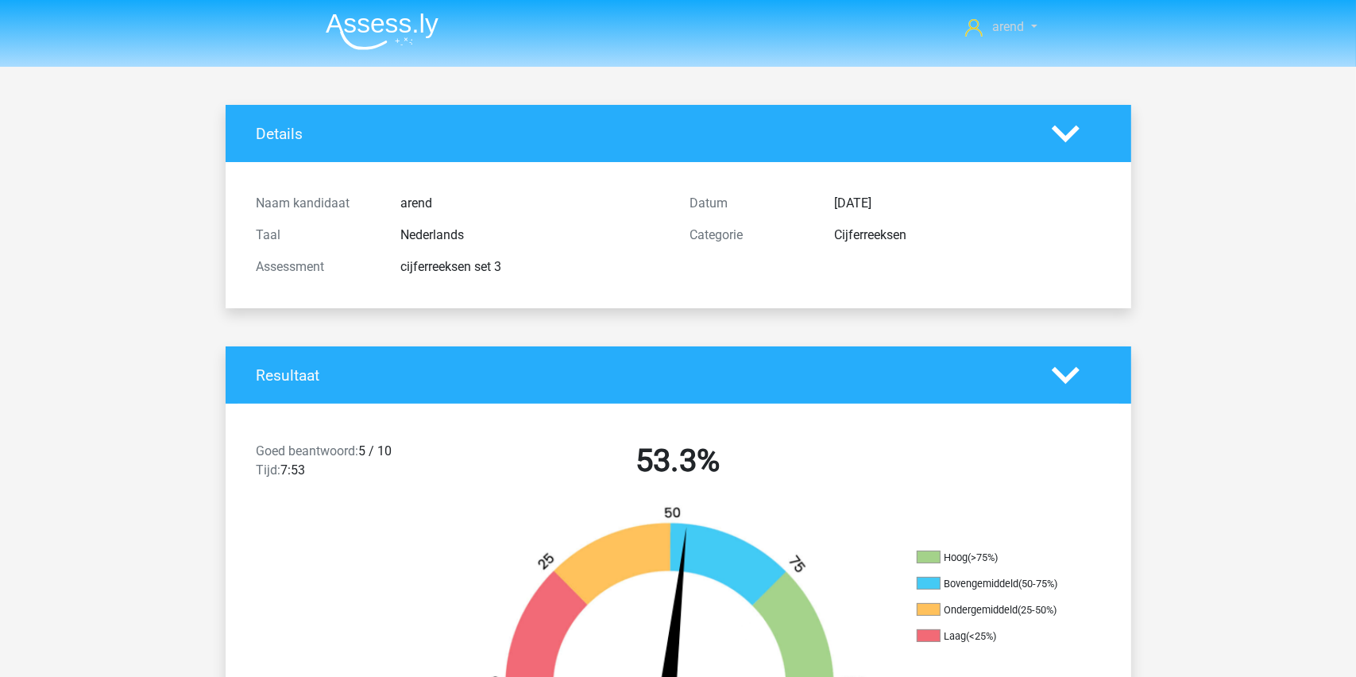
click at [1010, 21] on span "arend" at bounding box center [1008, 26] width 32 height 15
click at [984, 89] on link "Logout" at bounding box center [987, 101] width 110 height 25
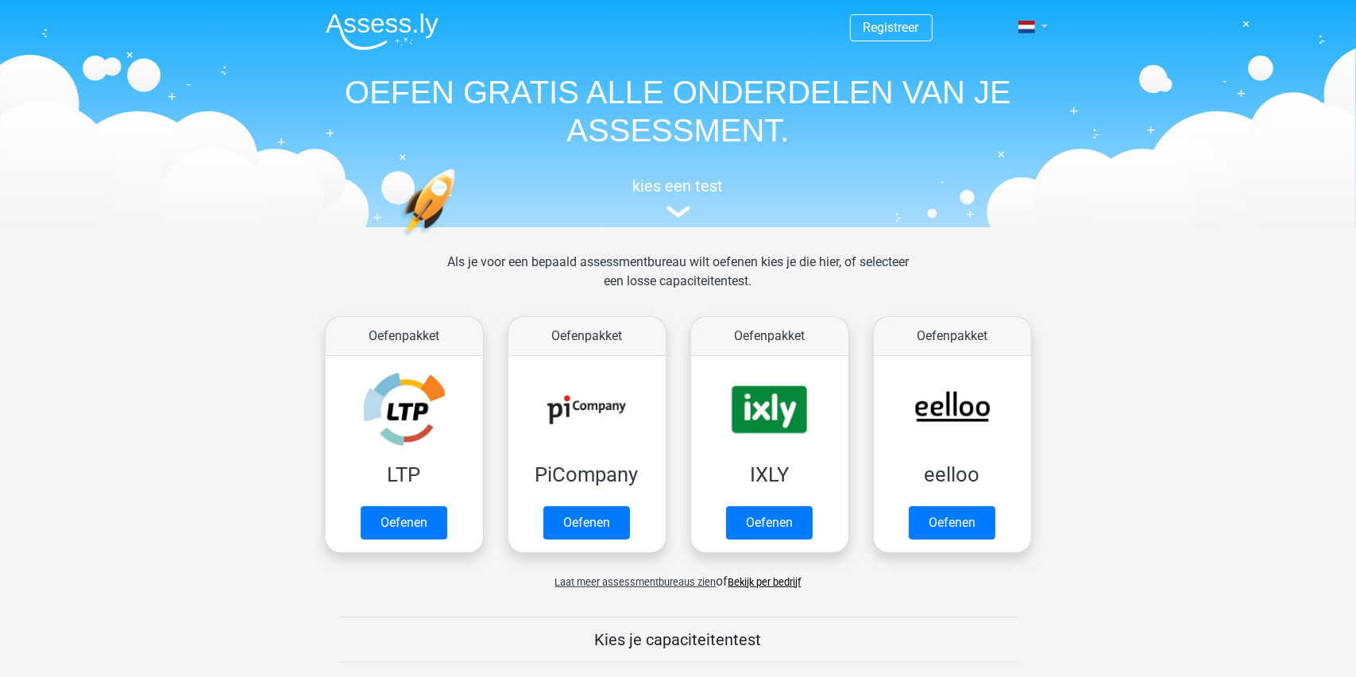
click at [1031, 26] on span at bounding box center [1026, 27] width 17 height 13
click at [975, 116] on link "Login" at bounding box center [987, 114] width 110 height 25
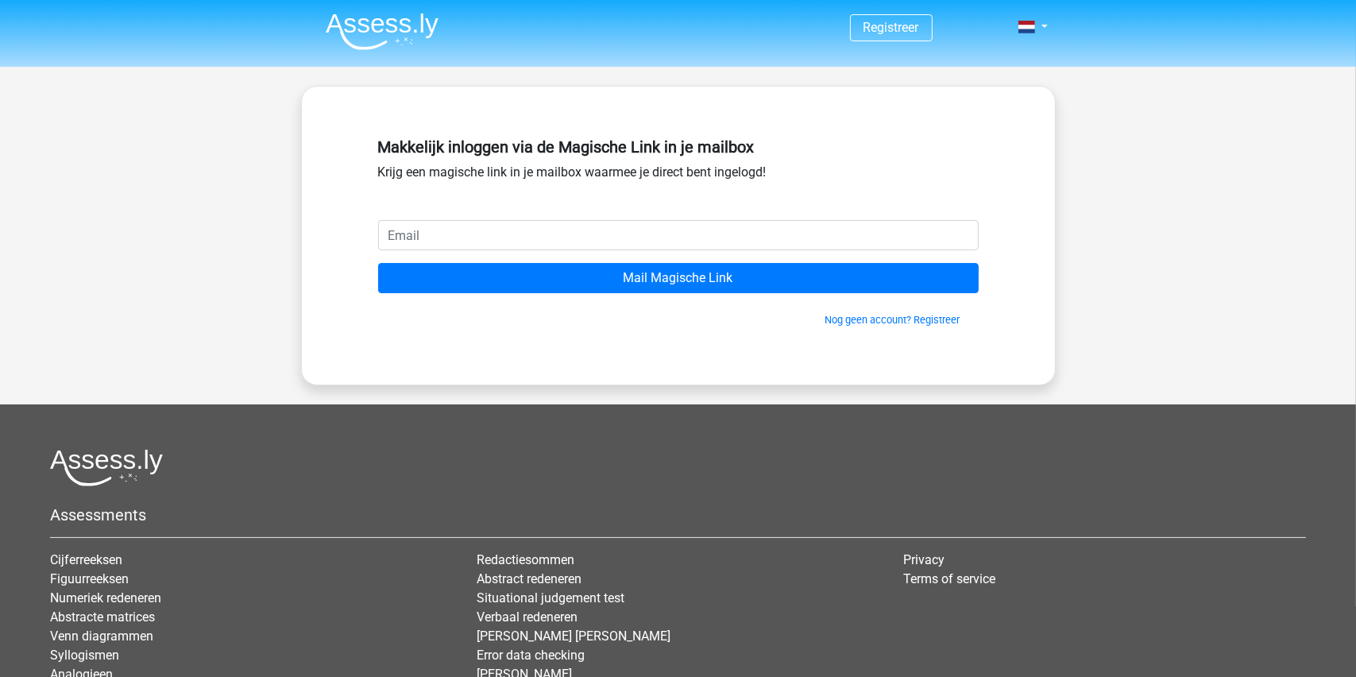
click at [458, 242] on input "email" at bounding box center [678, 235] width 601 height 30
type input "[EMAIL_ADDRESS][DOMAIN_NAME]"
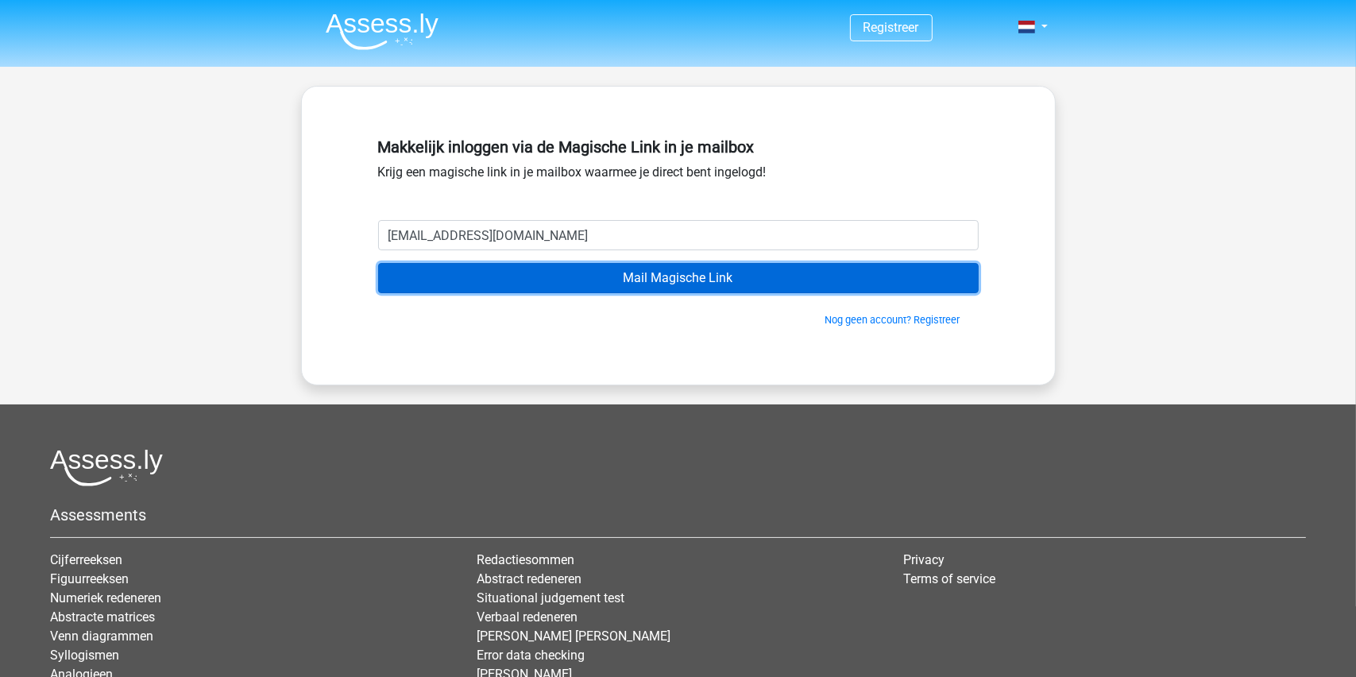
click at [661, 276] on input "Mail Magische Link" at bounding box center [678, 278] width 601 height 30
